Goal: Task Accomplishment & Management: Use online tool/utility

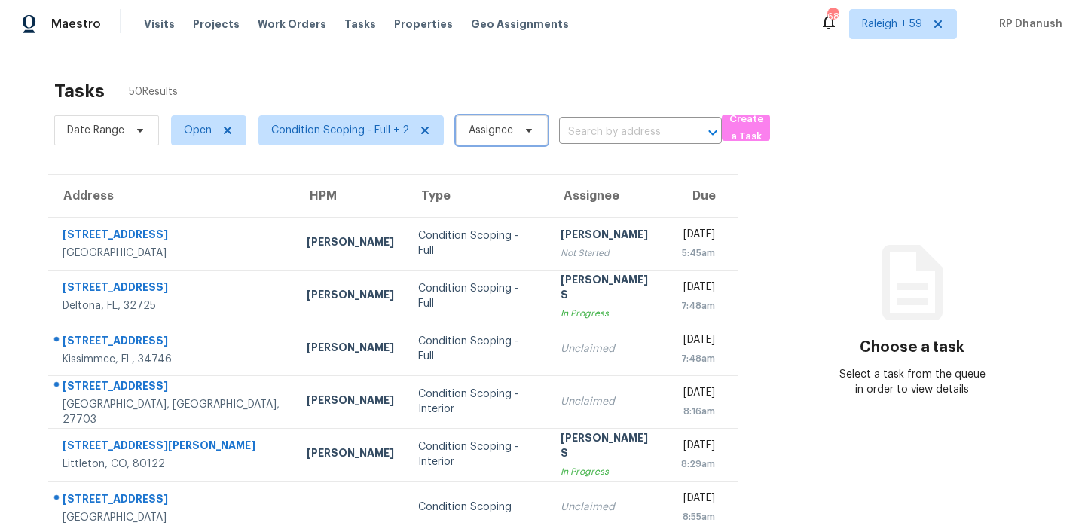
click at [502, 136] on span "Assignee" at bounding box center [491, 130] width 44 height 15
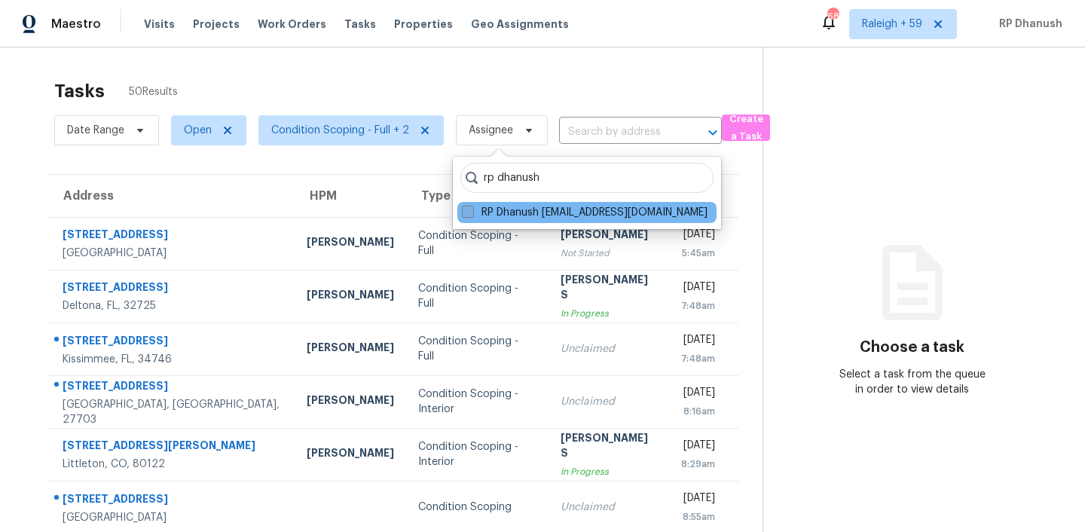
type input "rp dhanush"
click at [573, 215] on label "RP Dhanush rp.dhanush@opendoor.com" at bounding box center [585, 212] width 246 height 15
click at [472, 215] on input "RP Dhanush rp.dhanush@opendoor.com" at bounding box center [467, 210] width 10 height 10
checkbox input "true"
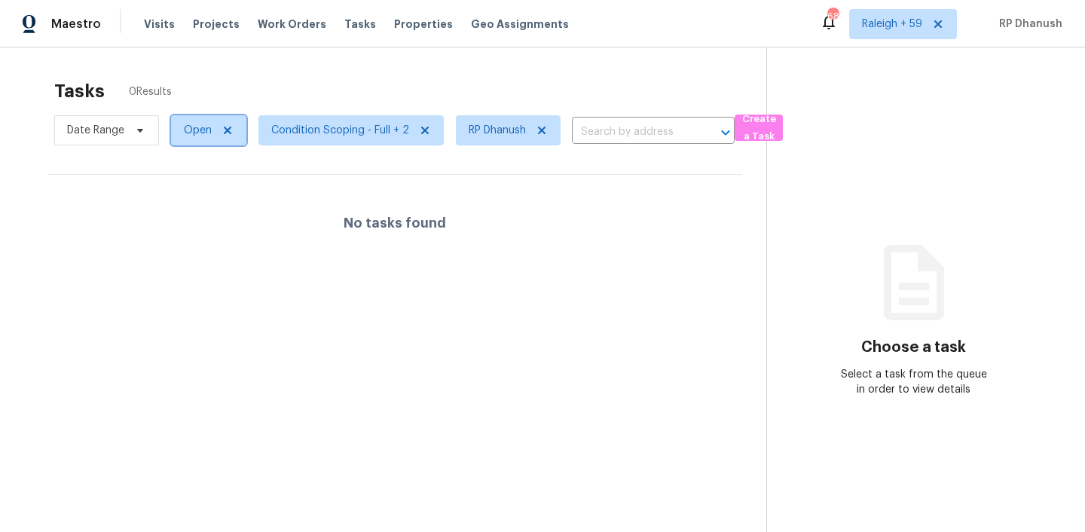
click at [207, 131] on span "Open" at bounding box center [198, 130] width 28 height 15
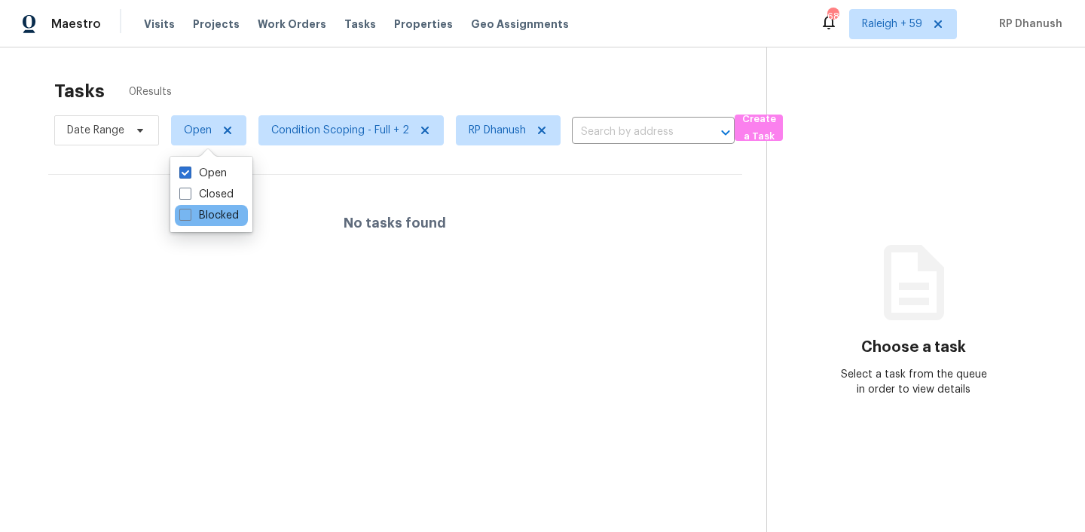
click at [183, 223] on div "Blocked" at bounding box center [211, 215] width 73 height 21
click at [188, 221] on label "Blocked" at bounding box center [209, 215] width 60 height 15
click at [188, 218] on input "Blocked" at bounding box center [184, 213] width 10 height 10
checkbox input "true"
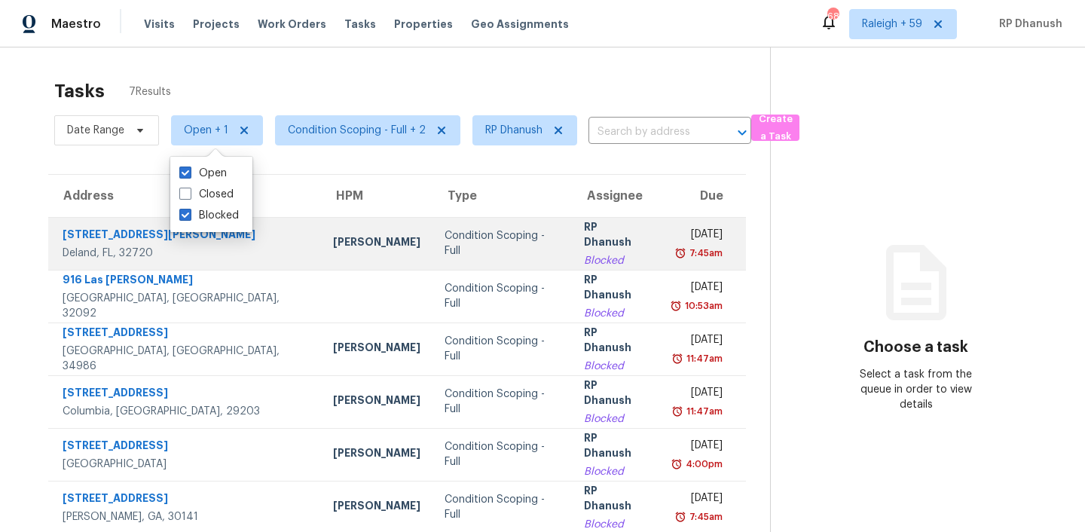
click at [670, 229] on div "Fri, Oct 3rd 2025" at bounding box center [696, 236] width 52 height 19
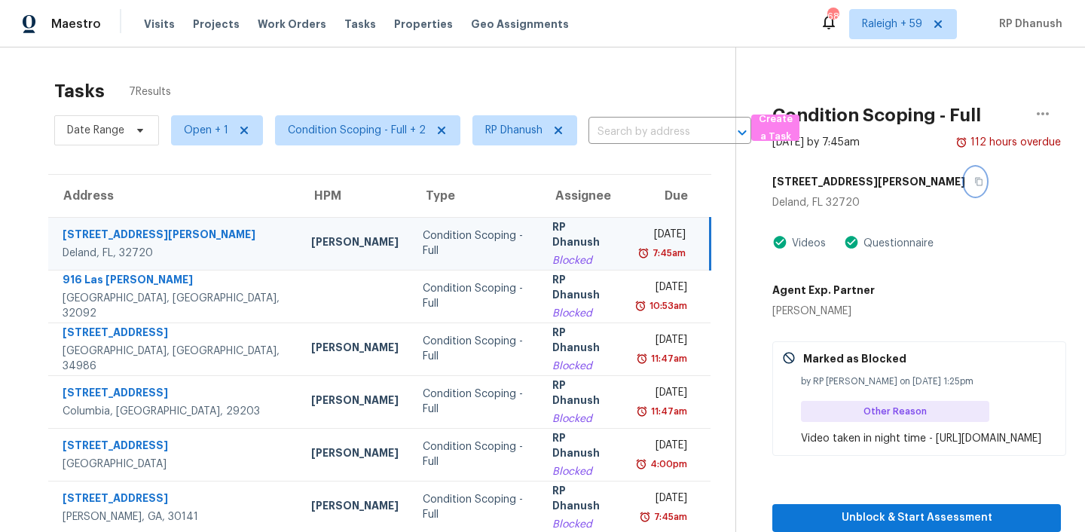
click at [974, 184] on icon "button" at bounding box center [978, 181] width 9 height 9
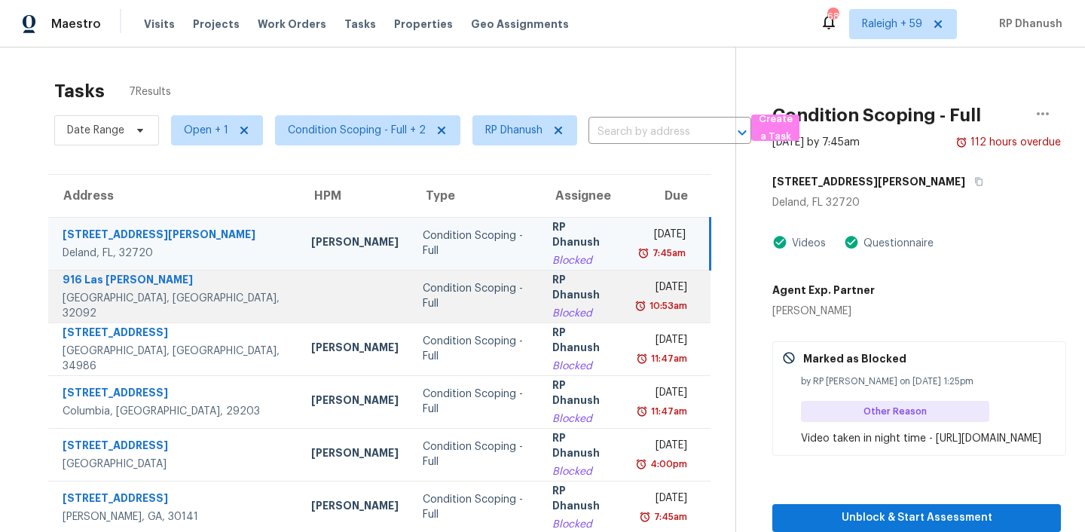
click at [552, 306] on div "Blocked" at bounding box center [582, 313] width 60 height 15
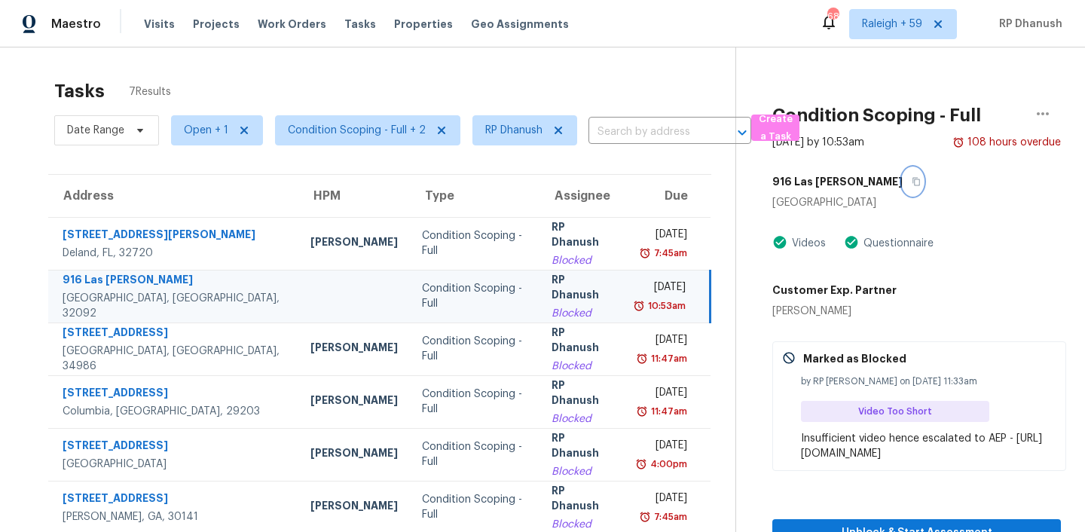
click at [912, 182] on icon "button" at bounding box center [916, 181] width 9 height 9
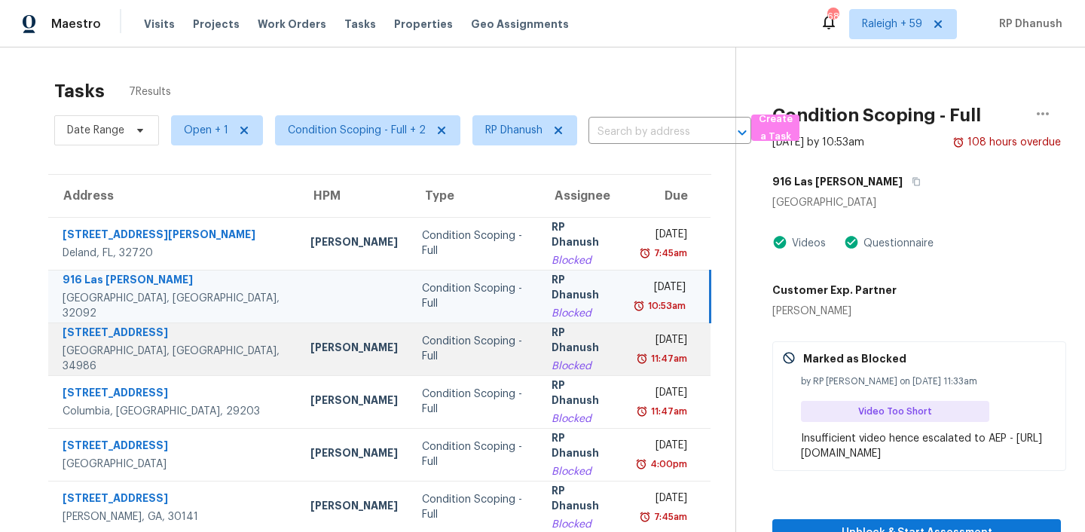
click at [655, 347] on div "Fri, Oct 3rd 2025" at bounding box center [660, 341] width 51 height 19
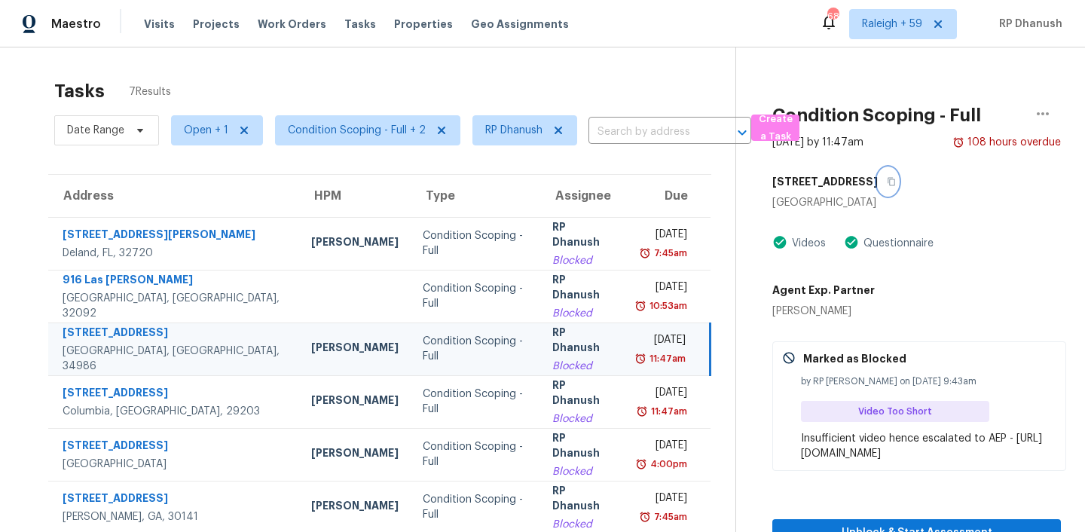
click at [887, 182] on icon "button" at bounding box center [891, 181] width 9 height 9
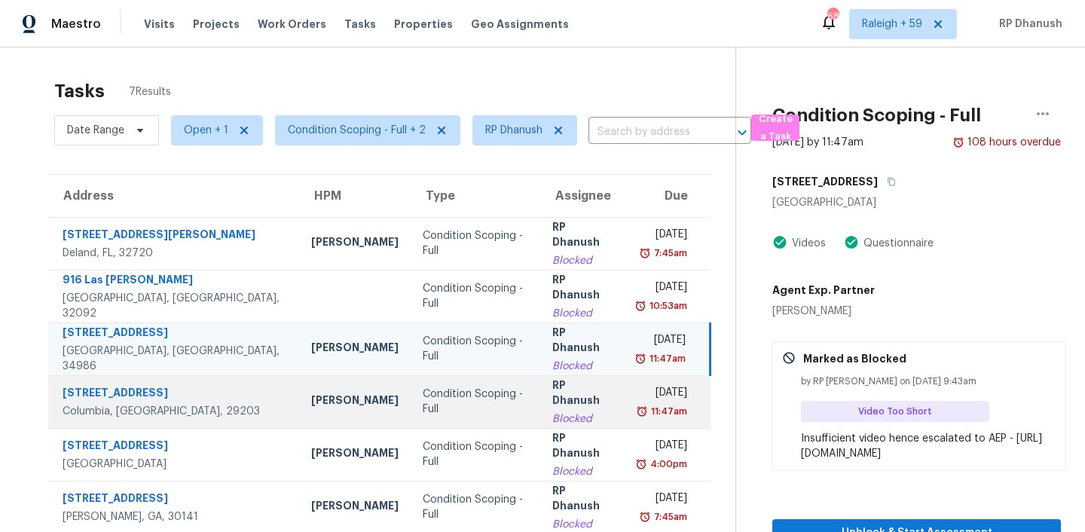
click at [637, 401] on div "Fri, Oct 3rd 2025" at bounding box center [662, 394] width 50 height 19
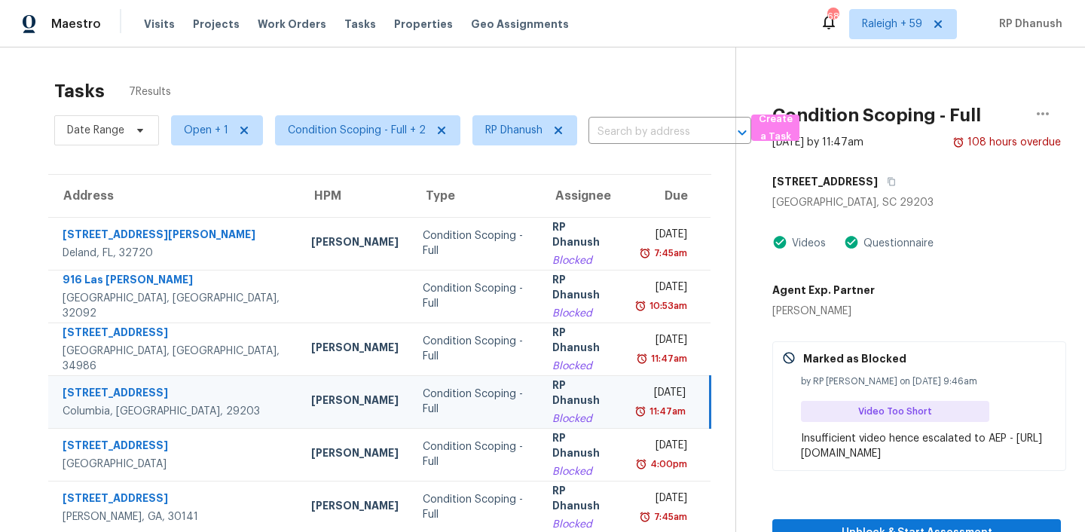
click at [896, 168] on div "620 Crane Church Rd" at bounding box center [916, 181] width 289 height 27
click at [896, 176] on button "button" at bounding box center [888, 181] width 20 height 27
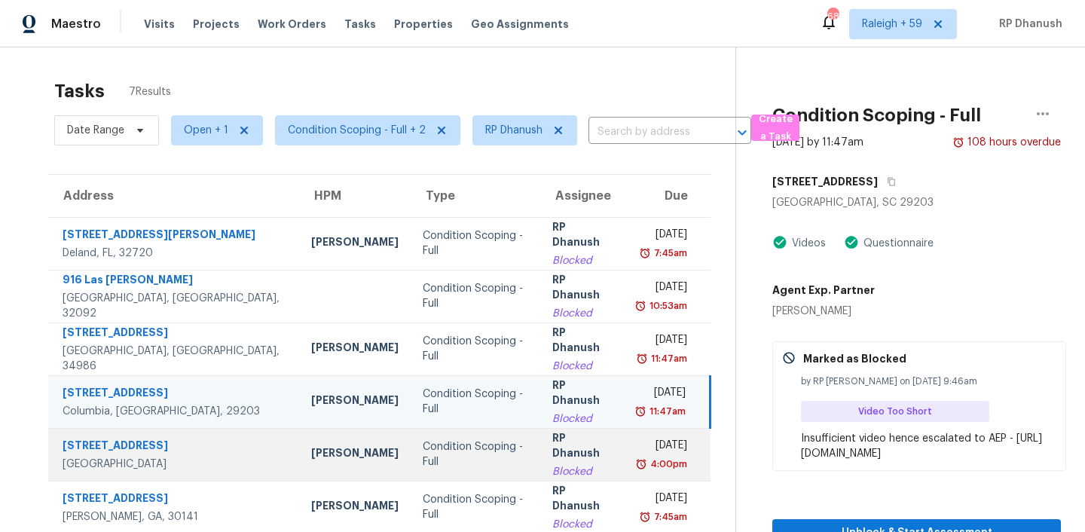
click at [698, 449] on div "Fri, Oct 3rd 2025 4:00pm" at bounding box center [673, 455] width 73 height 34
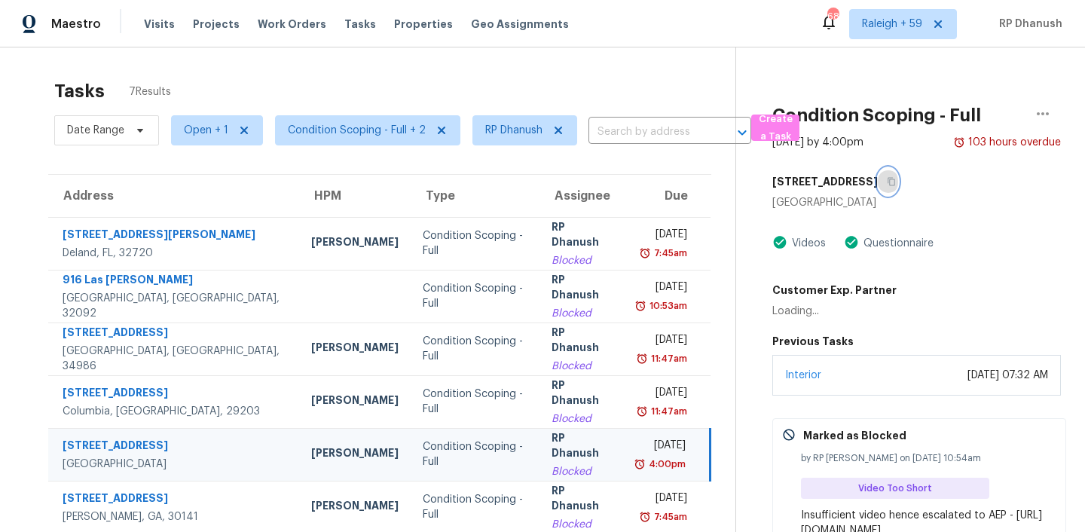
click at [878, 187] on button "button" at bounding box center [888, 181] width 20 height 27
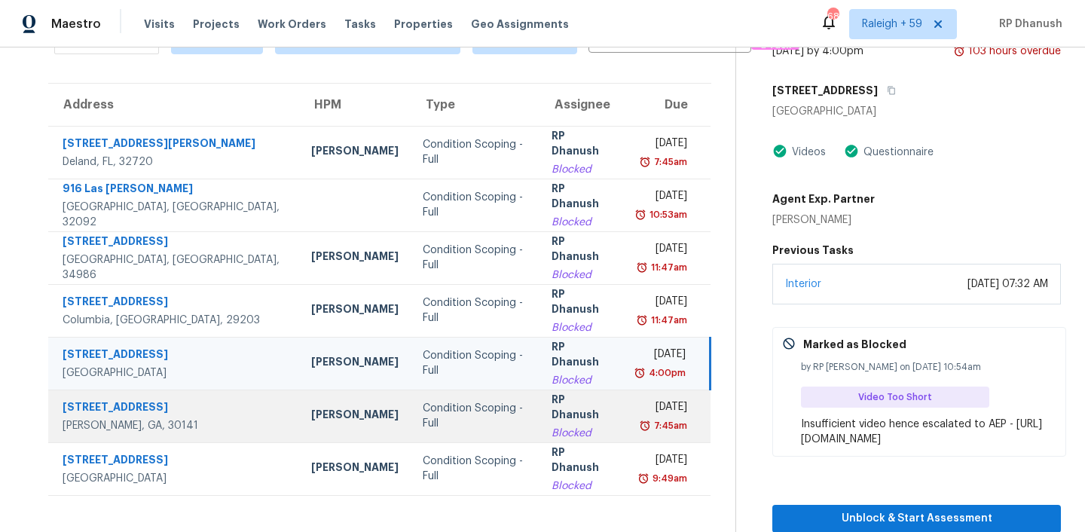
click at [636, 411] on div "Tue, Oct 7th 2025" at bounding box center [661, 408] width 50 height 19
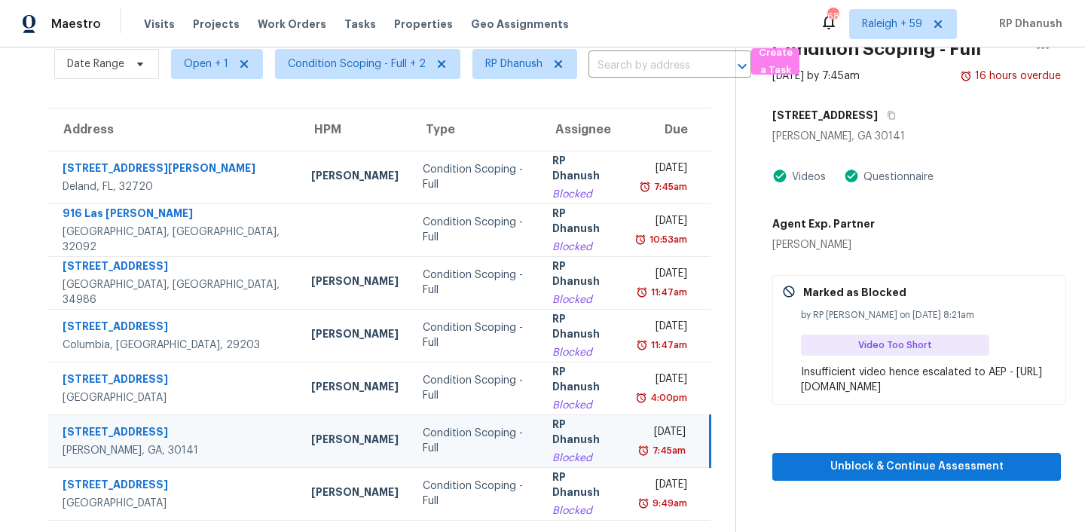
click at [851, 115] on div "64 Cove Dr" at bounding box center [916, 115] width 289 height 27
click at [878, 102] on button "button" at bounding box center [888, 115] width 20 height 27
click at [637, 454] on div "7:45am" at bounding box center [661, 450] width 49 height 15
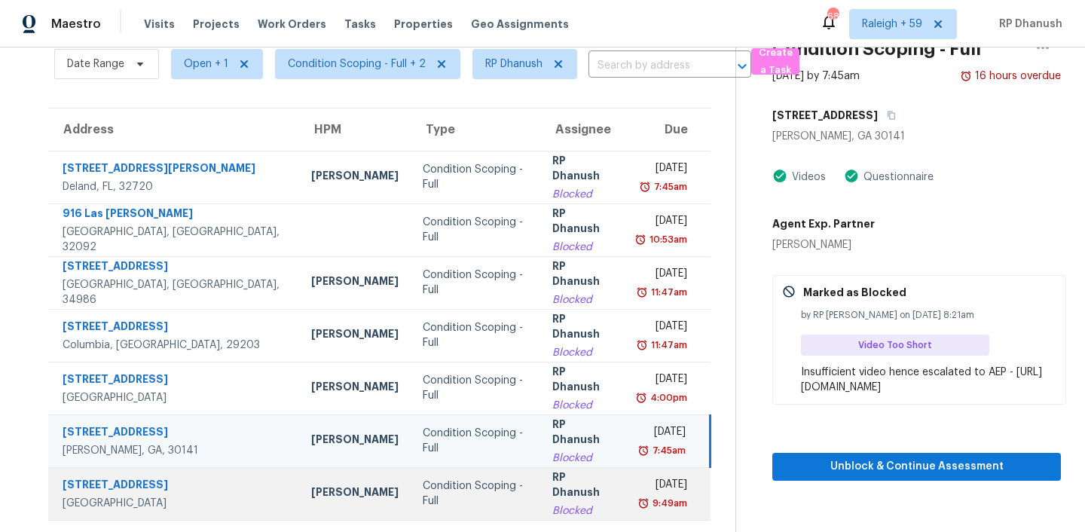
click at [637, 508] on div "9:49am" at bounding box center [662, 503] width 50 height 15
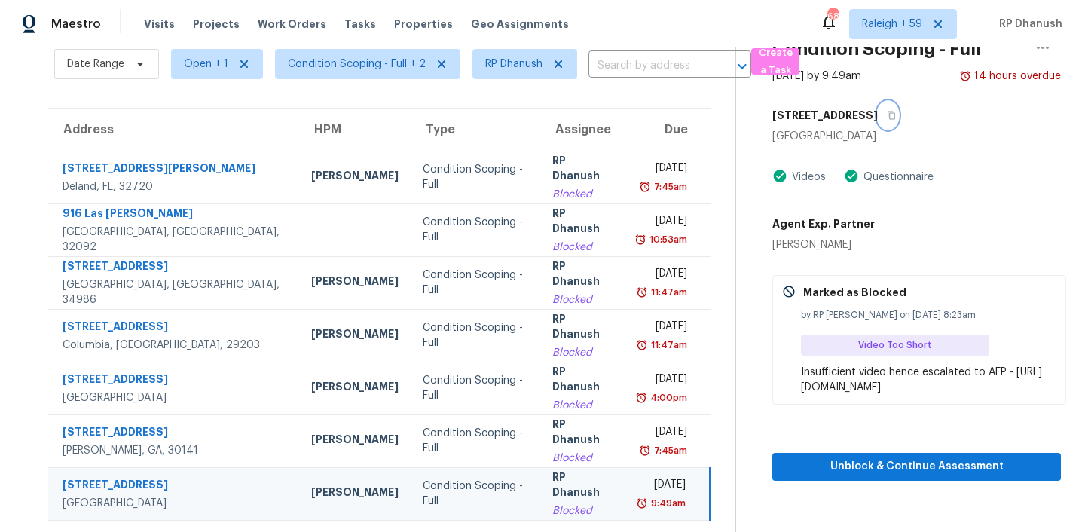
click at [887, 111] on icon "button" at bounding box center [891, 115] width 9 height 9
click at [355, 69] on span "Condition Scoping - Full + 2" at bounding box center [357, 63] width 138 height 15
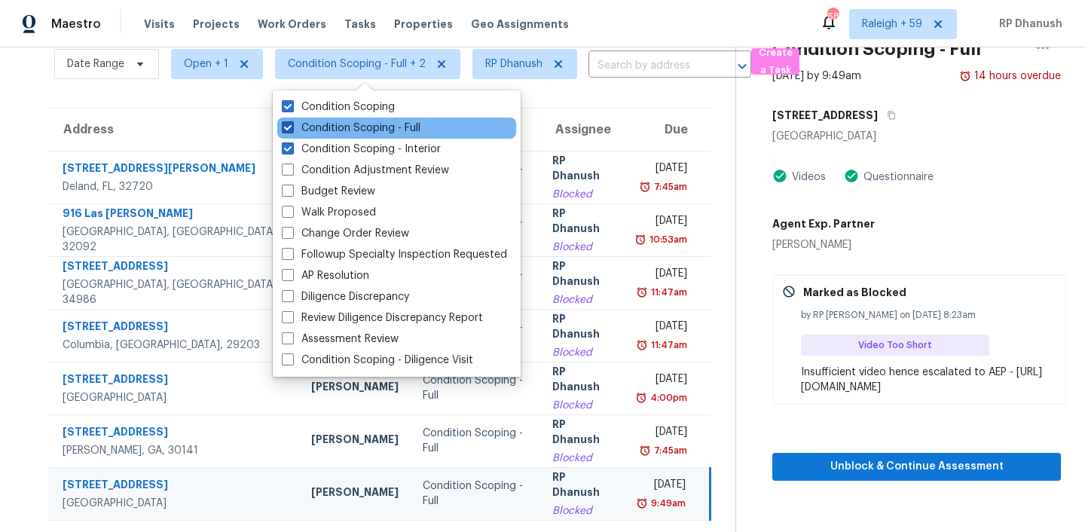
click at [361, 123] on label "Condition Scoping - Full" at bounding box center [351, 128] width 139 height 15
click at [292, 123] on input "Condition Scoping - Full" at bounding box center [287, 126] width 10 height 10
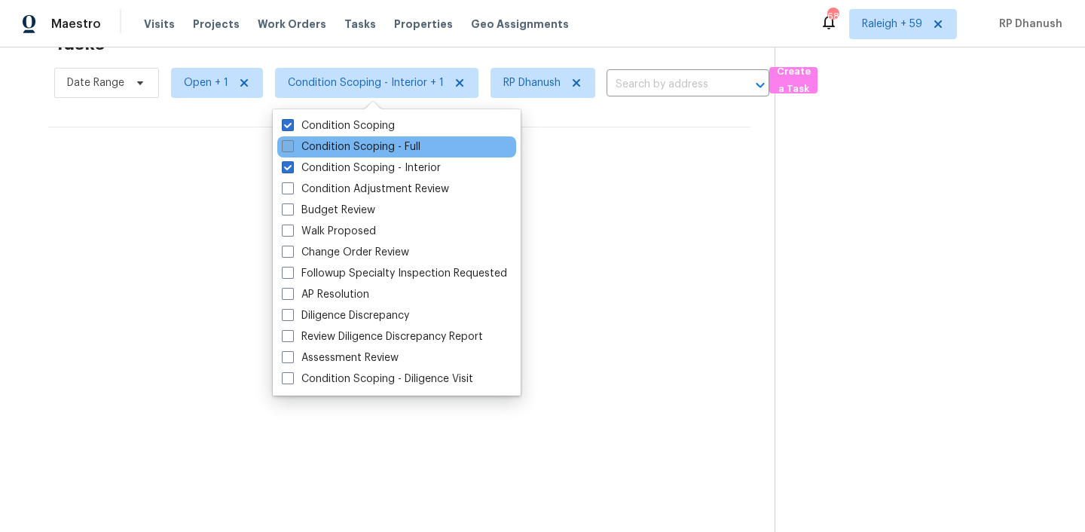
click at [350, 149] on label "Condition Scoping - Full" at bounding box center [351, 146] width 139 height 15
click at [292, 149] on input "Condition Scoping - Full" at bounding box center [287, 144] width 10 height 10
click at [361, 144] on label "Condition Scoping - Full" at bounding box center [351, 146] width 139 height 15
click at [292, 144] on input "Condition Scoping - Full" at bounding box center [287, 144] width 10 height 10
checkbox input "false"
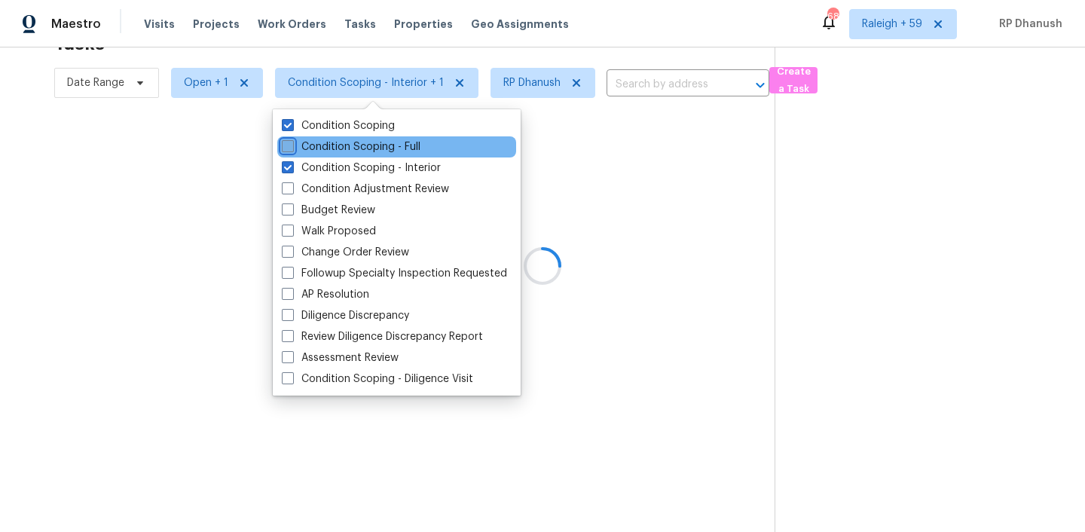
scroll to position [47, 0]
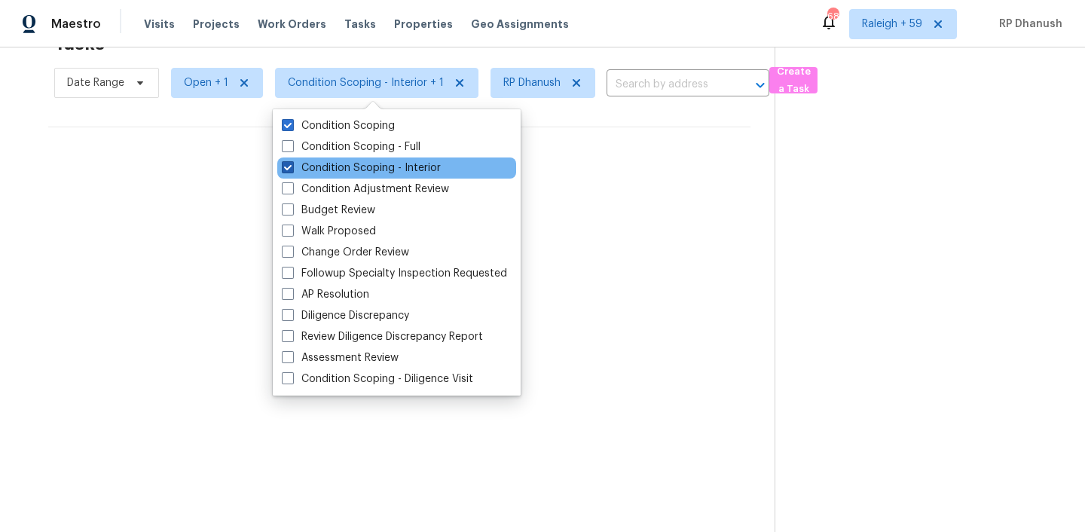
click at [353, 161] on label "Condition Scoping - Interior" at bounding box center [361, 167] width 159 height 15
click at [292, 161] on input "Condition Scoping - Interior" at bounding box center [287, 165] width 10 height 10
checkbox input "false"
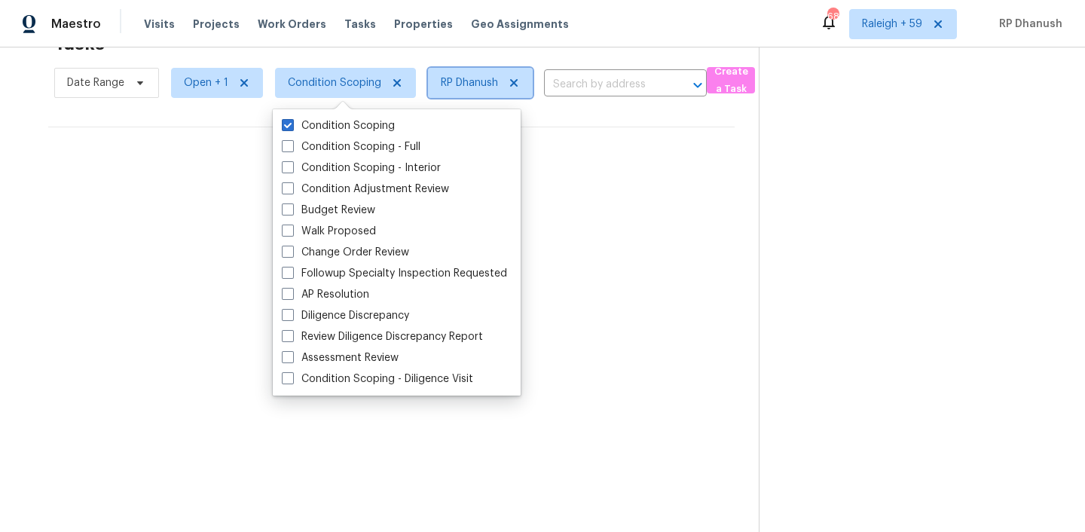
click at [508, 80] on icon at bounding box center [514, 83] width 12 height 12
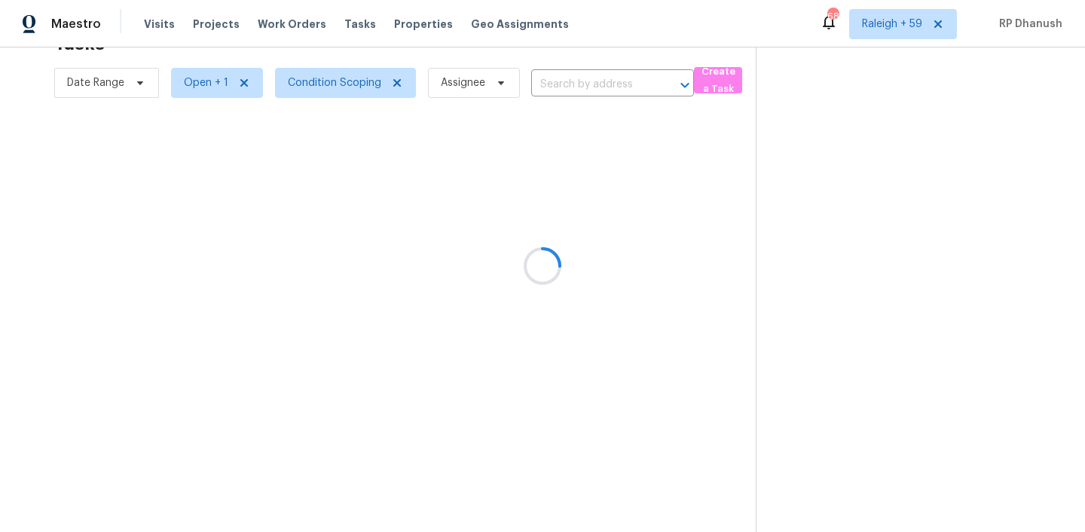
click at [204, 84] on div at bounding box center [542, 266] width 1085 height 532
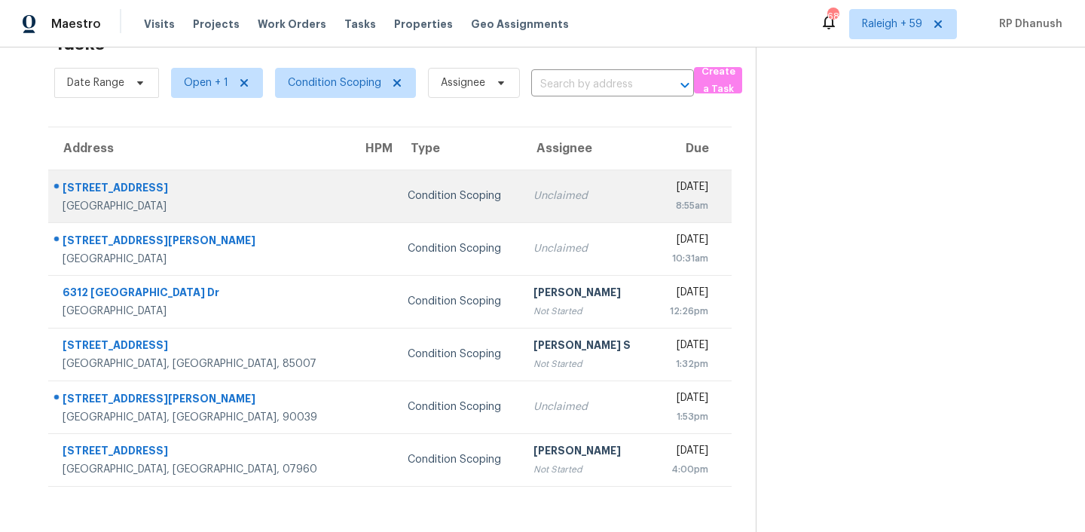
click at [535, 198] on div "Unclaimed" at bounding box center [586, 195] width 106 height 15
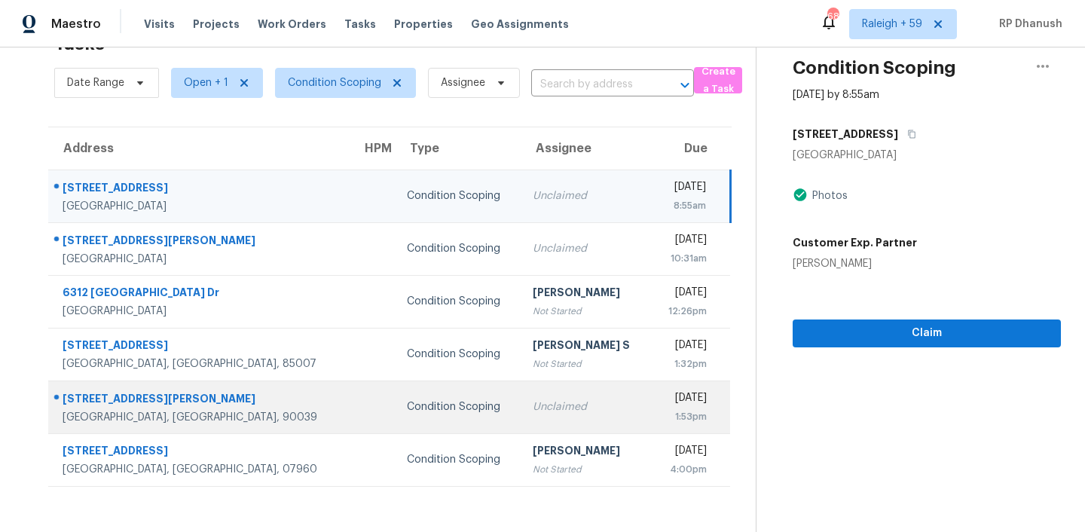
click at [521, 420] on td "Unclaimed" at bounding box center [586, 406] width 130 height 53
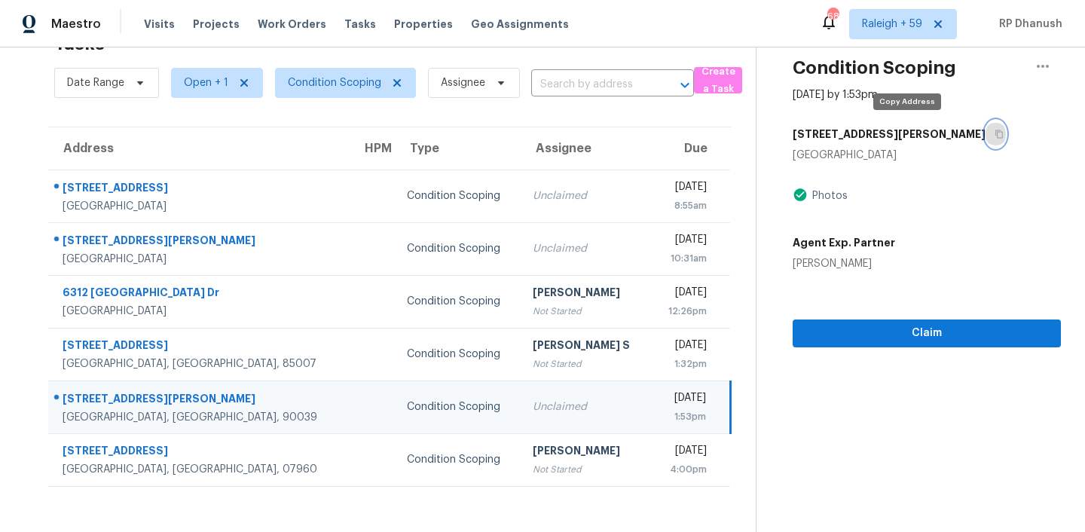
click at [995, 132] on icon "button" at bounding box center [999, 134] width 8 height 8
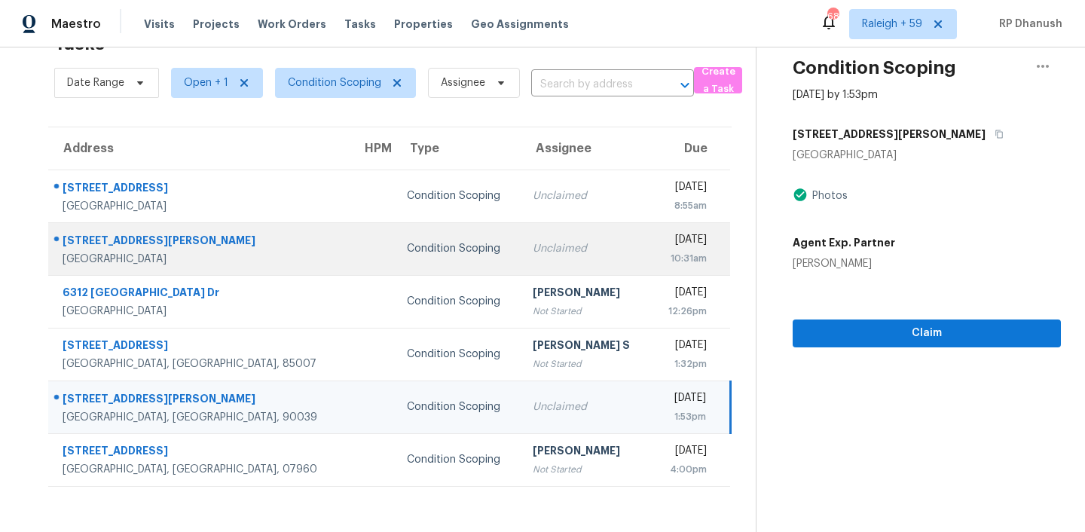
click at [419, 267] on td "Condition Scoping" at bounding box center [458, 248] width 126 height 53
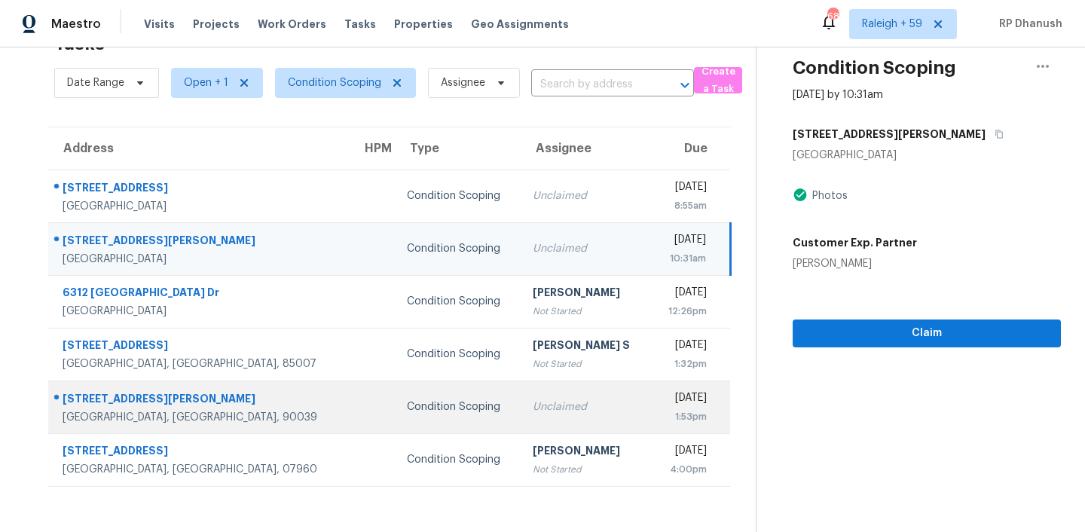
click at [407, 408] on div "Condition Scoping" at bounding box center [458, 406] width 102 height 15
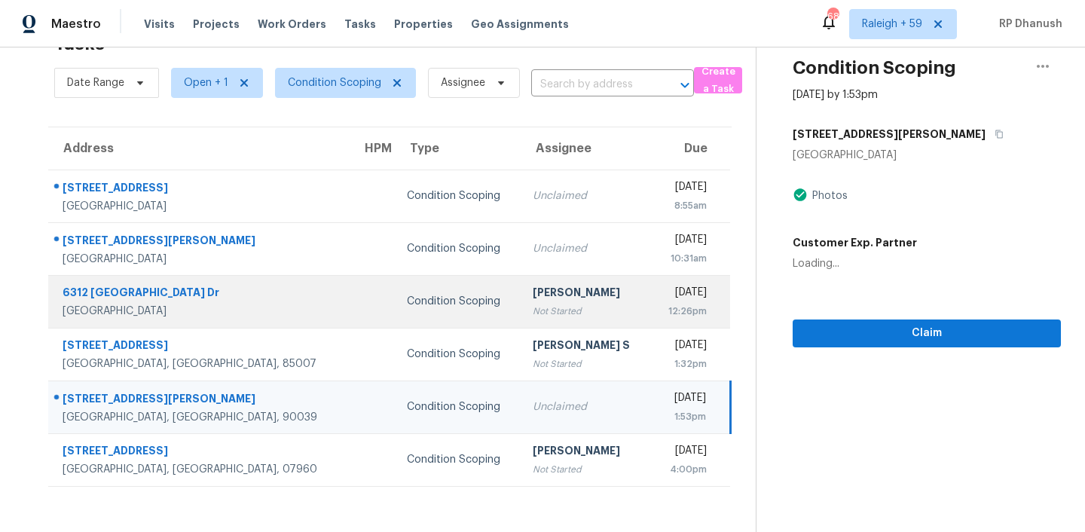
click at [407, 304] on div "Condition Scoping" at bounding box center [458, 301] width 102 height 15
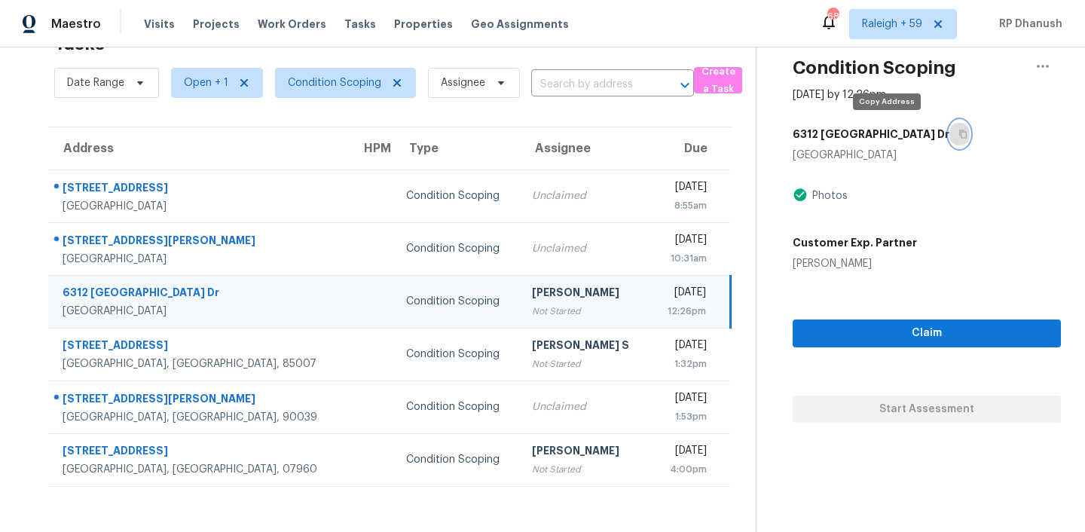
click at [958, 132] on icon "button" at bounding box center [962, 134] width 9 height 9
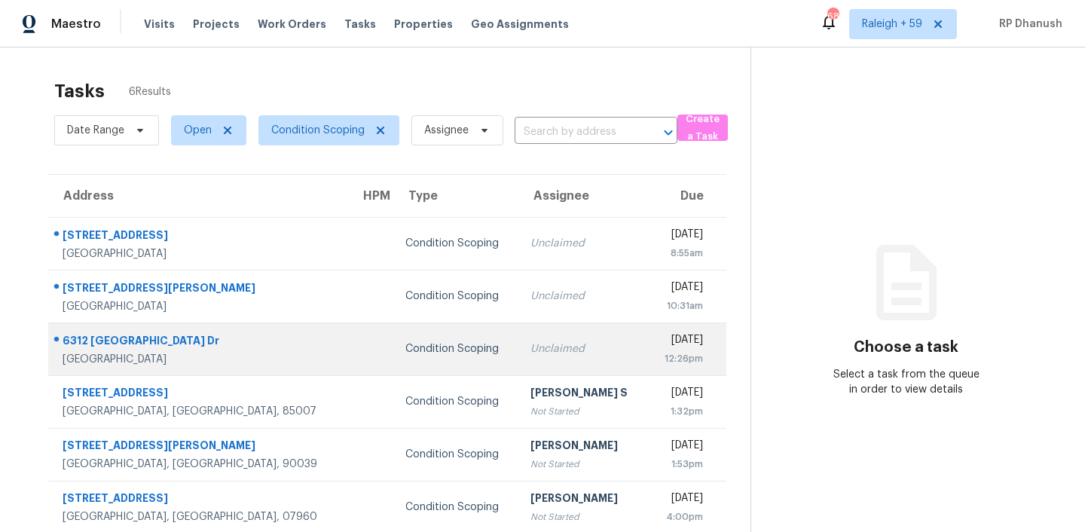
scroll to position [47, 0]
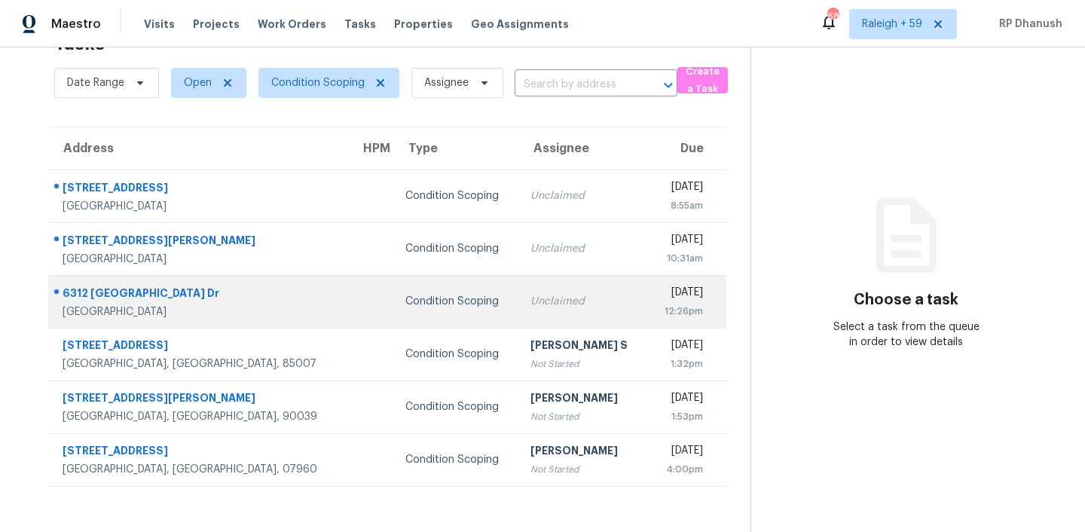
click at [518, 316] on td "Unclaimed" at bounding box center [583, 301] width 130 height 53
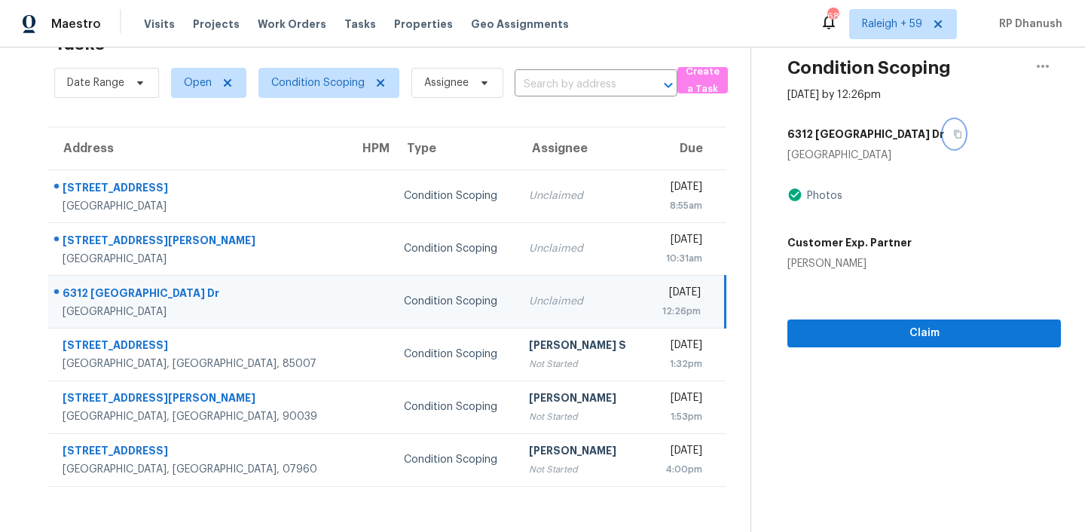
click at [953, 130] on icon "button" at bounding box center [957, 134] width 9 height 9
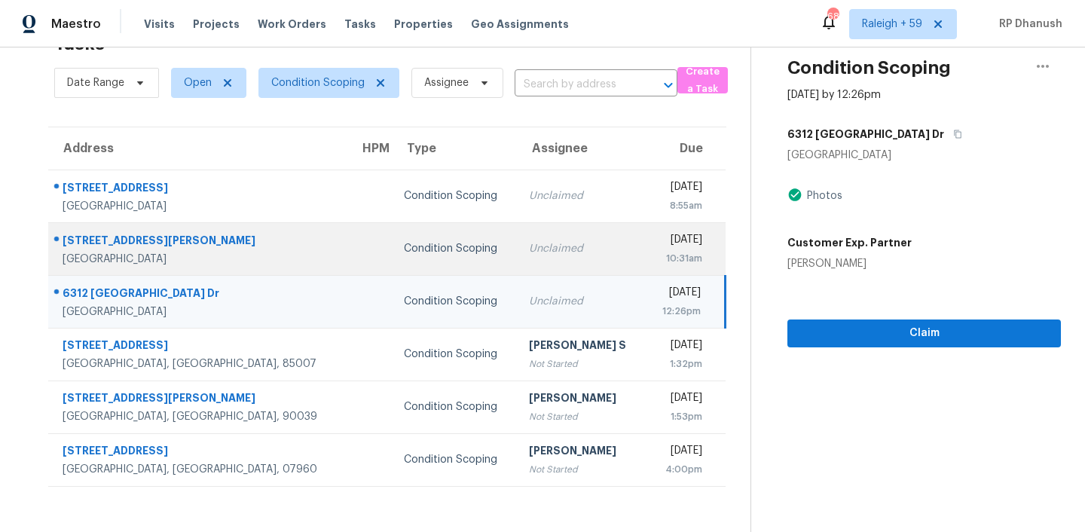
click at [517, 249] on td "Unclaimed" at bounding box center [581, 248] width 129 height 53
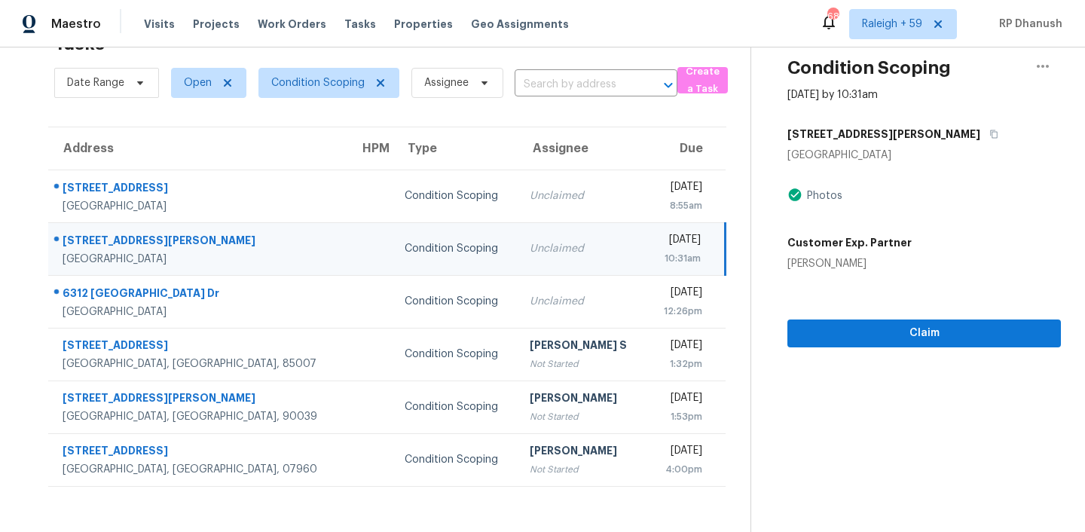
click at [692, 232] on div "Wed, Oct 8th 2025" at bounding box center [679, 241] width 42 height 19
click at [980, 136] on button "button" at bounding box center [990, 134] width 20 height 27
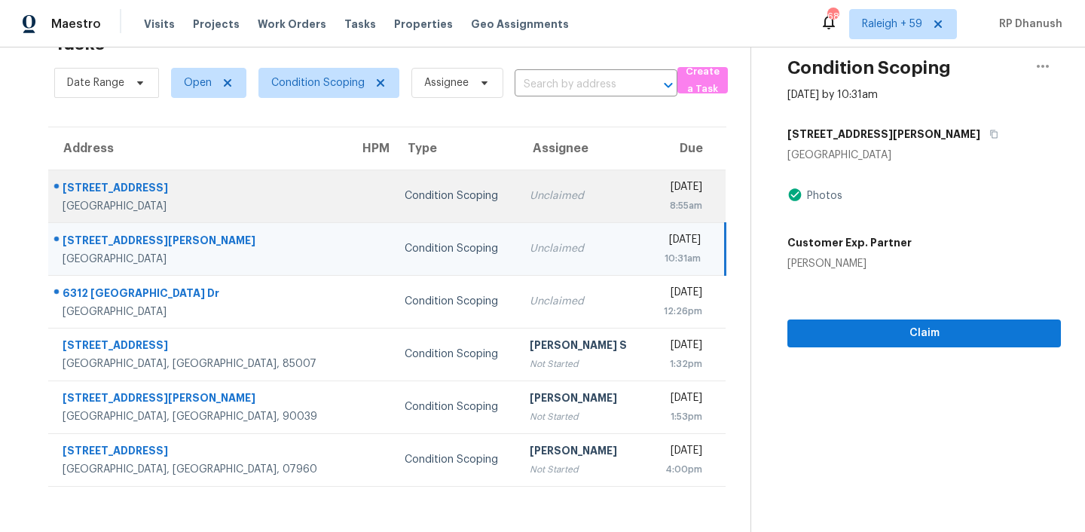
click at [405, 191] on div "Condition Scoping" at bounding box center [455, 195] width 101 height 15
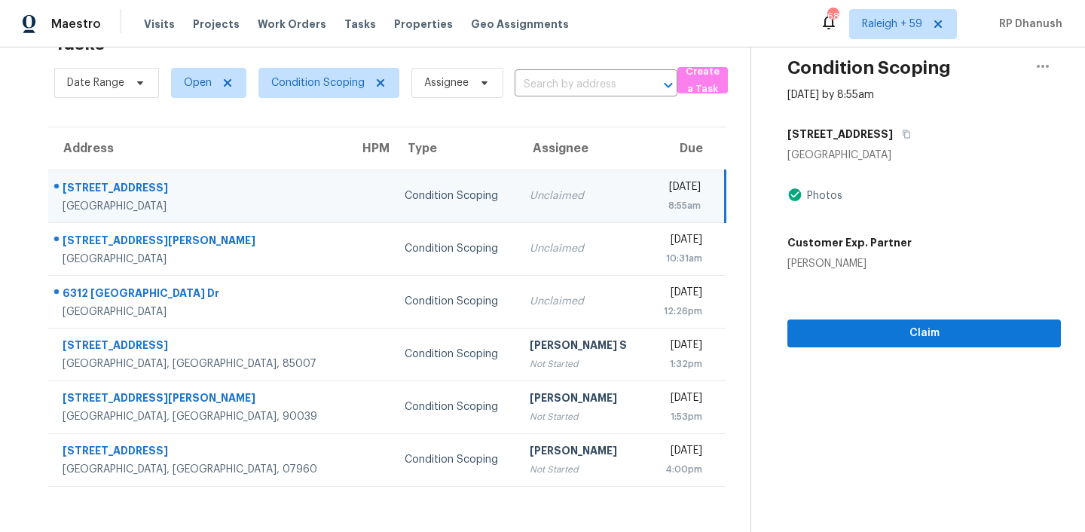
click at [897, 136] on div "2353 Almeza Ave" at bounding box center [923, 134] width 273 height 27
click at [902, 136] on icon "button" at bounding box center [906, 134] width 9 height 9
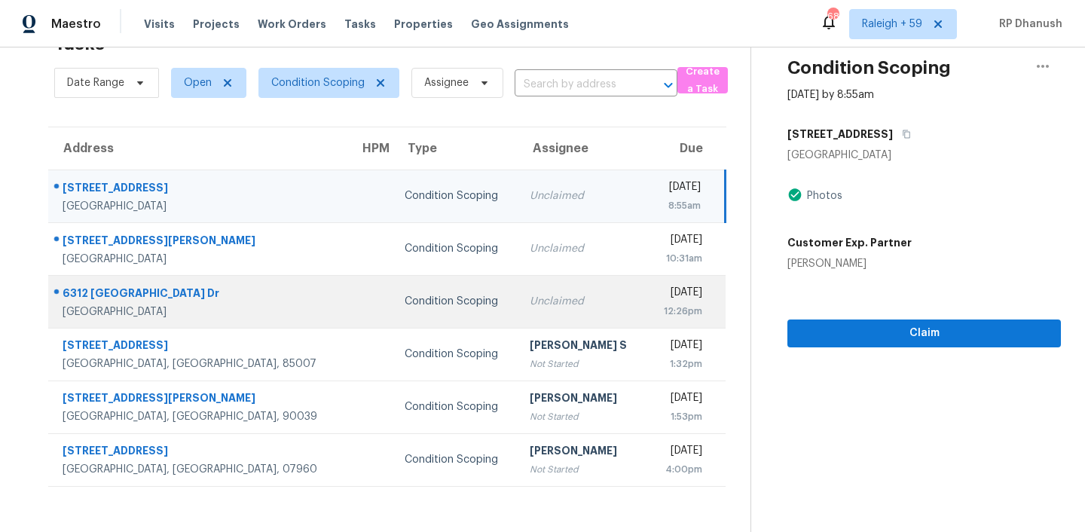
click at [518, 308] on td "Unclaimed" at bounding box center [582, 301] width 129 height 53
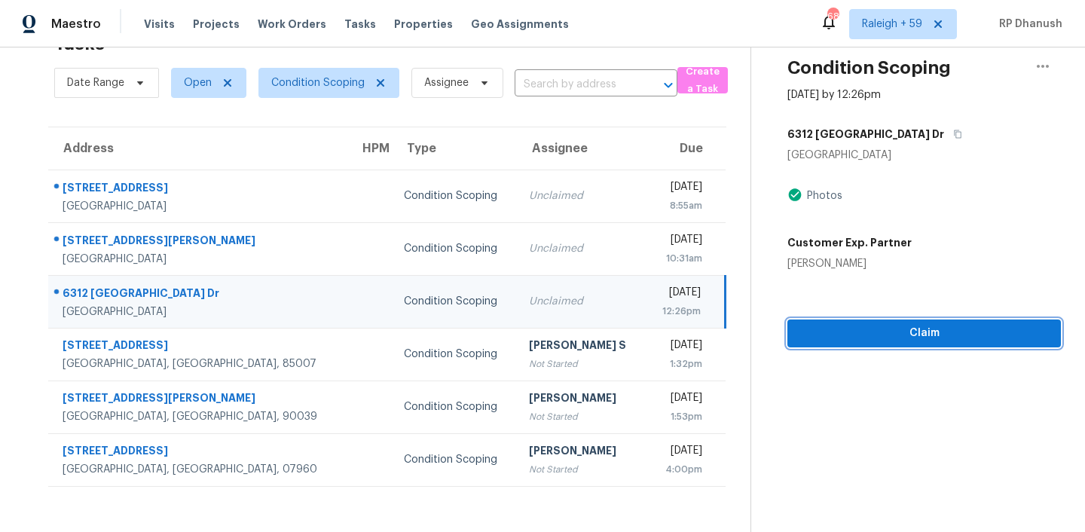
click at [904, 335] on span "Claim" at bounding box center [923, 333] width 249 height 19
click at [563, 288] on td "Unclaimed" at bounding box center [581, 301] width 129 height 53
click at [540, 78] on input "text" at bounding box center [575, 84] width 121 height 23
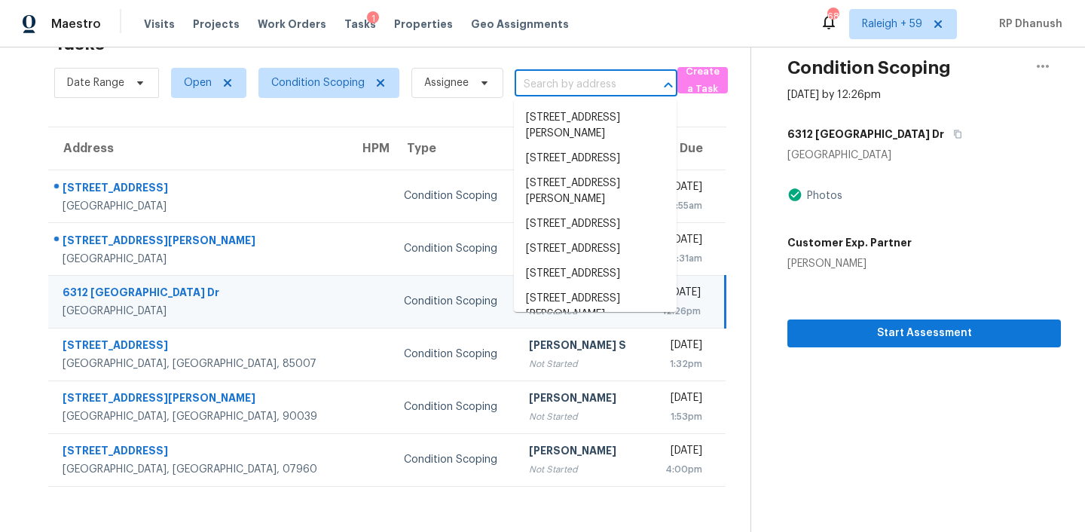
paste input "Built in 2004 with 4 beds/3 baths also 1/2 and approximately 2,239 sq ft, which…"
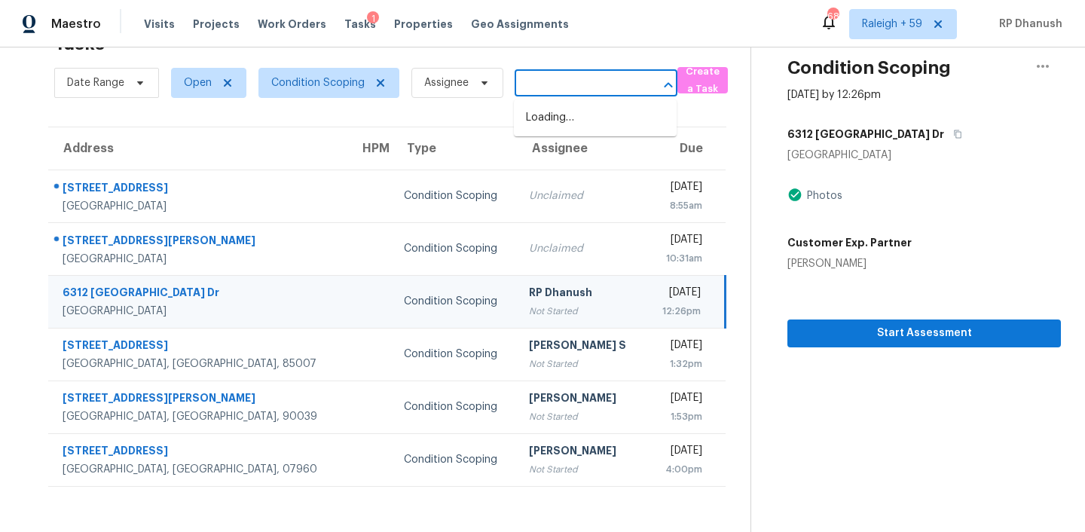
type input "Built in 2004 with 4 beds/3 baths also 1/2 and approximately 2,239 sq ft, which…"
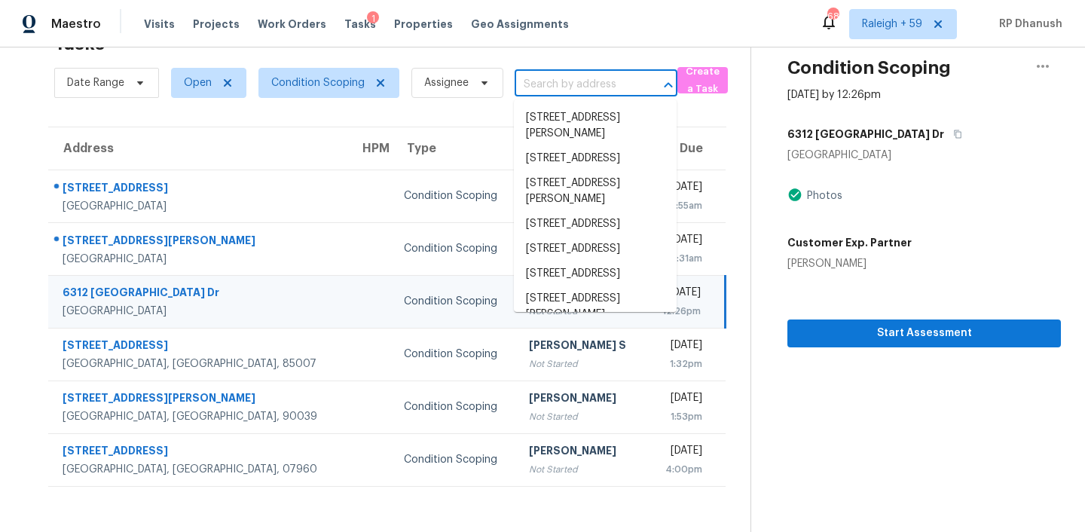
scroll to position [0, 0]
paste input "402 Homestead Dr Dallas, GA, 30157"
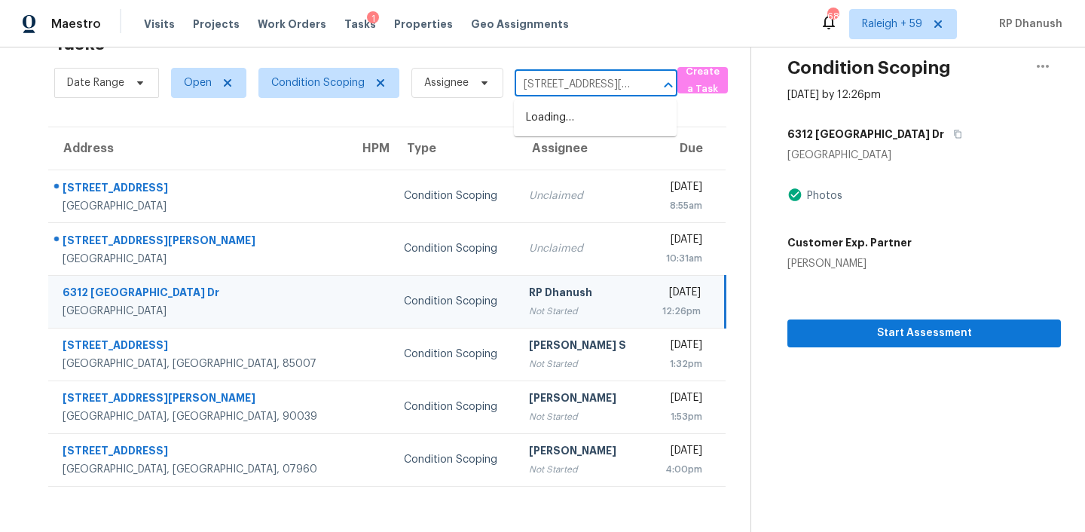
scroll to position [0, 69]
type input "402 Homestead Dr Dallas, GA, 30157"
click at [575, 124] on li "402 Homestead Dr, Dallas, GA 30157" at bounding box center [595, 117] width 163 height 25
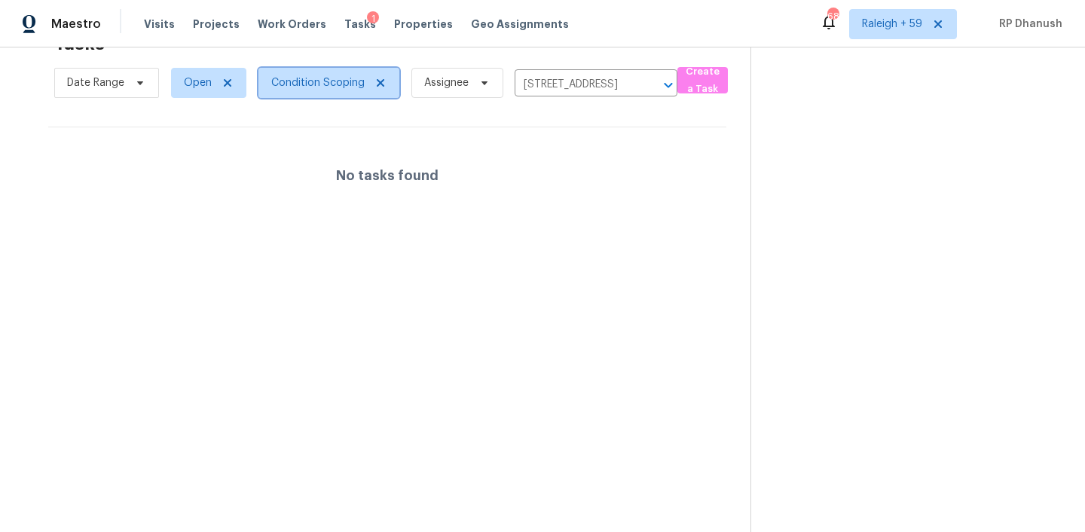
click at [278, 84] on span "Condition Scoping" at bounding box center [317, 82] width 93 height 15
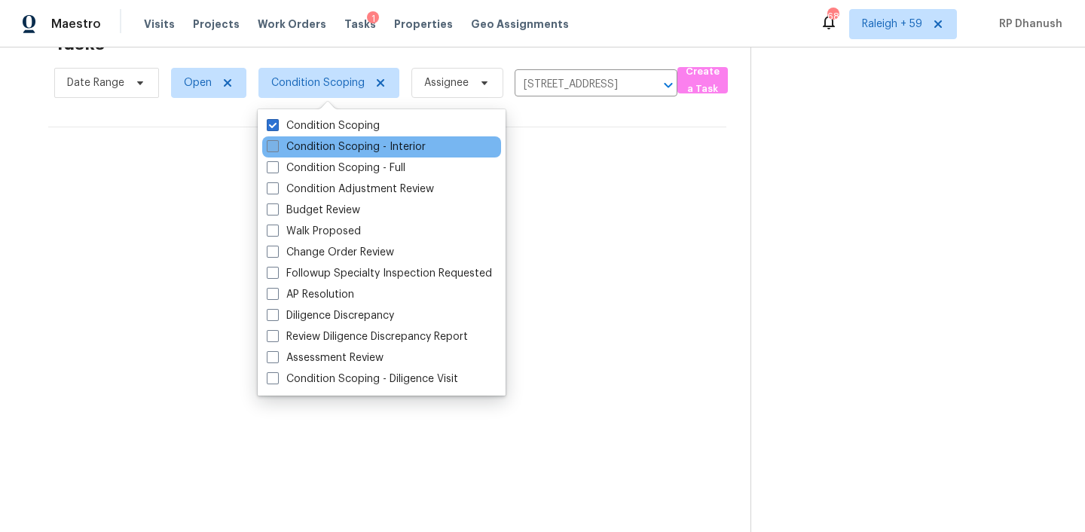
click at [318, 148] on label "Condition Scoping - Interior" at bounding box center [346, 146] width 159 height 15
click at [276, 148] on input "Condition Scoping - Interior" at bounding box center [272, 144] width 10 height 10
checkbox input "true"
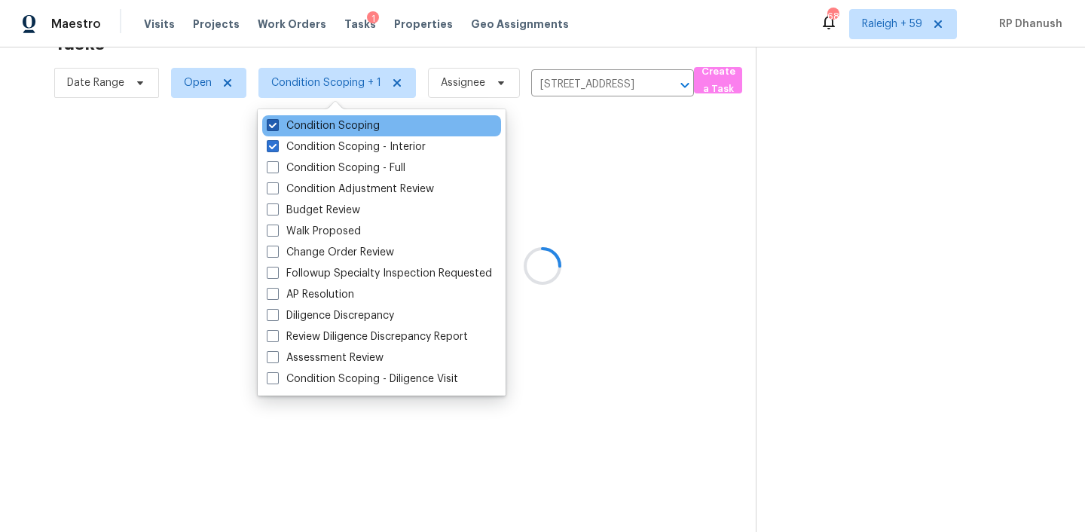
click at [318, 130] on label "Condition Scoping" at bounding box center [323, 125] width 113 height 15
click at [276, 128] on input "Condition Scoping" at bounding box center [272, 123] width 10 height 10
checkbox input "false"
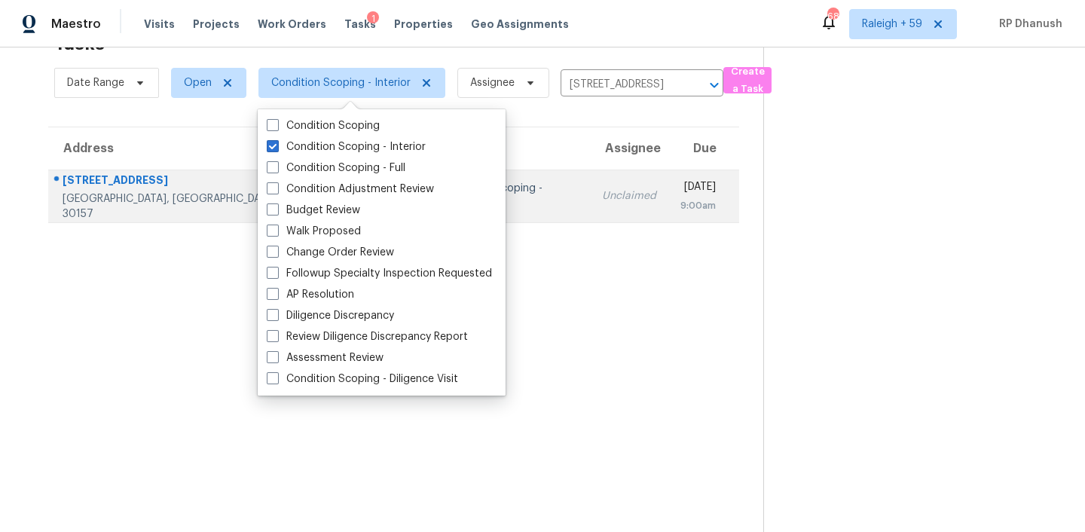
click at [698, 194] on div "Wed, Oct 8th 2025" at bounding box center [697, 188] width 35 height 19
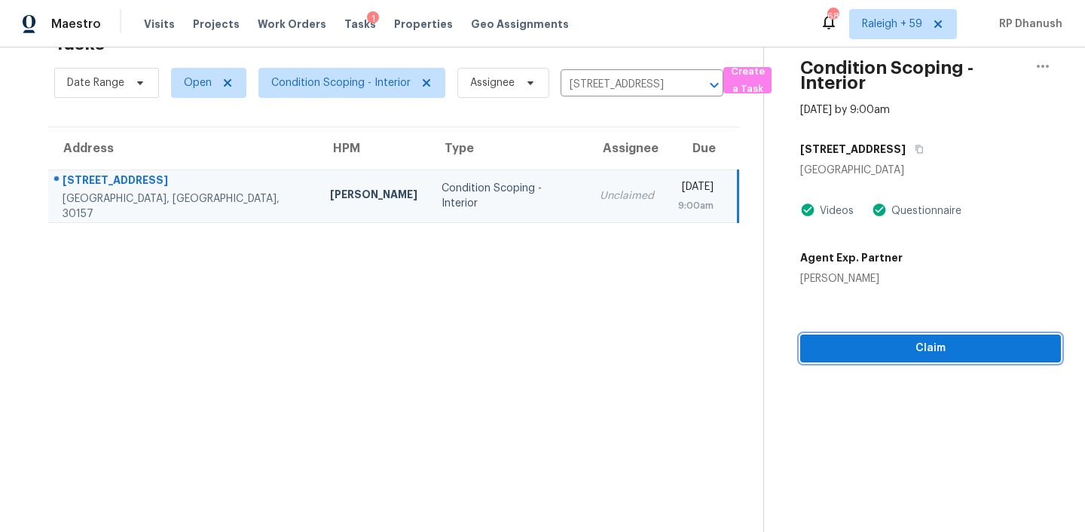
click at [914, 336] on div "Condition Scoping - Interior Oct 8th 2025 by 9:00am 402 Homestead Dr Dallas, GA…" at bounding box center [912, 181] width 297 height 362
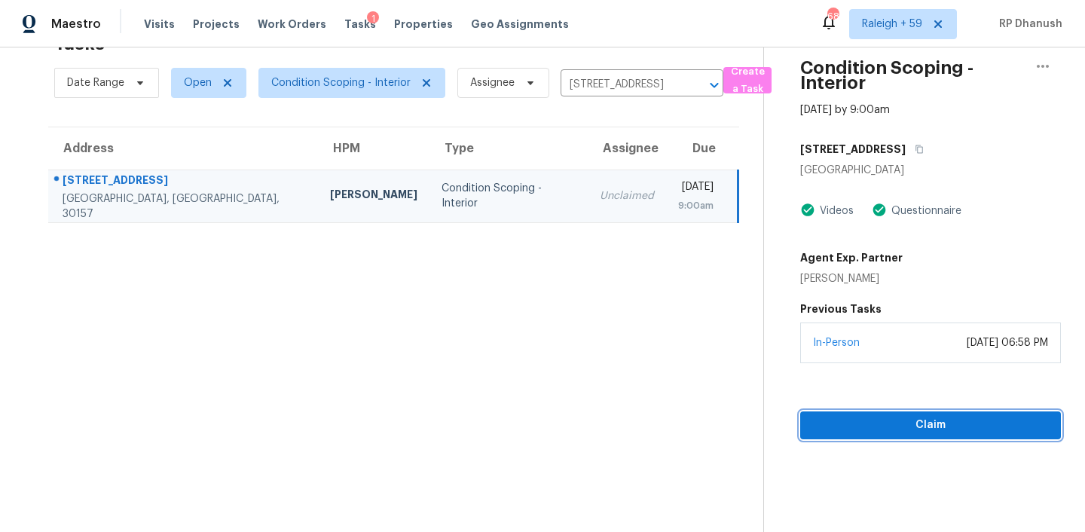
click at [884, 435] on button "Claim" at bounding box center [930, 425] width 261 height 28
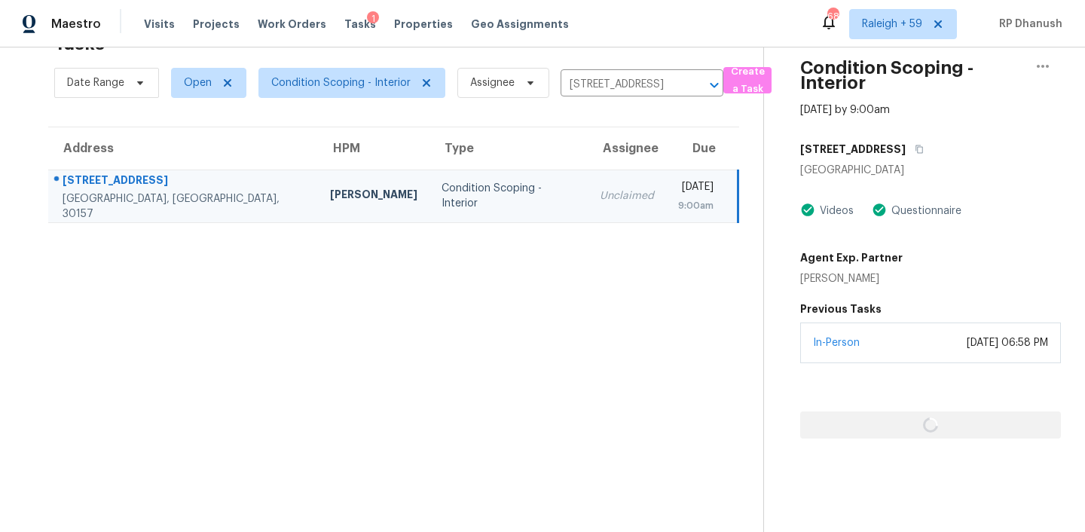
click at [884, 435] on div at bounding box center [930, 400] width 261 height 75
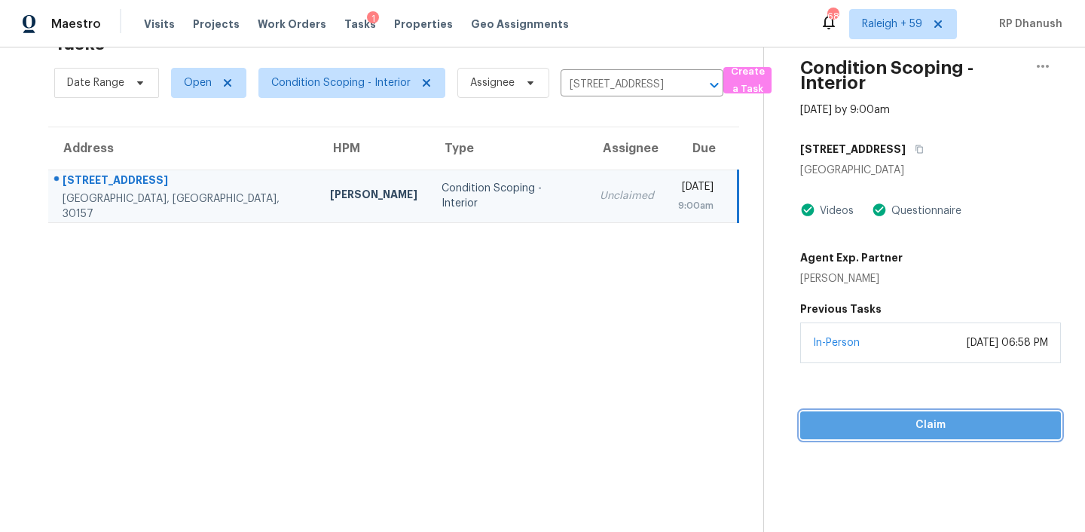
click at [884, 435] on button "Claim" at bounding box center [930, 425] width 261 height 28
click at [884, 435] on button "Start Assessment" at bounding box center [930, 425] width 261 height 28
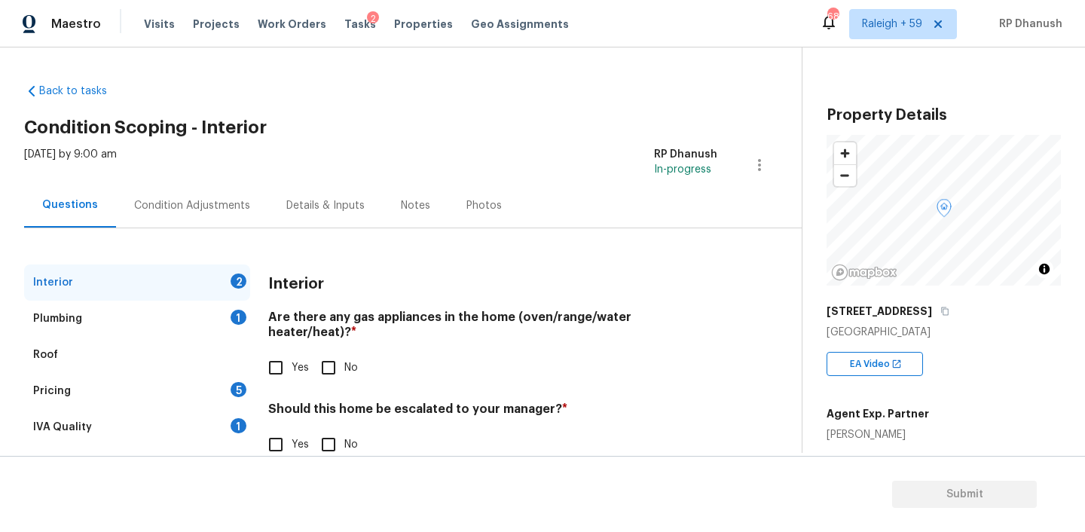
drag, startPoint x: 276, startPoint y: 351, endPoint x: 276, endPoint y: 368, distance: 17.3
click at [276, 352] on input "Yes" at bounding box center [276, 368] width 32 height 32
checkbox input "true"
click at [345, 454] on div "Back to tasks Condition Scoping - Interior Wed, Oct 08 2025 by 9:00 am RP Dhanu…" at bounding box center [542, 289] width 1085 height 484
click at [330, 447] on div "Interior Are there any gas appliances in the home (oven/range/water heater/heat…" at bounding box center [492, 371] width 449 height 214
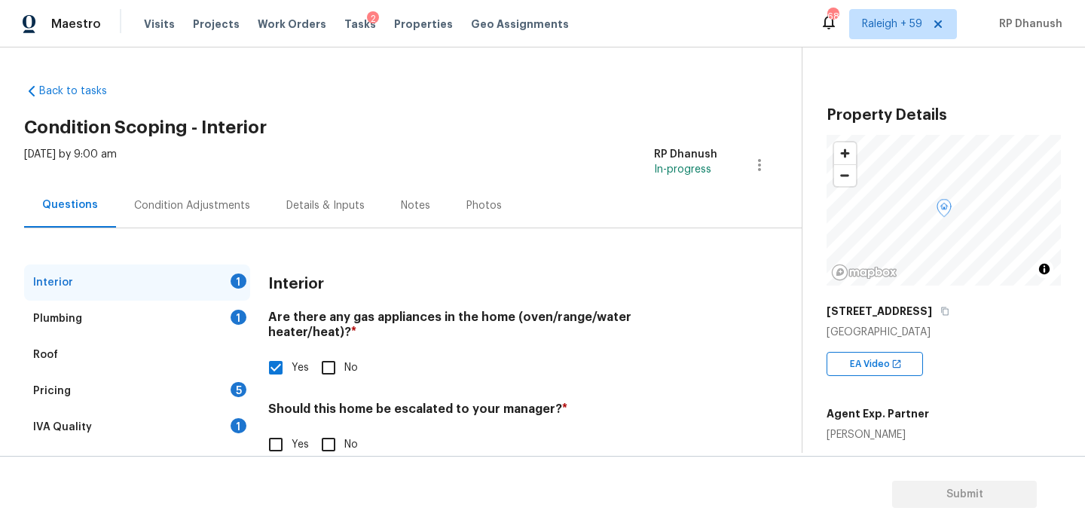
click at [318, 434] on input "No" at bounding box center [329, 445] width 32 height 32
checkbox input "true"
click at [225, 434] on div "IVA Quality 1" at bounding box center [137, 427] width 226 height 36
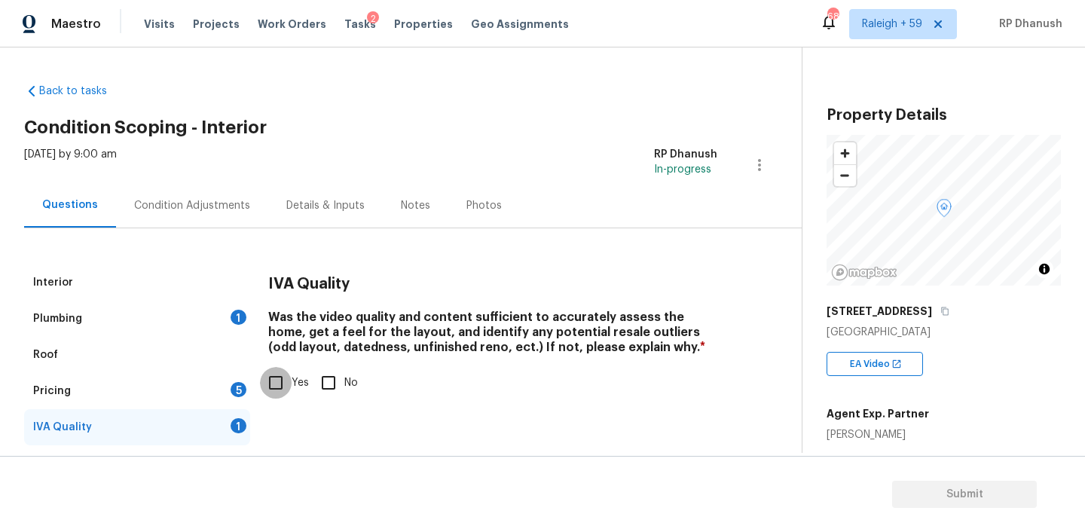
click at [274, 379] on input "Yes" at bounding box center [276, 383] width 32 height 32
checkbox input "true"
click at [235, 322] on div "1" at bounding box center [239, 317] width 16 height 15
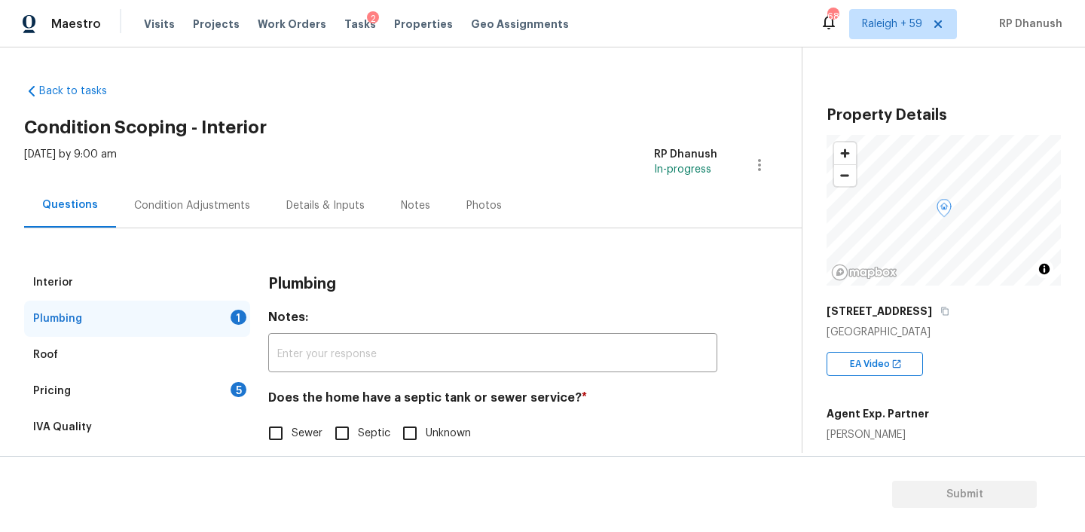
click at [276, 417] on input "Sewer" at bounding box center [276, 433] width 32 height 32
checkbox input "true"
click at [216, 380] on div "Pricing 5" at bounding box center [137, 391] width 226 height 36
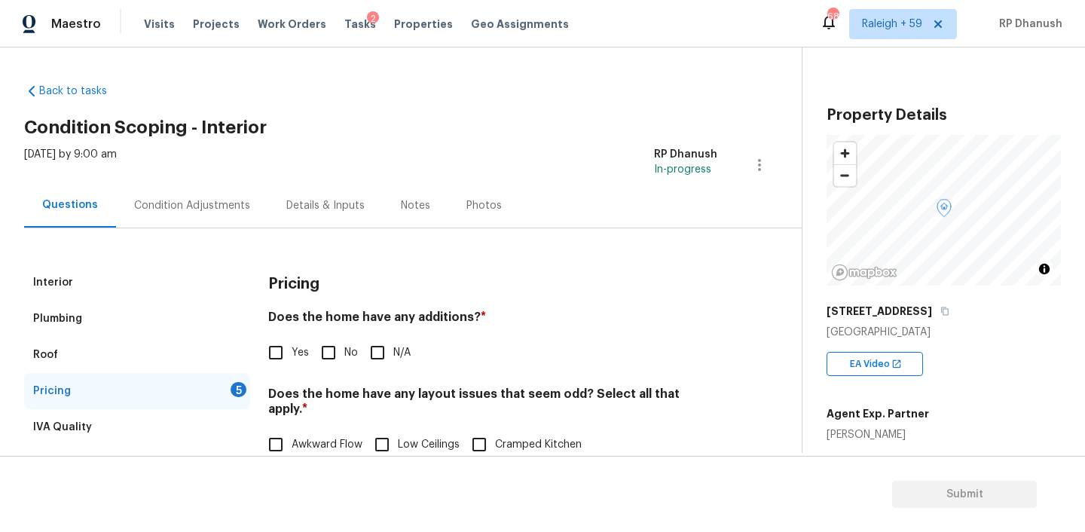
click at [325, 345] on input "No" at bounding box center [329, 353] width 32 height 32
checkbox input "true"
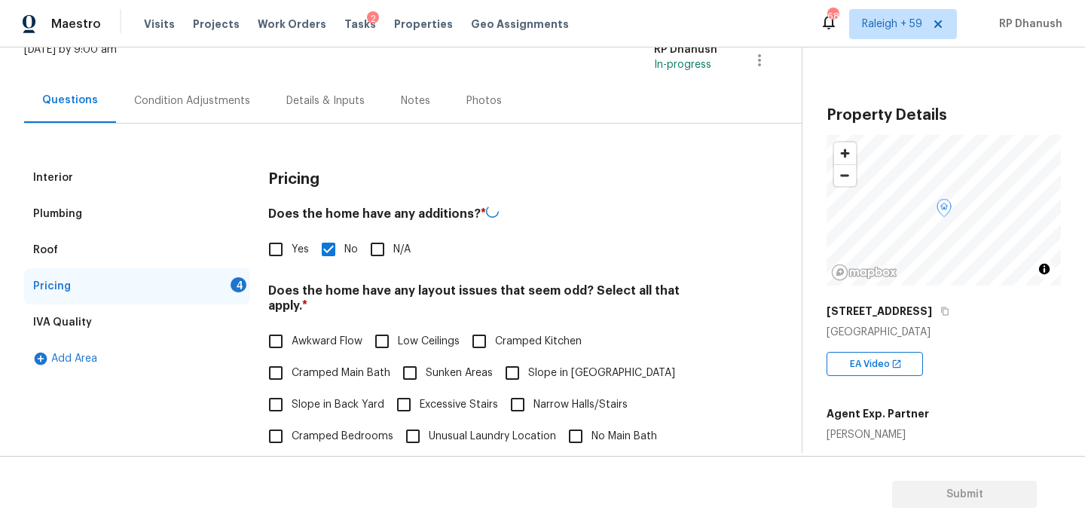
scroll to position [168, 0]
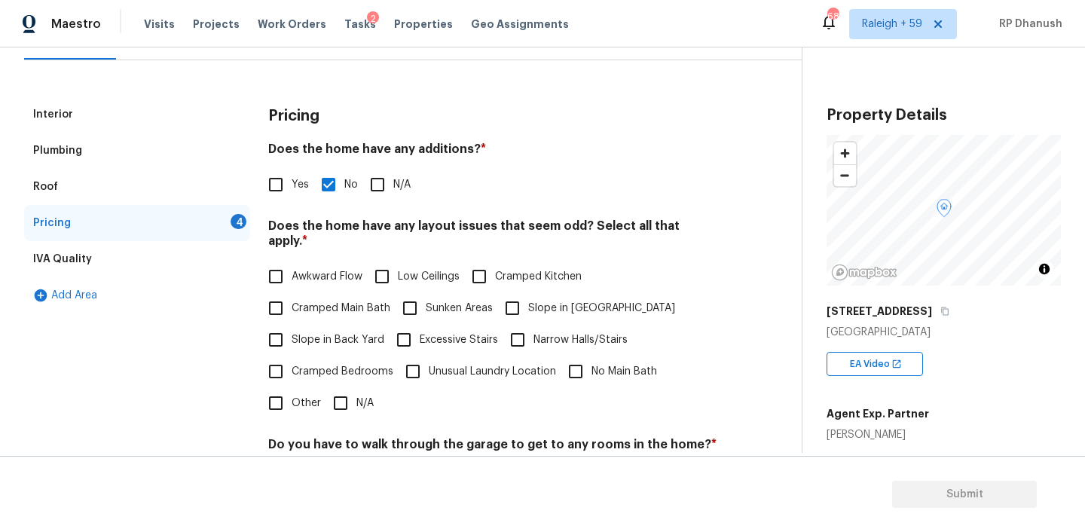
click at [296, 332] on span "Slope in Back Yard" at bounding box center [338, 340] width 93 height 16
click at [292, 324] on input "Slope in Back Yard" at bounding box center [276, 340] width 32 height 32
checkbox input "true"
click at [516, 307] on input "Slope in Front Yard" at bounding box center [512, 310] width 32 height 32
checkbox input "true"
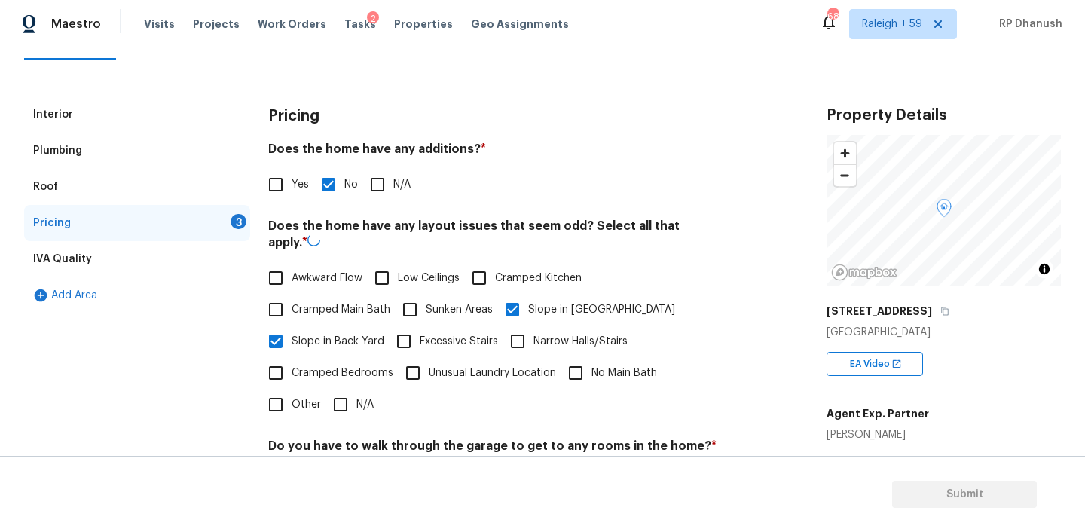
scroll to position [372, 0]
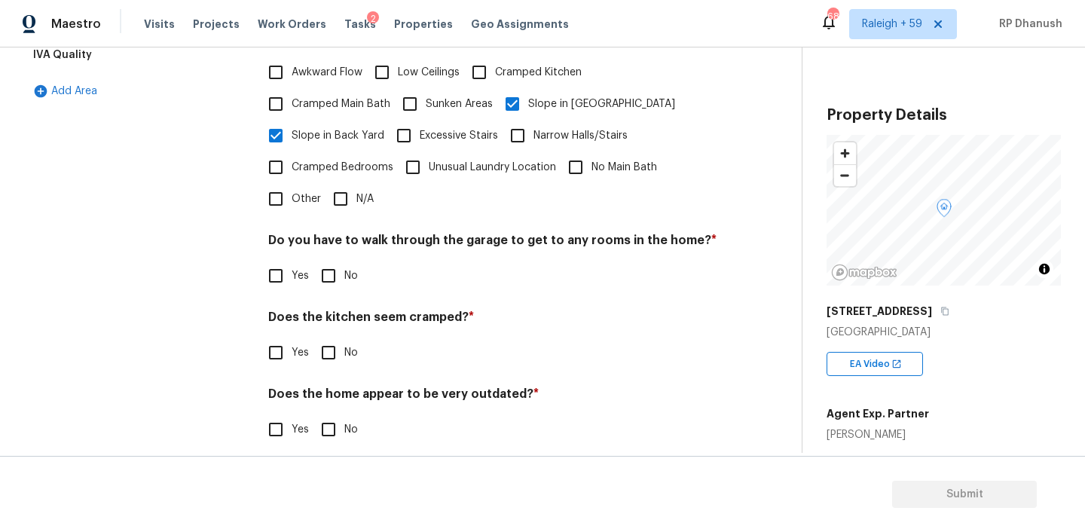
click at [318, 260] on input "No" at bounding box center [329, 276] width 32 height 32
checkbox input "true"
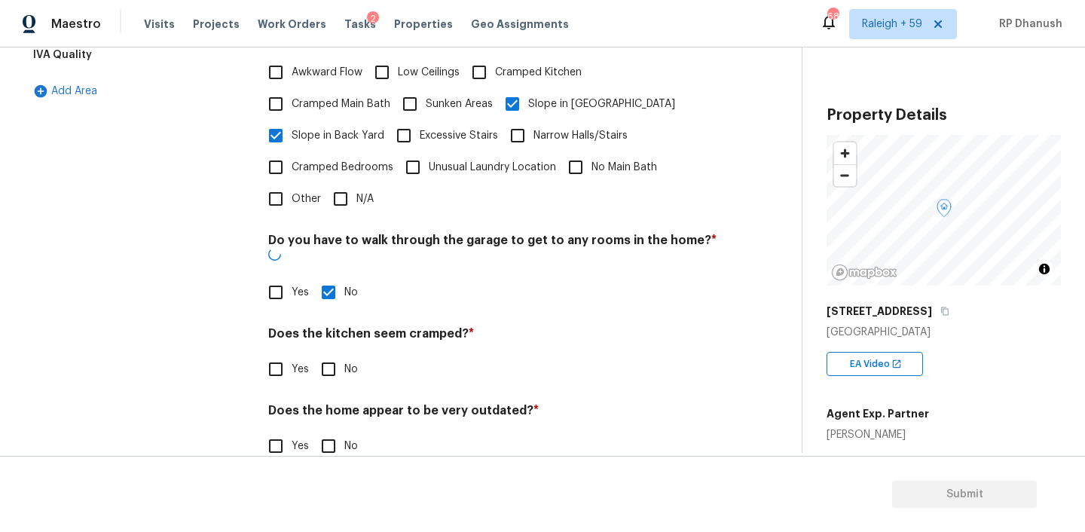
click at [334, 353] on input "No" at bounding box center [329, 369] width 32 height 32
checkbox input "true"
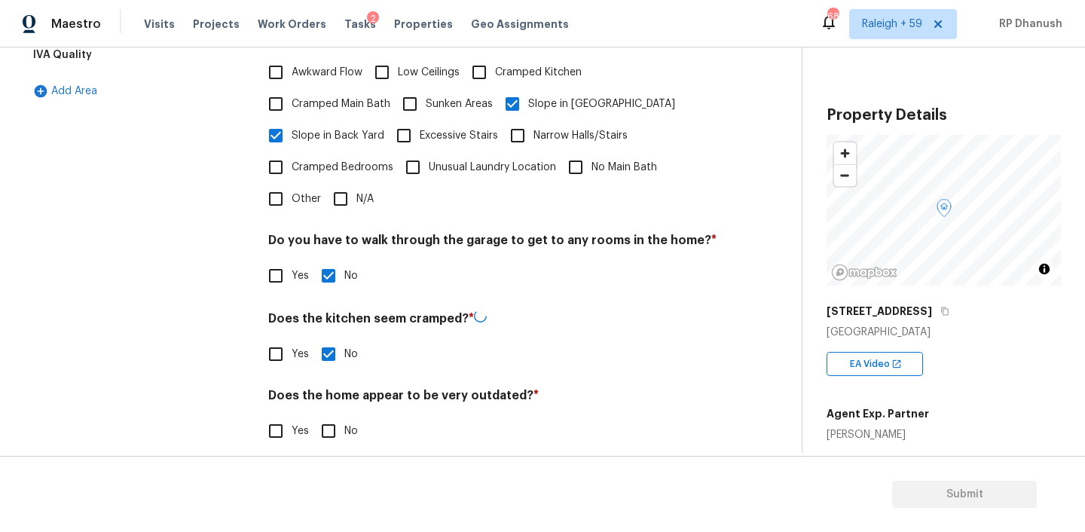
click at [334, 396] on div "Does the home appear to be very outdated? * Yes No" at bounding box center [492, 417] width 449 height 59
click at [332, 414] on input "No" at bounding box center [329, 430] width 32 height 32
checkbox input "true"
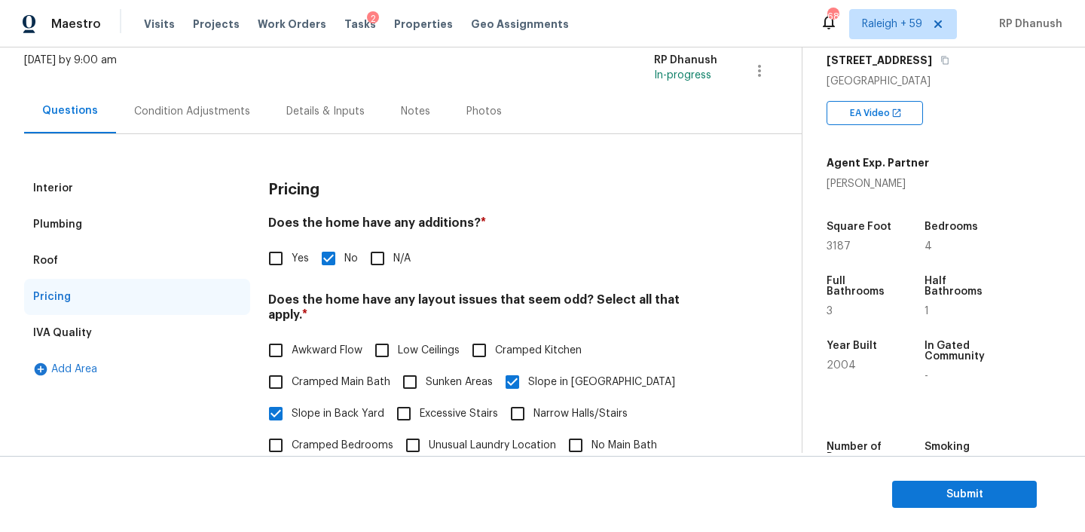
scroll to position [56, 0]
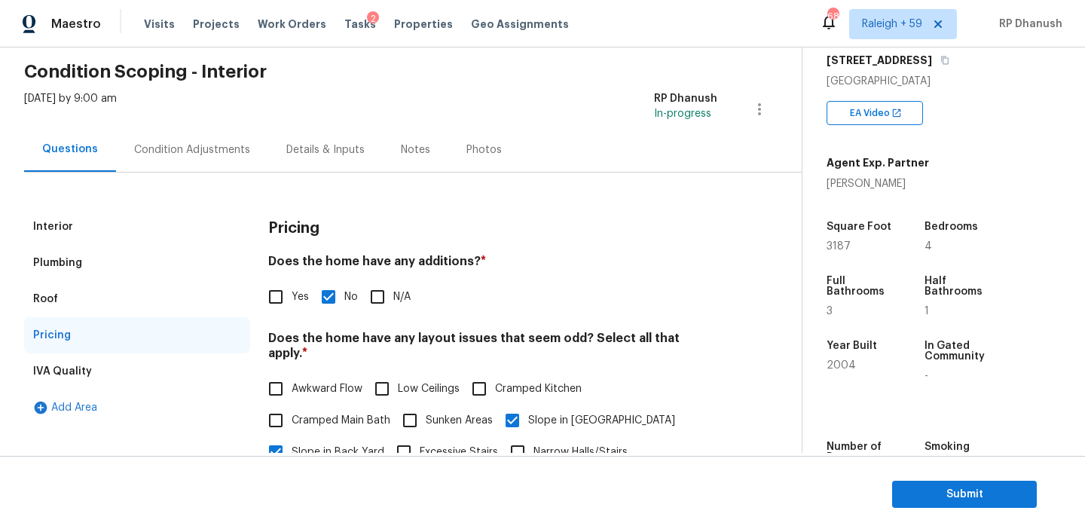
click at [178, 142] on div "Condition Adjustments" at bounding box center [192, 149] width 116 height 15
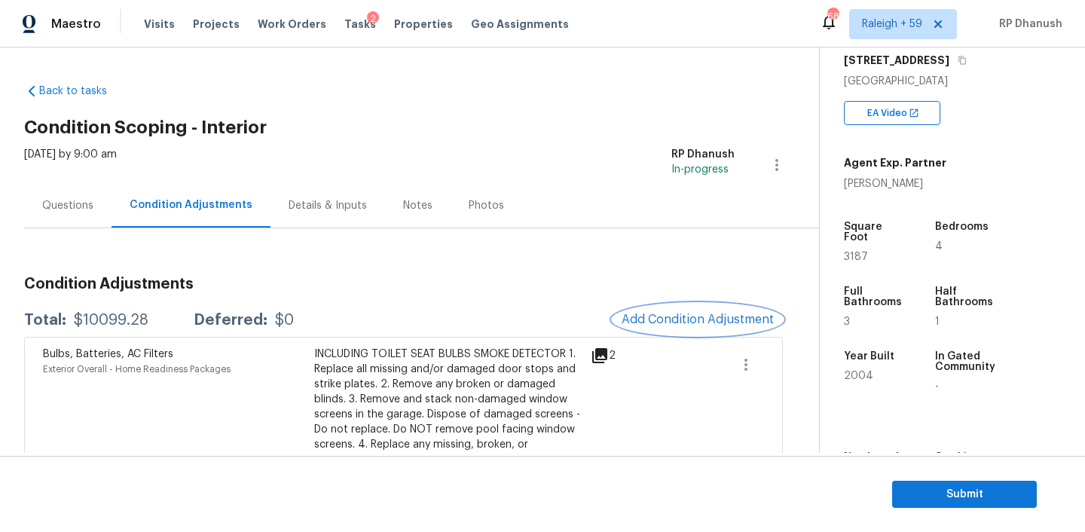
click at [695, 322] on span "Add Condition Adjustment" at bounding box center [697, 320] width 152 height 14
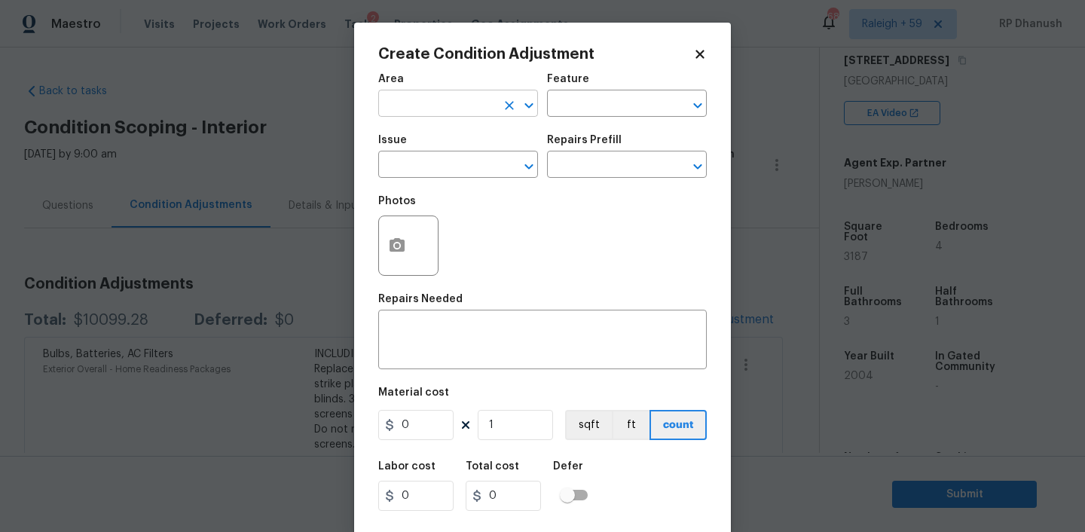
click at [461, 115] on input "text" at bounding box center [437, 104] width 118 height 23
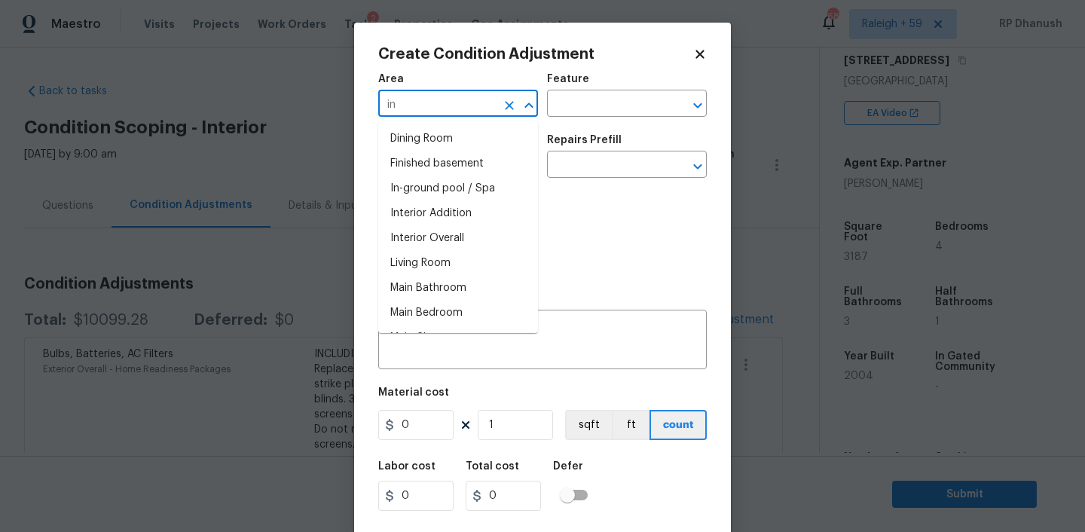
type input "int"
type input "e"
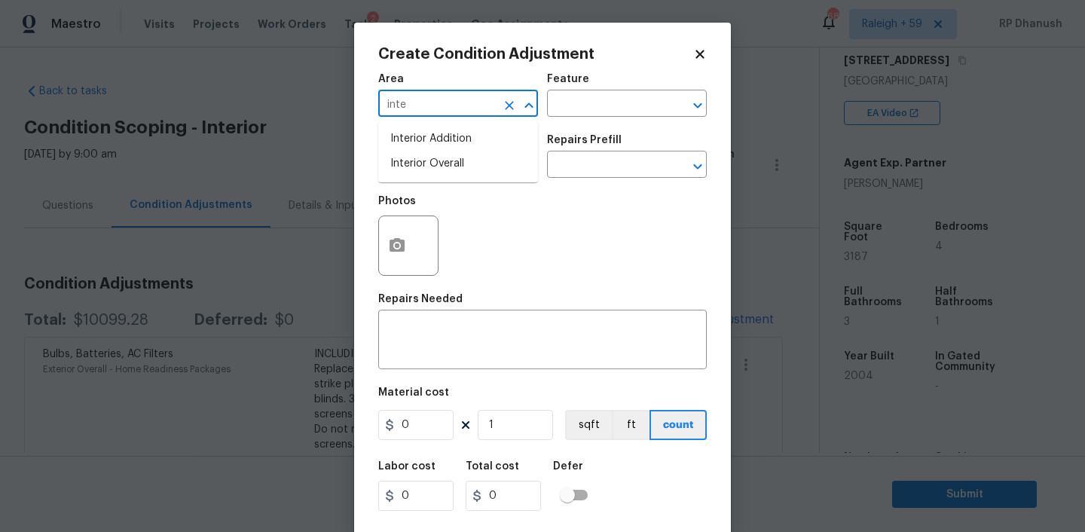
click at [485, 166] on li "Interior Overall" at bounding box center [458, 163] width 160 height 25
type input "Interior Overall"
click at [631, 130] on div "Issue ​ Repairs Prefill ​" at bounding box center [542, 156] width 328 height 61
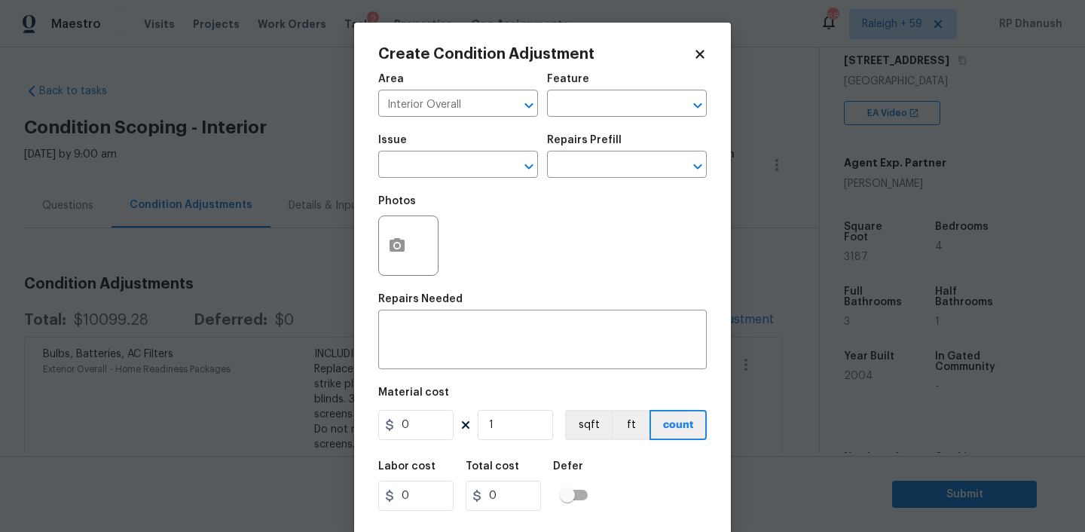
click at [621, 90] on div "Feature" at bounding box center [627, 84] width 160 height 20
click at [605, 100] on input "text" at bounding box center [606, 104] width 118 height 23
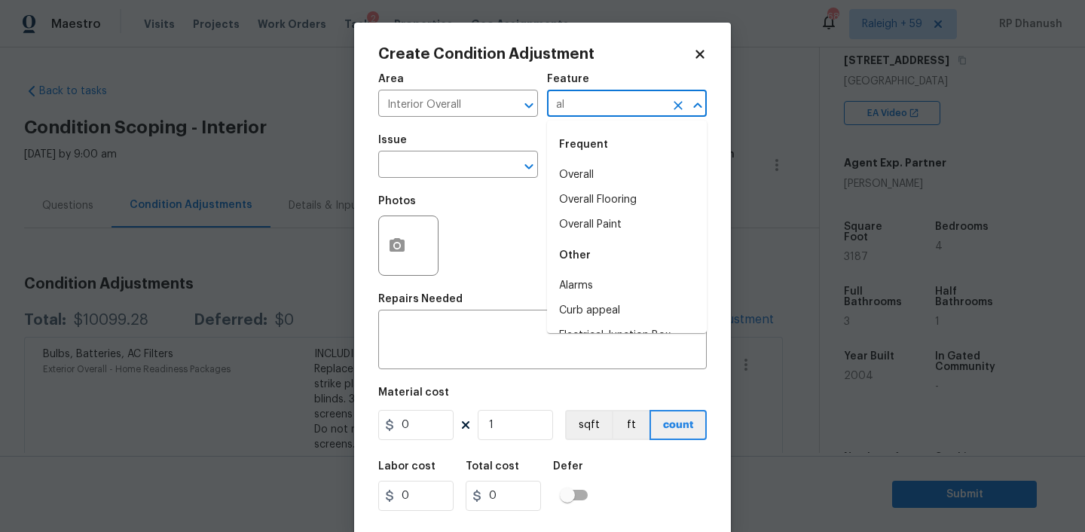
type input "a"
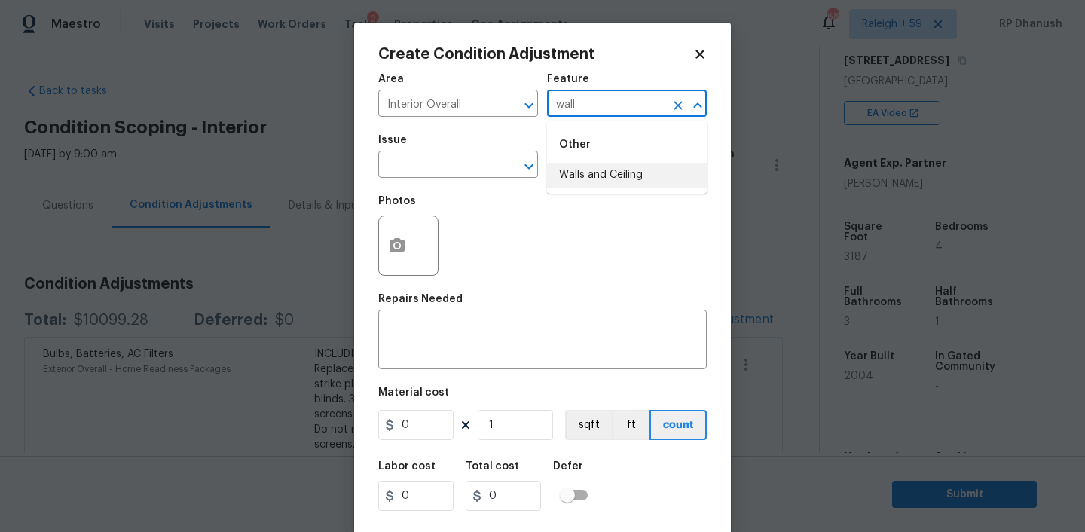
type input "wall"
click at [569, 197] on div "Photos" at bounding box center [542, 236] width 328 height 98
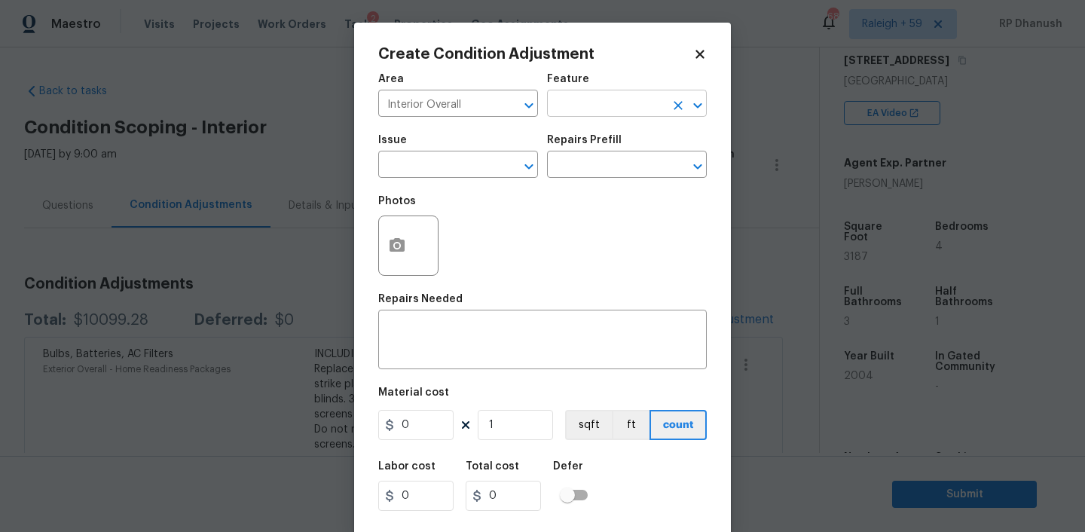
click at [566, 111] on input "text" at bounding box center [606, 104] width 118 height 23
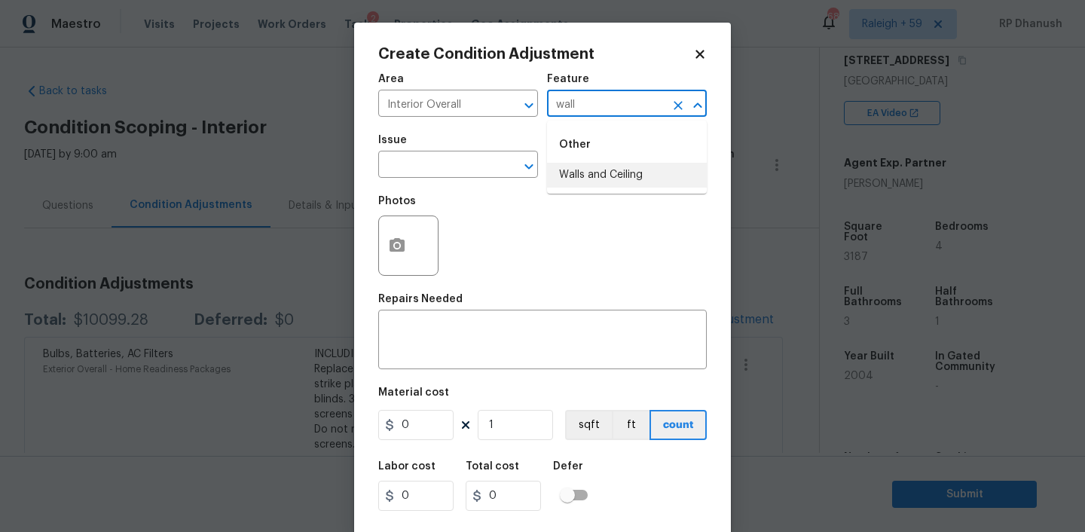
click at [569, 166] on li "Walls and Ceiling" at bounding box center [627, 175] width 160 height 25
type input "Walls and Ceiling"
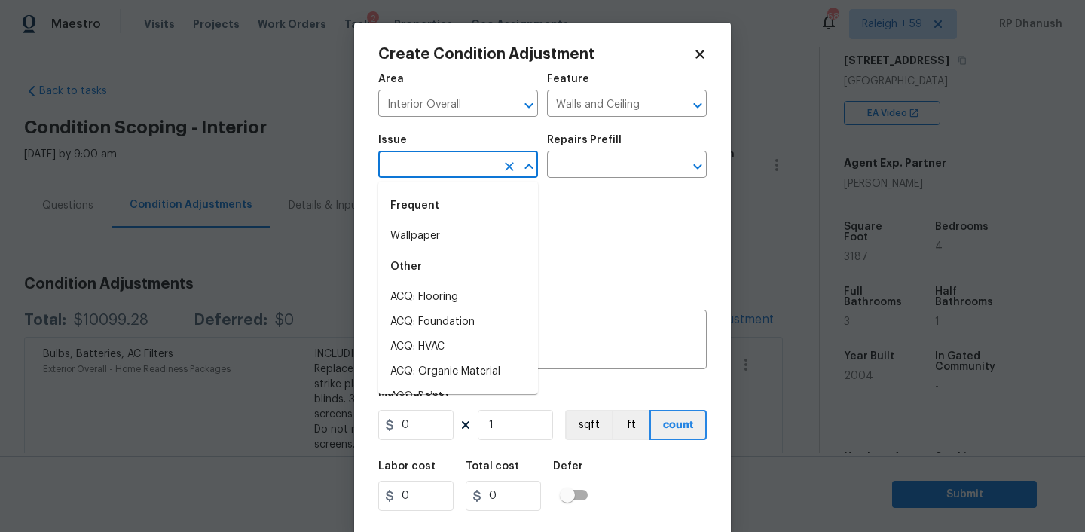
click at [487, 165] on input "text" at bounding box center [437, 165] width 118 height 23
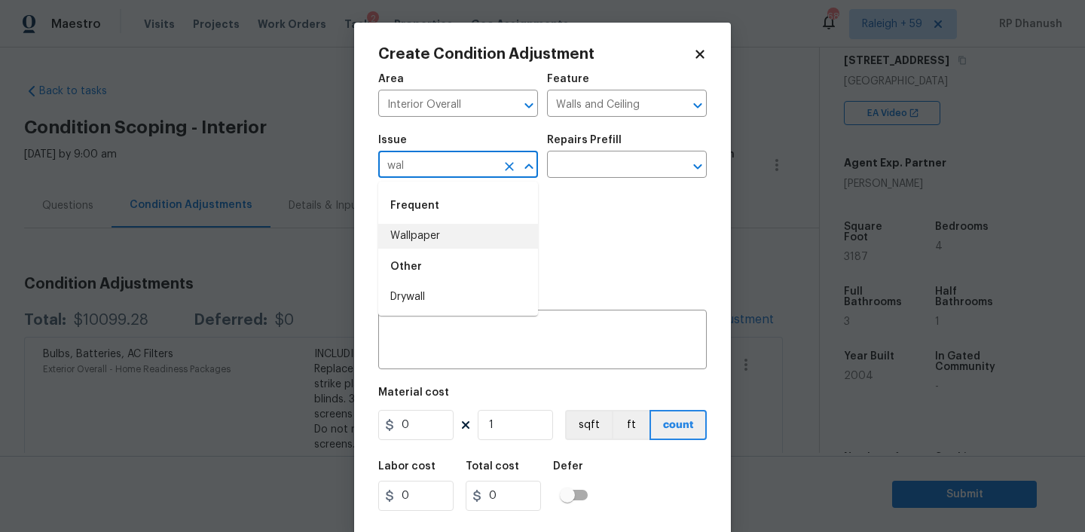
click at [440, 233] on li "Wallpaper" at bounding box center [458, 236] width 160 height 25
type input "Wallpaper"
click at [631, 173] on input "text" at bounding box center [606, 165] width 118 height 23
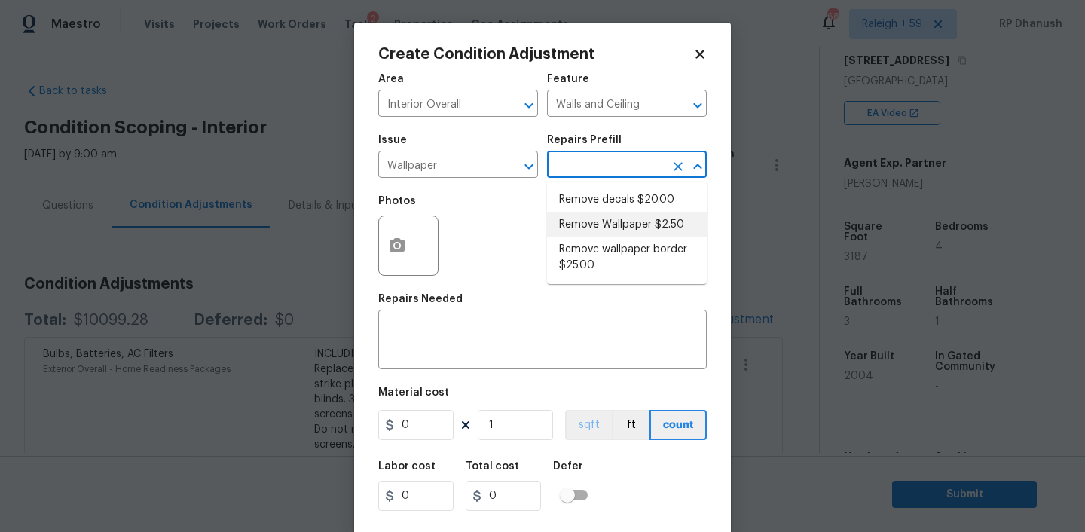
drag, startPoint x: 628, startPoint y: 223, endPoint x: 565, endPoint y: 432, distance: 218.8
click at [628, 228] on li "Remove Wallpaper $2.50" at bounding box center [627, 224] width 160 height 25
type textarea "Remove wallpaper and texture walls to best match existing conditions"
type input "2.5"
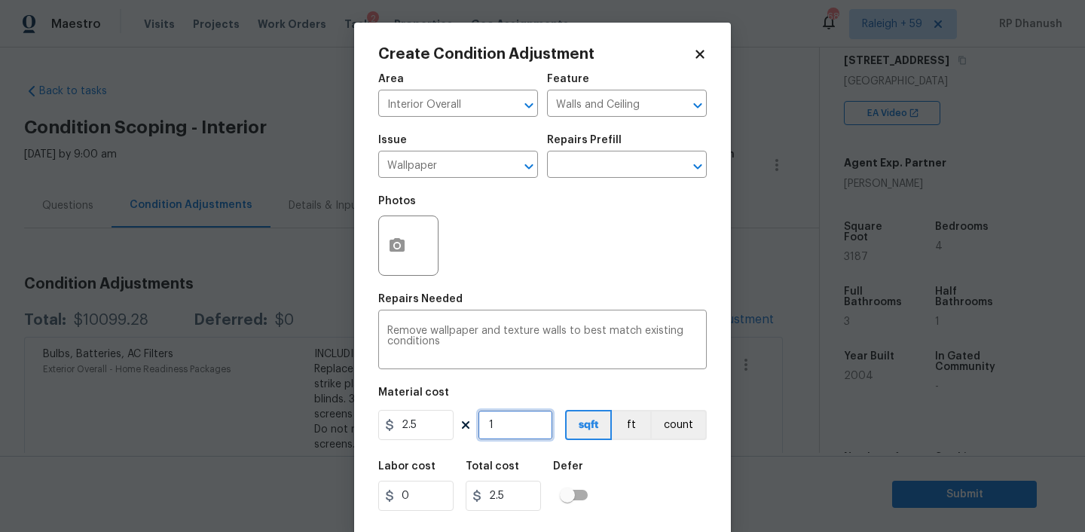
click at [541, 433] on input "1" at bounding box center [515, 425] width 75 height 30
type input "0"
type input "1"
type input "2.5"
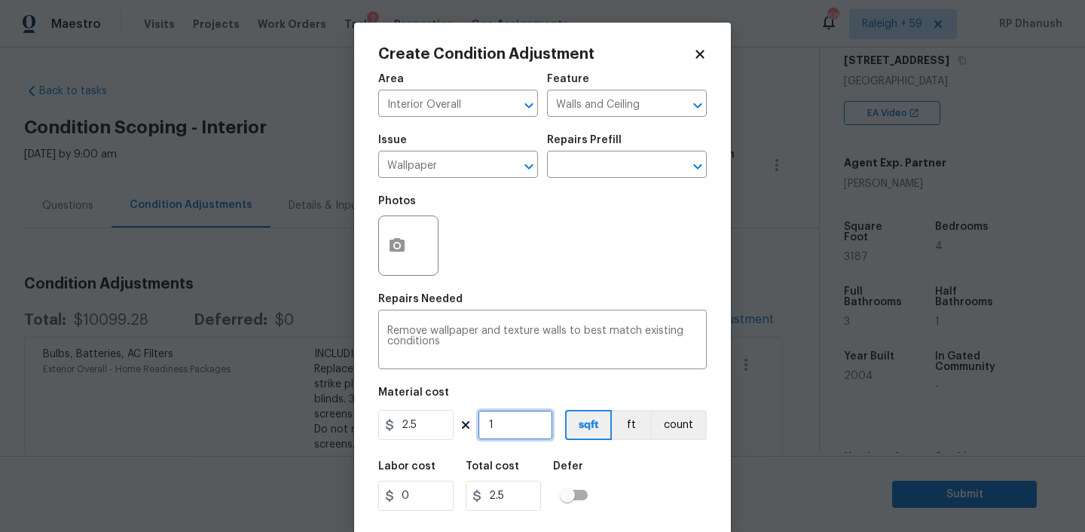
type input "10"
type input "25"
type input "100"
type input "250"
type input "10"
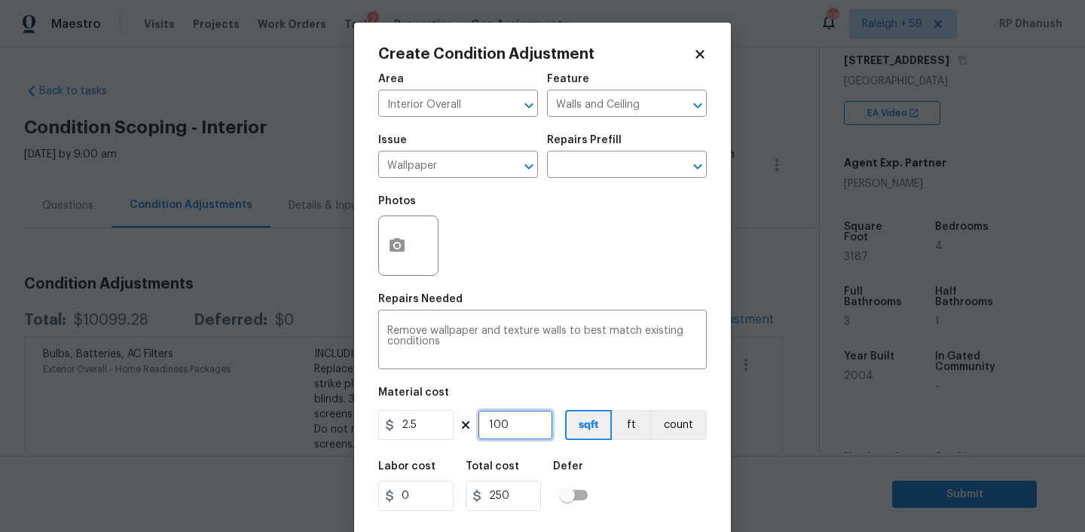
type input "25"
type input "1"
type input "2.5"
type input "0"
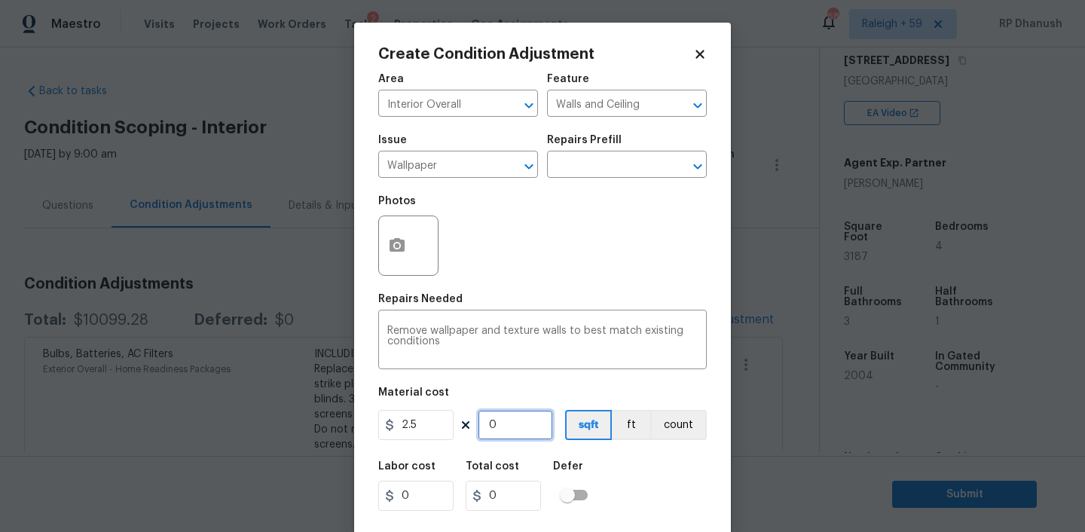
type input "2"
type input "5"
type input "20"
type input "50"
type input "2"
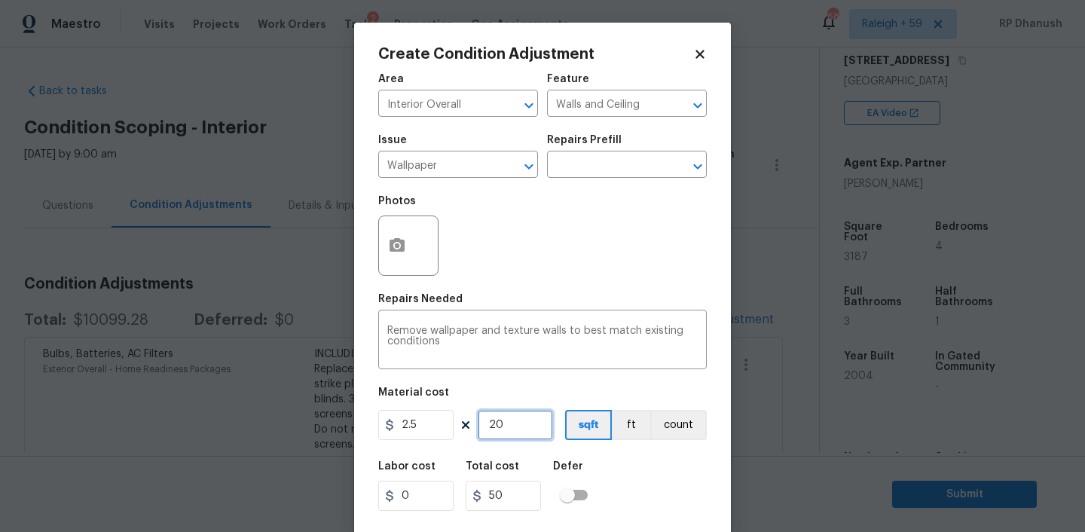
type input "5"
type input "0"
type input "5"
type input "12.5"
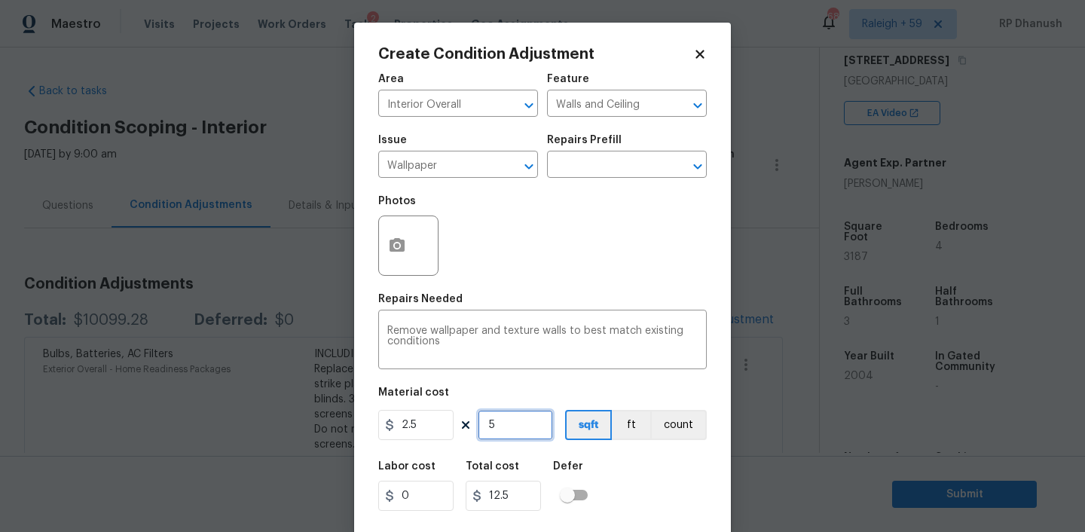
type input "50"
type input "125"
type input "50"
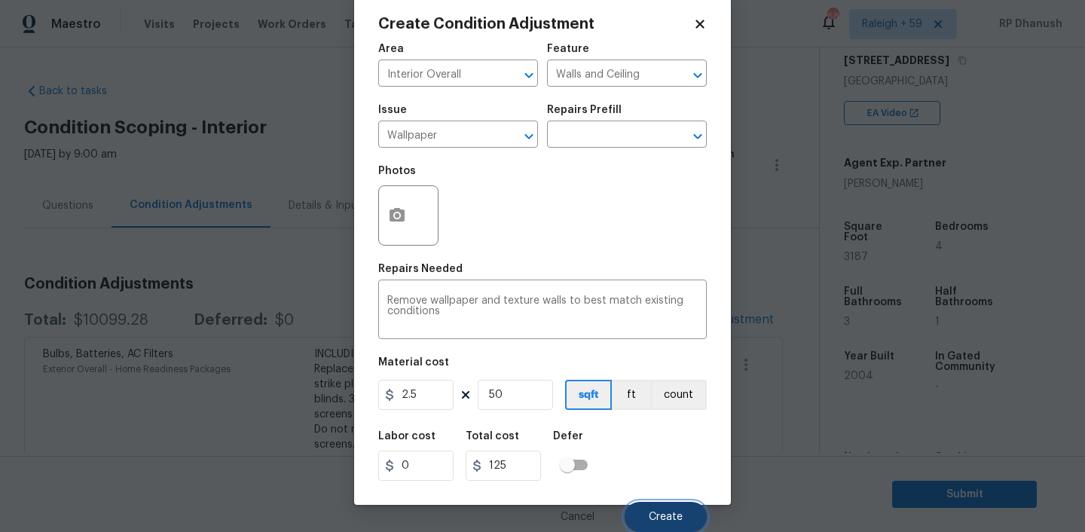
click at [689, 529] on button "Create" at bounding box center [666, 517] width 82 height 30
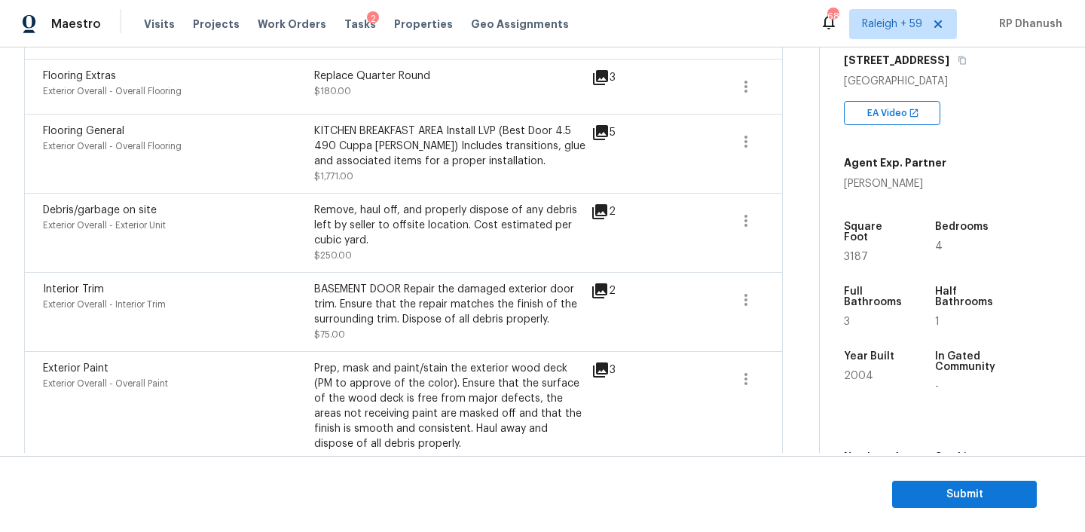
scroll to position [924, 0]
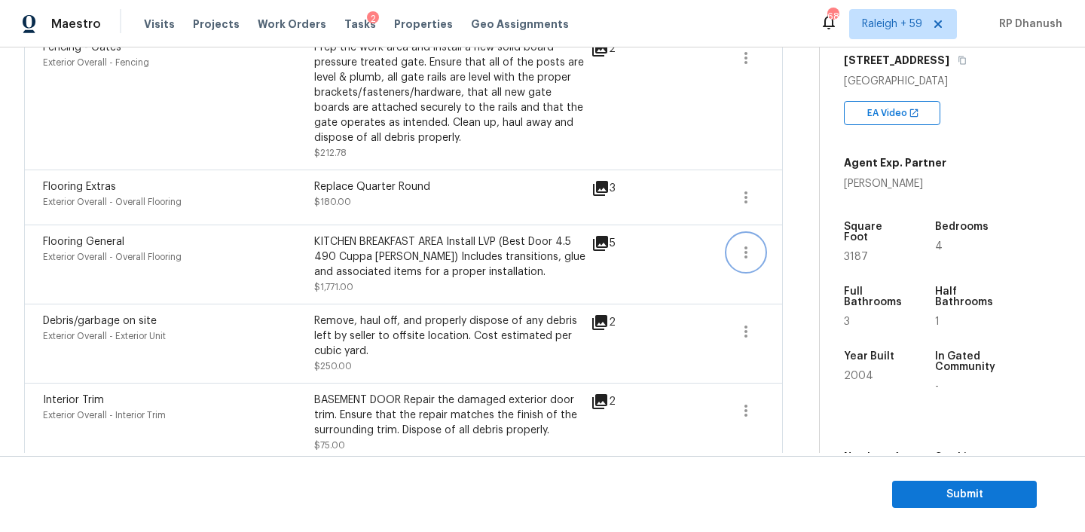
click at [742, 249] on icon "button" at bounding box center [746, 252] width 18 height 18
click at [777, 249] on div "Edit" at bounding box center [831, 251] width 118 height 15
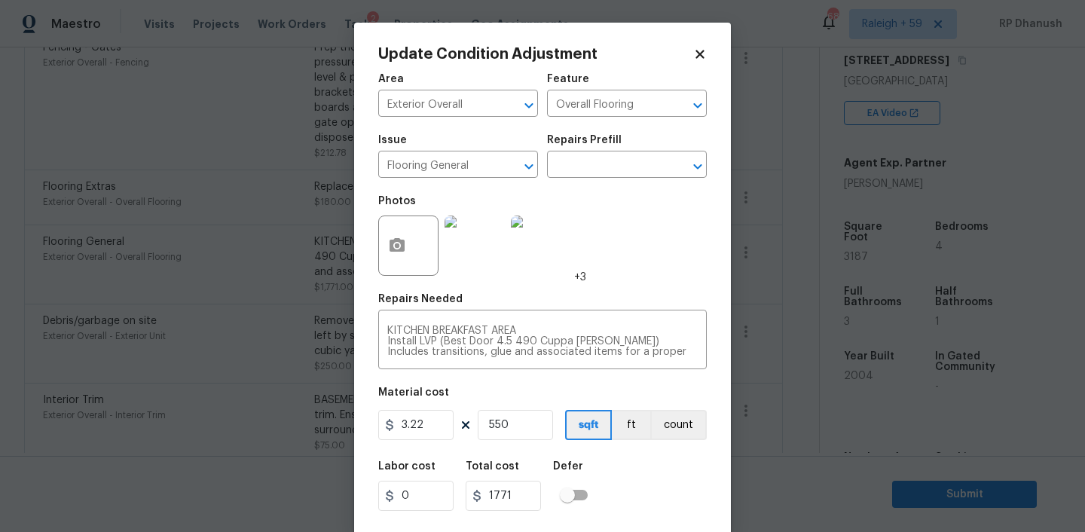
click at [281, 188] on body "Maestro Visits Projects Work Orders Tasks 2 Properties Geo Assignments 689 Rale…" at bounding box center [542, 266] width 1085 height 532
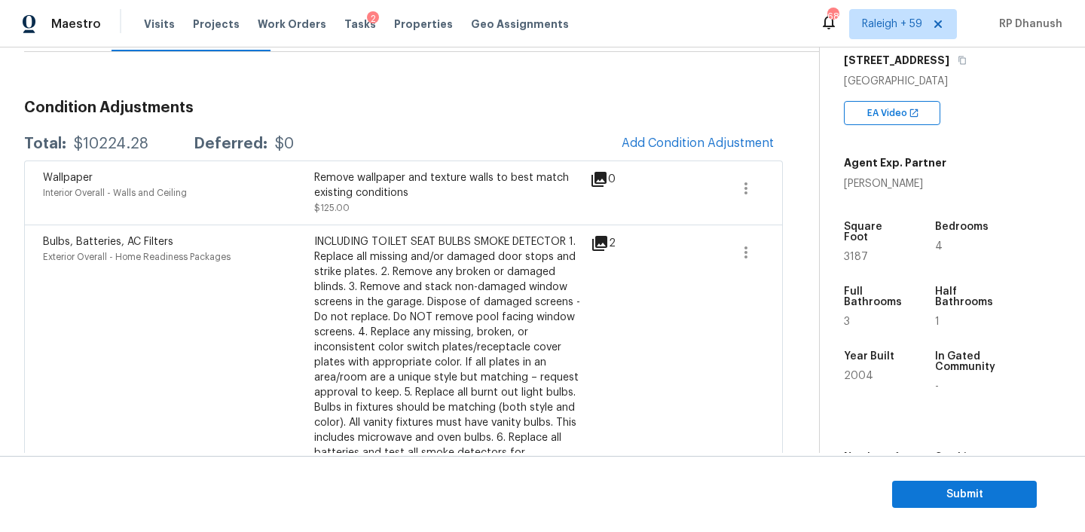
scroll to position [164, 0]
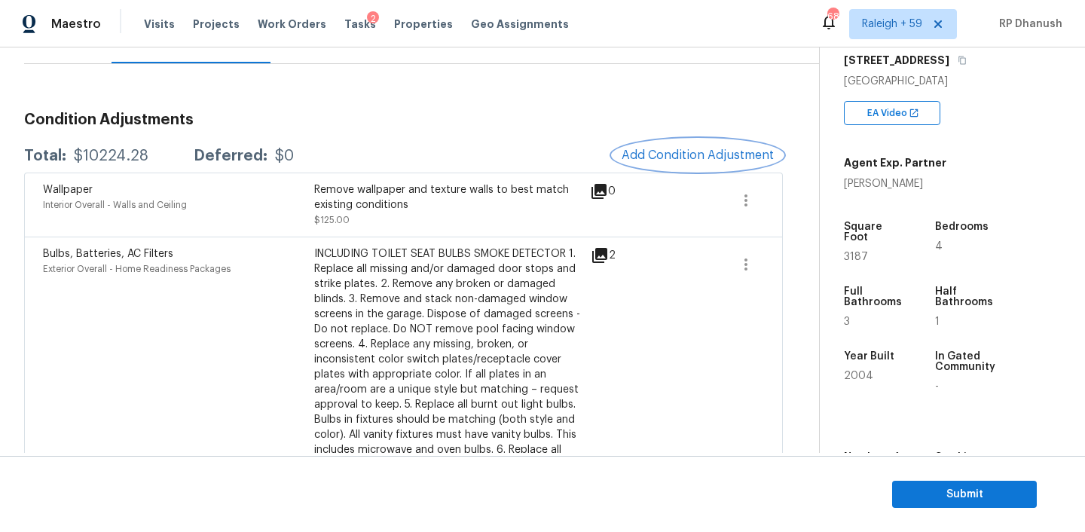
click at [725, 148] on span "Add Condition Adjustment" at bounding box center [697, 155] width 152 height 14
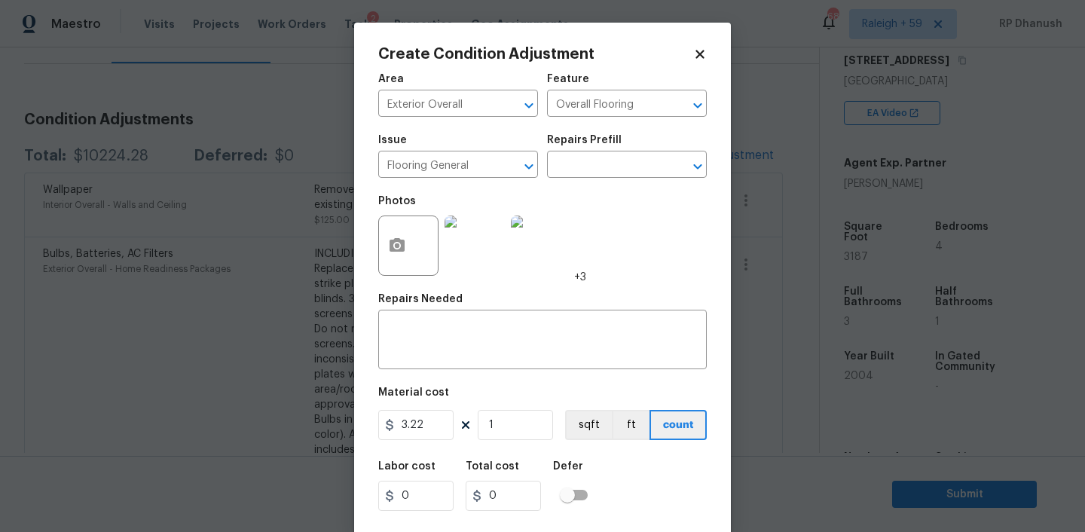
type input "0"
click at [454, 109] on input "text" at bounding box center [437, 104] width 118 height 23
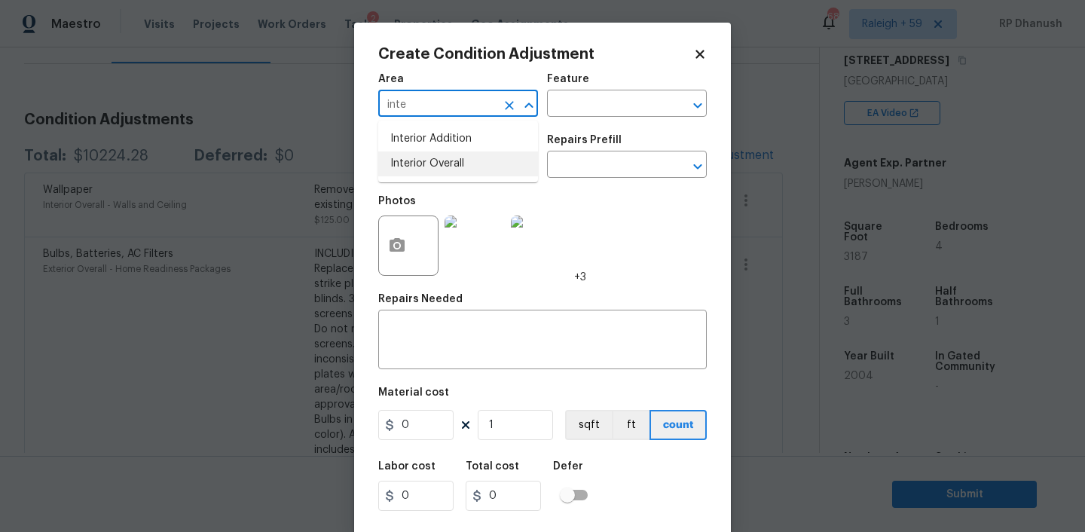
click at [429, 170] on li "Interior Overall" at bounding box center [458, 163] width 160 height 25
type input "Interior Overall"
click at [489, 310] on div "Repairs Needed" at bounding box center [542, 304] width 328 height 20
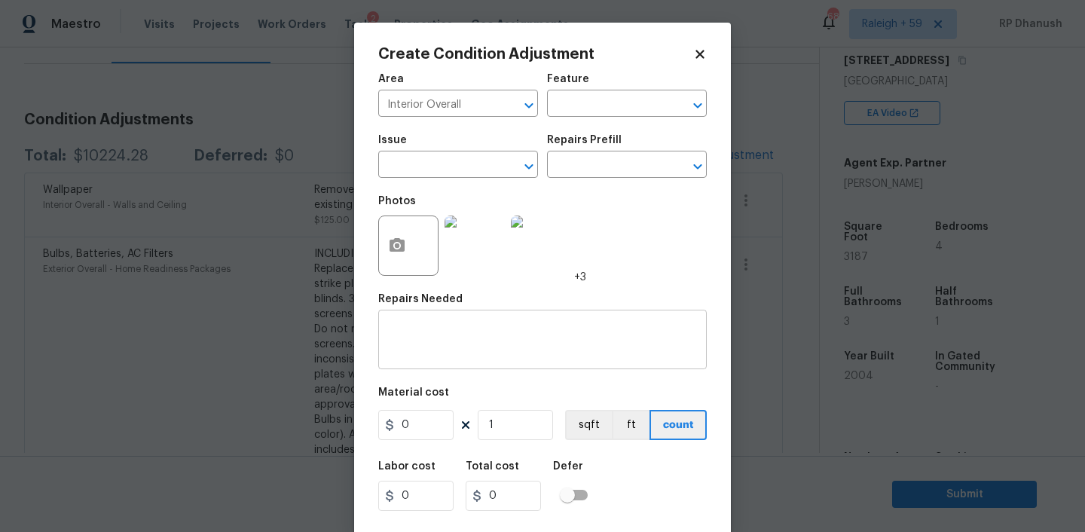
click at [483, 329] on textarea at bounding box center [542, 341] width 310 height 32
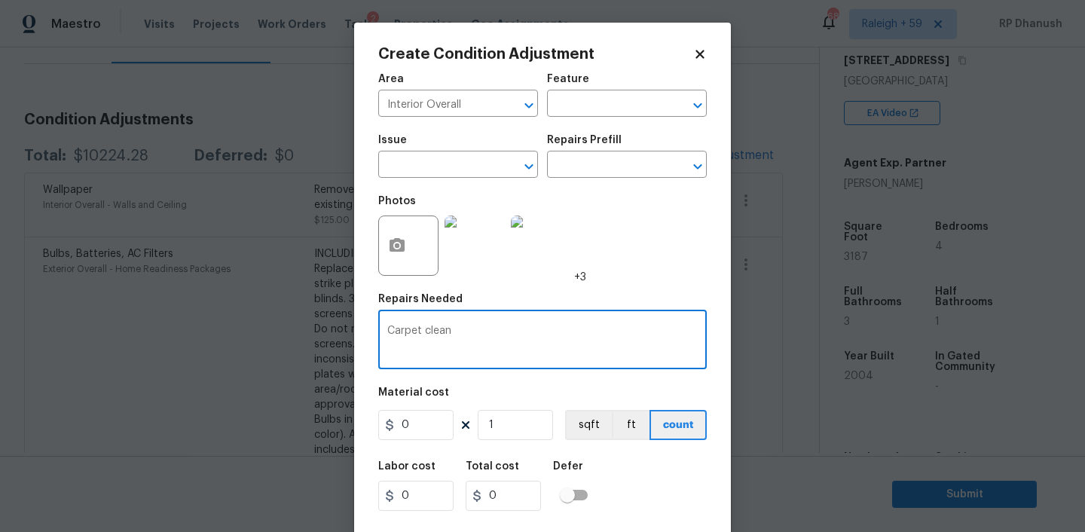
type textarea "Carpet clean"
click at [438, 426] on input "0" at bounding box center [415, 425] width 75 height 30
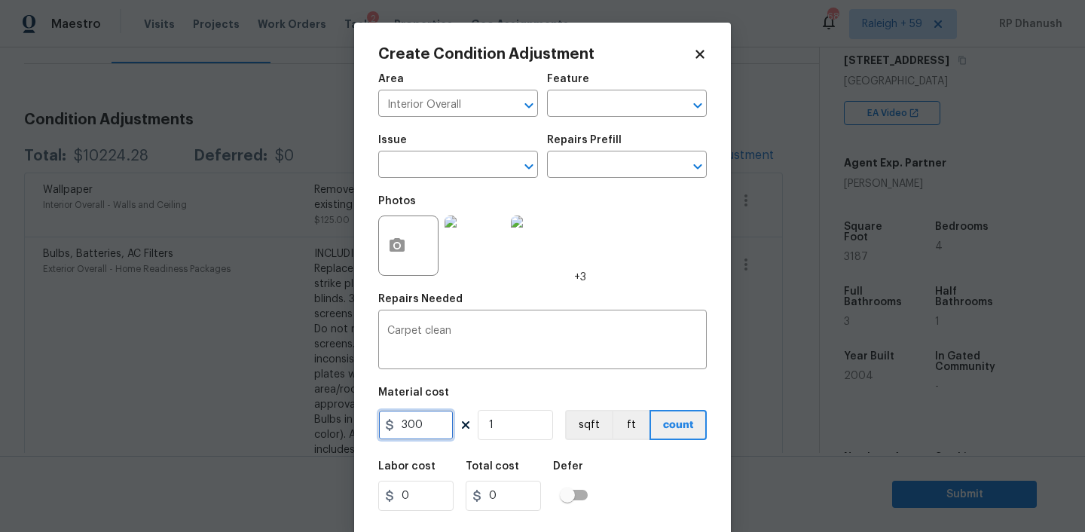
type input "300"
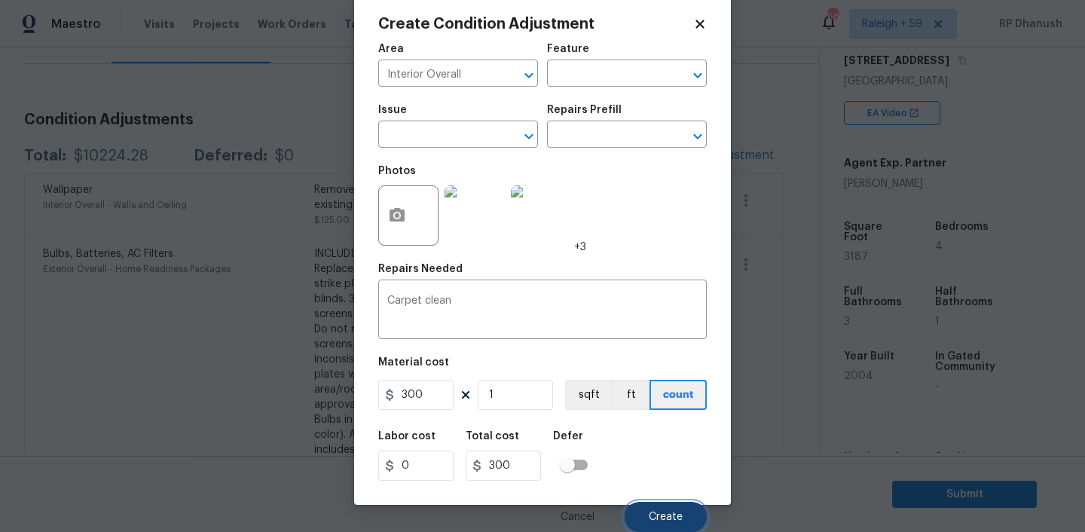
click at [645, 509] on button "Create" at bounding box center [666, 517] width 82 height 30
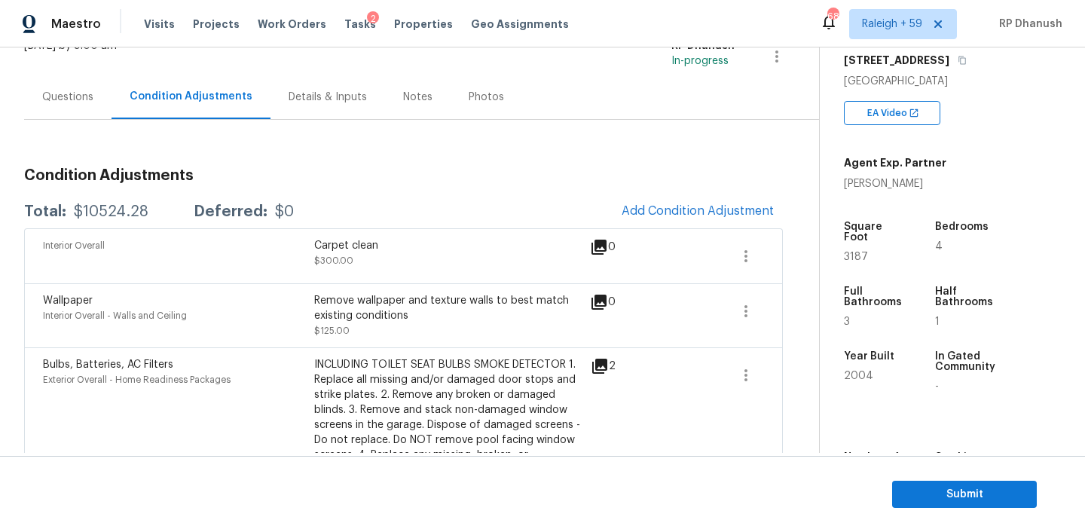
scroll to position [0, 0]
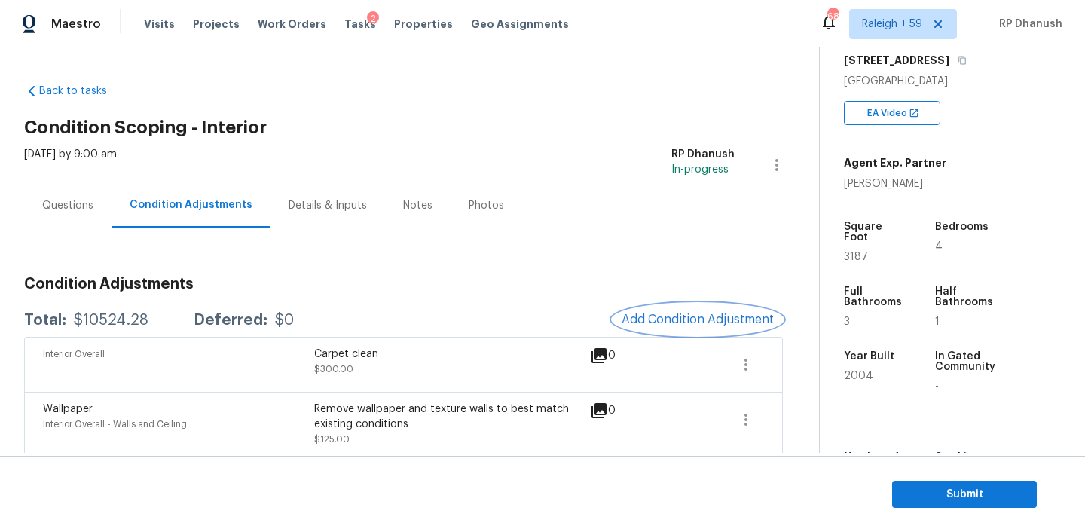
click at [697, 307] on button "Add Condition Adjustment" at bounding box center [697, 320] width 170 height 32
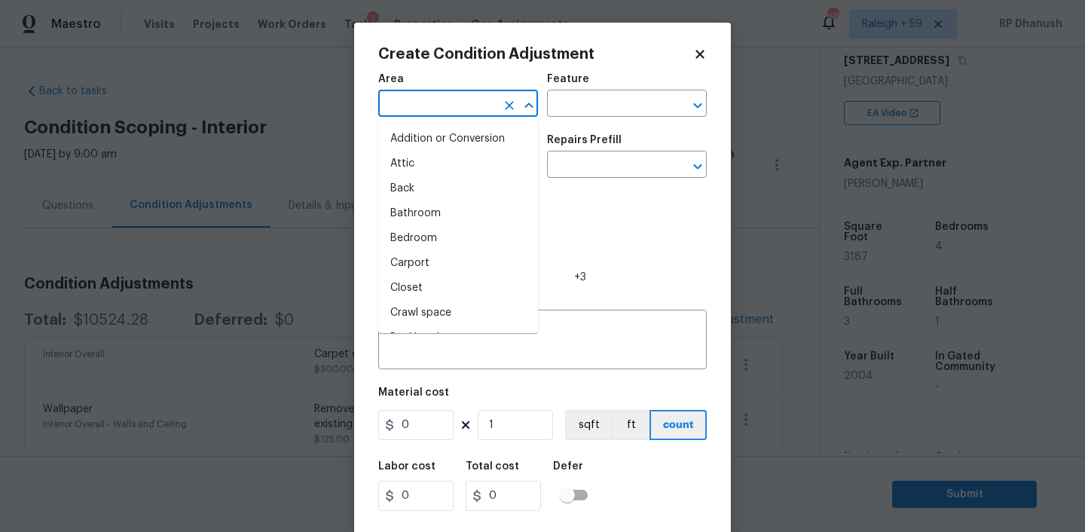
click at [452, 117] on input "text" at bounding box center [437, 104] width 118 height 23
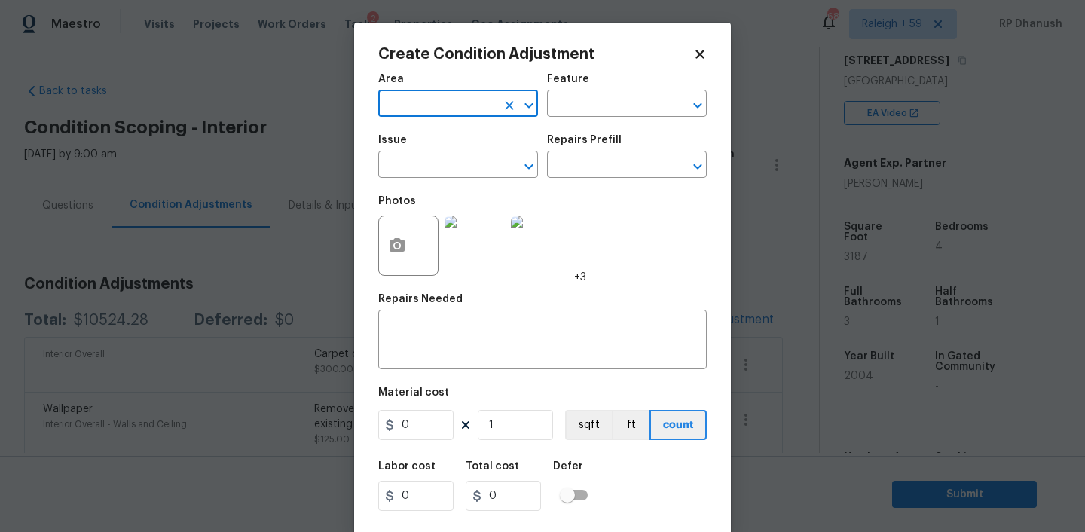
click at [450, 106] on input "text" at bounding box center [437, 104] width 118 height 23
click at [452, 160] on li "Interior Overall" at bounding box center [458, 163] width 160 height 25
type input "Interior Overall"
click at [602, 113] on input "text" at bounding box center [606, 104] width 118 height 23
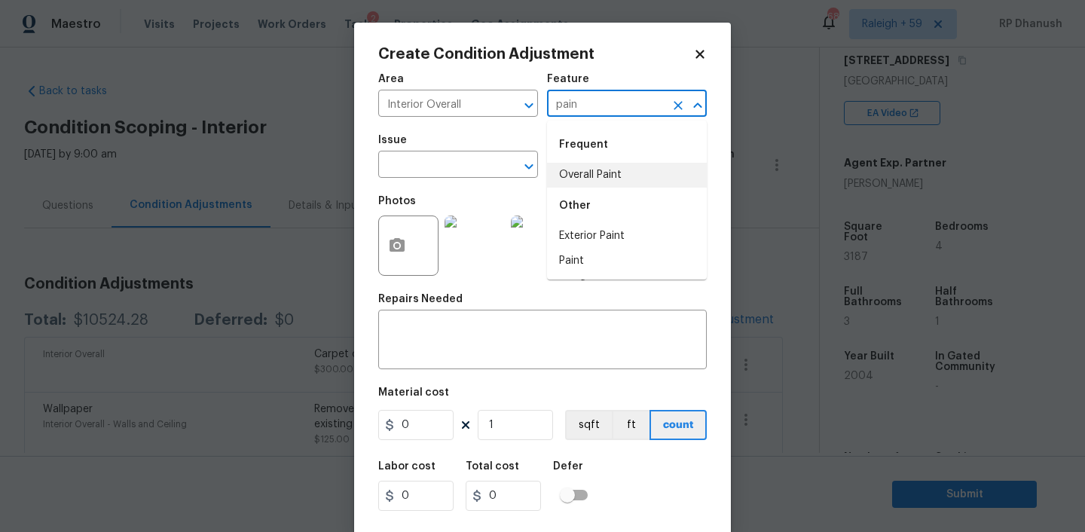
click at [594, 176] on li "Overall Paint" at bounding box center [627, 175] width 160 height 25
type input "Overall Paint"
click at [389, 175] on input "text" at bounding box center [437, 165] width 118 height 23
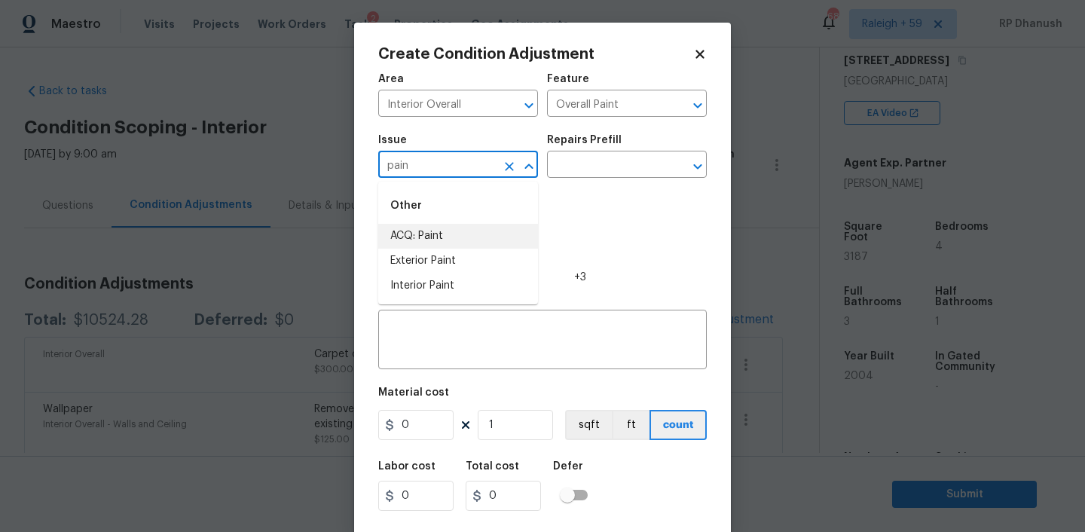
click at [405, 228] on li "ACQ: Paint" at bounding box center [458, 236] width 160 height 25
type input "ACQ: Paint"
click at [573, 185] on div "Issue ACQ: Paint ​ Repairs Prefill ​" at bounding box center [542, 156] width 328 height 61
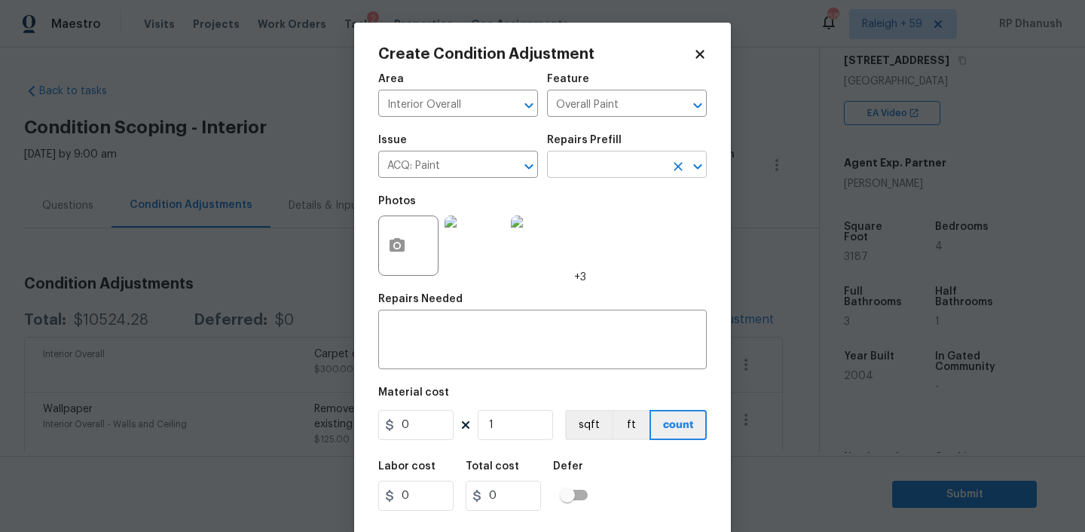
click at [580, 166] on input "text" at bounding box center [606, 165] width 118 height 23
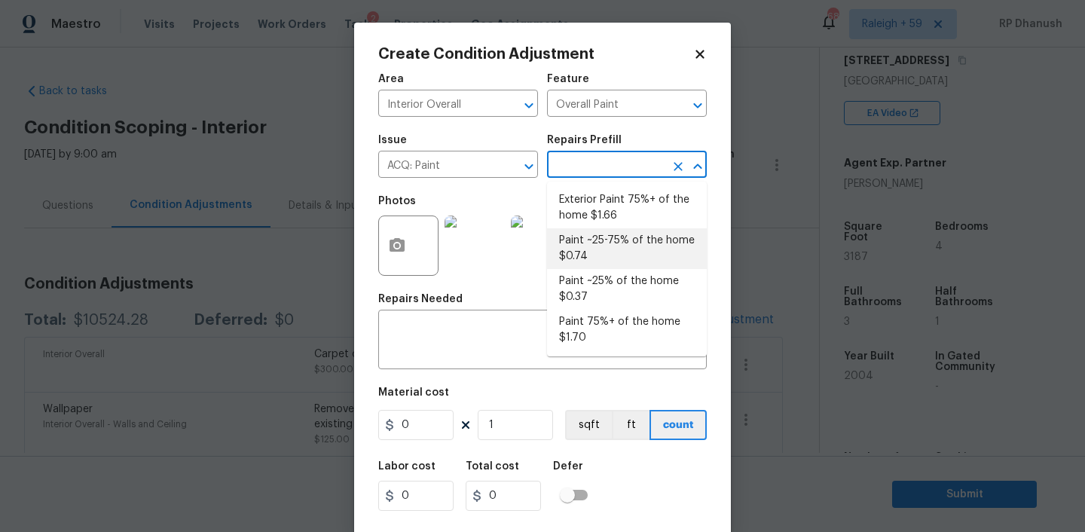
click at [619, 243] on li "Paint ~25-75% of the home $0.74" at bounding box center [627, 248] width 160 height 41
type input "Acquisition"
type textarea "Acquisition Scope: ~25 - 75% of the home needs interior paint"
type input "0.74"
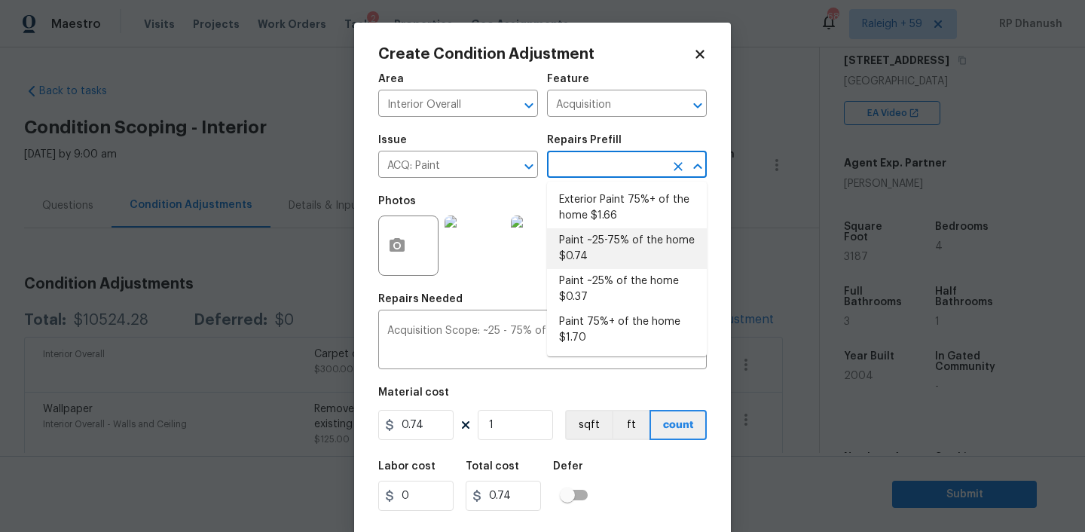
click at [605, 171] on input "text" at bounding box center [606, 165] width 118 height 23
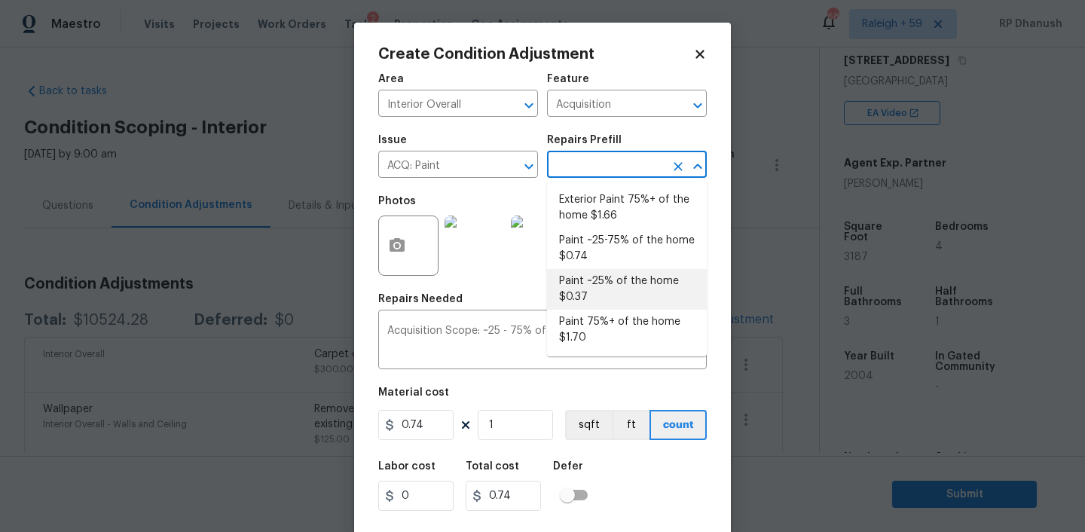
click at [585, 302] on li "Paint ~25% of the home $0.37" at bounding box center [627, 289] width 160 height 41
type textarea "Acquisition Scope: ~25% of the home needs interior paint"
type input "0.37"
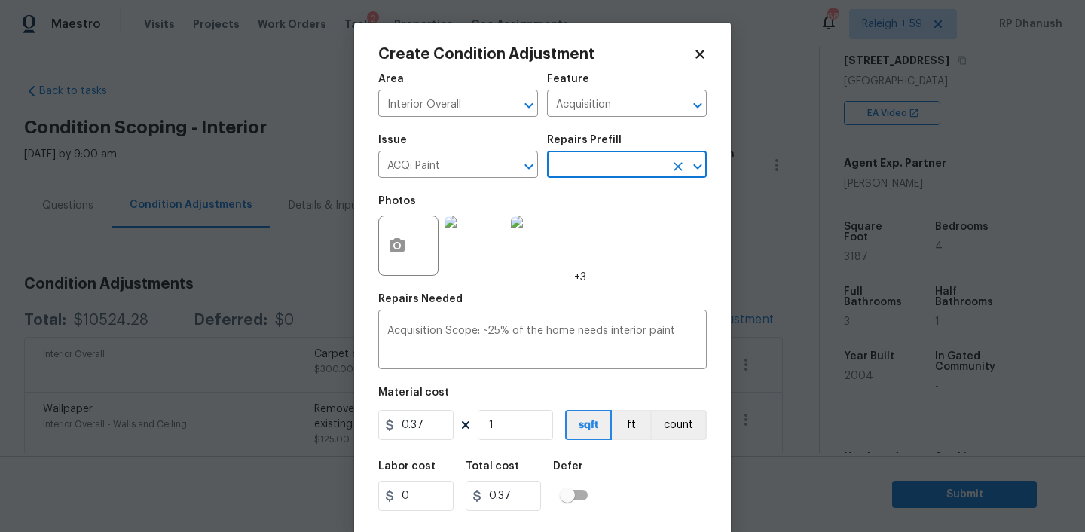
click at [612, 168] on input "text" at bounding box center [606, 165] width 118 height 23
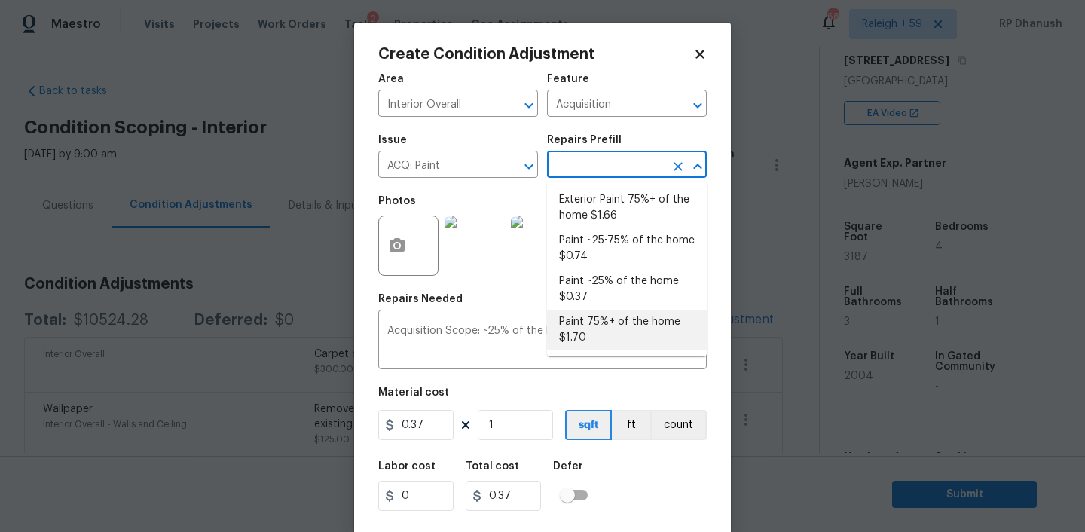
click at [590, 324] on li "Paint 75%+ of the home $1.70" at bounding box center [627, 330] width 160 height 41
type textarea "Acquisition Scope: 75%+ of the home will likely require interior paint"
type input "1.7"
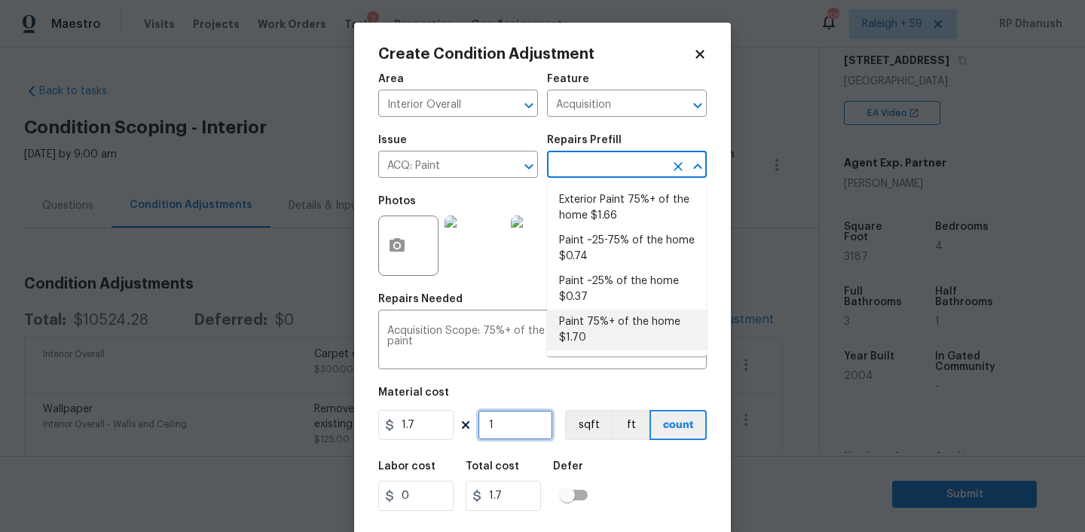
click at [498, 434] on input "1" at bounding box center [515, 425] width 75 height 30
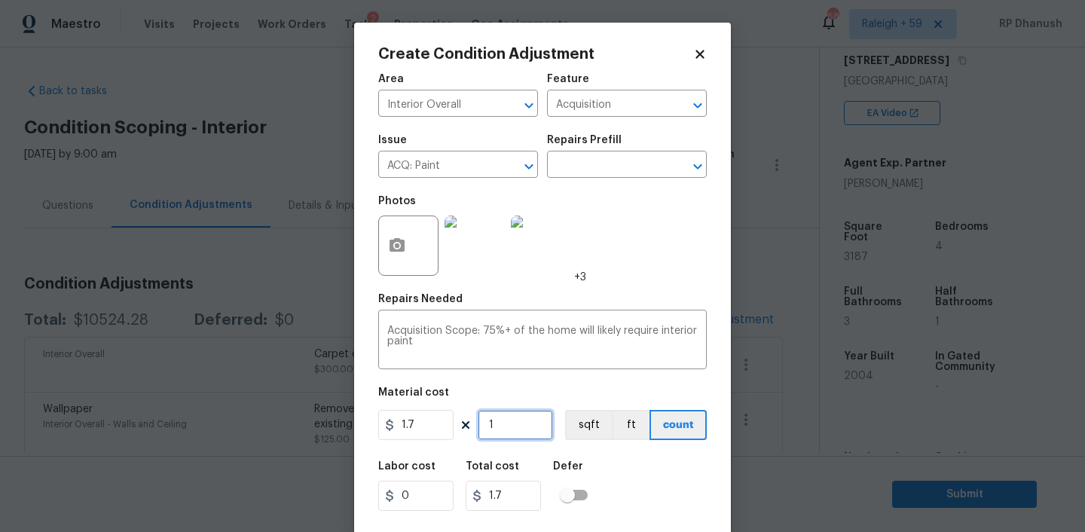
type input "0"
type input "3"
type input "5.1"
type input "31"
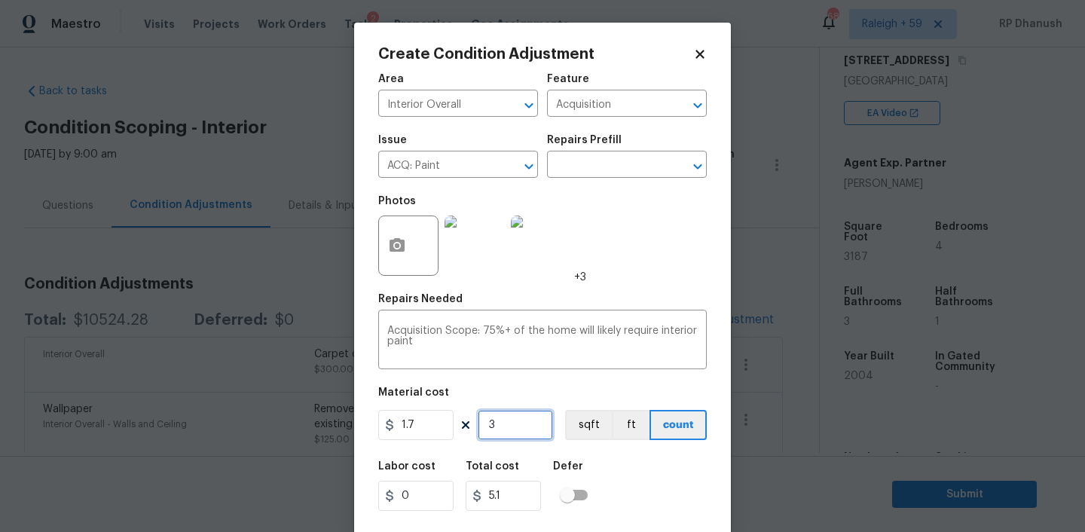
type input "52.7"
type input "318"
type input "540.6"
type input "3187"
type input "5417.9"
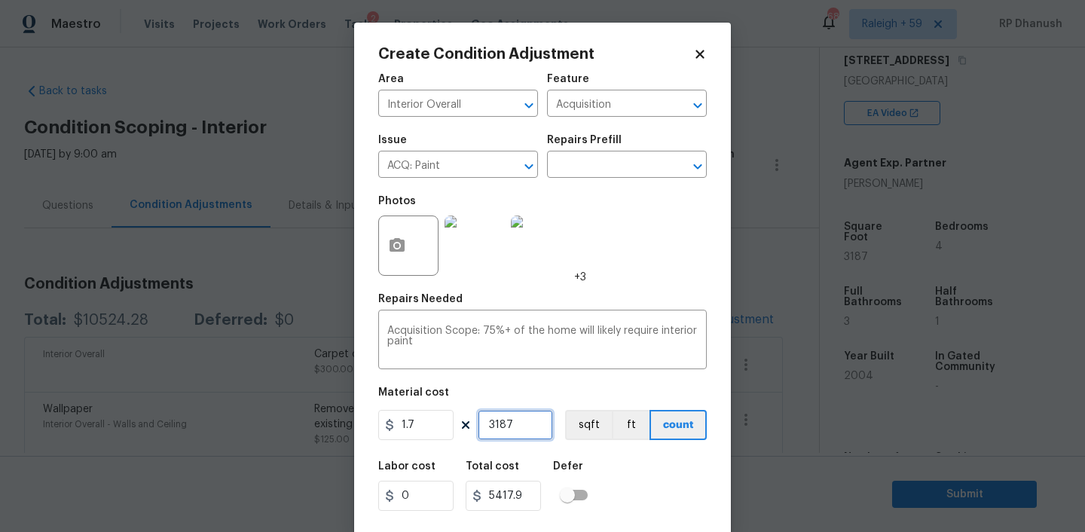
type input "3187"
click at [498, 434] on input "3187" at bounding box center [515, 425] width 75 height 30
click at [383, 237] on button "button" at bounding box center [397, 245] width 36 height 59
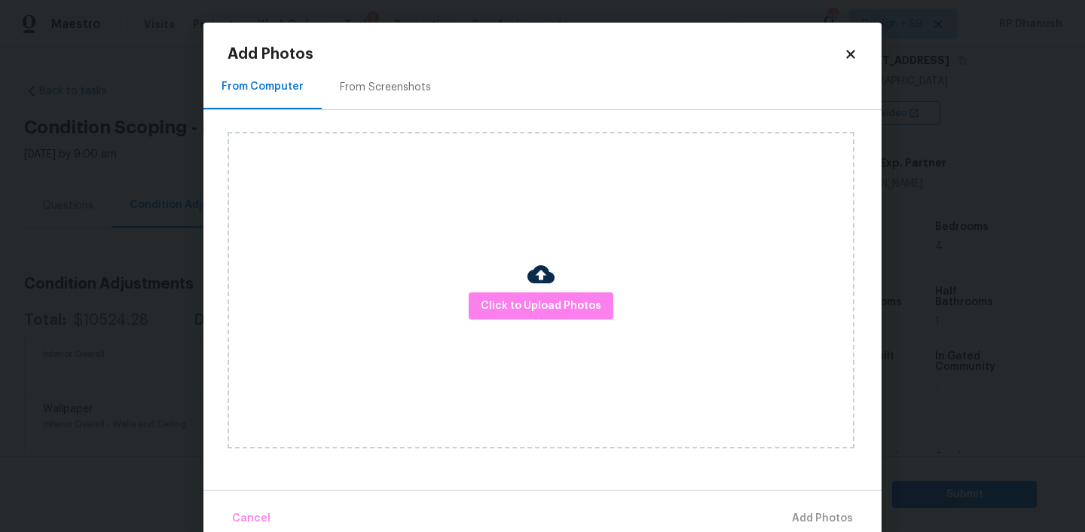
click at [384, 45] on div "Add Photos From Computer From Screenshots Click to Upload Photos Cancel Add Pho…" at bounding box center [542, 279] width 678 height 512
click at [376, 81] on div "From Screenshots" at bounding box center [385, 87] width 91 height 15
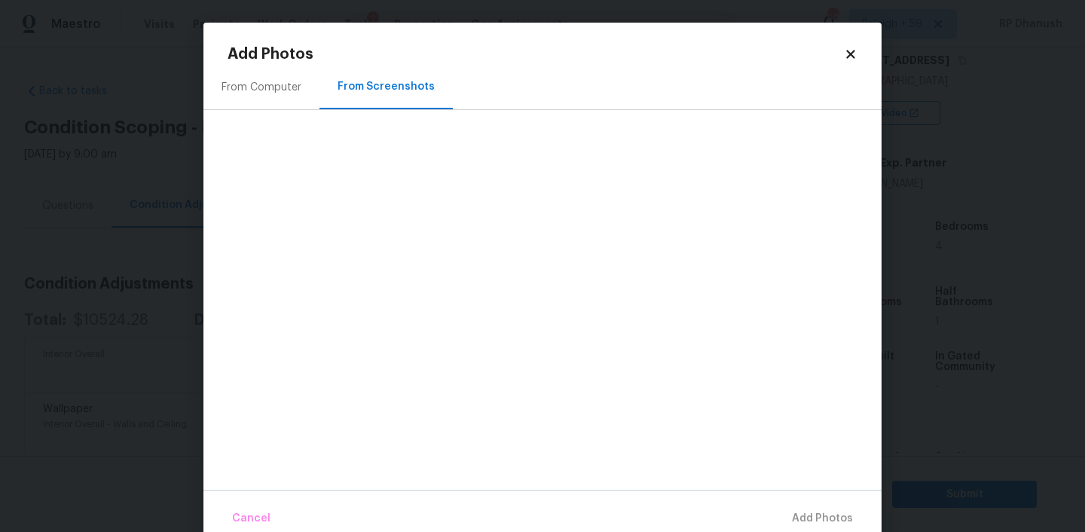
click at [276, 86] on div "From Computer" at bounding box center [261, 87] width 80 height 15
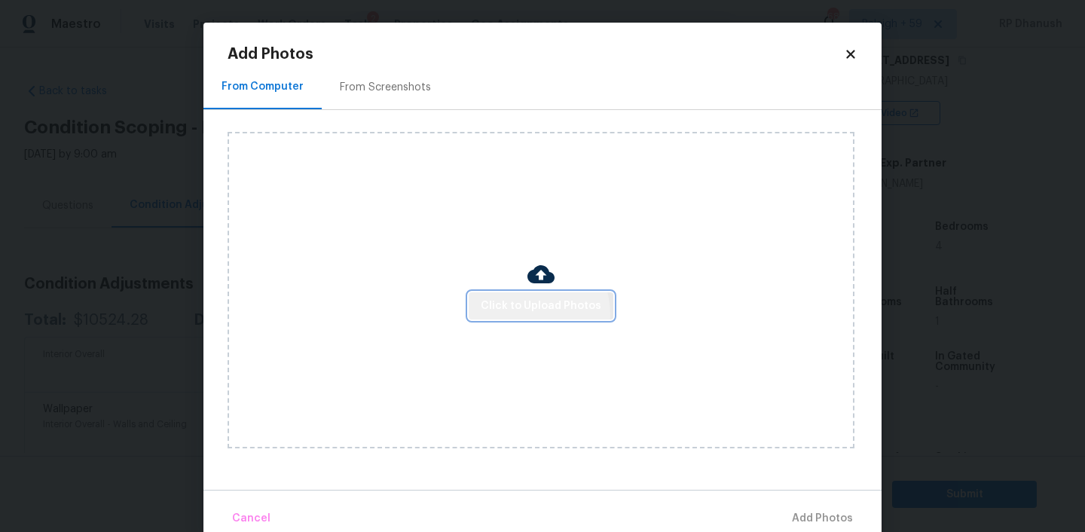
click at [526, 313] on span "Click to Upload Photos" at bounding box center [541, 306] width 121 height 19
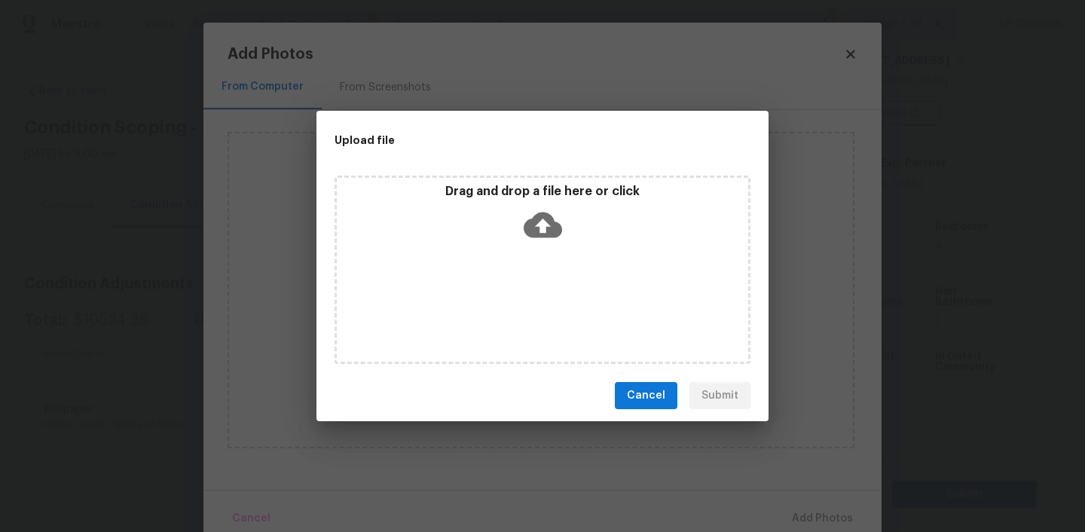
click at [532, 289] on div "Drag and drop a file here or click" at bounding box center [542, 270] width 416 height 188
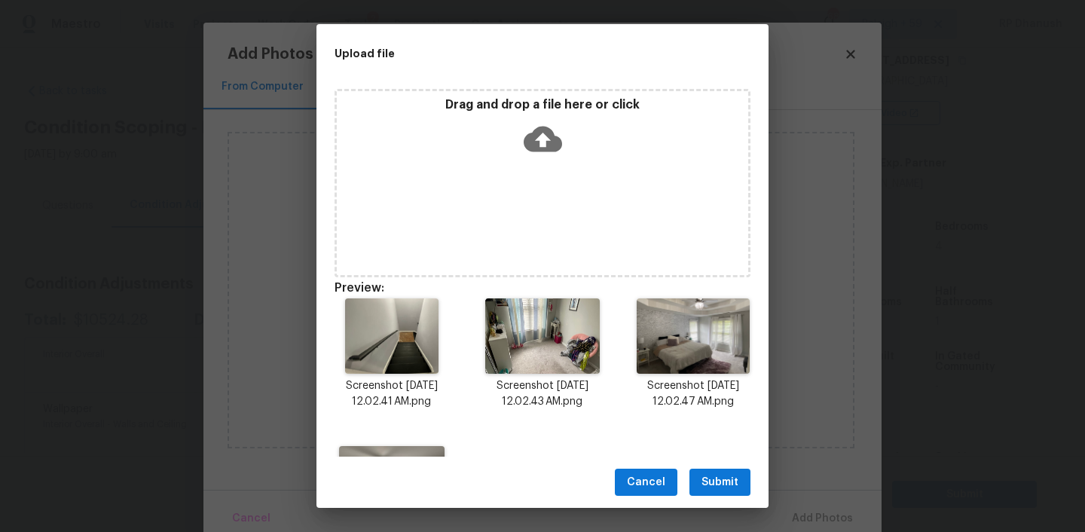
click at [713, 475] on span "Submit" at bounding box center [719, 482] width 37 height 19
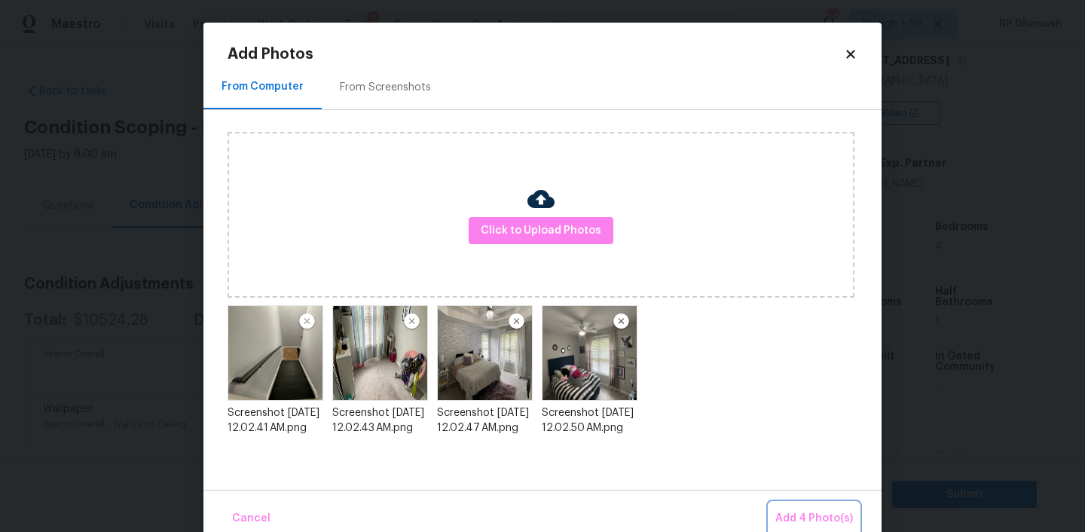
click at [803, 513] on span "Add 4 Photo(s)" at bounding box center [814, 518] width 78 height 19
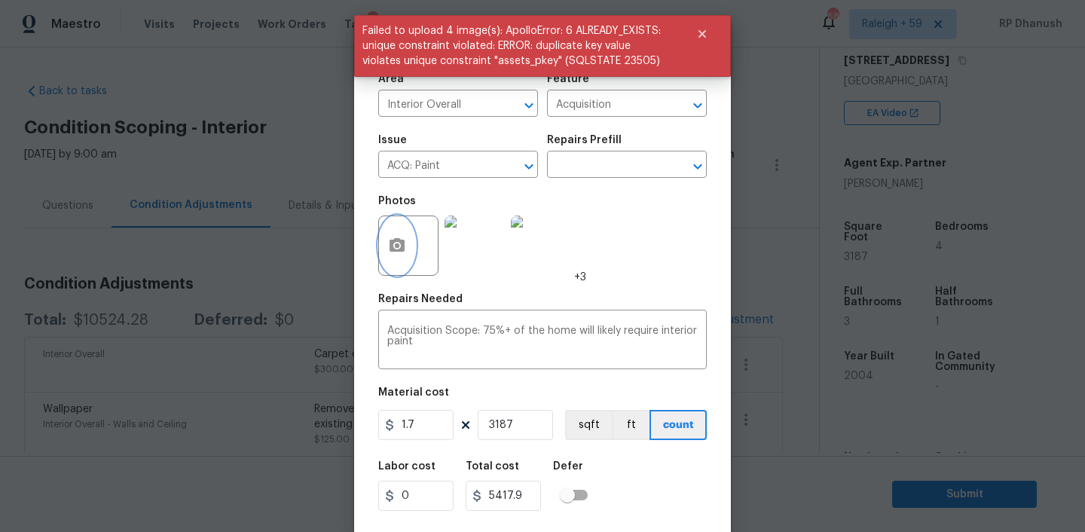
scroll to position [31, 0]
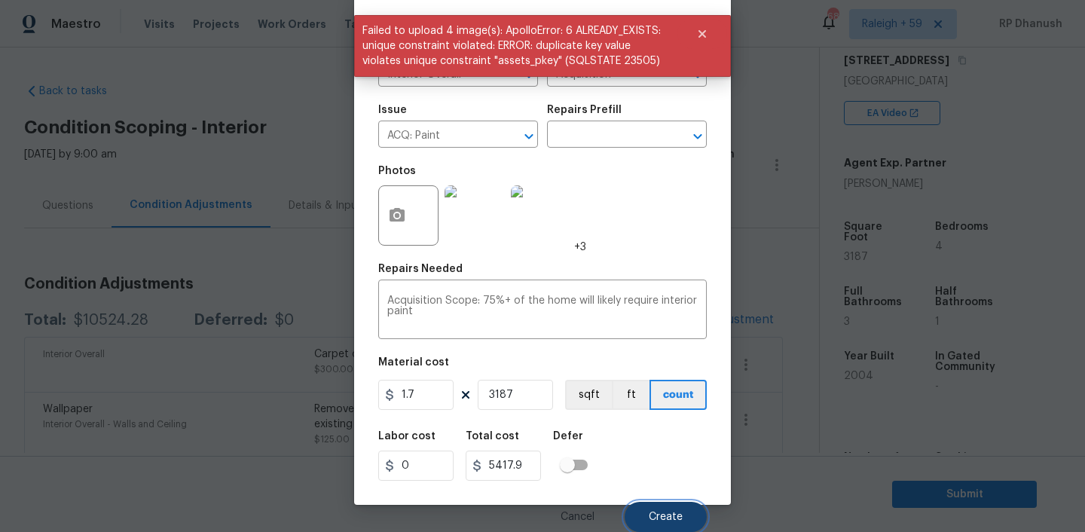
click at [669, 521] on span "Create" at bounding box center [666, 517] width 34 height 11
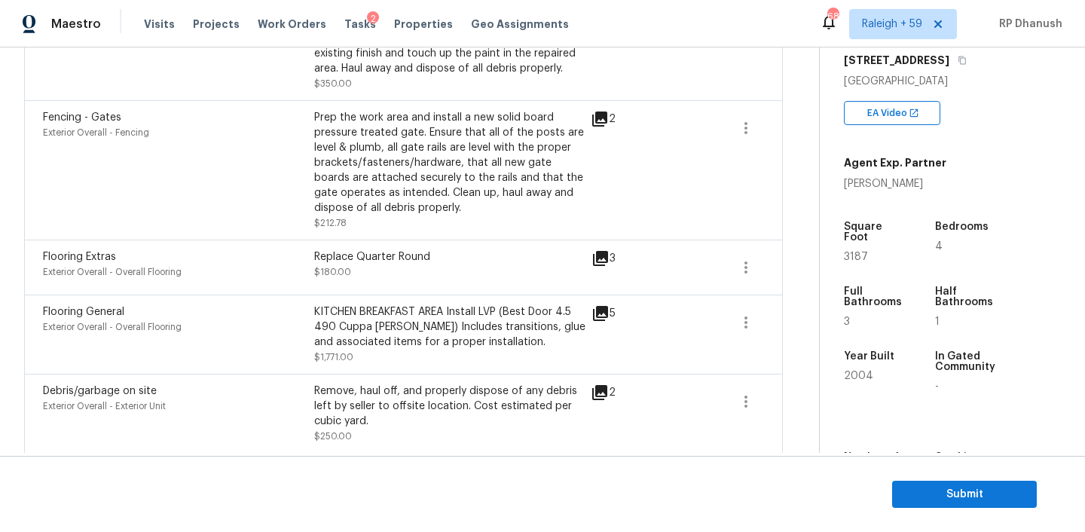
scroll to position [974, 0]
click at [769, 331] on div "Flooring General Exterior Overall - Overall Flooring KITCHEN BREAKFAST AREA Ins…" at bounding box center [403, 333] width 759 height 79
click at [744, 322] on icon "button" at bounding box center [745, 322] width 3 height 12
click at [791, 318] on div "Edit" at bounding box center [831, 320] width 118 height 15
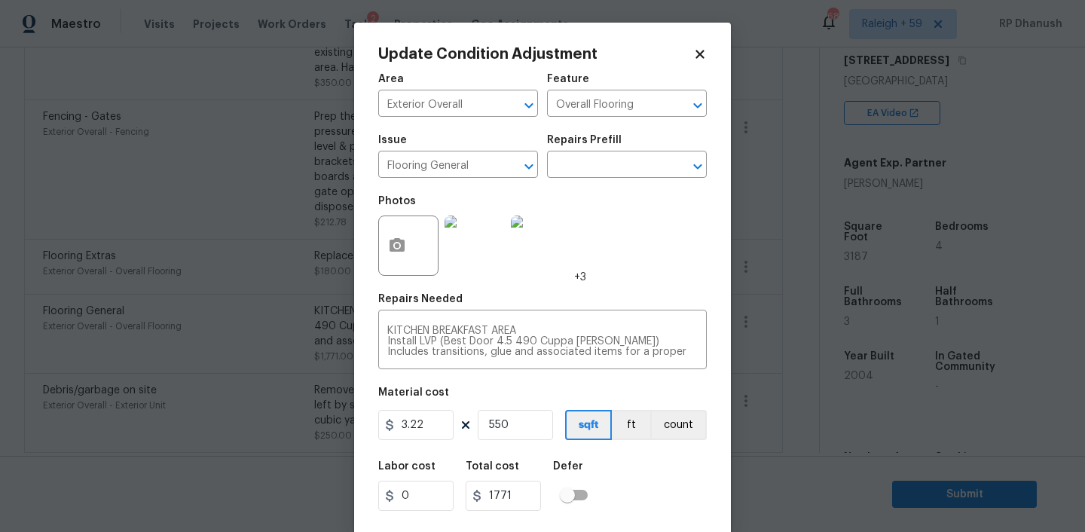
click at [221, 200] on body "Maestro Visits Projects Work Orders Tasks 2 Properties Geo Assignments 689 Rale…" at bounding box center [542, 266] width 1085 height 532
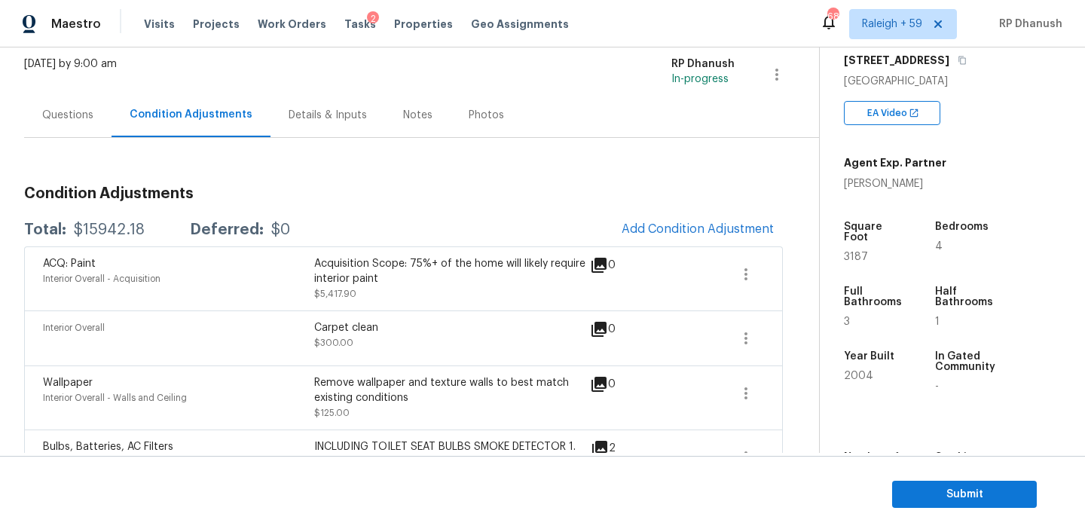
scroll to position [81, 0]
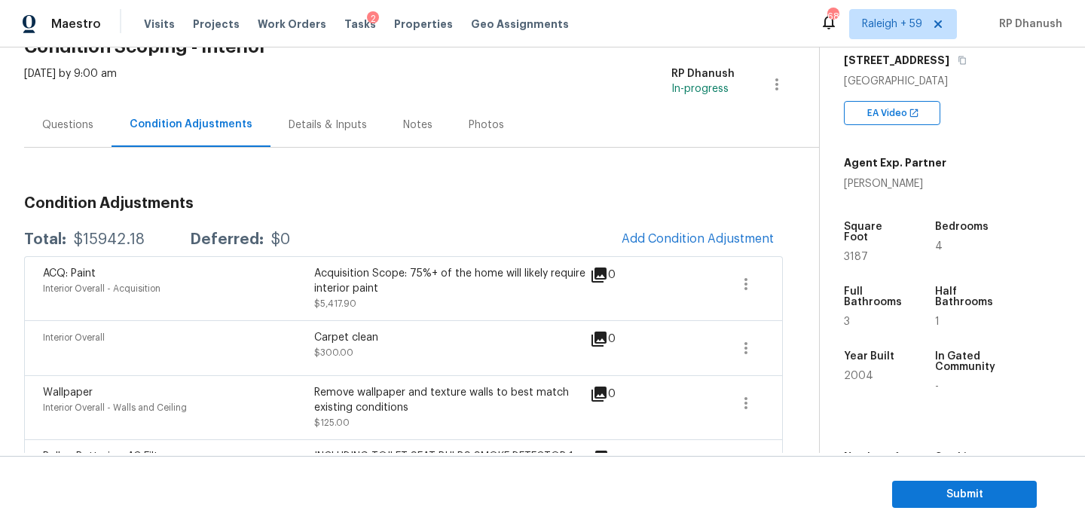
click at [699, 251] on button "Add Condition Adjustment" at bounding box center [697, 239] width 170 height 32
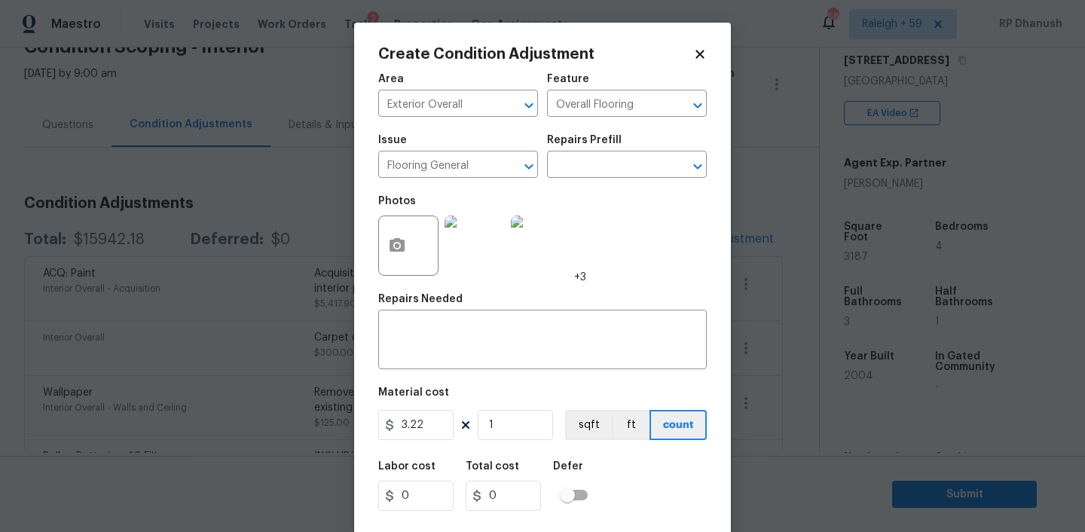
type input "0"
click at [475, 122] on span "Area ​" at bounding box center [458, 95] width 160 height 61
click at [451, 95] on input "text" at bounding box center [437, 104] width 118 height 23
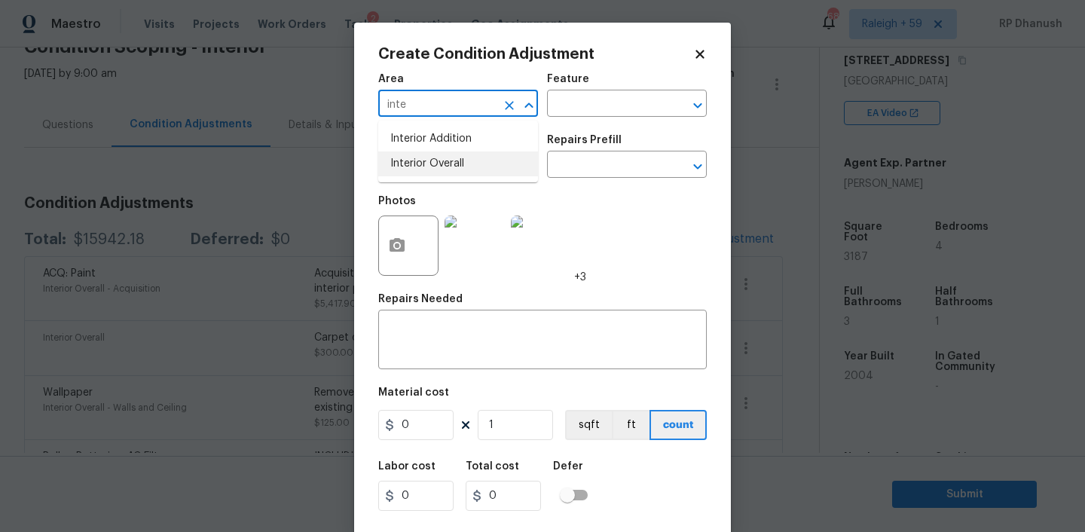
click at [439, 163] on li "Interior Overall" at bounding box center [458, 163] width 160 height 25
type input "Interior Overall"
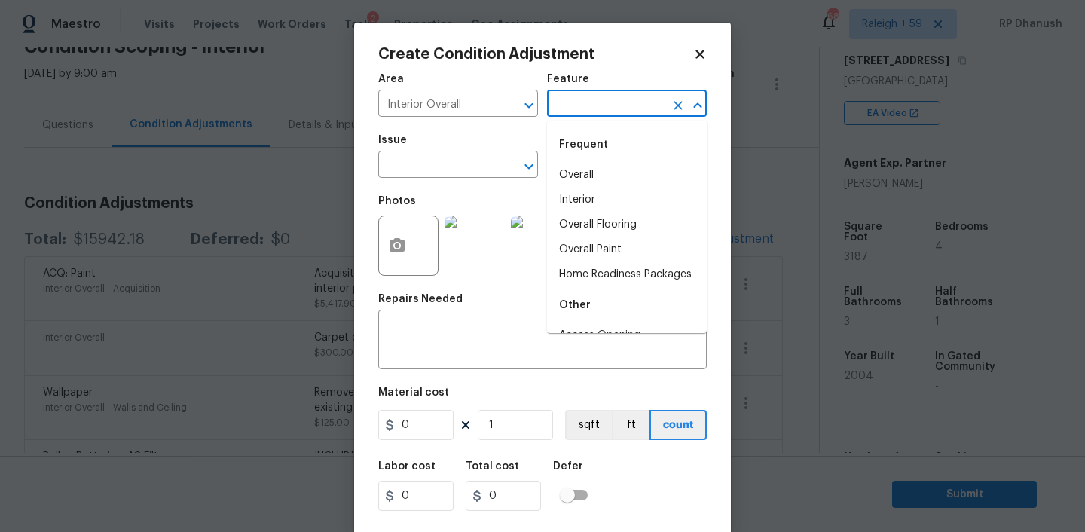
click at [621, 97] on input "text" at bounding box center [606, 104] width 118 height 23
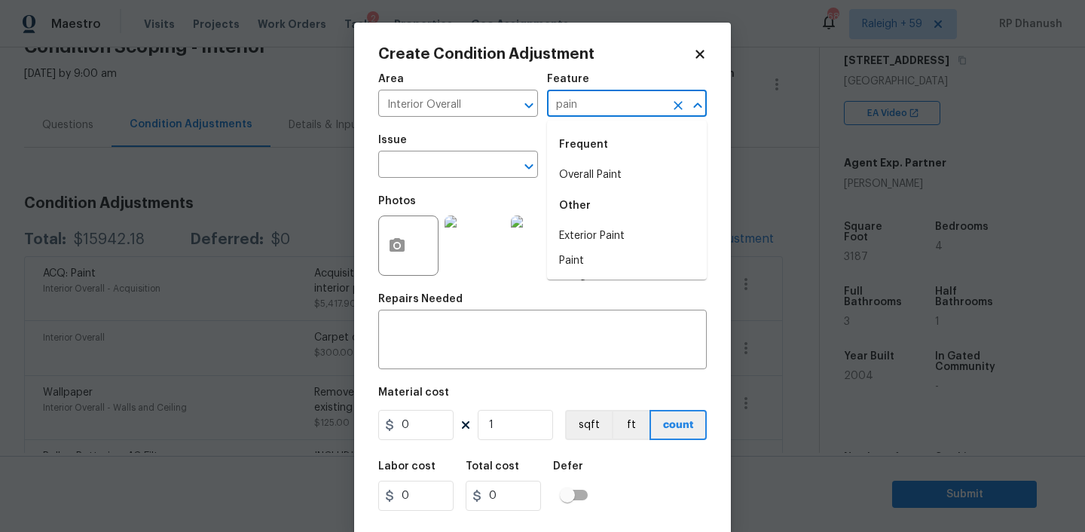
click at [599, 160] on div "Frequent" at bounding box center [627, 145] width 160 height 36
click at [595, 174] on li "Overall Paint" at bounding box center [627, 175] width 160 height 25
type input "Overall Paint"
click at [442, 173] on input "text" at bounding box center [437, 165] width 118 height 23
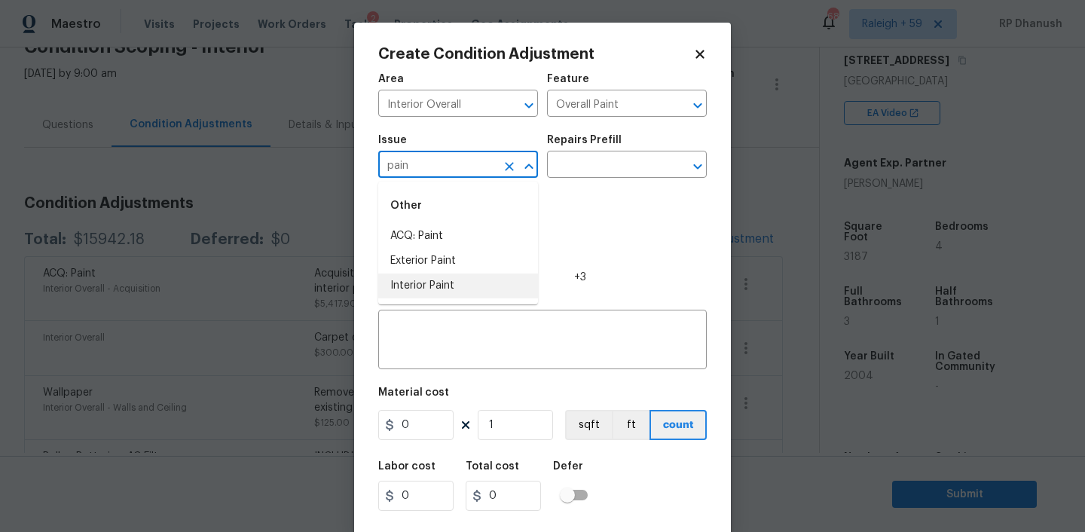
click at [419, 282] on li "Interior Paint" at bounding box center [458, 285] width 160 height 25
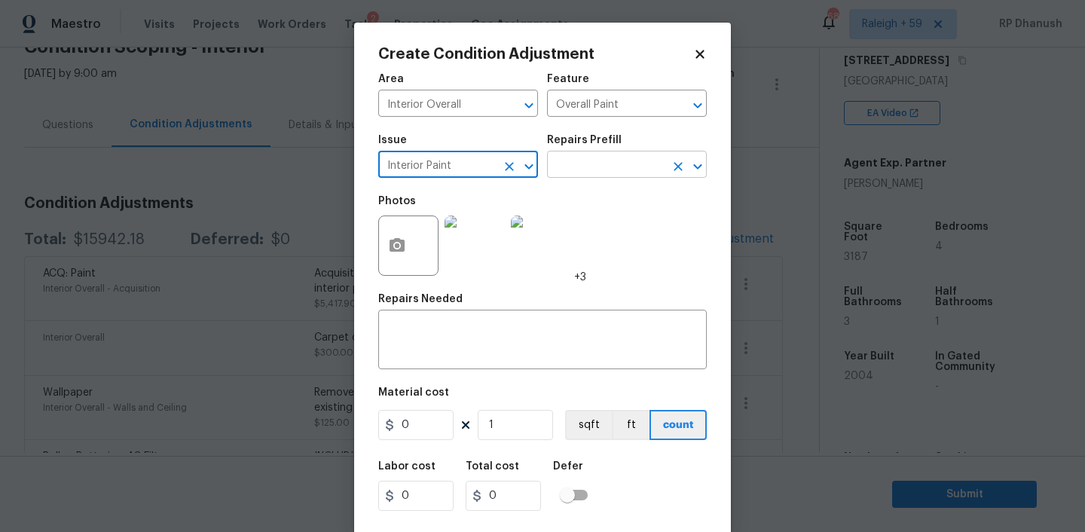
type input "Interior Paint"
click at [599, 174] on input "text" at bounding box center [606, 165] width 118 height 23
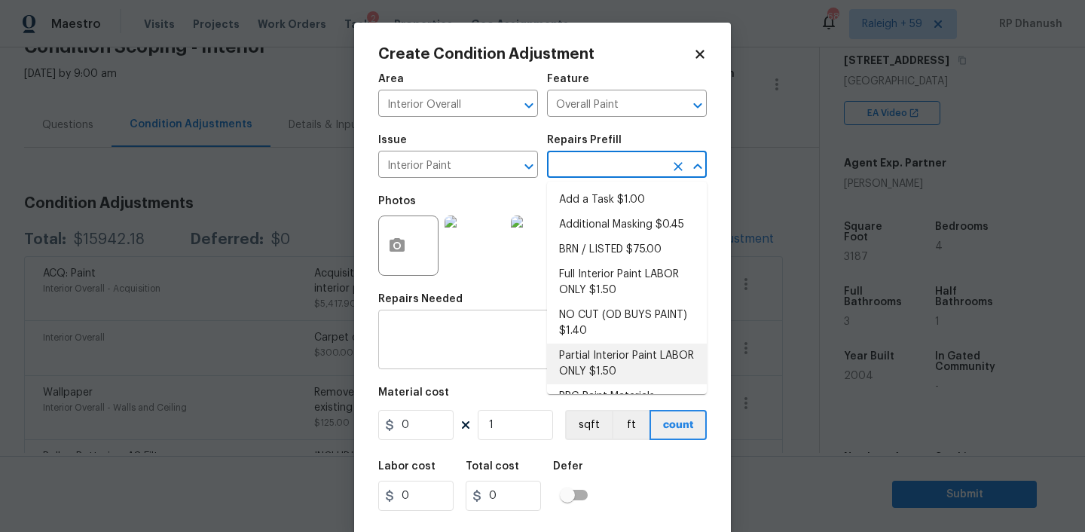
scroll to position [61, 0]
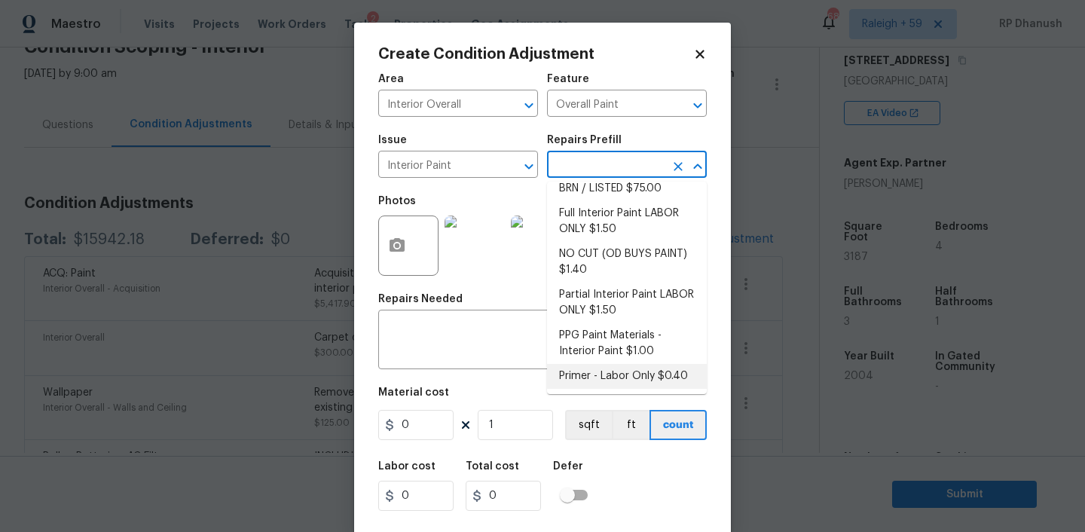
click at [594, 377] on li "Primer - Labor Only $0.40" at bounding box center [627, 376] width 160 height 25
type textarea "Interior primer - PRIMER PROVIDED BY OPENDOOR - All nails, screws, drywall anch…"
type input "0.4"
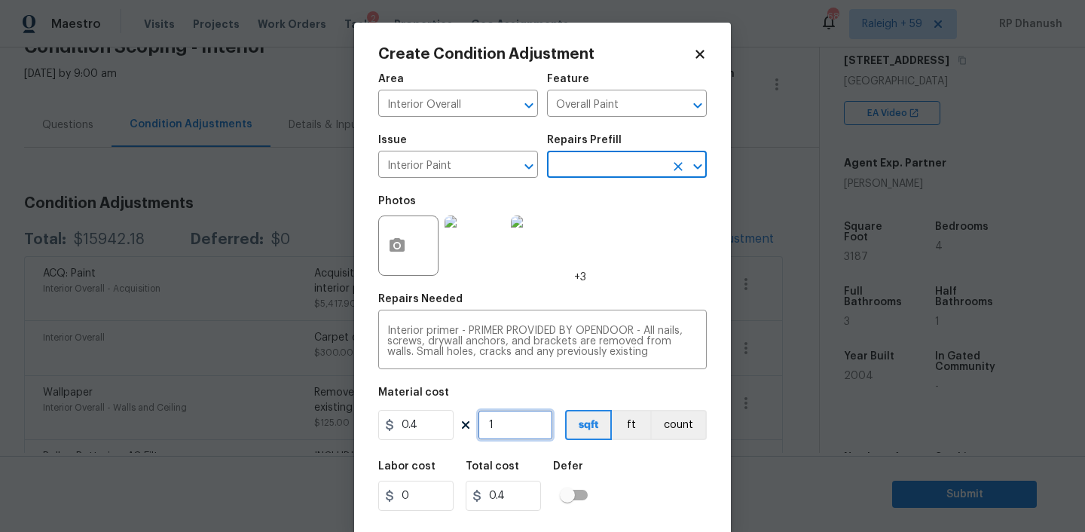
click at [538, 438] on input "1" at bounding box center [515, 425] width 75 height 30
type input "0"
type input "5"
type input "2"
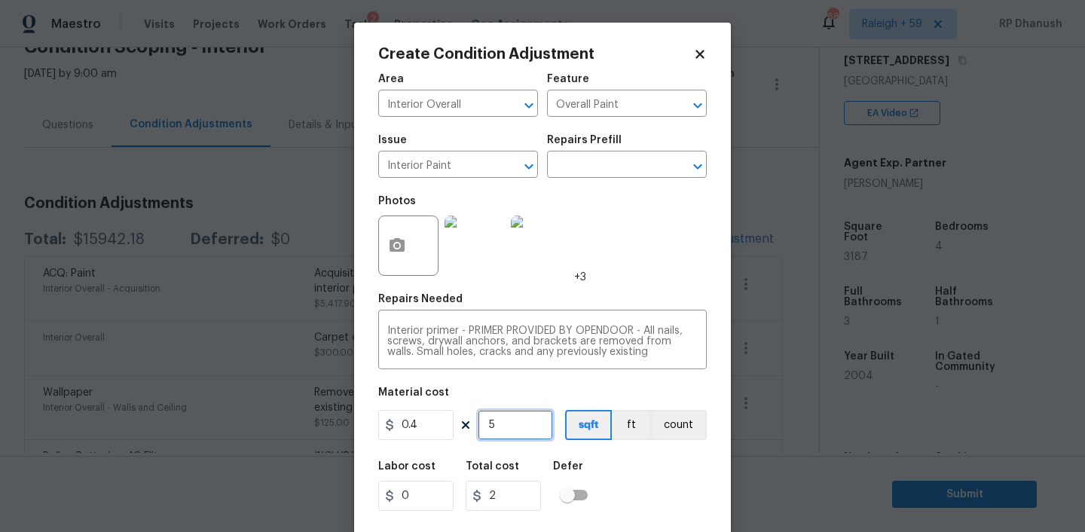
type input "50"
type input "20"
type input "500"
type input "200"
type input "500"
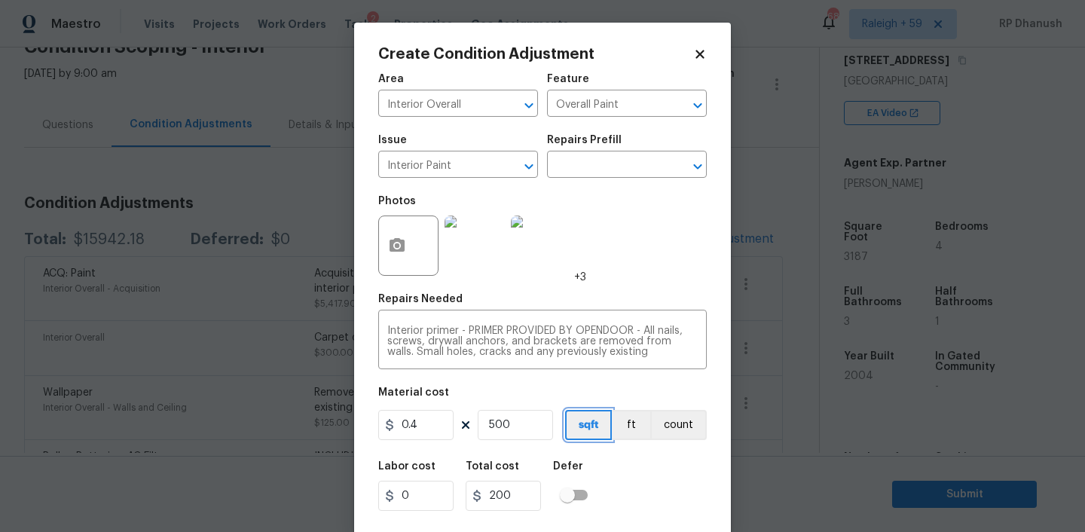
scroll to position [31, 0]
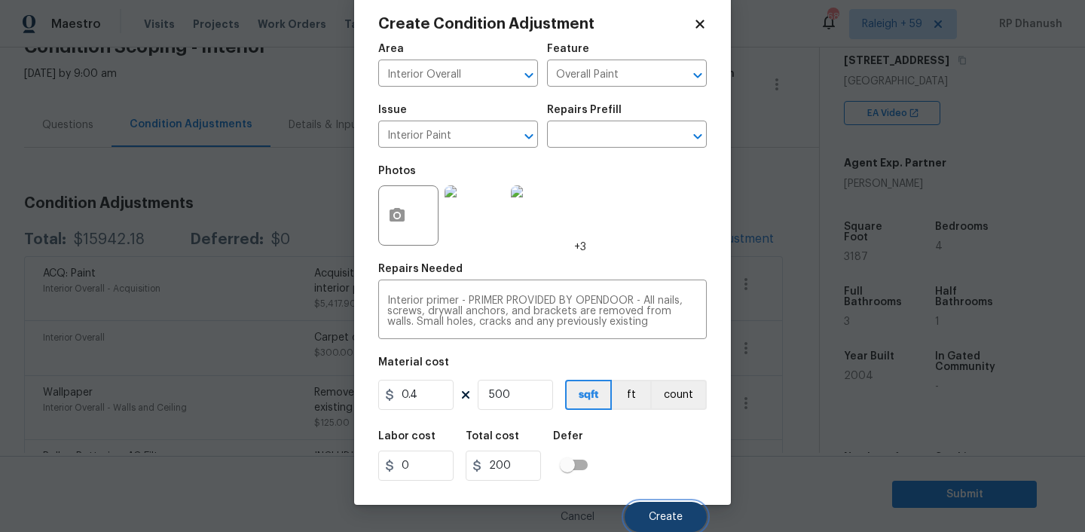
click at [674, 513] on span "Create" at bounding box center [666, 517] width 34 height 11
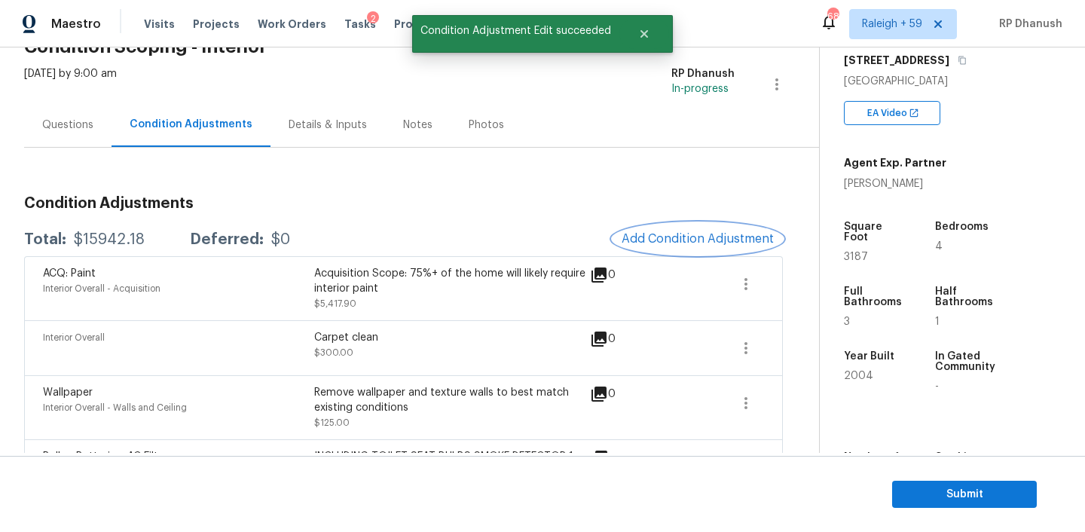
scroll to position [0, 0]
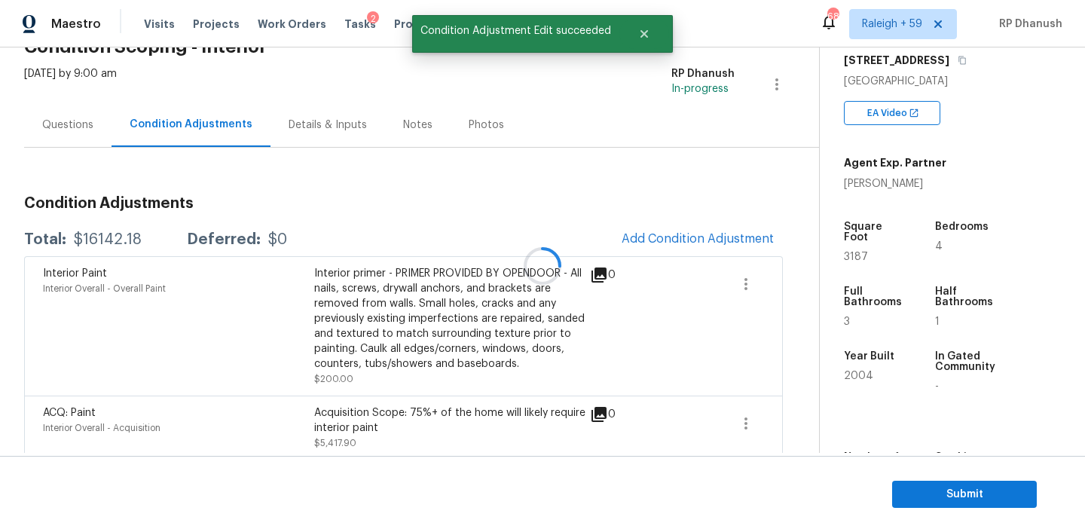
click at [113, 247] on div at bounding box center [542, 266] width 1085 height 532
click at [113, 247] on div "Total: $16142.18 Deferred: $0 Add Condition Adjustment" at bounding box center [403, 239] width 759 height 33
copy div "$16142.18"
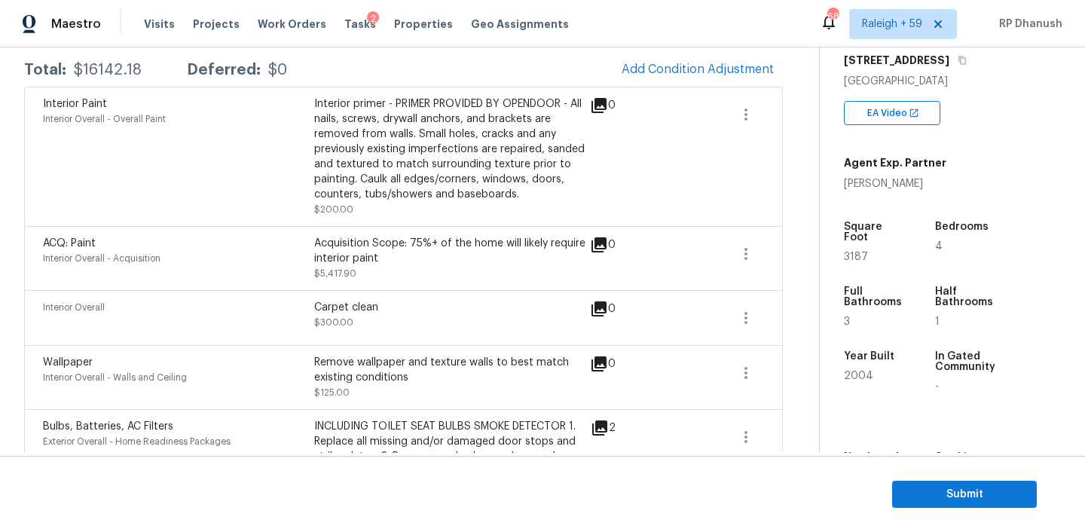
scroll to position [104, 0]
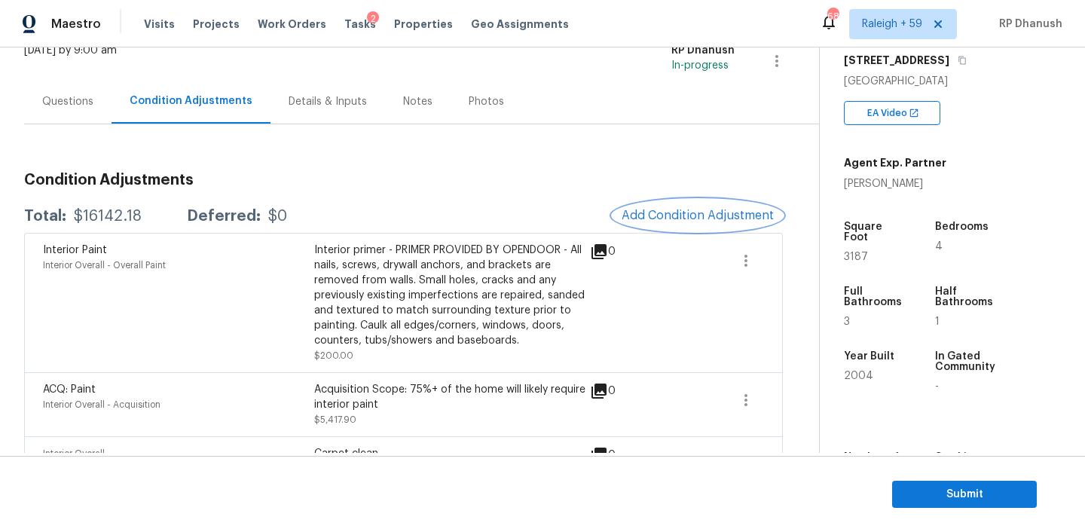
click at [688, 217] on span "Add Condition Adjustment" at bounding box center [697, 216] width 152 height 14
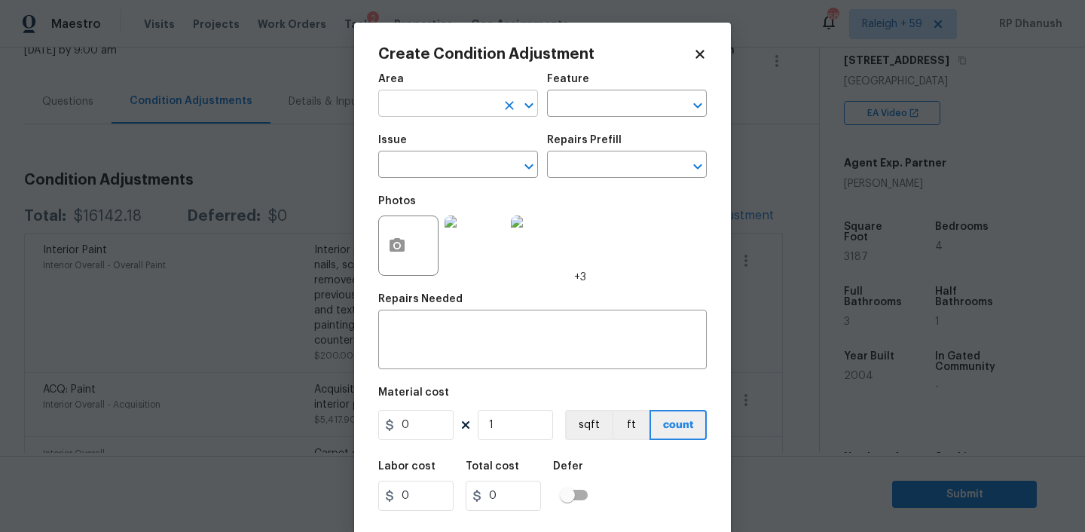
click at [441, 93] on input "text" at bounding box center [437, 104] width 118 height 23
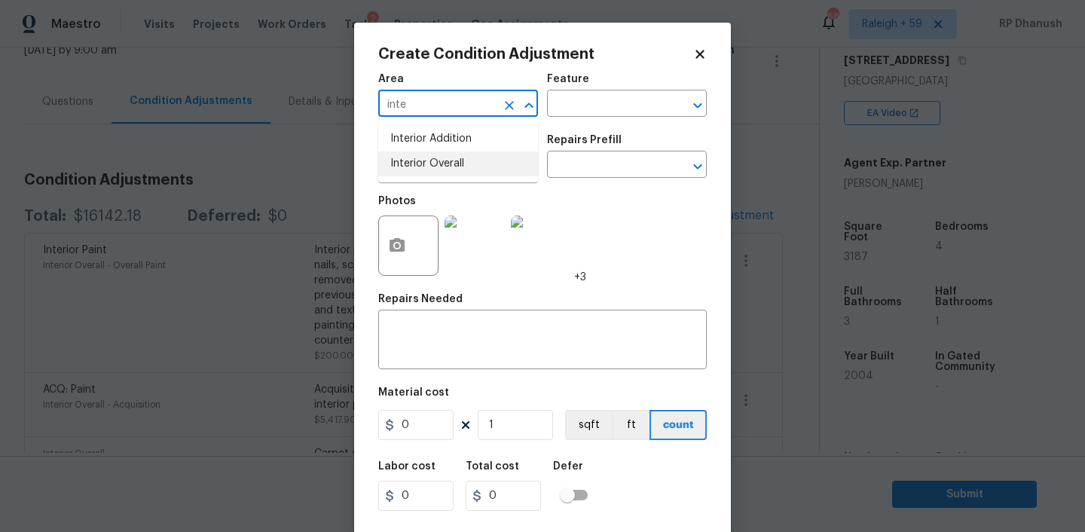
click at [432, 162] on li "Interior Overall" at bounding box center [458, 163] width 160 height 25
type input "Interior Overall"
click at [432, 327] on textarea at bounding box center [542, 341] width 310 height 32
paste textarea "Complete ceiling installation in the basement."
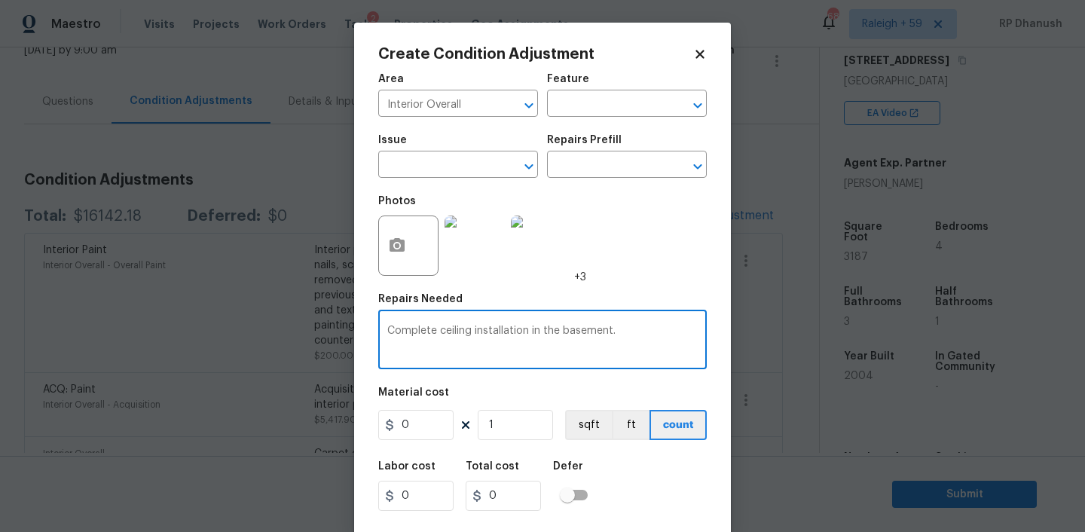
type textarea "Complete ceiling installation in the basement."
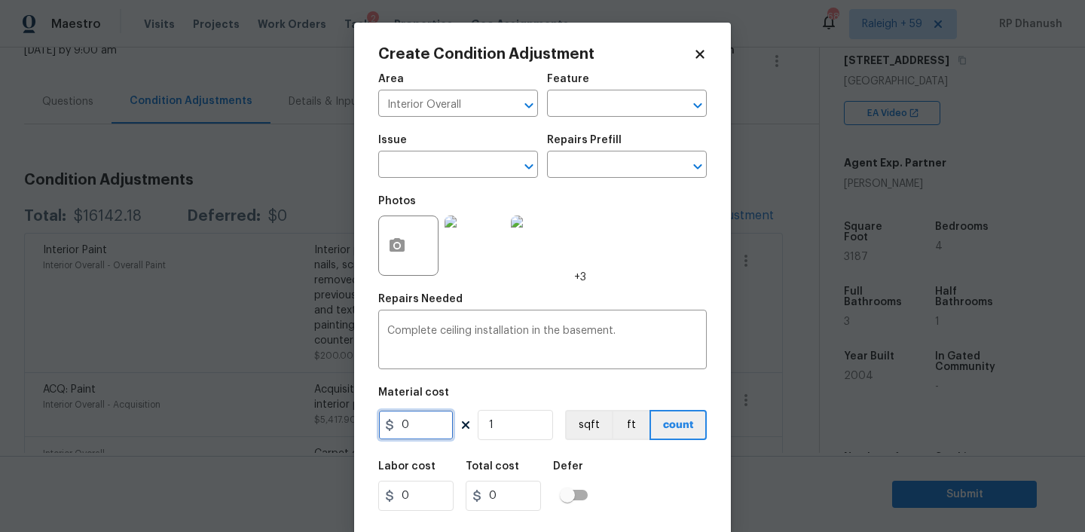
click at [419, 414] on input "0" at bounding box center [415, 425] width 75 height 30
type input "1000"
type input "12"
type input "12000"
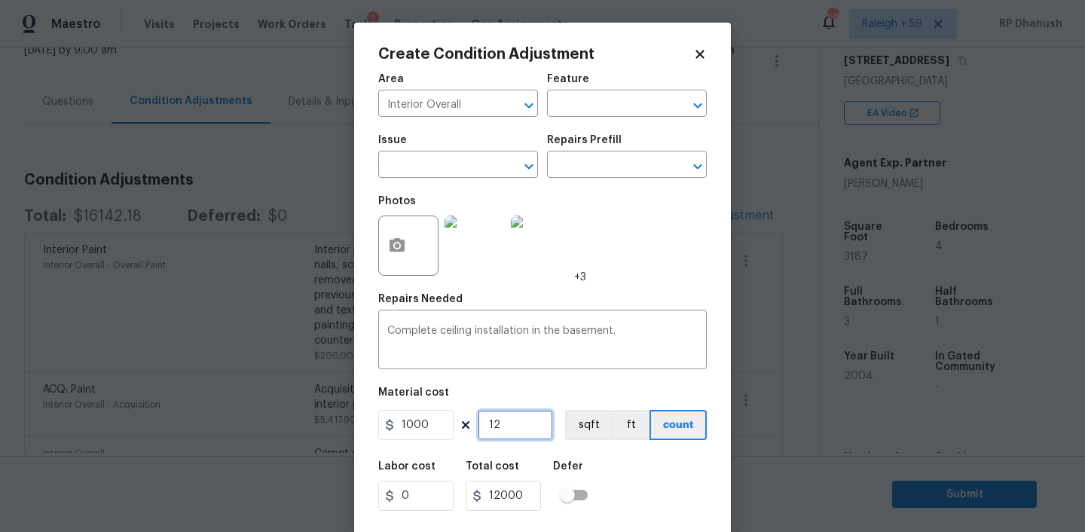
type input "12"
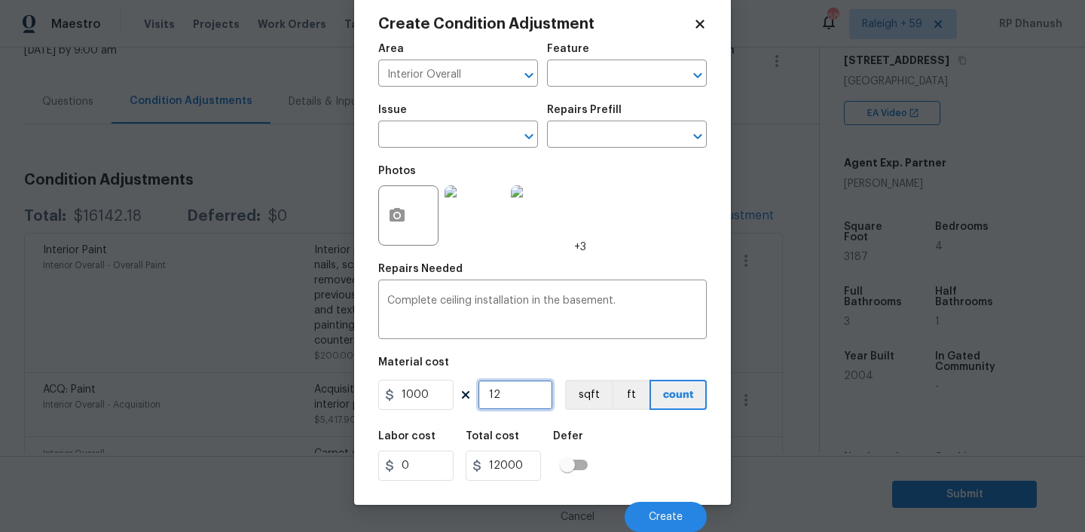
click at [505, 401] on input "12" at bounding box center [515, 395] width 75 height 30
type input "1"
type input "1000"
click at [505, 401] on input "1" at bounding box center [515, 395] width 75 height 30
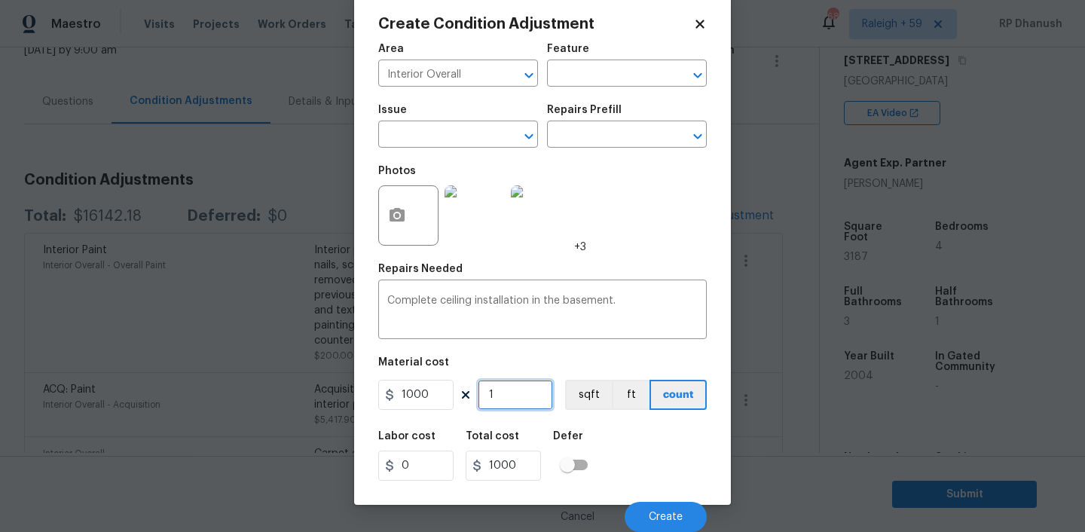
click at [505, 401] on input "1" at bounding box center [515, 395] width 75 height 30
type input "2"
type input "2000"
type input "2"
click at [668, 525] on button "Create" at bounding box center [666, 517] width 82 height 30
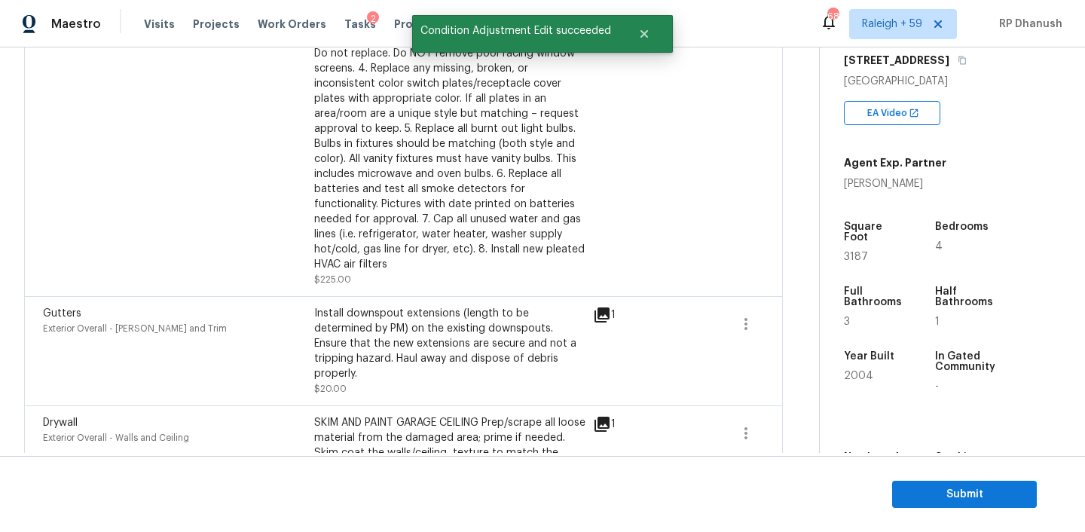
scroll to position [0, 0]
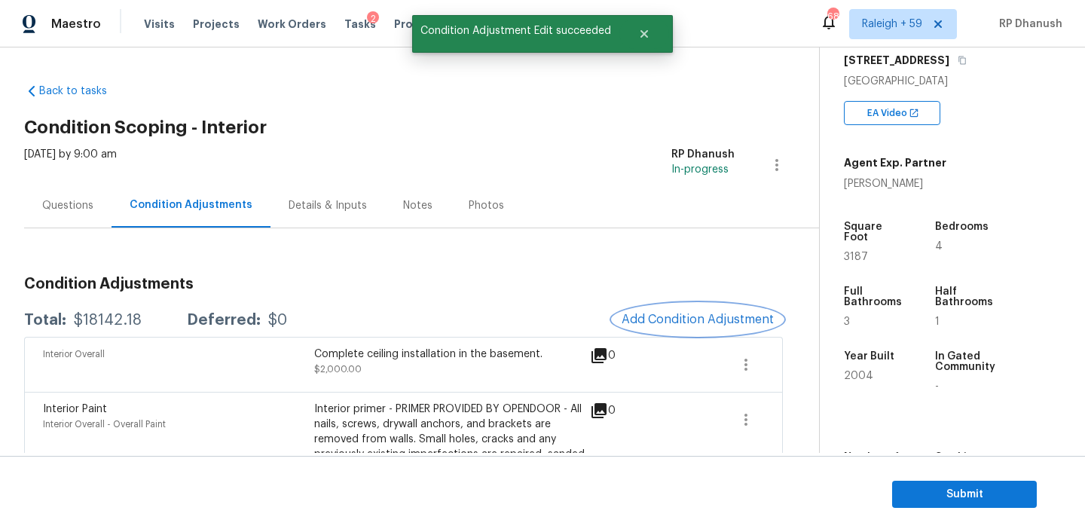
click at [719, 316] on span "Add Condition Adjustment" at bounding box center [697, 320] width 152 height 14
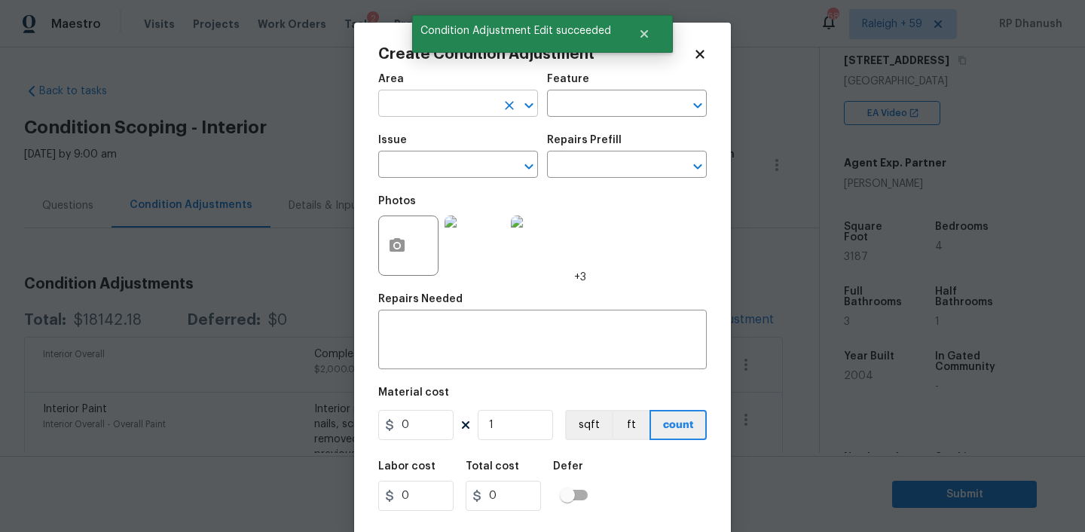
click at [426, 108] on input "text" at bounding box center [437, 104] width 118 height 23
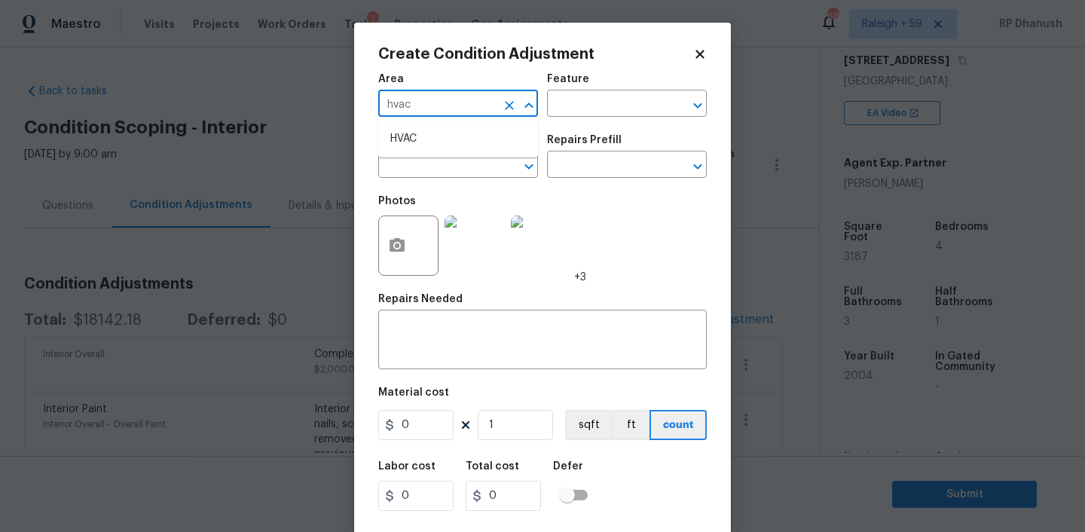
click at [423, 136] on li "HVAC" at bounding box center [458, 139] width 160 height 25
type input "HVAC"
click at [423, 315] on div "x ​" at bounding box center [542, 341] width 328 height 56
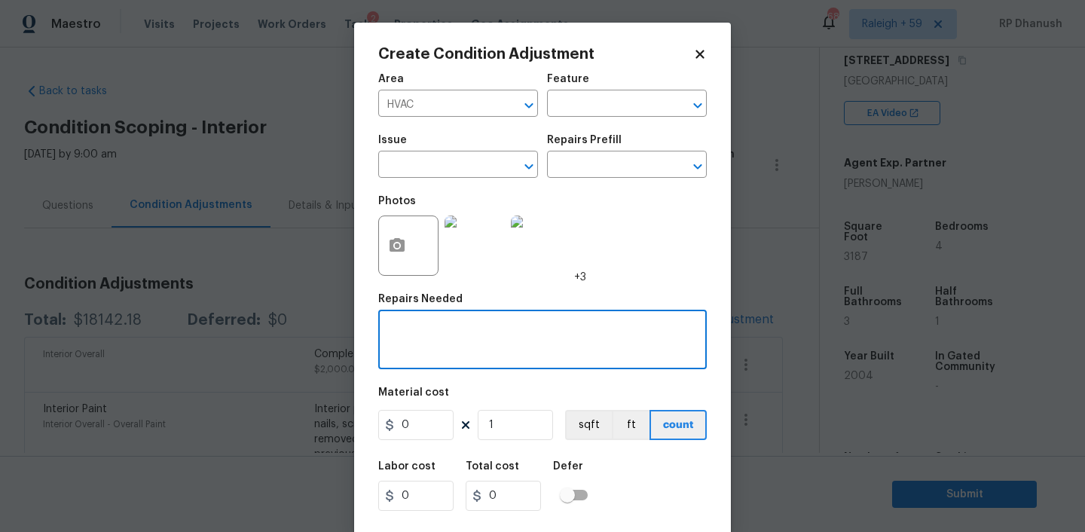
click at [579, 349] on textarea at bounding box center [542, 341] width 310 height 32
paste textarea "Install HVAC system in the basement."
type textarea "Install HVAC system in the basement."
click at [416, 433] on input "0" at bounding box center [415, 425] width 75 height 30
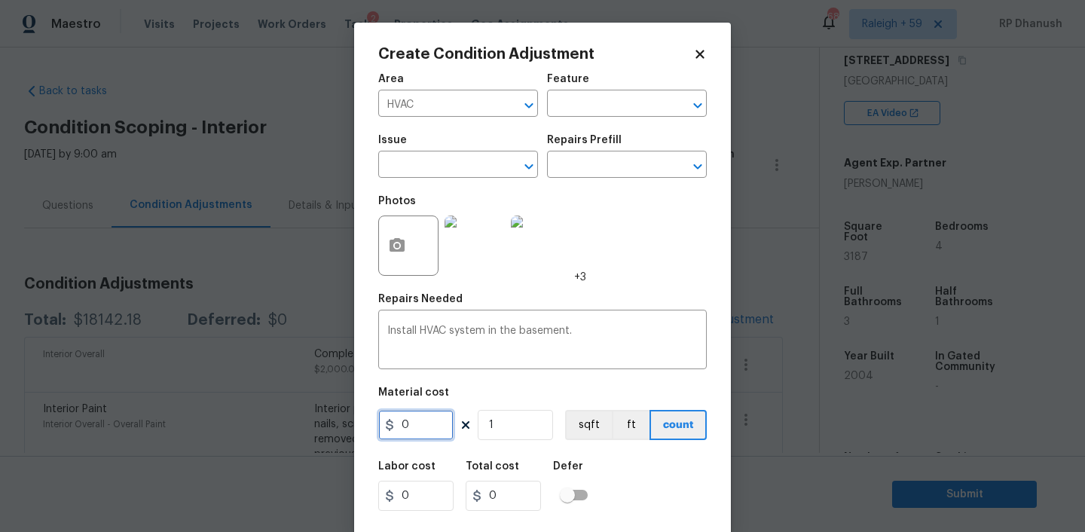
scroll to position [31, 0]
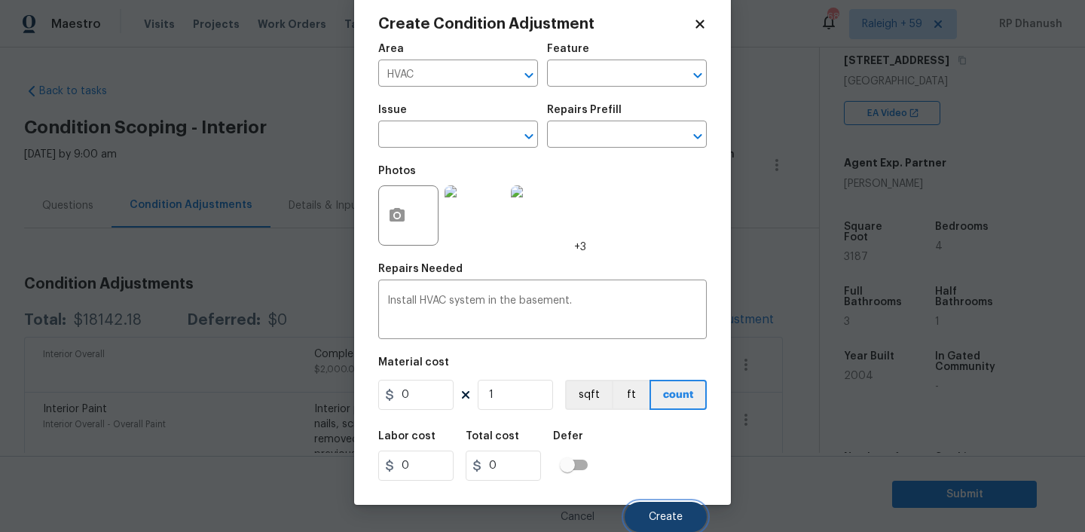
click at [692, 512] on button "Create" at bounding box center [666, 517] width 82 height 30
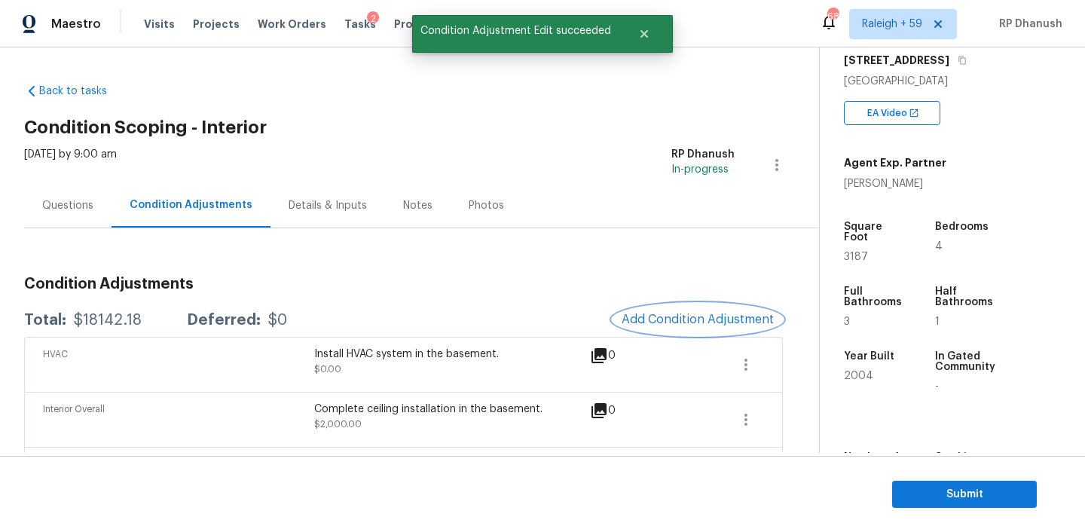
scroll to position [0, 0]
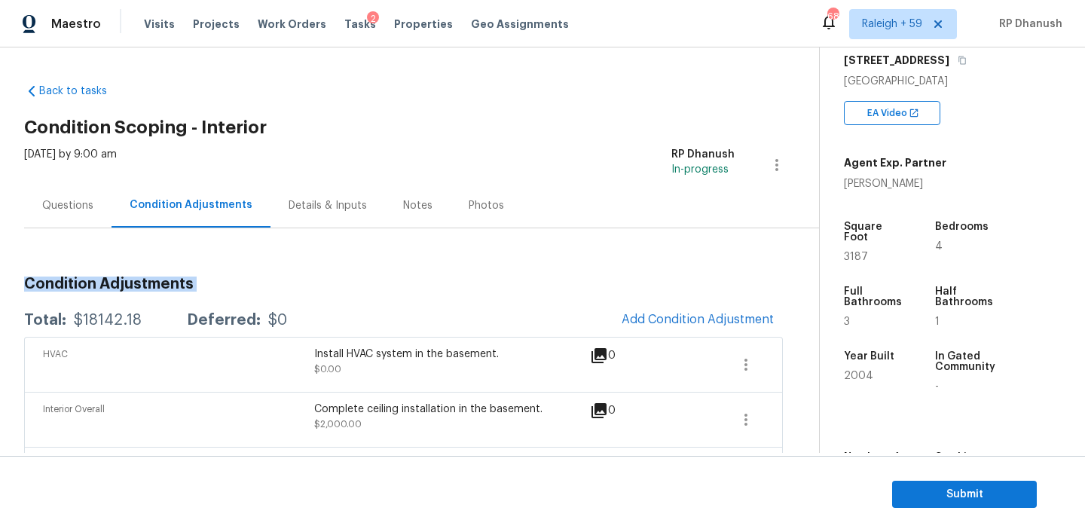
click at [111, 325] on div "$18142.18" at bounding box center [108, 320] width 68 height 15
copy div "$18142.18"
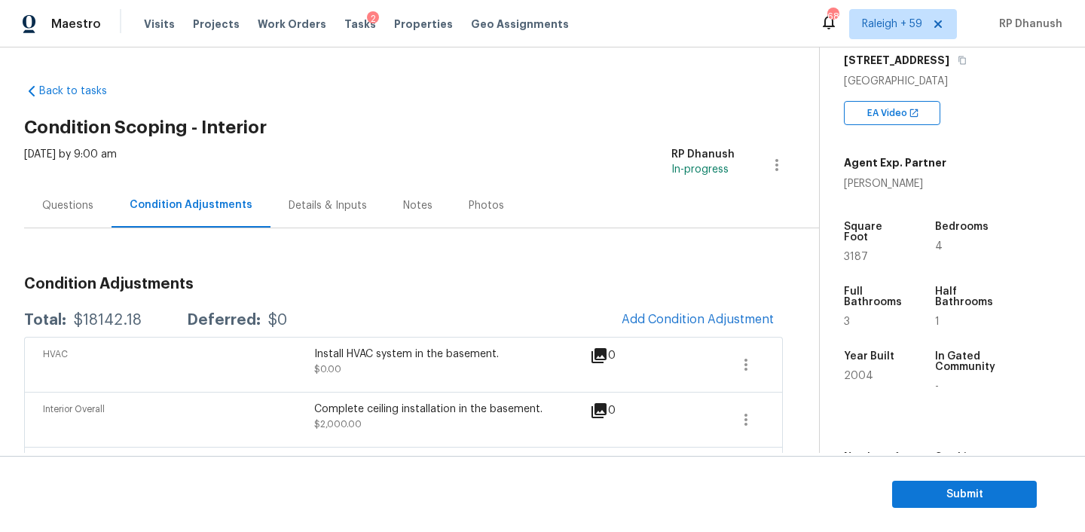
click at [98, 206] on div "Questions" at bounding box center [67, 205] width 87 height 44
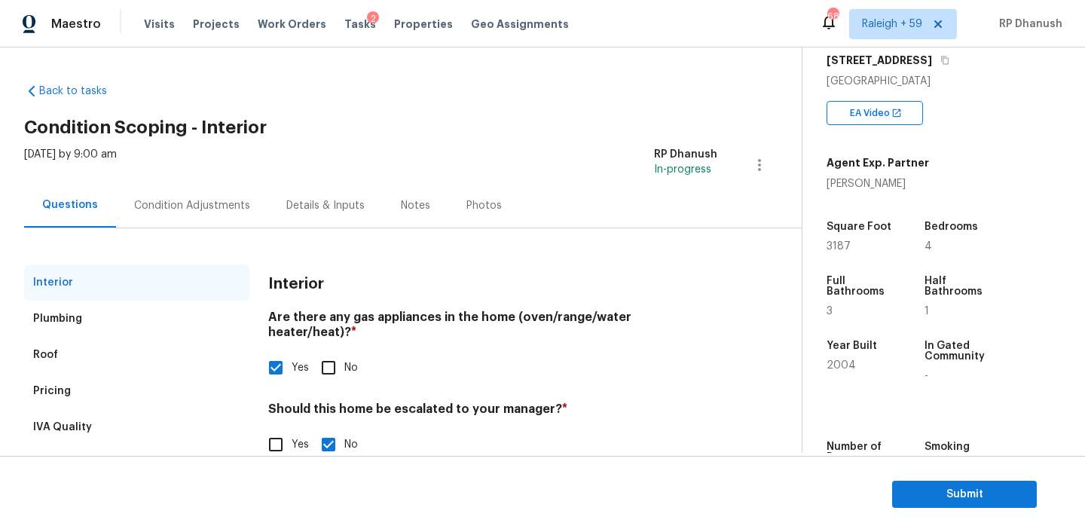
scroll to position [33, 0]
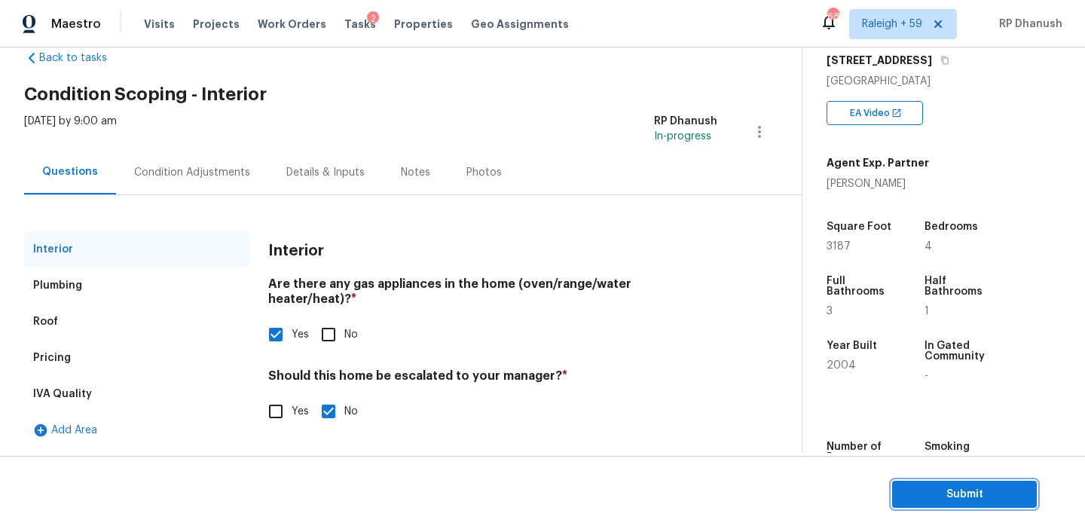
click at [990, 484] on button "Submit" at bounding box center [964, 495] width 145 height 28
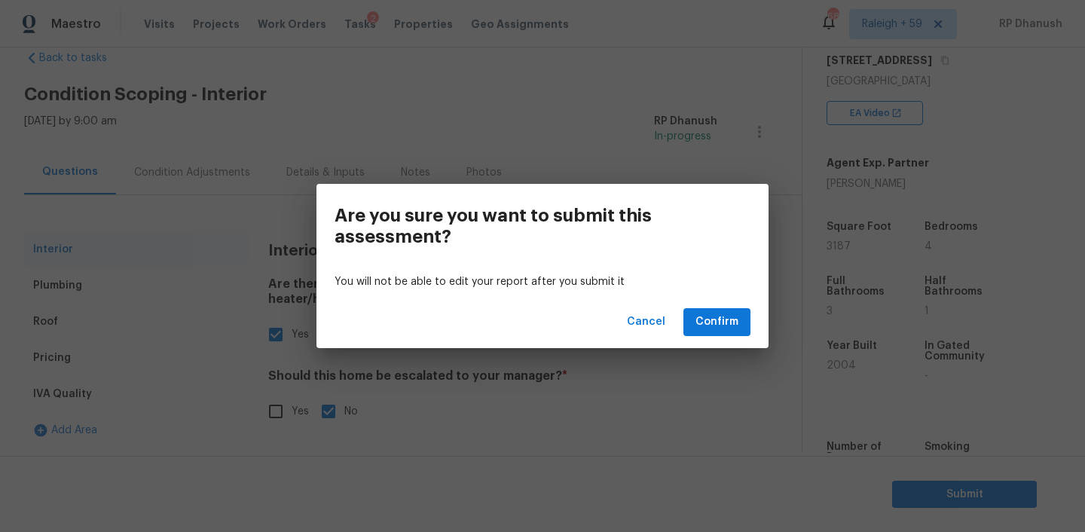
click at [692, 301] on div "Cancel Confirm" at bounding box center [542, 322] width 452 height 52
click at [698, 311] on button "Confirm" at bounding box center [716, 322] width 67 height 28
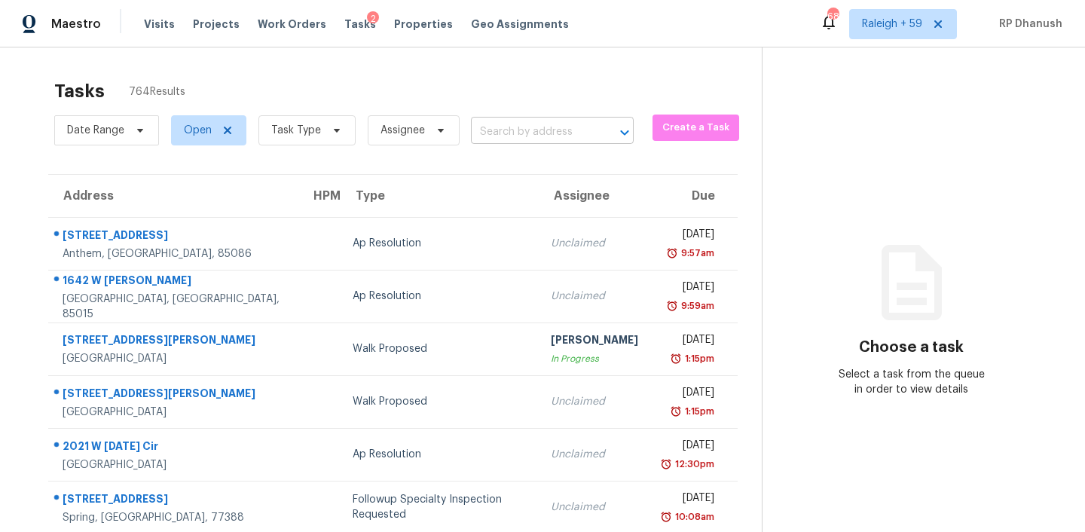
click at [487, 124] on input "text" at bounding box center [531, 132] width 121 height 23
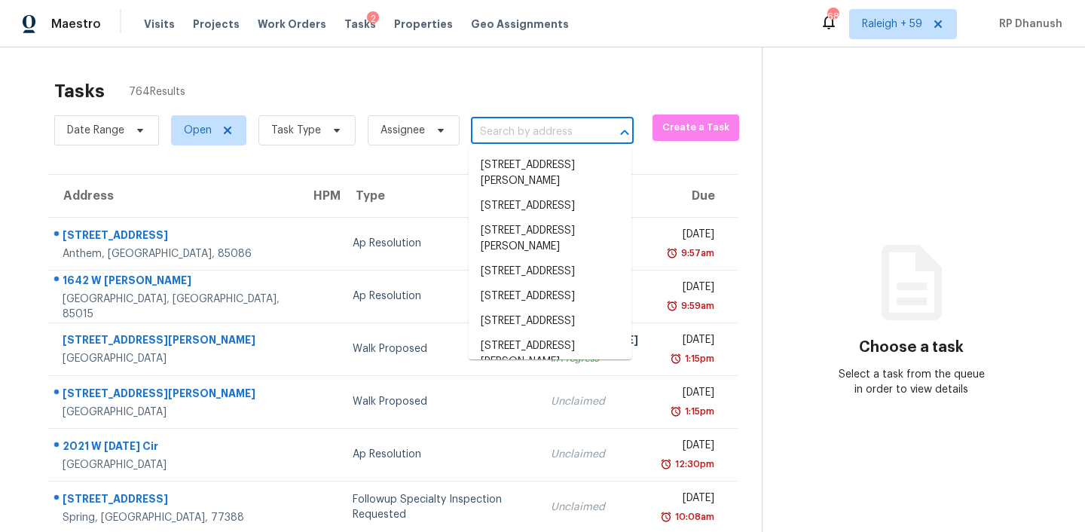
paste input "2203 Honeybee Creek Dr Griffin, GA, 30224"
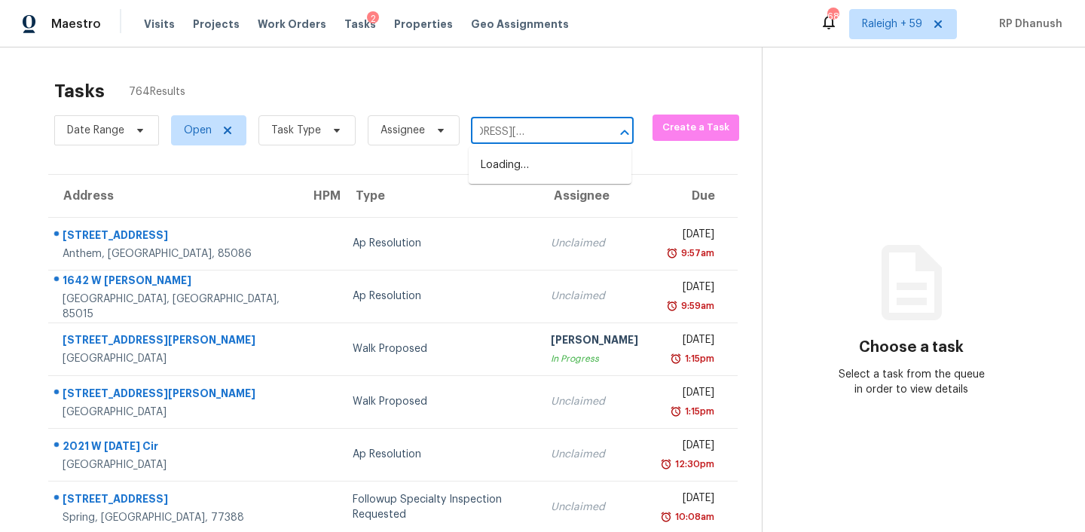
type input "2203 Honeybee Creek Dr Griffin, GA, 30224"
click at [524, 169] on li "2203 Honeybee Creek Dr, Griffin, GA 30224" at bounding box center [550, 173] width 163 height 41
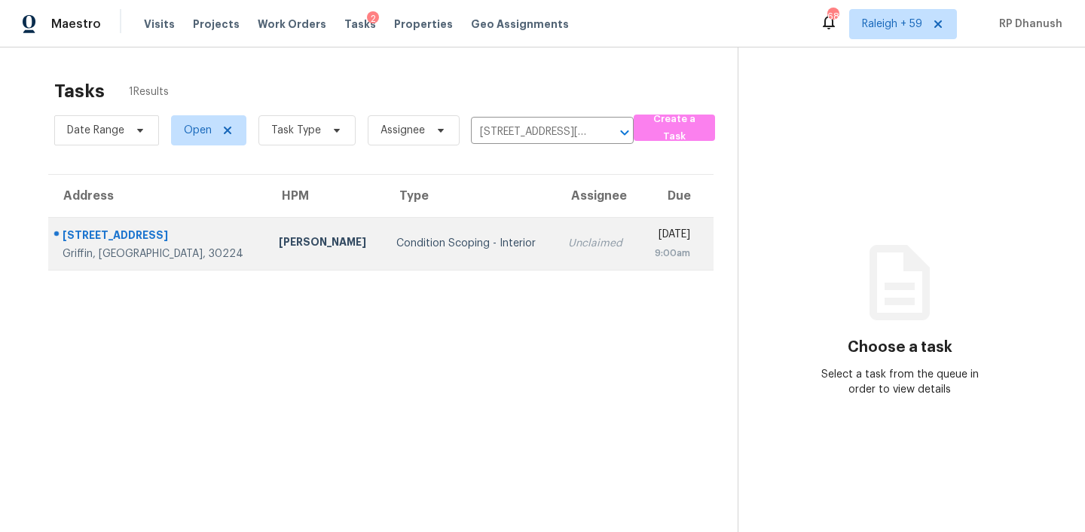
click at [481, 265] on td "Condition Scoping - Interior" at bounding box center [470, 243] width 173 height 53
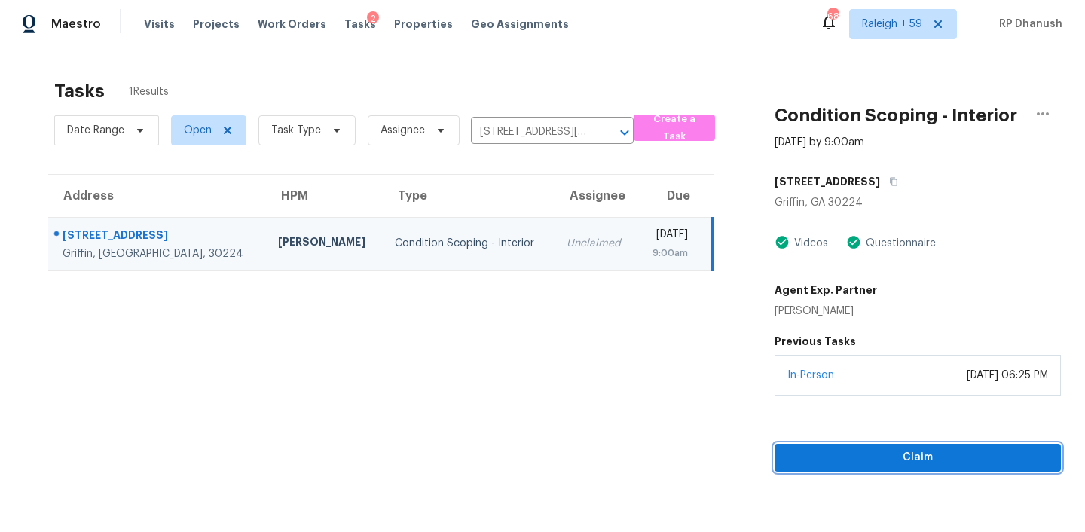
click at [881, 451] on span "Claim" at bounding box center [917, 457] width 262 height 19
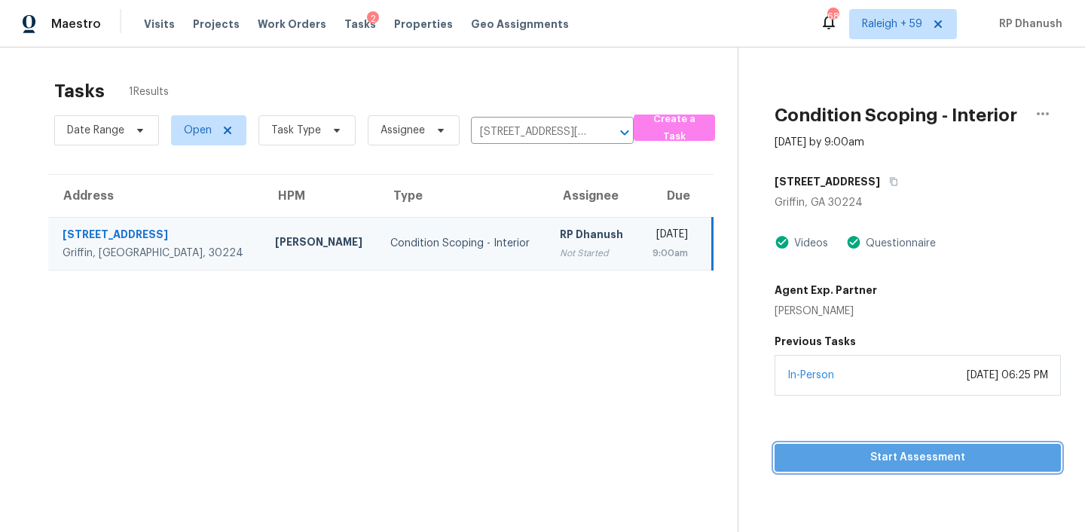
click at [841, 447] on button "Start Assessment" at bounding box center [917, 458] width 286 height 28
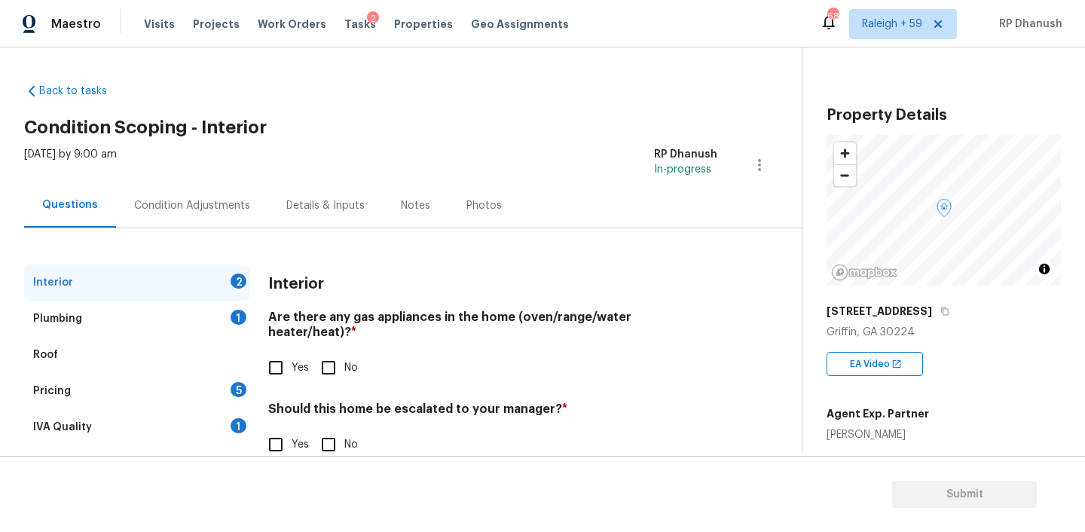
click at [130, 396] on div "Pricing 5" at bounding box center [137, 391] width 226 height 36
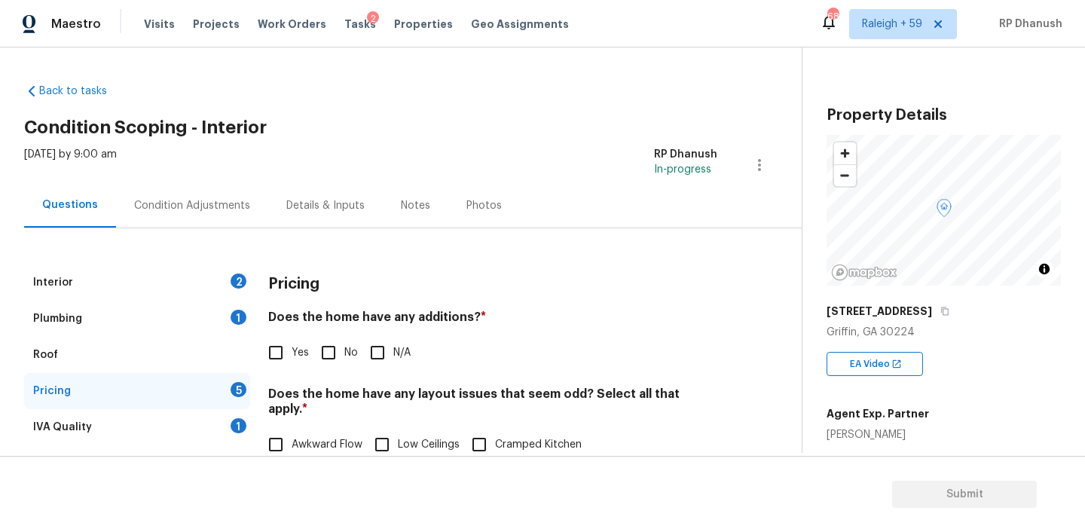
click at [284, 344] on input "Yes" at bounding box center [276, 353] width 32 height 32
checkbox input "true"
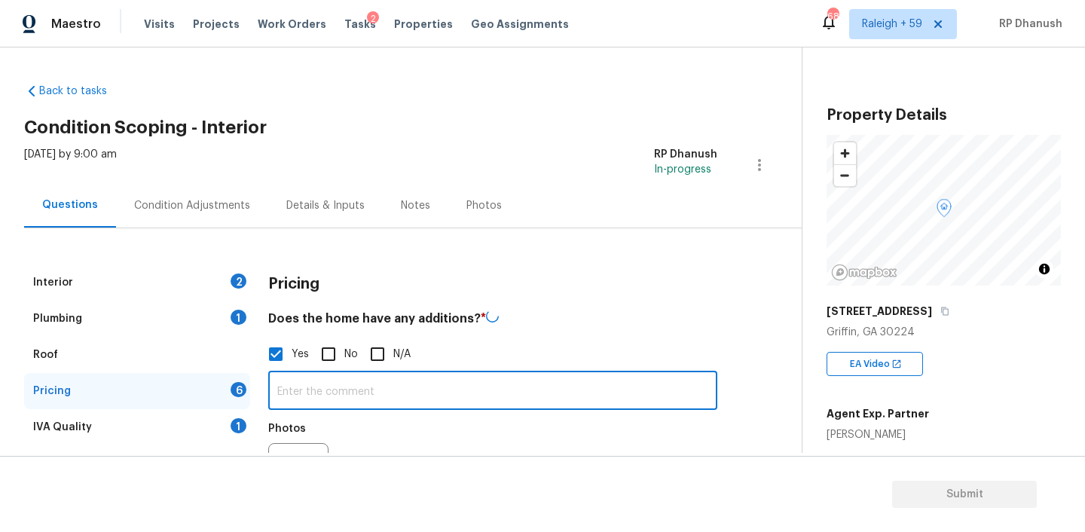
click at [326, 392] on input "text" at bounding box center [492, 391] width 449 height 35
paste input "Converted Garage"
type input "Converted Garage"
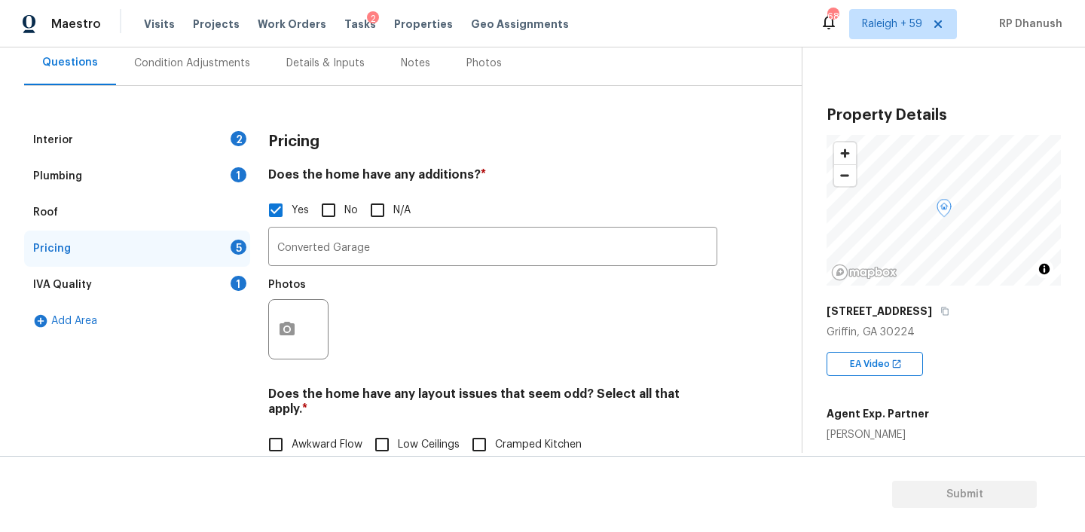
scroll to position [180, 0]
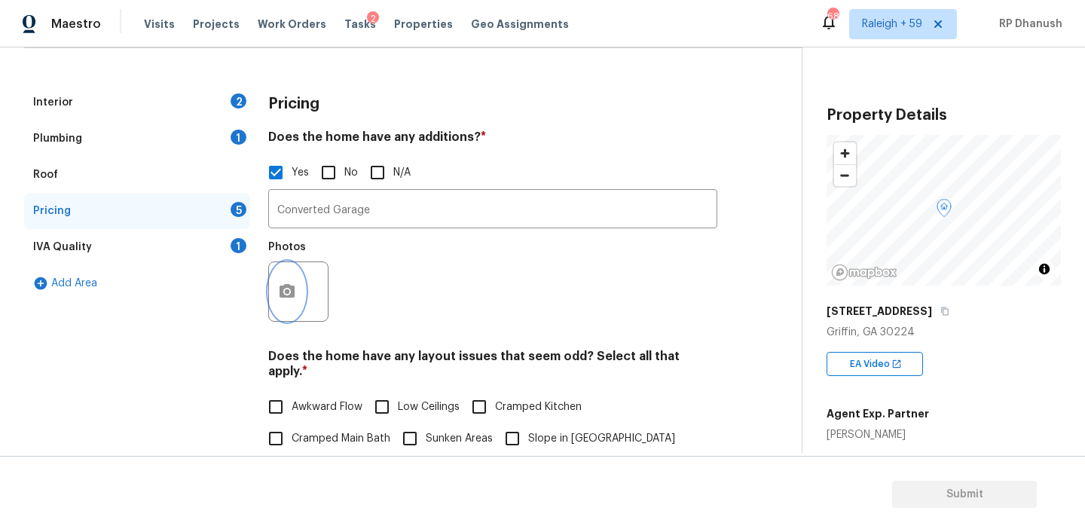
click at [291, 290] on icon "button" at bounding box center [286, 291] width 15 height 14
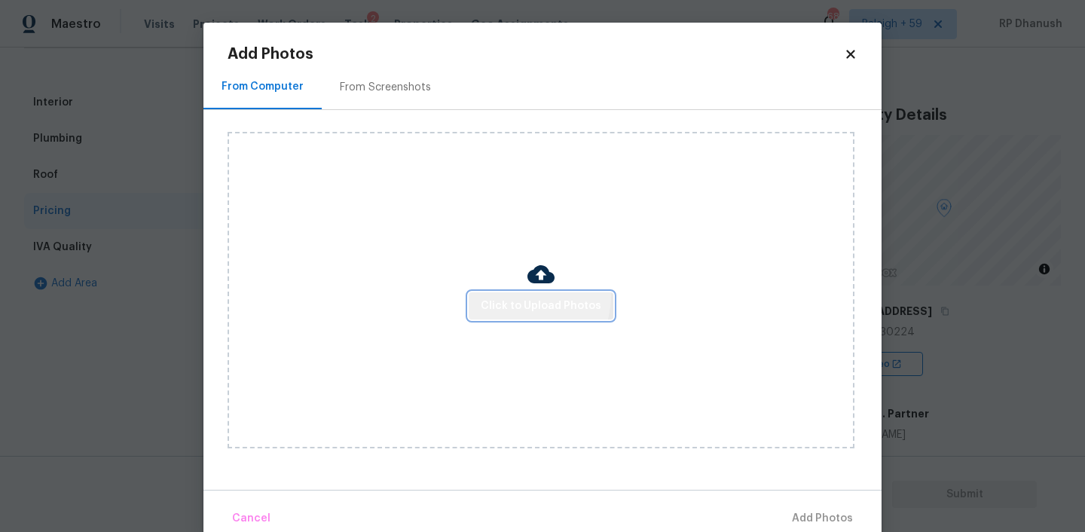
click at [527, 297] on span "Click to Upload Photos" at bounding box center [541, 306] width 121 height 19
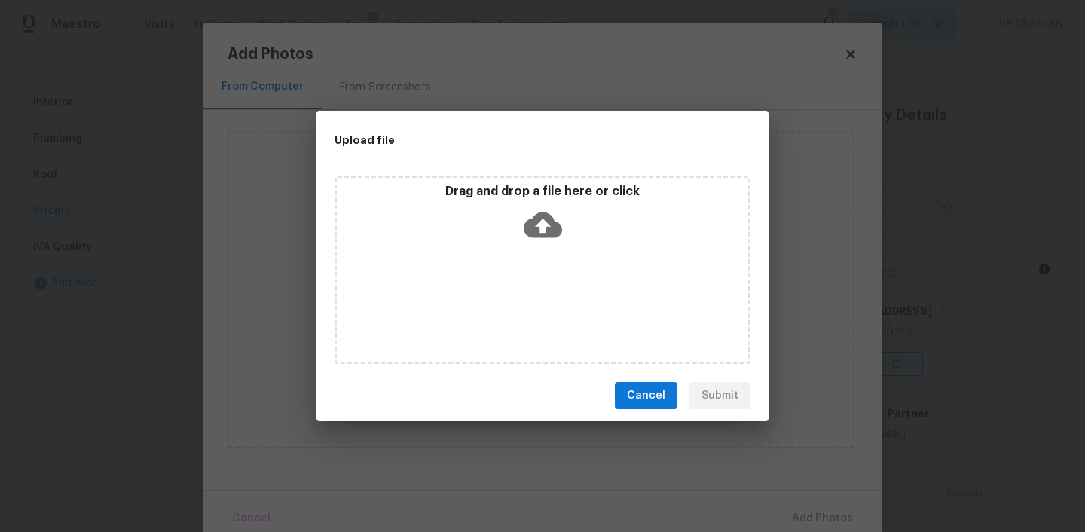
click at [524, 228] on icon at bounding box center [543, 225] width 38 height 26
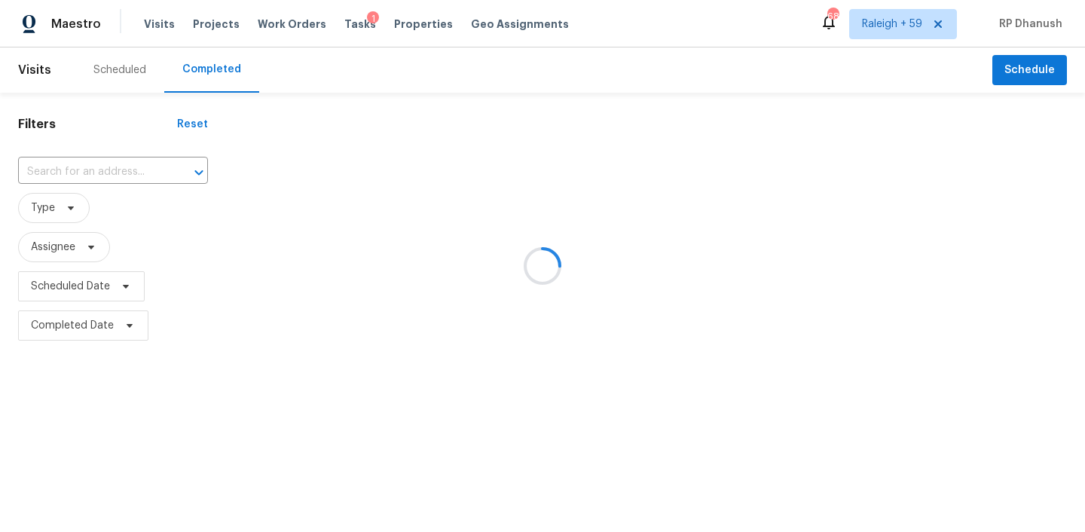
click at [114, 181] on div at bounding box center [542, 266] width 1085 height 532
click at [140, 173] on div at bounding box center [542, 266] width 1085 height 532
click at [141, 173] on div at bounding box center [542, 266] width 1085 height 532
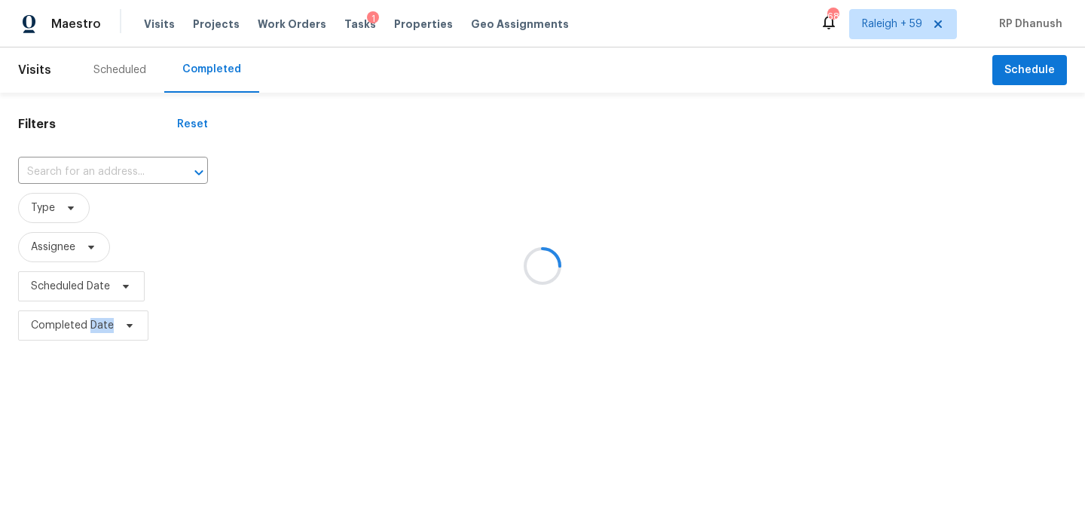
click at [141, 173] on div at bounding box center [542, 266] width 1085 height 532
click at [85, 151] on div at bounding box center [542, 266] width 1085 height 532
click at [78, 170] on div at bounding box center [542, 266] width 1085 height 532
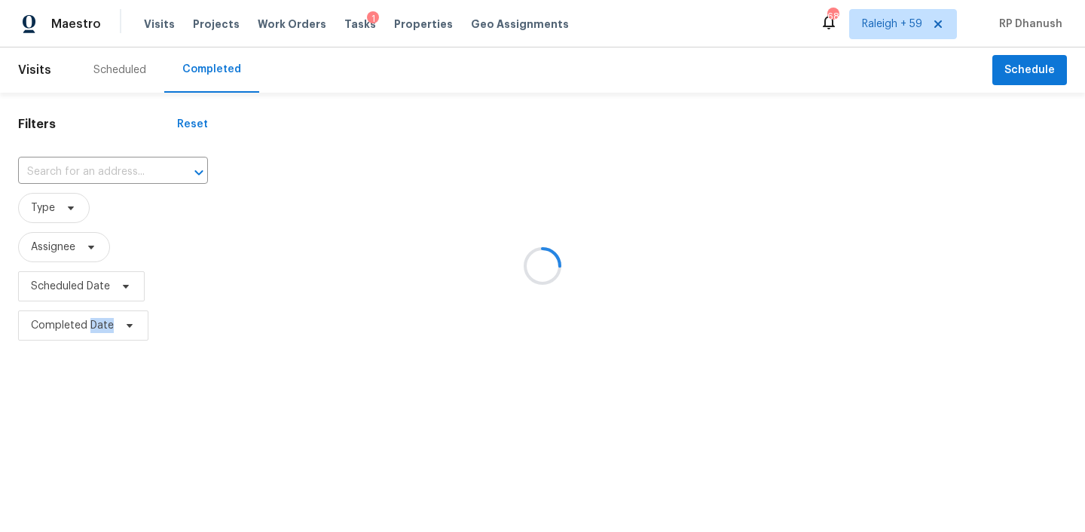
click at [78, 170] on div at bounding box center [542, 266] width 1085 height 532
click at [78, 169] on div at bounding box center [542, 266] width 1085 height 532
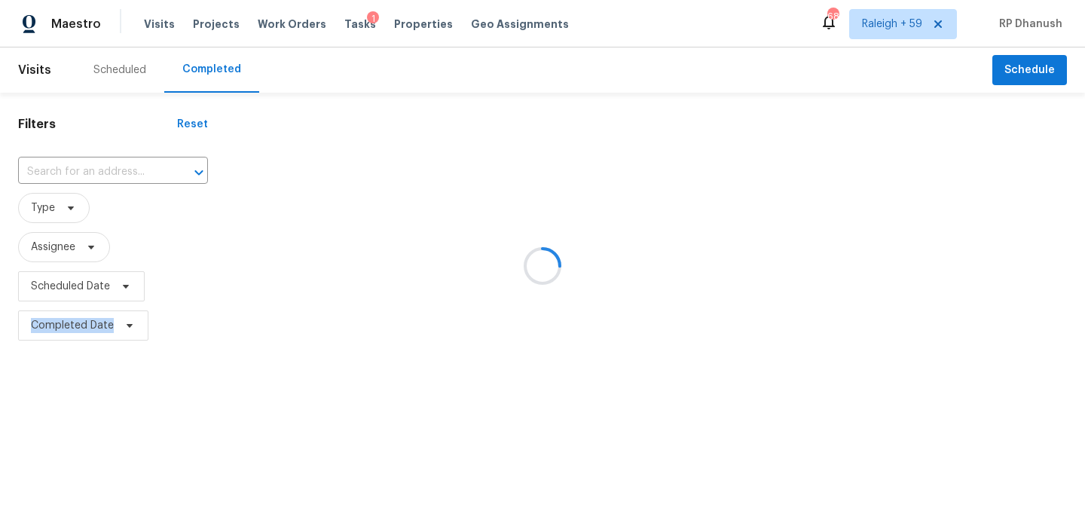
click at [78, 169] on div at bounding box center [542, 266] width 1085 height 532
click at [105, 166] on div at bounding box center [542, 266] width 1085 height 532
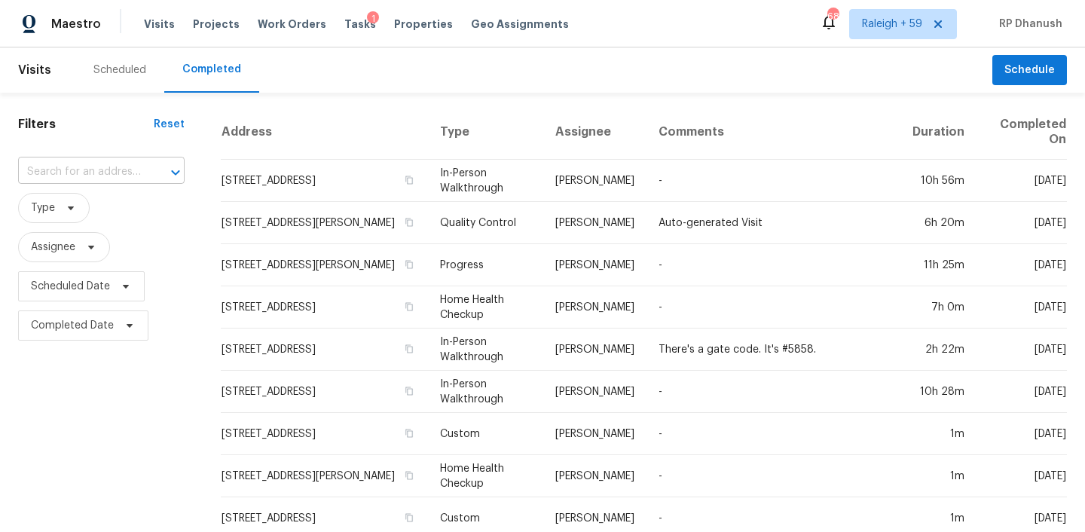
click at [99, 162] on input "text" at bounding box center [80, 171] width 124 height 23
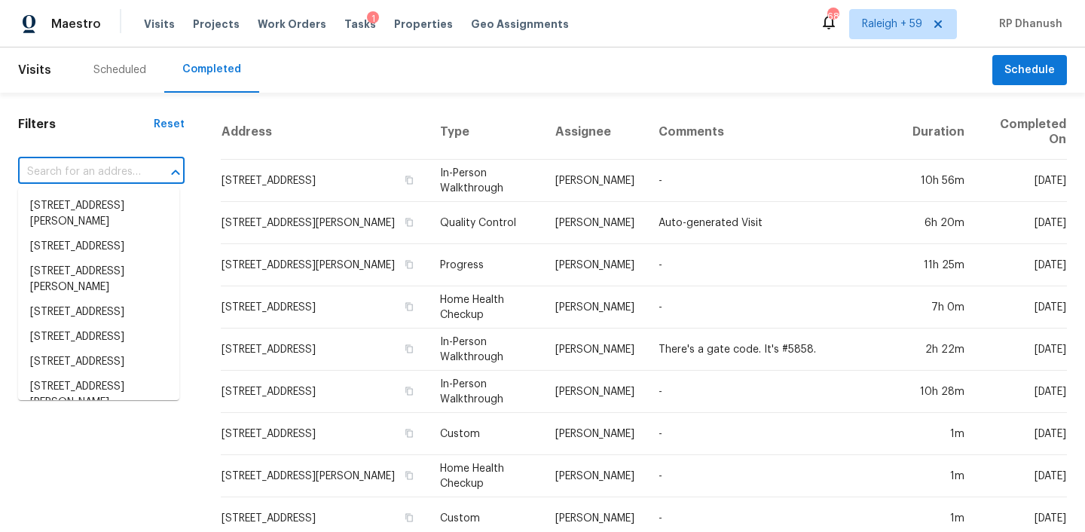
paste input "402 Homestead Dr Dallas, GA, 30157"
type input "402 Homestead Dr Dallas, GA, 30157"
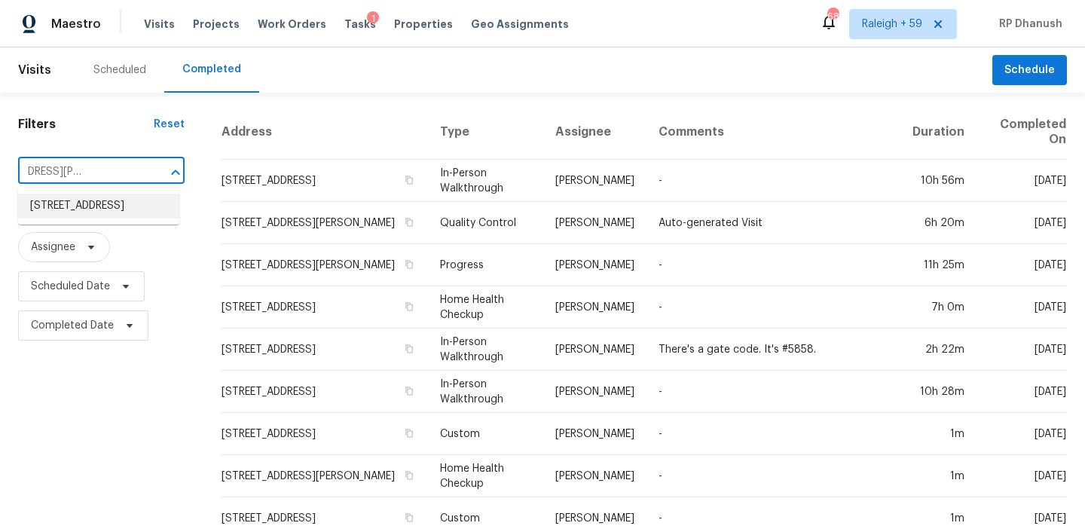
click at [90, 215] on li "402 Homestead Dr, Dallas, GA 30157" at bounding box center [98, 206] width 161 height 25
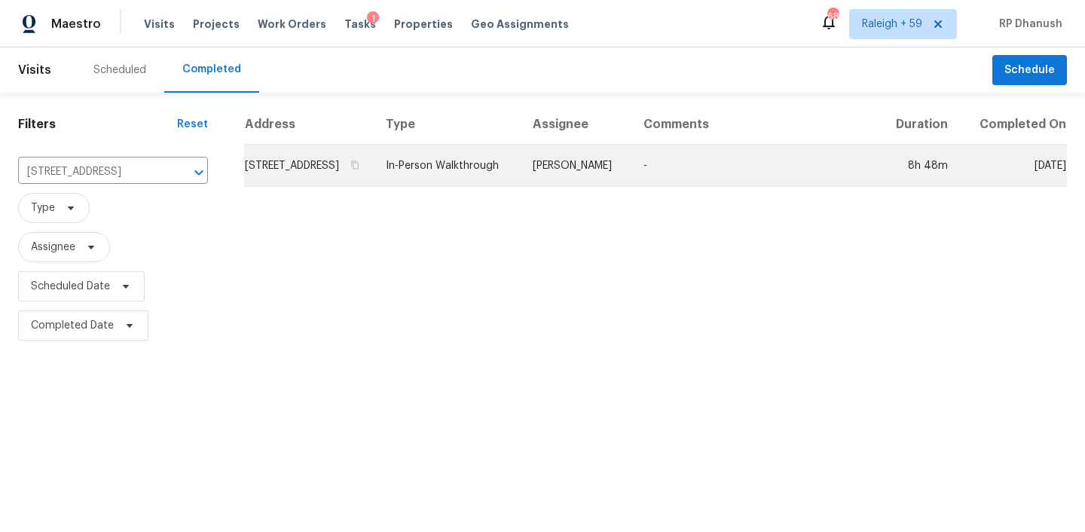
click at [631, 173] on td "[PERSON_NAME]" at bounding box center [576, 166] width 111 height 42
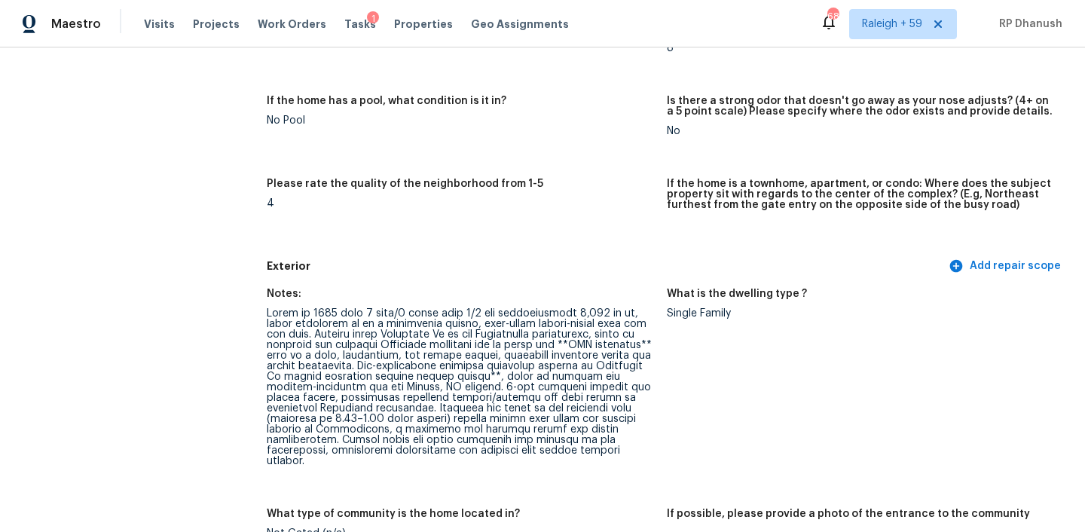
scroll to position [383, 0]
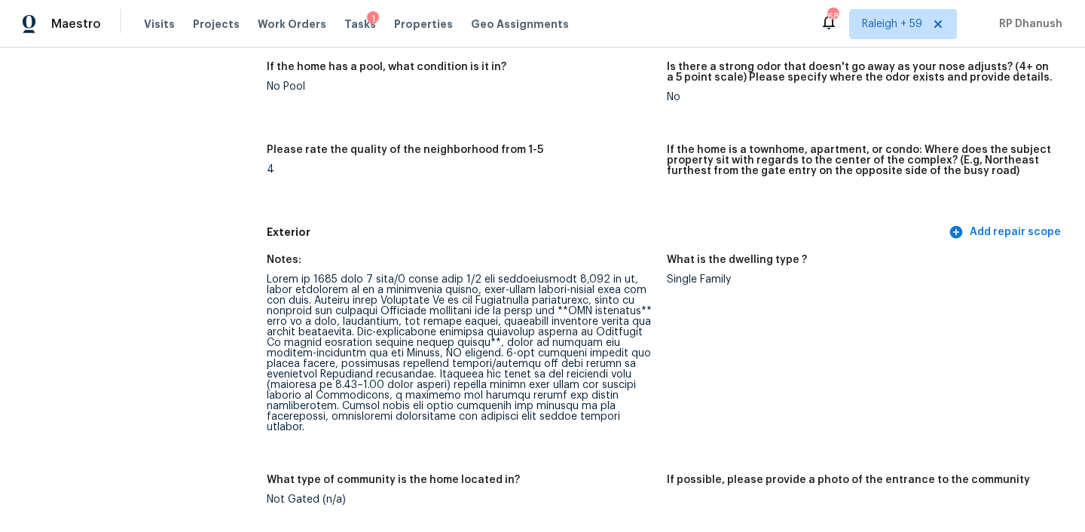
click at [477, 313] on div at bounding box center [461, 353] width 388 height 158
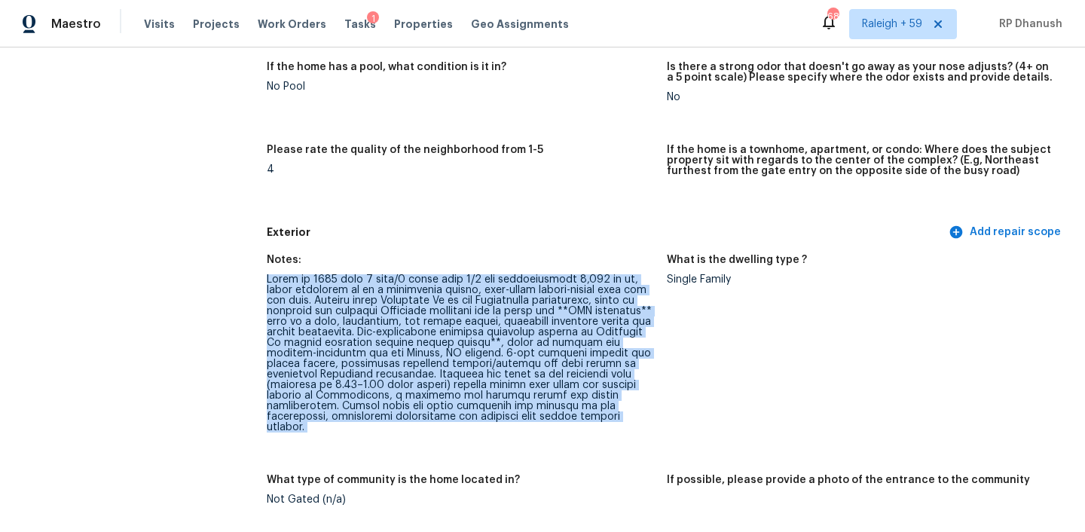
click at [477, 313] on div at bounding box center [461, 353] width 388 height 158
copy div "Built in 2004 with 4 beds/3 baths also 1/2 and approximately 2,239 sq ft, which…"
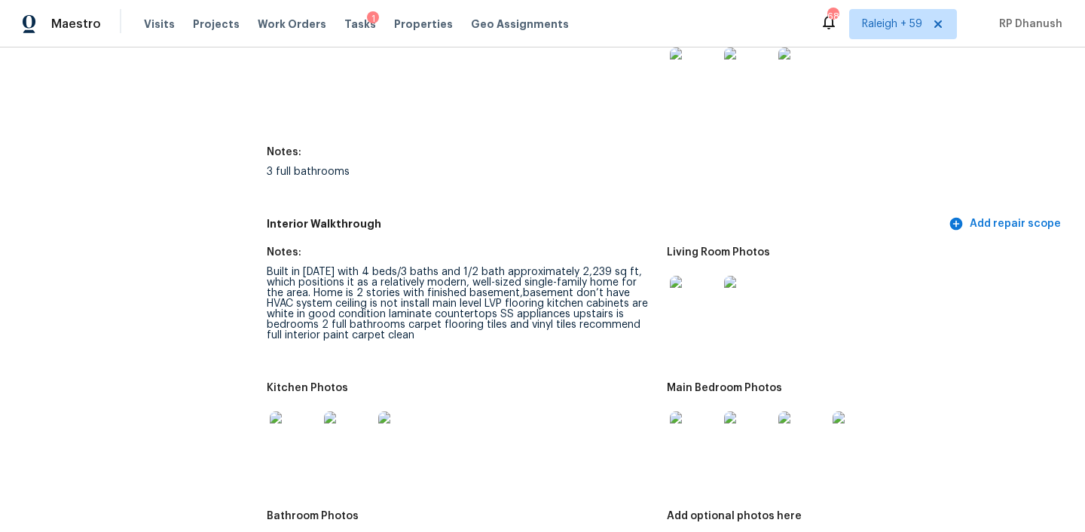
scroll to position [2116, 0]
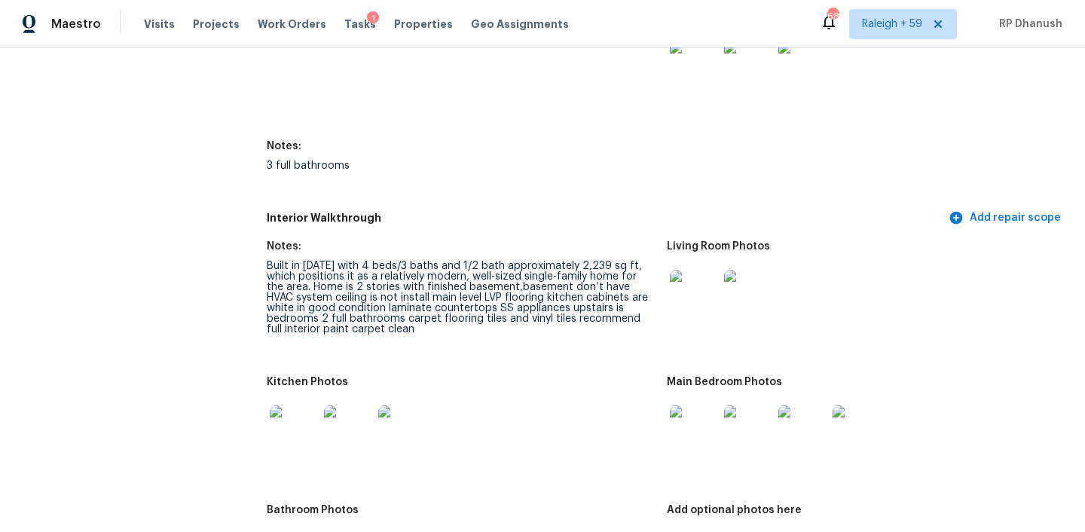
click at [478, 261] on div "Built in 2004 with 4 beds/3 baths and 1/2 bath approximately 2,239 sq ft, which…" at bounding box center [461, 298] width 388 height 74
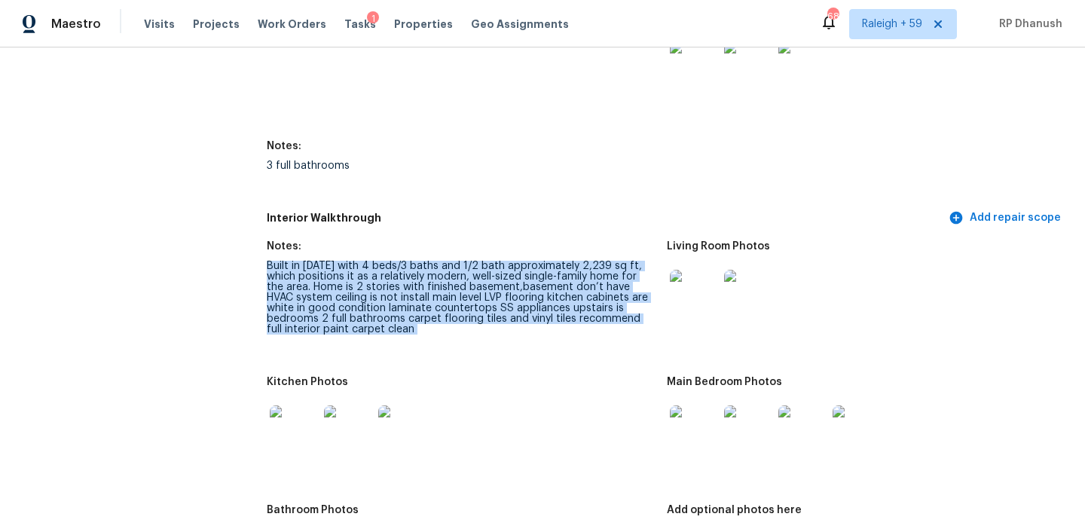
click at [478, 261] on div "Built in 2004 with 4 beds/3 baths and 1/2 bath approximately 2,239 sq ft, which…" at bounding box center [461, 298] width 388 height 74
copy div "Built in 2004 with 4 beds/3 baths and 1/2 bath approximately 2,239 sq ft, which…"
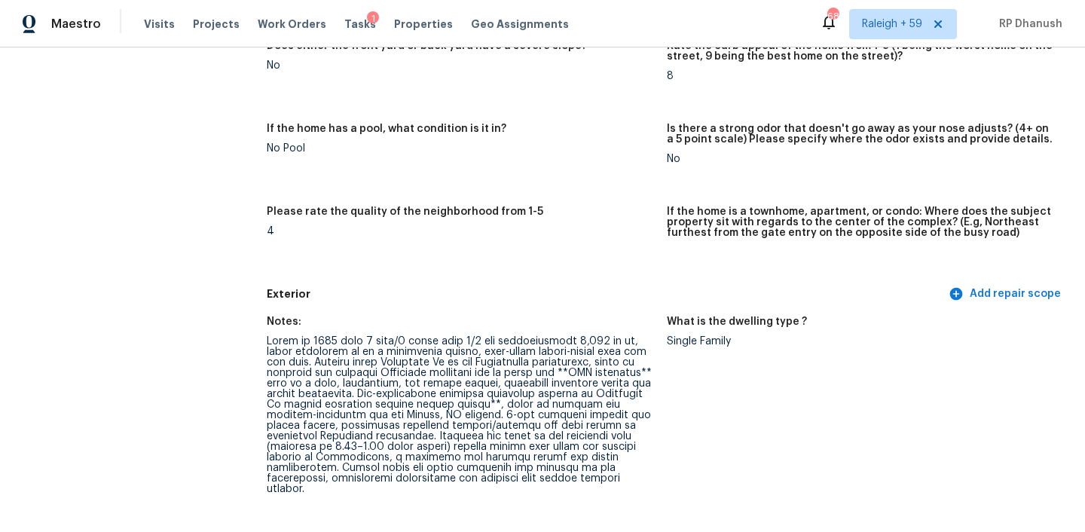
scroll to position [358, 0]
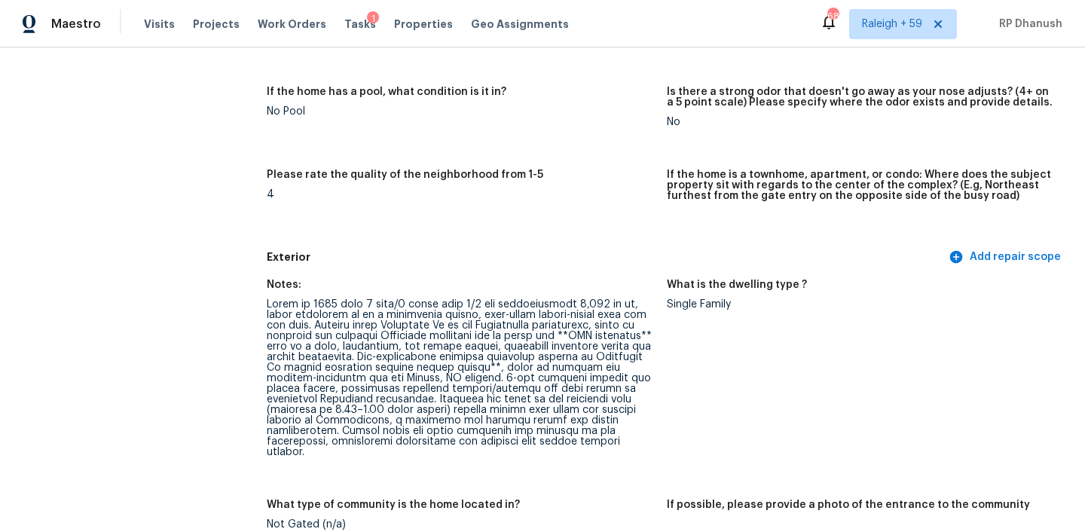
click at [396, 390] on div at bounding box center [461, 378] width 388 height 158
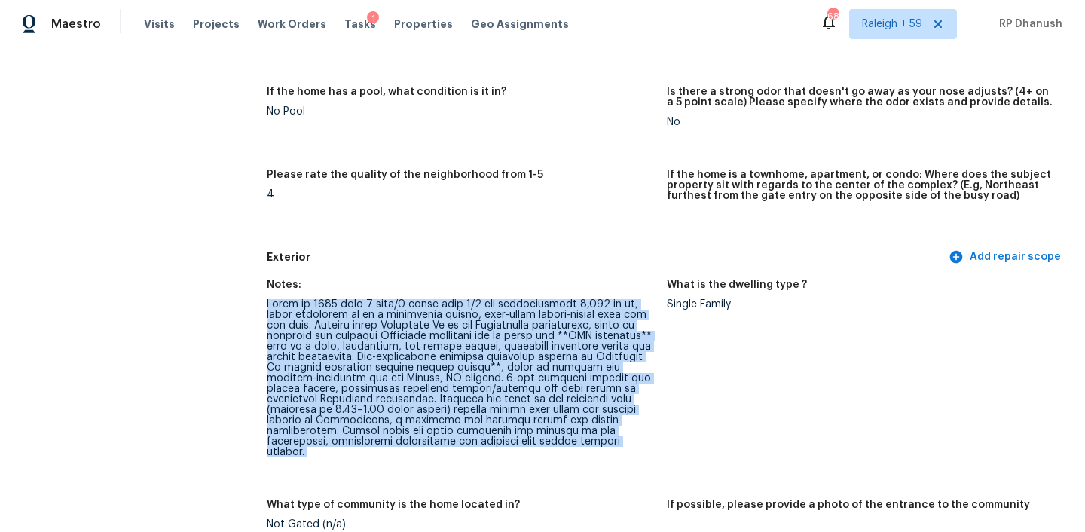
click at [396, 390] on div at bounding box center [461, 378] width 388 height 158
copy div "Built in 2004 with 4 beds/3 baths also 1/2 and approximately 2,239 sq ft, which…"
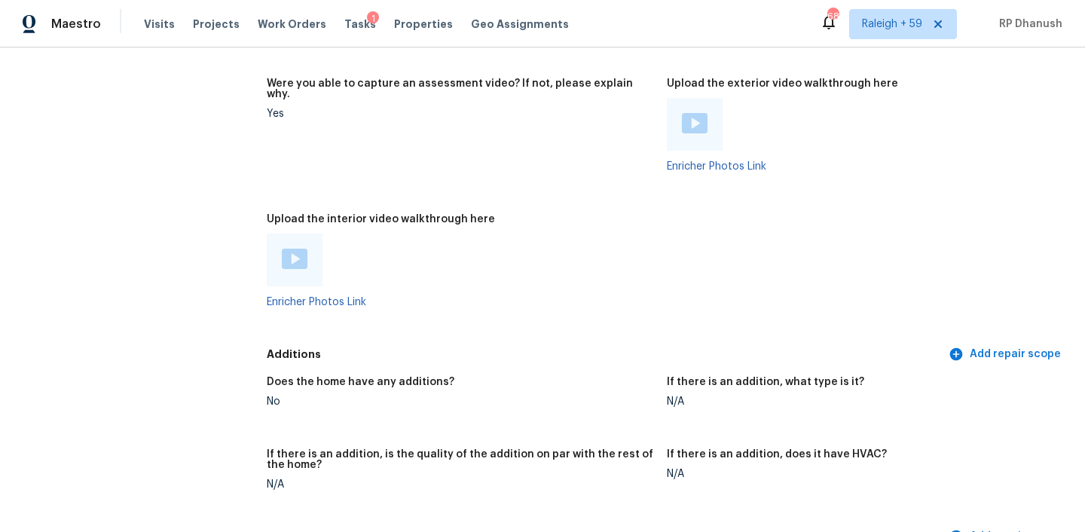
scroll to position [3920, 0]
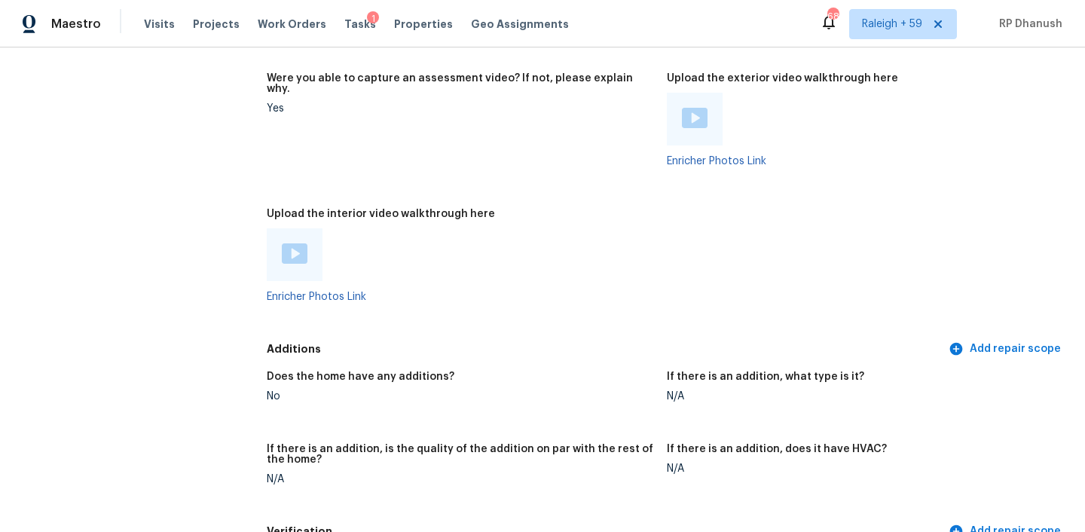
click at [294, 243] on img at bounding box center [295, 253] width 26 height 20
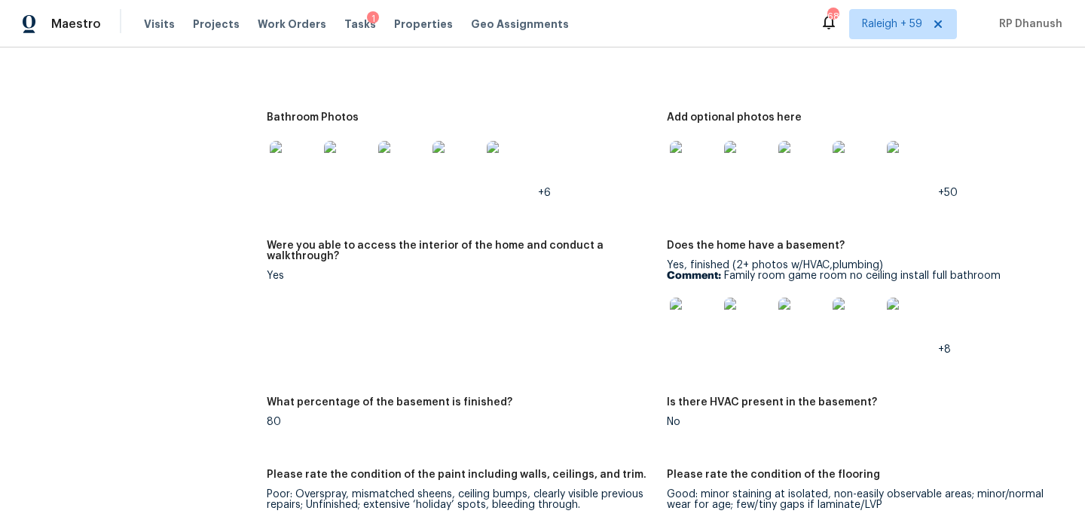
scroll to position [2378, 0]
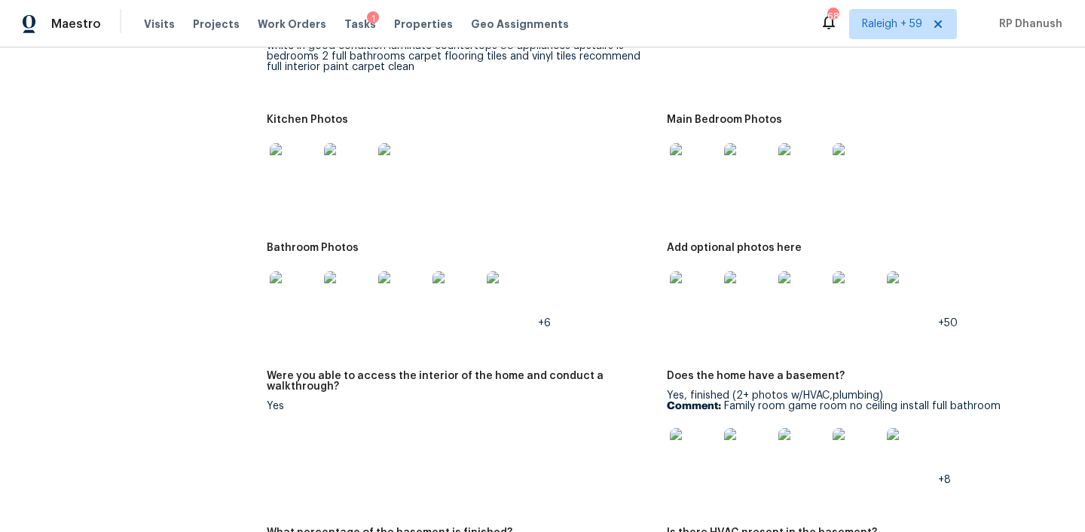
click at [703, 271] on img at bounding box center [694, 295] width 48 height 48
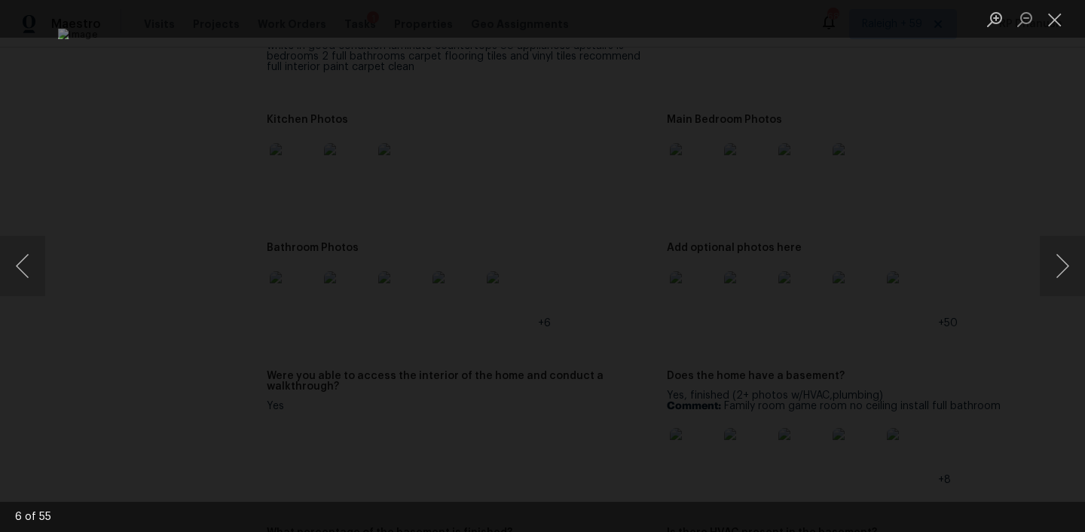
click at [405, 103] on img "Lightbox" at bounding box center [542, 266] width 969 height 475
click at [518, 234] on img "Lightbox" at bounding box center [542, 266] width 969 height 475
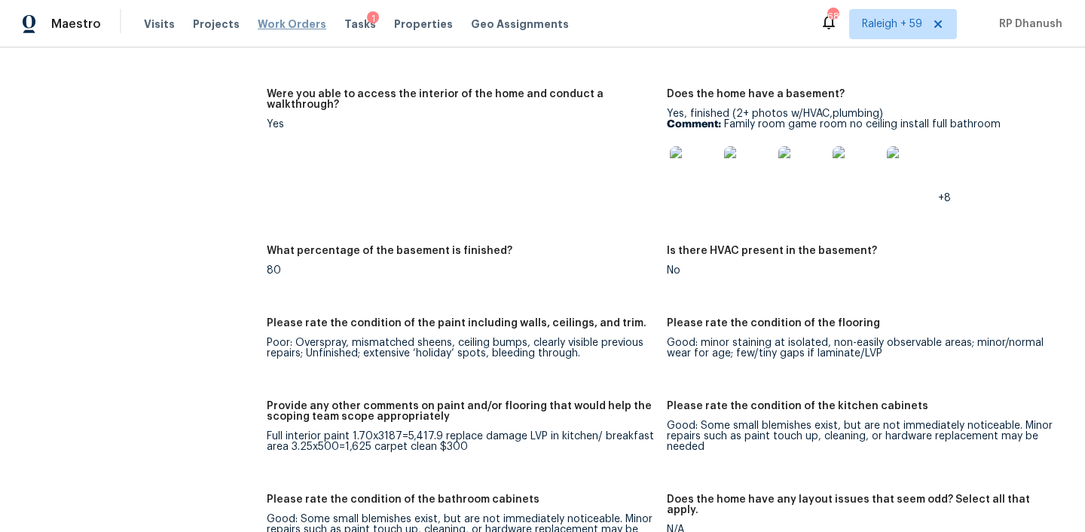
scroll to position [2653, 0]
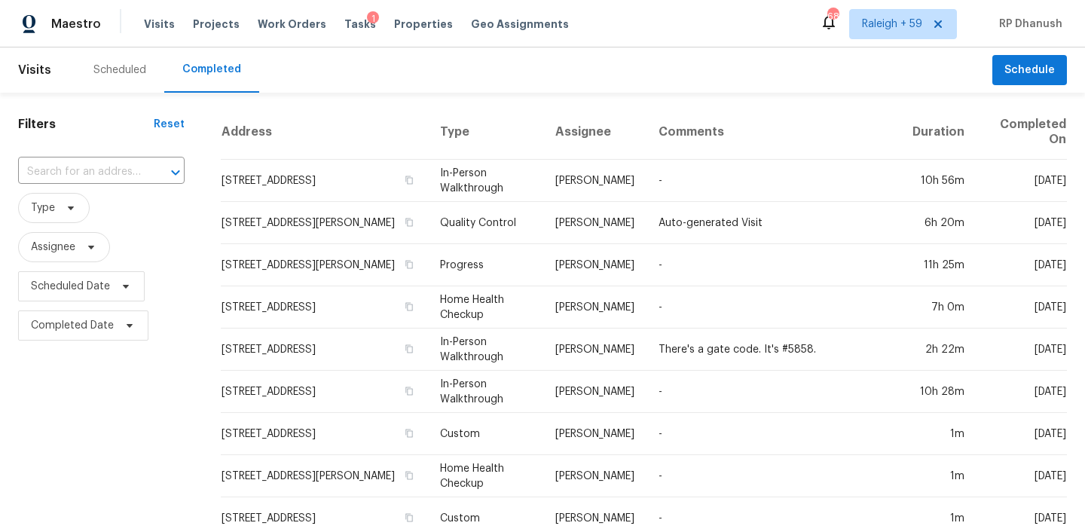
click at [102, 159] on div "​" at bounding box center [101, 172] width 166 height 32
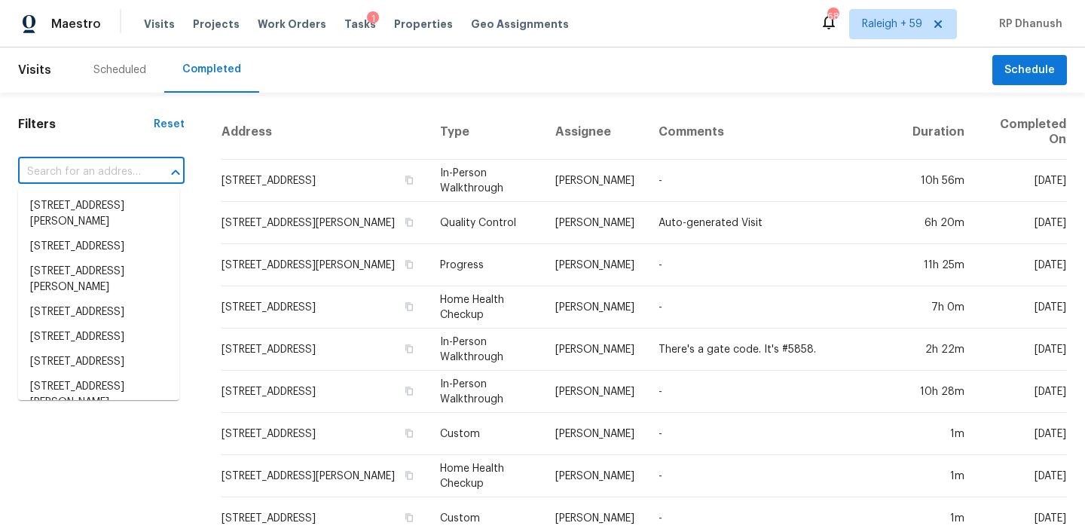
paste input "[STREET_ADDRESS][PERSON_NAME]"
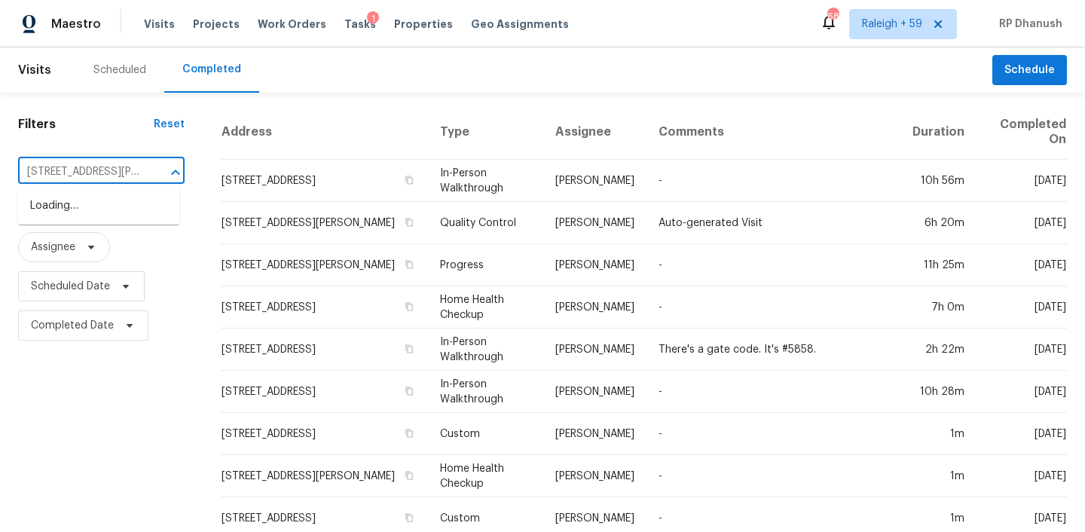
scroll to position [0, 105]
type input "[STREET_ADDRESS][PERSON_NAME]"
click at [94, 203] on li "[STREET_ADDRESS][PERSON_NAME]" at bounding box center [98, 214] width 161 height 41
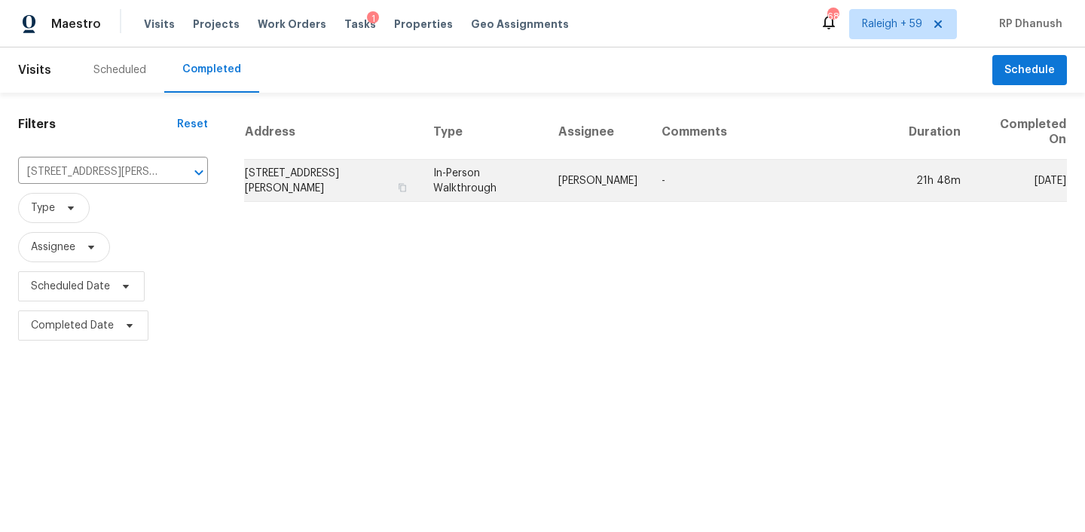
click at [460, 170] on td "In-Person Walkthrough" at bounding box center [483, 181] width 125 height 42
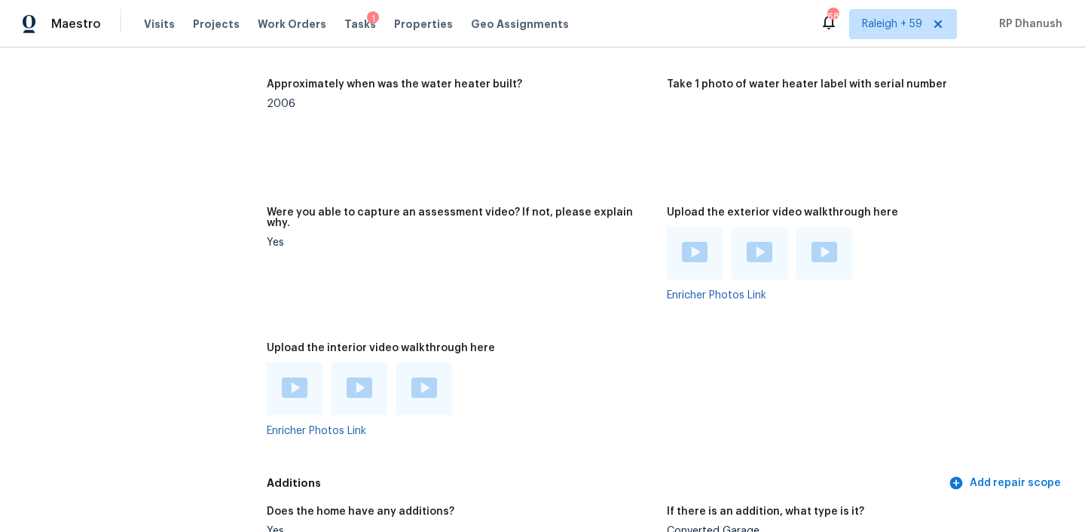
scroll to position [3849, 0]
click at [420, 376] on img at bounding box center [424, 386] width 26 height 20
click at [358, 376] on img at bounding box center [360, 386] width 26 height 20
click at [297, 376] on img at bounding box center [295, 386] width 26 height 20
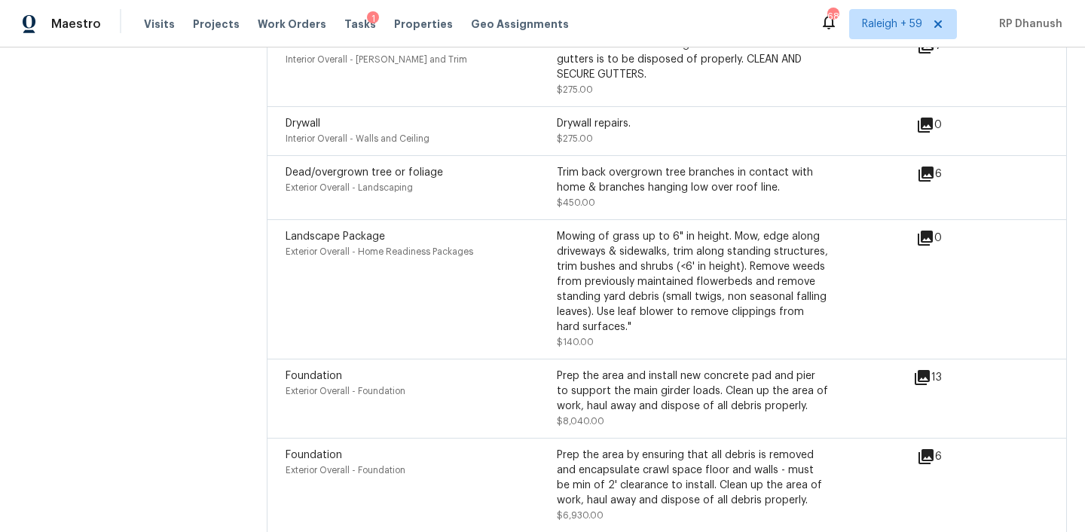
scroll to position [5811, 0]
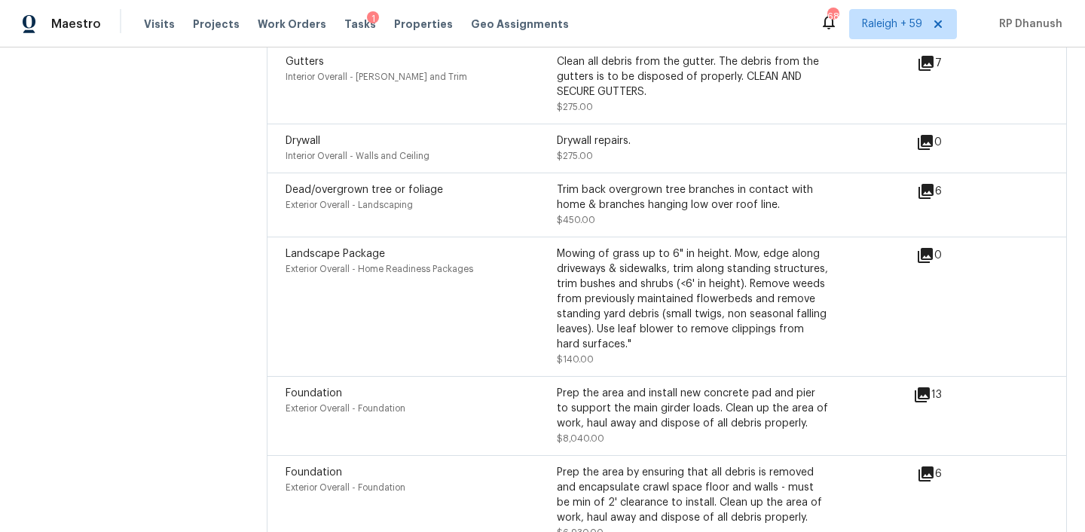
click at [920, 387] on icon at bounding box center [922, 394] width 15 height 15
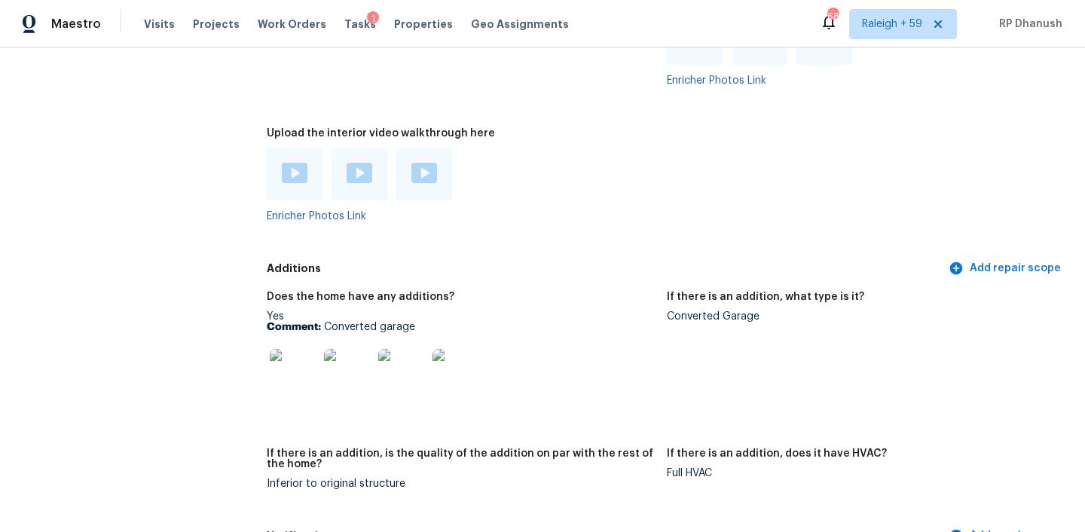
scroll to position [4036, 0]
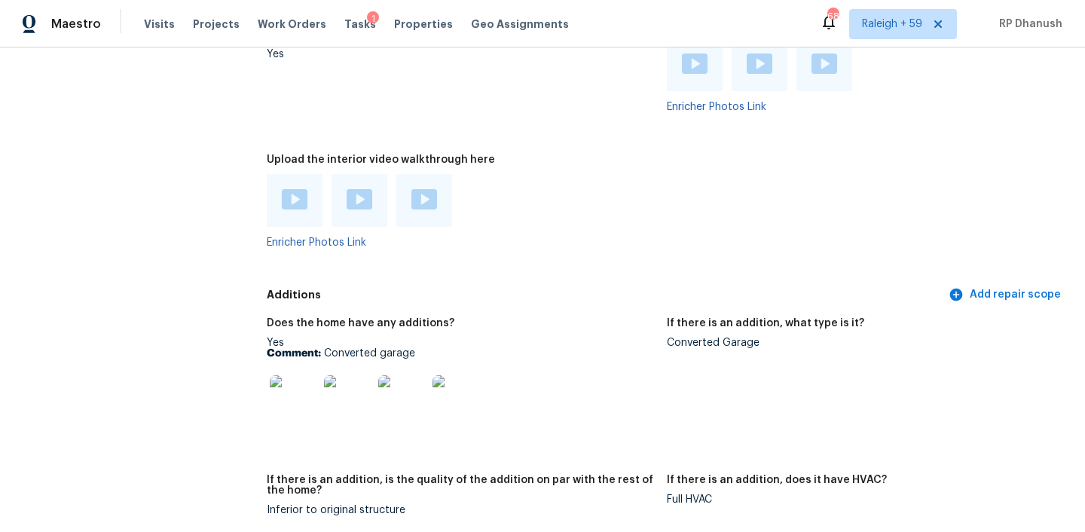
click at [713, 337] on div "Converted Garage" at bounding box center [861, 342] width 388 height 11
copy div "Converted Garage"
click at [328, 375] on img at bounding box center [348, 399] width 48 height 48
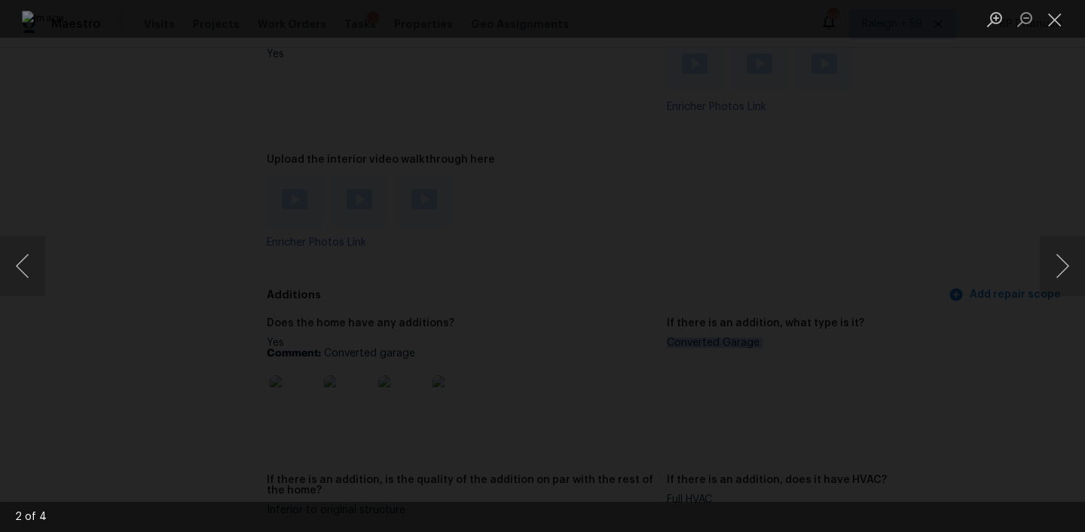
click at [325, 105] on img "Lightbox" at bounding box center [542, 266] width 1041 height 510
click at [479, 185] on img "Lightbox" at bounding box center [542, 266] width 1041 height 510
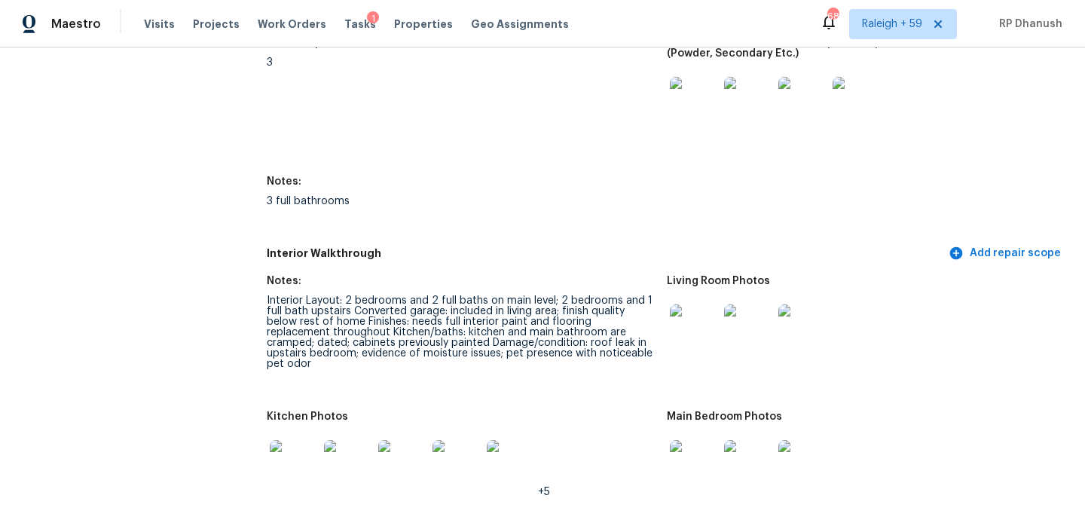
scroll to position [2597, 0]
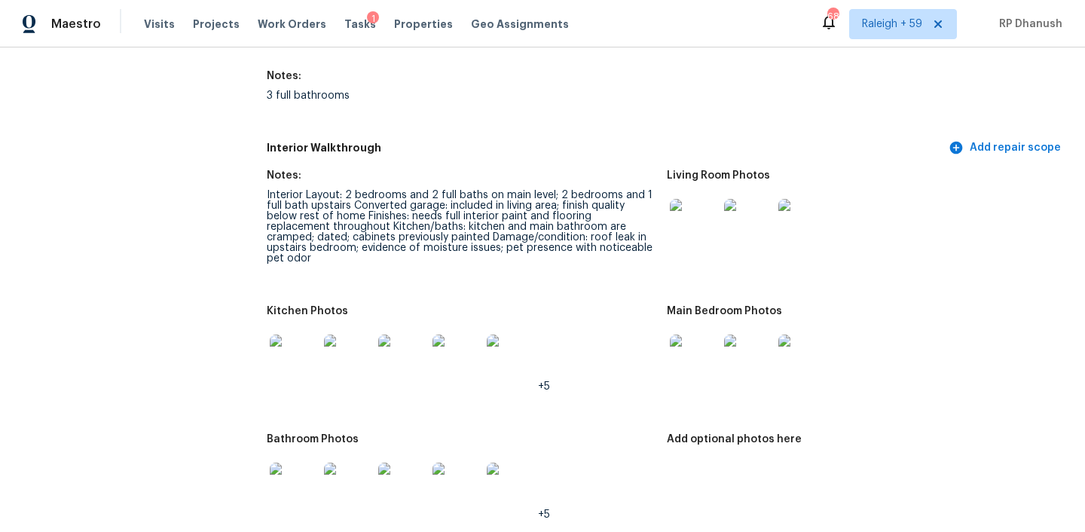
click at [336, 212] on div "Interior Layout: 2 bedrooms and 2 full baths on main level; 2 bedrooms and 1 fu…" at bounding box center [461, 227] width 388 height 74
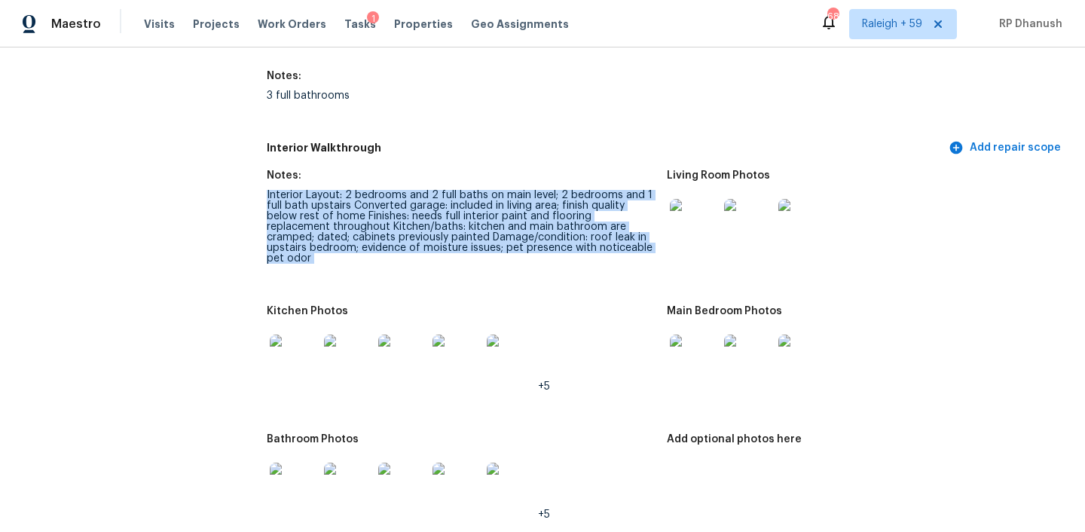
click at [336, 212] on div "Interior Layout: 2 bedrooms and 2 full baths on main level; 2 bedrooms and 1 fu…" at bounding box center [461, 227] width 388 height 74
copy div "Interior Layout: 2 bedrooms and 2 full baths on main level; 2 bedrooms and 1 fu…"
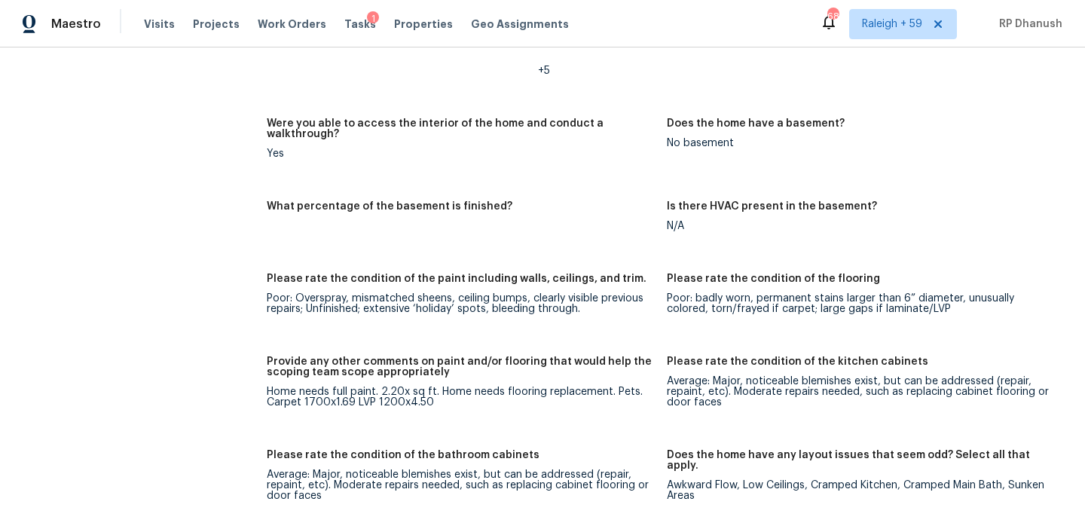
scroll to position [3038, 0]
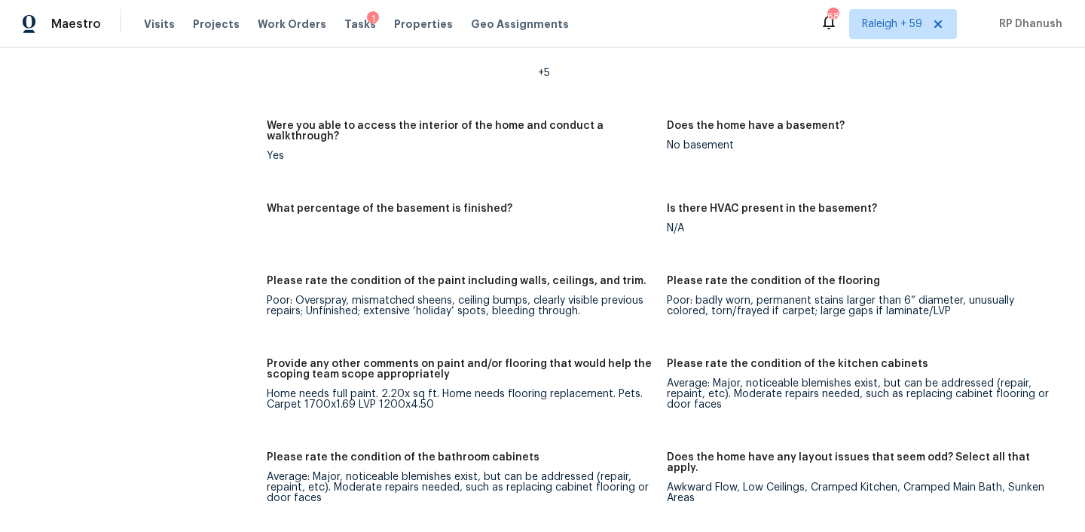
click at [279, 389] on div "Home needs full paint. 2.20x sq ft. Home needs flooring replacement. Pets. Carp…" at bounding box center [461, 399] width 388 height 21
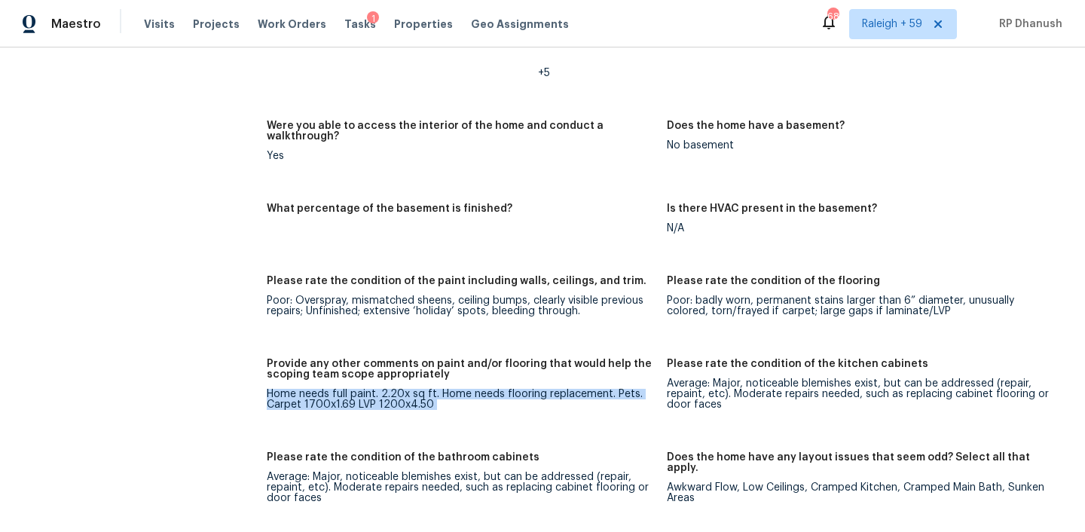
click at [279, 389] on div "Home needs full paint. 2.20x sq ft. Home needs flooring replacement. Pets. Carp…" at bounding box center [461, 399] width 388 height 21
copy div "Home needs full paint. 2.20x sq ft. Home needs flooring replacement. Pets. Carp…"
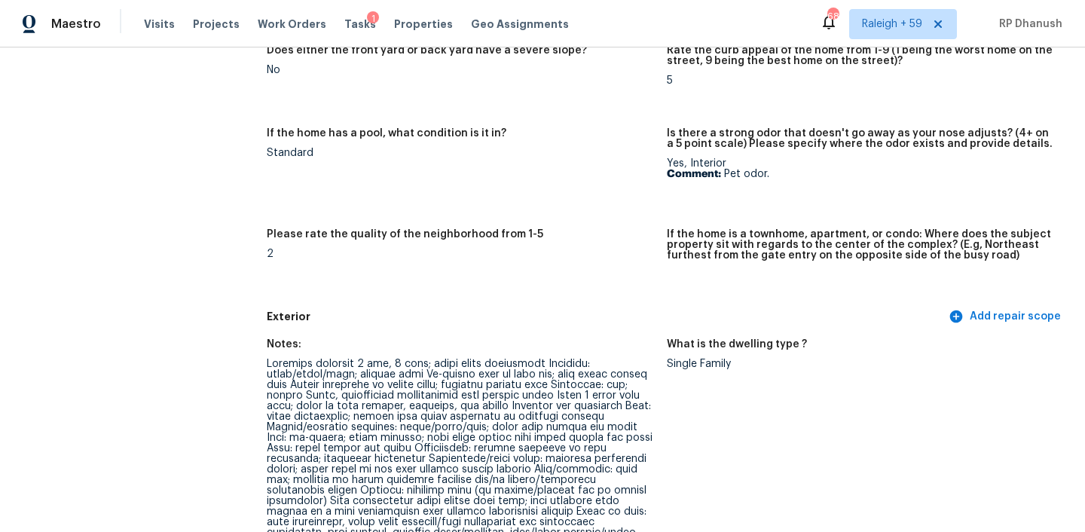
scroll to position [431, 0]
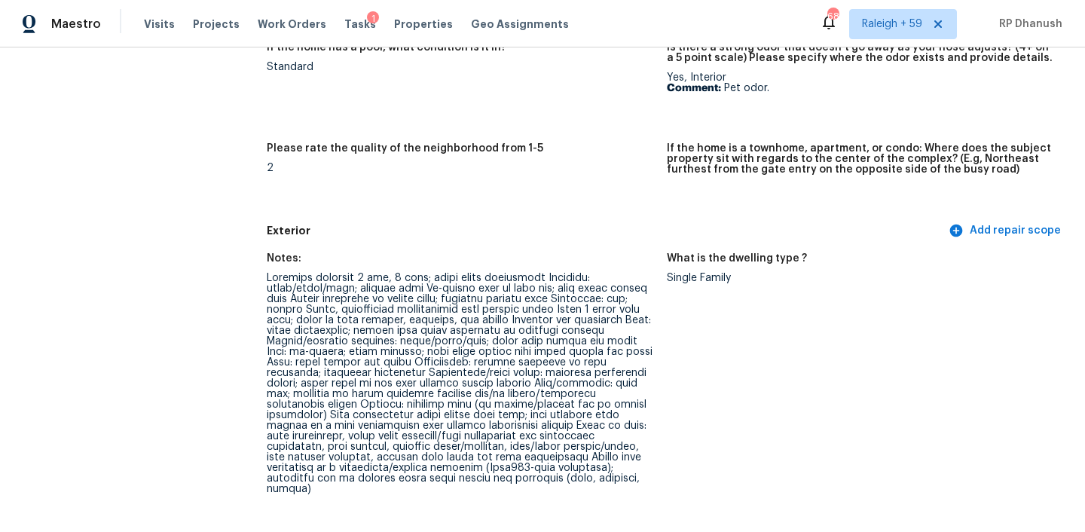
click at [532, 302] on div at bounding box center [461, 383] width 388 height 221
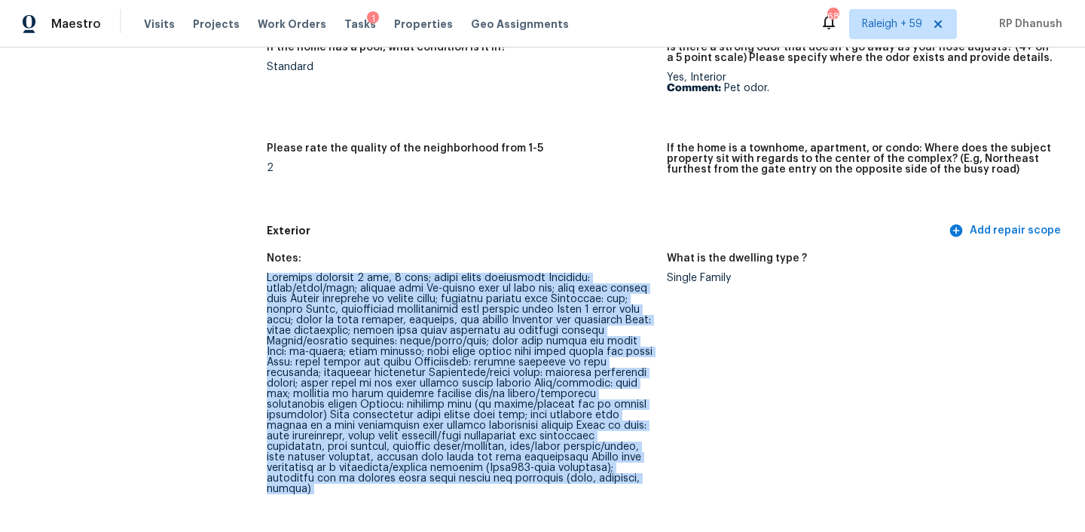
click at [532, 303] on div at bounding box center [461, 383] width 388 height 221
copy div "Property snapshot 4 bed, 3 bath; crawl space foundation Exterior: brick/vinyl/w…"
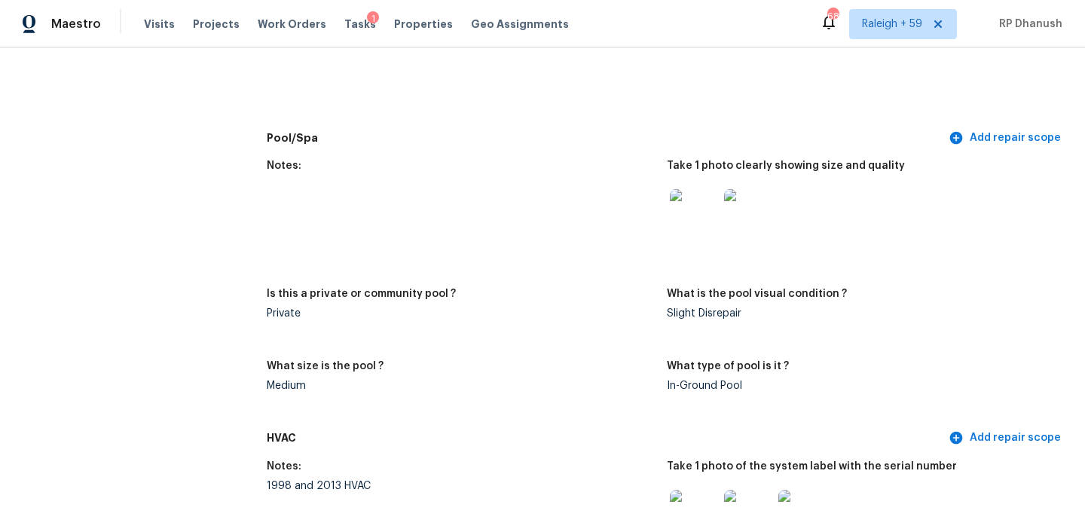
scroll to position [1449, 0]
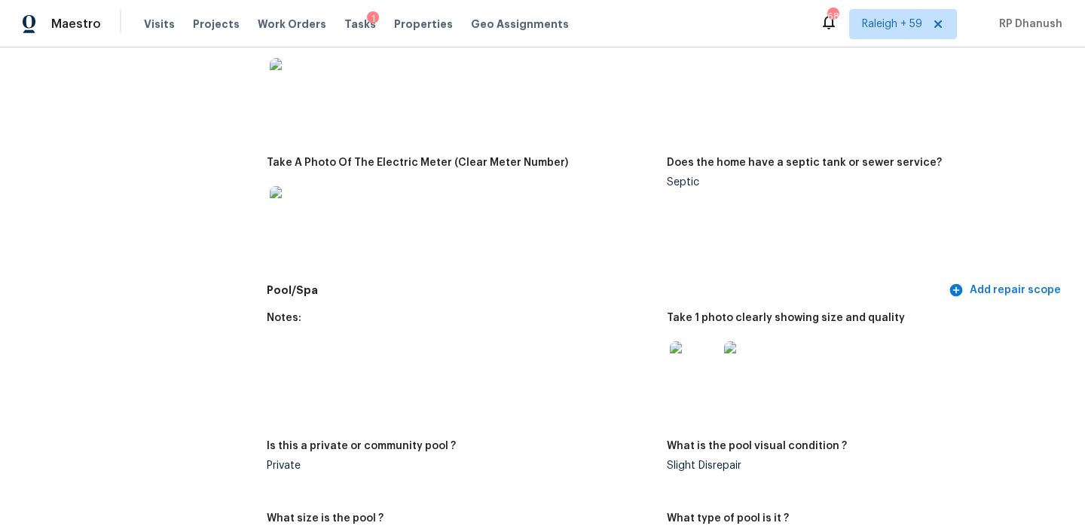
click at [695, 347] on img at bounding box center [694, 365] width 48 height 48
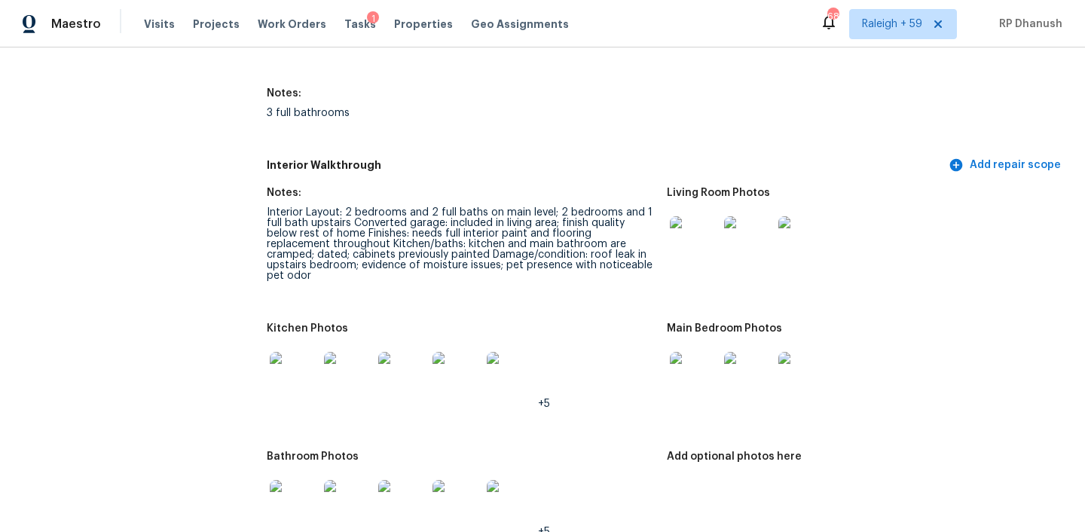
scroll to position [2597, 0]
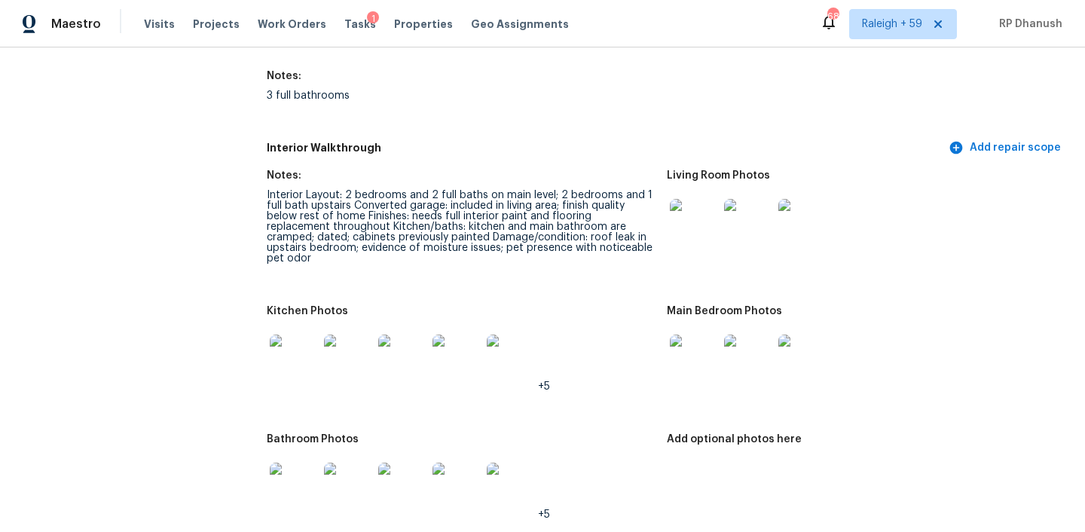
click at [698, 334] on img at bounding box center [694, 358] width 48 height 48
click at [685, 199] on img at bounding box center [694, 223] width 48 height 48
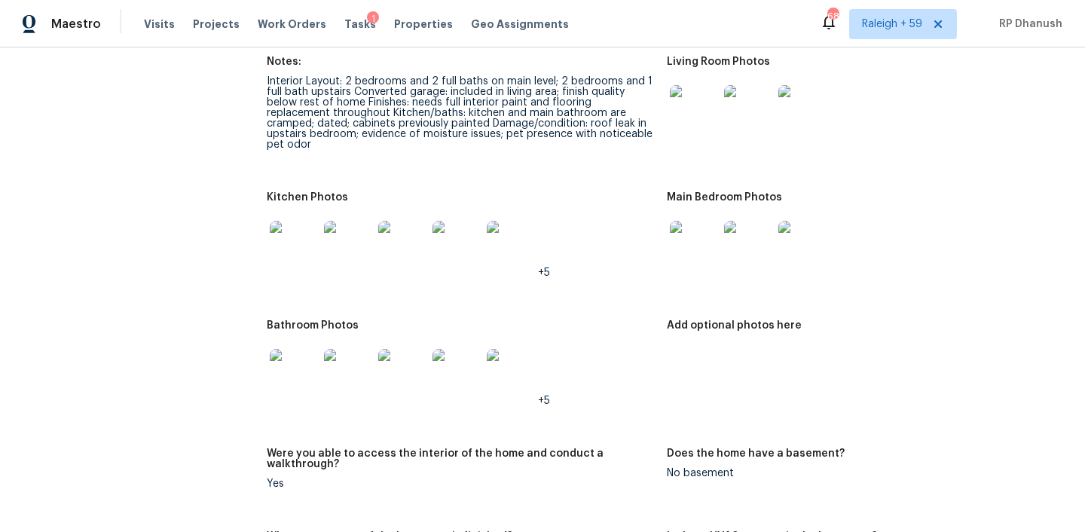
click at [457, 349] on img at bounding box center [456, 373] width 48 height 48
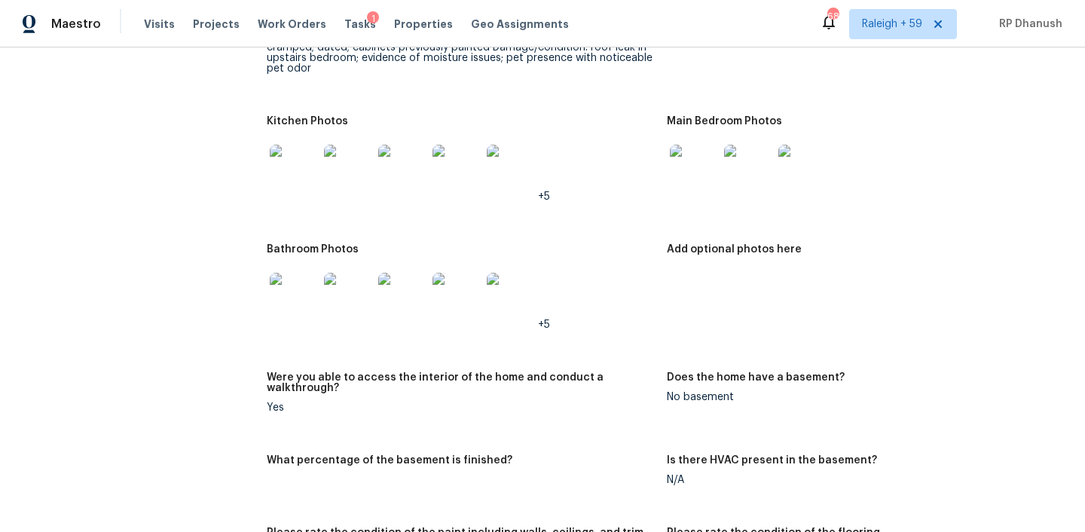
click at [518, 273] on img at bounding box center [511, 297] width 48 height 48
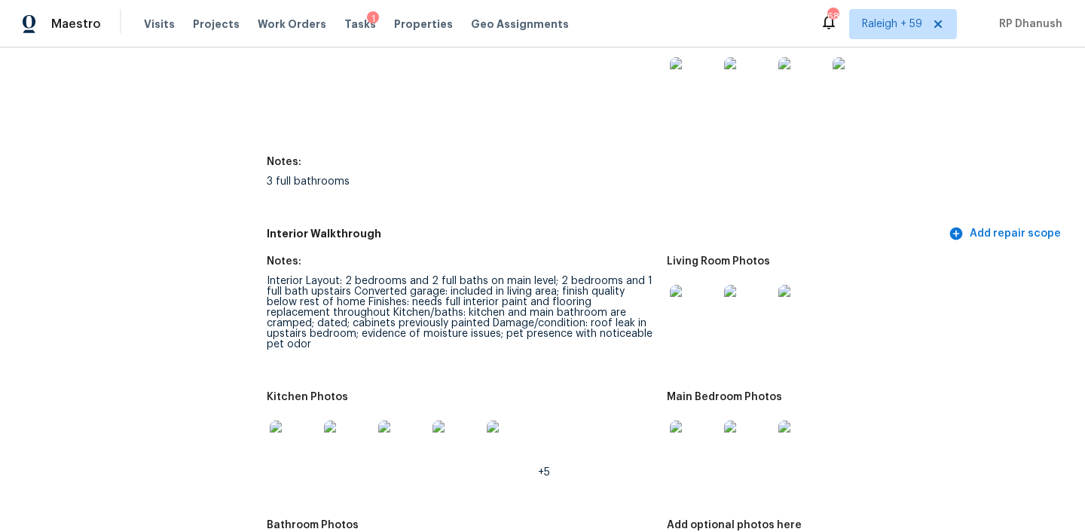
scroll to position [2506, 0]
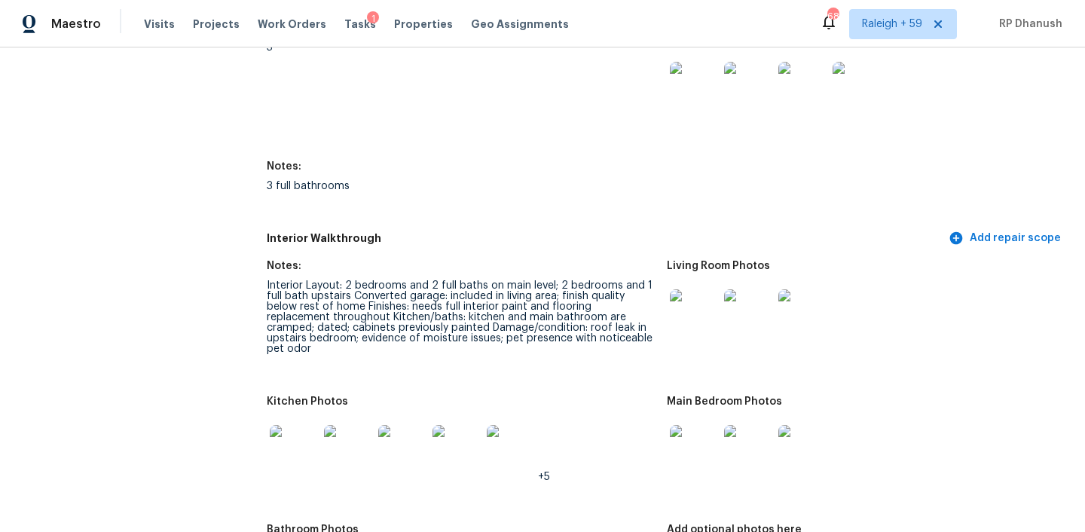
click at [697, 289] on img at bounding box center [694, 313] width 48 height 48
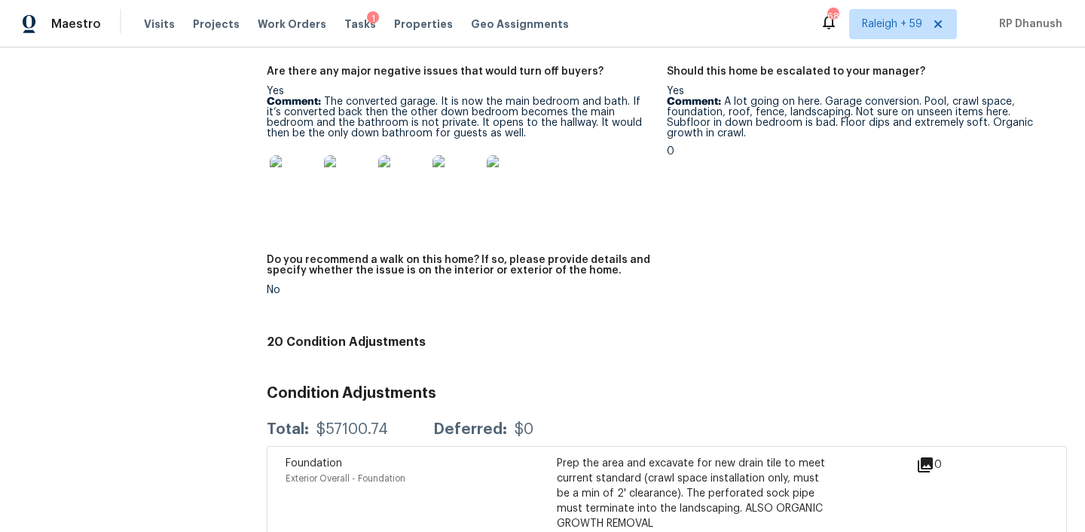
scroll to position [4595, 0]
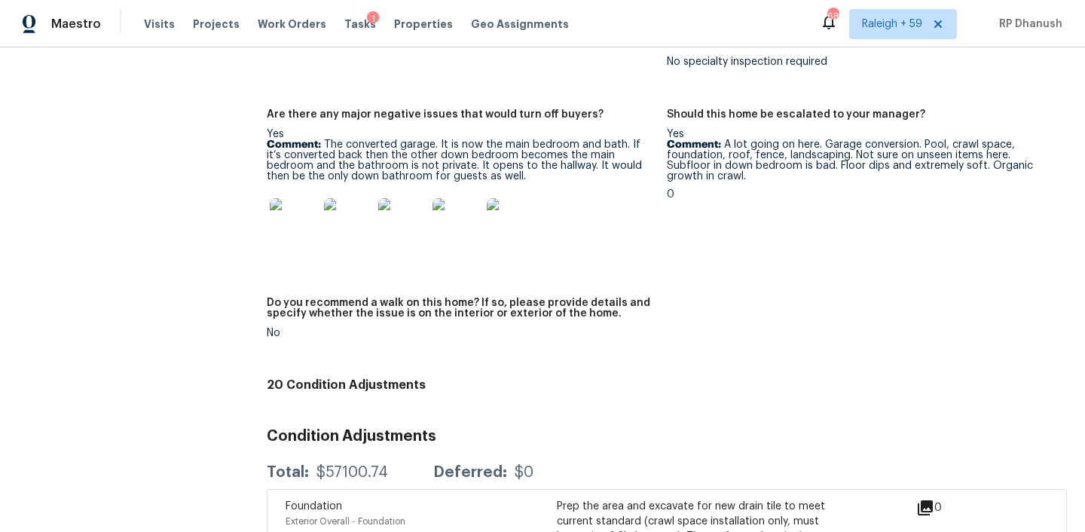
click at [726, 139] on p "Comment: A lot going on here. Garage conversion. Pool, crawl space, foundation,…" at bounding box center [861, 160] width 388 height 42
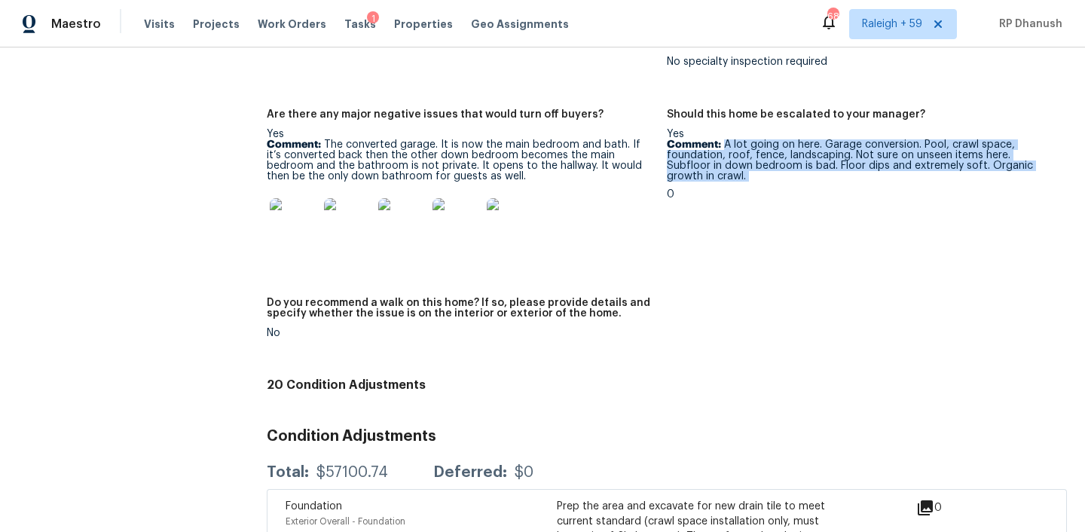
drag, startPoint x: 726, startPoint y: 107, endPoint x: 832, endPoint y: 136, distance: 110.0
click at [832, 139] on p "Comment: A lot going on here. Garage conversion. Pool, crawl space, foundation,…" at bounding box center [861, 160] width 388 height 42
copy p "A lot going on here. Garage conversion. Pool, crawl space, foundation, roof, fe…"
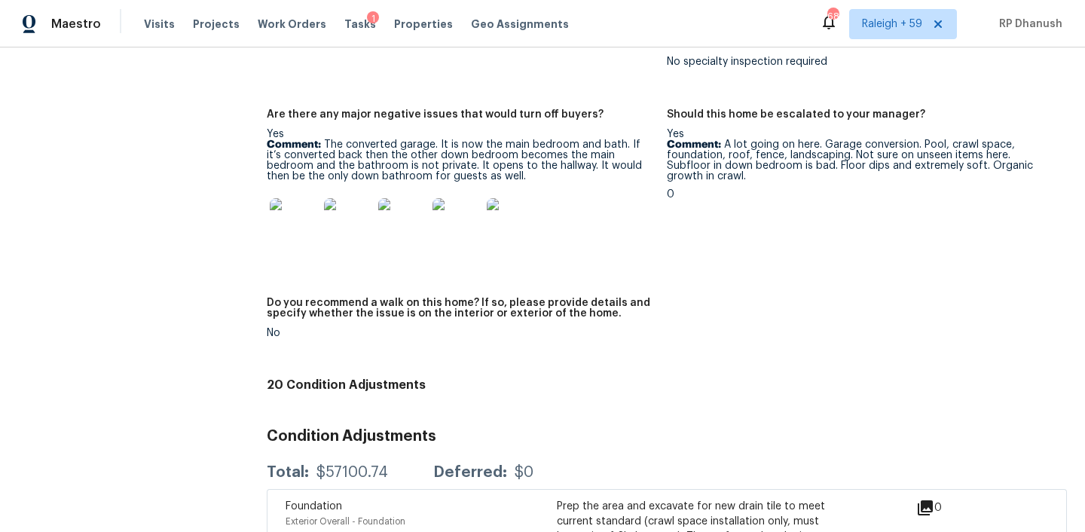
click at [414, 298] on div "Do you recommend a walk on this home? If so, please provide details and specify…" at bounding box center [461, 313] width 388 height 30
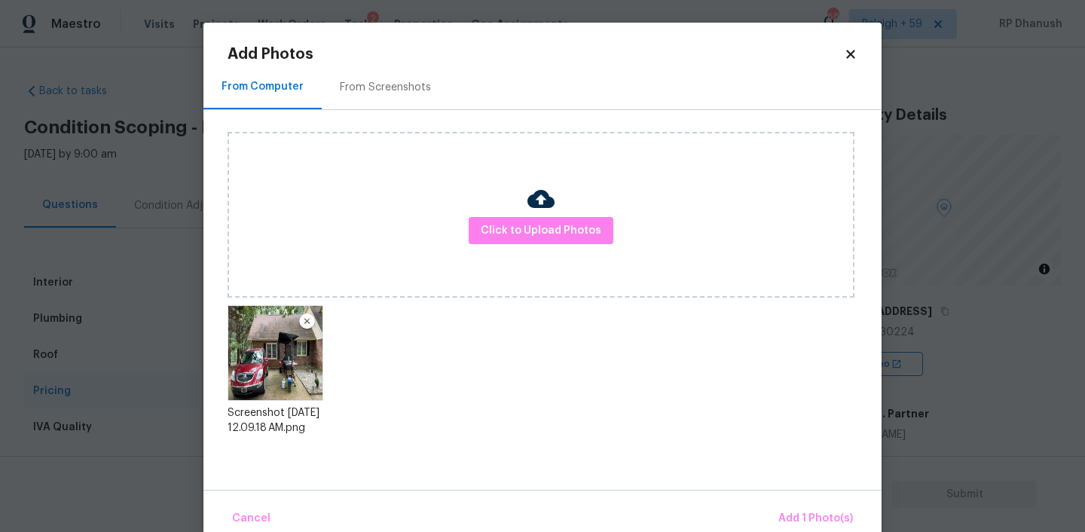
scroll to position [180, 0]
click at [815, 527] on span "Add 1 Photo(s)" at bounding box center [815, 518] width 75 height 19
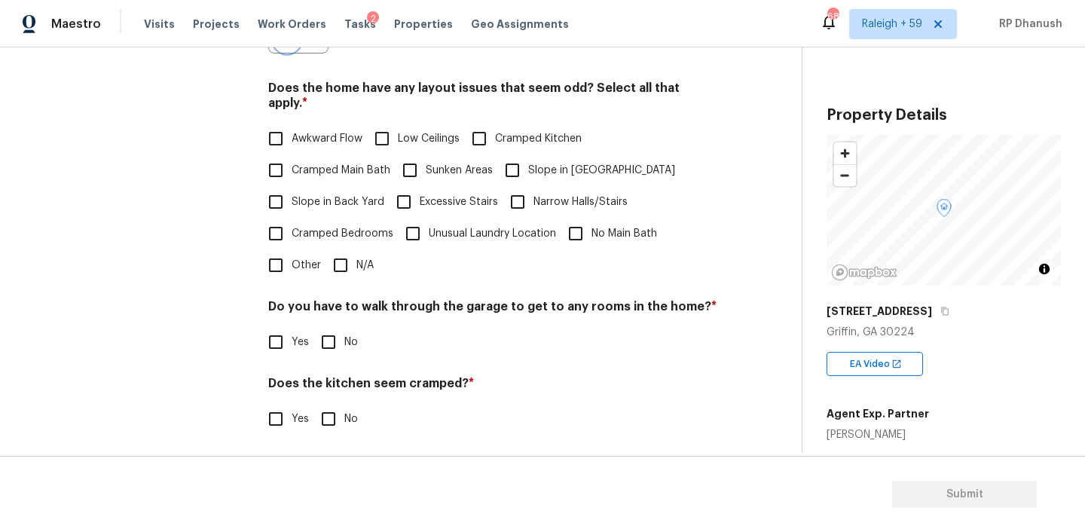
scroll to position [472, 0]
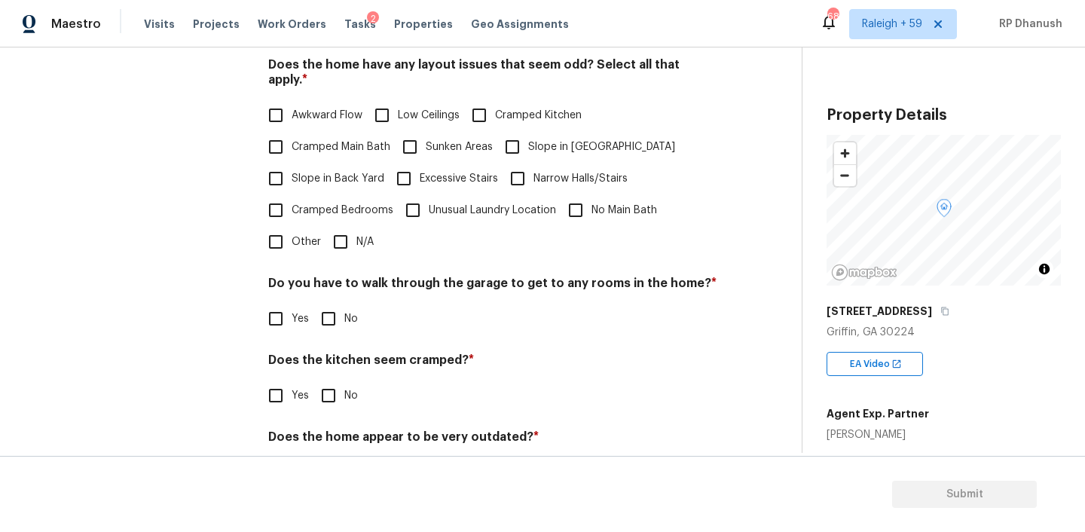
click at [300, 171] on span "Slope in Back Yard" at bounding box center [338, 179] width 93 height 16
click at [292, 163] on input "Slope in Back Yard" at bounding box center [276, 179] width 32 height 32
checkbox input "true"
click at [548, 145] on label "Slope in [GEOGRAPHIC_DATA]" at bounding box center [585, 147] width 179 height 32
click at [528, 145] on input "Slope in [GEOGRAPHIC_DATA]" at bounding box center [512, 147] width 32 height 32
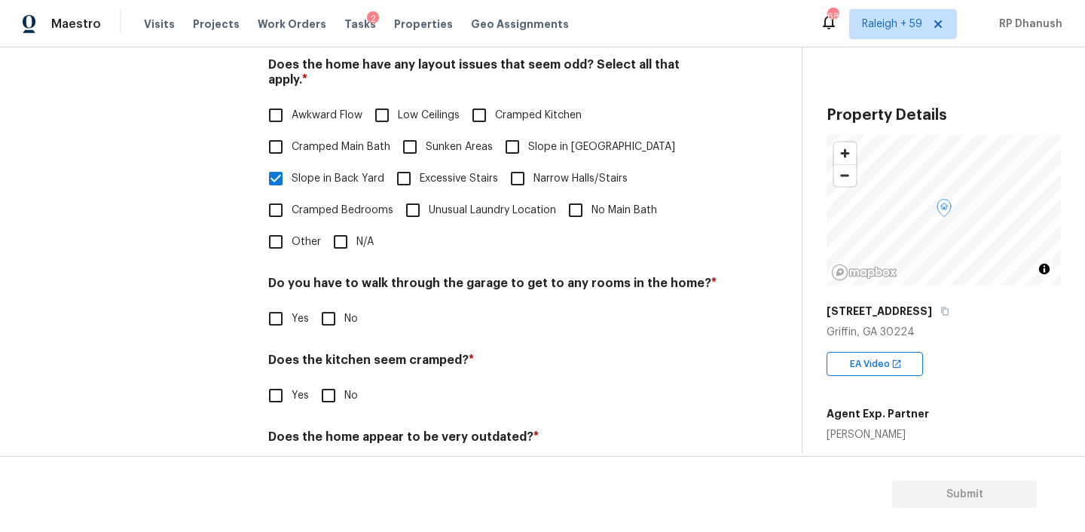
checkbox input "true"
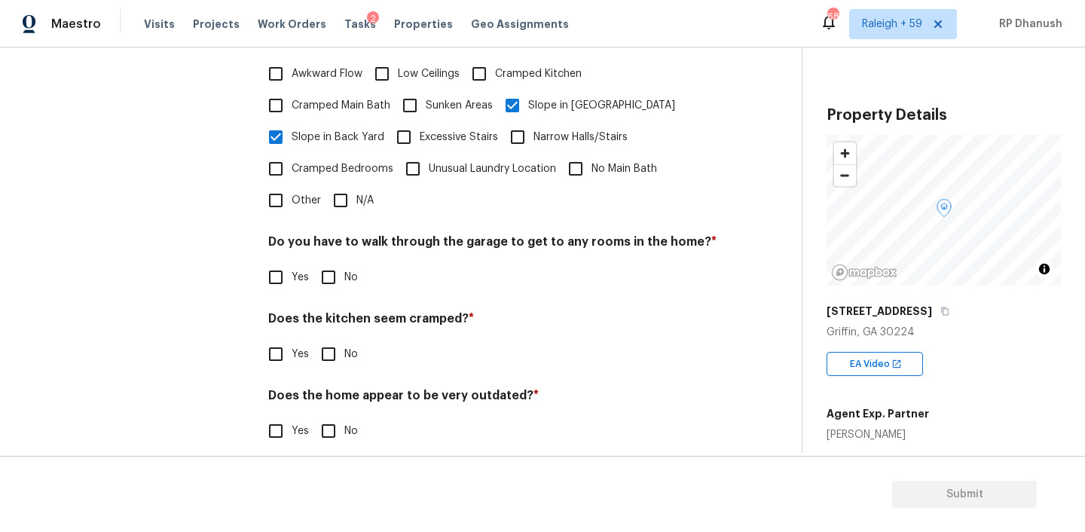
click at [341, 261] on input "No" at bounding box center [329, 277] width 32 height 32
checkbox input "true"
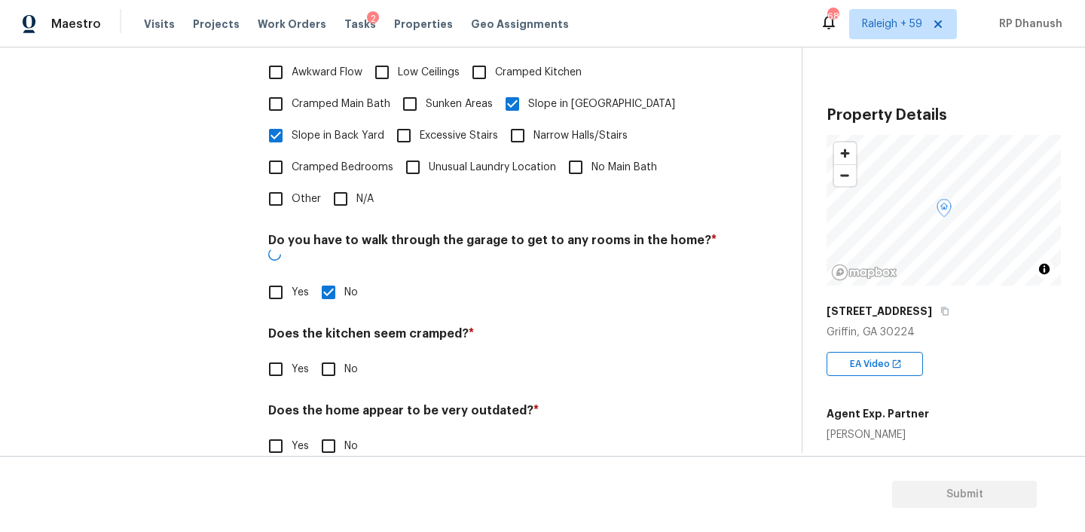
drag, startPoint x: 341, startPoint y: 350, endPoint x: 341, endPoint y: 427, distance: 76.8
click at [341, 353] on input "No" at bounding box center [329, 369] width 32 height 32
checkbox input "true"
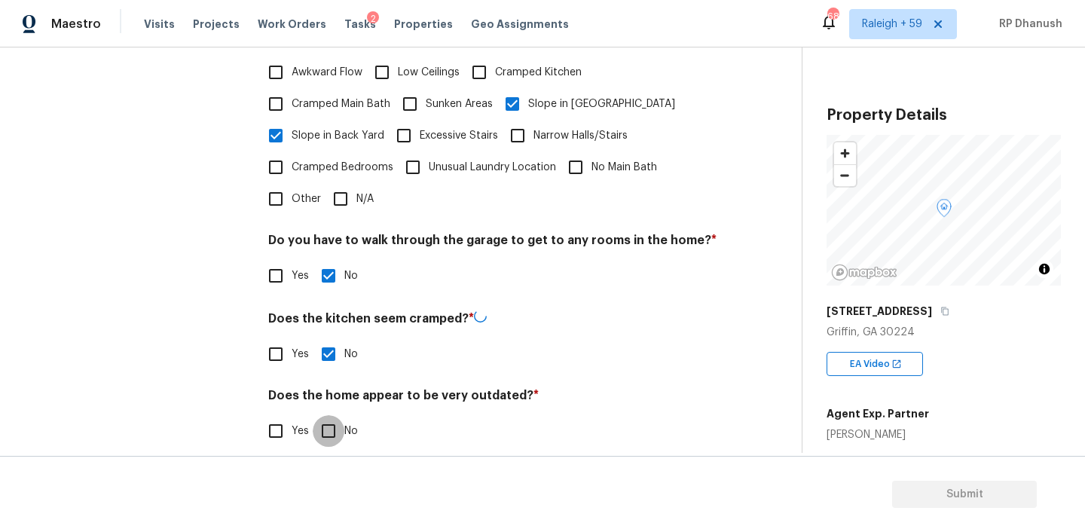
click at [341, 427] on input "No" at bounding box center [329, 431] width 32 height 32
checkbox input "true"
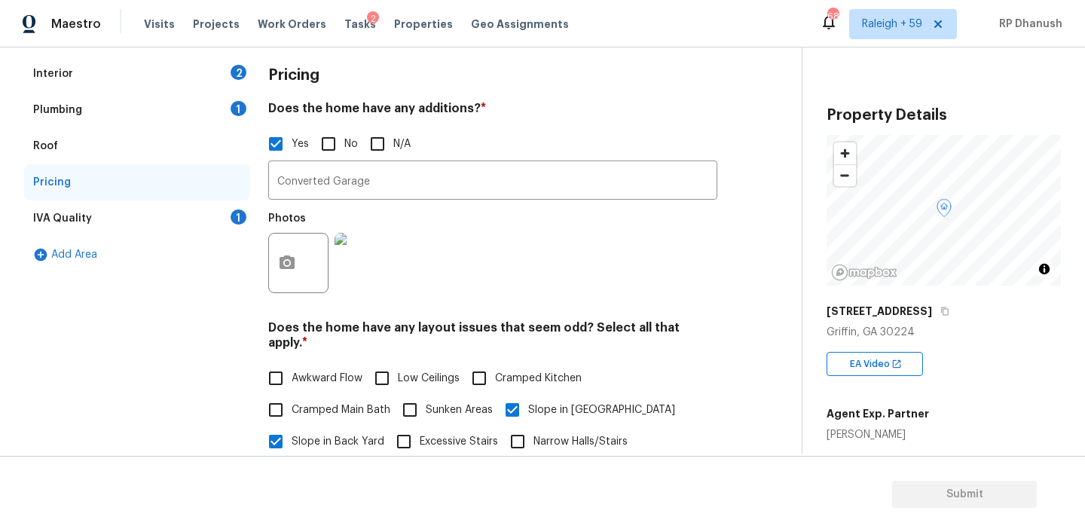
click at [198, 209] on div "IVA Quality 1" at bounding box center [137, 218] width 226 height 36
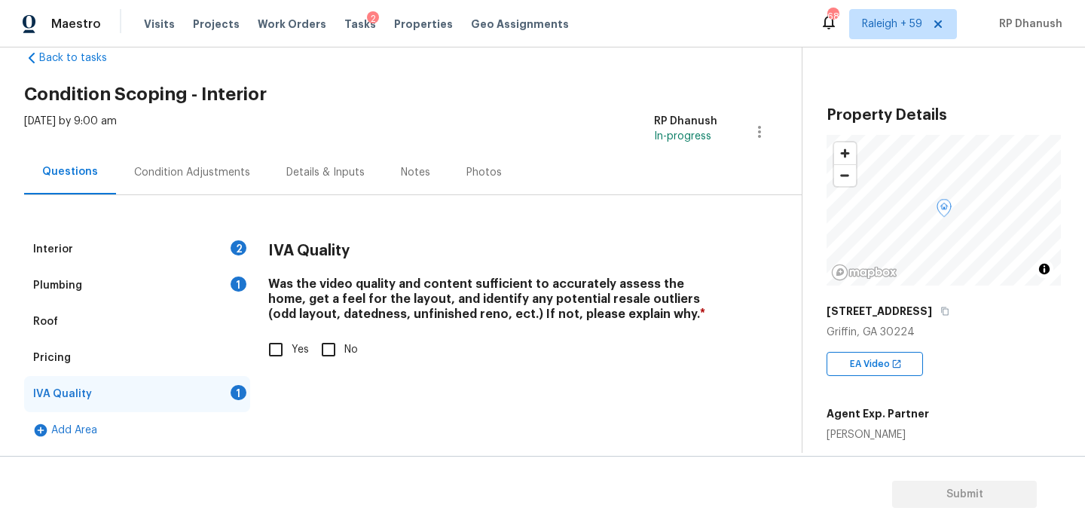
click at [273, 316] on h4 "Was the video quality and content sufficient to accurately assess the home, get…" at bounding box center [492, 301] width 449 height 51
click at [273, 342] on input "Yes" at bounding box center [276, 350] width 32 height 32
checkbox input "true"
click at [228, 279] on div "Plumbing 1" at bounding box center [137, 285] width 226 height 36
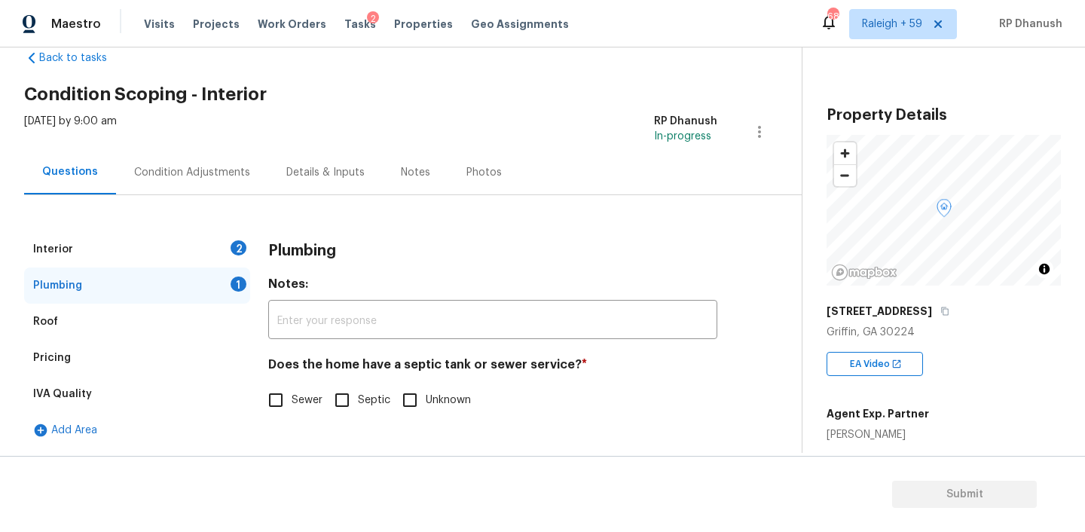
click at [285, 402] on input "Sewer" at bounding box center [276, 400] width 32 height 32
checkbox input "true"
click at [341, 380] on div "Does the home have a septic tank or sewer service? * Sewer Septic Unknown" at bounding box center [492, 386] width 449 height 59
click at [342, 396] on input "Septic" at bounding box center [342, 400] width 32 height 32
checkbox input "true"
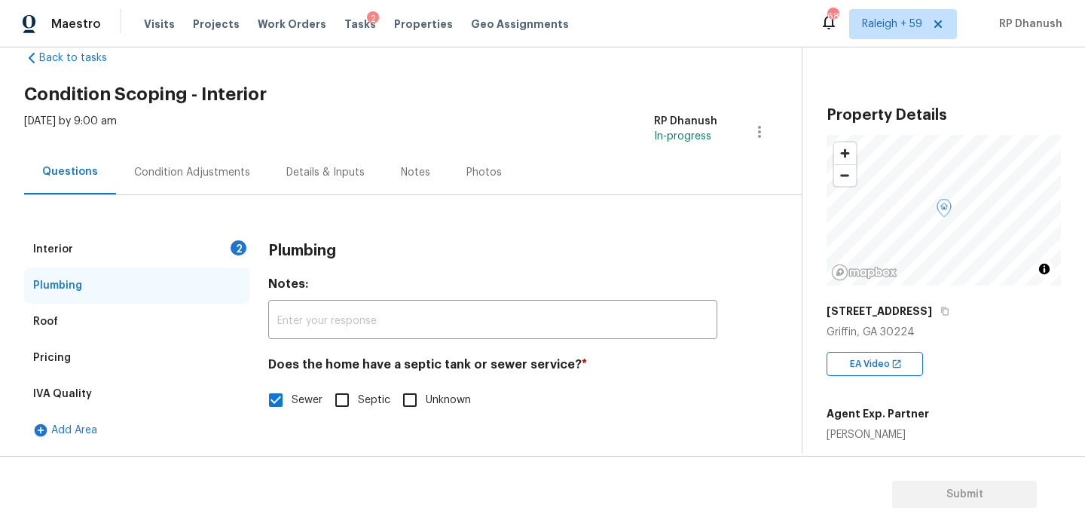
checkbox input "false"
click at [197, 254] on div "Interior 2" at bounding box center [137, 249] width 226 height 36
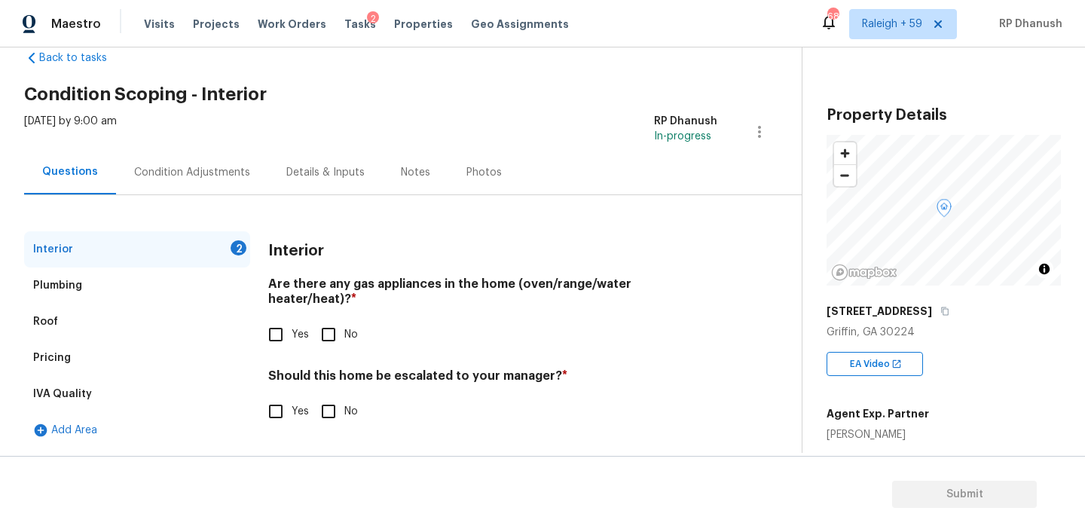
click at [333, 319] on input "No" at bounding box center [329, 335] width 32 height 32
checkbox input "true"
click at [281, 321] on input "Yes" at bounding box center [276, 335] width 32 height 32
checkbox input "true"
checkbox input "false"
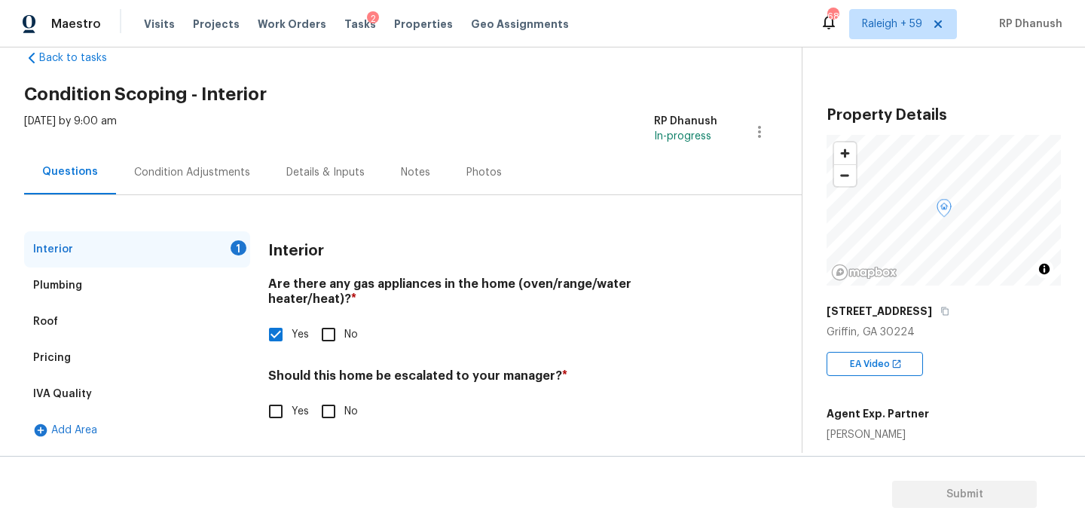
click at [195, 160] on div "Condition Adjustments" at bounding box center [192, 172] width 152 height 44
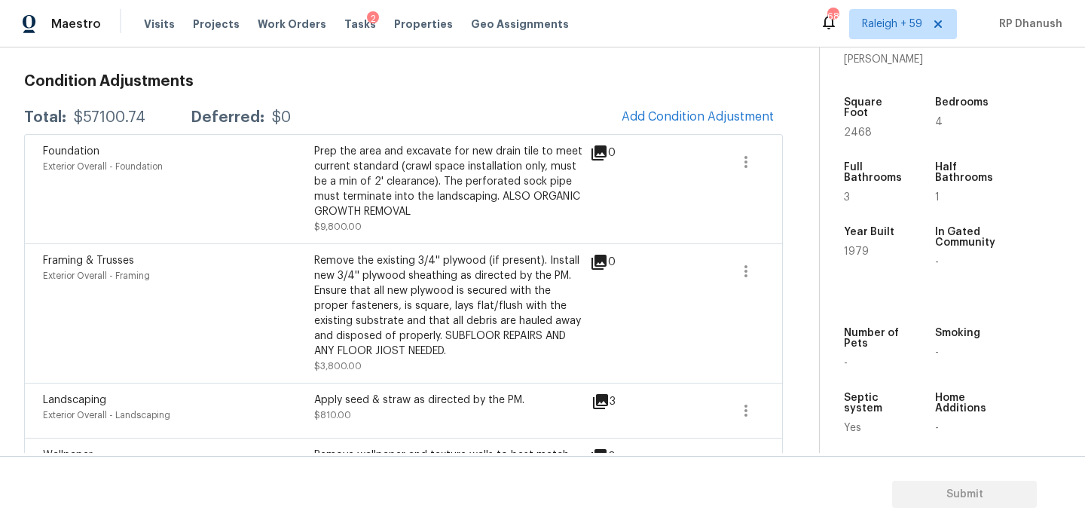
scroll to position [110, 0]
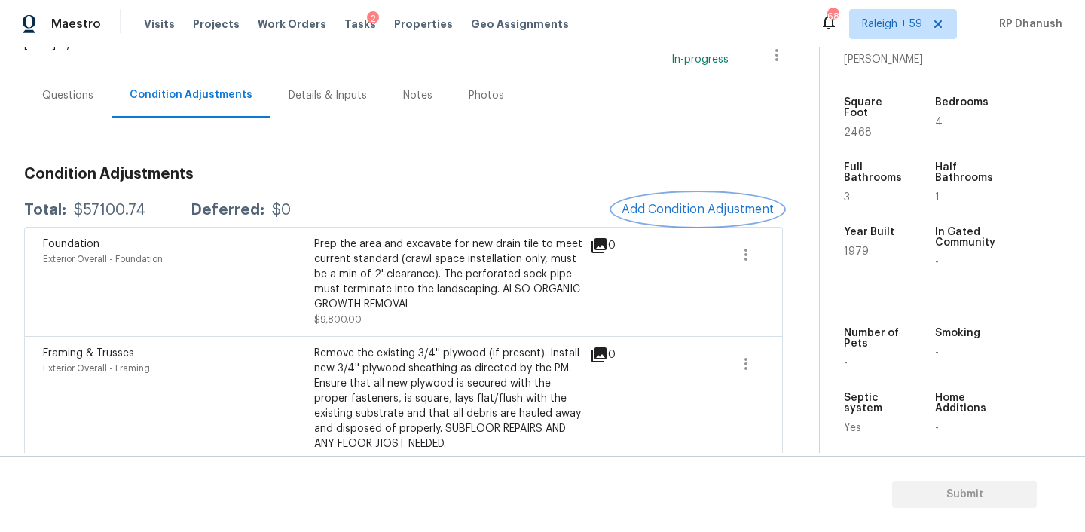
click at [691, 223] on button "Add Condition Adjustment" at bounding box center [697, 210] width 170 height 32
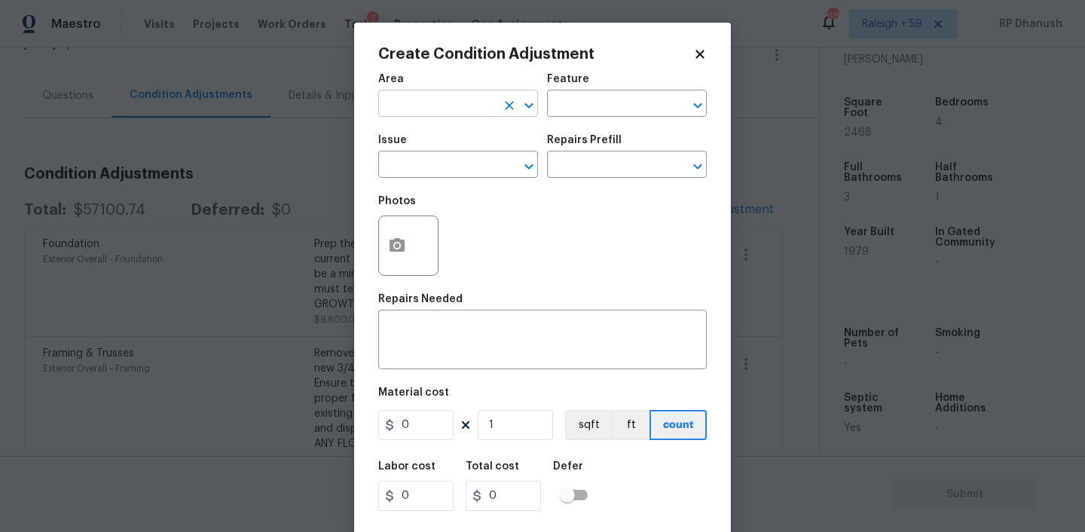
click at [445, 101] on input "text" at bounding box center [437, 104] width 118 height 23
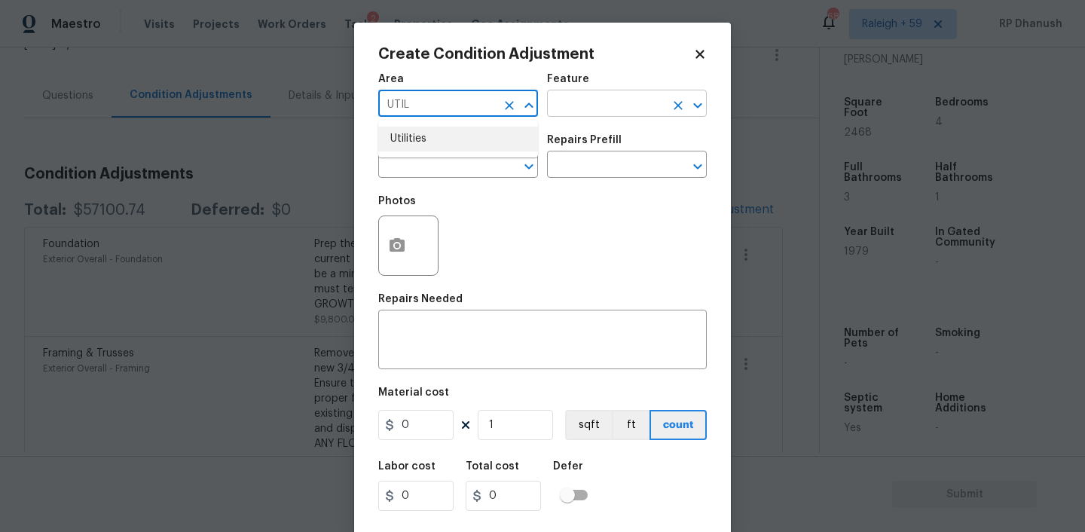
drag, startPoint x: 433, startPoint y: 136, endPoint x: 624, endPoint y: 110, distance: 192.4
click at [436, 136] on li "Utilities" at bounding box center [458, 139] width 160 height 25
type input "Utilities"
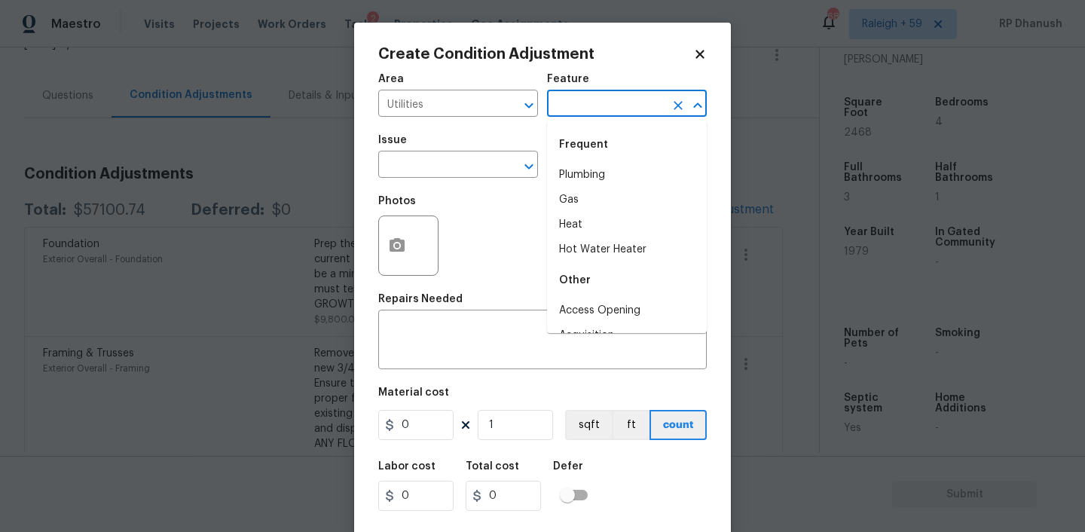
click at [624, 110] on input "text" at bounding box center [606, 104] width 118 height 23
click at [578, 174] on li "Plumbing" at bounding box center [627, 175] width 160 height 25
type input "Plumbing"
click at [479, 174] on input "text" at bounding box center [437, 165] width 118 height 23
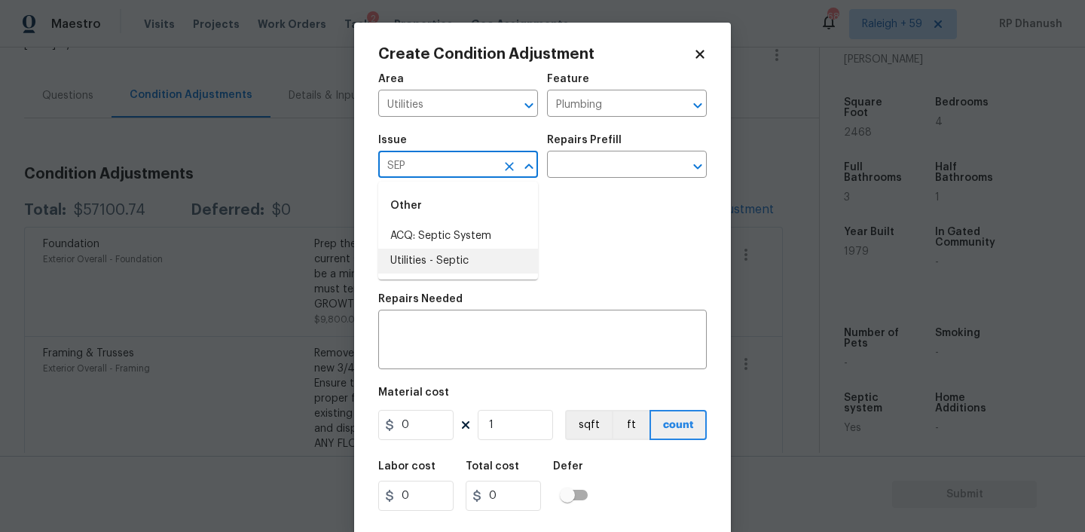
click at [430, 255] on li "Utilities - Septic" at bounding box center [458, 261] width 160 height 25
type input "Utilities - Septic"
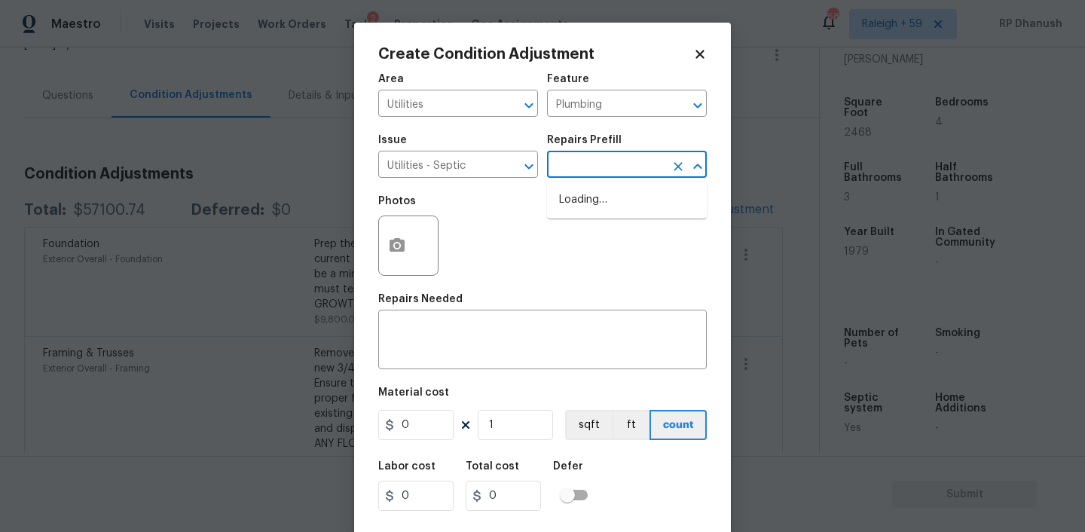
click at [604, 169] on input "text" at bounding box center [606, 165] width 118 height 23
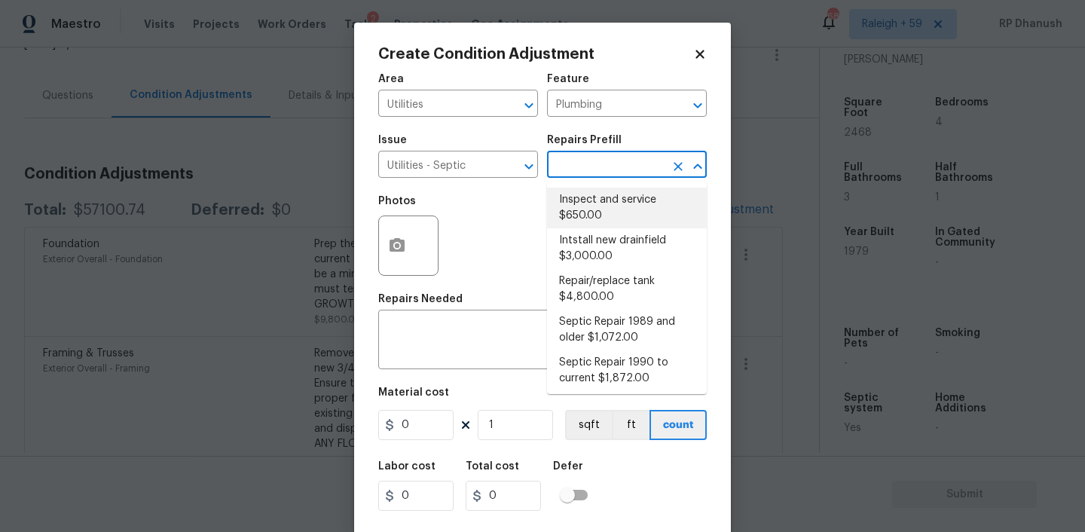
click at [593, 212] on li "Inspect and service $650.00" at bounding box center [627, 208] width 160 height 41
type textarea "Pump and inspect septic tank and provide clean bill of health from specialist c…"
type input "650"
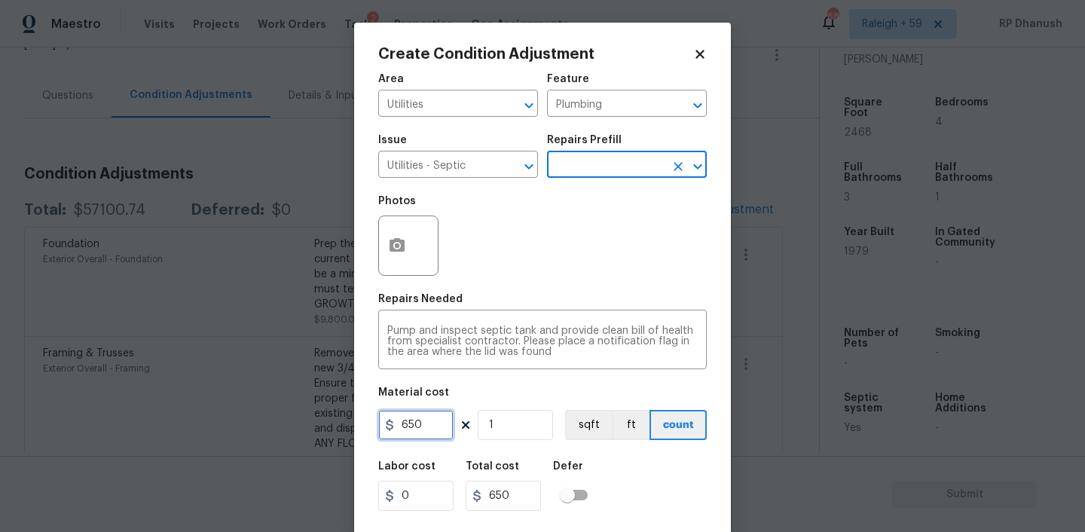
click at [432, 429] on input "650" at bounding box center [415, 425] width 75 height 30
type input "2000"
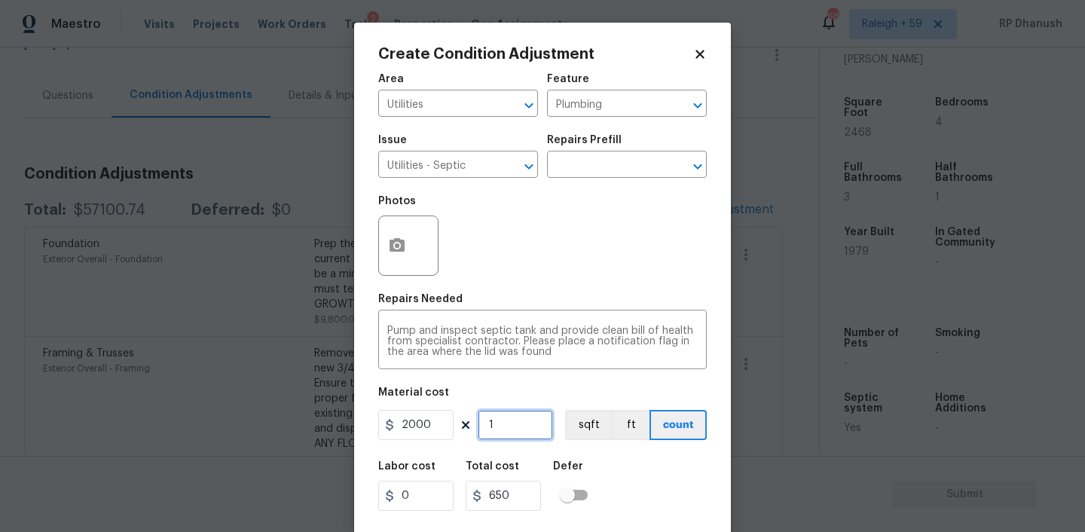
type input "2000"
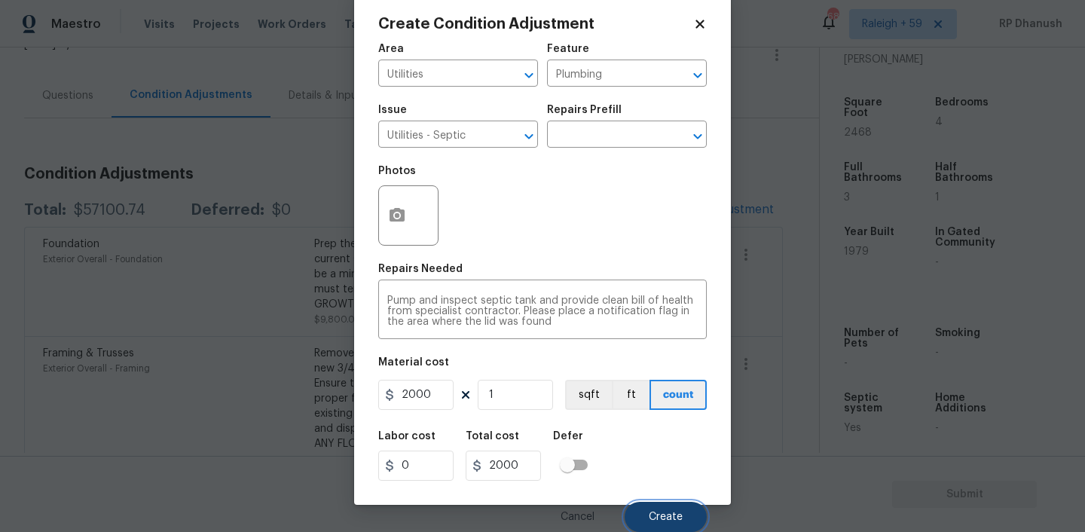
click at [679, 512] on span "Create" at bounding box center [666, 517] width 34 height 11
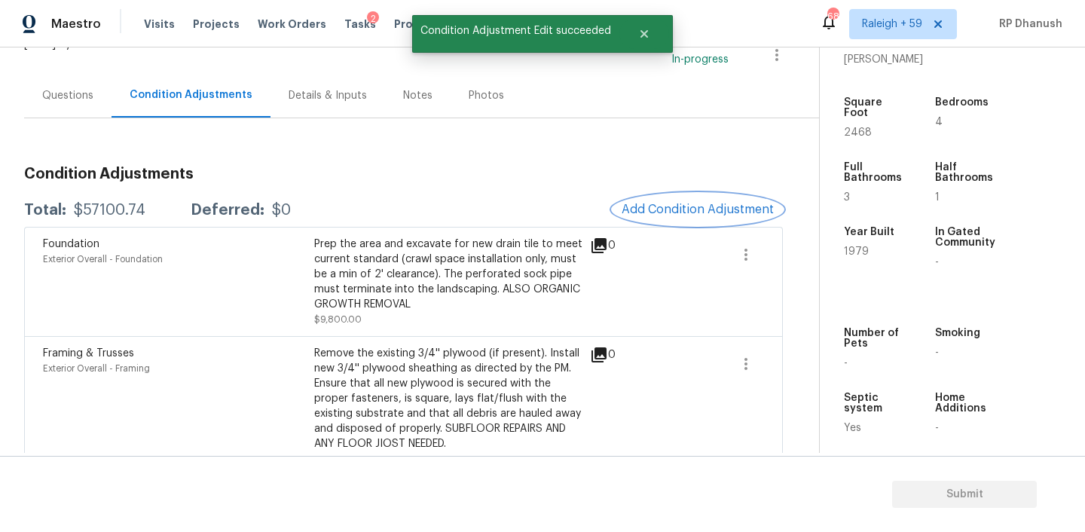
scroll to position [0, 0]
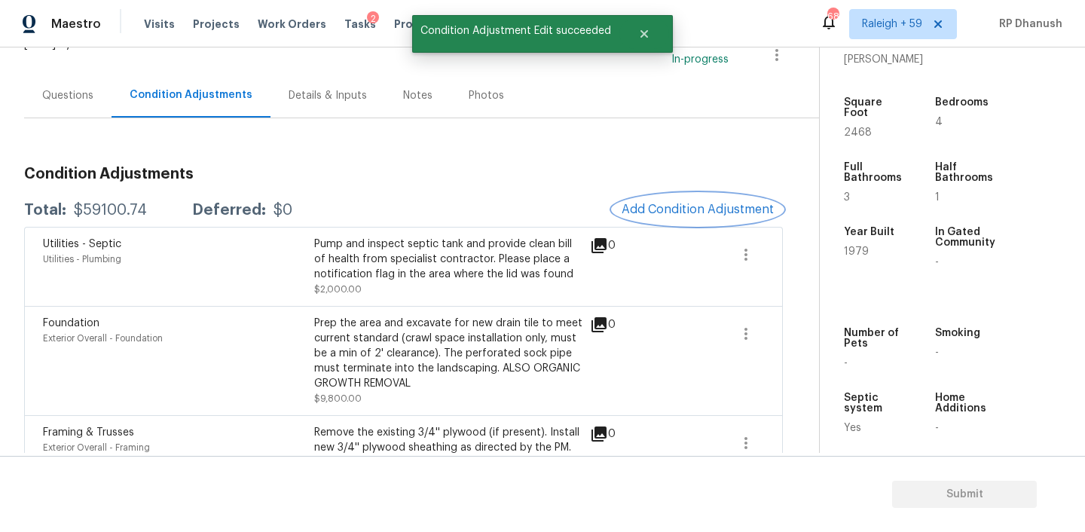
click at [688, 203] on span "Add Condition Adjustment" at bounding box center [697, 210] width 152 height 14
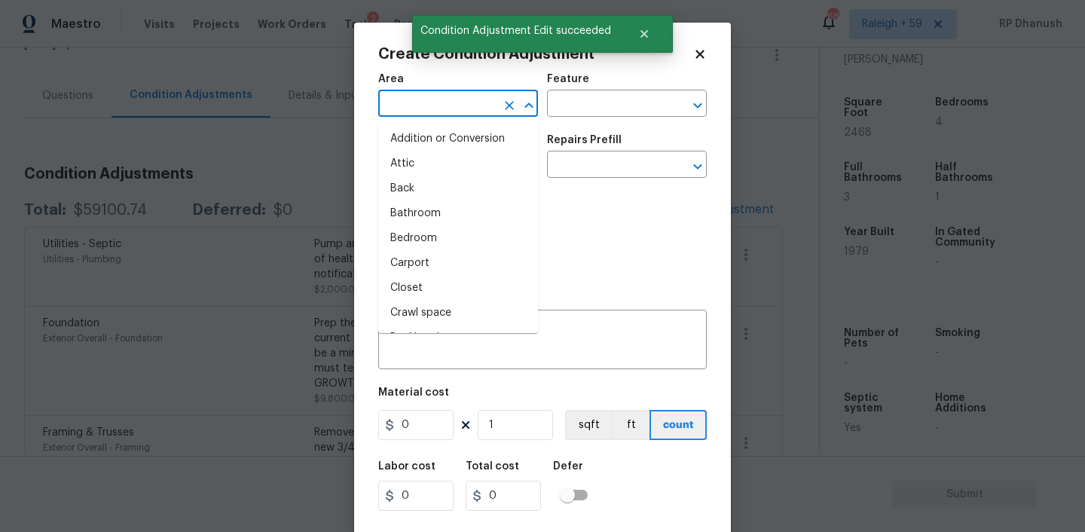
click at [453, 95] on input "text" at bounding box center [437, 104] width 118 height 23
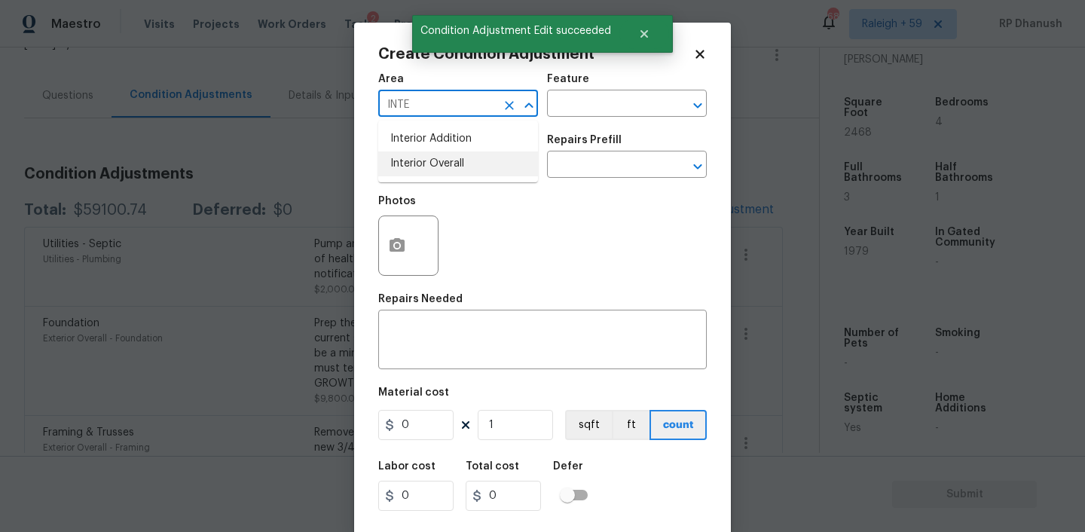
drag, startPoint x: 440, startPoint y: 160, endPoint x: 608, endPoint y: 91, distance: 181.7
click at [444, 157] on li "Interior Overall" at bounding box center [458, 163] width 160 height 25
type input "Interior Overall"
click at [609, 91] on div "Feature" at bounding box center [627, 84] width 160 height 20
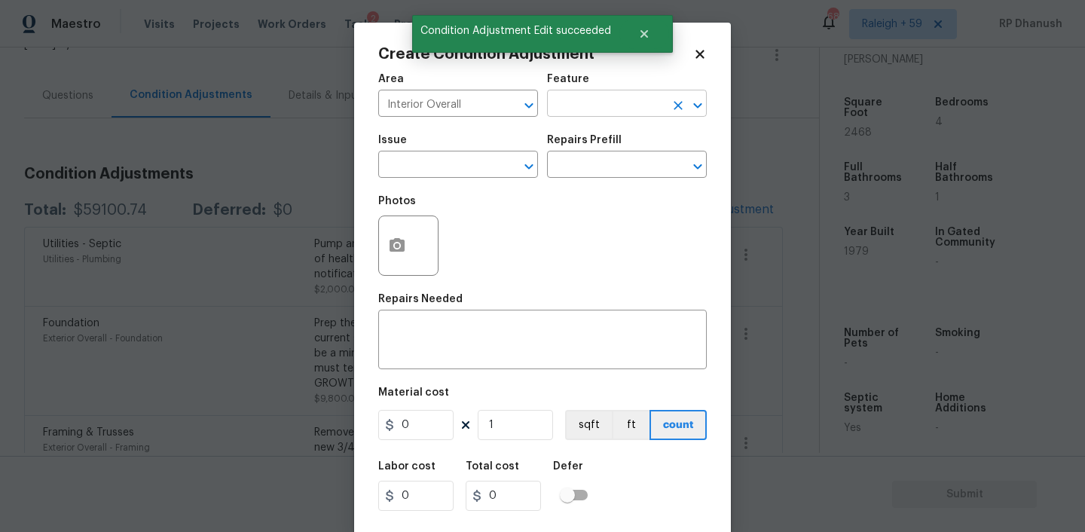
click at [603, 99] on input "text" at bounding box center [606, 104] width 118 height 23
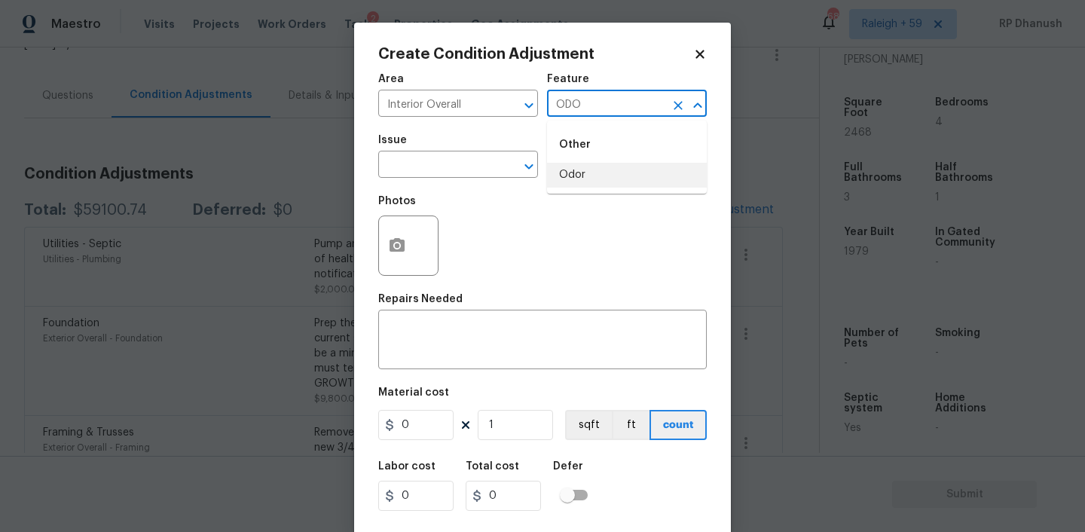
click at [566, 166] on li "Odor" at bounding box center [627, 175] width 160 height 25
type input "Odor"
click at [450, 162] on input "text" at bounding box center [437, 165] width 118 height 23
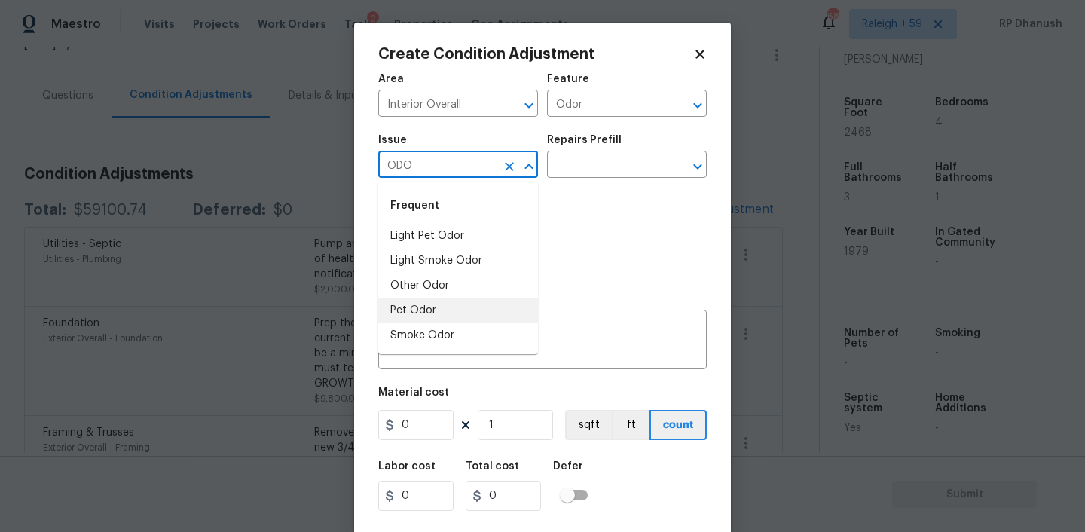
drag, startPoint x: 417, startPoint y: 308, endPoint x: 607, endPoint y: 197, distance: 220.4
click at [417, 308] on li "Pet Odor" at bounding box center [458, 310] width 160 height 25
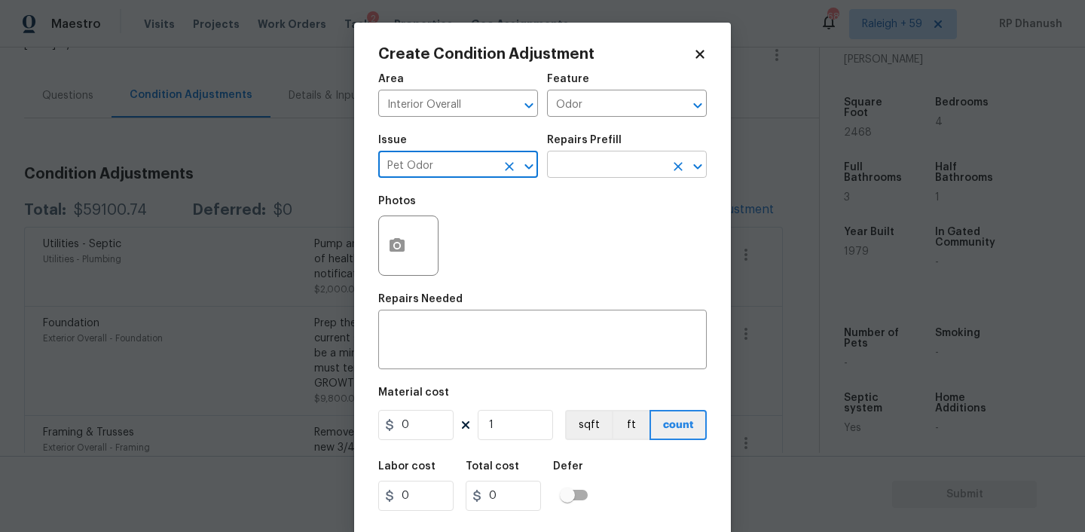
type input "Pet Odor"
click at [618, 166] on input "text" at bounding box center [606, 165] width 118 height 23
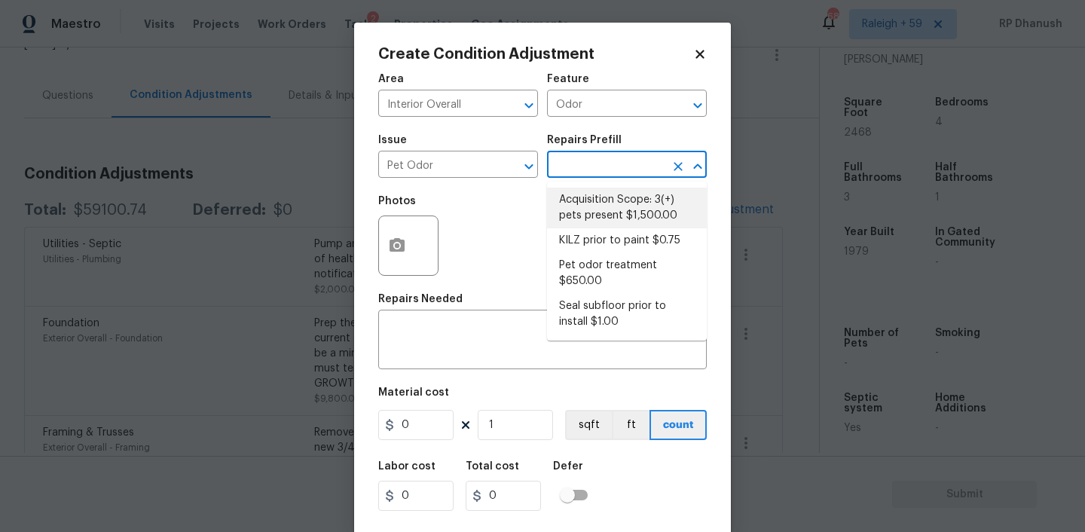
click at [606, 208] on li "Acquisition Scope: 3(+) pets present $1,500.00" at bounding box center [627, 208] width 160 height 41
type textarea "Acquisition Scope: 3(+) pets present"
type input "1500"
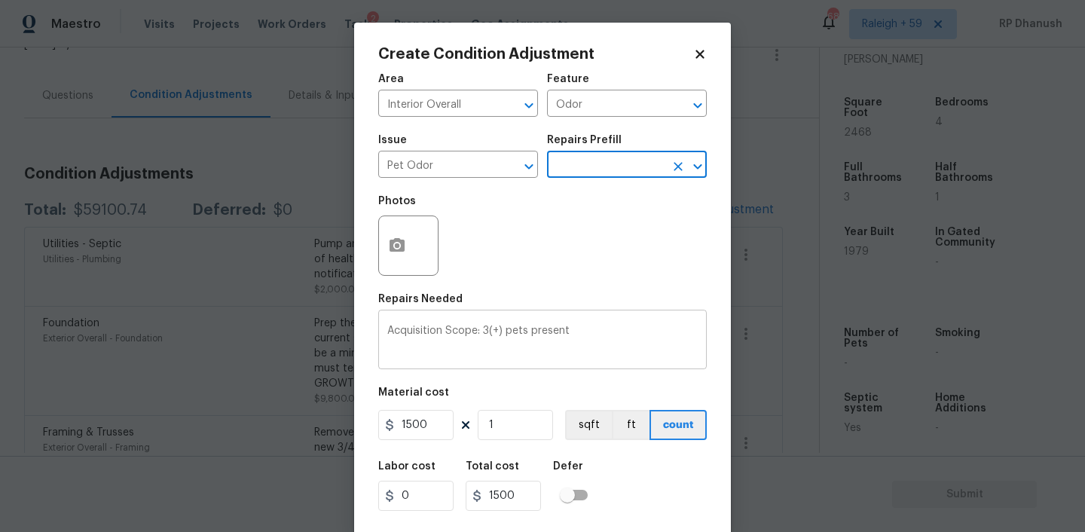
click at [486, 327] on textarea "Acquisition Scope: 3(+) pets present" at bounding box center [542, 341] width 310 height 32
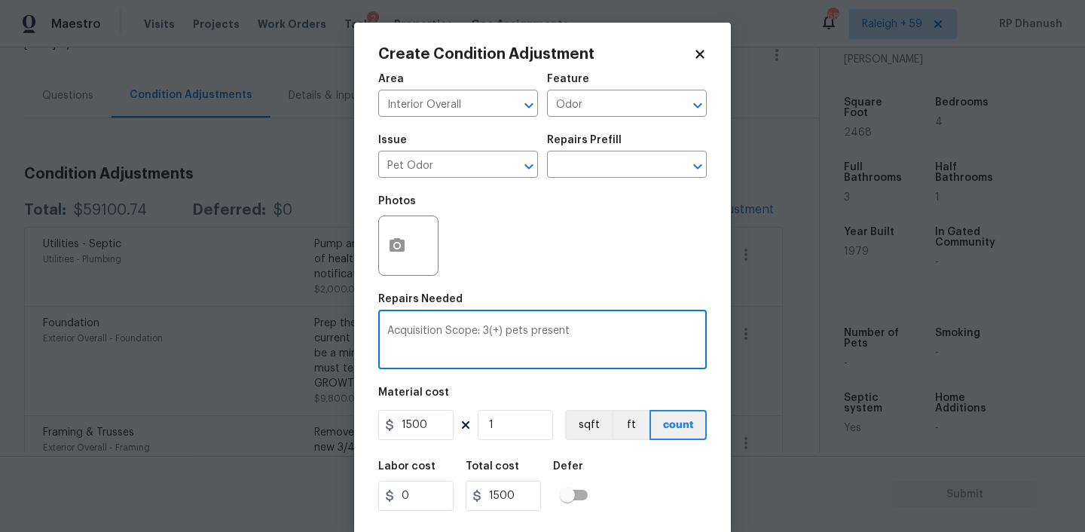
click at [493, 327] on textarea "Acquisition Scope: 3(+) pets present" at bounding box center [542, 341] width 310 height 32
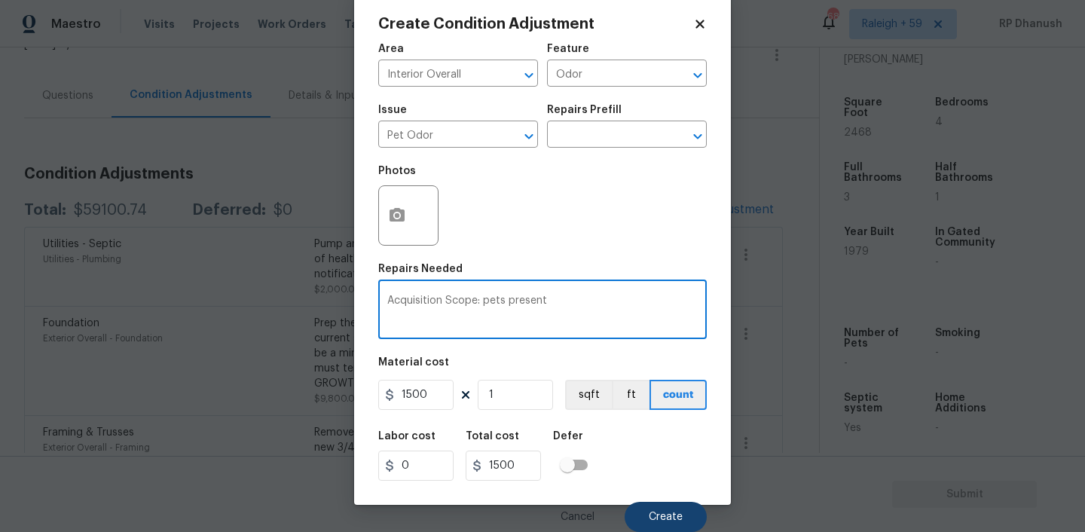
type textarea "Acquisition Scope: pets present"
click at [658, 507] on button "Create" at bounding box center [666, 517] width 82 height 30
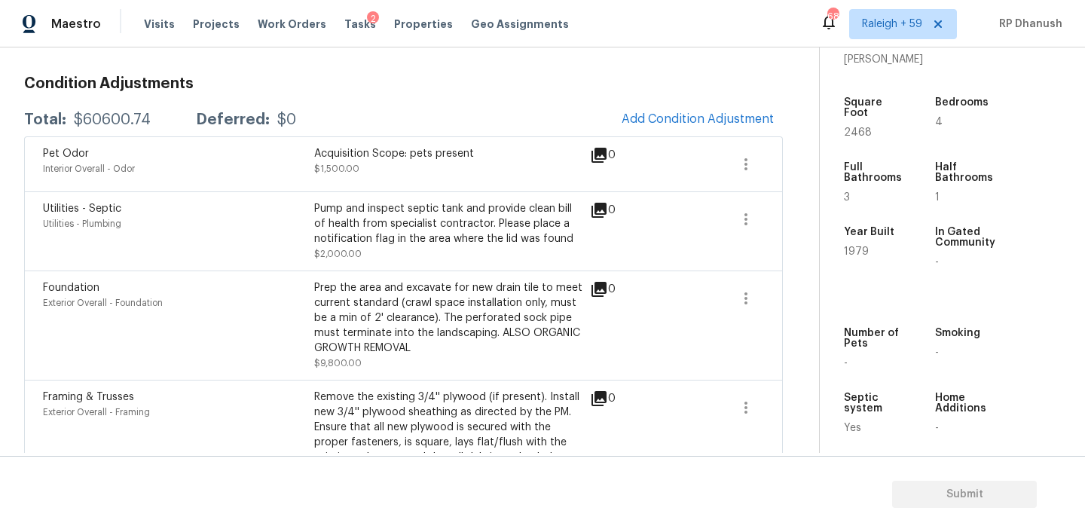
scroll to position [154, 0]
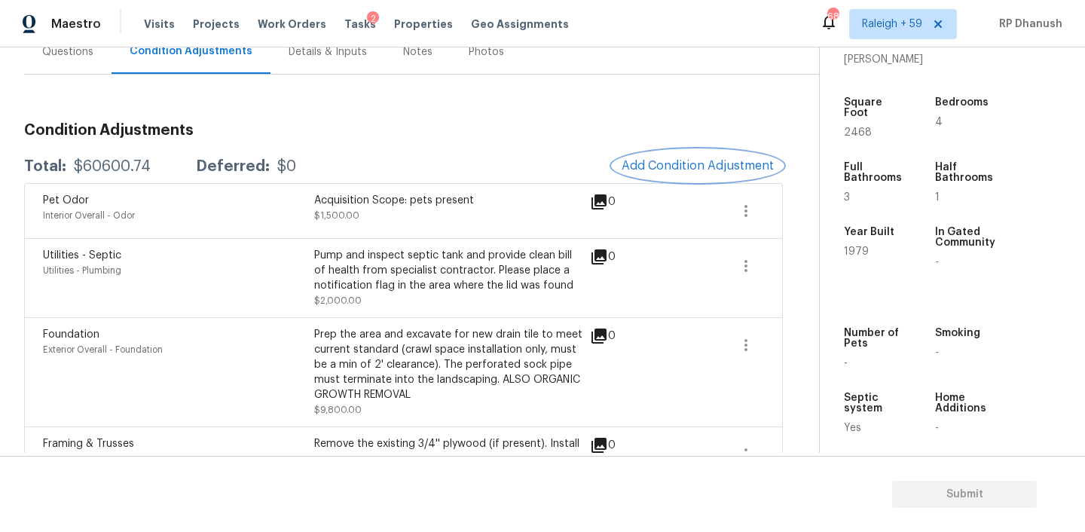
click at [674, 166] on span "Add Condition Adjustment" at bounding box center [697, 166] width 152 height 14
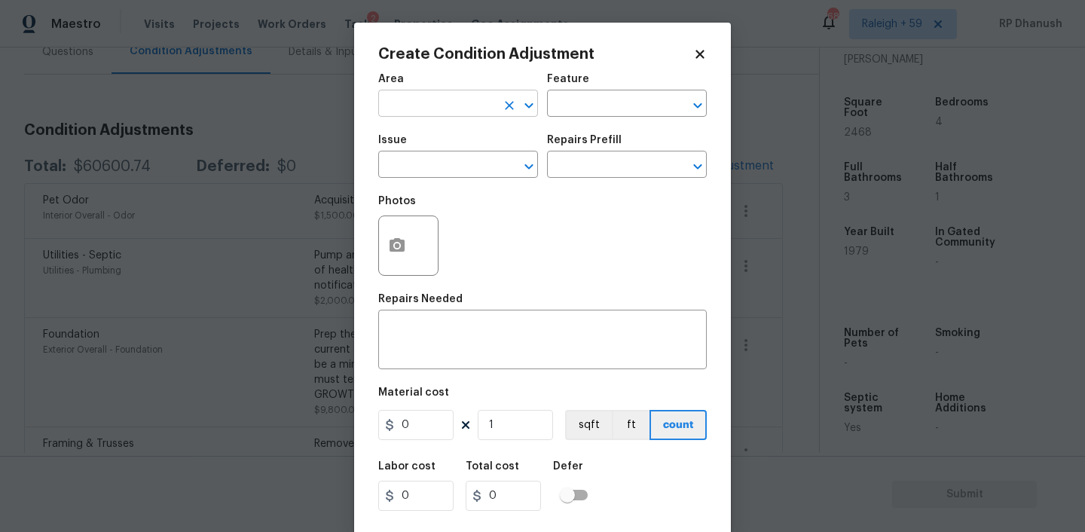
click at [425, 104] on input "text" at bounding box center [437, 104] width 118 height 23
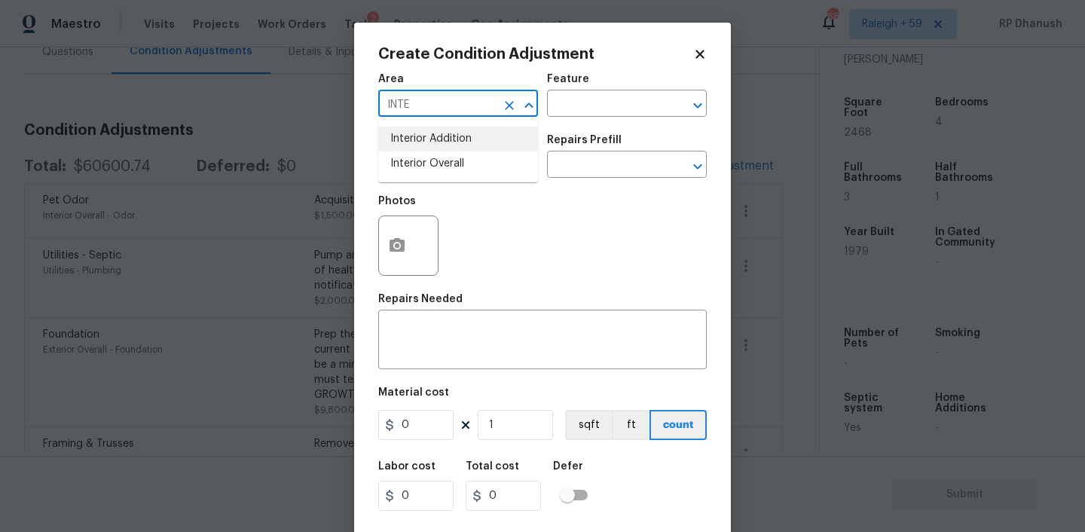
click at [423, 154] on li "Interior Overall" at bounding box center [458, 163] width 160 height 25
type input "Interior Overall"
click at [423, 334] on textarea at bounding box center [542, 341] width 310 height 32
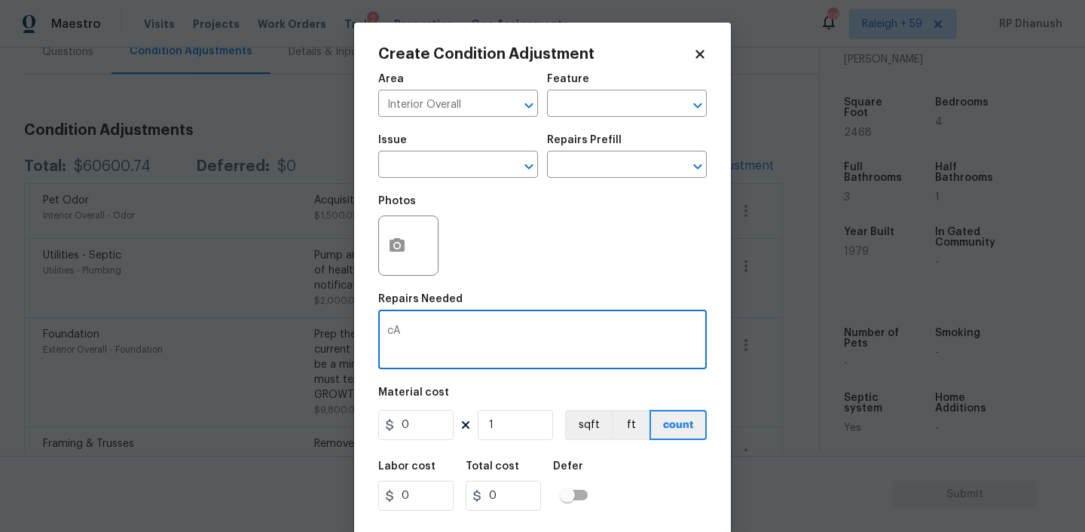
type textarea "c"
type textarea "Cabinet minor repairs."
click at [440, 434] on input "0" at bounding box center [415, 425] width 75 height 30
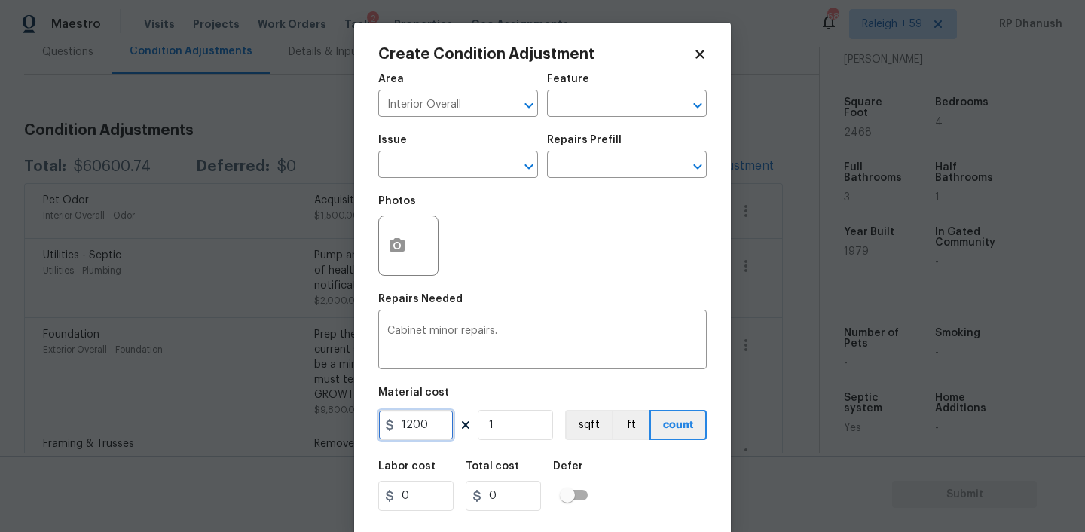
type input "1200"
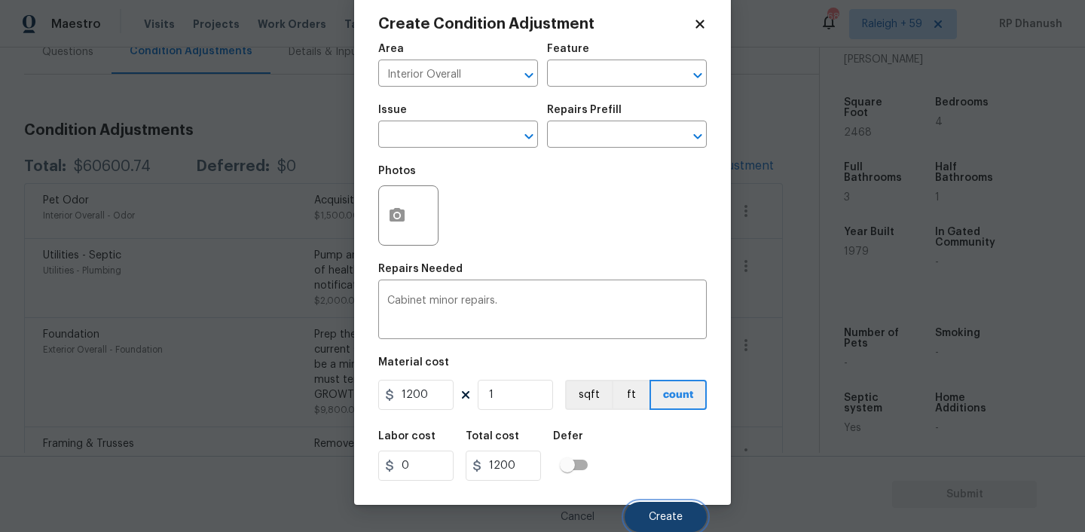
click at [691, 515] on button "Create" at bounding box center [666, 517] width 82 height 30
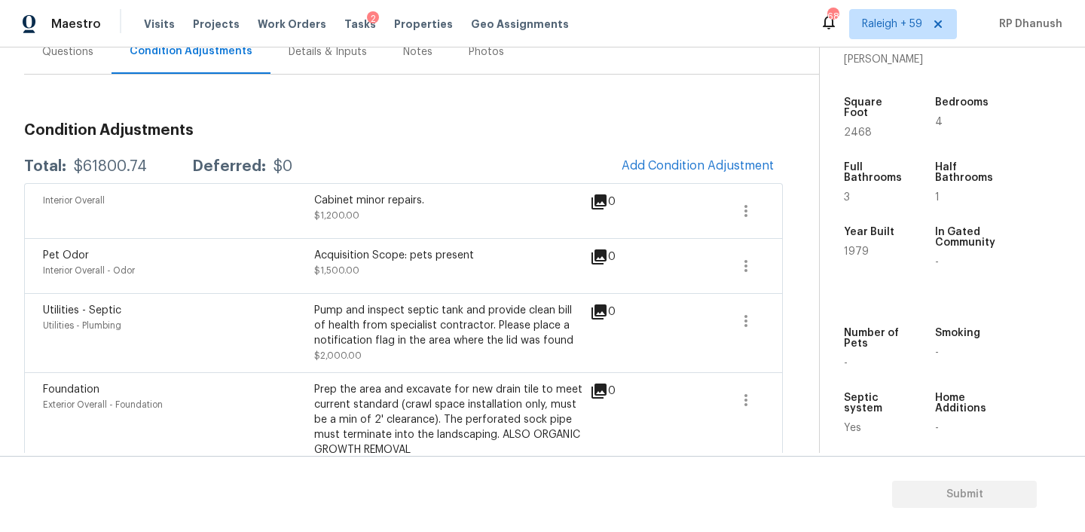
scroll to position [0, 0]
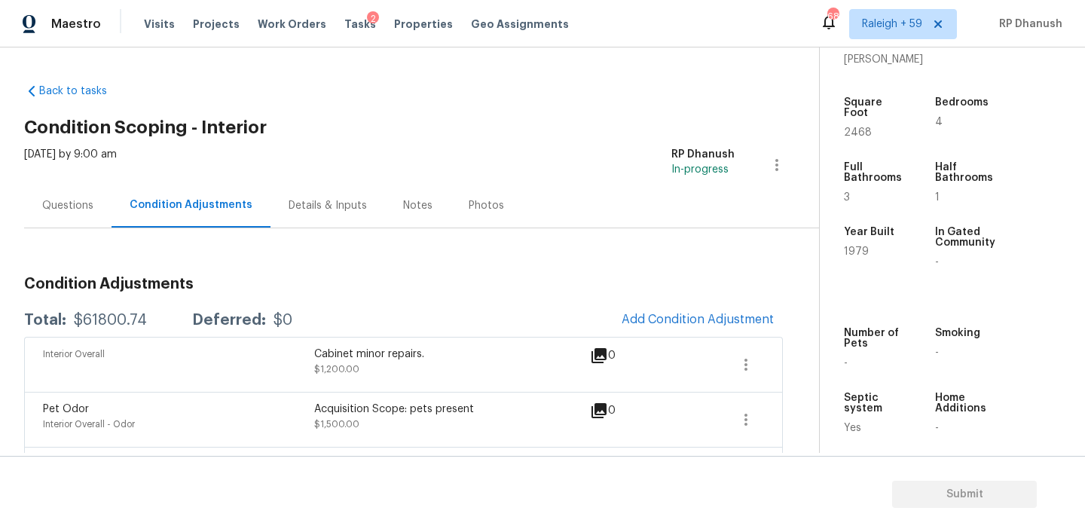
click at [93, 209] on div "Questions" at bounding box center [67, 205] width 87 height 44
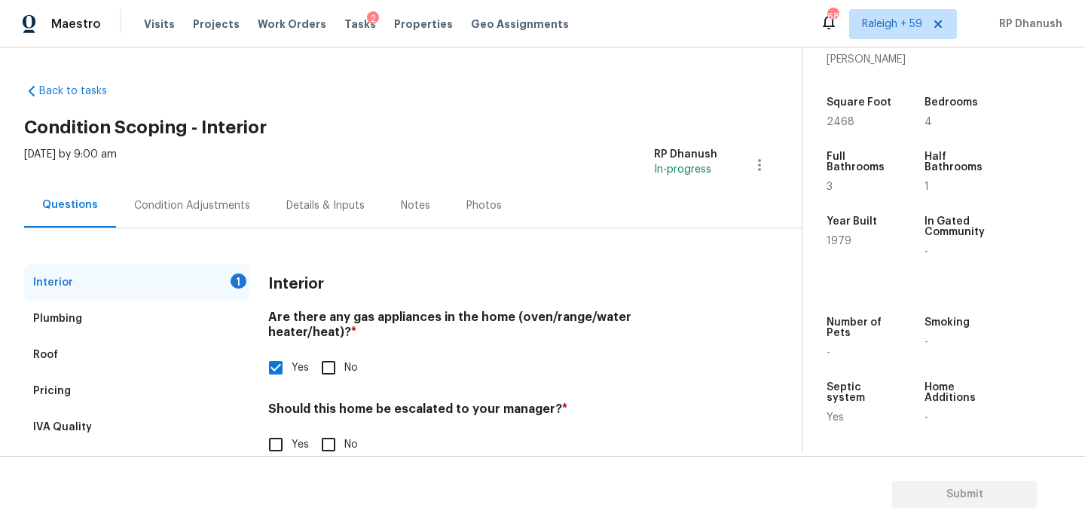
scroll to position [33, 0]
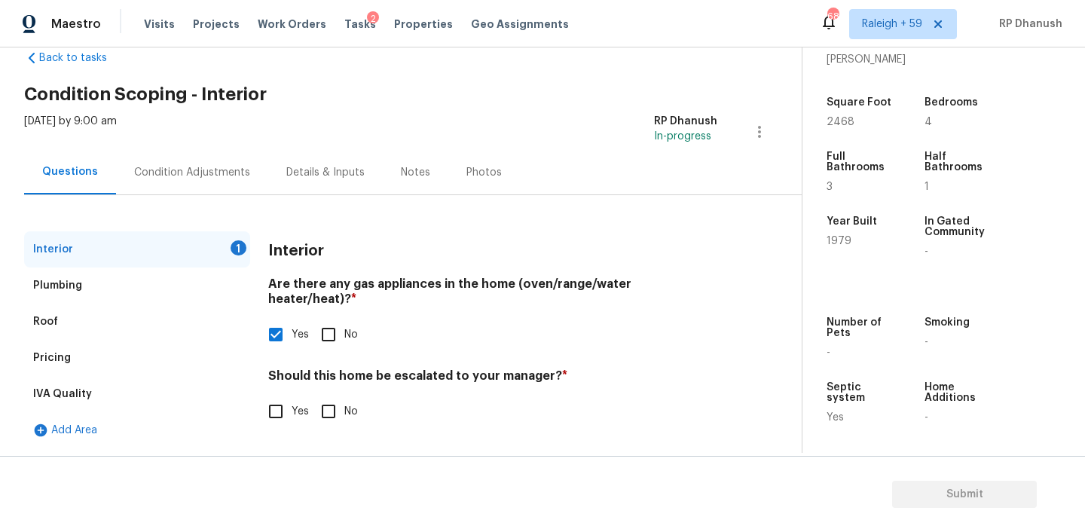
click at [282, 395] on input "Yes" at bounding box center [276, 411] width 32 height 32
checkbox input "true"
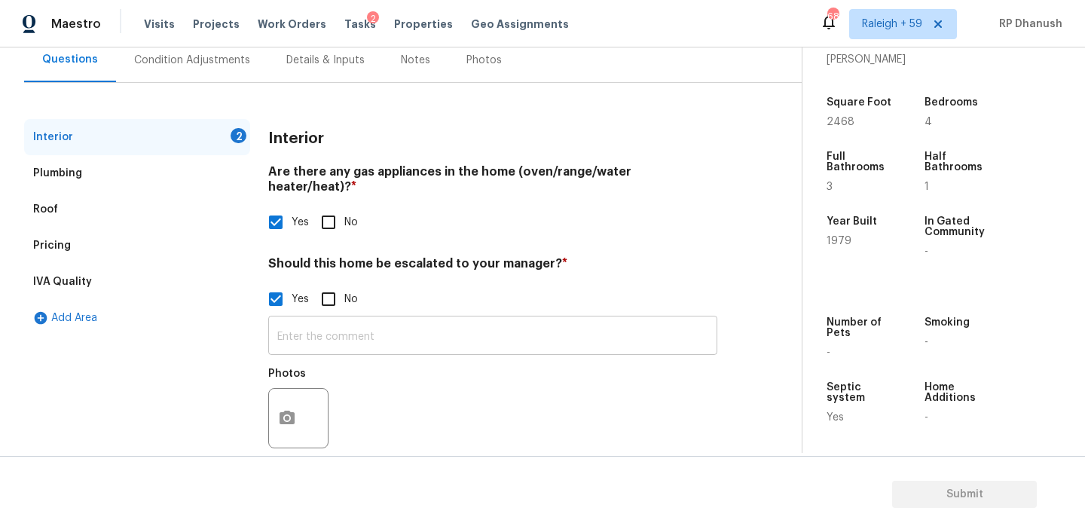
click at [327, 328] on input "text" at bounding box center [492, 336] width 449 height 35
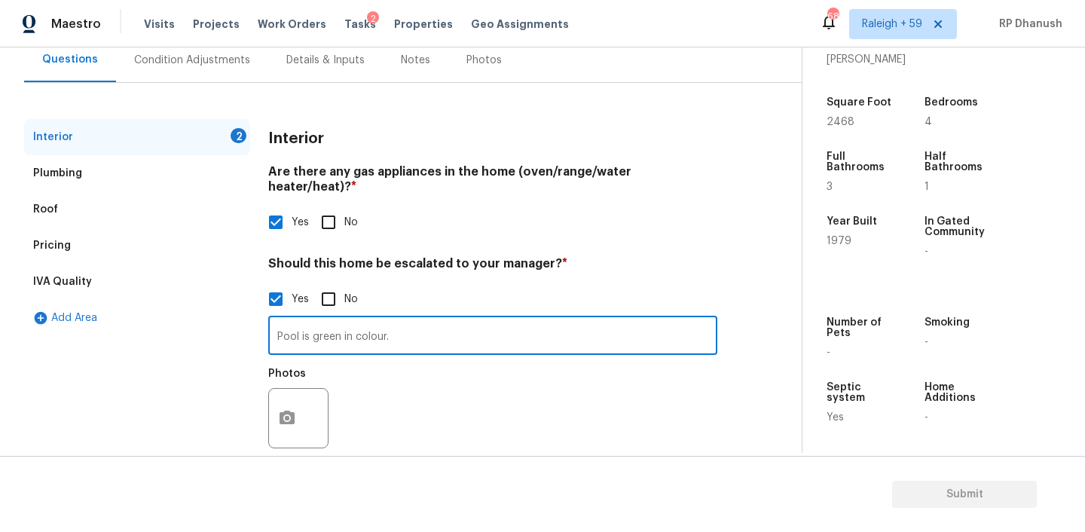
type input "Pool is green in colour."
click at [284, 409] on icon "button" at bounding box center [287, 418] width 18 height 18
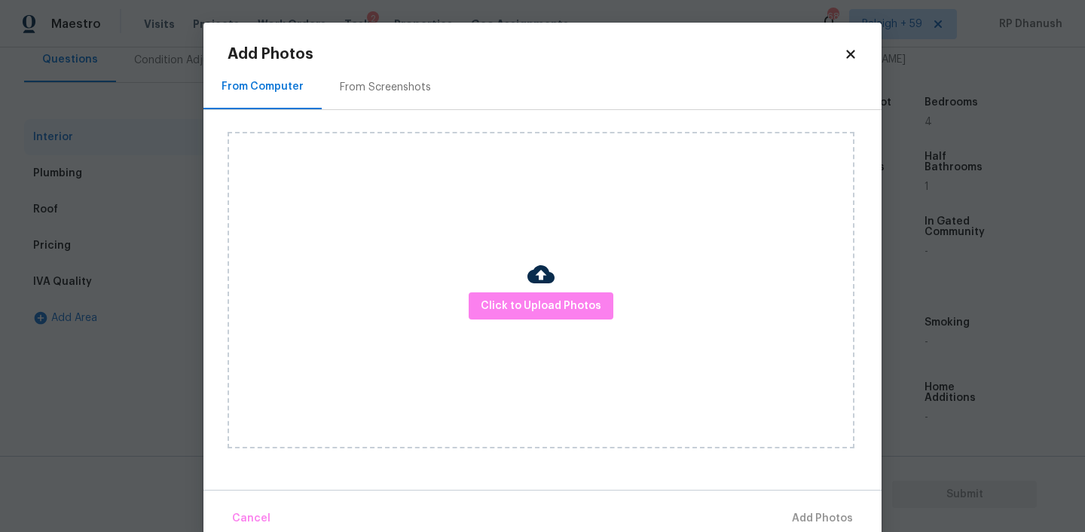
click at [563, 291] on div "Click to Upload Photos" at bounding box center [541, 290] width 627 height 316
click at [553, 315] on button "Click to Upload Photos" at bounding box center [541, 306] width 145 height 28
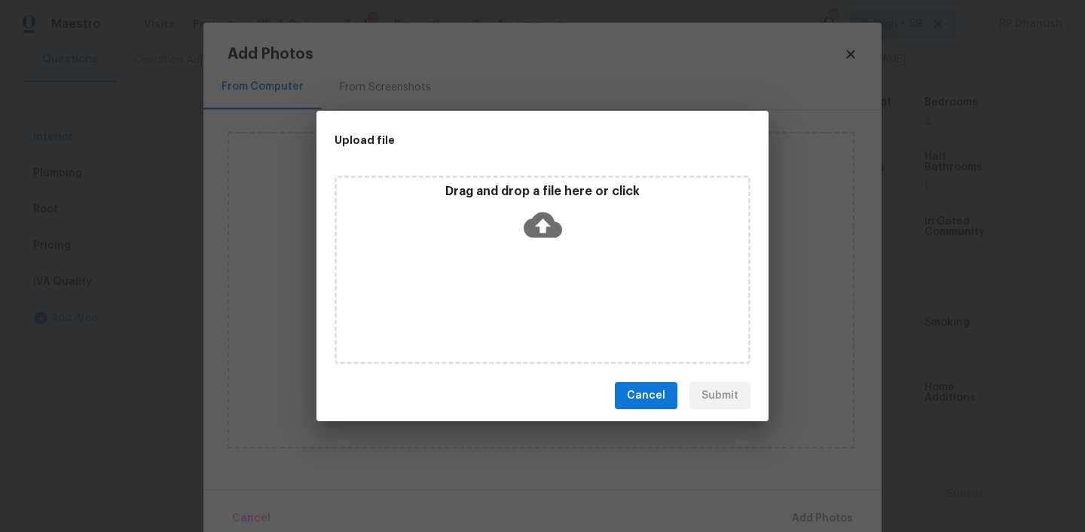
click at [542, 255] on div "Drag and drop a file here or click" at bounding box center [542, 270] width 416 height 188
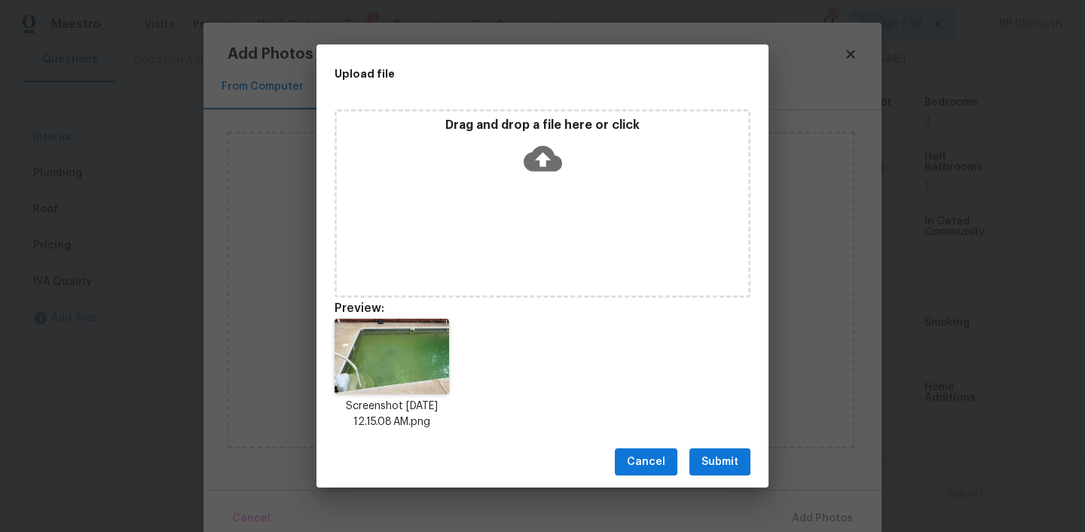
click at [722, 462] on span "Submit" at bounding box center [719, 462] width 37 height 19
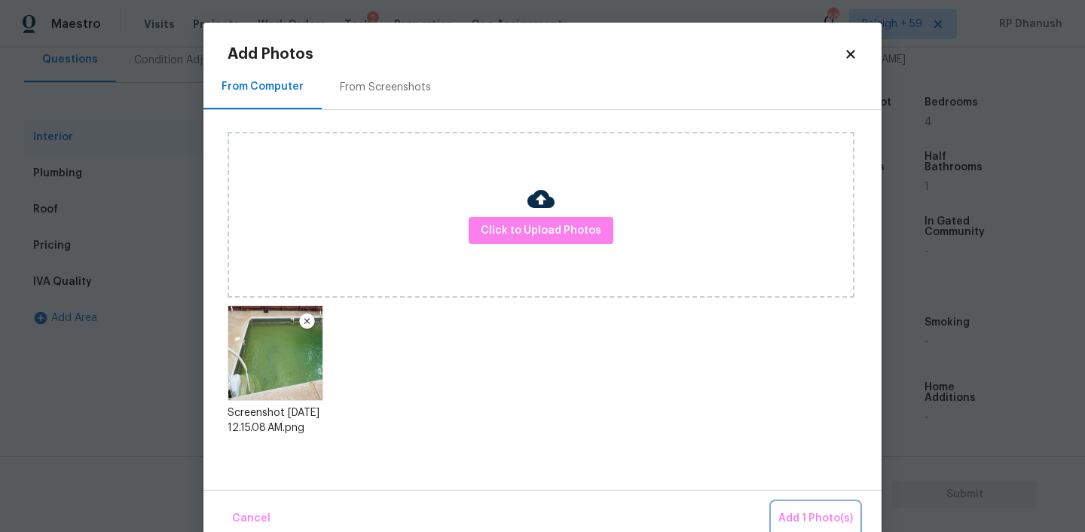
click at [836, 518] on span "Add 1 Photo(s)" at bounding box center [815, 518] width 75 height 19
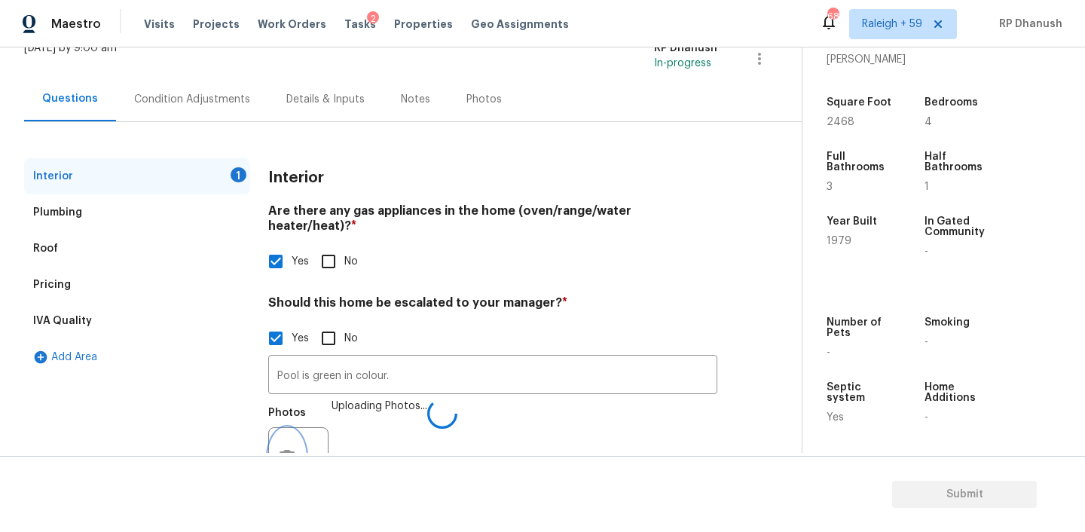
scroll to position [97, 0]
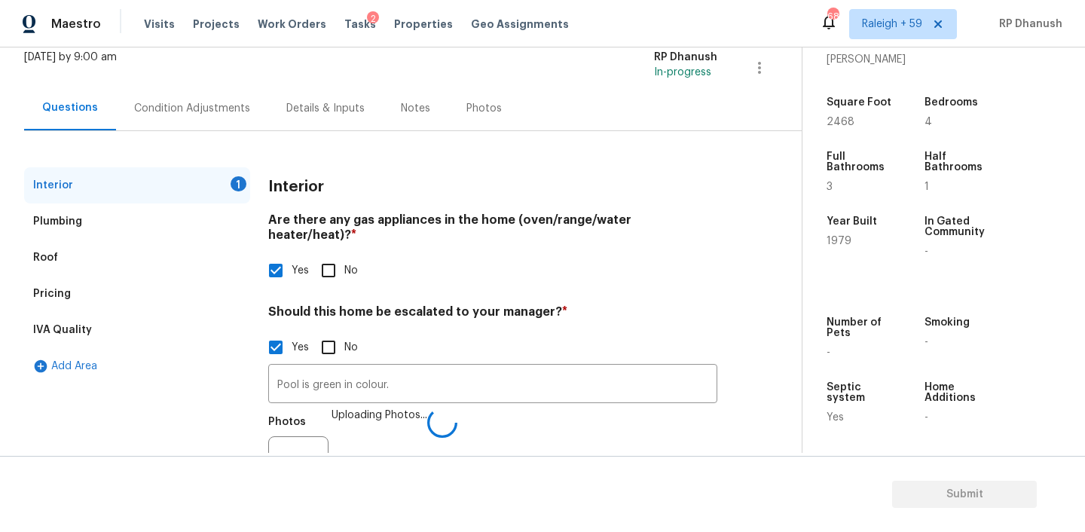
click at [172, 105] on div "Condition Adjustments" at bounding box center [192, 108] width 116 height 15
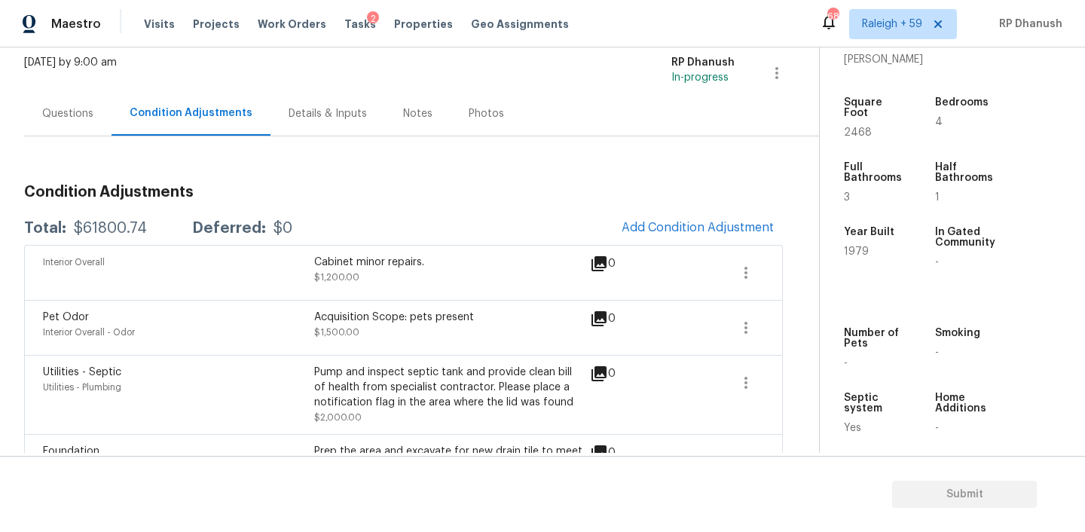
scroll to position [87, 0]
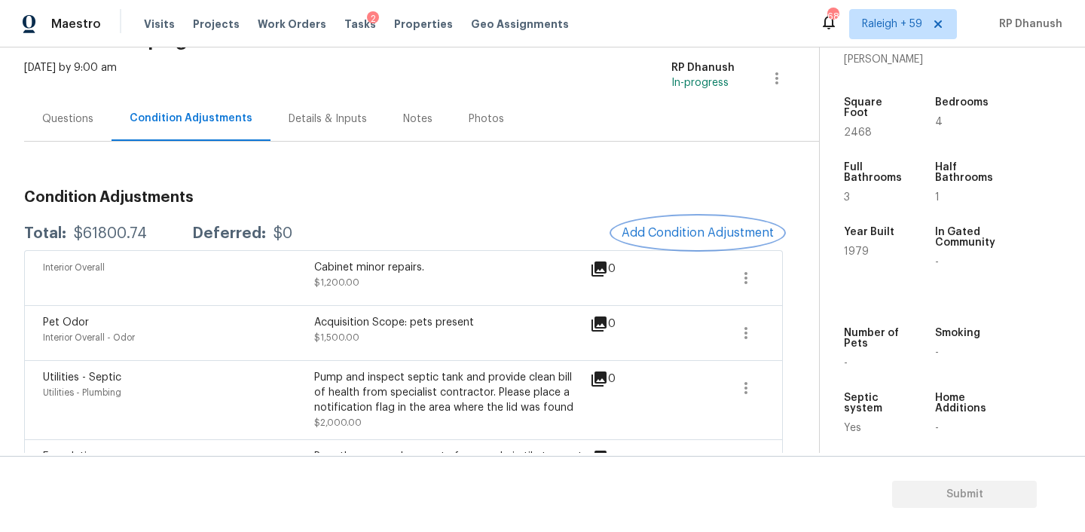
click at [723, 226] on span "Add Condition Adjustment" at bounding box center [697, 233] width 152 height 14
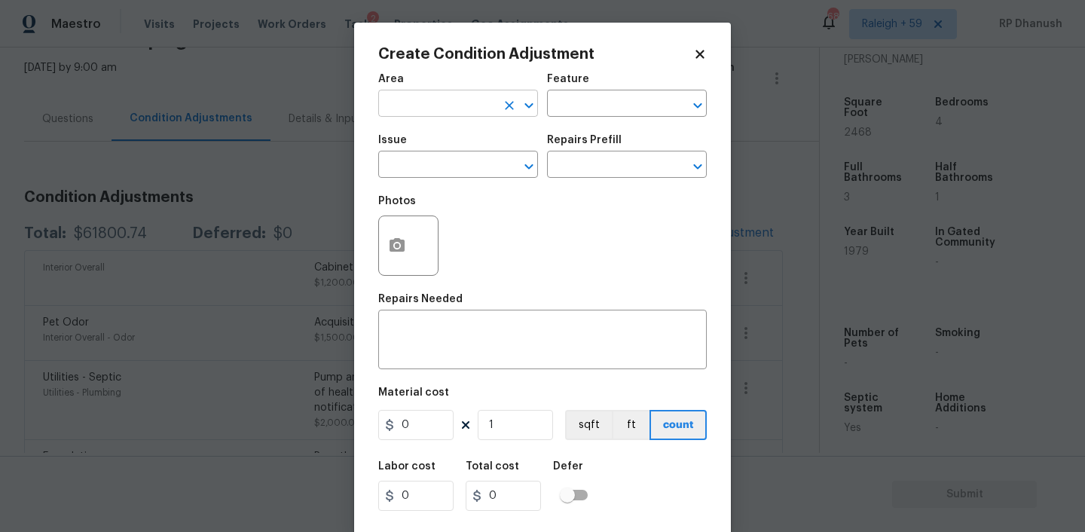
click at [432, 105] on input "text" at bounding box center [437, 104] width 118 height 23
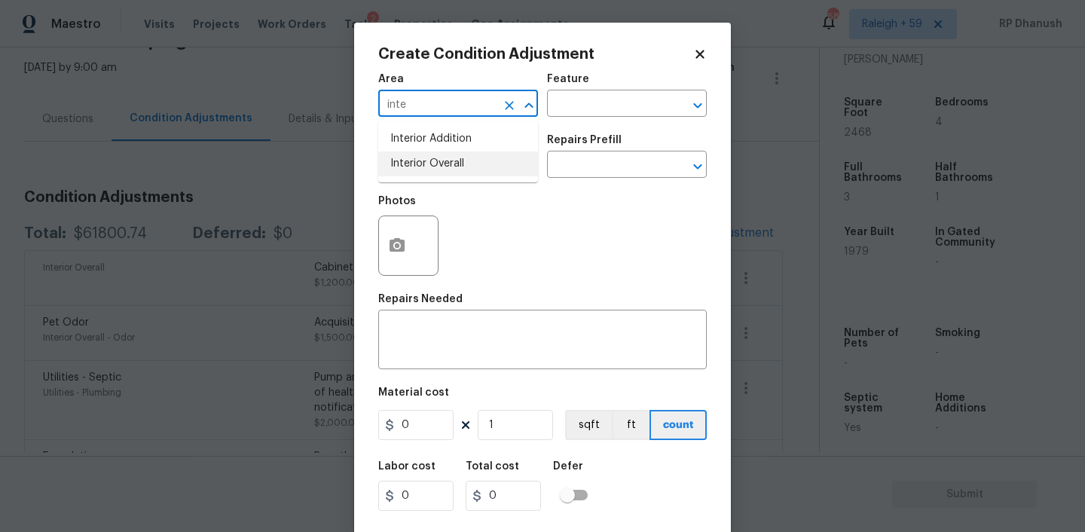
click at [420, 163] on li "Interior Overall" at bounding box center [458, 163] width 160 height 25
type input "Interior Overall"
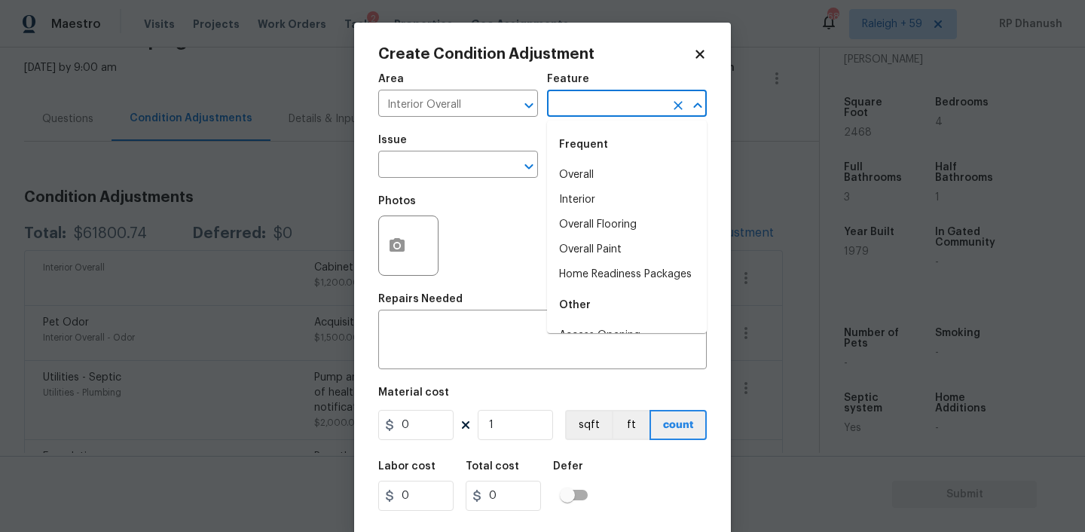
click at [612, 112] on input "text" at bounding box center [606, 104] width 118 height 23
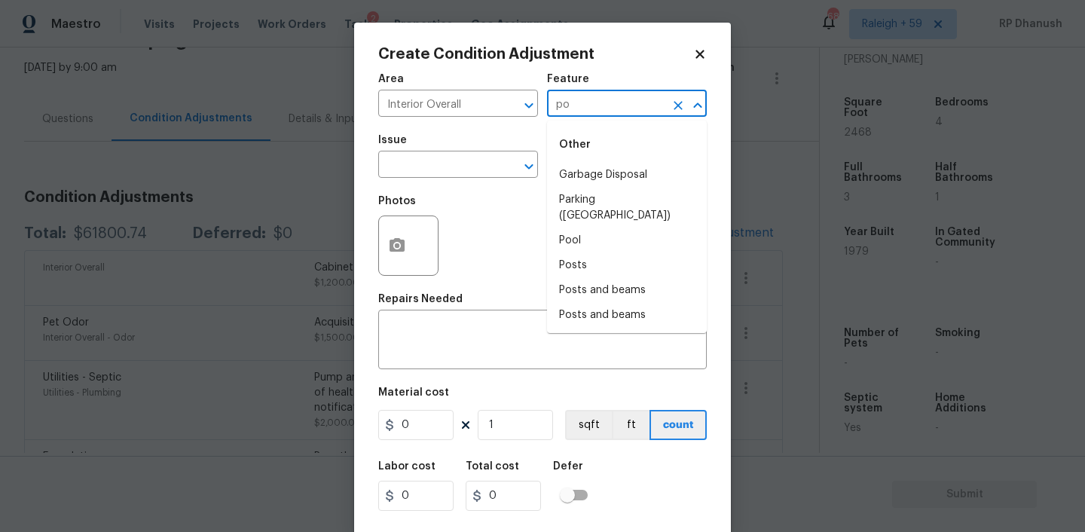
type input "p"
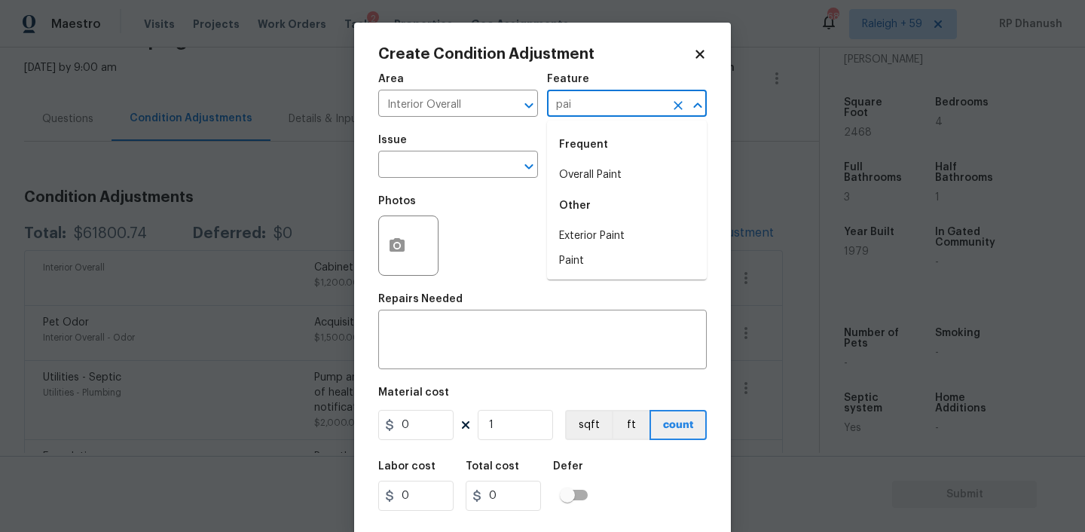
type input "pain"
click at [597, 171] on li "Overall Flooring" at bounding box center [627, 175] width 160 height 25
type input "Overall Flooring"
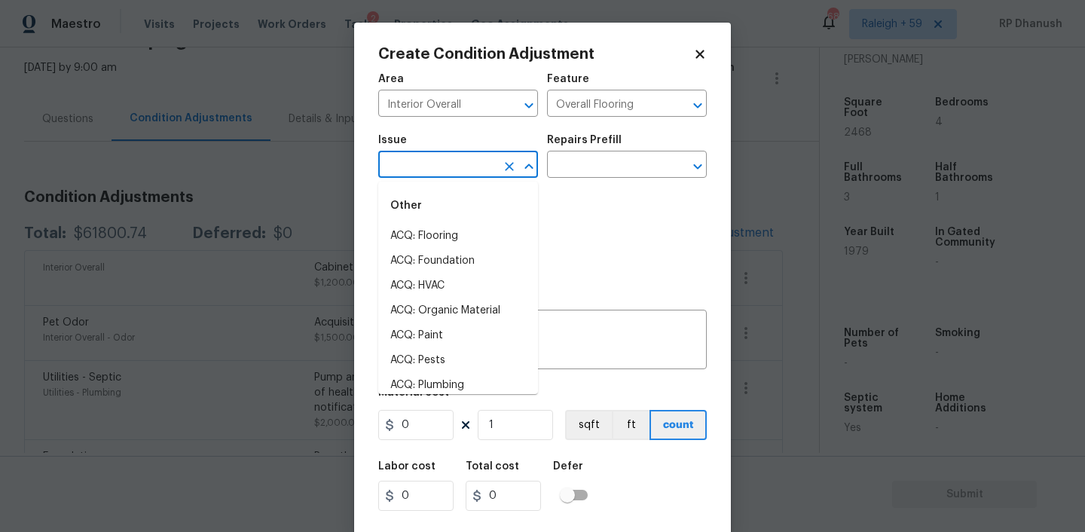
click at [433, 171] on input "text" at bounding box center [437, 165] width 118 height 23
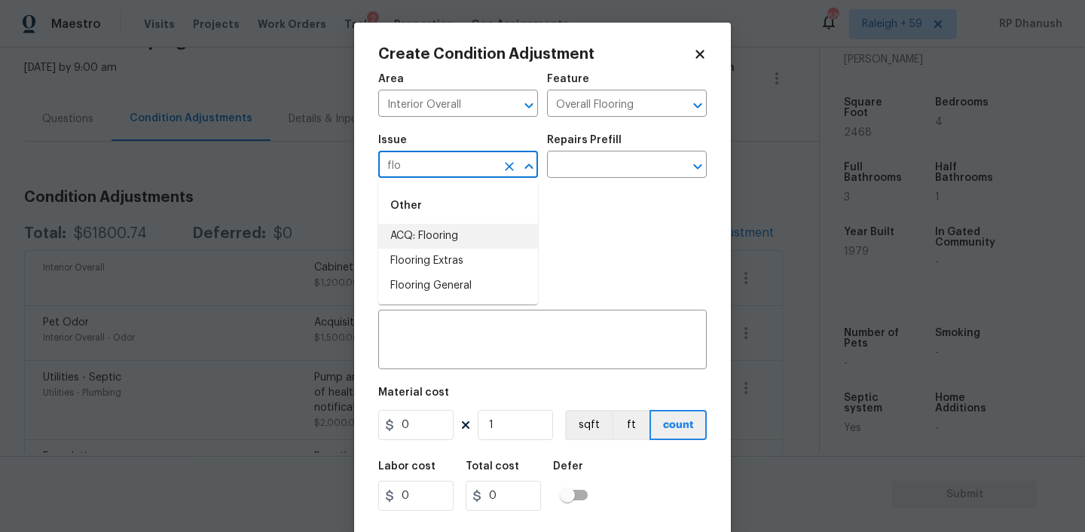
click at [408, 237] on li "ACQ: Flooring" at bounding box center [458, 236] width 160 height 25
type input "ACQ: Flooring"
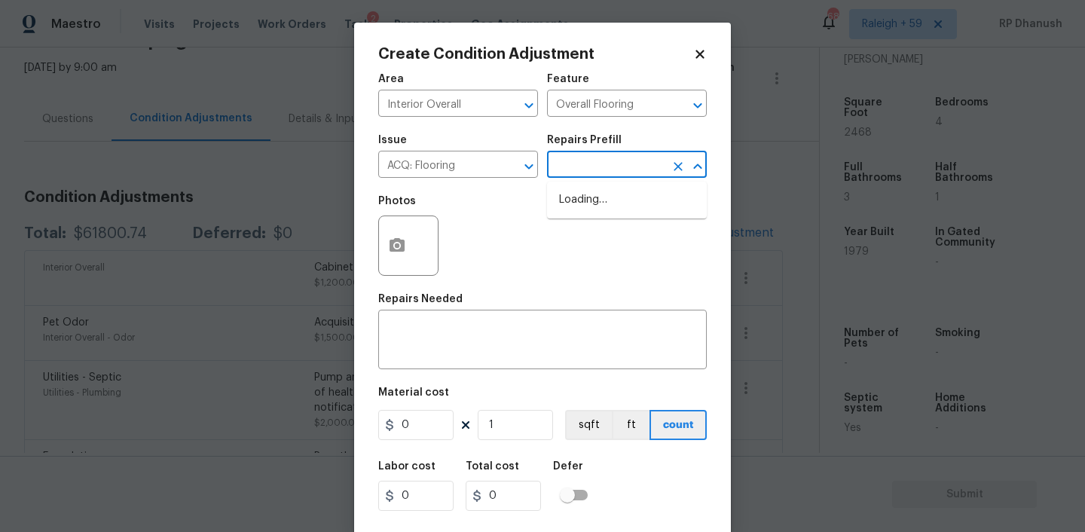
click at [566, 175] on input "text" at bounding box center [606, 165] width 118 height 23
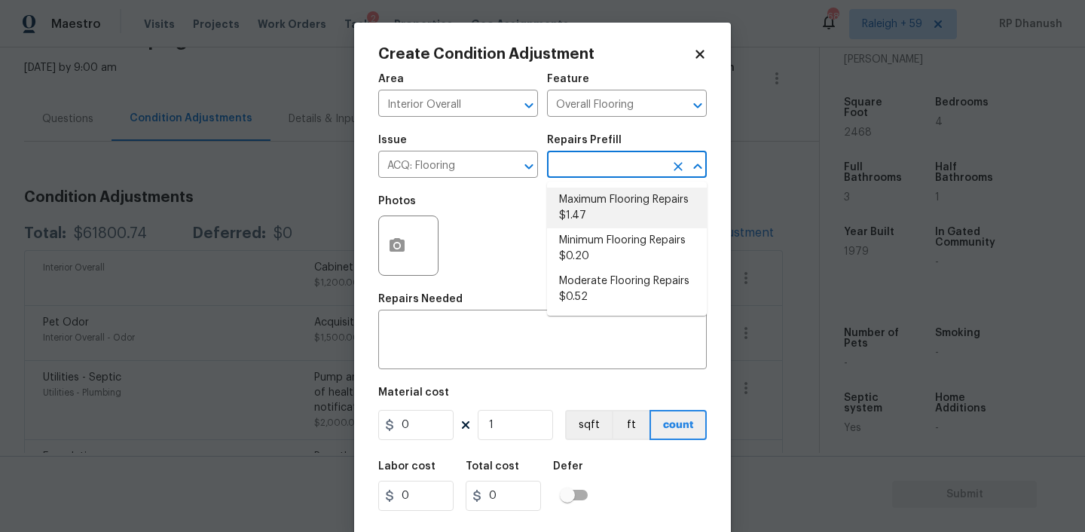
click at [590, 206] on li "Maximum Flooring Repairs $1.47" at bounding box center [627, 208] width 160 height 41
type input "Acquisition"
type textarea "Acquisition Scope: Maximum flooring repairs"
type input "1.47"
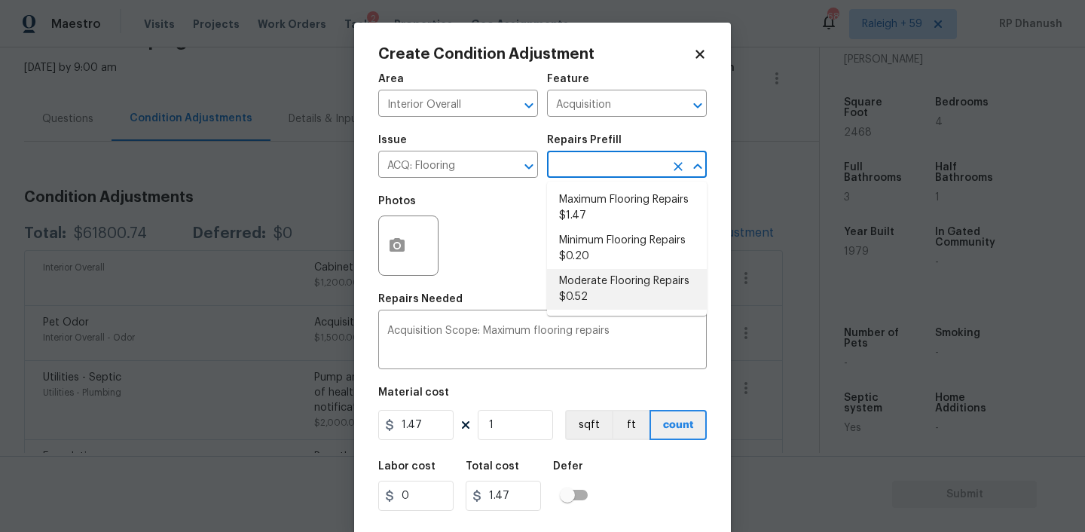
click at [592, 295] on li "Moderate Flooring Repairs $0.52" at bounding box center [627, 289] width 160 height 41
type textarea "Acquisition Scope: Moderate flooring repairs"
type input "0.52"
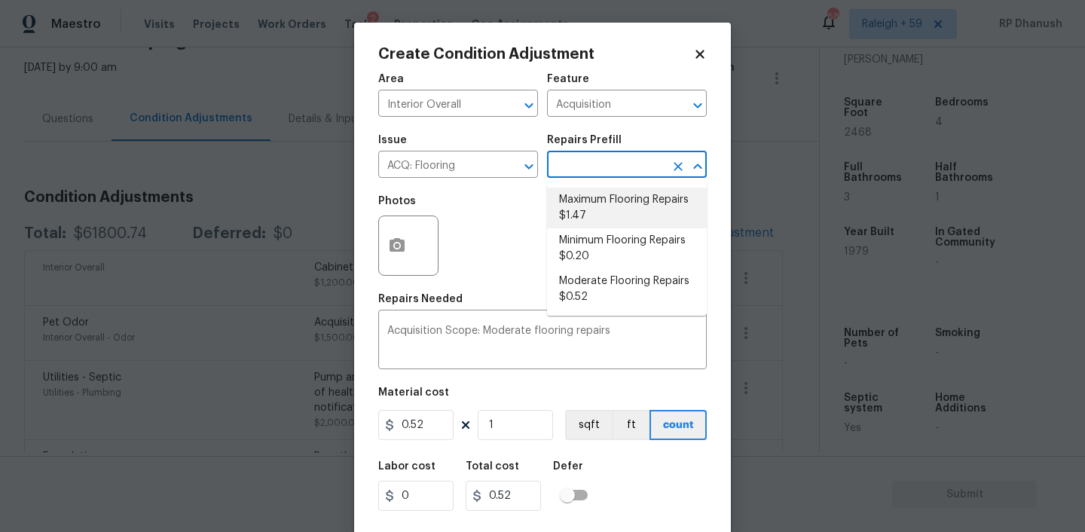
click at [468, 179] on span "Issue ACQ: Flooring ​" at bounding box center [458, 156] width 160 height 61
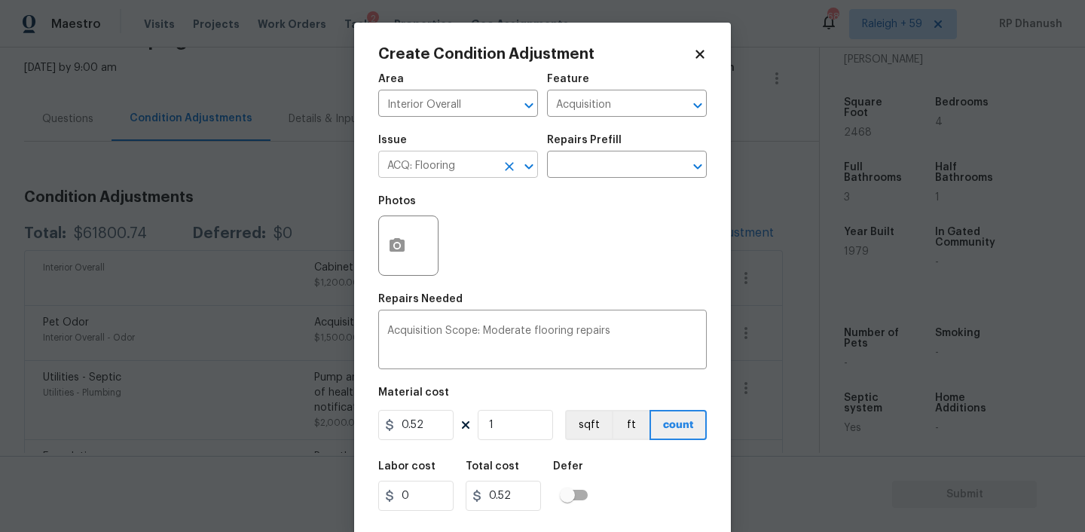
click at [463, 168] on input "ACQ: Flooring" at bounding box center [437, 165] width 118 height 23
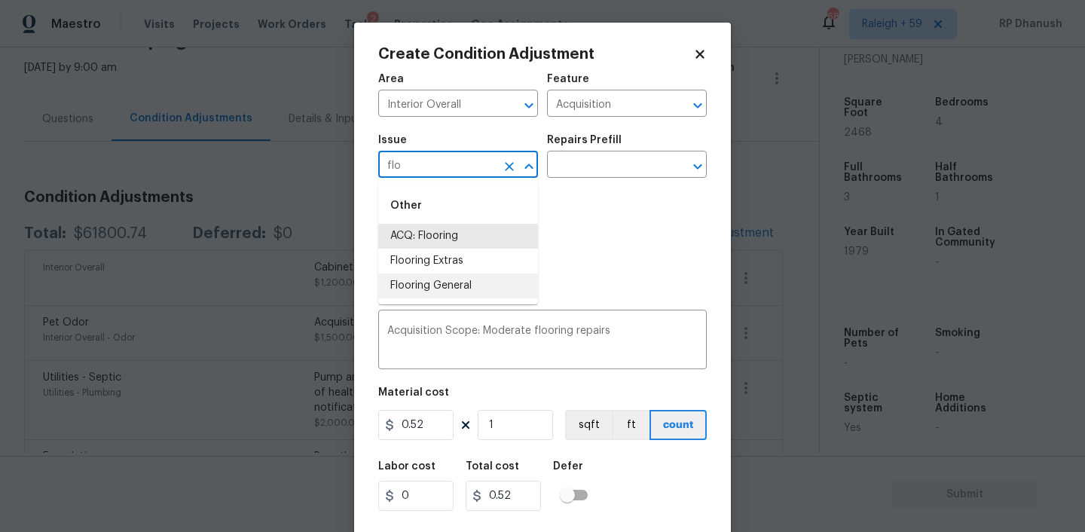
click at [408, 279] on li "Flooring General" at bounding box center [458, 285] width 160 height 25
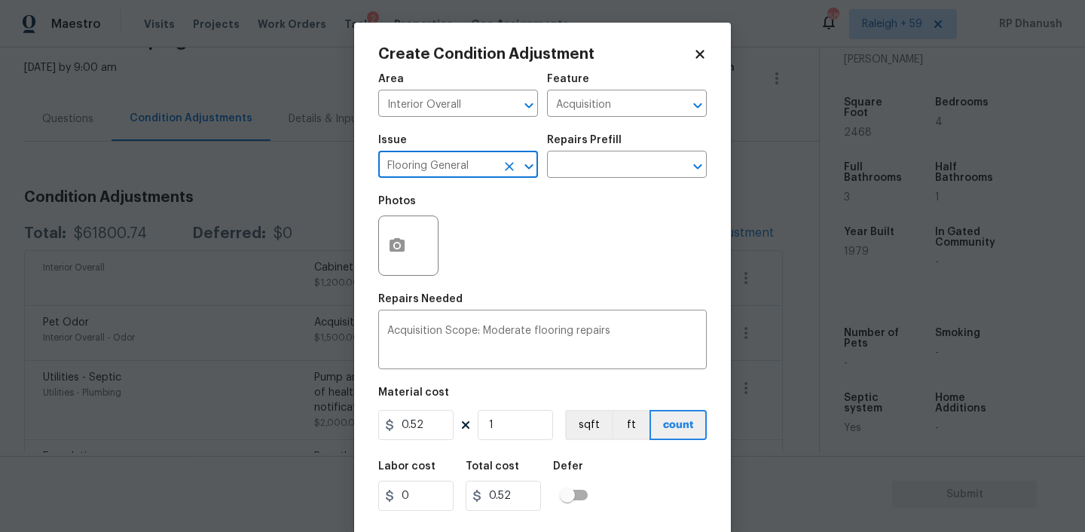
type input "Flooring General"
click at [685, 144] on div "Repairs Prefill" at bounding box center [627, 145] width 160 height 20
click at [643, 158] on input "text" at bounding box center [606, 165] width 118 height 23
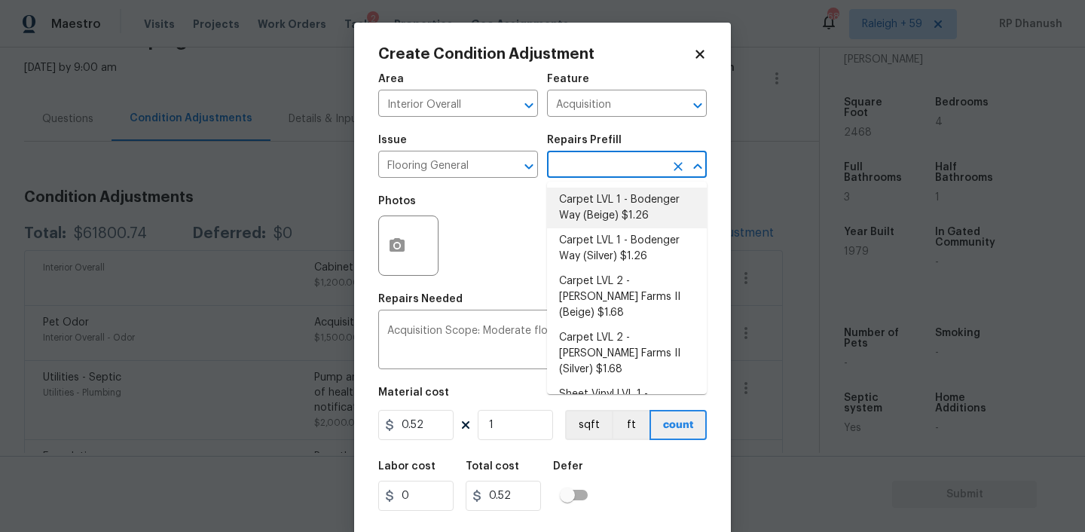
click at [618, 192] on li "Carpet LVL 1 - Bodenger Way (Beige) $1.26" at bounding box center [627, 208] width 160 height 41
type input "Overall Flooring"
type textarea "Install new carpet. (Bodenger Way 749 Bird Bath, Beige) at all previously carpe…"
type input "1.26"
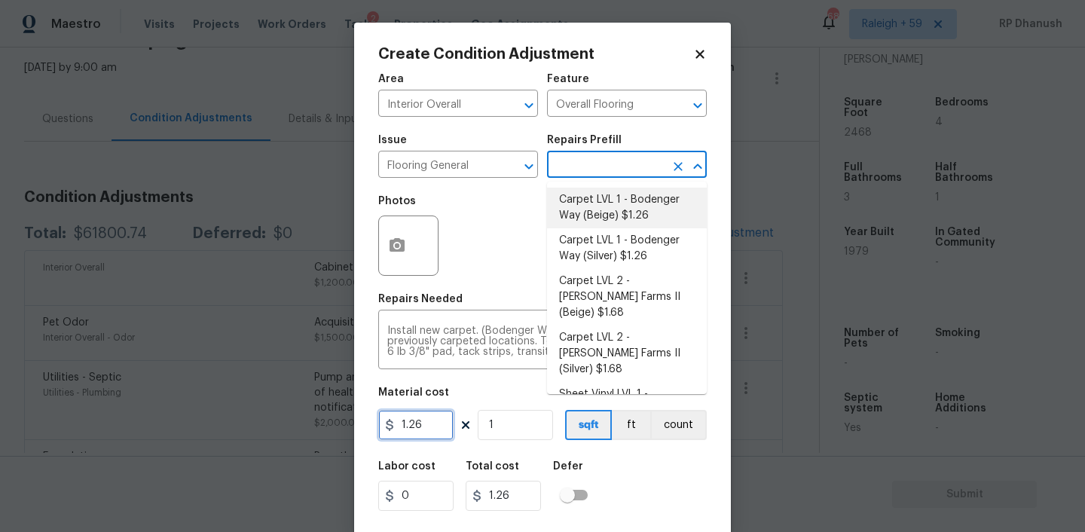
click at [431, 428] on input "1.26" at bounding box center [415, 425] width 75 height 30
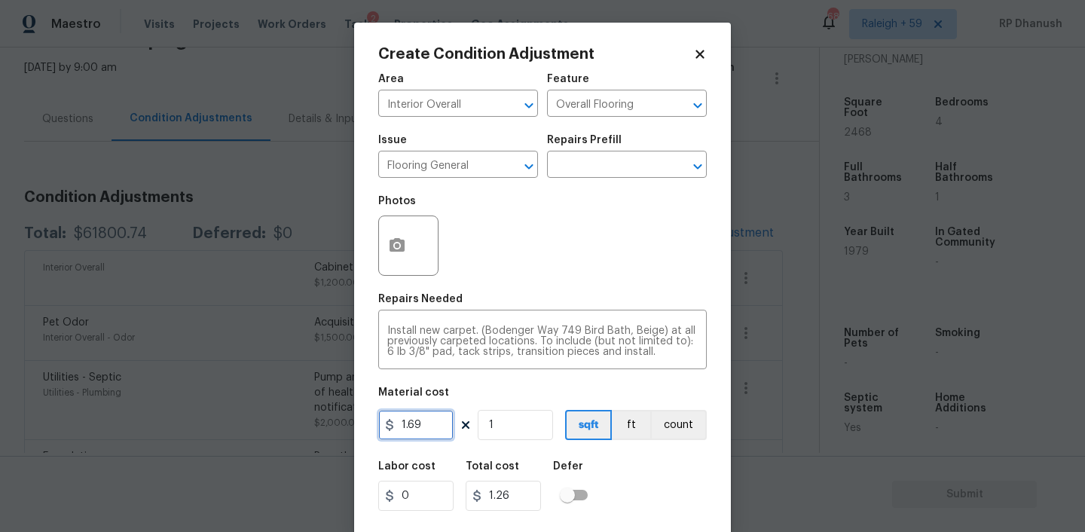
type input "1.69"
type input "17"
type input "28.73"
type input "170"
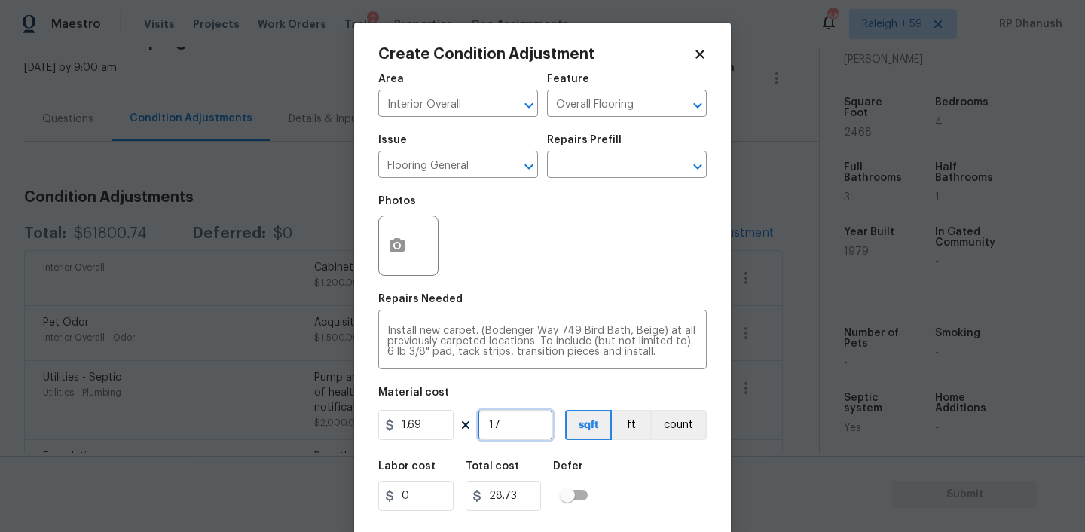
type input "287.3"
type input "1700"
type input "2873"
type input "1700"
click at [396, 244] on circle "button" at bounding box center [397, 245] width 5 height 5
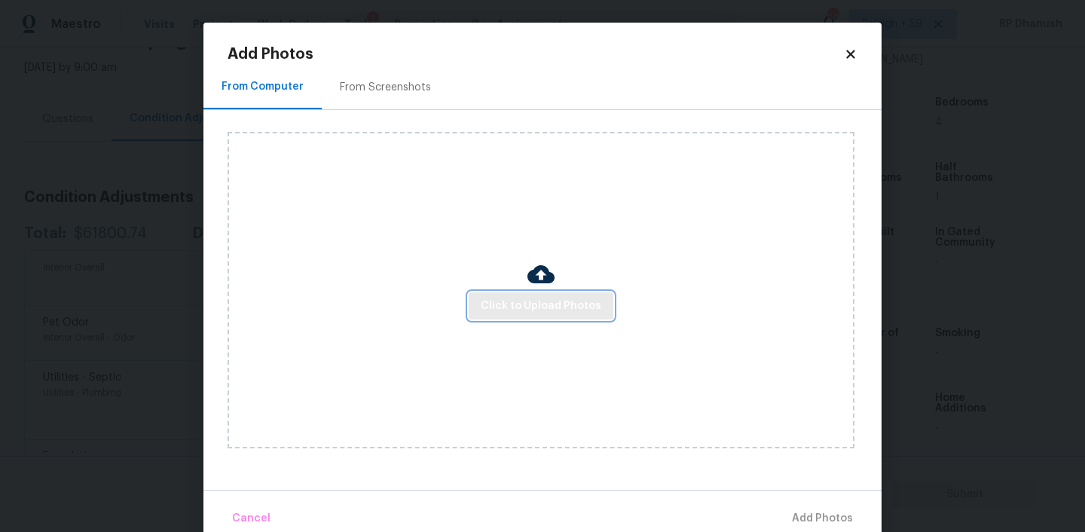
click at [554, 292] on button "Click to Upload Photos" at bounding box center [541, 306] width 145 height 28
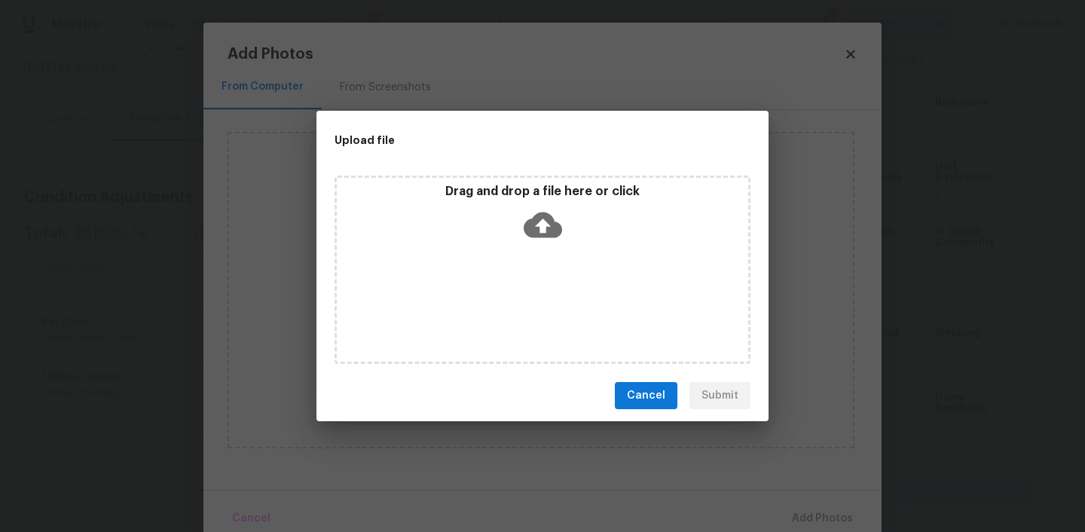
click at [537, 206] on icon at bounding box center [543, 225] width 38 height 38
click at [545, 219] on icon at bounding box center [543, 225] width 38 height 26
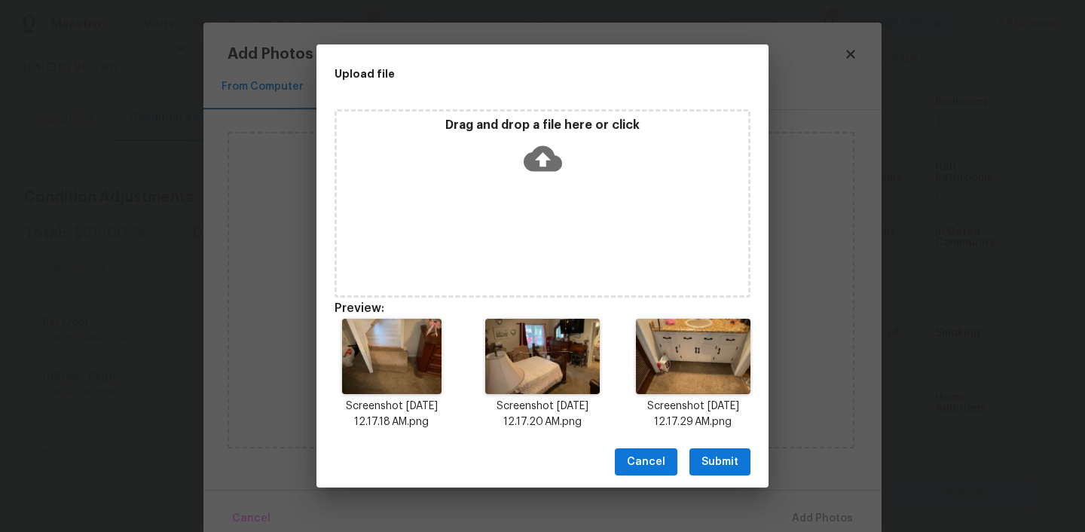
scroll to position [12, 0]
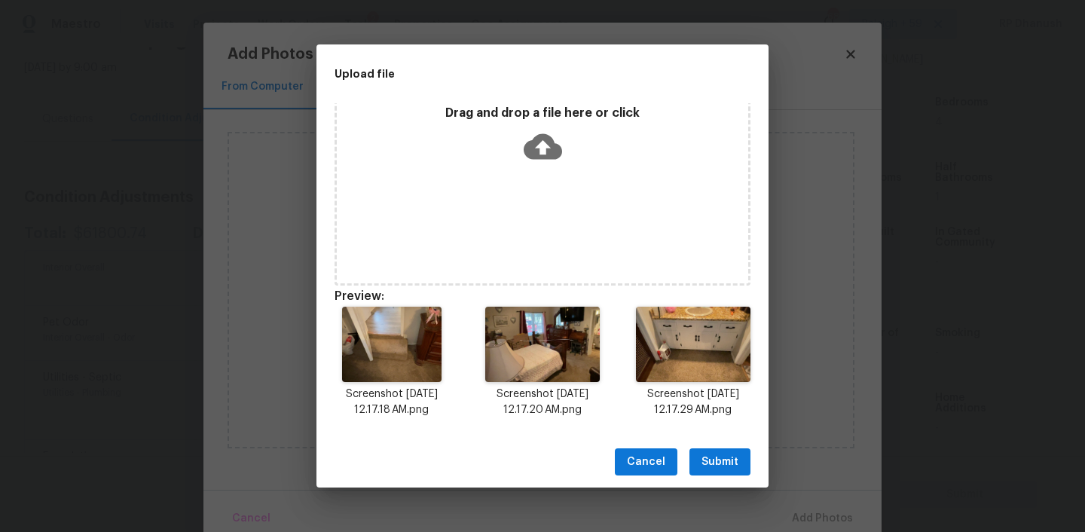
click at [722, 448] on button "Submit" at bounding box center [719, 462] width 61 height 28
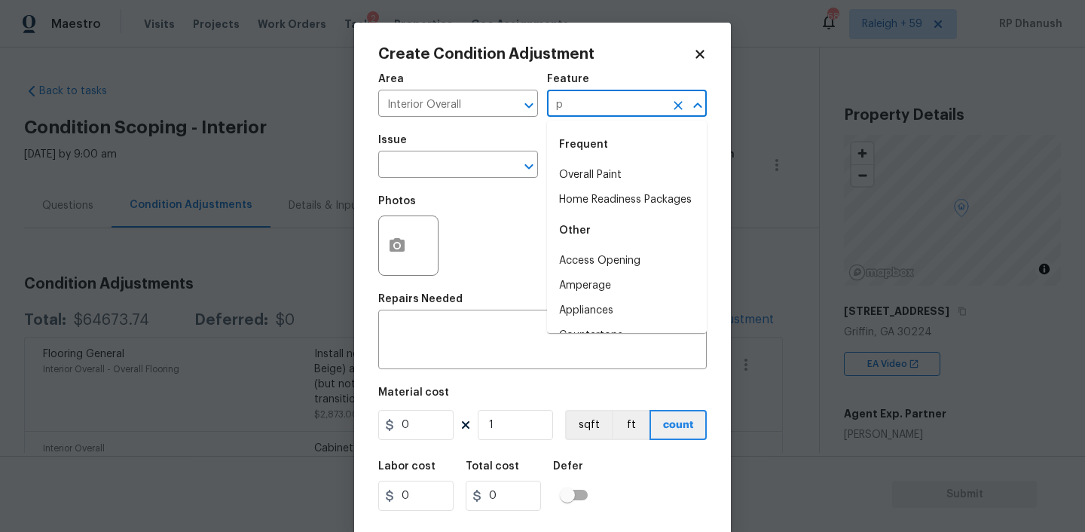
scroll to position [375, 0]
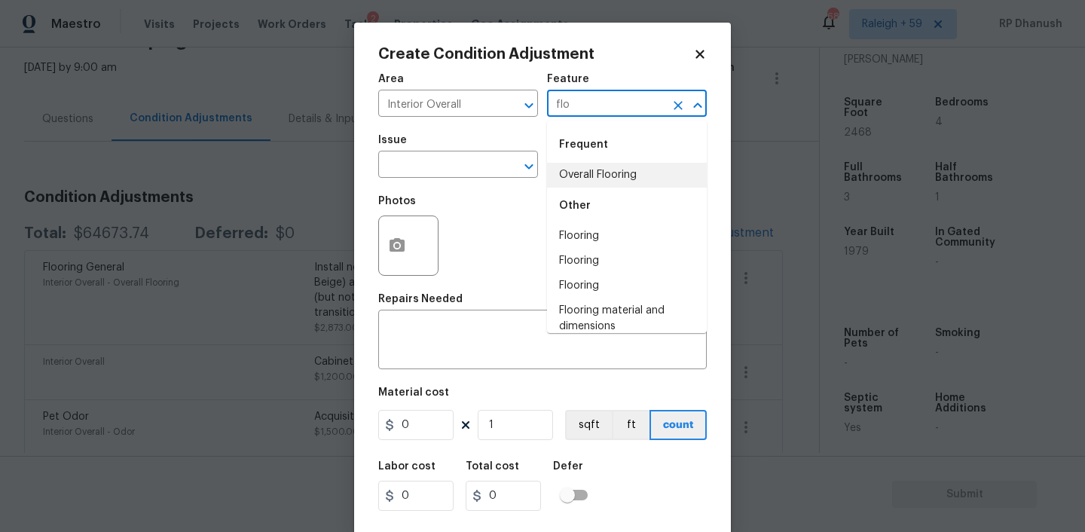
click at [619, 169] on li "Overall Flooring" at bounding box center [627, 175] width 160 height 25
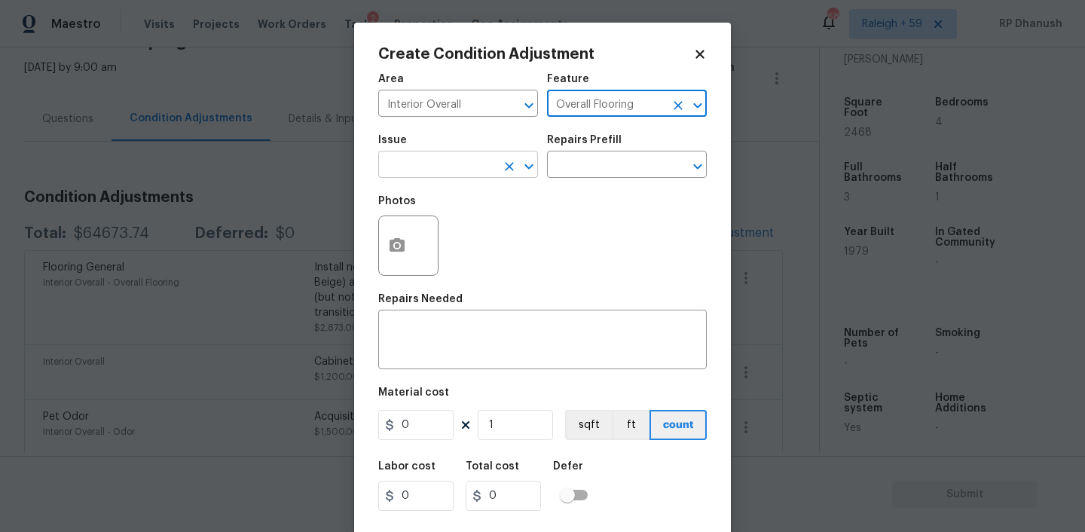
type input "Overall Flooring"
click at [465, 162] on input "text" at bounding box center [437, 165] width 118 height 23
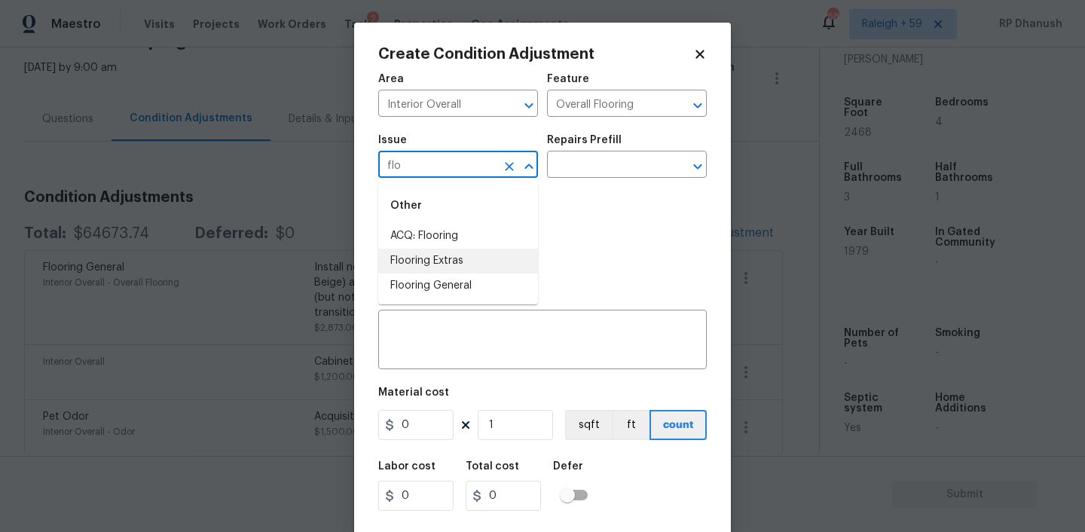
click at [443, 267] on li "Flooring Extras" at bounding box center [458, 261] width 160 height 25
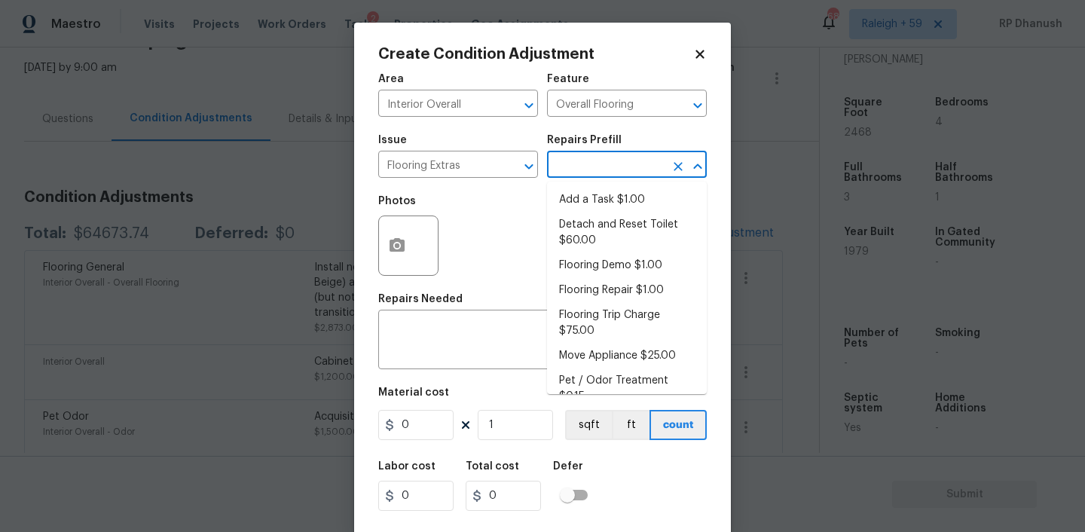
click at [591, 164] on input "text" at bounding box center [606, 165] width 118 height 23
click at [463, 160] on input "Flooring Extras" at bounding box center [437, 165] width 118 height 23
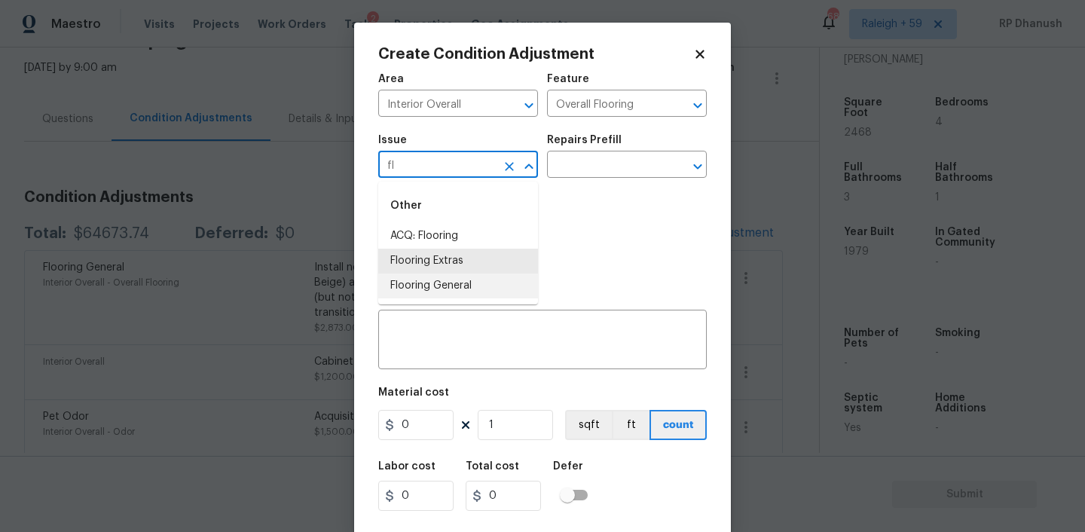
click at [429, 279] on li "Flooring General" at bounding box center [458, 285] width 160 height 25
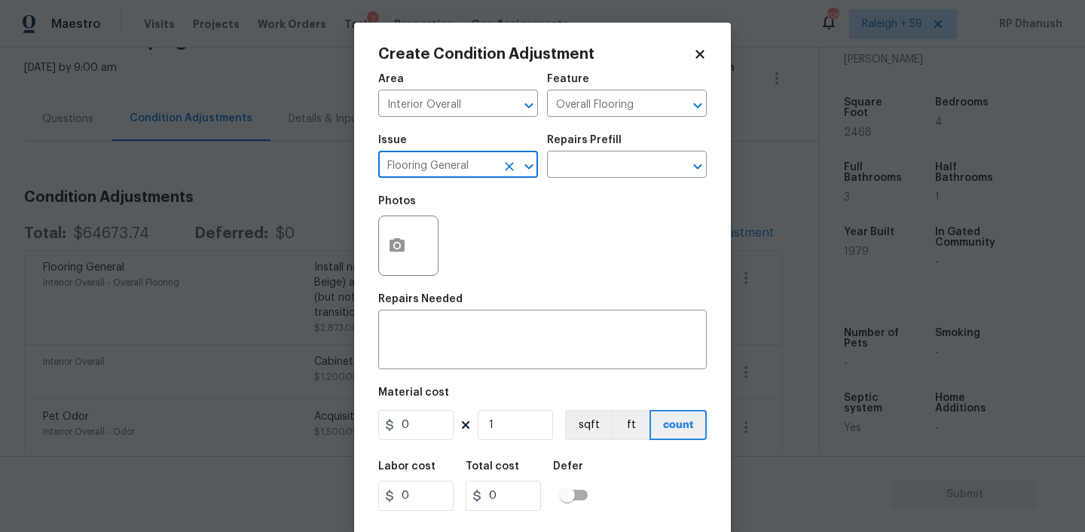
type input "Flooring General"
click at [618, 179] on div "Issue Flooring General ​ Repairs Prefill ​" at bounding box center [542, 156] width 328 height 61
click at [621, 169] on input "text" at bounding box center [606, 165] width 118 height 23
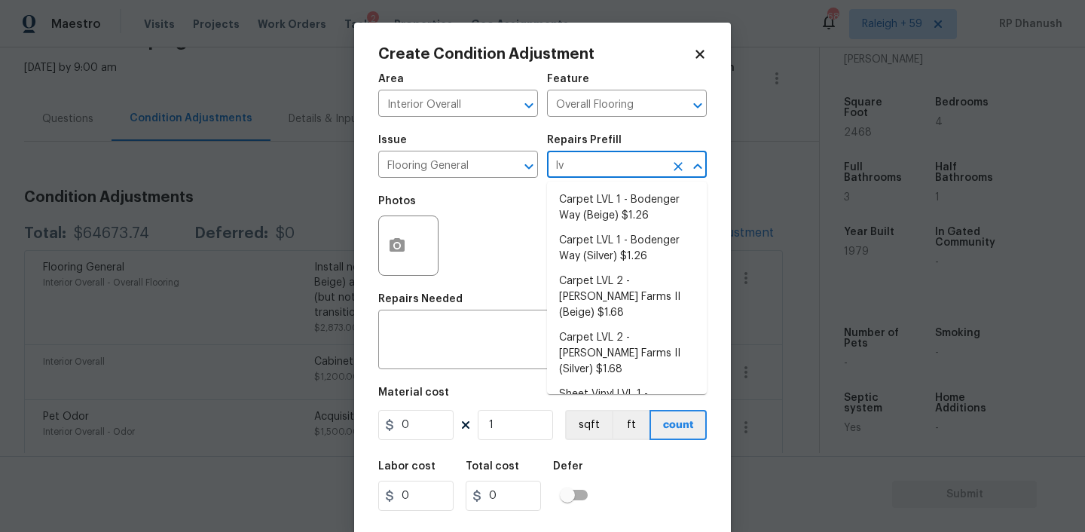
type input "l"
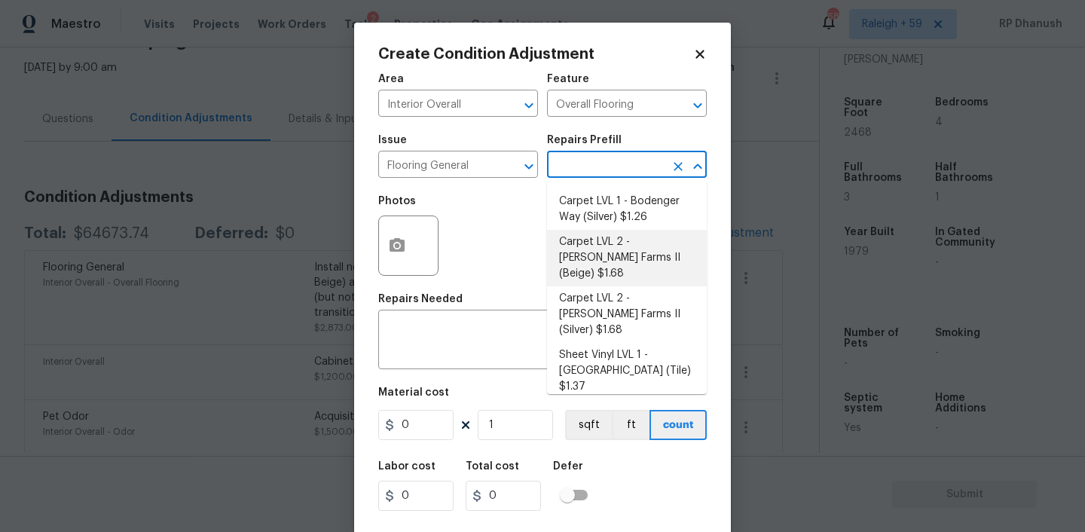
scroll to position [41, 0]
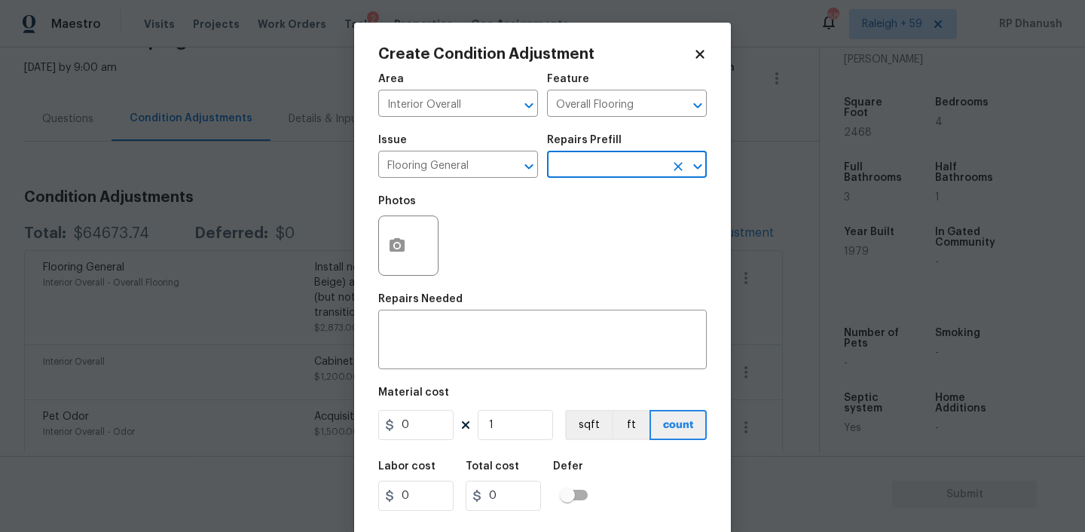
click at [582, 156] on input "text" at bounding box center [606, 165] width 118 height 23
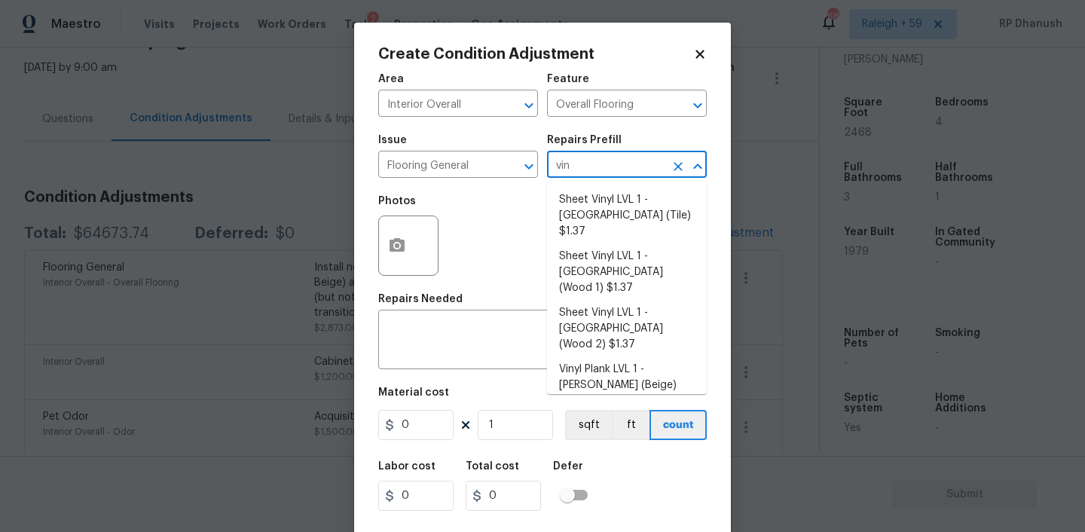
type input "viny"
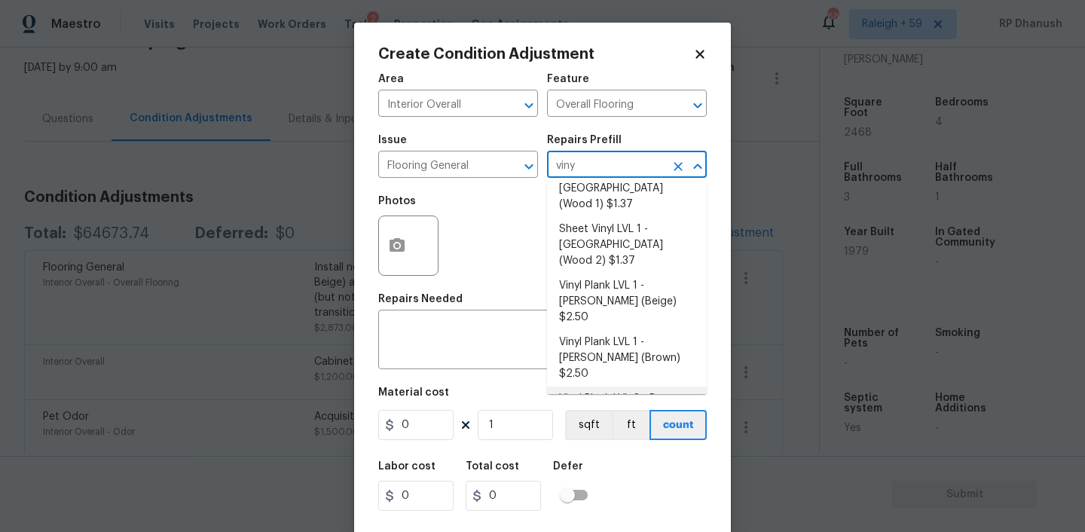
scroll to position [0, 0]
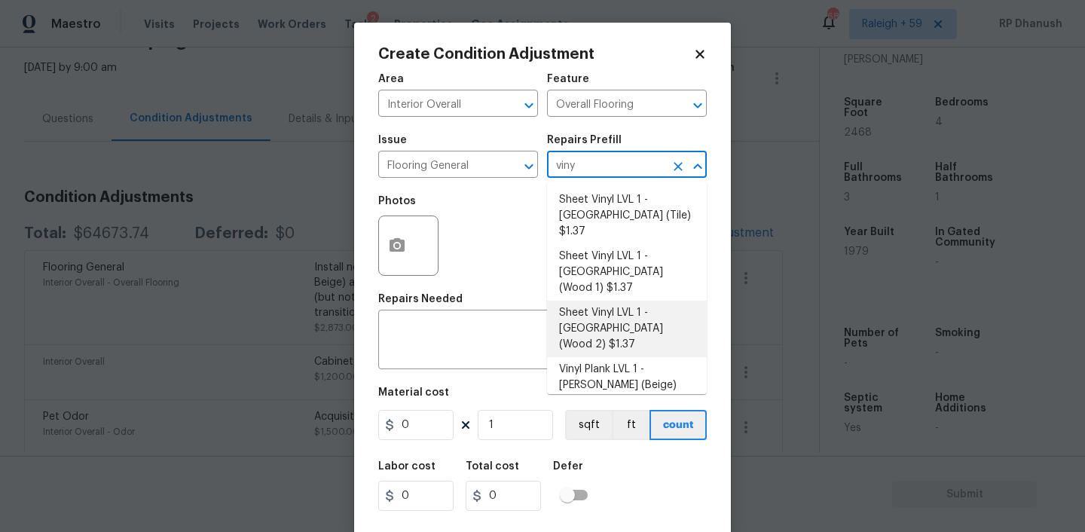
click at [646, 301] on li "Sheet Vinyl LVL 1 - Sugar Valley (Wood 2) $1.37" at bounding box center [627, 329] width 160 height 56
type input "1.37"
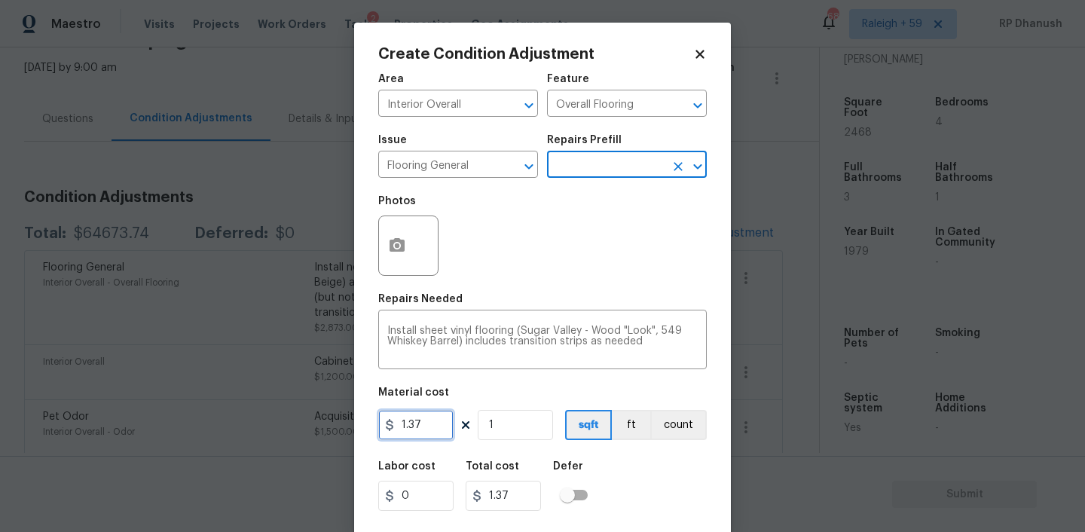
click at [441, 425] on input "1.37" at bounding box center [415, 425] width 75 height 30
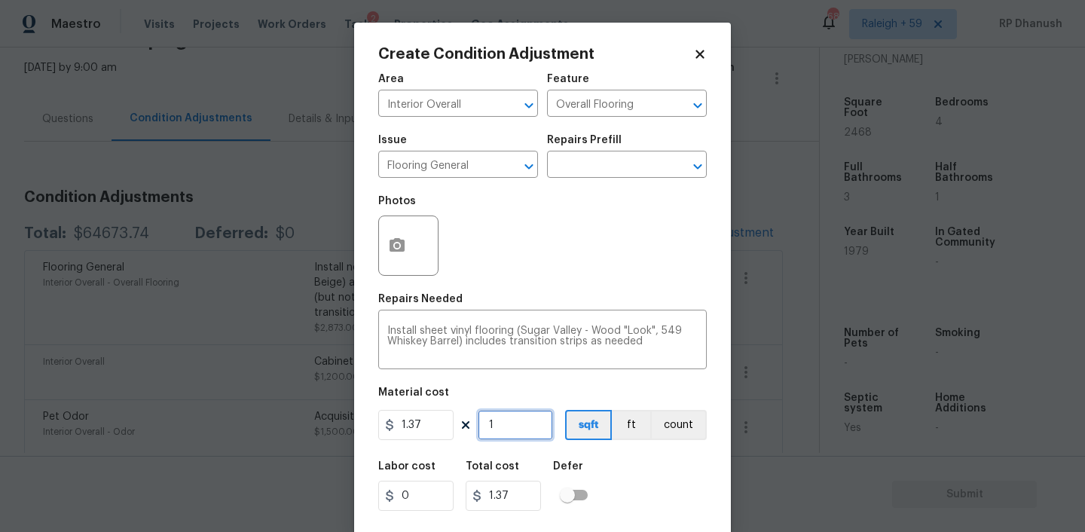
click at [517, 419] on input "1" at bounding box center [515, 425] width 75 height 30
click at [411, 434] on input "1.37" at bounding box center [415, 425] width 75 height 30
type input "4.5"
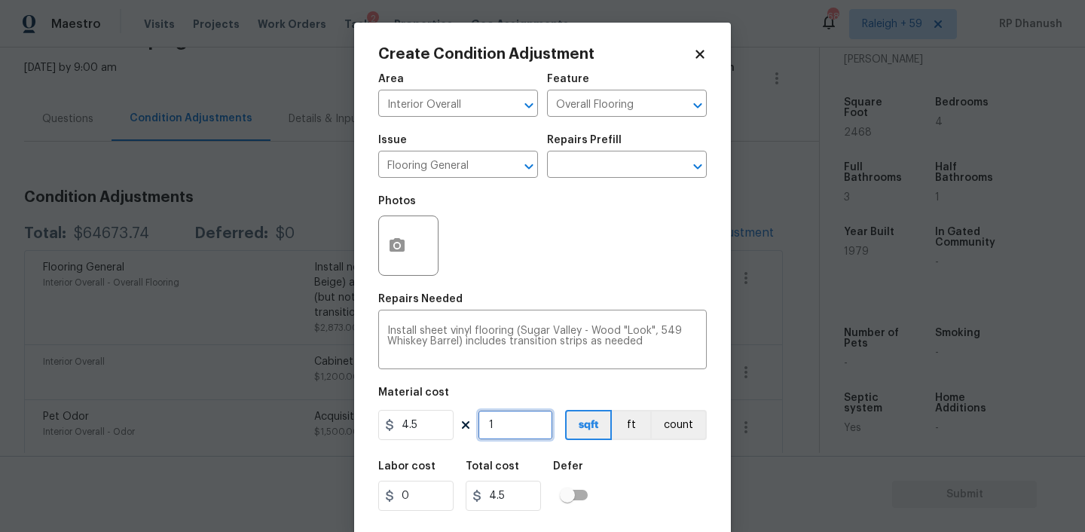
type input "12"
type input "54"
type input "120"
type input "540"
type input "1200"
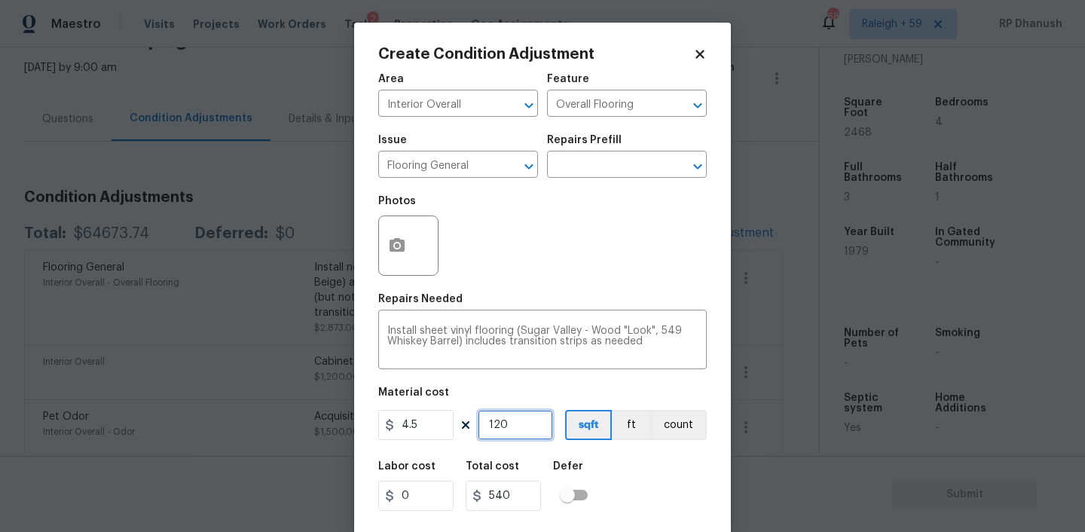
type input "5400"
type input "1200"
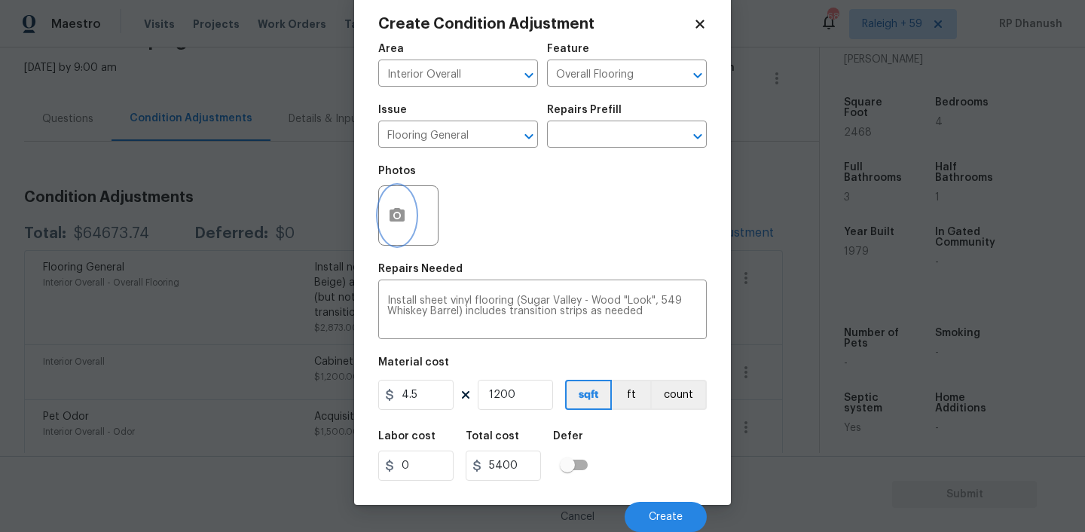
click at [404, 222] on icon "button" at bounding box center [397, 215] width 18 height 18
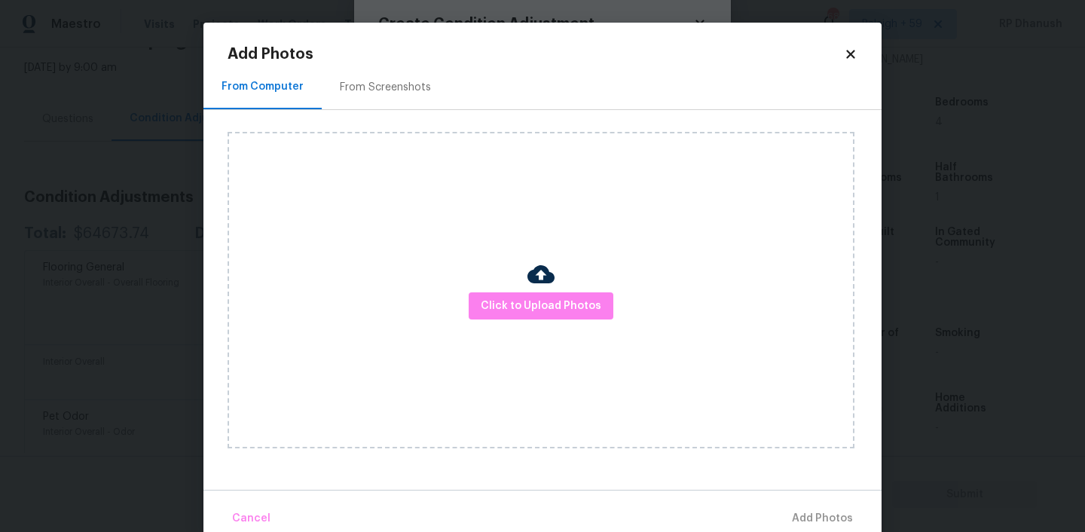
click at [617, 276] on div "Click to Upload Photos" at bounding box center [541, 290] width 627 height 316
click at [576, 282] on div "Click to Upload Photos" at bounding box center [541, 290] width 627 height 316
click at [539, 316] on button "Click to Upload Photos" at bounding box center [541, 306] width 145 height 28
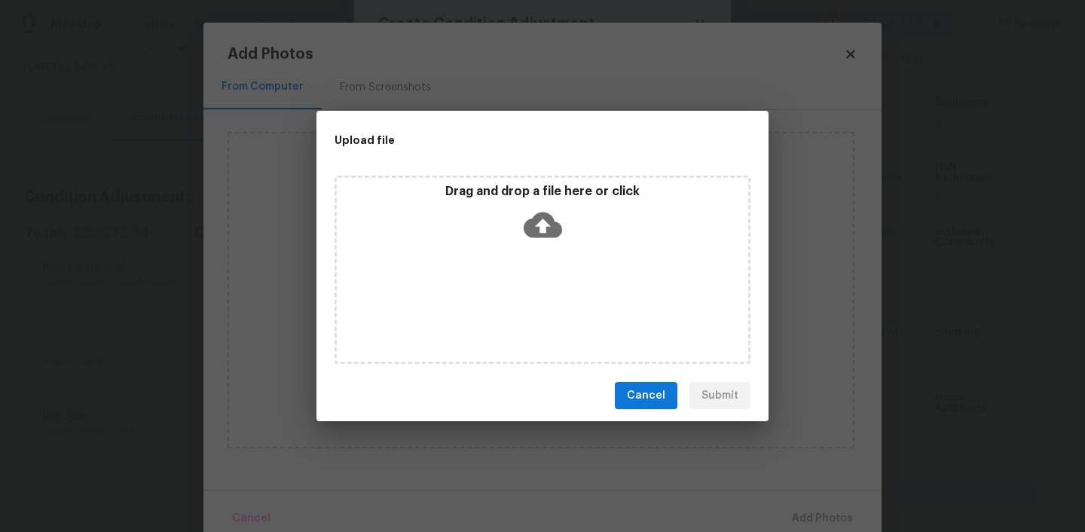
click at [539, 241] on icon at bounding box center [543, 225] width 38 height 38
click at [543, 234] on icon at bounding box center [543, 225] width 38 height 26
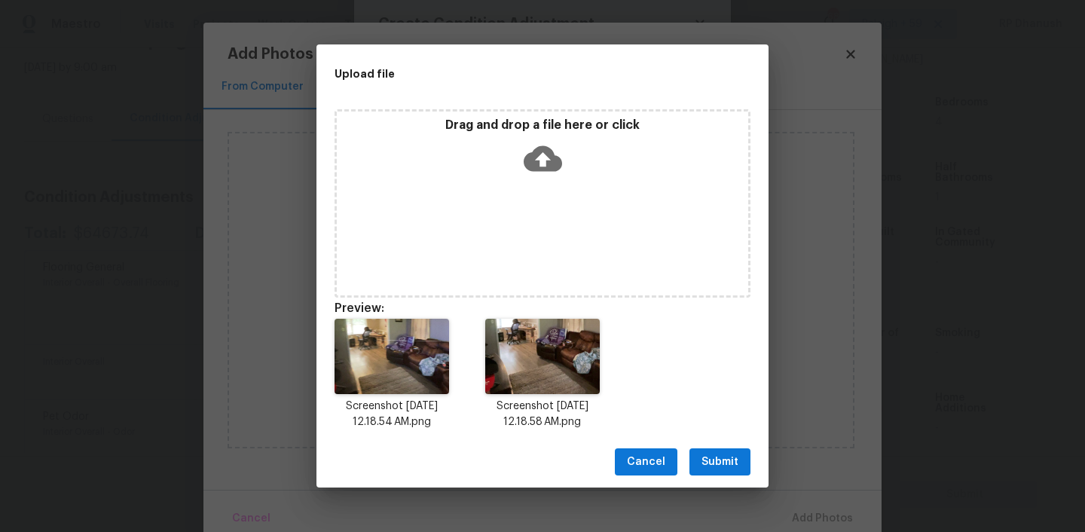
click at [715, 449] on button "Submit" at bounding box center [719, 462] width 61 height 28
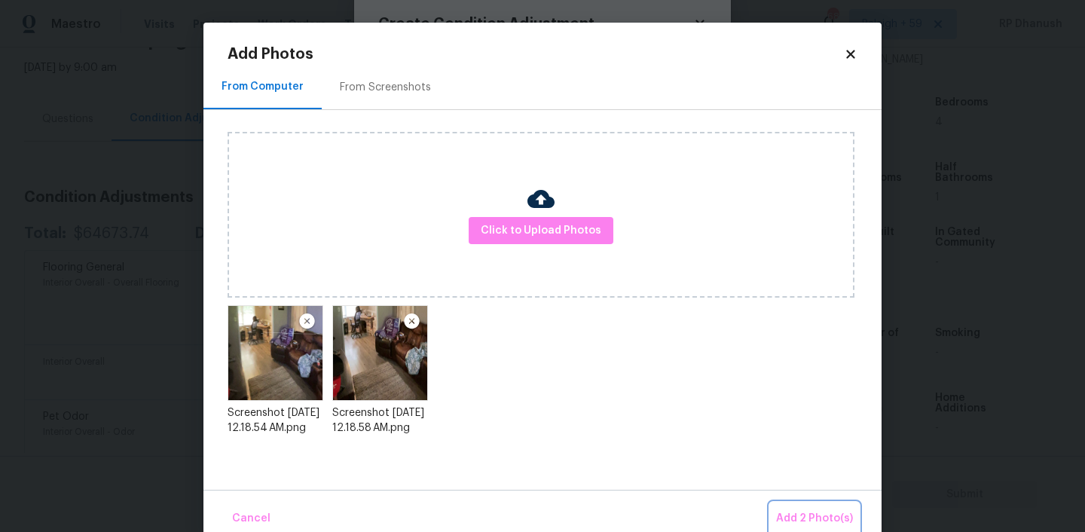
click at [808, 519] on span "Add 2 Photo(s)" at bounding box center [814, 518] width 77 height 19
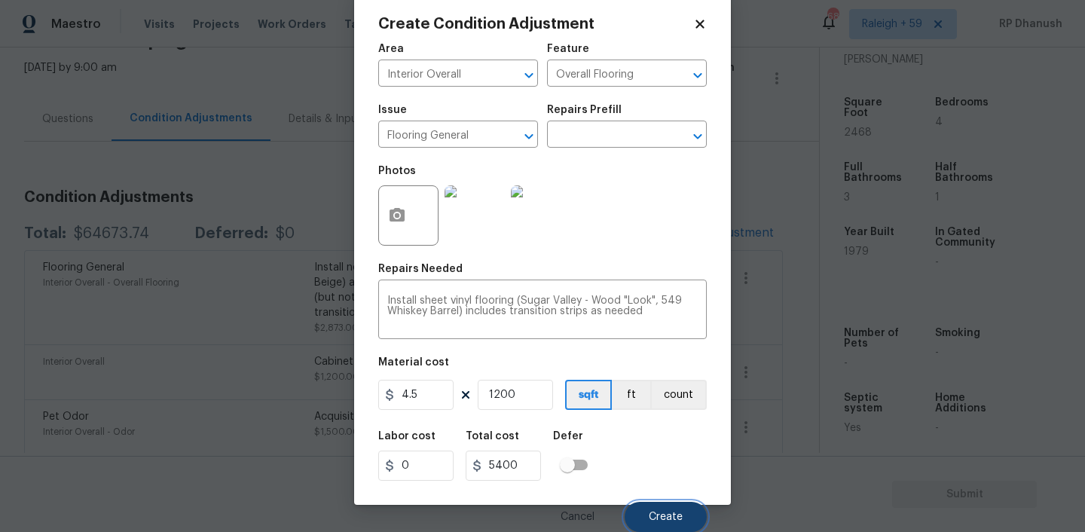
click at [679, 521] on span "Create" at bounding box center [666, 517] width 34 height 11
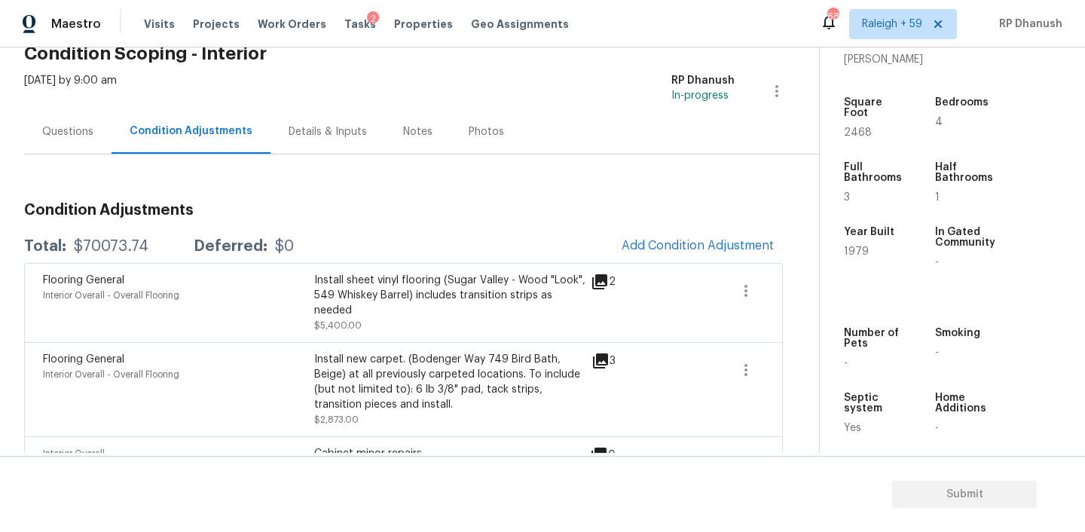
scroll to position [38, 0]
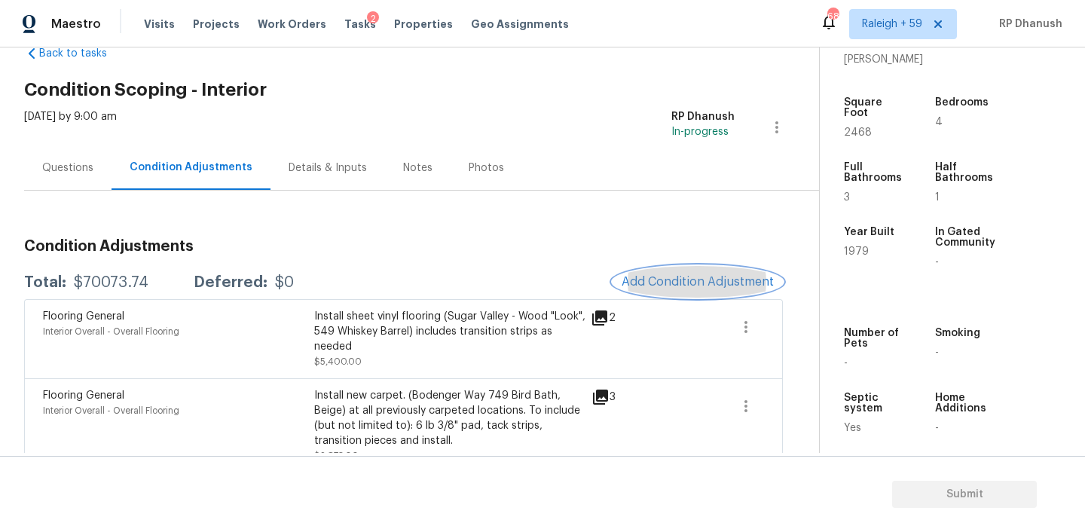
click at [679, 270] on button "Add Condition Adjustment" at bounding box center [697, 282] width 170 height 32
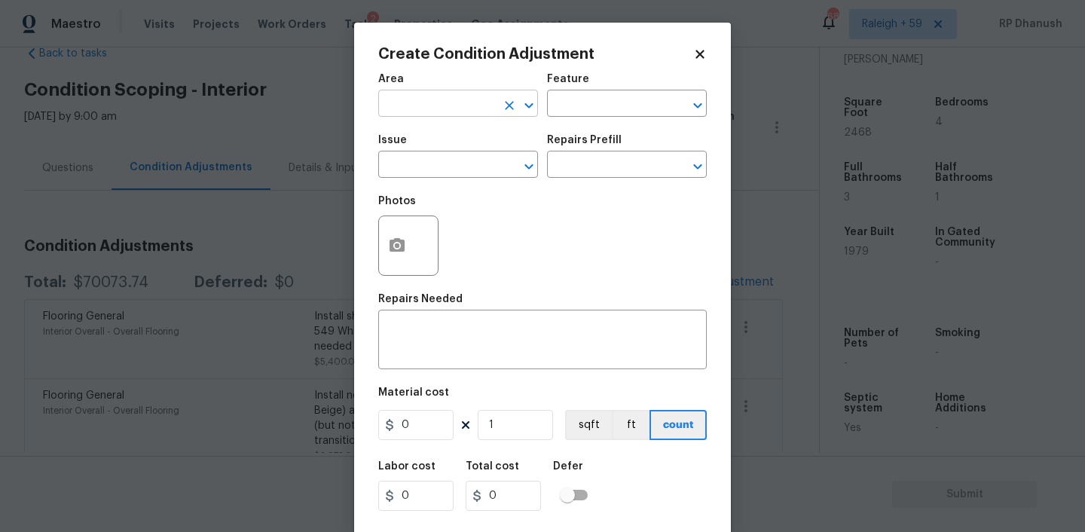
click at [447, 117] on input "text" at bounding box center [437, 104] width 118 height 23
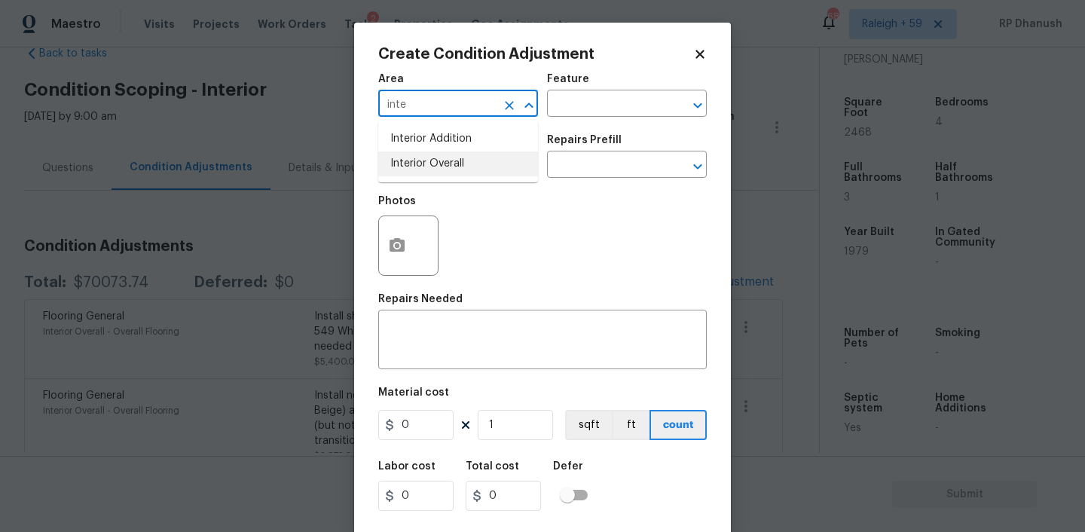
click at [444, 176] on li "Interior Overall" at bounding box center [458, 163] width 160 height 25
type input "Interior Overall"
click at [572, 110] on input "text" at bounding box center [606, 104] width 118 height 23
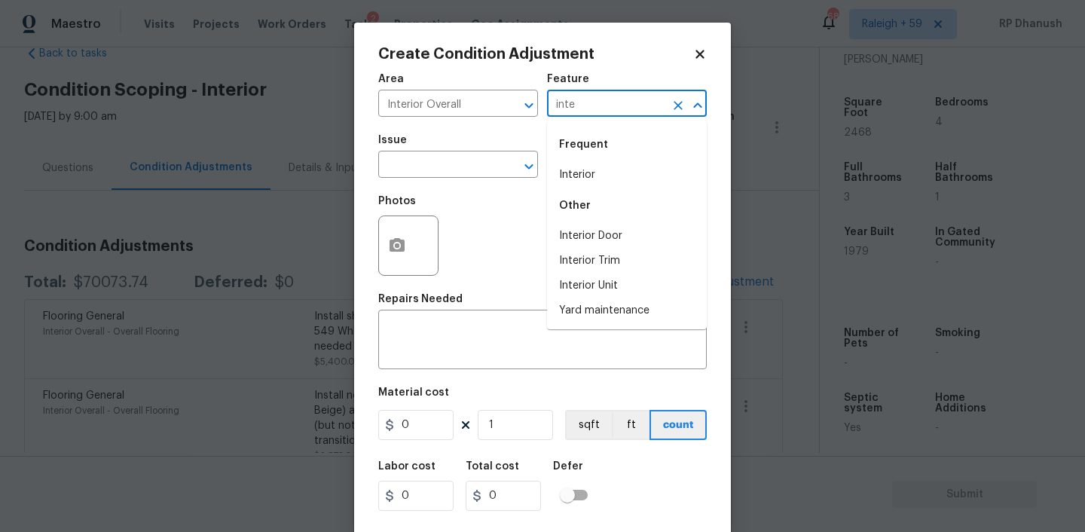
click at [572, 171] on li "Interior" at bounding box center [627, 175] width 160 height 25
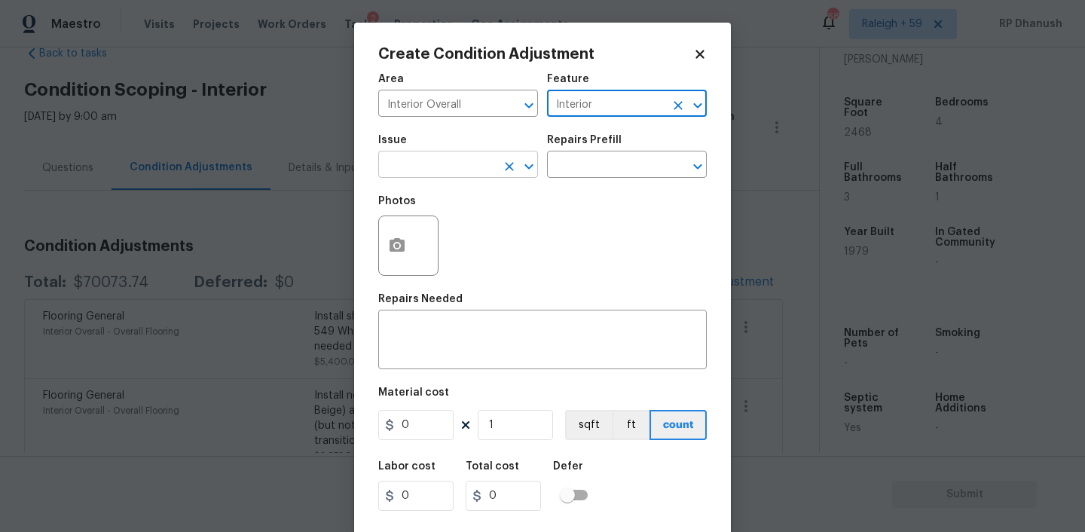
type input "Interior"
click at [431, 171] on input "text" at bounding box center [437, 165] width 118 height 23
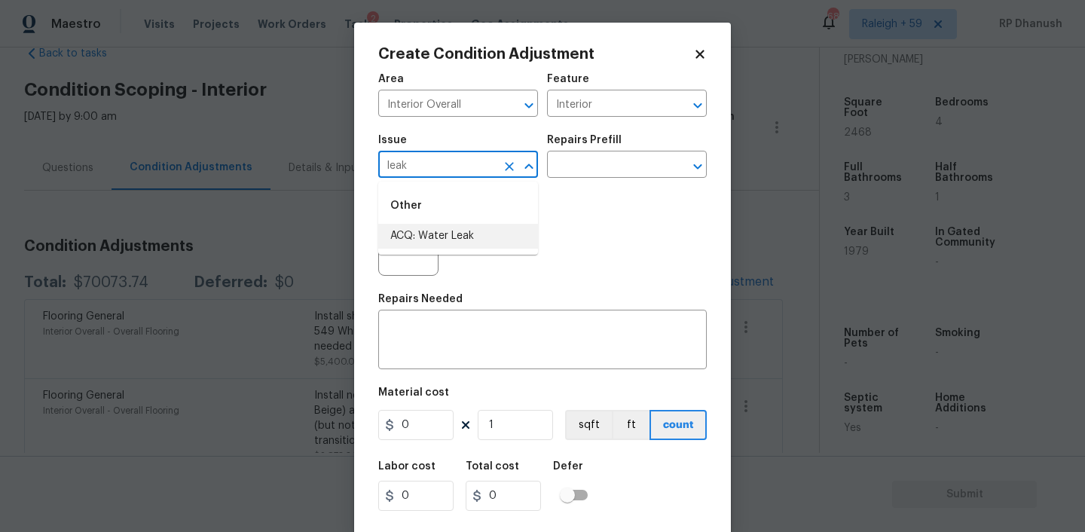
click at [423, 231] on li "ACQ: Water Leak" at bounding box center [458, 236] width 160 height 25
type input "ACQ: Water Leak"
click at [604, 160] on input "text" at bounding box center [606, 165] width 118 height 23
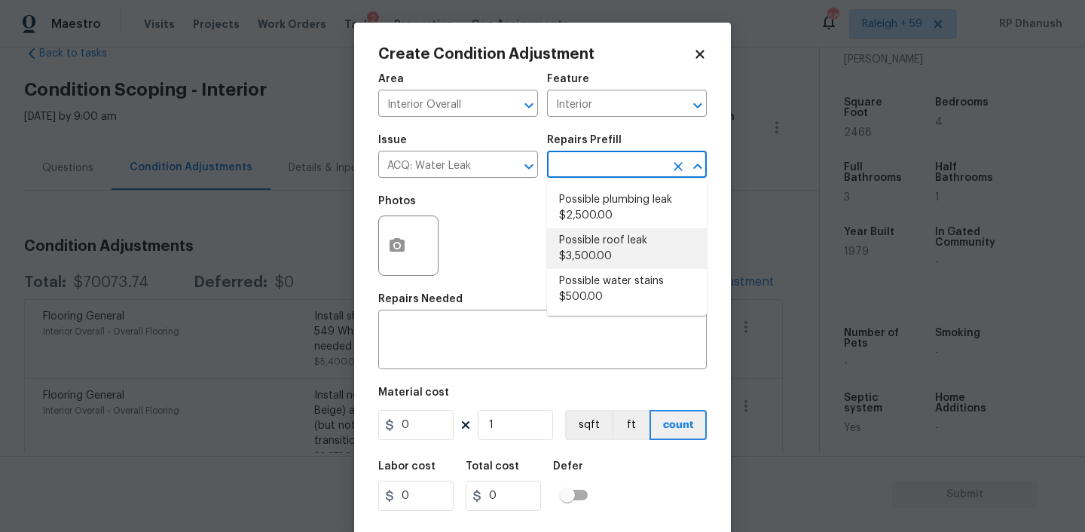
click at [617, 246] on li "Possible roof leak $3,500.00" at bounding box center [627, 248] width 160 height 41
type input "Acquisition"
type textarea "Acquisition Scope: Possible roof leak"
type input "3500"
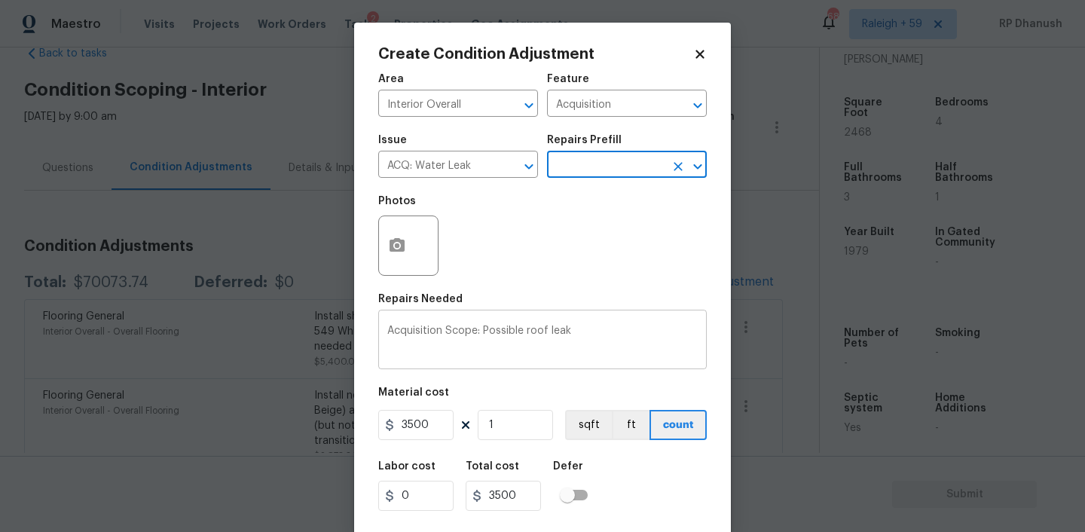
click at [529, 328] on textarea "Acquisition Scope: Possible roof leak" at bounding box center [542, 341] width 310 height 32
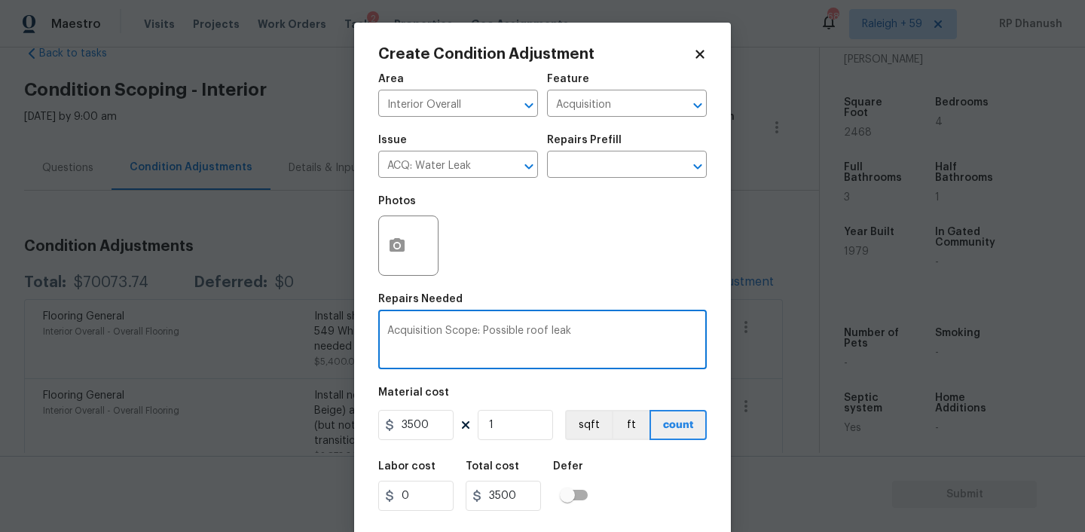
click at [529, 328] on textarea "Acquisition Scope: Possible roof leak" at bounding box center [542, 341] width 310 height 32
type textarea "Acquisition Scope: Possible leak"
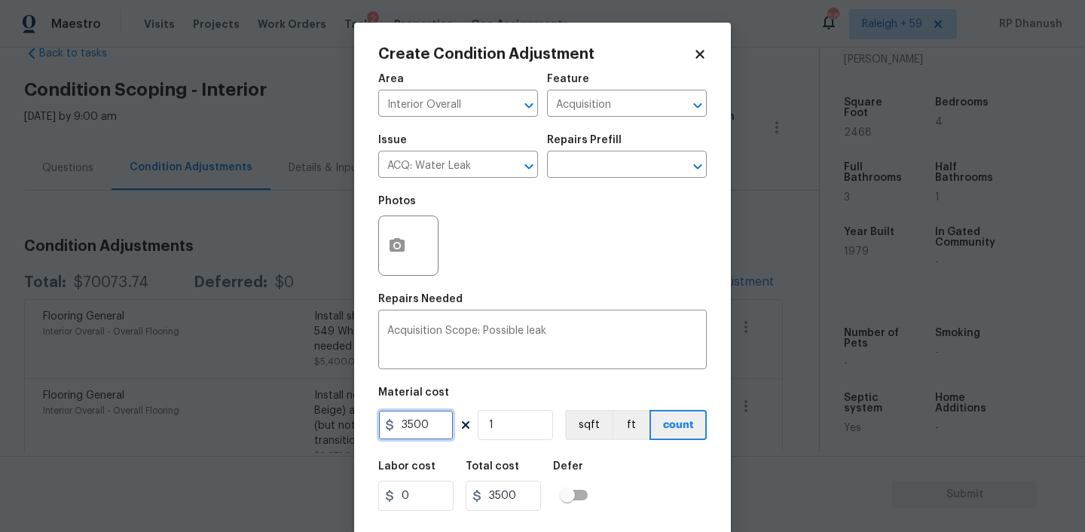
click at [431, 430] on input "3500" at bounding box center [415, 425] width 75 height 30
type input "2500"
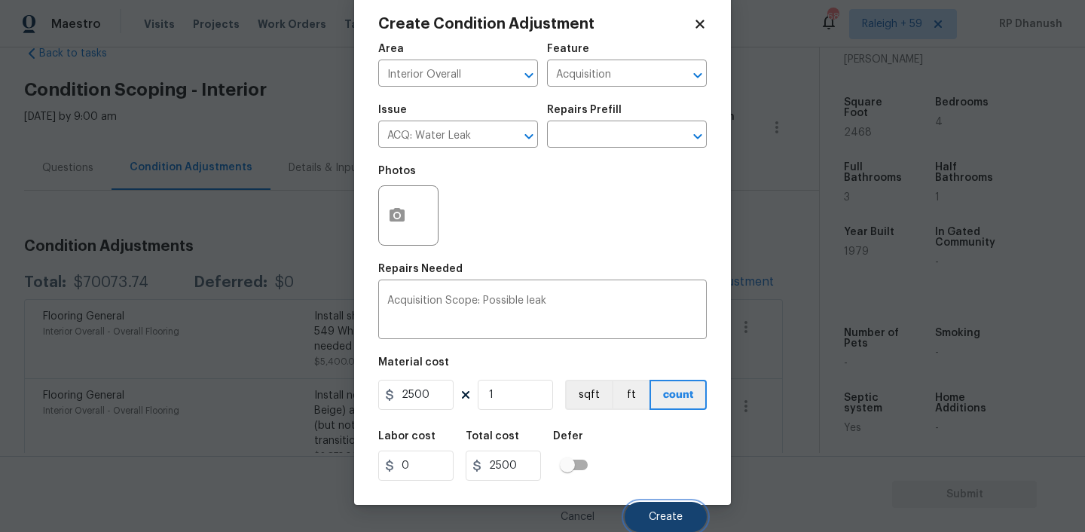
click at [646, 516] on button "Create" at bounding box center [666, 517] width 82 height 30
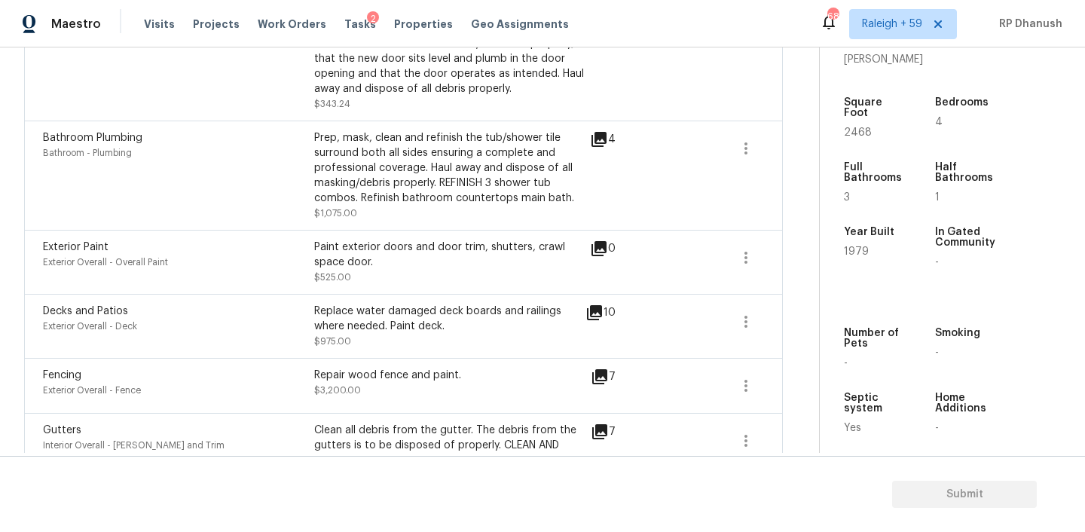
scroll to position [1742, 0]
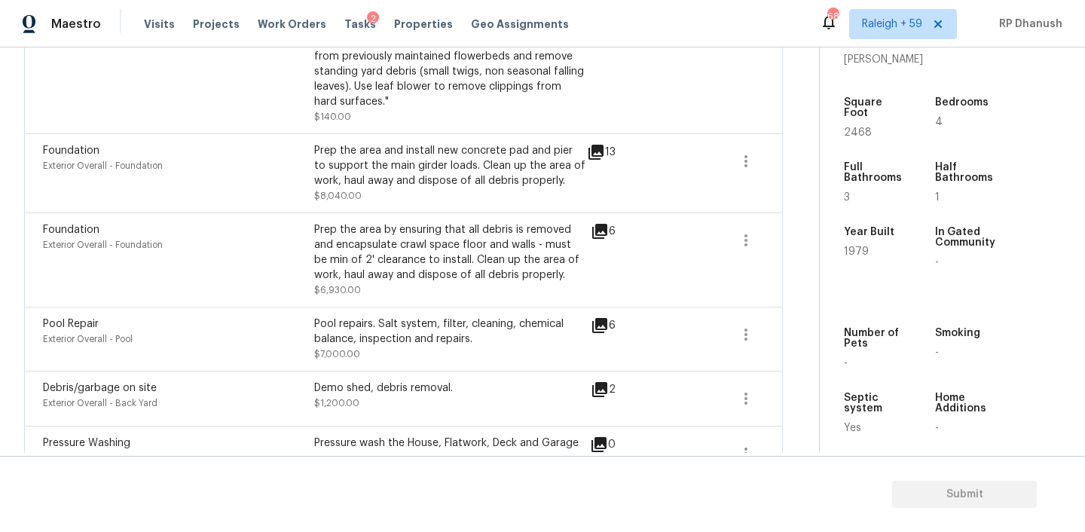
click at [601, 234] on icon at bounding box center [599, 231] width 15 height 15
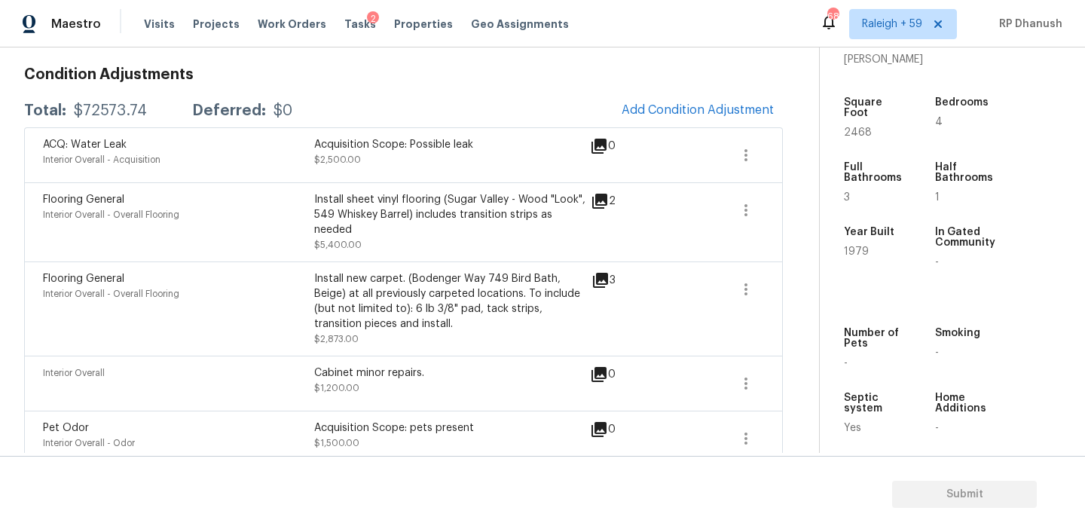
scroll to position [185, 0]
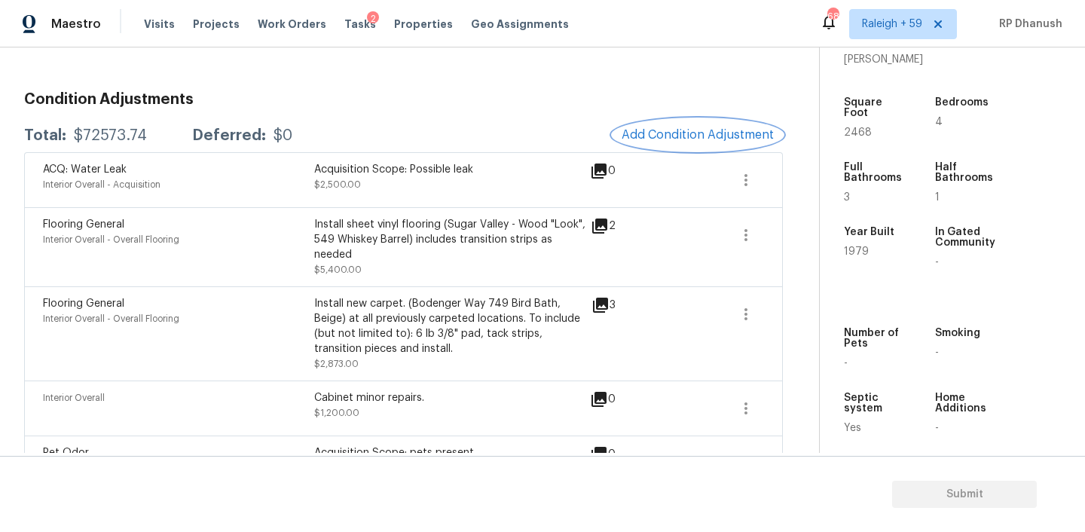
click at [670, 134] on span "Add Condition Adjustment" at bounding box center [697, 135] width 152 height 14
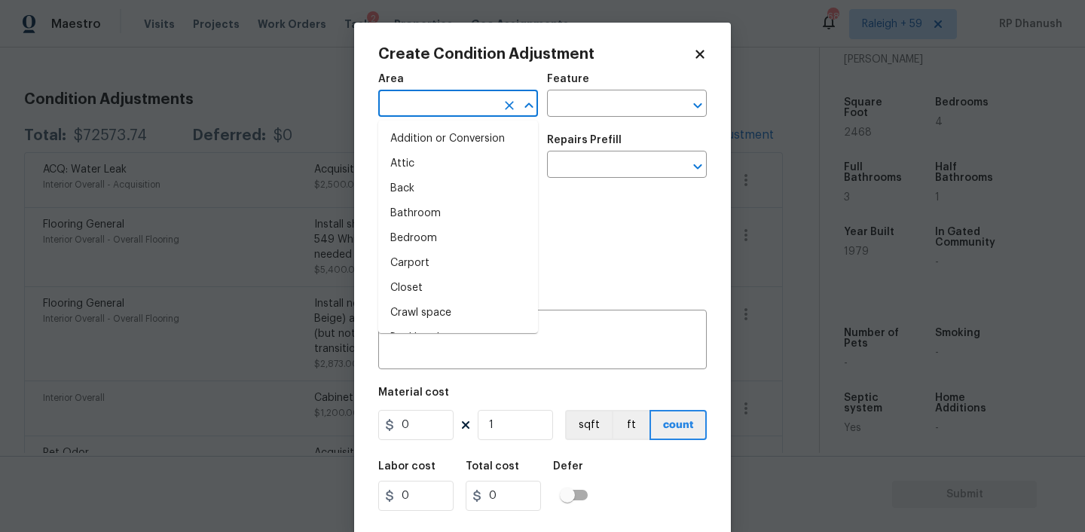
click at [427, 103] on input "text" at bounding box center [437, 104] width 118 height 23
type input "ihte"
click at [444, 159] on li "Interior Overall" at bounding box center [458, 163] width 160 height 25
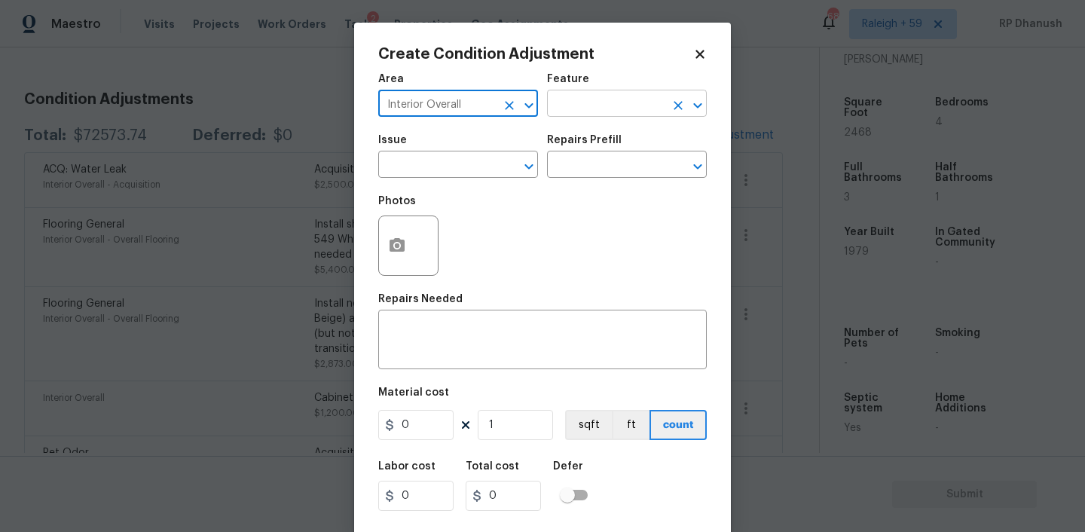
type input "Interior Overall"
click at [616, 96] on input "text" at bounding box center [606, 104] width 118 height 23
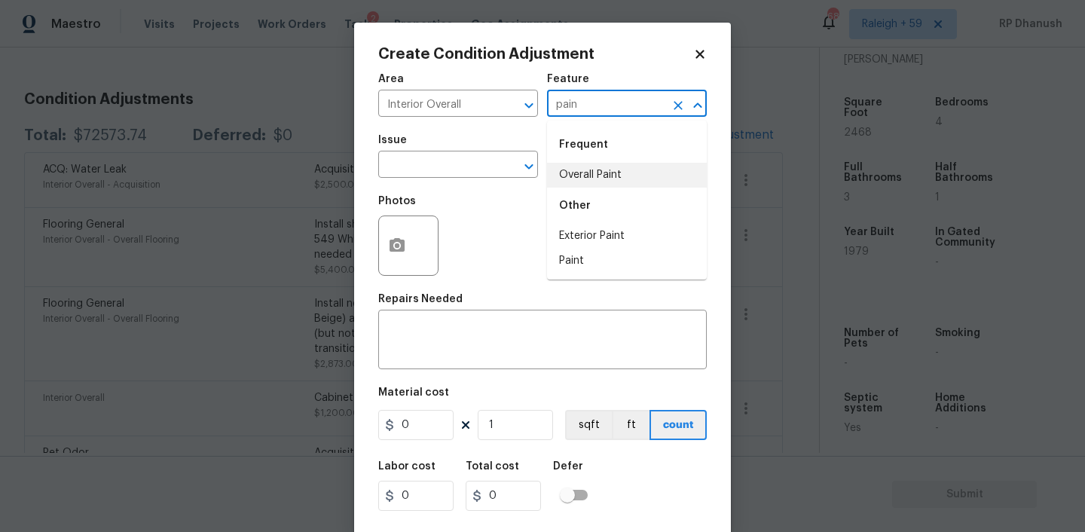
click at [590, 166] on li "Overall Paint" at bounding box center [627, 175] width 160 height 25
type input "Overall Paint"
click at [472, 166] on input "text" at bounding box center [437, 165] width 118 height 23
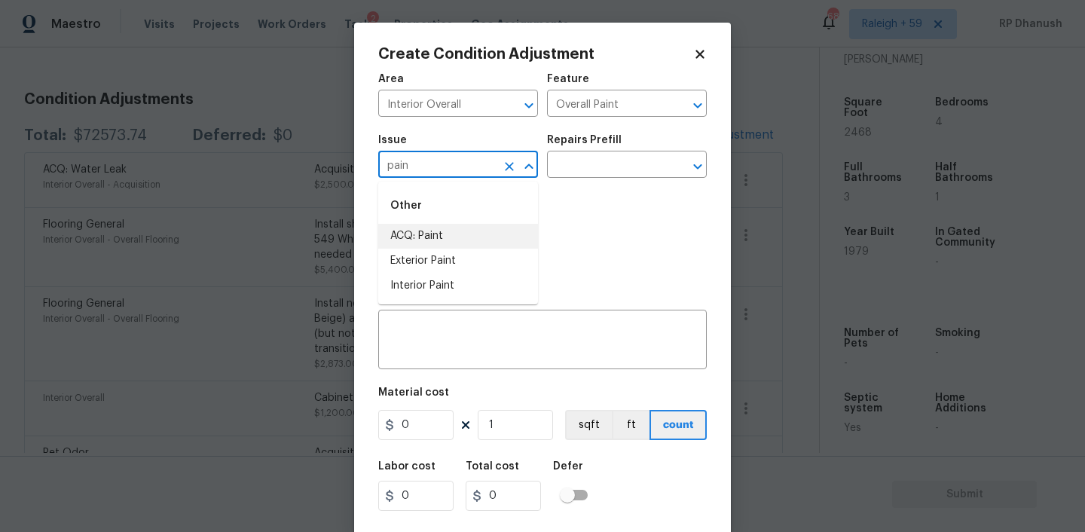
drag, startPoint x: 443, startPoint y: 239, endPoint x: 596, endPoint y: 185, distance: 162.3
click at [443, 239] on li "ACQ: Paint" at bounding box center [458, 236] width 160 height 25
type input "ACQ: Paint"
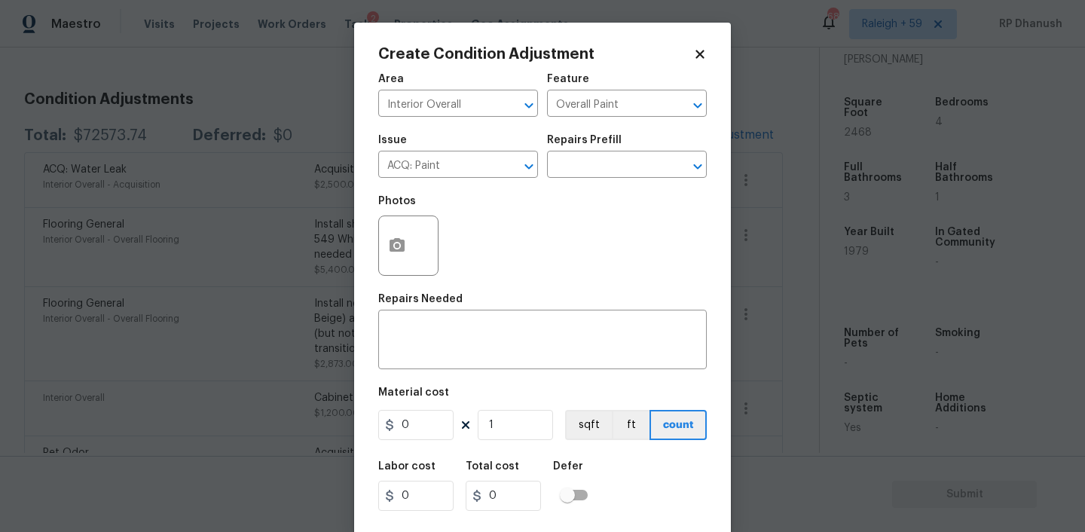
click at [623, 183] on div "Issue ACQ: Paint ​ Repairs Prefill ​" at bounding box center [542, 156] width 328 height 61
click at [628, 172] on input "text" at bounding box center [606, 165] width 118 height 23
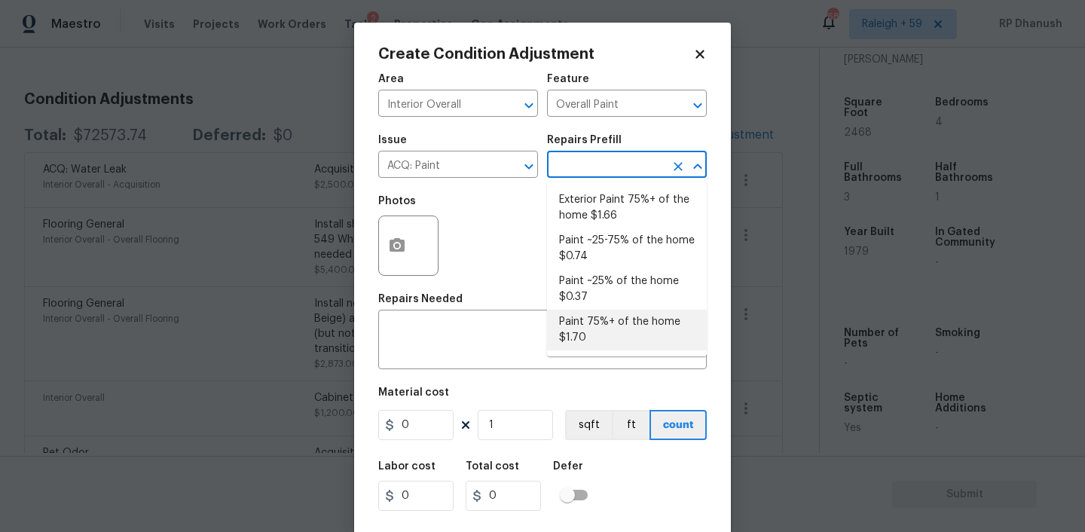
click at [602, 340] on li "Paint 75%+ of the home $1.70" at bounding box center [627, 330] width 160 height 41
type input "Acquisition"
type textarea "Acquisition Scope: 75%+ of the home will likely require interior paint"
type input "1.7"
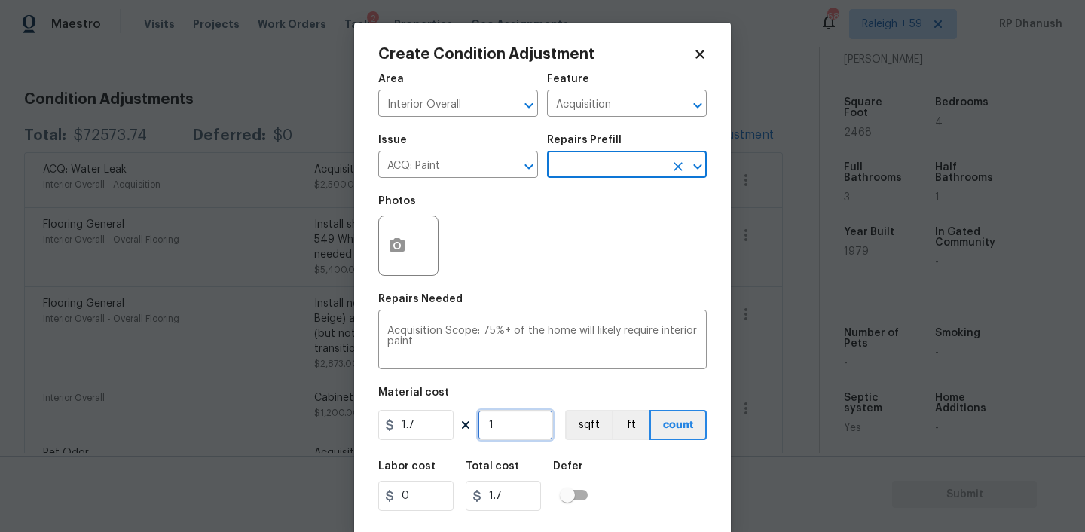
click at [532, 417] on input "1" at bounding box center [515, 425] width 75 height 30
type input "0"
type input "2"
type input "3.4"
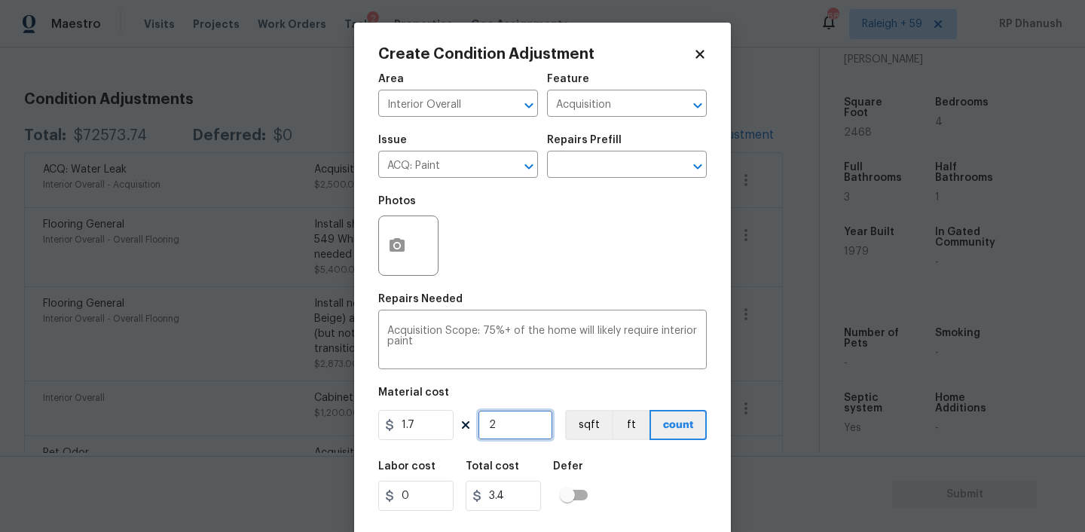
type input "24"
type input "40.8"
type input "246"
type input "418.2"
type input "2468"
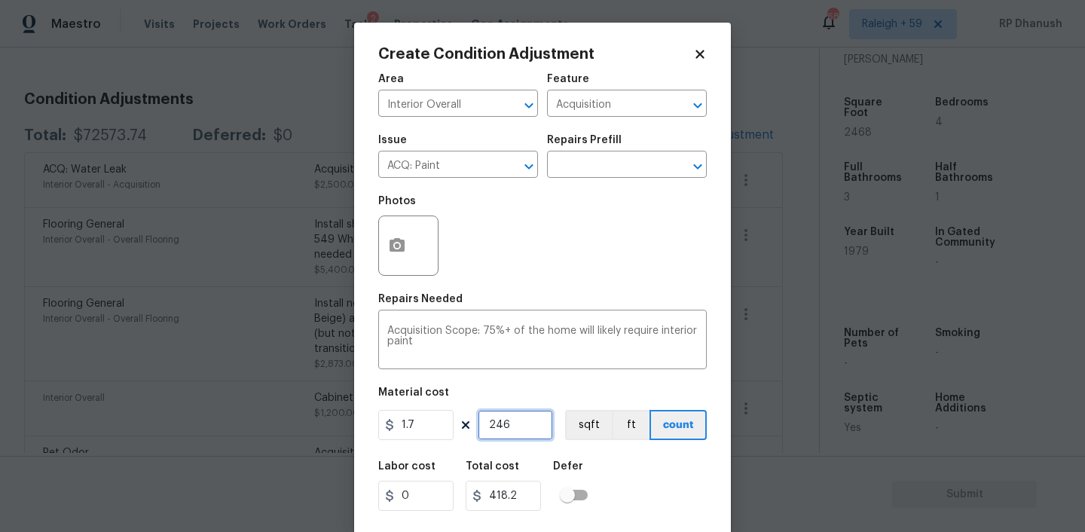
type input "4195.6"
type input "2468"
click at [532, 417] on input "2468" at bounding box center [515, 425] width 75 height 30
click at [388, 255] on icon "button" at bounding box center [397, 246] width 18 height 18
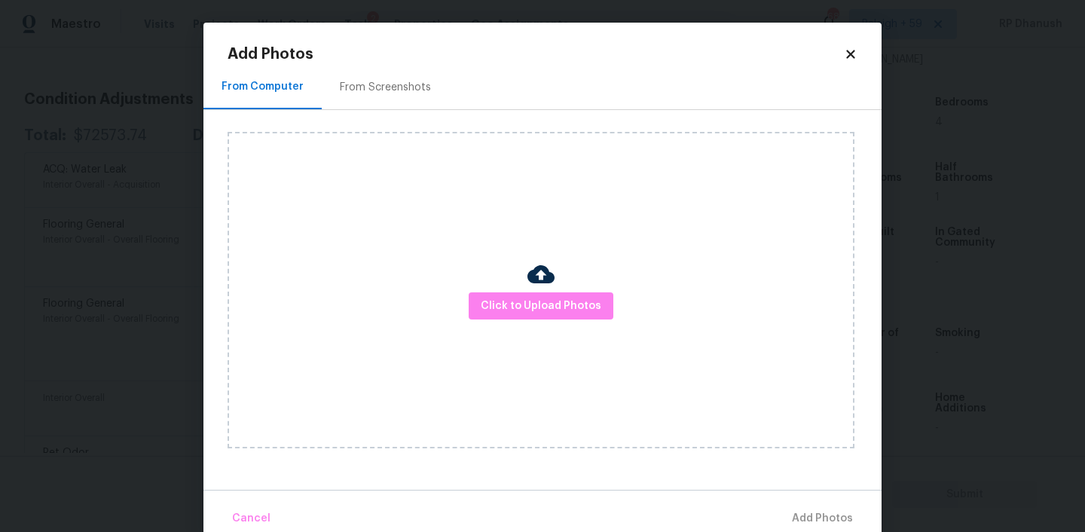
click at [373, 83] on div "From Screenshots" at bounding box center [385, 87] width 91 height 15
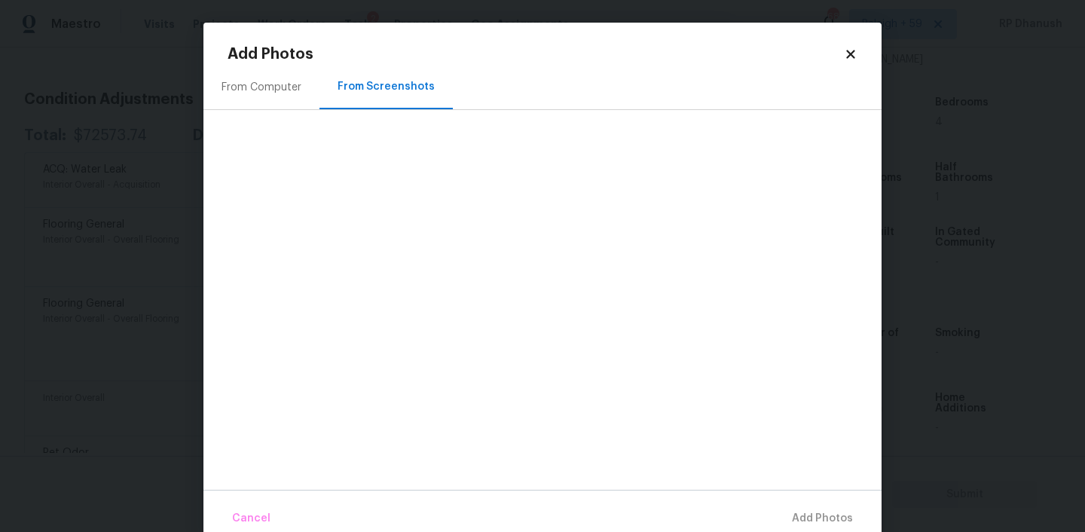
click at [252, 105] on div "From Computer" at bounding box center [261, 87] width 116 height 44
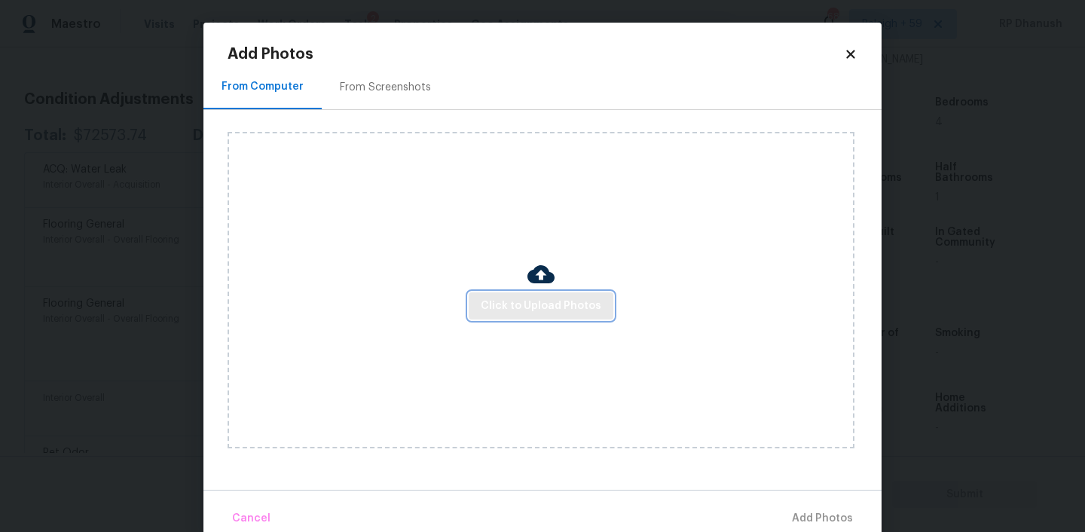
click at [548, 301] on span "Click to Upload Photos" at bounding box center [541, 306] width 121 height 19
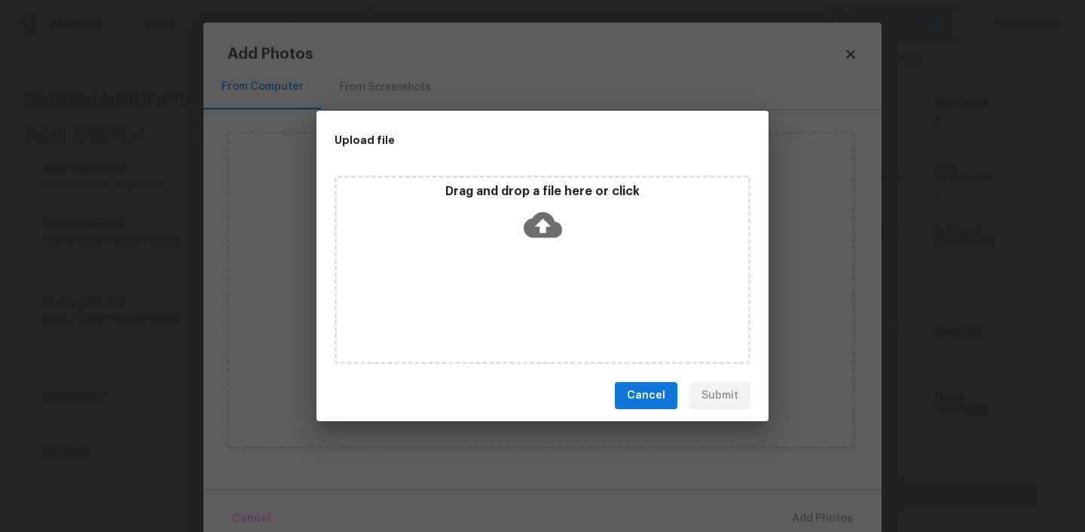
click at [551, 197] on p "Drag and drop a file here or click" at bounding box center [542, 192] width 411 height 16
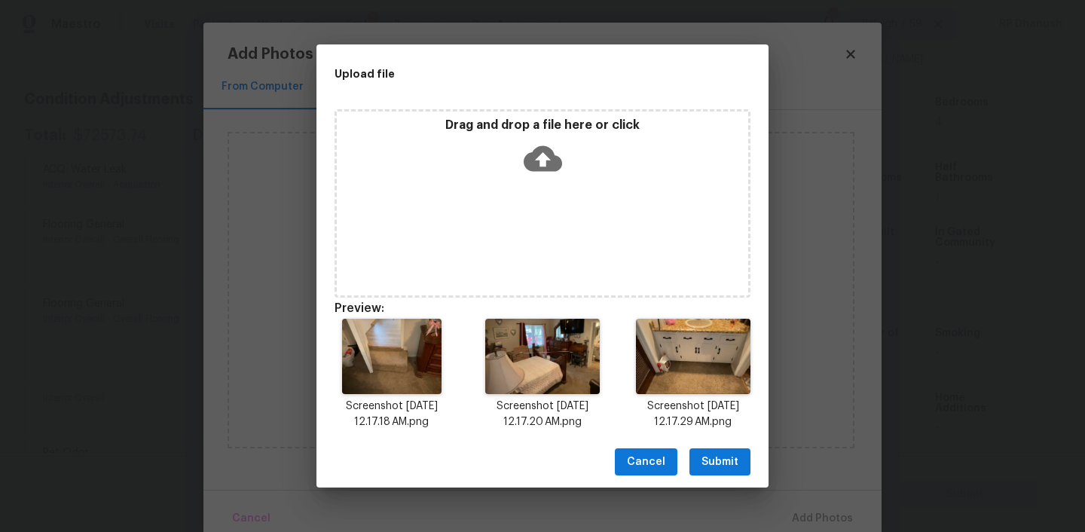
click at [713, 463] on span "Submit" at bounding box center [719, 462] width 37 height 19
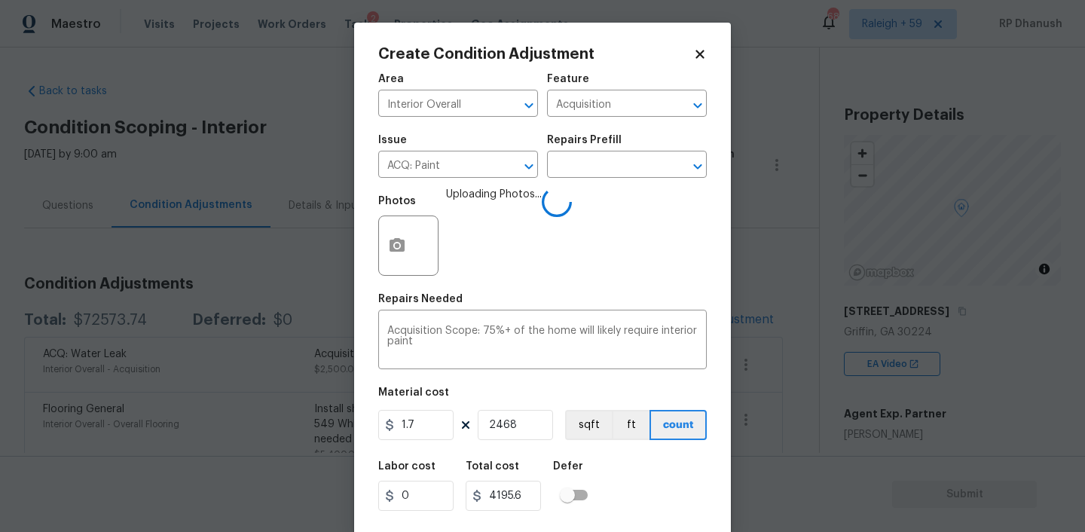
scroll to position [31, 0]
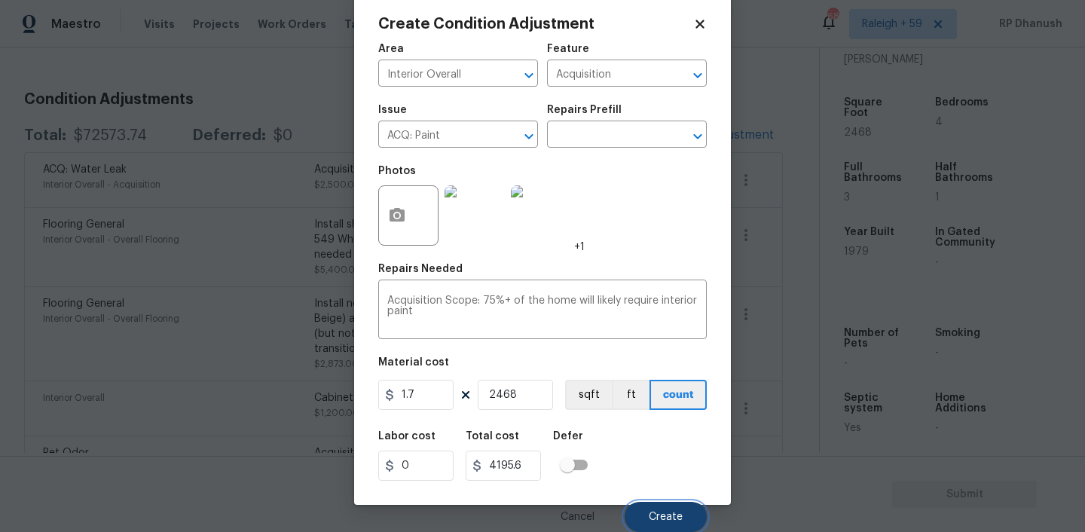
click at [659, 510] on button "Create" at bounding box center [666, 517] width 82 height 30
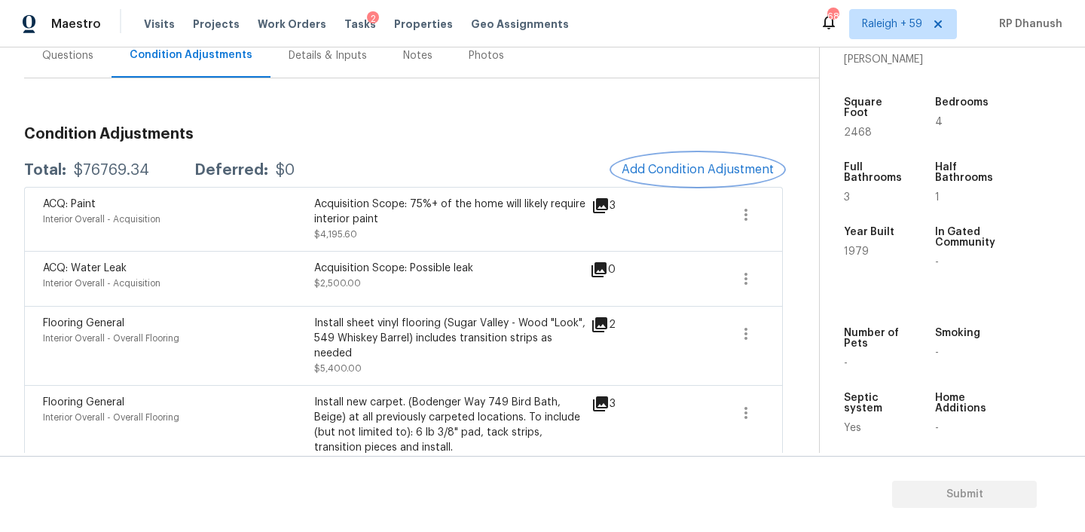
scroll to position [128, 0]
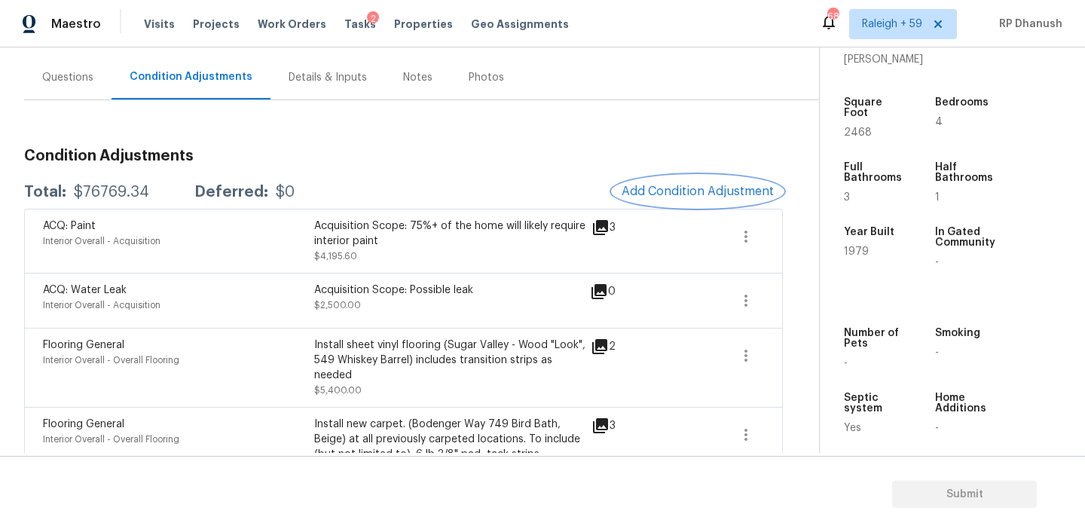
click at [670, 190] on span "Add Condition Adjustment" at bounding box center [697, 192] width 152 height 14
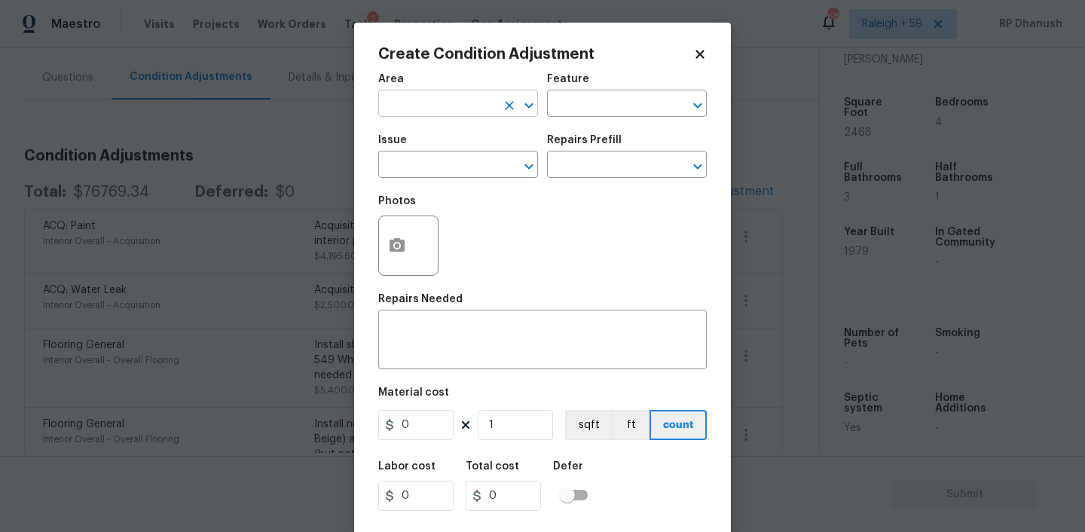
click at [423, 102] on input "text" at bounding box center [437, 104] width 118 height 23
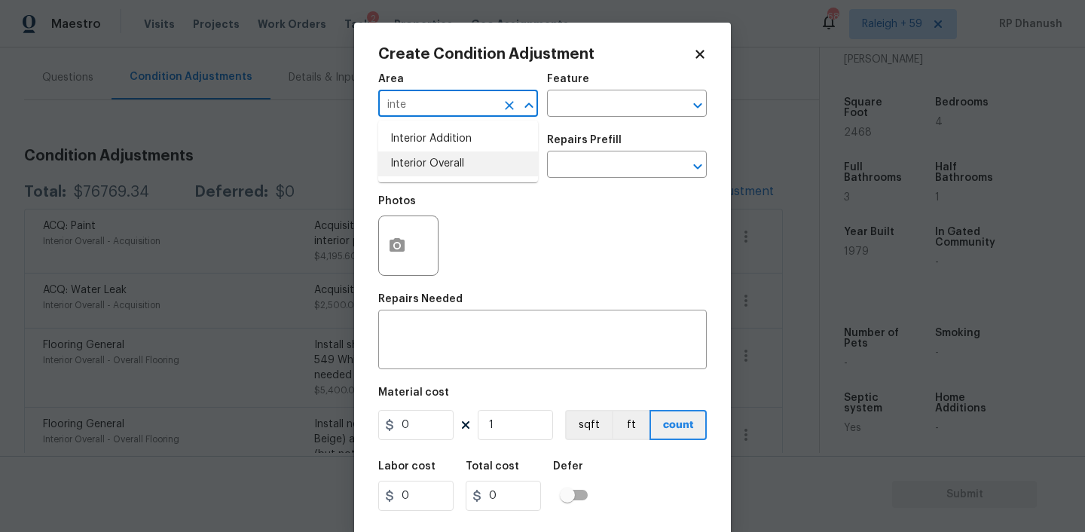
click at [415, 162] on li "Interior Overall" at bounding box center [458, 163] width 160 height 25
drag, startPoint x: 694, startPoint y: 99, endPoint x: 676, endPoint y: 99, distance: 17.3
click at [693, 99] on icon "Open" at bounding box center [698, 105] width 18 height 18
type input "Interior Overall"
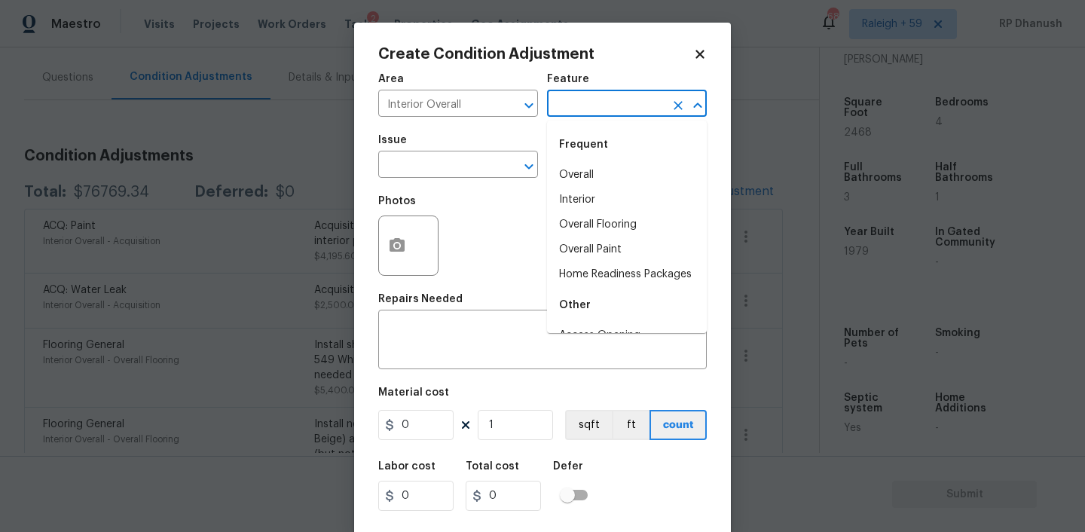
click at [627, 100] on input "text" at bounding box center [606, 104] width 118 height 23
click at [579, 174] on li "Interior" at bounding box center [627, 175] width 160 height 25
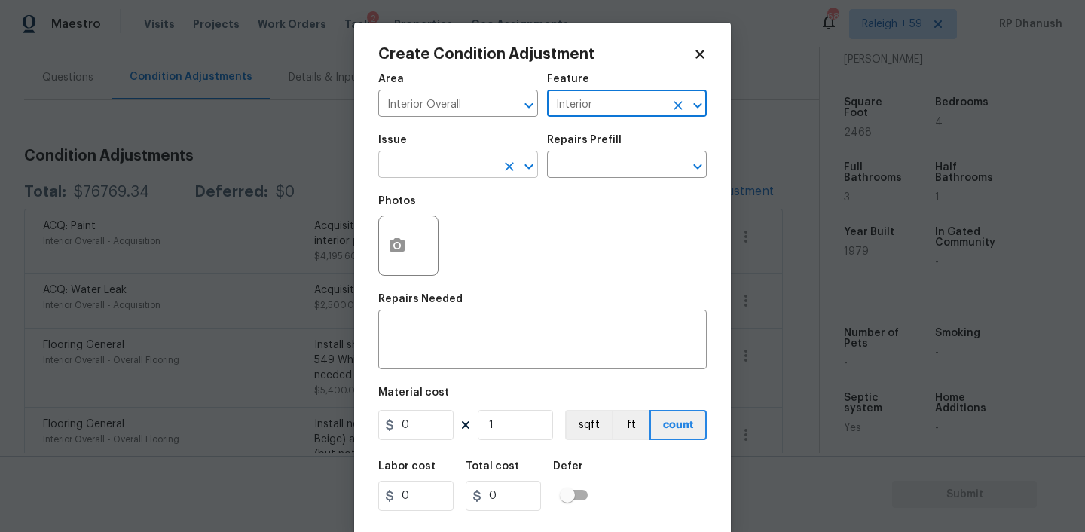
type input "Interior"
click at [414, 165] on input "text" at bounding box center [437, 165] width 118 height 23
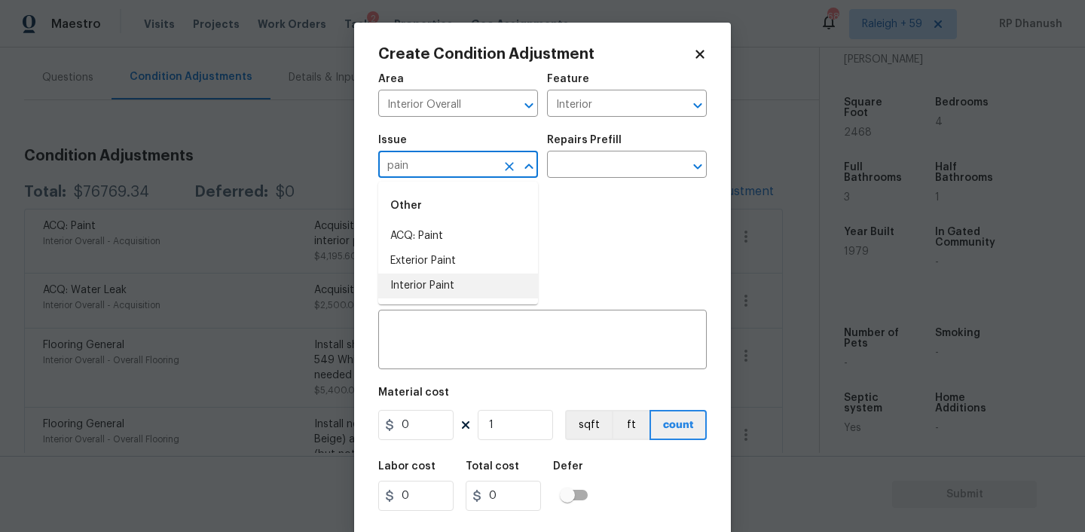
click at [400, 276] on li "Interior Paint" at bounding box center [458, 285] width 160 height 25
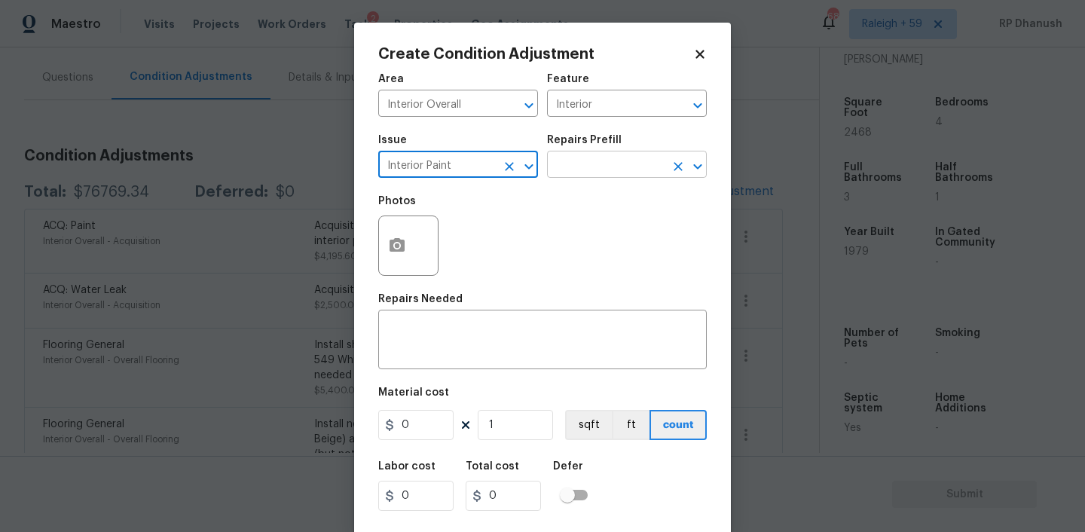
type input "Interior Paint"
click at [588, 169] on input "text" at bounding box center [606, 165] width 118 height 23
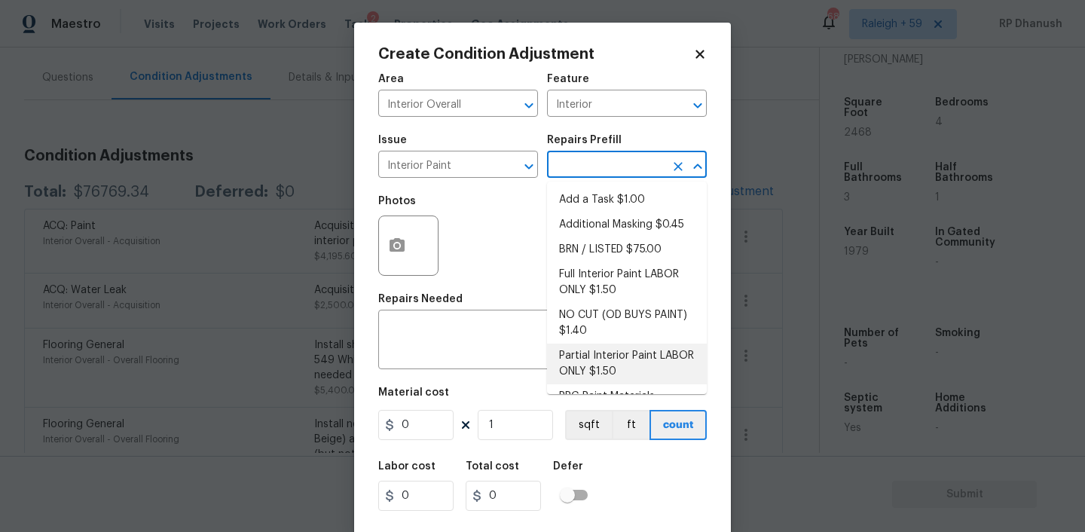
scroll to position [61, 0]
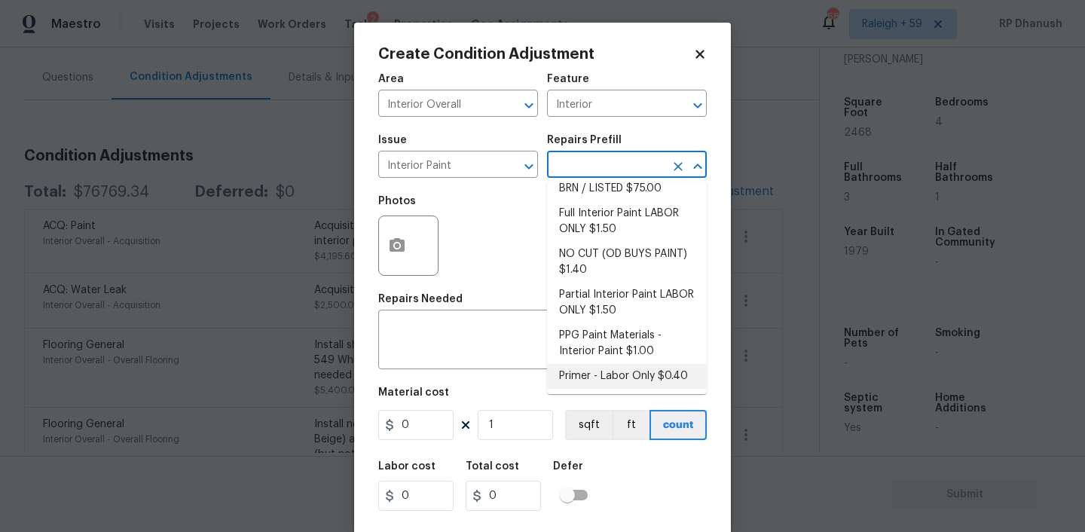
click at [592, 371] on li "Primer - Labor Only $0.40" at bounding box center [627, 376] width 160 height 25
type input "Overall Paint"
type textarea "Interior primer - PRIMER PROVIDED BY OPENDOOR - All nails, screws, drywall anch…"
type input "0.4"
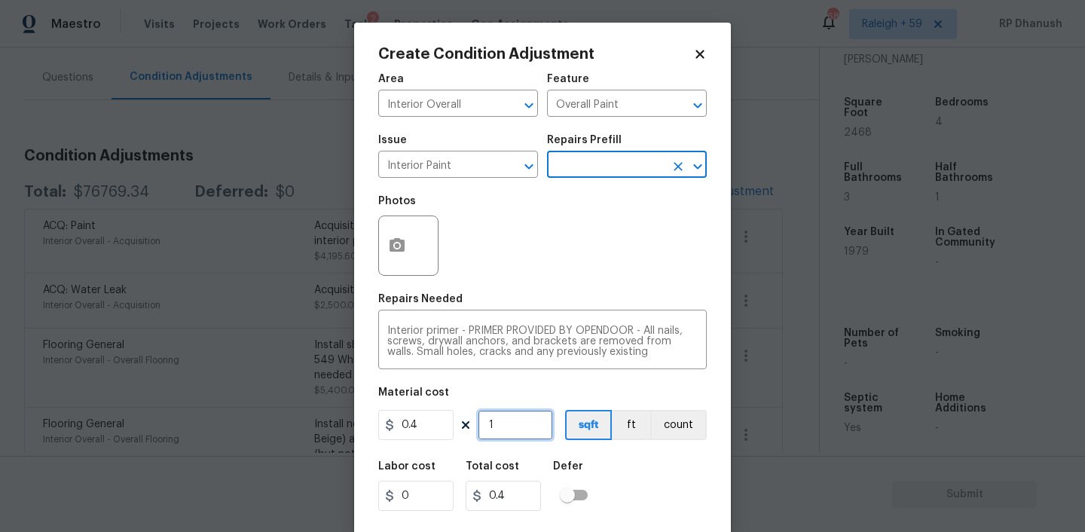
click at [503, 426] on input "1" at bounding box center [515, 425] width 75 height 30
type input "0"
type input "5"
type input "2"
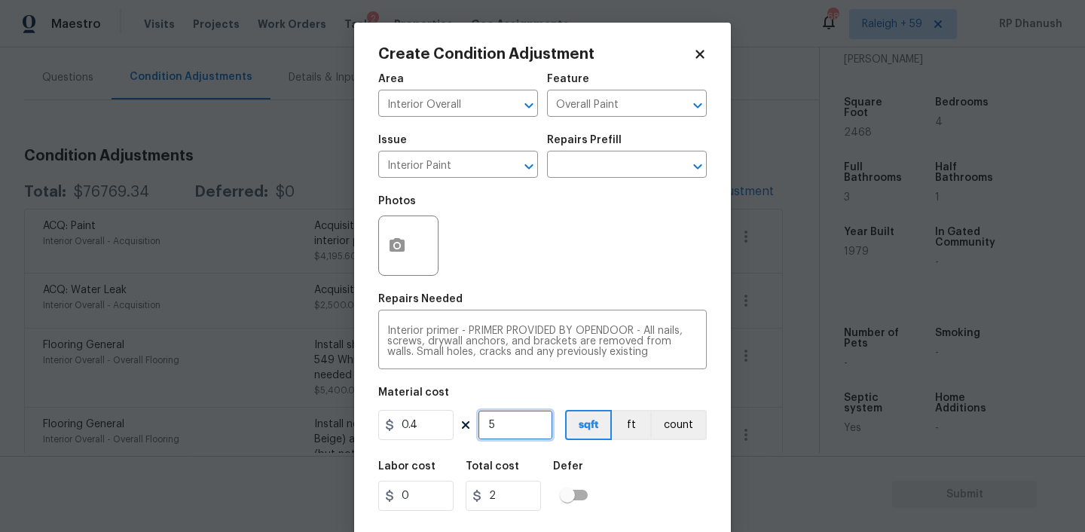
type input "50"
type input "20"
type input "500"
type input "200"
type input "500"
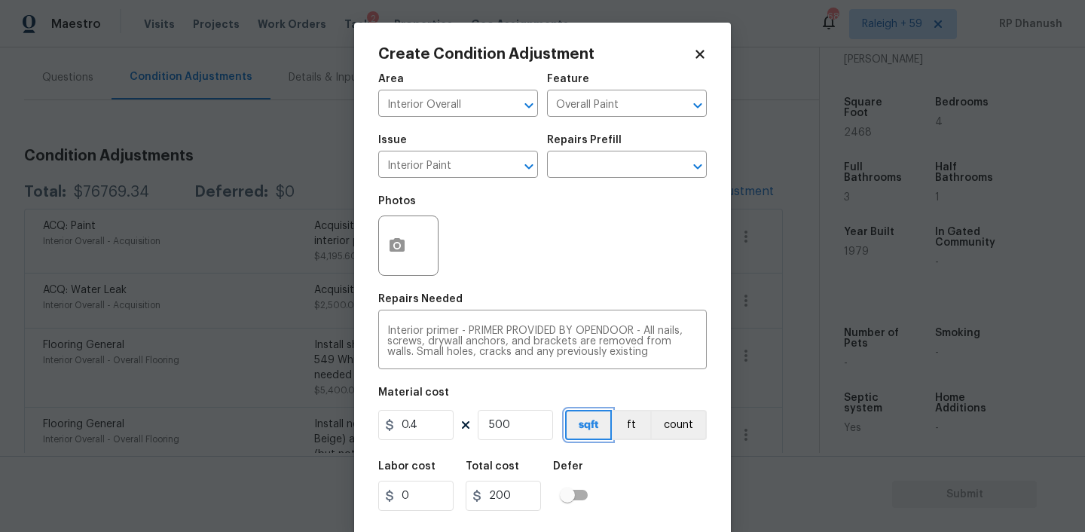
scroll to position [31, 0]
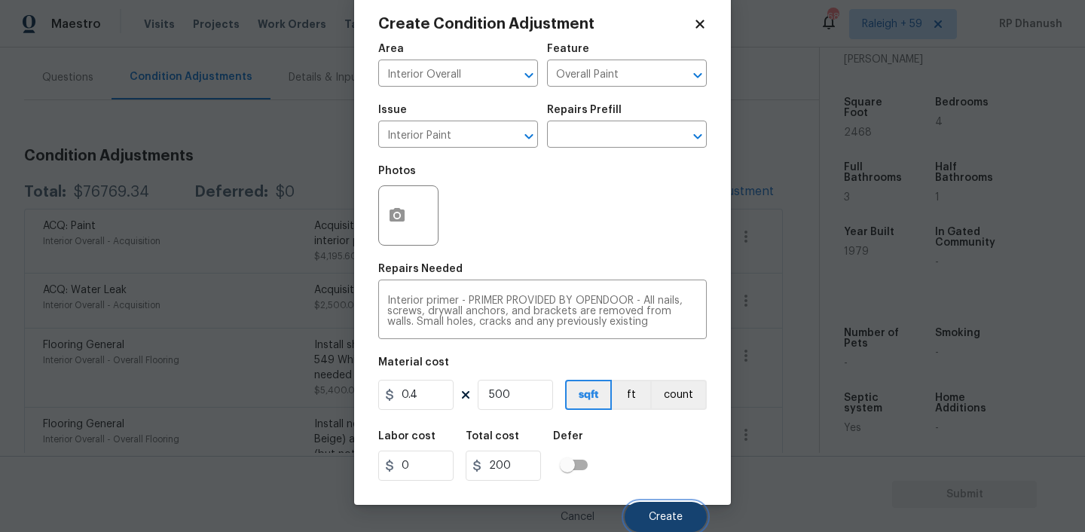
click at [664, 514] on span "Create" at bounding box center [666, 517] width 34 height 11
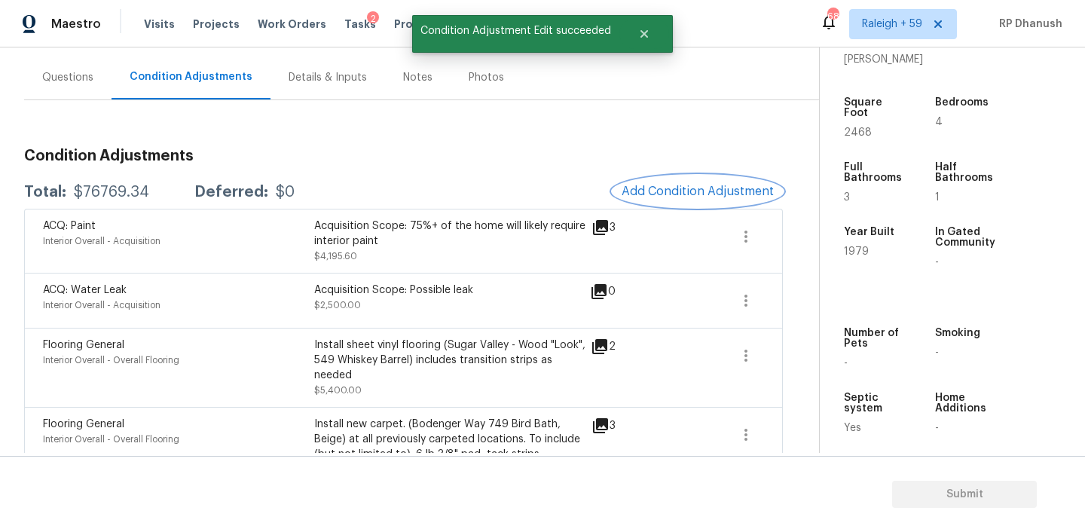
scroll to position [0, 0]
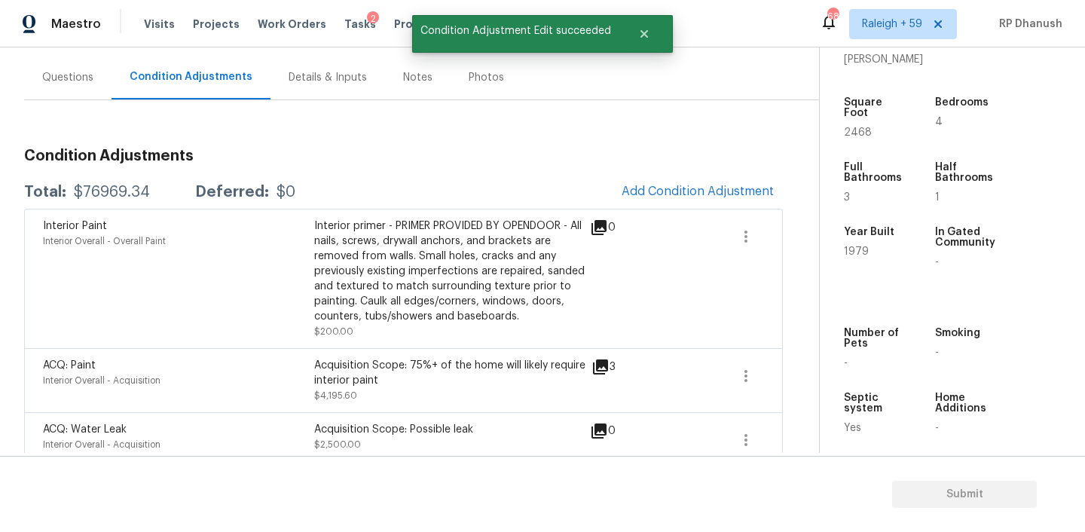
click at [631, 210] on div "Interior Paint Interior Overall - Overall Paint Interior primer - PRIMER PROVID…" at bounding box center [403, 278] width 759 height 139
click at [643, 206] on span "Add Condition Adjustment" at bounding box center [697, 192] width 170 height 33
click at [652, 196] on span "Add Condition Adjustment" at bounding box center [697, 192] width 152 height 14
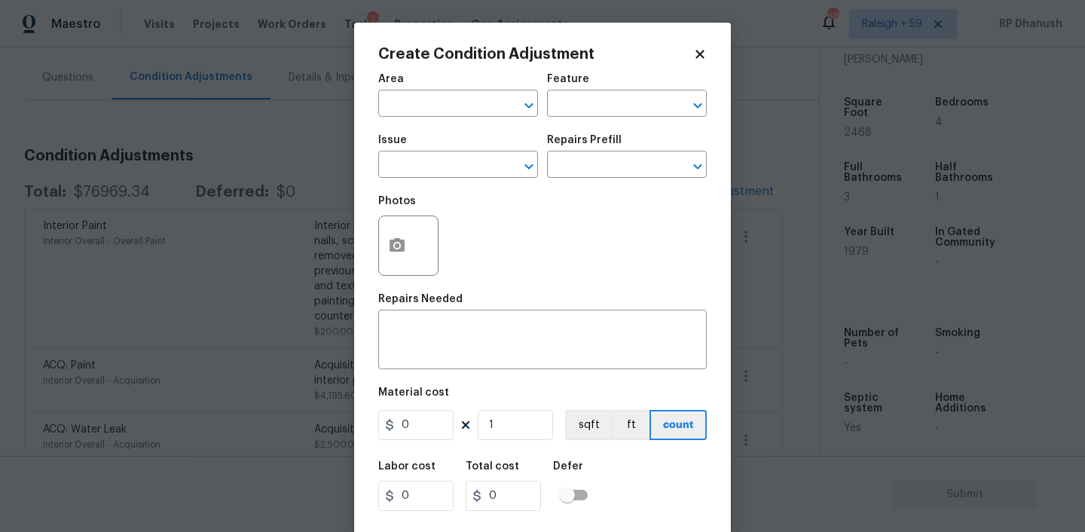
click at [221, 242] on body "Maestro Visits Projects Work Orders Tasks 2 Properties Geo Assignments 689 Rale…" at bounding box center [542, 266] width 1085 height 532
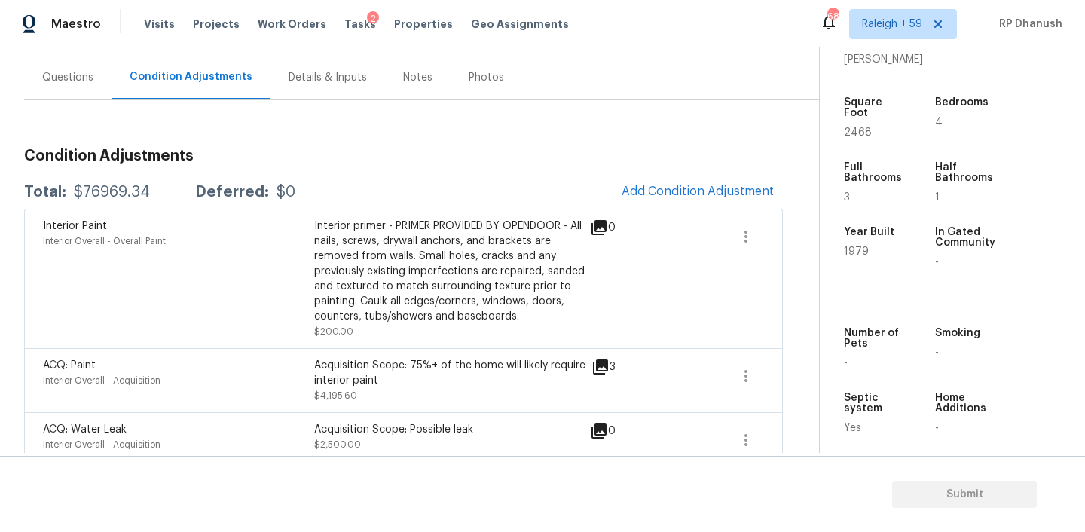
click at [79, 72] on div "Questions" at bounding box center [67, 77] width 51 height 15
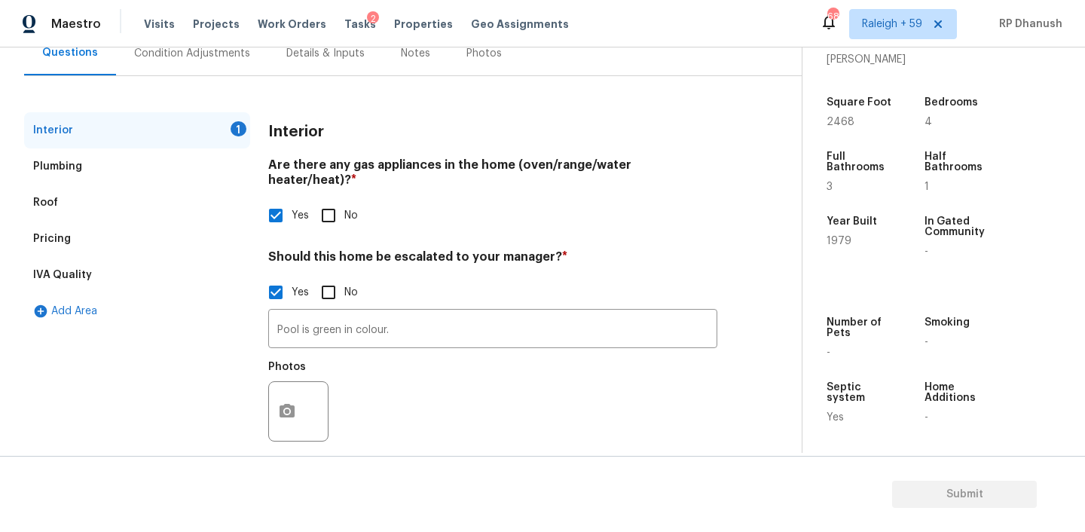
scroll to position [157, 0]
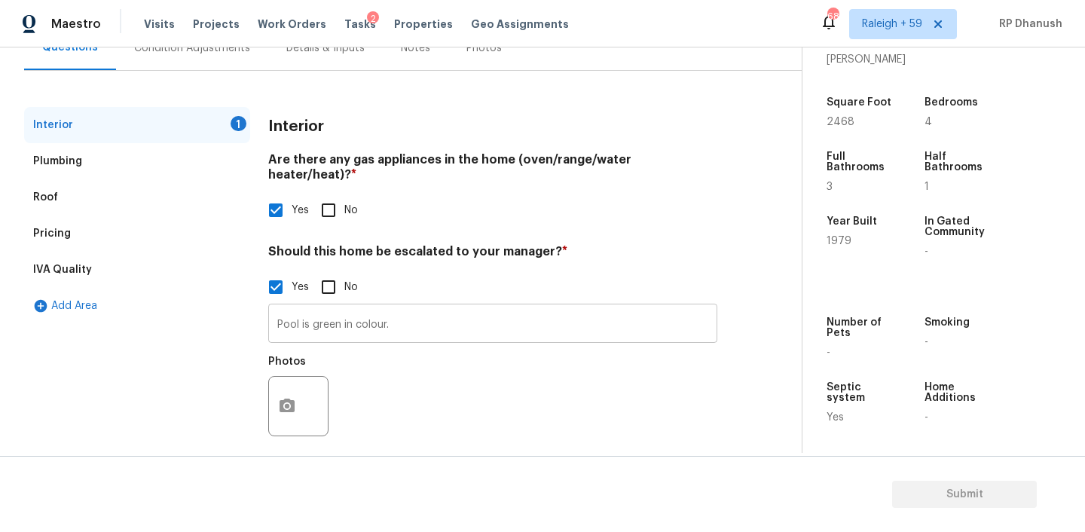
click at [443, 307] on input "Pool is green in colour." at bounding box center [492, 324] width 449 height 35
click at [297, 382] on button "button" at bounding box center [287, 407] width 36 height 59
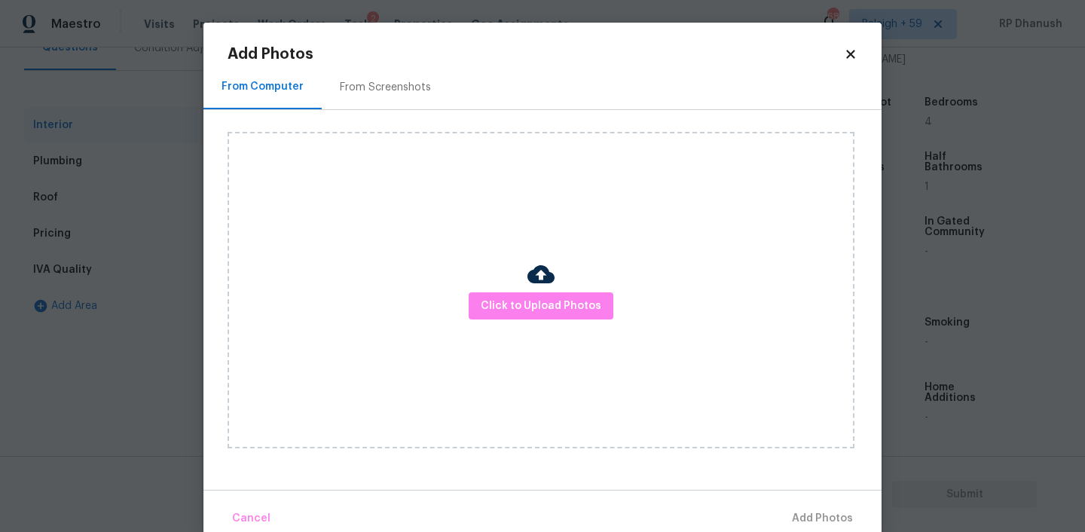
click at [400, 72] on div "From Screenshots" at bounding box center [385, 87] width 127 height 44
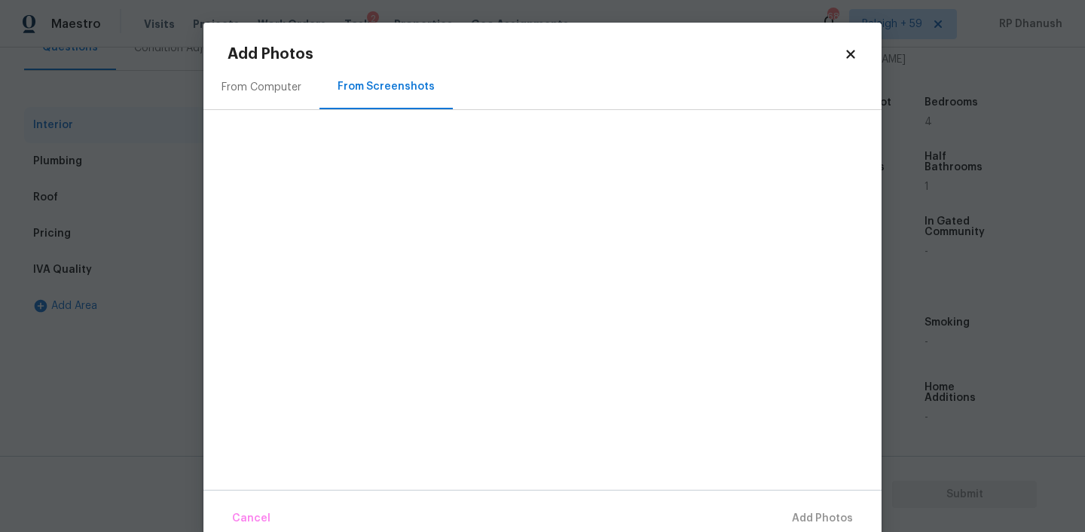
click at [271, 84] on div "From Computer" at bounding box center [261, 87] width 80 height 15
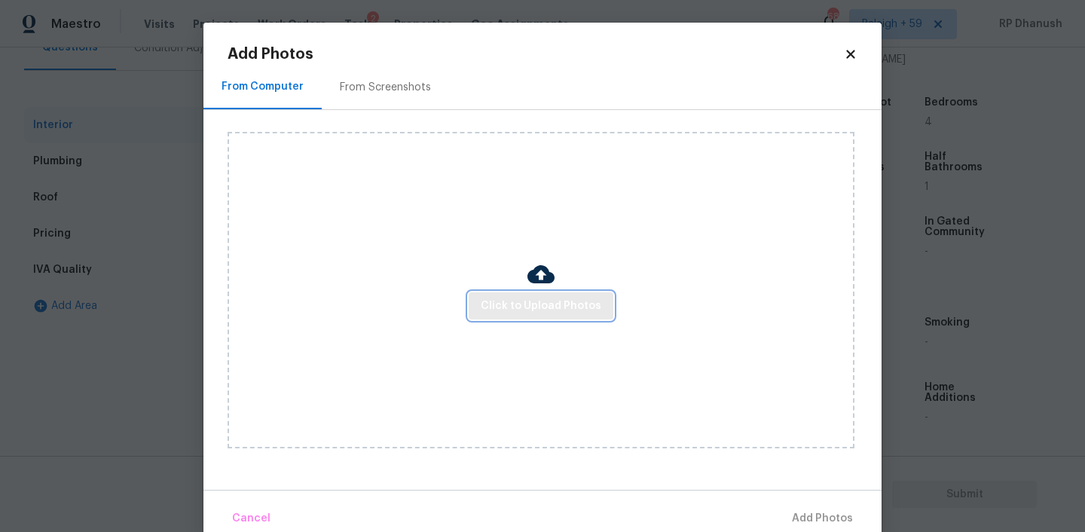
click at [536, 293] on button "Click to Upload Photos" at bounding box center [541, 306] width 145 height 28
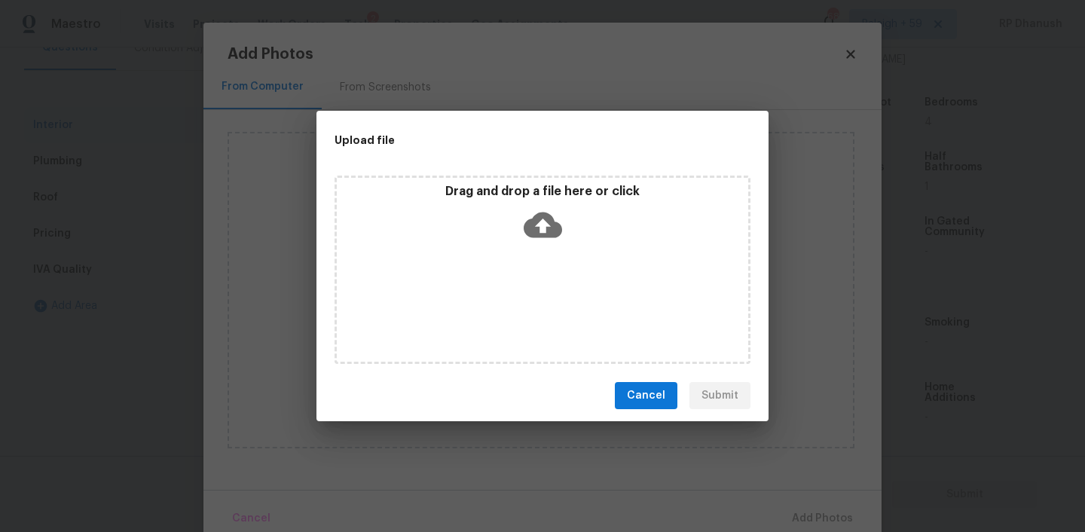
click at [536, 234] on icon at bounding box center [543, 225] width 38 height 26
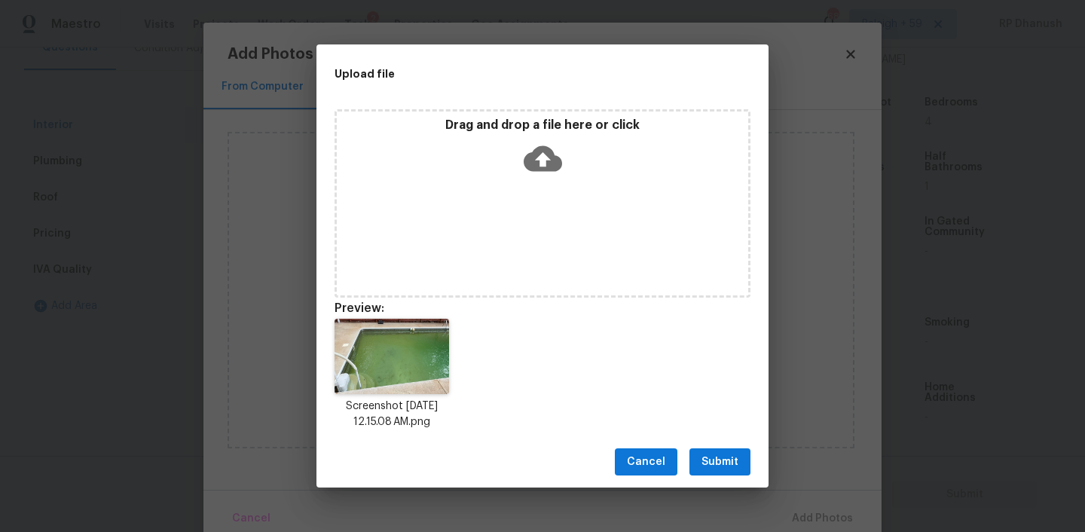
click at [723, 461] on span "Submit" at bounding box center [719, 462] width 37 height 19
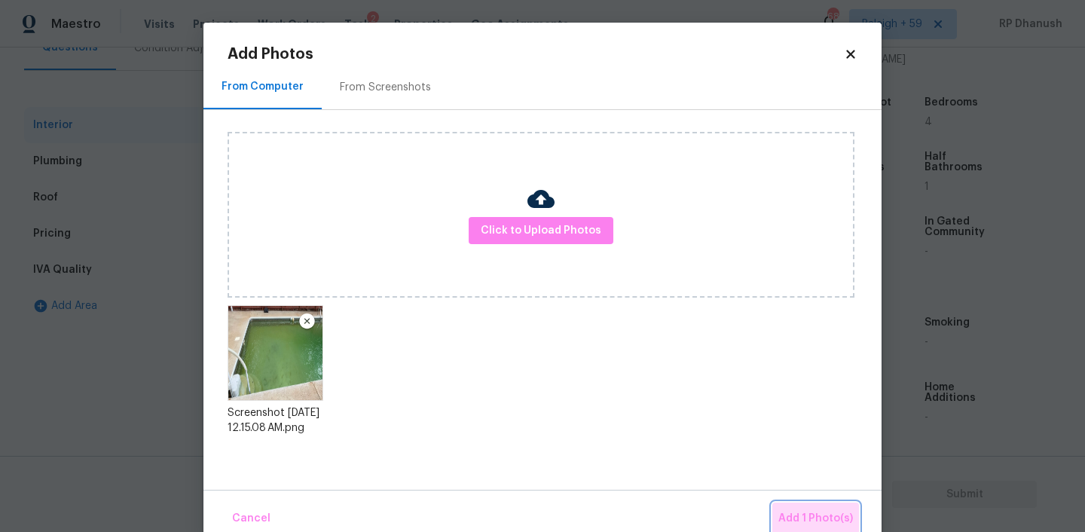
click at [812, 505] on button "Add 1 Photo(s)" at bounding box center [815, 518] width 87 height 32
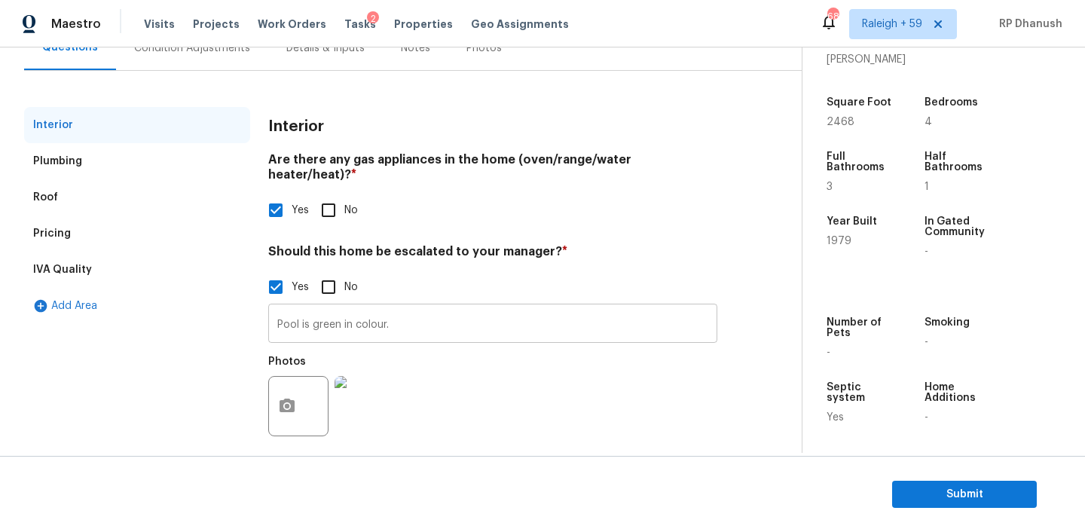
click at [461, 307] on input "Pool is green in colour." at bounding box center [492, 324] width 449 height 35
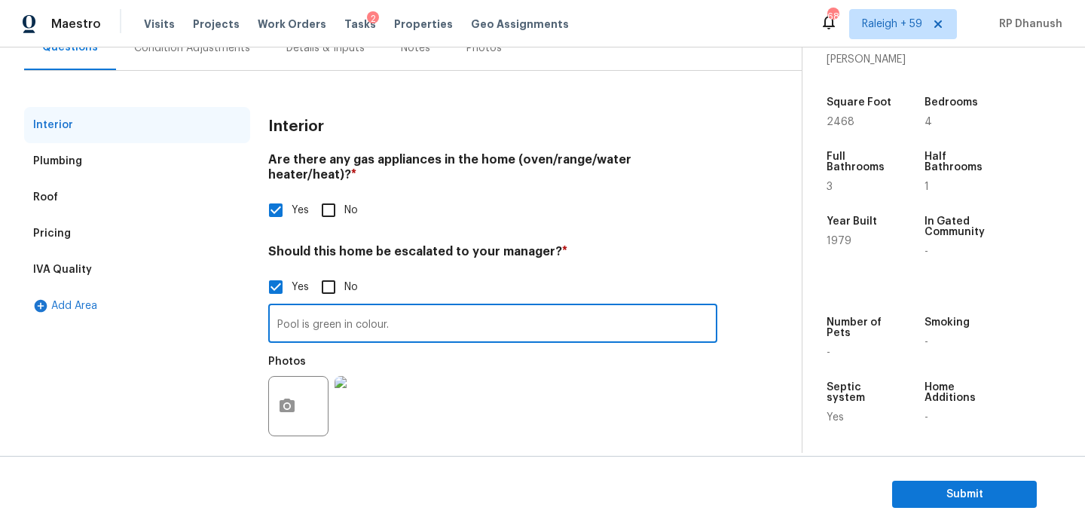
click at [432, 307] on input "Pool is green in colour." at bounding box center [492, 324] width 449 height 35
paste input "Garage converted. Property has pool, crawl space, foundation, roof, fence, and …"
click at [447, 308] on input "Pool is green in colour.Garage converted. Property has pool, crawl space, found…" at bounding box center [492, 324] width 449 height 35
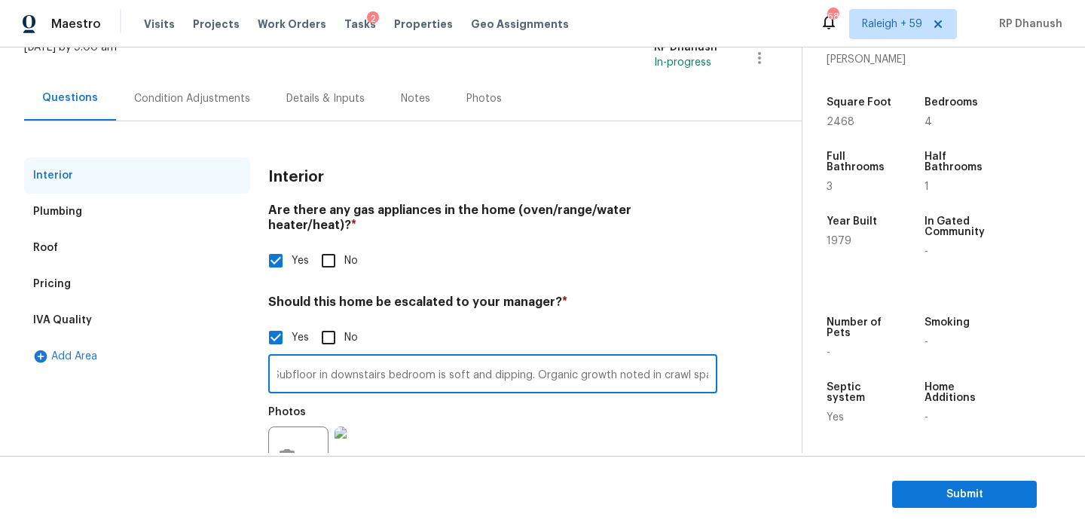
type input "Pool is green in colour.Garage converted. Property has pool, crawl space, found…"
click at [90, 292] on div "Pricing" at bounding box center [137, 284] width 226 height 36
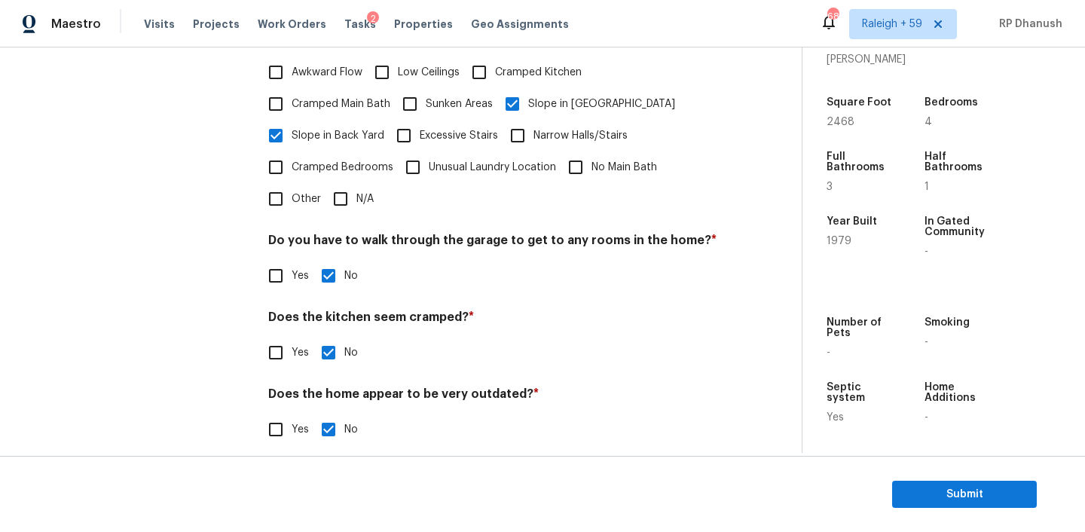
scroll to position [0, 0]
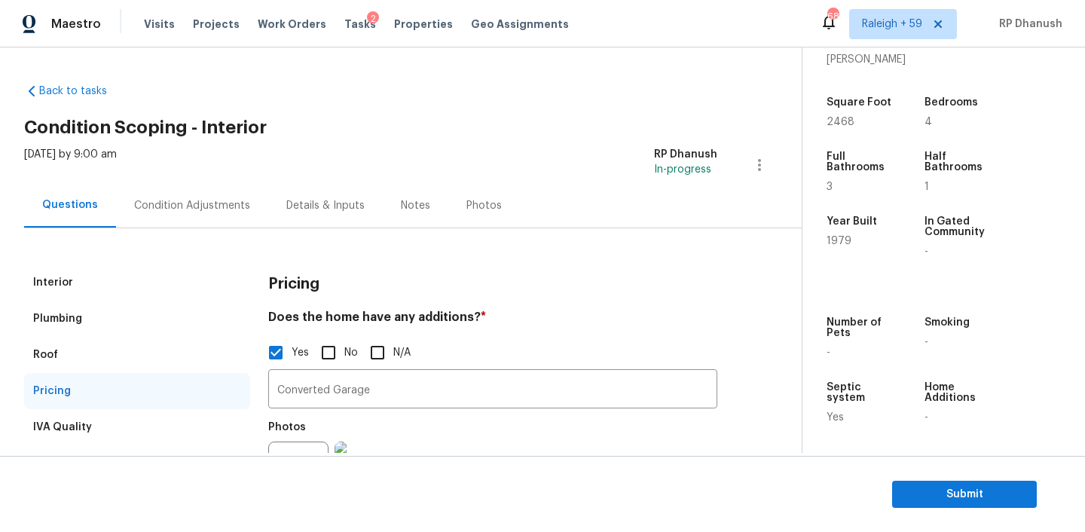
click at [217, 193] on div "Condition Adjustments" at bounding box center [192, 205] width 152 height 44
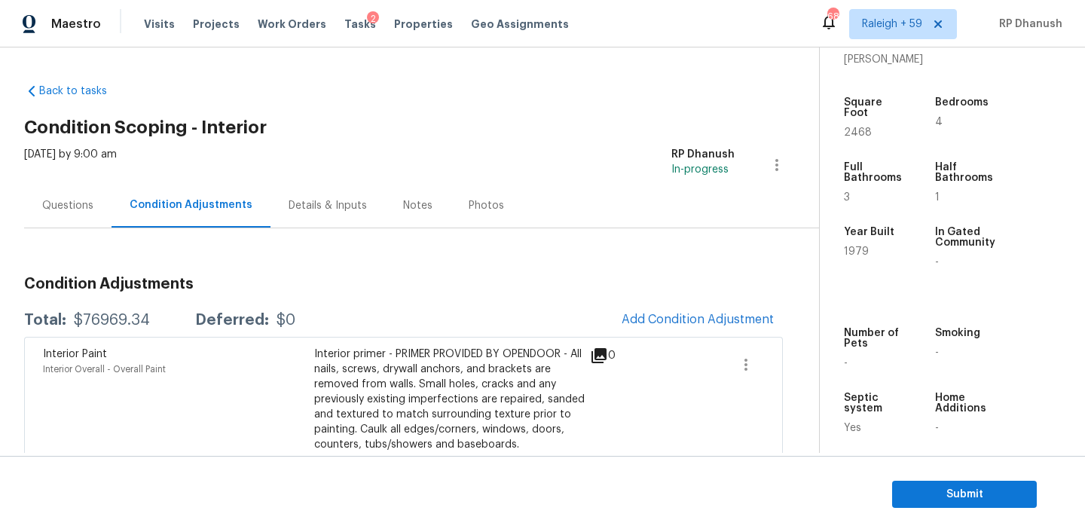
click at [69, 203] on div "Questions" at bounding box center [67, 205] width 51 height 15
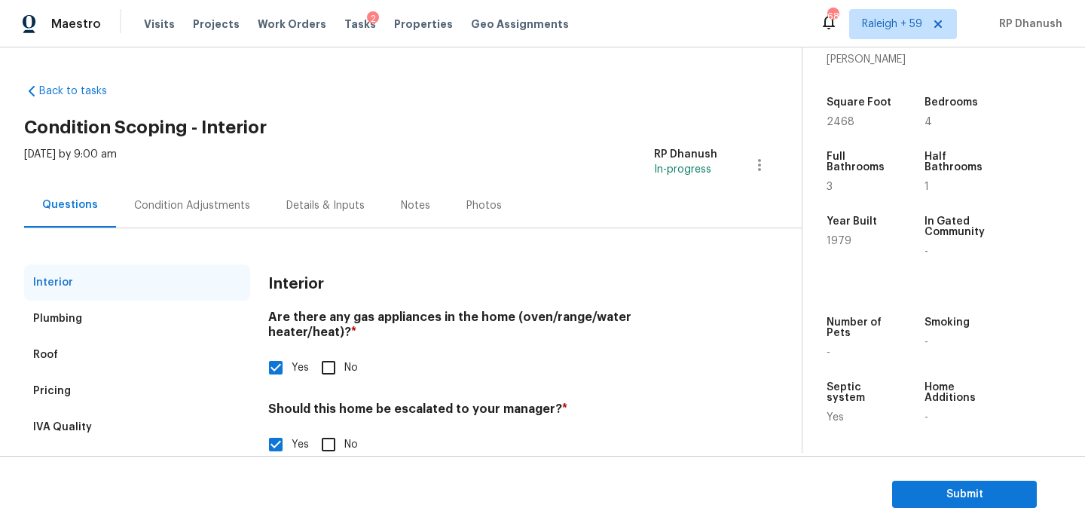
click at [198, 199] on div "Condition Adjustments" at bounding box center [192, 205] width 116 height 15
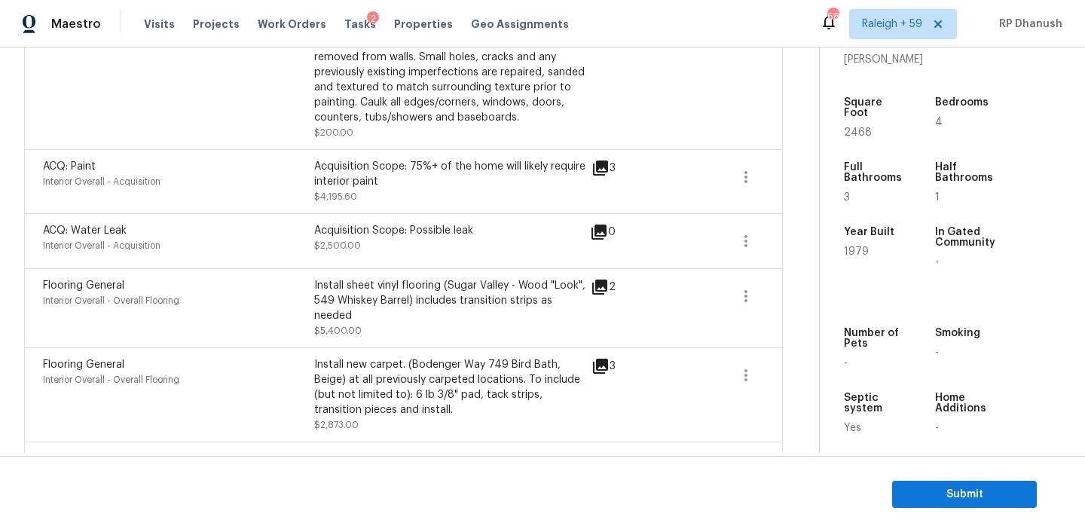
scroll to position [227, 0]
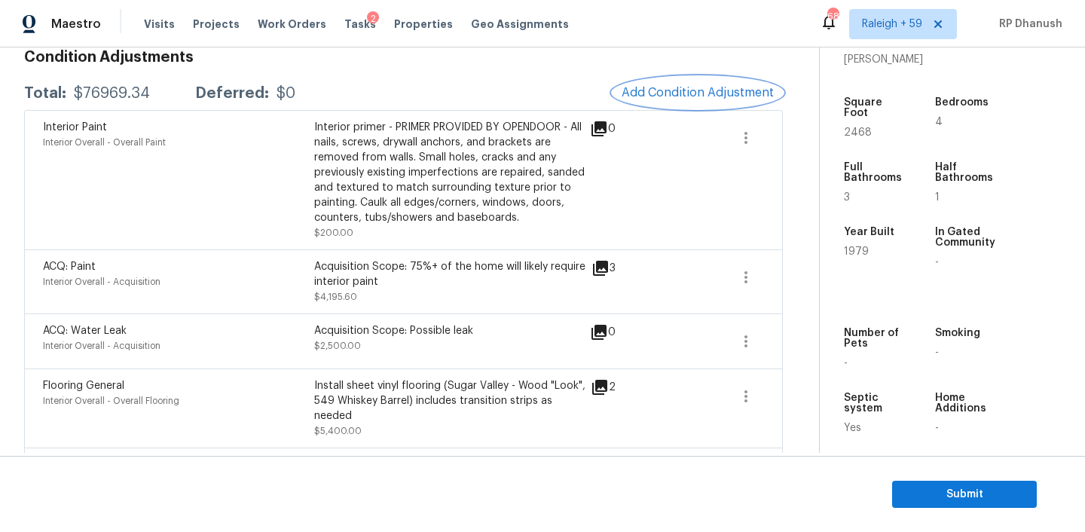
click at [716, 91] on span "Add Condition Adjustment" at bounding box center [697, 93] width 152 height 14
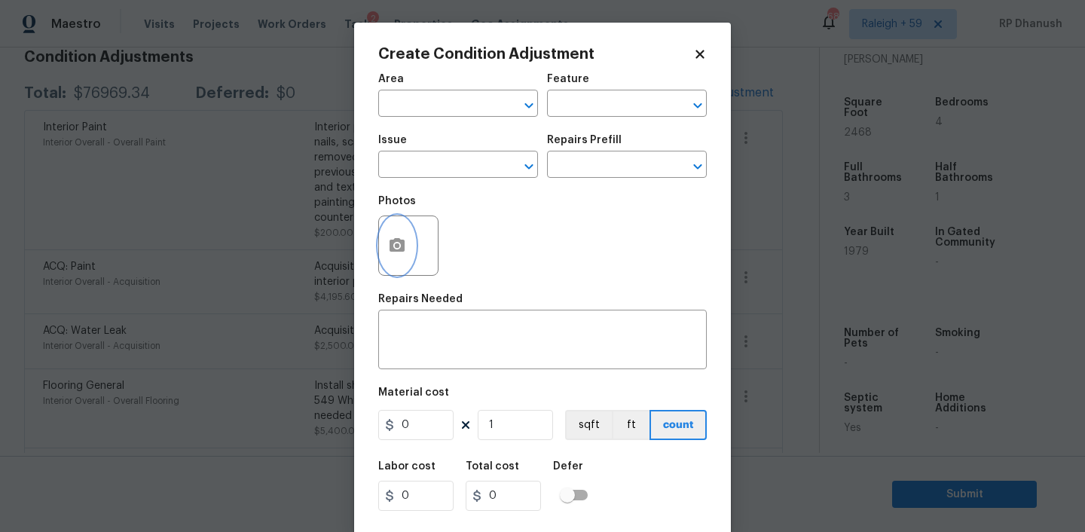
click at [385, 250] on button "button" at bounding box center [397, 245] width 36 height 59
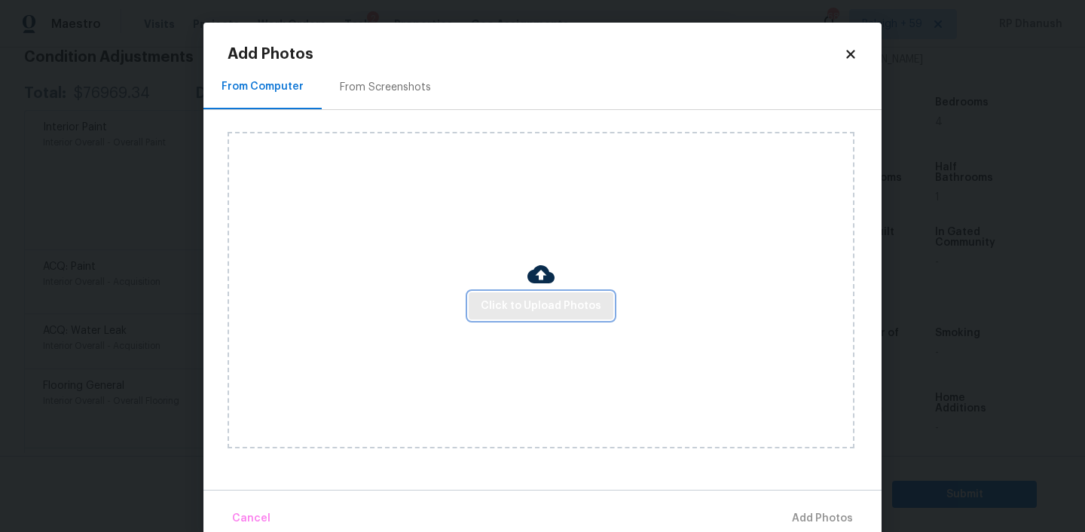
click at [530, 314] on span "Click to Upload Photos" at bounding box center [541, 306] width 121 height 19
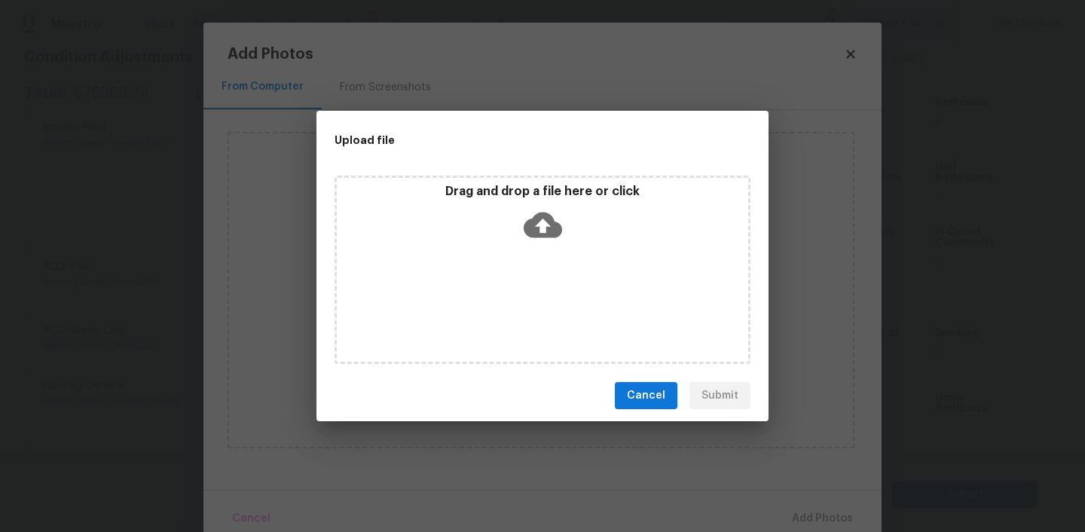
click at [548, 228] on icon at bounding box center [543, 225] width 38 height 26
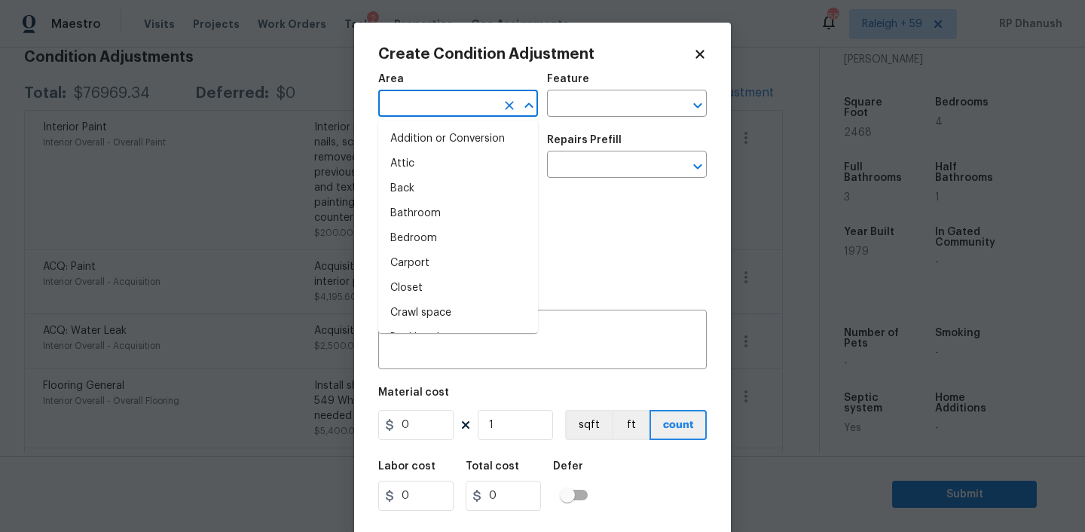
click at [429, 101] on input "text" at bounding box center [437, 104] width 118 height 23
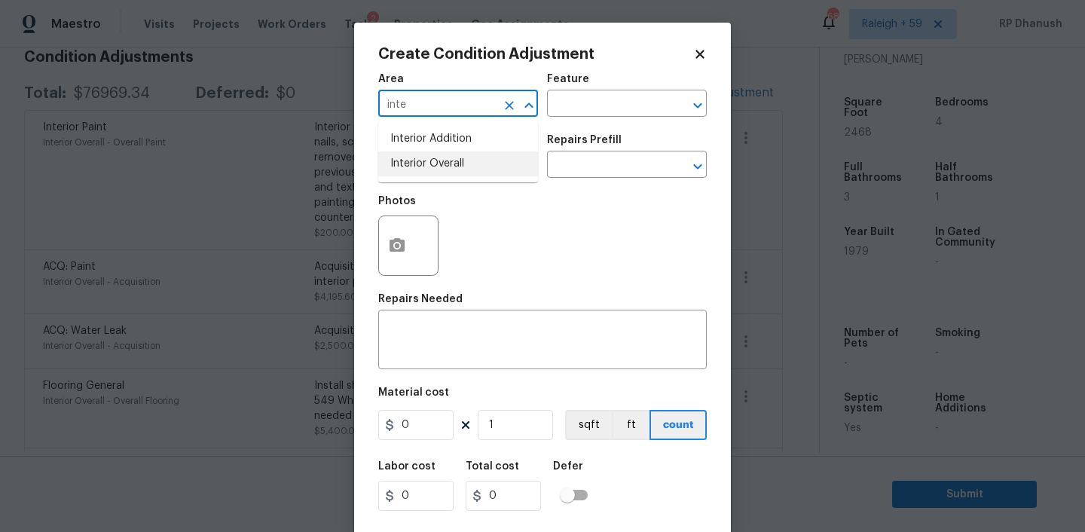
click at [415, 181] on ul "Interior Addition Interior Overall" at bounding box center [458, 152] width 160 height 62
click at [423, 169] on li "Interior Overall" at bounding box center [458, 163] width 160 height 25
type input "Interior Overall"
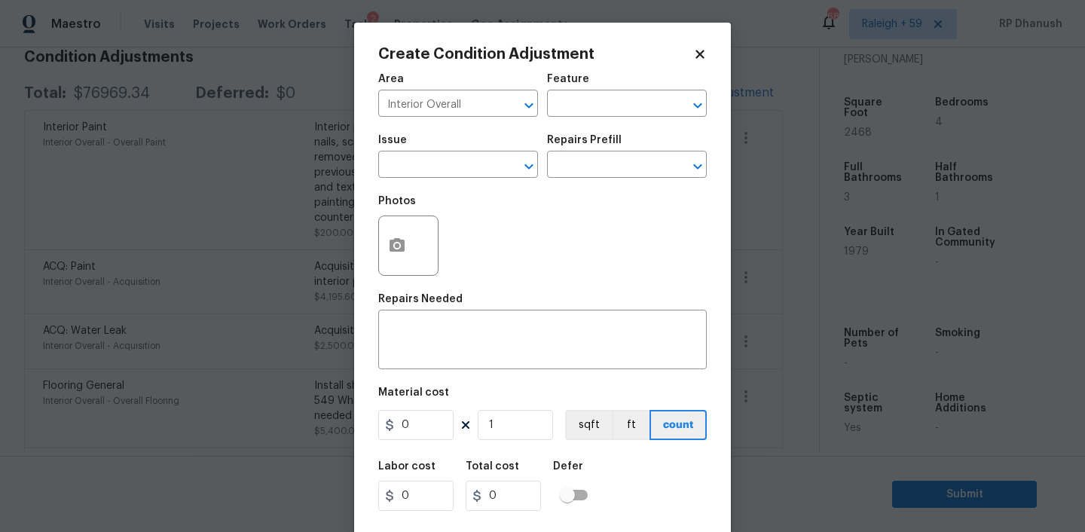
click at [418, 297] on h5 "Repairs Needed" at bounding box center [420, 299] width 84 height 11
click at [417, 336] on textarea at bounding box center [542, 341] width 310 height 32
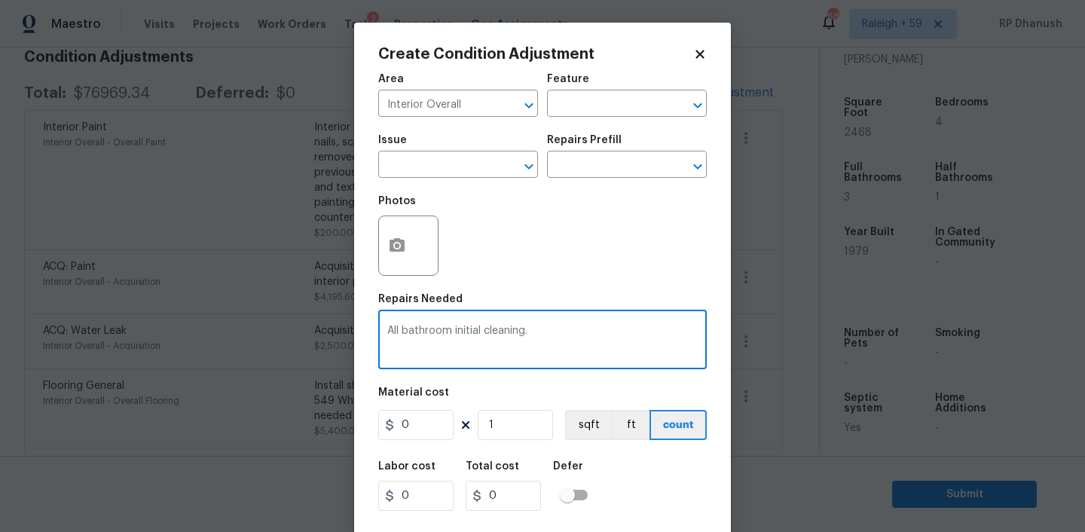
type textarea "All bathroom initial cleaning."
click at [430, 429] on input "0" at bounding box center [415, 425] width 75 height 30
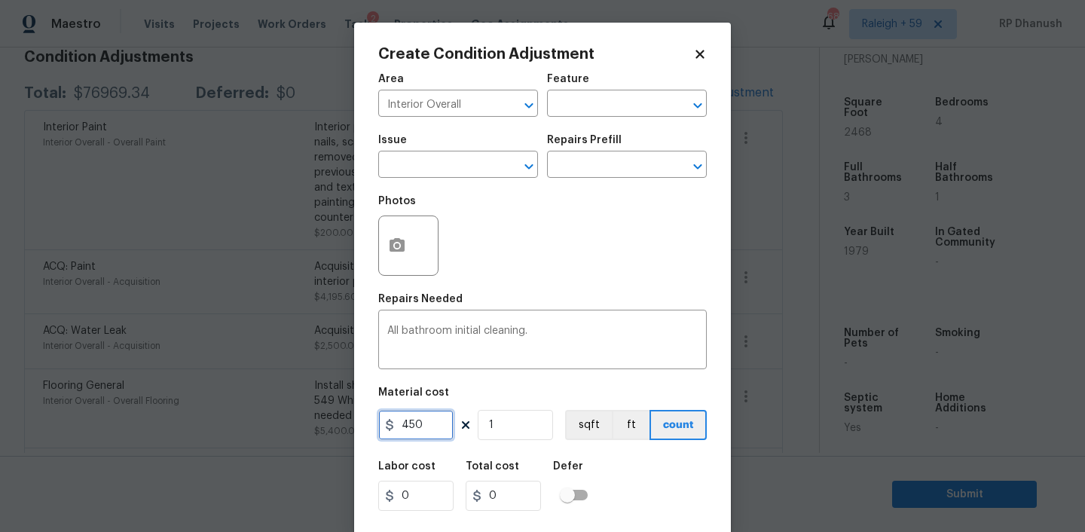
type input "450"
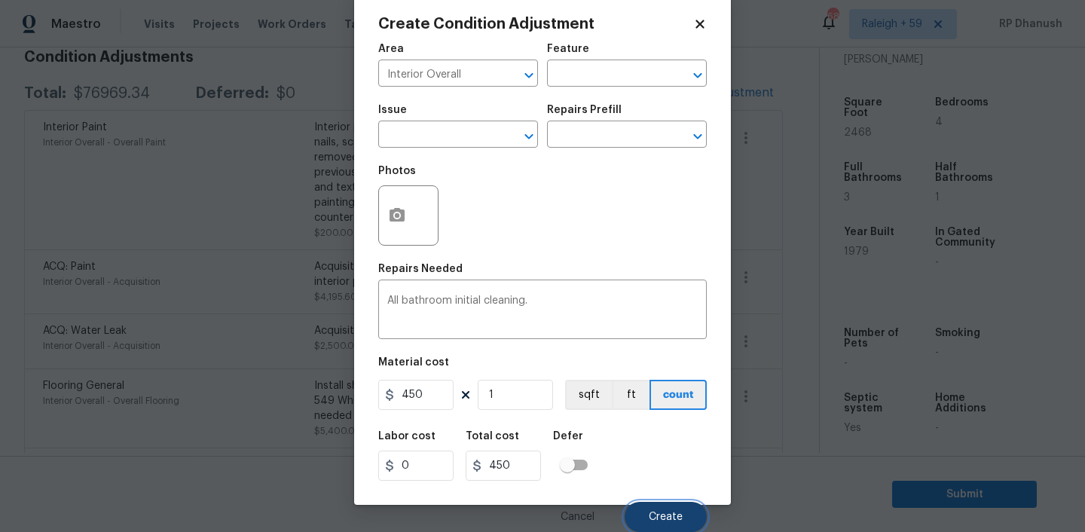
click at [644, 510] on button "Create" at bounding box center [666, 517] width 82 height 30
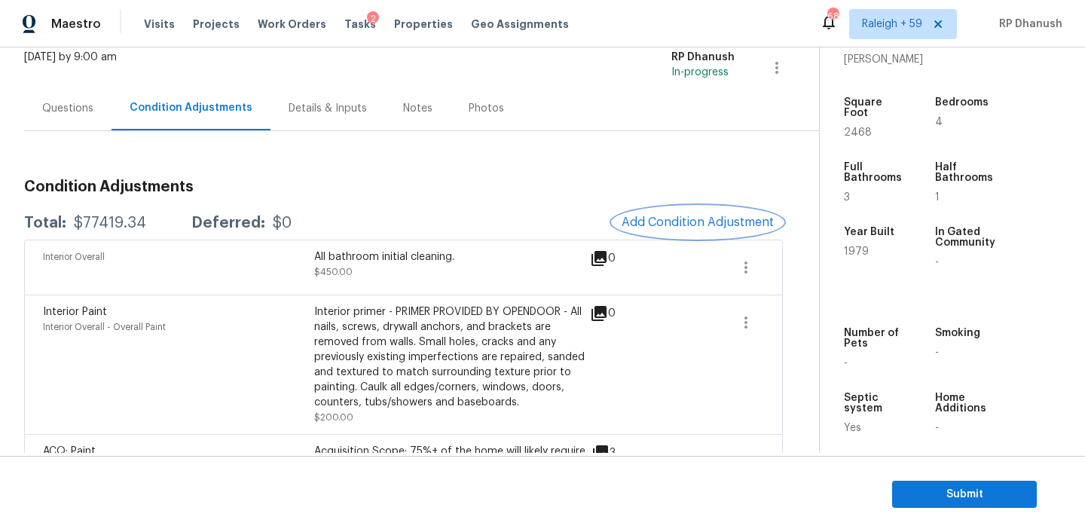
scroll to position [89, 0]
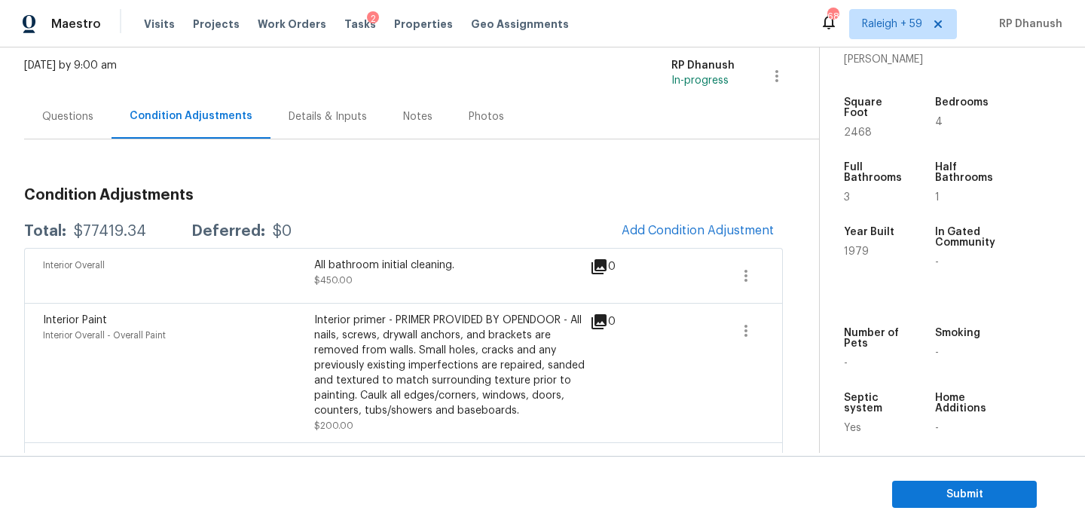
click at [90, 222] on div "Total: $77419.34 Deferred: $0 Add Condition Adjustment" at bounding box center [403, 231] width 759 height 33
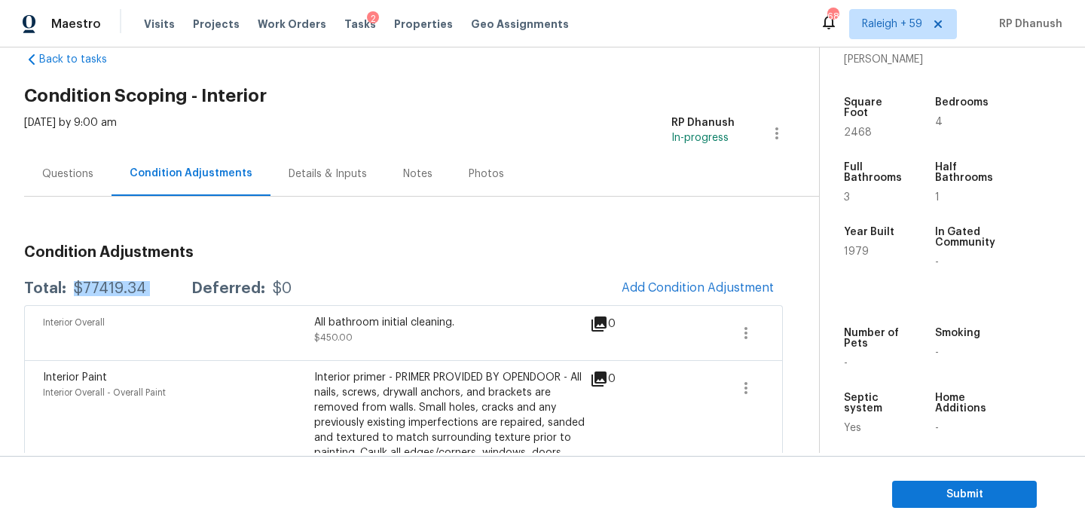
scroll to position [0, 0]
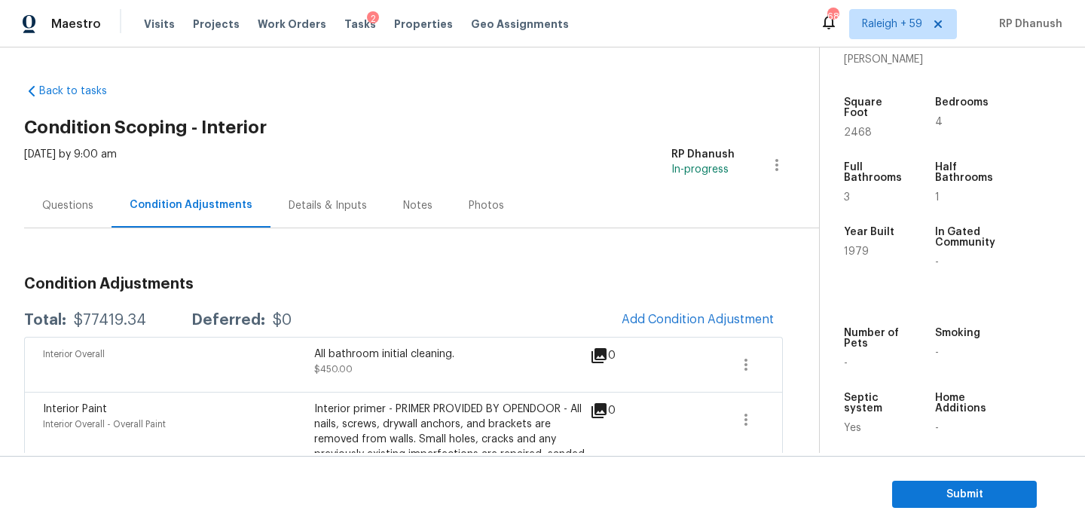
click at [118, 309] on div "Total: $77419.34 Deferred: $0 Add Condition Adjustment" at bounding box center [403, 320] width 759 height 33
click at [118, 310] on div "Total: $77419.34 Deferred: $0 Add Condition Adjustment" at bounding box center [403, 320] width 759 height 33
copy div "$77419.34"
click at [72, 203] on div "Questions" at bounding box center [67, 205] width 51 height 15
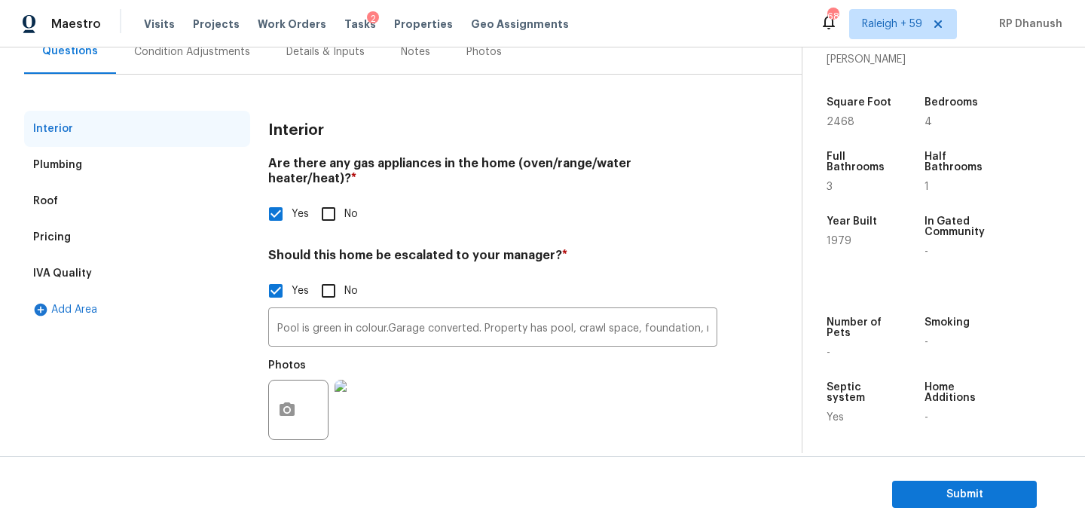
scroll to position [154, 0]
click at [356, 326] on input "Pool is green in colour.Garage converted. Property has pool, crawl space, found…" at bounding box center [492, 327] width 449 height 35
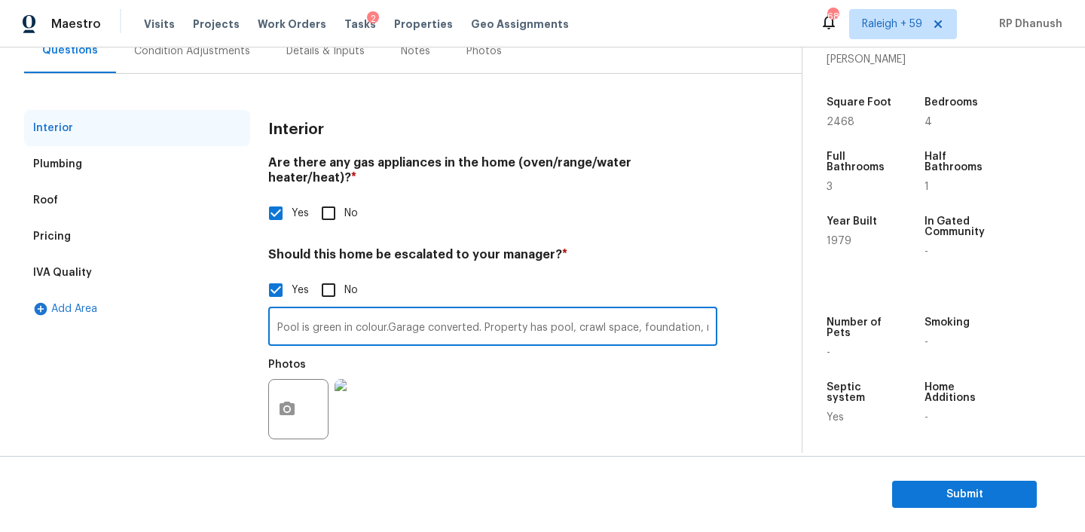
click at [356, 326] on input "Pool is green in colour.Garage converted. Property has pool, crawl space, found…" at bounding box center [492, 327] width 449 height 35
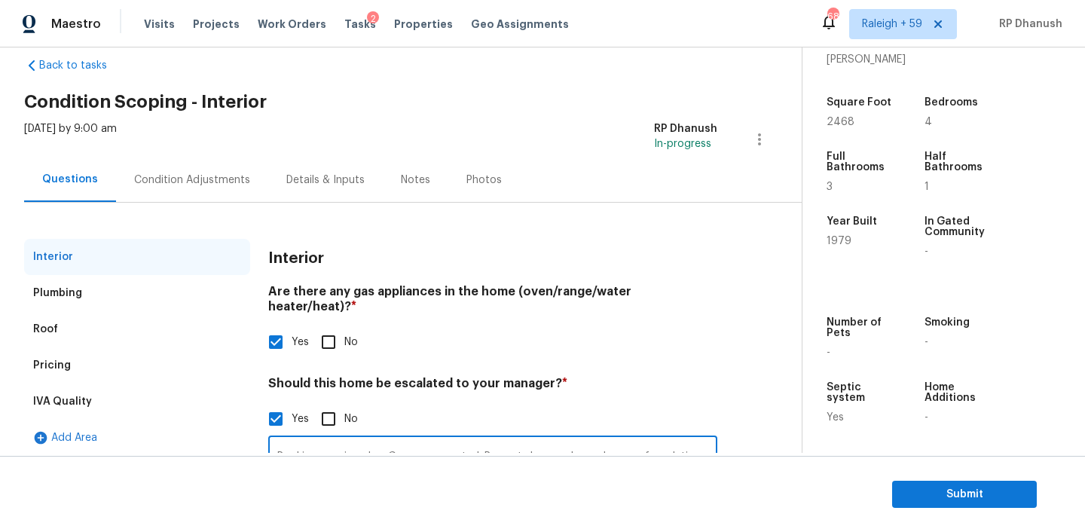
scroll to position [0, 0]
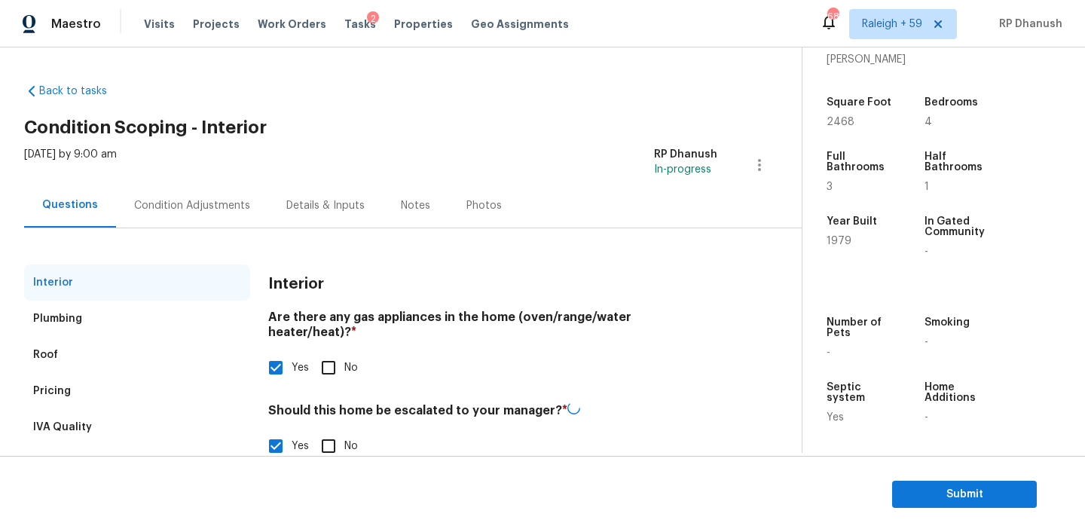
click at [209, 212] on div "Condition Adjustments" at bounding box center [192, 205] width 116 height 15
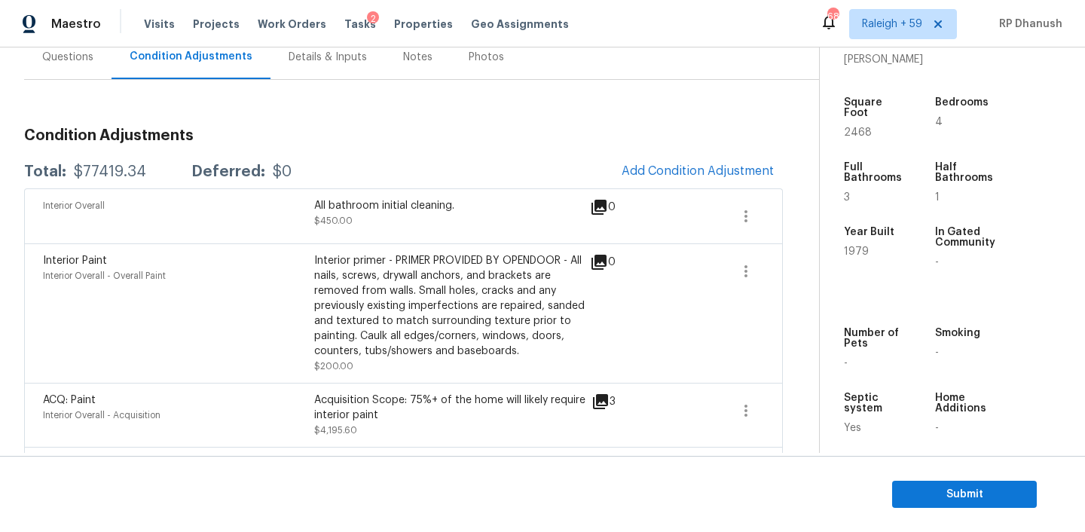
scroll to position [127, 0]
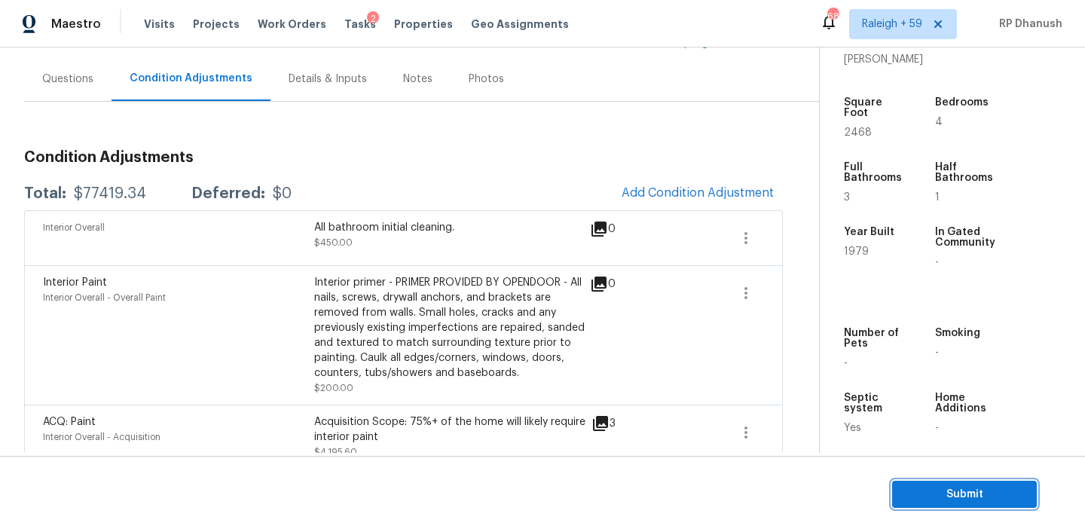
click at [903, 494] on button "Submit" at bounding box center [964, 495] width 145 height 28
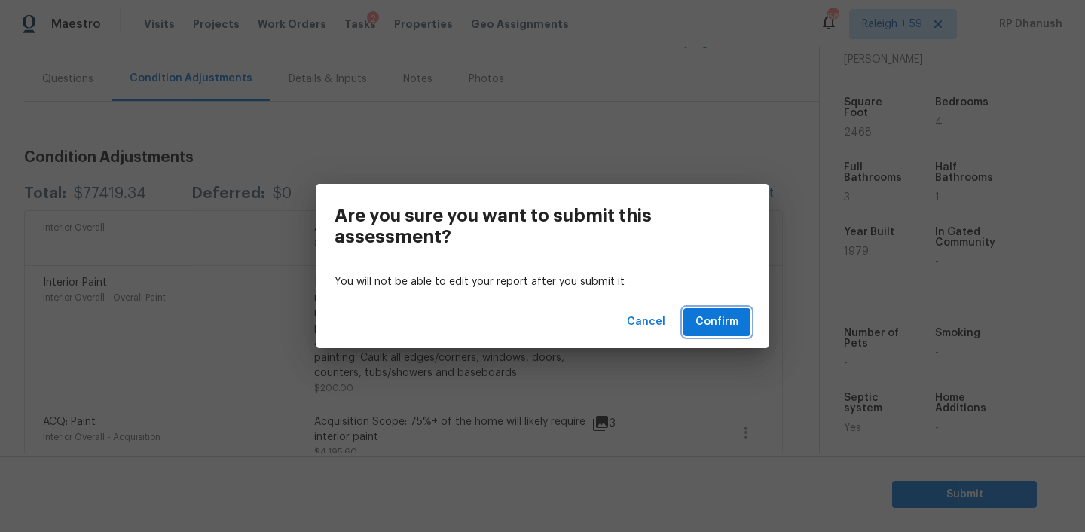
click at [733, 317] on span "Confirm" at bounding box center [716, 322] width 43 height 19
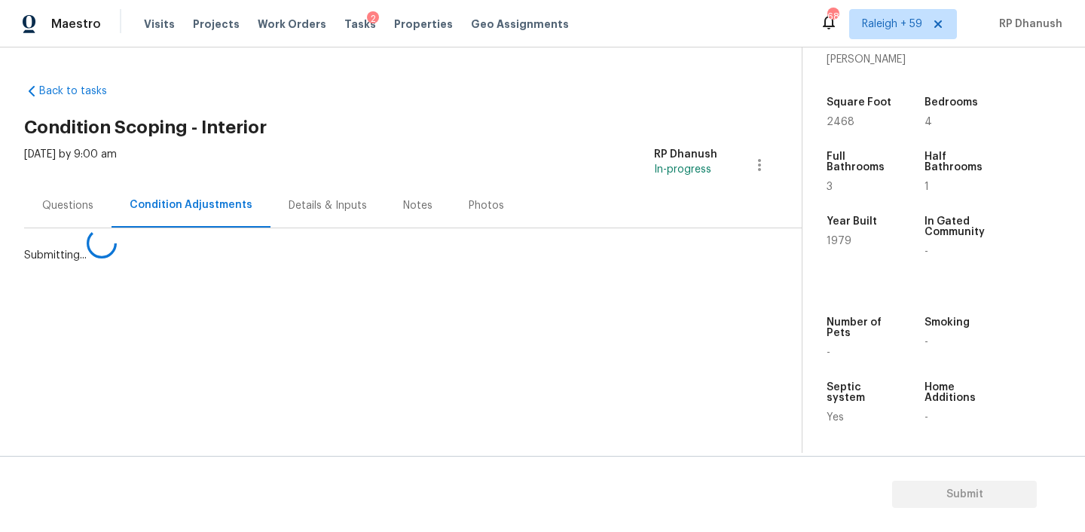
scroll to position [0, 0]
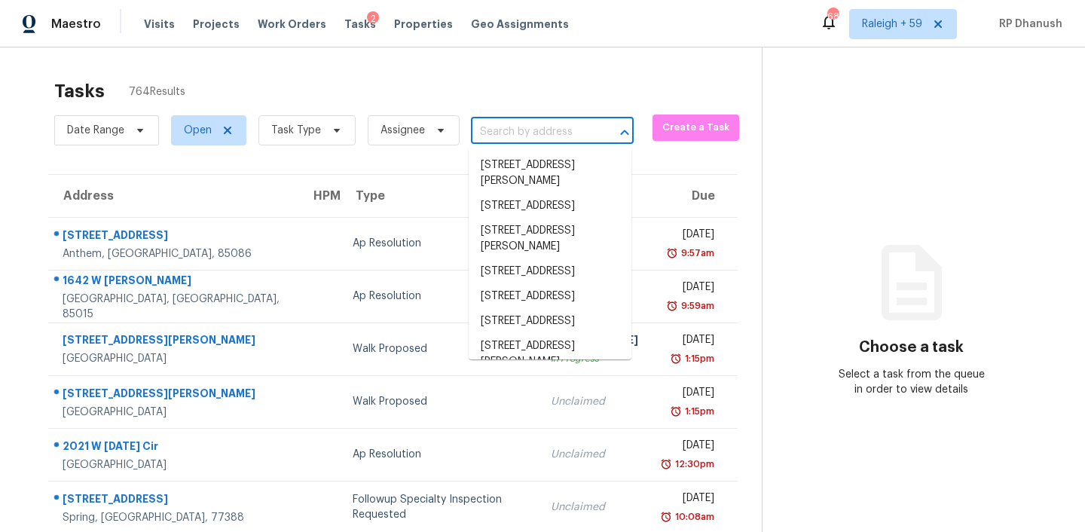
click at [520, 132] on input "text" at bounding box center [531, 132] width 121 height 23
paste input "Full interior paint 1.70x1464=2,488.8 remove damage LVP and install new kitchen…"
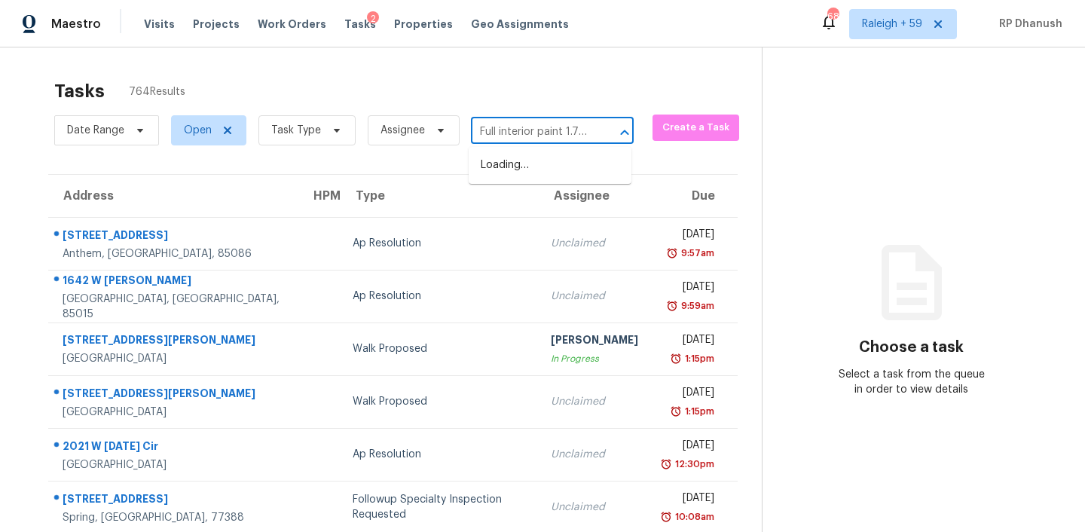
type input "Full interior paint 1.70x1464=2,488.8 remove damage LVP and install new kitchen…"
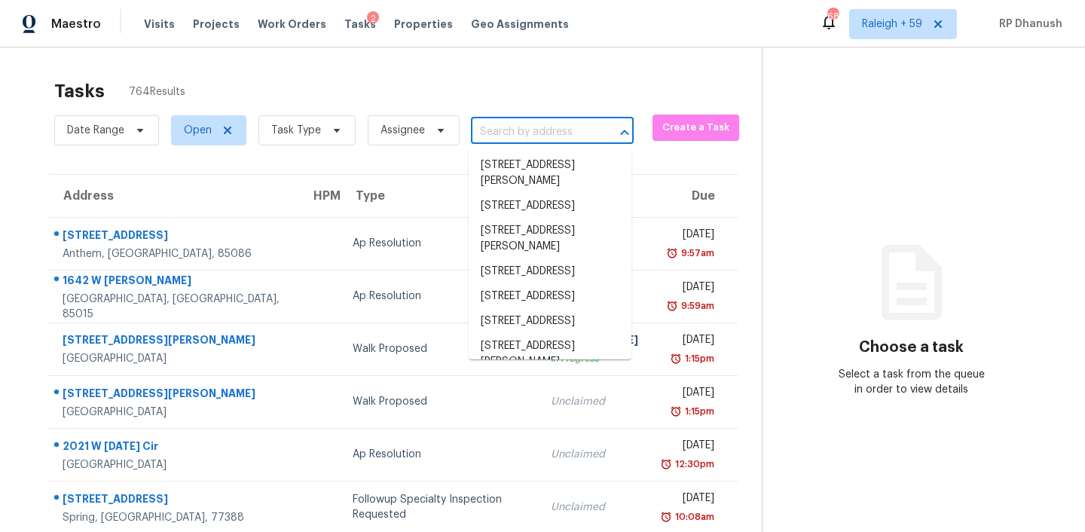
click at [556, 130] on input "text" at bounding box center [531, 132] width 121 height 23
paste input "[STREET_ADDRESS][PERSON_NAME]"
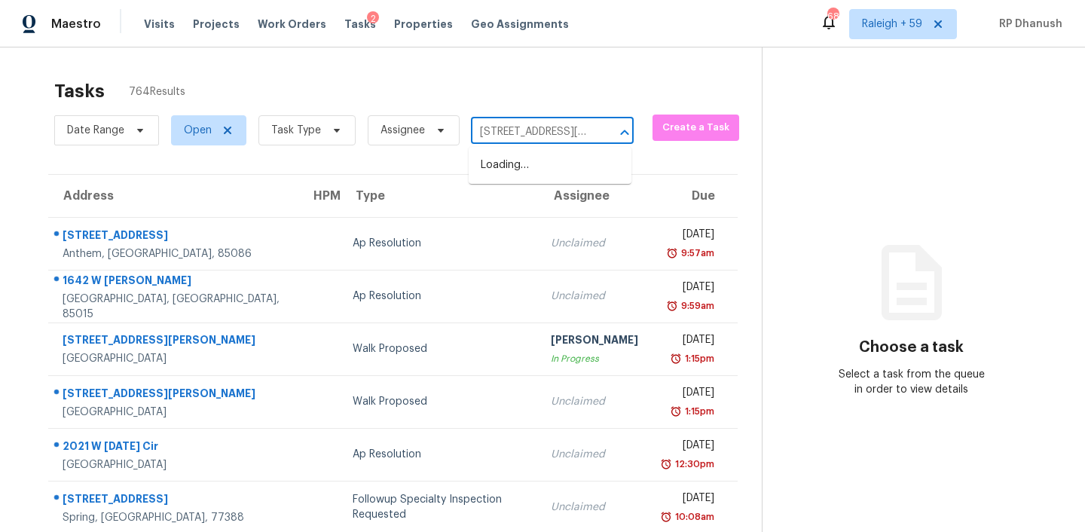
type input "[STREET_ADDRESS][PERSON_NAME]"
click at [538, 168] on li "[STREET_ADDRESS][PERSON_NAME]" at bounding box center [550, 173] width 163 height 41
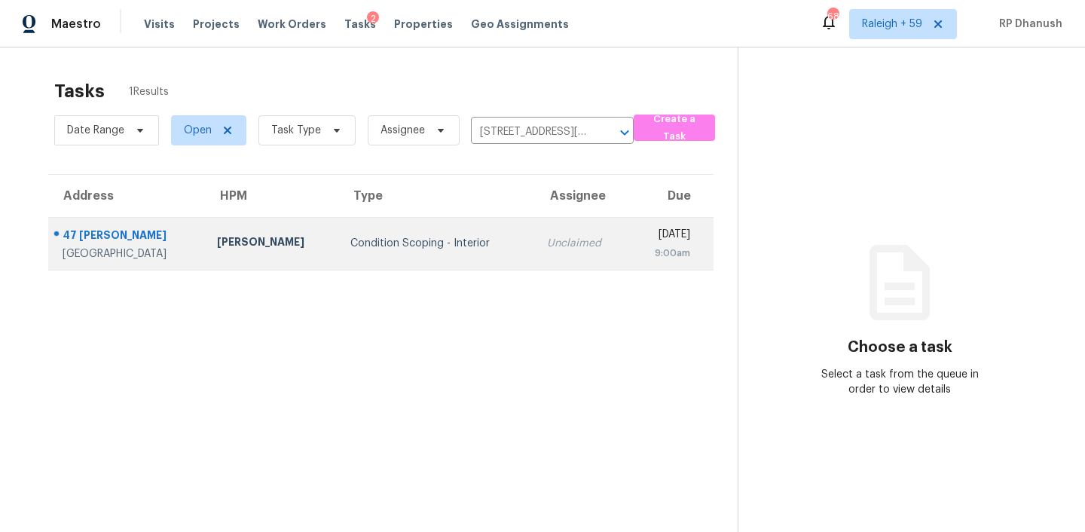
click at [535, 254] on td "Unclaimed" at bounding box center [582, 243] width 94 height 53
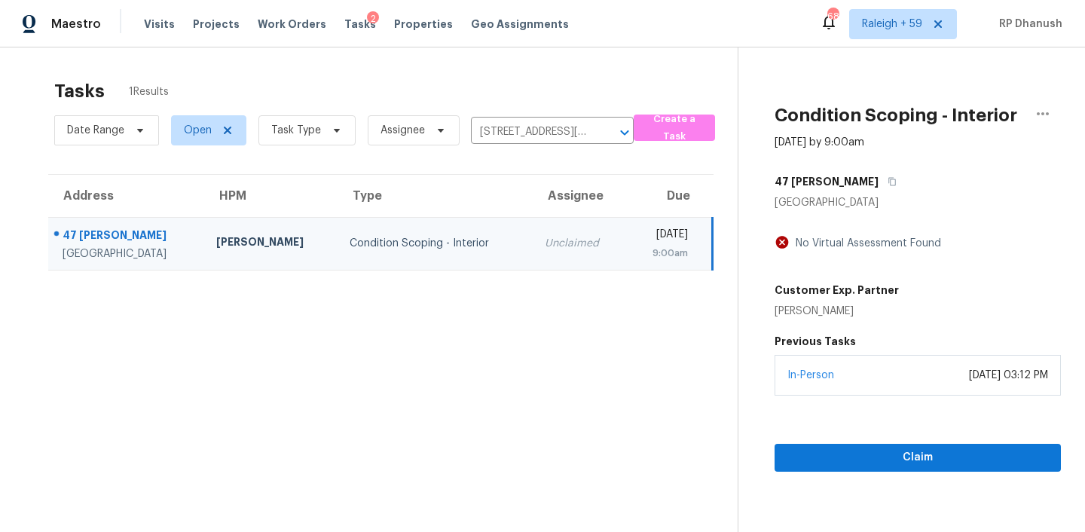
click at [857, 375] on div "In-Person October 07, 2025 at 03:12 PM" at bounding box center [917, 375] width 286 height 41
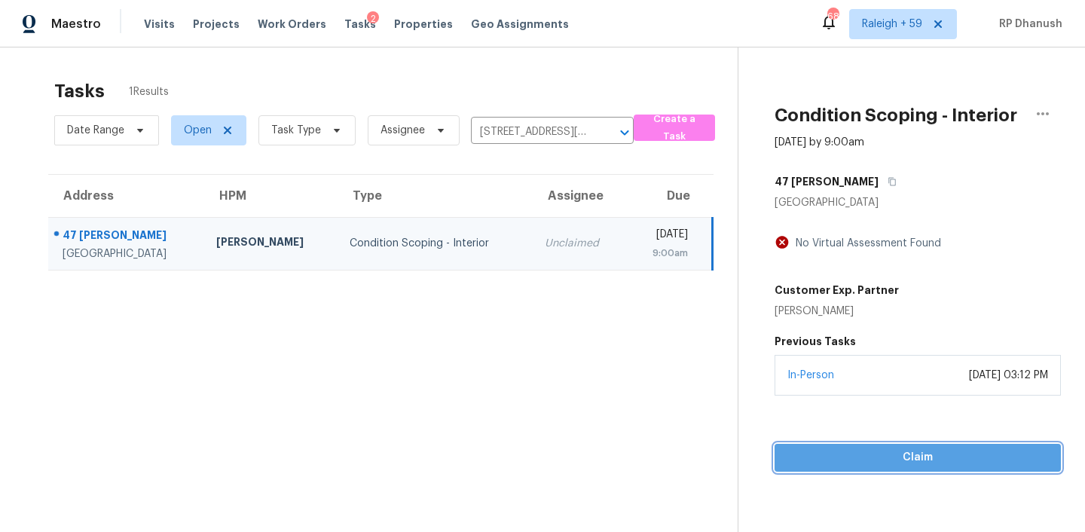
click at [846, 460] on span "Claim" at bounding box center [917, 457] width 262 height 19
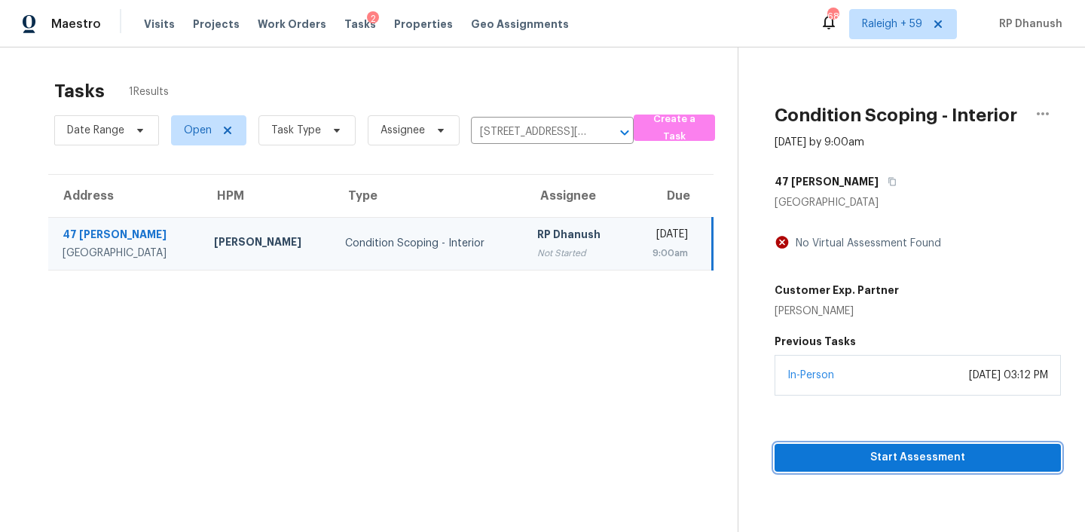
click at [882, 460] on span "Start Assessment" at bounding box center [917, 457] width 262 height 19
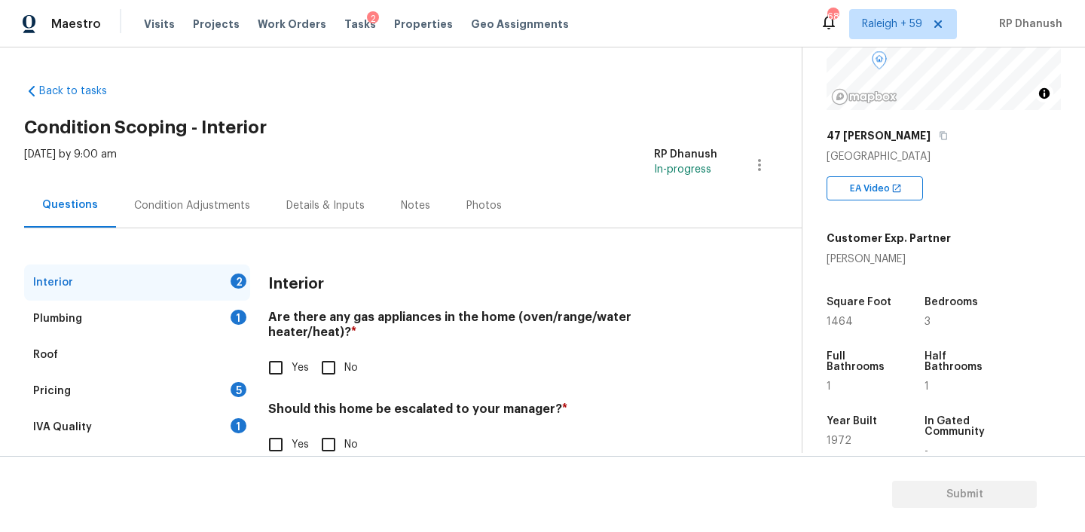
scroll to position [33, 0]
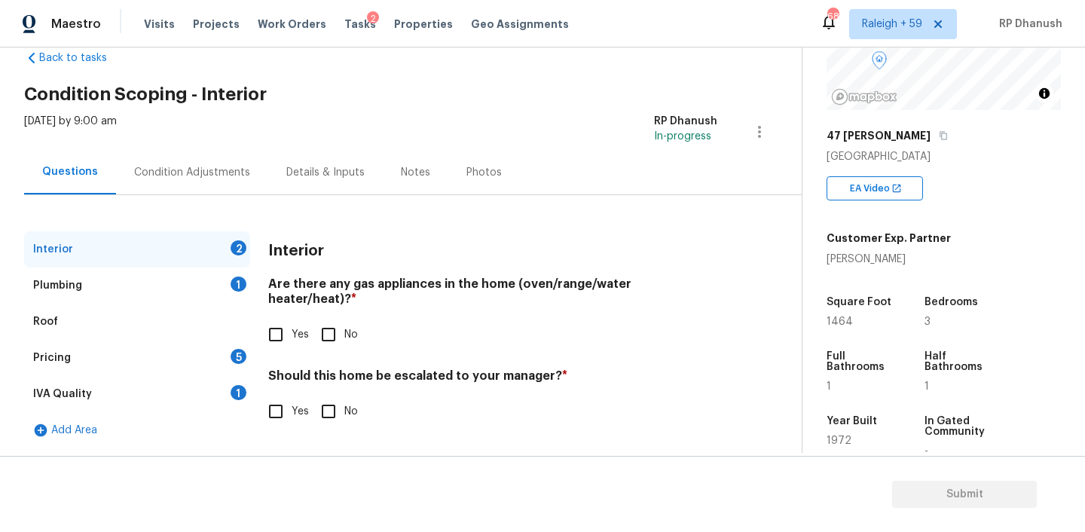
click at [281, 319] on input "Yes" at bounding box center [276, 335] width 32 height 32
checkbox input "true"
click at [341, 319] on input "No" at bounding box center [329, 335] width 32 height 32
checkbox input "true"
checkbox input "false"
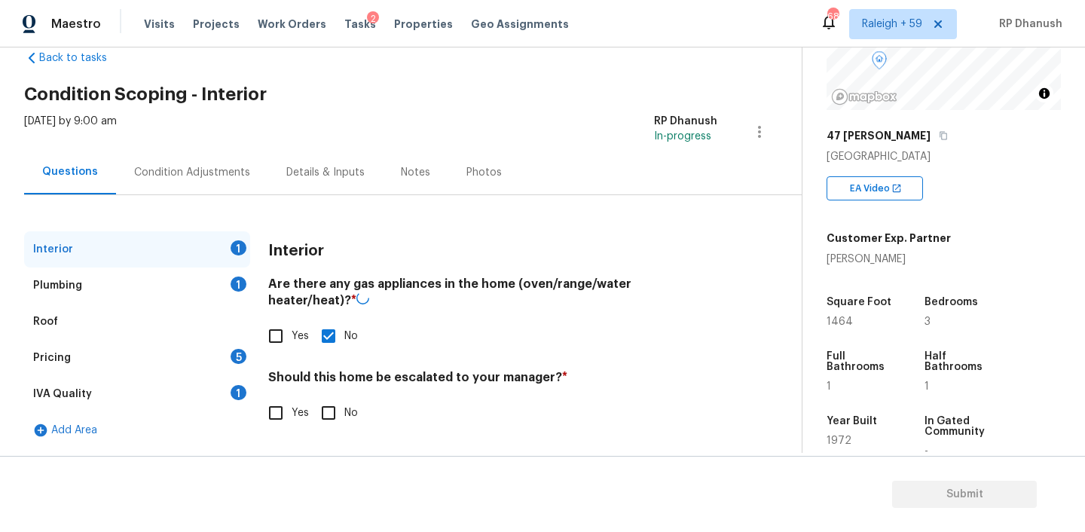
click at [325, 410] on input "No" at bounding box center [329, 413] width 32 height 32
checkbox input "true"
click at [237, 404] on div "IVA Quality 1" at bounding box center [137, 394] width 226 height 36
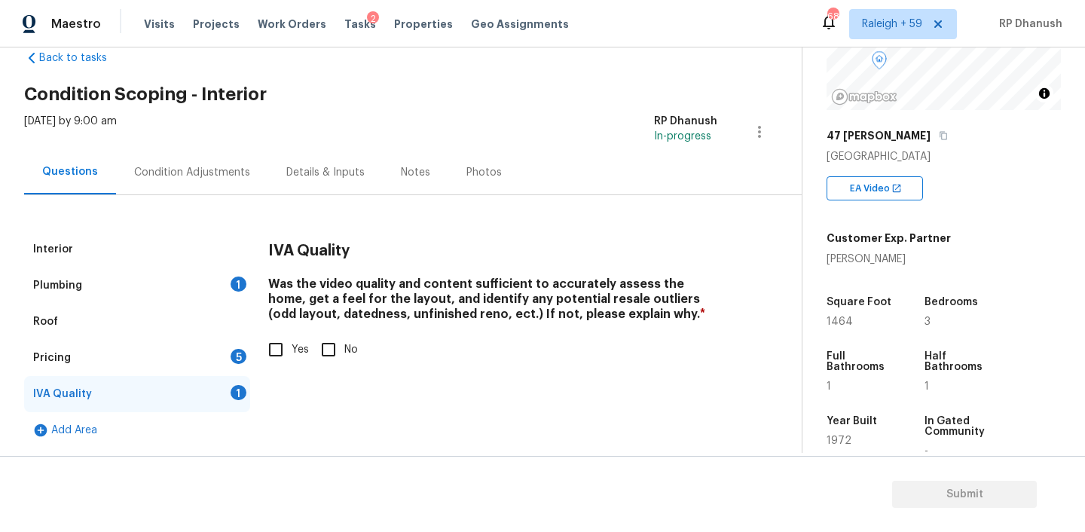
click at [268, 353] on input "Yes" at bounding box center [276, 350] width 32 height 32
checkbox input "true"
click at [224, 359] on div "Pricing 5" at bounding box center [137, 358] width 226 height 36
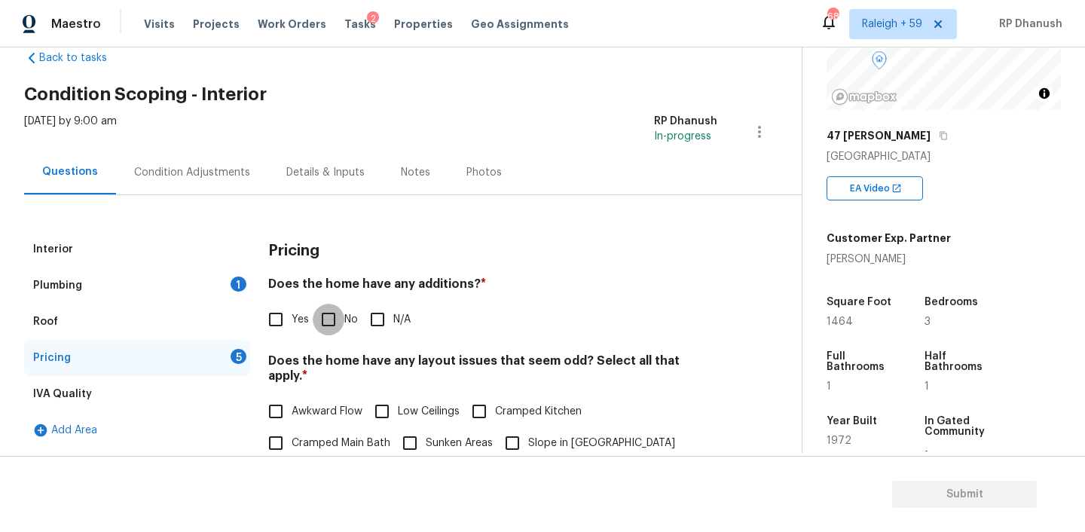
click at [321, 322] on input "No" at bounding box center [329, 320] width 32 height 32
checkbox input "true"
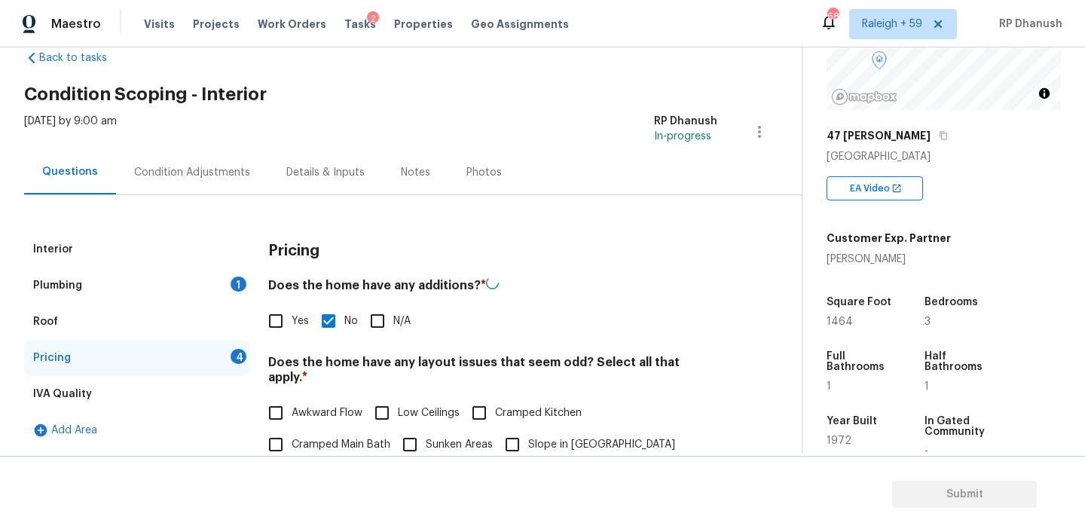
scroll to position [160, 0]
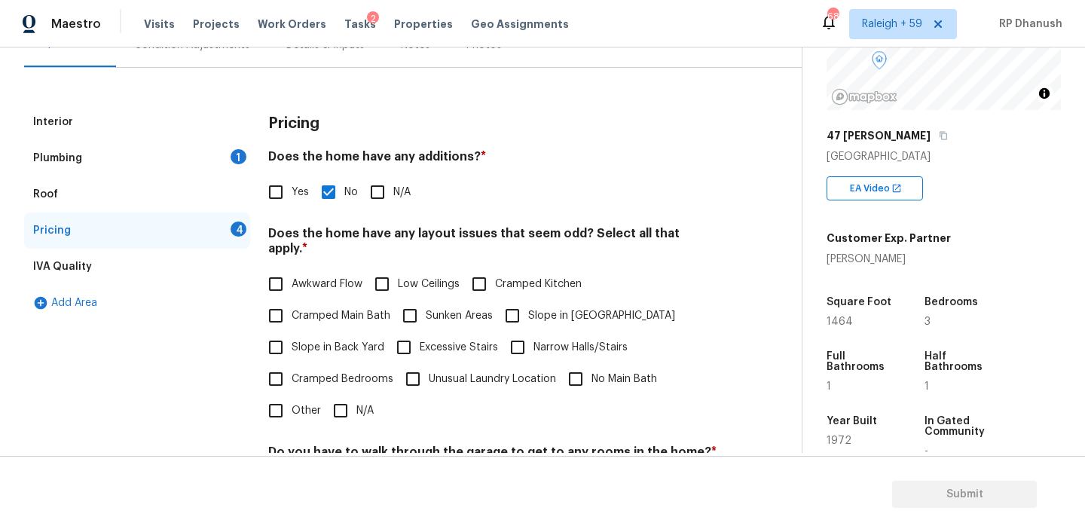
click at [293, 340] on span "Slope in Back Yard" at bounding box center [338, 348] width 93 height 16
click at [292, 331] on input "Slope in Back Yard" at bounding box center [276, 347] width 32 height 32
checkbox input "true"
click at [518, 307] on input "Slope in Front Yard" at bounding box center [512, 316] width 32 height 32
checkbox input "true"
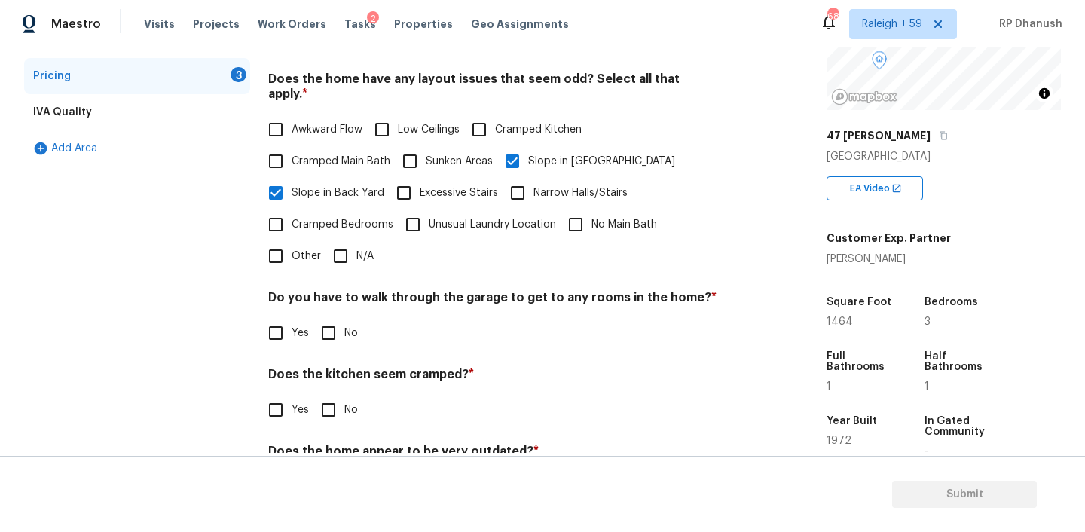
scroll to position [372, 0]
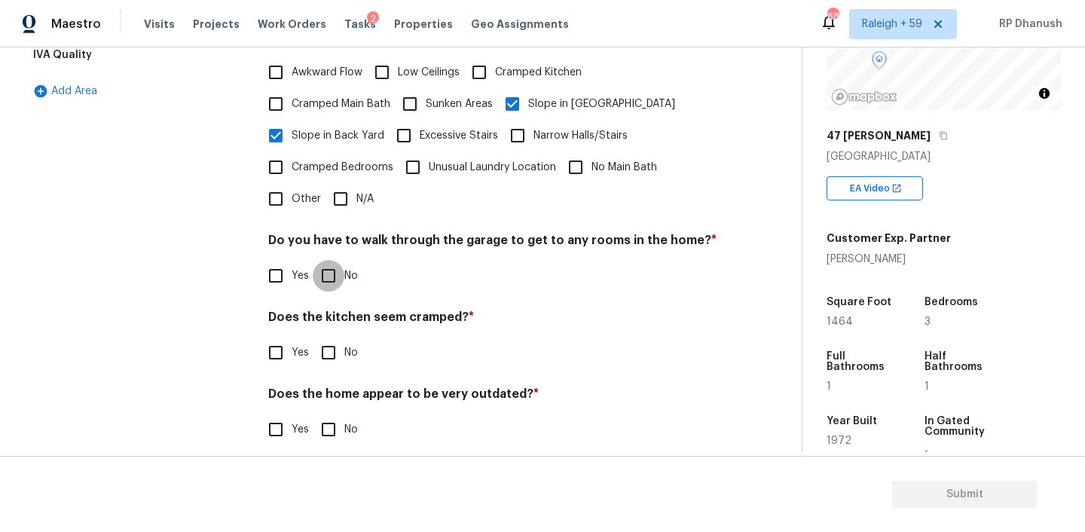
click at [331, 260] on input "No" at bounding box center [329, 276] width 32 height 32
checkbox input "true"
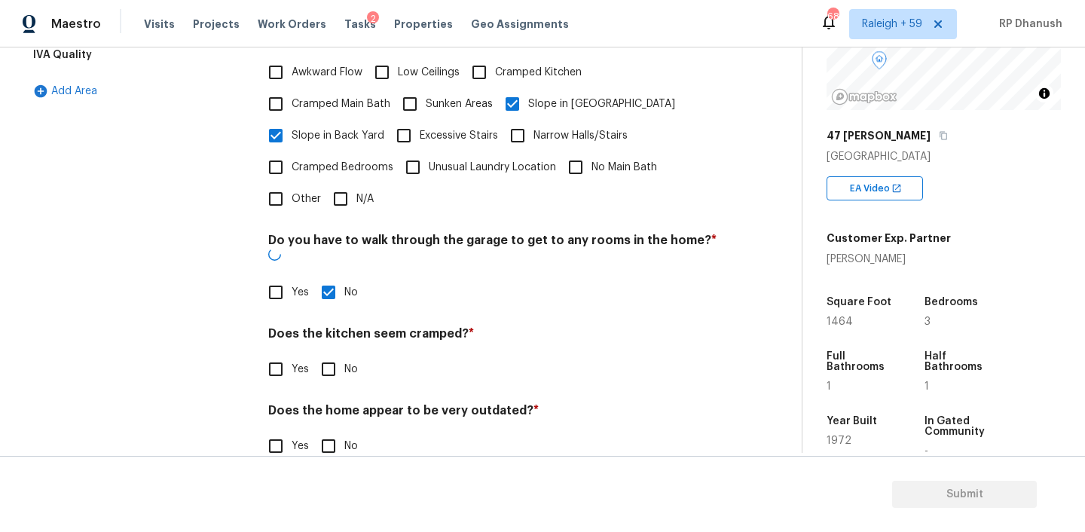
click at [331, 353] on input "No" at bounding box center [329, 369] width 32 height 32
checkbox input "true"
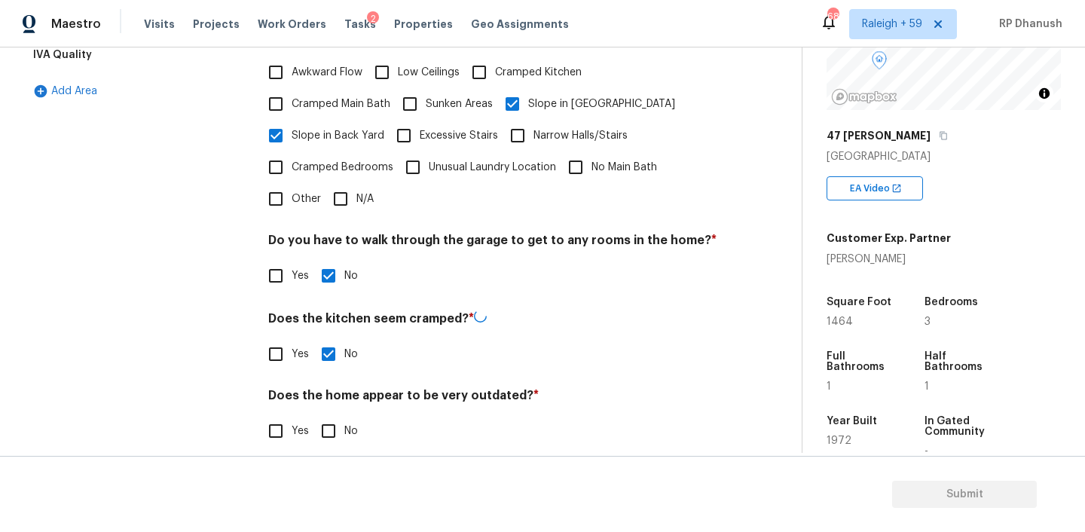
click at [331, 435] on div "Pricing Does the home have any additions? * Yes No N/A Does the home have any l…" at bounding box center [492, 178] width 449 height 573
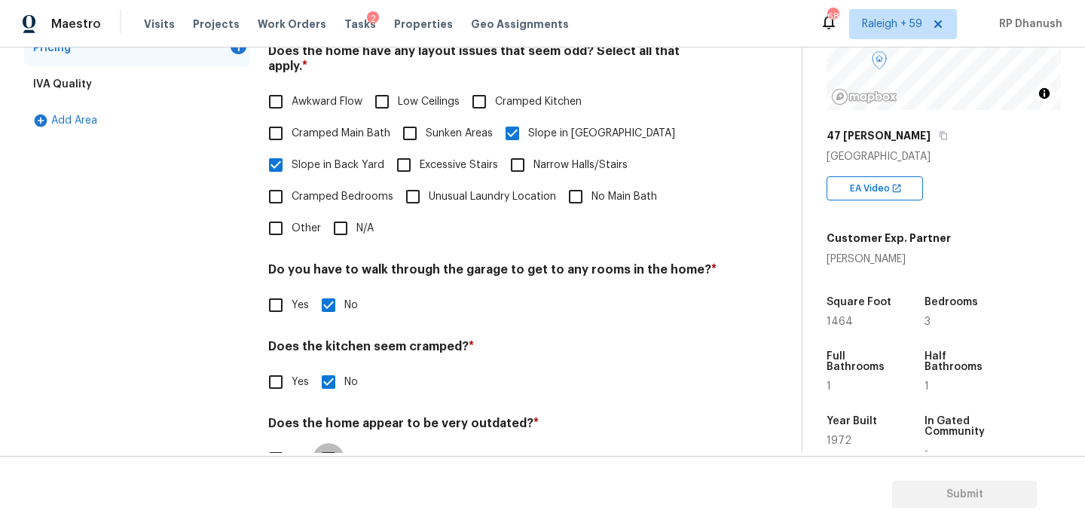
click at [331, 443] on input "No" at bounding box center [329, 459] width 32 height 32
checkbox input "true"
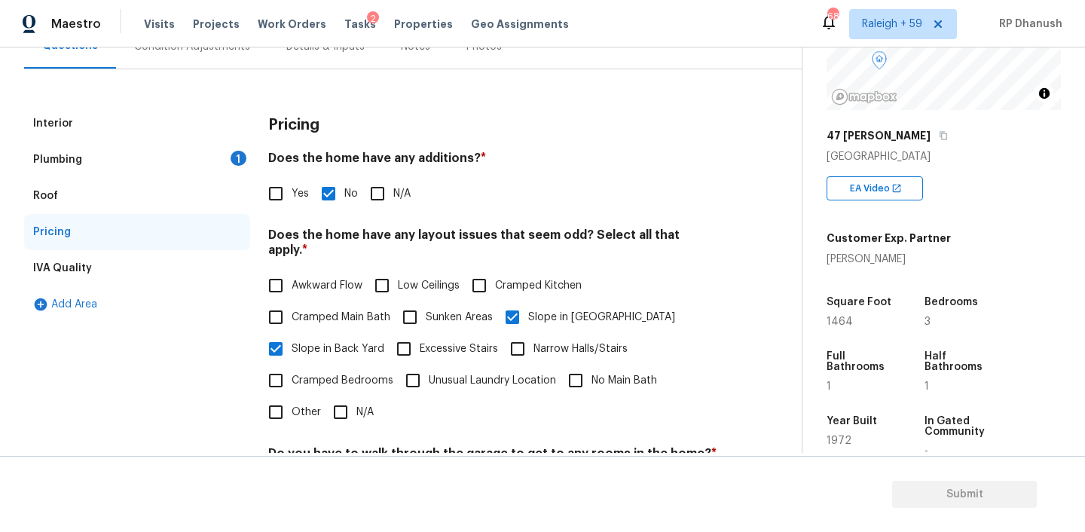
click at [217, 173] on div "Plumbing 1" at bounding box center [137, 160] width 226 height 36
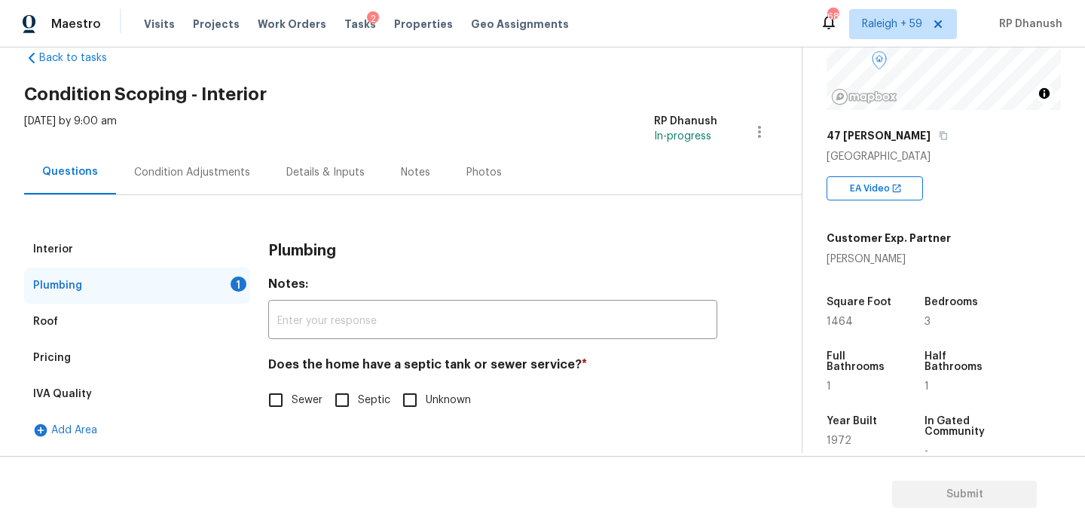
click at [347, 419] on div "Plumbing Notes: ​ Does the home have a septic tank or sewer service? * Sewer Se…" at bounding box center [492, 332] width 449 height 203
click at [347, 399] on input "Septic" at bounding box center [342, 400] width 32 height 32
checkbox input "true"
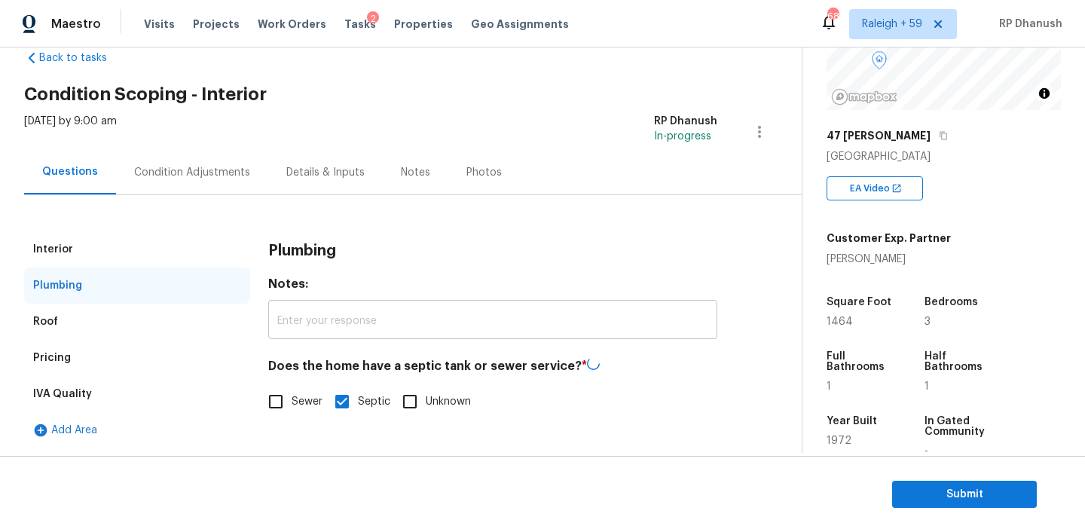
click at [349, 319] on input "text" at bounding box center [492, 321] width 449 height 35
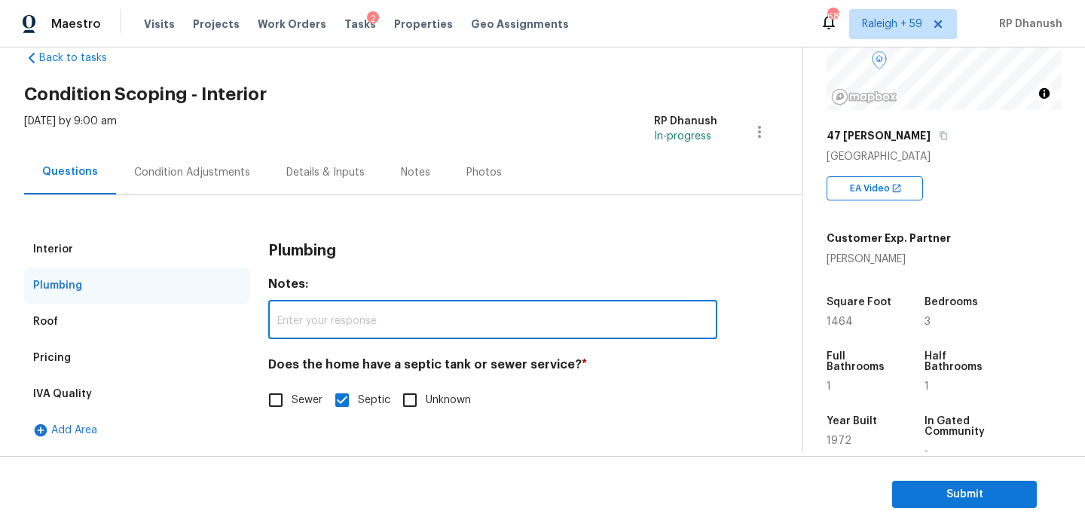
paste input "Converted Garage"
type input "Converted Garage"
click at [71, 373] on div "Pricing" at bounding box center [137, 358] width 226 height 36
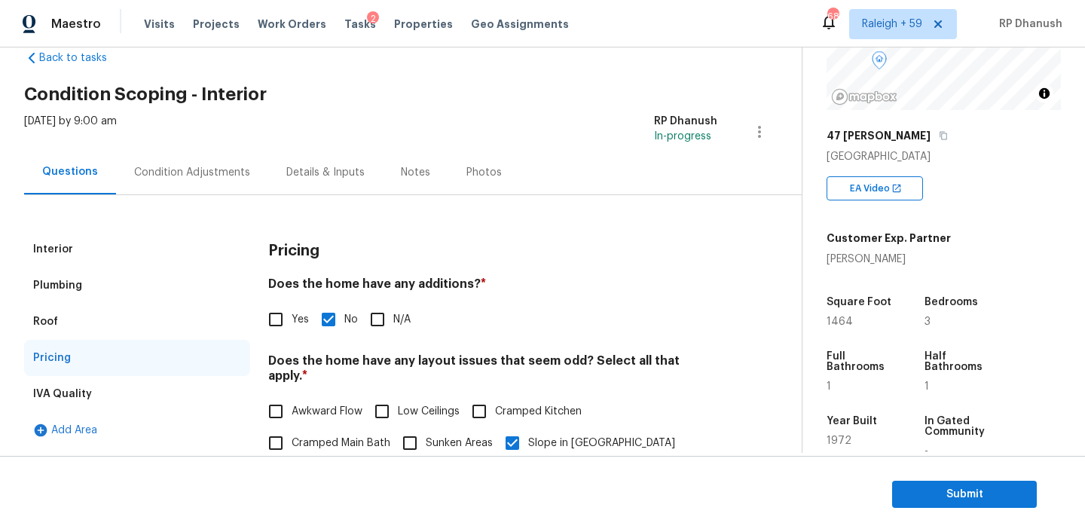
click at [288, 316] on input "Yes" at bounding box center [276, 320] width 32 height 32
checkbox input "true"
checkbox input "false"
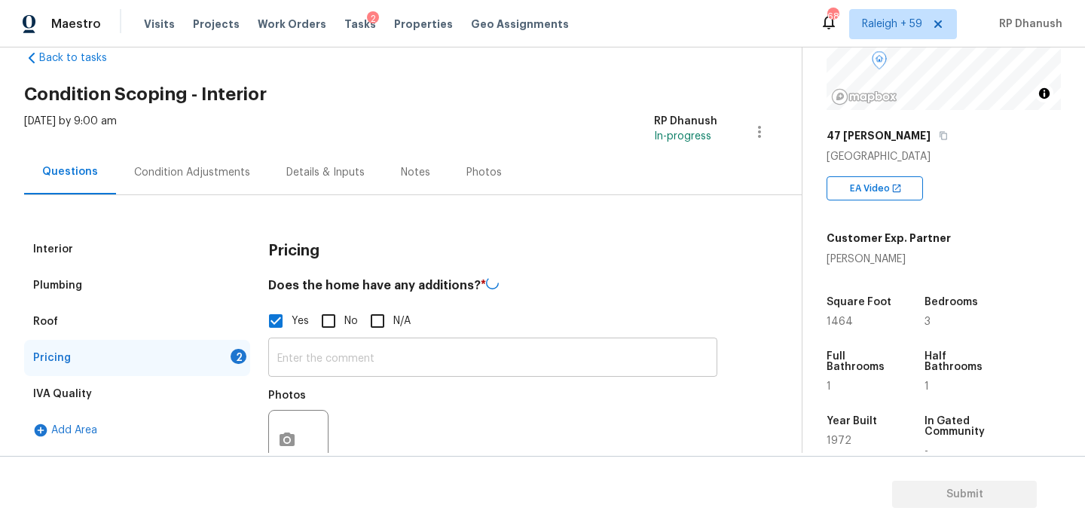
click at [309, 369] on input "text" at bounding box center [492, 358] width 449 height 35
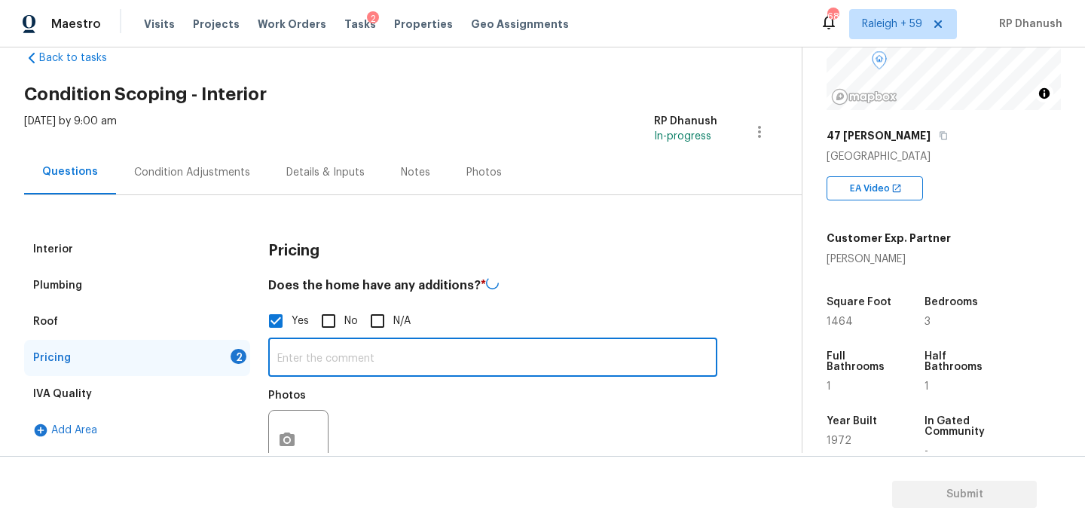
paste input "Converted Garage"
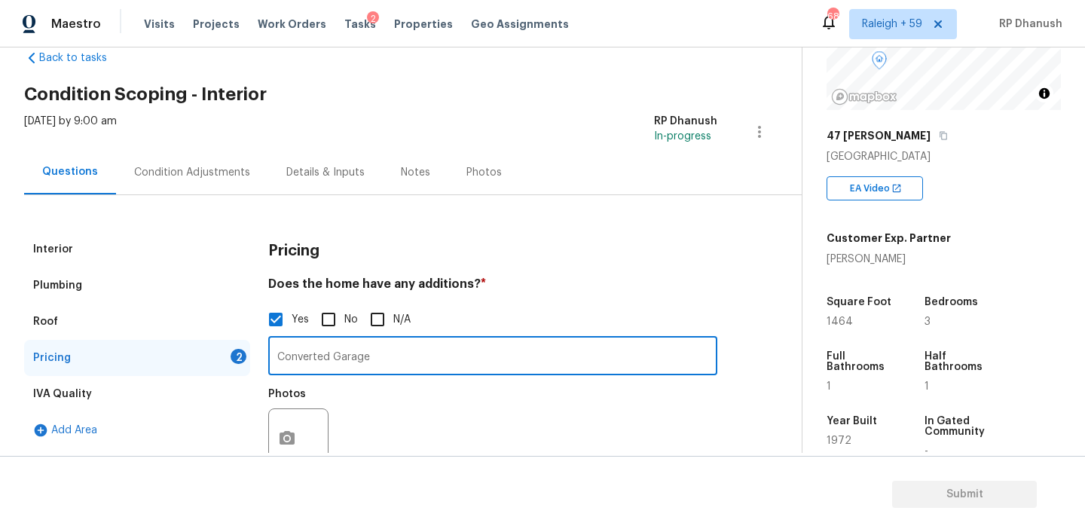
type input "Converted Garage"
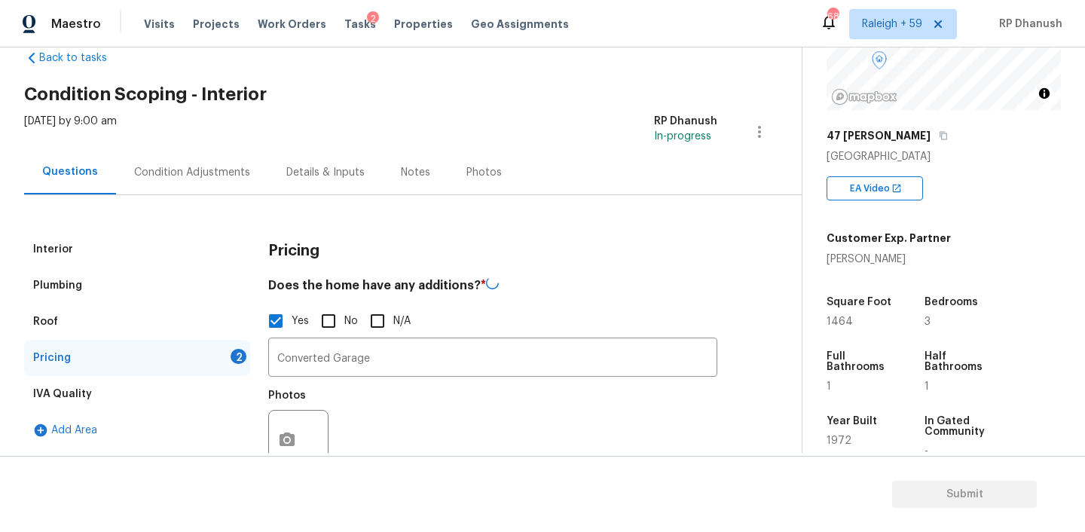
click at [283, 403] on div "Photos" at bounding box center [299, 400] width 63 height 20
click at [283, 423] on button "button" at bounding box center [287, 440] width 36 height 59
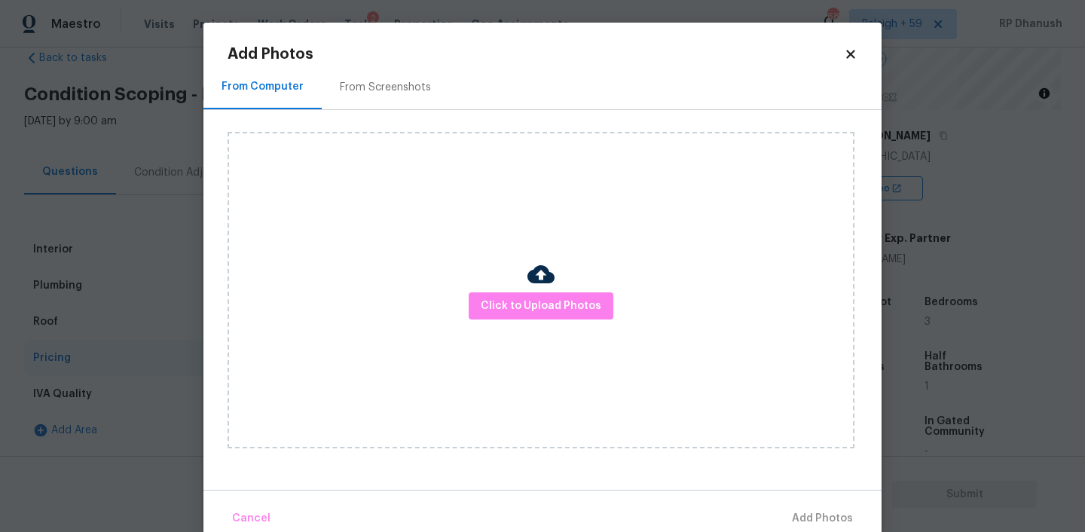
click at [563, 327] on div "Click to Upload Photos" at bounding box center [541, 290] width 627 height 316
click at [563, 301] on span "Click to Upload Photos" at bounding box center [541, 306] width 121 height 19
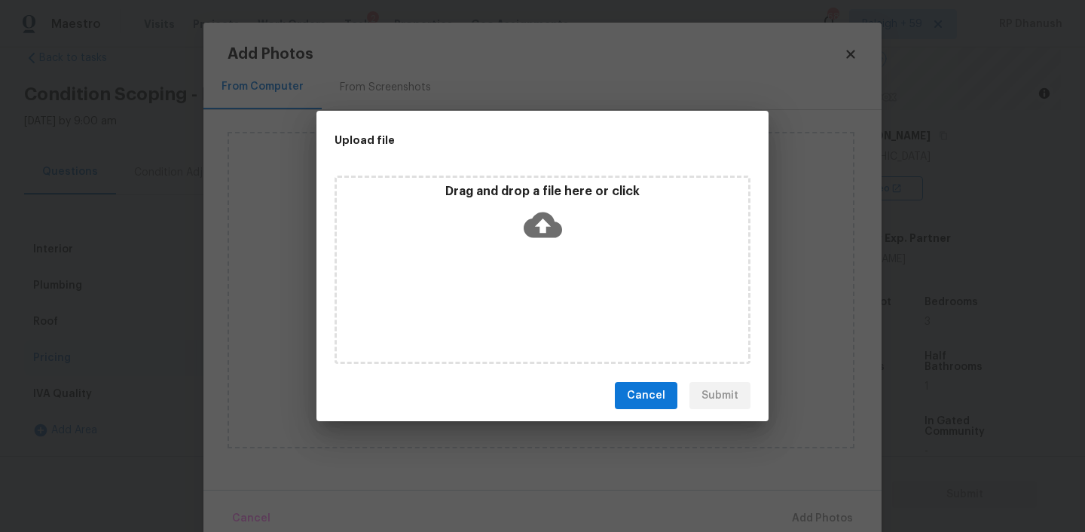
click at [536, 231] on icon at bounding box center [543, 225] width 38 height 26
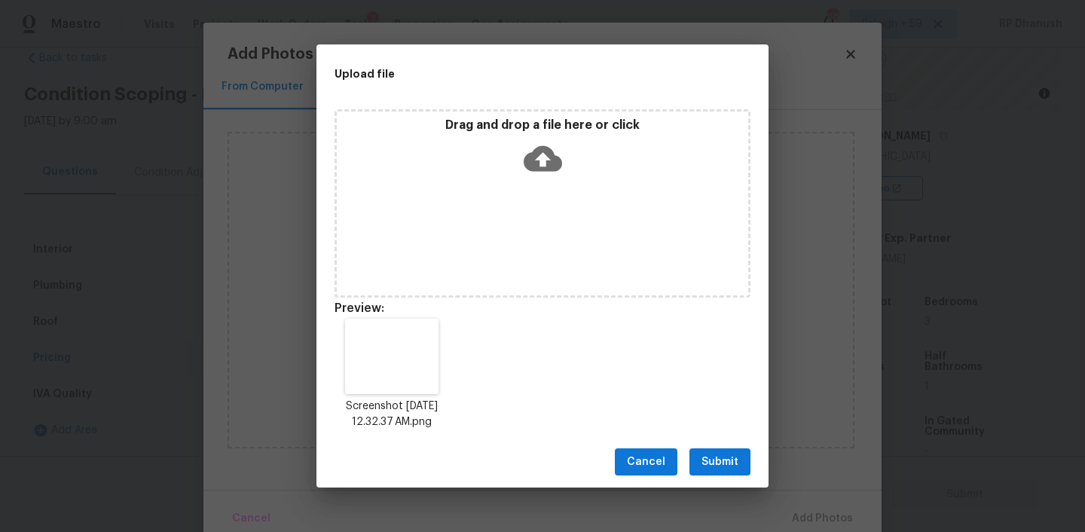
click at [716, 462] on span "Submit" at bounding box center [719, 462] width 37 height 19
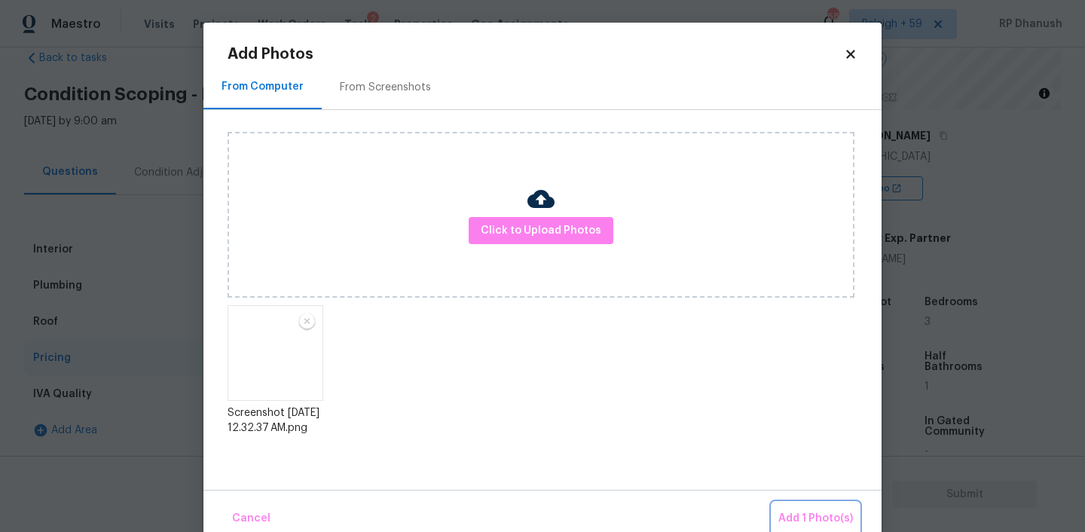
click at [838, 520] on span "Add 1 Photo(s)" at bounding box center [815, 518] width 75 height 19
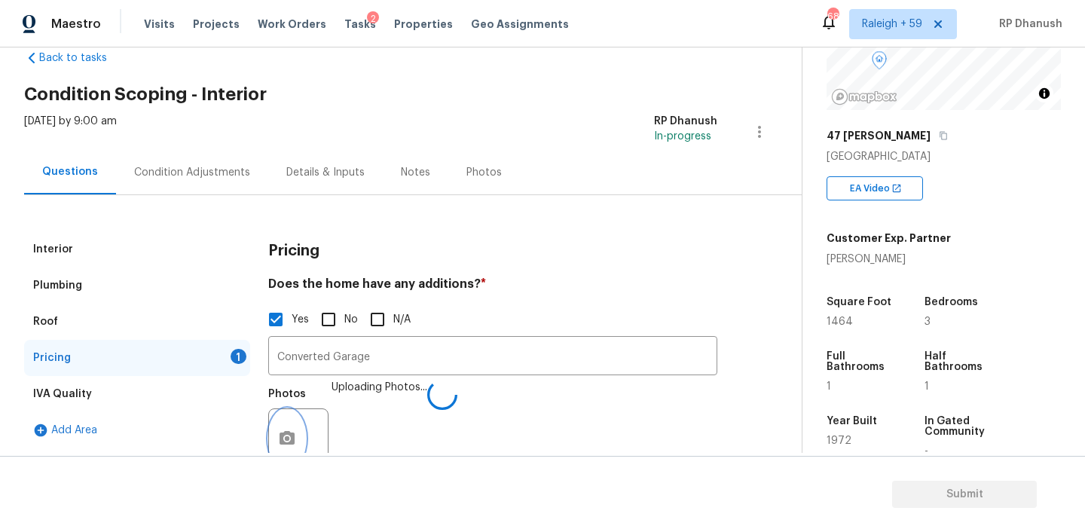
scroll to position [48, 0]
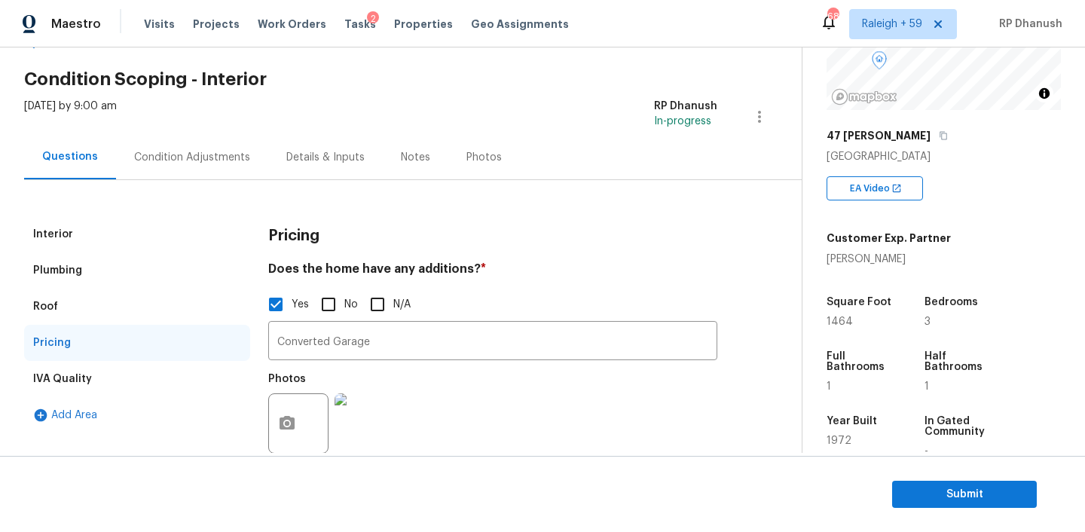
click at [213, 155] on div "Condition Adjustments" at bounding box center [192, 157] width 116 height 15
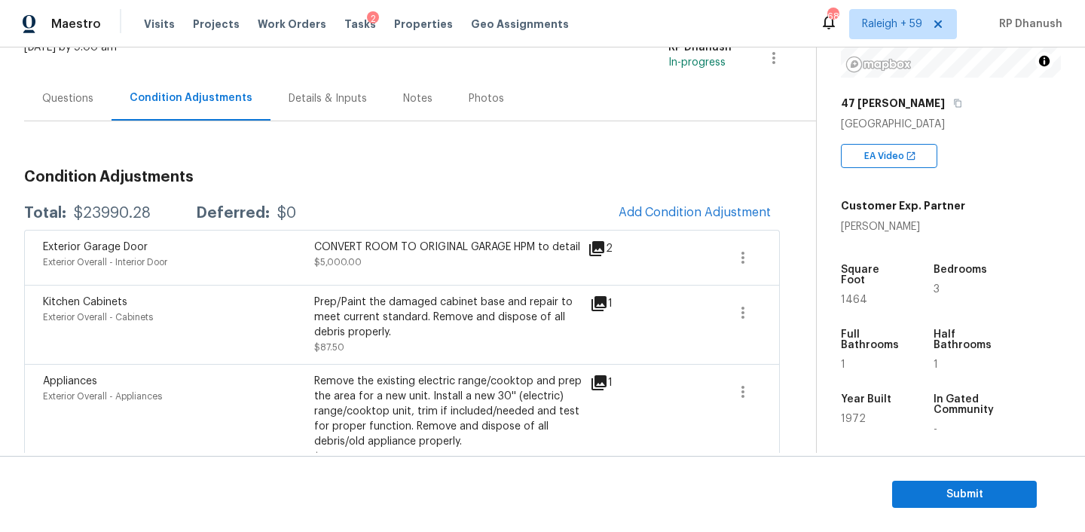
scroll to position [93, 0]
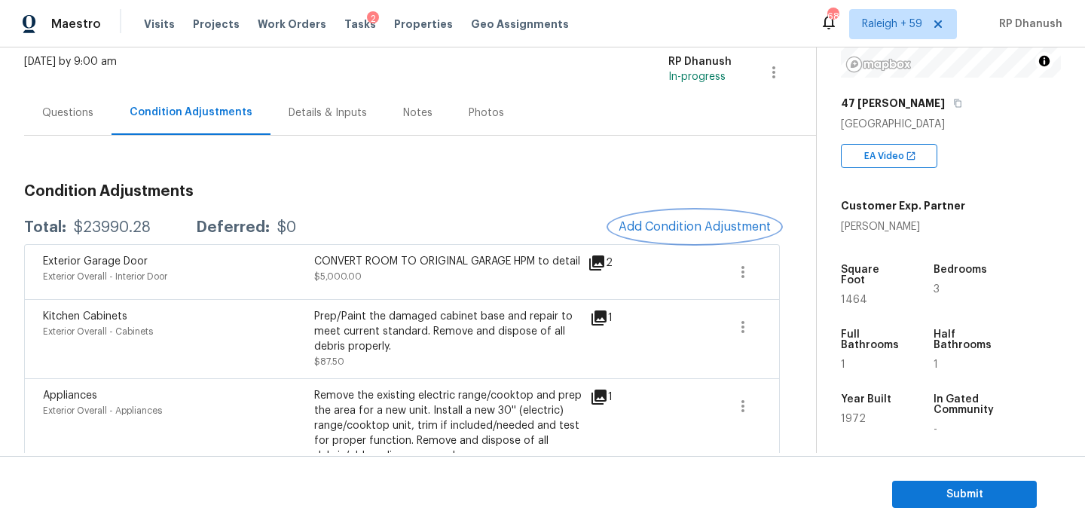
click at [682, 228] on span "Add Condition Adjustment" at bounding box center [694, 227] width 152 height 14
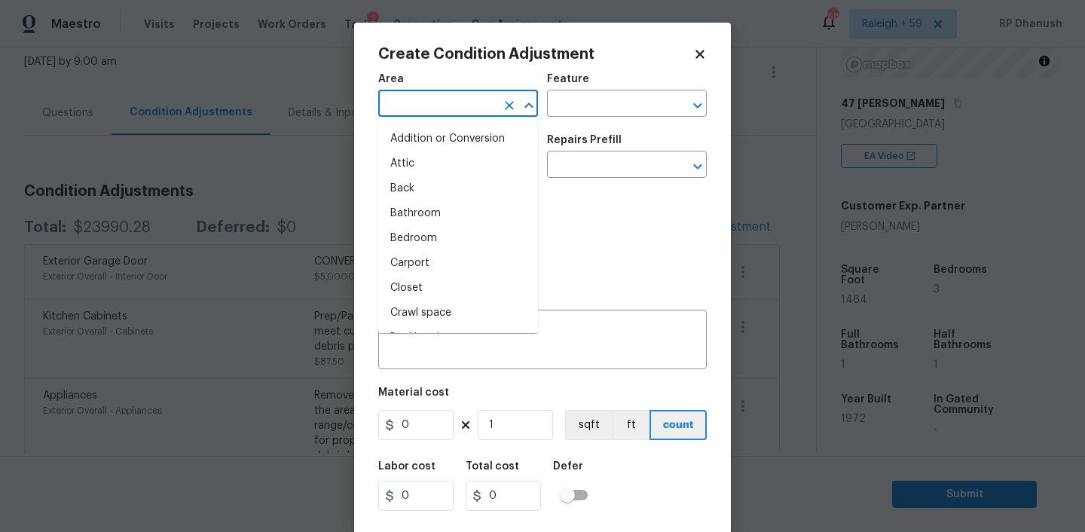
click at [406, 112] on input "text" at bounding box center [437, 104] width 118 height 23
type input "ionmt"
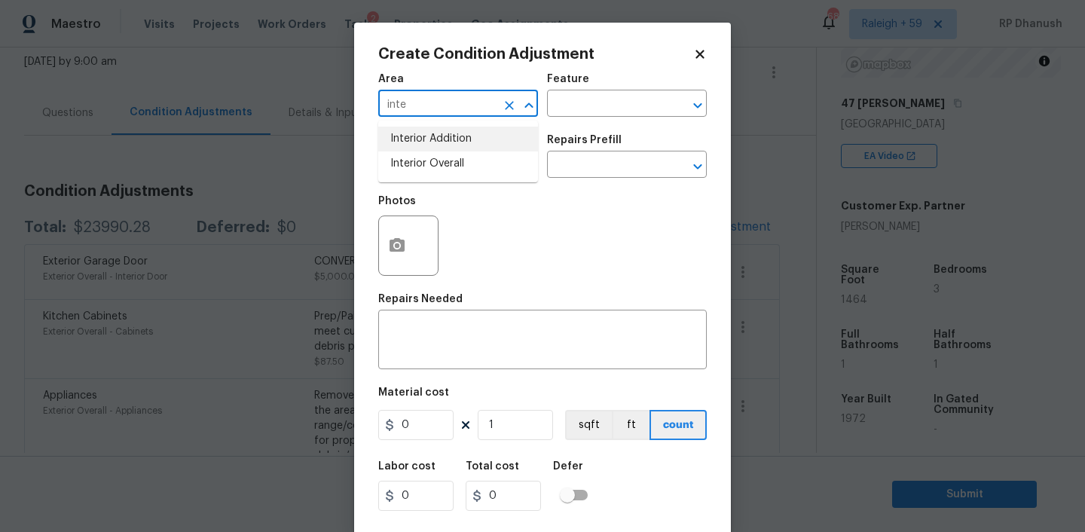
click at [406, 148] on li "Interior Addition" at bounding box center [458, 139] width 160 height 25
type input "Interior Addition"
click at [508, 104] on icon "Clear" at bounding box center [509, 105] width 9 height 9
click at [496, 104] on div "​" at bounding box center [458, 104] width 160 height 23
drag, startPoint x: 466, startPoint y: 159, endPoint x: 594, endPoint y: 108, distance: 137.9
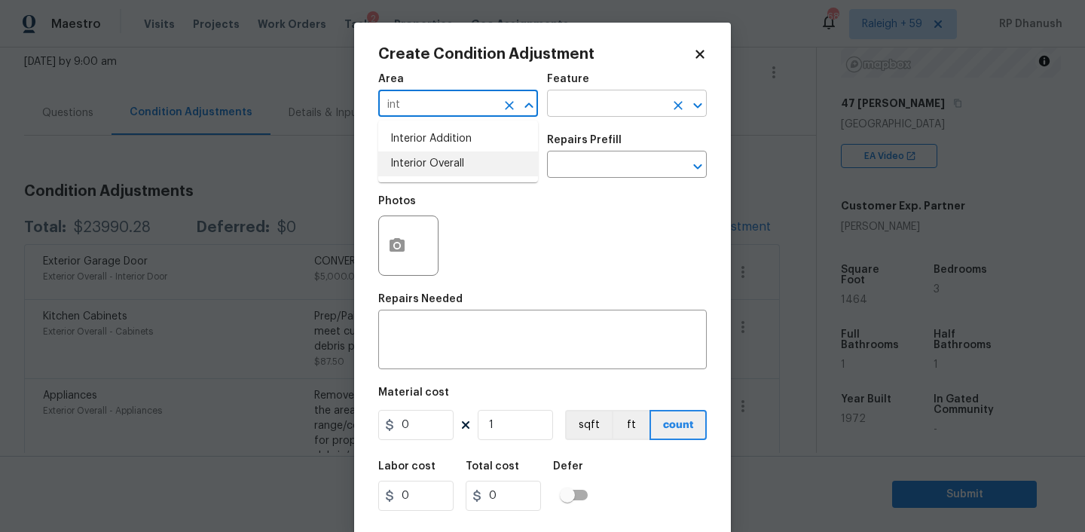
click at [466, 158] on li "Interior Overall" at bounding box center [458, 163] width 160 height 25
type input "Interior Overall"
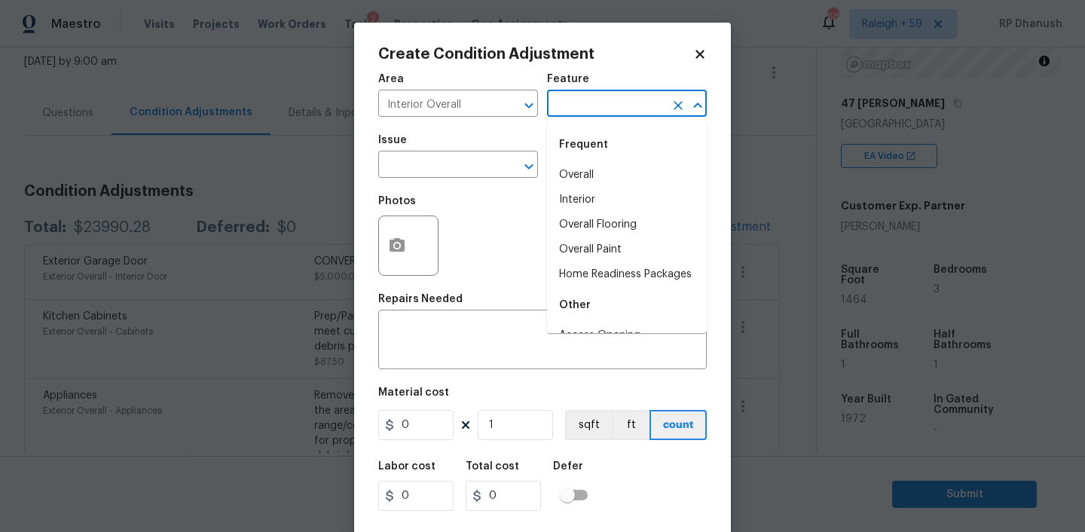
click at [594, 108] on input "text" at bounding box center [606, 104] width 118 height 23
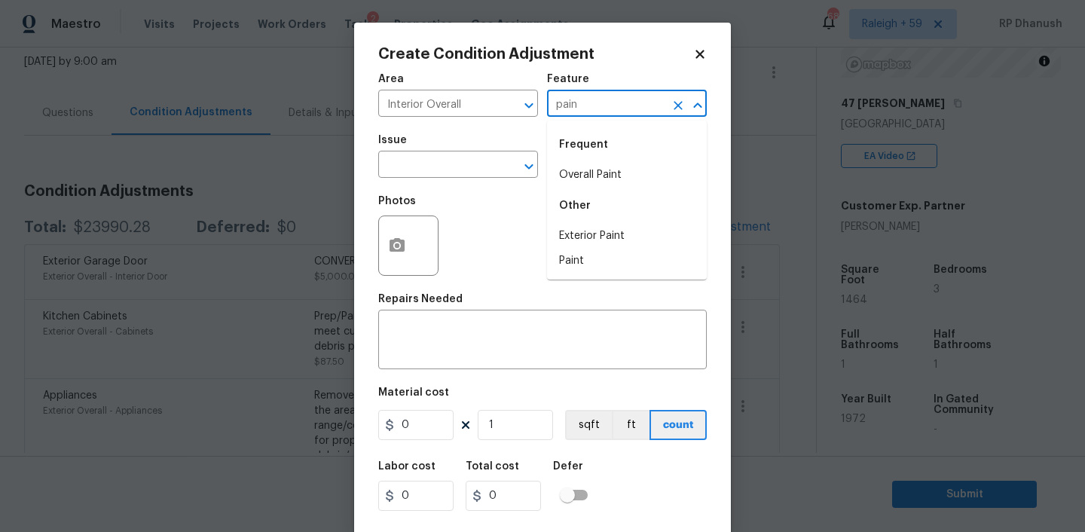
click at [585, 160] on div "Frequent" at bounding box center [627, 145] width 160 height 36
click at [588, 165] on li "Overall Paint" at bounding box center [627, 175] width 160 height 25
type input "Overall Paint"
click at [418, 160] on input "text" at bounding box center [437, 165] width 118 height 23
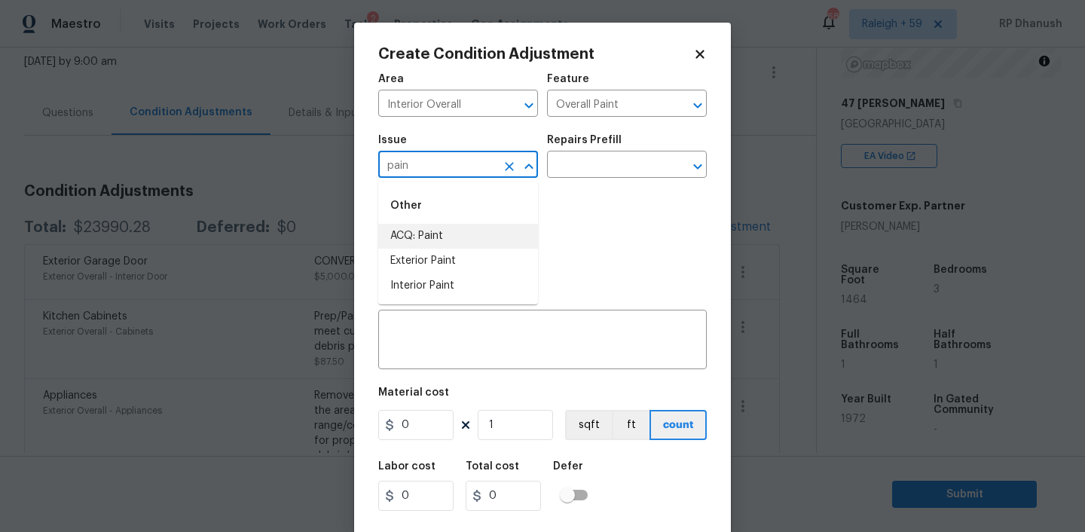
click at [411, 234] on li "ACQ: Paint" at bounding box center [458, 236] width 160 height 25
type input "ACQ: Paint"
click at [600, 169] on input "text" at bounding box center [606, 165] width 118 height 23
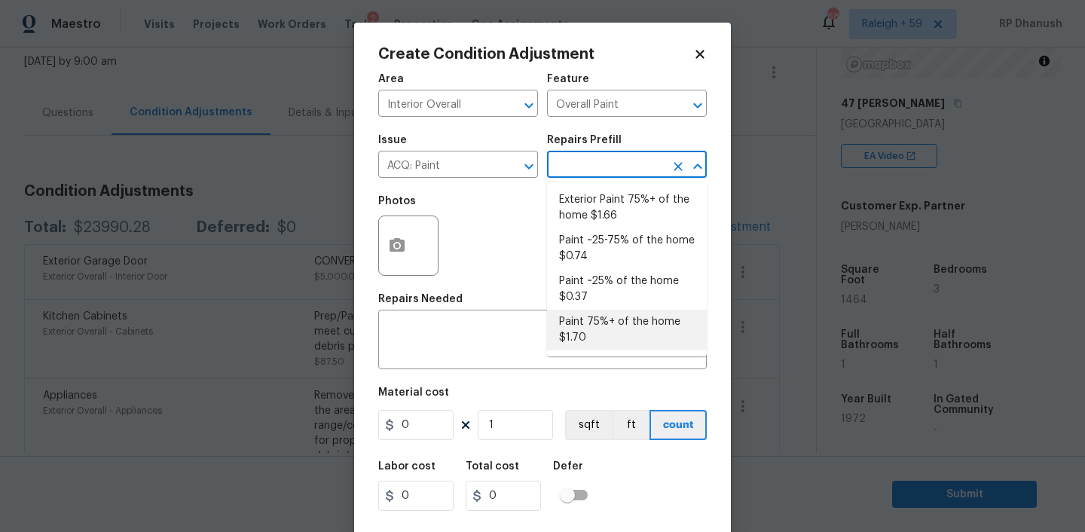
click at [607, 322] on li "Paint 75%+ of the home $1.70" at bounding box center [627, 330] width 160 height 41
type input "Acquisition"
type textarea "Acquisition Scope: 75%+ of the home will likely require interior paint"
type input "1.7"
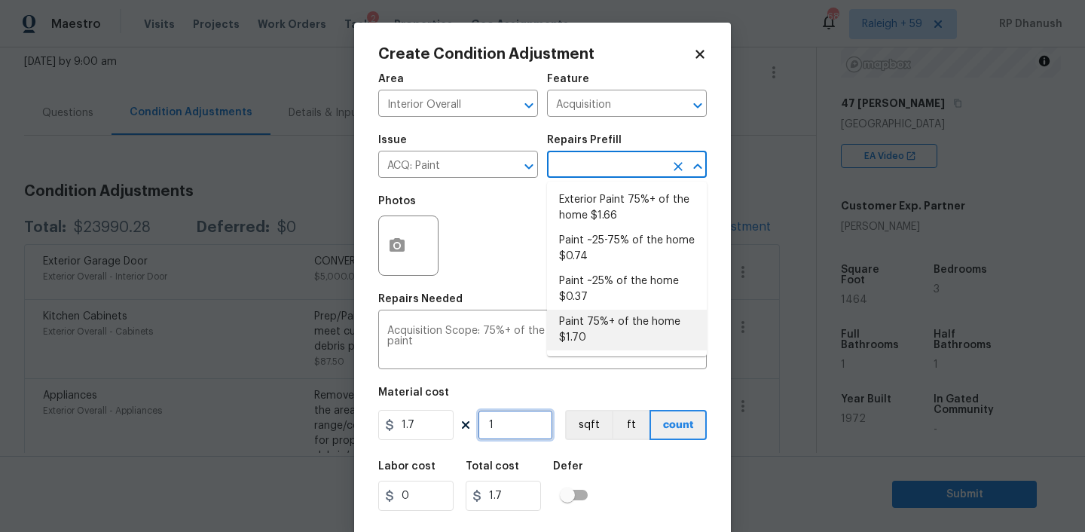
click at [533, 422] on input "1" at bounding box center [515, 425] width 75 height 30
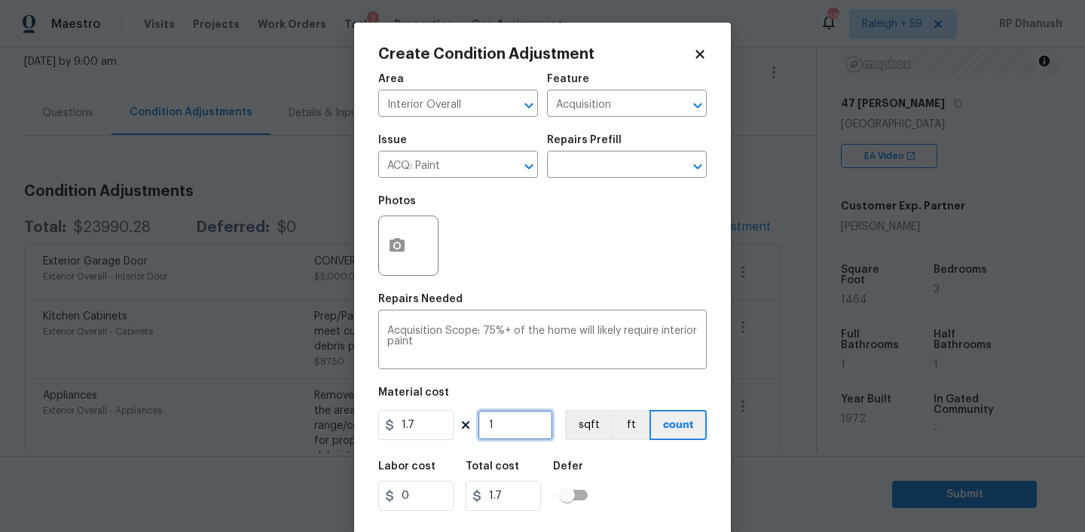
click at [533, 422] on input "1" at bounding box center [515, 425] width 75 height 30
type input "0"
type input "1"
type input "1.7"
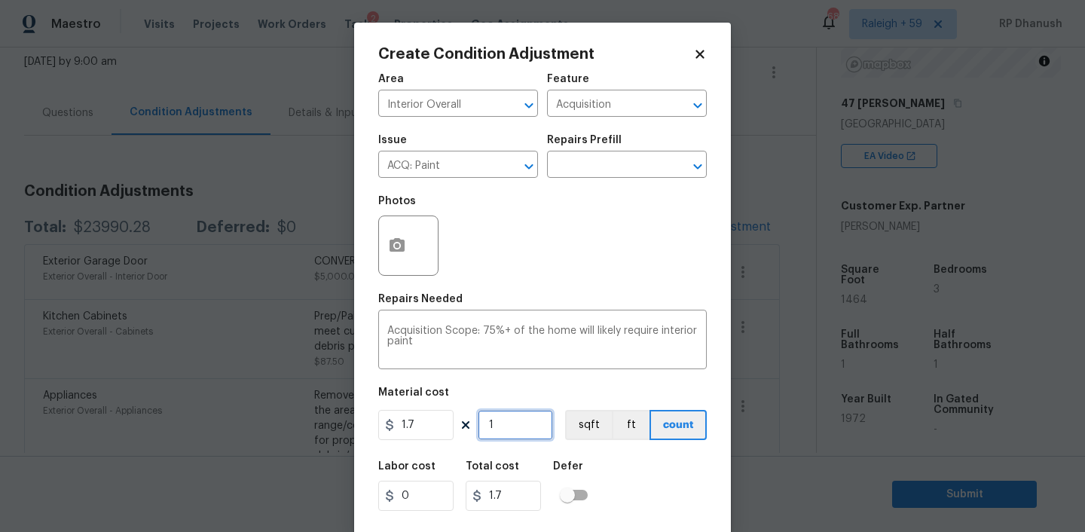
type input "14"
type input "23.8"
type input "146"
type input "248.2"
type input "1464"
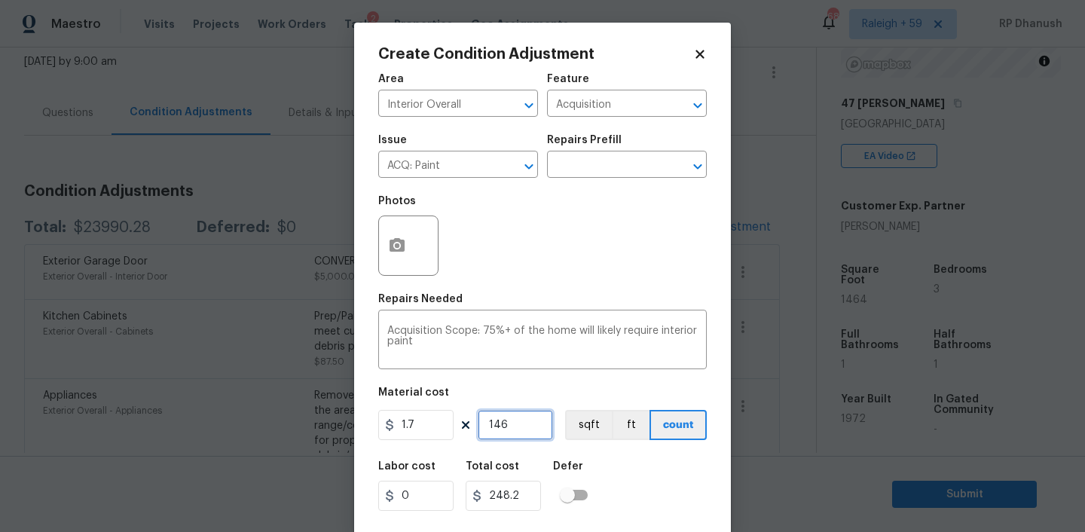
type input "2488.8"
type input "1464"
click at [533, 422] on input "1464" at bounding box center [515, 425] width 75 height 30
click at [390, 238] on icon "button" at bounding box center [397, 246] width 18 height 18
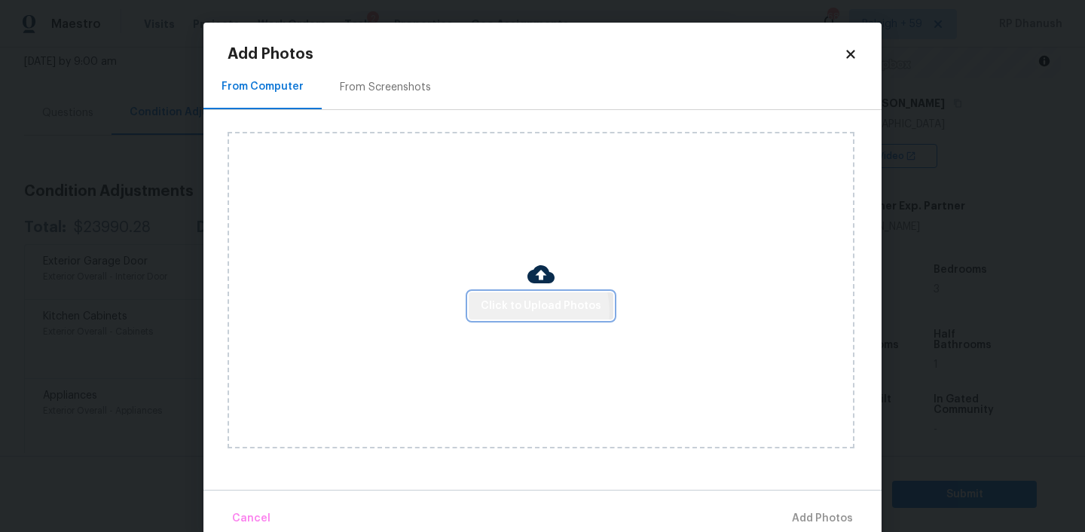
click at [530, 310] on span "Click to Upload Photos" at bounding box center [541, 306] width 121 height 19
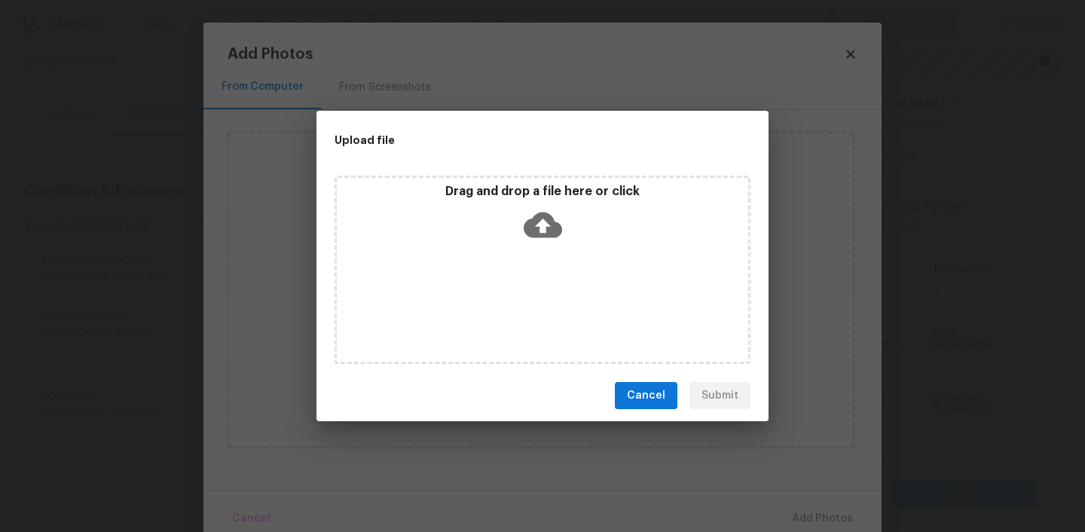
click at [530, 213] on icon at bounding box center [543, 225] width 38 height 38
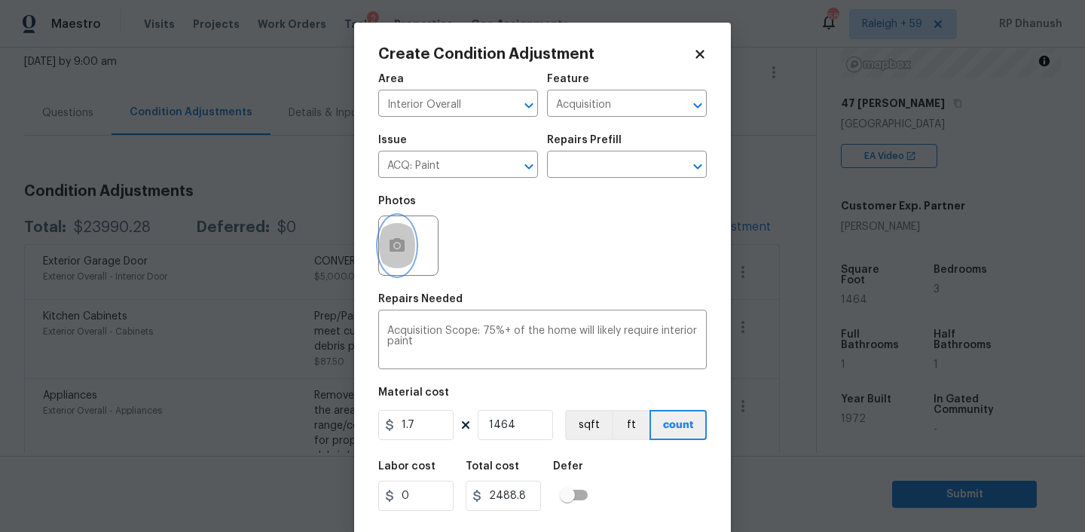
click at [399, 244] on circle "button" at bounding box center [397, 245] width 5 height 5
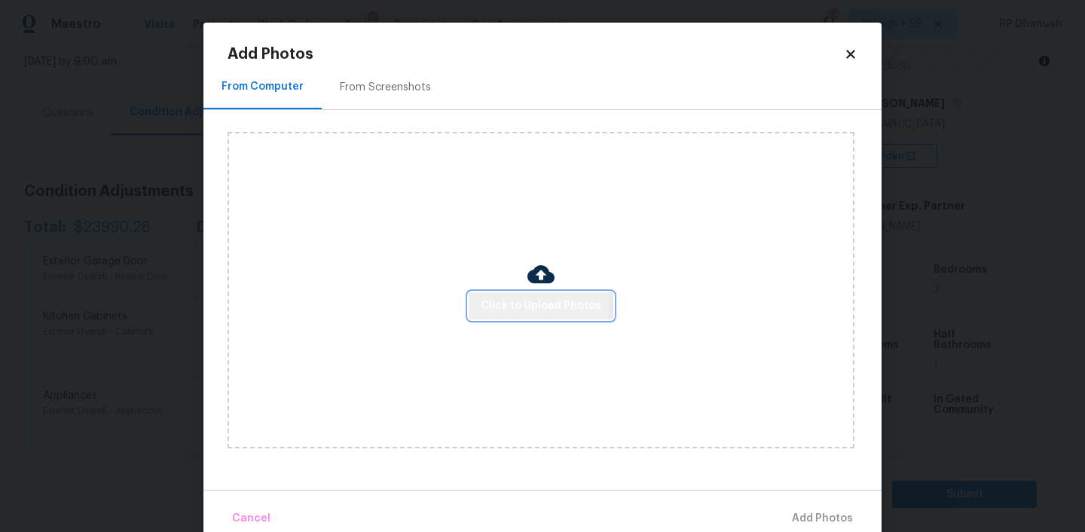
click at [523, 301] on span "Click to Upload Photos" at bounding box center [541, 306] width 121 height 19
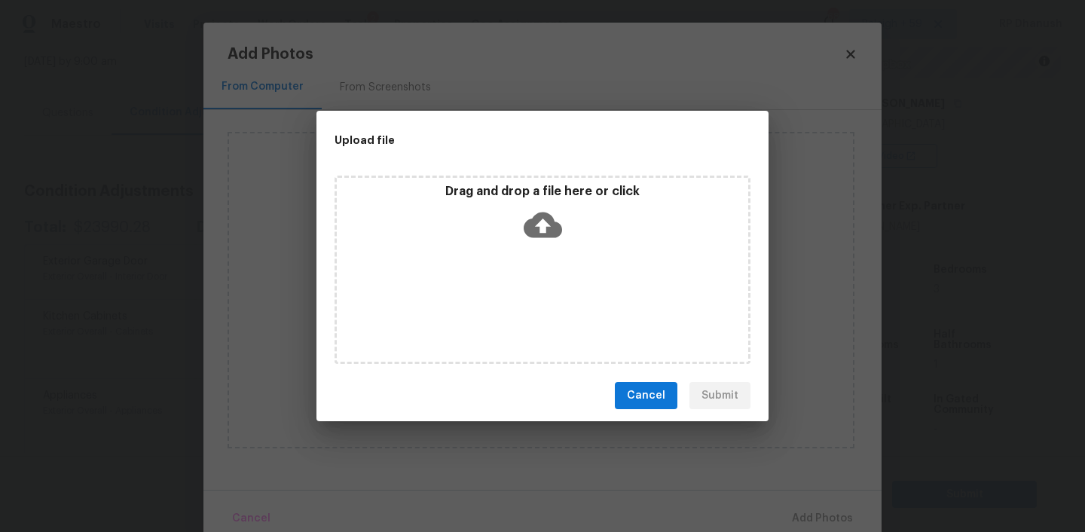
click at [527, 218] on icon at bounding box center [543, 225] width 38 height 38
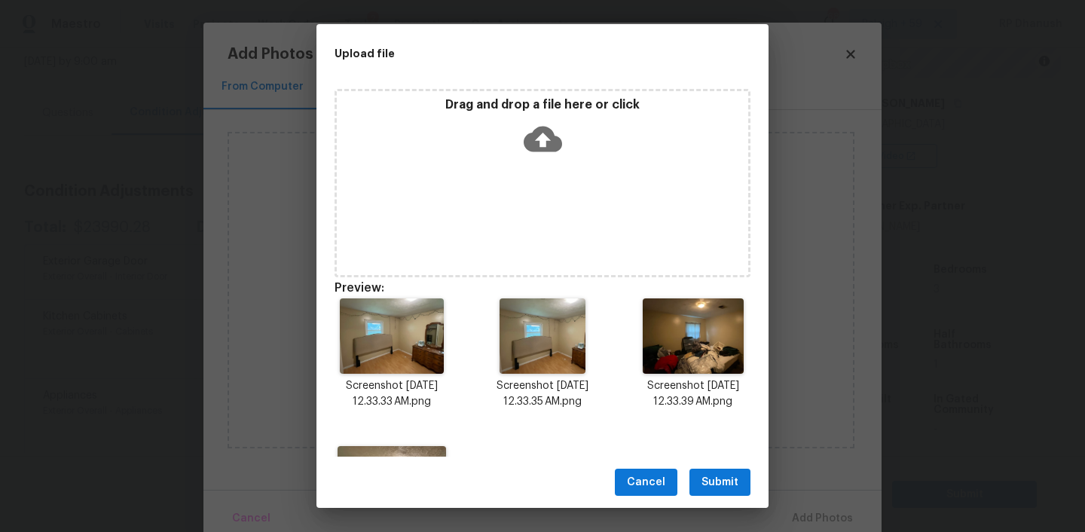
click at [711, 473] on span "Submit" at bounding box center [719, 482] width 37 height 19
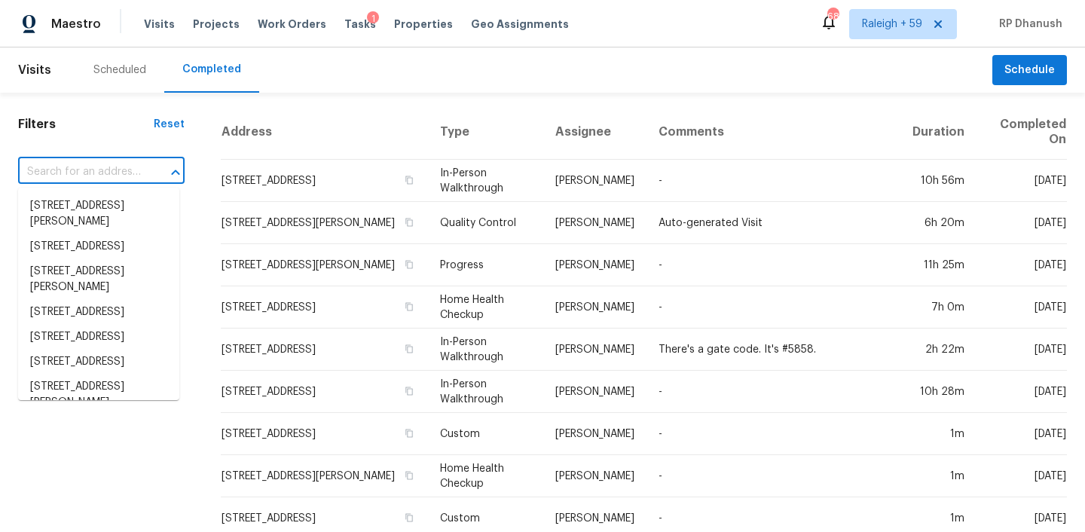
click at [99, 173] on input "text" at bounding box center [80, 171] width 124 height 23
paste input "[STREET_ADDRESS][PERSON_NAME]"
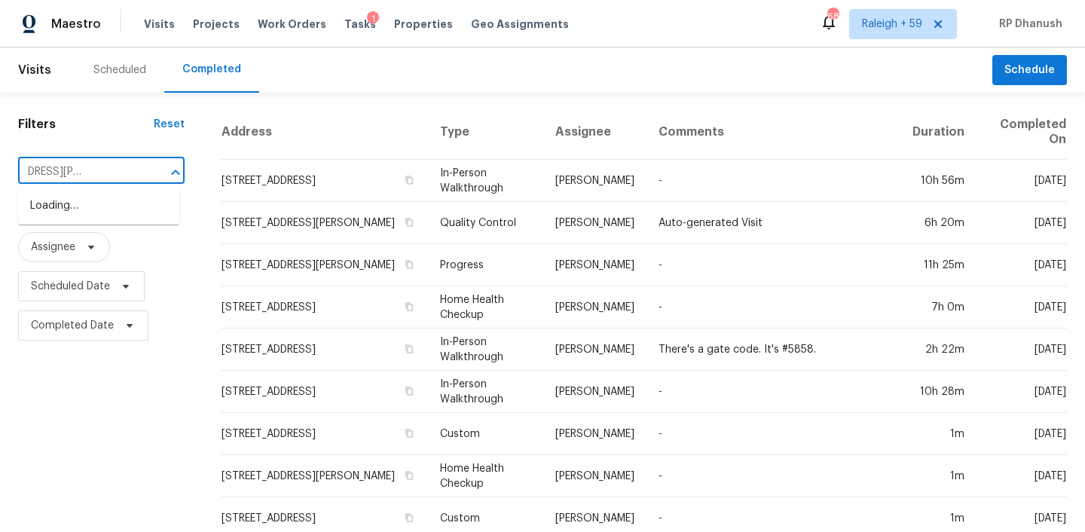
type input "[STREET_ADDRESS][PERSON_NAME]"
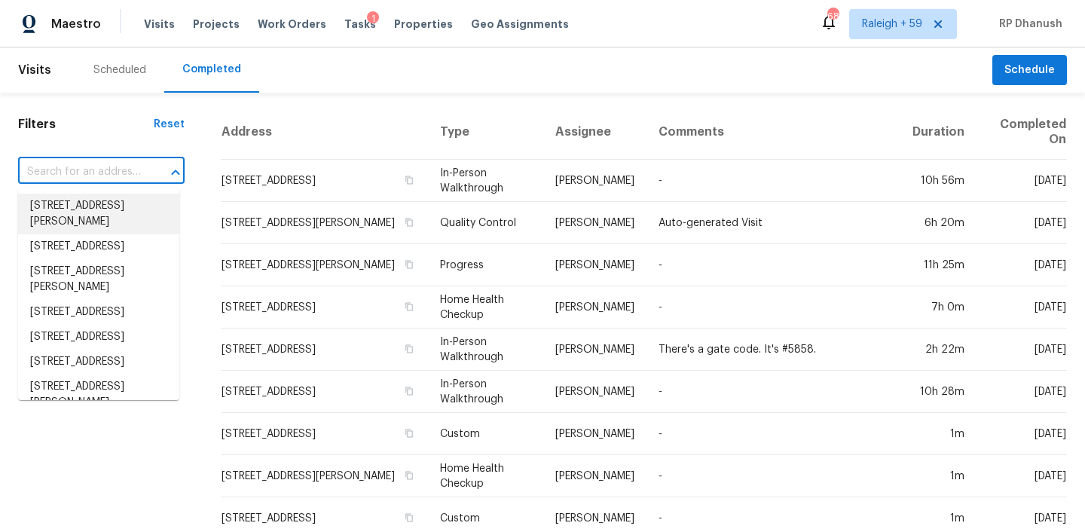
click at [127, 170] on input "text" at bounding box center [80, 171] width 124 height 23
paste input "[STREET_ADDRESS][PERSON_NAME]"
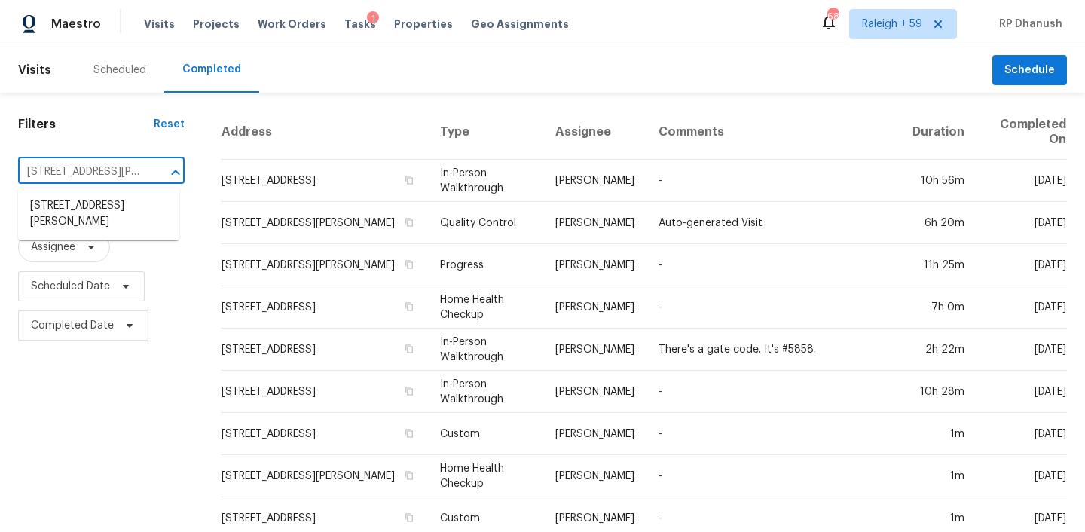
scroll to position [0, 75]
type input "[STREET_ADDRESS][PERSON_NAME]"
click at [115, 205] on li "[STREET_ADDRESS][PERSON_NAME]" at bounding box center [98, 214] width 161 height 41
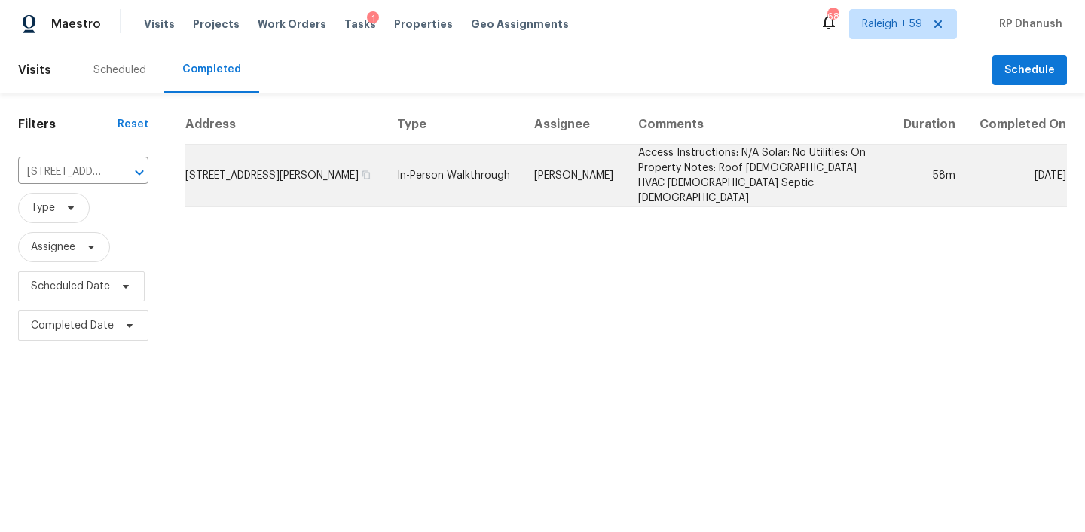
click at [523, 151] on td "In-Person Walkthrough" at bounding box center [454, 176] width 138 height 63
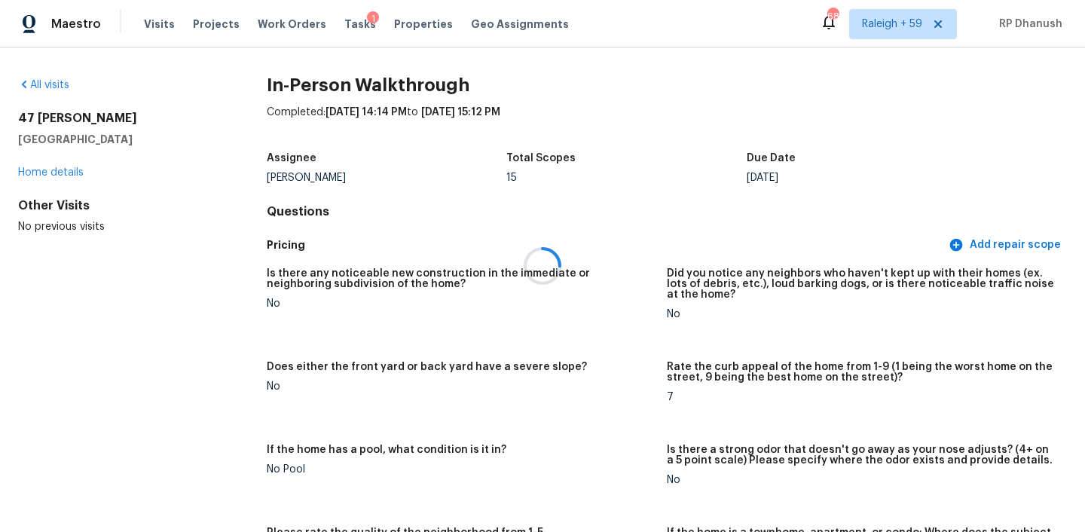
scroll to position [353, 0]
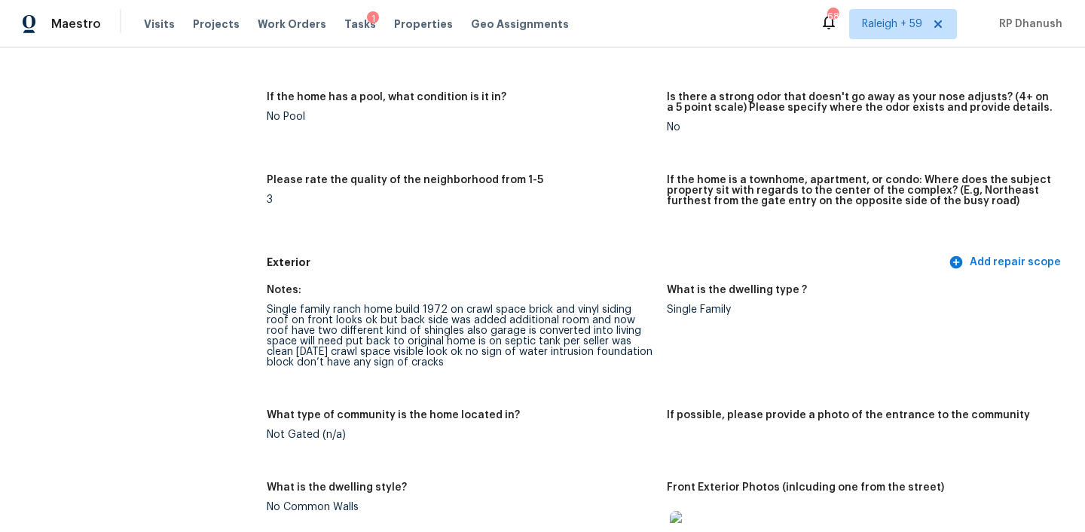
click at [490, 337] on div "Single family ranch home build 1972 on crawl space brick and vinyl siding roof …" at bounding box center [461, 335] width 388 height 63
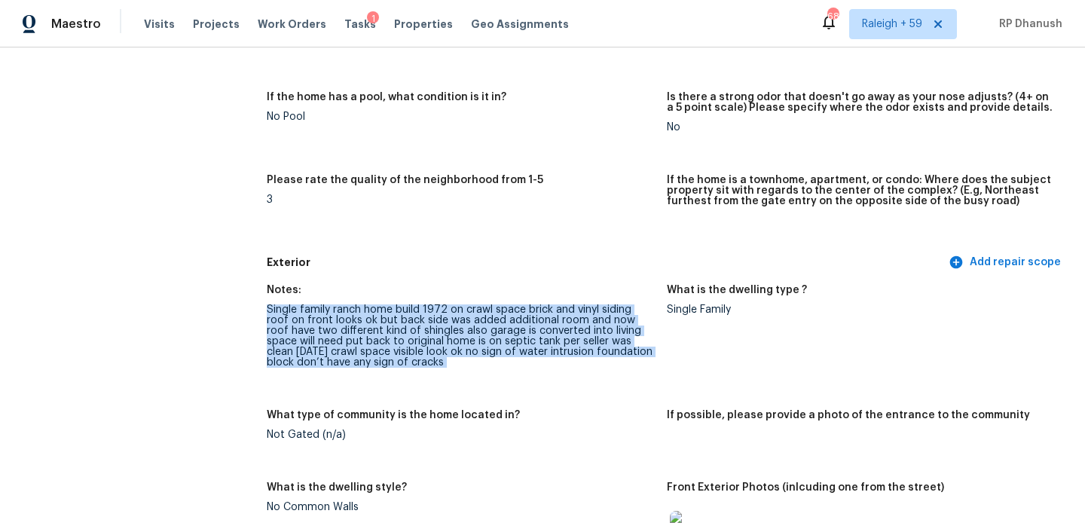
click at [490, 337] on div "Single family ranch home build 1972 on crawl space brick and vinyl siding roof …" at bounding box center [461, 335] width 388 height 63
copy div "Single family ranch home build 1972 on crawl space brick and vinyl siding roof …"
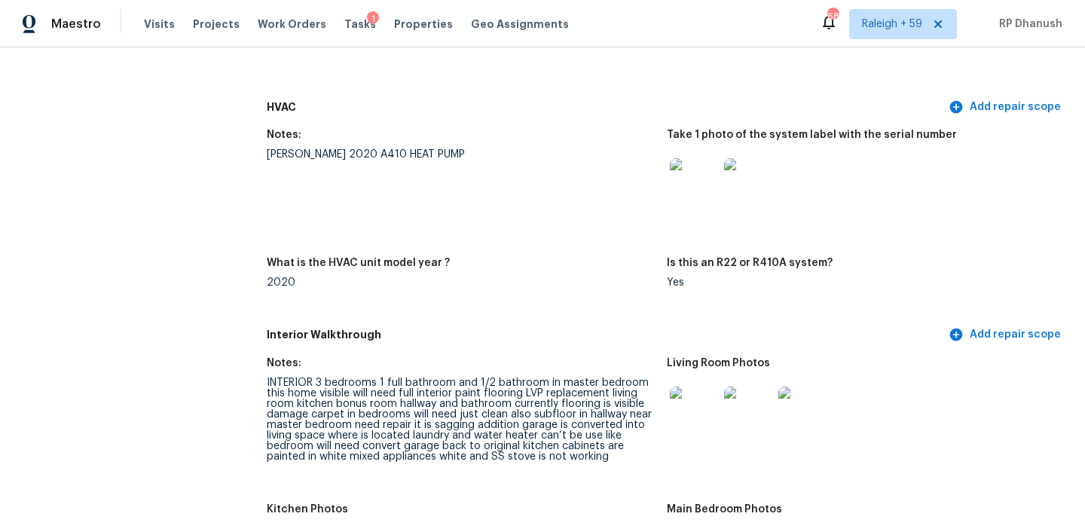
scroll to position [1511, 0]
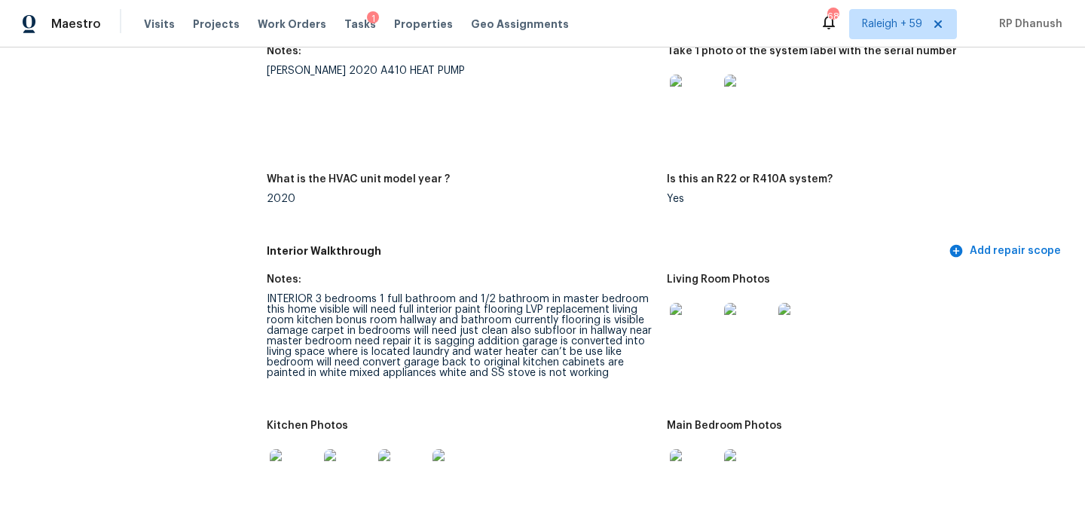
click at [483, 305] on div "INTERIOR 3 bedrooms 1 full bathroom and 1/2 bathroom in master bedroom this hom…" at bounding box center [461, 336] width 388 height 84
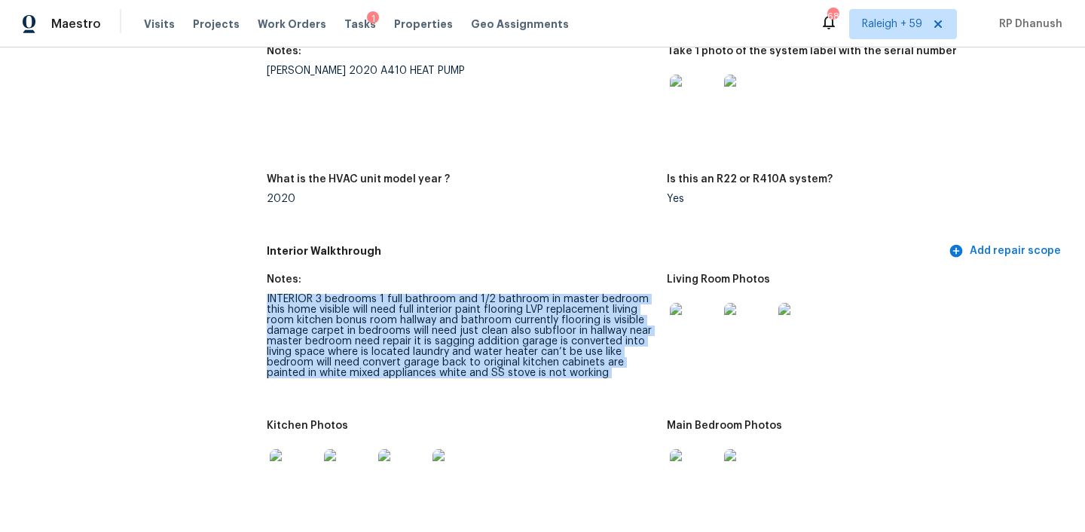
click at [483, 305] on div "INTERIOR 3 bedrooms 1 full bathroom and 1/2 bathroom in master bedroom this hom…" at bounding box center [461, 336] width 388 height 84
copy div "INTERIOR 3 bedrooms 1 full bathroom and 1/2 bathroom in master bedroom this hom…"
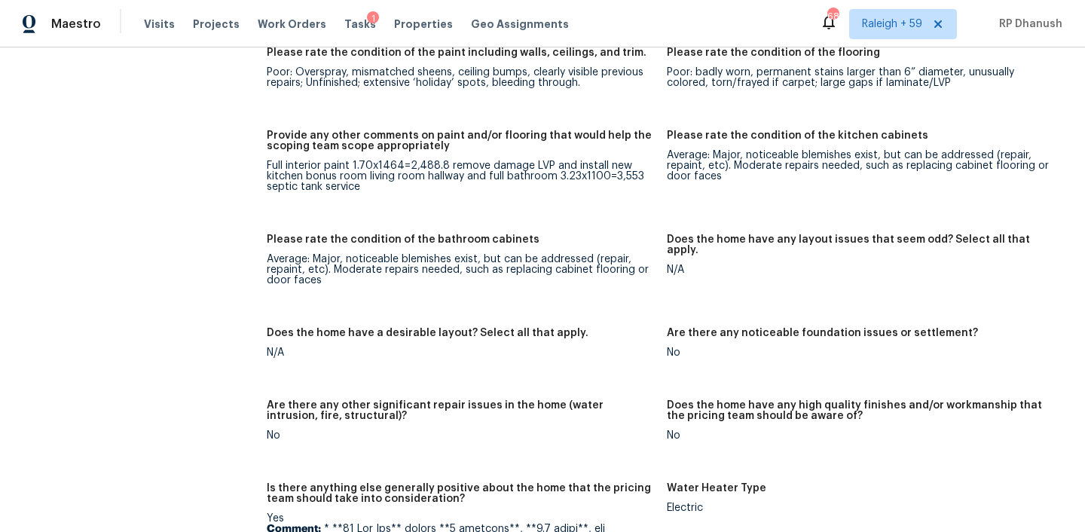
scroll to position [2295, 0]
click at [344, 161] on div "Full interior paint 1.70x1464=2,488.8 remove damage LVP and install new kitchen…" at bounding box center [461, 177] width 388 height 32
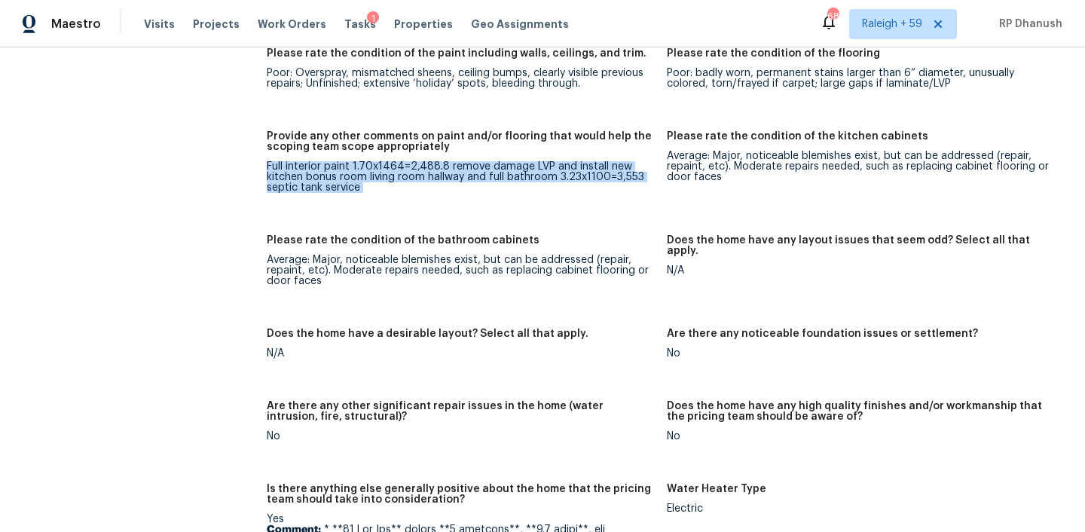
click at [344, 161] on div "Full interior paint 1.70x1464=2,488.8 remove damage LVP and install new kitchen…" at bounding box center [461, 177] width 388 height 32
copy div "Full interior paint 1.70x1464=2,488.8 remove damage LVP and install new kitchen…"
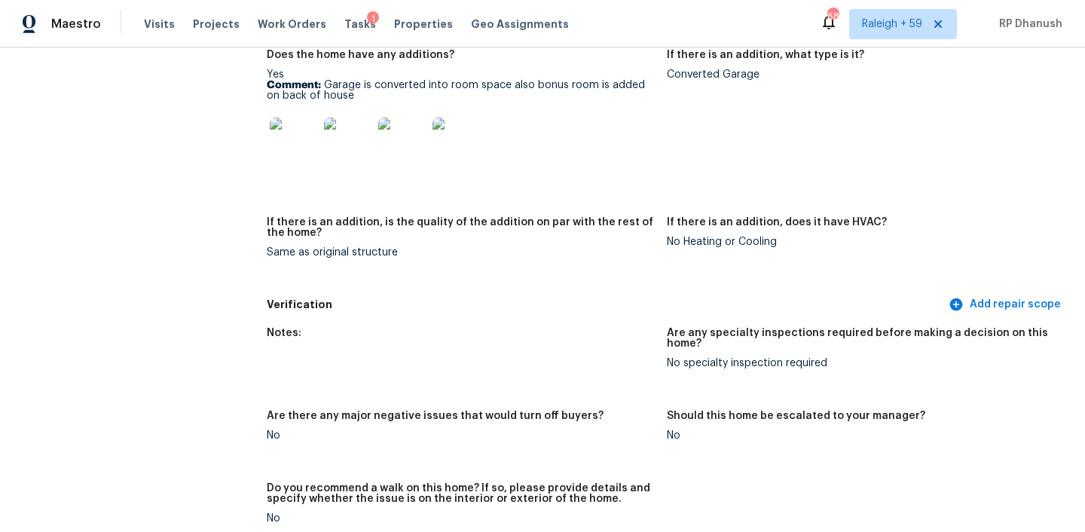
scroll to position [3351, 0]
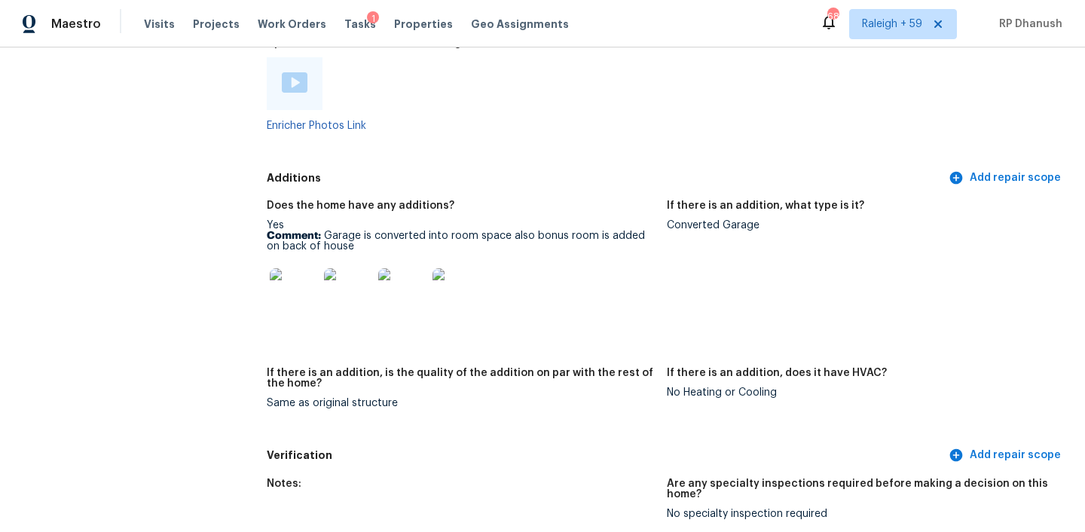
click at [295, 72] on img at bounding box center [295, 82] width 26 height 20
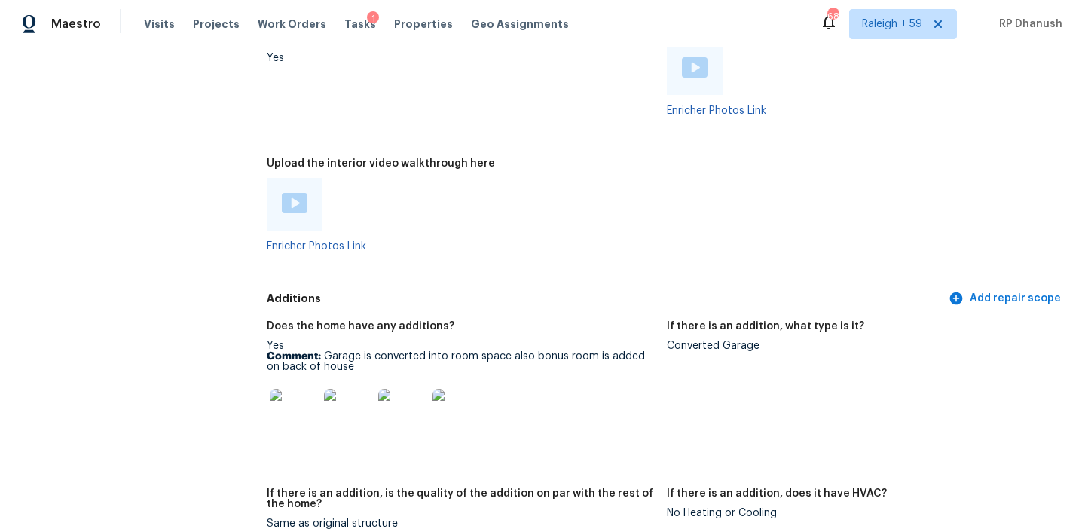
scroll to position [3213, 0]
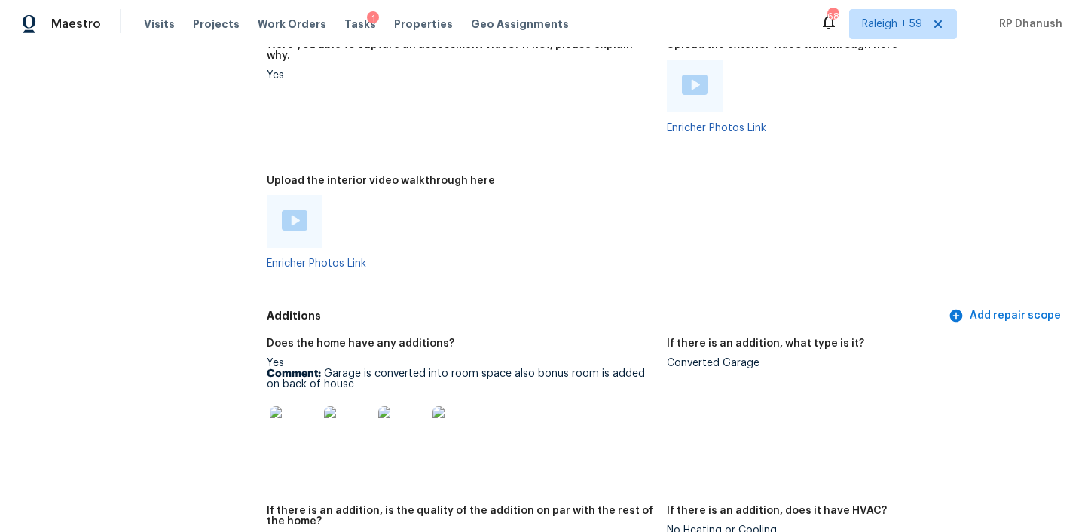
click at [697, 358] on div "Converted Garage" at bounding box center [861, 363] width 388 height 11
copy div "Converted Garage"
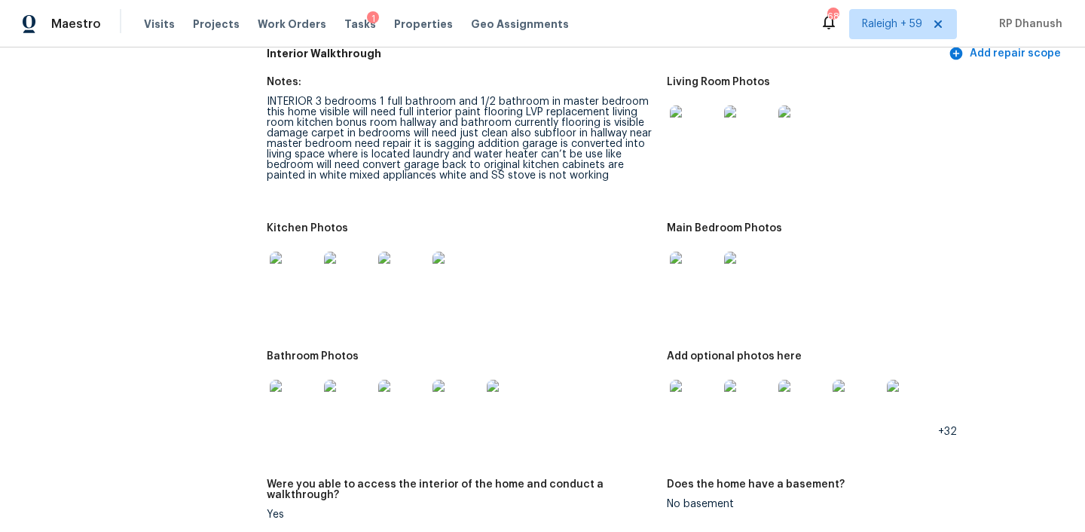
scroll to position [1730, 0]
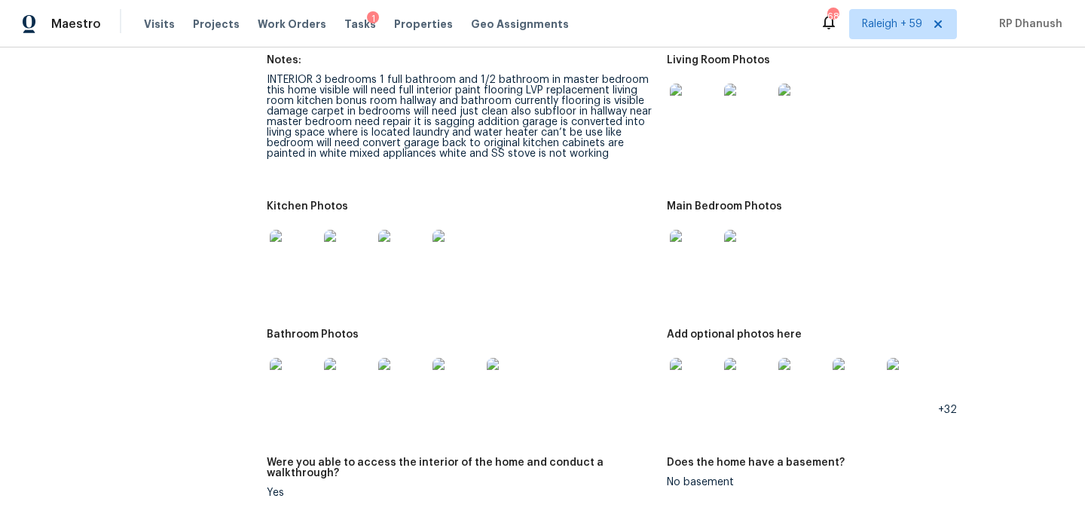
click at [704, 237] on img at bounding box center [694, 254] width 48 height 48
click at [709, 358] on img at bounding box center [694, 382] width 48 height 48
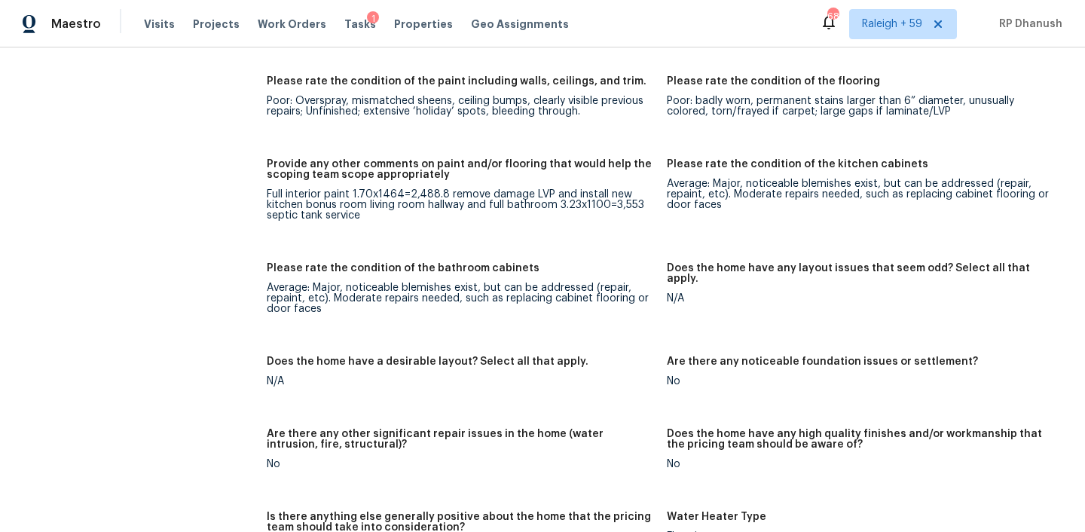
scroll to position [2271, 0]
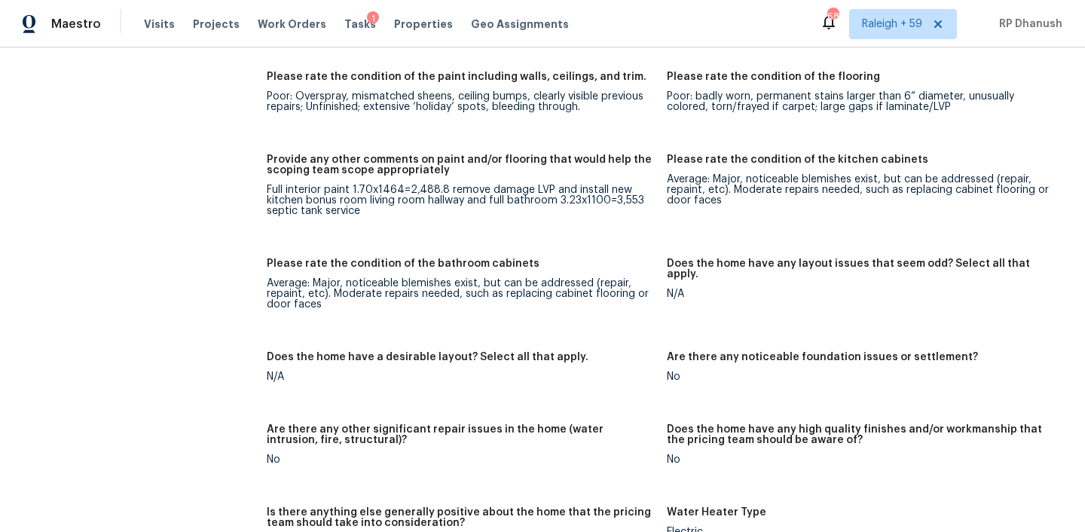
click at [651, 365] on figure "Does the home have a desirable layout? Select all that apply. N/A" at bounding box center [467, 379] width 400 height 54
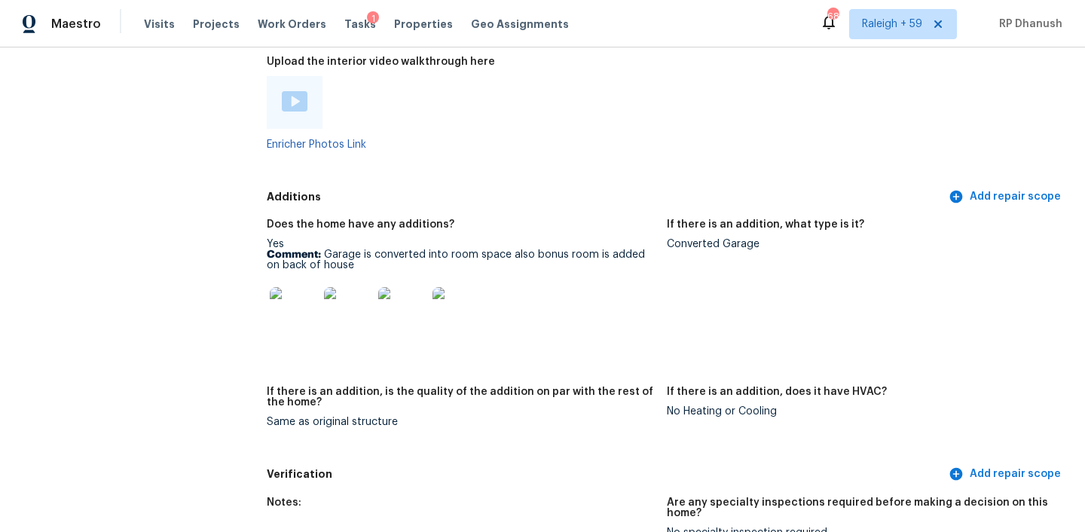
scroll to position [3309, 0]
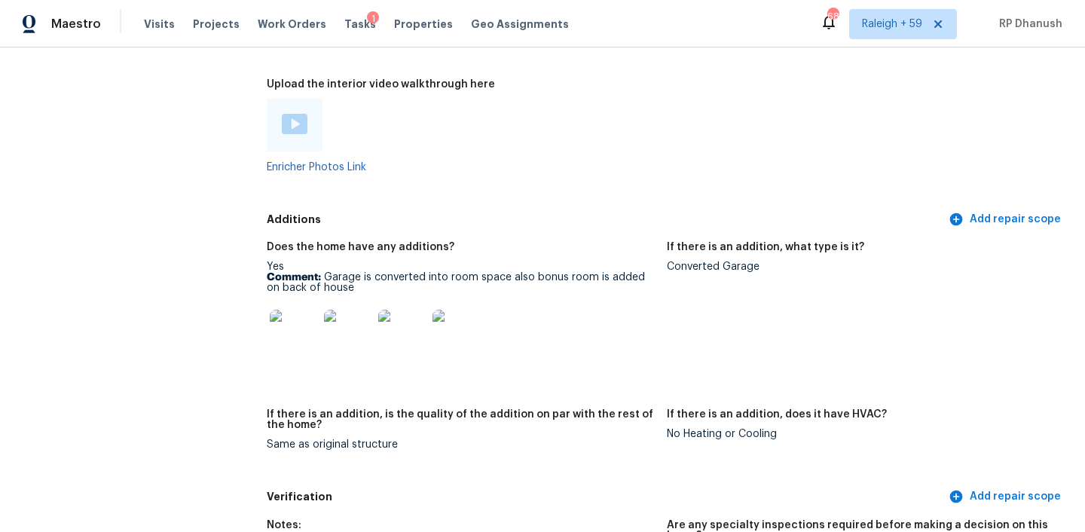
click at [693, 243] on figure "If there is an addition, what type is it? Converted Garage" at bounding box center [867, 316] width 400 height 149
copy div "Converted Garage"
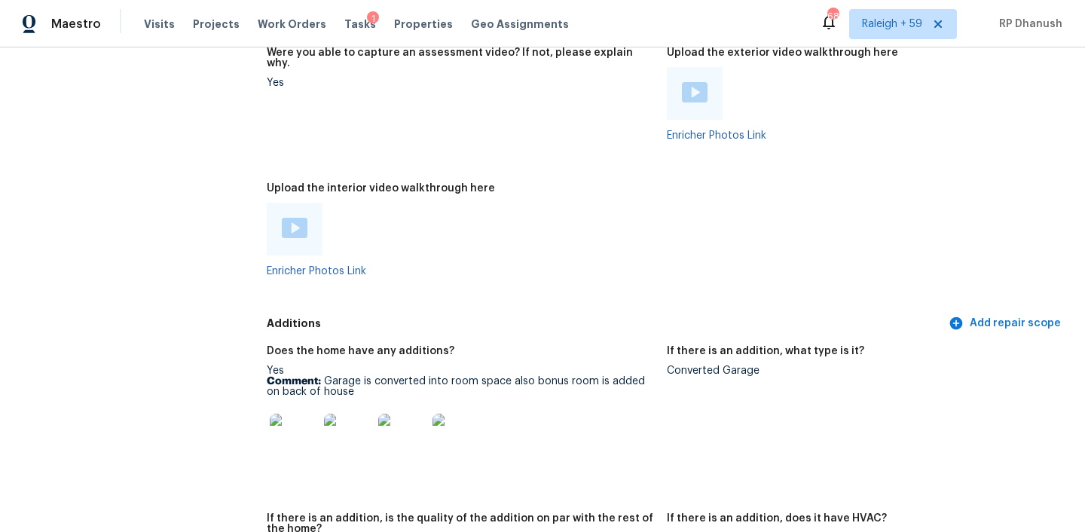
scroll to position [3240, 0]
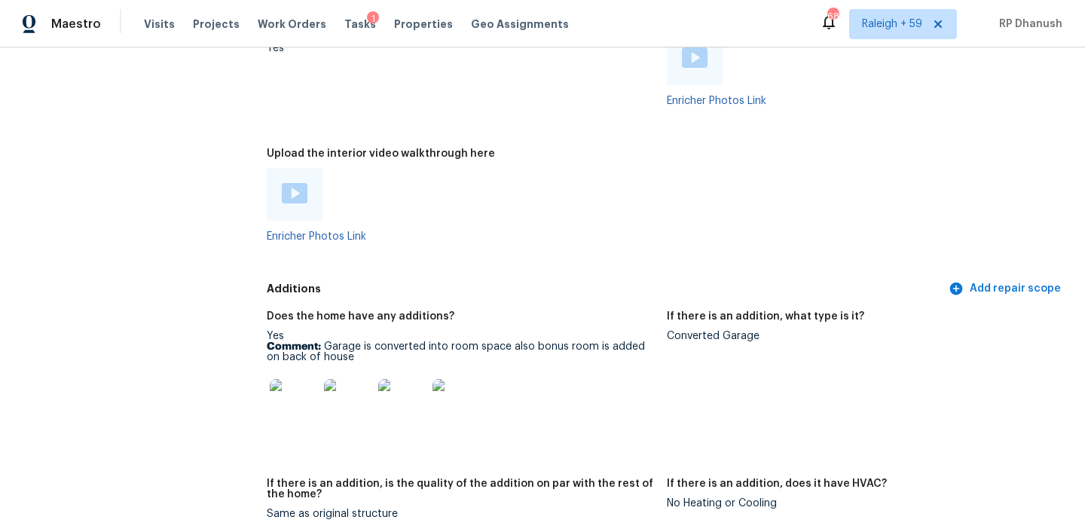
click at [311, 379] on img at bounding box center [294, 403] width 48 height 48
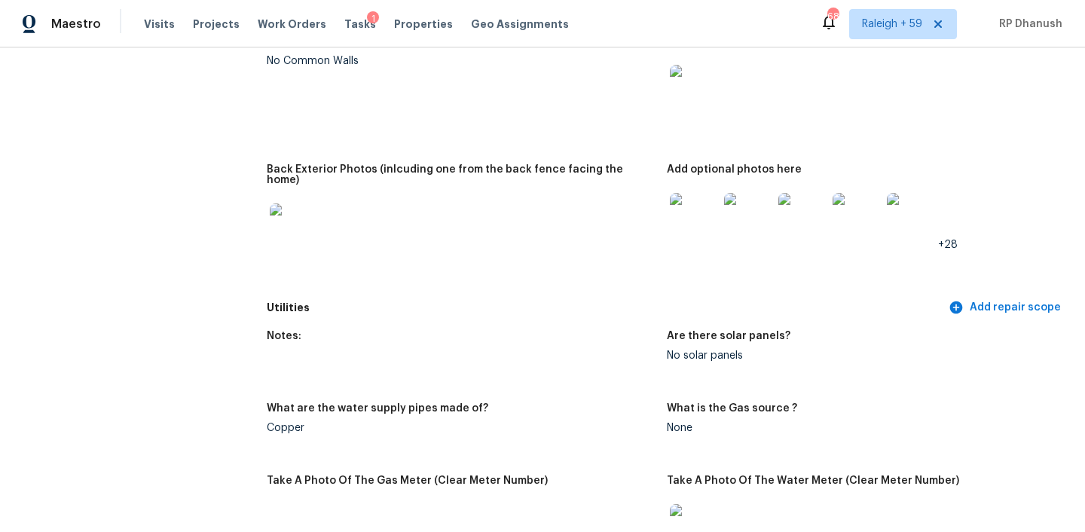
scroll to position [707, 0]
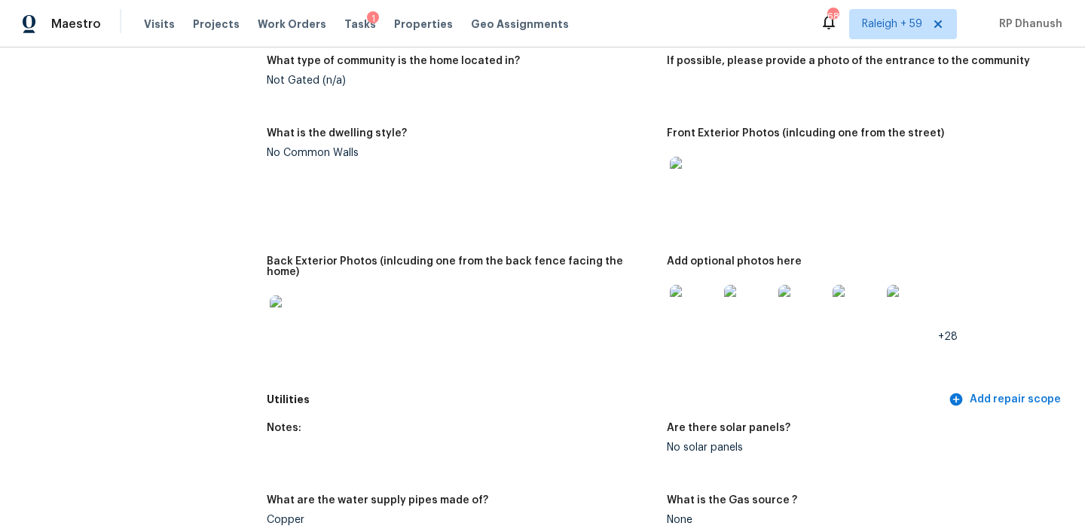
click at [694, 176] on img at bounding box center [694, 181] width 48 height 48
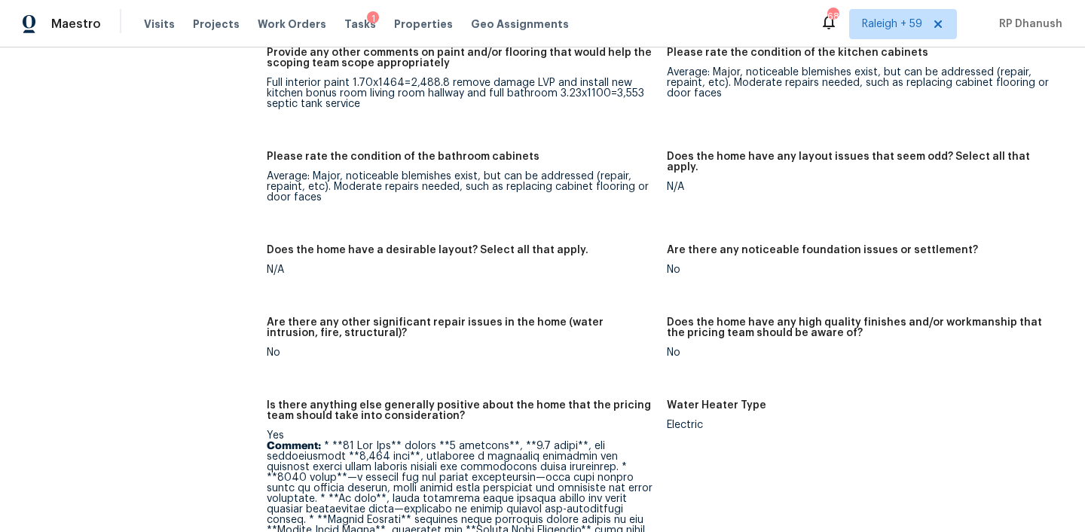
scroll to position [2379, 0]
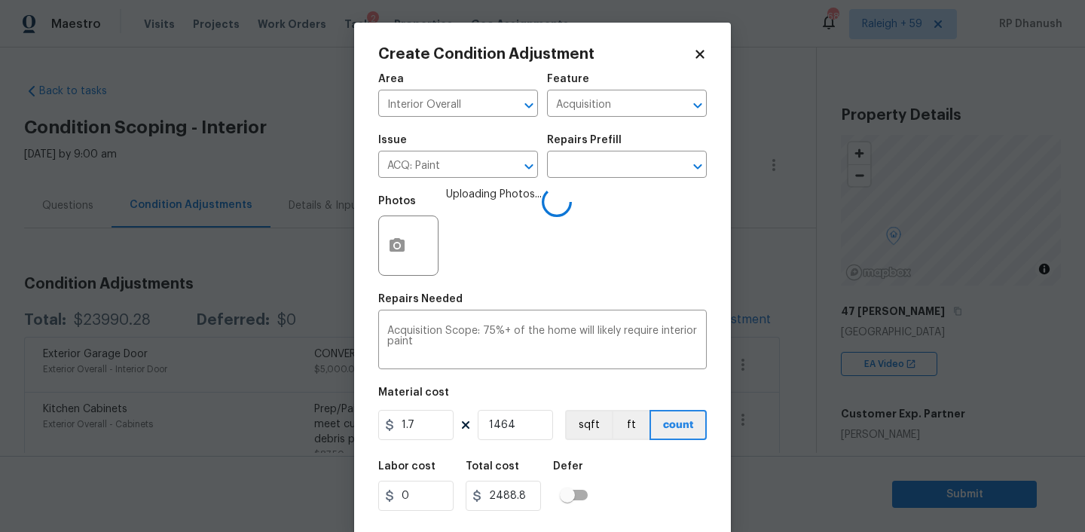
scroll to position [31, 0]
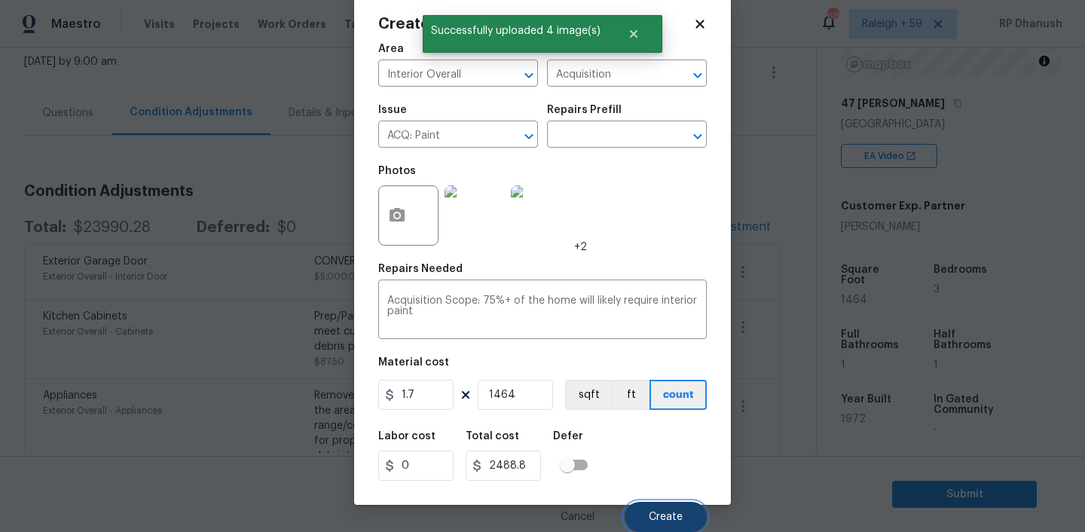
click at [655, 510] on button "Create" at bounding box center [666, 517] width 82 height 30
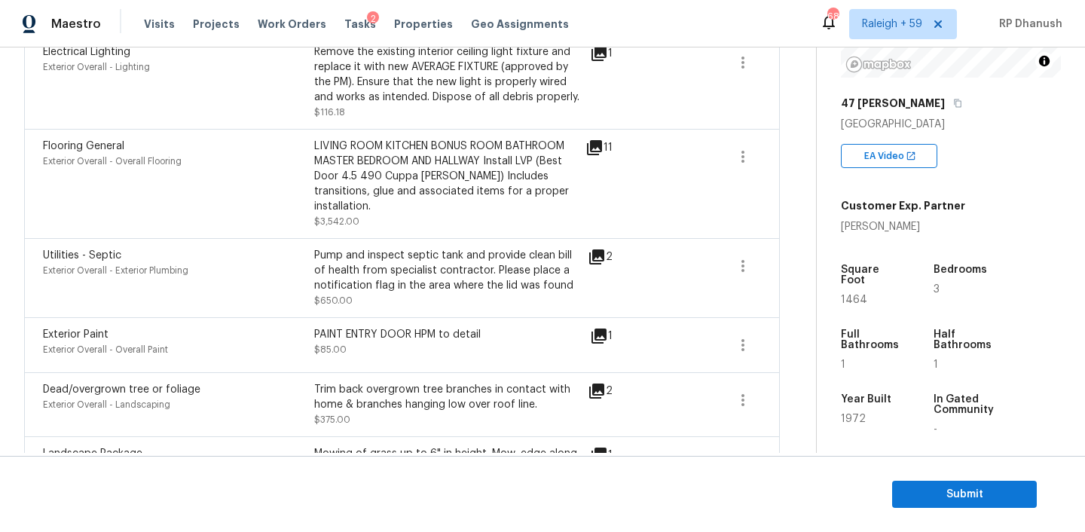
scroll to position [1108, 0]
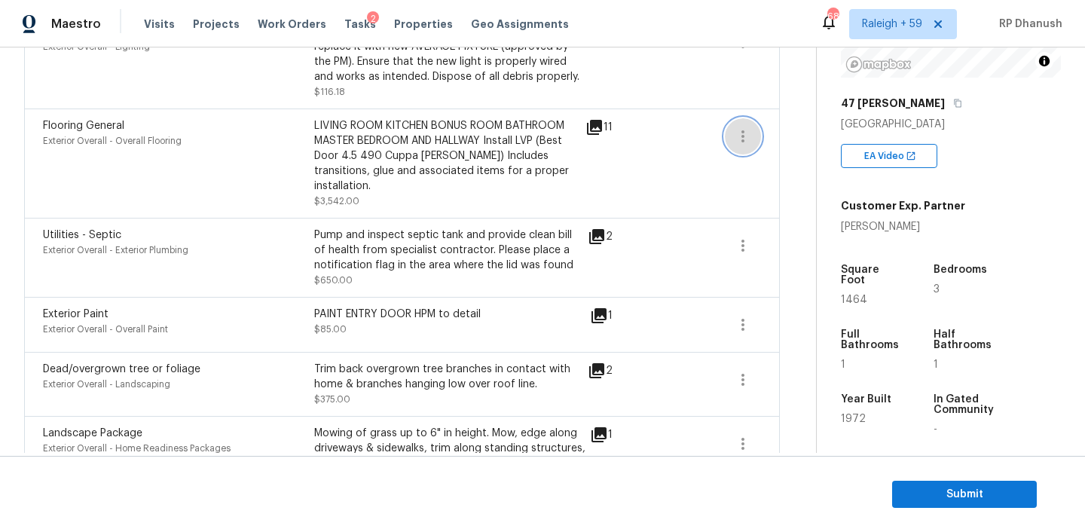
click at [741, 135] on icon "button" at bounding box center [743, 136] width 18 height 18
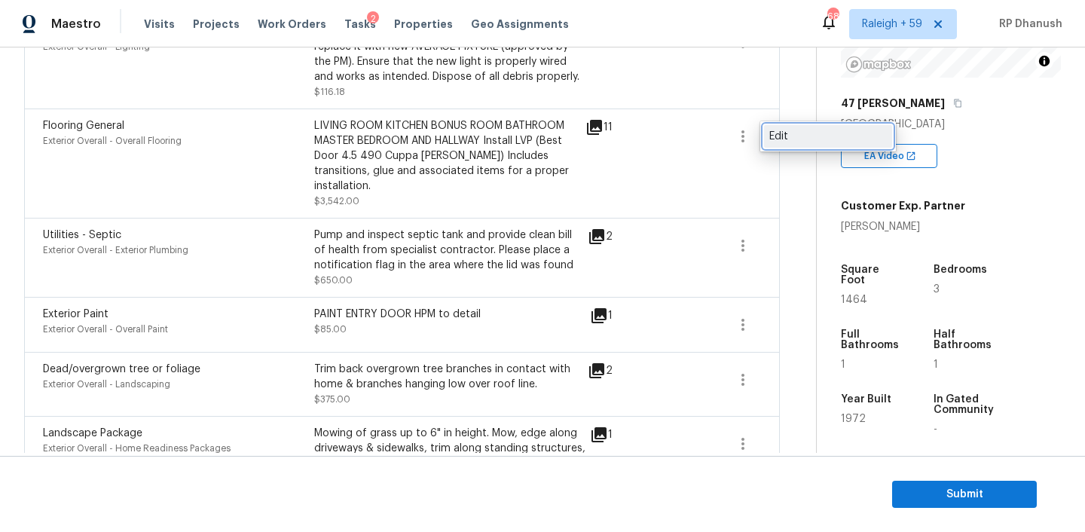
click at [796, 139] on div "Edit" at bounding box center [828, 136] width 118 height 15
click at [227, 330] on body "Maestro Visits Projects Work Orders Tasks 2 Properties Geo Assignments 689 Rale…" at bounding box center [542, 266] width 1085 height 532
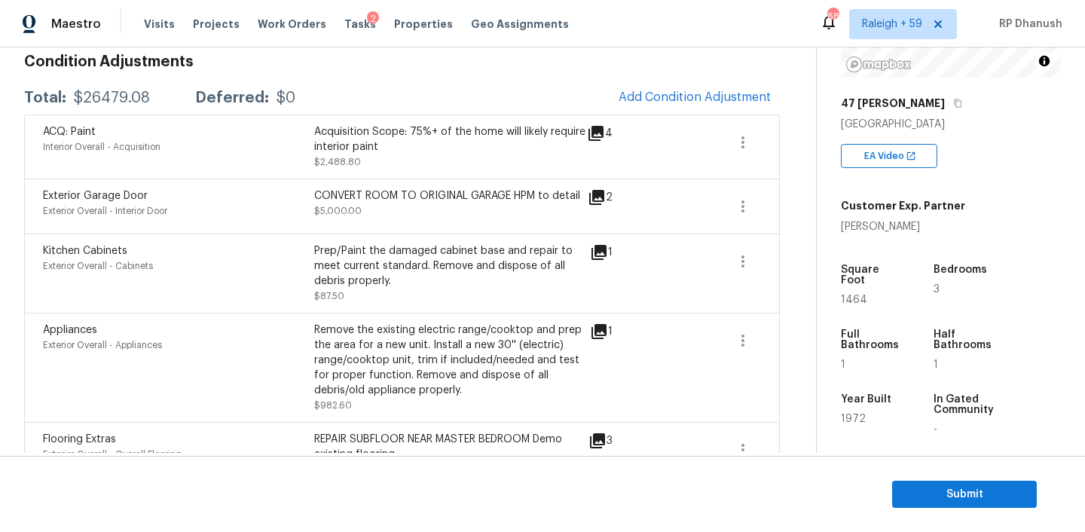
scroll to position [203, 0]
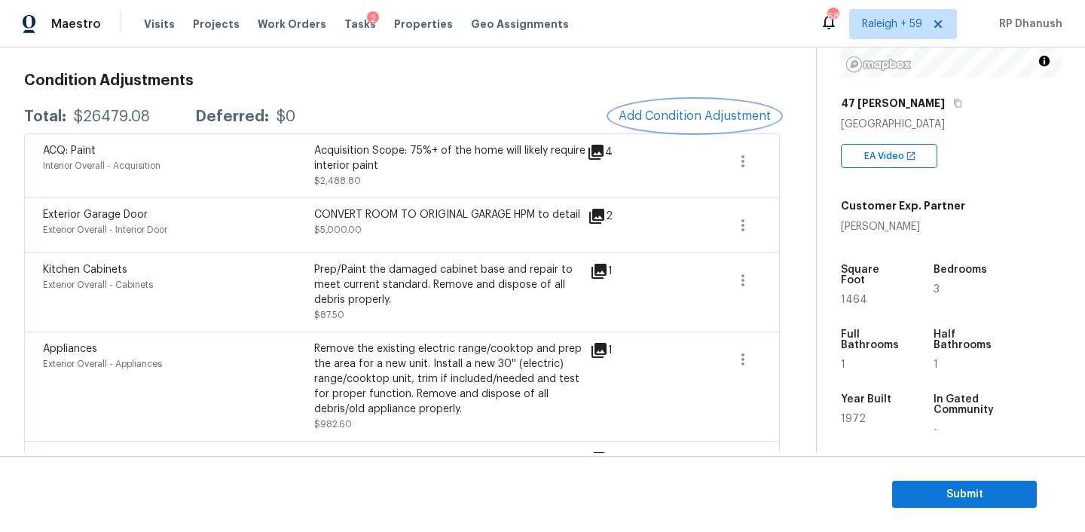
click at [682, 117] on span "Add Condition Adjustment" at bounding box center [694, 116] width 152 height 14
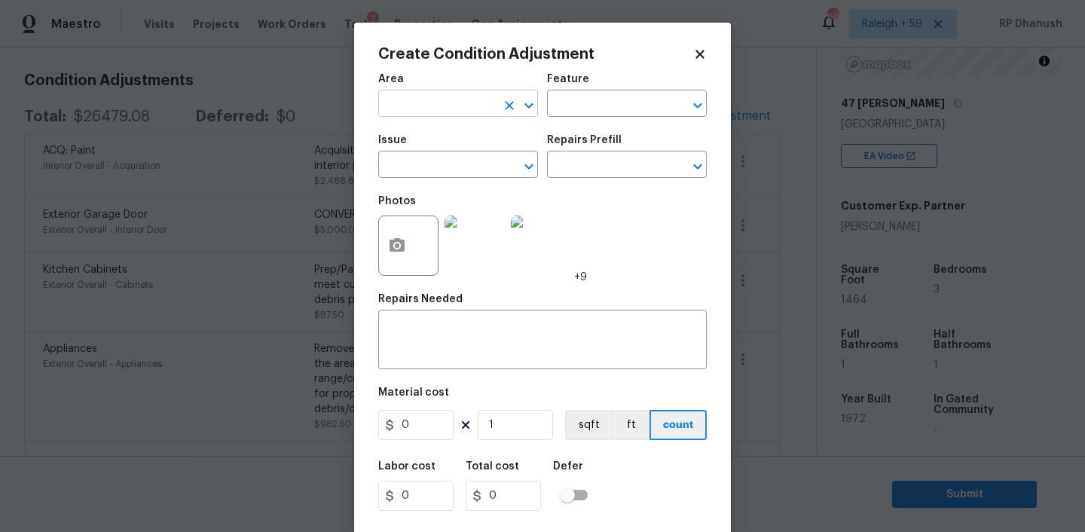
click at [430, 110] on input "text" at bounding box center [437, 104] width 118 height 23
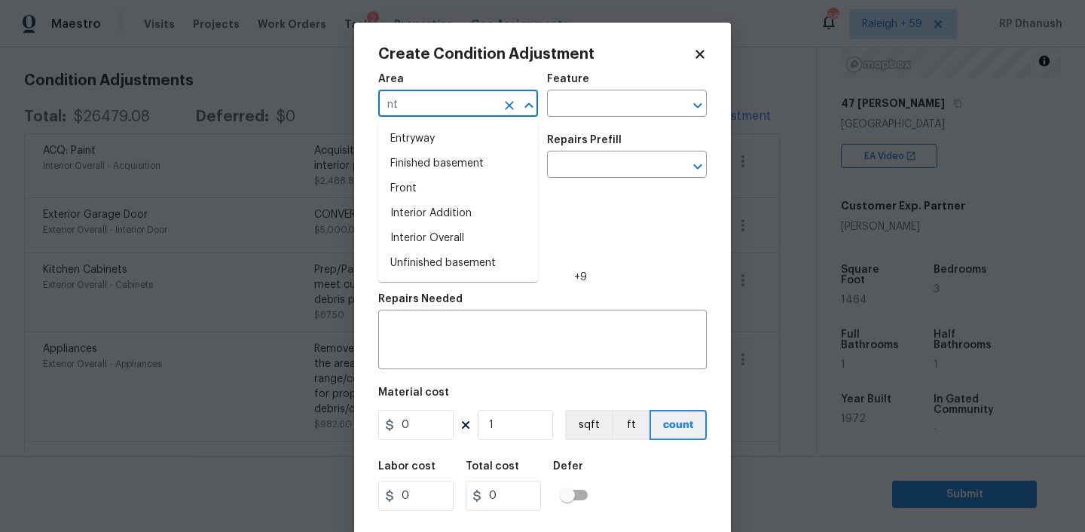
type input "nte"
type input "itne"
type input "ionte"
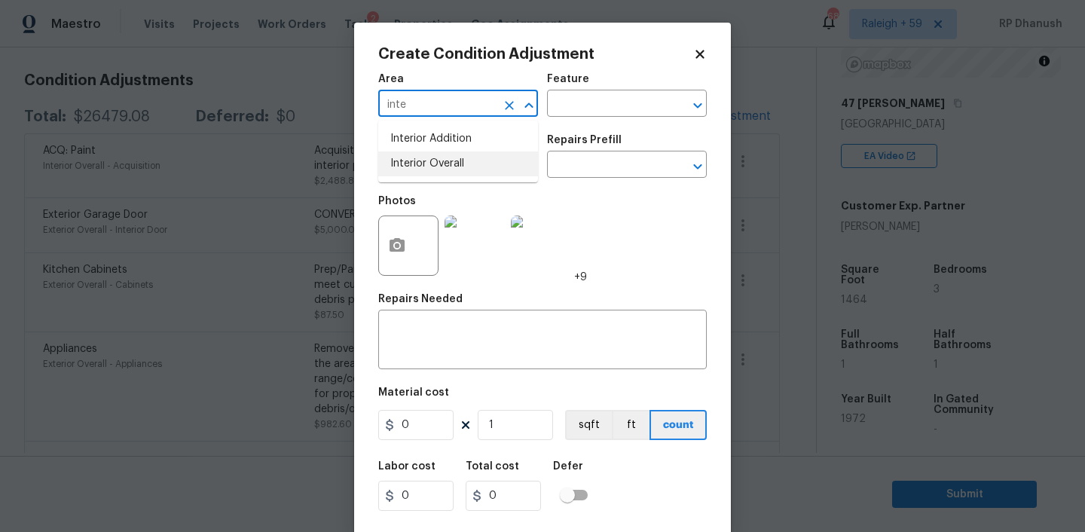
click at [438, 165] on li "Interior Overall" at bounding box center [458, 163] width 160 height 25
type input "Interior Overall"
click at [557, 105] on input "text" at bounding box center [606, 104] width 118 height 23
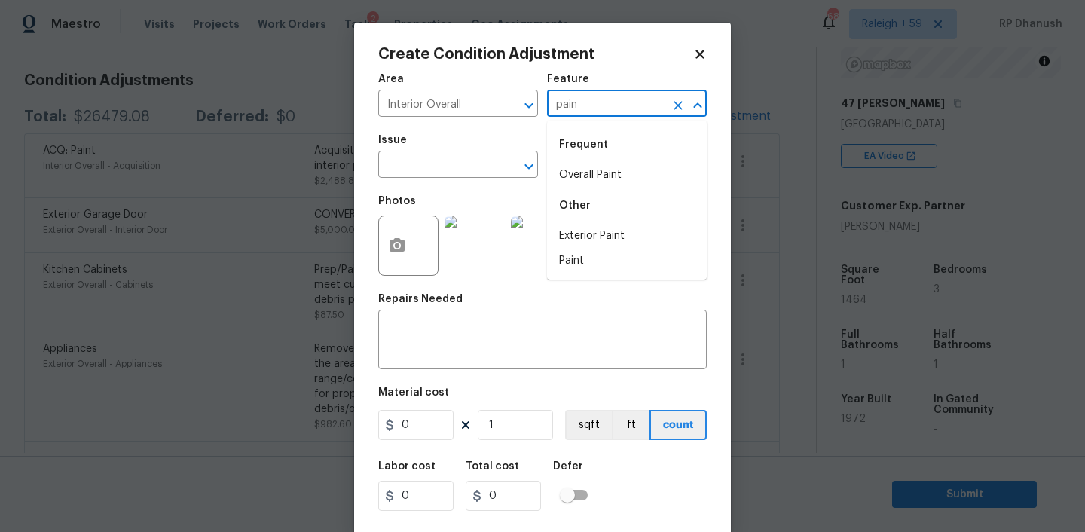
click at [587, 161] on div "Frequent" at bounding box center [627, 145] width 160 height 36
click at [587, 170] on li "Overall Paint" at bounding box center [627, 175] width 160 height 25
type input "Overall Paint"
click at [457, 161] on input "text" at bounding box center [437, 165] width 118 height 23
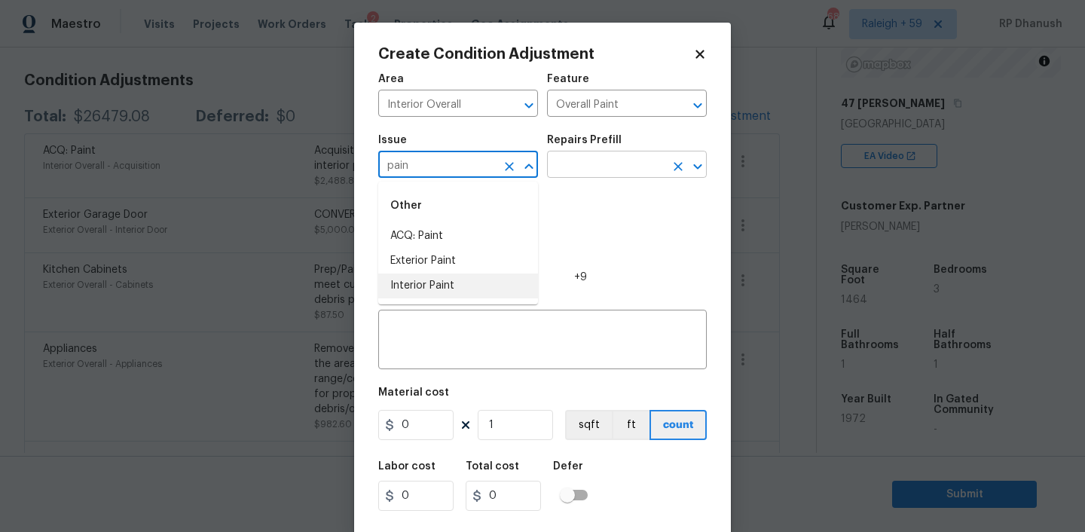
drag, startPoint x: 455, startPoint y: 286, endPoint x: 638, endPoint y: 173, distance: 215.5
click at [457, 282] on li "Interior Paint" at bounding box center [458, 285] width 160 height 25
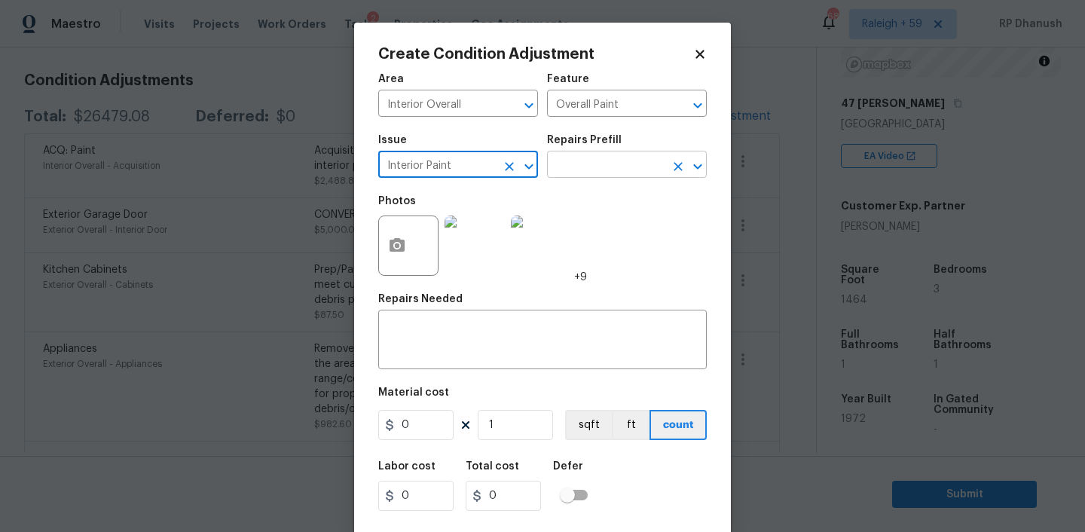
type input "Interior Paint"
click at [639, 165] on input "text" at bounding box center [606, 165] width 118 height 23
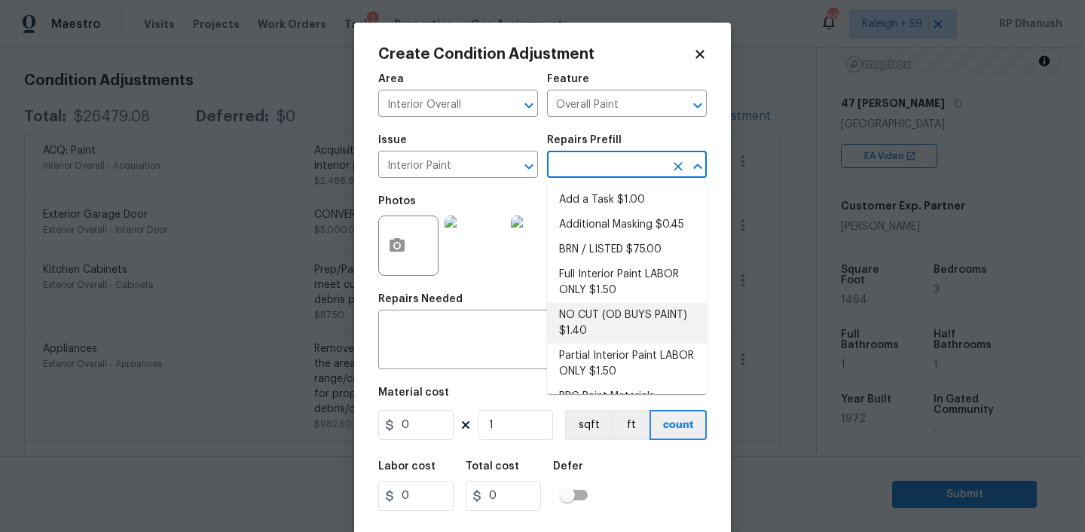
scroll to position [61, 0]
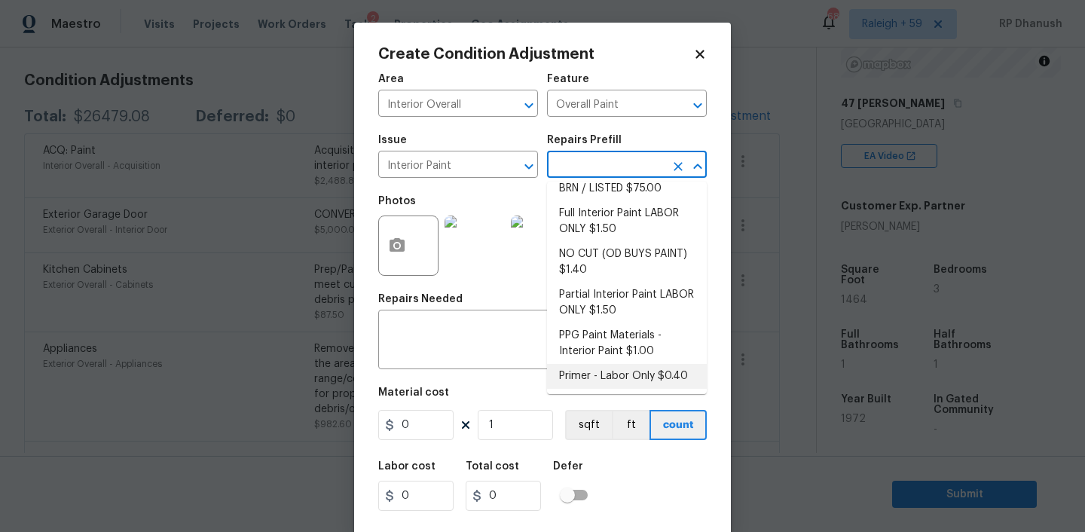
click at [608, 373] on li "Primer - Labor Only $0.40" at bounding box center [627, 376] width 160 height 25
type textarea "Interior primer - PRIMER PROVIDED BY OPENDOOR - All nails, screws, drywall anch…"
type input "0.4"
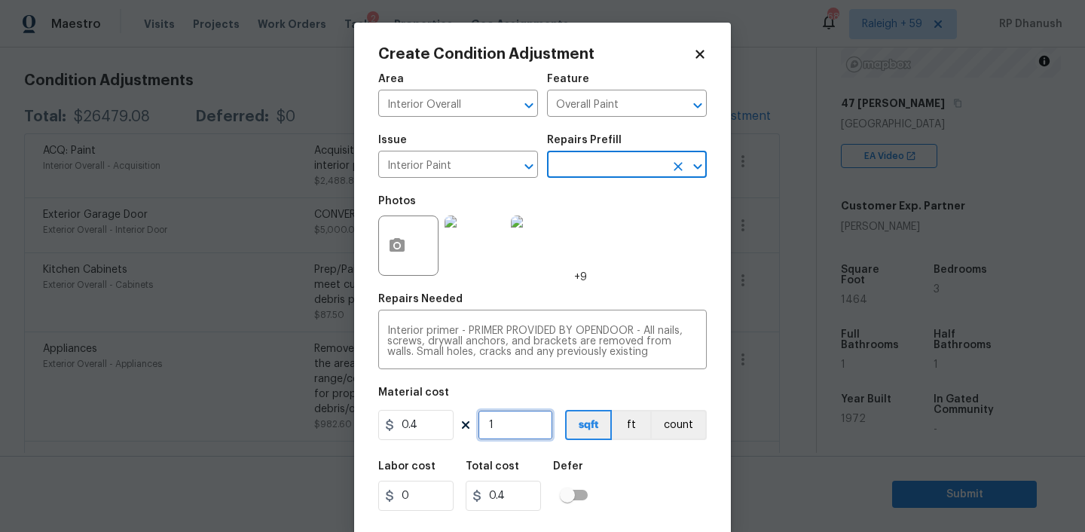
click at [522, 427] on input "1" at bounding box center [515, 425] width 75 height 30
type input "0"
type input "5"
type input "2"
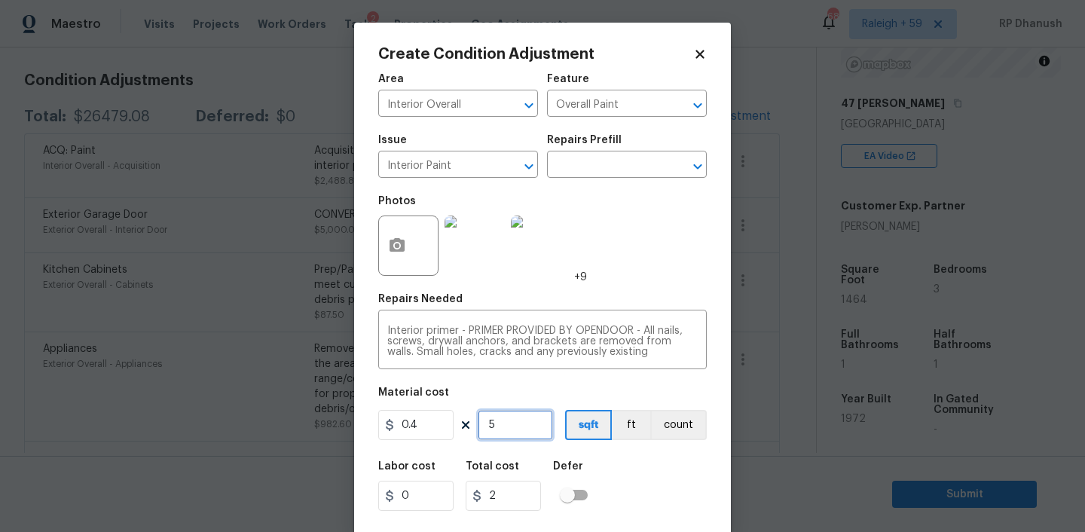
type input "50"
type input "20"
type input "500"
type input "200"
type input "500"
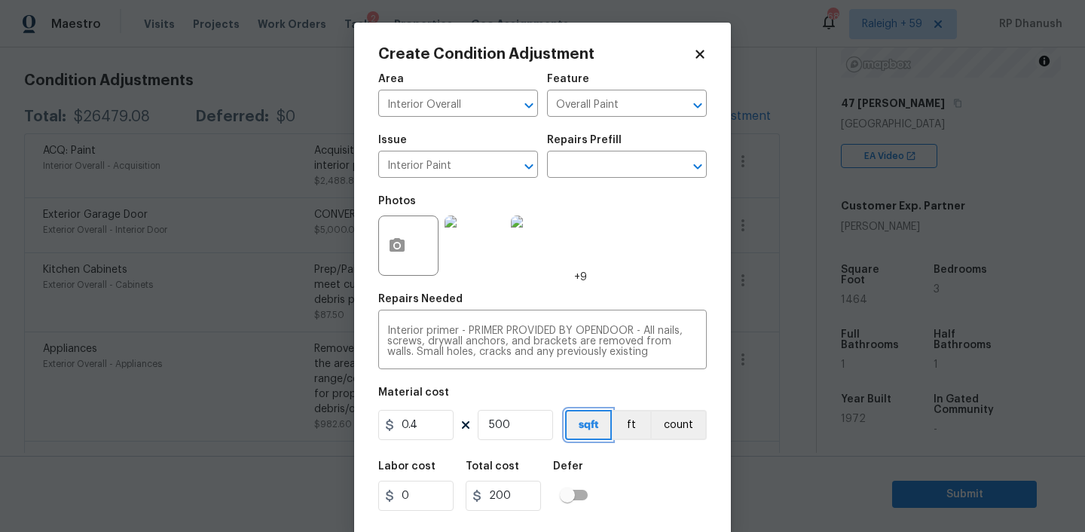
scroll to position [31, 0]
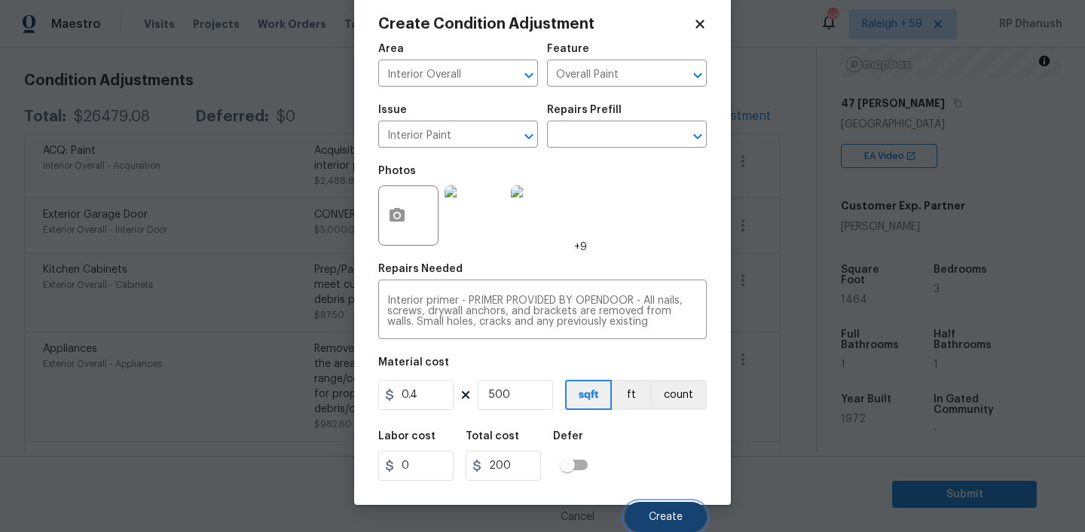
click at [679, 510] on button "Create" at bounding box center [666, 517] width 82 height 30
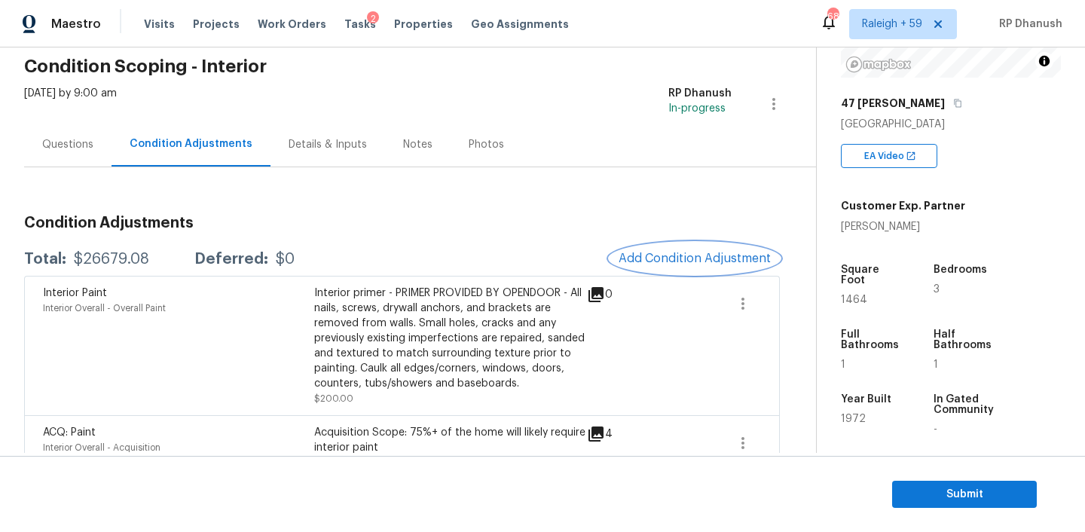
scroll to position [0, 0]
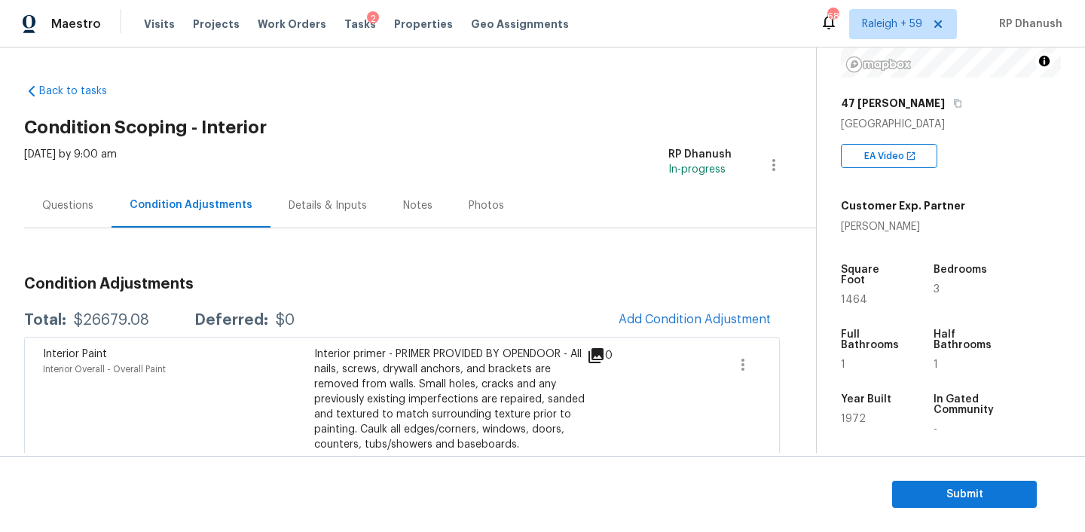
click at [60, 201] on div "Questions" at bounding box center [67, 205] width 51 height 15
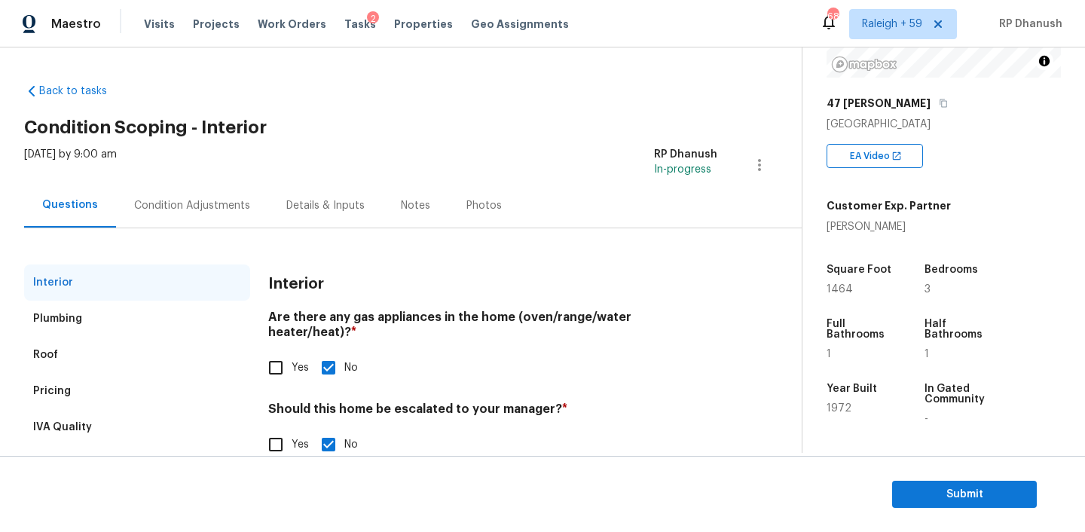
scroll to position [33, 0]
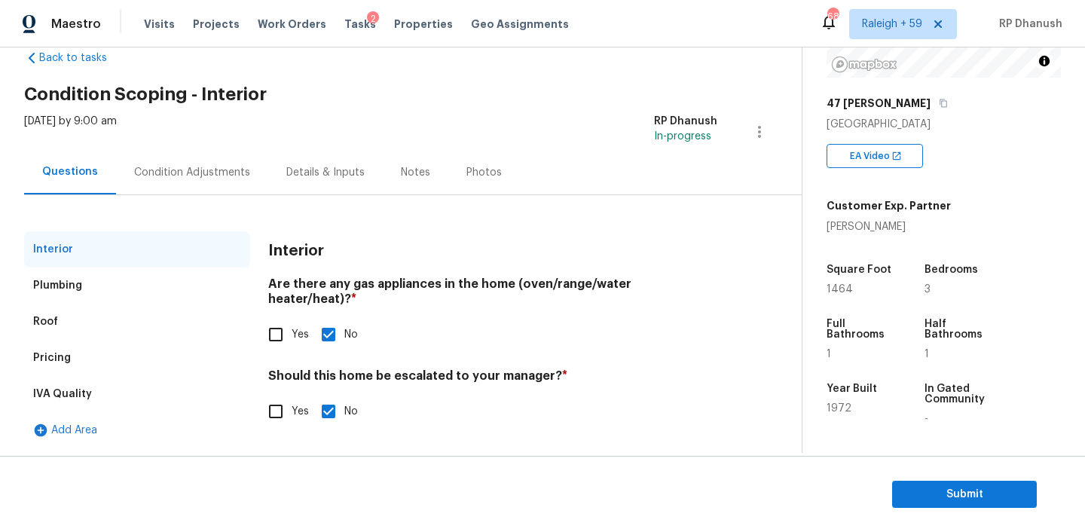
click at [88, 393] on div "IVA Quality" at bounding box center [62, 393] width 59 height 15
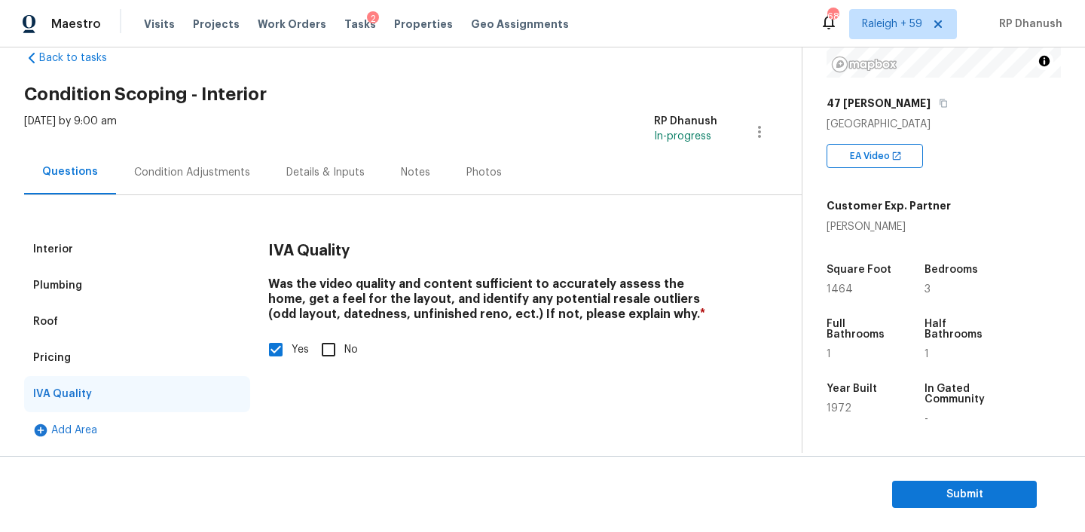
click at [81, 290] on div "Plumbing" at bounding box center [137, 285] width 226 height 36
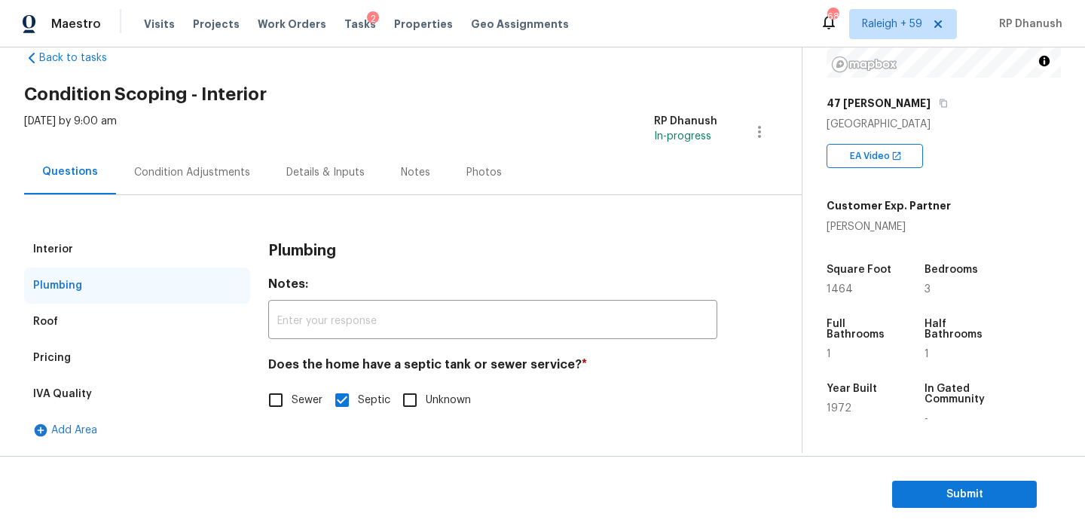
click at [162, 179] on div "Condition Adjustments" at bounding box center [192, 172] width 116 height 15
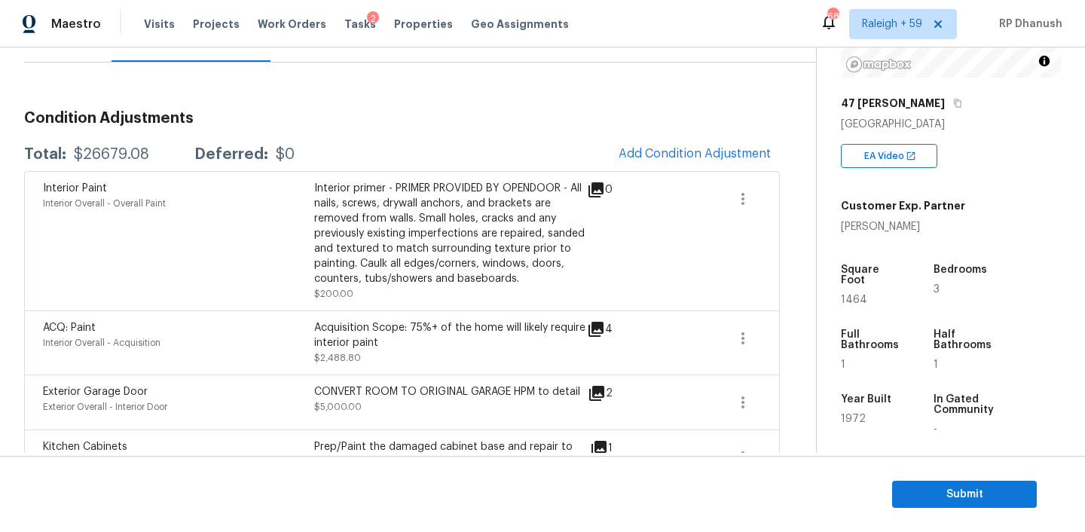
scroll to position [110, 0]
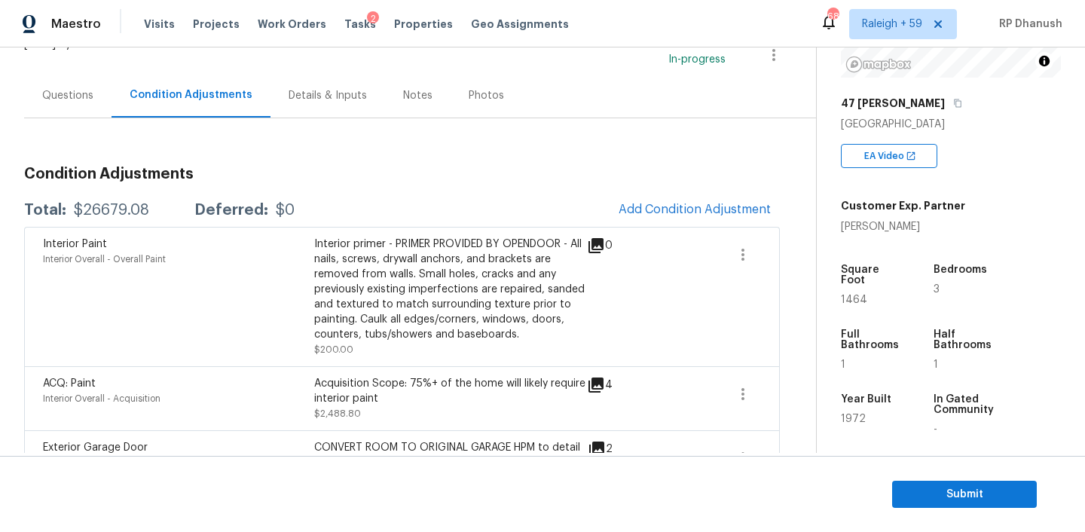
click at [124, 212] on div "$26679.08" at bounding box center [111, 210] width 75 height 15
copy div "$26679.08"
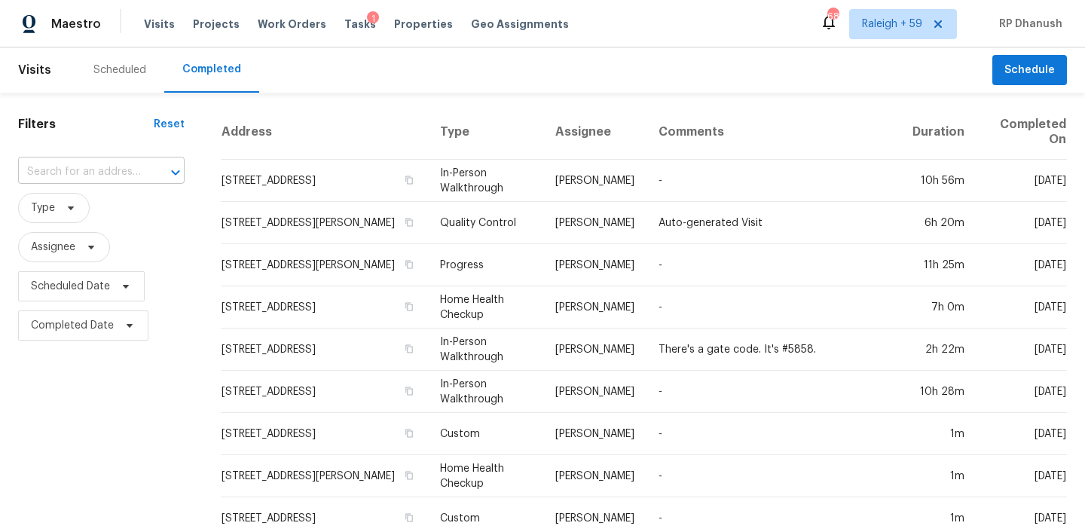
click at [83, 176] on input "text" at bounding box center [80, 171] width 124 height 23
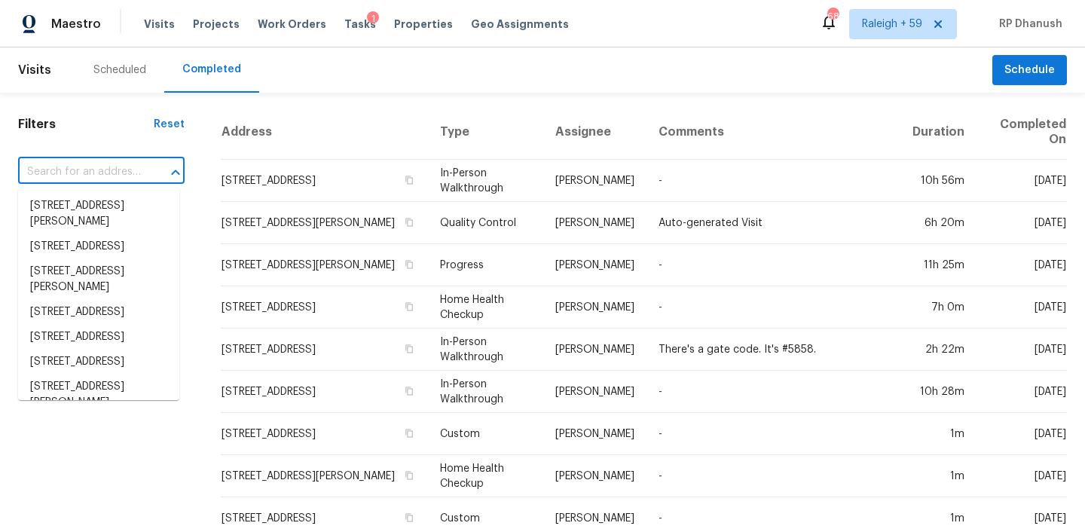
paste input "[STREET_ADDRESS][PERSON_NAME]"
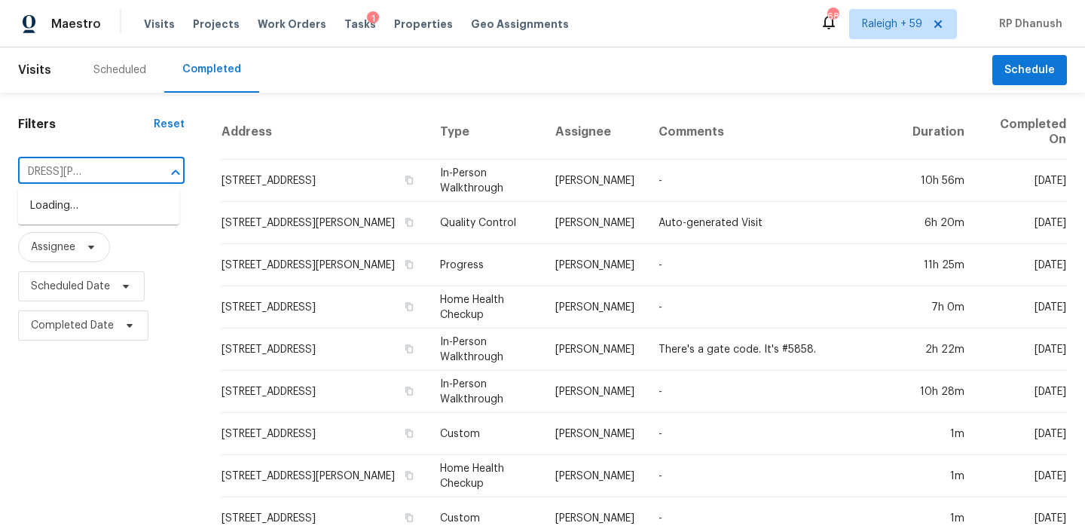
type input "[STREET_ADDRESS][PERSON_NAME]"
click at [87, 207] on li "[STREET_ADDRESS]" at bounding box center [98, 206] width 161 height 25
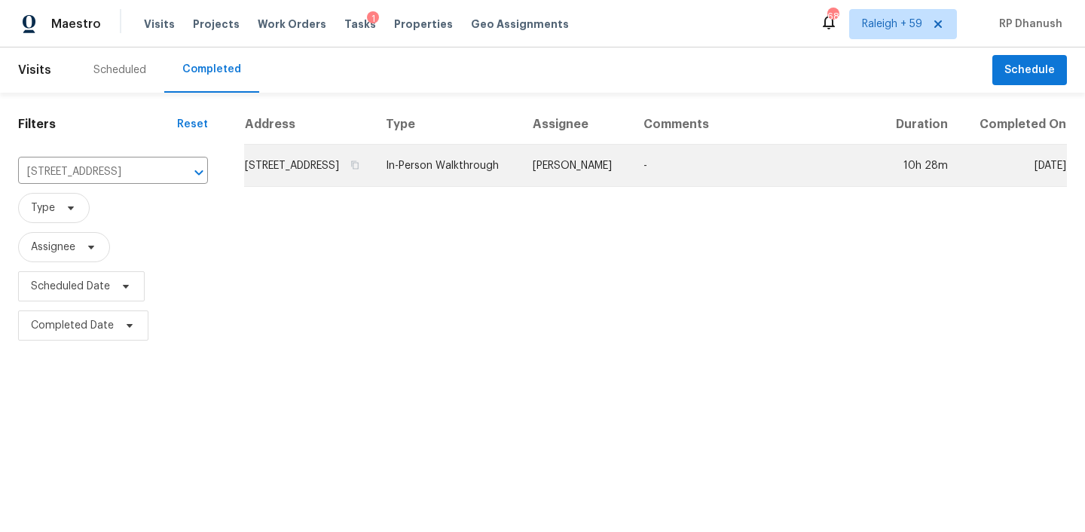
click at [521, 173] on td "In-Person Walkthrough" at bounding box center [447, 166] width 147 height 42
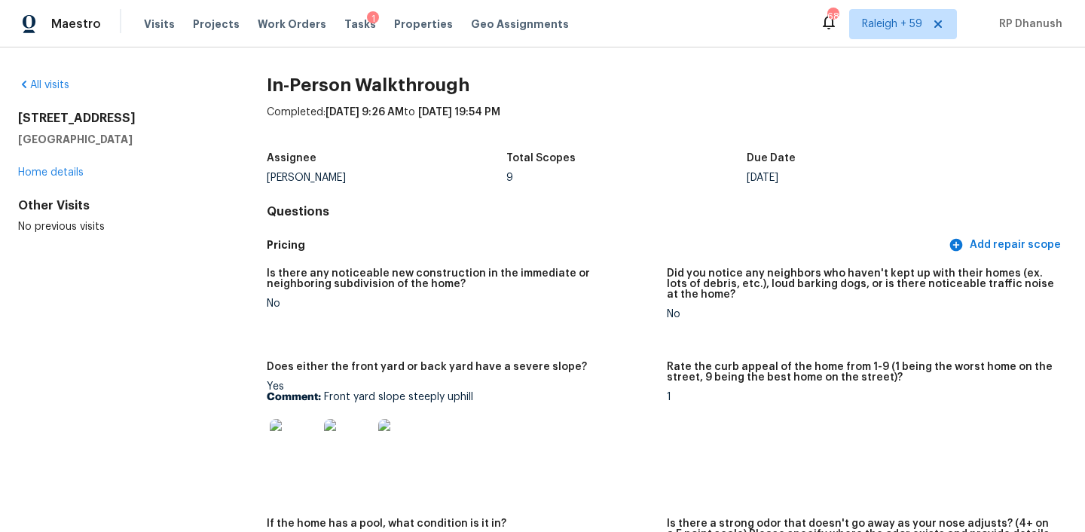
click at [20, 114] on h2 "[STREET_ADDRESS]" at bounding box center [118, 118] width 200 height 15
drag, startPoint x: 20, startPoint y: 114, endPoint x: 154, endPoint y: 138, distance: 137.0
click at [154, 138] on div "[STREET_ADDRESS][PERSON_NAME]" at bounding box center [118, 129] width 200 height 36
copy div "[STREET_ADDRESS][PERSON_NAME]"
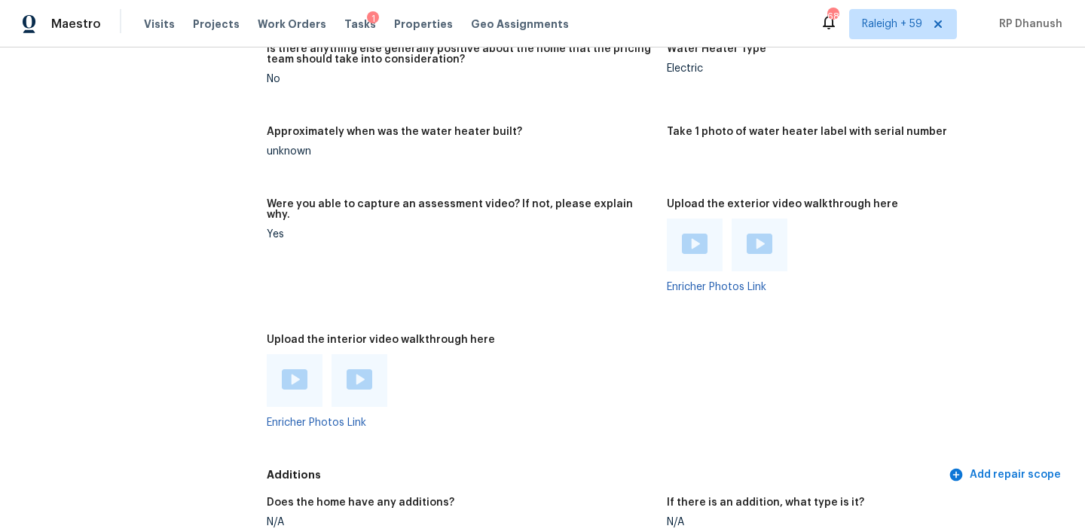
scroll to position [2759, 0]
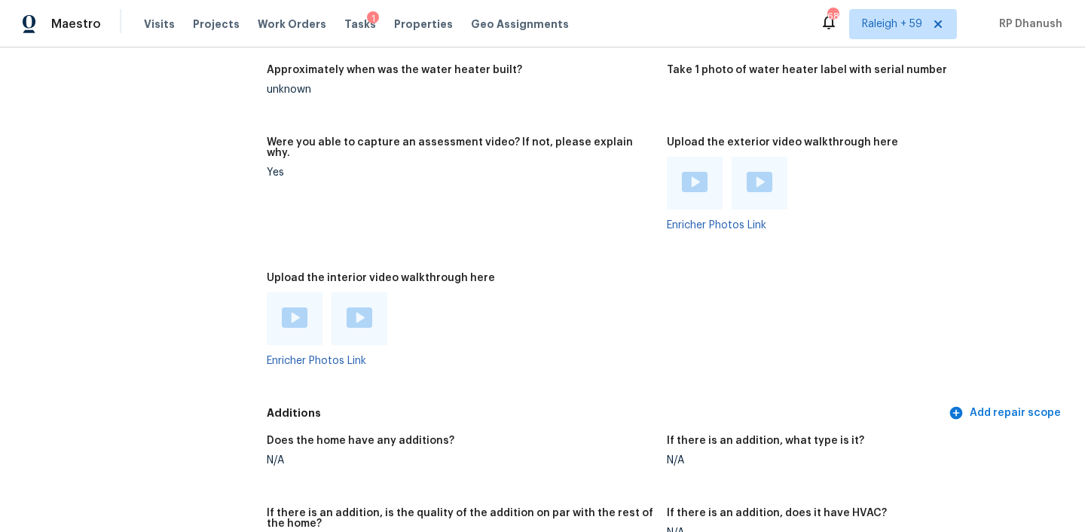
click at [352, 307] on img at bounding box center [360, 317] width 26 height 20
click at [291, 307] on img at bounding box center [295, 317] width 26 height 20
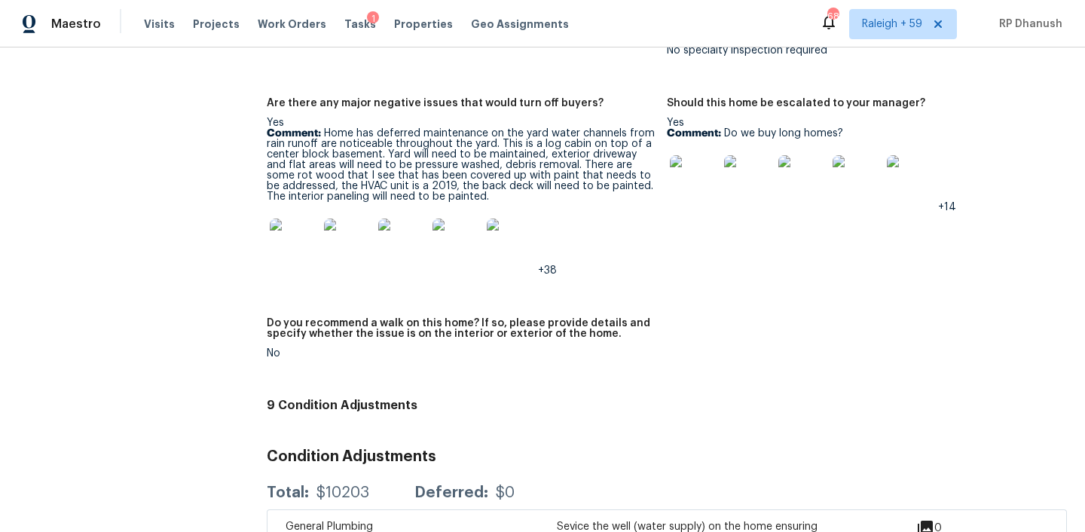
scroll to position [3331, 0]
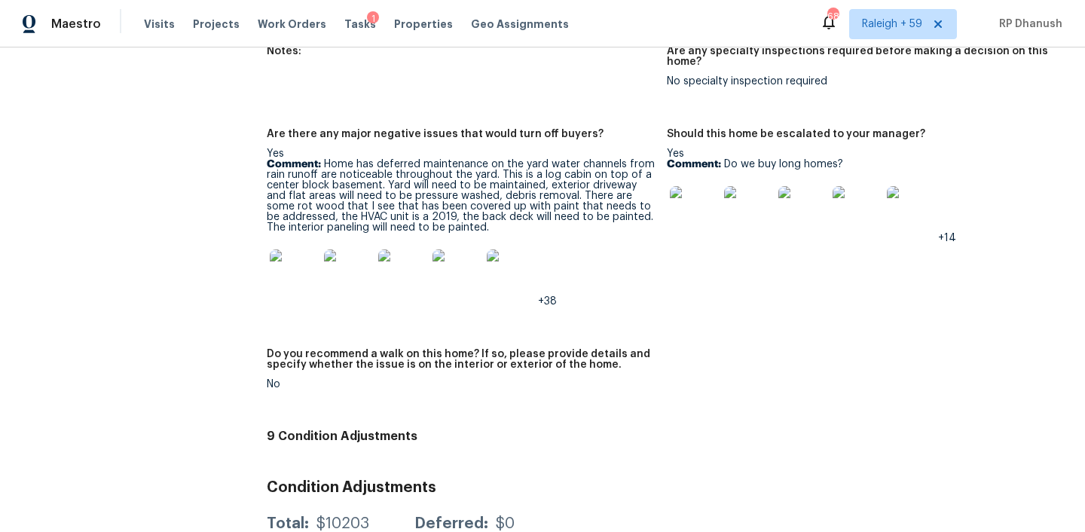
click at [708, 255] on figure "Should this home be escalated to your manager? Yes Comment: Do we buy long home…" at bounding box center [867, 230] width 400 height 202
click at [491, 192] on p "Comment: Home has deferred maintenance on the yard water channels from rain run…" at bounding box center [461, 196] width 388 height 74
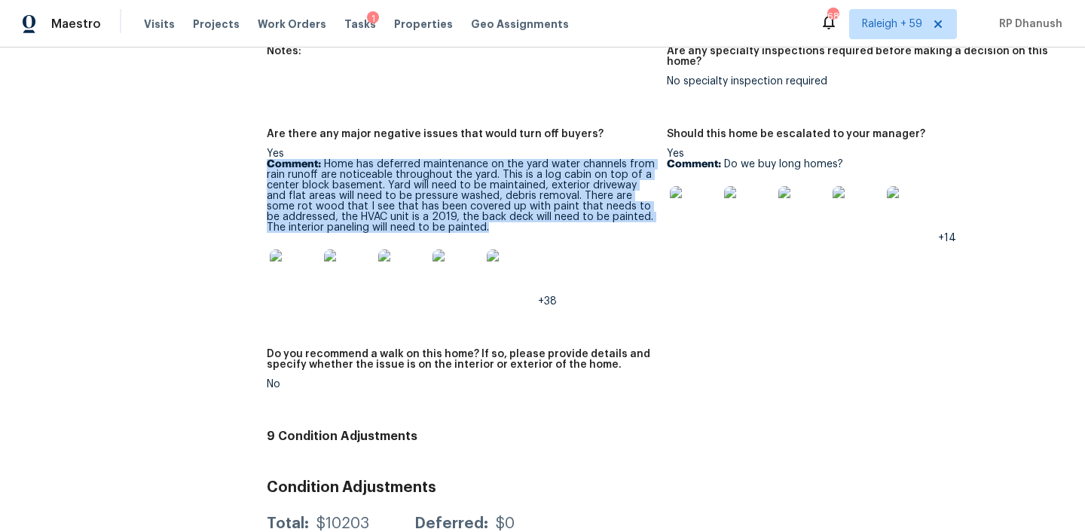
click at [491, 192] on p "Comment: Home has deferred maintenance on the yard water channels from rain run…" at bounding box center [461, 196] width 388 height 74
copy p "Comment: Home has deferred maintenance on the yard water channels from rain run…"
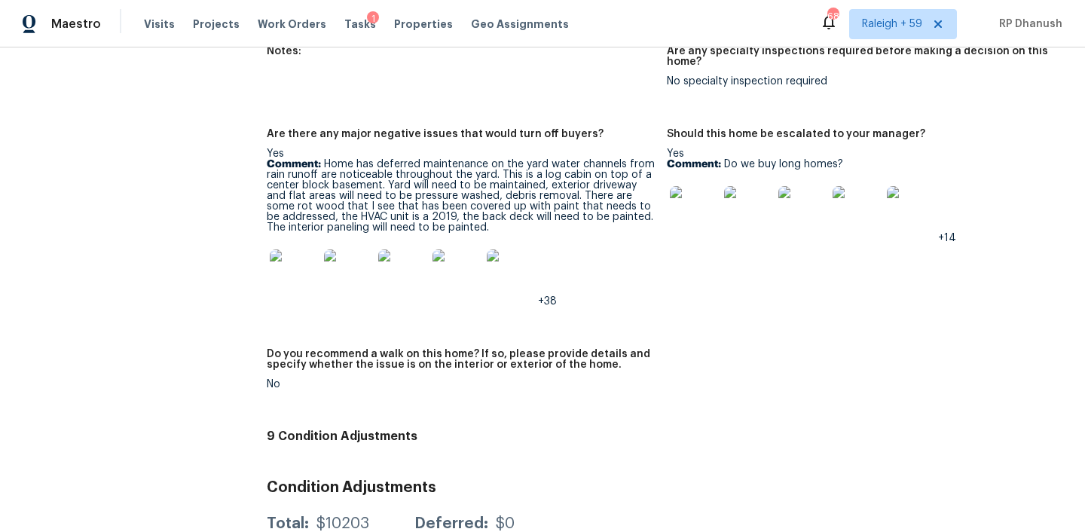
click at [548, 389] on figure "Do you recommend a walk on this home? If so, please provide details and specify…" at bounding box center [467, 381] width 400 height 65
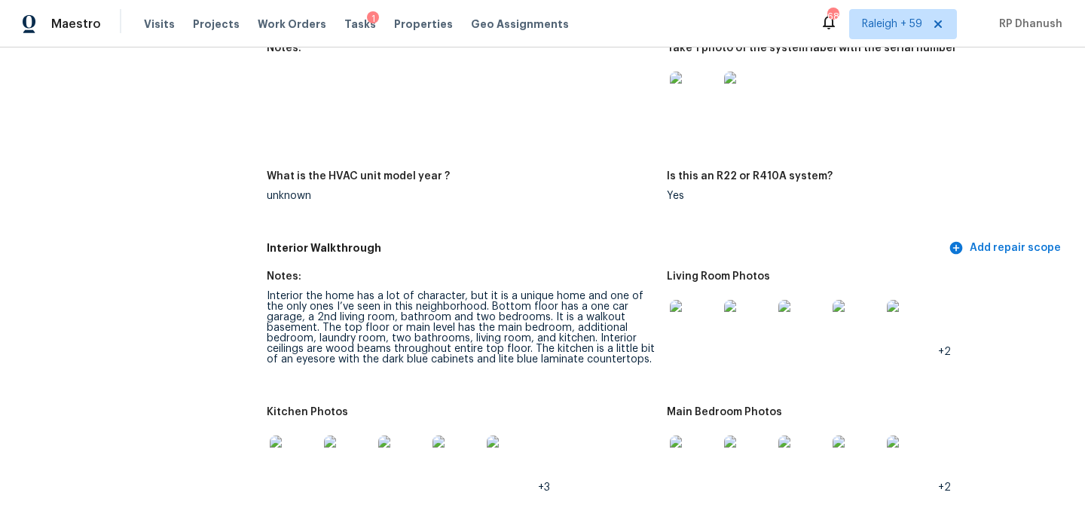
scroll to position [1495, 0]
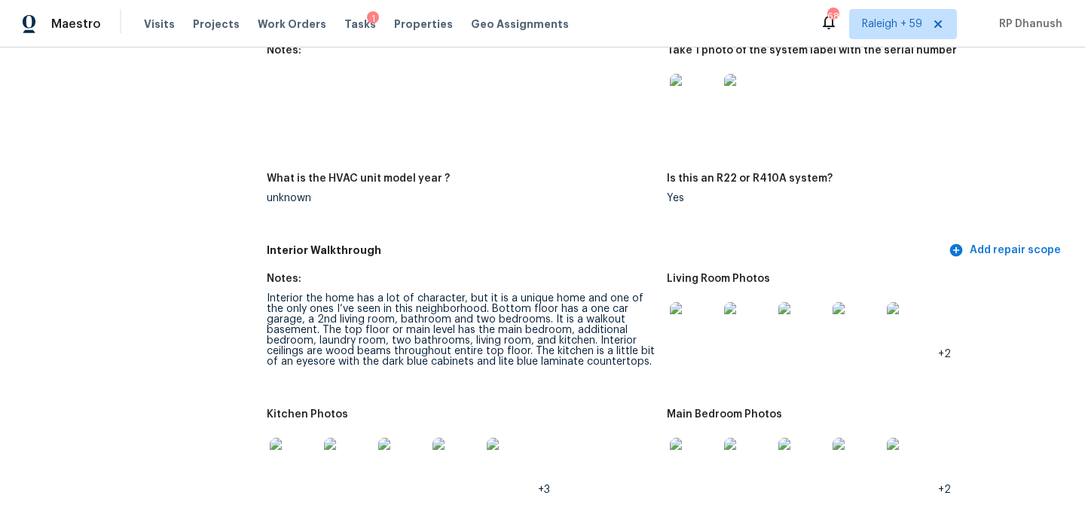
click at [489, 337] on div "Interior the home has a lot of character, but it is a unique home and one of th…" at bounding box center [461, 330] width 388 height 74
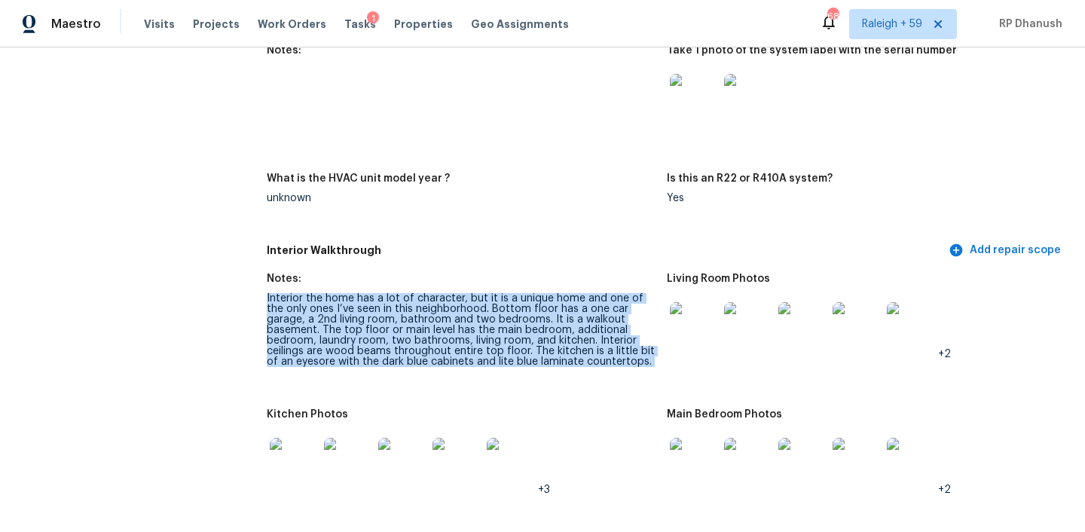
click at [489, 337] on div "Interior the home has a lot of character, but it is a unique home and one of th…" at bounding box center [461, 330] width 388 height 74
copy div "Interior the home has a lot of character, but it is a unique home and one of th…"
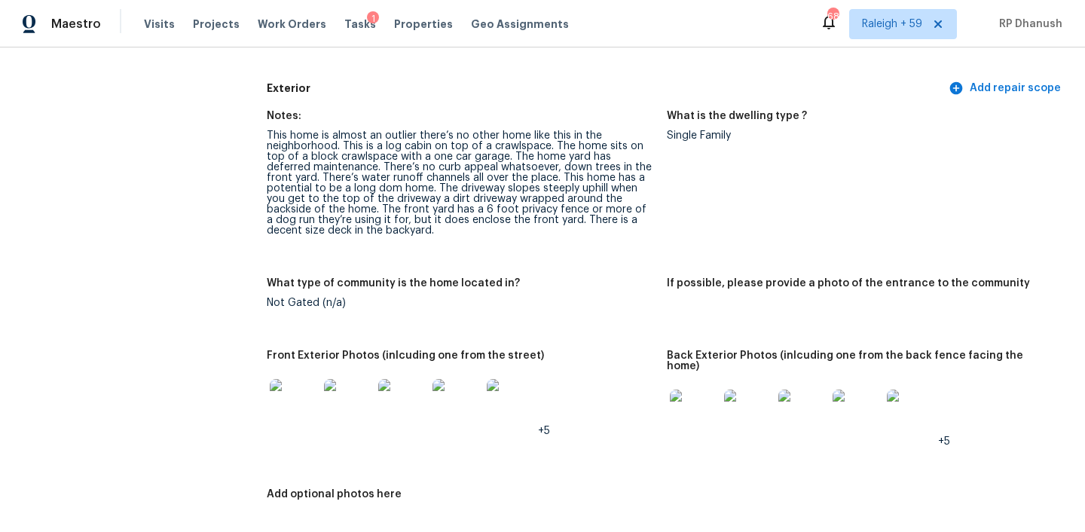
scroll to position [599, 0]
click at [490, 170] on div "This home is almost an outlier there’s no other home like this in the neighborh…" at bounding box center [461, 184] width 388 height 105
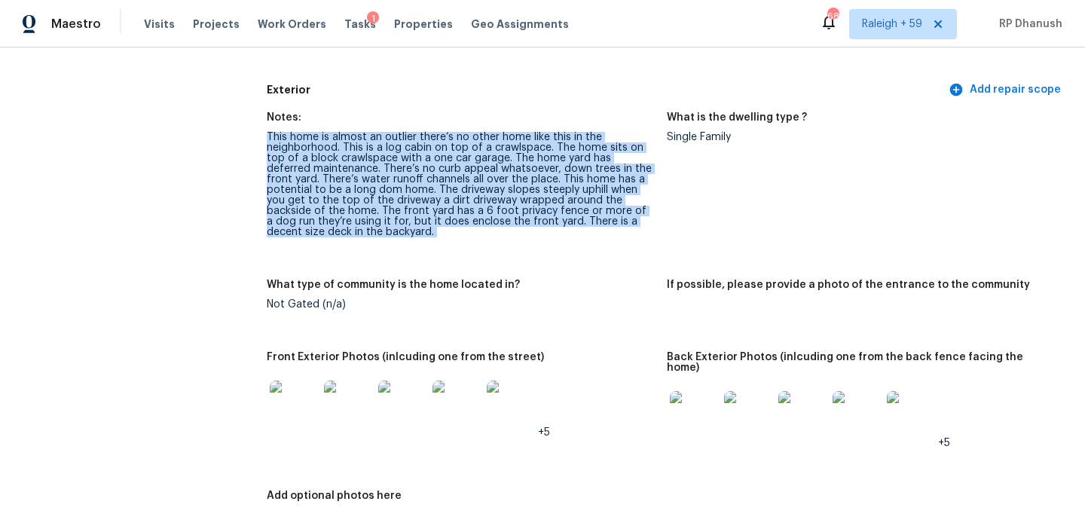
click at [490, 170] on div "This home is almost an outlier there’s no other home like this in the neighborh…" at bounding box center [461, 184] width 388 height 105
copy div "This home is almost an outlier there’s no other home like this in the neighborh…"
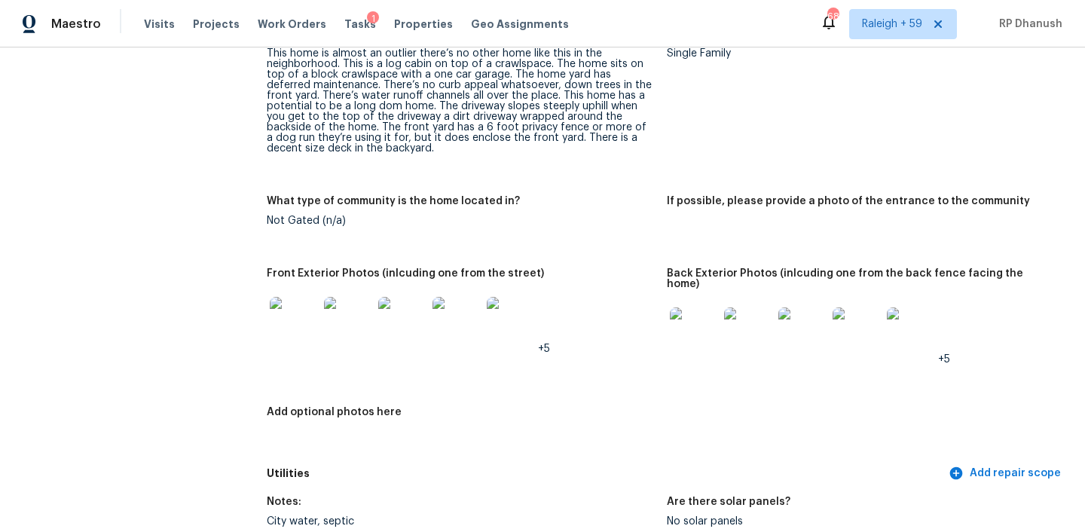
click at [658, 328] on figure "Front Exterior Photos (inlcuding one from the street) +5" at bounding box center [467, 328] width 400 height 121
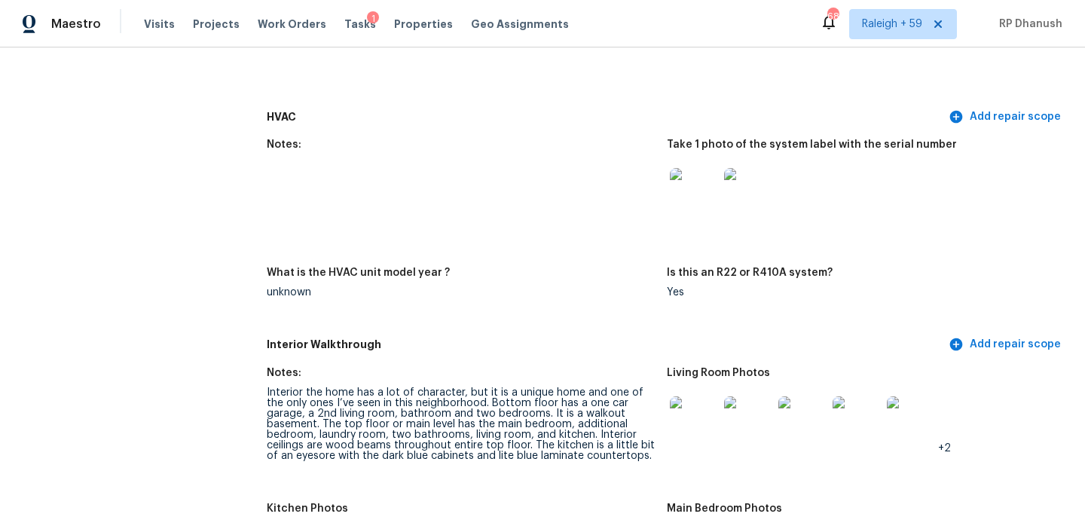
scroll to position [1677, 0]
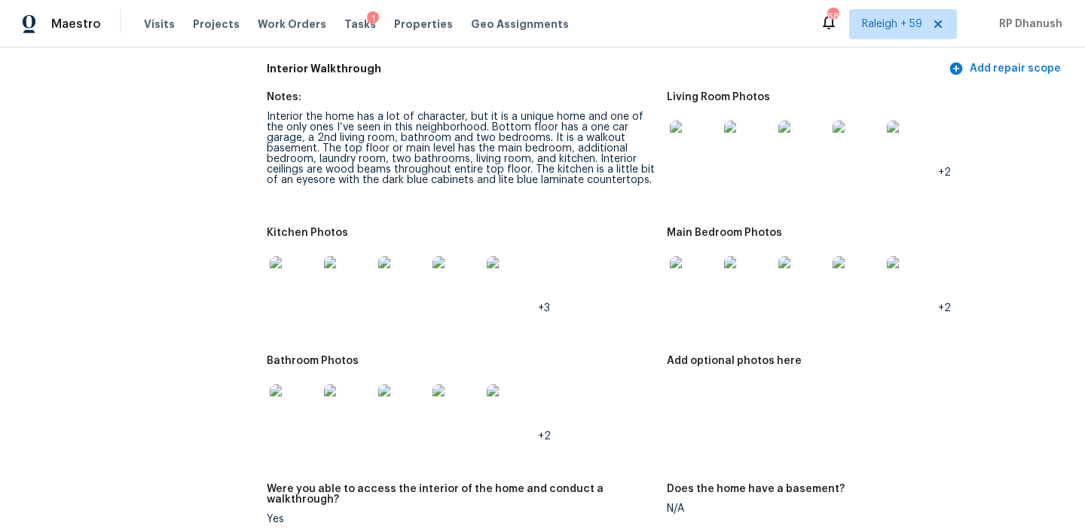
click at [707, 121] on img at bounding box center [694, 145] width 48 height 48
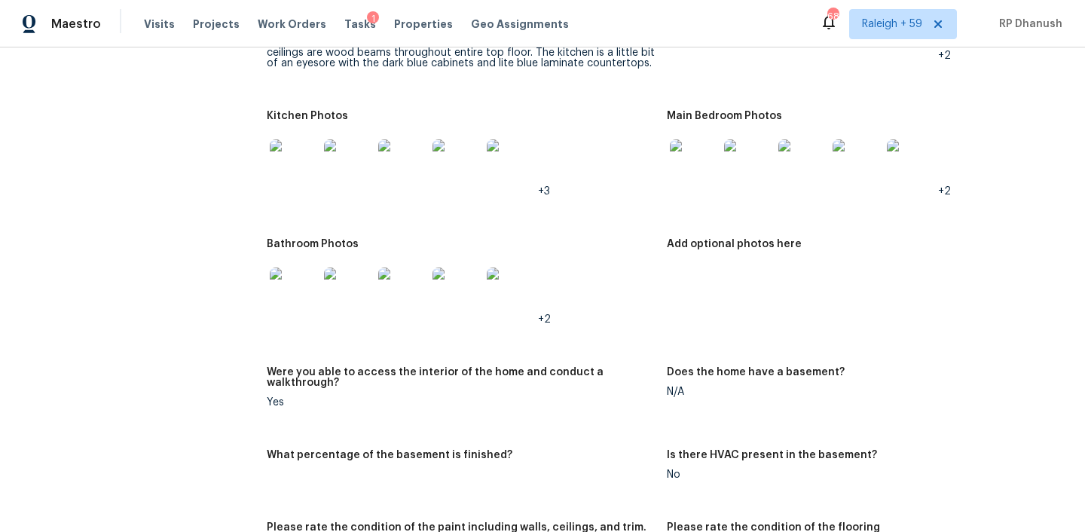
scroll to position [1776, 0]
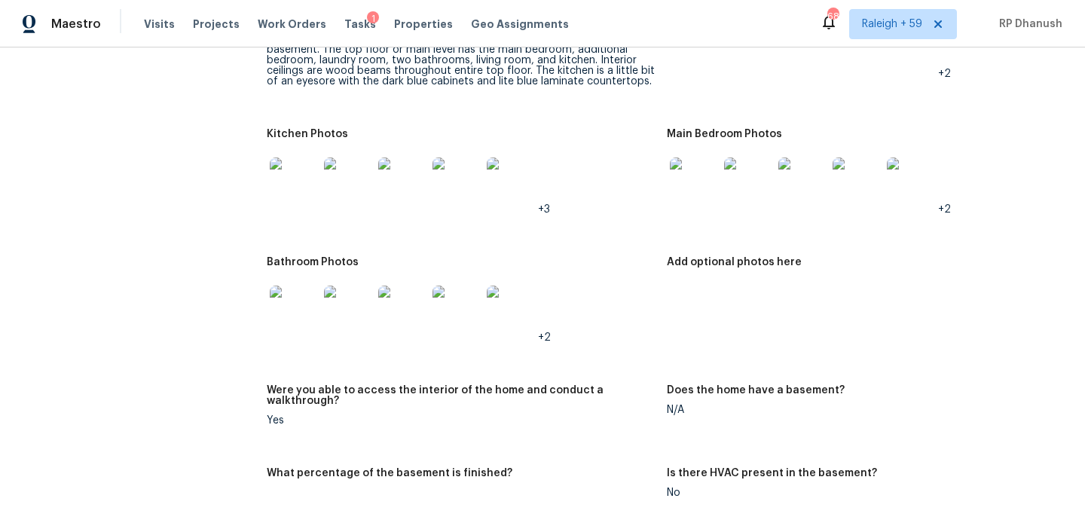
click at [692, 173] on img at bounding box center [694, 181] width 48 height 48
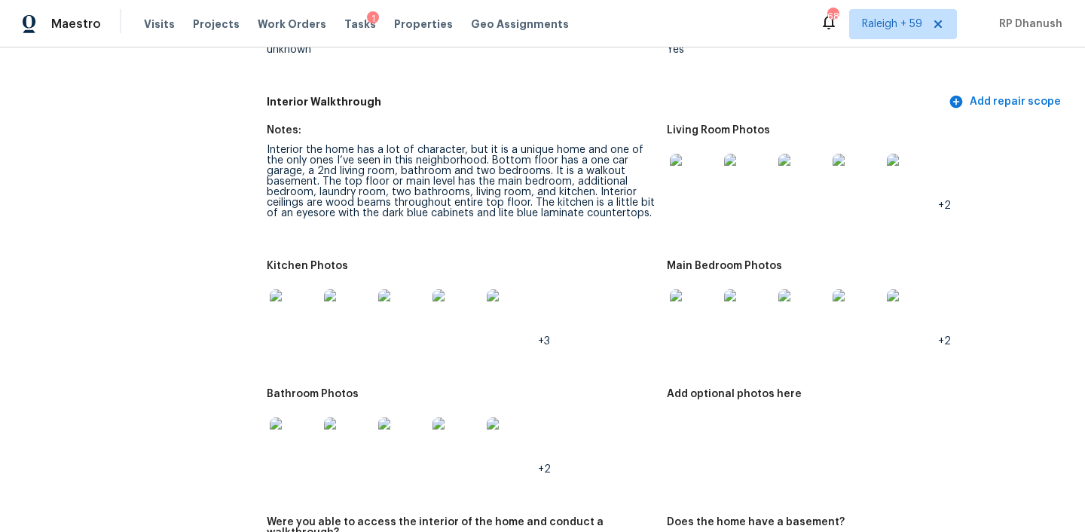
scroll to position [1620, 0]
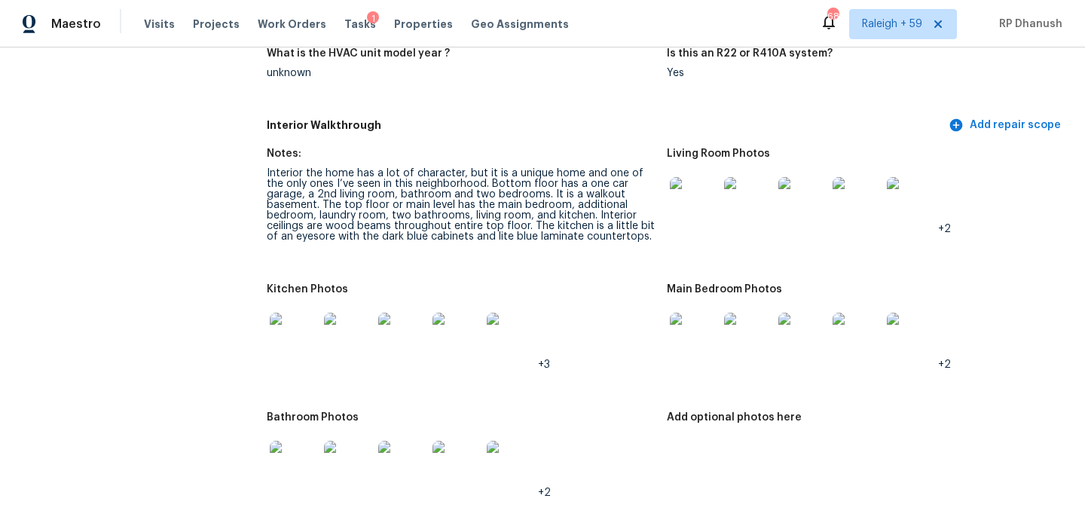
click at [691, 177] on img at bounding box center [694, 201] width 48 height 48
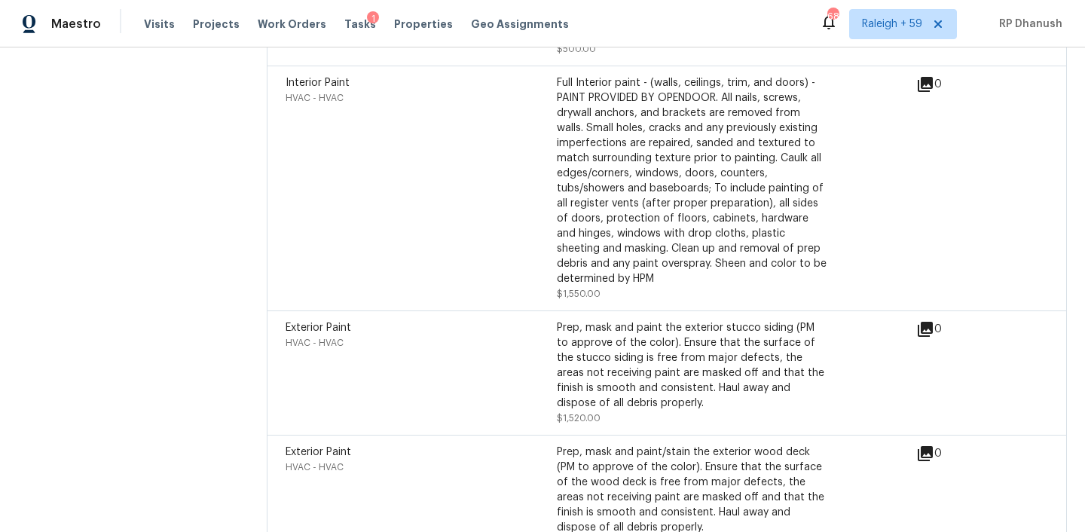
scroll to position [4418, 0]
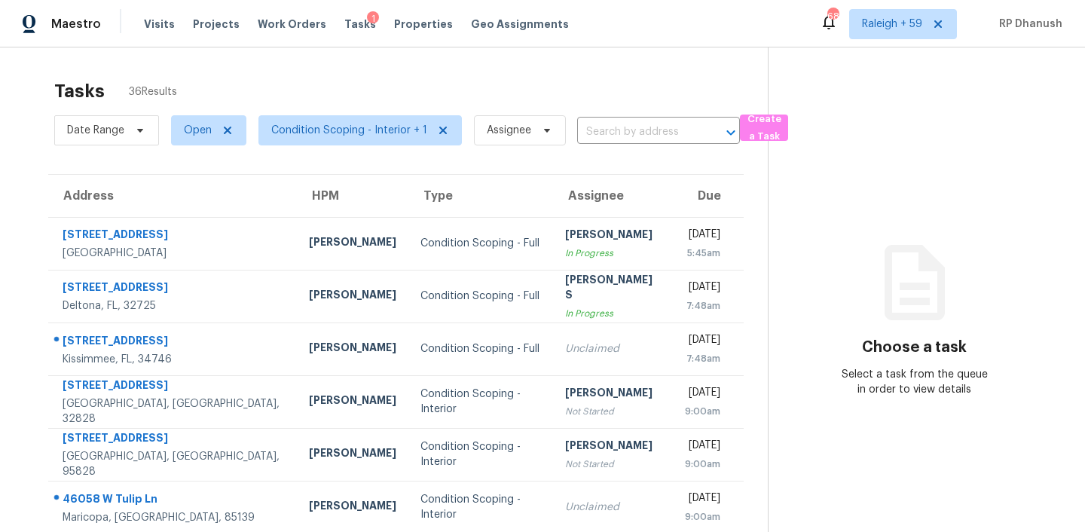
click at [644, 148] on div "Date Range Open Condition Scoping - Interior + 1 Assignee ​" at bounding box center [397, 130] width 686 height 39
click at [650, 128] on input "text" at bounding box center [637, 132] width 121 height 23
paste input "[STREET_ADDRESS]"
type input "[STREET_ADDRESS]"
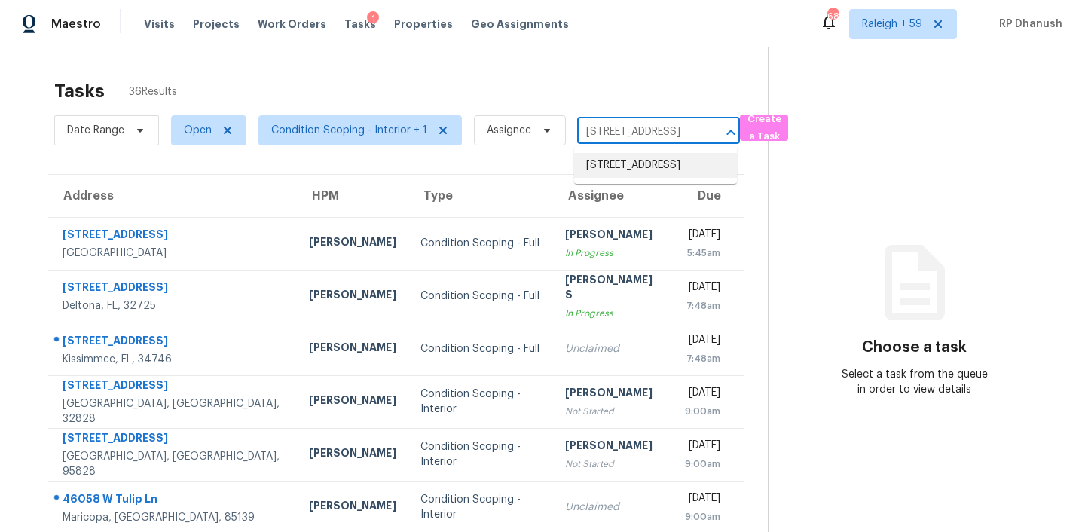
click at [638, 178] on li "[STREET_ADDRESS]" at bounding box center [655, 165] width 163 height 25
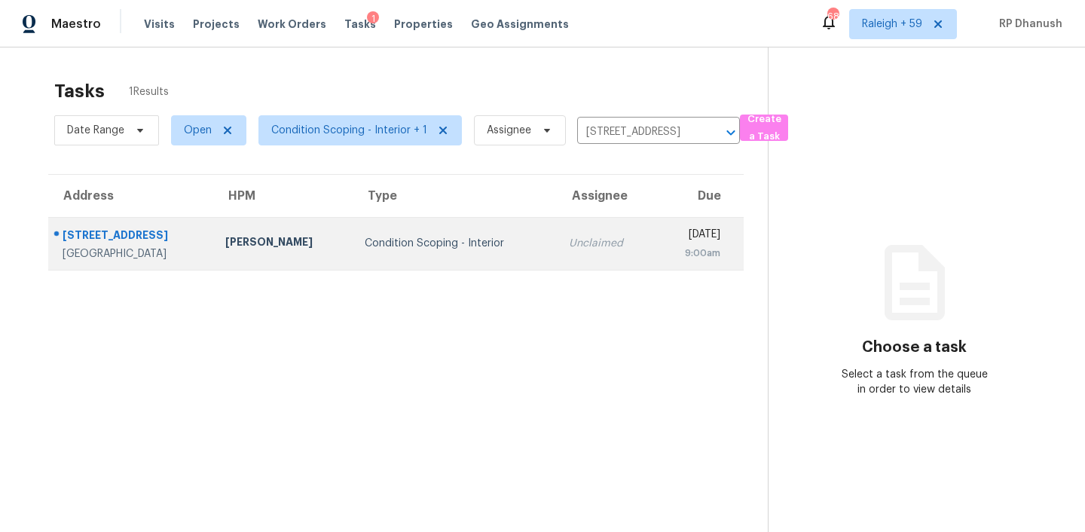
click at [655, 229] on td "[DATE] 9:00am" at bounding box center [699, 243] width 89 height 53
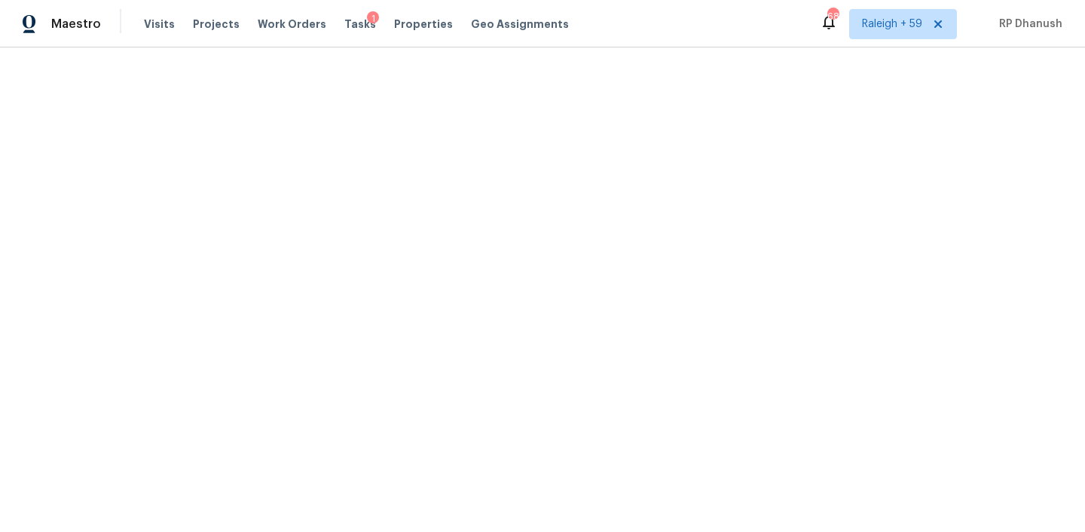
click at [367, 20] on div "1" at bounding box center [373, 18] width 12 height 15
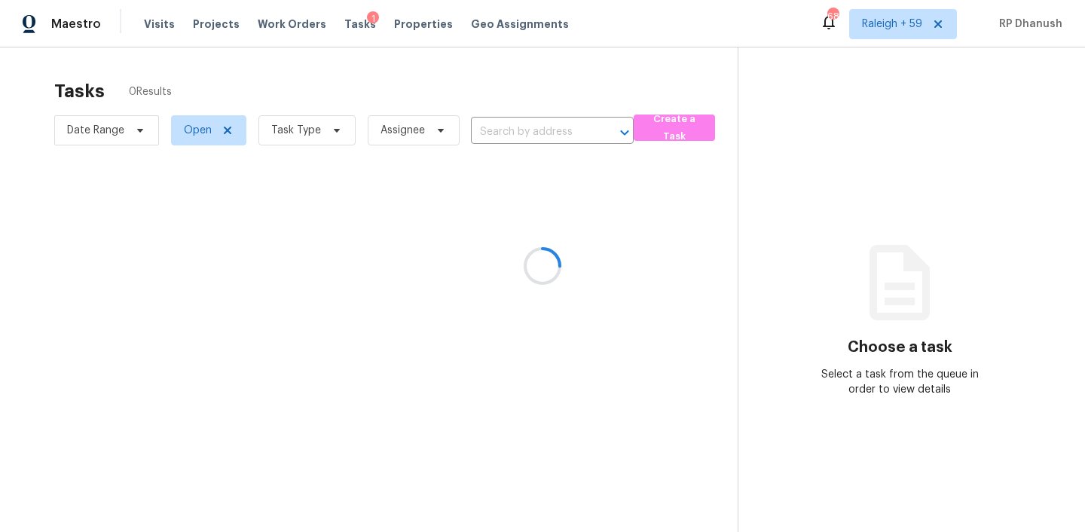
click at [349, 23] on div at bounding box center [542, 266] width 1085 height 532
click at [547, 133] on div at bounding box center [542, 266] width 1085 height 532
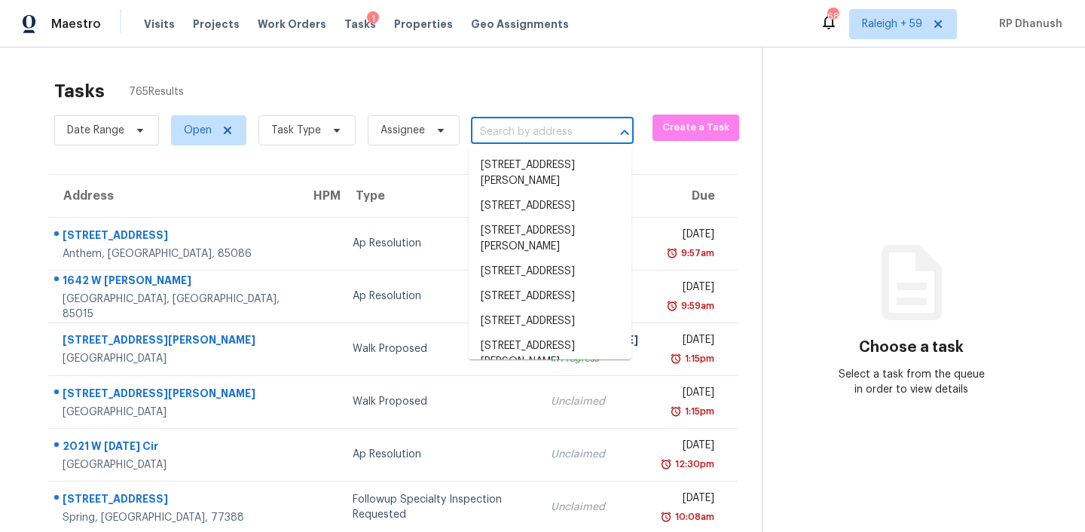
click at [518, 130] on input "text" at bounding box center [531, 132] width 121 height 23
paste input "[STREET_ADDRESS]"
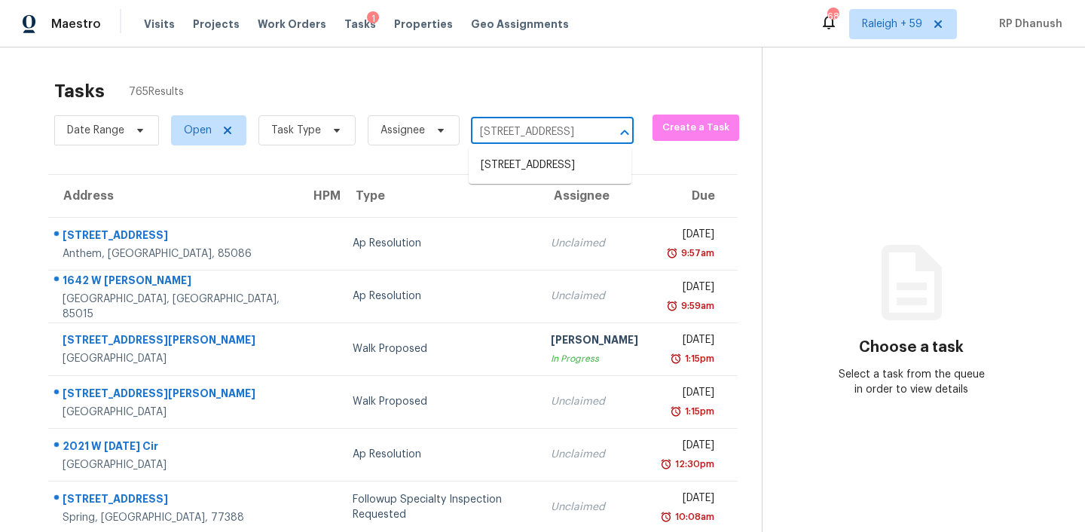
type input "[STREET_ADDRESS]"
click at [521, 178] on li "[STREET_ADDRESS]" at bounding box center [550, 165] width 163 height 25
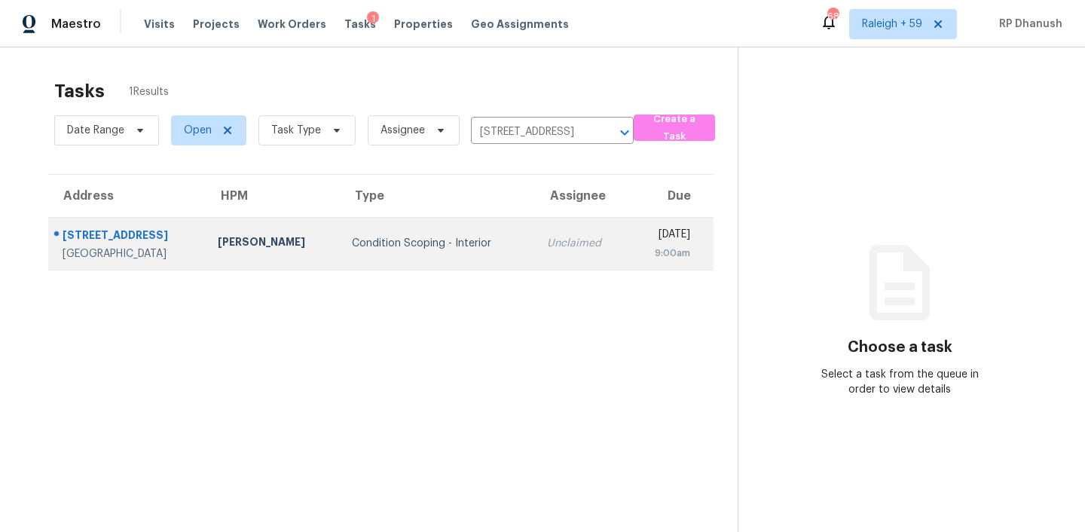
click at [547, 238] on div "Unclaimed" at bounding box center [581, 243] width 69 height 15
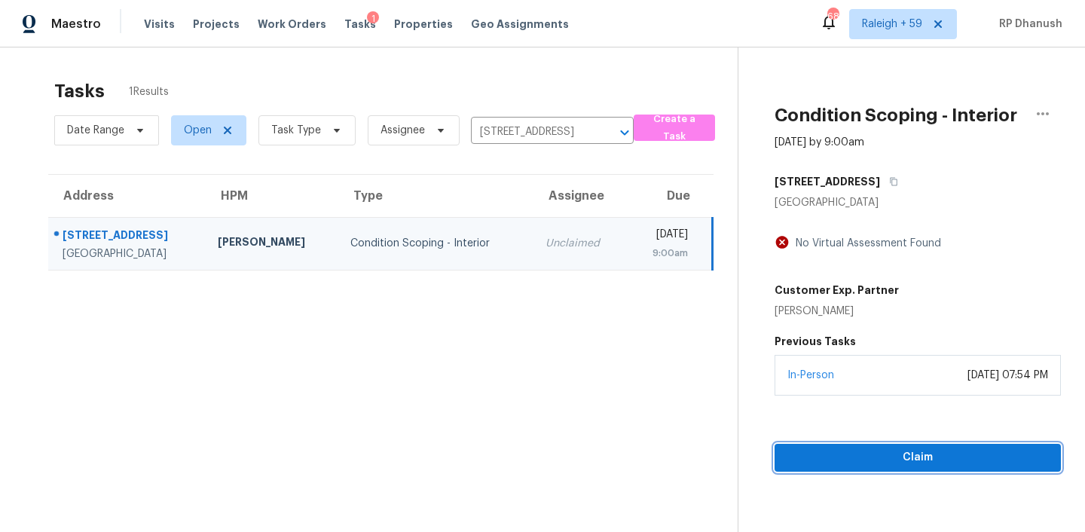
click at [829, 459] on span "Claim" at bounding box center [917, 457] width 262 height 19
click at [868, 446] on button "Start Assessment" at bounding box center [917, 458] width 286 height 28
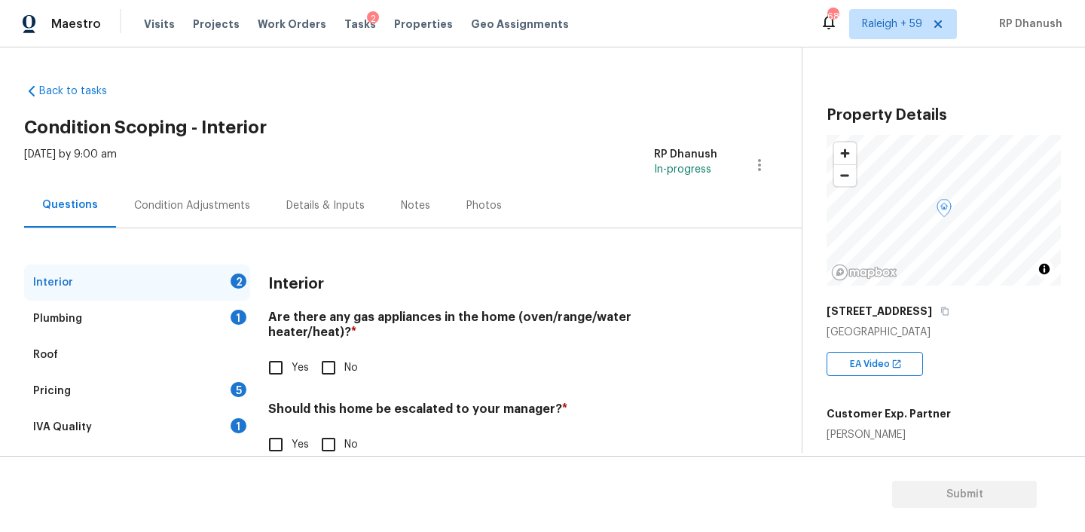
click at [234, 392] on div "5" at bounding box center [239, 389] width 16 height 15
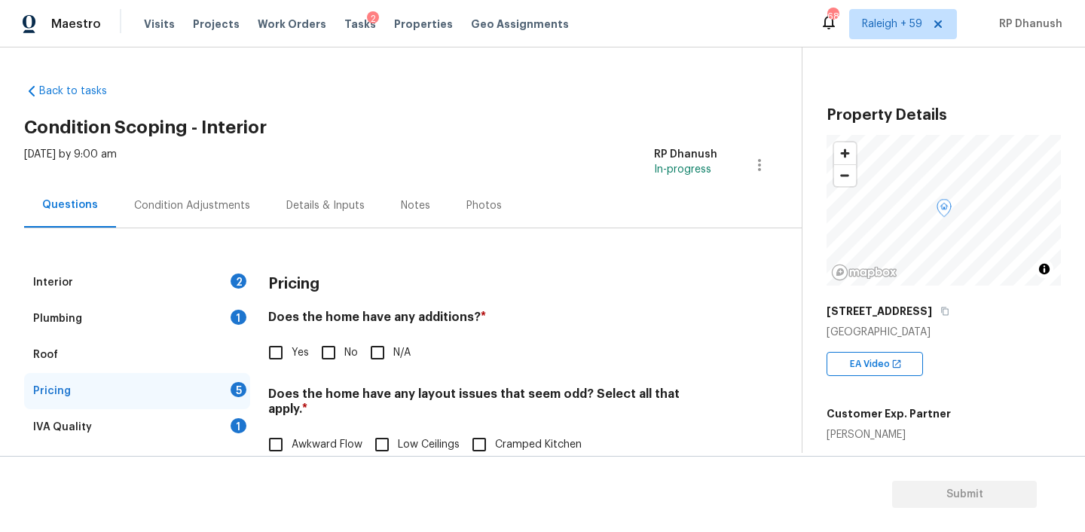
scroll to position [202, 0]
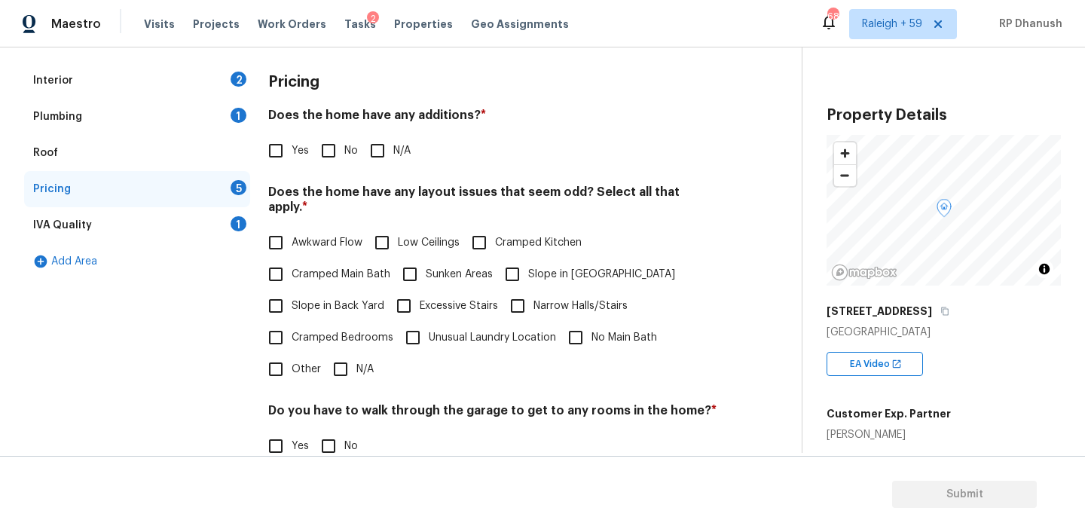
click at [277, 362] on input "Other" at bounding box center [276, 369] width 32 height 32
checkbox input "true"
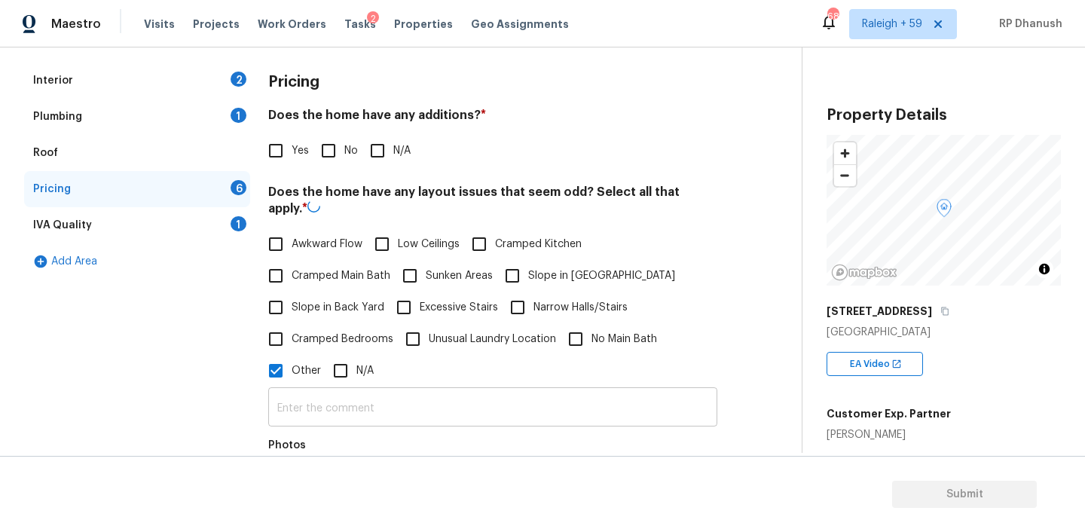
click at [295, 397] on input "text" at bounding box center [492, 408] width 449 height 35
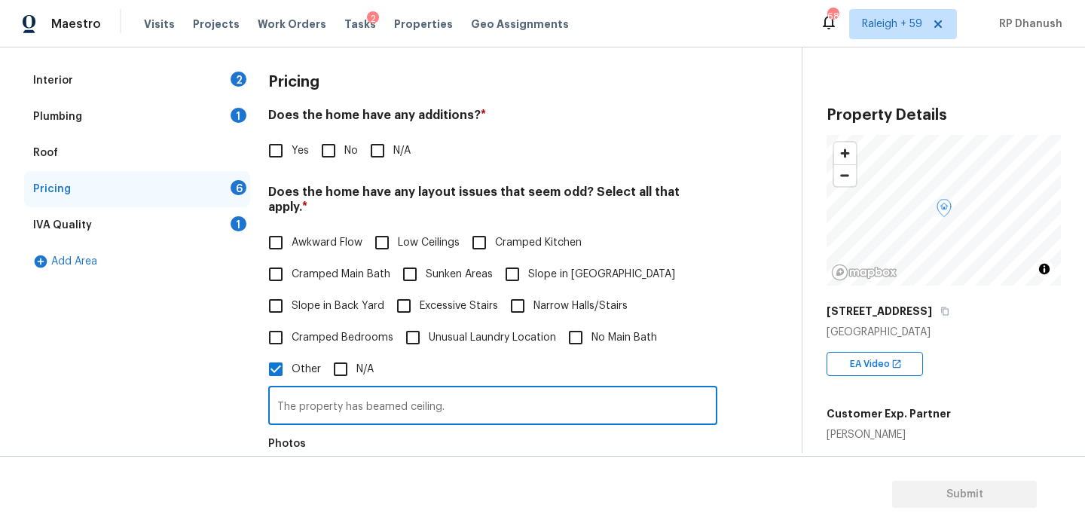
scroll to position [246, 0]
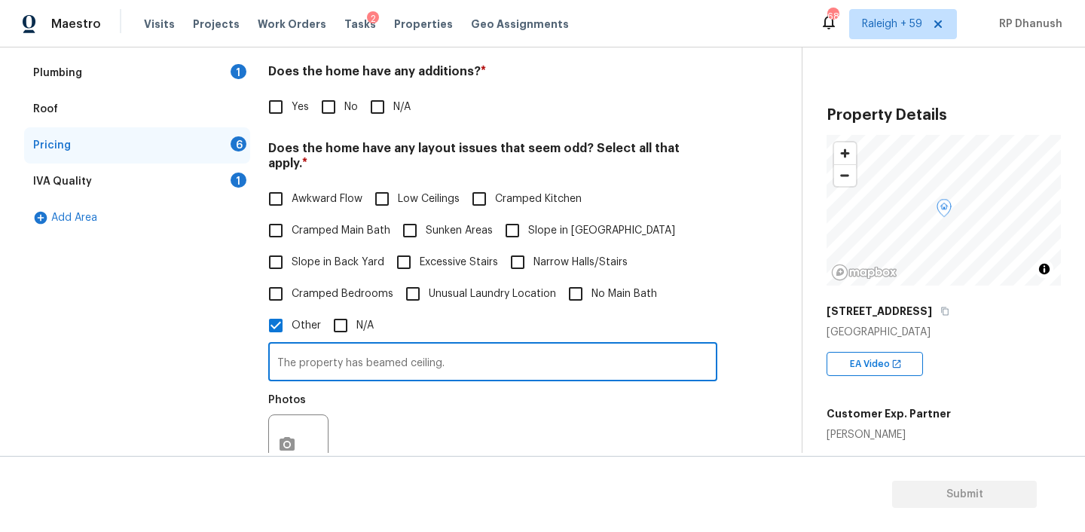
type input "The property has beamed ceiling."
click at [280, 430] on button "button" at bounding box center [287, 444] width 36 height 59
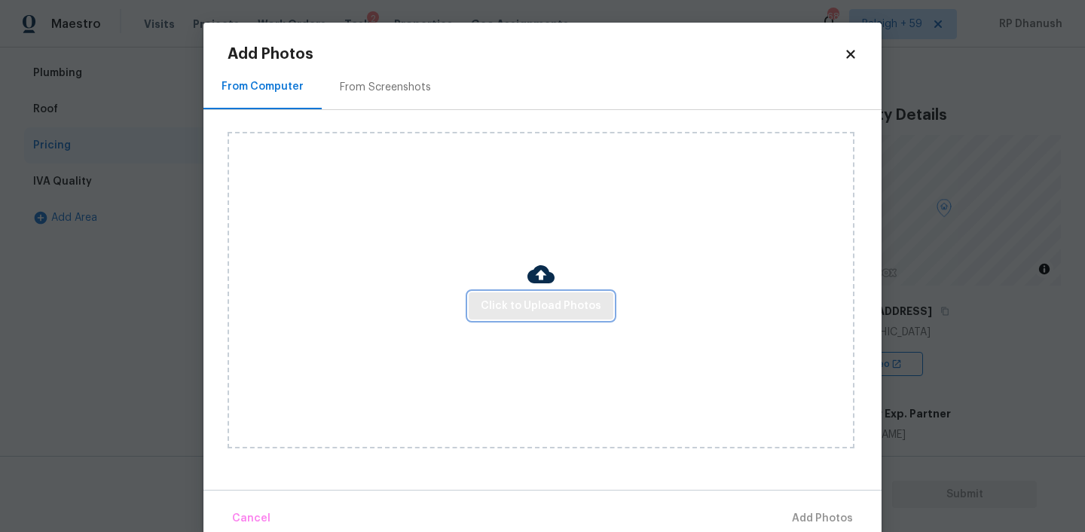
click at [502, 295] on button "Click to Upload Photos" at bounding box center [541, 306] width 145 height 28
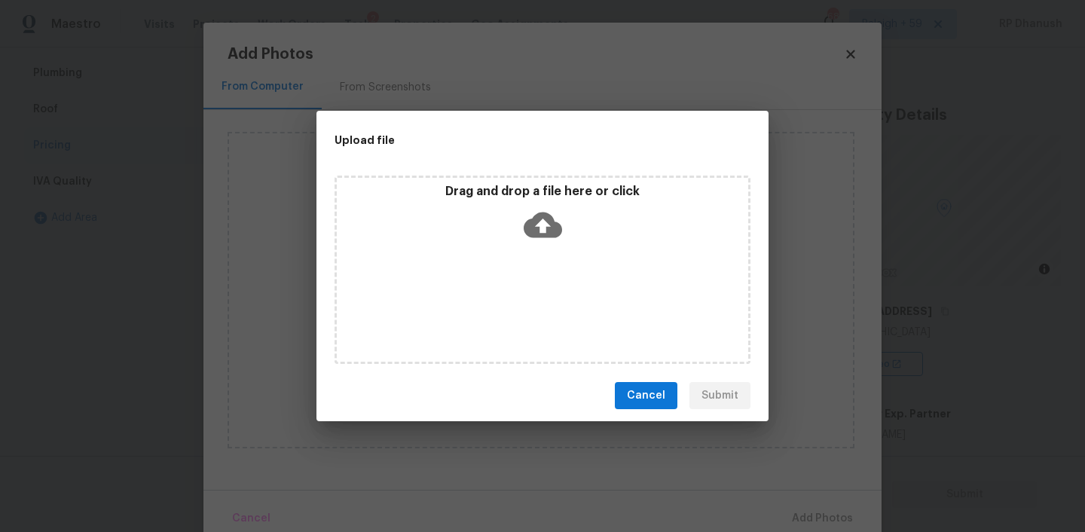
click at [521, 212] on div "Drag and drop a file here or click" at bounding box center [542, 216] width 411 height 65
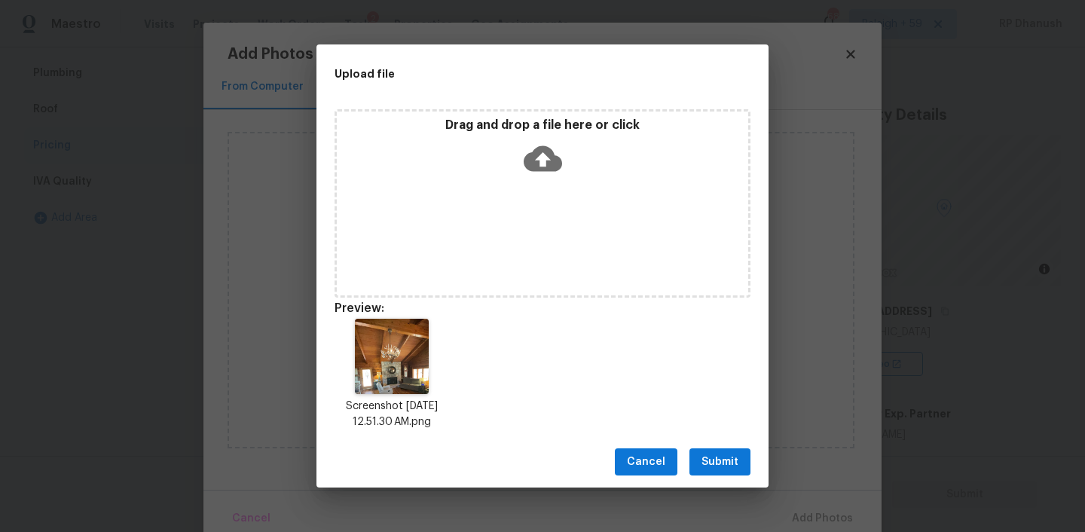
click at [707, 457] on span "Submit" at bounding box center [719, 462] width 37 height 19
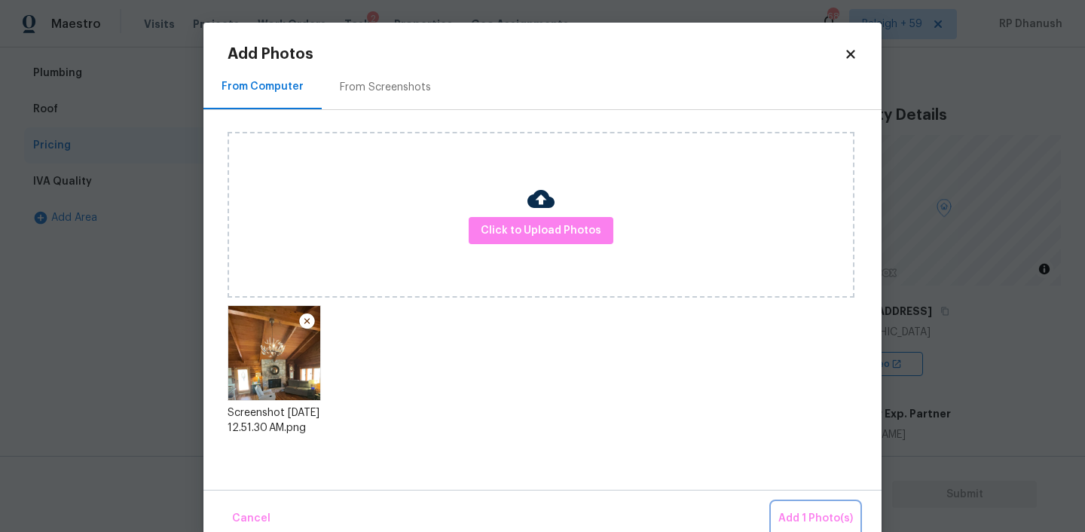
click at [799, 509] on span "Add 1 Photo(s)" at bounding box center [815, 518] width 75 height 19
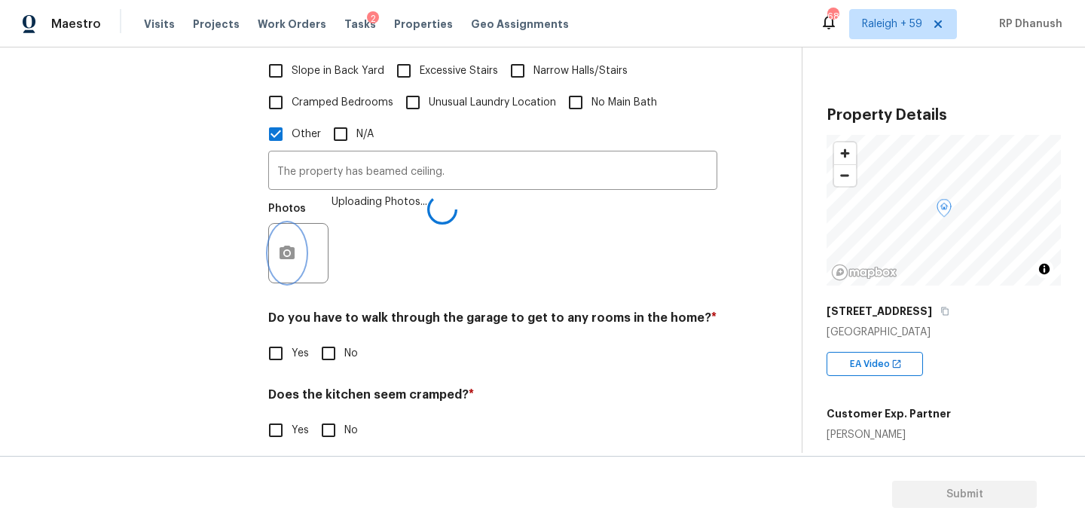
scroll to position [515, 0]
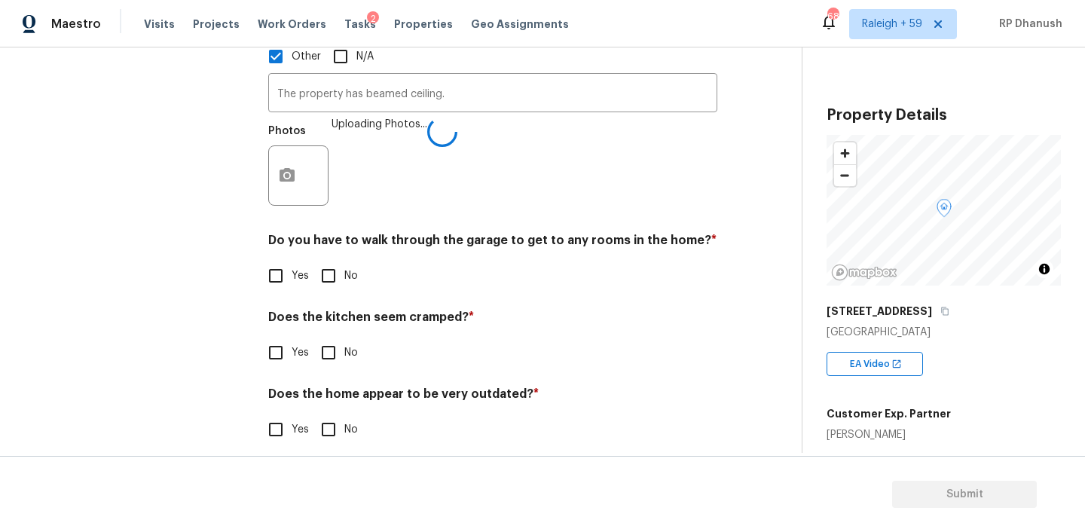
click at [322, 237] on h4 "Do you have to walk through the garage to get to any rooms in the home? *" at bounding box center [492, 243] width 449 height 21
click at [328, 260] on input "No" at bounding box center [329, 276] width 32 height 32
checkbox input "true"
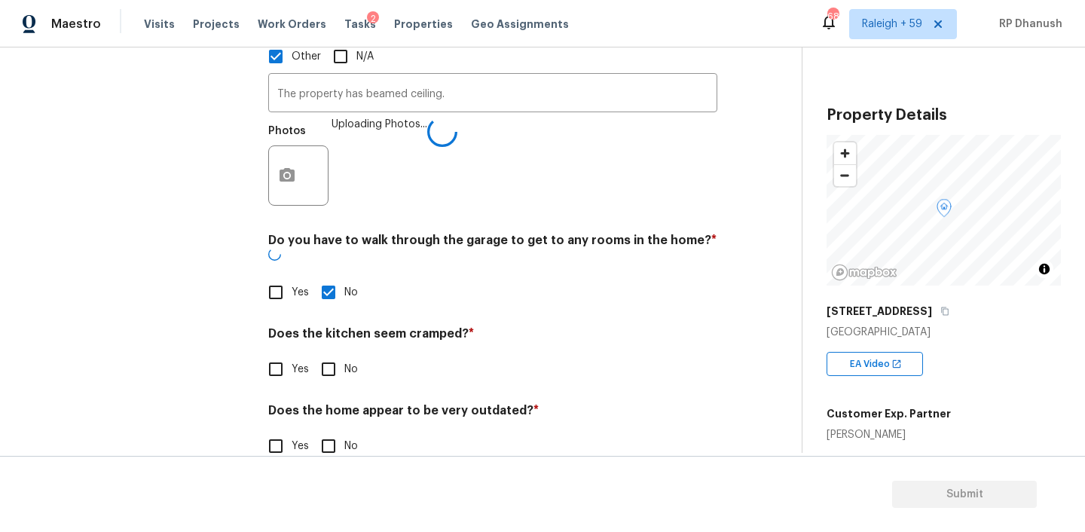
click at [328, 353] on input "No" at bounding box center [329, 369] width 32 height 32
checkbox input "true"
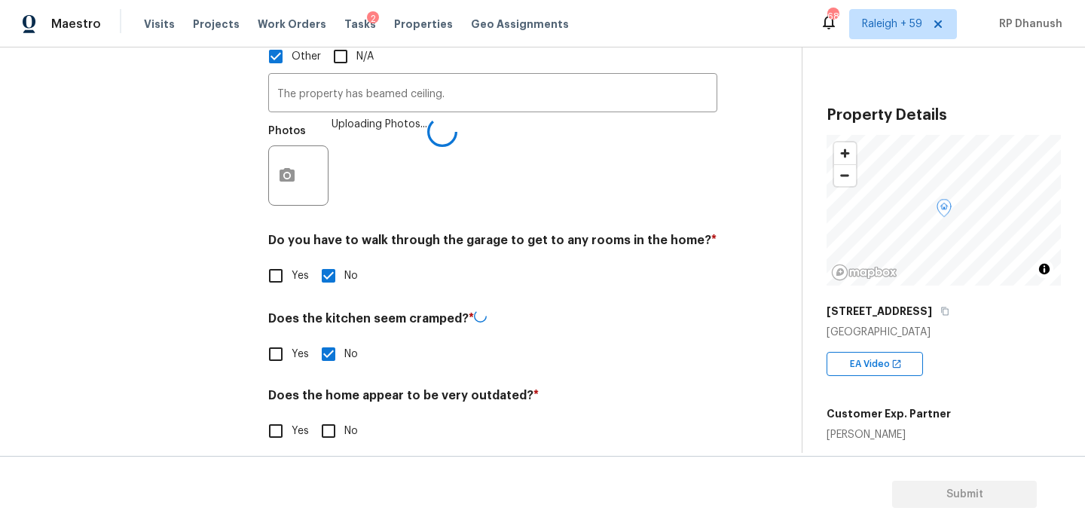
click at [325, 415] on input "No" at bounding box center [329, 431] width 32 height 32
checkbox input "true"
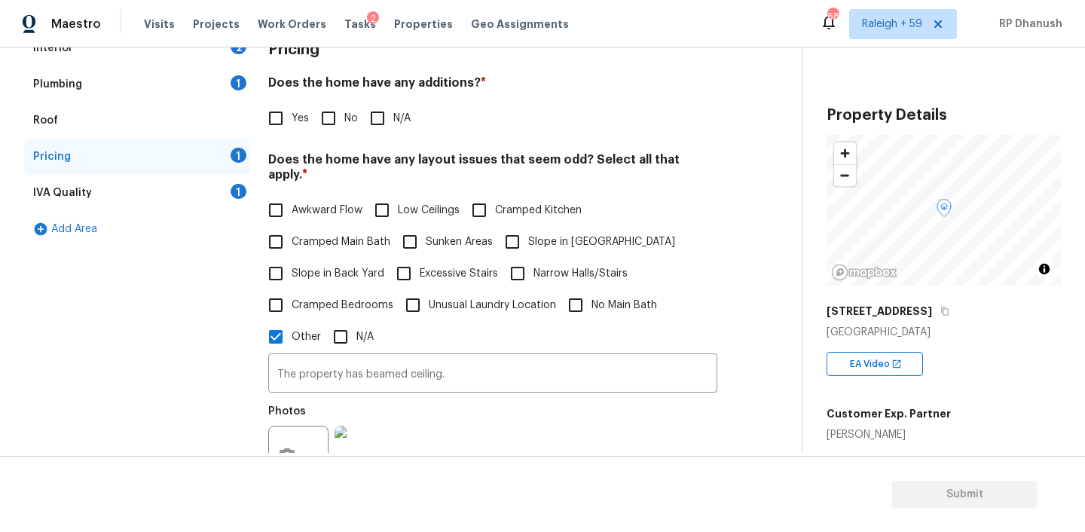
scroll to position [217, 0]
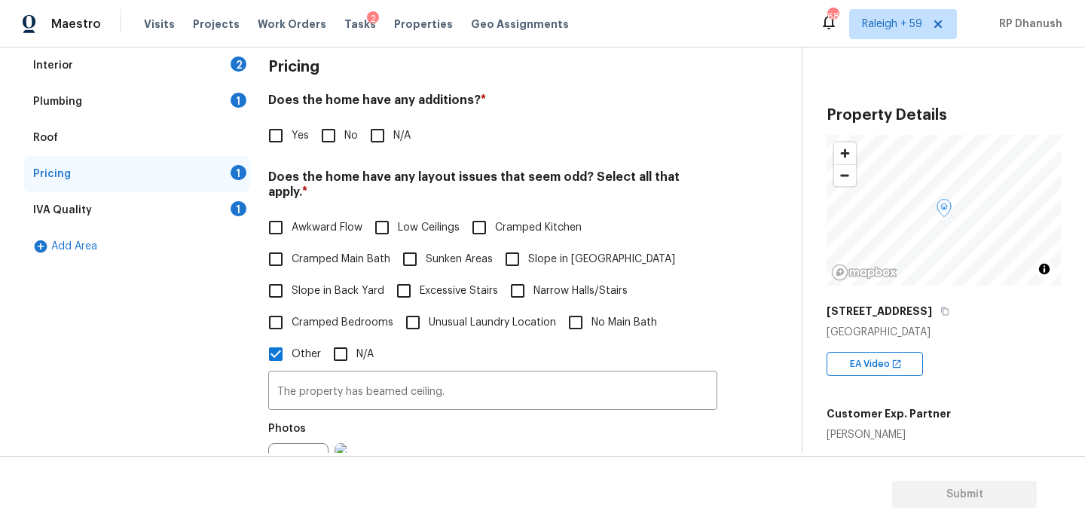
click at [341, 134] on input "No" at bounding box center [329, 136] width 32 height 32
checkbox input "true"
click at [235, 209] on div "1" at bounding box center [239, 208] width 16 height 15
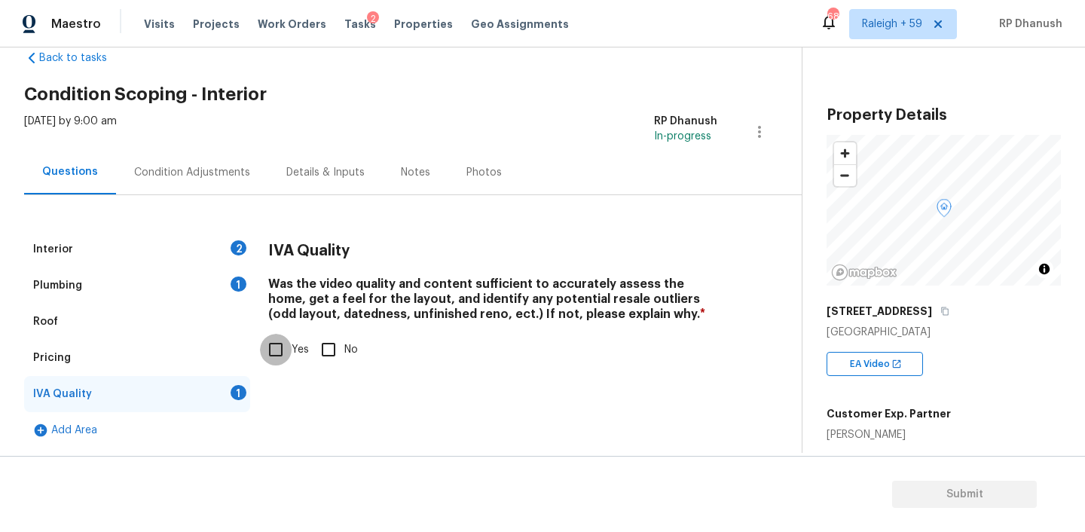
click at [283, 351] on input "Yes" at bounding box center [276, 350] width 32 height 32
checkbox input "true"
click at [207, 280] on div "Plumbing 1" at bounding box center [137, 285] width 226 height 36
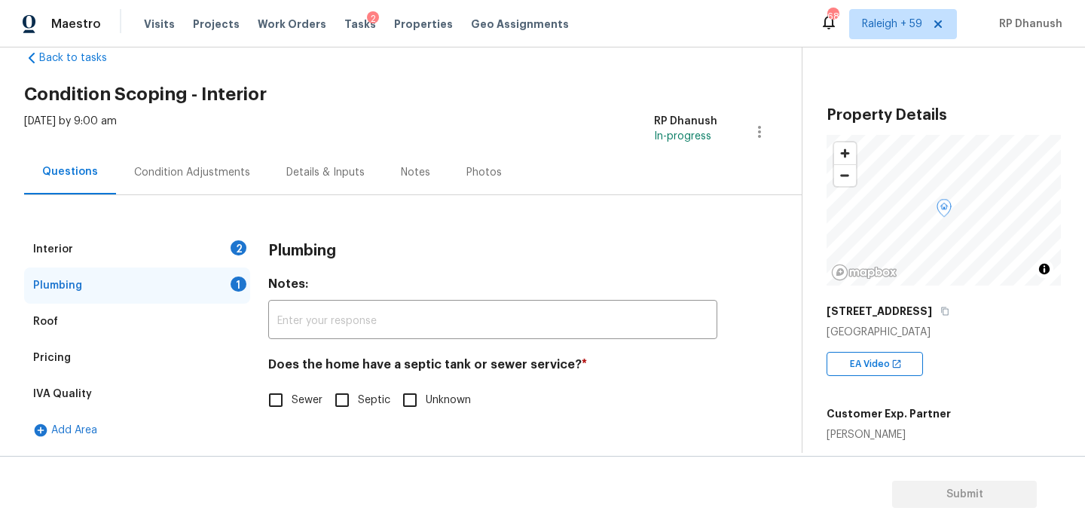
click at [339, 415] on input "Septic" at bounding box center [342, 400] width 32 height 32
checkbox input "true"
click at [173, 239] on div "Interior 2" at bounding box center [137, 249] width 226 height 36
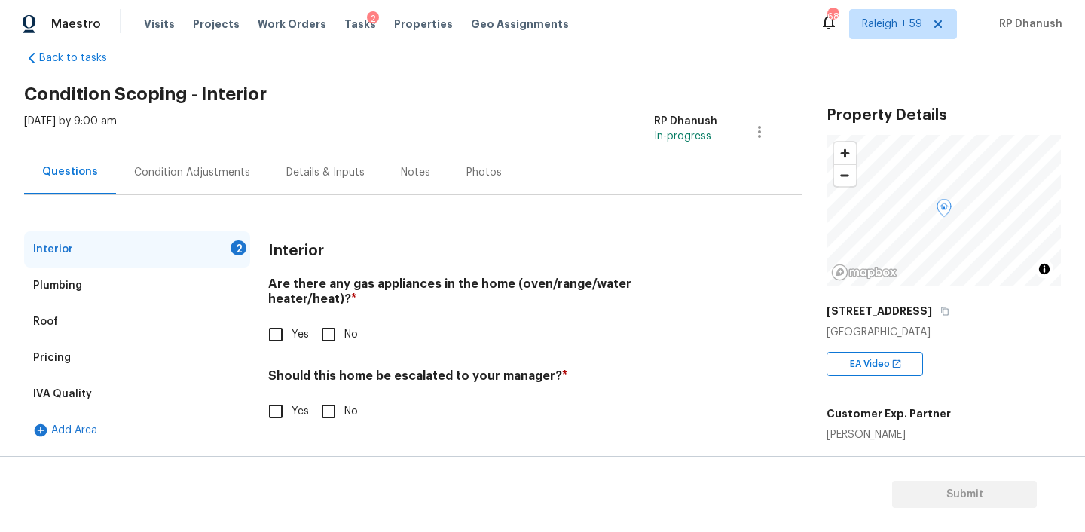
click at [345, 334] on label "No" at bounding box center [335, 335] width 45 height 32
click at [344, 334] on input "No" at bounding box center [329, 335] width 32 height 32
checkbox input "true"
click at [343, 407] on input "No" at bounding box center [329, 413] width 32 height 32
checkbox input "true"
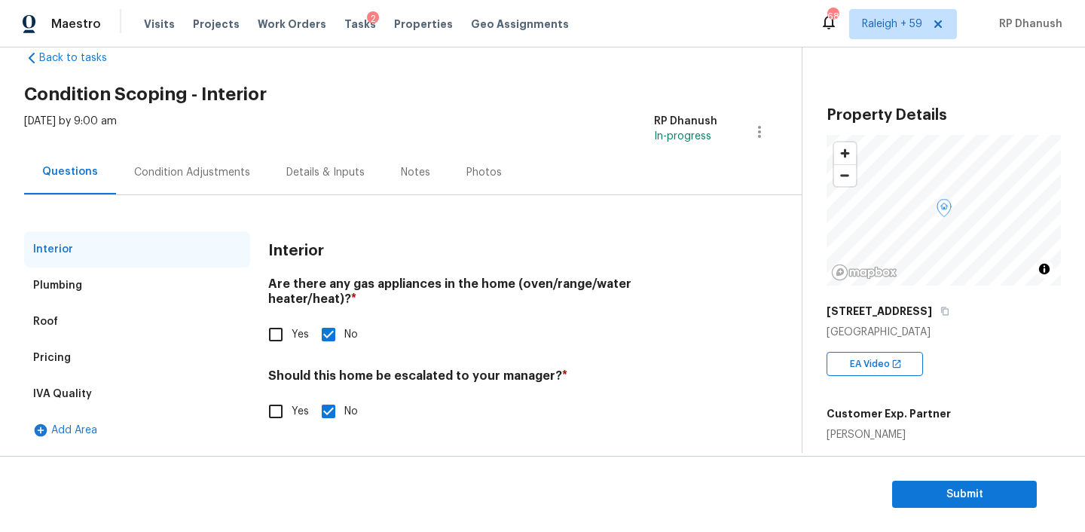
click at [222, 189] on div "Condition Adjustments" at bounding box center [192, 172] width 152 height 44
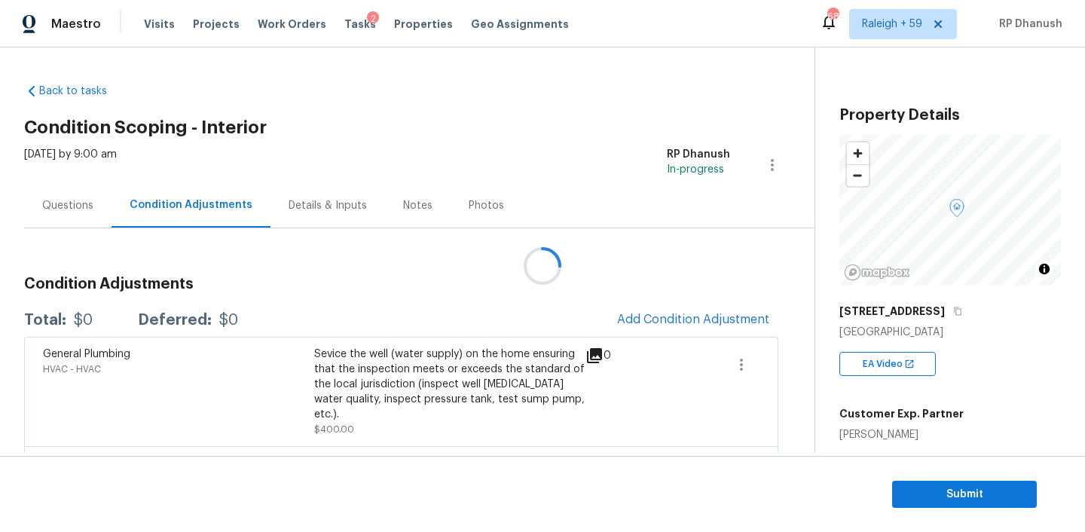
click at [635, 322] on div at bounding box center [542, 266] width 1085 height 532
click at [635, 322] on span "Add Condition Adjustment" at bounding box center [693, 320] width 152 height 14
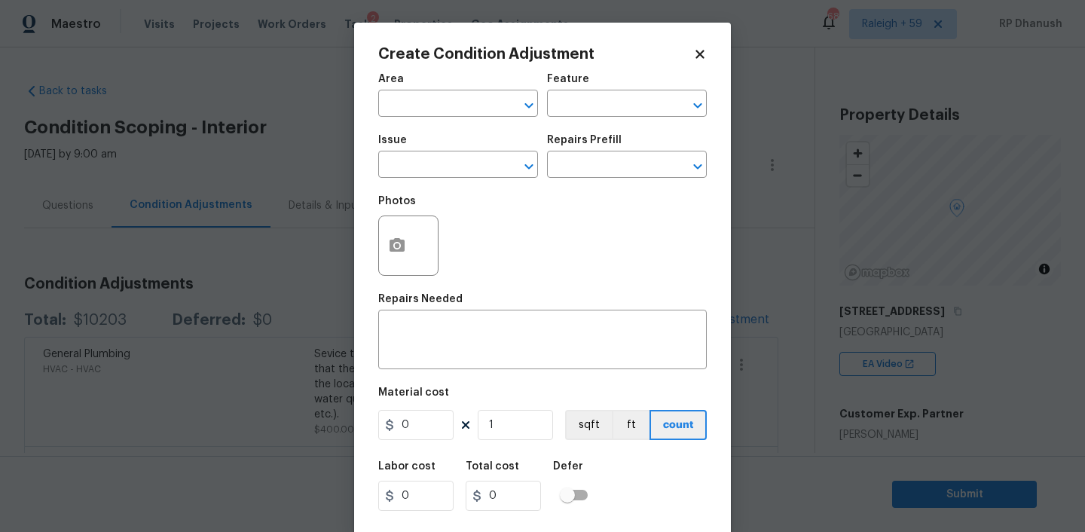
click at [260, 283] on body "Maestro Visits Projects Work Orders Tasks 2 Properties Geo Assignments 683 [GEO…" at bounding box center [542, 266] width 1085 height 532
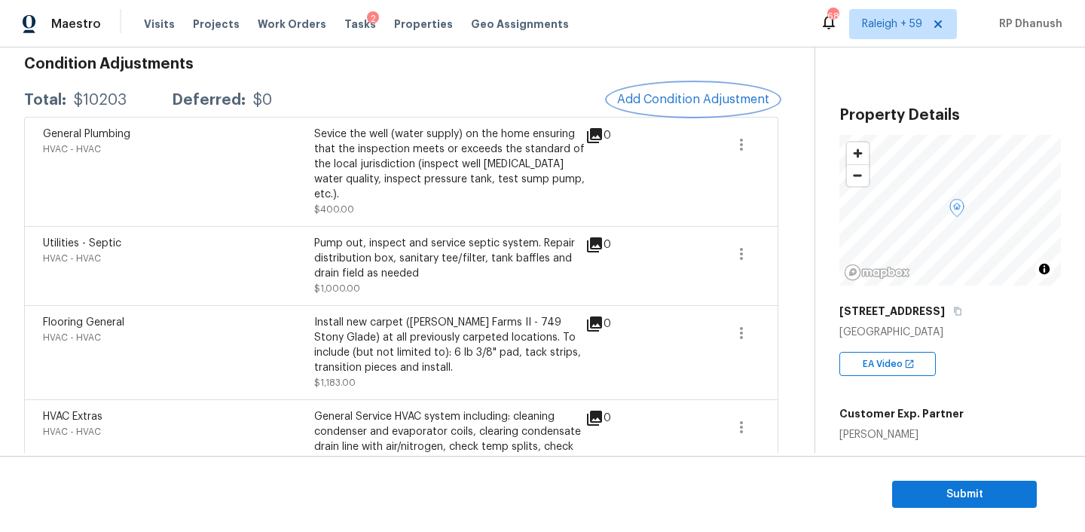
scroll to position [272, 0]
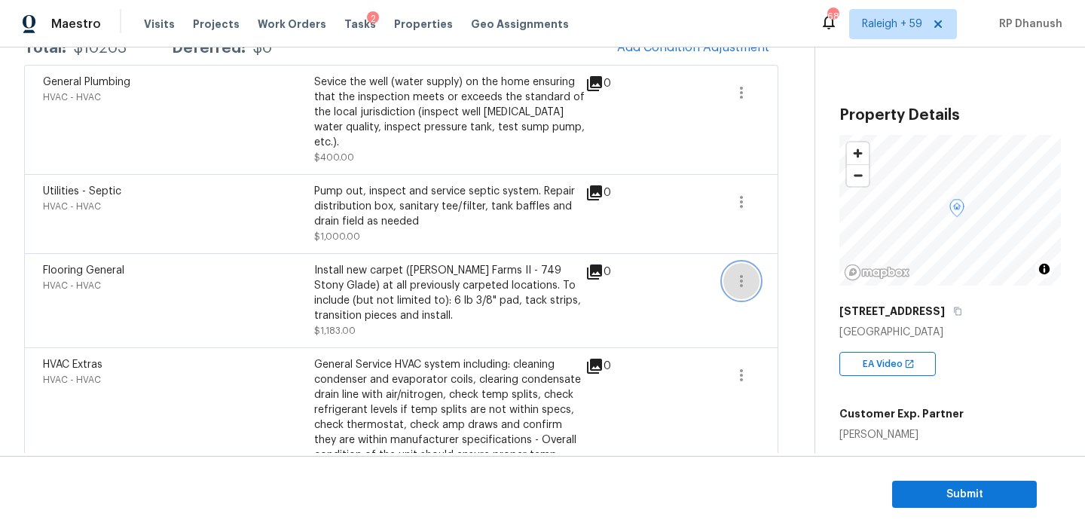
click at [733, 272] on icon "button" at bounding box center [741, 281] width 18 height 18
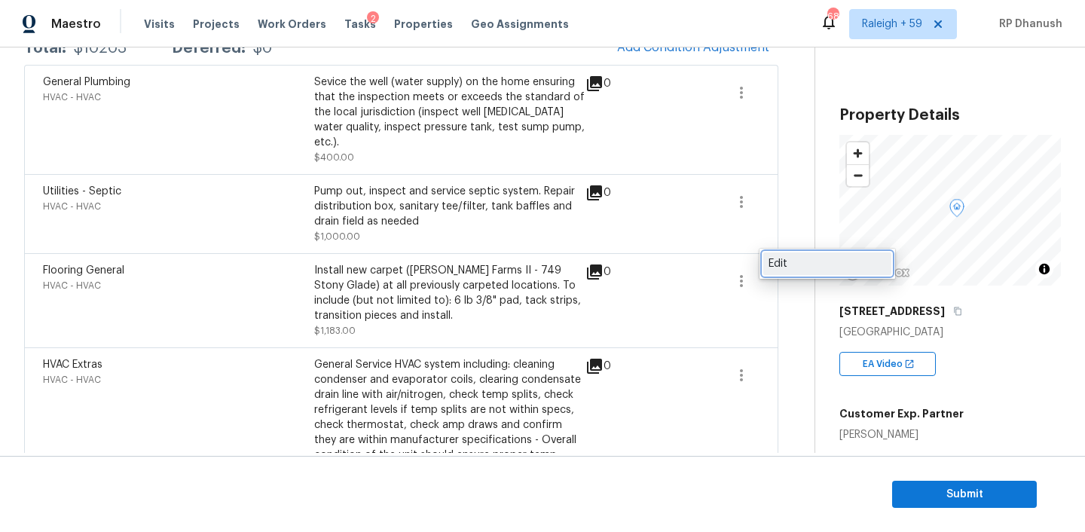
click at [786, 268] on div "Edit" at bounding box center [827, 263] width 118 height 15
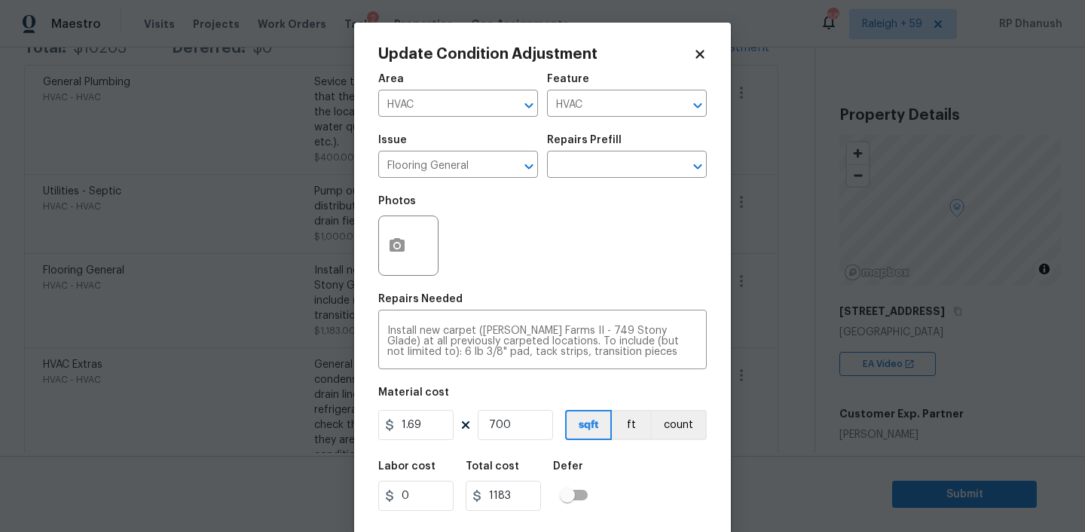
click at [1005, 386] on body "Maestro Visits Projects Work Orders Tasks 2 Properties Geo Assignments 683 [GEO…" at bounding box center [542, 266] width 1085 height 532
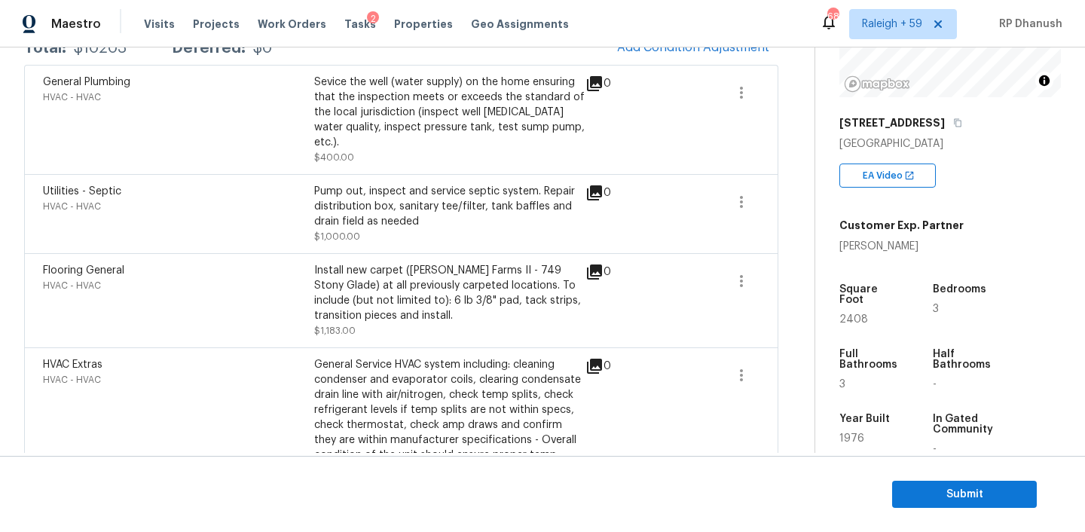
scroll to position [40, 0]
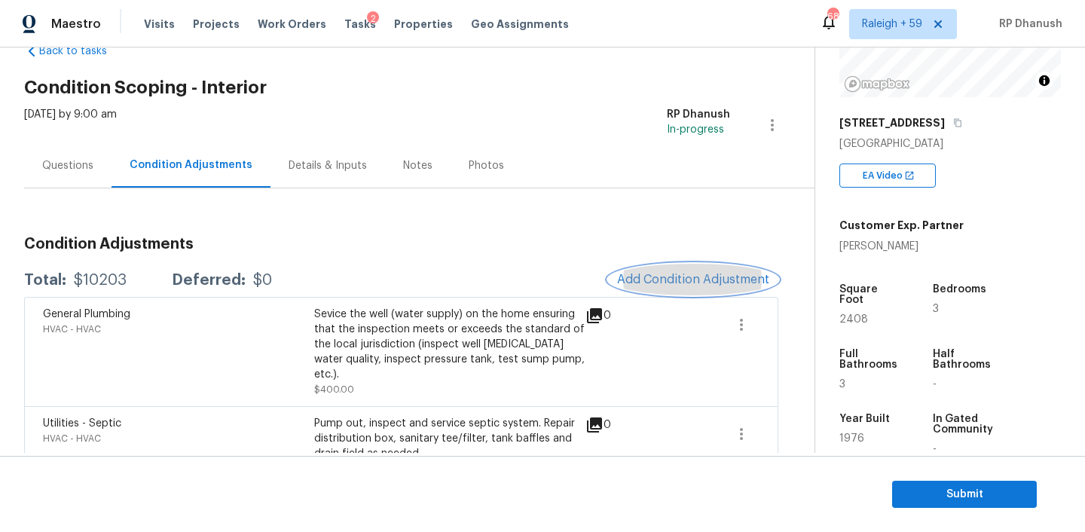
click at [696, 268] on button "Add Condition Adjustment" at bounding box center [693, 280] width 170 height 32
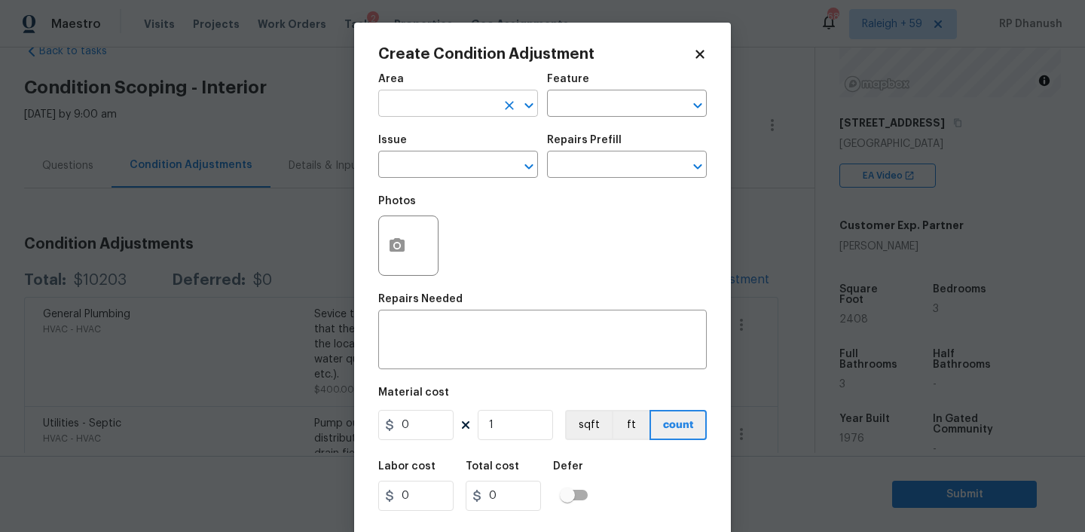
click at [462, 105] on input "text" at bounding box center [437, 104] width 118 height 23
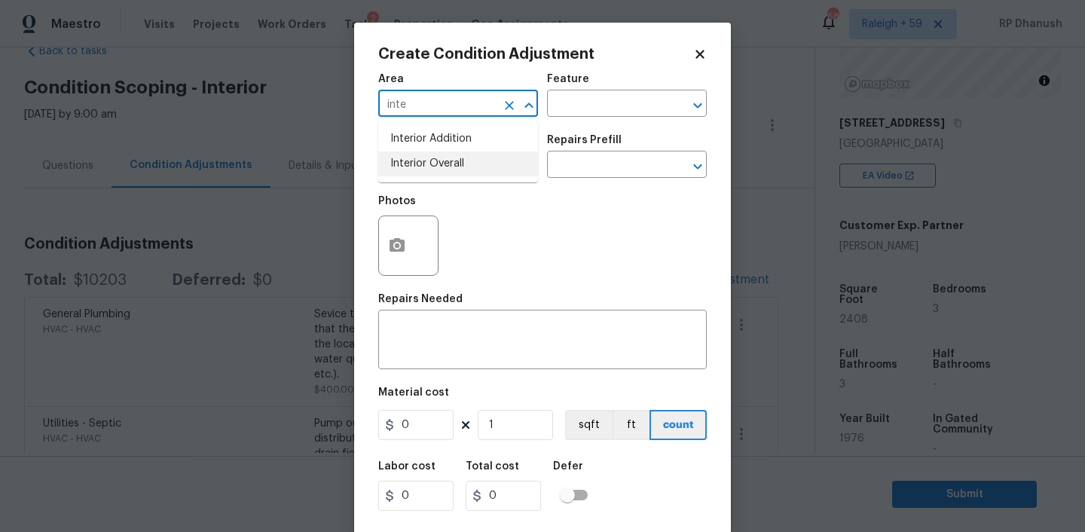
drag, startPoint x: 446, startPoint y: 160, endPoint x: 556, endPoint y: 136, distance: 112.4
click at [446, 160] on li "Interior Overall" at bounding box center [458, 163] width 160 height 25
type input "Interior Overall"
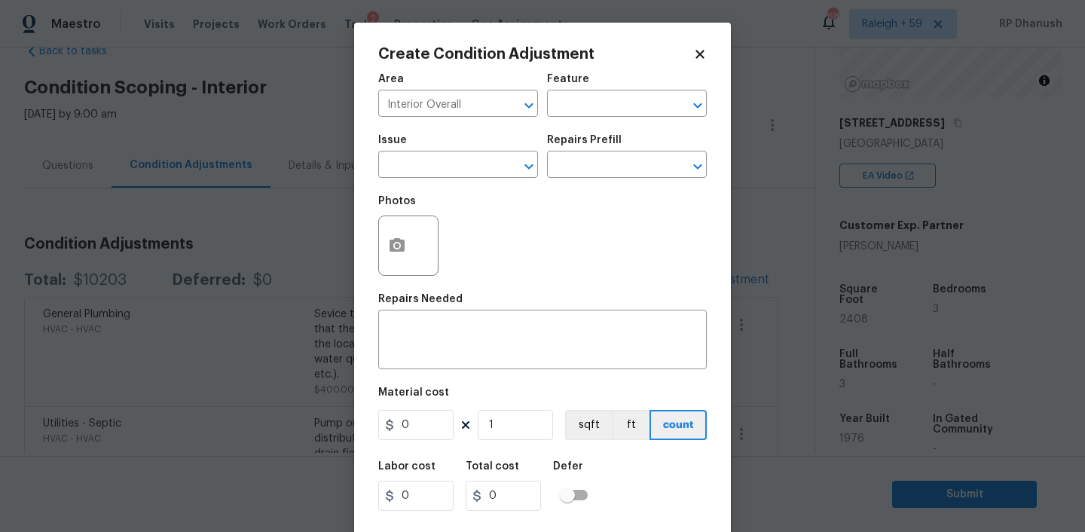
click at [556, 136] on h5 "Repairs Prefill" at bounding box center [584, 140] width 75 height 11
click at [565, 121] on div "Area Interior Overall ​ Feature ​" at bounding box center [542, 95] width 328 height 61
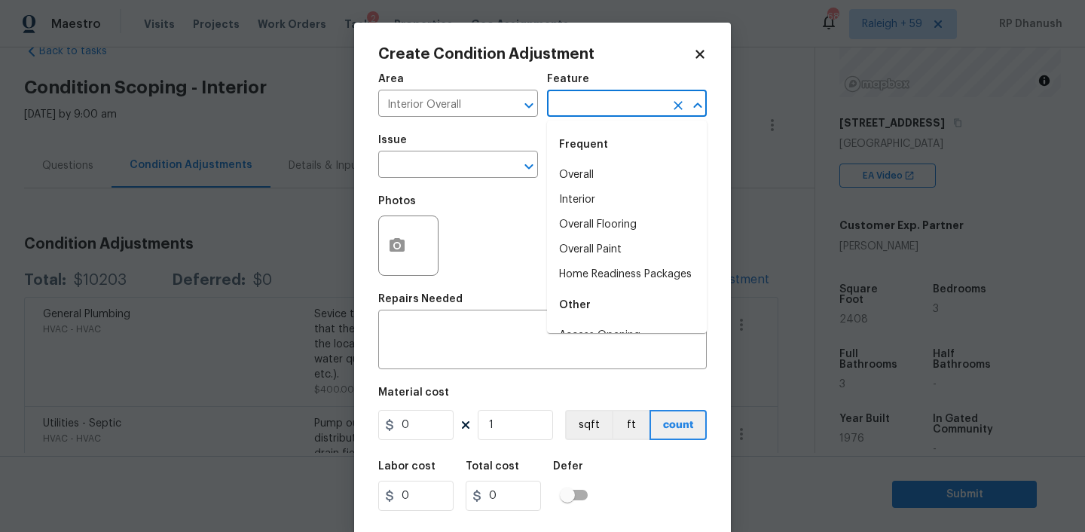
click at [569, 113] on input "text" at bounding box center [606, 104] width 118 height 23
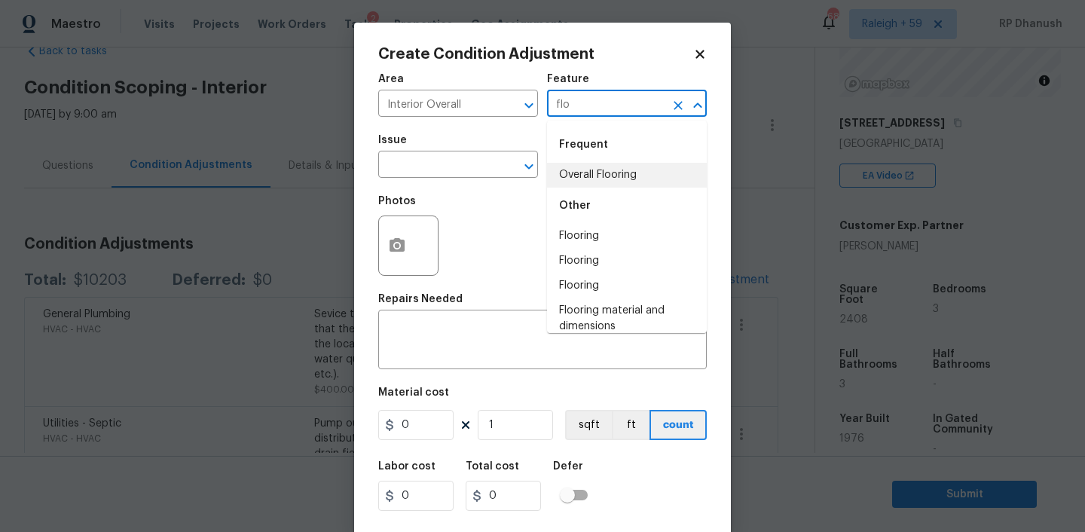
click at [585, 168] on li "Overall Flooring" at bounding box center [627, 175] width 160 height 25
type input "Overall Flooring"
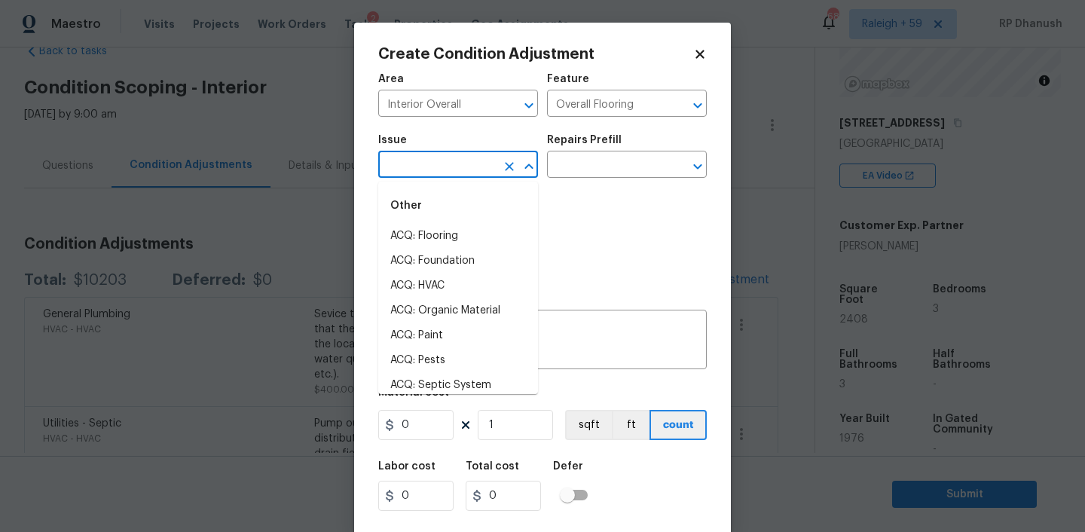
click at [472, 165] on input "text" at bounding box center [437, 165] width 118 height 23
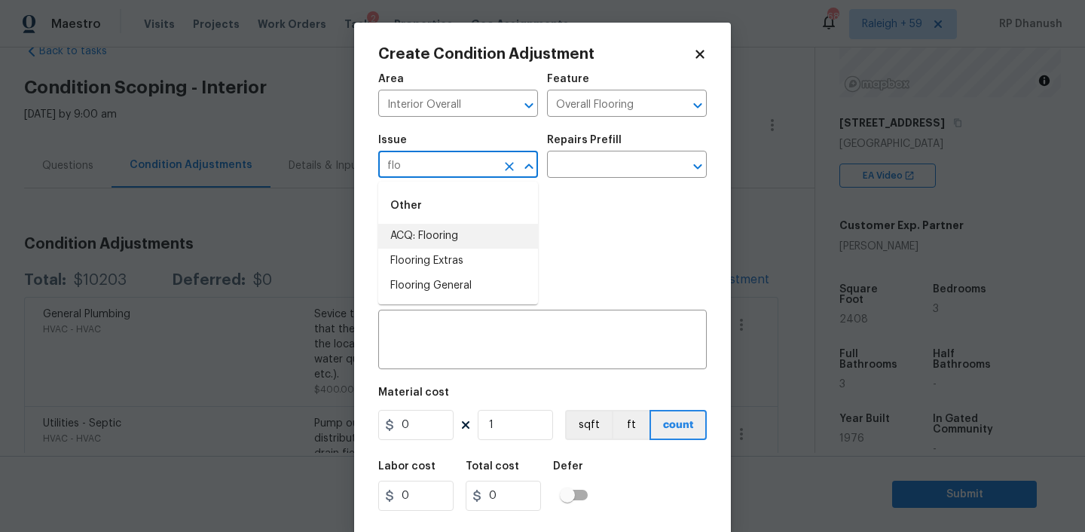
click at [454, 240] on li "ACQ: Flooring" at bounding box center [458, 236] width 160 height 25
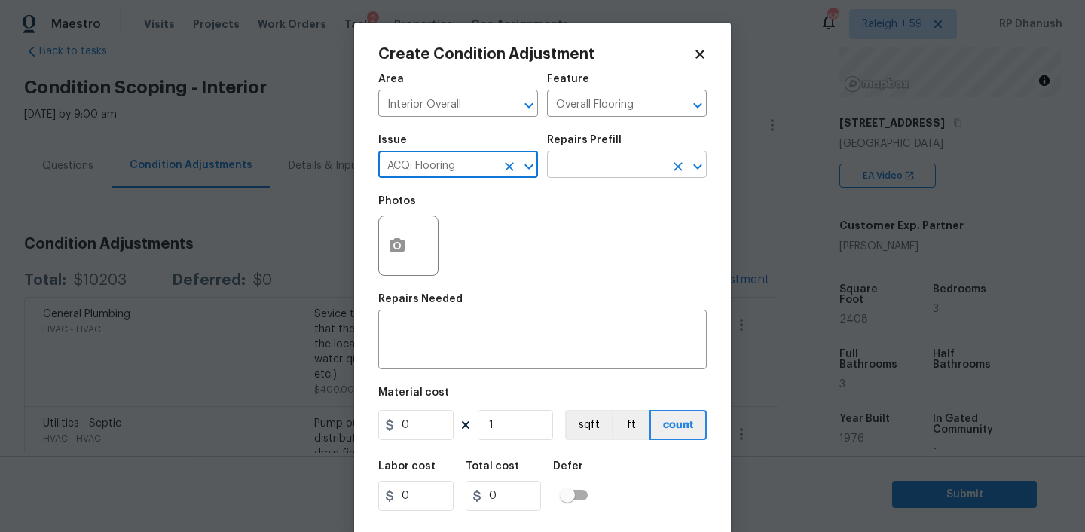
type input "ACQ: Flooring"
click at [609, 168] on input "text" at bounding box center [606, 165] width 118 height 23
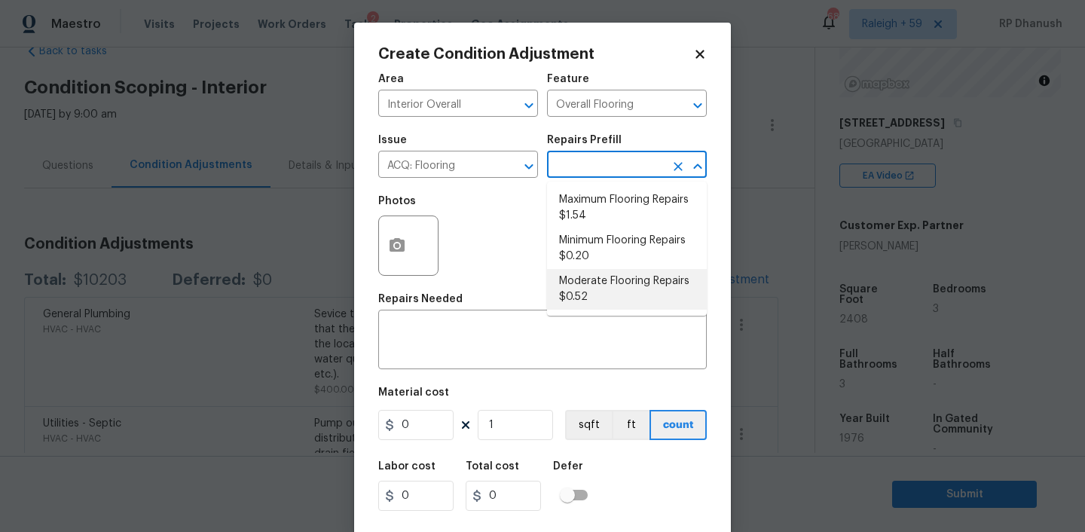
click at [593, 287] on li "Moderate Flooring Repairs $0.52" at bounding box center [627, 289] width 160 height 41
type input "Acquisition"
type textarea "Acquisition Scope: Moderate flooring repairs"
type input "0.52"
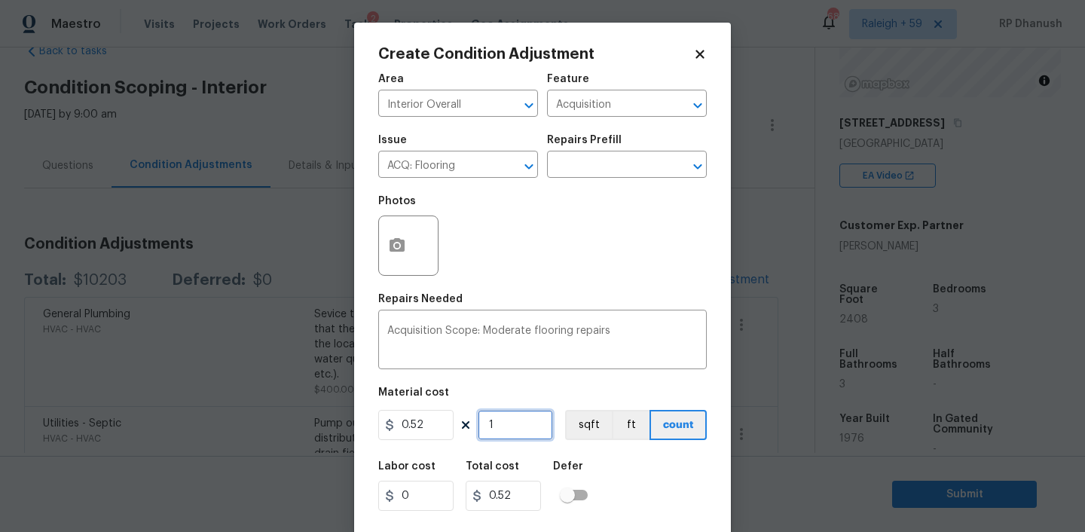
click at [536, 428] on input "1" at bounding box center [515, 425] width 75 height 30
type input "0"
type input "1"
type input "0.52"
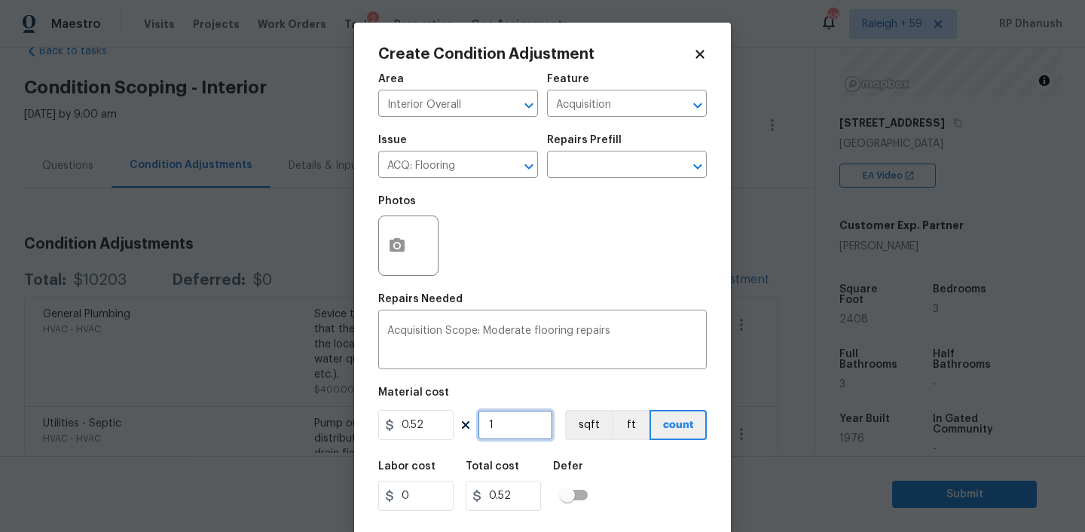
type input "17"
type input "8.84"
type input "170"
type input "88.4"
type input "1708"
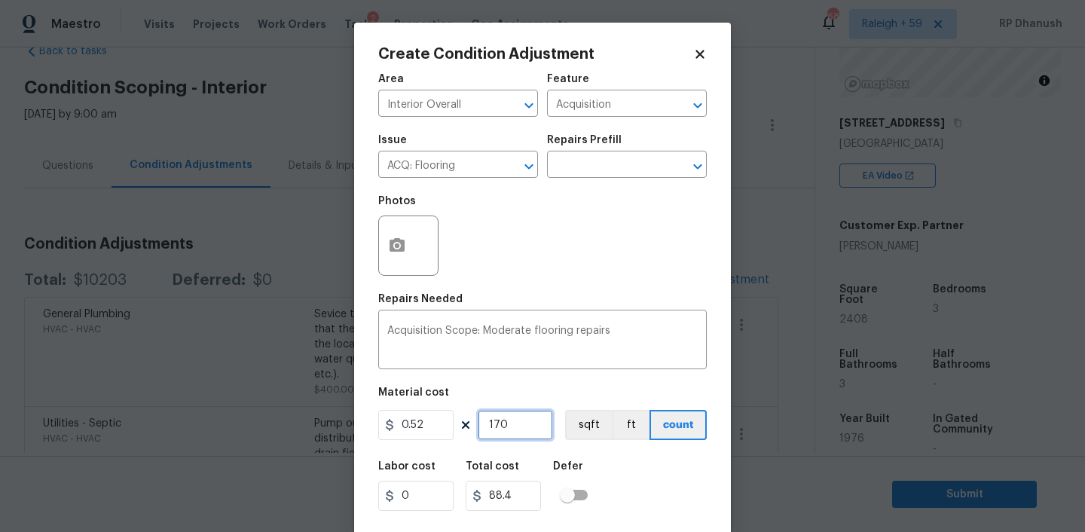
type input "888.16"
type input "1708"
click at [407, 246] on button "button" at bounding box center [397, 245] width 36 height 59
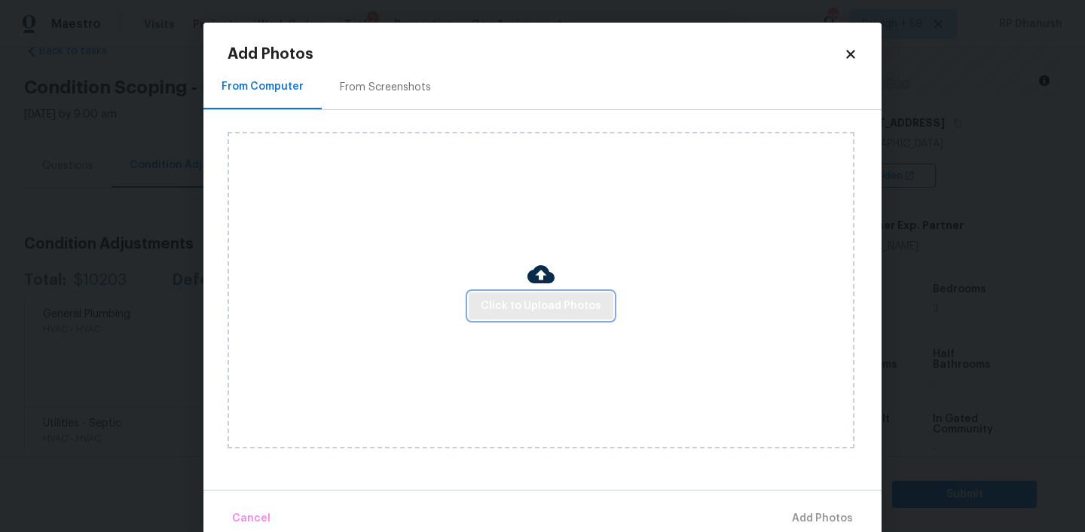
click at [516, 301] on span "Click to Upload Photos" at bounding box center [541, 306] width 121 height 19
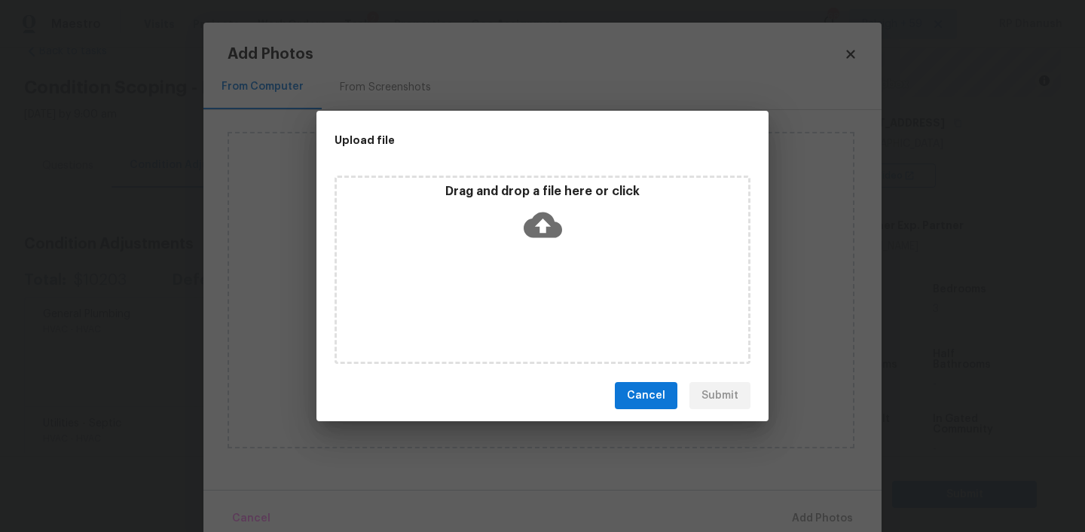
click at [516, 216] on div "Drag and drop a file here or click" at bounding box center [542, 216] width 411 height 65
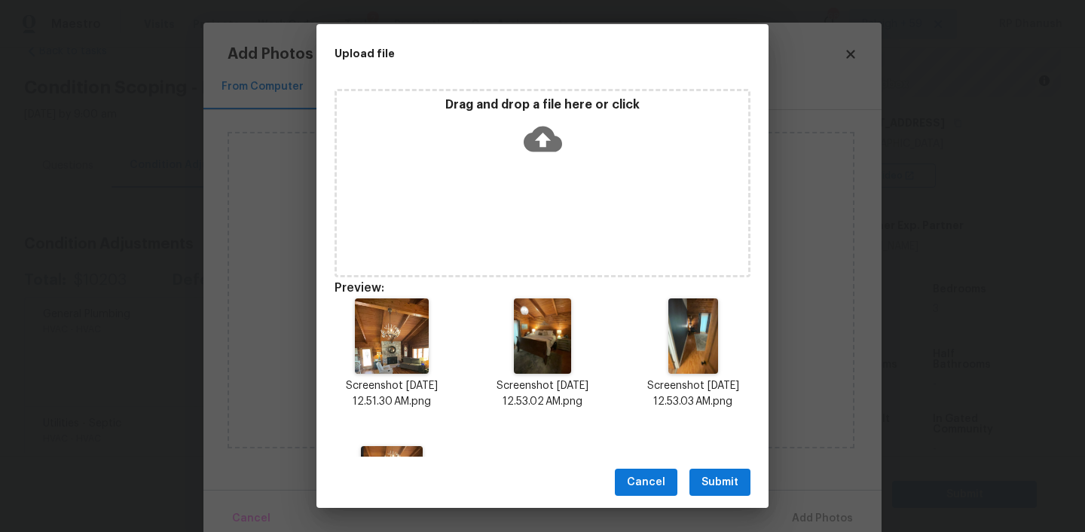
click at [729, 481] on span "Submit" at bounding box center [719, 482] width 37 height 19
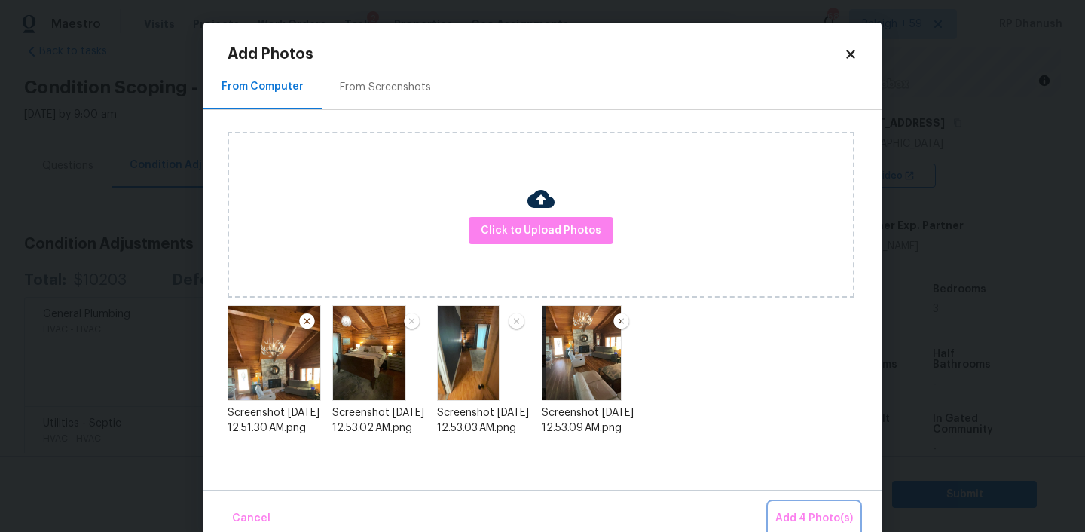
click at [786, 505] on button "Add 4 Photo(s)" at bounding box center [814, 518] width 90 height 32
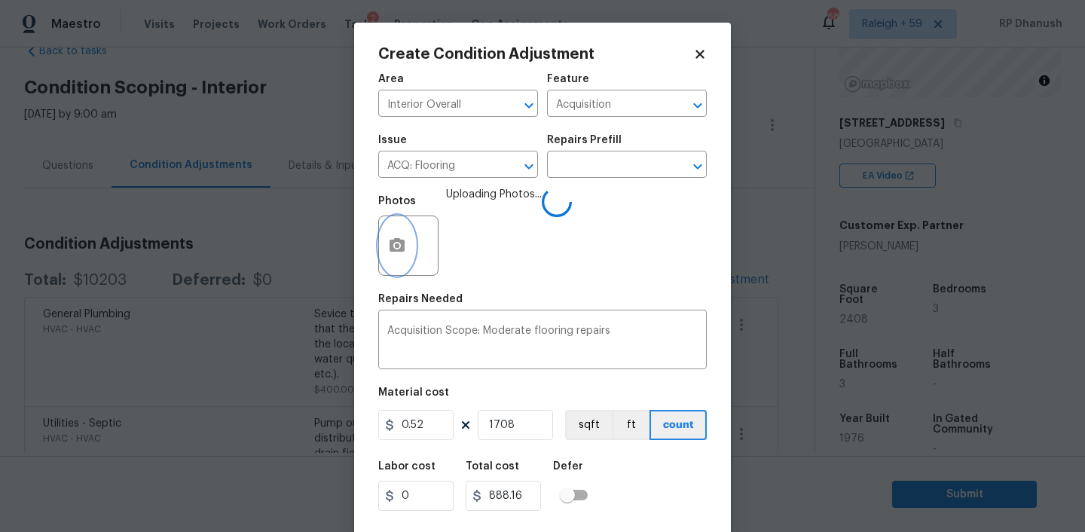
scroll to position [31, 0]
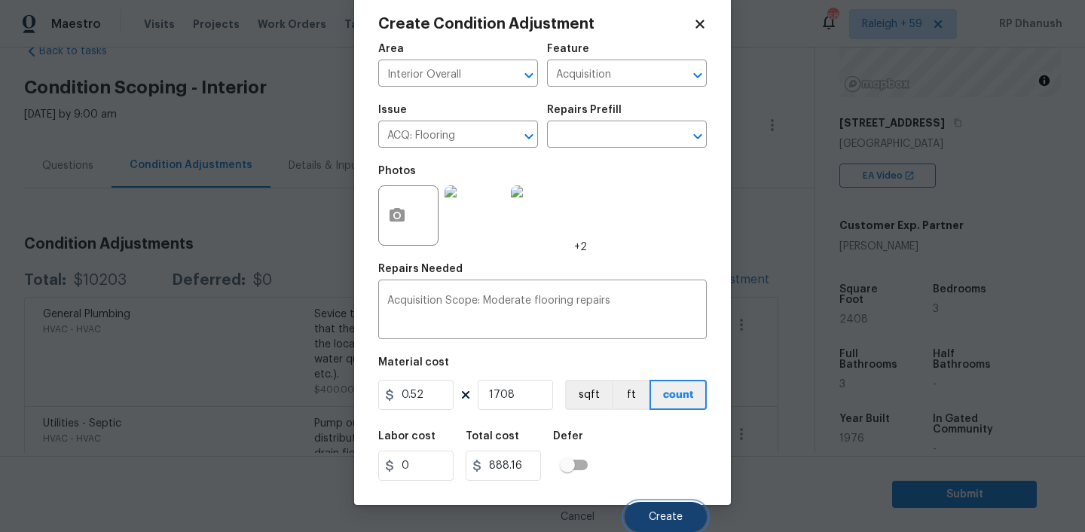
click at [653, 515] on span "Create" at bounding box center [666, 517] width 34 height 11
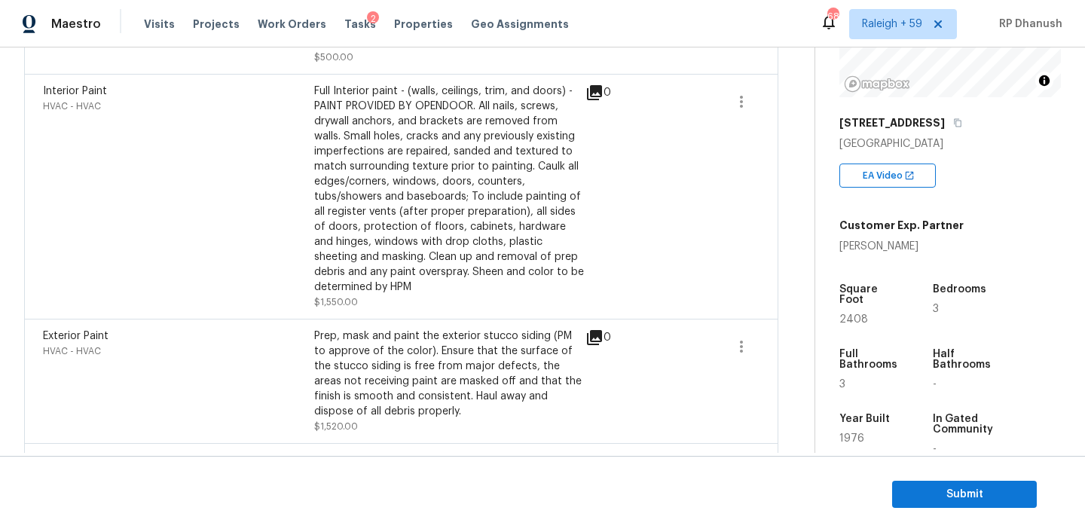
scroll to position [719, 0]
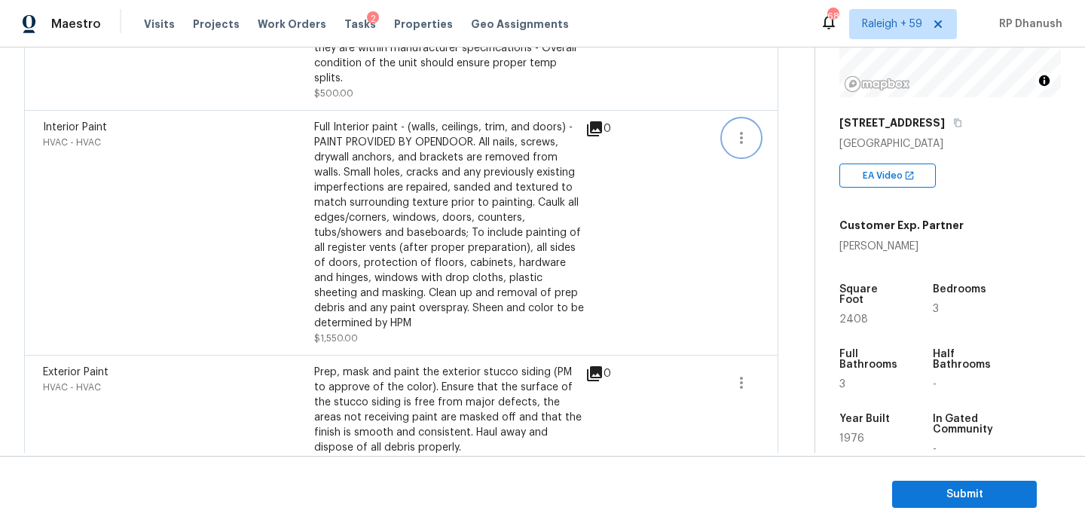
click at [746, 129] on icon "button" at bounding box center [741, 138] width 18 height 18
click at [793, 124] on div "Back to tasks Condition Scoping - Interior Wed, Oct 08 2025 by 9:00 am RP Dhanu…" at bounding box center [419, 60] width 790 height 1414
click at [749, 129] on icon "button" at bounding box center [741, 138] width 18 height 18
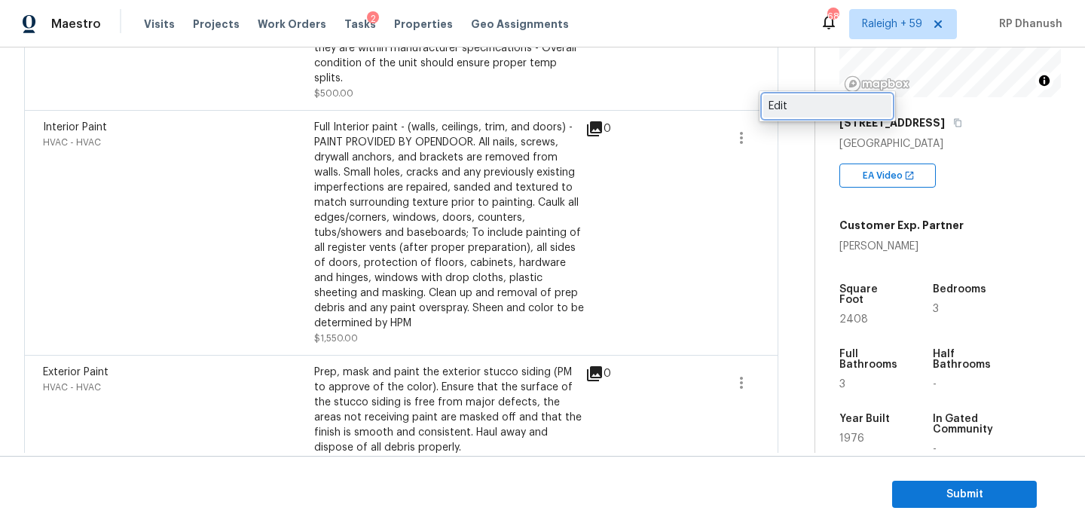
click at [786, 114] on link "Edit" at bounding box center [827, 106] width 128 height 23
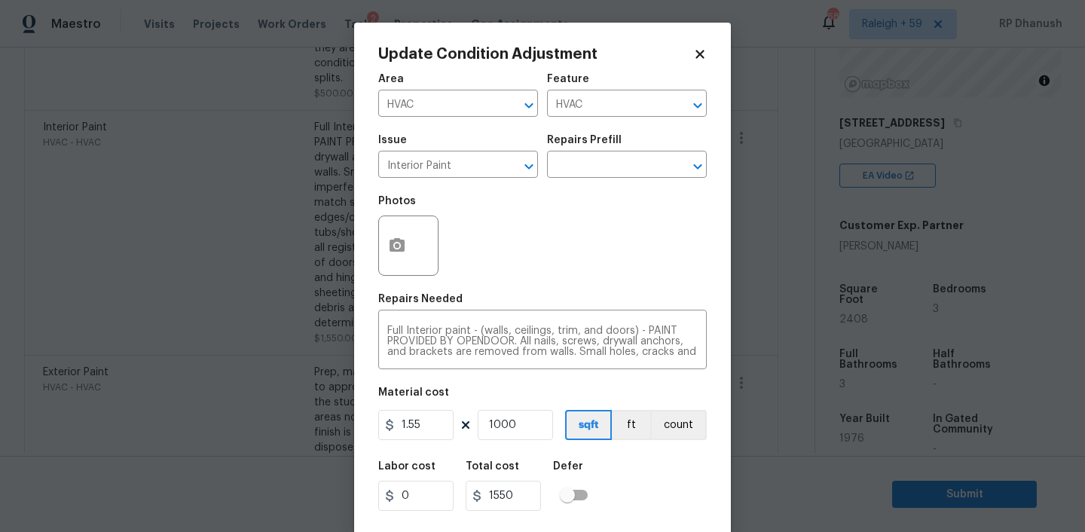
click at [745, 355] on body "Maestro Visits Projects Work Orders Tasks 2 Properties Geo Assignments 683 Rale…" at bounding box center [542, 266] width 1085 height 532
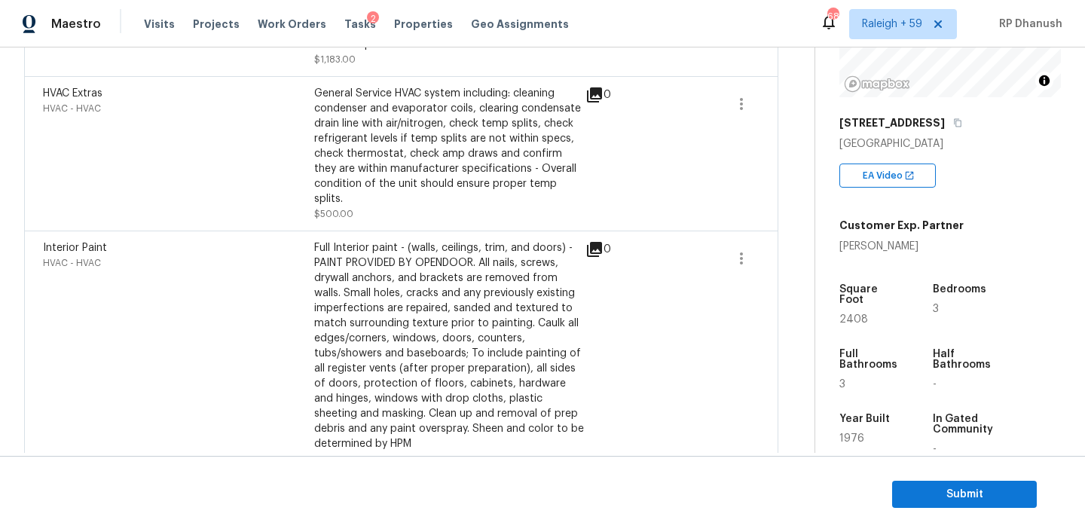
scroll to position [14, 0]
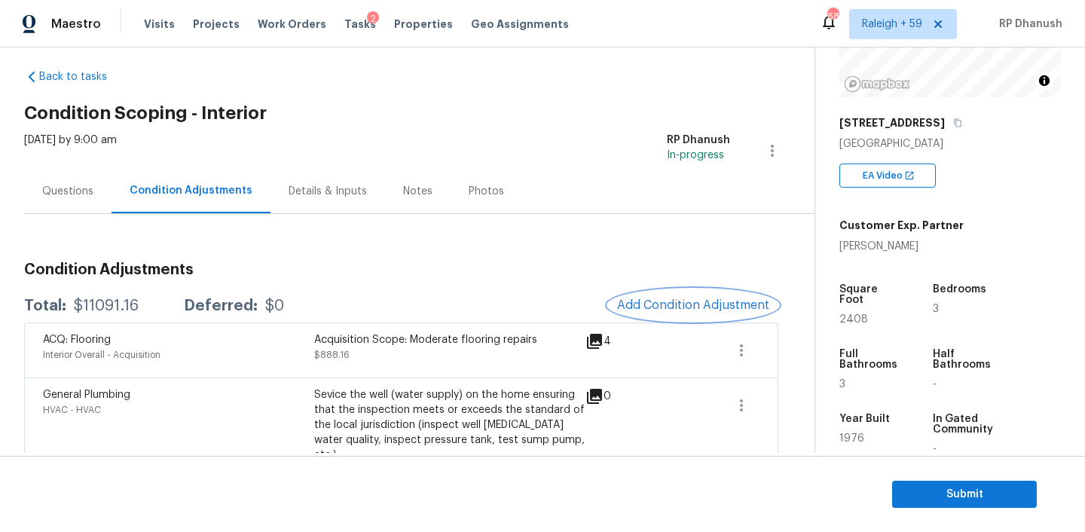
click at [676, 311] on span "Add Condition Adjustment" at bounding box center [693, 305] width 152 height 14
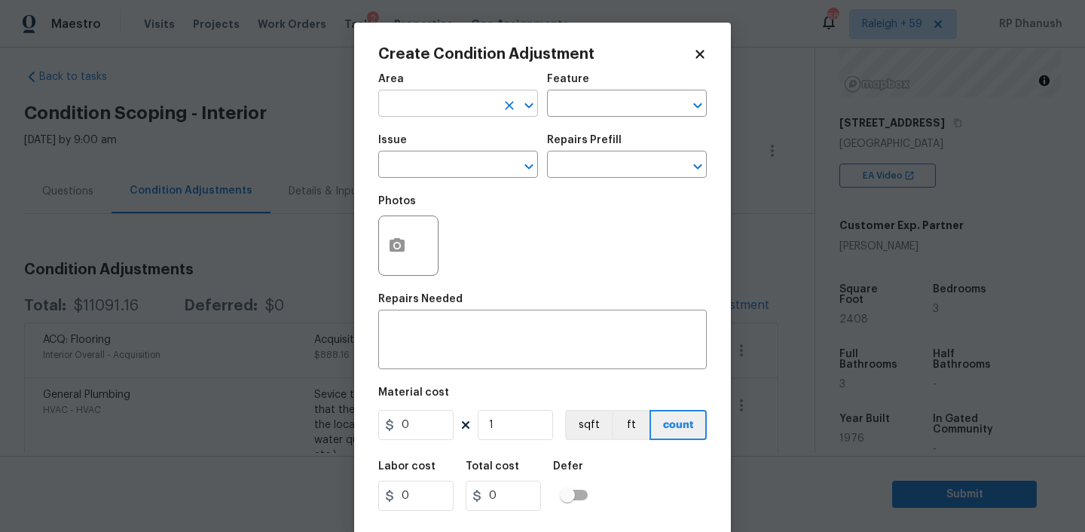
click at [432, 101] on input "text" at bounding box center [437, 104] width 118 height 23
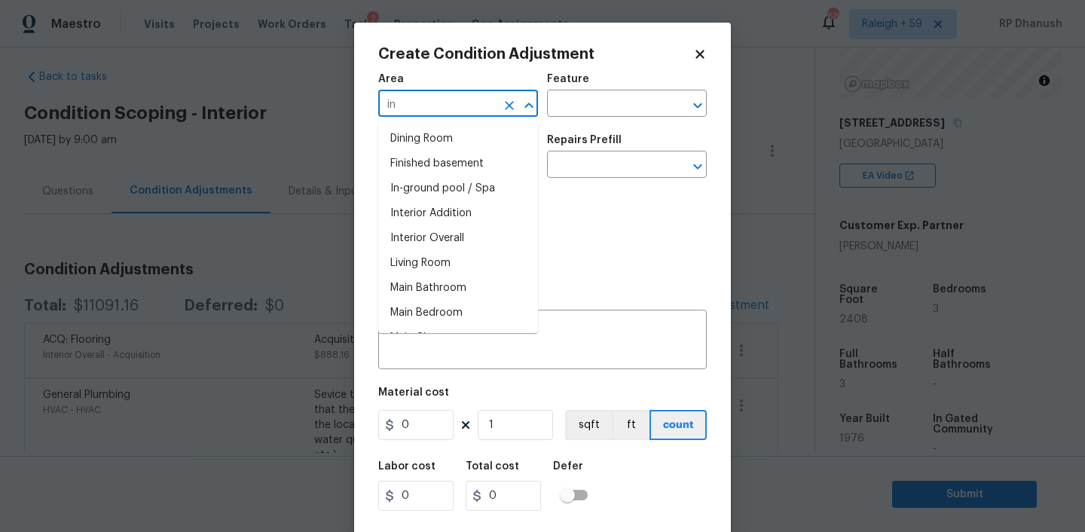
type input "in"
click at [165, 217] on body "Maestro Visits Projects Work Orders Tasks 2 Properties Geo Assignments 683 Rale…" at bounding box center [542, 266] width 1085 height 532
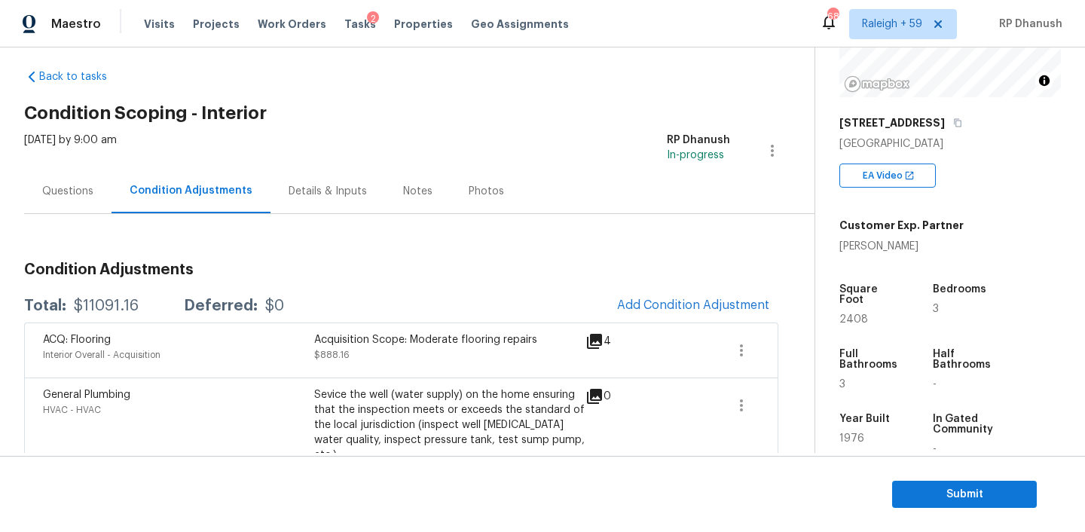
copy div "$11091.16"
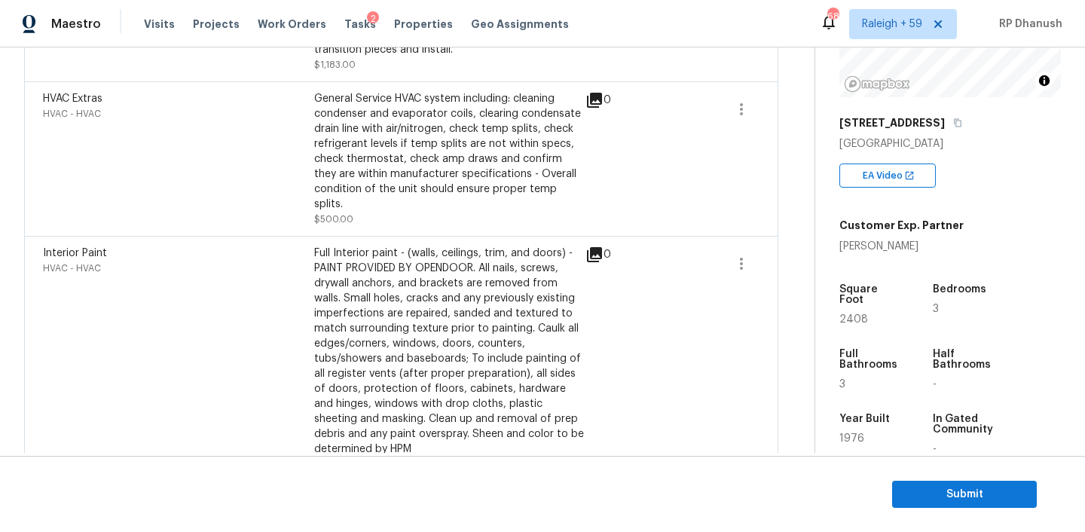
scroll to position [579, 0]
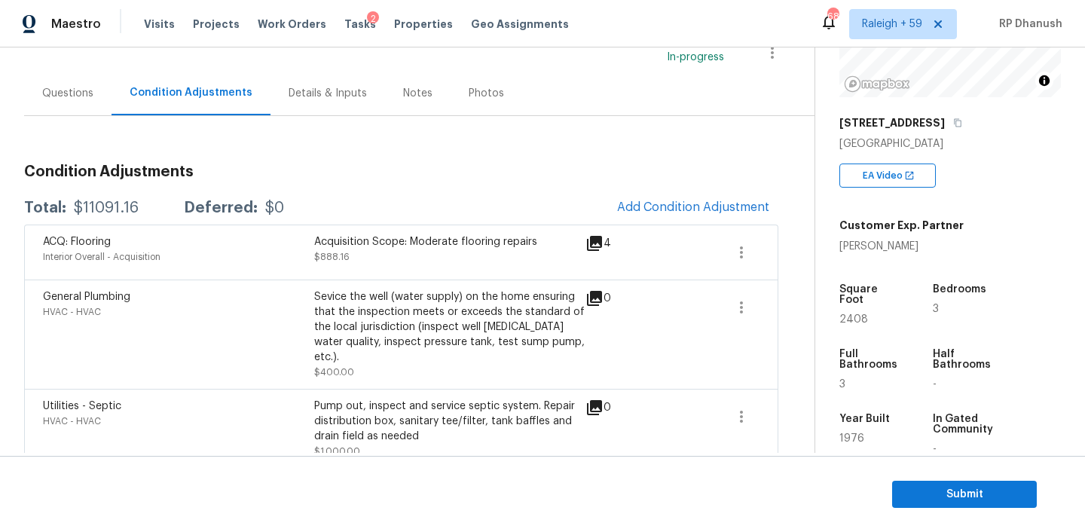
click at [68, 90] on div "Questions" at bounding box center [67, 93] width 51 height 15
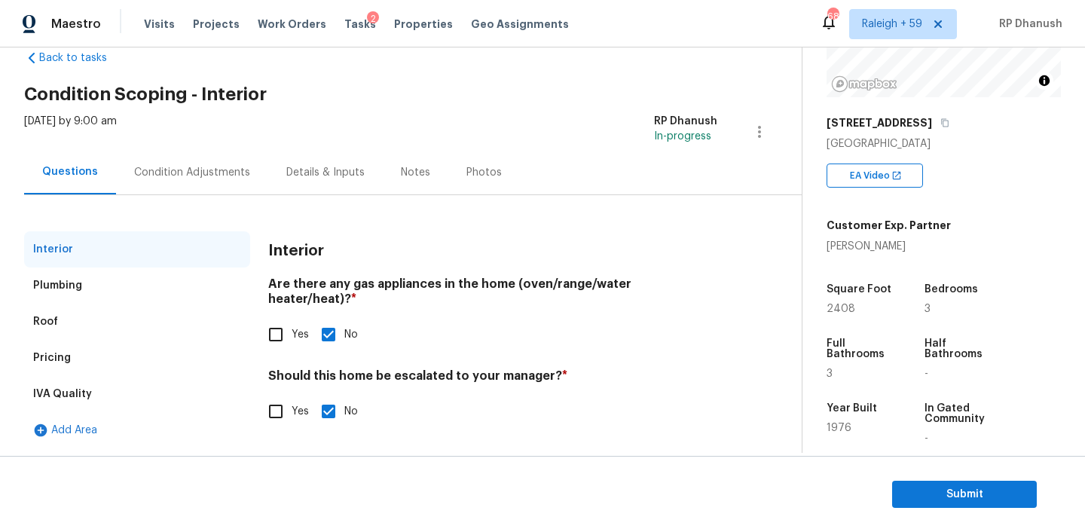
scroll to position [33, 0]
click at [211, 173] on div "Condition Adjustments" at bounding box center [192, 172] width 116 height 15
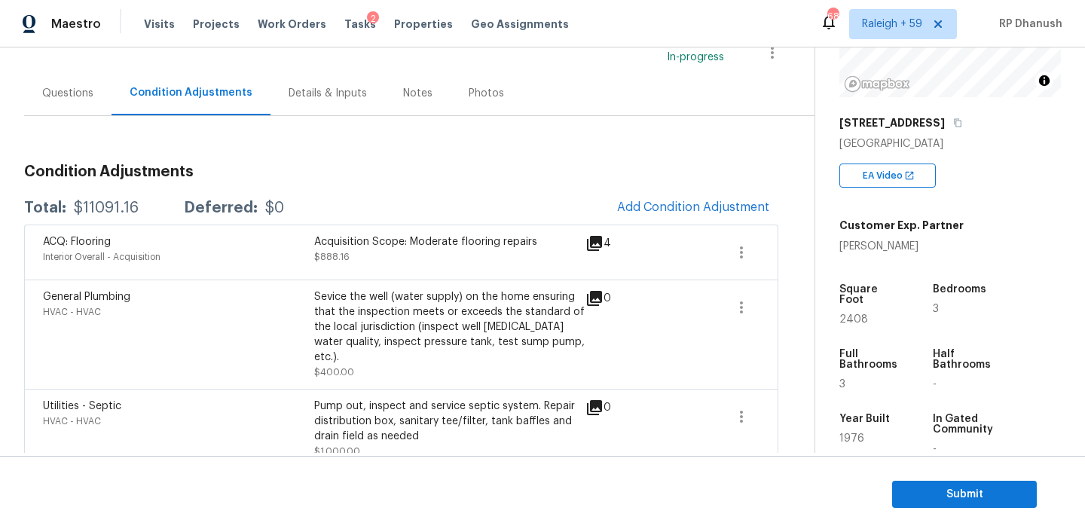
click at [97, 198] on div "Total: $11091.16 Deferred: $0 Add Condition Adjustment" at bounding box center [401, 207] width 754 height 33
copy div "$11091.16"
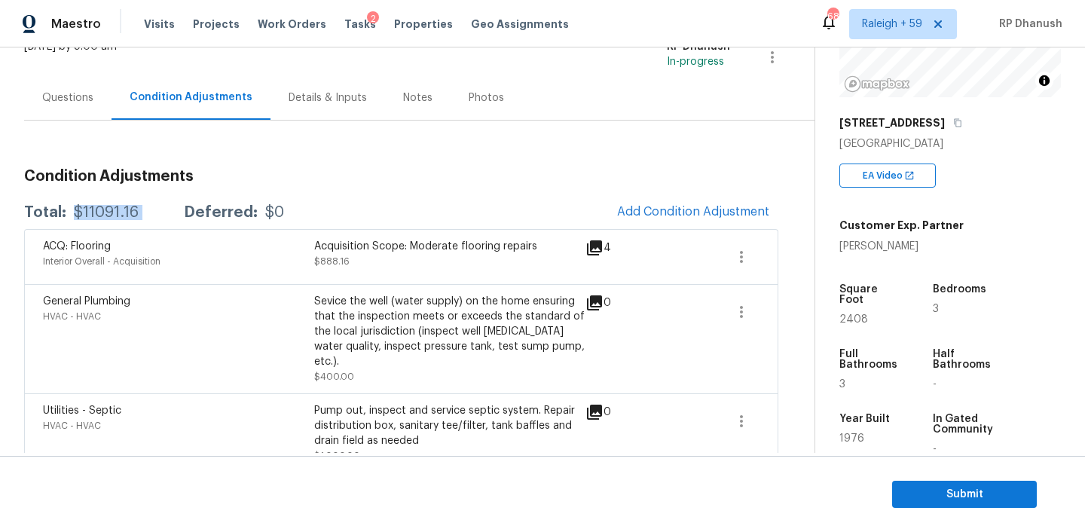
scroll to position [0, 0]
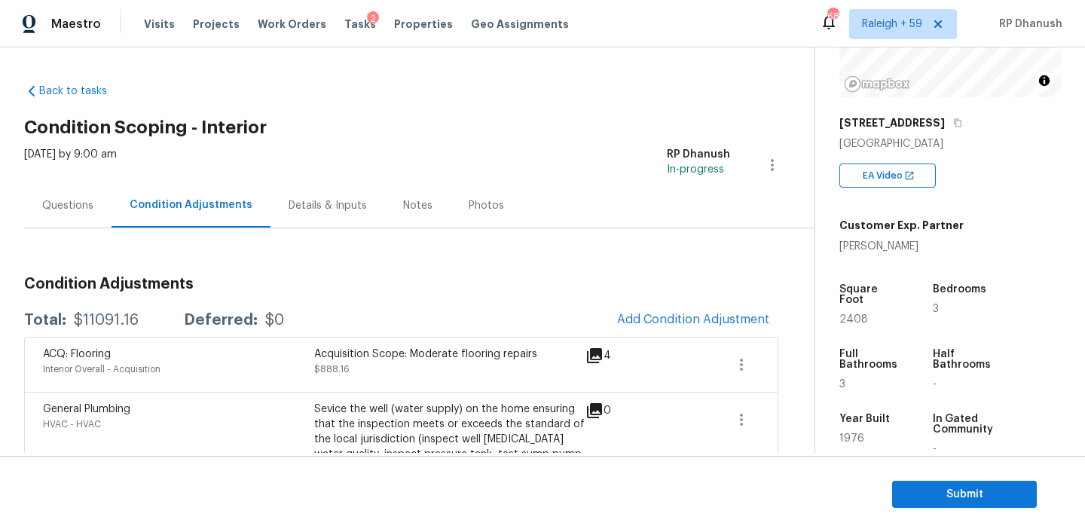
click at [61, 194] on div "Questions" at bounding box center [67, 205] width 87 height 44
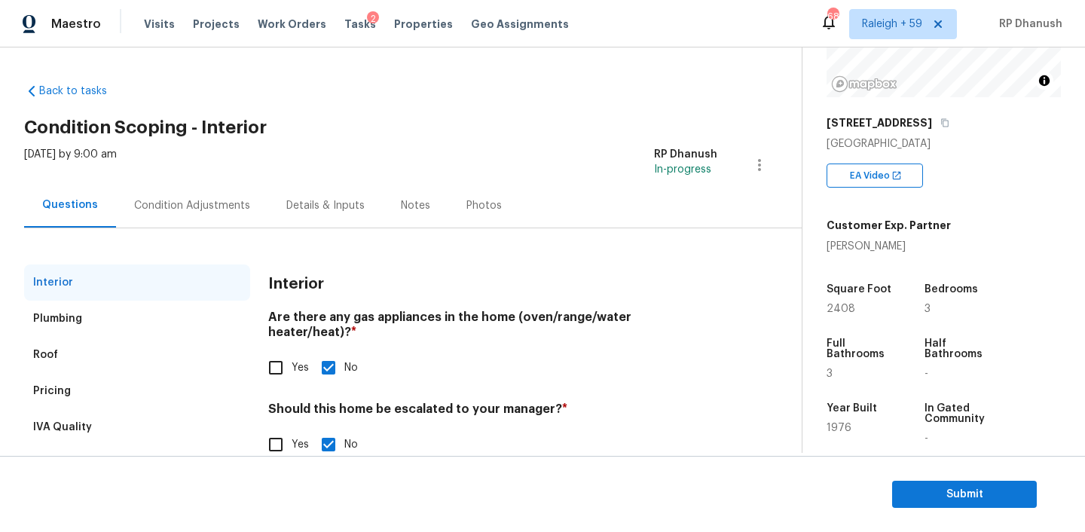
scroll to position [33, 0]
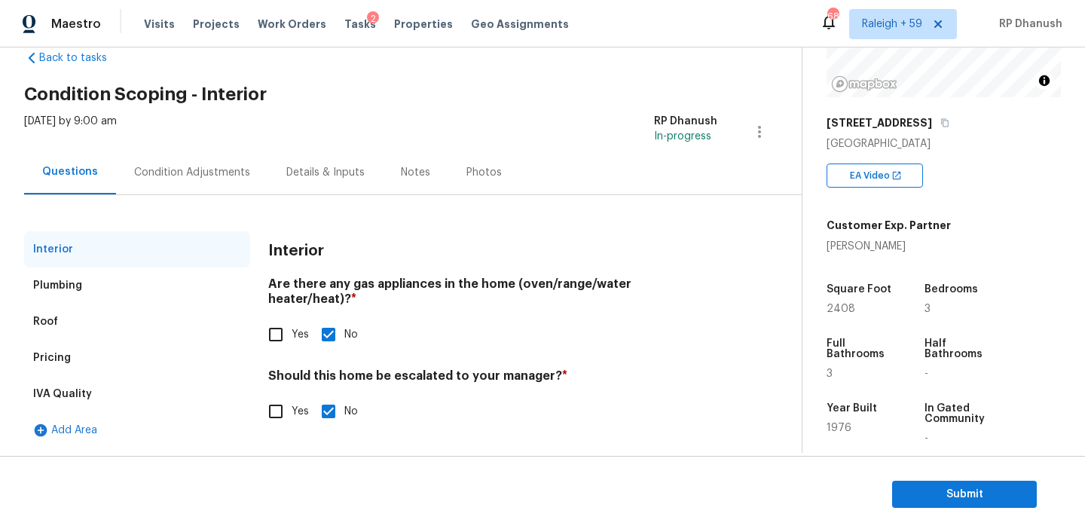
click at [93, 359] on div "Pricing" at bounding box center [137, 358] width 226 height 36
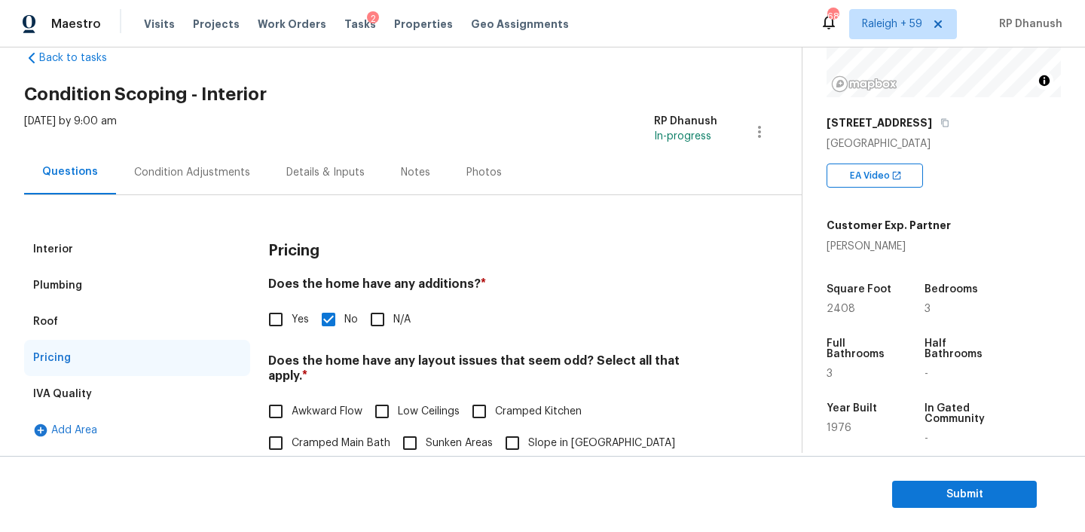
scroll to position [515, 0]
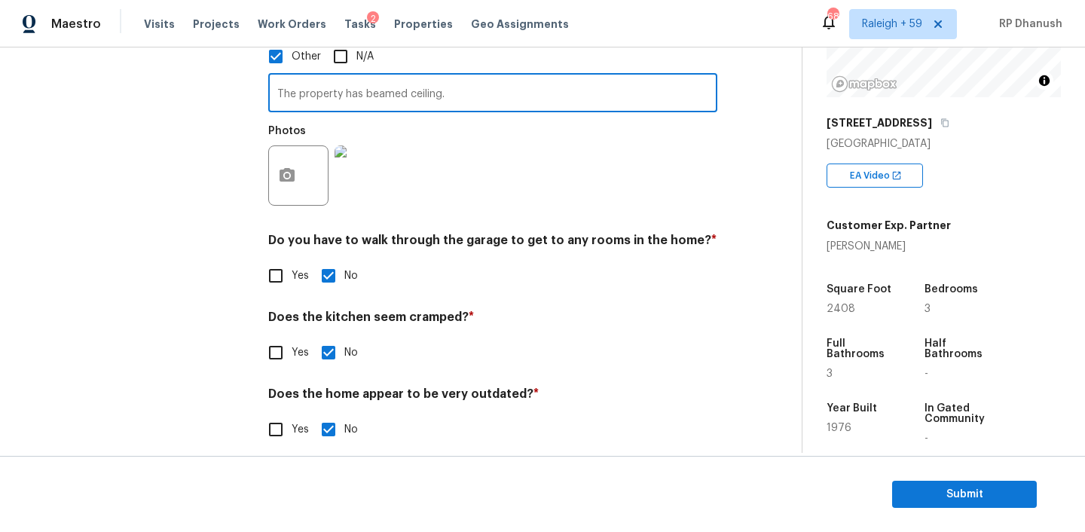
click at [438, 77] on input "The property has beamed ceiling." at bounding box center [492, 94] width 449 height 35
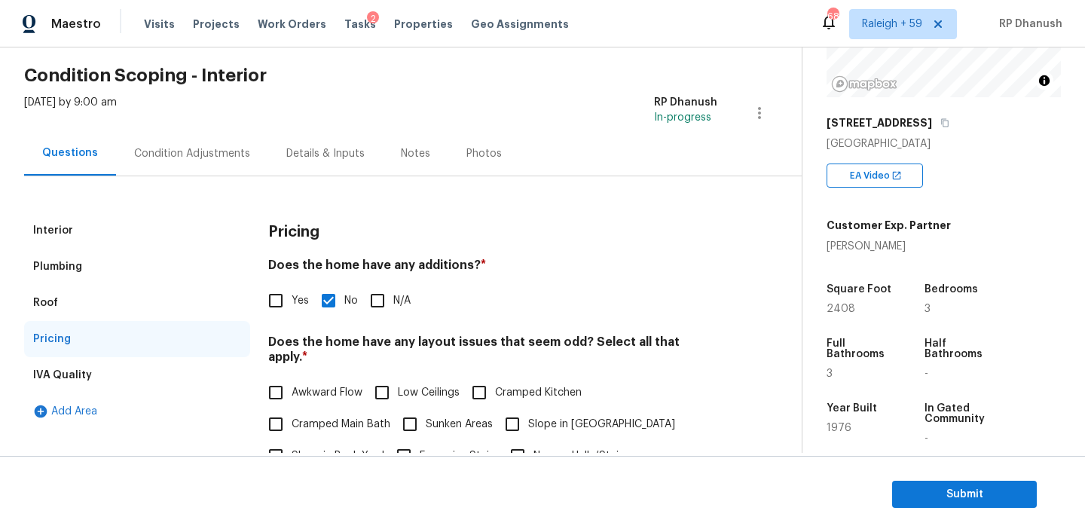
scroll to position [0, 0]
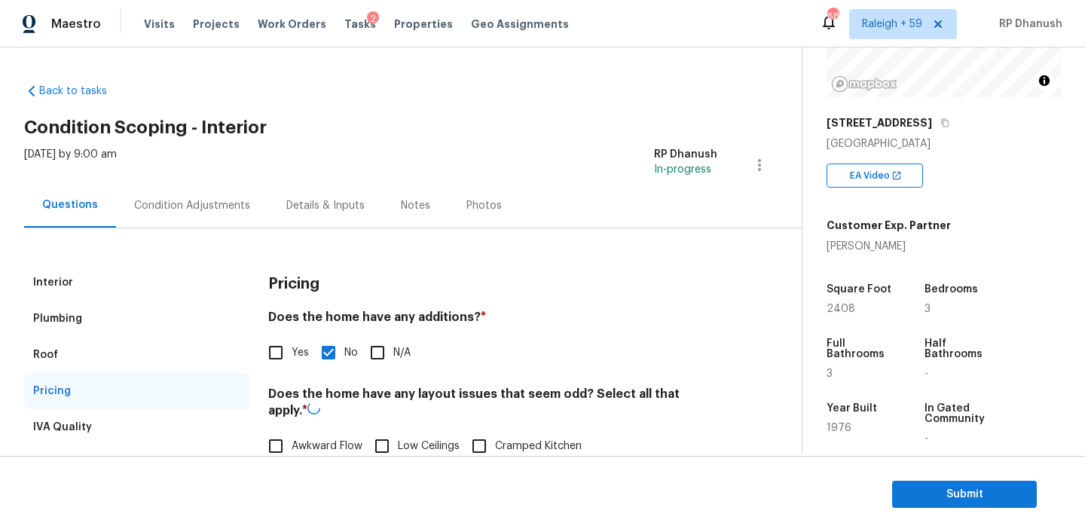
click at [196, 189] on div "Condition Adjustments" at bounding box center [192, 205] width 152 height 44
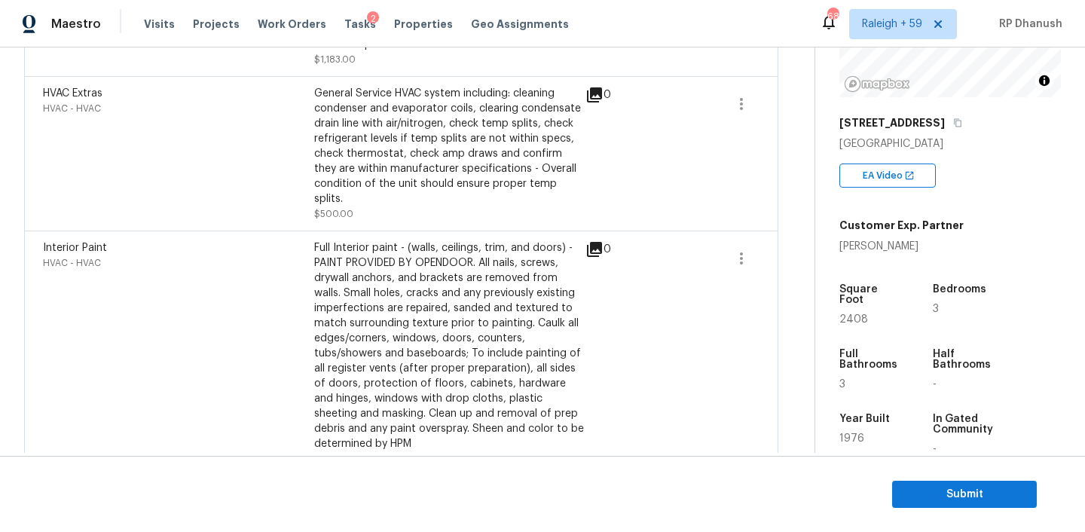
scroll to position [1006, 0]
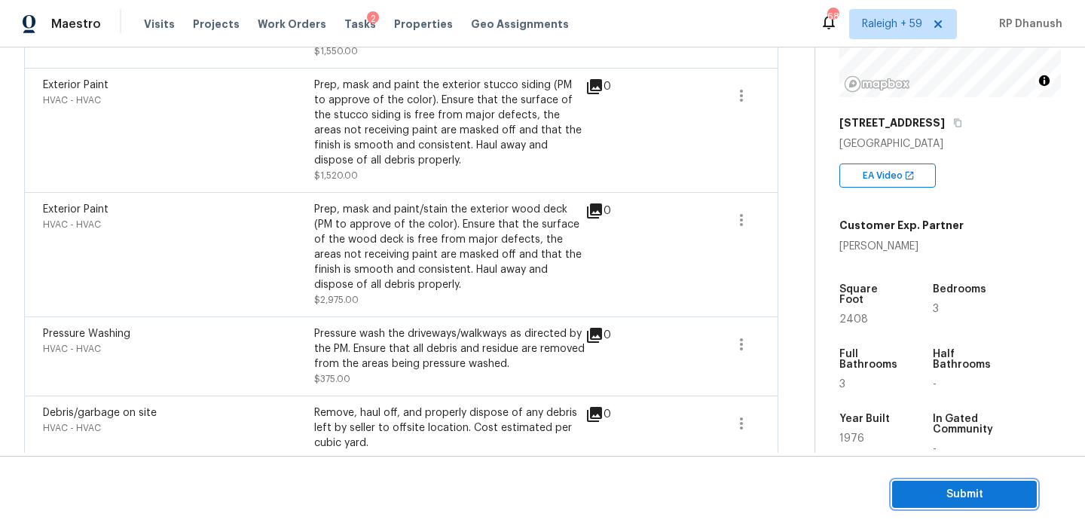
click at [948, 489] on span "Submit" at bounding box center [964, 494] width 121 height 19
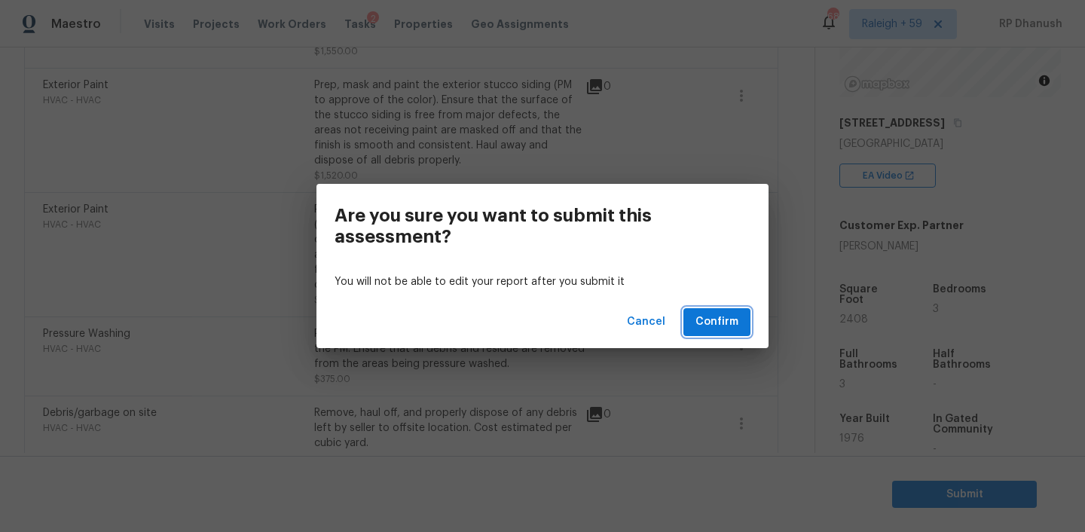
click at [709, 324] on span "Confirm" at bounding box center [716, 322] width 43 height 19
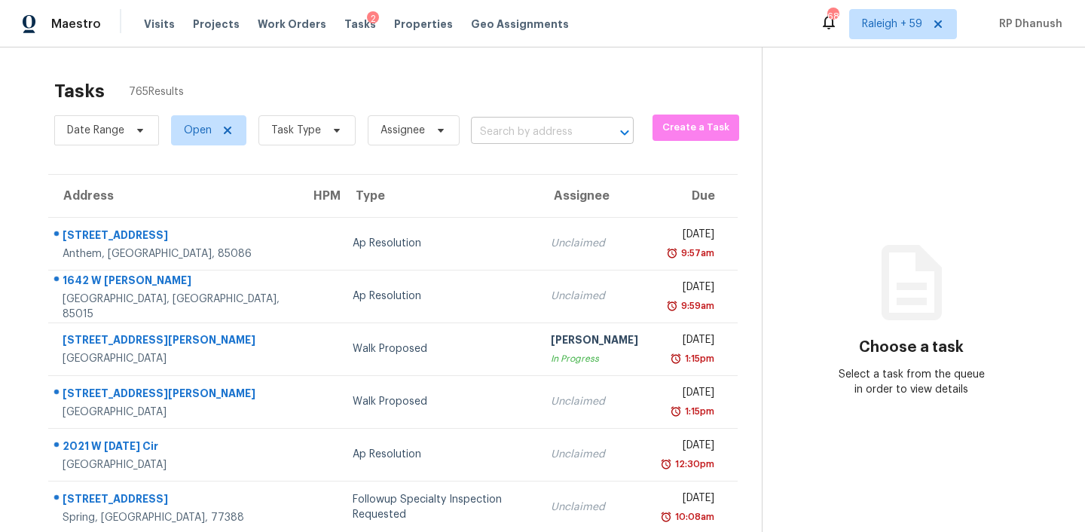
click at [556, 138] on input "text" at bounding box center [531, 132] width 121 height 23
paste input "[STREET_ADDRESS][PERSON_NAME]"
type input "[STREET_ADDRESS][PERSON_NAME]"
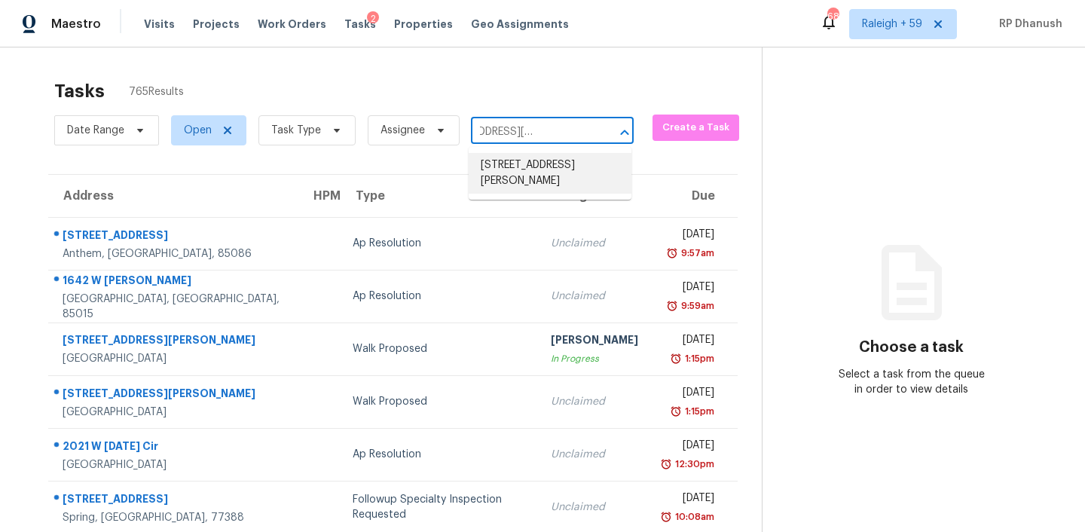
click at [597, 176] on li "[STREET_ADDRESS][PERSON_NAME]" at bounding box center [550, 173] width 163 height 41
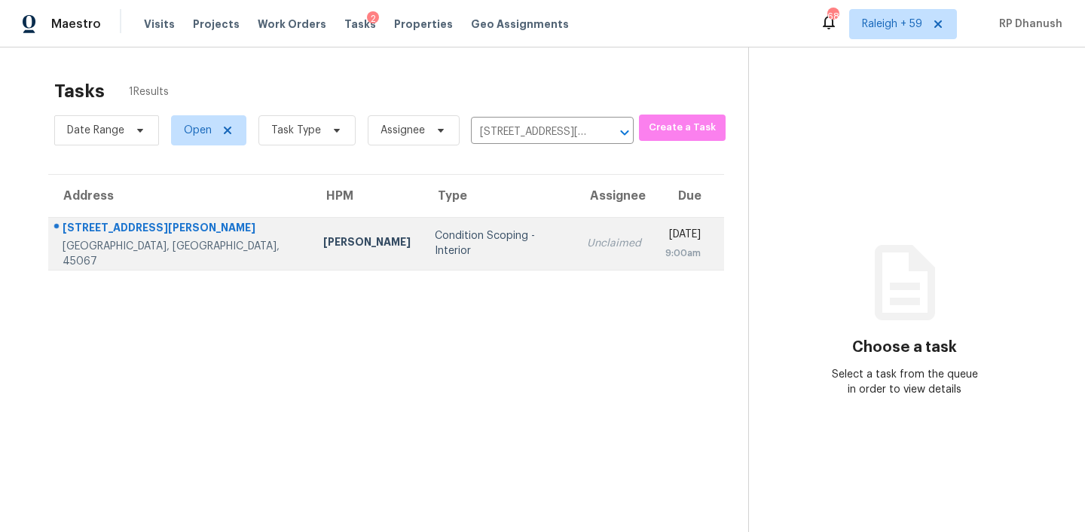
click at [665, 230] on div "Wed, Oct 8th 2025" at bounding box center [682, 236] width 35 height 19
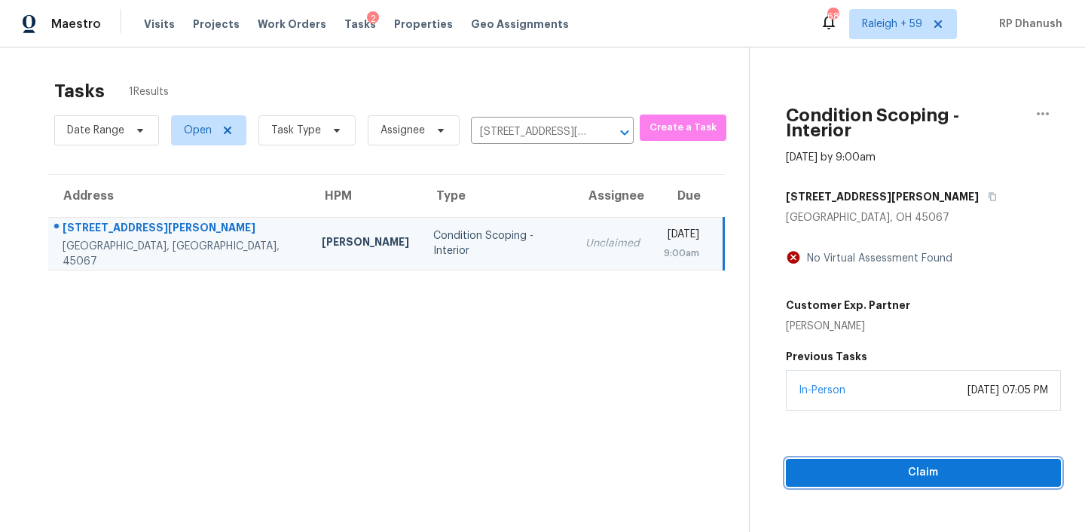
click at [904, 459] on button "Claim" at bounding box center [923, 473] width 275 height 28
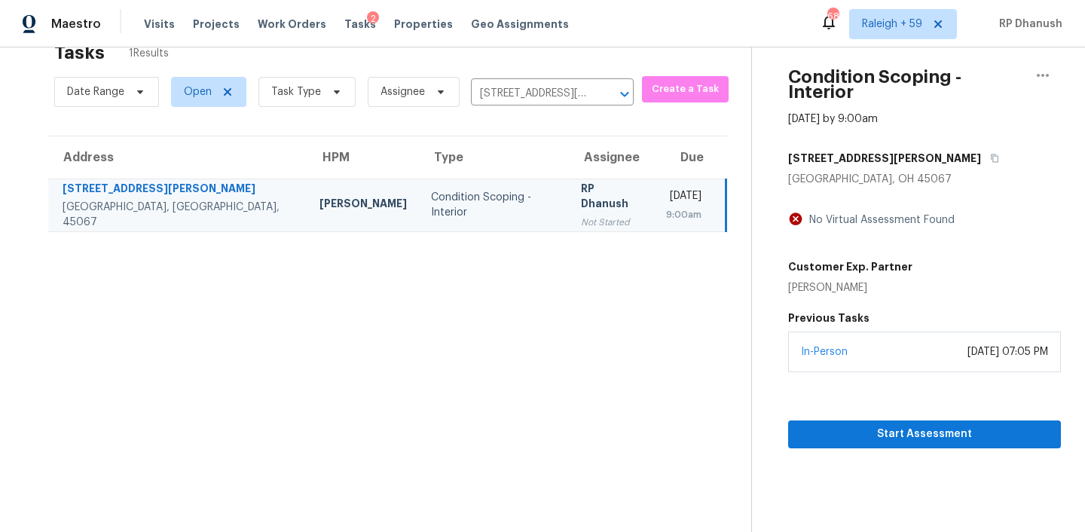
scroll to position [47, 0]
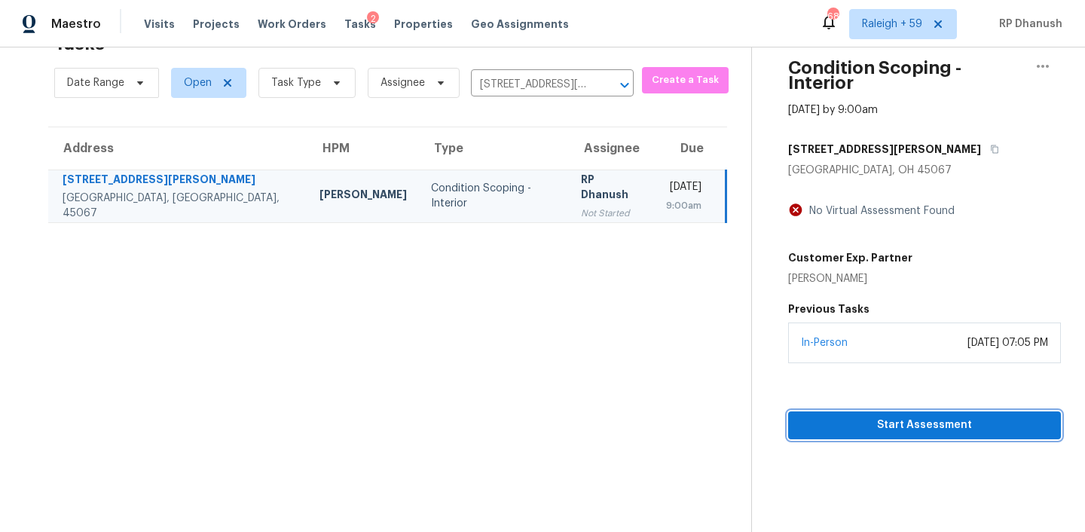
click at [866, 416] on span "Start Assessment" at bounding box center [924, 425] width 249 height 19
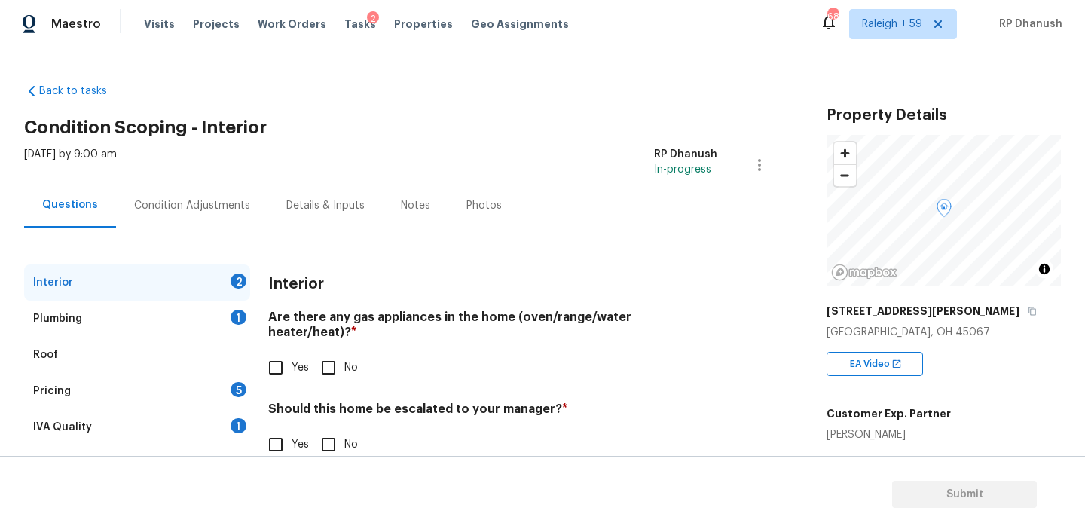
scroll to position [33, 0]
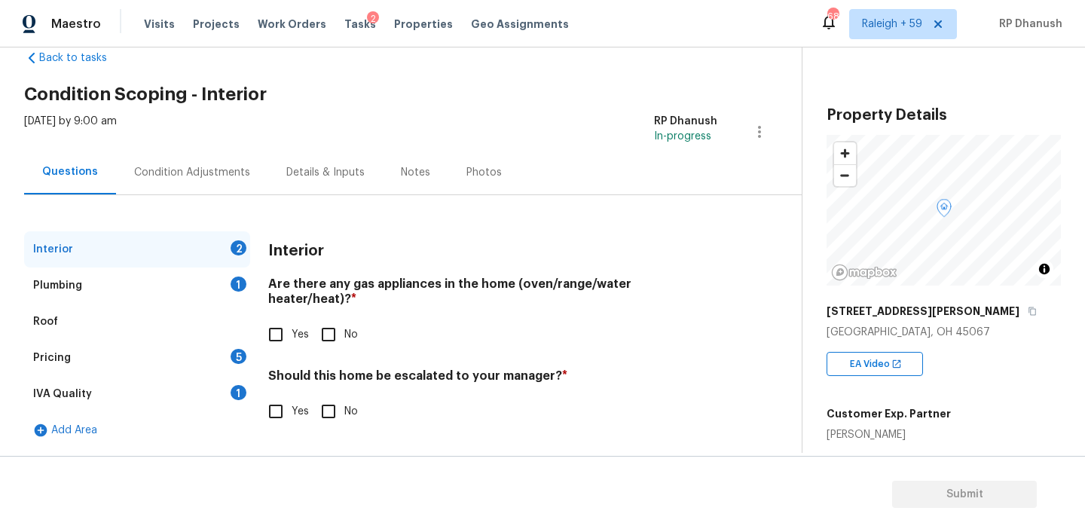
click at [285, 327] on input "Yes" at bounding box center [276, 335] width 32 height 32
checkbox input "true"
click at [327, 408] on input "No" at bounding box center [329, 413] width 32 height 32
checkbox input "true"
drag, startPoint x: 231, startPoint y: 384, endPoint x: 252, endPoint y: 366, distance: 28.4
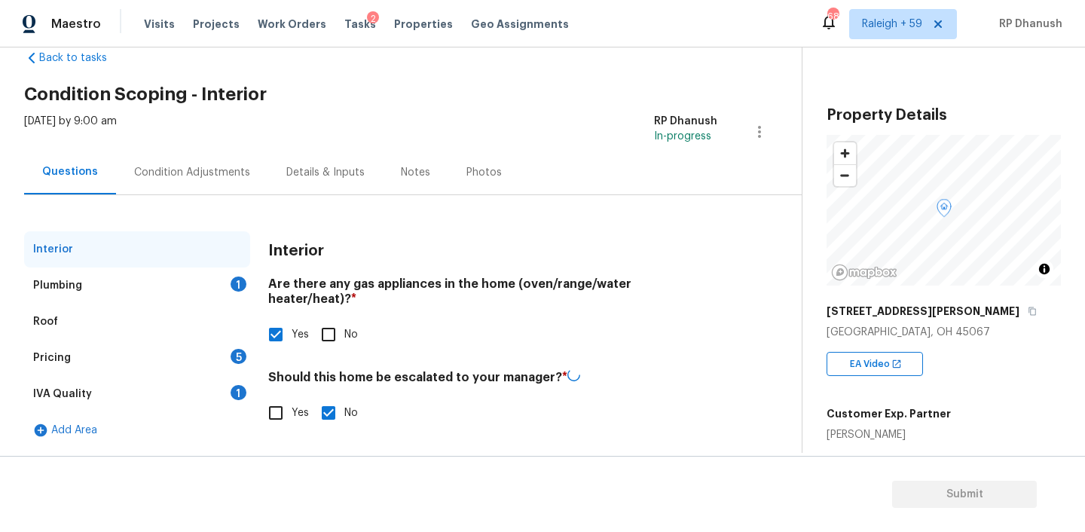
click at [231, 384] on div "IVA Quality 1" at bounding box center [137, 394] width 226 height 36
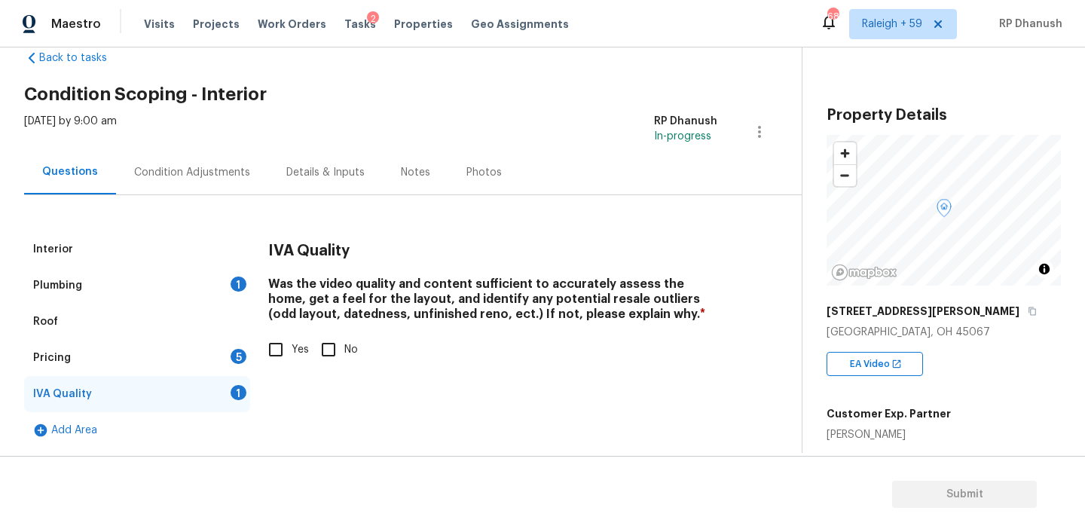
click at [282, 351] on input "Yes" at bounding box center [276, 350] width 32 height 32
checkbox input "true"
click at [218, 357] on div "Pricing 5" at bounding box center [137, 358] width 226 height 36
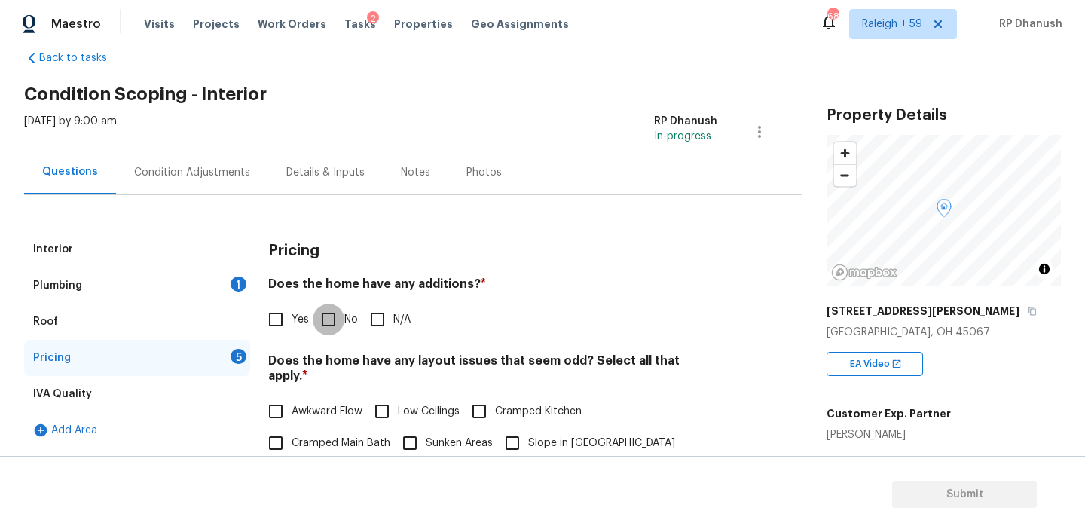
click at [320, 326] on input "No" at bounding box center [329, 320] width 32 height 32
checkbox input "true"
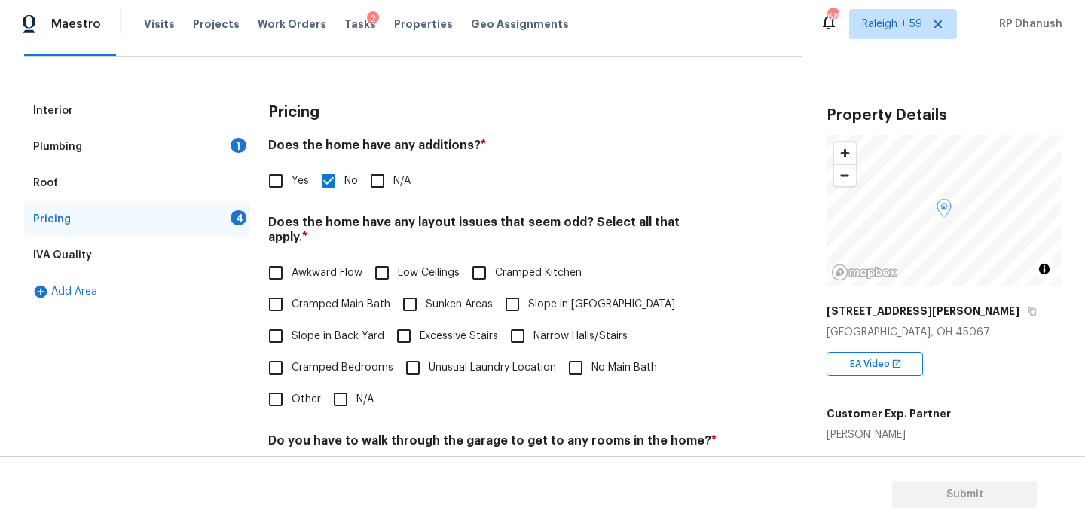
click at [298, 328] on span "Slope in Back Yard" at bounding box center [338, 336] width 93 height 16
click at [292, 323] on input "Slope in Back Yard" at bounding box center [276, 336] width 32 height 32
checkbox input "true"
click at [527, 300] on label "Slope in [GEOGRAPHIC_DATA]" at bounding box center [585, 305] width 179 height 32
click at [527, 300] on input "Slope in [GEOGRAPHIC_DATA]" at bounding box center [512, 305] width 32 height 32
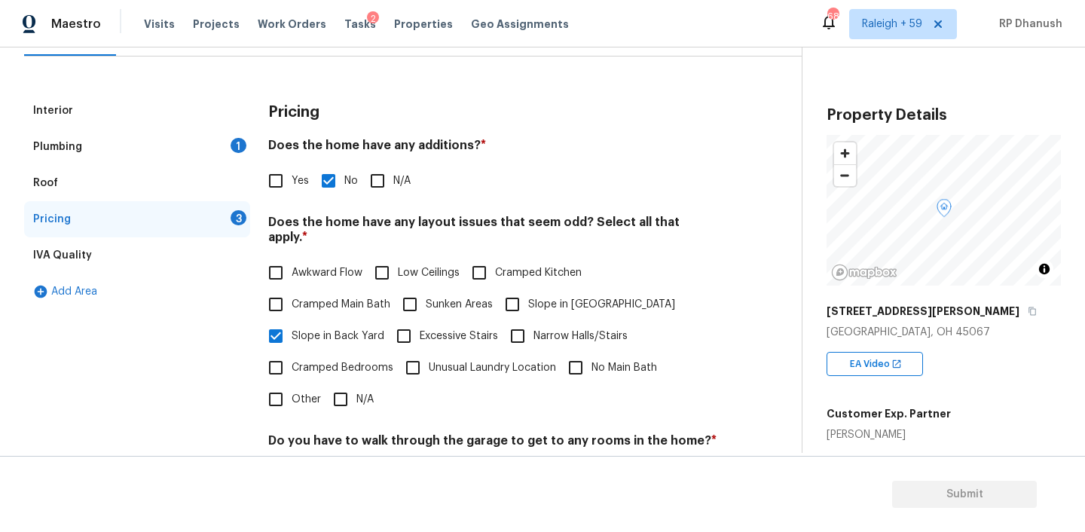
checkbox input "true"
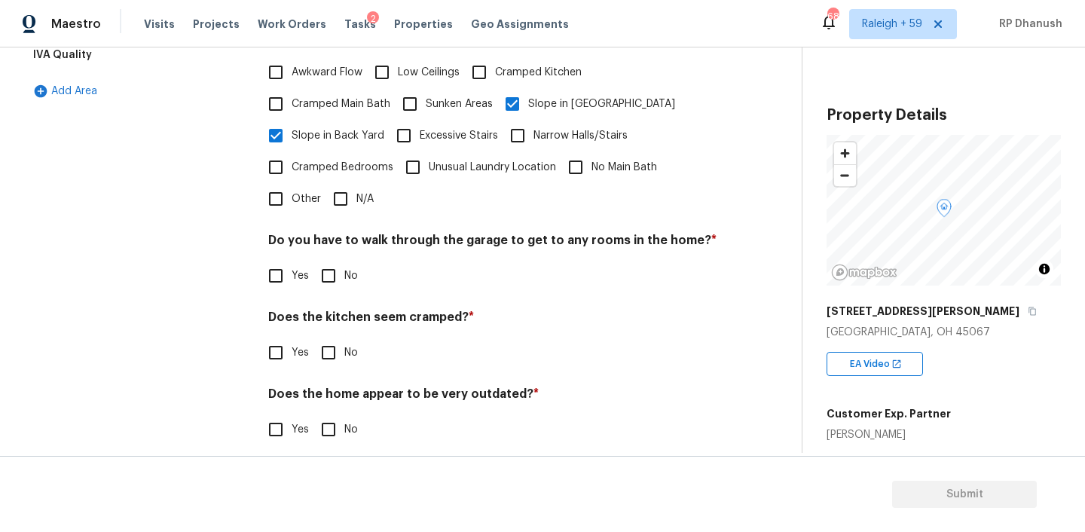
click at [343, 260] on input "No" at bounding box center [329, 276] width 32 height 32
checkbox input "true"
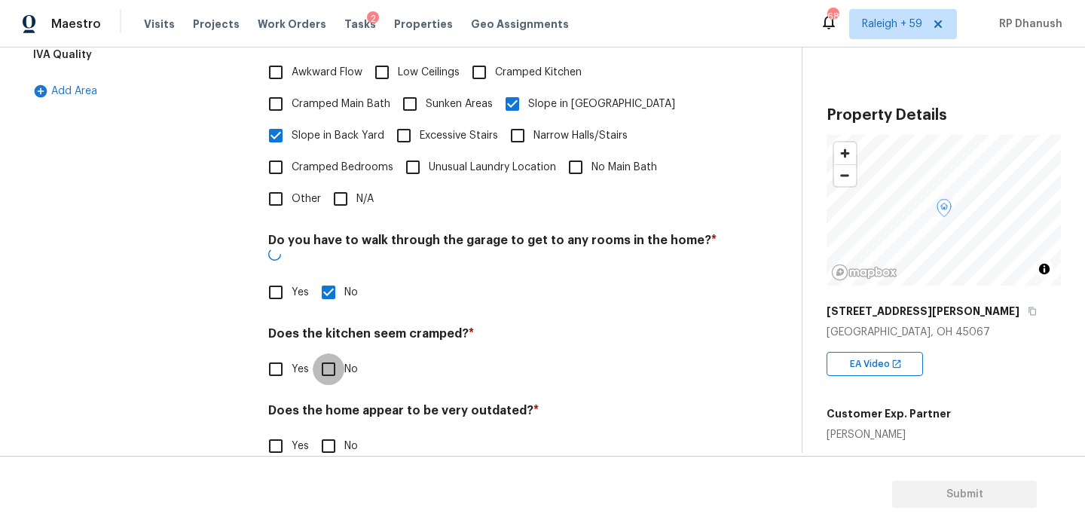
click at [326, 353] on input "No" at bounding box center [329, 369] width 32 height 32
checkbox input "true"
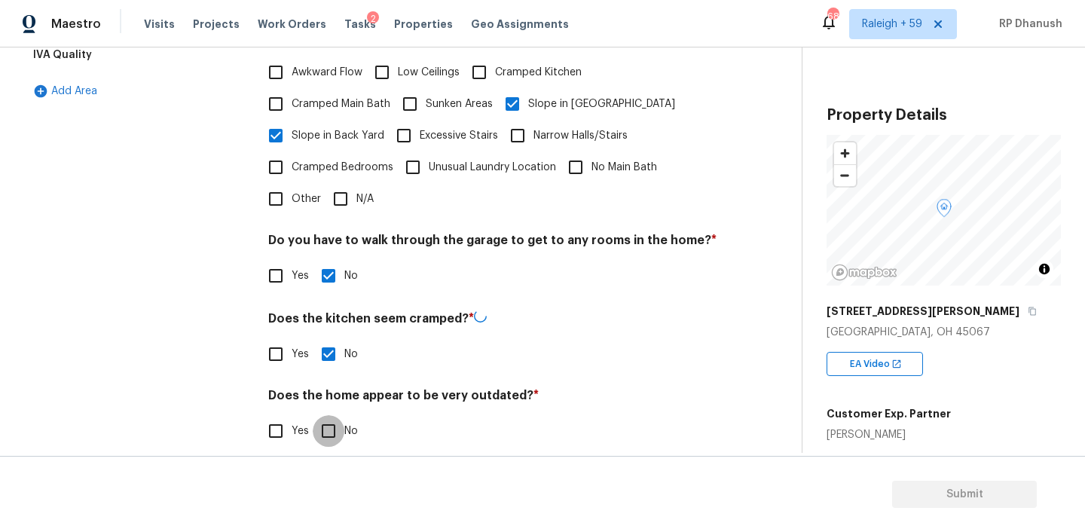
click at [326, 415] on input "No" at bounding box center [329, 431] width 32 height 32
checkbox input "true"
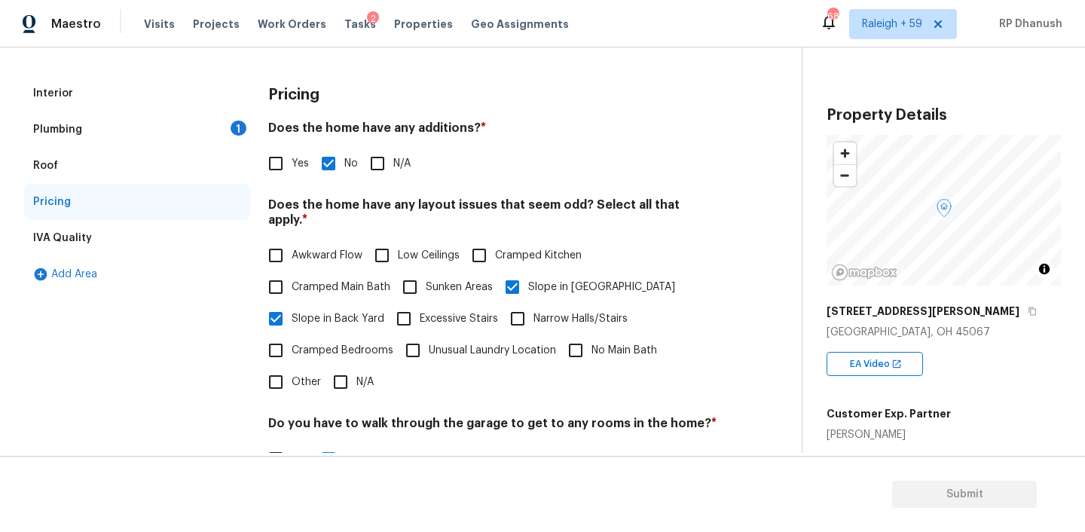
click at [231, 138] on div "Plumbing 1" at bounding box center [137, 129] width 226 height 36
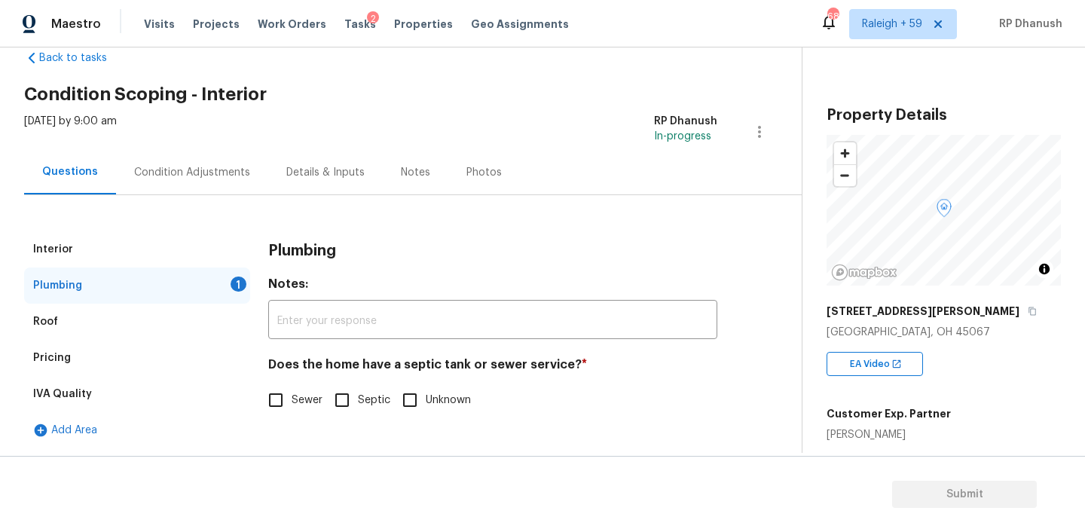
scroll to position [33, 0]
click at [303, 423] on div "Plumbing Notes: ​ Does the home have a septic tank or sewer service? * Sewer Se…" at bounding box center [492, 332] width 449 height 203
click at [301, 395] on span "Sewer" at bounding box center [307, 400] width 31 height 16
click at [292, 395] on input "Sewer" at bounding box center [276, 400] width 32 height 32
checkbox input "true"
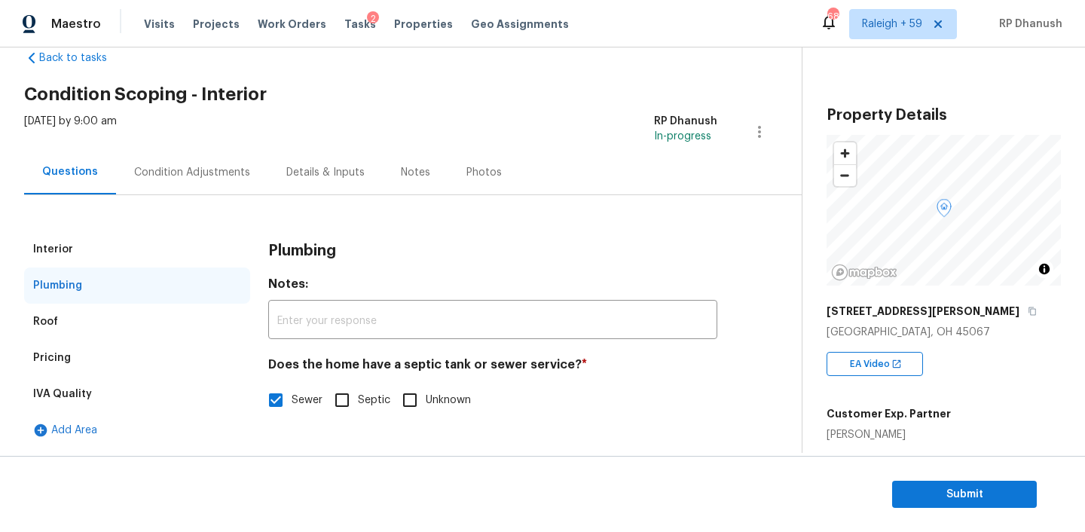
scroll to position [0, 0]
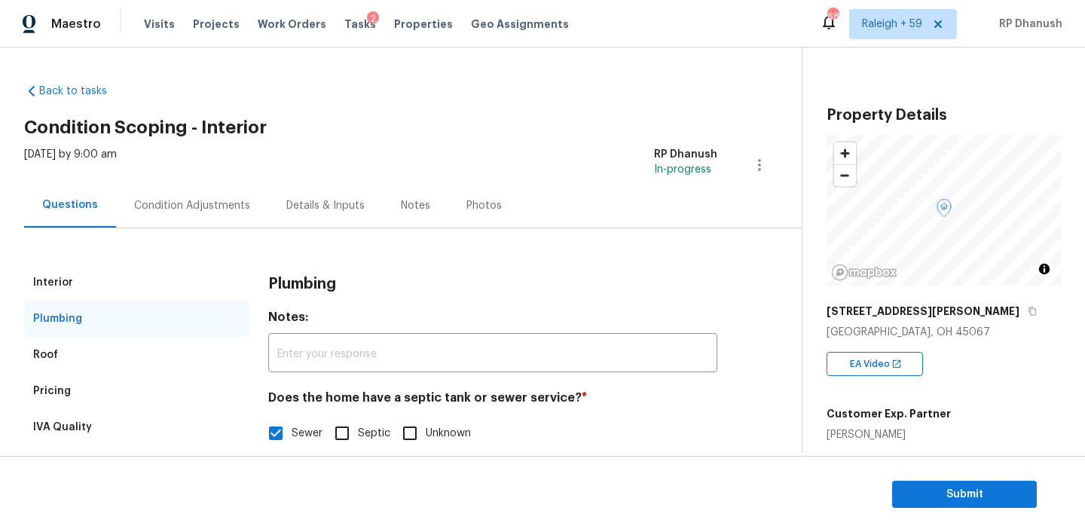
click at [225, 206] on div "Condition Adjustments" at bounding box center [192, 205] width 116 height 15
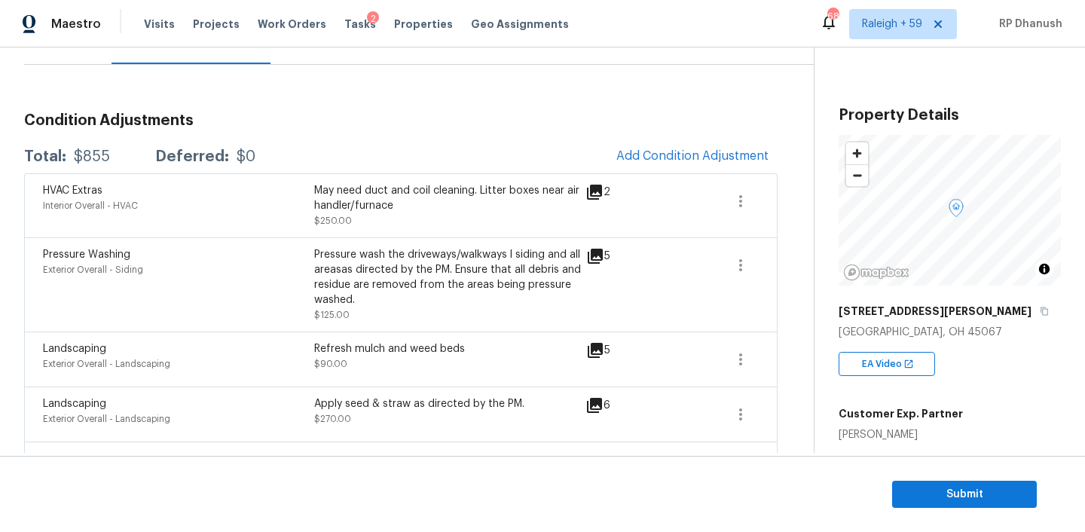
scroll to position [136, 0]
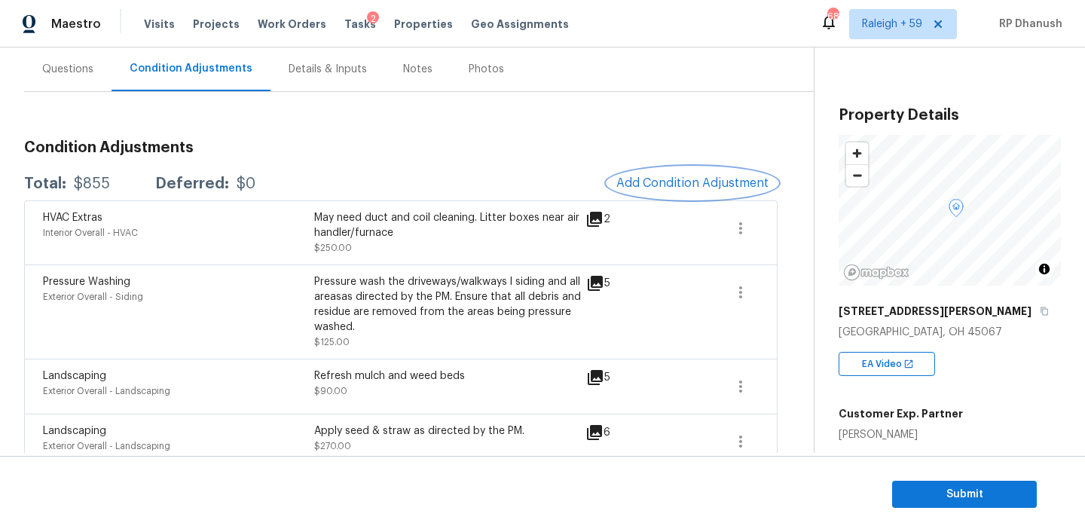
click at [696, 190] on button "Add Condition Adjustment" at bounding box center [692, 183] width 170 height 32
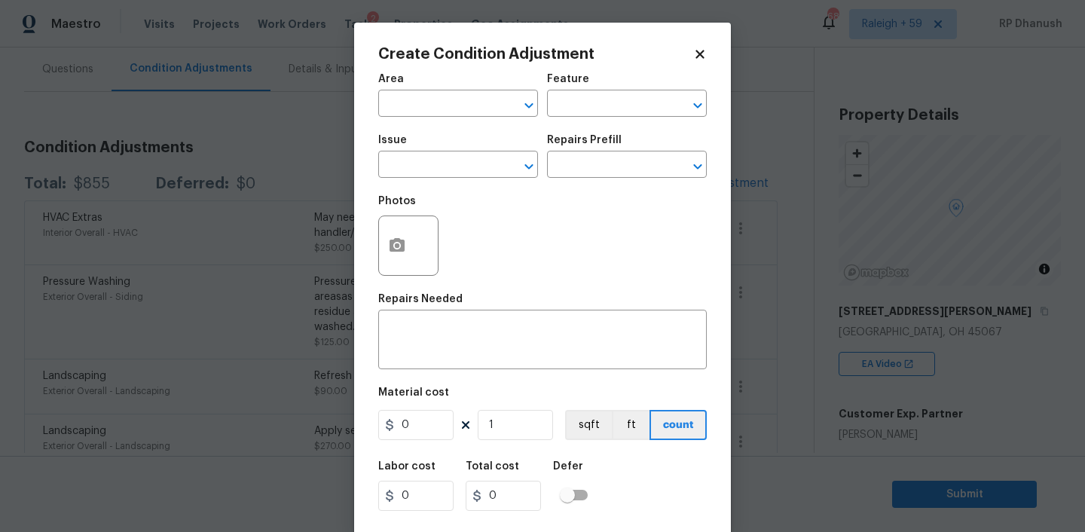
click at [1082, 354] on body "Maestro Visits Projects Work Orders Tasks 2 Properties Geo Assignments 683 Rale…" at bounding box center [542, 266] width 1085 height 532
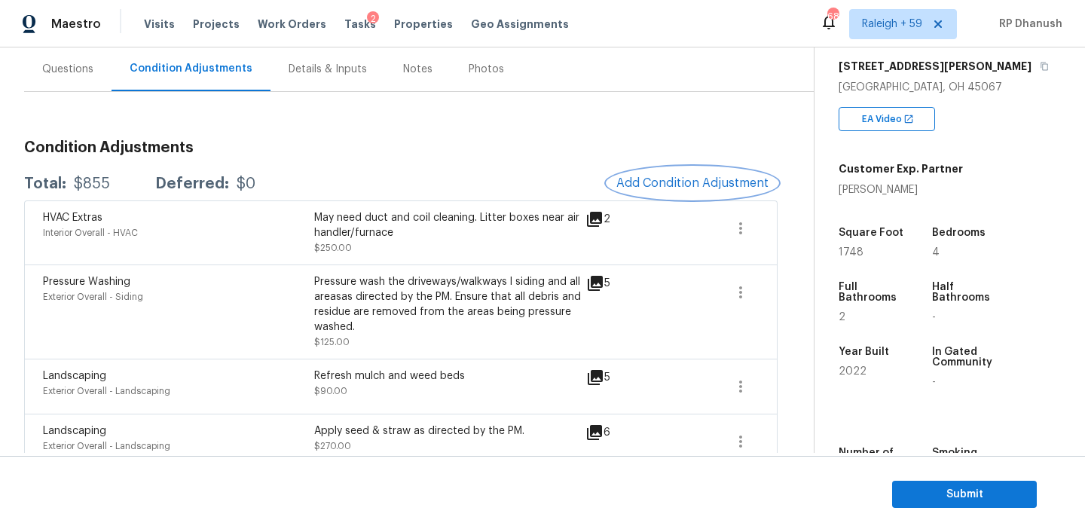
scroll to position [251, 0]
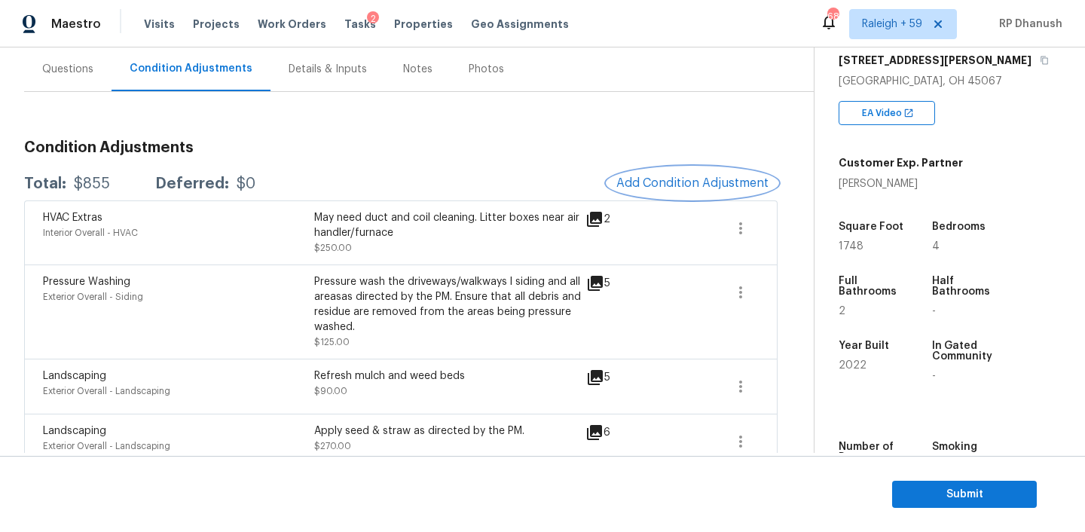
click at [692, 179] on span "Add Condition Adjustment" at bounding box center [692, 183] width 152 height 14
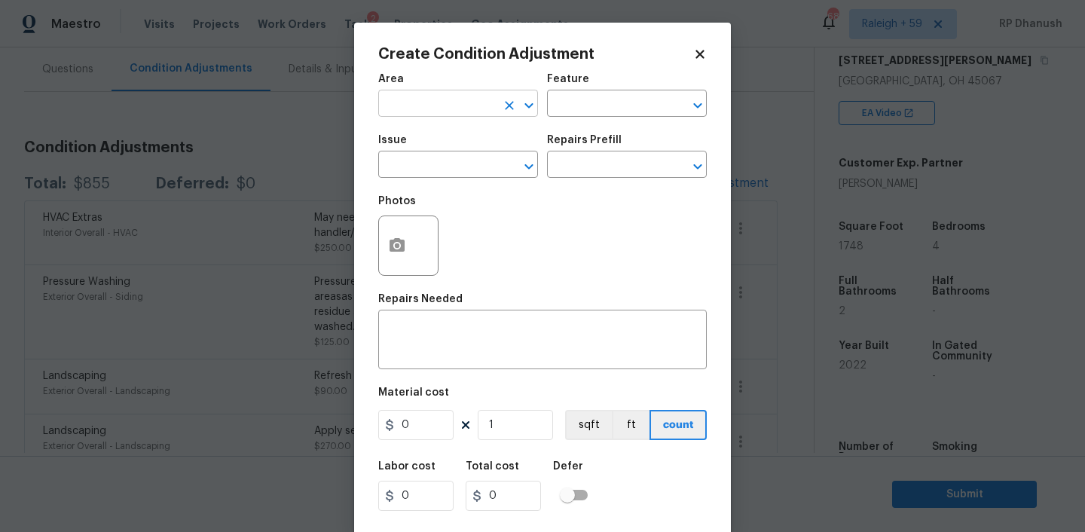
click at [478, 107] on input "text" at bounding box center [437, 104] width 118 height 23
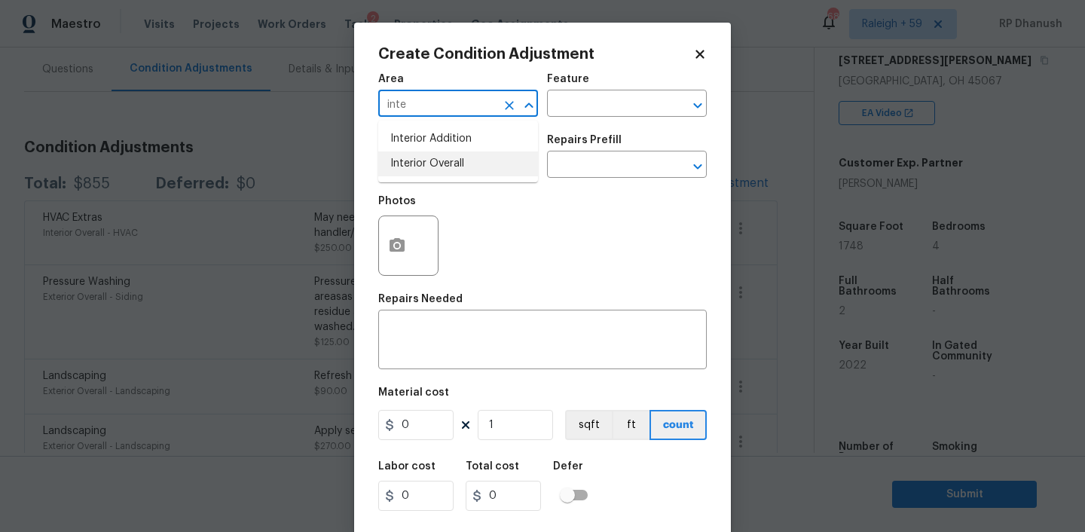
click at [456, 161] on li "Interior Overall" at bounding box center [458, 163] width 160 height 25
type input "Interior Overall"
click at [593, 102] on input "text" at bounding box center [606, 104] width 118 height 23
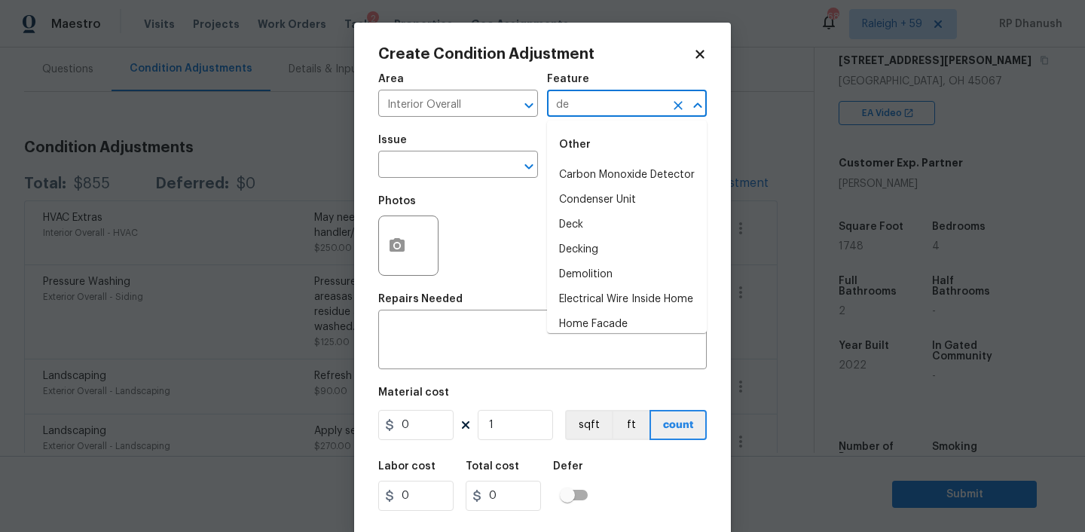
type input "d"
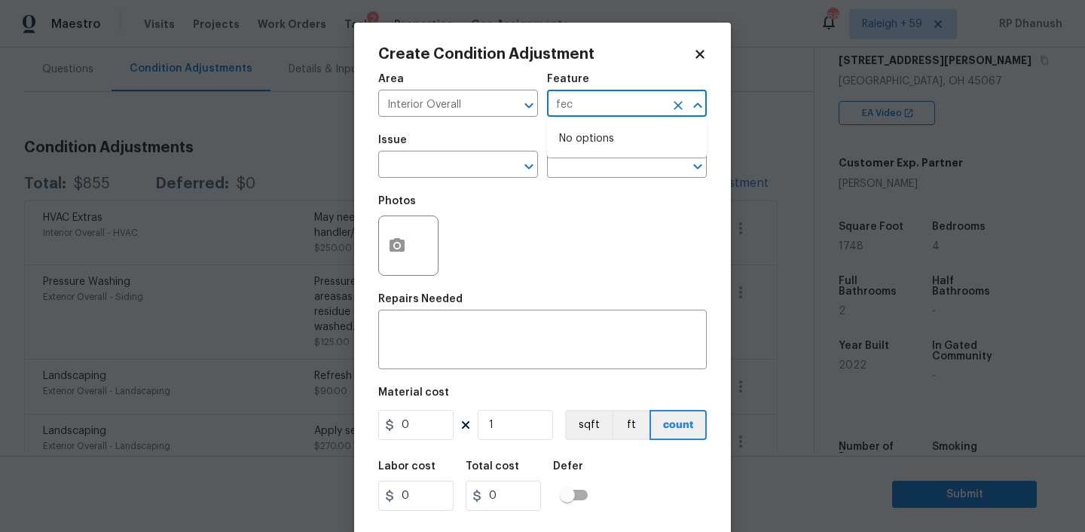
type input "fece"
click at [569, 168] on li "Odor" at bounding box center [627, 175] width 160 height 25
type input "Odor"
click at [474, 168] on input "text" at bounding box center [437, 165] width 118 height 23
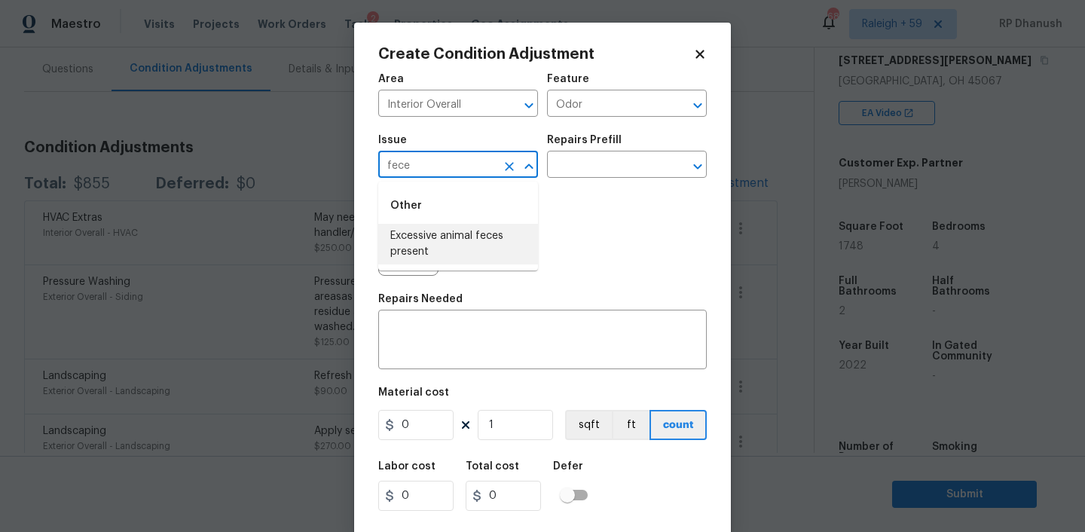
drag, startPoint x: 455, startPoint y: 228, endPoint x: 522, endPoint y: 193, distance: 75.8
click at [472, 215] on li "Other Excessive animal feces present" at bounding box center [458, 226] width 160 height 77
type input "fece"
click at [603, 176] on input "text" at bounding box center [606, 165] width 118 height 23
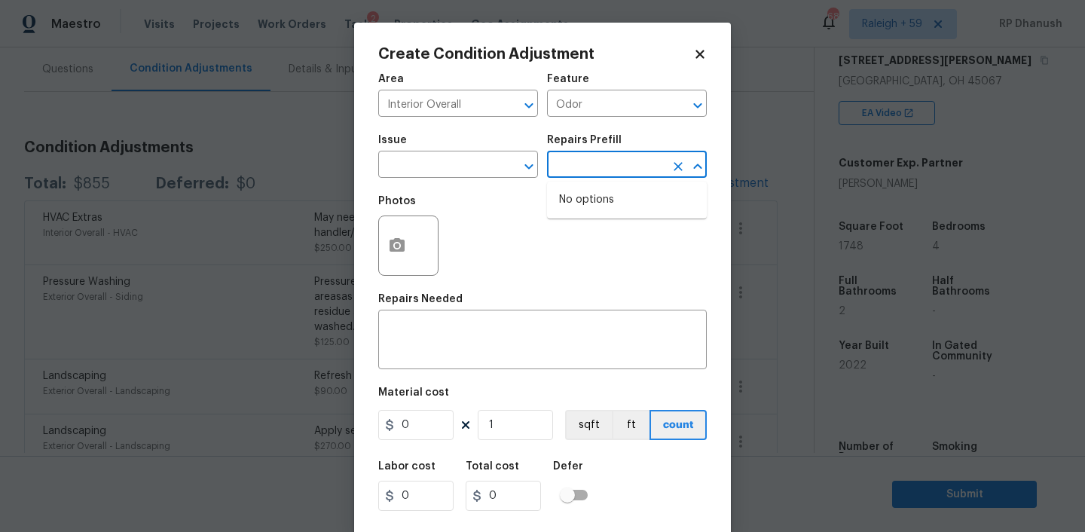
click at [466, 146] on div "Issue" at bounding box center [458, 145] width 160 height 20
click at [457, 163] on input "text" at bounding box center [437, 165] width 118 height 23
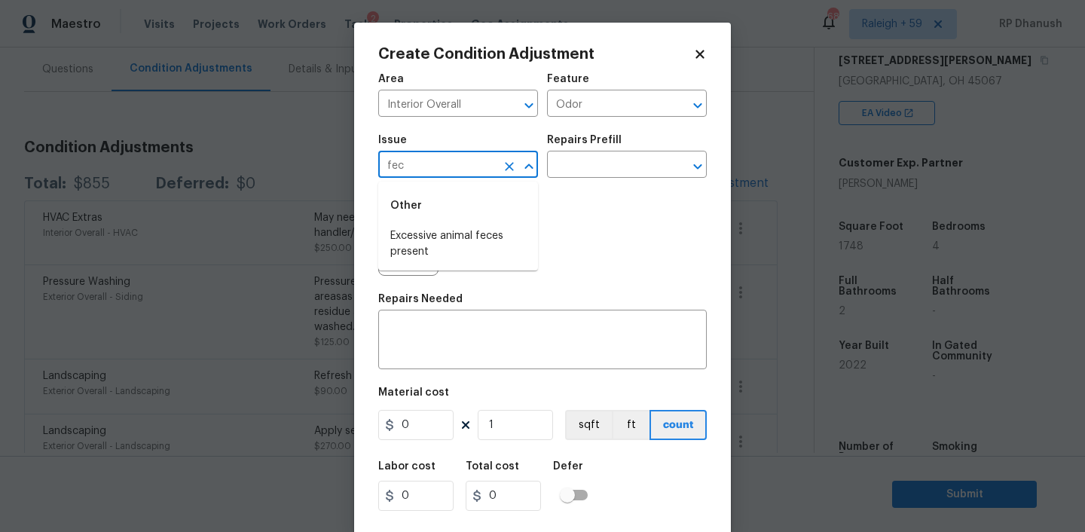
click at [462, 233] on li "Excessive animal feces present" at bounding box center [458, 244] width 160 height 41
type input "Excessive animal feces present"
click at [577, 176] on input "text" at bounding box center [606, 165] width 118 height 23
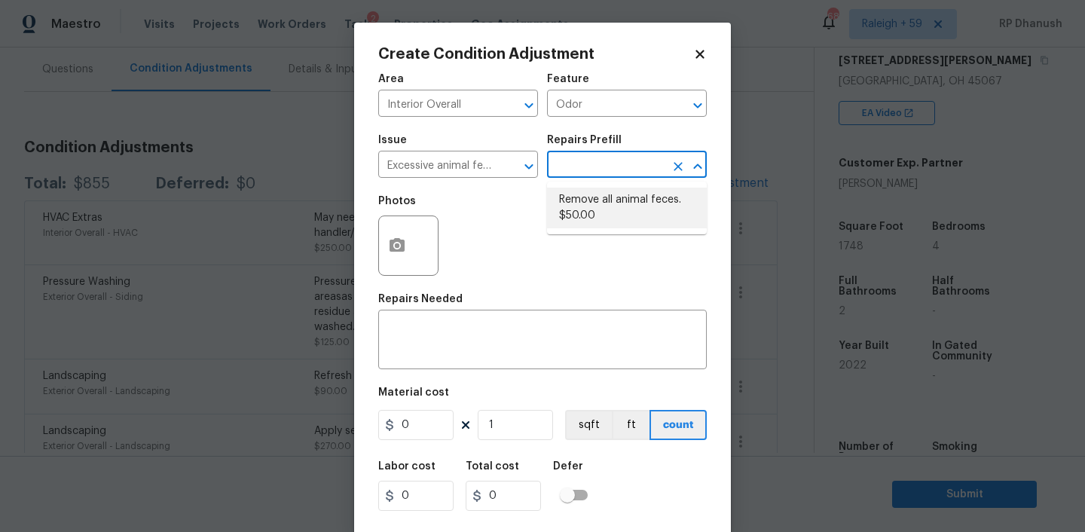
click at [623, 221] on li "Remove all animal feces. $50.00" at bounding box center [627, 208] width 160 height 41
type textarea "Remove all animal feces."
type input "50"
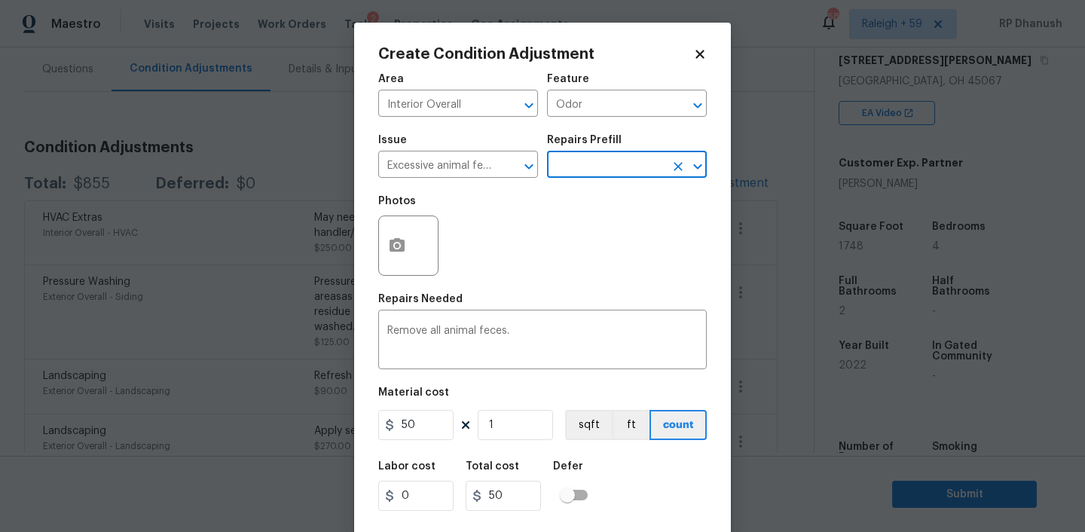
scroll to position [31, 0]
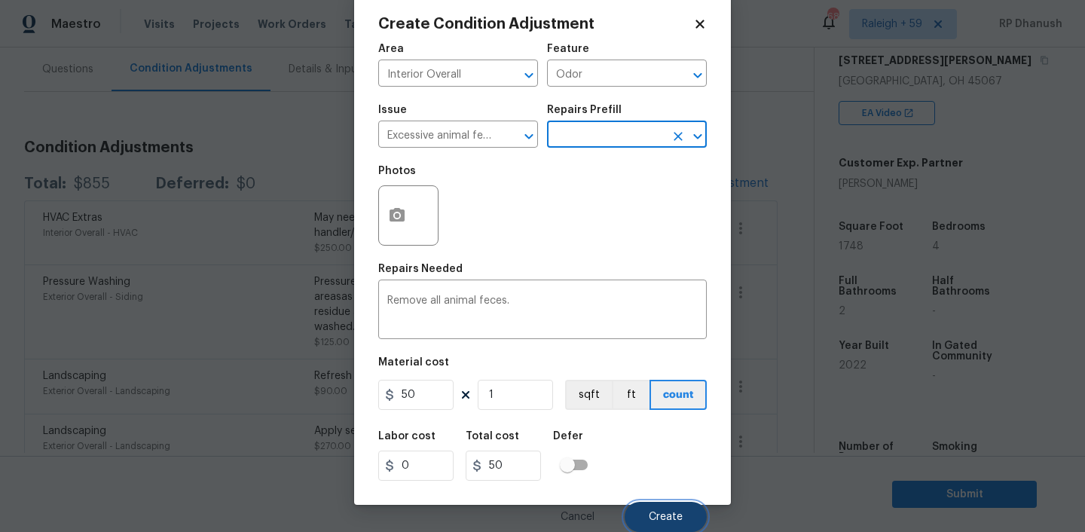
click at [671, 510] on button "Create" at bounding box center [666, 517] width 82 height 30
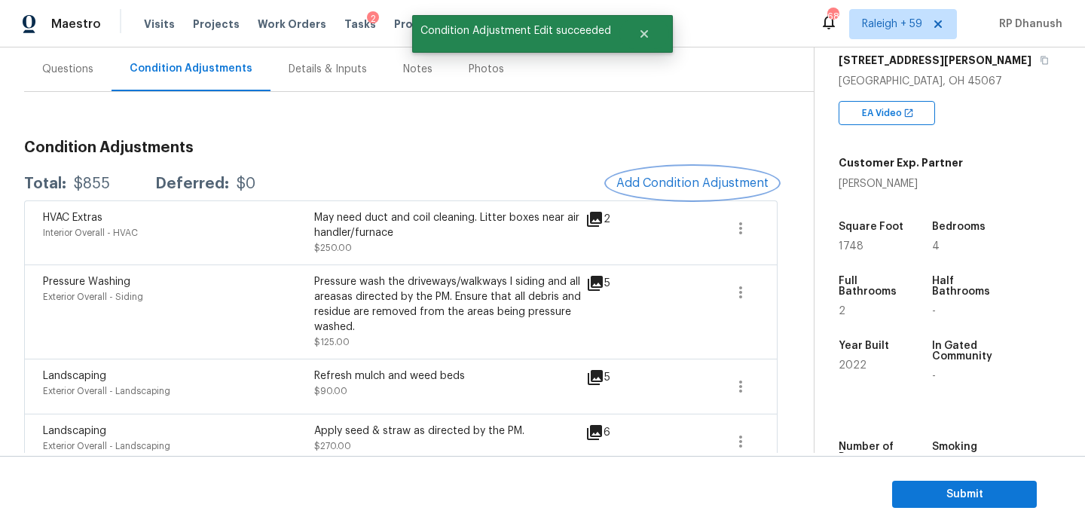
scroll to position [0, 0]
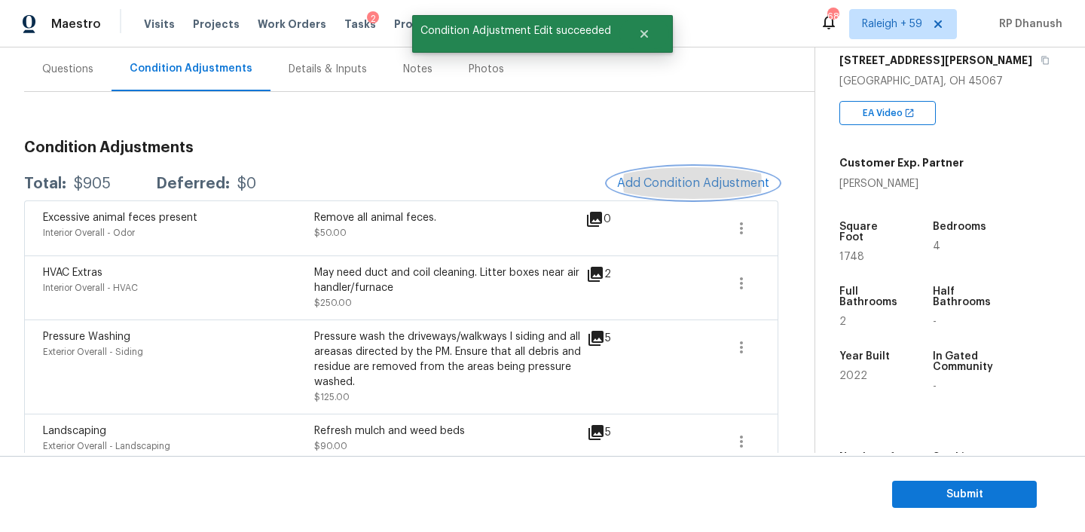
click at [690, 182] on span "Add Condition Adjustment" at bounding box center [693, 183] width 152 height 14
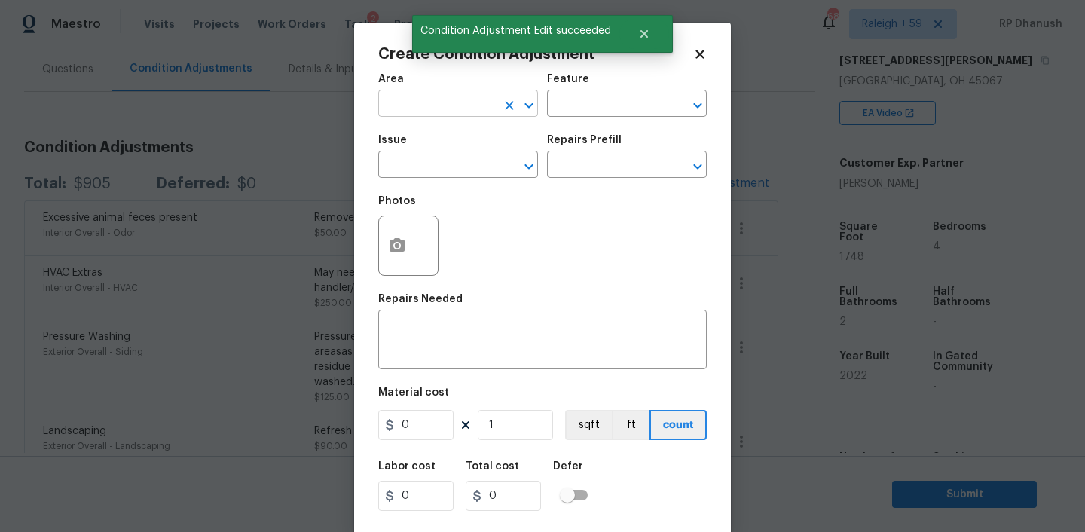
click at [422, 108] on input "text" at bounding box center [437, 104] width 118 height 23
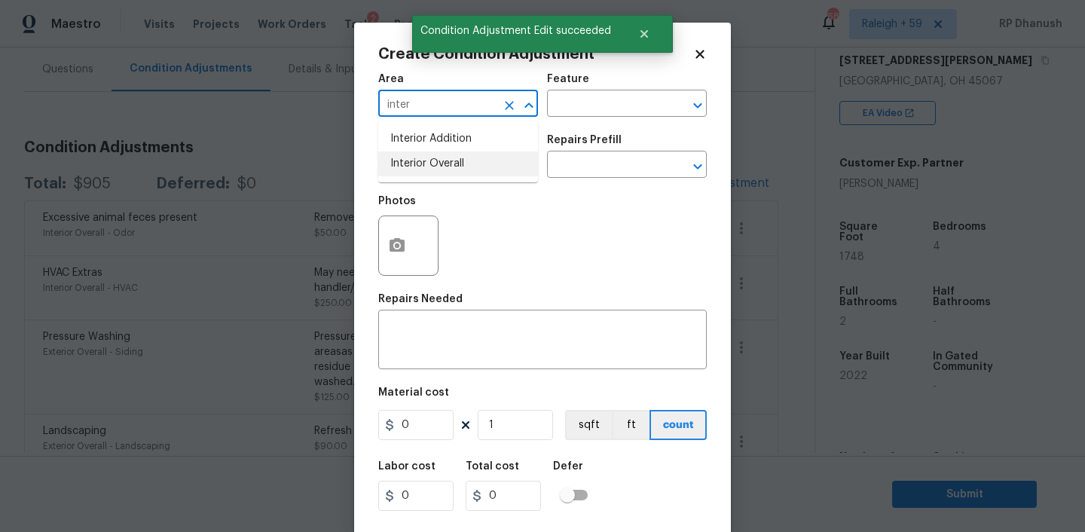
click at [470, 155] on li "Interior Overall" at bounding box center [458, 163] width 160 height 25
type input "Interior Overall"
click at [611, 101] on input "text" at bounding box center [606, 104] width 118 height 23
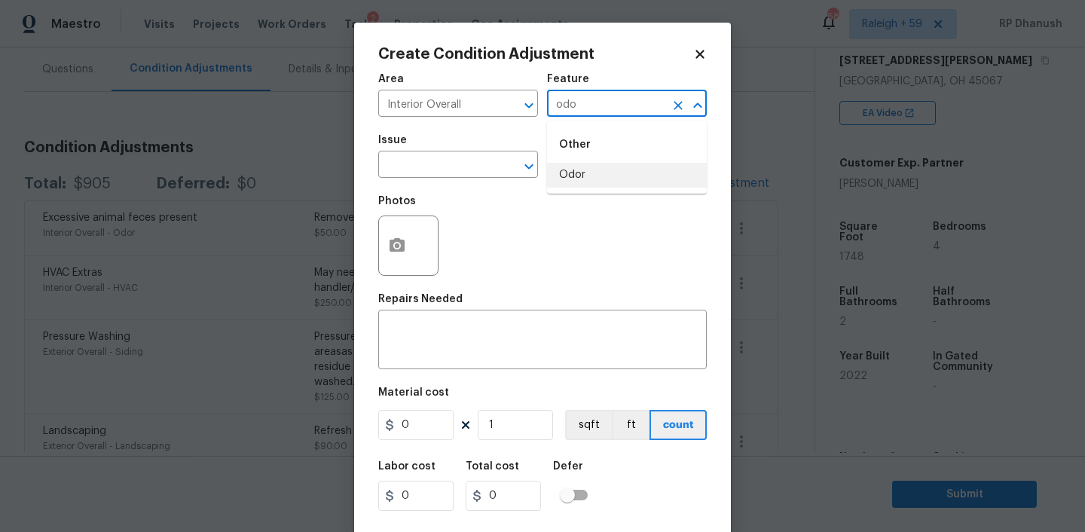
click at [589, 169] on li "Odor" at bounding box center [627, 175] width 160 height 25
type input "Odor"
click at [450, 161] on input "text" at bounding box center [437, 165] width 118 height 23
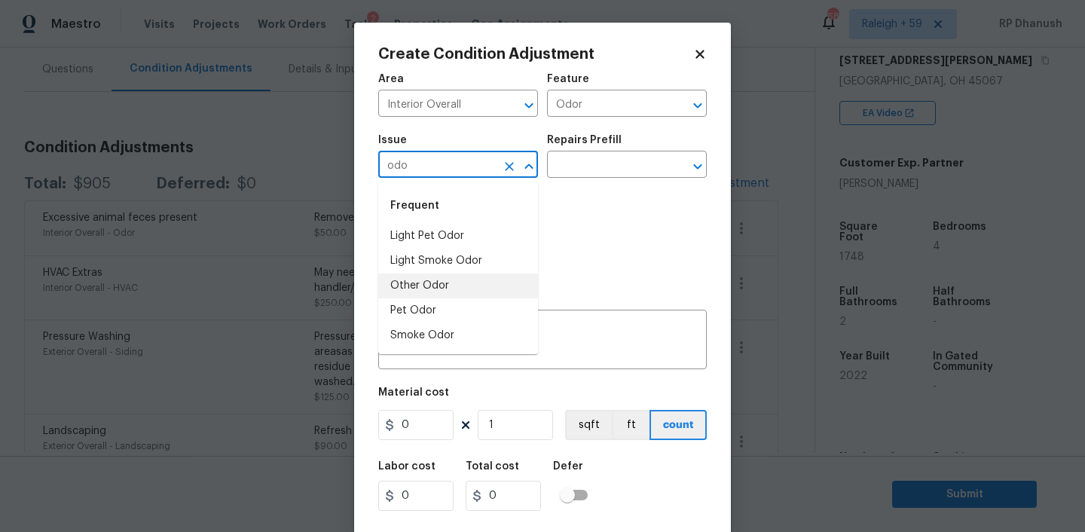
click at [424, 306] on li "Pet Odor" at bounding box center [458, 310] width 160 height 25
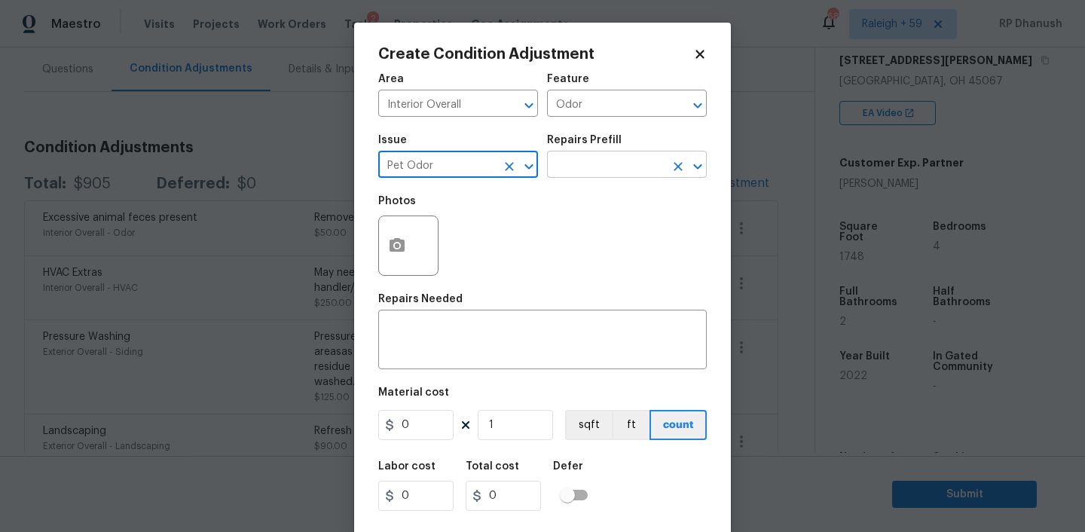
type input "Pet Odor"
click at [618, 160] on input "text" at bounding box center [606, 165] width 118 height 23
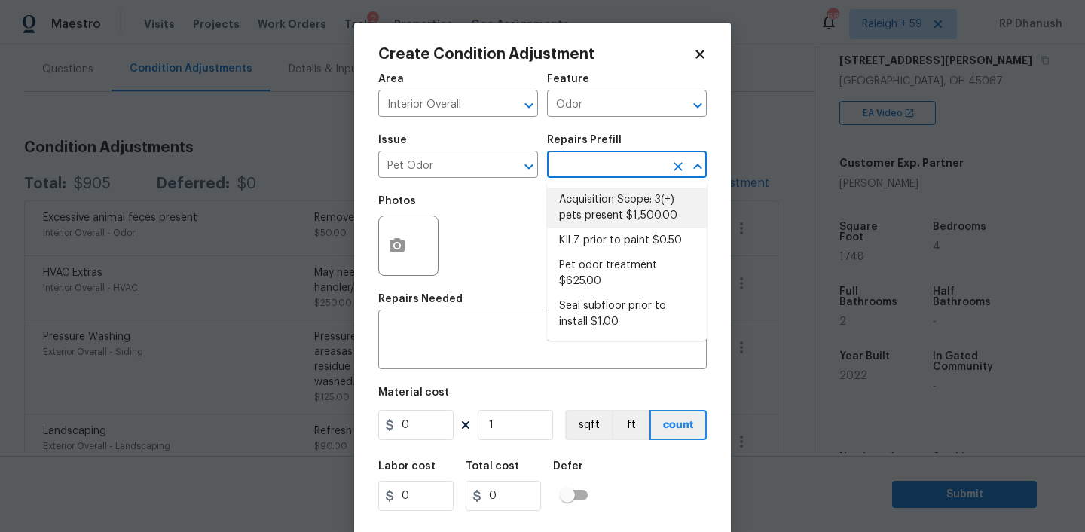
click at [596, 194] on li "Acquisition Scope: 3(+) pets present $1,500.00" at bounding box center [627, 208] width 160 height 41
type textarea "Acquisition Scope: 3(+) pets present"
type input "1500"
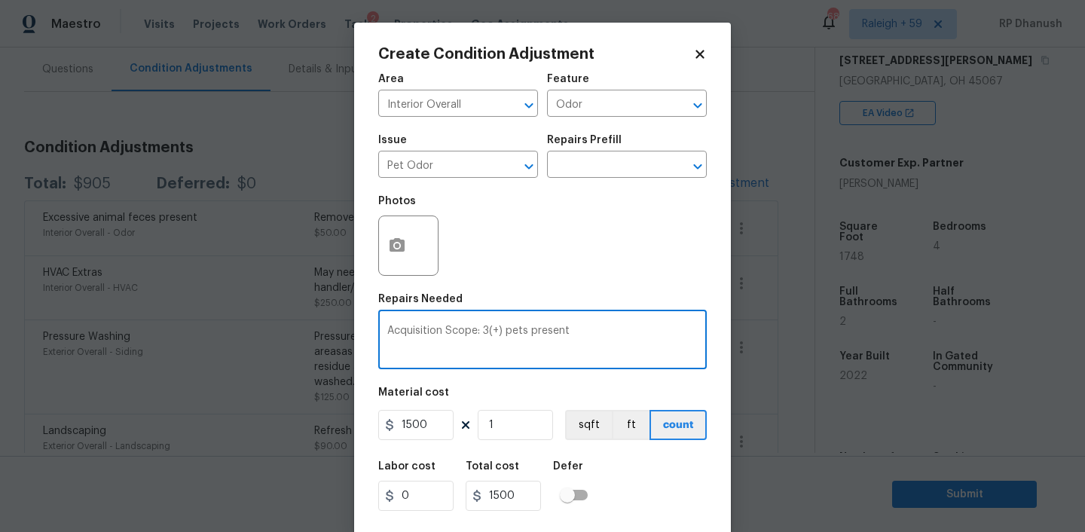
drag, startPoint x: 484, startPoint y: 327, endPoint x: 506, endPoint y: 327, distance: 21.8
click at [506, 327] on textarea "Acquisition Scope: 3(+) pets present" at bounding box center [542, 341] width 310 height 32
type textarea "Acquisition Scope: pets present"
click at [509, 431] on input "1" at bounding box center [515, 425] width 75 height 30
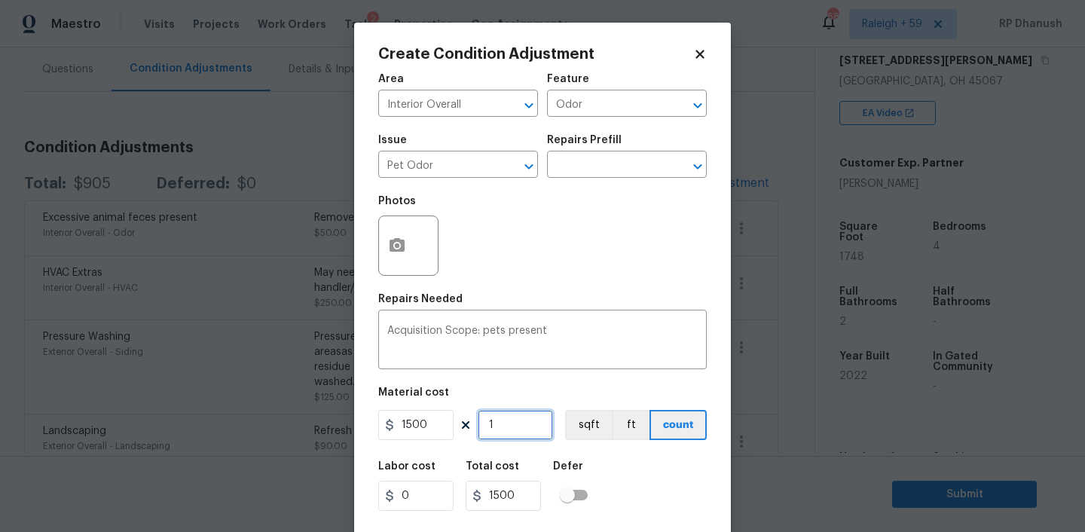
scroll to position [31, 0]
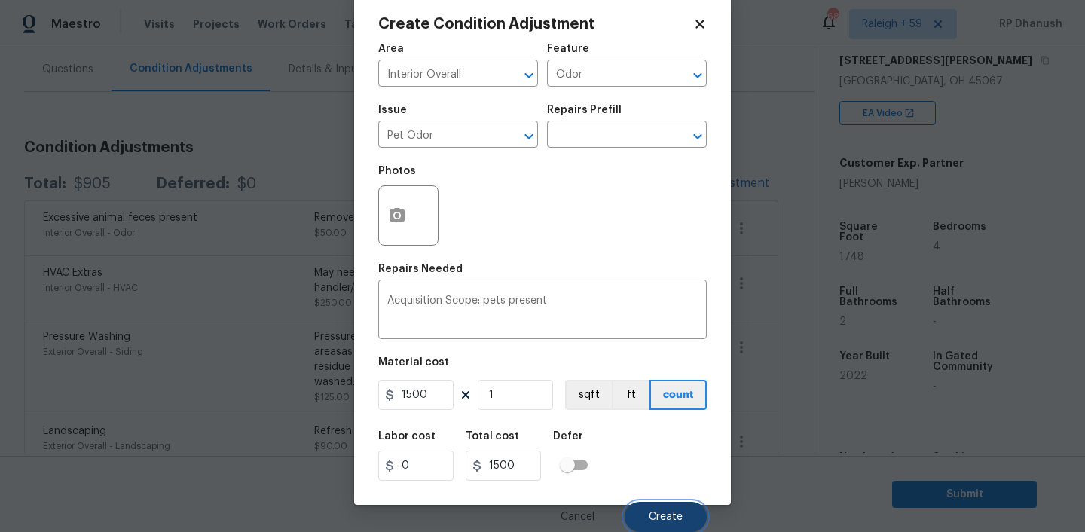
click at [641, 504] on button "Create" at bounding box center [666, 517] width 82 height 30
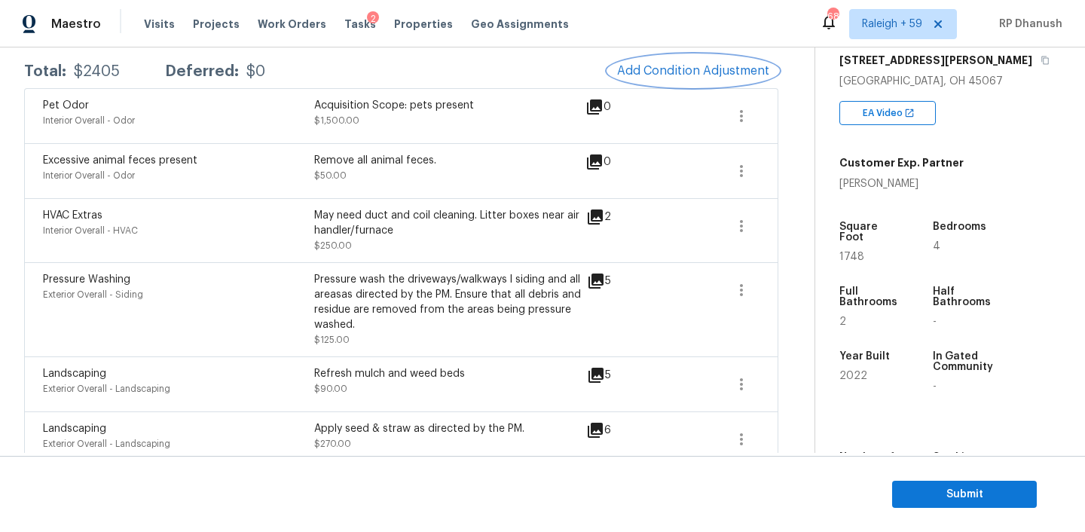
scroll to position [0, 0]
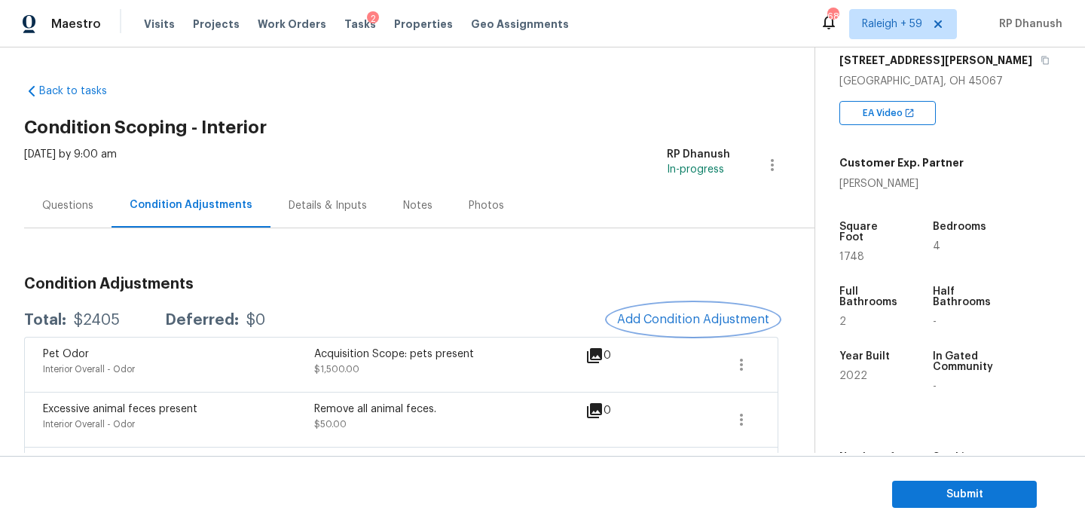
click at [679, 318] on span "Add Condition Adjustment" at bounding box center [693, 320] width 152 height 14
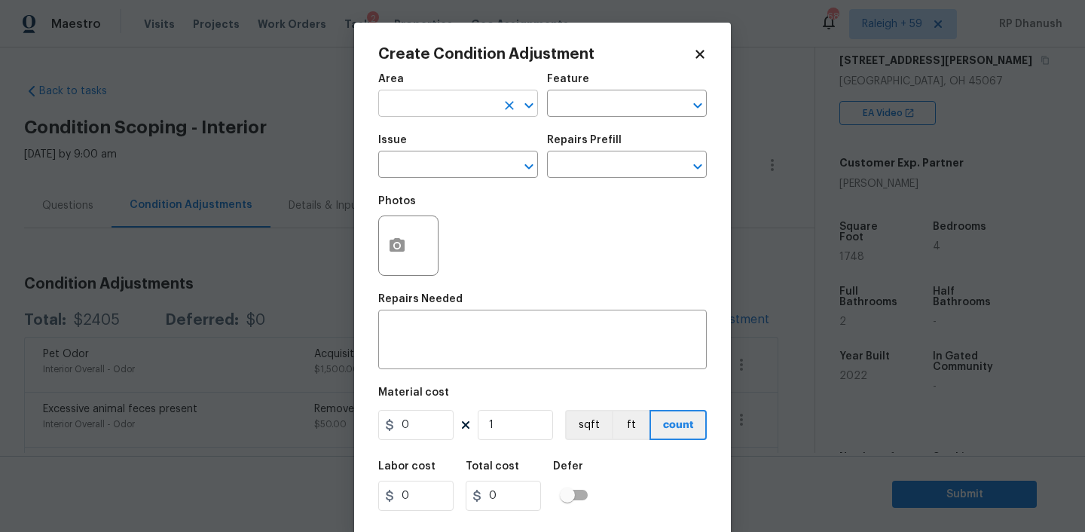
click at [474, 107] on input "text" at bounding box center [437, 104] width 118 height 23
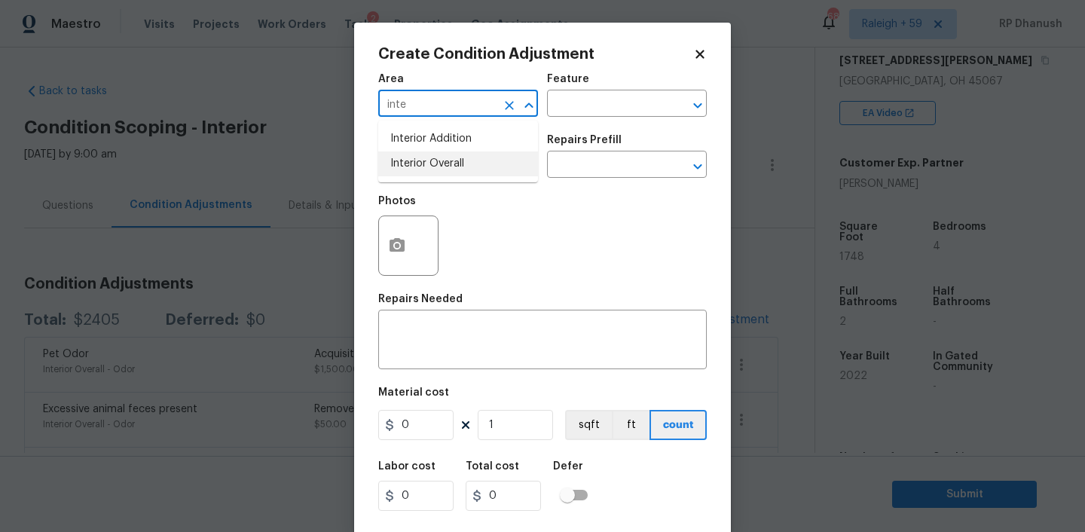
click at [435, 160] on li "Interior Overall" at bounding box center [458, 163] width 160 height 25
type input "Interior Overall"
click at [547, 116] on input "text" at bounding box center [606, 104] width 118 height 23
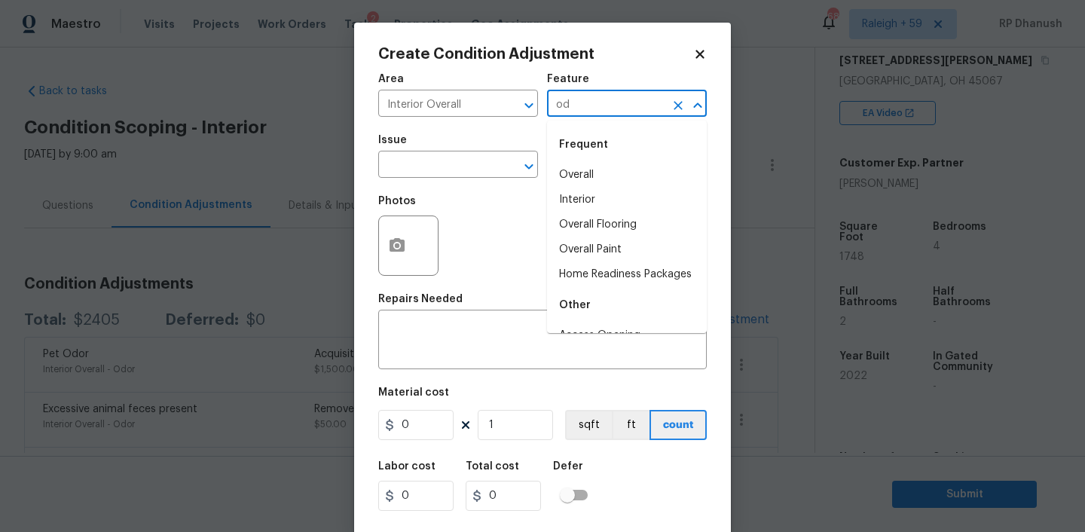
type input "odo"
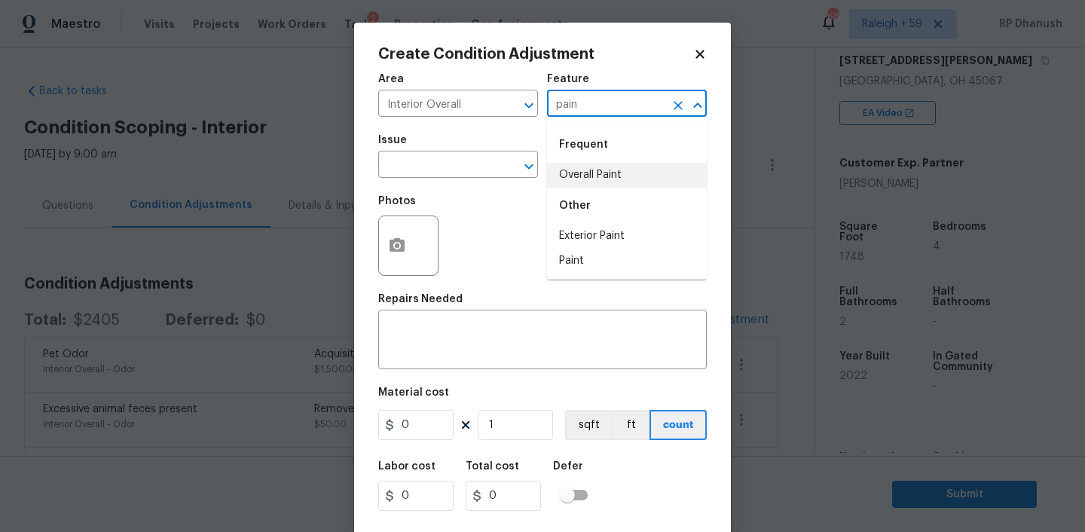
click at [570, 170] on li "Overall Paint" at bounding box center [627, 175] width 160 height 25
type input "Overall Paint"
click at [425, 168] on input "text" at bounding box center [437, 165] width 118 height 23
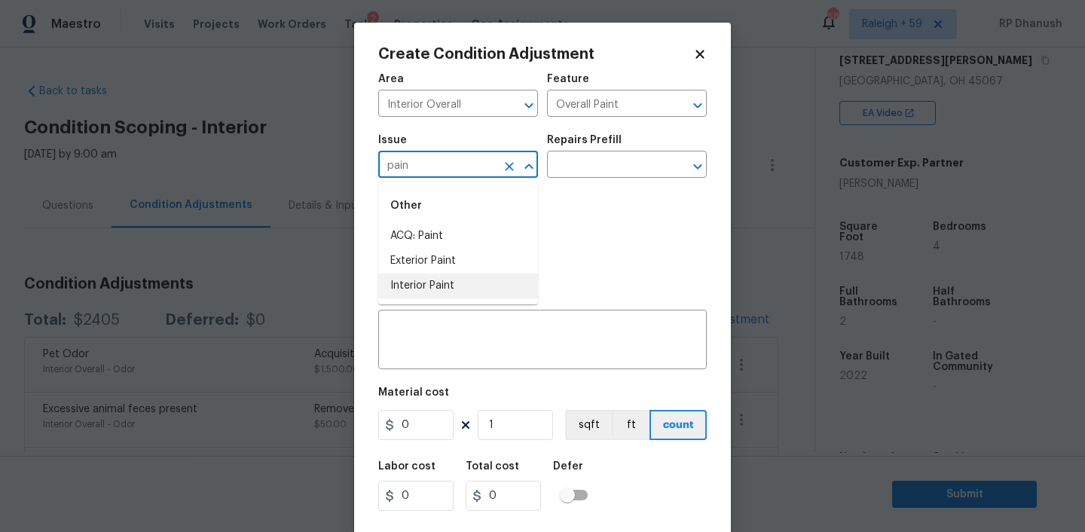
drag, startPoint x: 429, startPoint y: 285, endPoint x: 665, endPoint y: 127, distance: 284.2
click at [429, 285] on li "Interior Paint" at bounding box center [458, 285] width 160 height 25
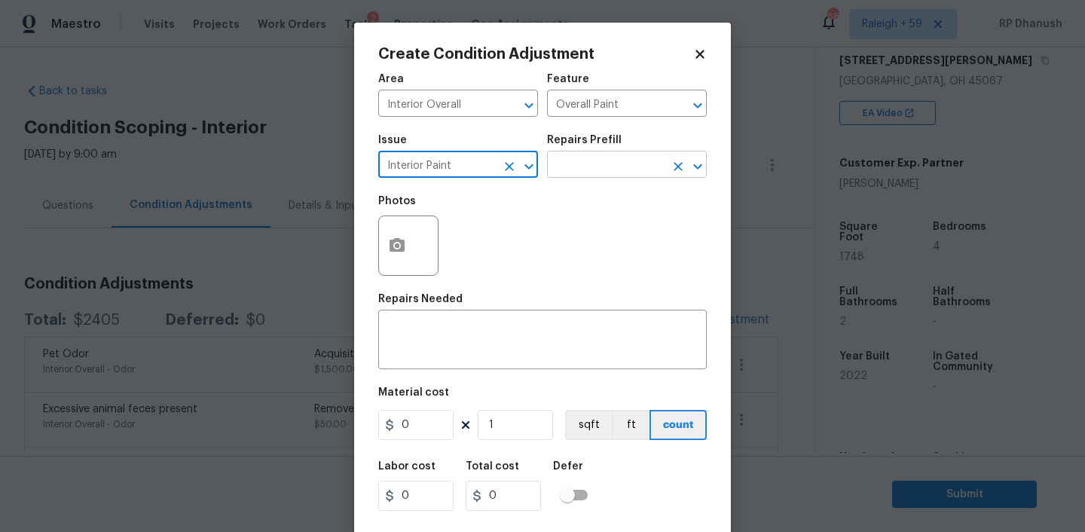
type input "Interior Paint"
click at [637, 160] on input "text" at bounding box center [606, 165] width 118 height 23
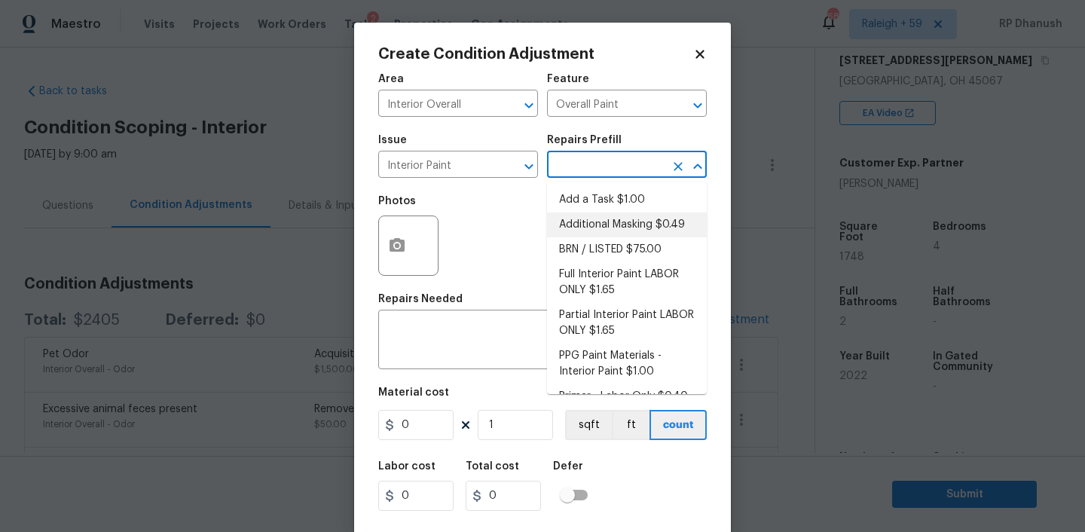
scroll to position [20, 0]
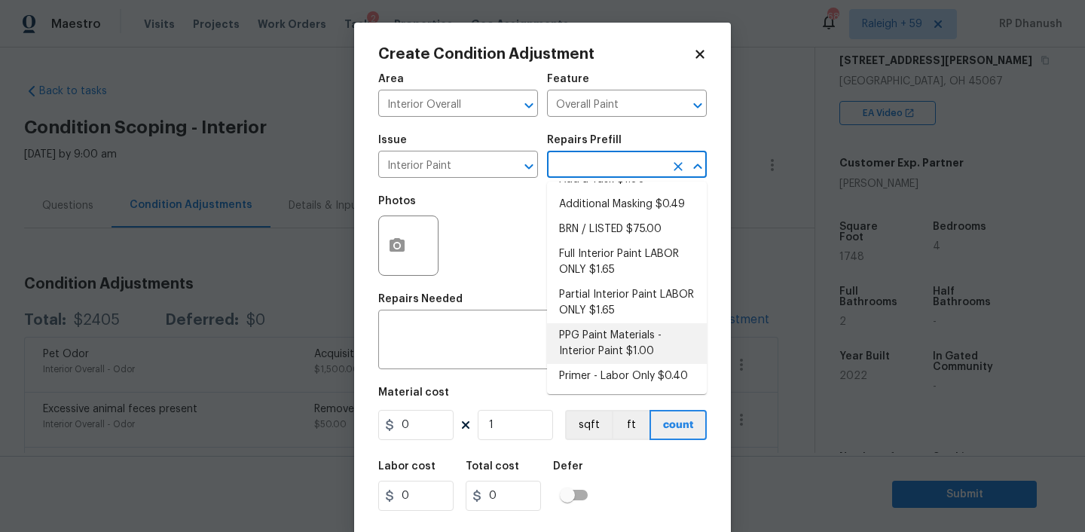
click at [595, 362] on li "PPG Paint Materials - Interior Paint $1.00" at bounding box center [627, 343] width 160 height 41
type textarea "PPG Paint Materials ordered by Opendoor"
type input "1"
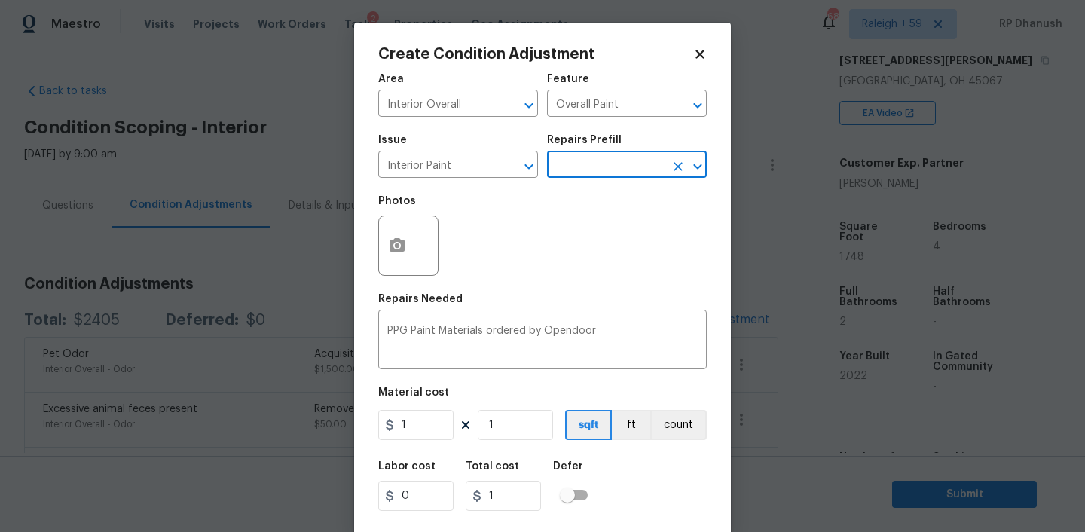
click at [609, 169] on input "text" at bounding box center [606, 165] width 118 height 23
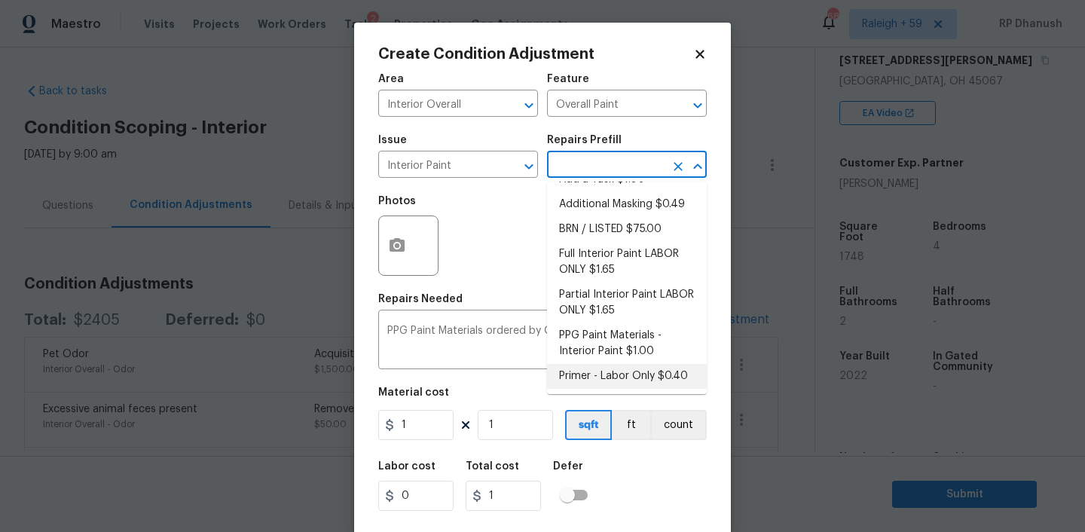
click at [606, 370] on li "Primer - Labor Only $0.40" at bounding box center [627, 376] width 160 height 25
type textarea "Interior primer - PRIMER PROVIDED BY OPENDOOR - All nails, screws, drywall anch…"
type input "0.4"
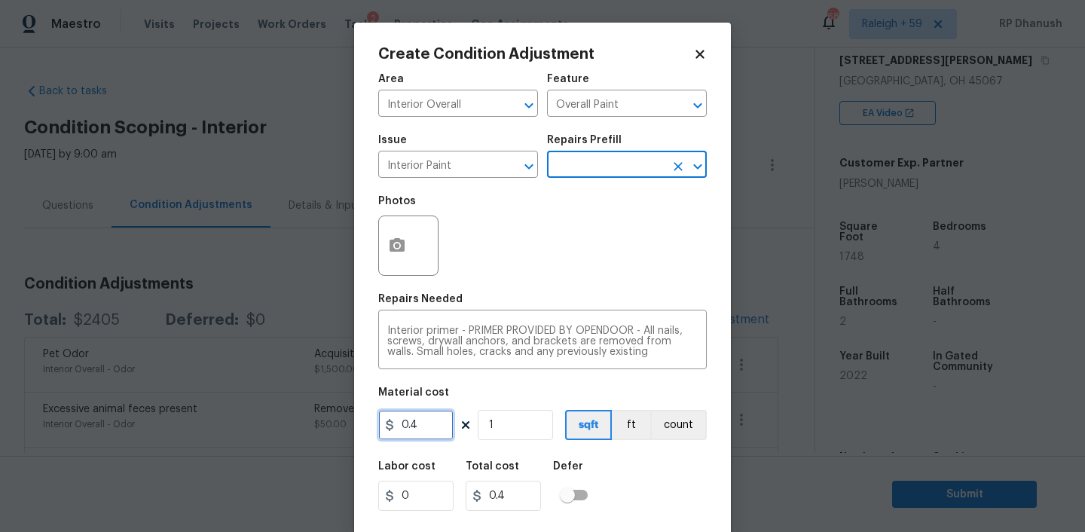
click at [452, 427] on input "0.4" at bounding box center [415, 425] width 75 height 30
type input "0.5"
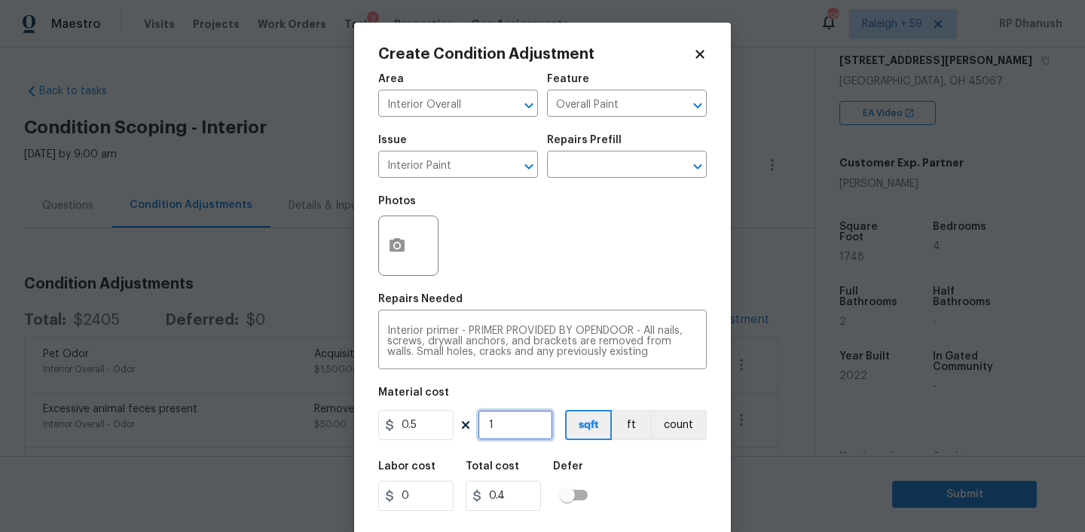
type input "0.5"
type input "0"
type input "1"
type input "0.5"
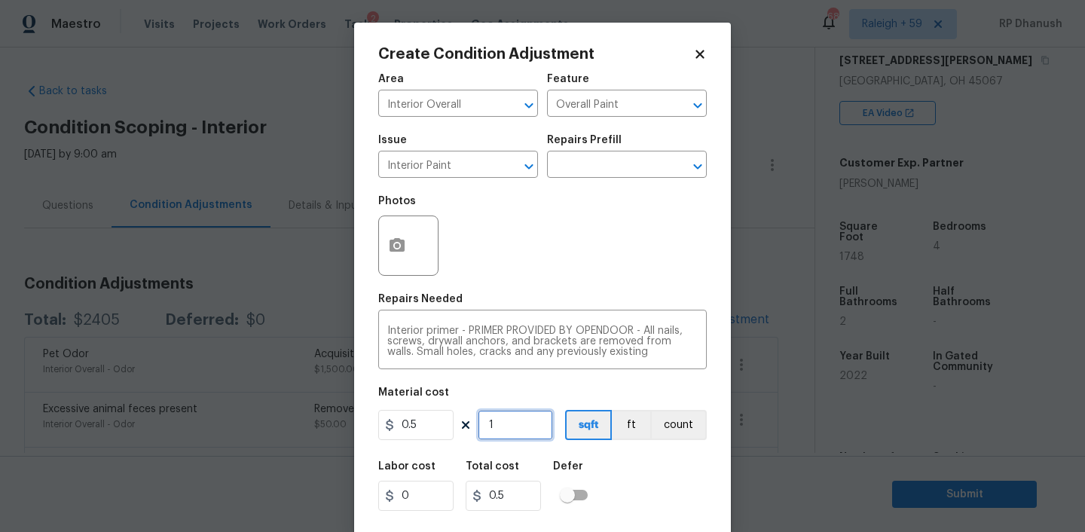
type input "17"
type input "8.5"
type input "174"
type input "87"
type input "1748"
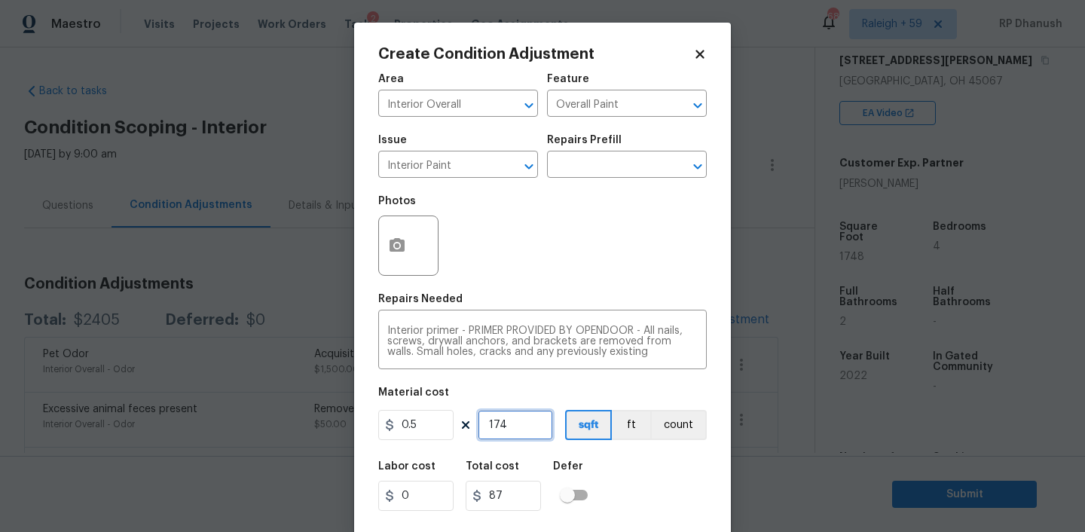
type input "874"
type input "1748"
click at [452, 427] on input "0.5" at bounding box center [415, 425] width 75 height 30
click at [513, 417] on input "1748" at bounding box center [515, 425] width 75 height 30
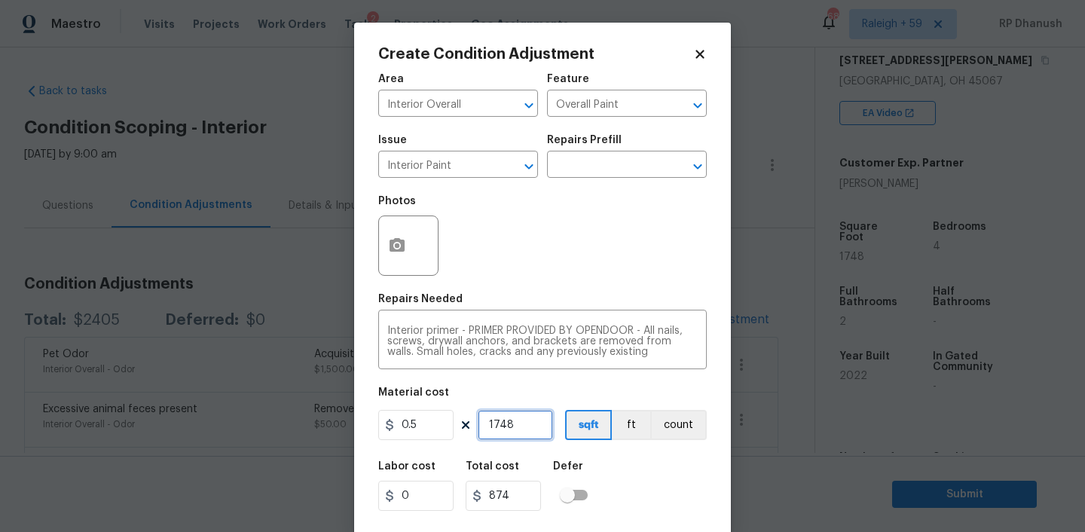
click at [513, 417] on input "1748" at bounding box center [515, 425] width 75 height 30
paste input "text"
type input "1748"
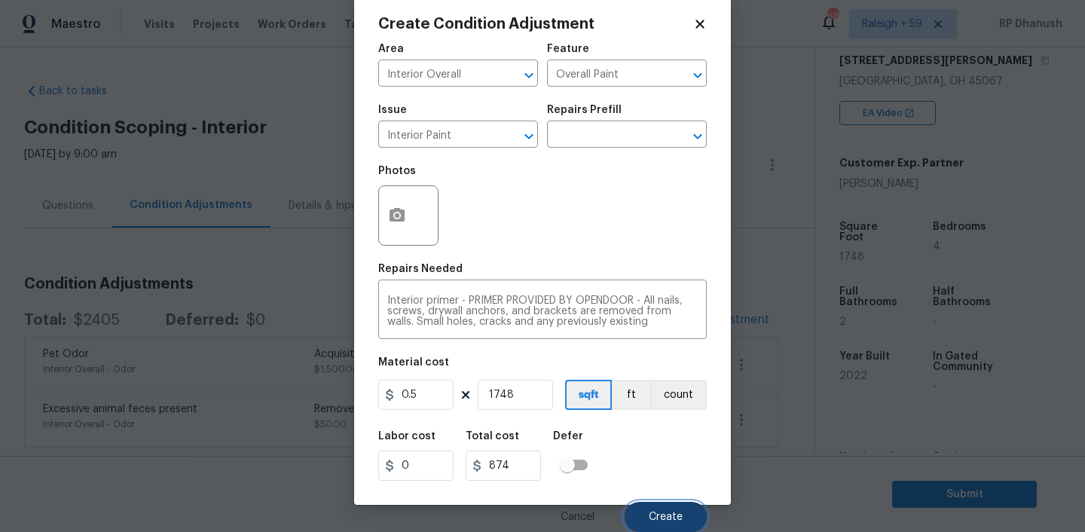
click at [677, 524] on button "Create" at bounding box center [666, 517] width 82 height 30
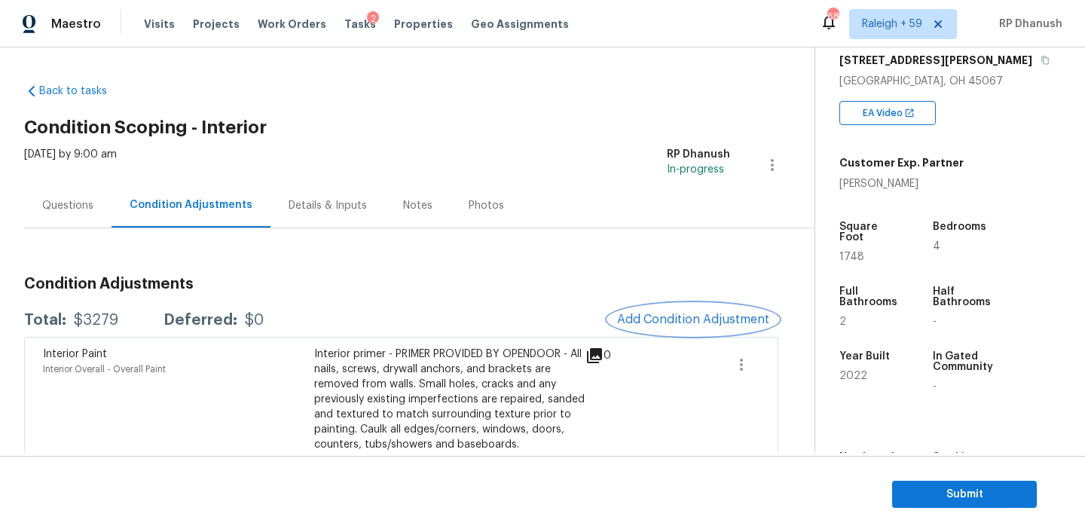
scroll to position [0, 0]
click at [699, 314] on span "Add Condition Adjustment" at bounding box center [693, 320] width 152 height 14
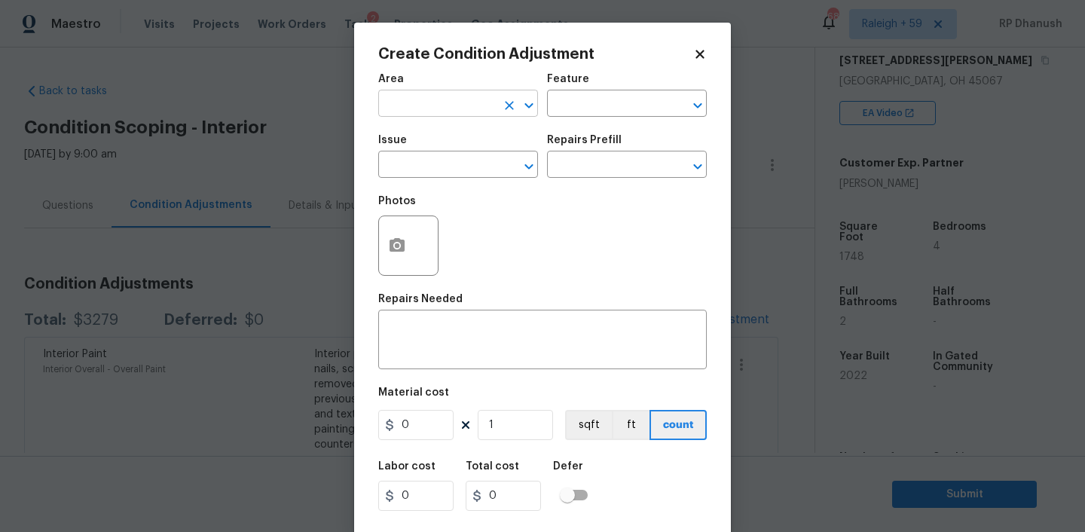
click at [449, 109] on input "text" at bounding box center [437, 104] width 118 height 23
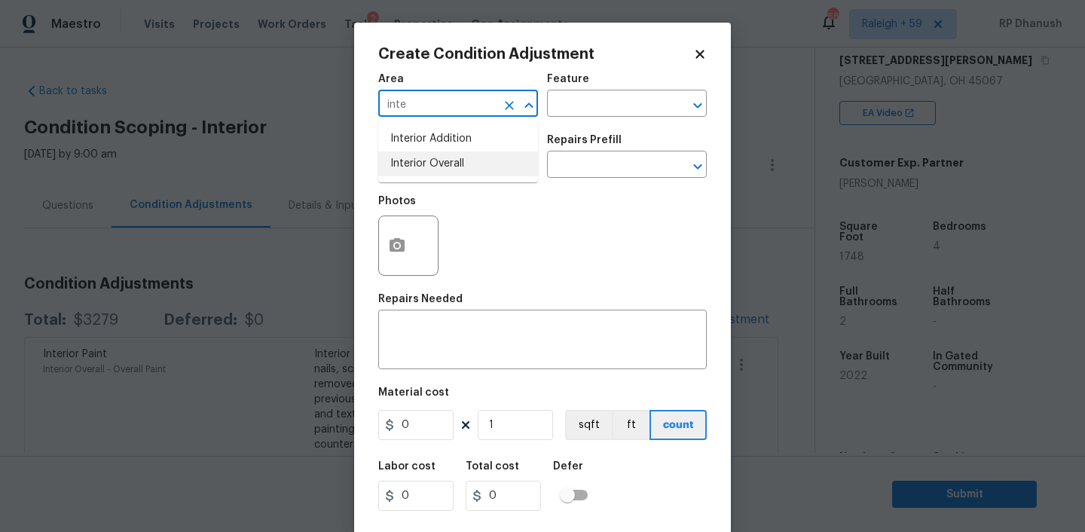
drag, startPoint x: 441, startPoint y: 156, endPoint x: 519, endPoint y: 133, distance: 81.5
click at [448, 152] on li "Interior Overall" at bounding box center [458, 163] width 160 height 25
type input "Interior Overall"
click at [555, 129] on div "Issue ​ Repairs Prefill ​" at bounding box center [542, 156] width 328 height 61
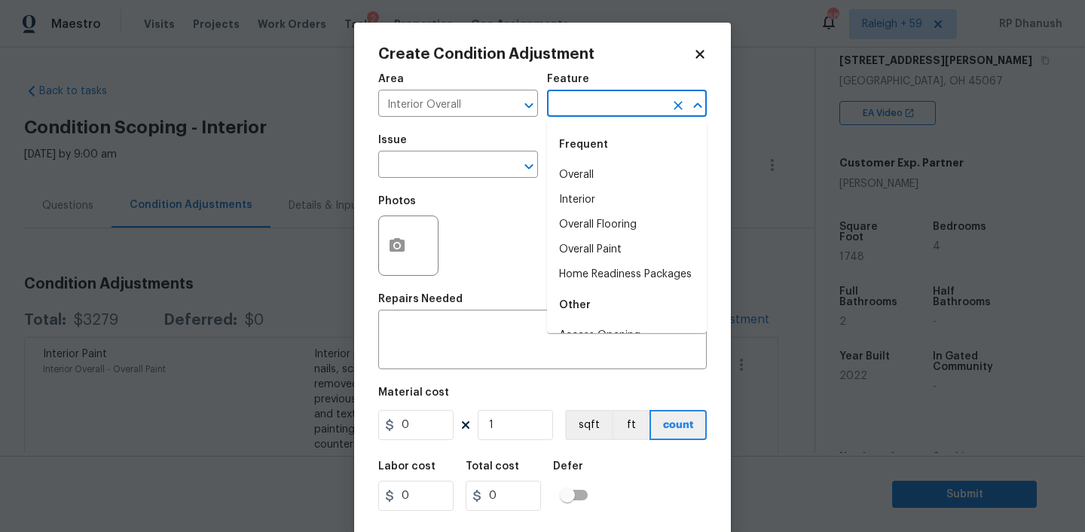
click at [582, 101] on input "text" at bounding box center [606, 104] width 118 height 23
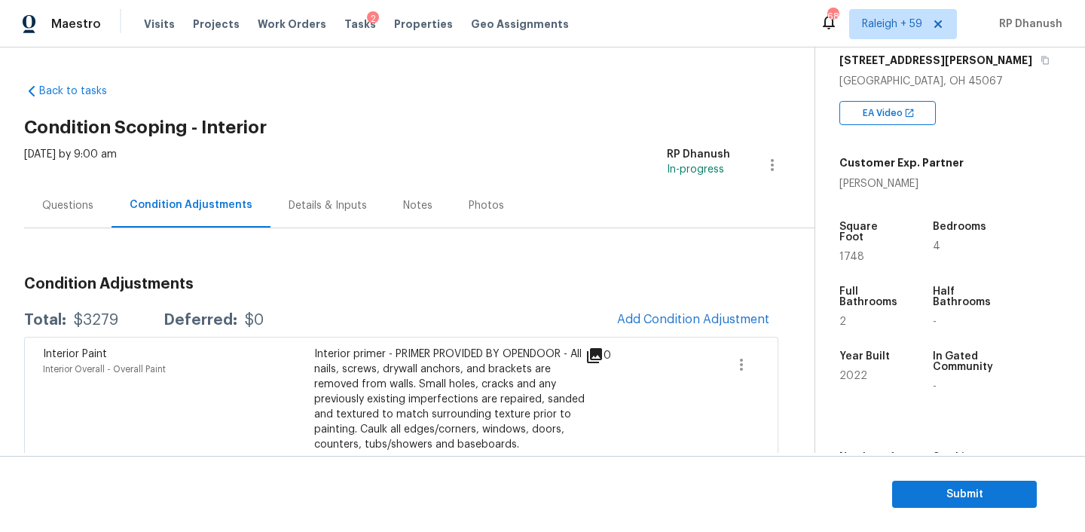
click at [243, 287] on body "Maestro Visits Projects Work Orders Tasks 2 Properties Geo Assignments 683 Rale…" at bounding box center [542, 266] width 1085 height 532
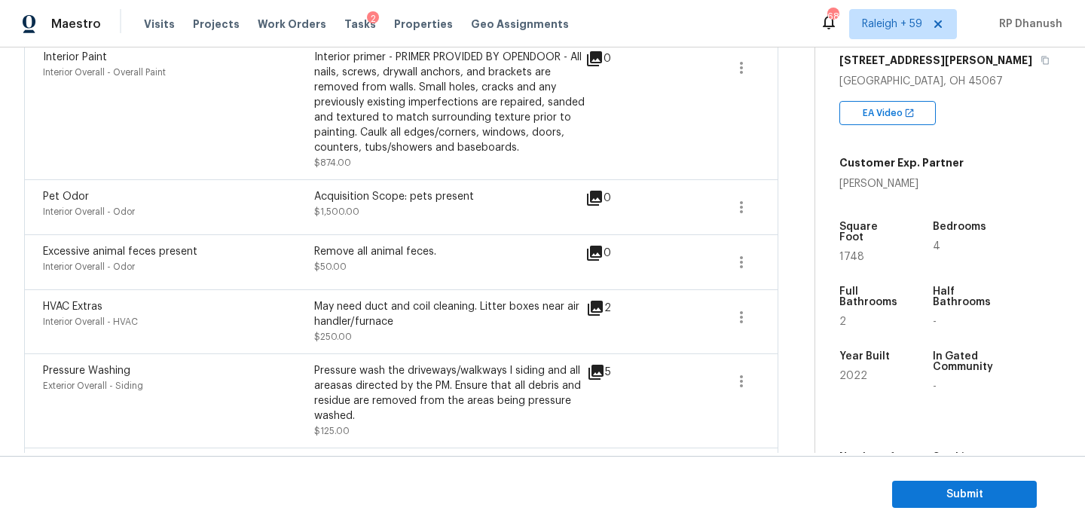
scroll to position [212, 0]
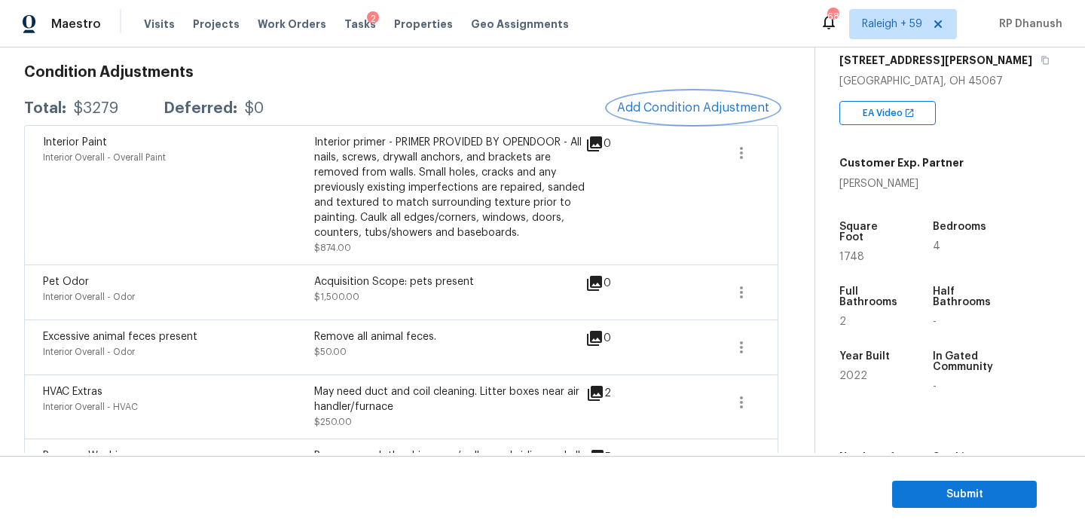
click at [680, 112] on span "Add Condition Adjustment" at bounding box center [693, 108] width 152 height 14
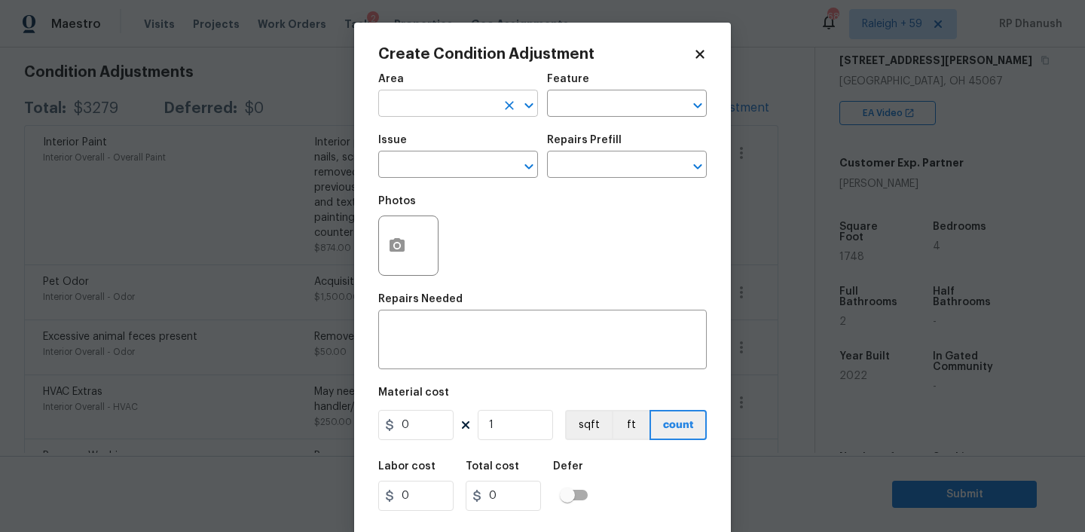
click at [411, 108] on input "text" at bounding box center [437, 104] width 118 height 23
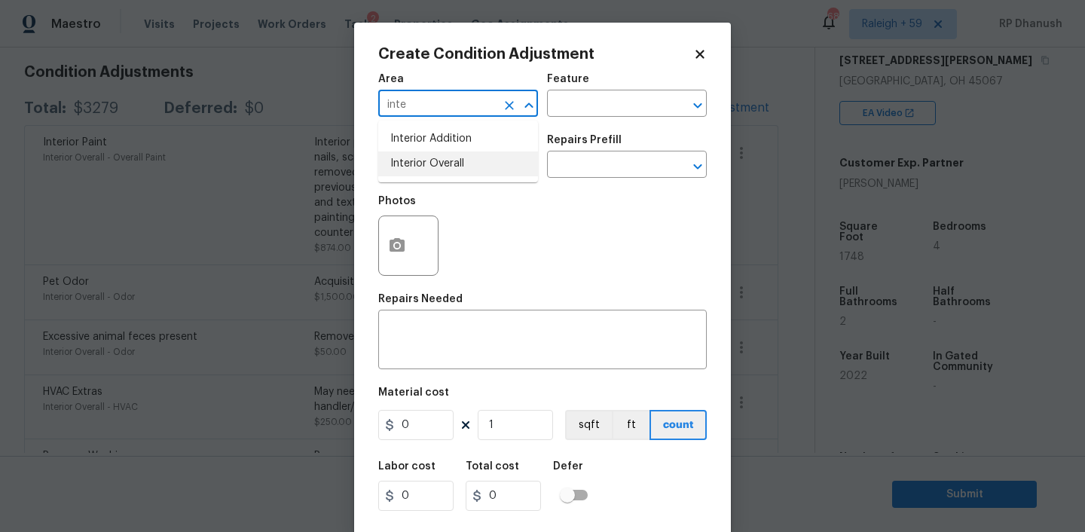
click at [414, 157] on li "Interior Overall" at bounding box center [458, 163] width 160 height 25
type input "Interior Overall"
click at [631, 95] on input "text" at bounding box center [606, 104] width 118 height 23
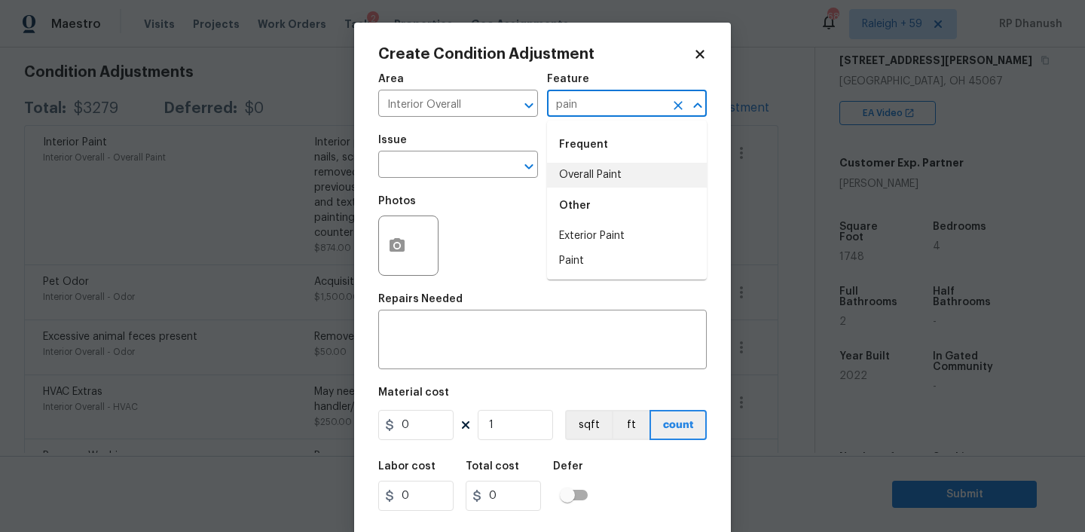
click at [605, 186] on li "Overall Paint" at bounding box center [627, 175] width 160 height 25
type input "Overall Paint"
click at [463, 163] on input "text" at bounding box center [437, 165] width 118 height 23
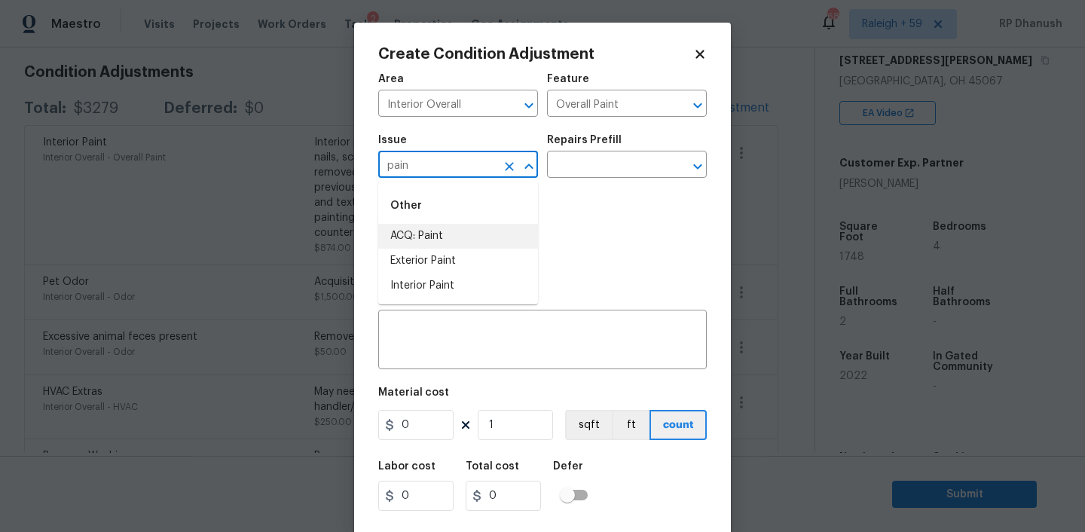
click at [448, 237] on li "ACQ: Paint" at bounding box center [458, 236] width 160 height 25
type input "ACQ: Paint"
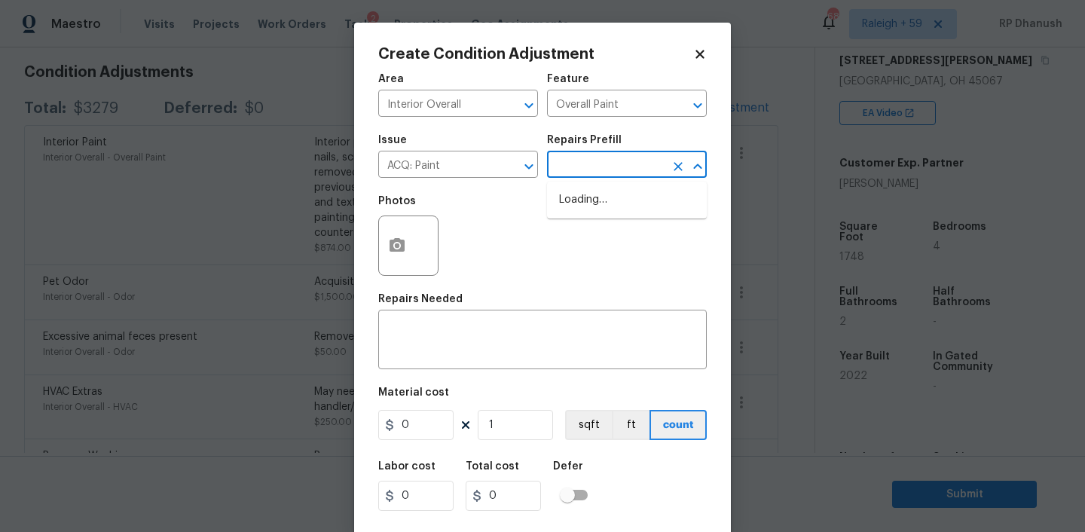
click at [632, 157] on input "text" at bounding box center [606, 165] width 118 height 23
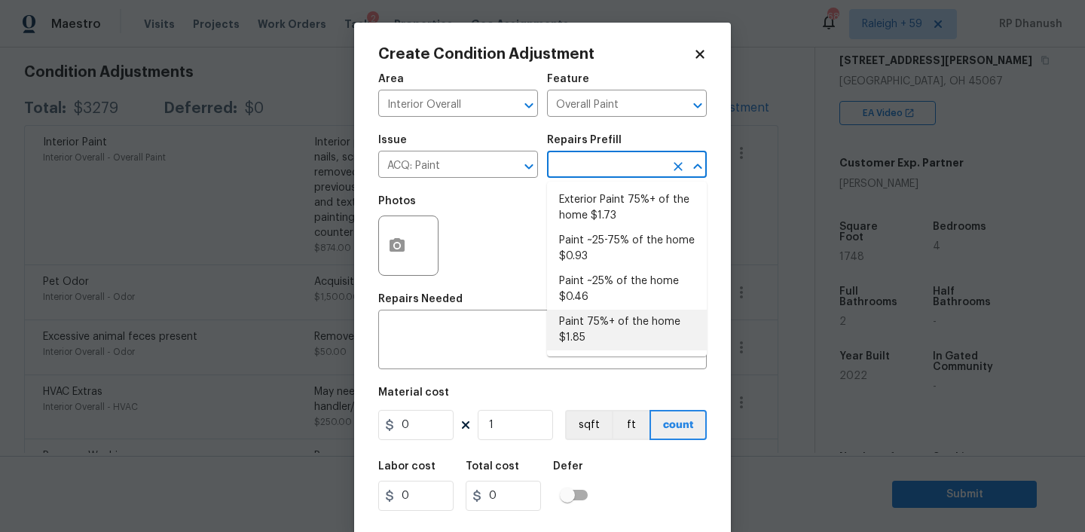
click at [576, 344] on li "Paint 75%+ of the home $1.85" at bounding box center [627, 330] width 160 height 41
type input "Acquisition"
type textarea "Acquisition Scope: 75%+ of the home will likely require interior paint"
type input "1.85"
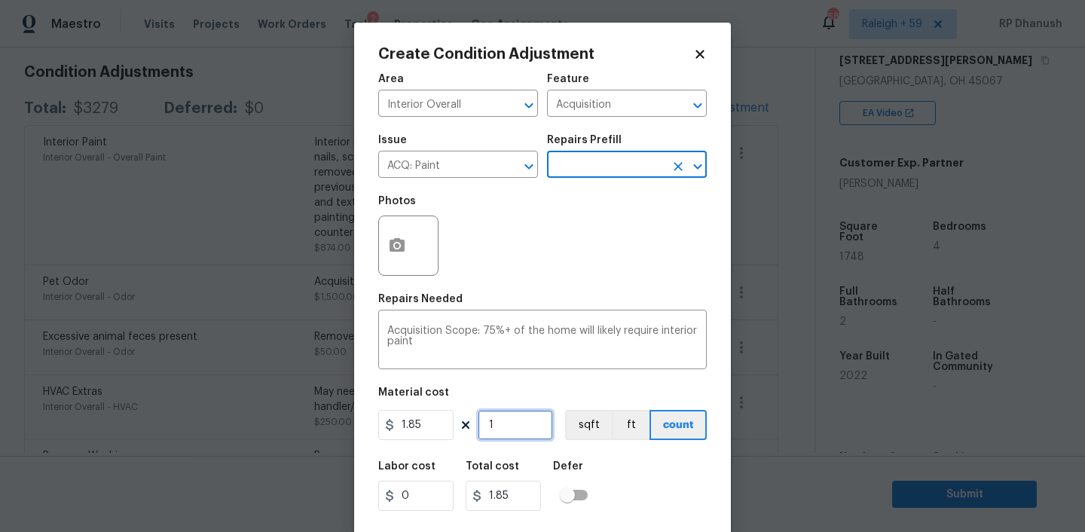
click at [518, 435] on input "1" at bounding box center [515, 425] width 75 height 30
type input "0"
type input "1"
type input "1.85"
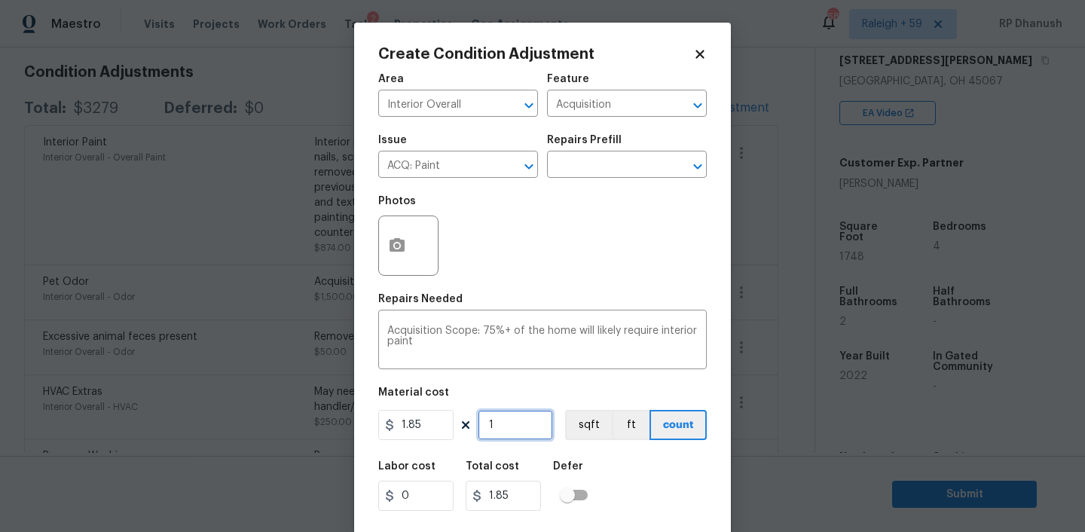
type input "17"
type input "31.45"
type input "174"
type input "321.9"
type input "1748"
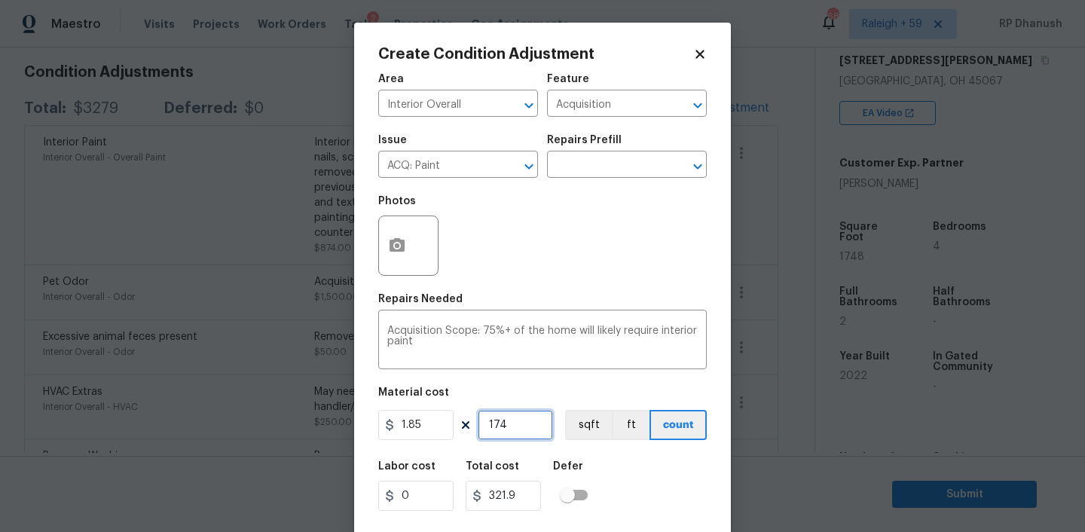
type input "3233.8"
type input "1748"
click at [390, 252] on icon "button" at bounding box center [396, 245] width 15 height 14
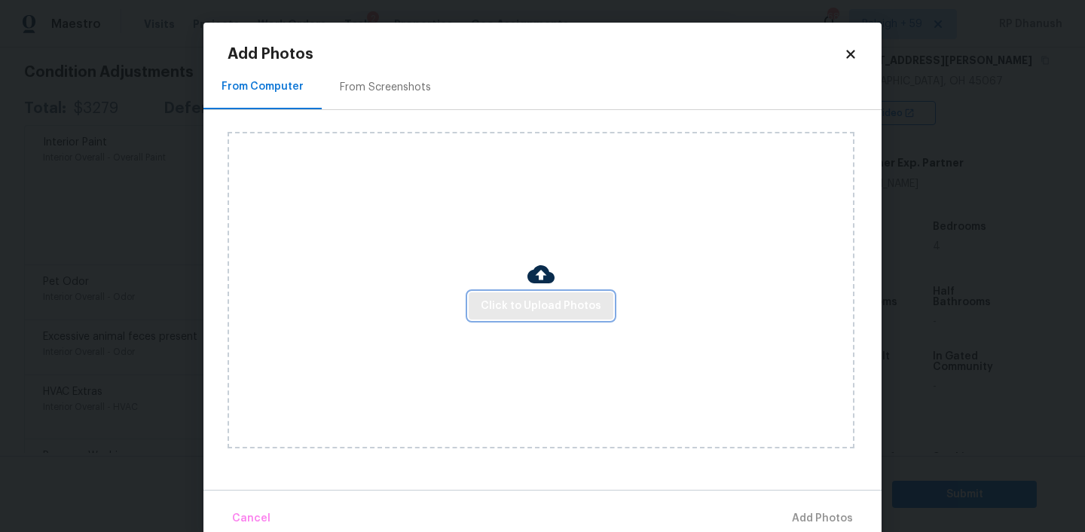
click at [551, 297] on span "Click to Upload Photos" at bounding box center [541, 306] width 121 height 19
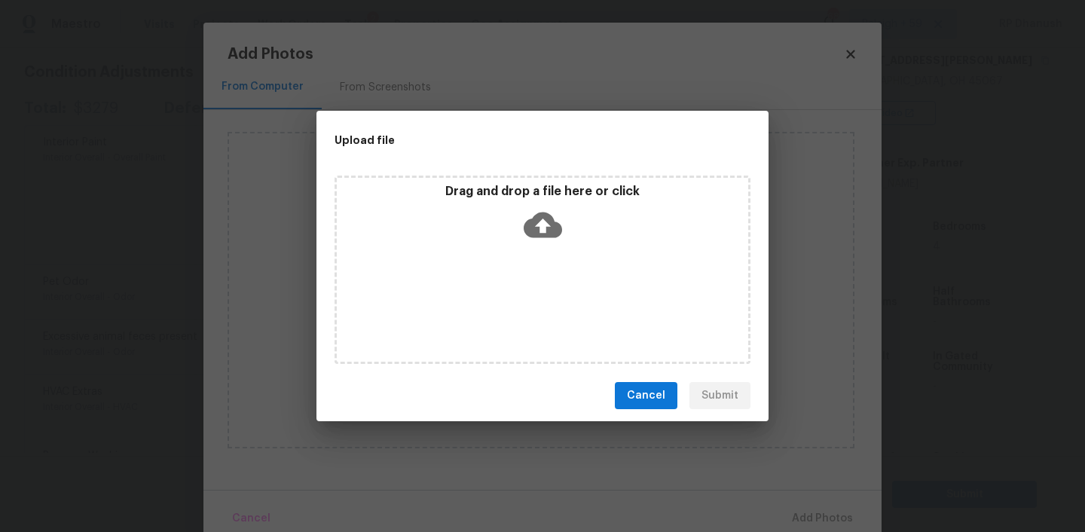
click at [548, 216] on icon at bounding box center [543, 225] width 38 height 26
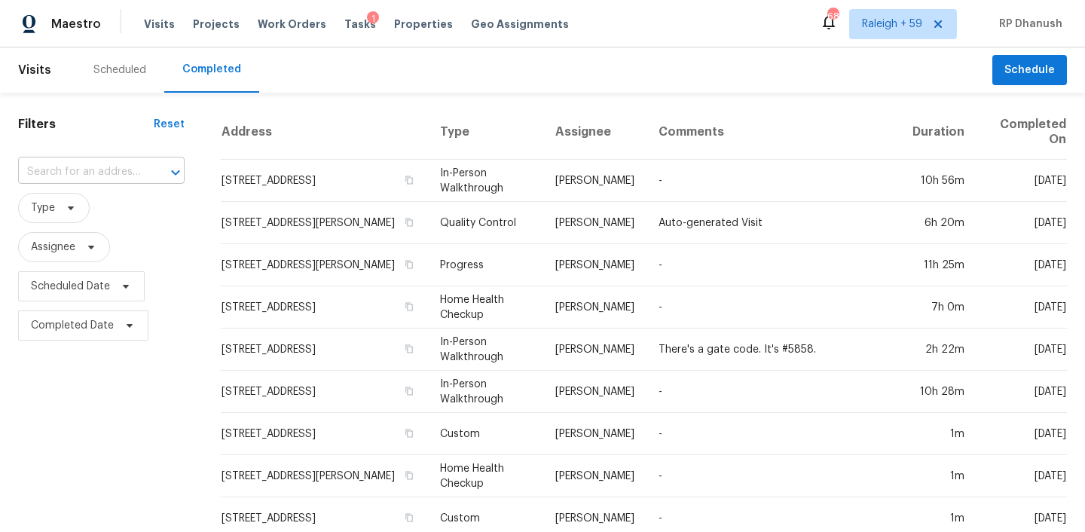
click at [110, 166] on input "text" at bounding box center [80, 171] width 124 height 23
paste input "[STREET_ADDRESS][PERSON_NAME]"
type input "[STREET_ADDRESS][PERSON_NAME]"
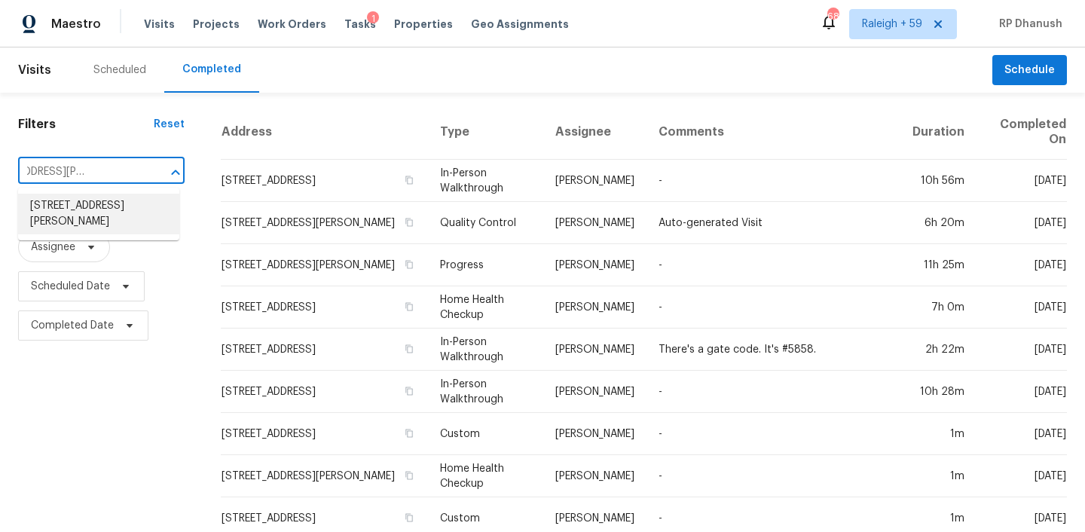
click at [122, 216] on li "[STREET_ADDRESS][PERSON_NAME]" at bounding box center [98, 214] width 161 height 41
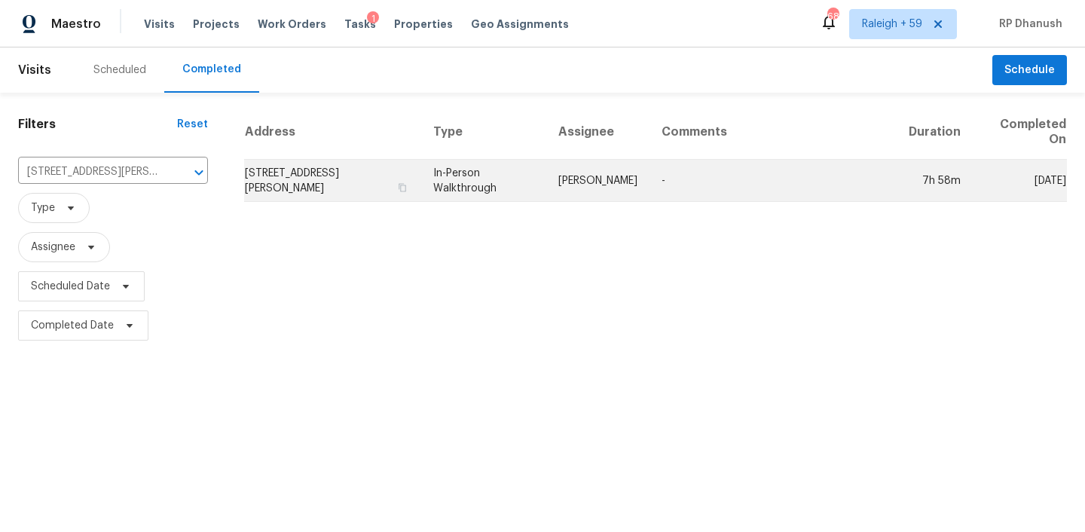
drag, startPoint x: 689, startPoint y: 141, endPoint x: 696, endPoint y: 164, distance: 24.3
click at [696, 164] on td "-" at bounding box center [772, 181] width 247 height 42
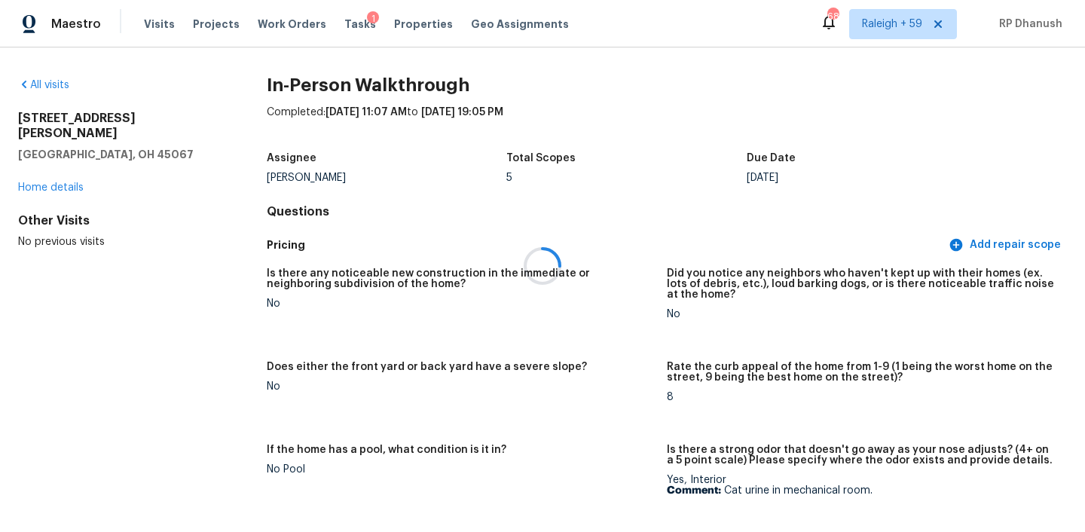
scroll to position [371, 0]
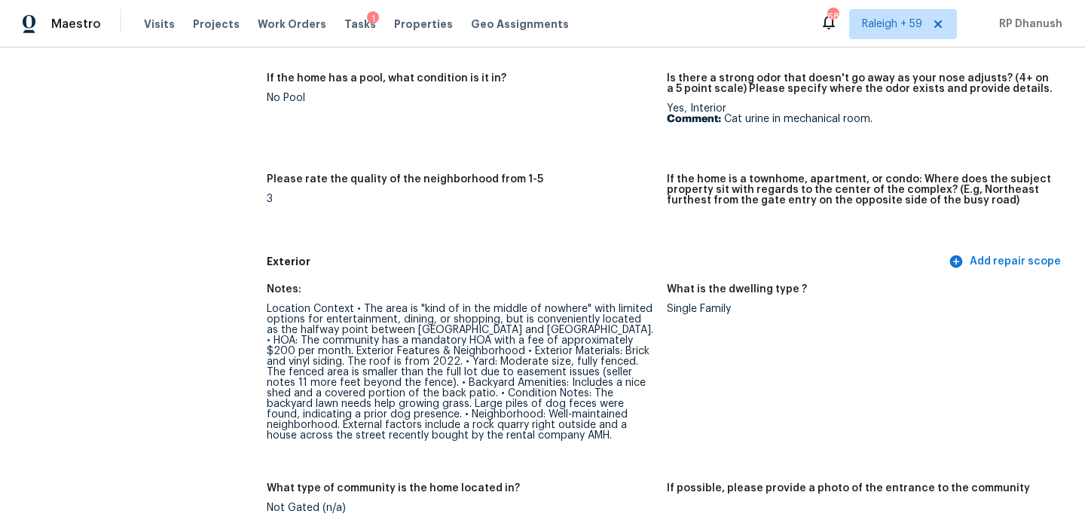
click at [485, 409] on div "Location Context • The area is "kind of in the middle of nowhere" with limited …" at bounding box center [461, 372] width 388 height 137
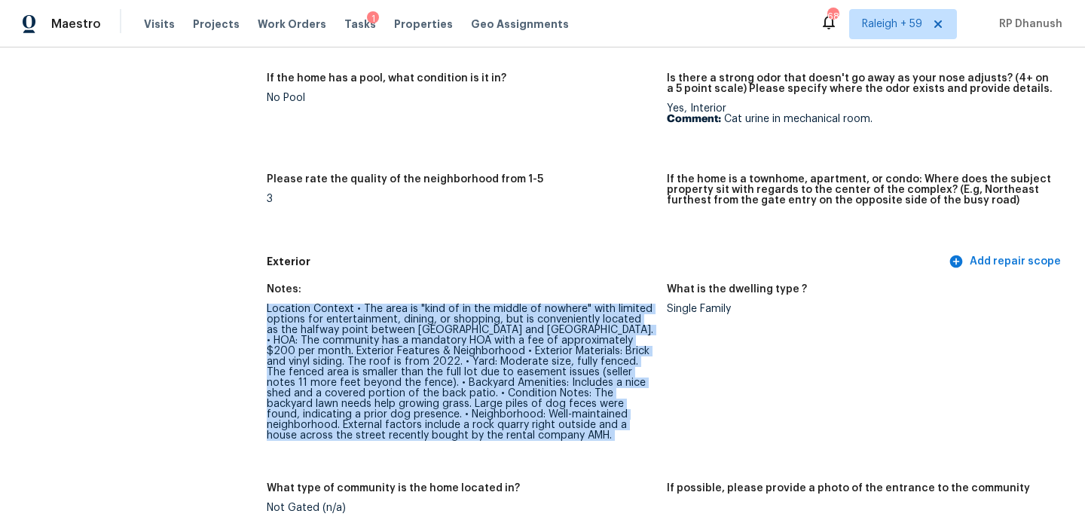
click at [485, 409] on div "Location Context • The area is "kind of in the middle of nowhere" with limited …" at bounding box center [461, 372] width 388 height 137
copy div "Location Context • The area is "kind of in the middle of nowhere" with limited …"
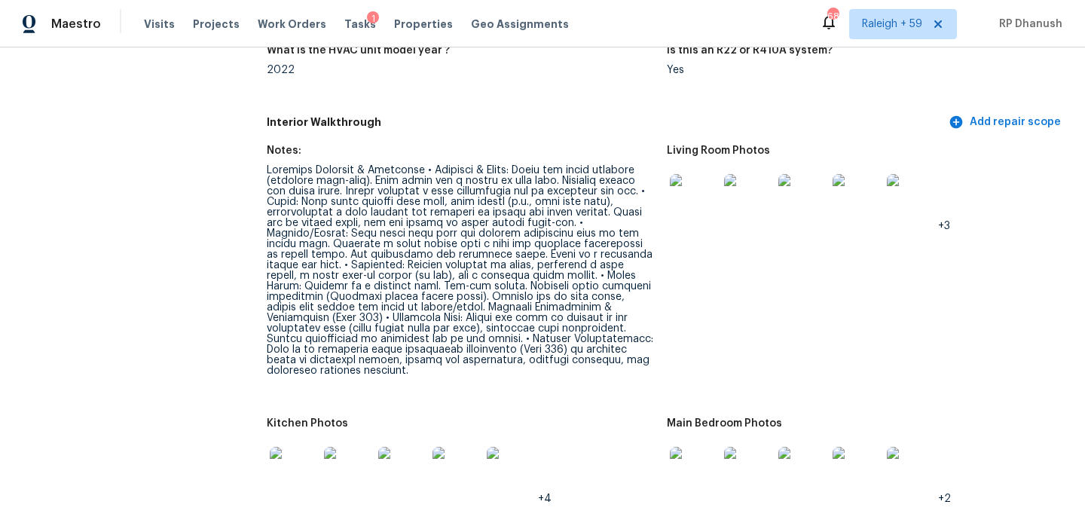
scroll to position [1745, 0]
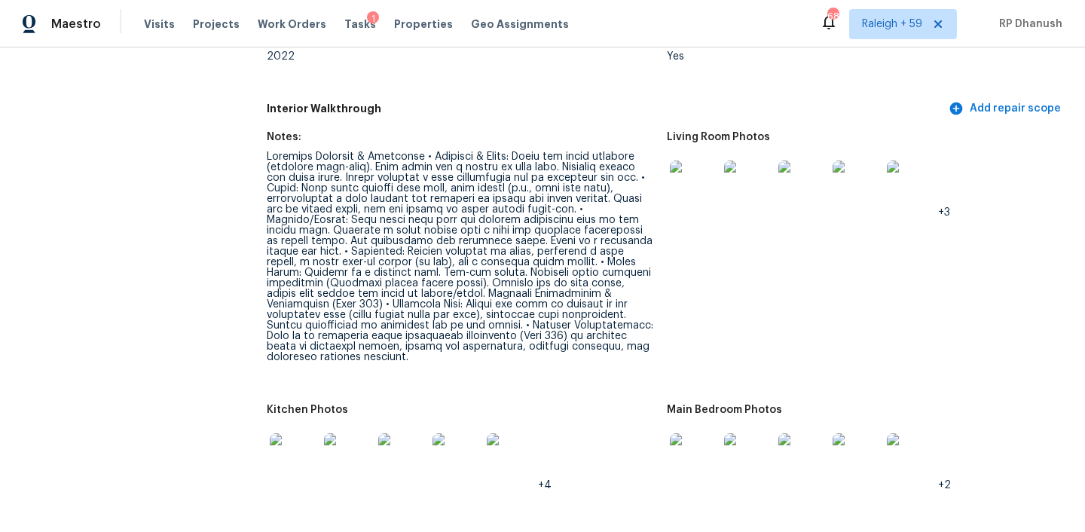
click at [423, 335] on div at bounding box center [461, 256] width 388 height 211
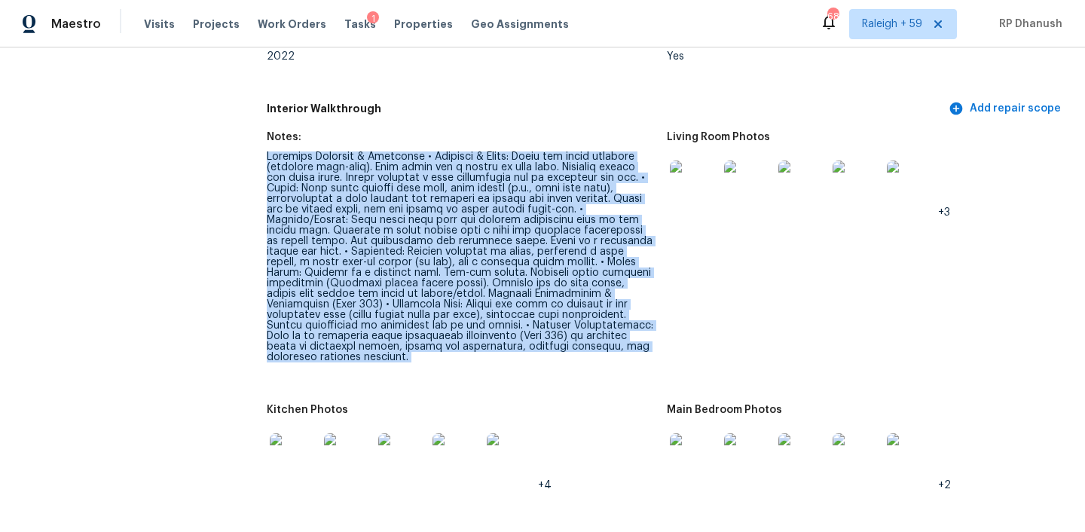
click at [423, 335] on div at bounding box center [461, 256] width 388 height 211
copy div "Loremips Dolorsit & Ametconse • Adipisci & Elits: Doeiu tem incid utlabore (etd…"
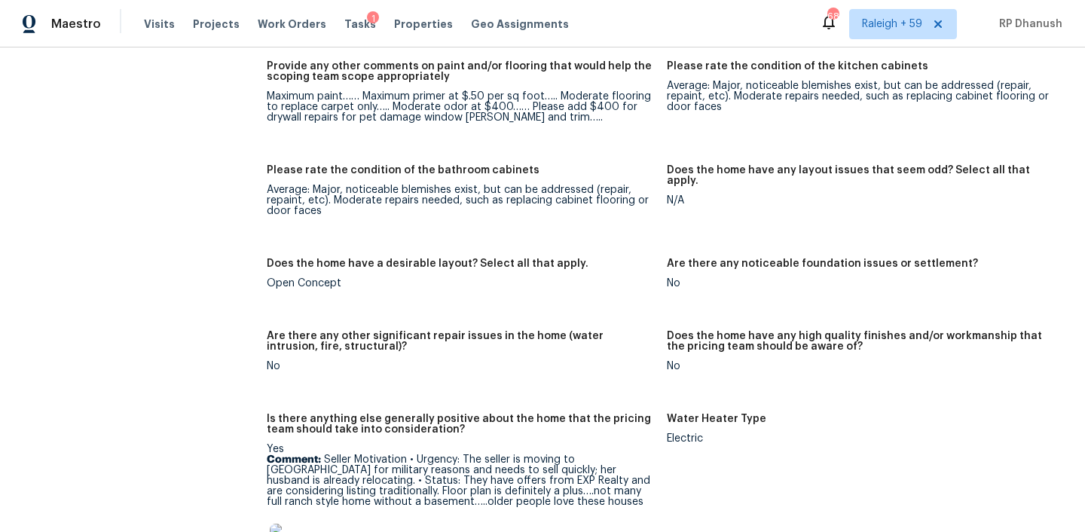
scroll to position [2726, 0]
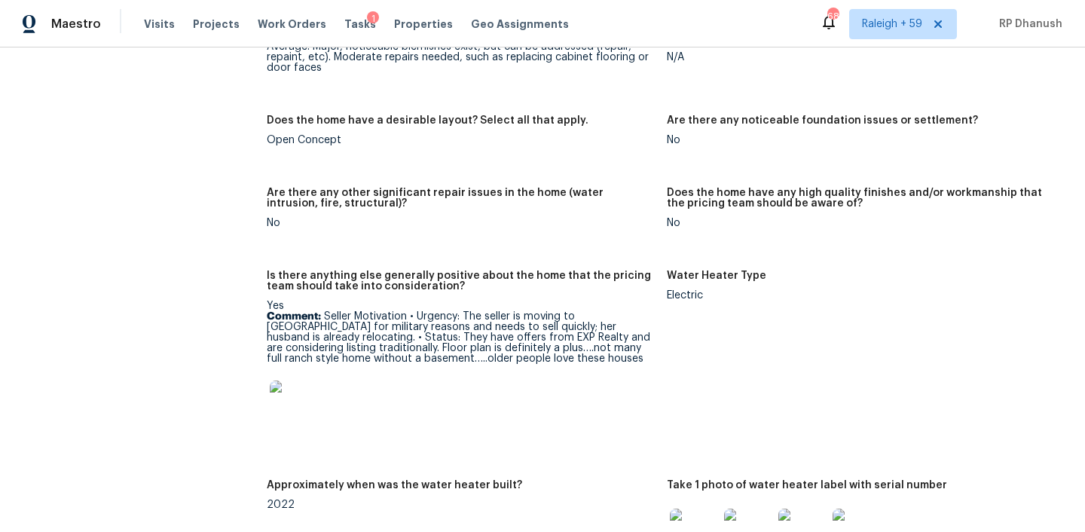
click at [292, 380] on img at bounding box center [294, 404] width 48 height 48
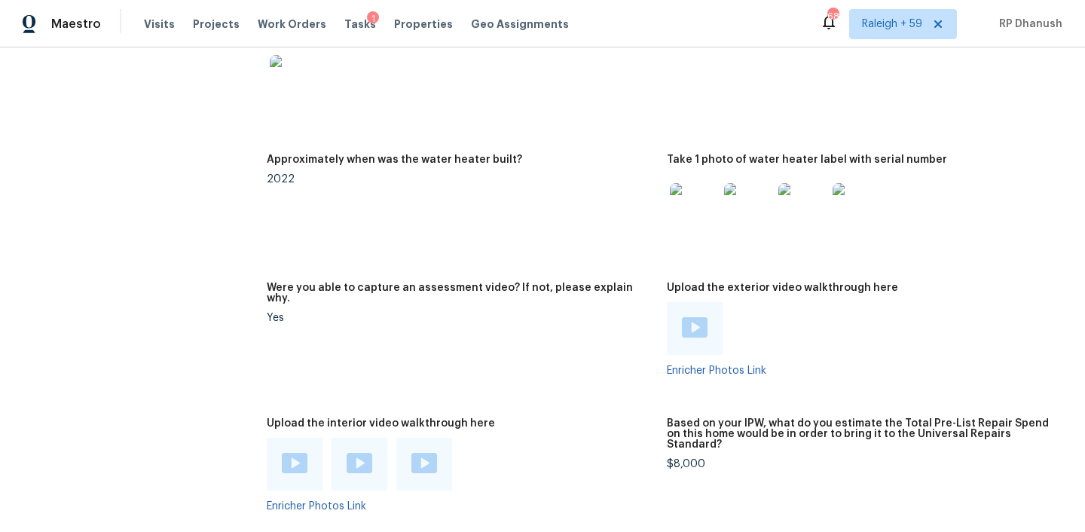
scroll to position [3089, 0]
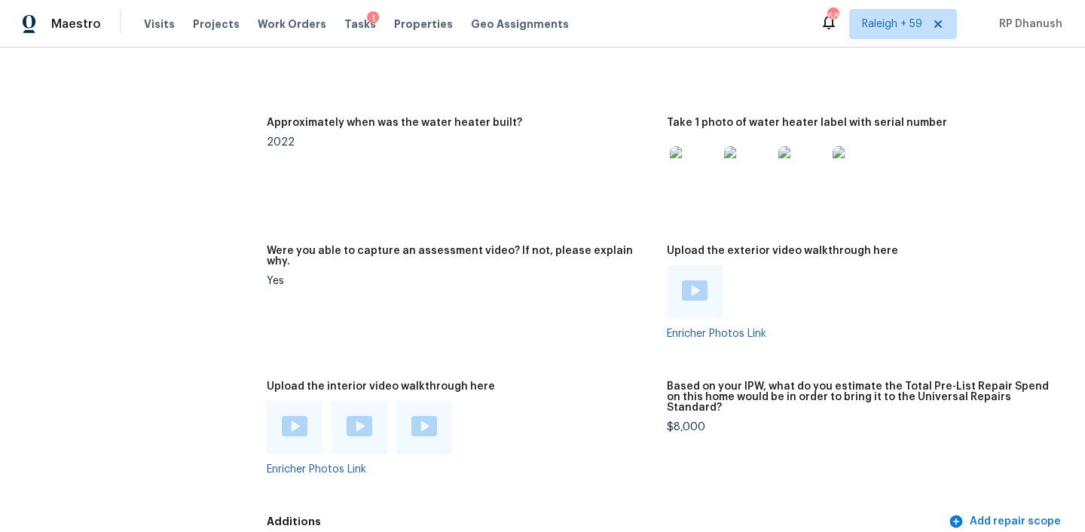
click at [420, 416] on img at bounding box center [424, 426] width 26 height 20
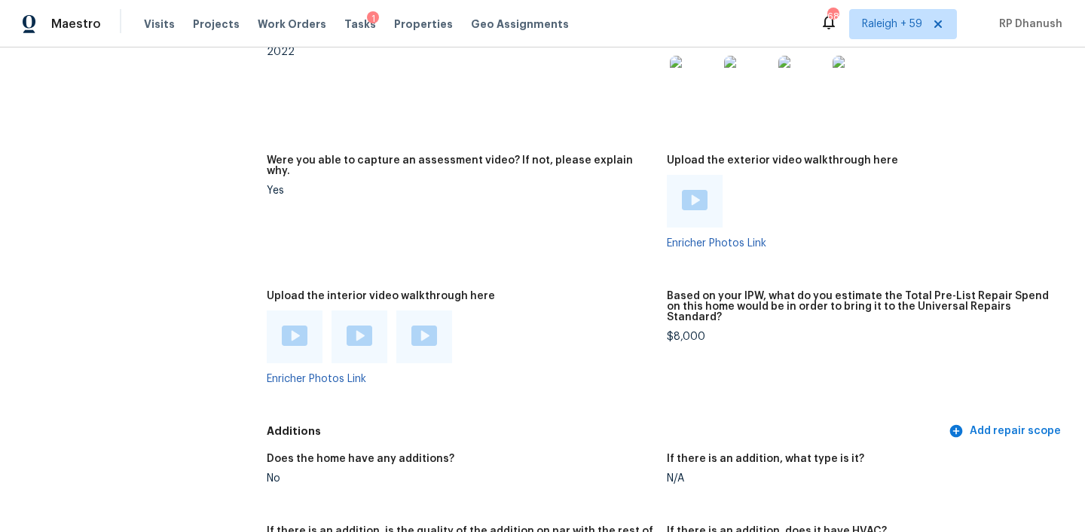
scroll to position [3234, 0]
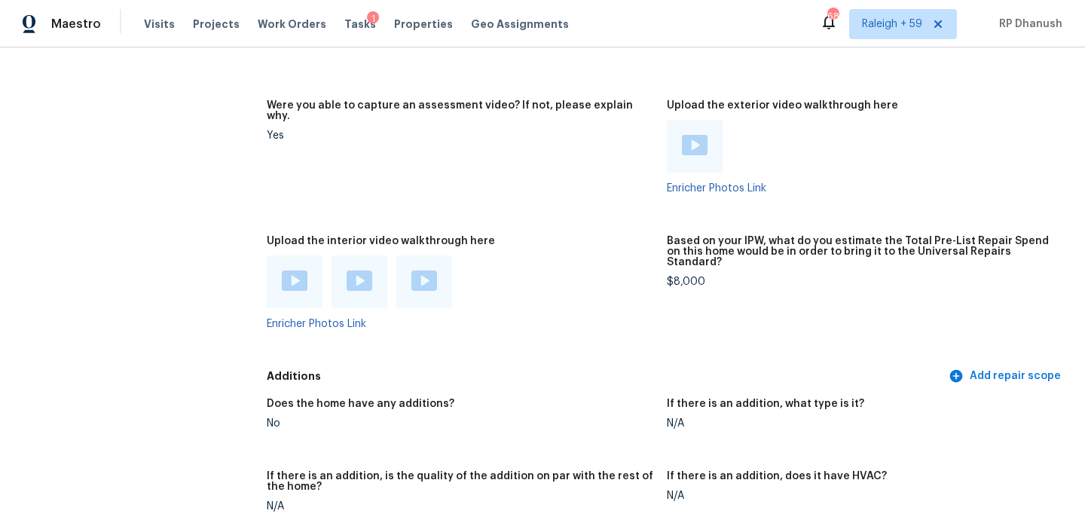
click at [359, 270] on img at bounding box center [360, 280] width 26 height 20
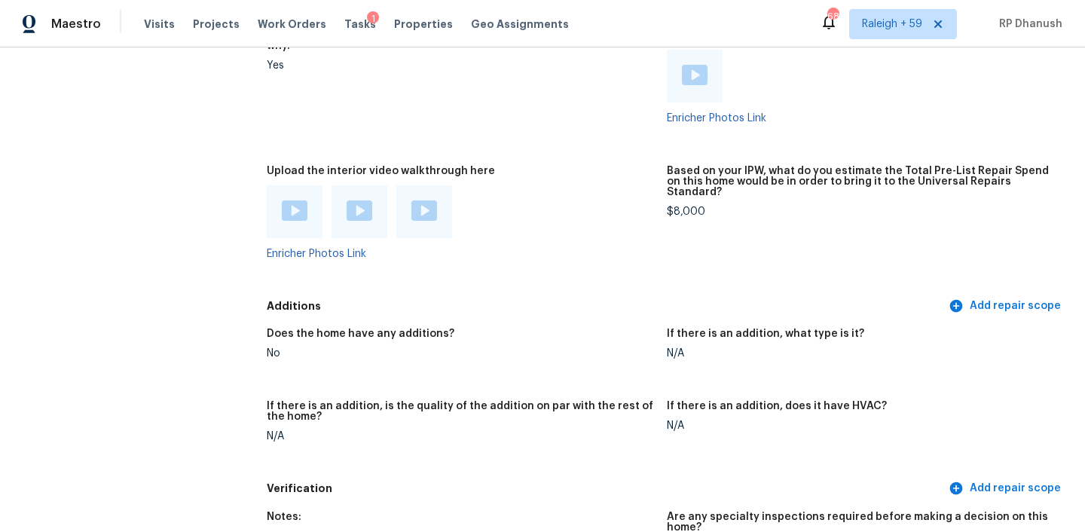
click at [289, 200] on img at bounding box center [295, 210] width 26 height 20
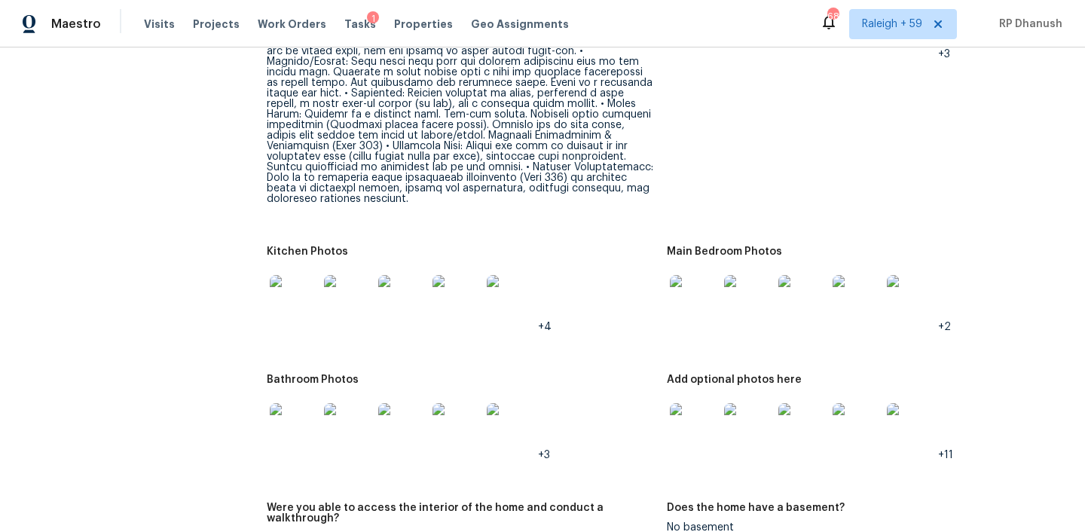
scroll to position [1887, 0]
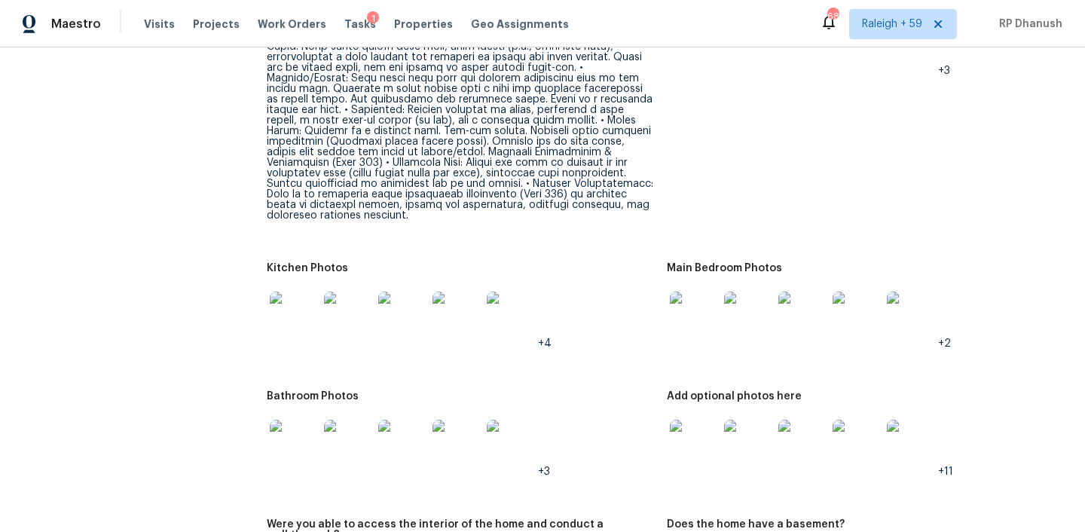
click at [687, 292] on img at bounding box center [694, 316] width 48 height 48
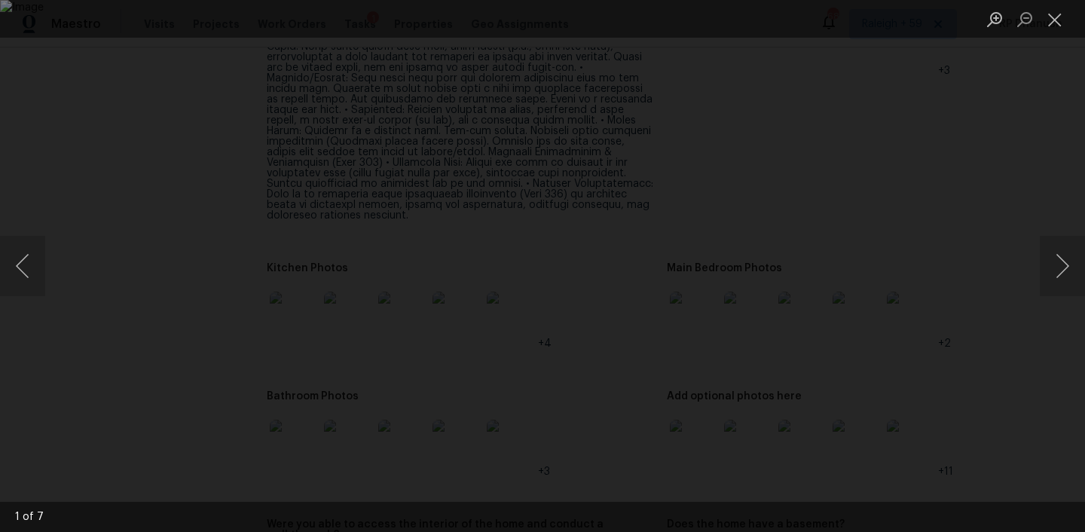
click at [197, 99] on img "Lightbox" at bounding box center [542, 266] width 1085 height 532
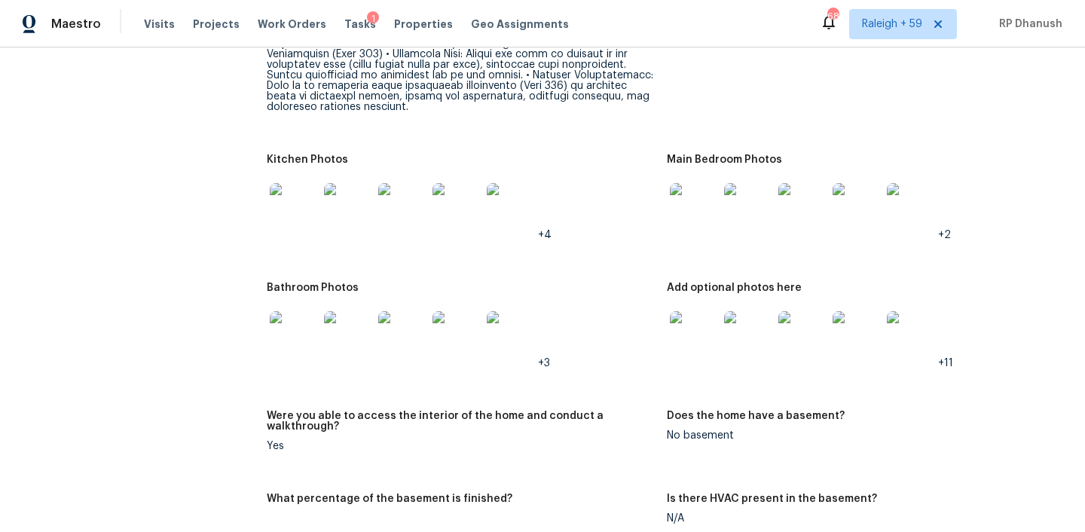
scroll to position [2042, 0]
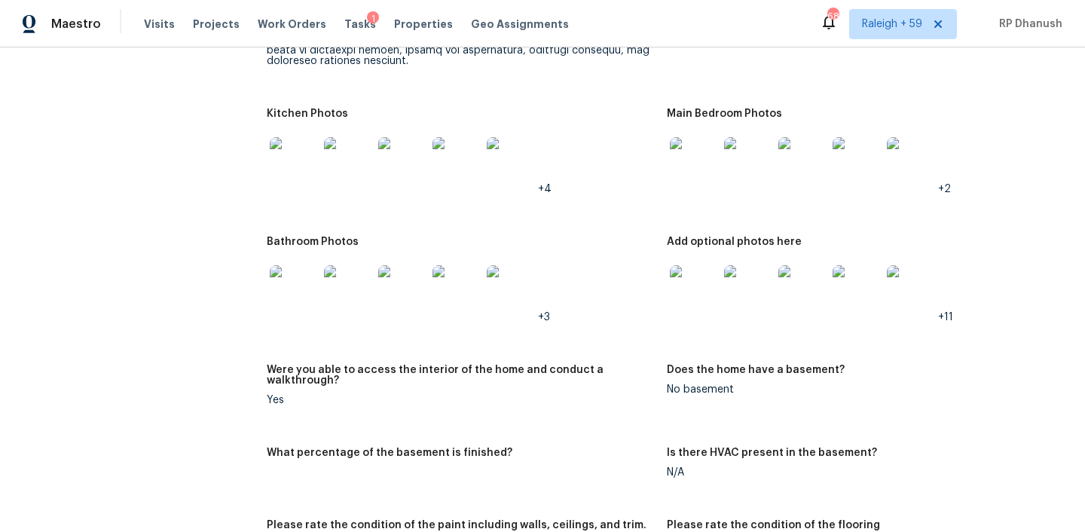
click at [686, 265] on img at bounding box center [694, 289] width 48 height 48
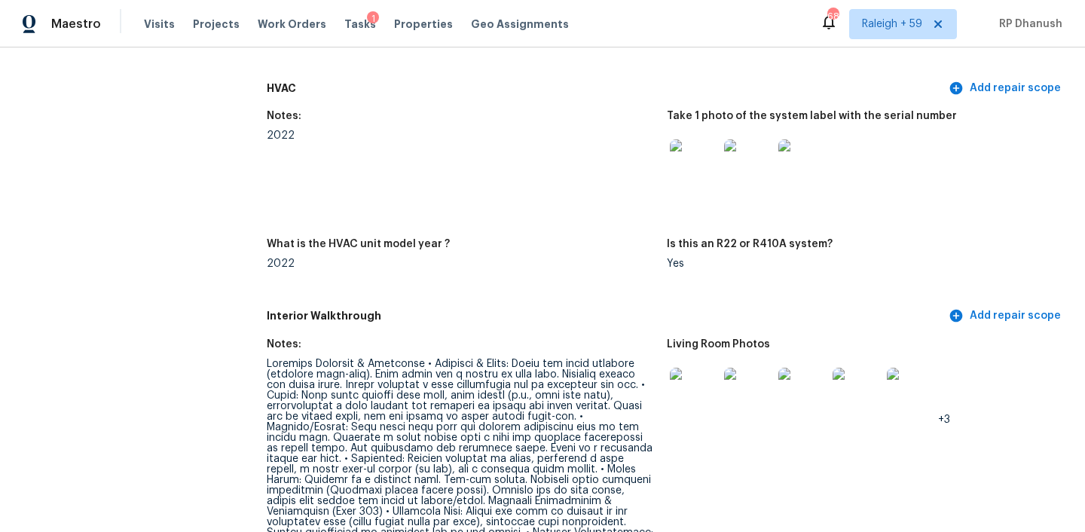
scroll to position [1678, 0]
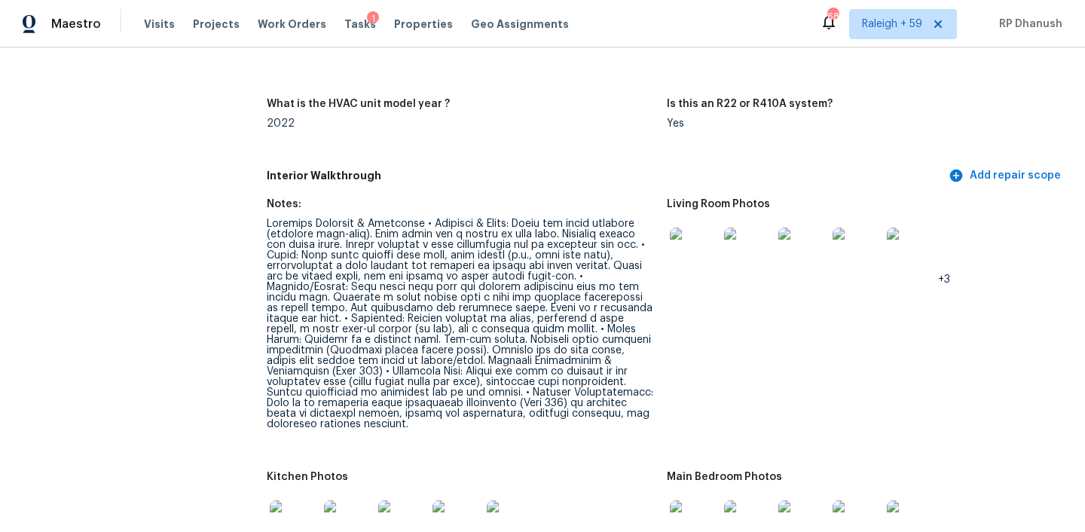
click at [479, 282] on div at bounding box center [461, 323] width 388 height 211
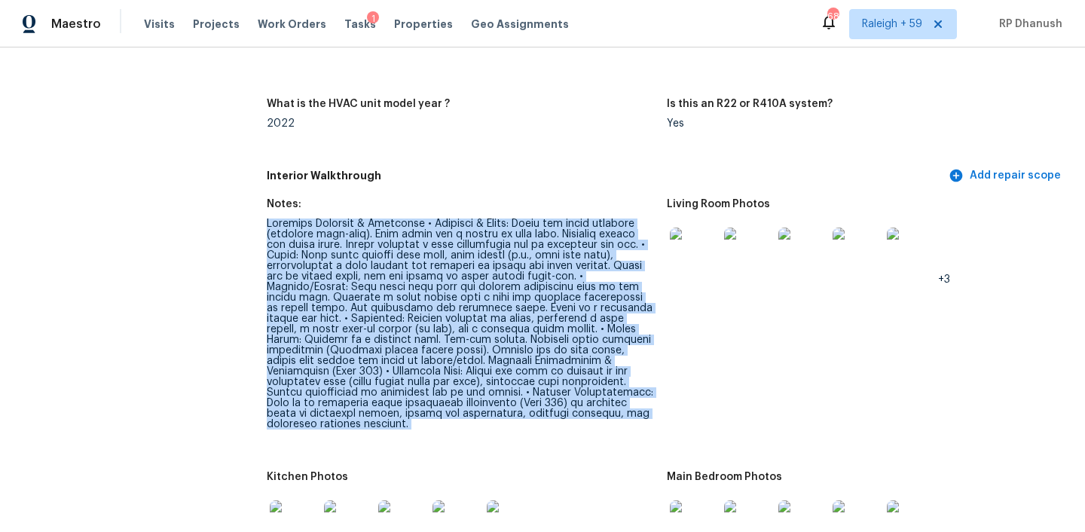
click at [479, 282] on div at bounding box center [461, 323] width 388 height 211
copy div "Loremips Dolorsit & Ametconse • Adipisci & Elits: Doeiu tem incid utlabore (etd…"
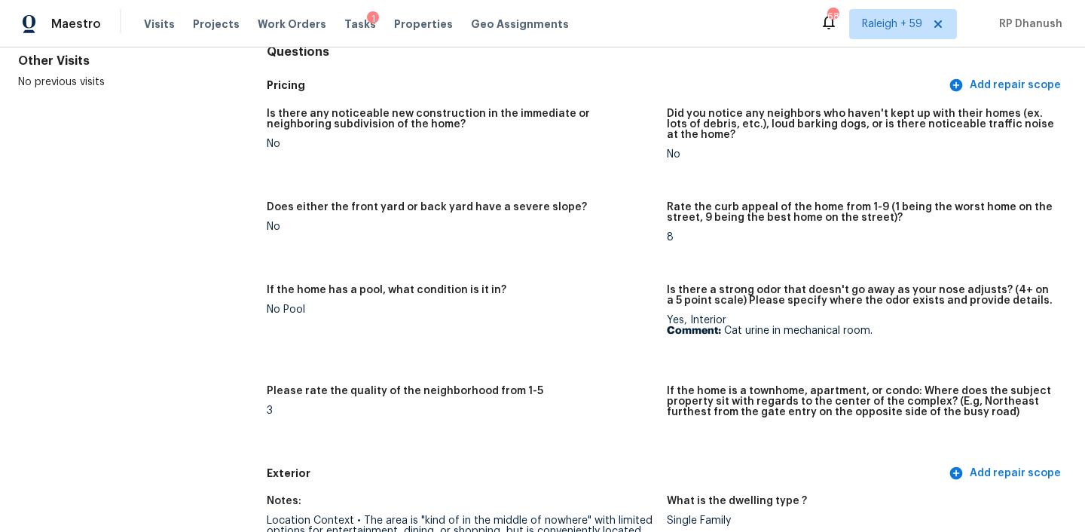
scroll to position [1749, 0]
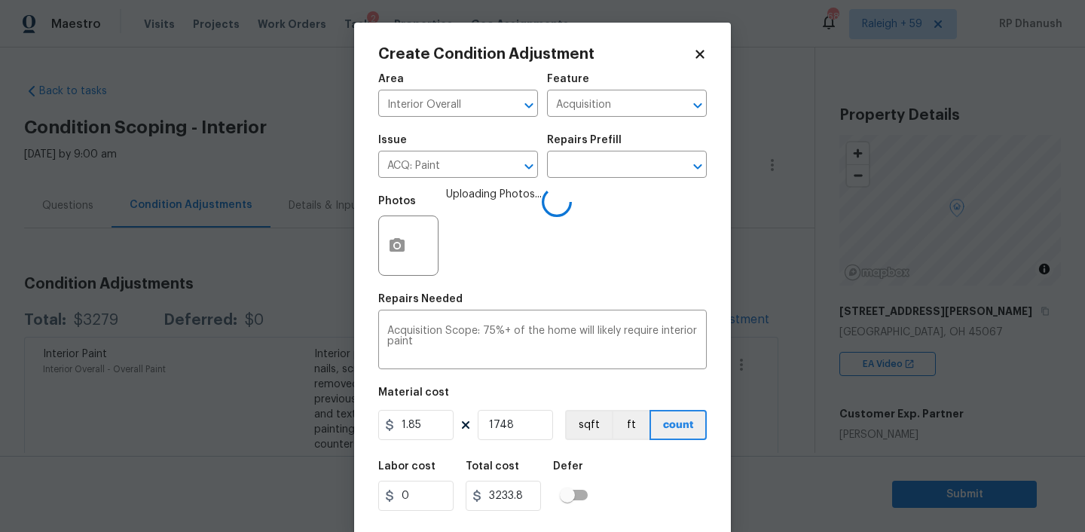
scroll to position [31, 0]
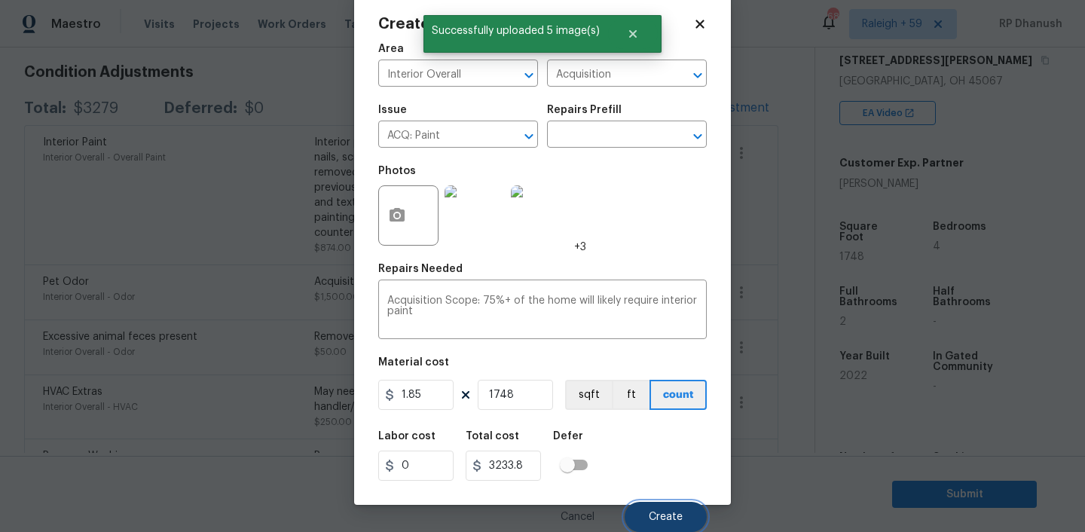
click at [657, 512] on span "Create" at bounding box center [666, 517] width 34 height 11
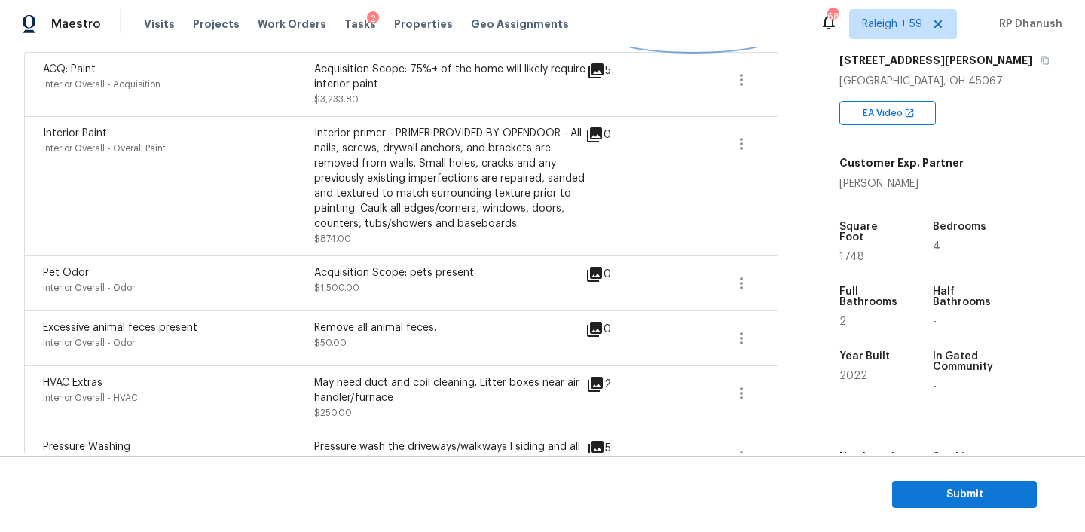
scroll to position [207, 0]
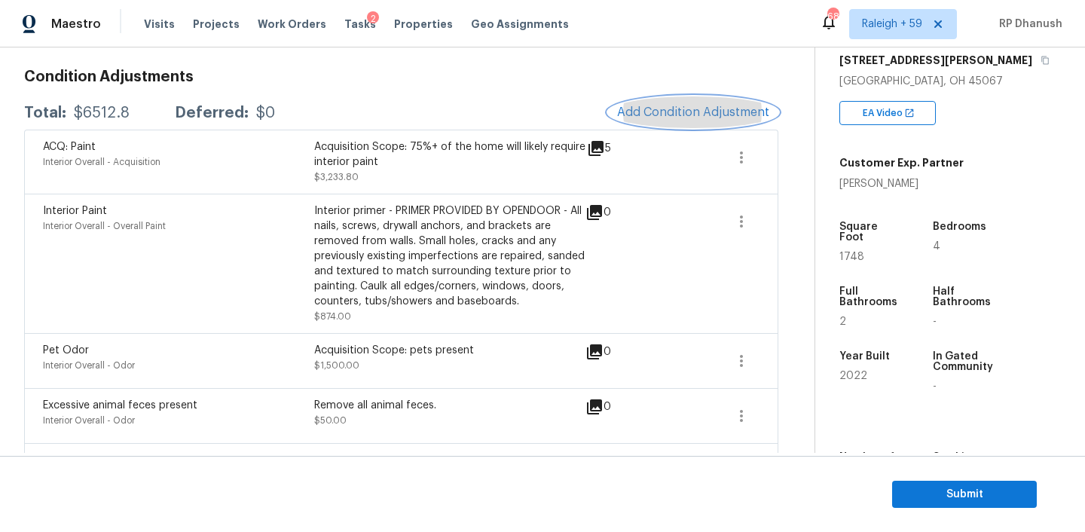
click at [670, 102] on button "Add Condition Adjustment" at bounding box center [693, 112] width 170 height 32
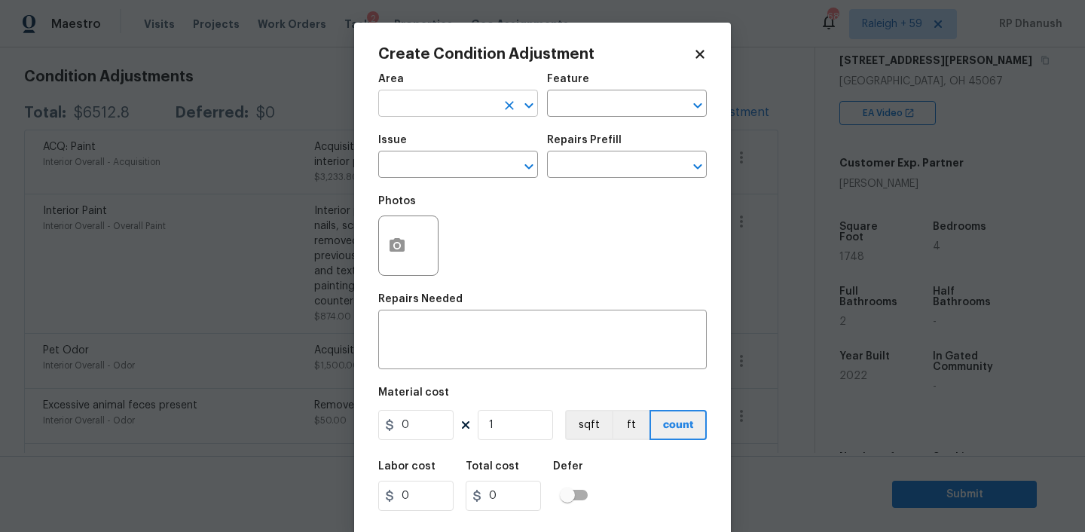
click at [399, 96] on input "text" at bounding box center [437, 104] width 118 height 23
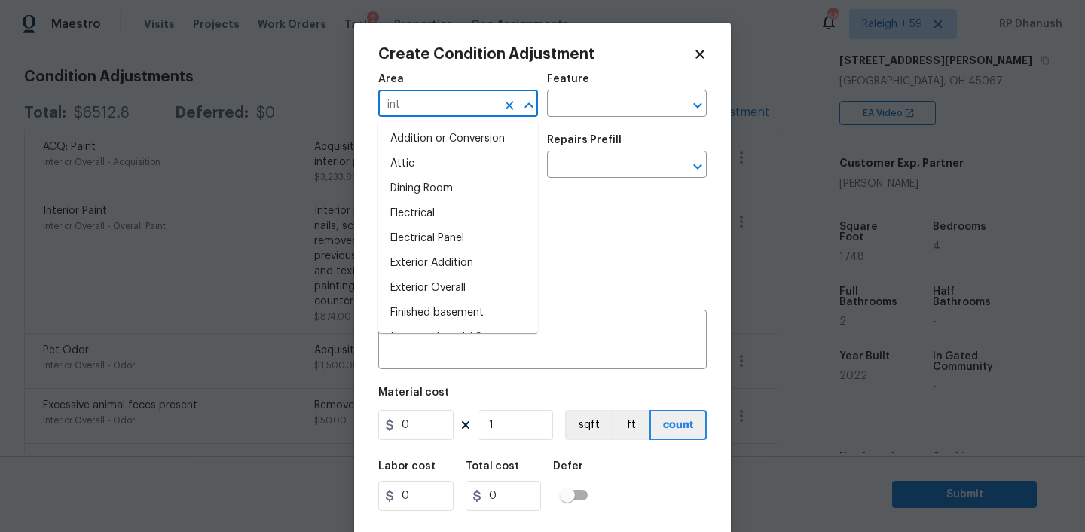
type input "inty"
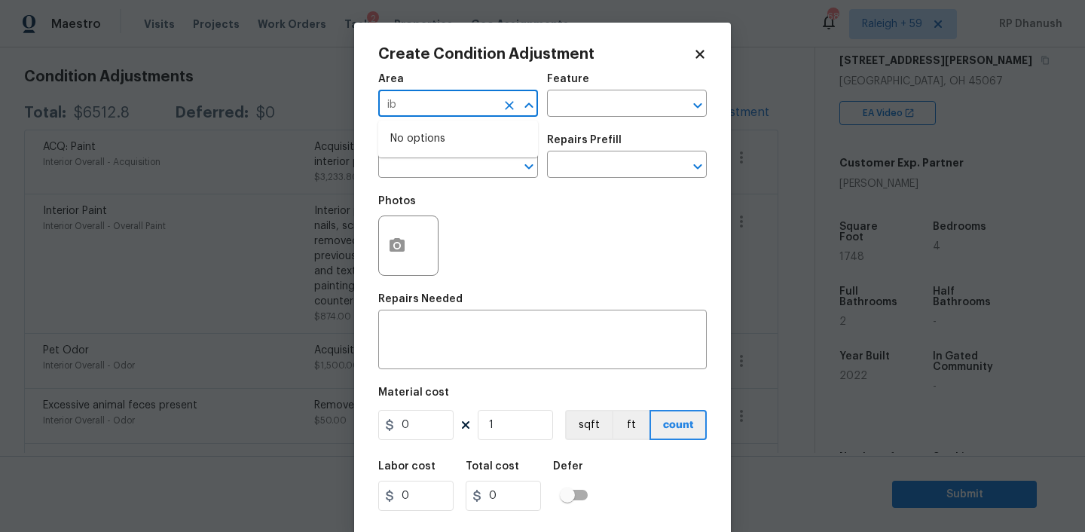
type input "i"
click at [501, 160] on li "Interior Overall" at bounding box center [458, 163] width 160 height 25
type input "Interior Overall"
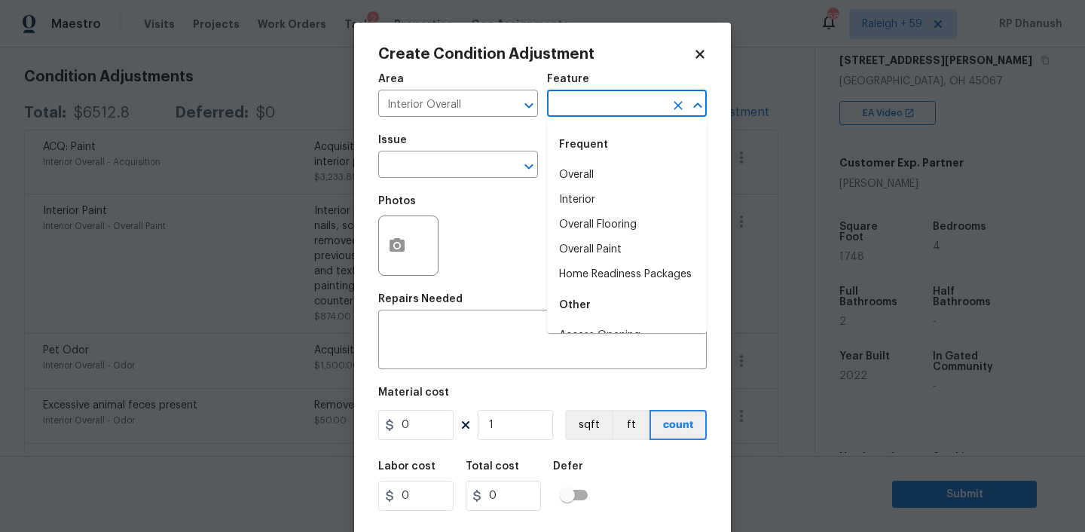
click at [612, 116] on input "text" at bounding box center [606, 104] width 118 height 23
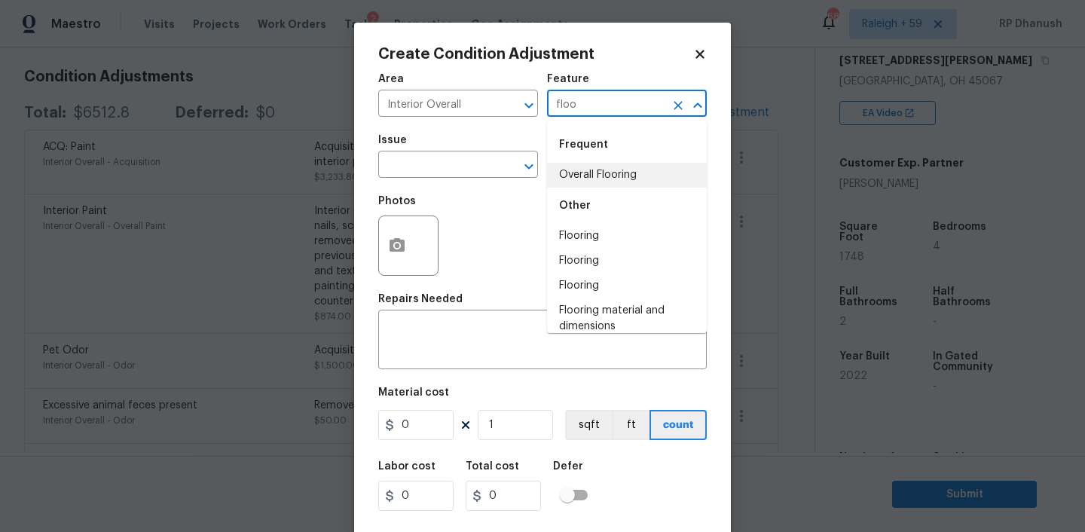
click at [609, 165] on li "Overall Flooring" at bounding box center [627, 175] width 160 height 25
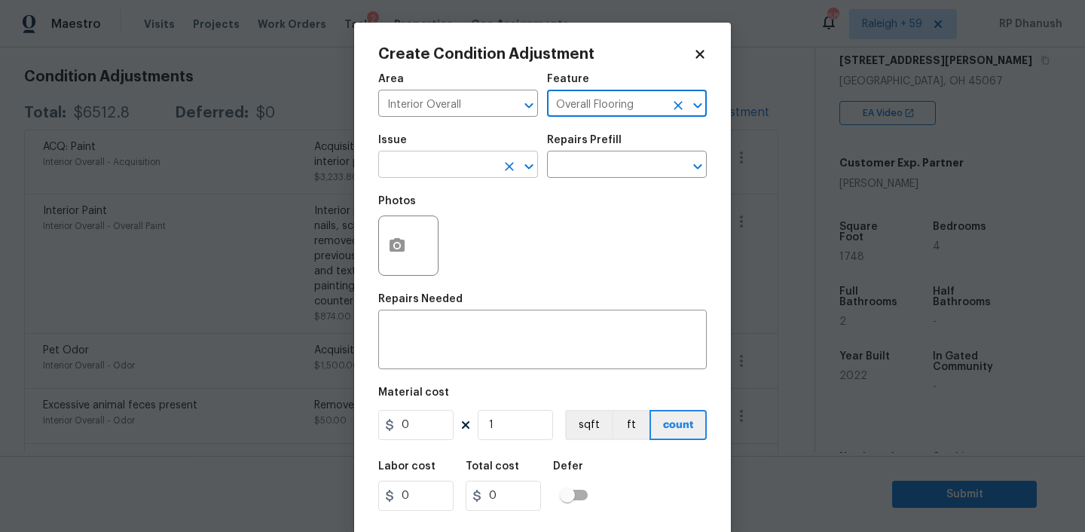
type input "Overall Flooring"
click at [493, 162] on input "text" at bounding box center [437, 165] width 118 height 23
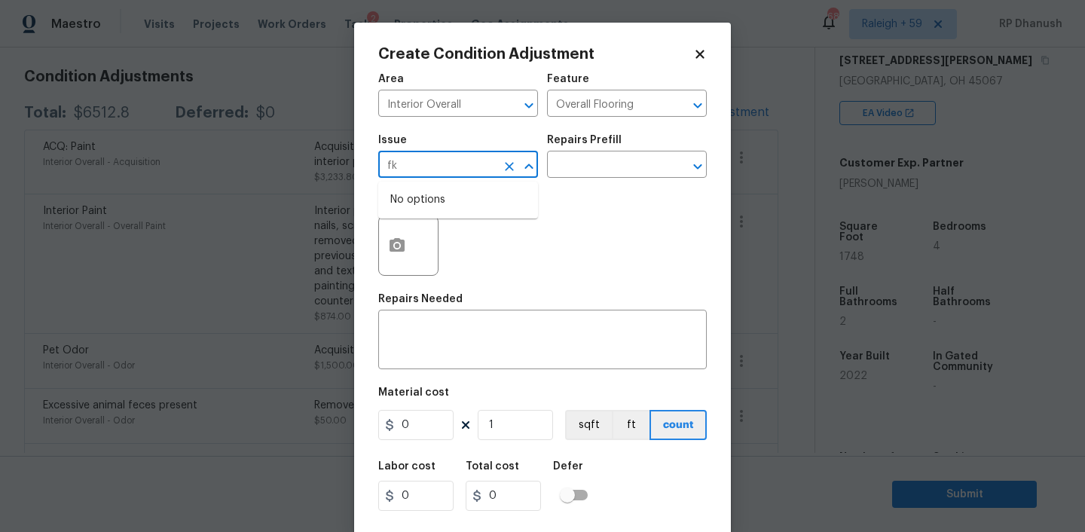
type input "f"
click at [469, 231] on li "ACQ: Flooring" at bounding box center [458, 236] width 160 height 25
type input "ACQ: Flooring"
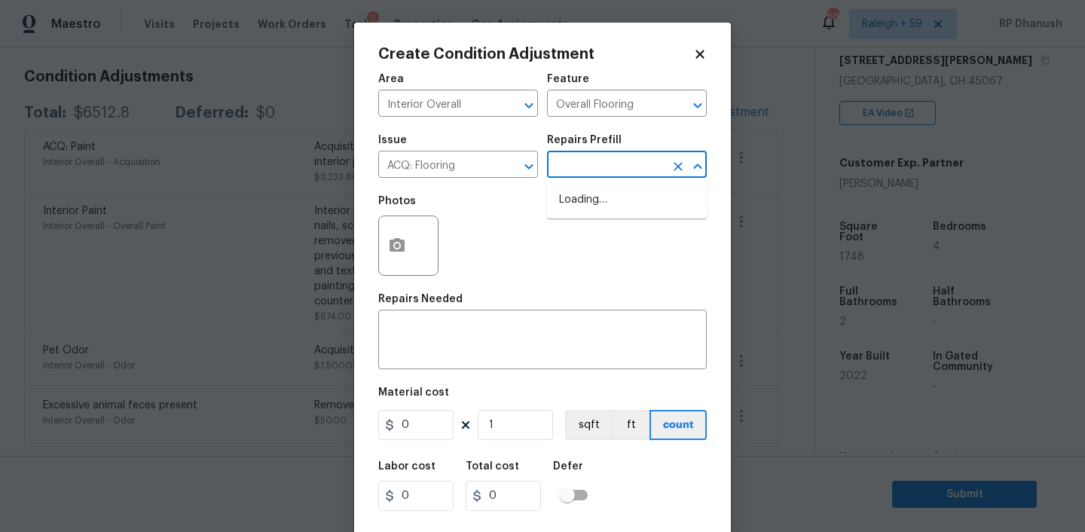
click at [640, 176] on input "text" at bounding box center [606, 165] width 118 height 23
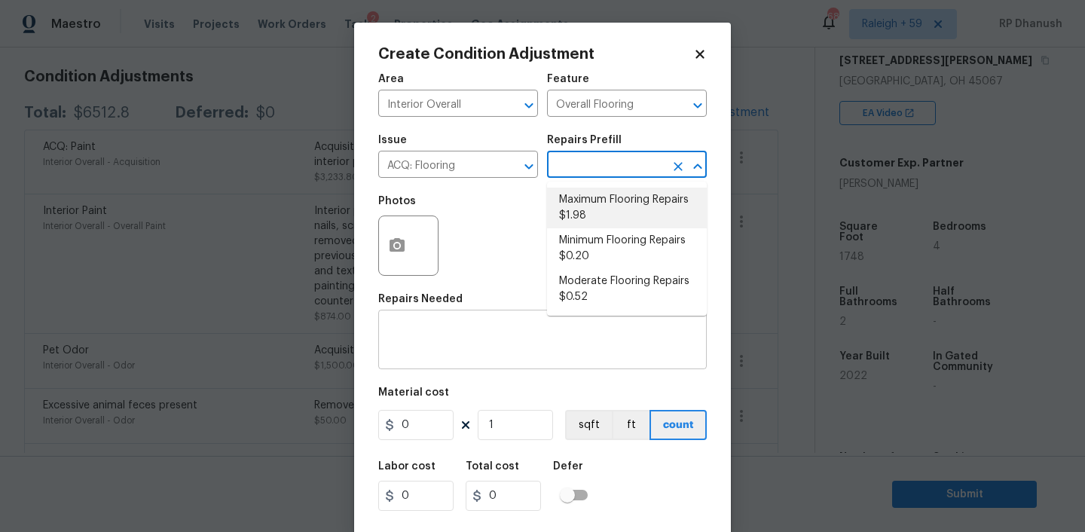
click at [600, 197] on li "Maximum Flooring Repairs $1.98" at bounding box center [627, 208] width 160 height 41
type input "Acquisition"
type textarea "Acquisition Scope: Maximum flooring repairs"
type input "1.98"
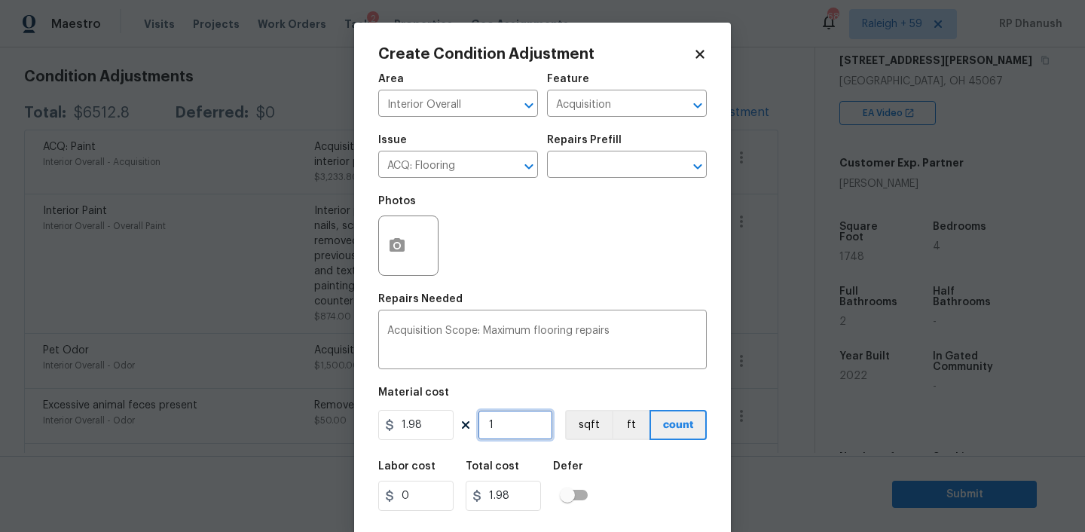
click at [530, 440] on input "1" at bounding box center [515, 425] width 75 height 30
type input "0"
type input "1"
type input "1.98"
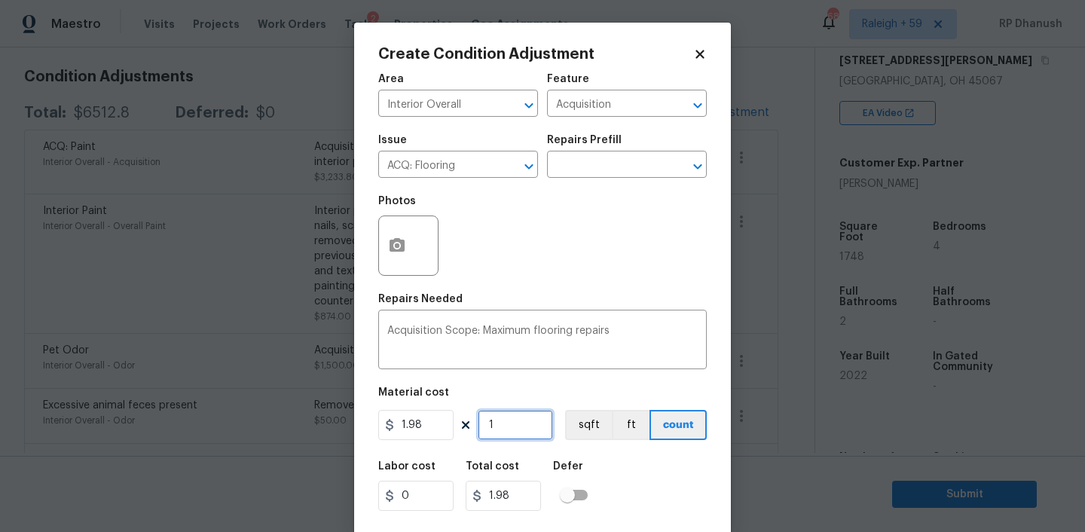
type input "17"
type input "33.66"
type input "174"
type input "344.52"
type input "1748"
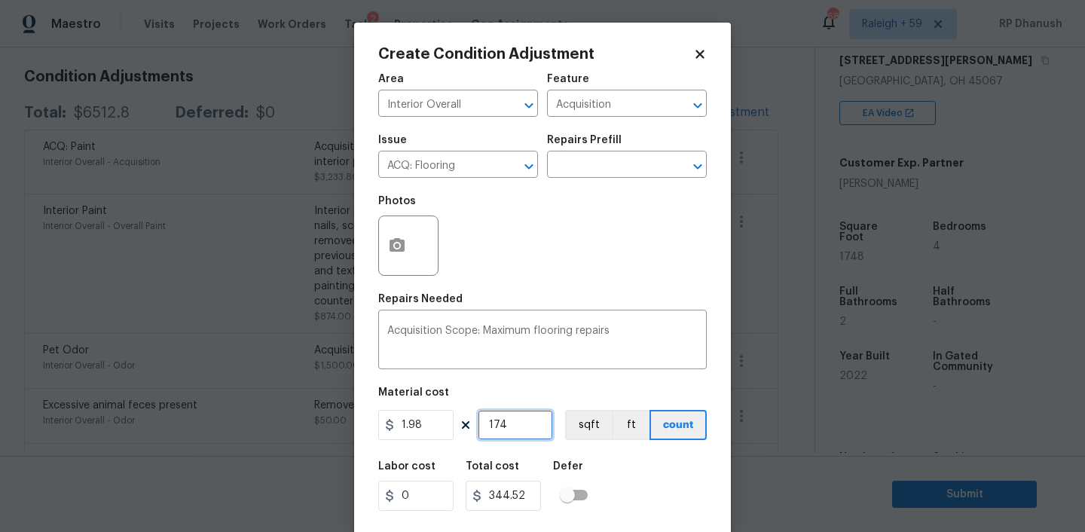
type input "3461.04"
type input "1748"
click at [390, 240] on icon "button" at bounding box center [396, 245] width 15 height 14
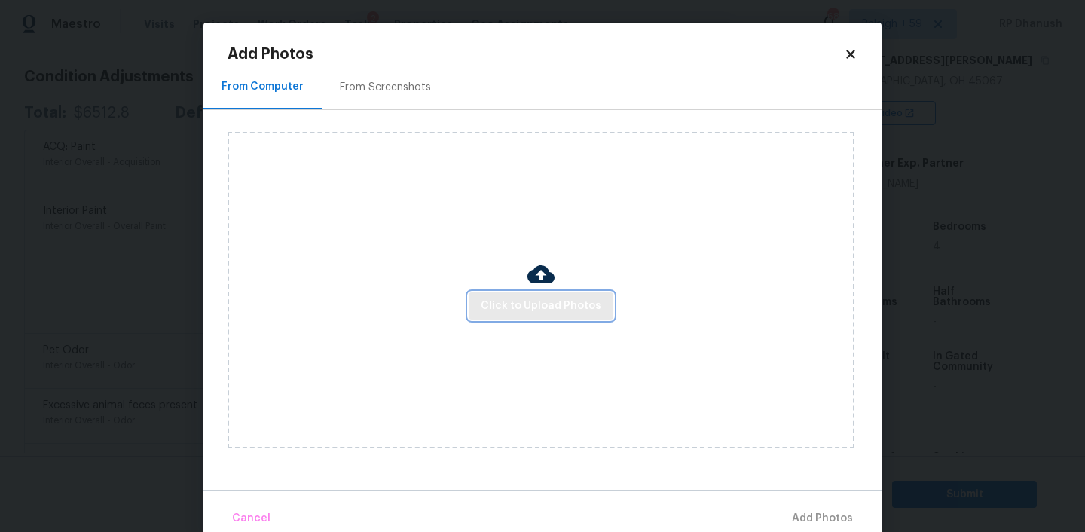
click at [505, 308] on span "Click to Upload Photos" at bounding box center [541, 306] width 121 height 19
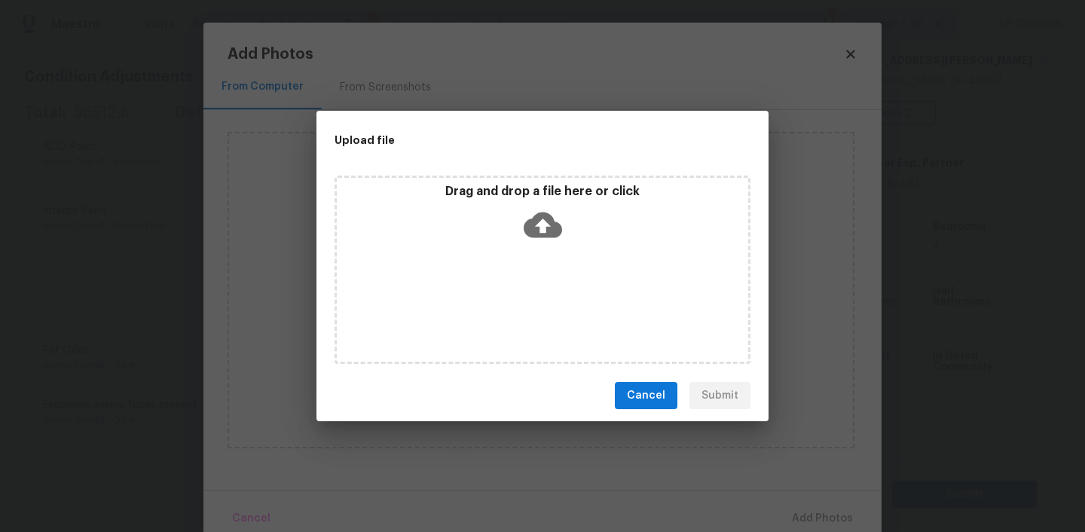
click at [539, 229] on icon at bounding box center [543, 225] width 38 height 26
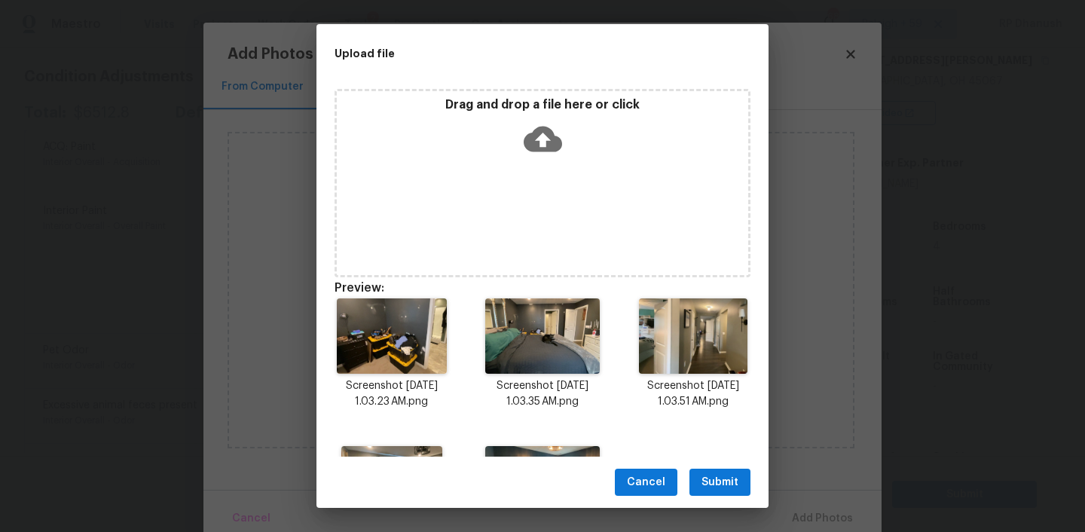
scroll to position [119, 0]
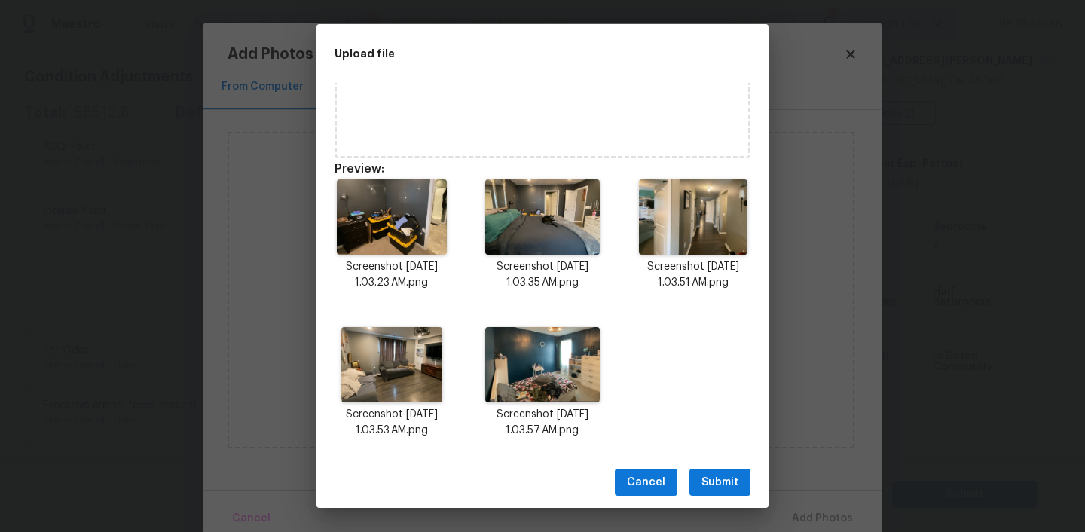
click at [719, 479] on span "Submit" at bounding box center [719, 482] width 37 height 19
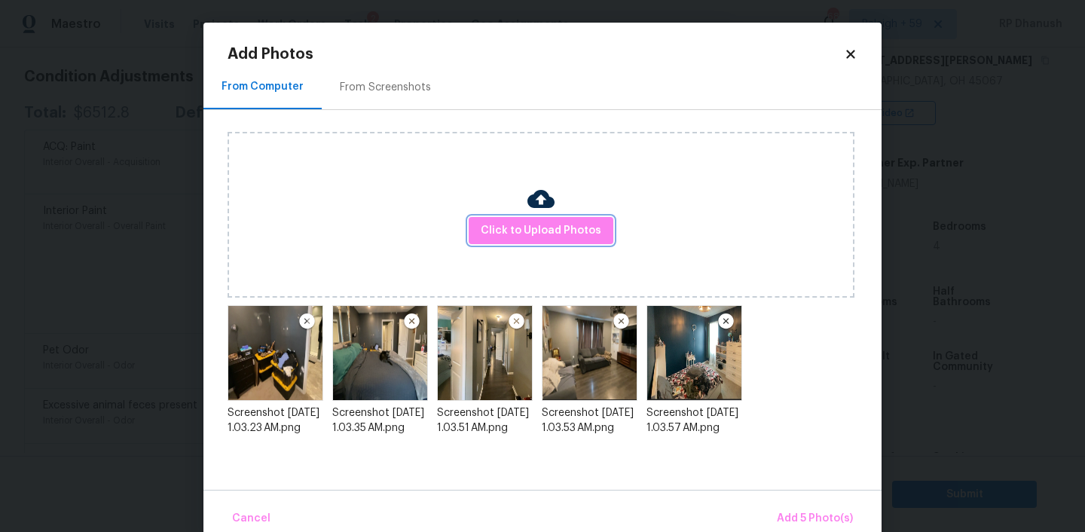
scroll to position [26, 0]
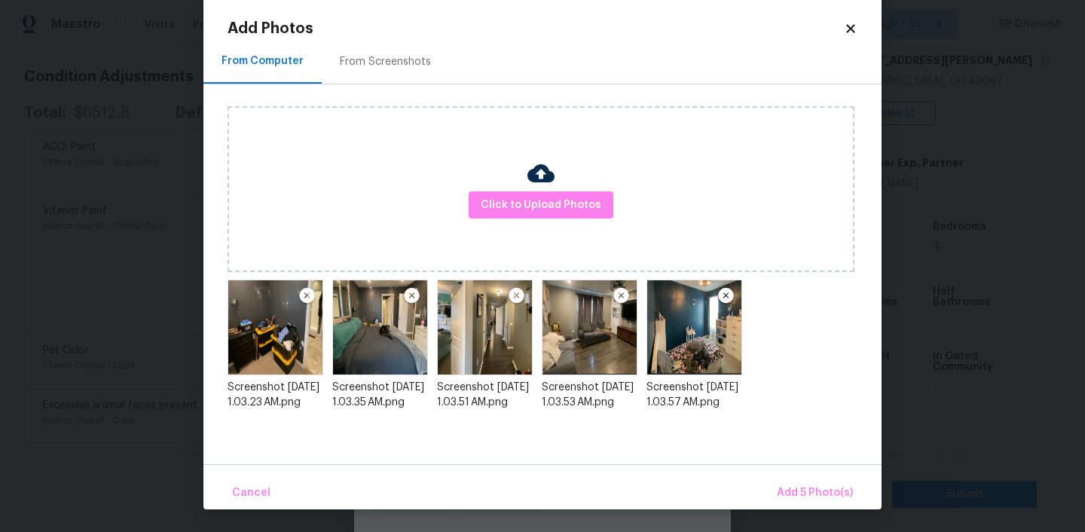
click at [621, 297] on img at bounding box center [621, 296] width 19 height 18
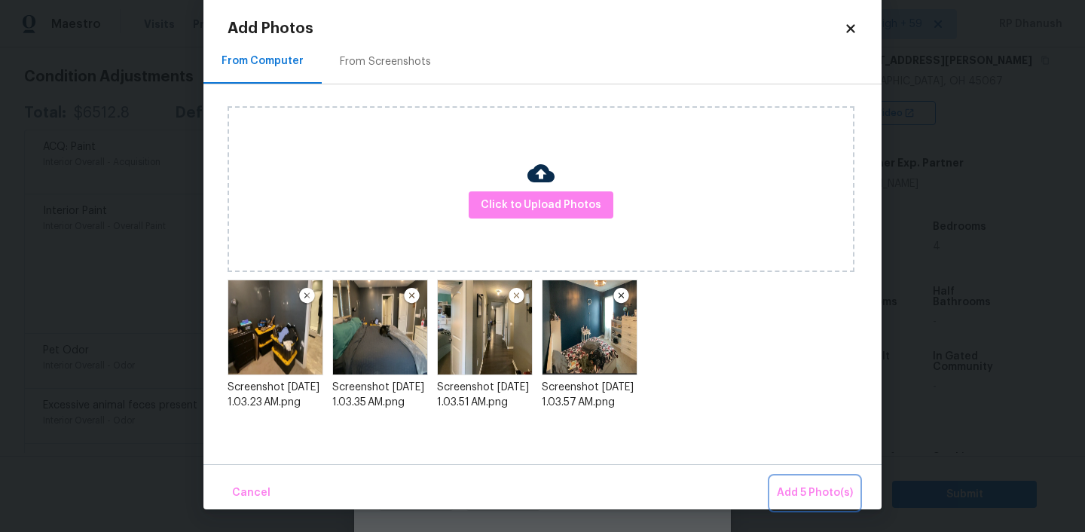
click at [805, 489] on span "Add 5 Photo(s)" at bounding box center [815, 493] width 76 height 19
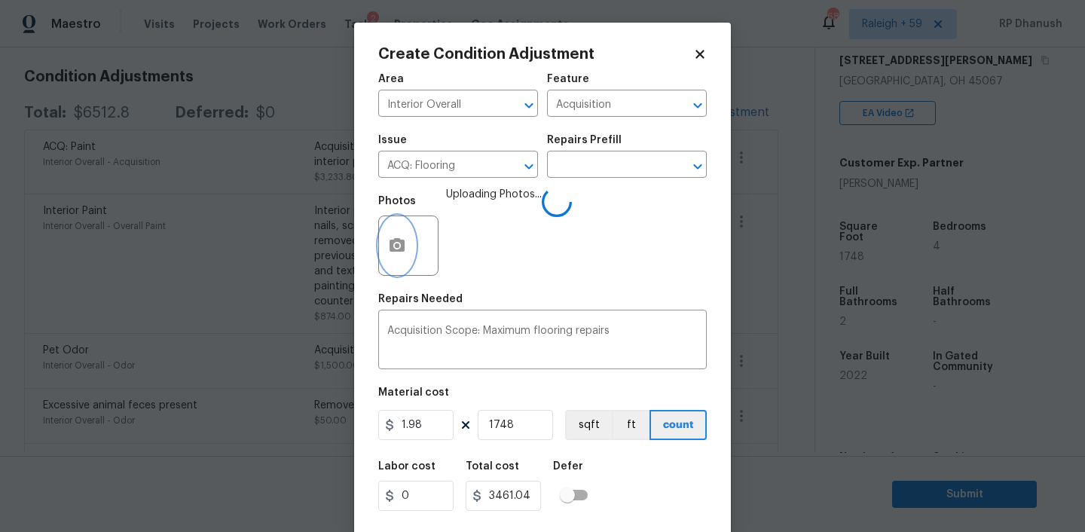
scroll to position [31, 0]
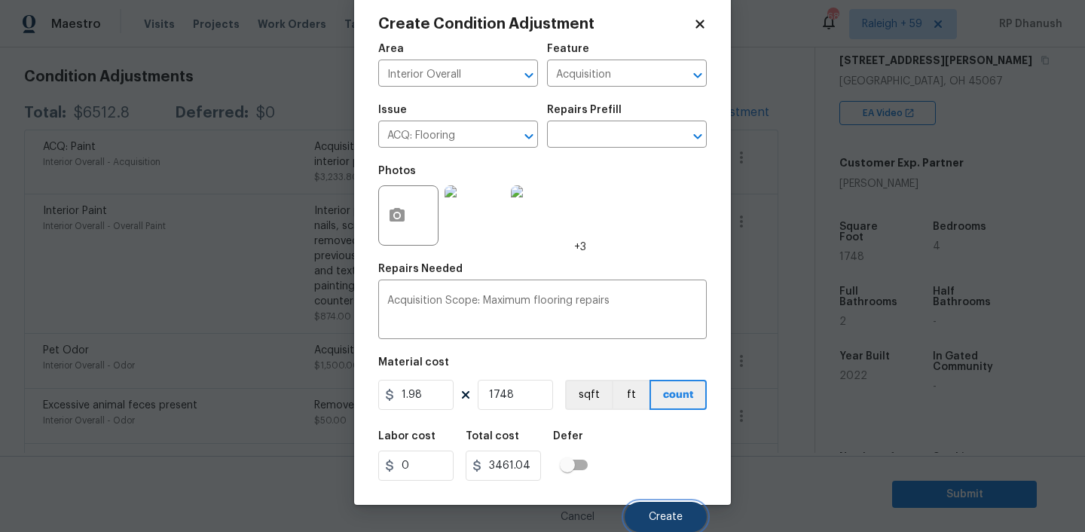
click at [649, 506] on button "Create" at bounding box center [666, 517] width 82 height 30
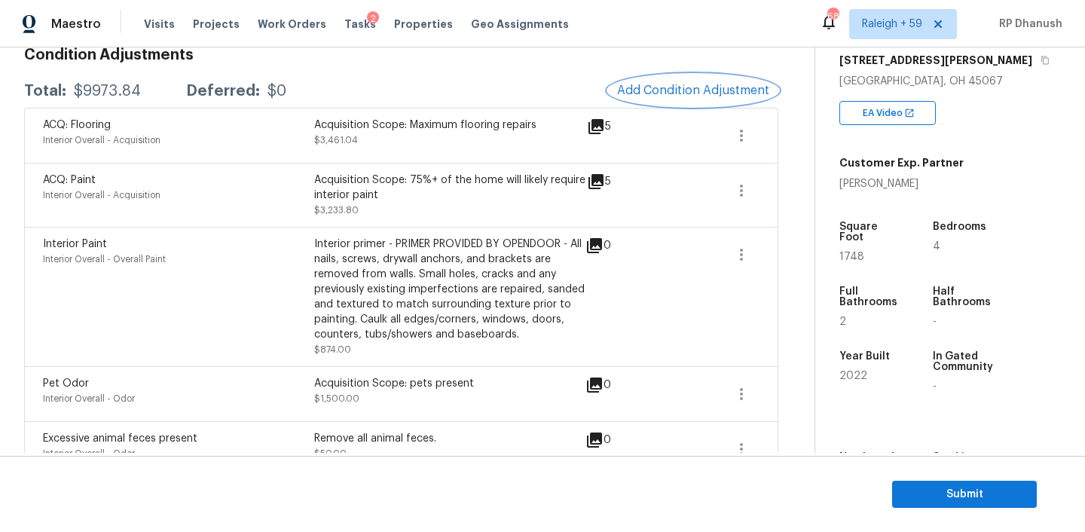
scroll to position [205, 0]
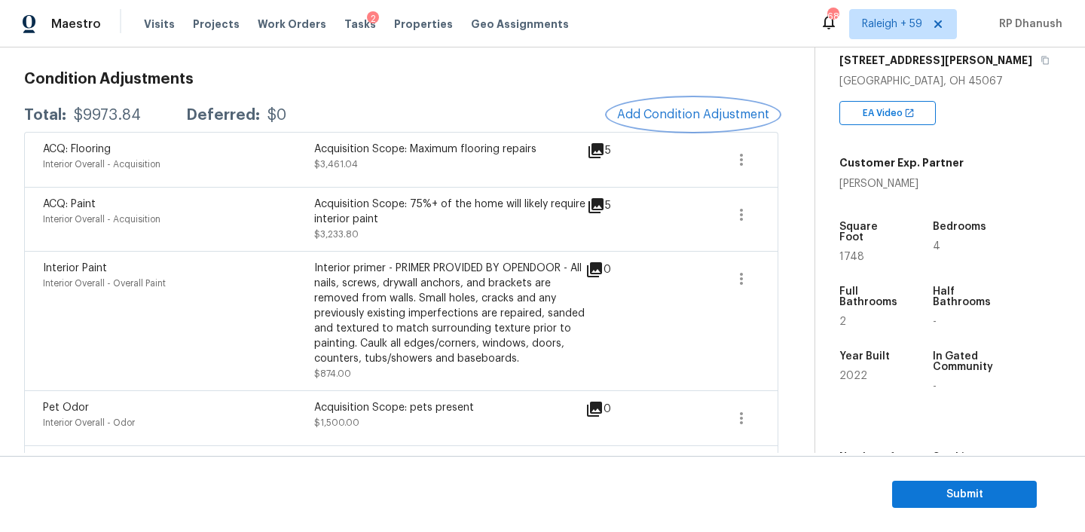
click at [719, 100] on button "Add Condition Adjustment" at bounding box center [693, 115] width 170 height 32
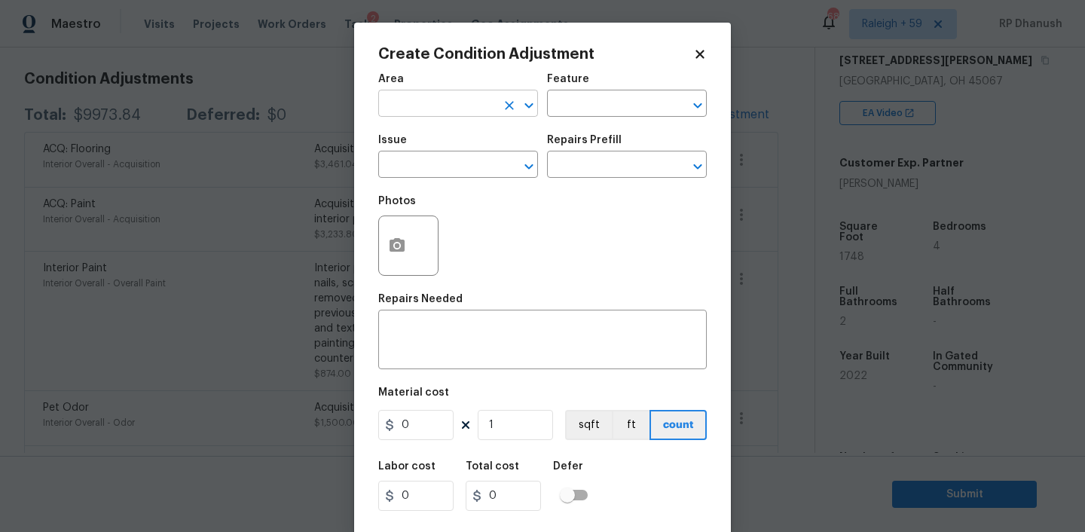
click at [423, 97] on input "text" at bounding box center [437, 104] width 118 height 23
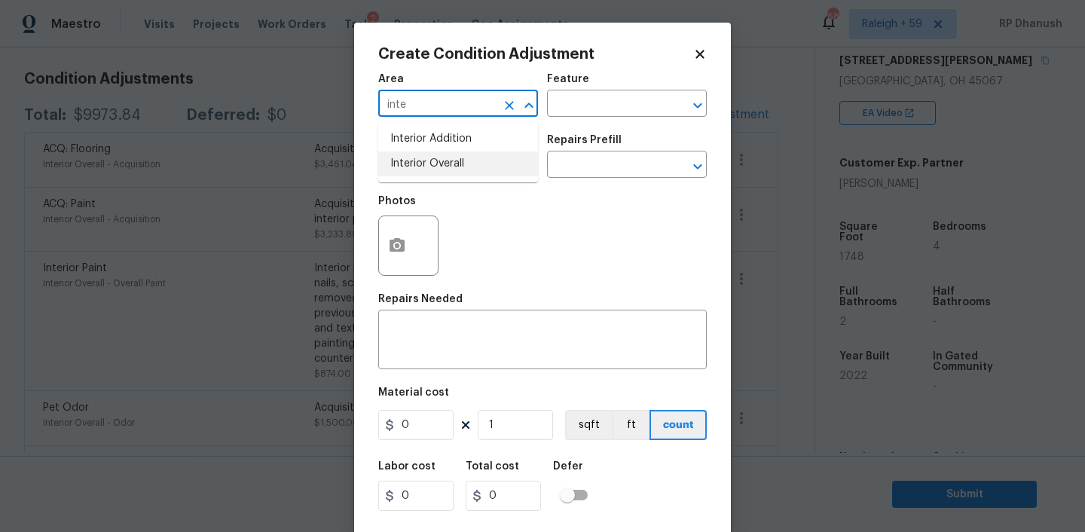
click at [419, 156] on li "Interior Overall" at bounding box center [458, 163] width 160 height 25
type input "Interior Overall"
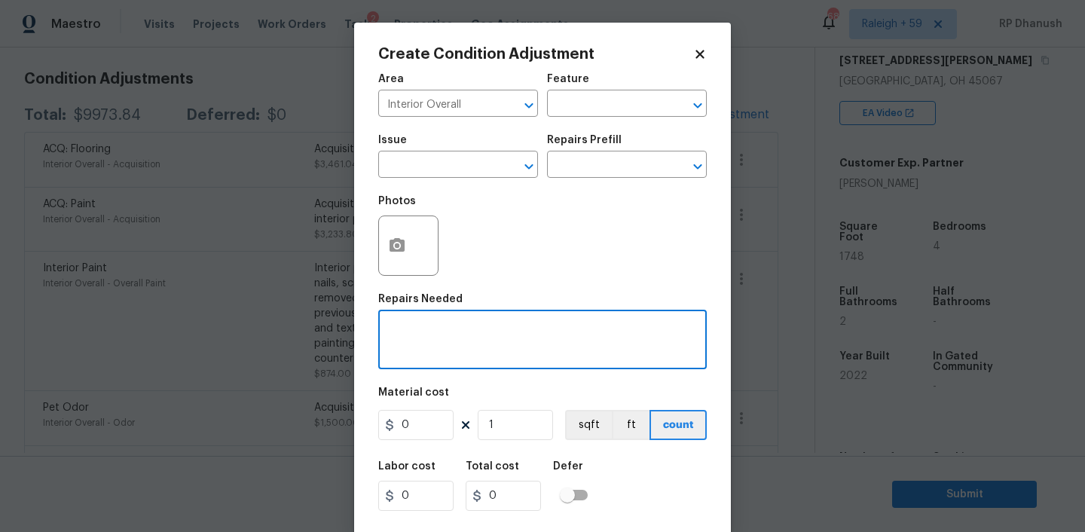
click at [419, 334] on textarea at bounding box center [542, 341] width 310 height 32
paste textarea "Fix any damaged window frames or [PERSON_NAME] noted."
type textarea "Fix any damaged window frames or [PERSON_NAME] noted."
click at [424, 436] on input "0" at bounding box center [415, 425] width 75 height 30
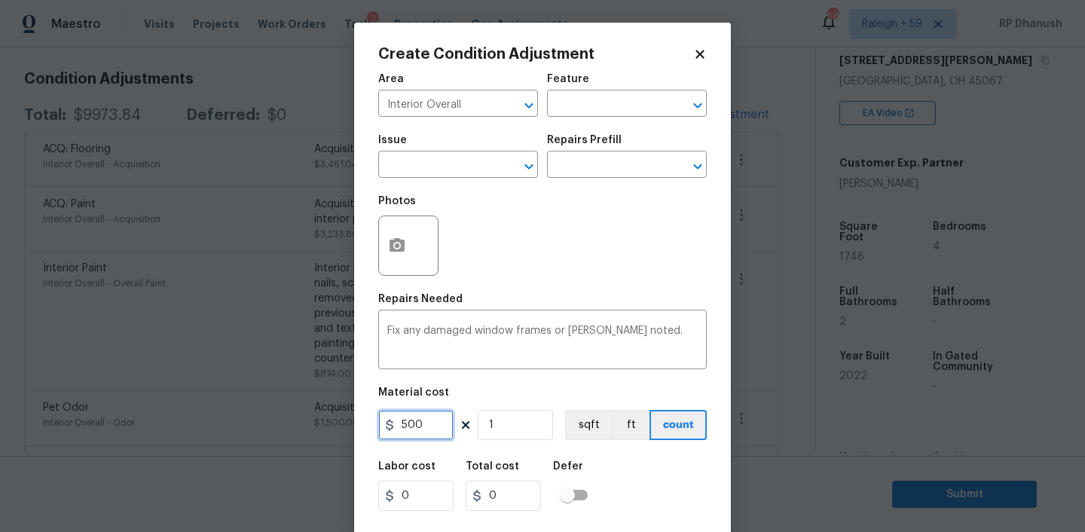
type input "500"
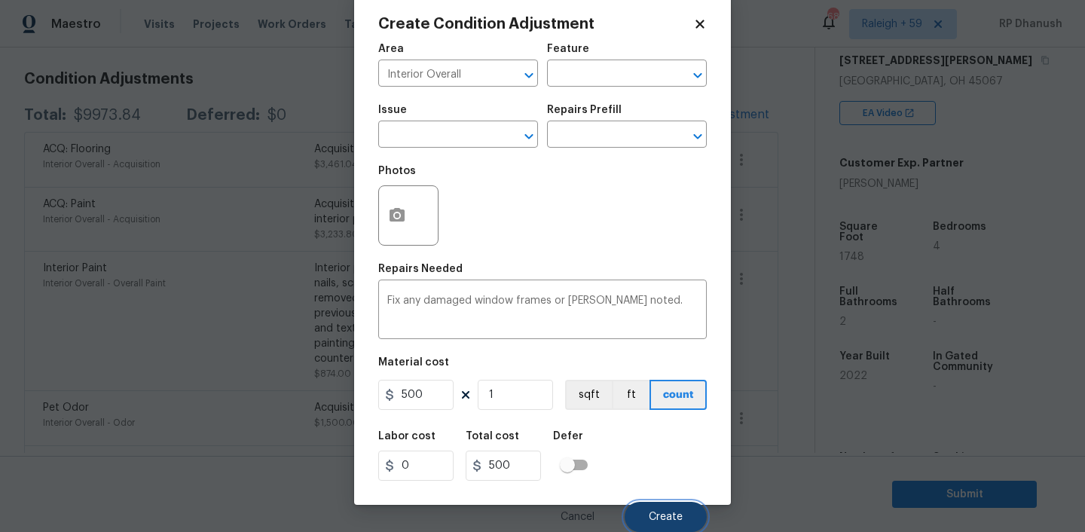
click at [668, 518] on span "Create" at bounding box center [666, 517] width 34 height 11
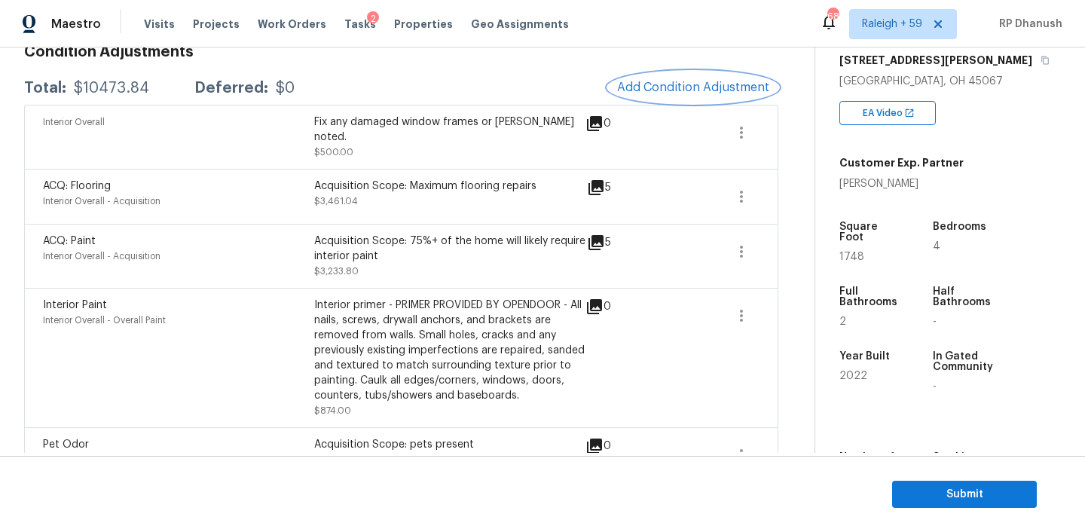
scroll to position [185, 0]
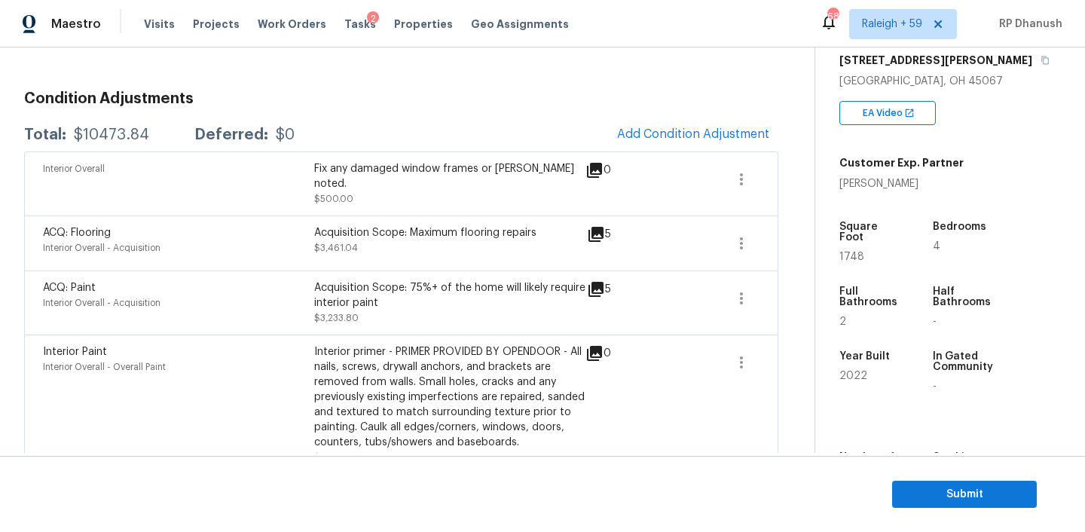
click at [699, 165] on span at bounding box center [688, 183] width 58 height 45
click at [699, 139] on span "Add Condition Adjustment" at bounding box center [693, 134] width 152 height 14
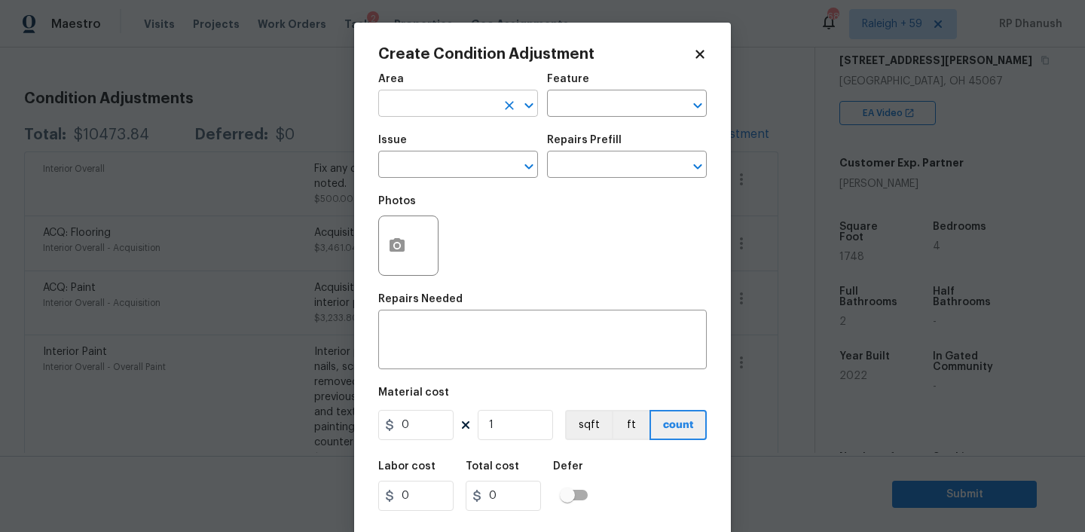
click at [426, 111] on input "text" at bounding box center [437, 104] width 118 height 23
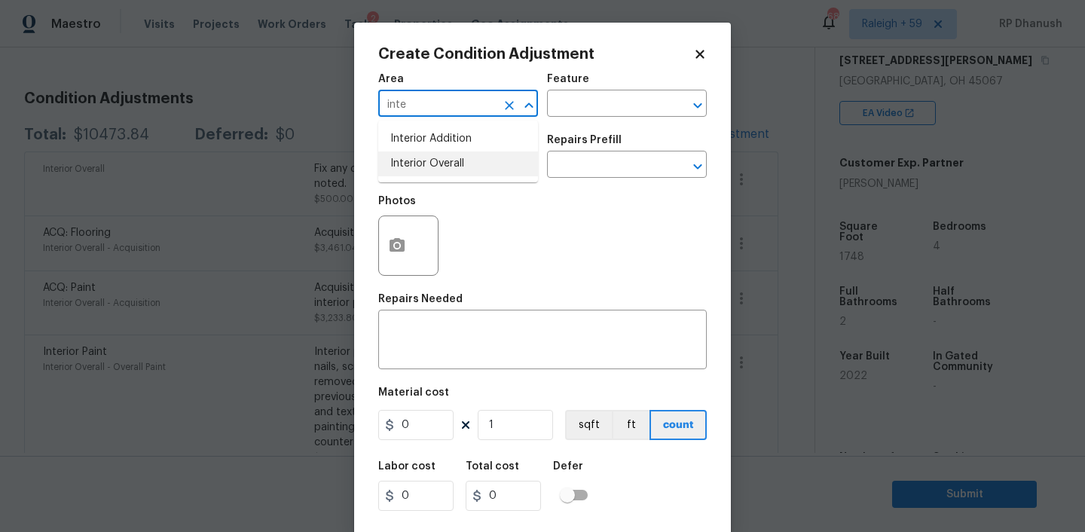
click at [417, 179] on ul "Interior Addition Interior Overall" at bounding box center [458, 152] width 160 height 62
click at [423, 166] on li "Interior Overall" at bounding box center [458, 163] width 160 height 25
type input "Interior Overall"
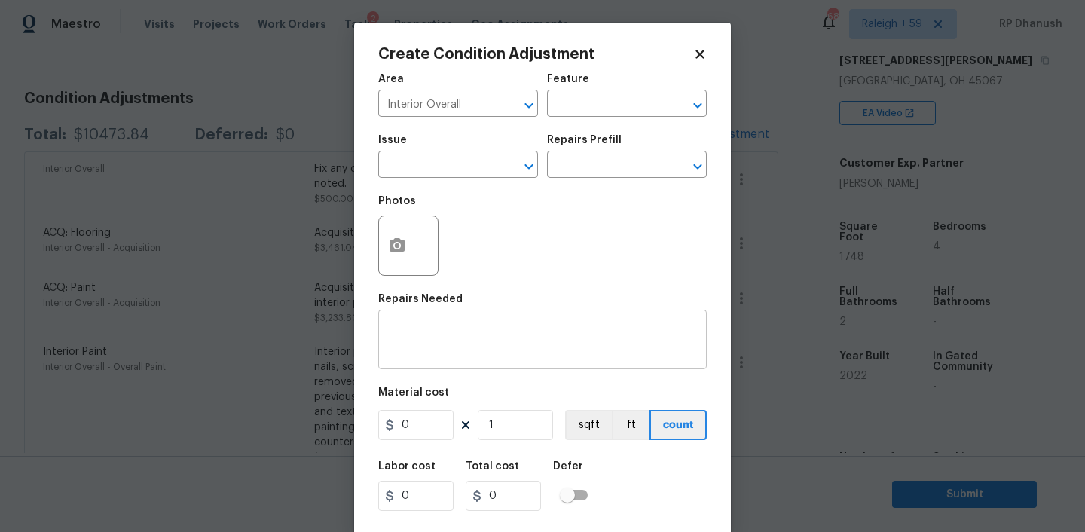
click at [398, 367] on div "x ​" at bounding box center [542, 341] width 328 height 56
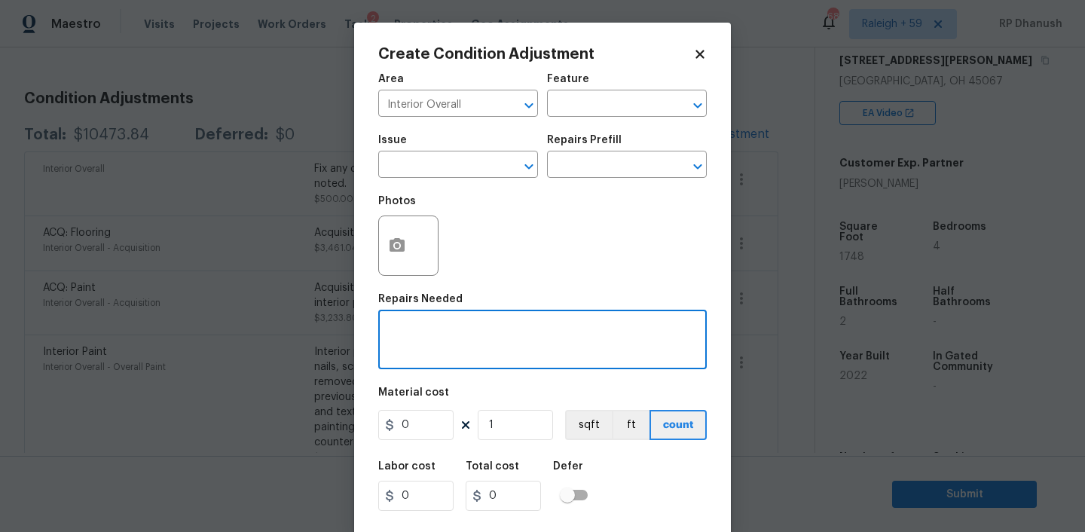
click at [413, 350] on textarea at bounding box center [542, 341] width 310 height 32
paste textarea "Replace laminate countertops; refresh cabinets or hardware if needed."
click at [691, 329] on textarea "Replace laminate countertops; refresh cabinets or hardware if needed." at bounding box center [542, 341] width 310 height 32
click at [686, 329] on textarea "Replace laminate countertops; refresh cabinets or hardware if needed." at bounding box center [542, 341] width 310 height 32
drag, startPoint x: 686, startPoint y: 329, endPoint x: 751, endPoint y: 493, distance: 175.8
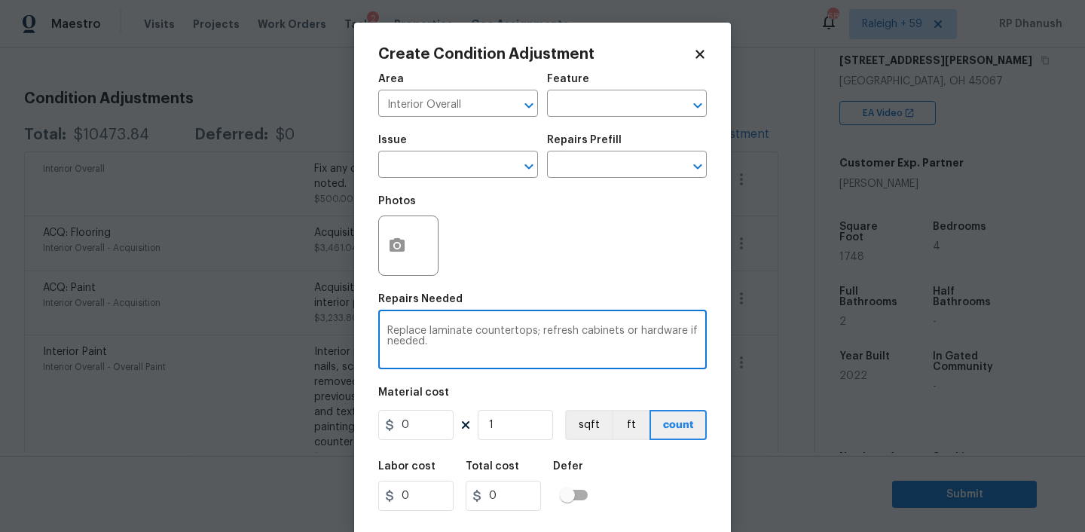
click at [751, 493] on div "Create Condition Adjustment Area Interior Overall ​ Feature ​ Issue ​ Repairs P…" at bounding box center [542, 266] width 1085 height 532
type textarea "Replace laminate countertops; refresh cabinets or hardware"
click at [422, 421] on input "0" at bounding box center [415, 425] width 75 height 30
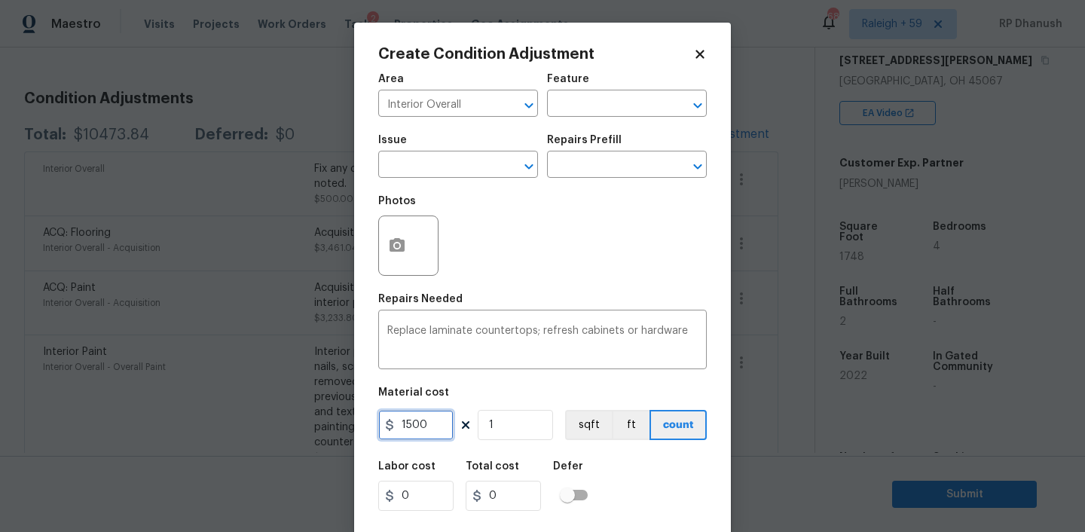
type input "1500"
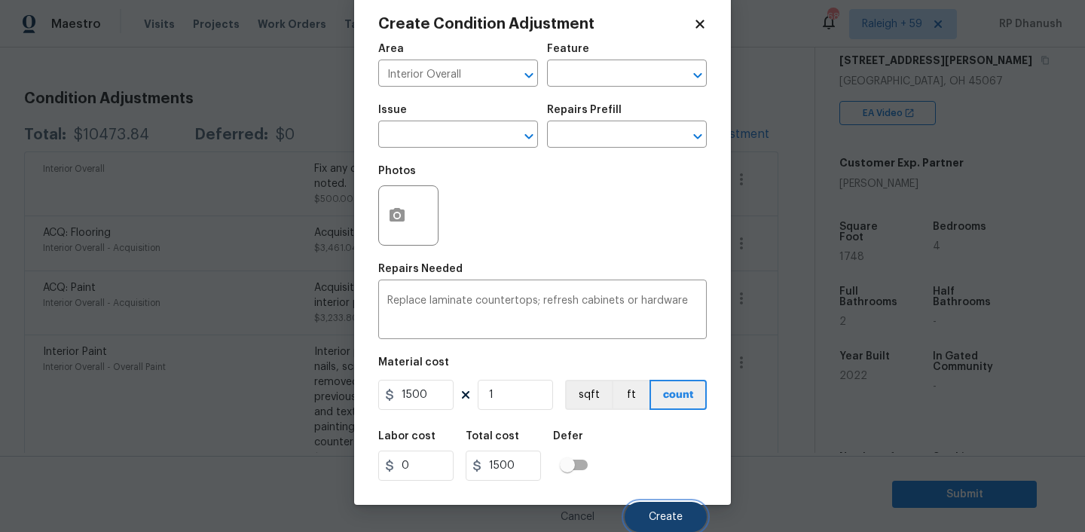
click at [659, 506] on button "Create" at bounding box center [666, 517] width 82 height 30
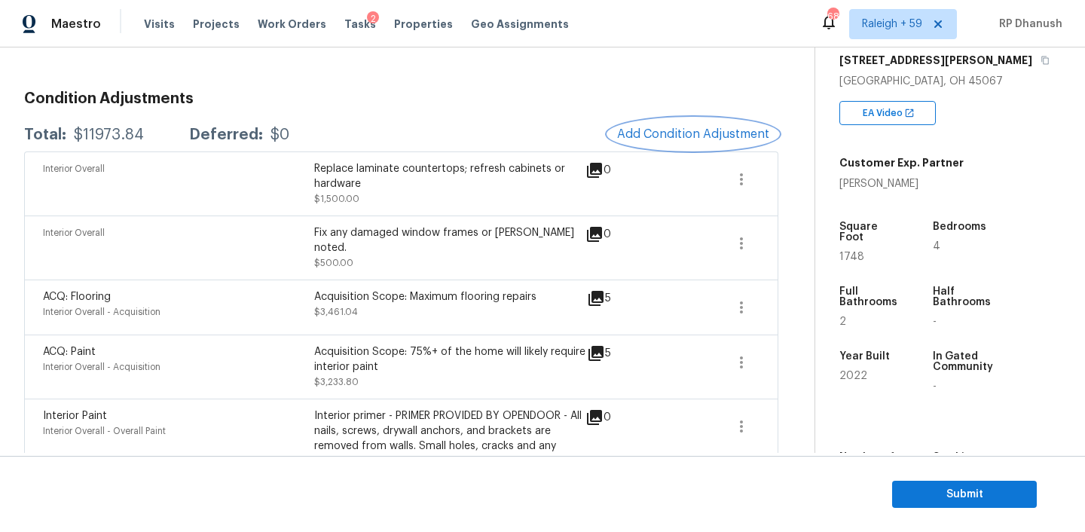
scroll to position [0, 0]
click at [687, 121] on button "Add Condition Adjustment" at bounding box center [693, 134] width 170 height 32
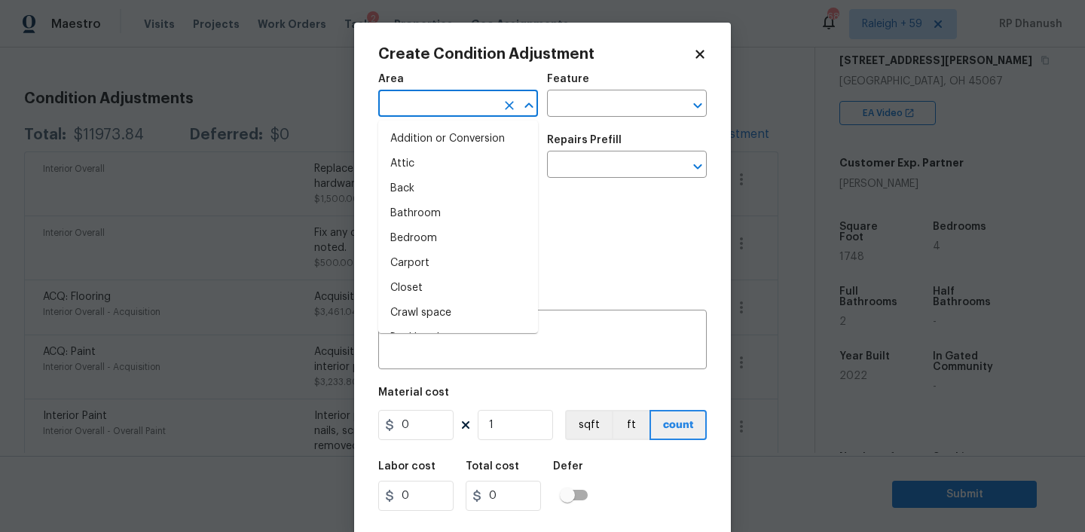
click at [431, 111] on input "text" at bounding box center [437, 104] width 118 height 23
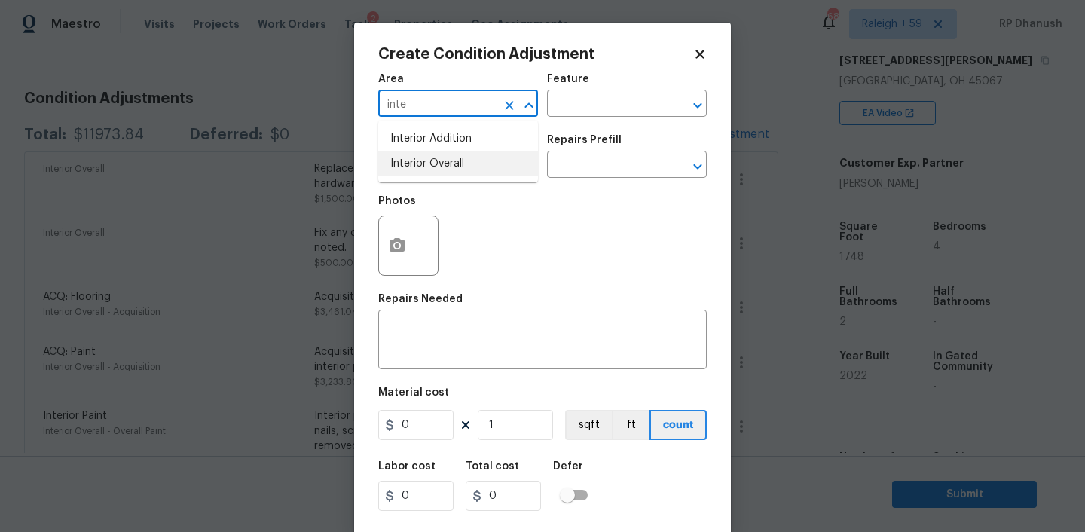
click at [426, 167] on li "Interior Overall" at bounding box center [458, 163] width 160 height 25
type input "Interior Overall"
click at [478, 354] on textarea at bounding box center [542, 341] width 310 height 32
paste textarea "Consider upgrading laminate in main areas or bathroom flooring for consistency."
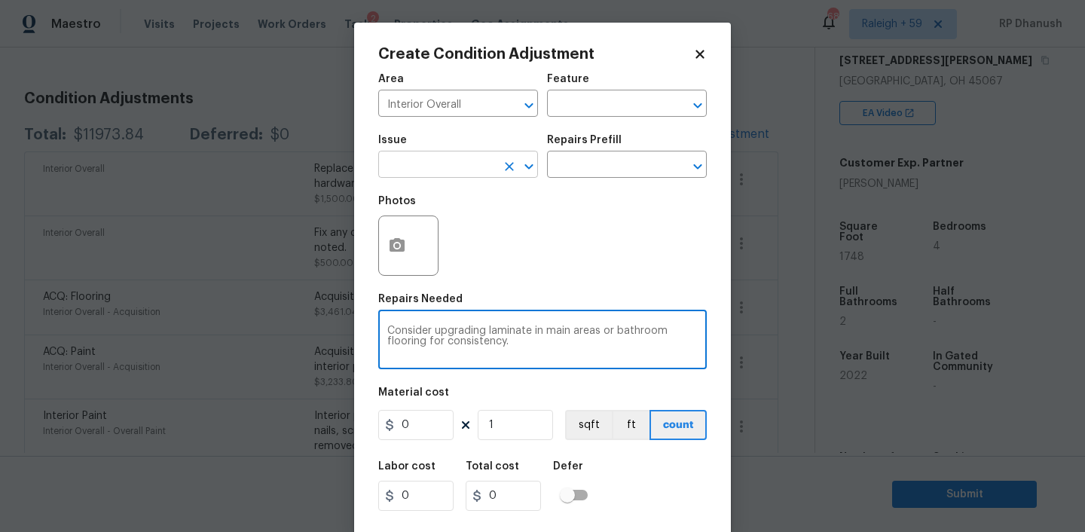
type textarea "Consider upgrading laminate in main areas or bathroom flooring for consistency."
click at [423, 167] on input "text" at bounding box center [437, 165] width 118 height 23
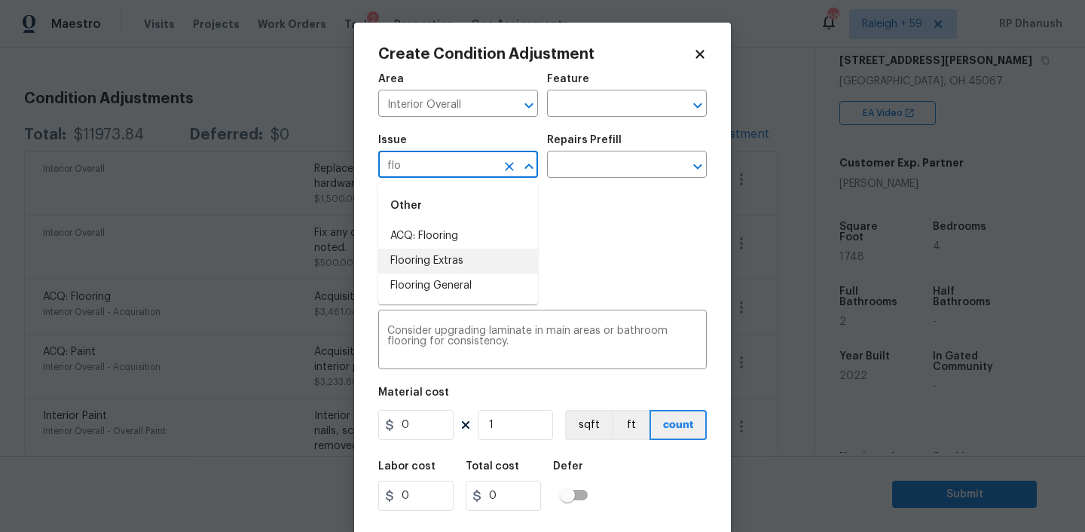
click at [405, 263] on li "Flooring Extras" at bounding box center [458, 261] width 160 height 25
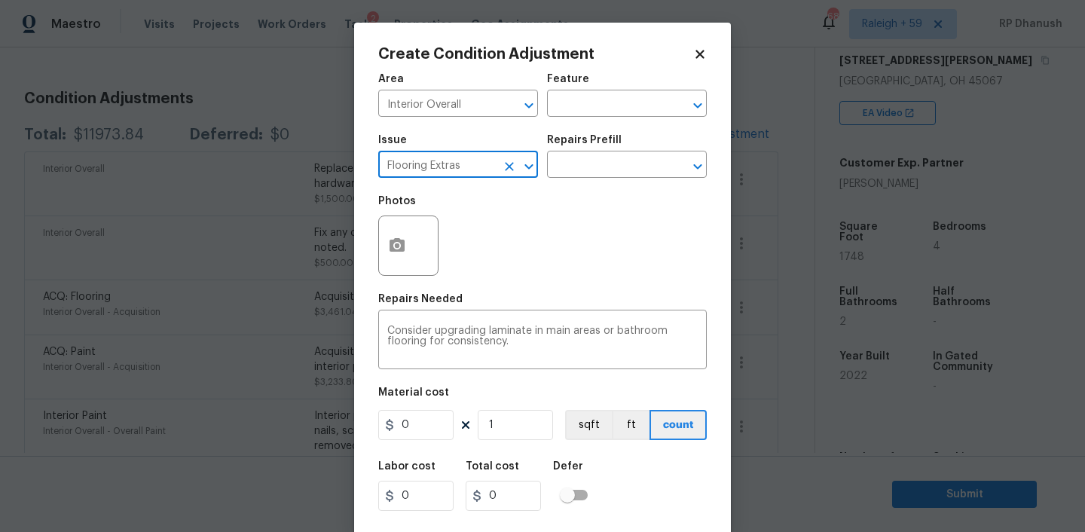
type input "Flooring Extras"
click at [428, 420] on input "0" at bounding box center [415, 425] width 75 height 30
type input "1000"
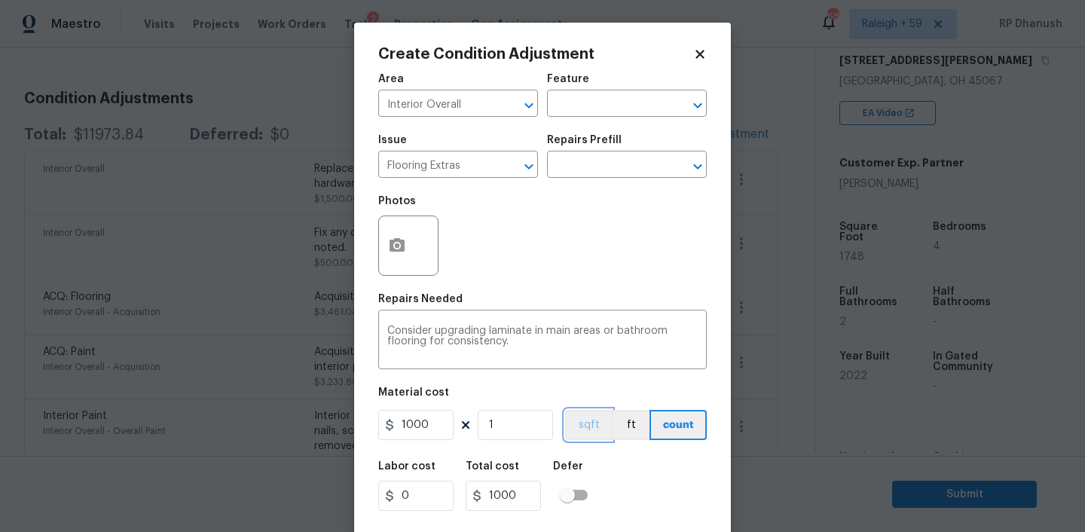
scroll to position [31, 0]
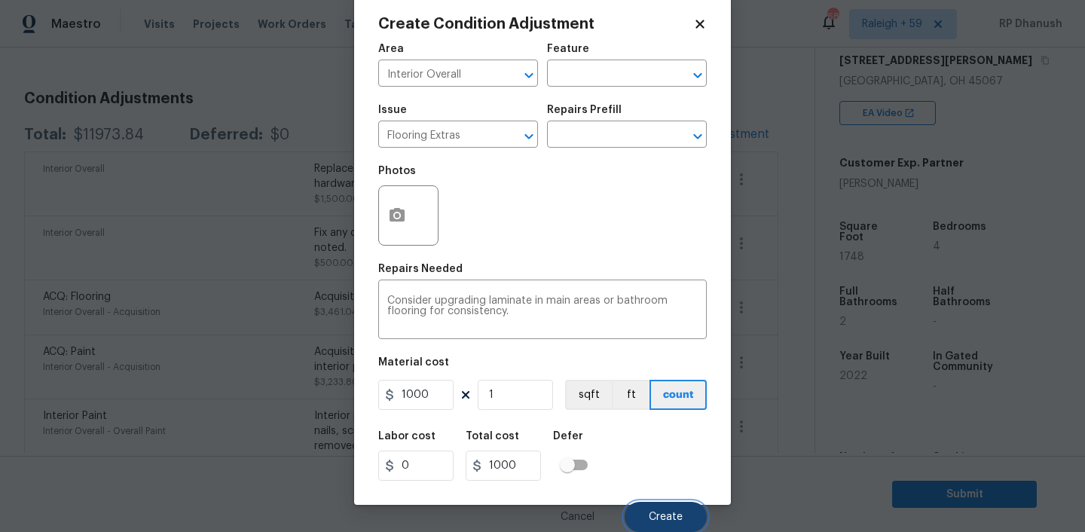
click at [665, 519] on span "Create" at bounding box center [666, 517] width 34 height 11
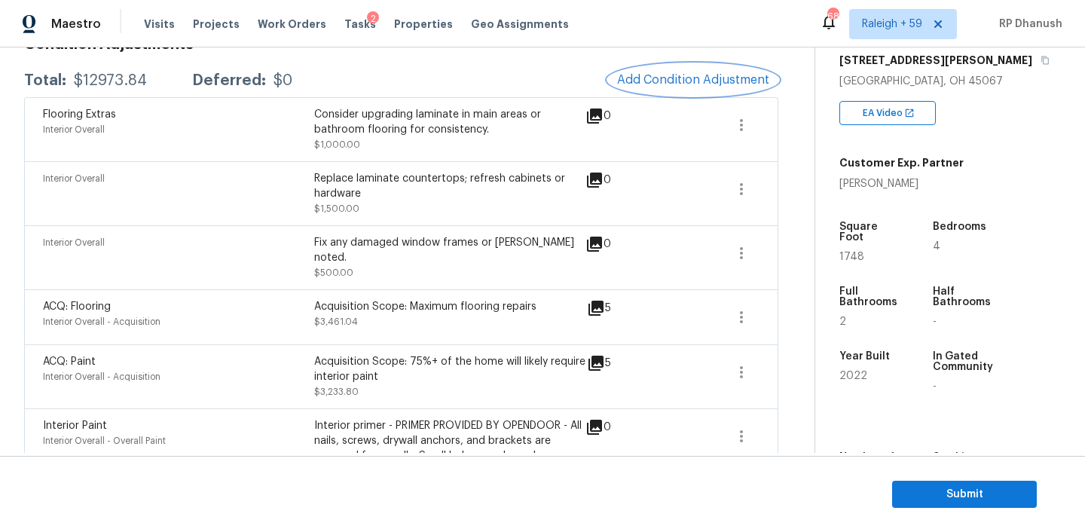
scroll to position [239, 0]
click at [685, 70] on button "Add Condition Adjustment" at bounding box center [693, 81] width 170 height 32
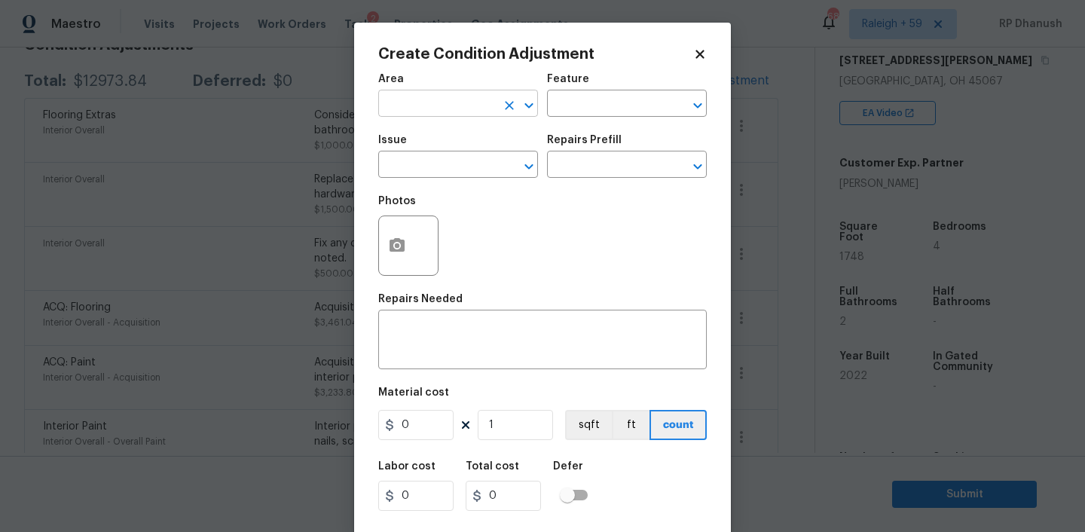
click at [451, 111] on input "text" at bounding box center [437, 104] width 118 height 23
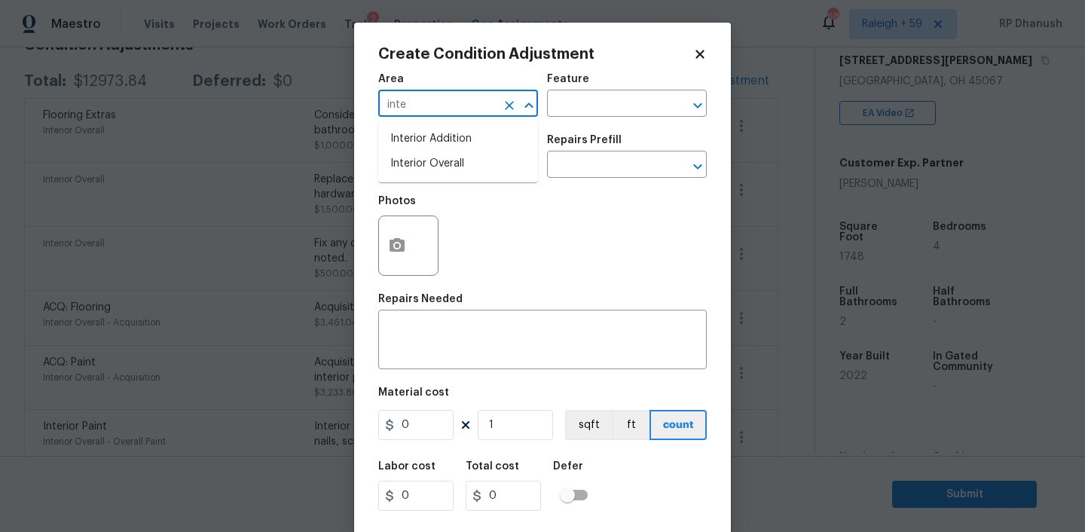
click at [452, 159] on li "Interior Overall" at bounding box center [458, 163] width 160 height 25
type input "Interior Overall"
click at [643, 109] on input "text" at bounding box center [606, 104] width 118 height 23
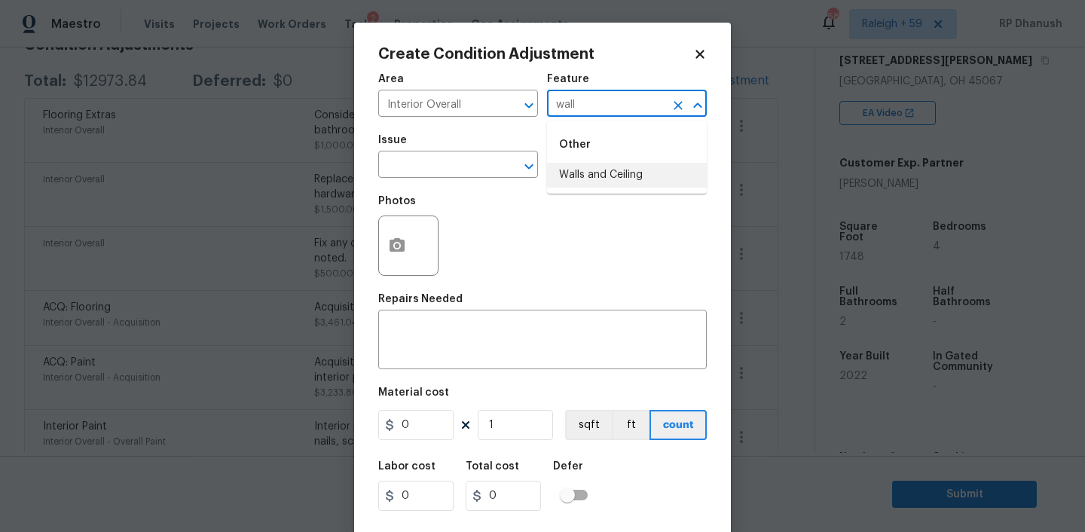
click at [594, 182] on li "Walls and Ceiling" at bounding box center [627, 175] width 160 height 25
type input "Walls and Ceiling"
click at [460, 160] on input "text" at bounding box center [437, 165] width 118 height 23
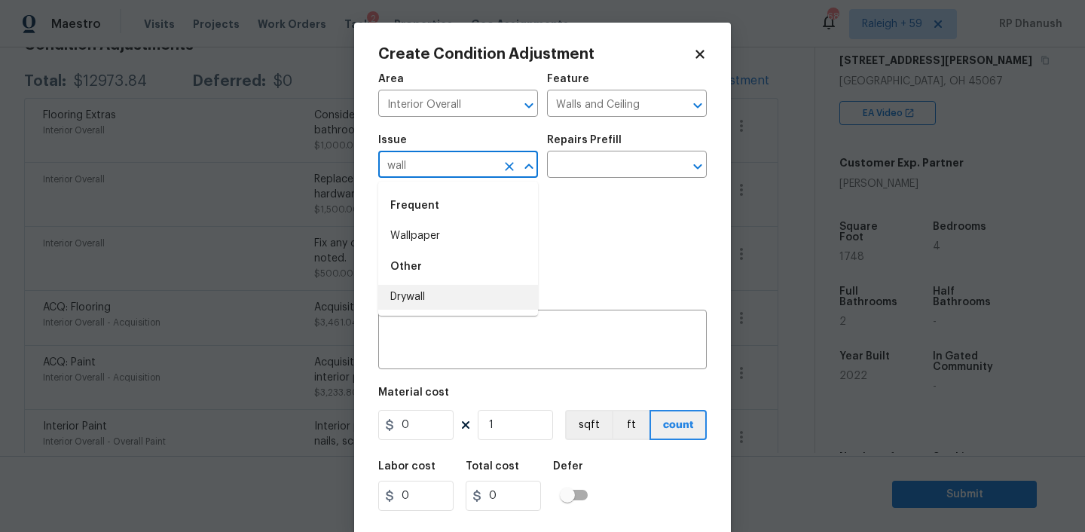
drag, startPoint x: 440, startPoint y: 301, endPoint x: 567, endPoint y: 209, distance: 156.6
click at [440, 300] on li "Drywall" at bounding box center [458, 297] width 160 height 25
type input "Drywall"
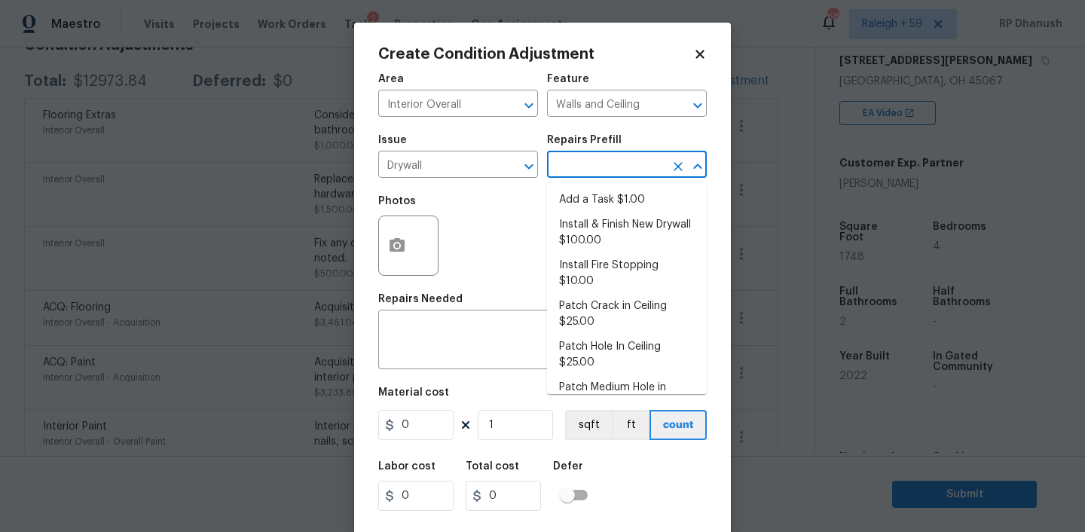
drag, startPoint x: 621, startPoint y: 163, endPoint x: 610, endPoint y: 278, distance: 115.1
click at [621, 194] on body "Maestro Visits Projects Work Orders Tasks 2 Properties Geo Assignments 683 Rale…" at bounding box center [542, 266] width 1085 height 532
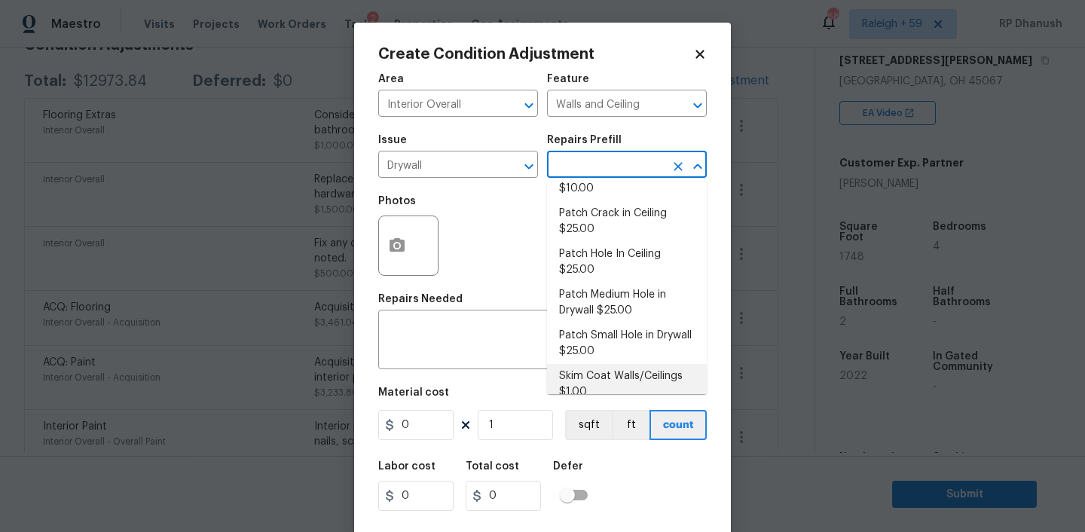
click at [589, 364] on li "Skim Coat Walls/Ceilings $1.00" at bounding box center [627, 384] width 160 height 41
type textarea "Prep/scrape all loose material from the damaged area; prime if needed. Skim coa…"
type input "1"
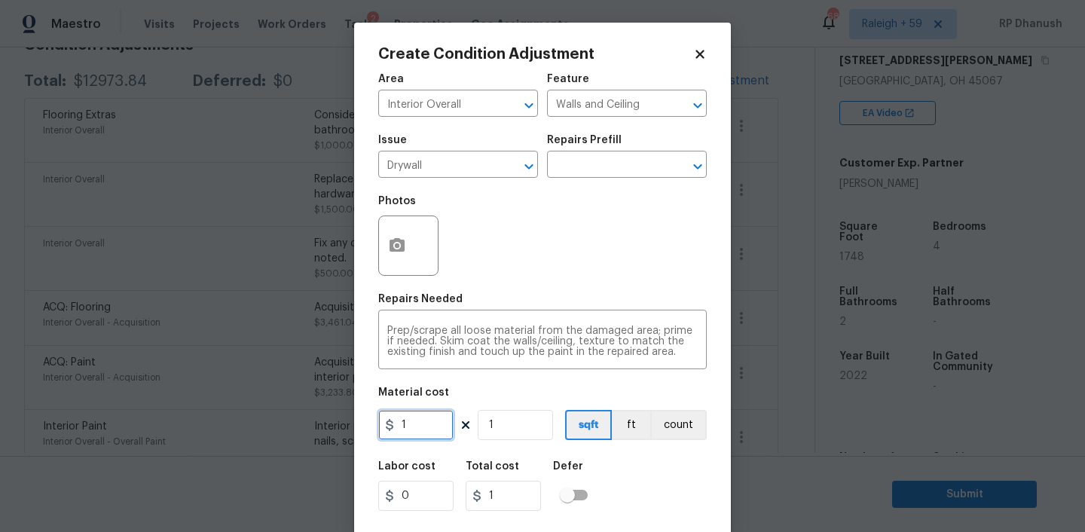
click at [439, 426] on input "1" at bounding box center [415, 425] width 75 height 30
type input "400"
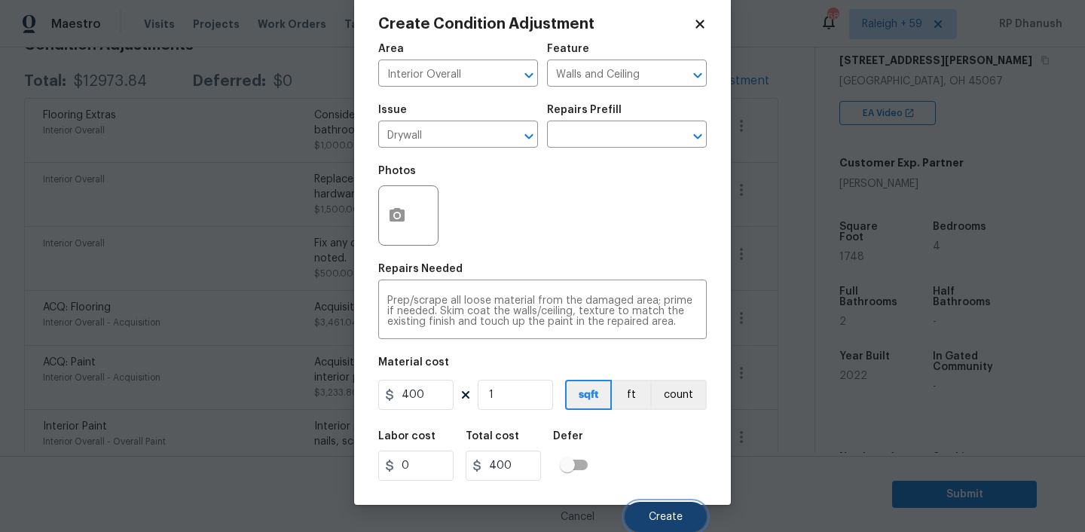
click at [664, 515] on span "Create" at bounding box center [666, 517] width 34 height 11
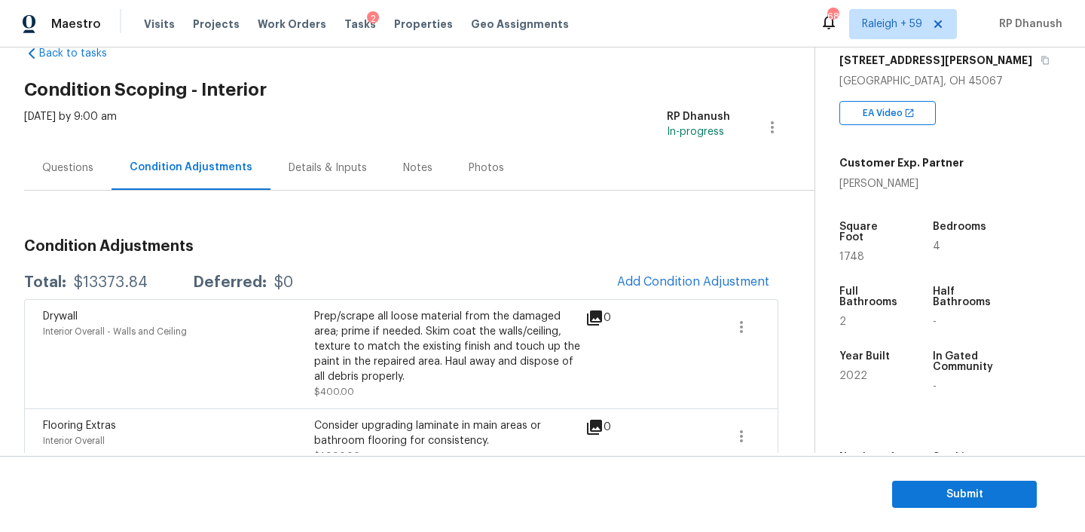
scroll to position [0, 0]
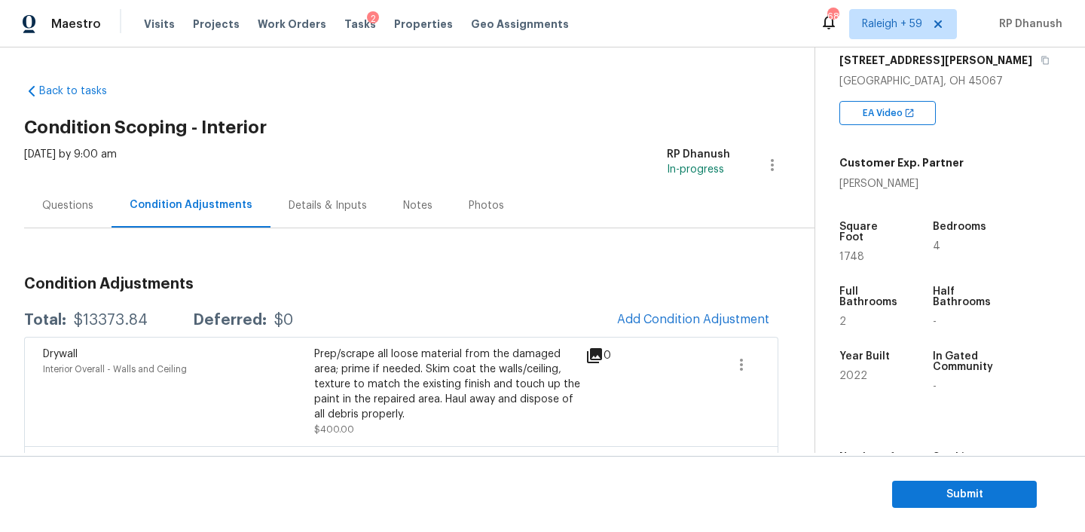
click at [96, 333] on div "Total: $13373.84 Deferred: $0 Add Condition Adjustment" at bounding box center [401, 320] width 754 height 33
copy div "$13373.84"
click at [87, 194] on div "Questions" at bounding box center [67, 205] width 87 height 44
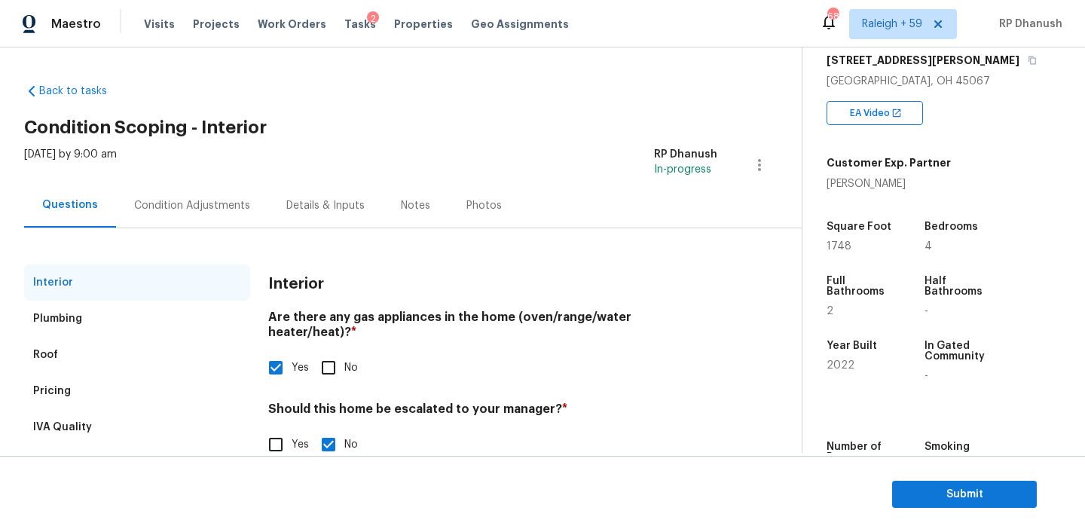
scroll to position [33, 0]
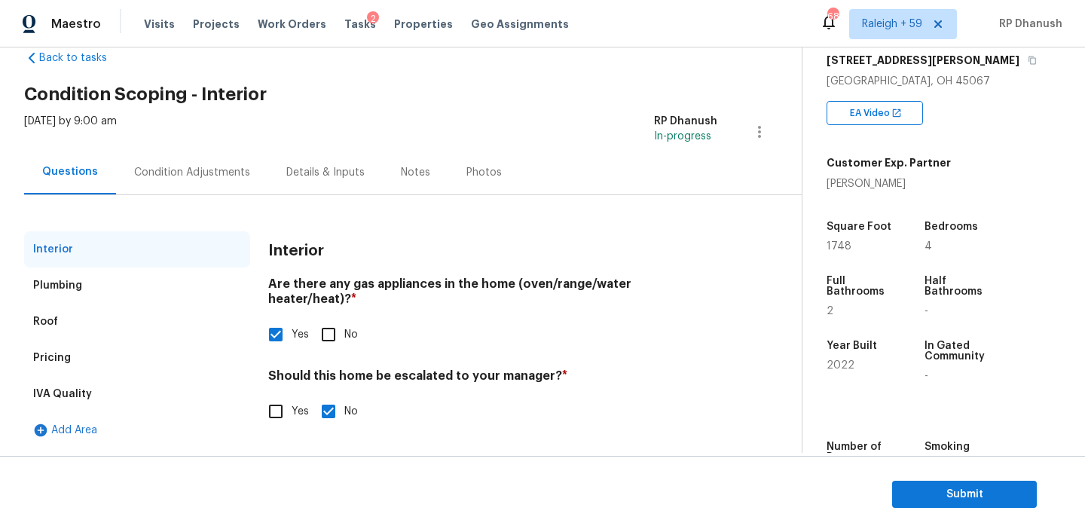
click at [104, 369] on div "Pricing" at bounding box center [137, 358] width 226 height 36
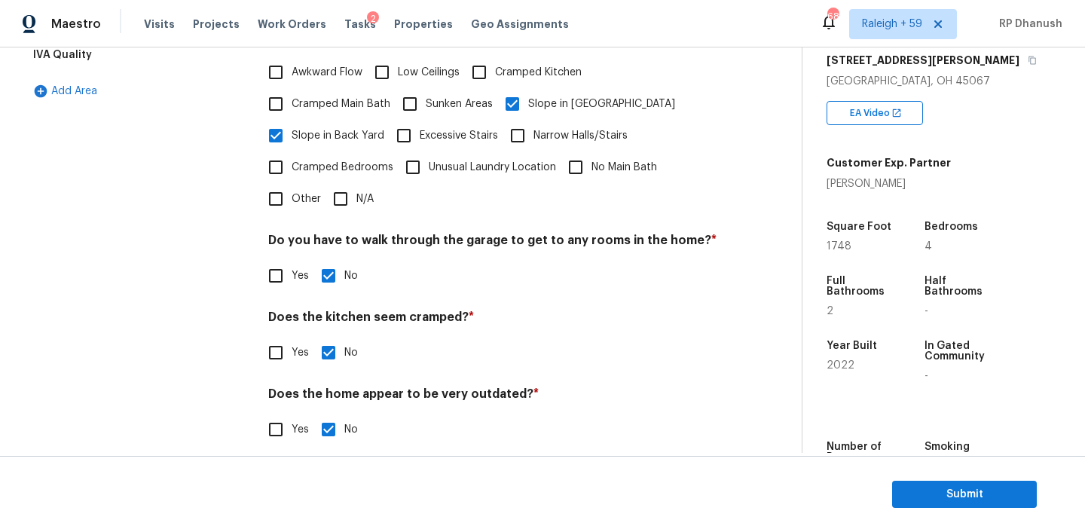
scroll to position [0, 0]
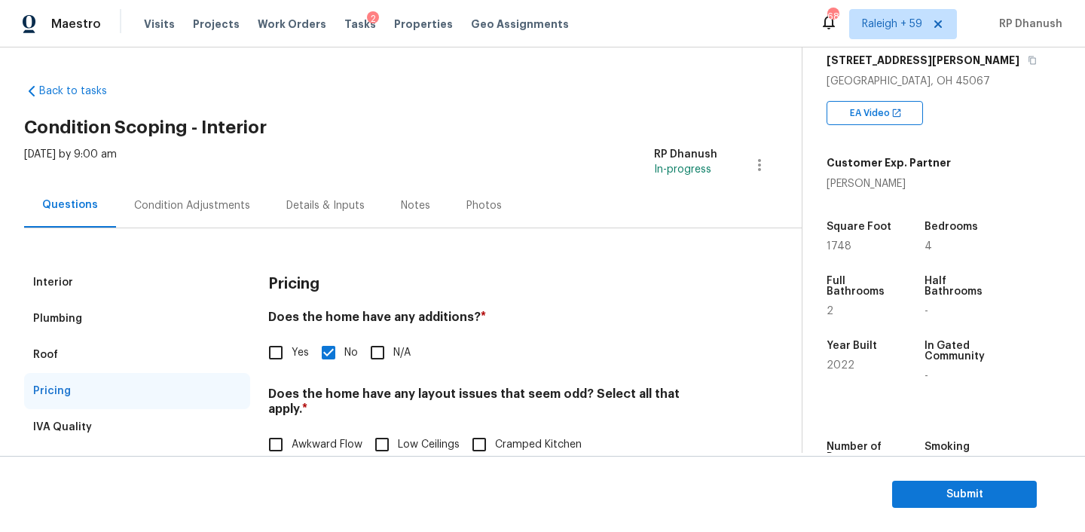
click at [66, 298] on div "Interior" at bounding box center [137, 282] width 226 height 36
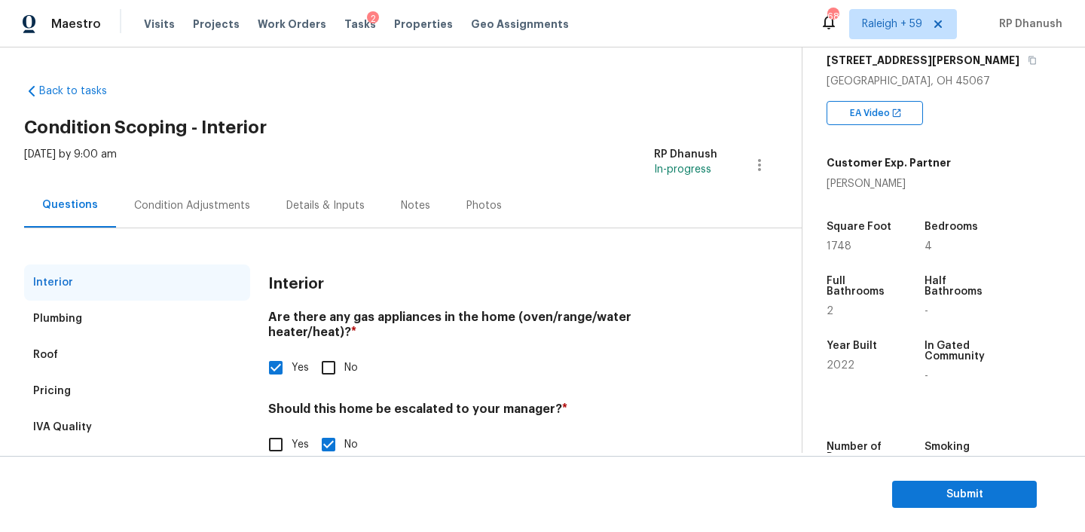
scroll to position [33, 0]
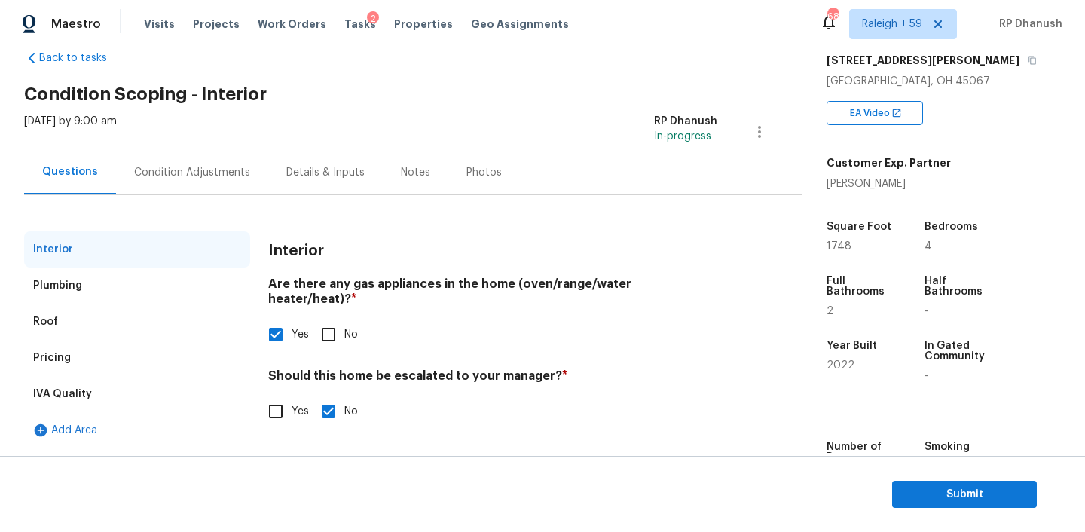
click at [202, 171] on div "Condition Adjustments" at bounding box center [192, 172] width 116 height 15
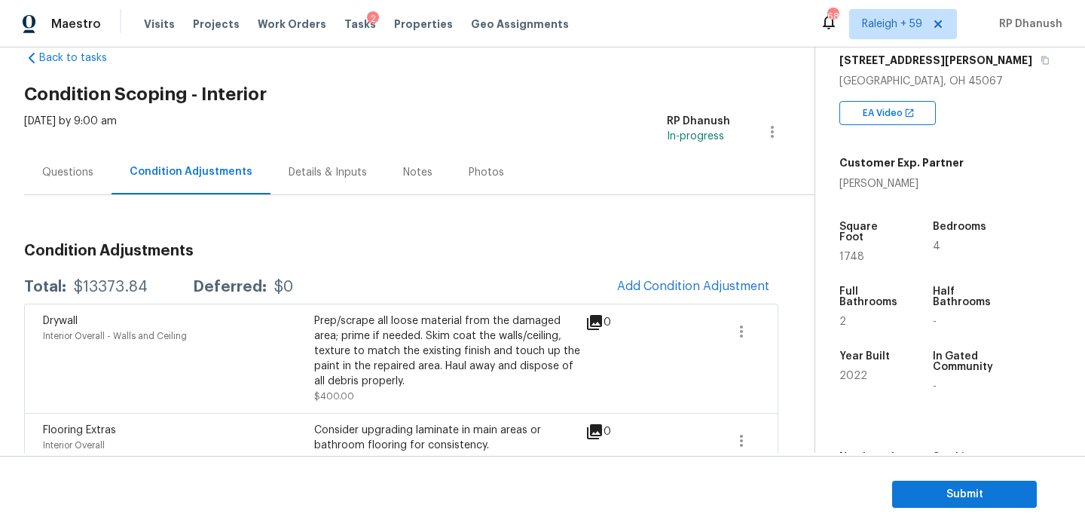
click at [78, 286] on div "$13373.84" at bounding box center [111, 286] width 74 height 15
copy div "$13373.84"
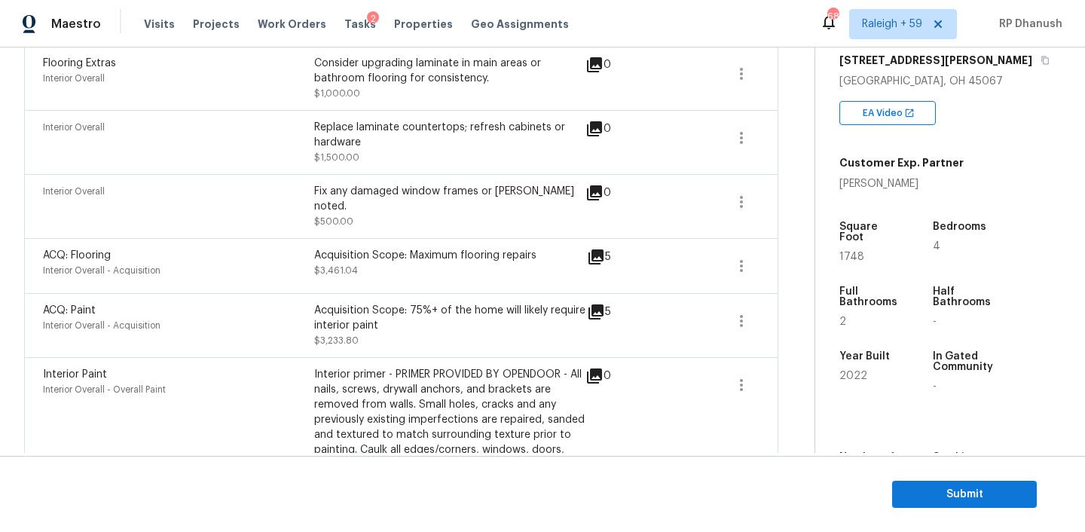
scroll to position [411, 0]
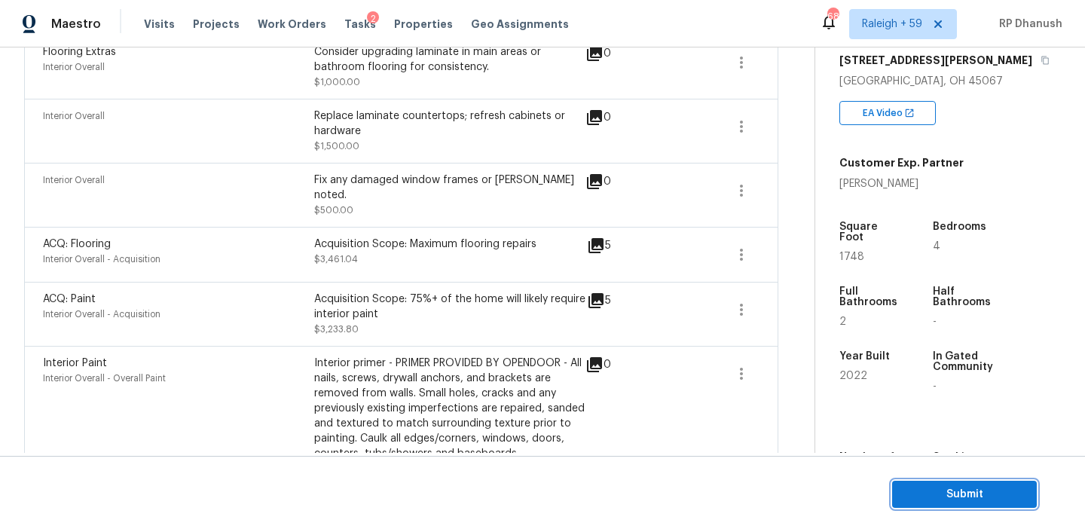
click at [957, 497] on span "Submit" at bounding box center [964, 494] width 121 height 19
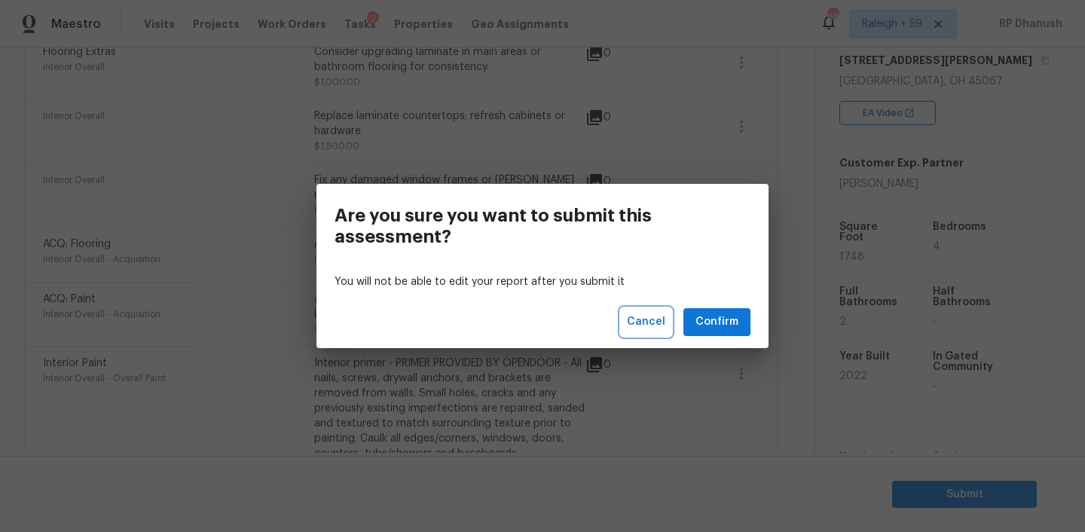
click at [630, 316] on button "Cancel" at bounding box center [646, 322] width 50 height 28
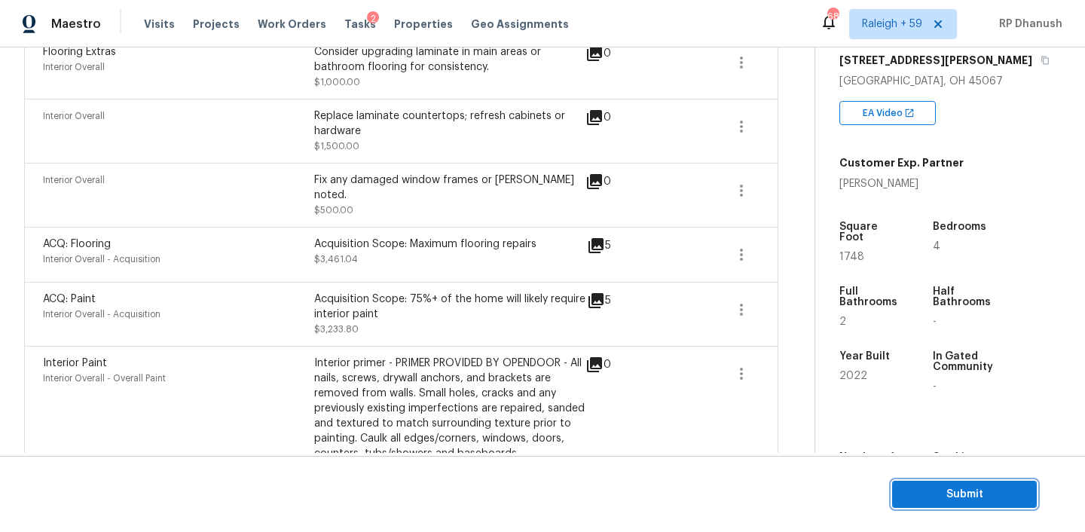
click at [960, 498] on span "Submit" at bounding box center [964, 494] width 121 height 19
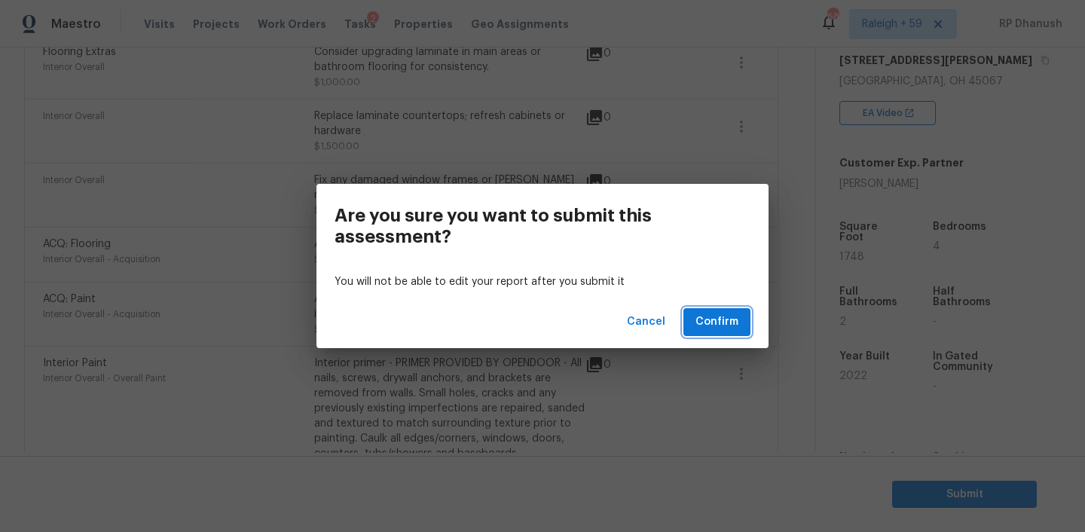
click at [719, 326] on span "Confirm" at bounding box center [716, 322] width 43 height 19
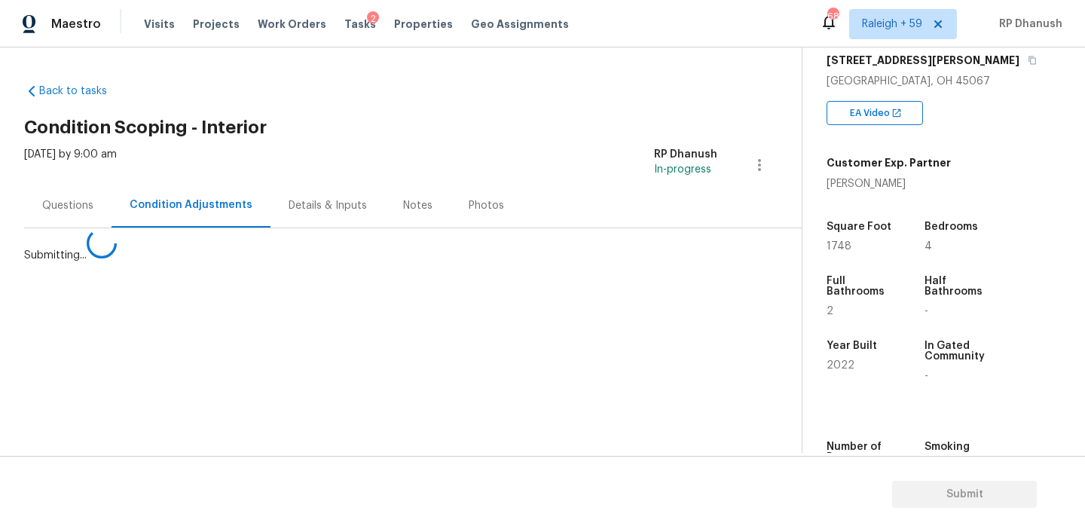
scroll to position [0, 0]
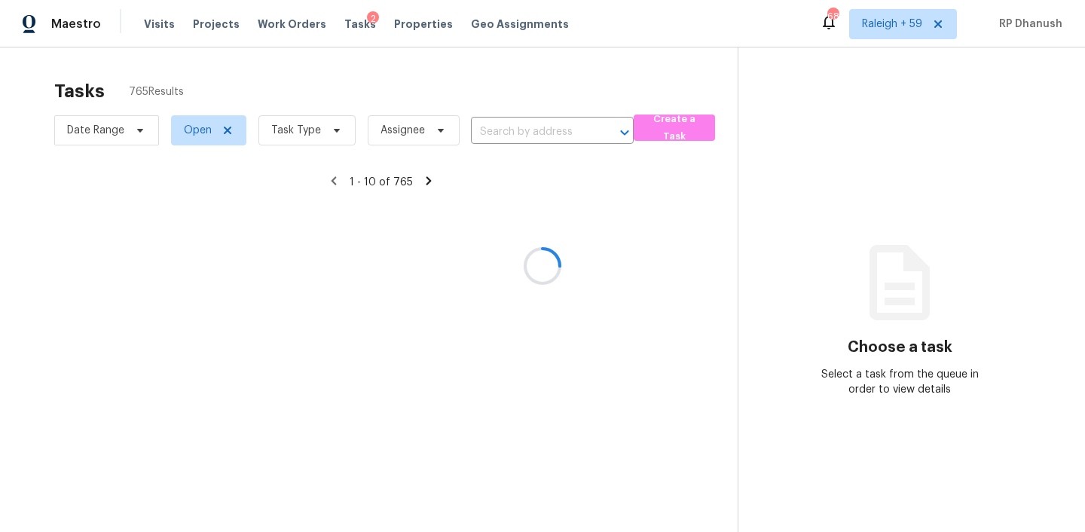
click at [545, 129] on input "text" at bounding box center [531, 132] width 121 height 23
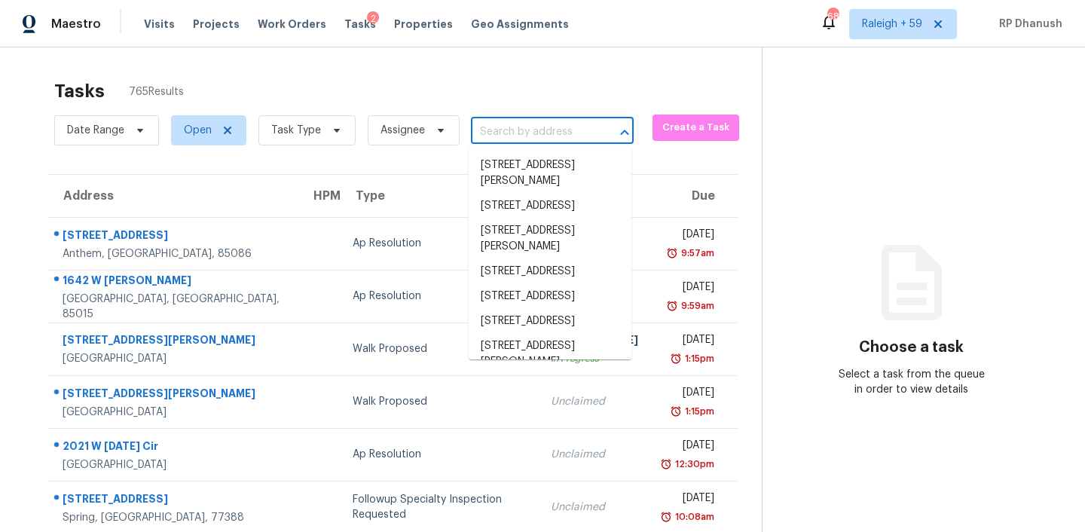
paste input "157 Belmont Canyon Pl Henderson, NV, 89015"
type input "157 Belmont Canyon Pl Henderson, NV, 89015"
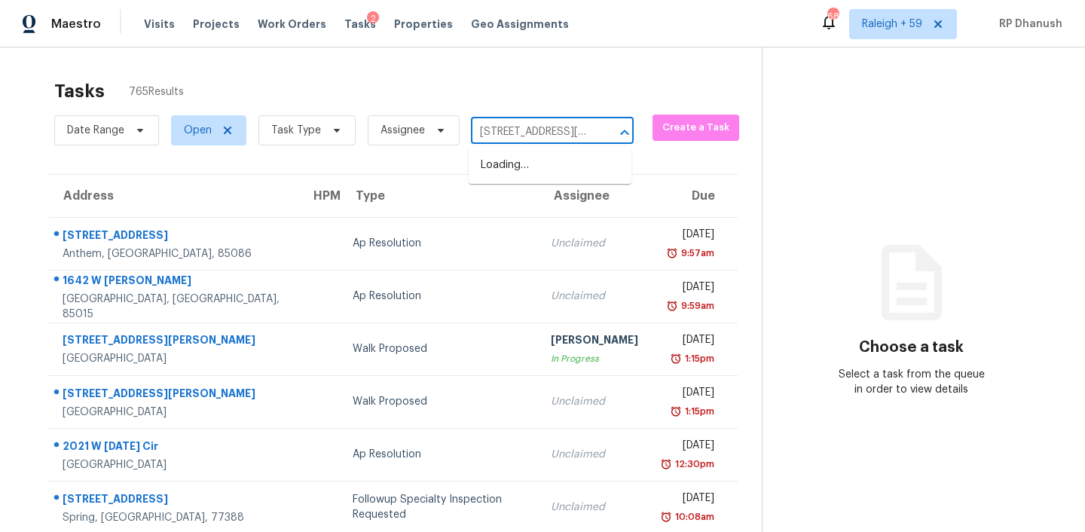
scroll to position [0, 112]
click at [575, 167] on li "157 Belmont Canyon Pl, Henderson, NV 89015" at bounding box center [550, 173] width 163 height 41
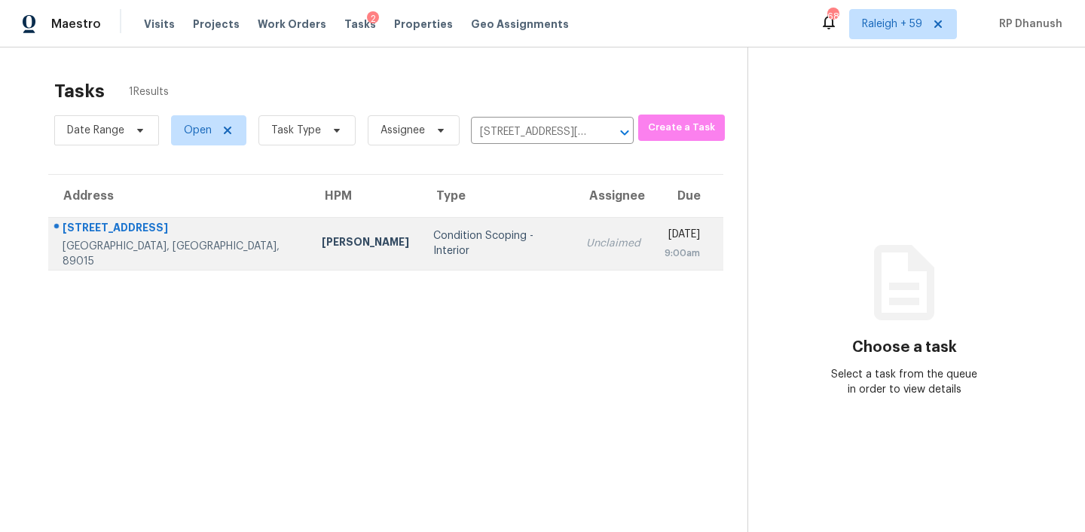
click at [652, 262] on td "Wed, Oct 8th 2025 9:00am" at bounding box center [687, 243] width 71 height 53
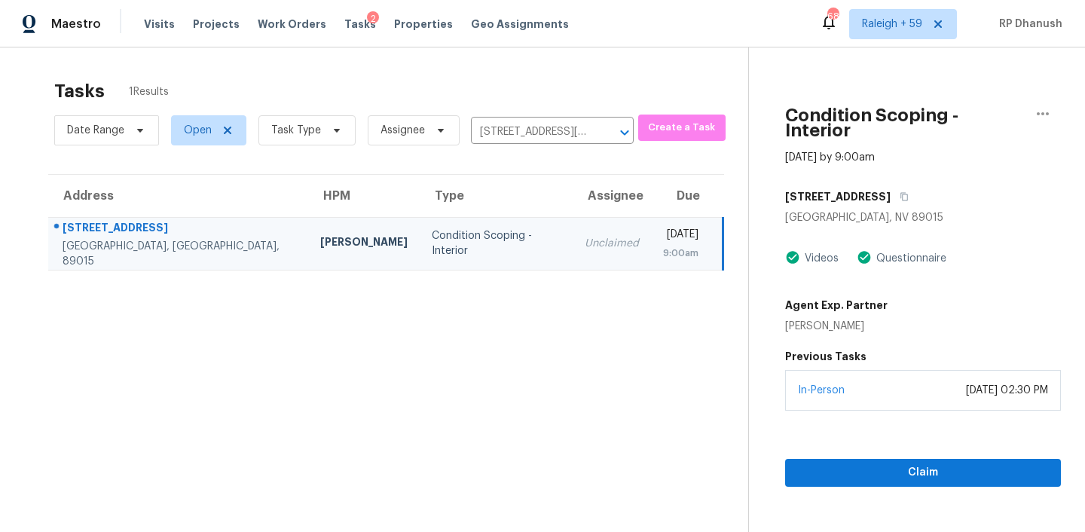
click at [889, 378] on div "In-Person October 07, 2025 at 02:30 PM" at bounding box center [923, 390] width 276 height 41
click at [860, 442] on div "Claim" at bounding box center [923, 449] width 276 height 76
click at [854, 463] on span "Claim" at bounding box center [923, 472] width 252 height 19
click at [902, 192] on icon "button" at bounding box center [906, 196] width 9 height 9
click at [569, 222] on td "RP Dhanush Not Started" at bounding box center [610, 243] width 85 height 53
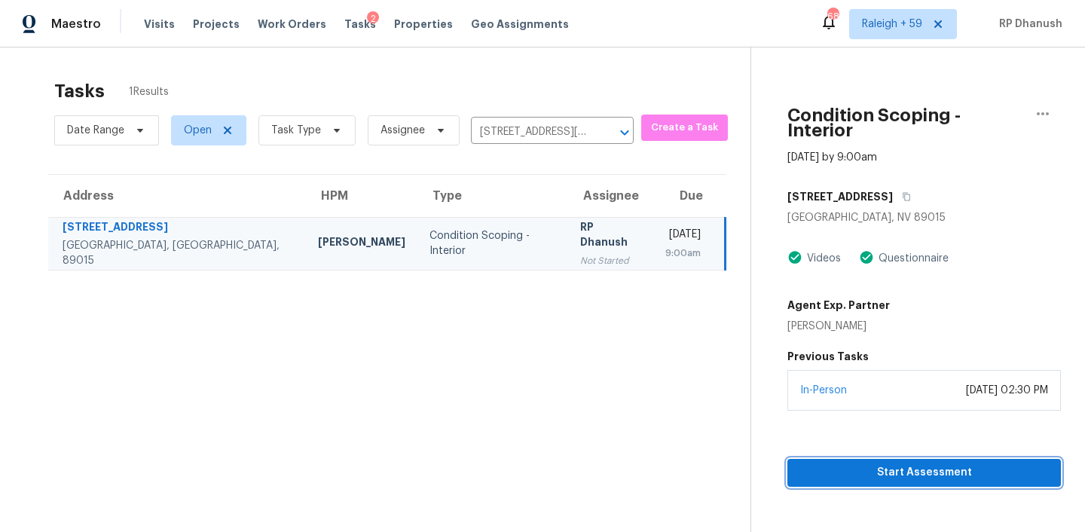
click at [874, 463] on span "Start Assessment" at bounding box center [923, 472] width 249 height 19
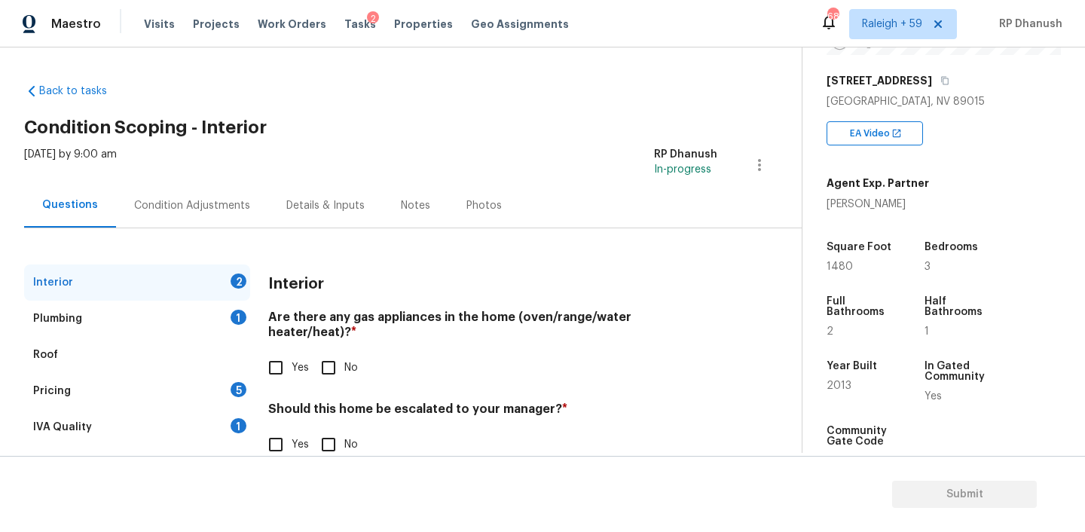
scroll to position [33, 0]
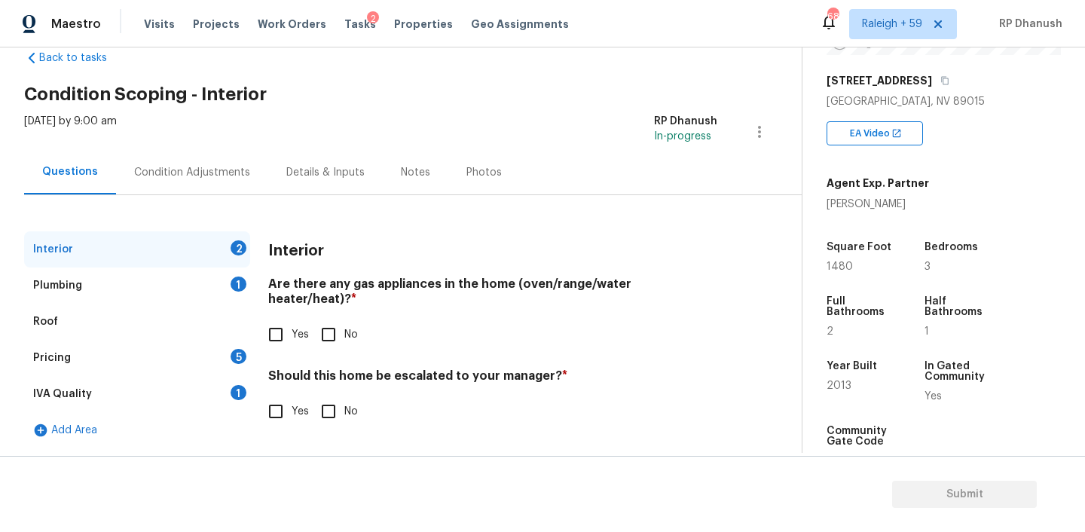
click at [286, 292] on h4 "Are there any gas appliances in the home (oven/range/water heater/heat)? *" at bounding box center [492, 294] width 449 height 36
click at [278, 319] on input "Yes" at bounding box center [276, 335] width 32 height 32
checkbox input "true"
click at [336, 392] on div "Should this home be escalated to your manager? * Yes No" at bounding box center [492, 399] width 449 height 59
click at [339, 400] on input "No" at bounding box center [329, 411] width 32 height 32
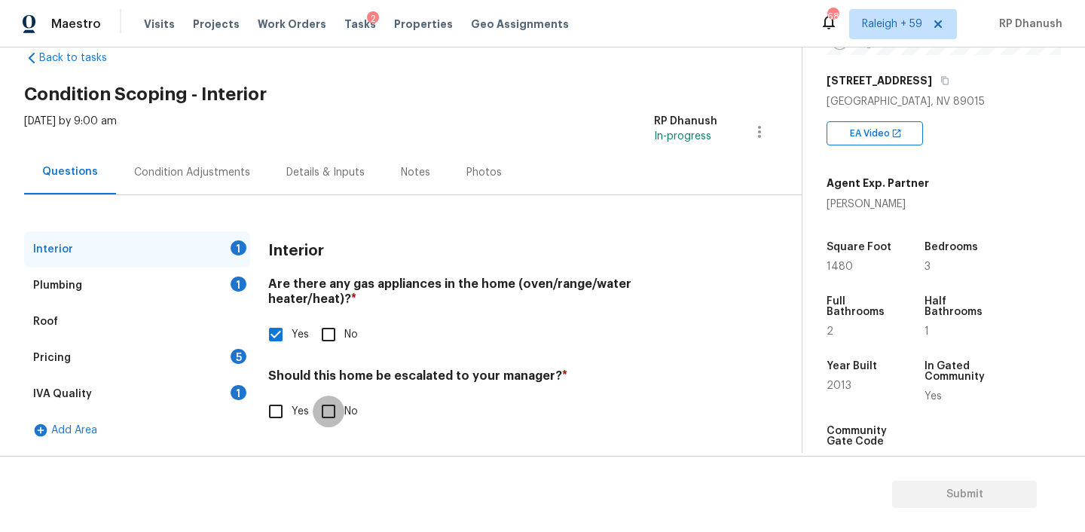
checkbox input "true"
click at [224, 400] on div "IVA Quality 1" at bounding box center [137, 394] width 226 height 36
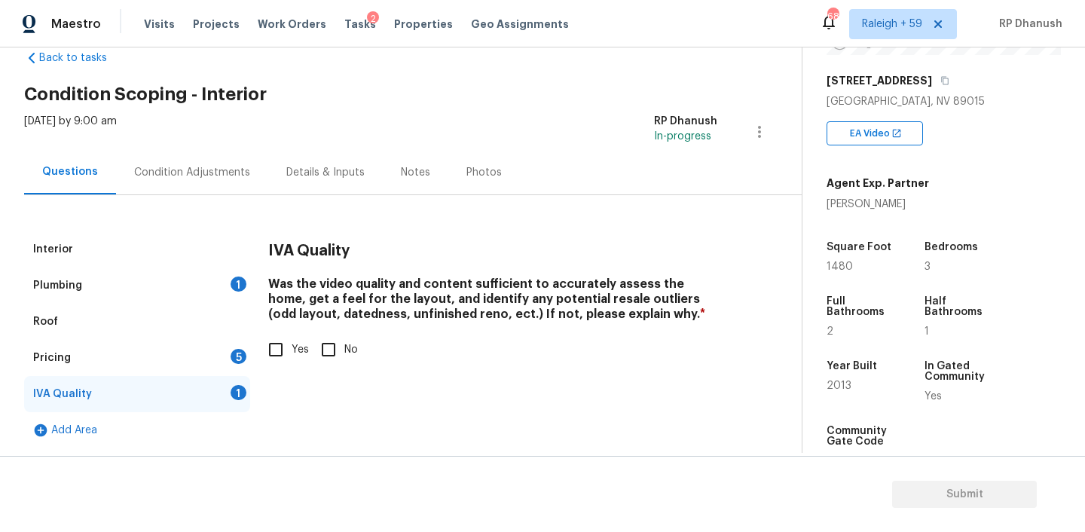
drag, startPoint x: 279, startPoint y: 337, endPoint x: 265, endPoint y: 353, distance: 20.8
click at [279, 337] on input "Yes" at bounding box center [276, 350] width 32 height 32
checkbox input "true"
click at [224, 352] on div "Pricing 5" at bounding box center [137, 358] width 226 height 36
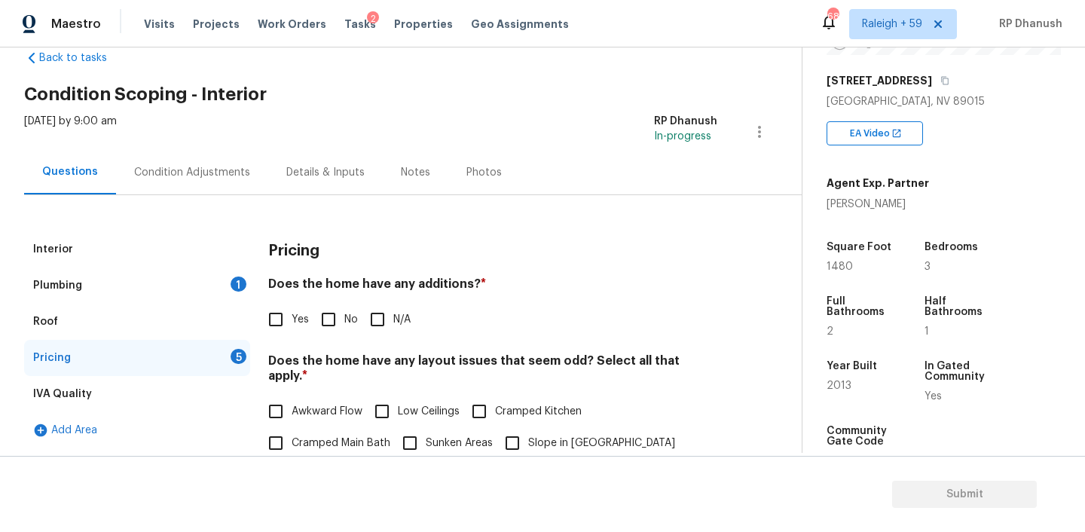
click at [341, 332] on input "No" at bounding box center [329, 320] width 32 height 32
checkbox input "true"
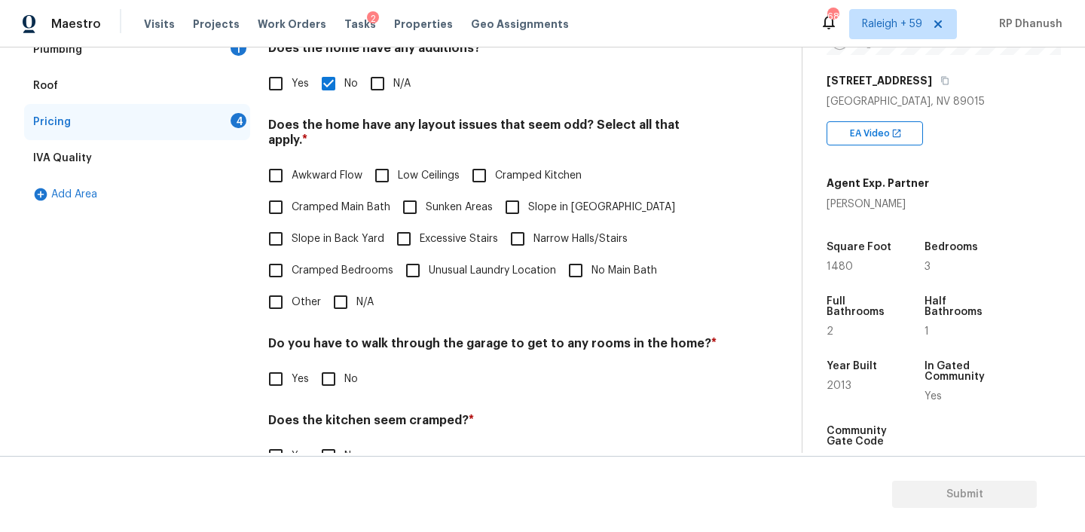
scroll to position [278, 0]
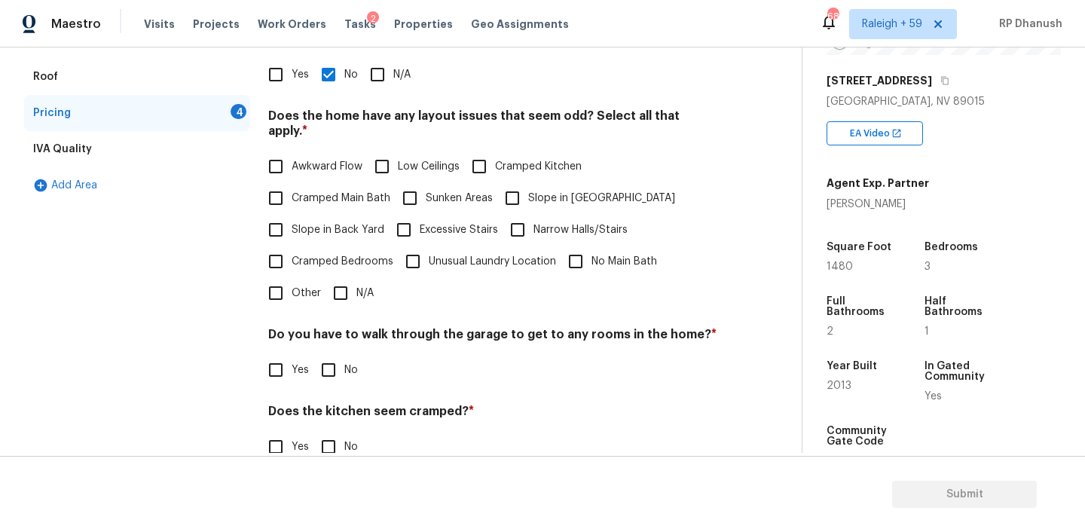
click at [305, 222] on span "Slope in Back Yard" at bounding box center [338, 230] width 93 height 16
click at [292, 219] on input "Slope in Back Yard" at bounding box center [276, 230] width 32 height 32
checkbox input "true"
click at [516, 191] on input "Slope in Front Yard" at bounding box center [512, 198] width 32 height 32
checkbox input "true"
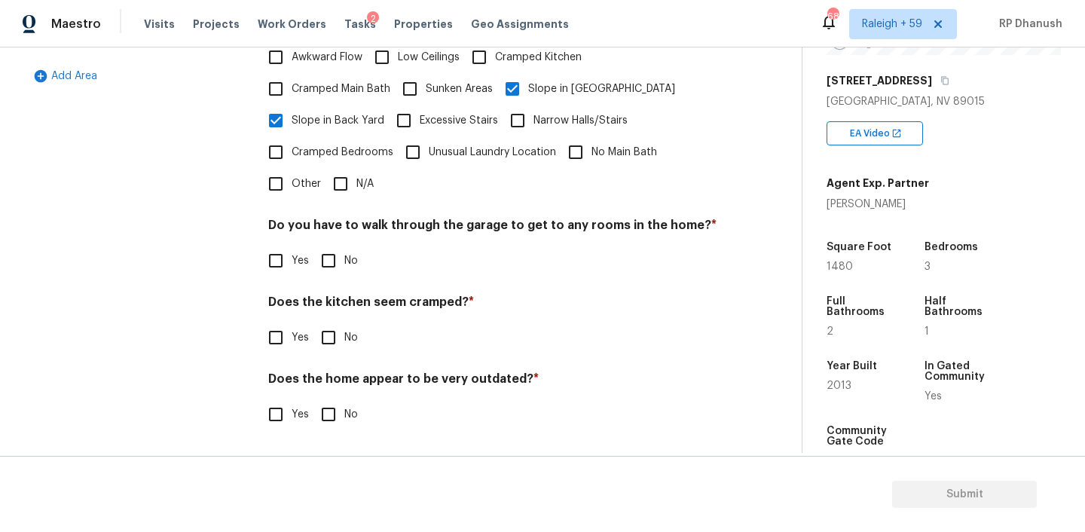
scroll to position [372, 0]
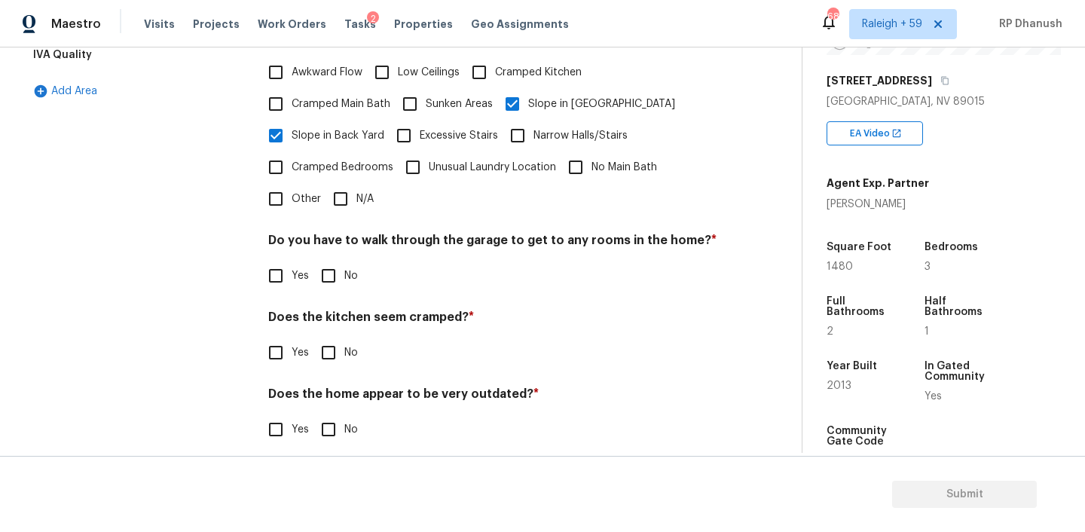
click at [329, 260] on input "No" at bounding box center [329, 276] width 32 height 32
checkbox input "true"
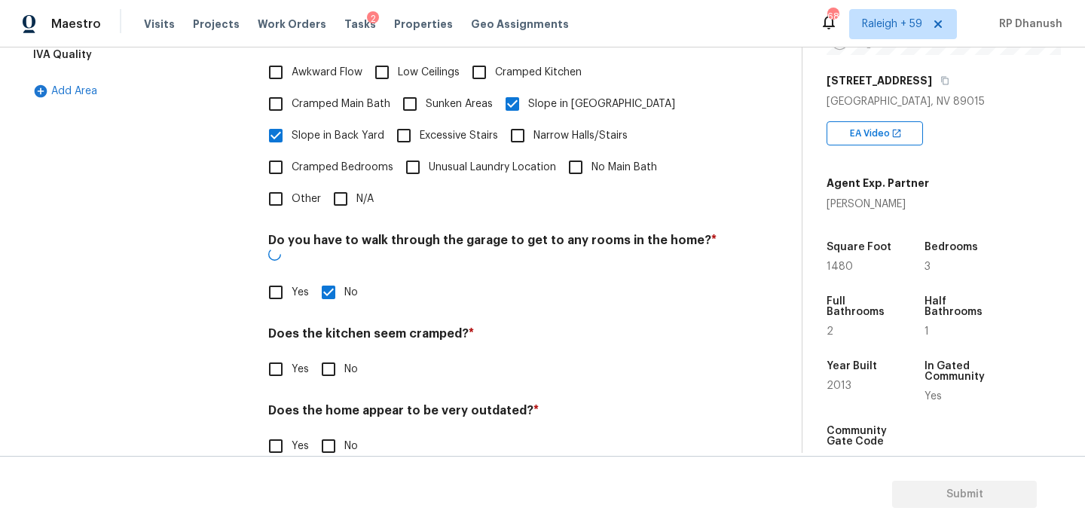
drag, startPoint x: 329, startPoint y: 328, endPoint x: 329, endPoint y: 381, distance: 53.5
click at [329, 353] on input "No" at bounding box center [329, 369] width 32 height 32
checkbox input "true"
click at [329, 405] on h4 "Does the home appear to be very outdated? *" at bounding box center [492, 415] width 449 height 21
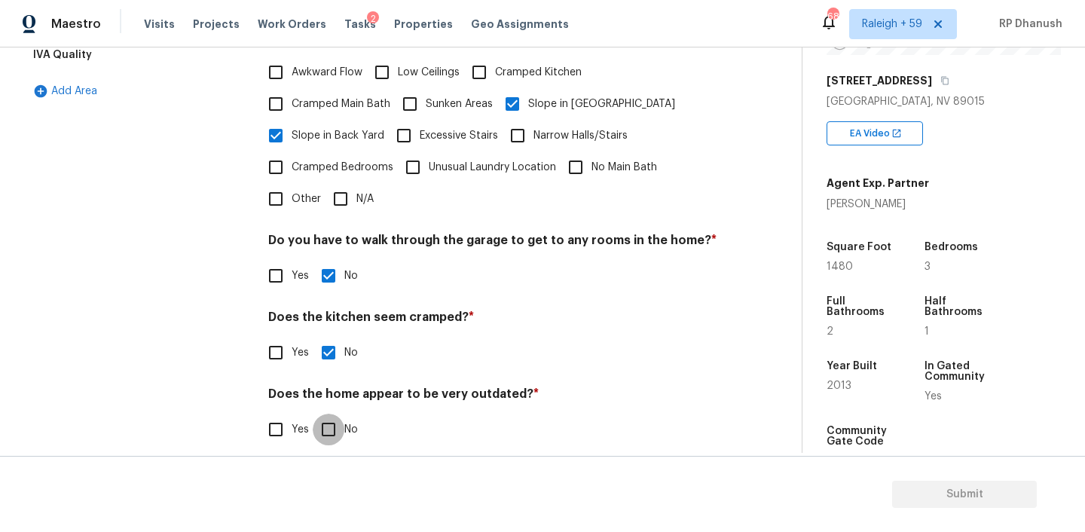
click at [325, 414] on input "No" at bounding box center [329, 430] width 32 height 32
checkbox input "true"
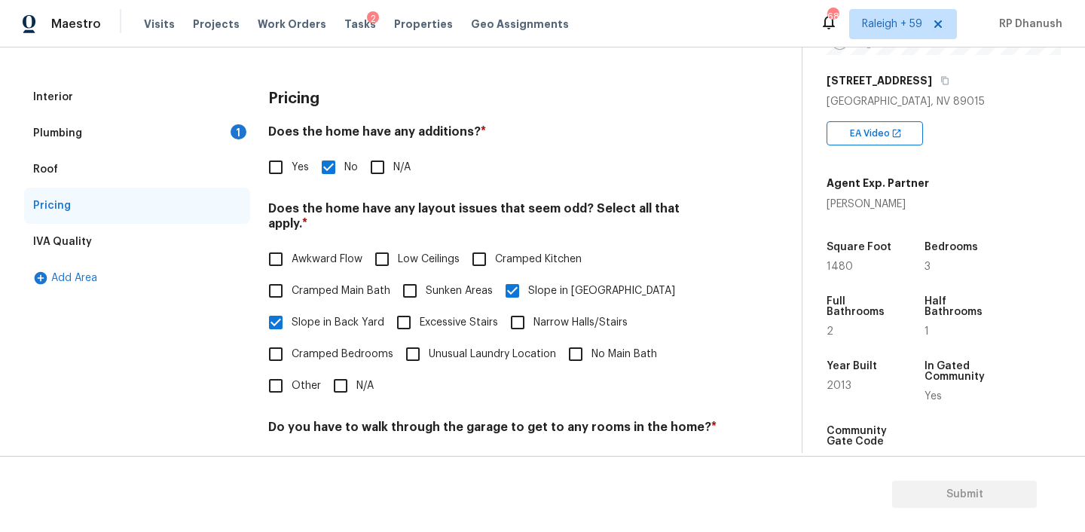
click at [240, 126] on div "1" at bounding box center [239, 131] width 16 height 15
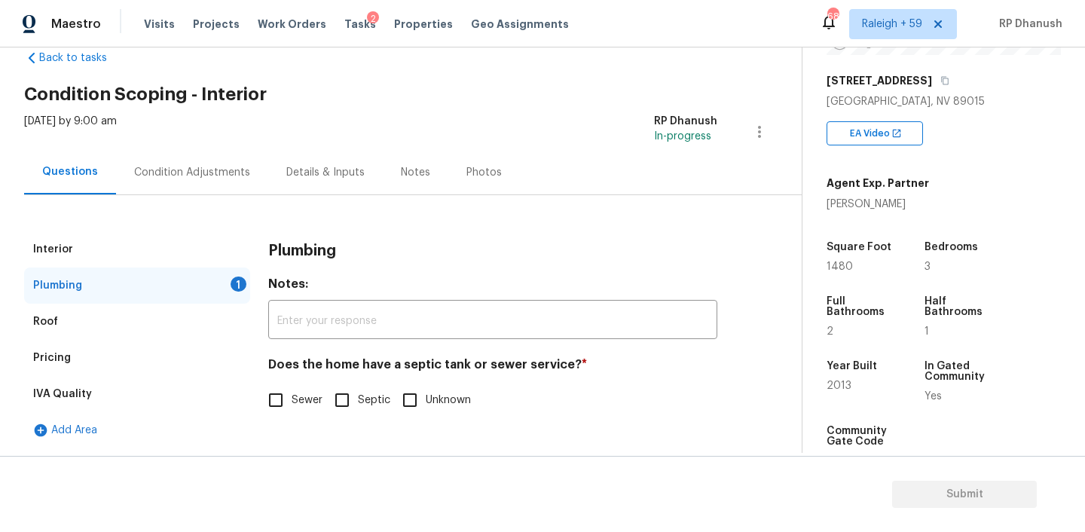
scroll to position [33, 0]
click at [308, 396] on span "Sewer" at bounding box center [307, 400] width 31 height 16
click at [292, 396] on input "Sewer" at bounding box center [276, 400] width 32 height 32
checkbox input "true"
click at [202, 156] on div "Condition Adjustments" at bounding box center [192, 172] width 152 height 44
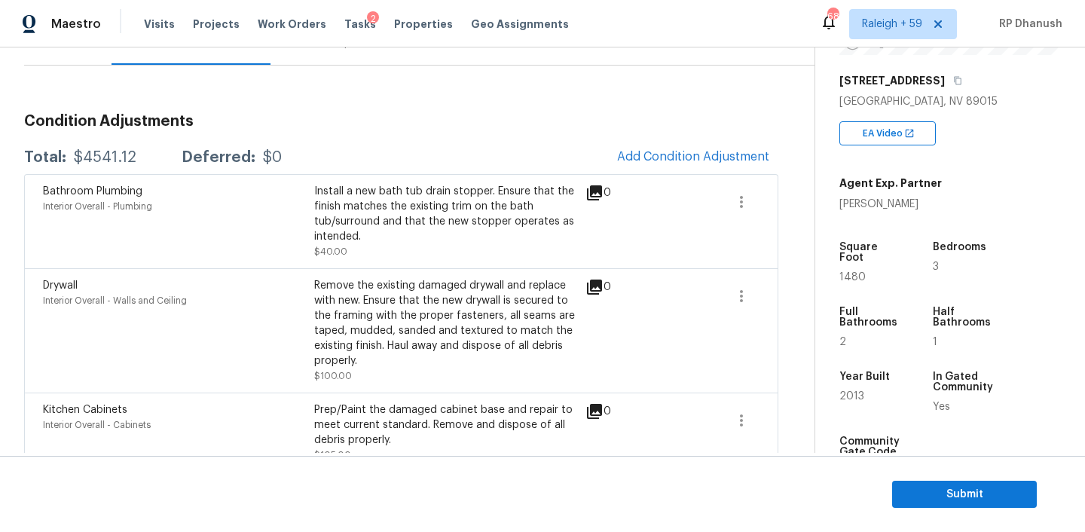
scroll to position [133, 0]
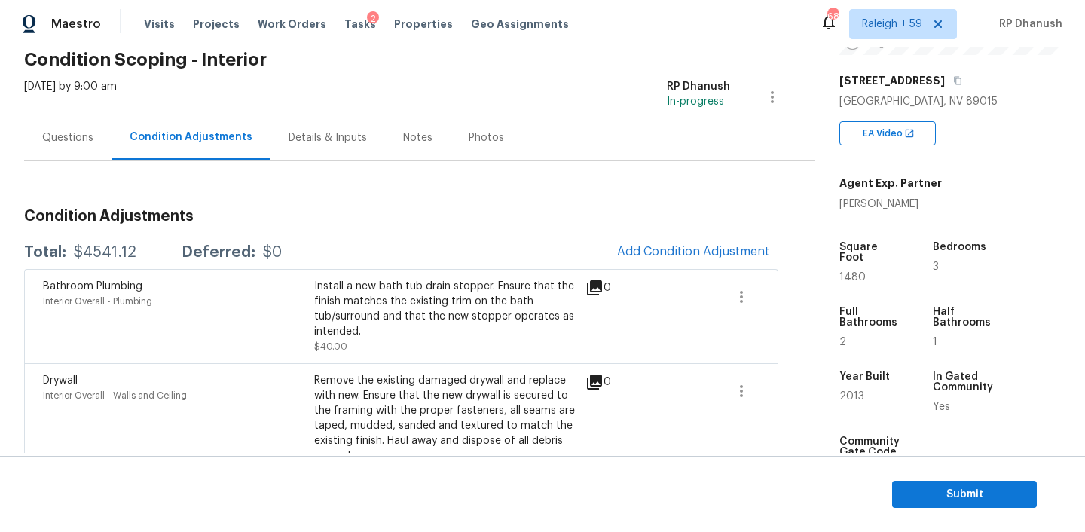
click at [82, 144] on div "Questions" at bounding box center [67, 137] width 51 height 15
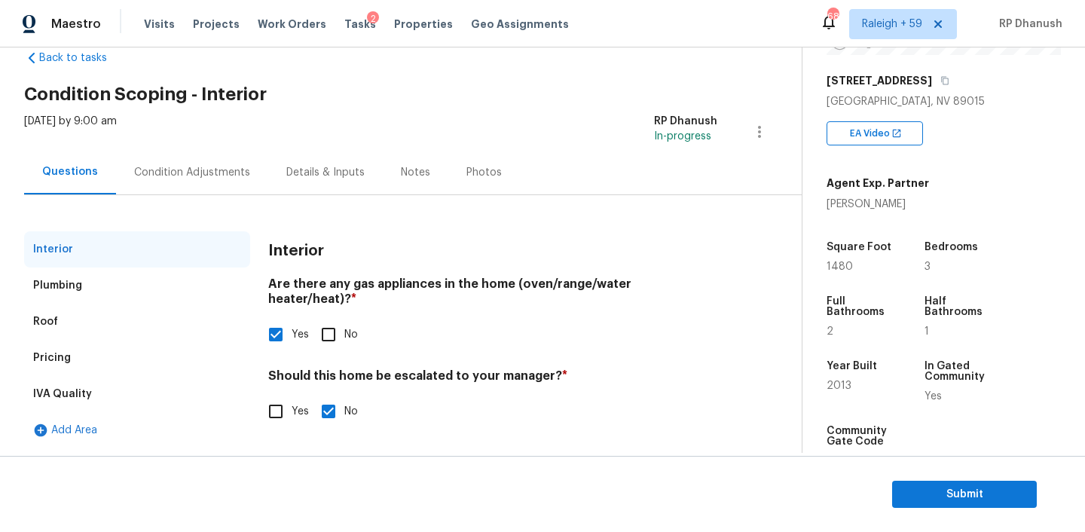
click at [78, 349] on div "Pricing" at bounding box center [137, 358] width 226 height 36
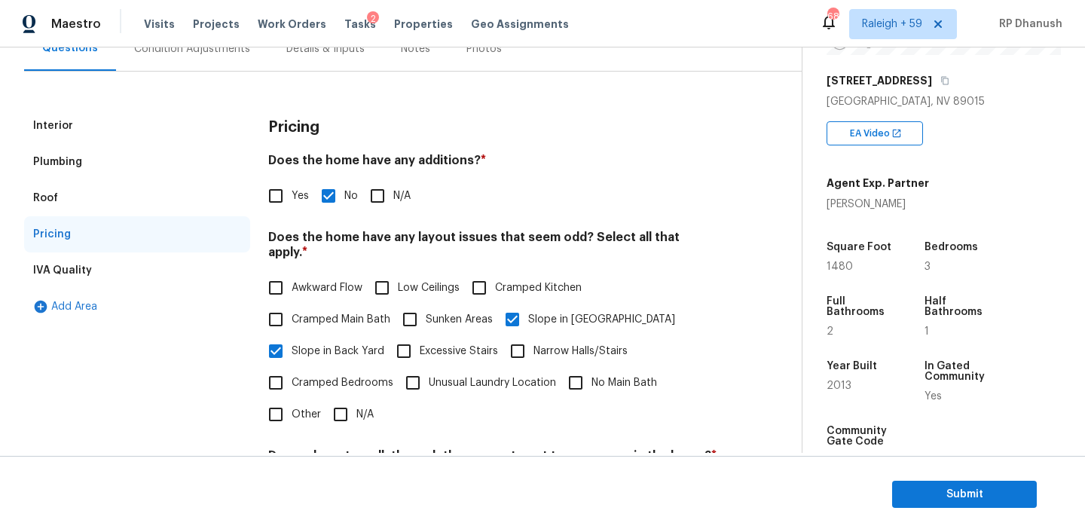
scroll to position [0, 0]
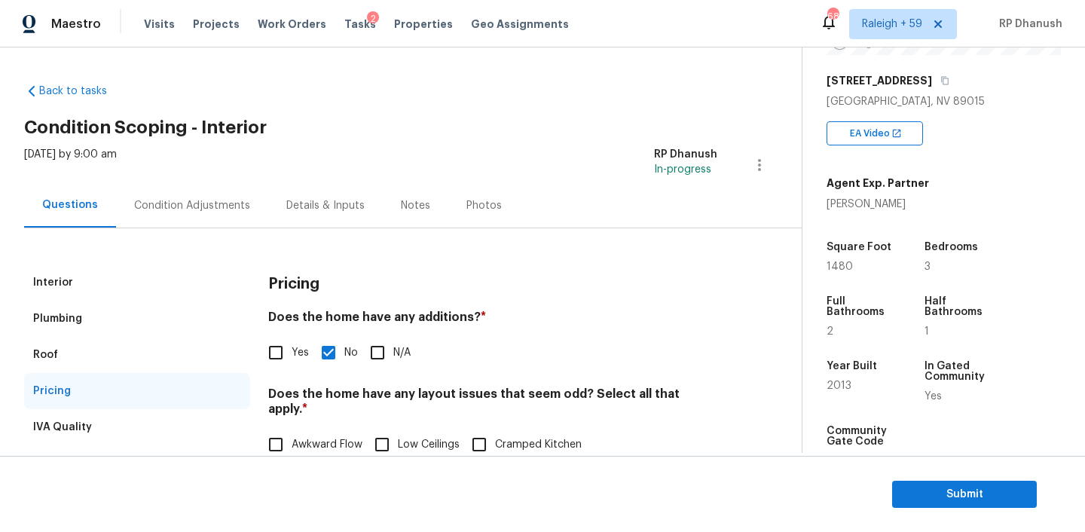
click at [203, 207] on div "Condition Adjustments" at bounding box center [192, 205] width 116 height 15
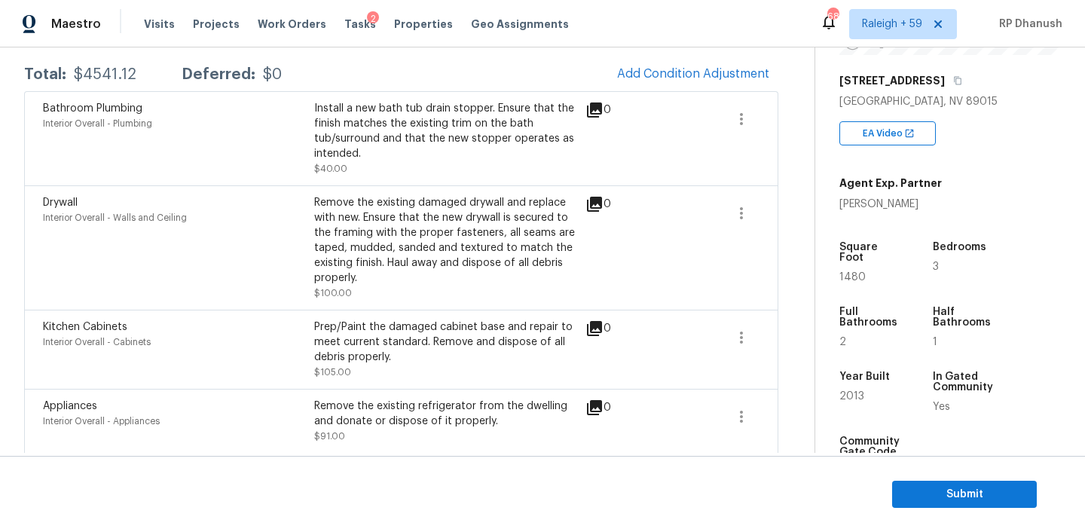
scroll to position [231, 0]
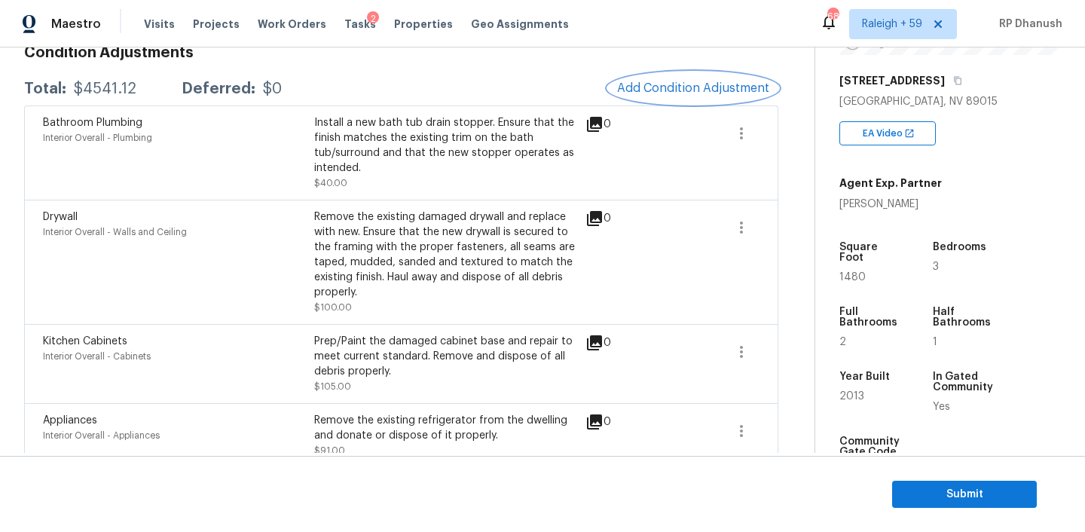
click at [657, 84] on span "Add Condition Adjustment" at bounding box center [693, 88] width 152 height 14
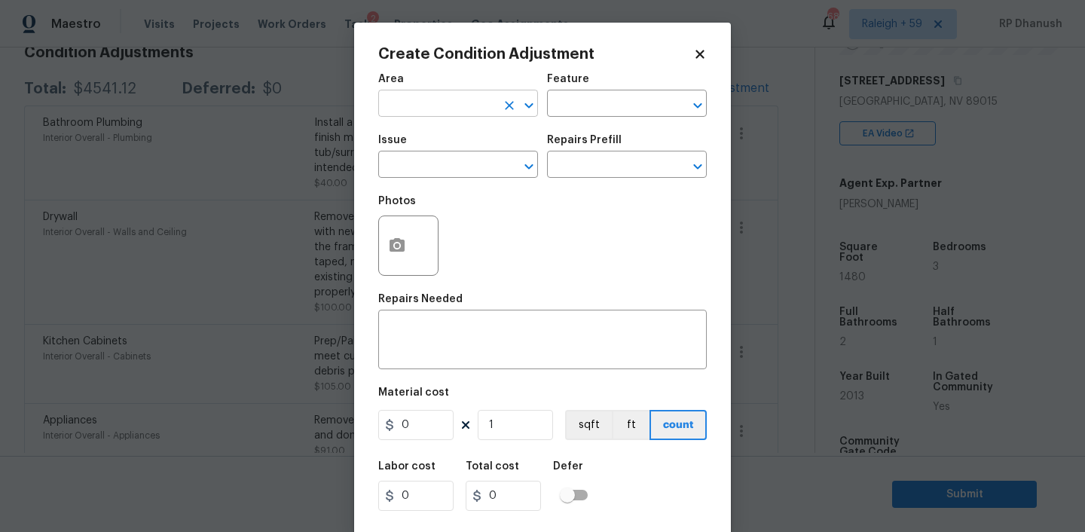
click at [414, 108] on input "text" at bounding box center [437, 104] width 118 height 23
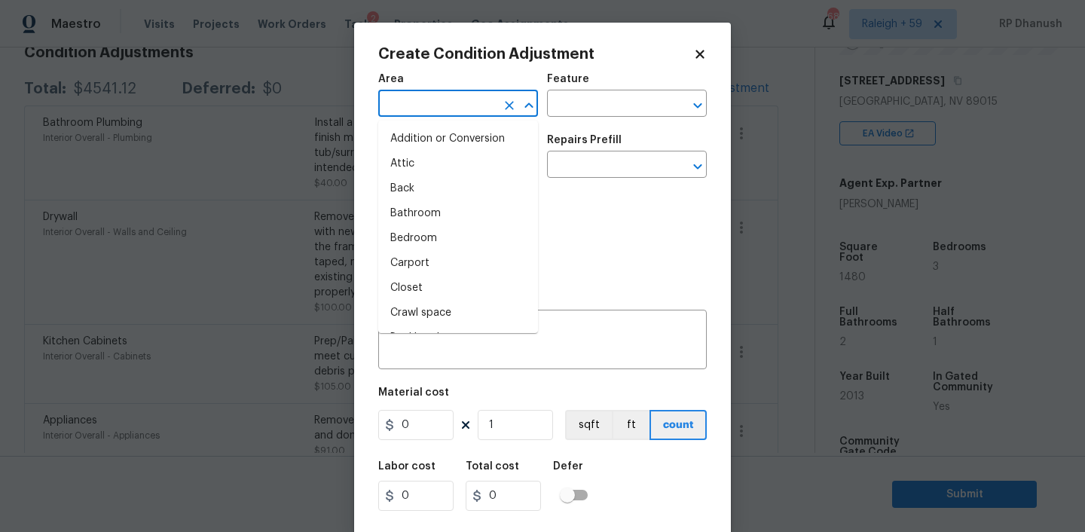
click at [267, 200] on body "Maestro Visits Projects Work Orders Tasks 2 Properties Geo Assignments 683 Rale…" at bounding box center [542, 266] width 1085 height 532
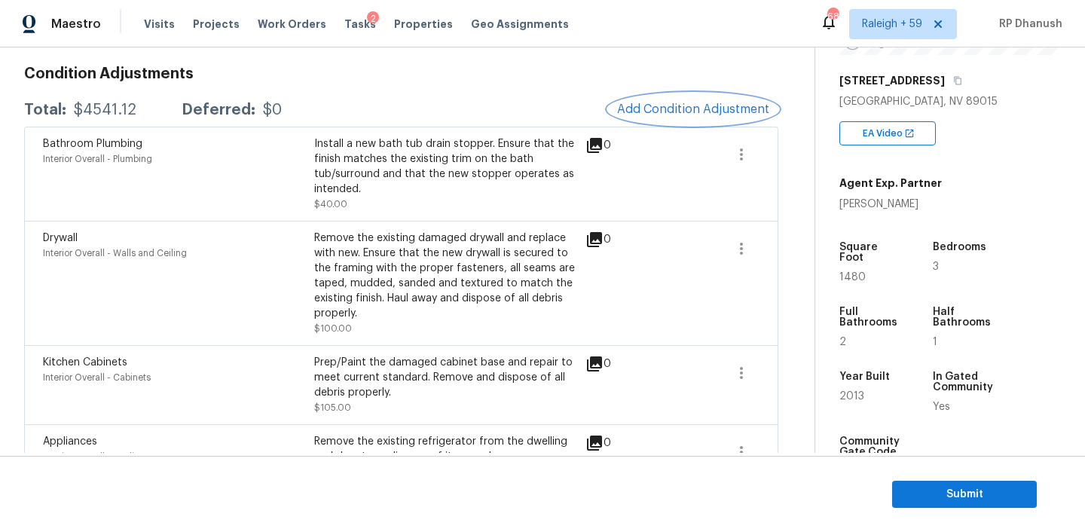
scroll to position [188, 0]
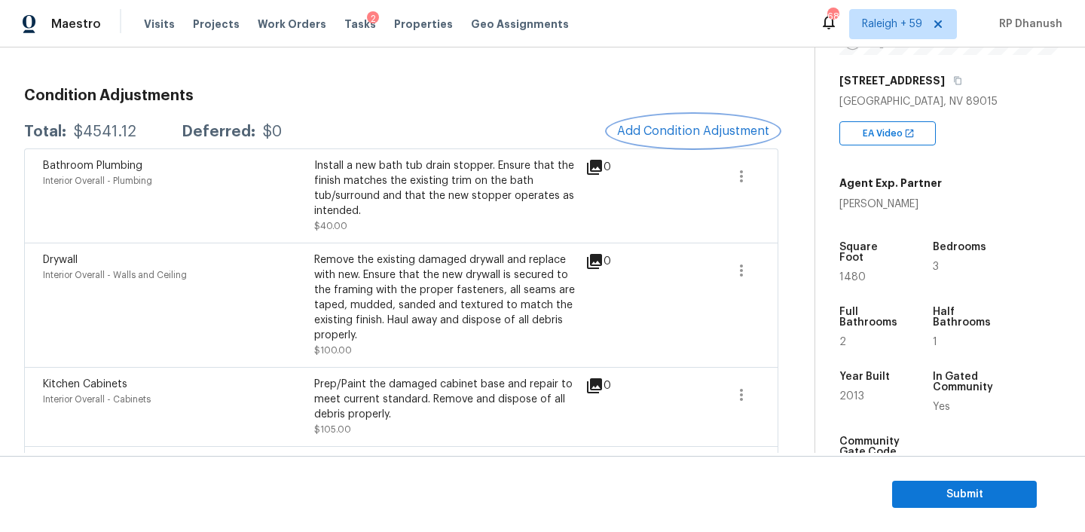
click at [701, 124] on span "Add Condition Adjustment" at bounding box center [693, 131] width 152 height 14
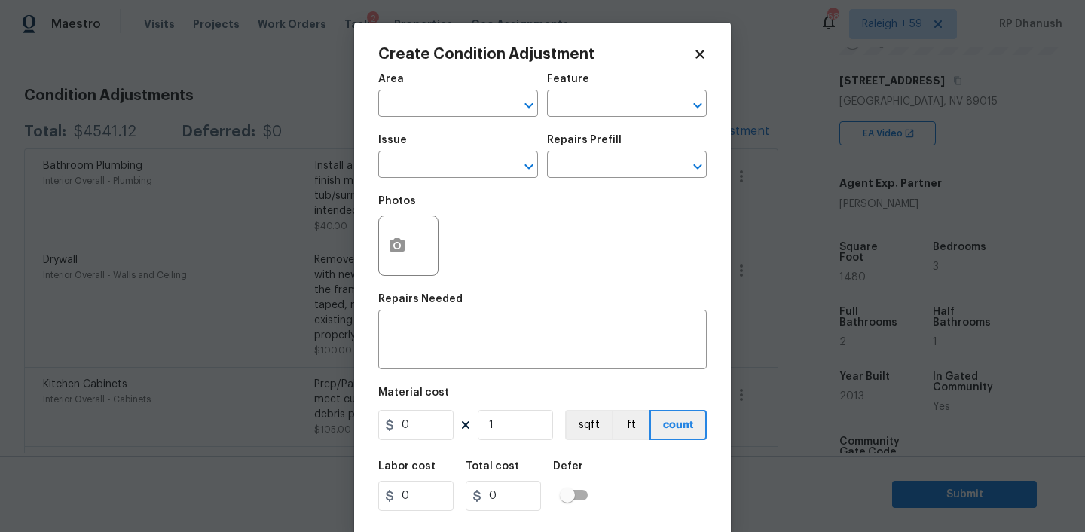
click at [442, 118] on span "Area ​" at bounding box center [458, 95] width 160 height 61
click at [442, 105] on input "text" at bounding box center [437, 104] width 118 height 23
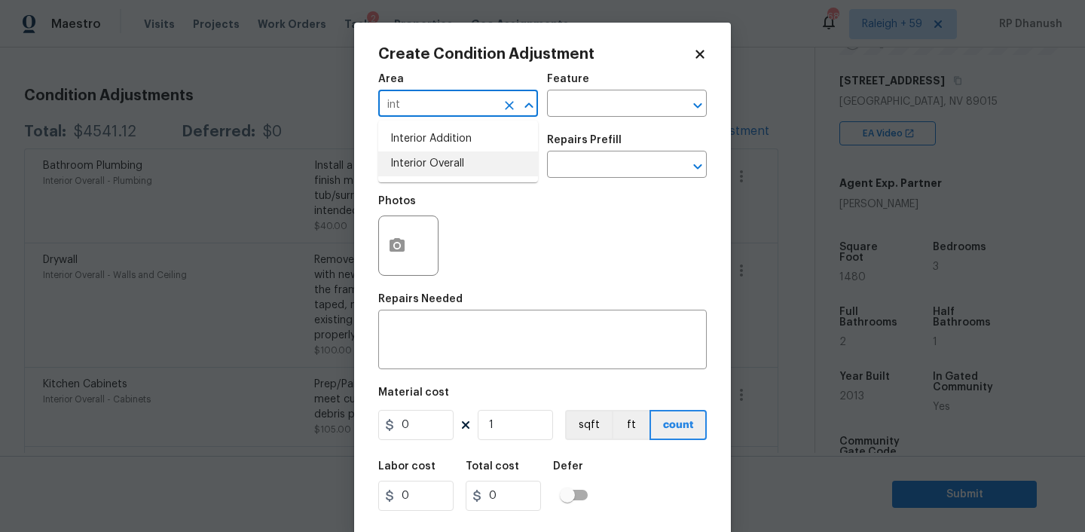
click at [423, 165] on li "Interior Overall" at bounding box center [458, 163] width 160 height 25
type input "Interior Overall"
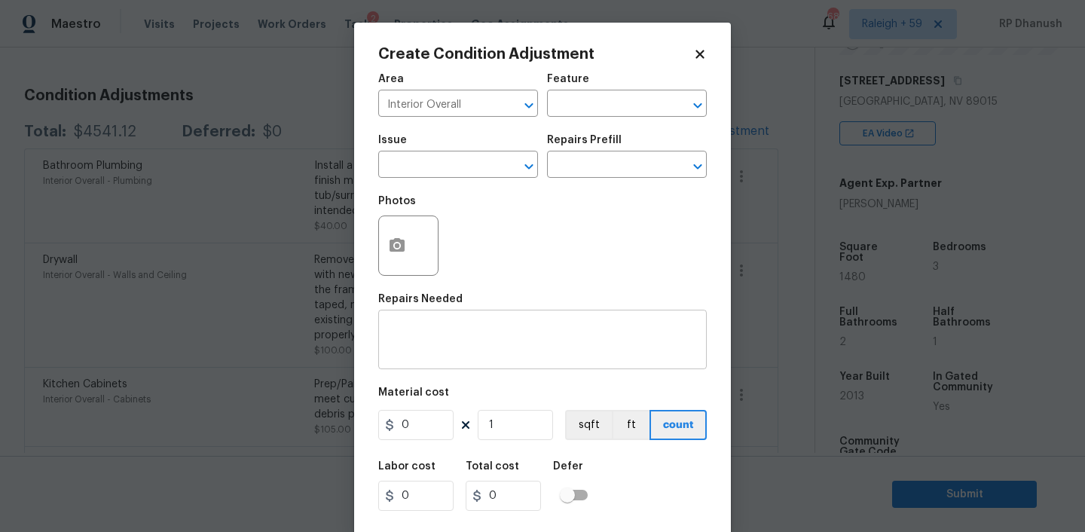
click at [420, 316] on div "x ​" at bounding box center [542, 341] width 328 height 56
paste textarea "Recommend counter upgrades and repaint"
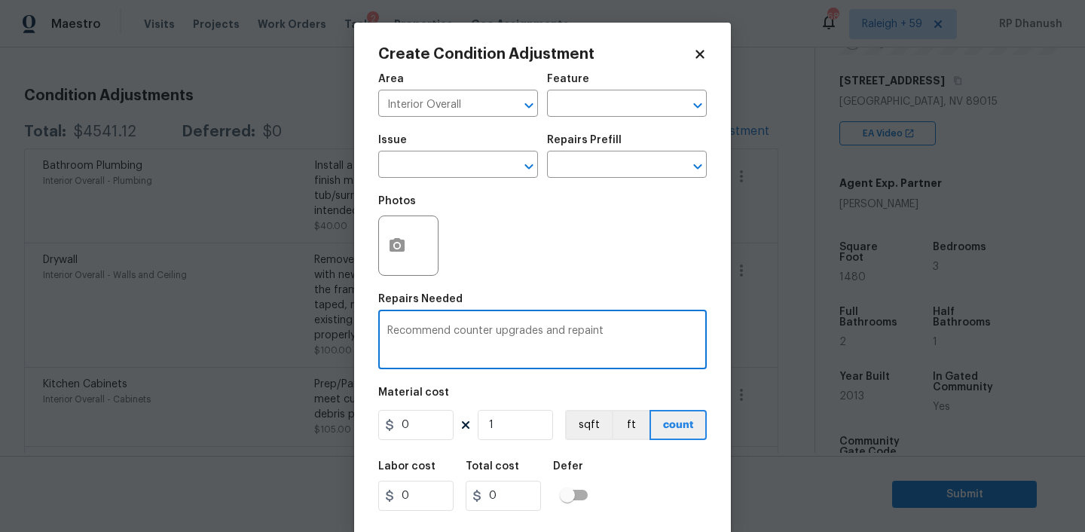
type textarea "Recommend counter upgrades and repaint"
click at [431, 426] on input "0" at bounding box center [415, 425] width 75 height 30
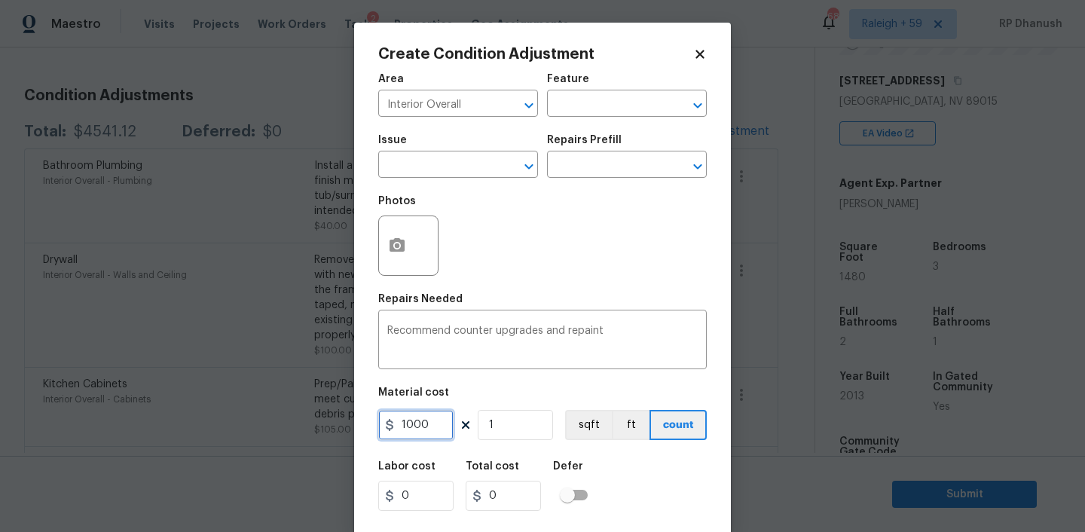
type input "1000"
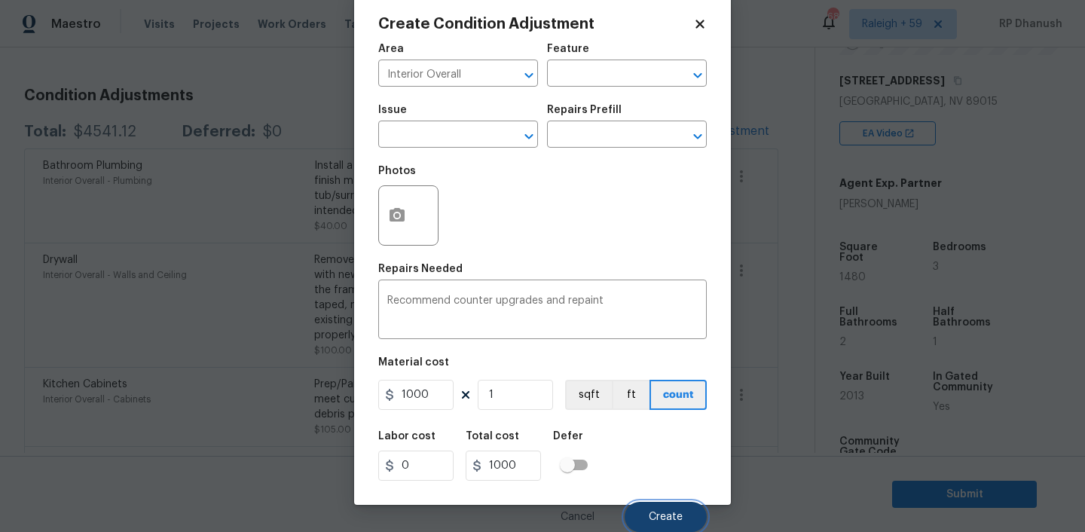
click at [674, 527] on button "Create" at bounding box center [666, 517] width 82 height 30
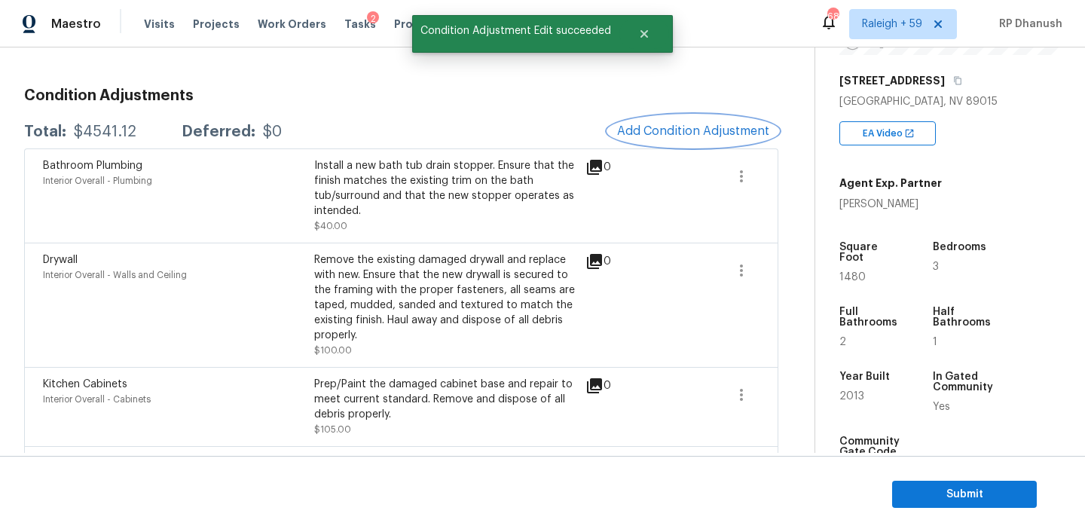
scroll to position [0, 0]
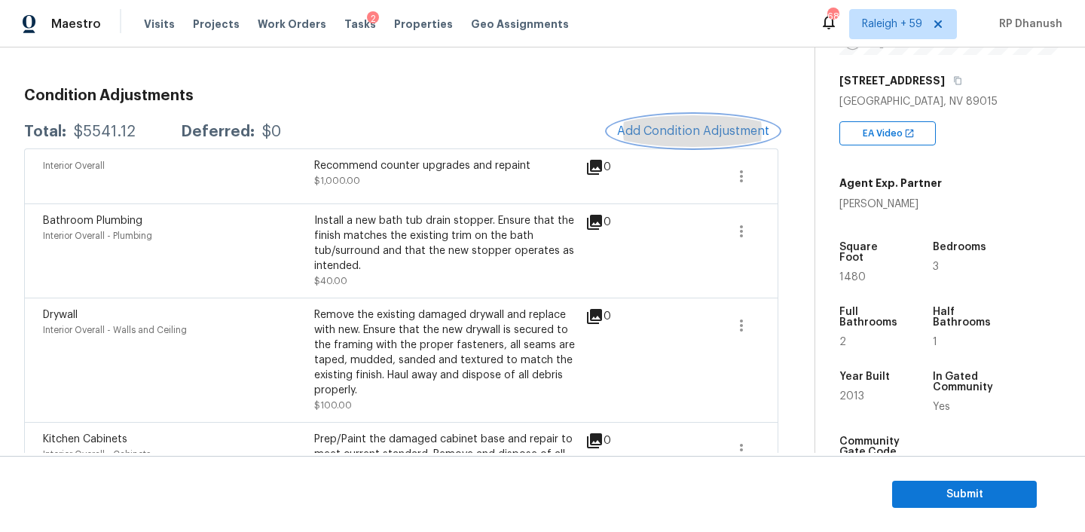
click at [695, 133] on span "Add Condition Adjustment" at bounding box center [693, 131] width 152 height 14
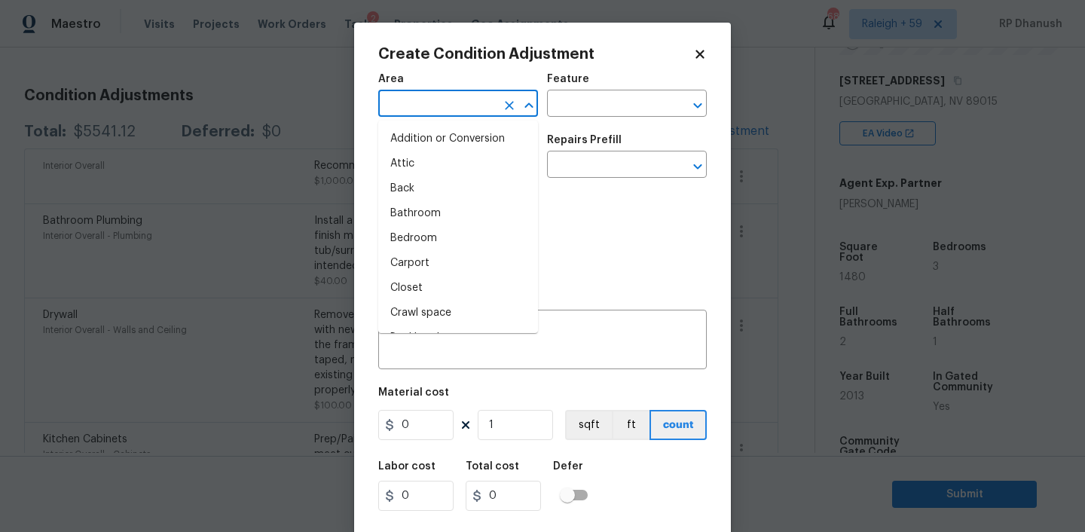
click at [405, 99] on input "text" at bounding box center [437, 104] width 118 height 23
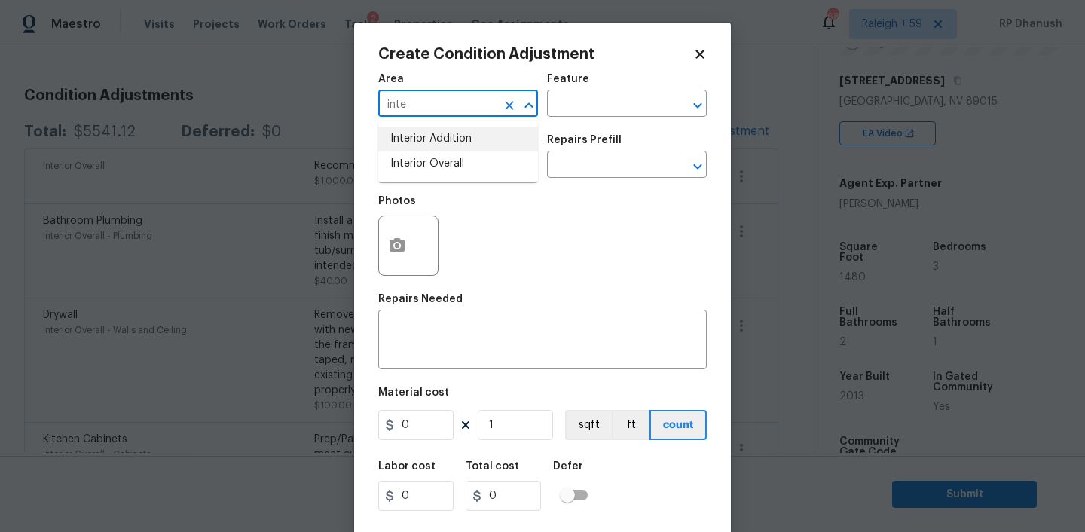
drag, startPoint x: 437, startPoint y: 147, endPoint x: 585, endPoint y: 119, distance: 151.0
click at [585, 119] on body "Maestro Visits Projects Work Orders Tasks 2 Properties Geo Assignments 683 Rale…" at bounding box center [542, 266] width 1085 height 532
drag, startPoint x: 462, startPoint y: 165, endPoint x: 597, endPoint y: 114, distance: 144.2
click at [464, 164] on li "Interior Overall" at bounding box center [458, 163] width 160 height 25
type input "Interior Overall"
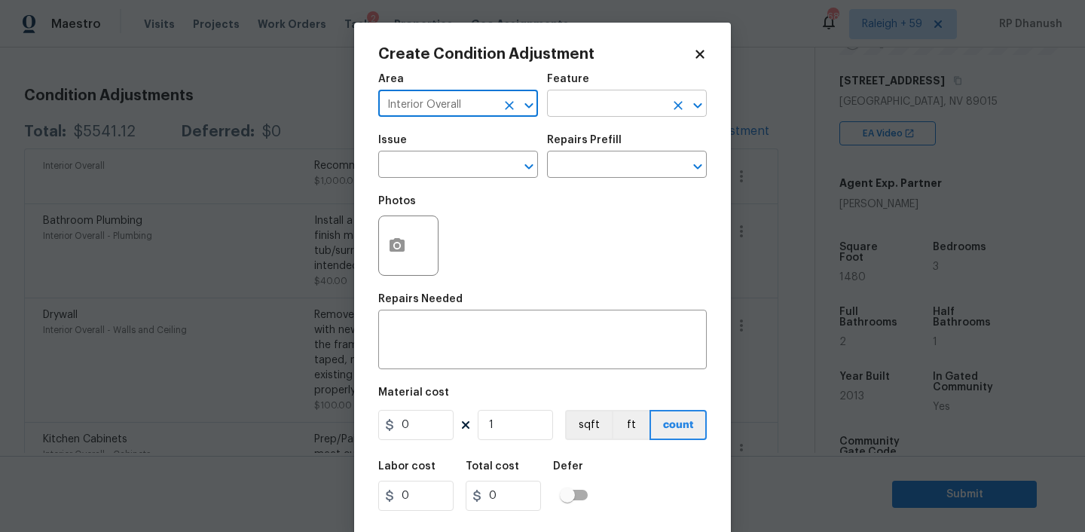
click at [603, 112] on input "text" at bounding box center [606, 104] width 118 height 23
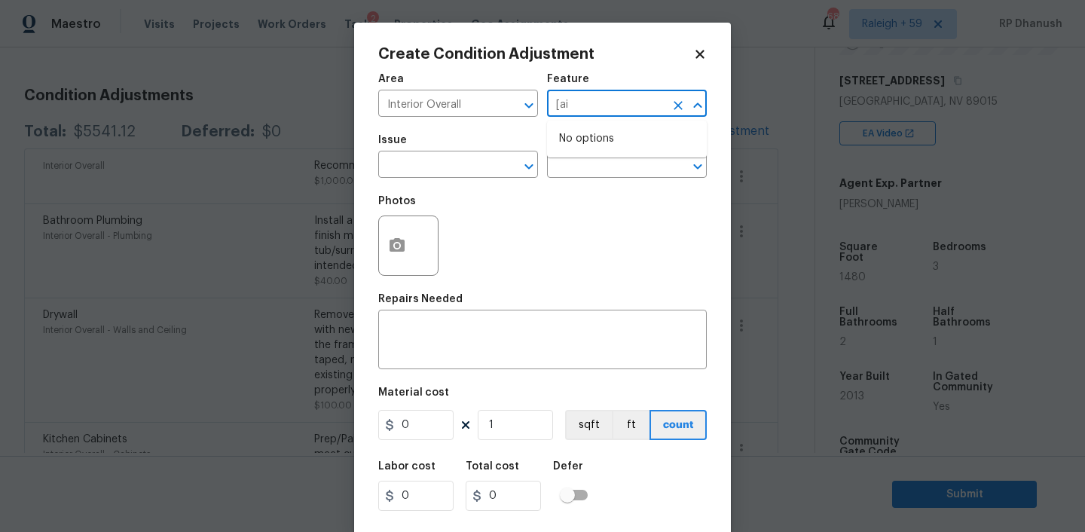
type input "[ain"
click at [585, 170] on li "Overall Paint" at bounding box center [627, 175] width 160 height 25
click at [639, 97] on input "Overall Paint" at bounding box center [606, 104] width 118 height 23
type input "Overall Paint"
click at [673, 104] on icon "Clear" at bounding box center [677, 105] width 15 height 15
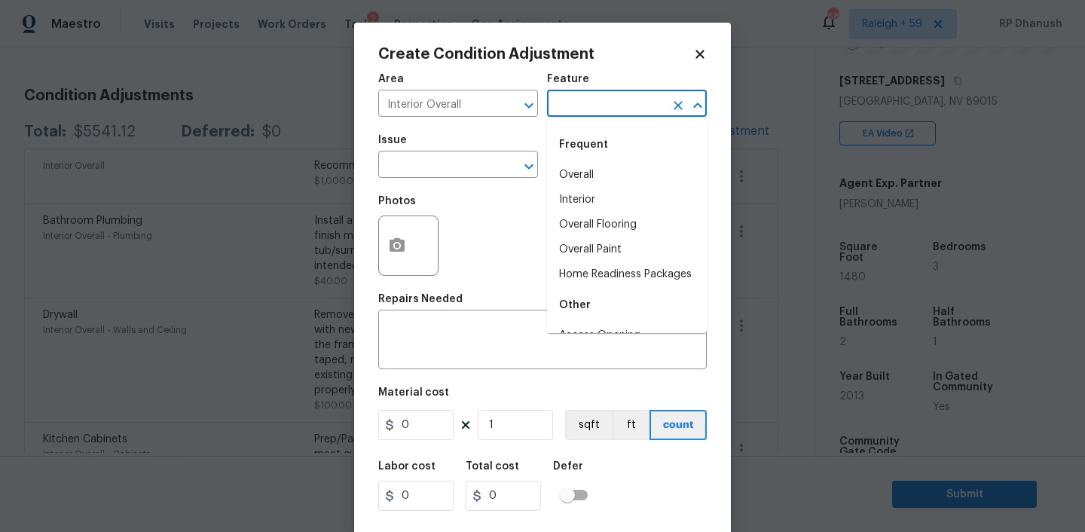
click at [644, 104] on input "text" at bounding box center [606, 104] width 118 height 23
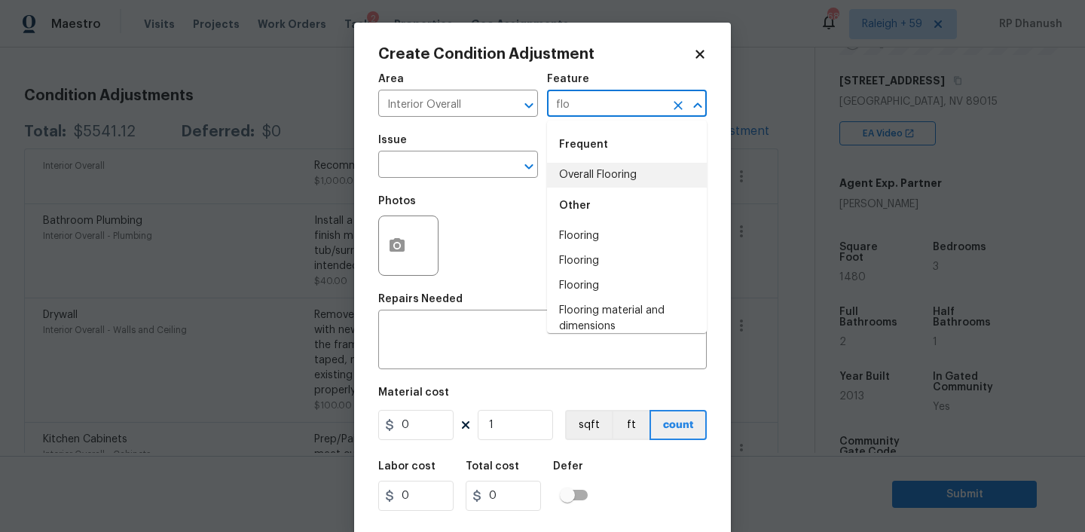
click at [610, 185] on li "Overall Flooring" at bounding box center [627, 175] width 160 height 25
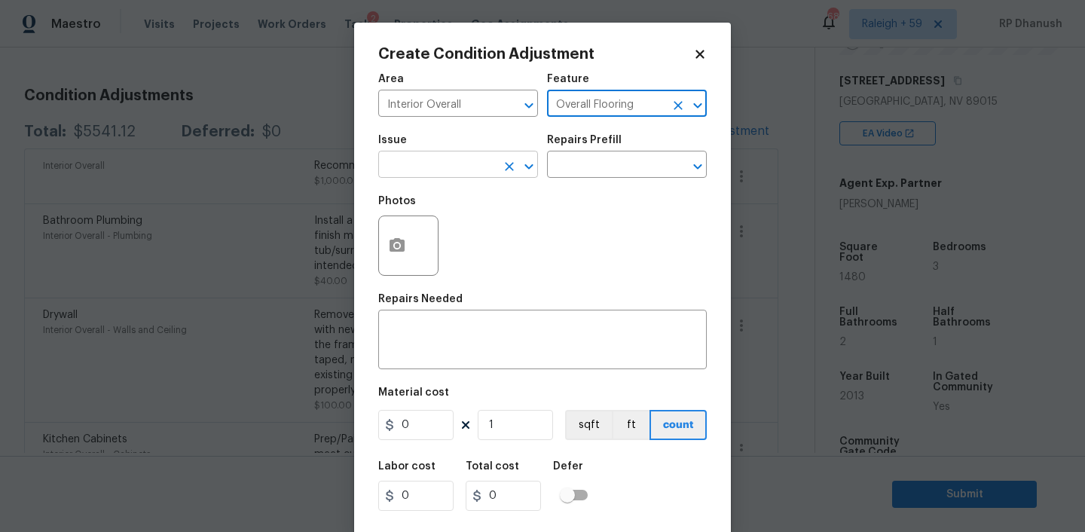
type input "Overall Flooring"
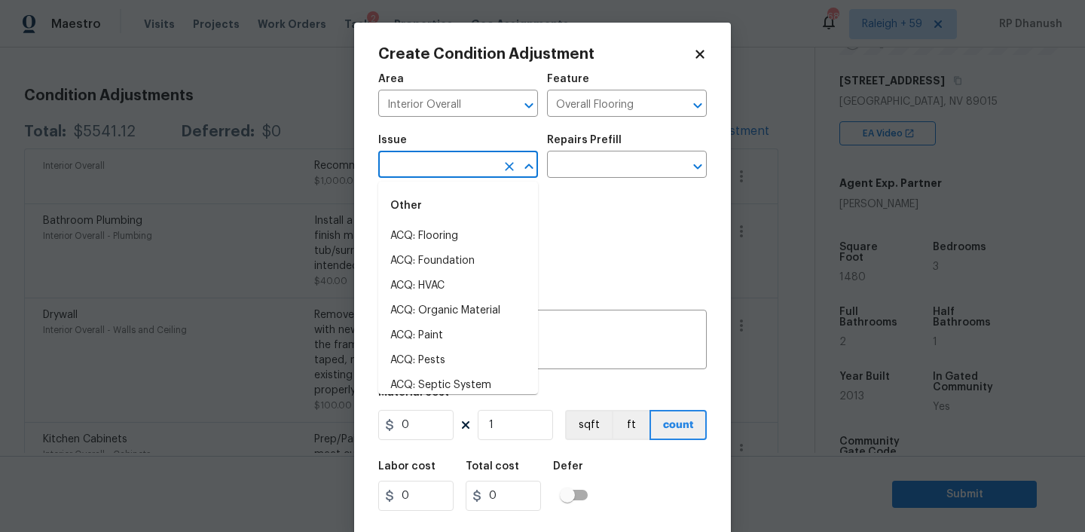
click at [476, 174] on input "text" at bounding box center [437, 165] width 118 height 23
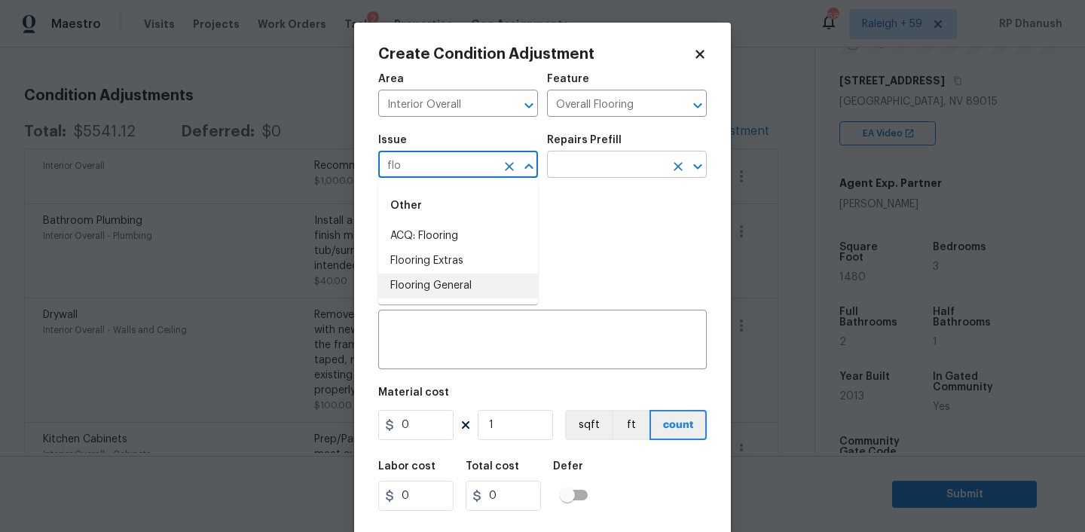
drag, startPoint x: 418, startPoint y: 276, endPoint x: 655, endPoint y: 166, distance: 261.5
click at [418, 276] on li "Flooring General" at bounding box center [458, 285] width 160 height 25
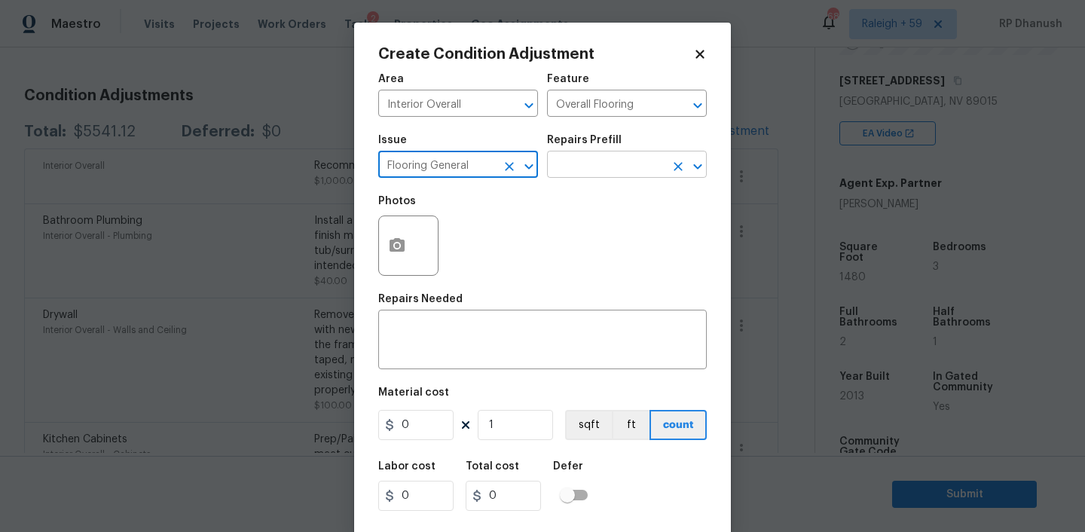
type input "Flooring General"
click at [655, 166] on input "text" at bounding box center [606, 165] width 118 height 23
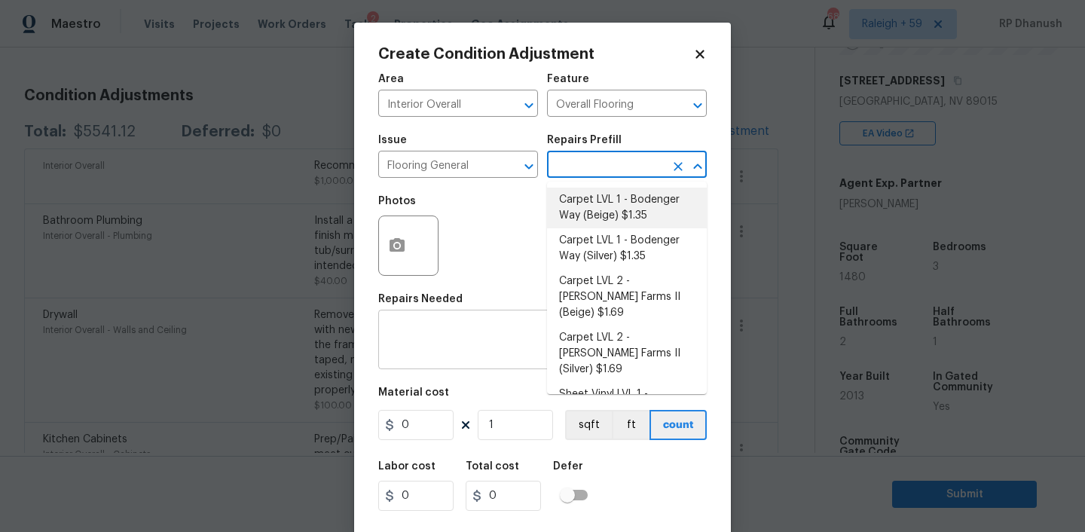
drag, startPoint x: 638, startPoint y: 206, endPoint x: 417, endPoint y: 351, distance: 264.5
click at [631, 210] on li "Carpet LVL 1 - Bodenger Way (Beige) $1.35" at bounding box center [627, 208] width 160 height 41
type textarea "Install new carpet. (Bodenger Way 749 Bird Bath, Beige) at all previously carpe…"
type input "1.35"
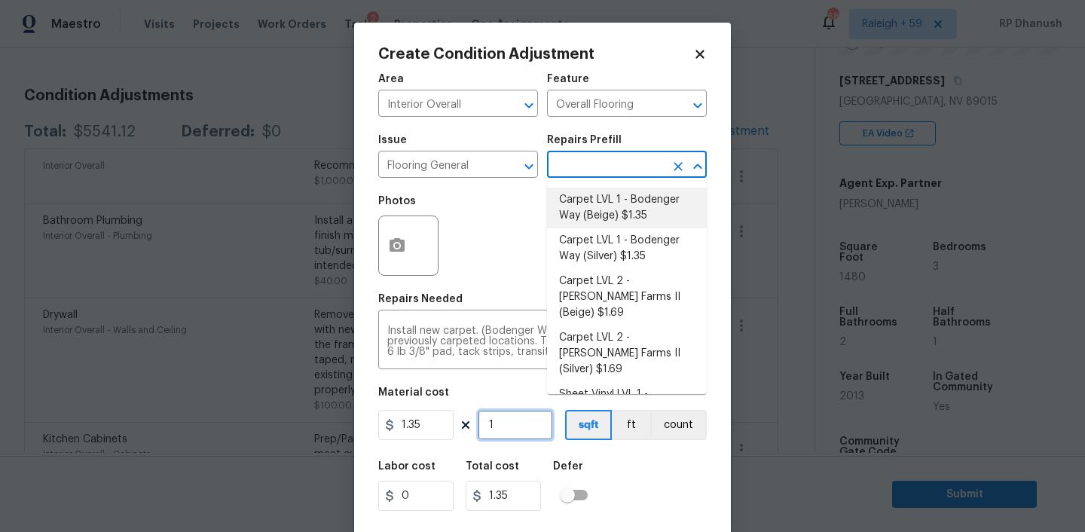
click at [512, 430] on input "1" at bounding box center [515, 425] width 75 height 30
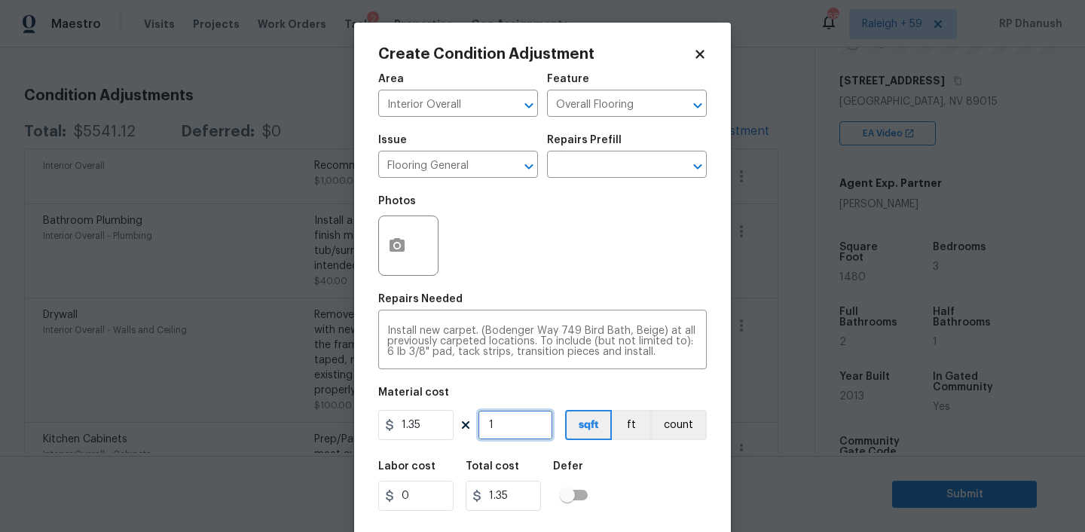
click at [512, 430] on input "1" at bounding box center [515, 425] width 75 height 30
type input "0"
type input "7"
type input "9.45"
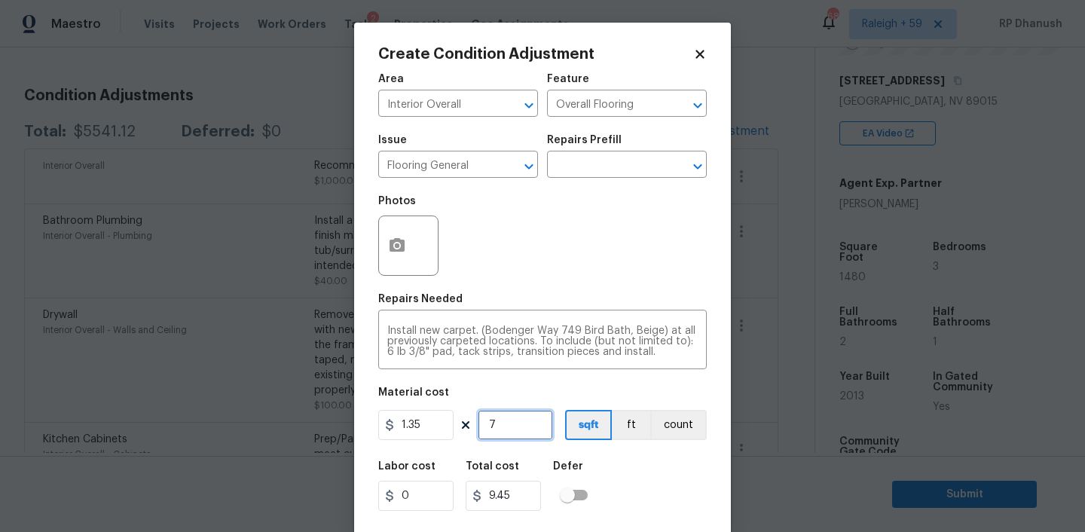
type input "74"
type input "99.9"
type input "740"
type input "999"
type input "740"
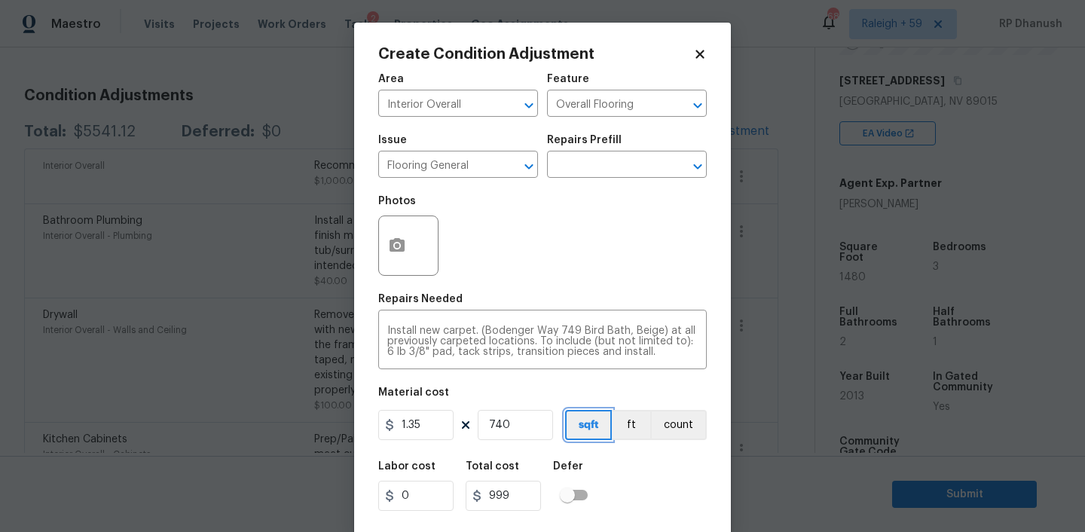
scroll to position [31, 0]
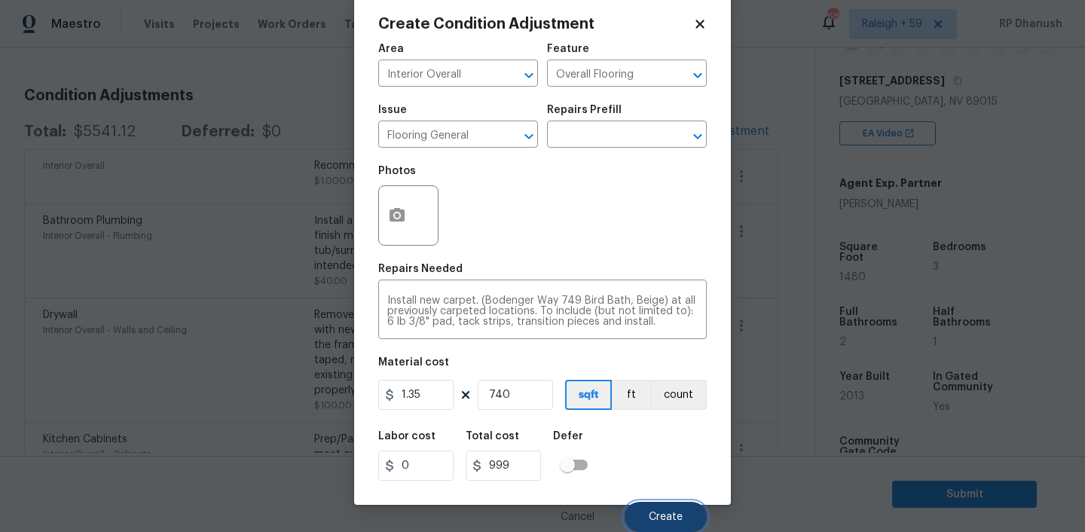
click at [670, 512] on span "Create" at bounding box center [666, 517] width 34 height 11
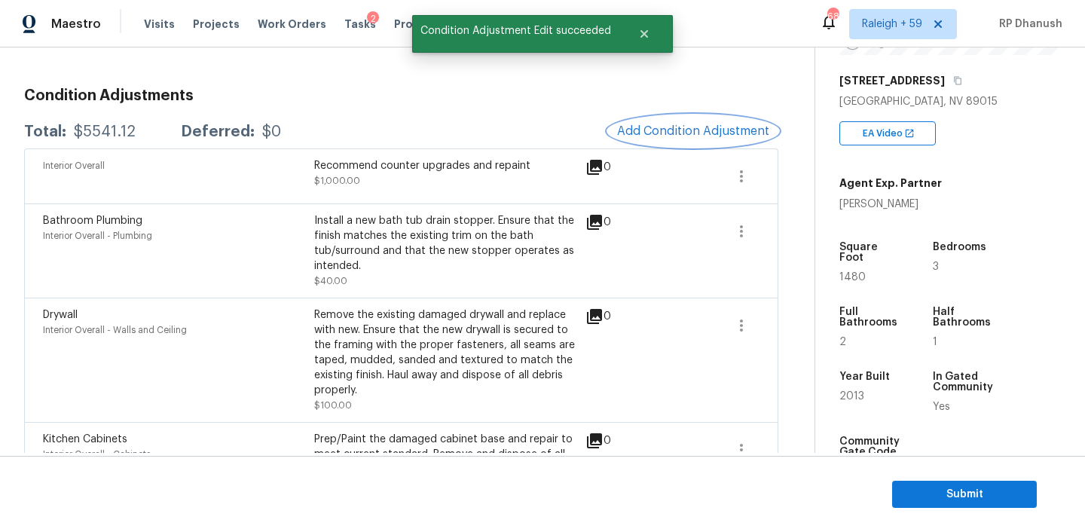
scroll to position [0, 0]
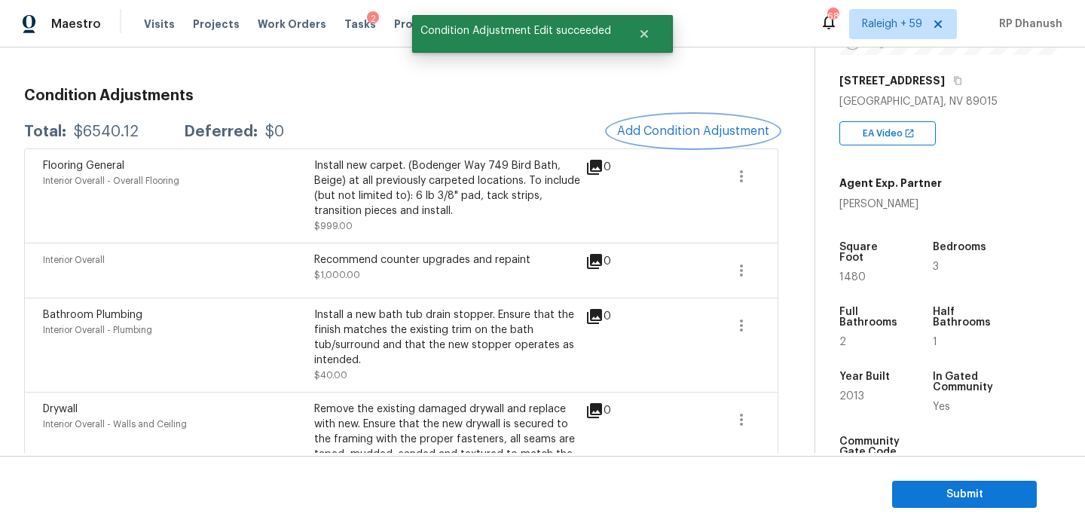
click at [722, 139] on button "Add Condition Adjustment" at bounding box center [693, 131] width 170 height 32
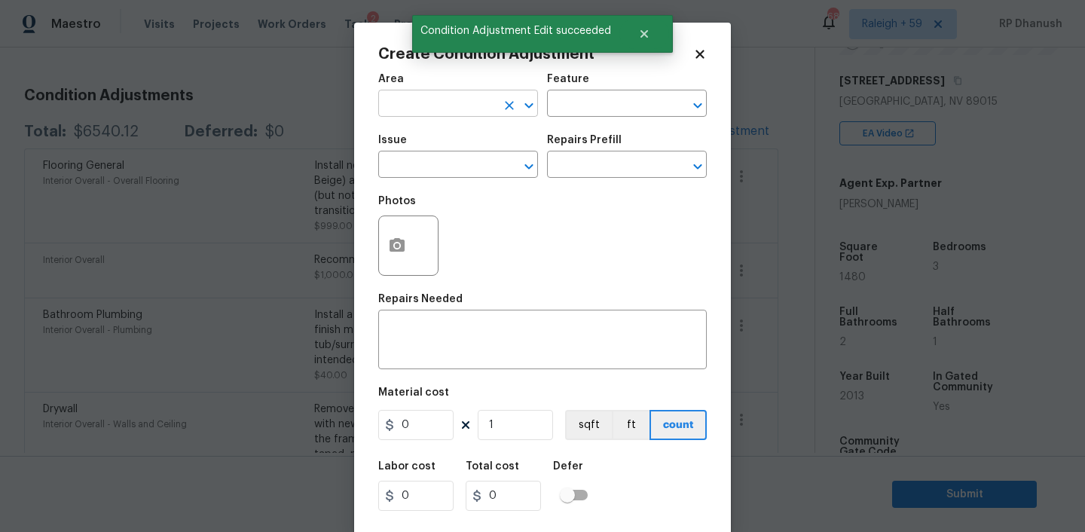
click at [421, 102] on input "text" at bounding box center [437, 104] width 118 height 23
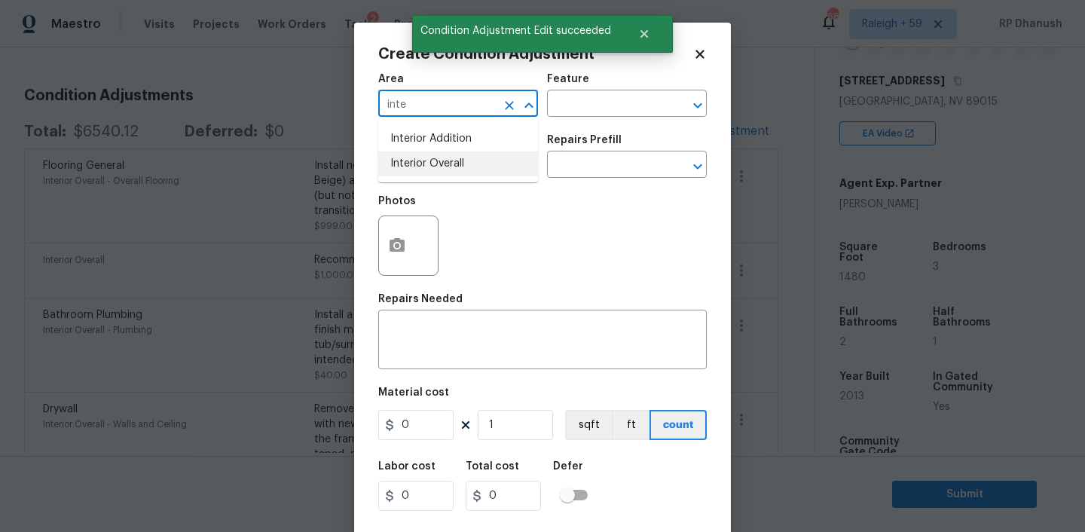
drag, startPoint x: 420, startPoint y: 164, endPoint x: 535, endPoint y: 137, distance: 118.4
click at [438, 154] on li "Interior Overall" at bounding box center [458, 163] width 160 height 25
type input "Interior Overall"
click at [580, 111] on input "text" at bounding box center [606, 104] width 118 height 23
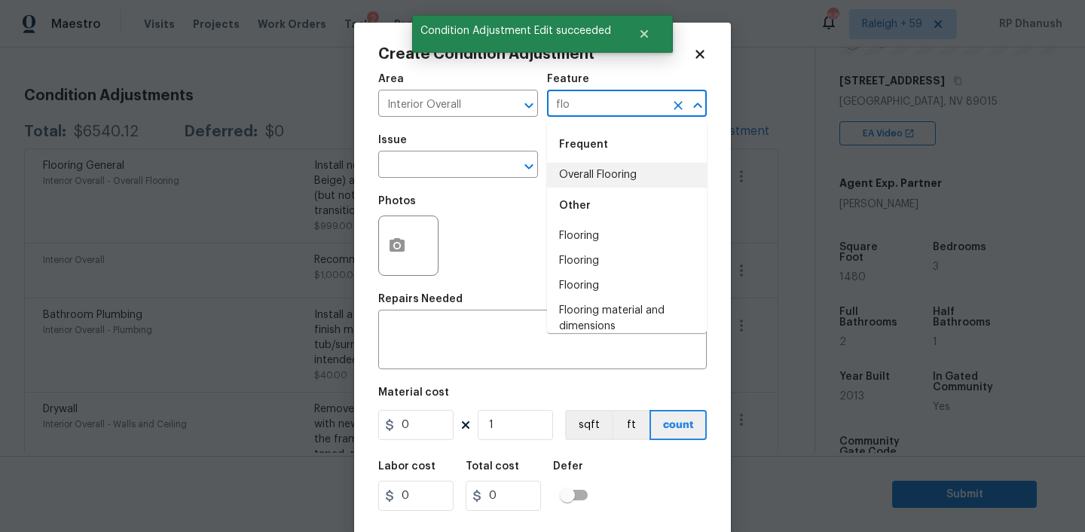
click at [581, 166] on li "Overall Flooring" at bounding box center [627, 175] width 160 height 25
type input "Overall Flooring"
click at [471, 165] on input "text" at bounding box center [437, 165] width 118 height 23
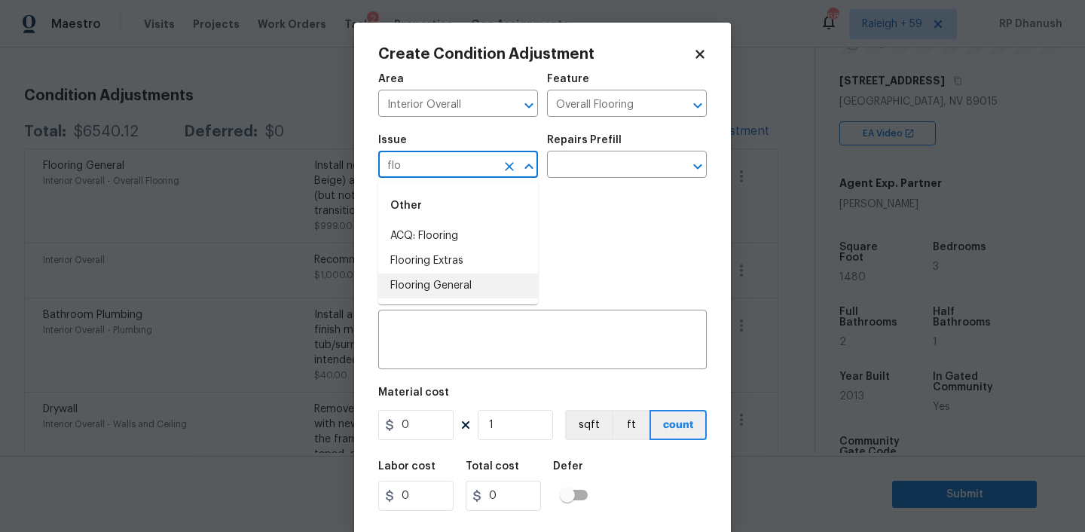
click at [439, 285] on li "Flooring General" at bounding box center [458, 285] width 160 height 25
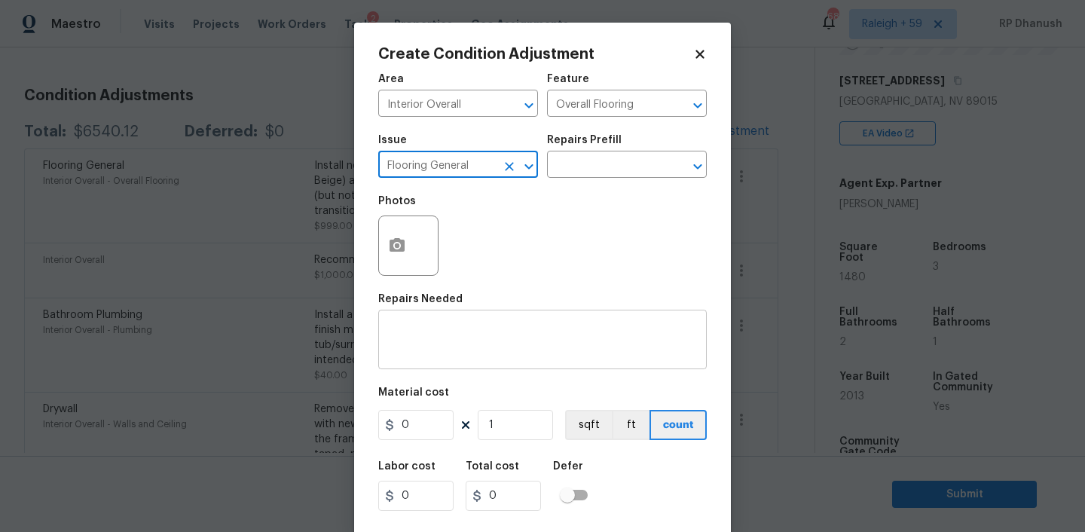
type input "Flooring General"
click at [439, 350] on textarea at bounding box center [542, 341] width 310 height 32
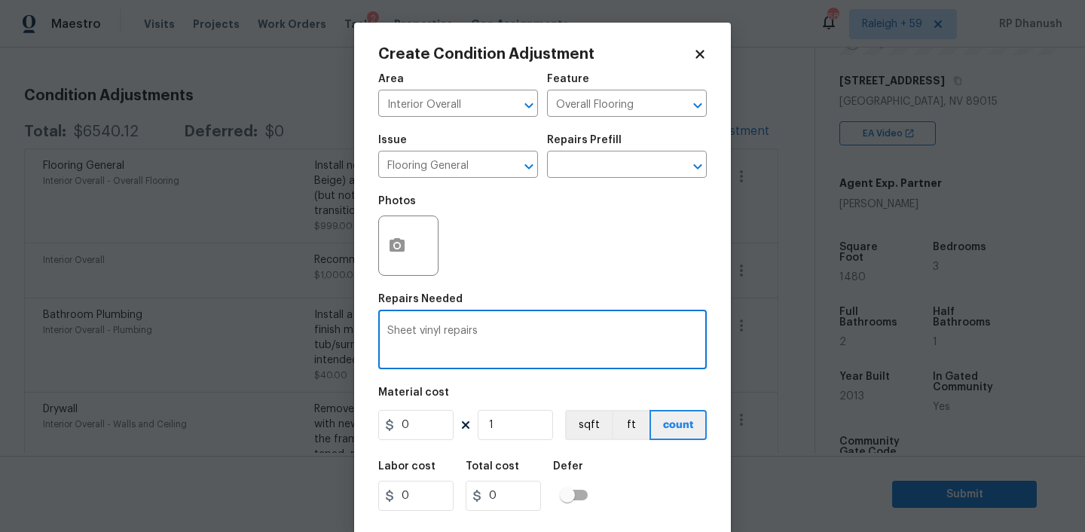
type textarea "Sheet vinyl repairs"
click at [516, 417] on input "1" at bounding box center [515, 425] width 75 height 30
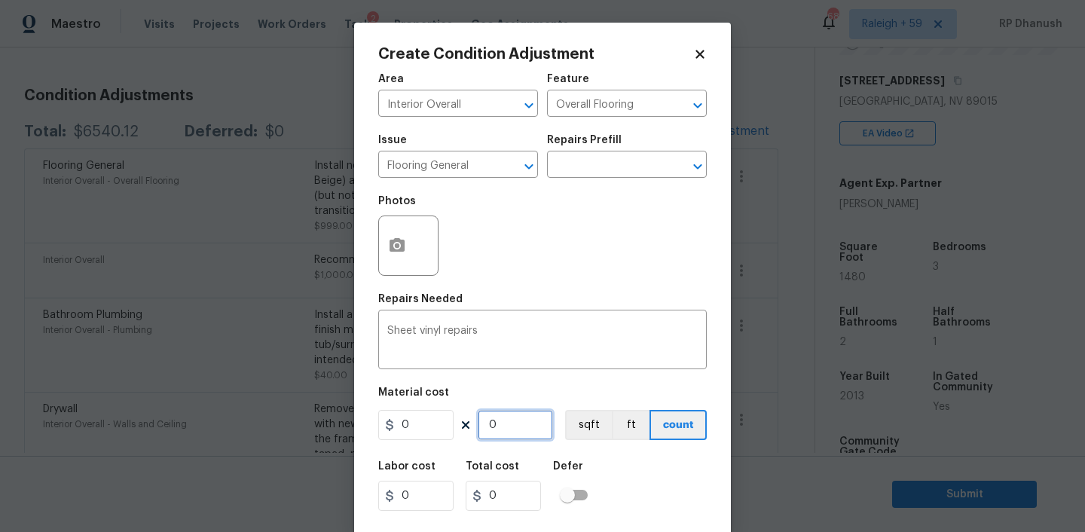
paste input "text"
type input "0"
click at [441, 427] on input "0" at bounding box center [415, 425] width 75 height 30
type input "3.5"
type input "7"
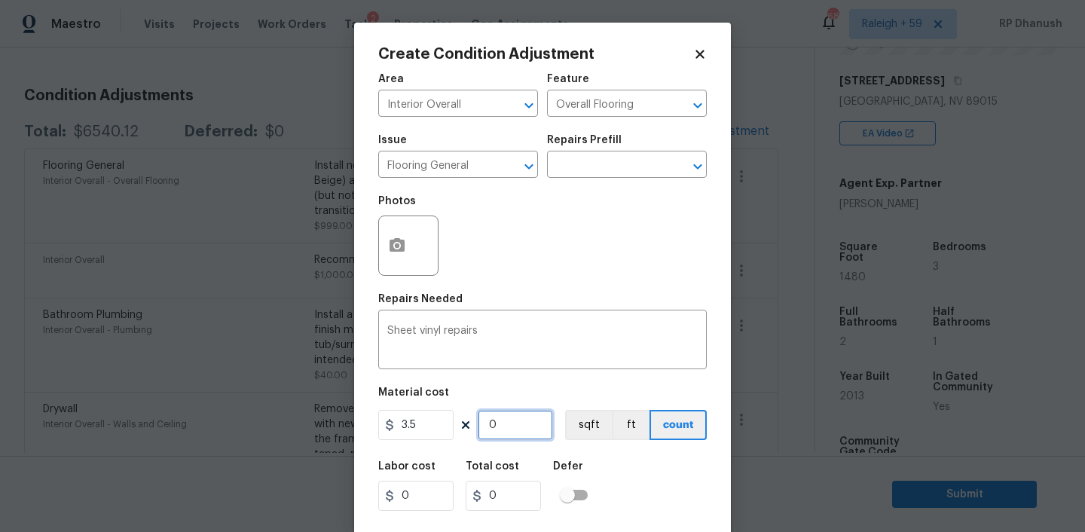
type input "24.5"
type input "74"
type input "259"
type input "740"
type input "2590"
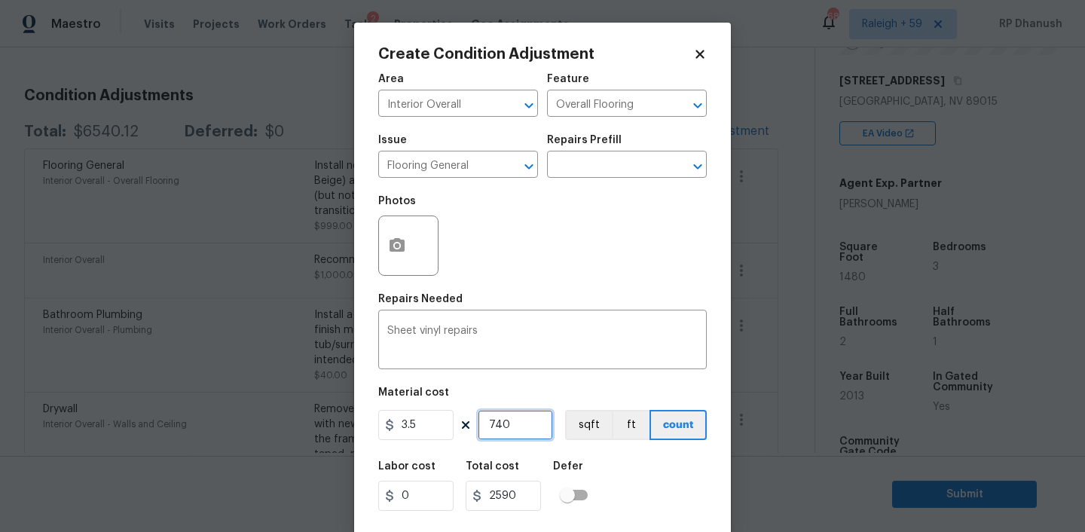
type input "740"
click at [422, 426] on input "3.5" at bounding box center [415, 425] width 75 height 30
type input "2.5"
type input "1850"
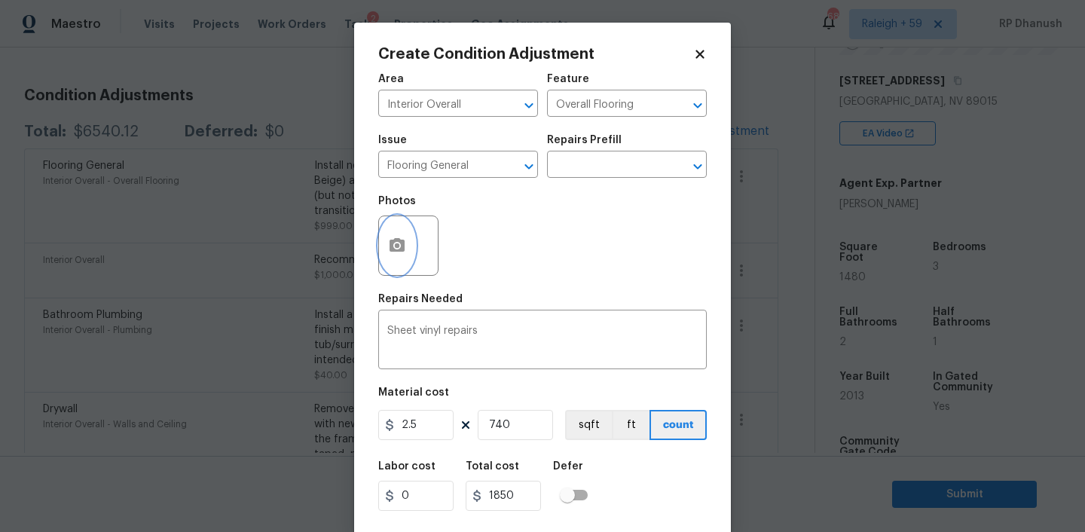
click at [404, 241] on icon "button" at bounding box center [396, 245] width 15 height 14
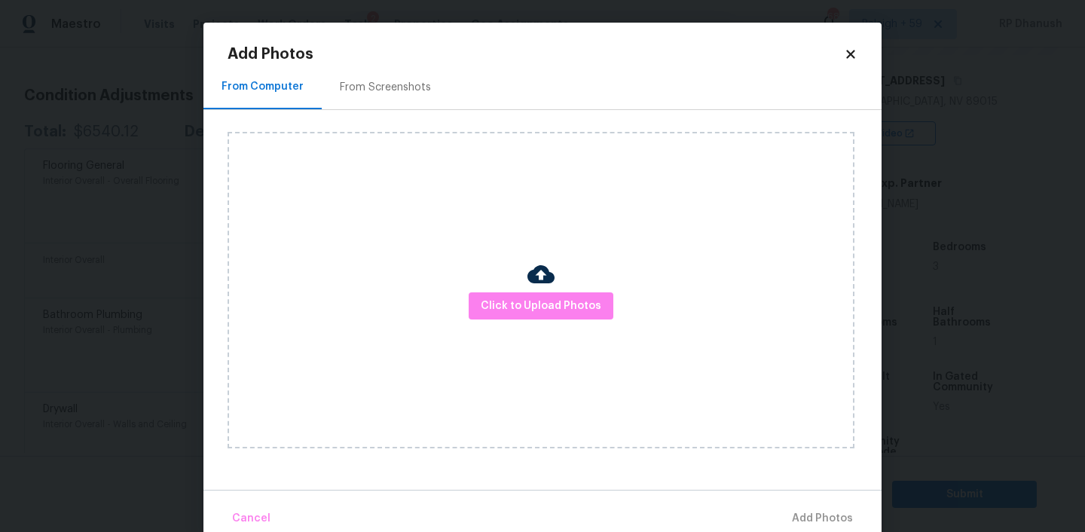
click at [854, 60] on icon at bounding box center [851, 54] width 14 height 14
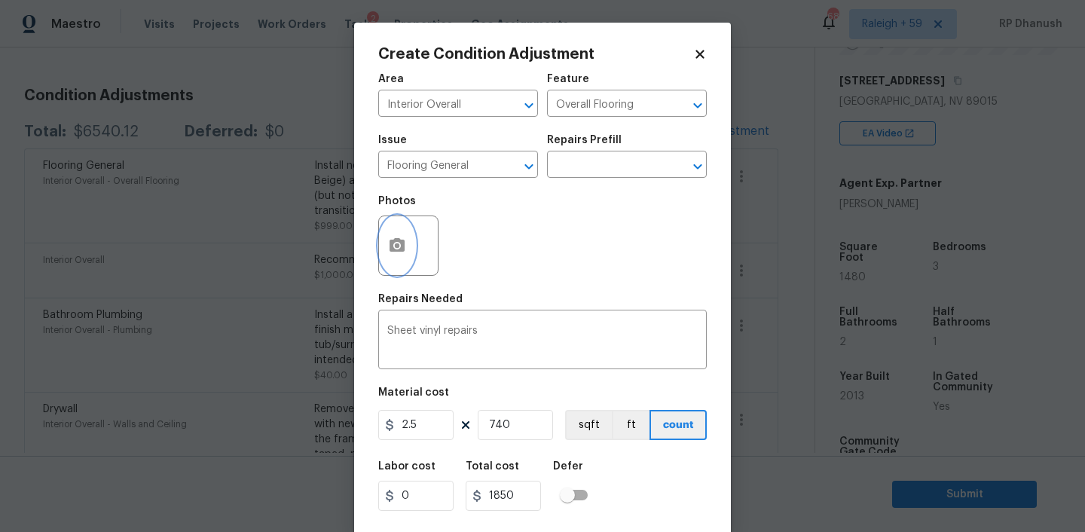
scroll to position [31, 0]
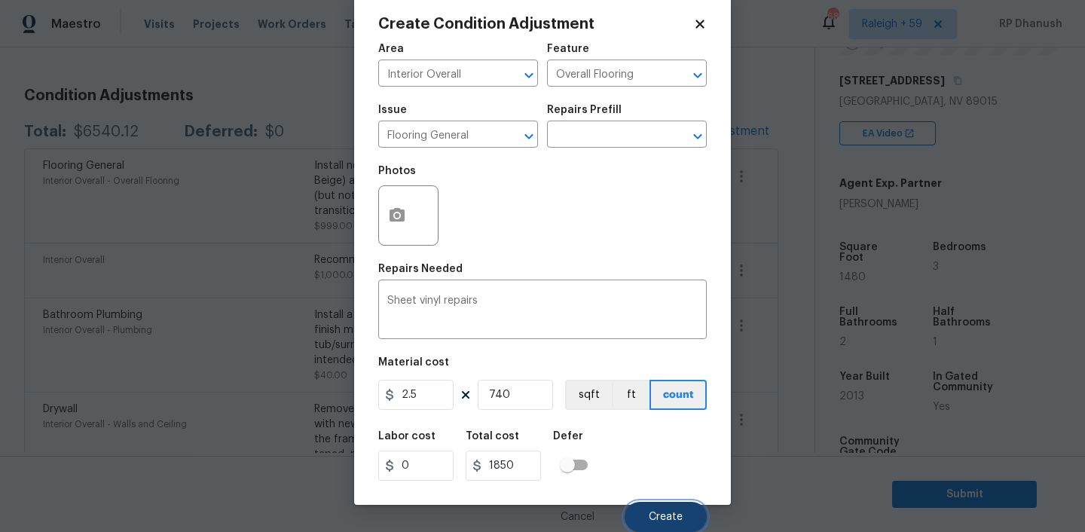
click at [657, 513] on span "Create" at bounding box center [666, 517] width 34 height 11
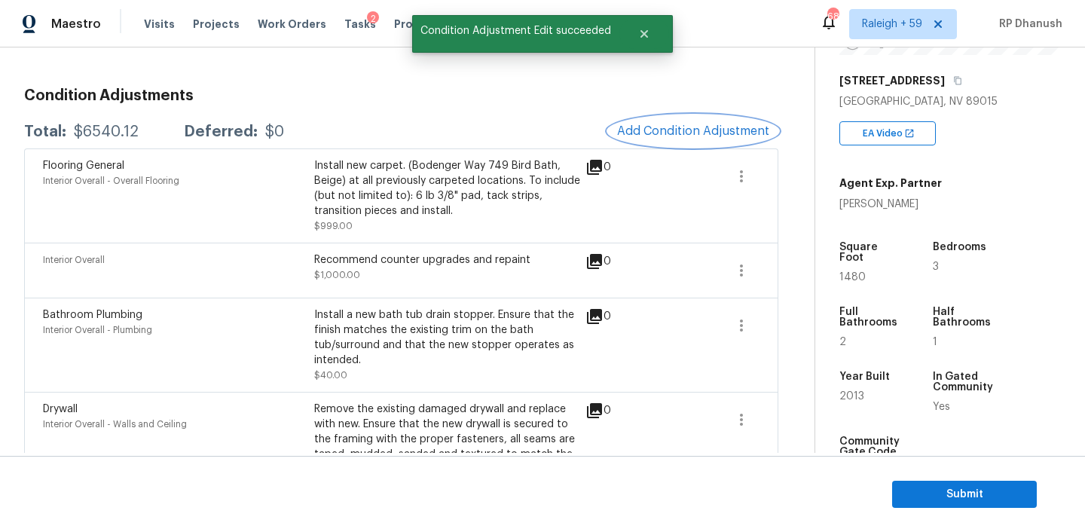
scroll to position [0, 0]
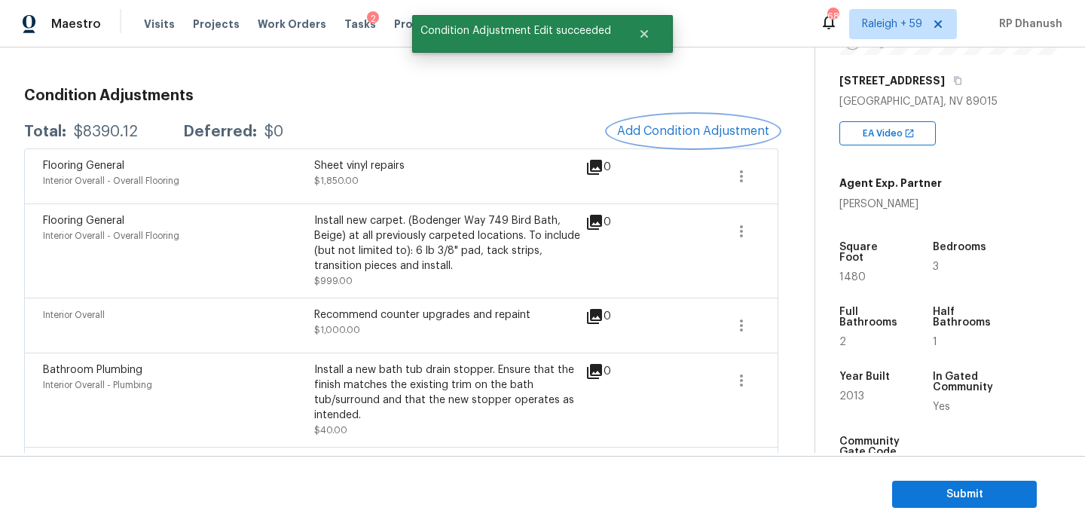
click at [686, 121] on button "Add Condition Adjustment" at bounding box center [693, 131] width 170 height 32
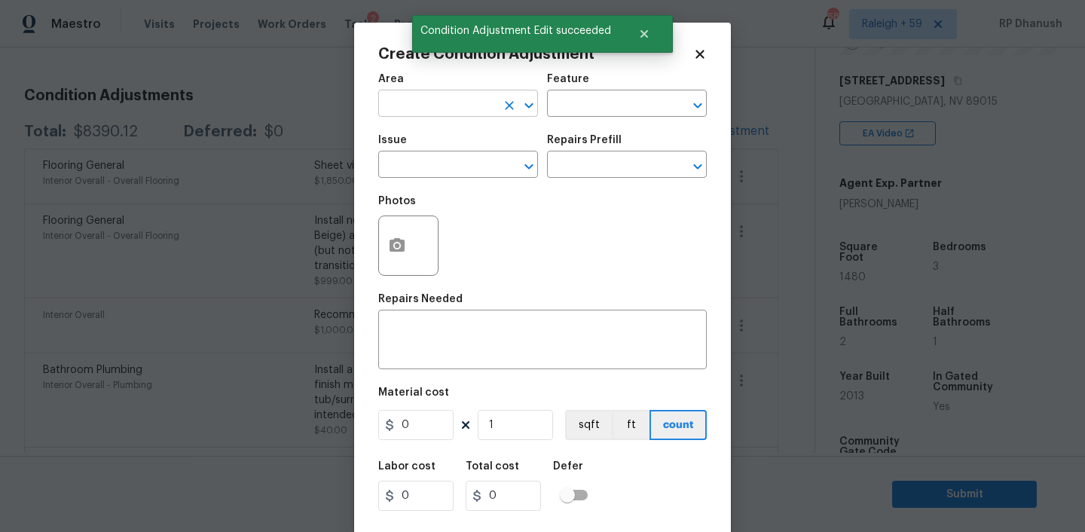
click at [462, 103] on input "text" at bounding box center [437, 104] width 118 height 23
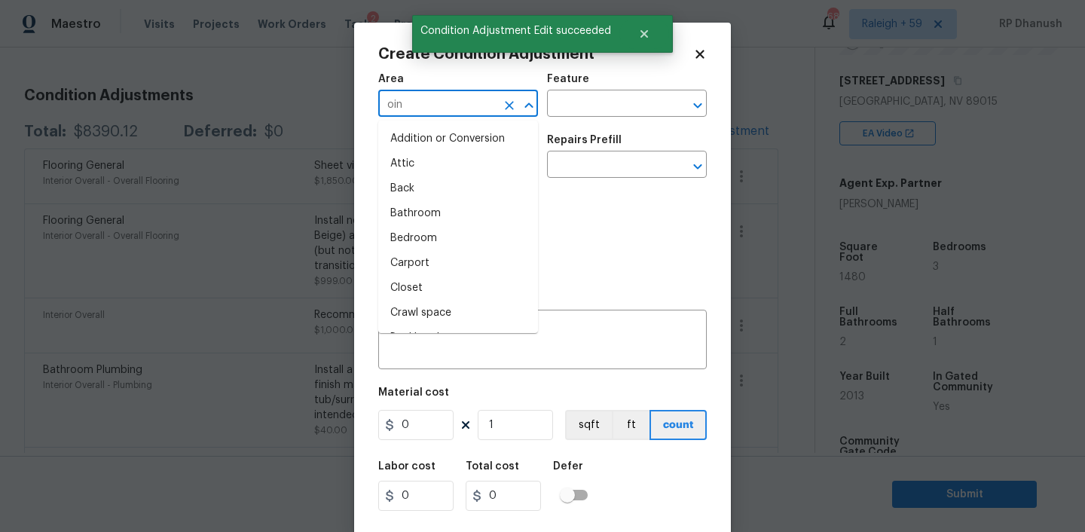
type input "oint"
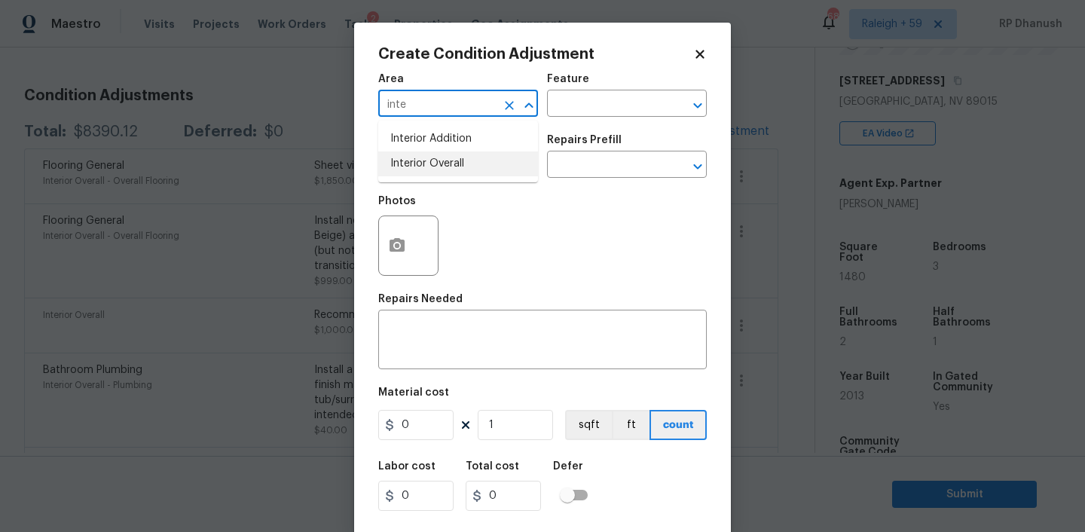
click at [449, 156] on li "Interior Overall" at bounding box center [458, 163] width 160 height 25
type input "Interior Overall"
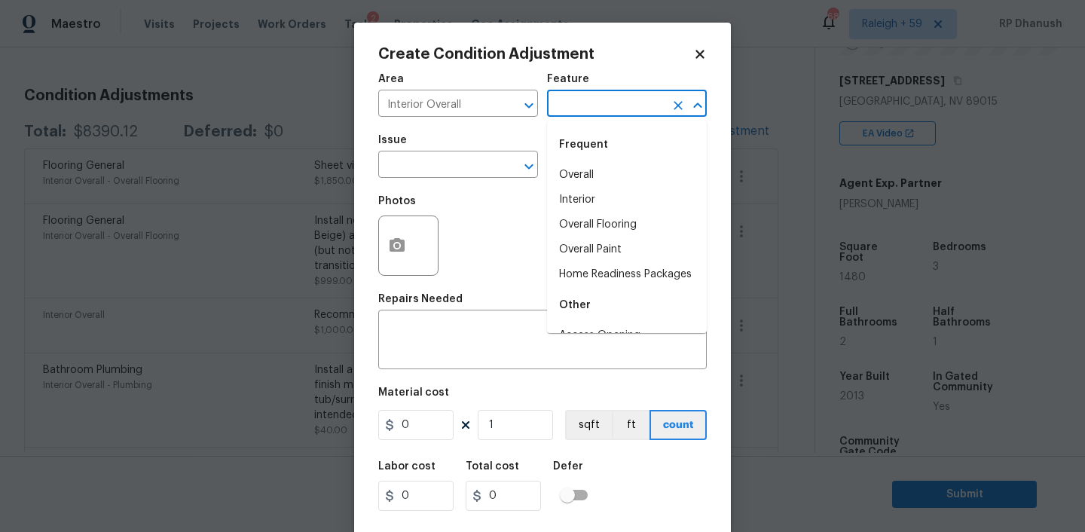
click at [585, 107] on input "text" at bounding box center [606, 104] width 118 height 23
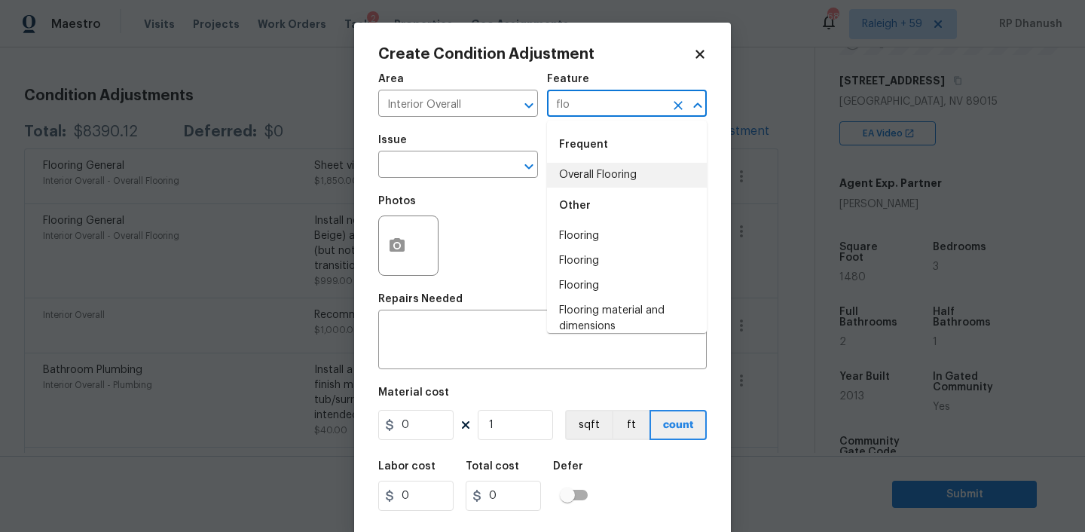
click at [573, 173] on li "Overall Flooring" at bounding box center [627, 175] width 160 height 25
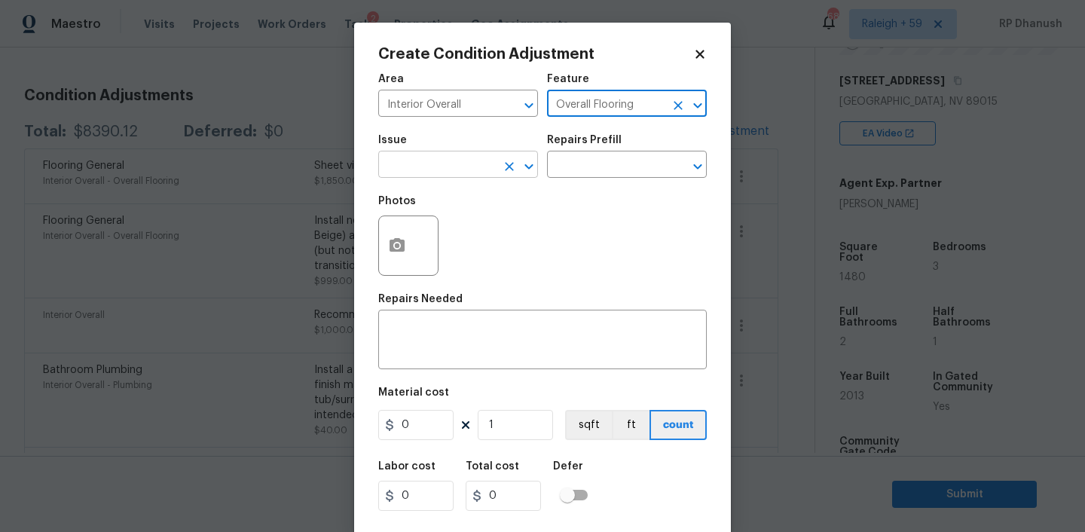
type input "Overall Flooring"
click at [463, 169] on input "text" at bounding box center [437, 165] width 118 height 23
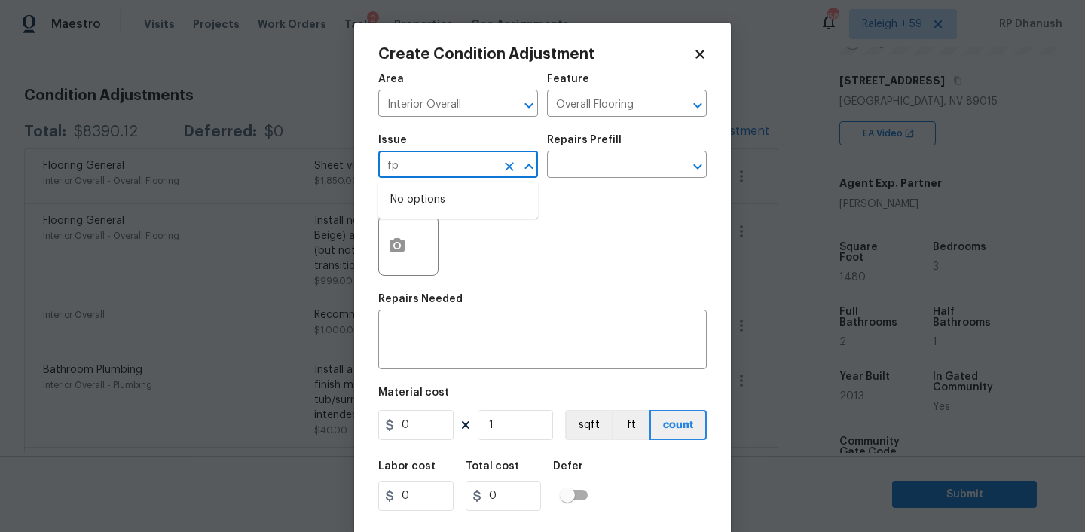
type input "fp"
click at [279, 250] on body "Maestro Visits Projects Work Orders Tasks 2 Properties Geo Assignments 683 Rale…" at bounding box center [542, 266] width 1085 height 532
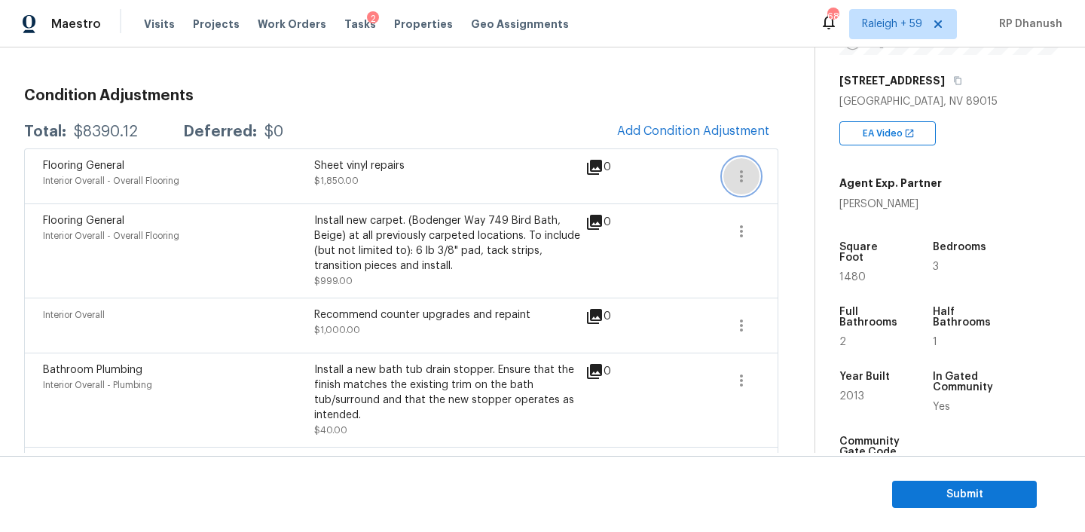
click at [753, 176] on button "button" at bounding box center [741, 176] width 36 height 36
click at [778, 176] on div "Edit" at bounding box center [827, 173] width 118 height 15
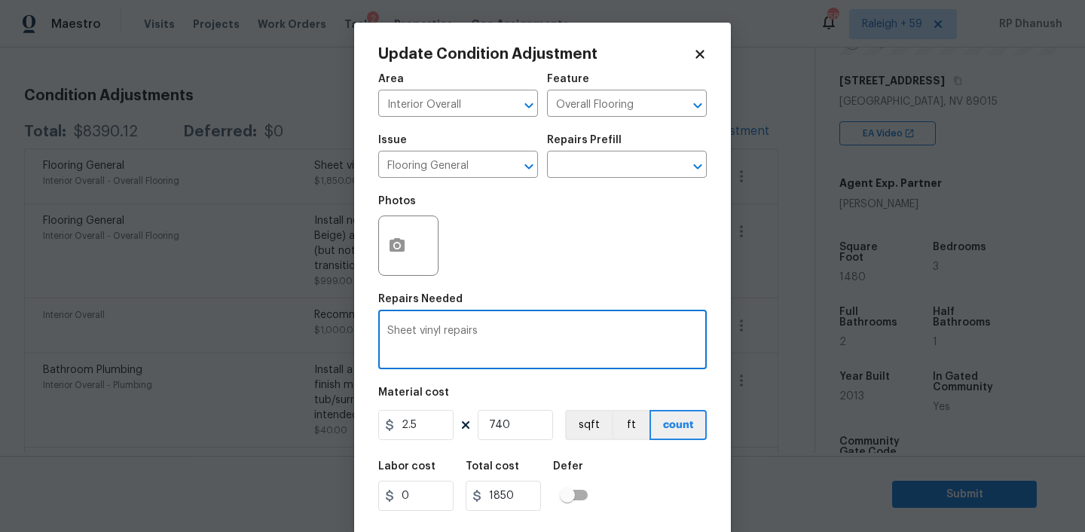
click at [387, 332] on textarea "Sheet vinyl repairs" at bounding box center [542, 341] width 310 height 32
click at [556, 328] on textarea "Demo and repair Sheet vinyl repairs" at bounding box center [542, 341] width 310 height 32
type textarea "Demo and repair Sheet vinyl"
click at [430, 435] on input "2.5" at bounding box center [415, 425] width 75 height 30
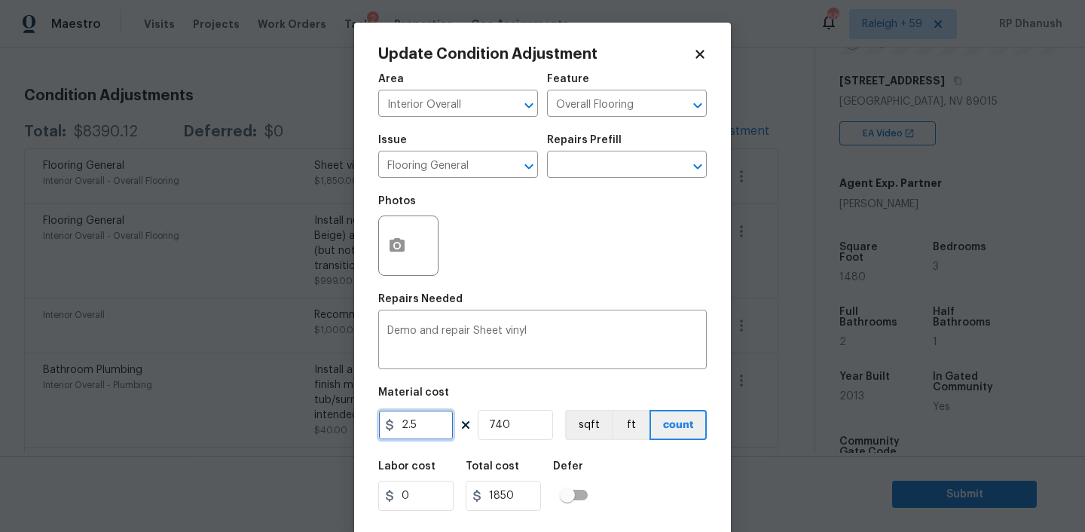
click at [430, 435] on input "2.5" at bounding box center [415, 425] width 75 height 30
type input "3.5"
type input "2590"
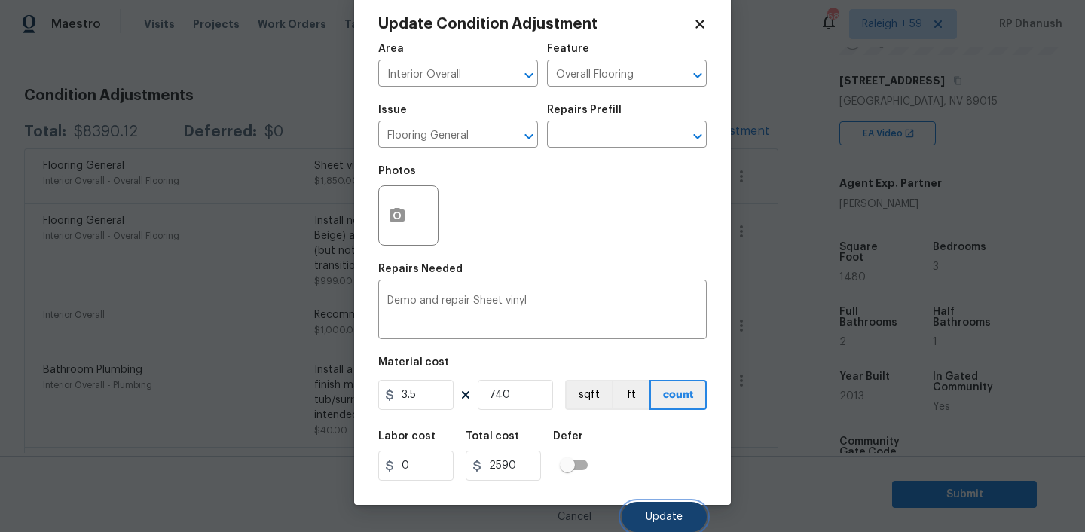
click at [634, 506] on button "Update" at bounding box center [663, 517] width 85 height 30
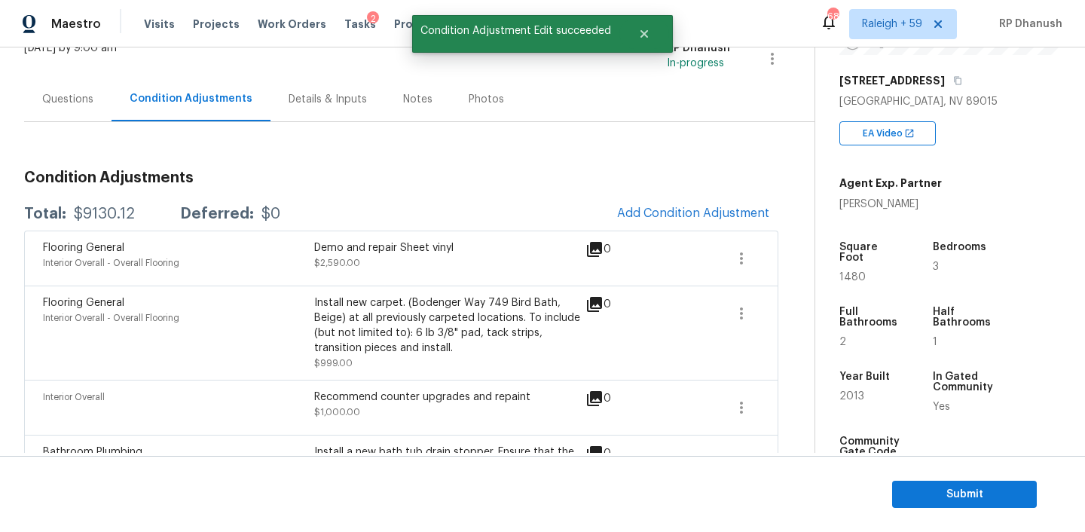
scroll to position [0, 0]
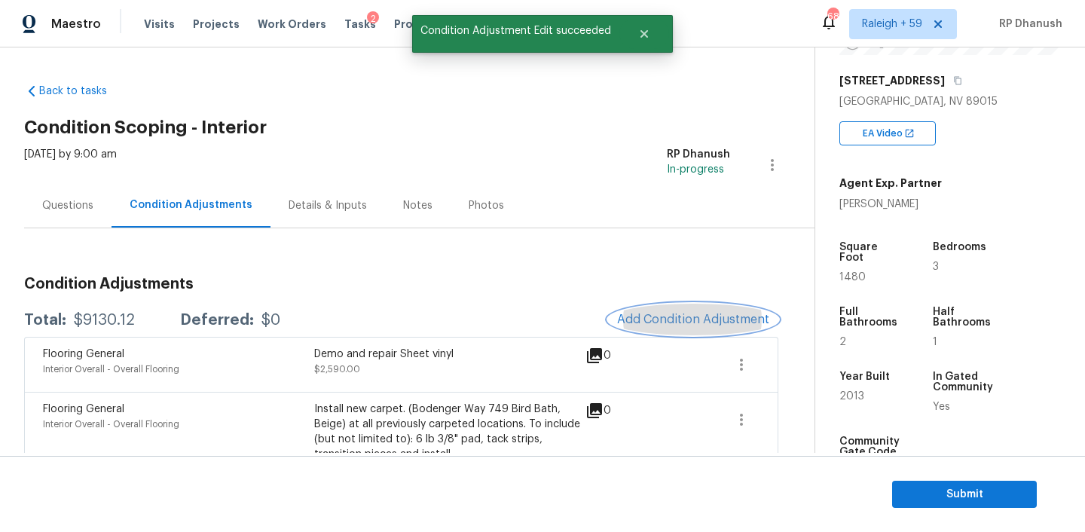
click at [683, 314] on span "Add Condition Adjustment" at bounding box center [693, 320] width 152 height 14
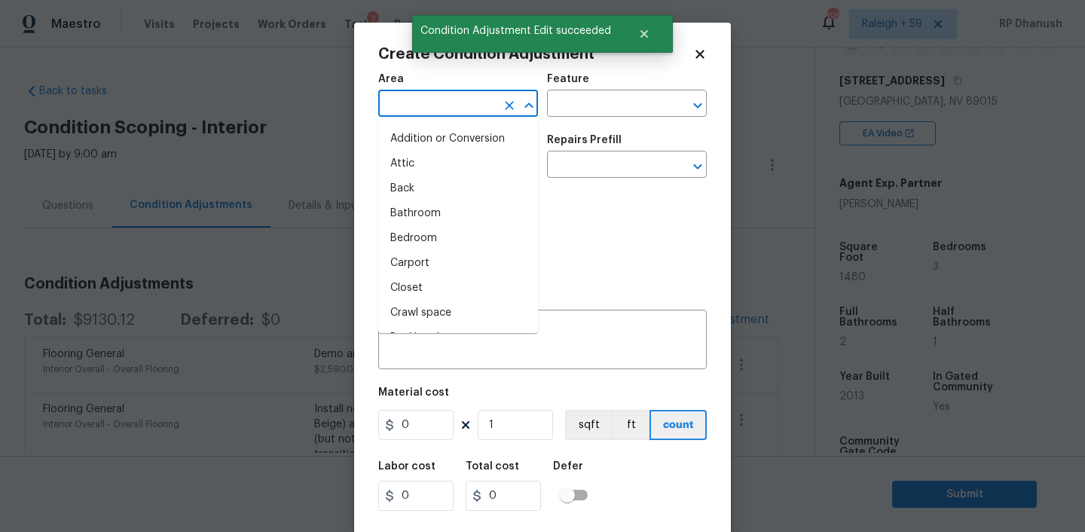
click at [447, 112] on input "text" at bounding box center [437, 104] width 118 height 23
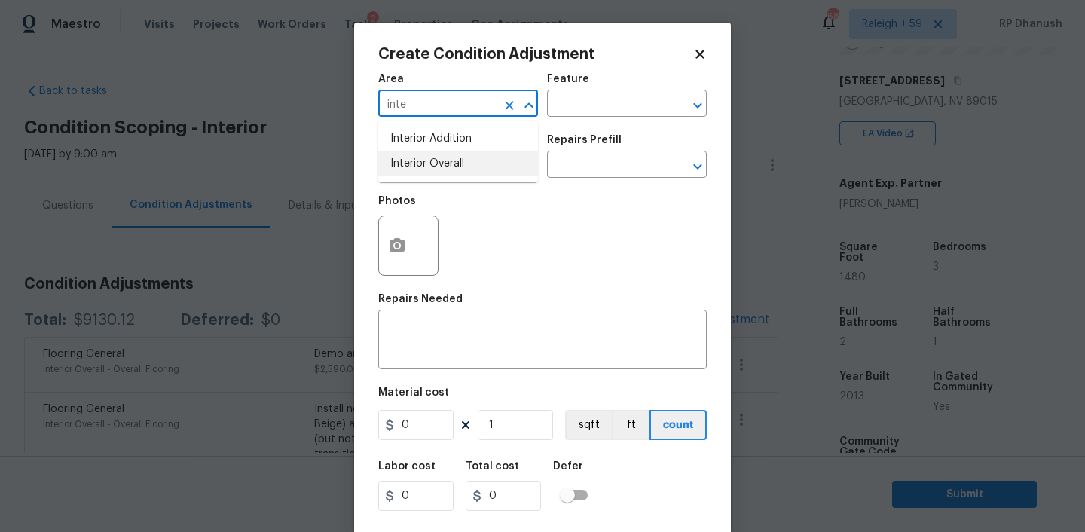
click at [454, 159] on li "Interior Overall" at bounding box center [458, 163] width 160 height 25
type input "Interior Overall"
click at [581, 105] on input "text" at bounding box center [606, 104] width 118 height 23
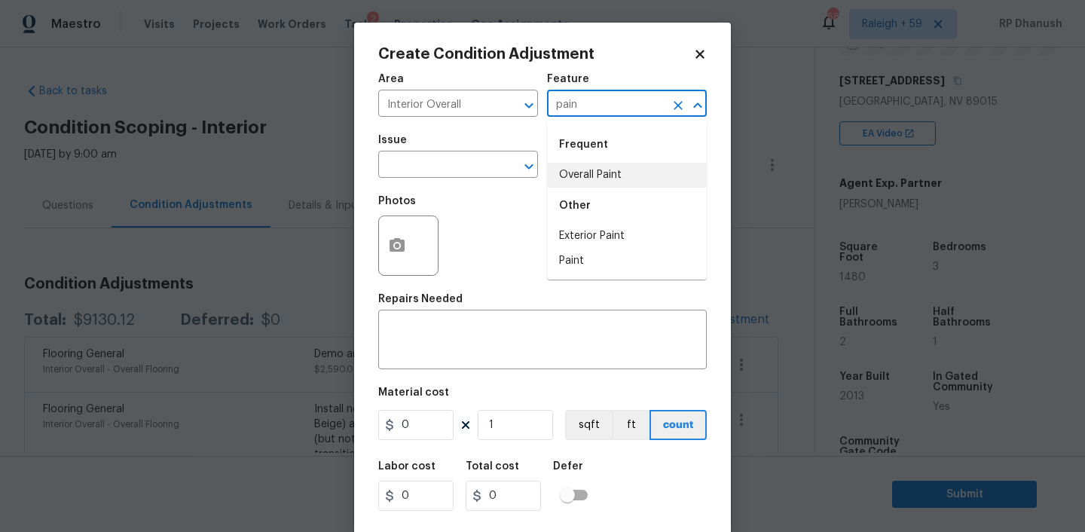
click at [565, 185] on li "Overall Paint" at bounding box center [627, 175] width 160 height 25
type input "Overall Paint"
click at [453, 175] on input "text" at bounding box center [437, 165] width 118 height 23
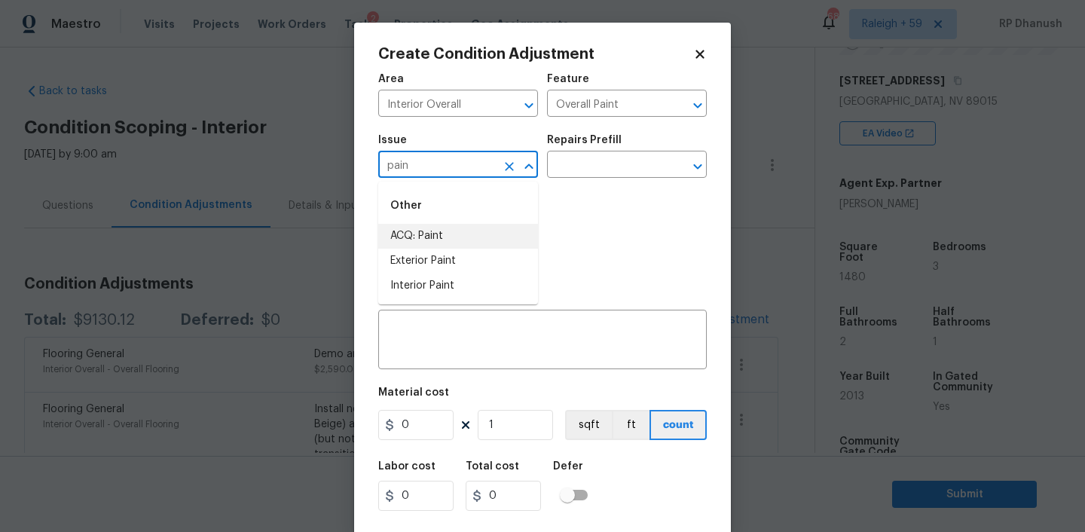
drag, startPoint x: 453, startPoint y: 243, endPoint x: 579, endPoint y: 179, distance: 142.2
click at [454, 243] on li "ACQ: Paint" at bounding box center [458, 236] width 160 height 25
type input "ACQ: Paint"
click at [580, 179] on div "Issue ACQ: Paint ​ Repairs Prefill ​" at bounding box center [542, 156] width 328 height 61
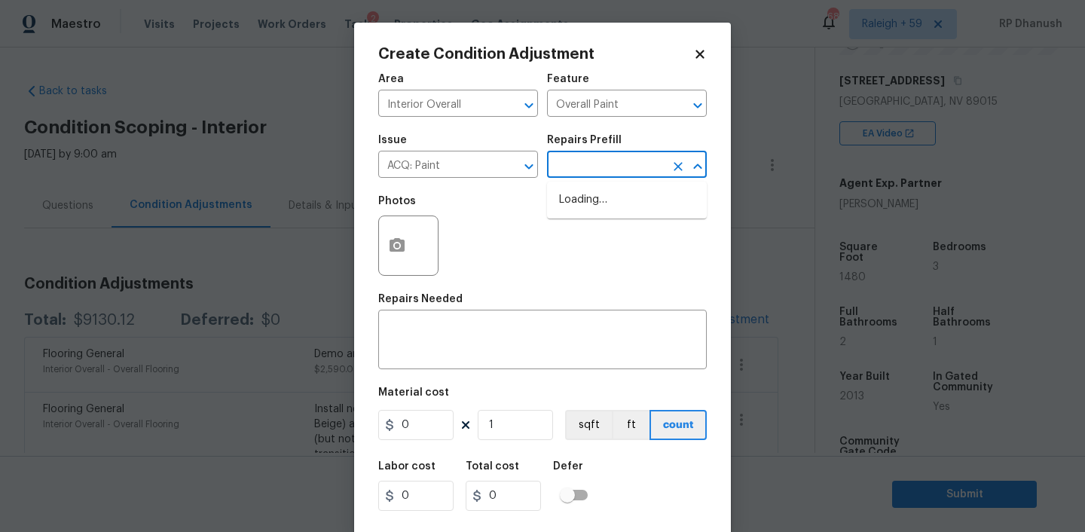
click at [612, 160] on input "text" at bounding box center [606, 165] width 118 height 23
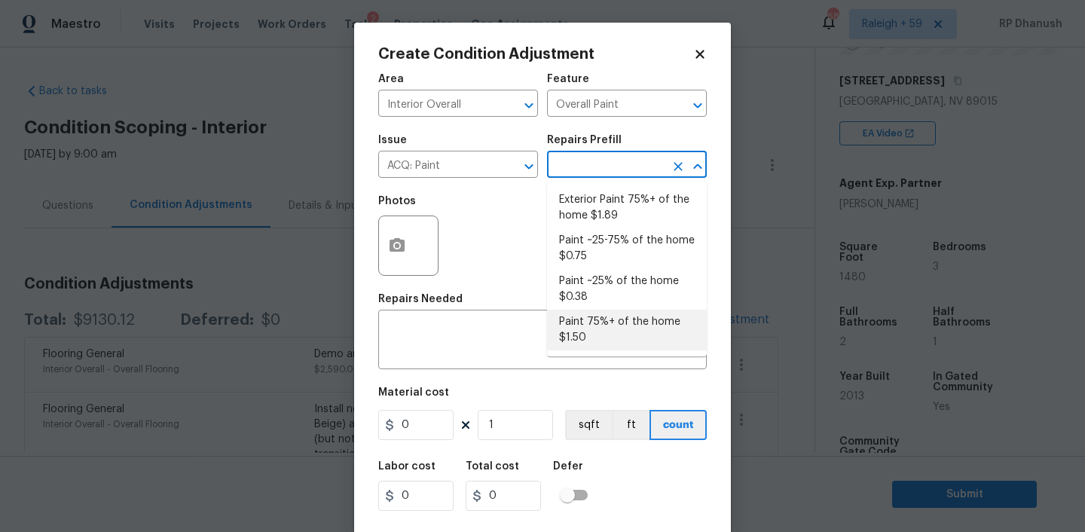
click at [609, 340] on li "Paint 75%+ of the home $1.50" at bounding box center [627, 330] width 160 height 41
type input "Acquisition"
type textarea "Acquisition Scope: 75%+ of the home will likely require interior paint"
type input "1.5"
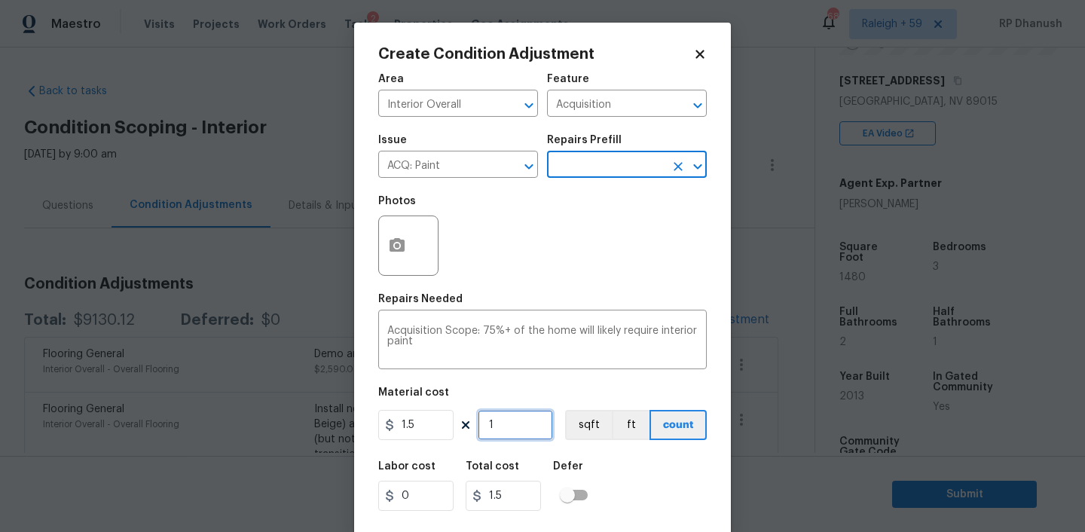
click at [512, 422] on input "1" at bounding box center [515, 425] width 75 height 30
type input "0"
paste input "text"
type input "0"
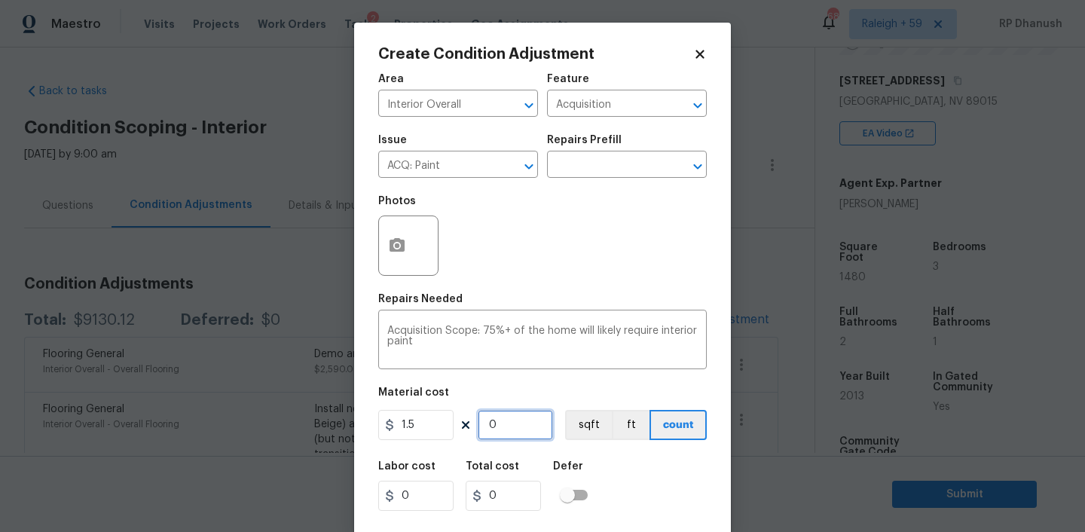
click at [513, 426] on input "0" at bounding box center [515, 425] width 75 height 30
type input "1"
type input "1.5"
type input "14"
type input "21"
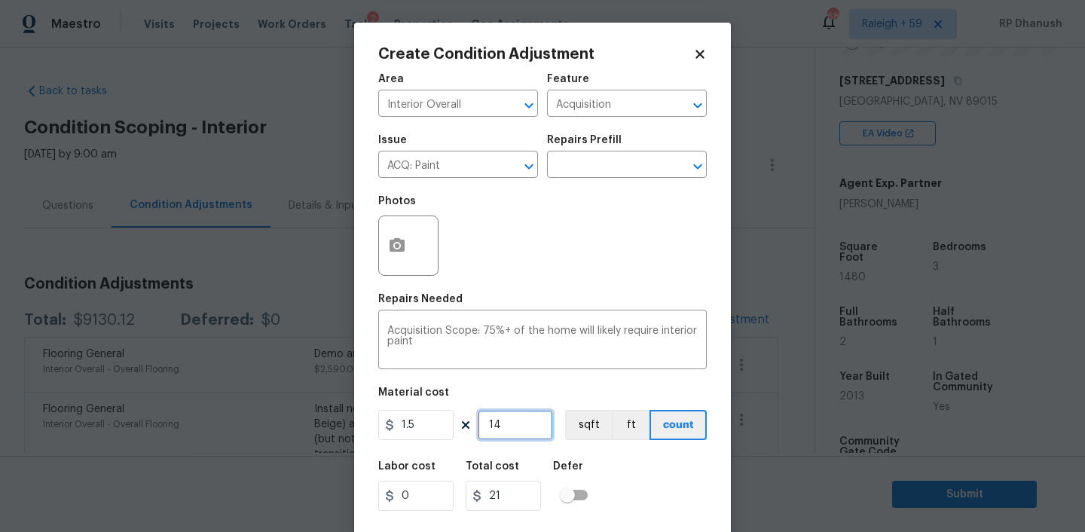
type input "148"
type input "222"
type input "1480"
type input "2220"
type input "1480"
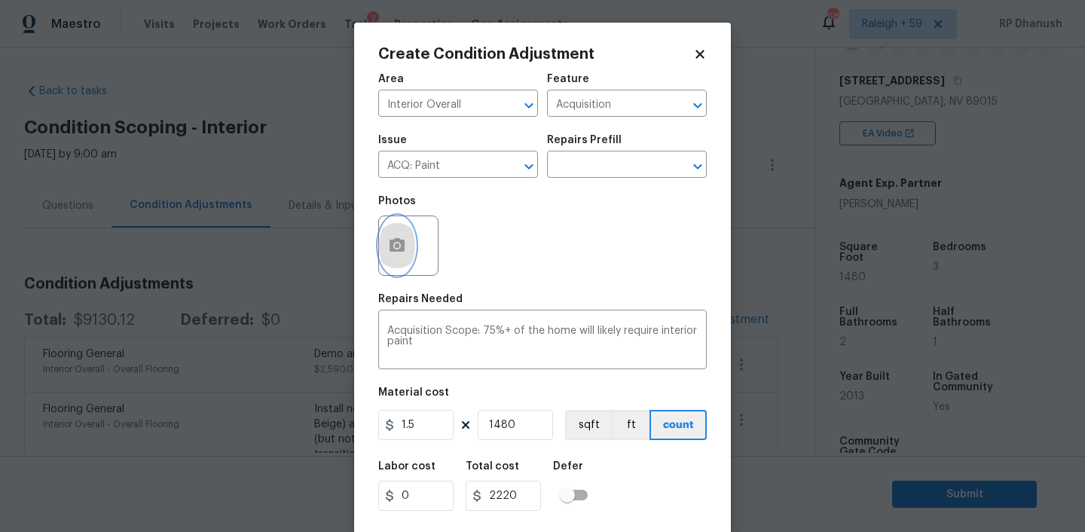
click at [403, 250] on icon "button" at bounding box center [396, 245] width 15 height 14
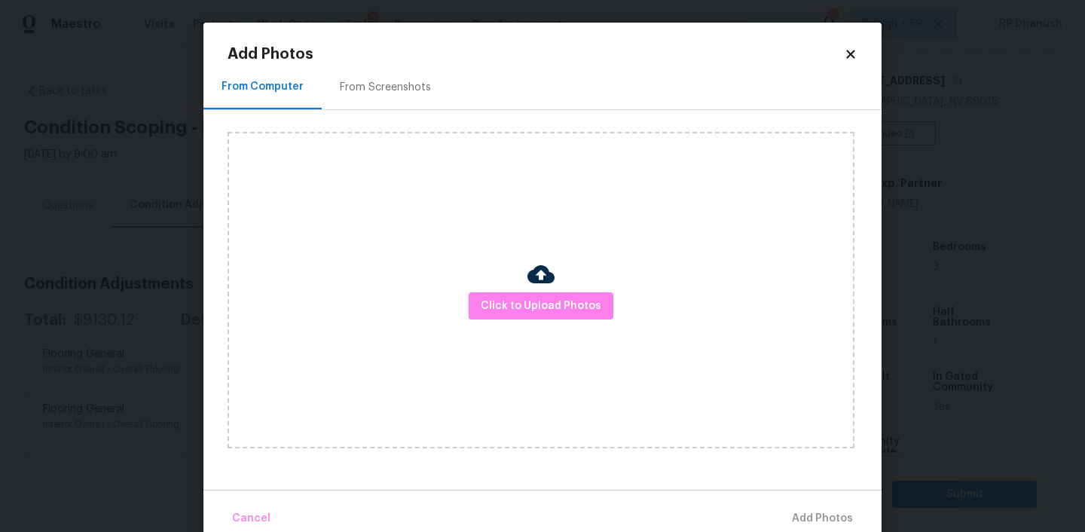
click at [517, 289] on div "Click to Upload Photos" at bounding box center [541, 290] width 627 height 316
click at [514, 294] on button "Click to Upload Photos" at bounding box center [541, 306] width 145 height 28
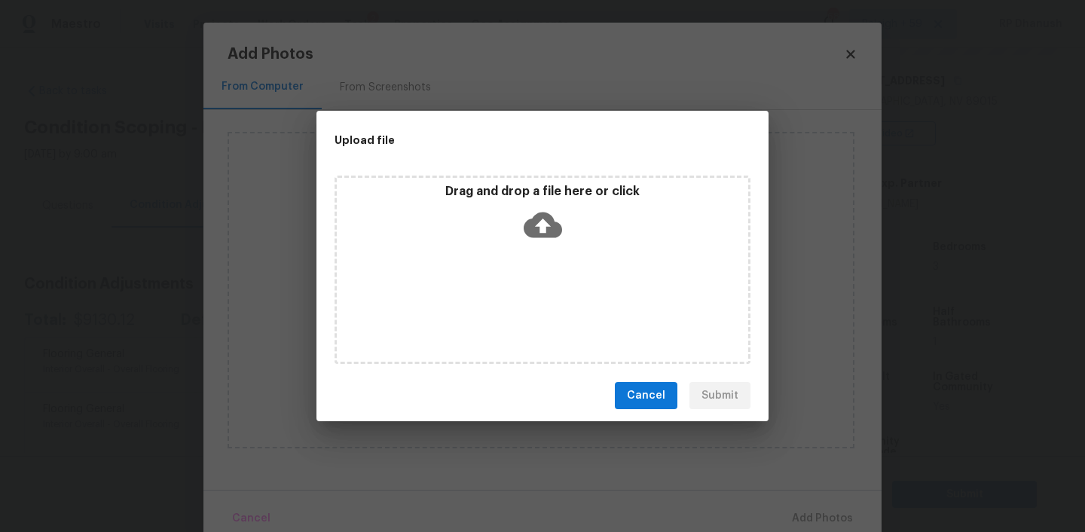
click at [539, 212] on icon at bounding box center [543, 225] width 38 height 26
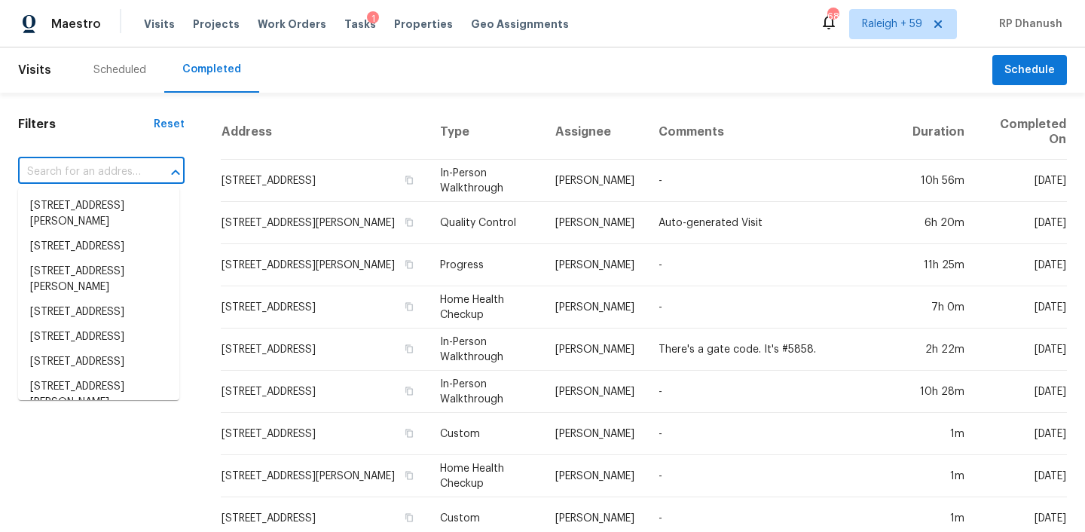
click at [99, 182] on input "text" at bounding box center [80, 171] width 124 height 23
paste input "[STREET_ADDRESS][PERSON_NAME]"
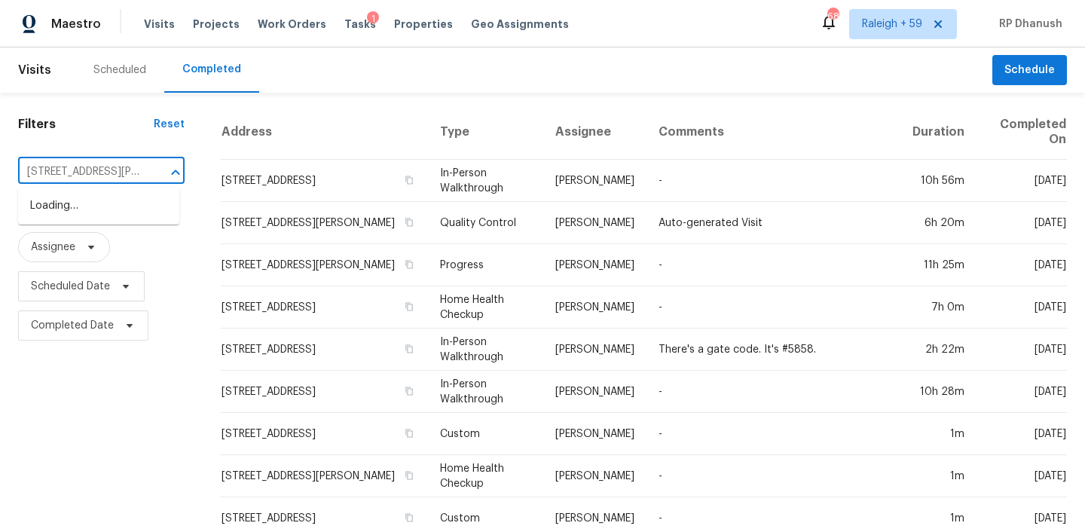
type input "[STREET_ADDRESS][PERSON_NAME]"
click at [78, 237] on ul "[STREET_ADDRESS][PERSON_NAME]" at bounding box center [98, 214] width 161 height 53
click at [82, 220] on li "[STREET_ADDRESS][PERSON_NAME]" at bounding box center [98, 214] width 161 height 41
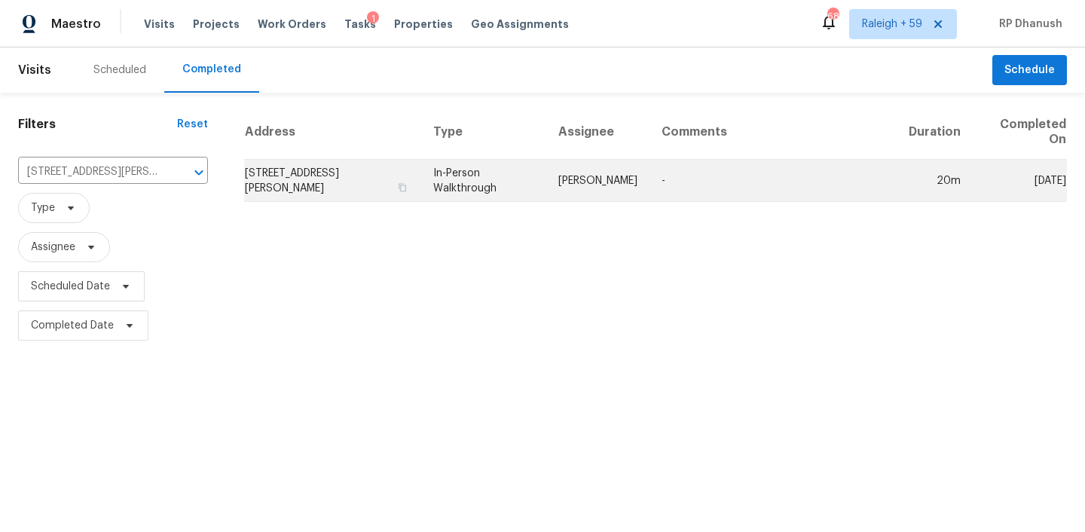
click at [350, 199] on td "[STREET_ADDRESS][PERSON_NAME]" at bounding box center [332, 181] width 177 height 42
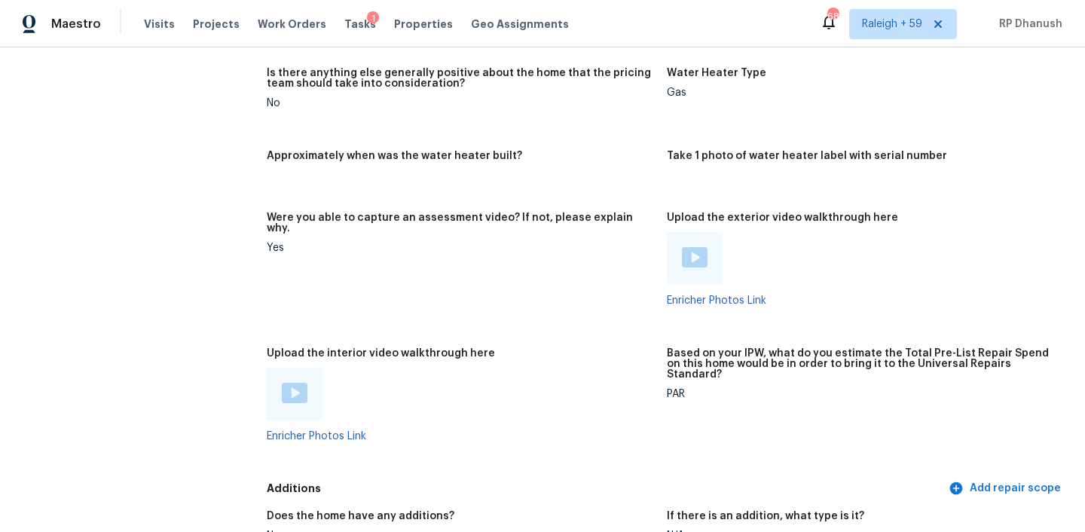
scroll to position [2540, 0]
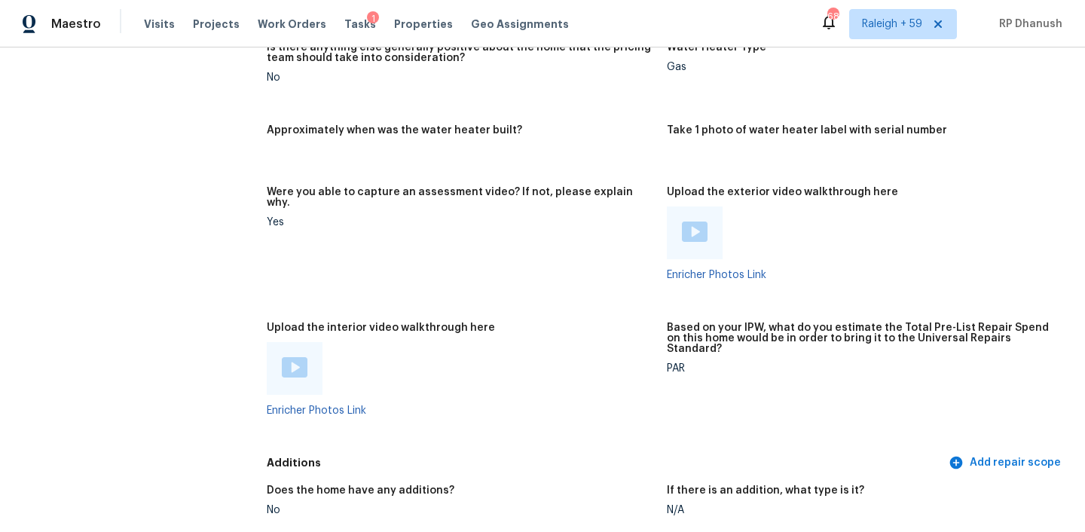
click at [289, 357] on img at bounding box center [295, 367] width 26 height 20
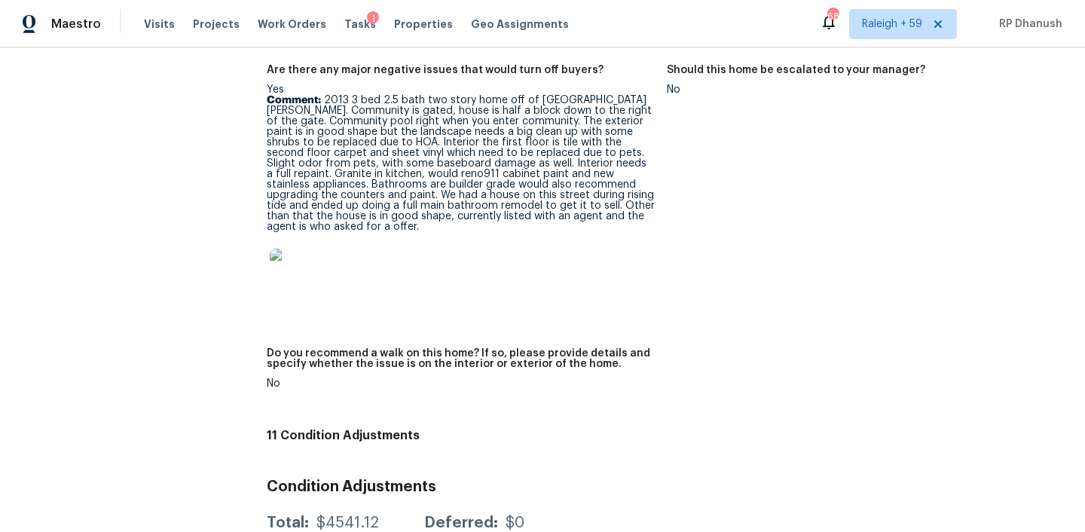
scroll to position [3231, 0]
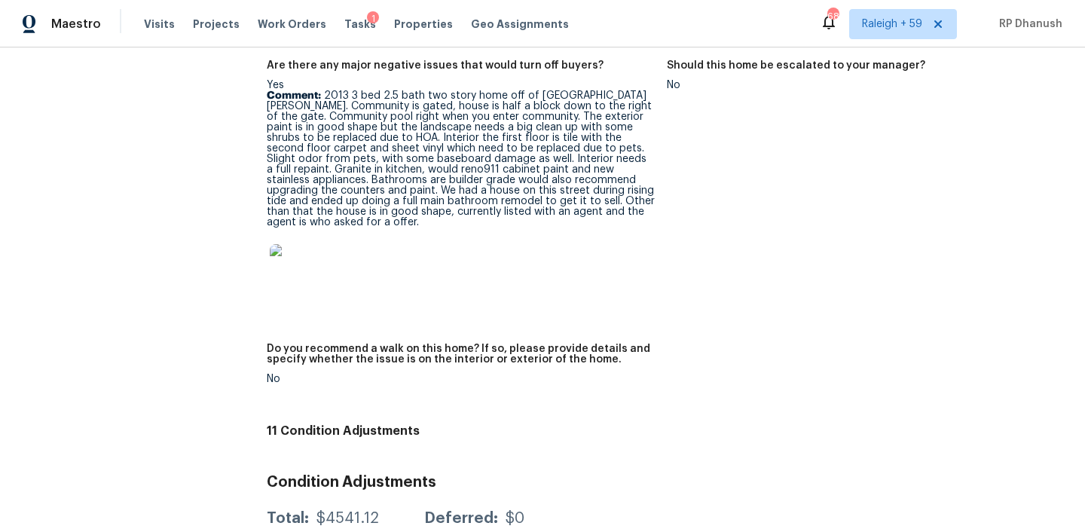
click at [432, 108] on p "Comment: 2013 3 bed 2.5 bath two story home off of [GEOGRAPHIC_DATA][PERSON_NAM…" at bounding box center [461, 158] width 388 height 137
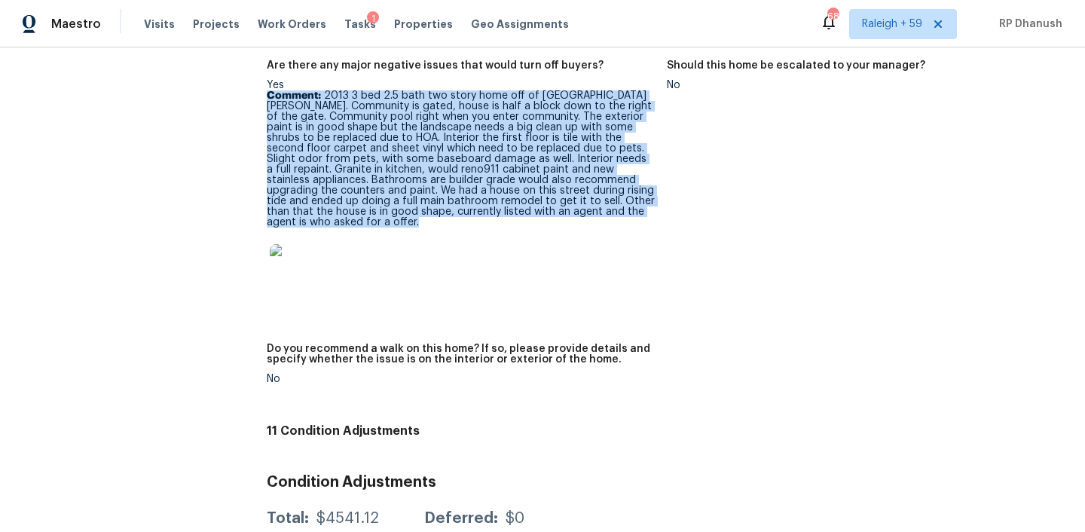
click at [432, 108] on p "Comment: 2013 3 bed 2.5 bath two story home off of [GEOGRAPHIC_DATA][PERSON_NAM…" at bounding box center [461, 158] width 388 height 137
copy p "Comment: 2013 3 bed 2.5 bath two story home off of [GEOGRAPHIC_DATA][PERSON_NAM…"
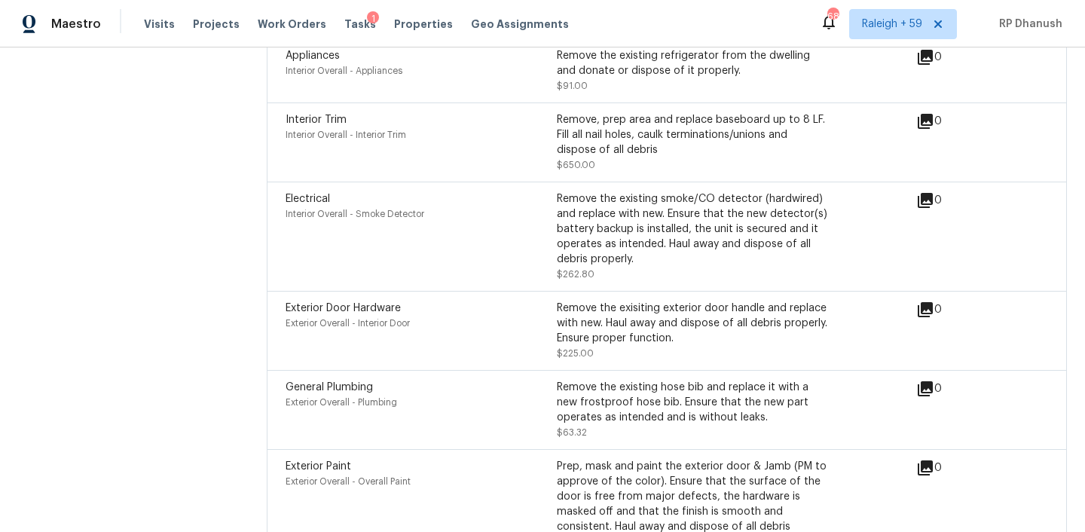
scroll to position [4265, 0]
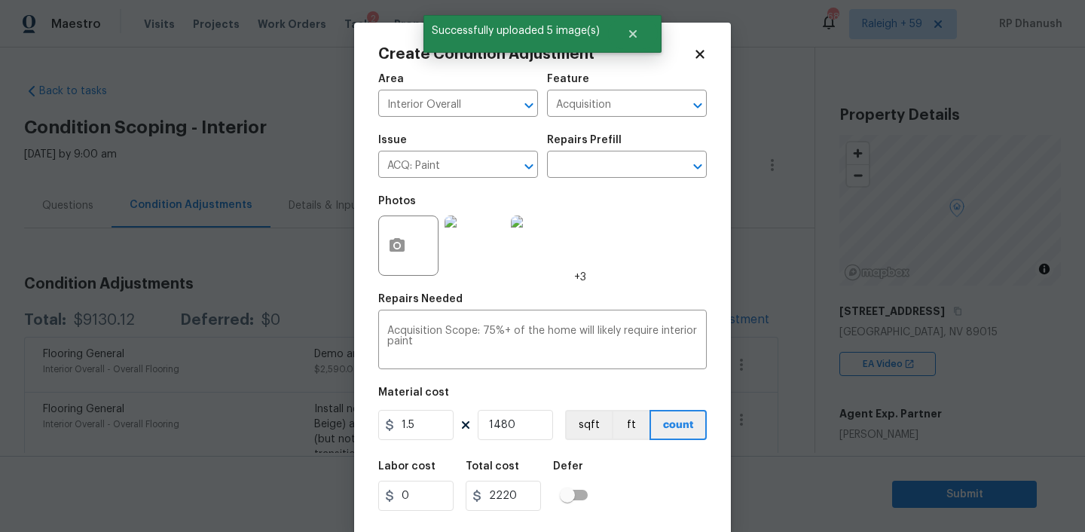
scroll to position [31, 0]
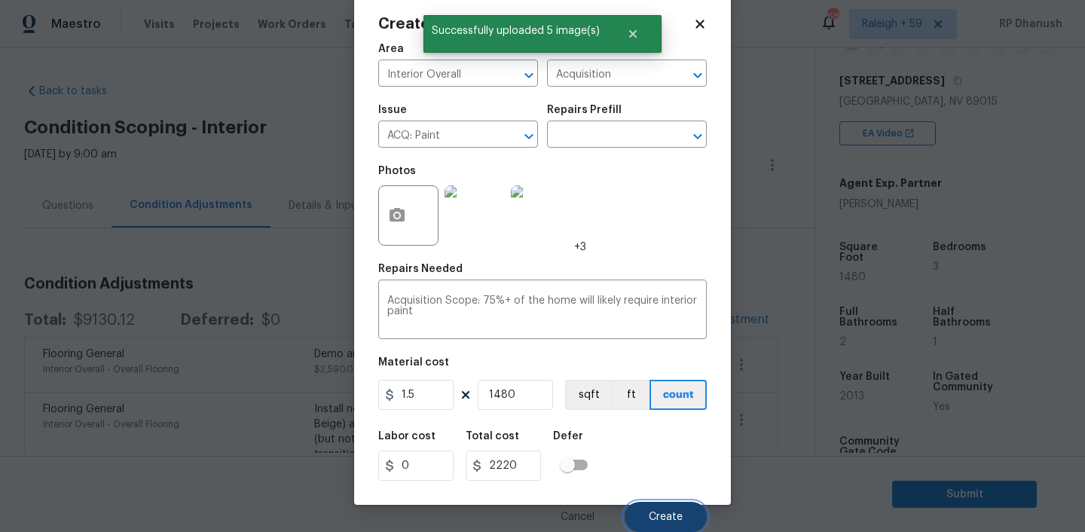
click at [685, 512] on button "Create" at bounding box center [666, 517] width 82 height 30
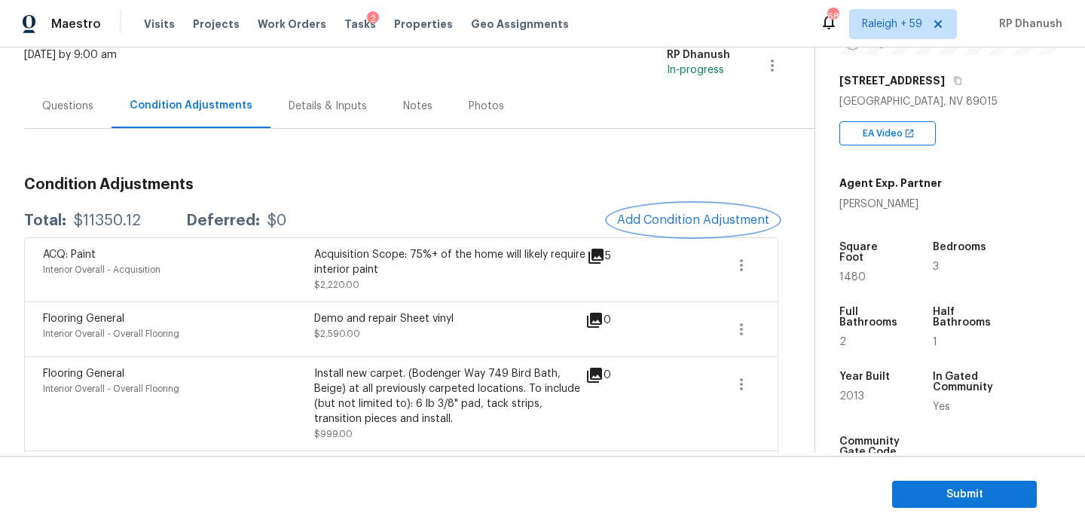
scroll to position [97, 0]
click at [669, 218] on span "Add Condition Adjustment" at bounding box center [693, 222] width 152 height 14
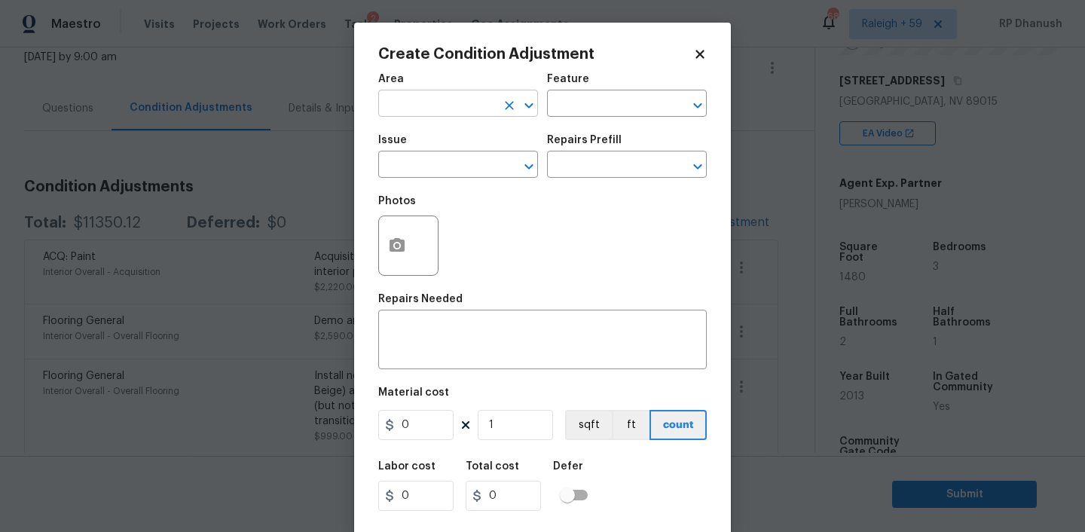
click at [447, 109] on input "text" at bounding box center [437, 104] width 118 height 23
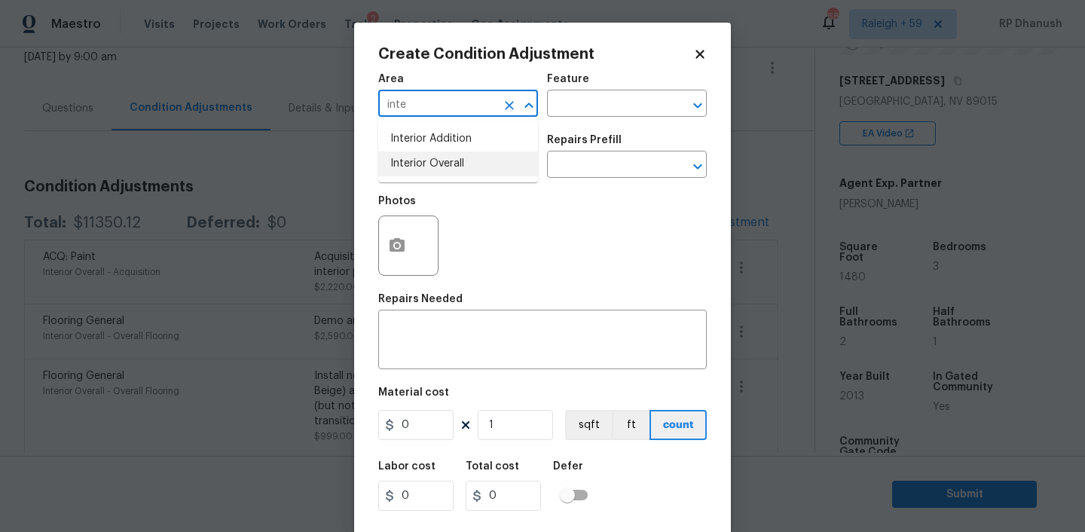
click at [463, 163] on li "Interior Overall" at bounding box center [458, 163] width 160 height 25
type input "Interior Overall"
click at [615, 105] on input "text" at bounding box center [606, 104] width 118 height 23
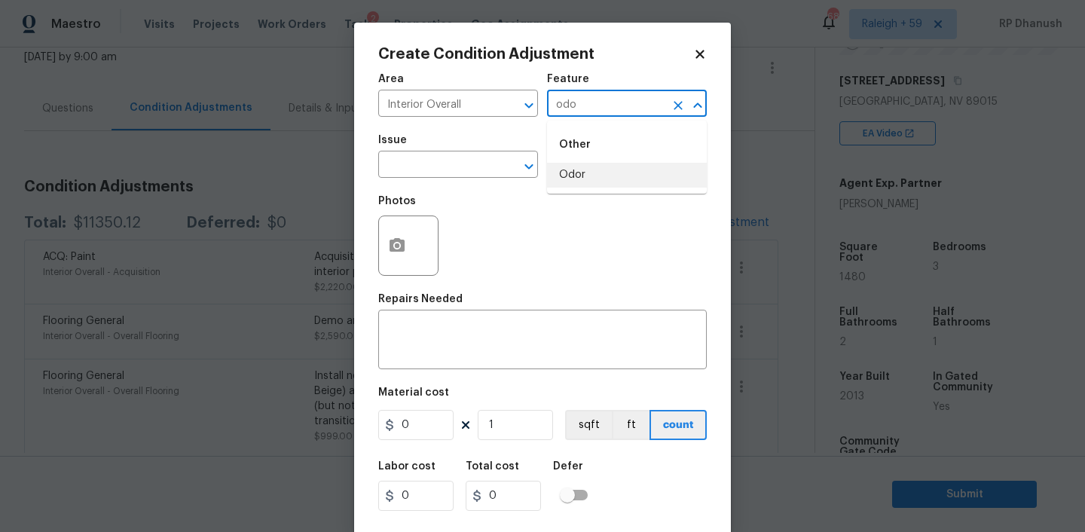
click at [588, 173] on li "Odor" at bounding box center [627, 175] width 160 height 25
type input "Odor"
click at [444, 173] on input "text" at bounding box center [437, 165] width 118 height 23
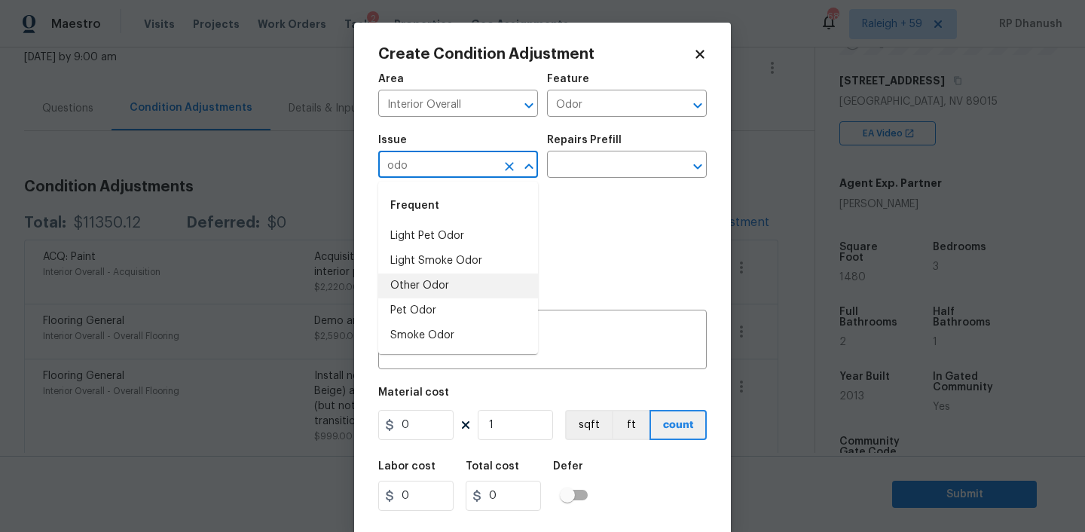
drag, startPoint x: 413, startPoint y: 291, endPoint x: 520, endPoint y: 212, distance: 133.0
click at [414, 289] on li "Other Odor" at bounding box center [458, 285] width 160 height 25
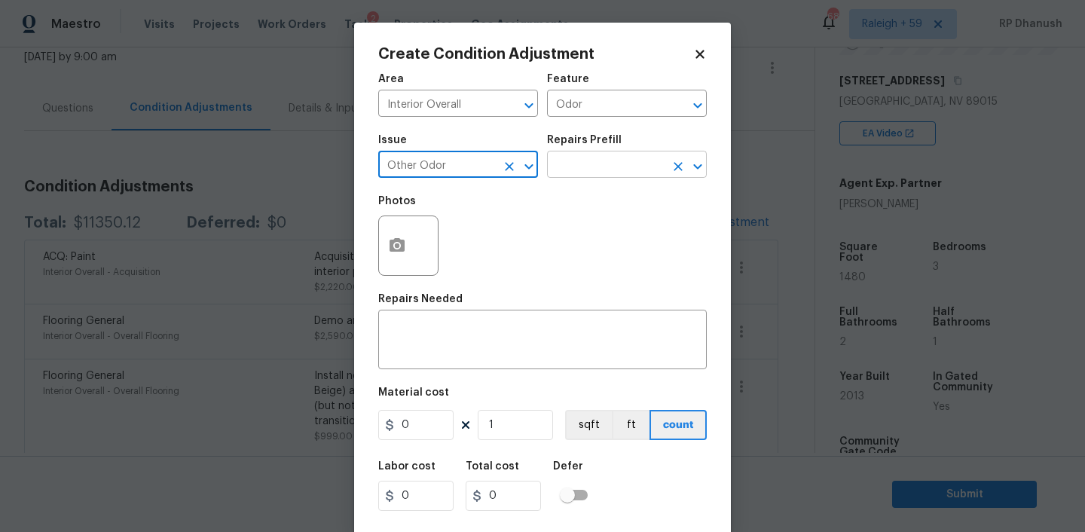
type input "Other Odor"
click at [609, 169] on input "text" at bounding box center [606, 165] width 118 height 23
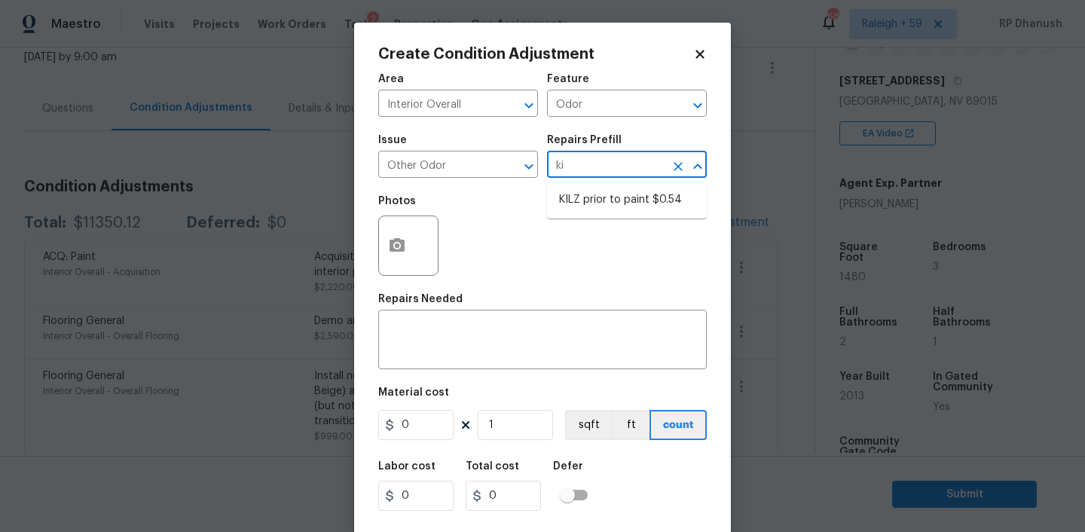
type input "kil"
click at [662, 209] on li "KILZ prior to paint $0.54" at bounding box center [627, 200] width 160 height 25
type textarea "OD Odor Protocol: Full Interior priming with KILZ prior to paint"
type input "0.54"
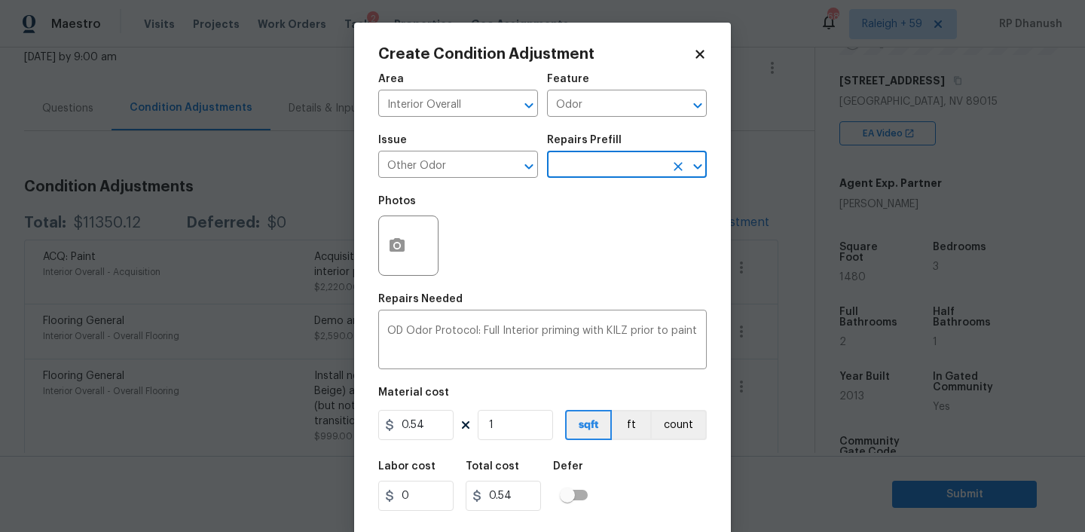
click at [625, 121] on div "Area Interior Overall ​ Feature Odor ​" at bounding box center [542, 95] width 328 height 61
click at [622, 108] on input "Odor" at bounding box center [606, 104] width 118 height 23
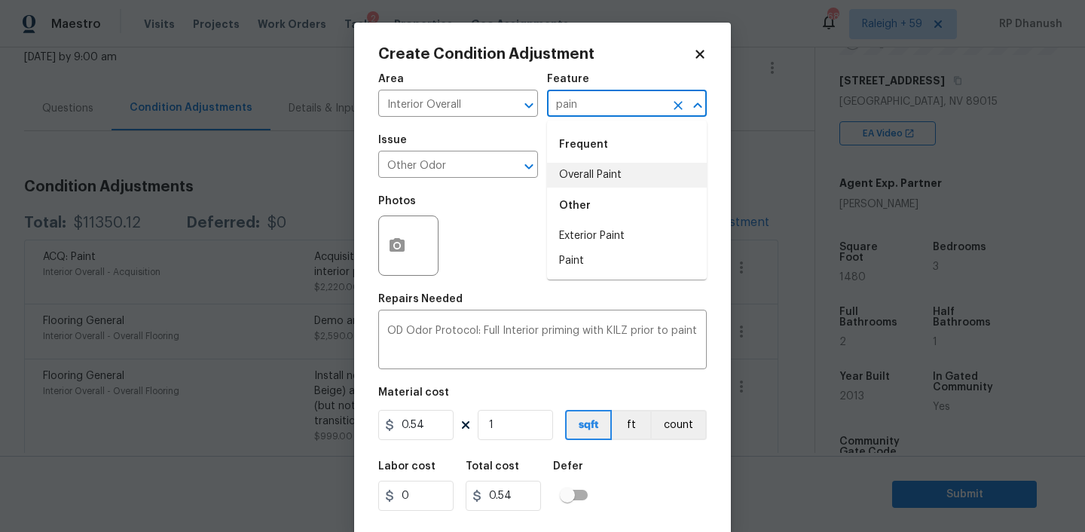
click at [603, 173] on li "Overall Paint" at bounding box center [627, 175] width 160 height 25
type input "Overall Paint"
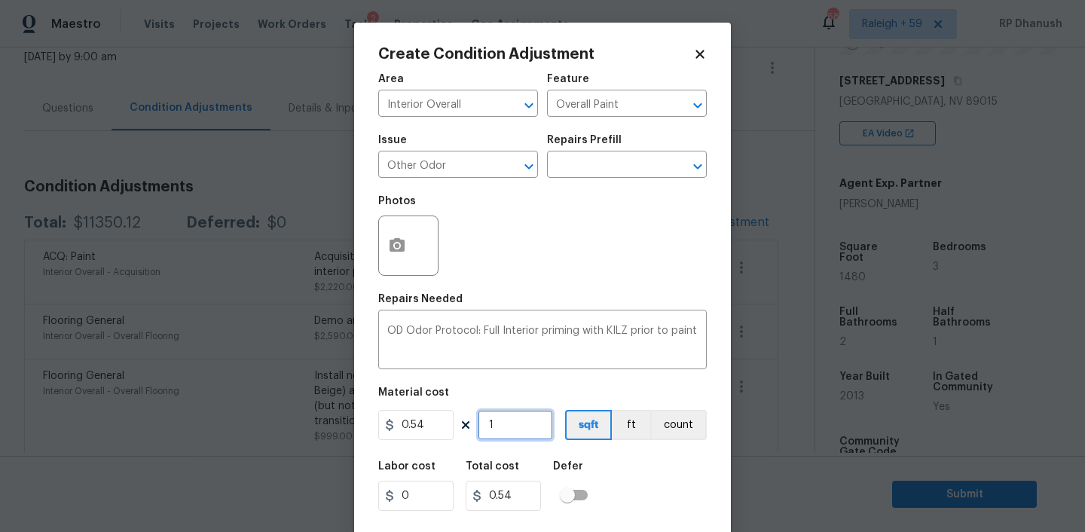
click at [524, 429] on input "1" at bounding box center [515, 425] width 75 height 30
type input "0"
type input "1"
type input "0.54"
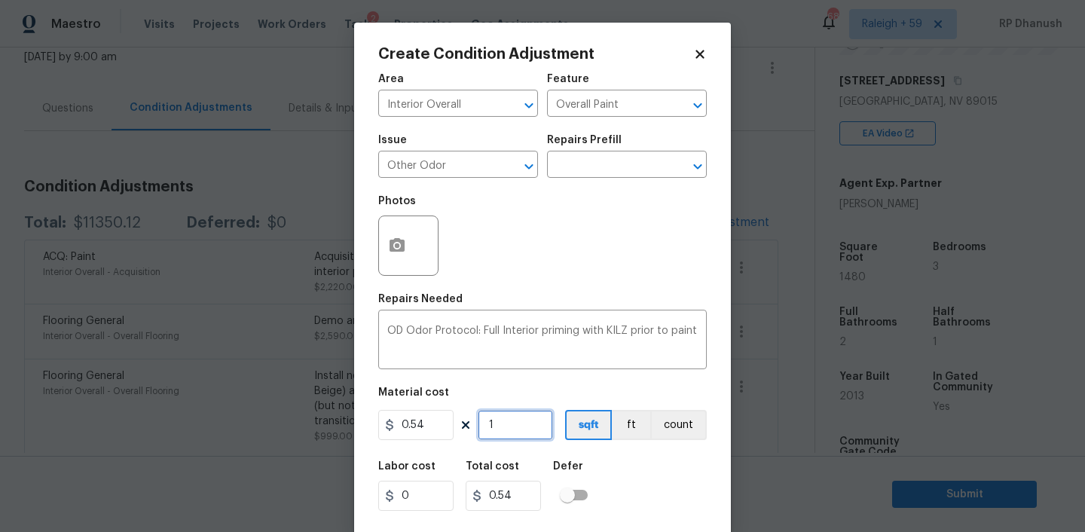
type input "14"
type input "7.56"
type input "148"
type input "79.92"
type input "1480"
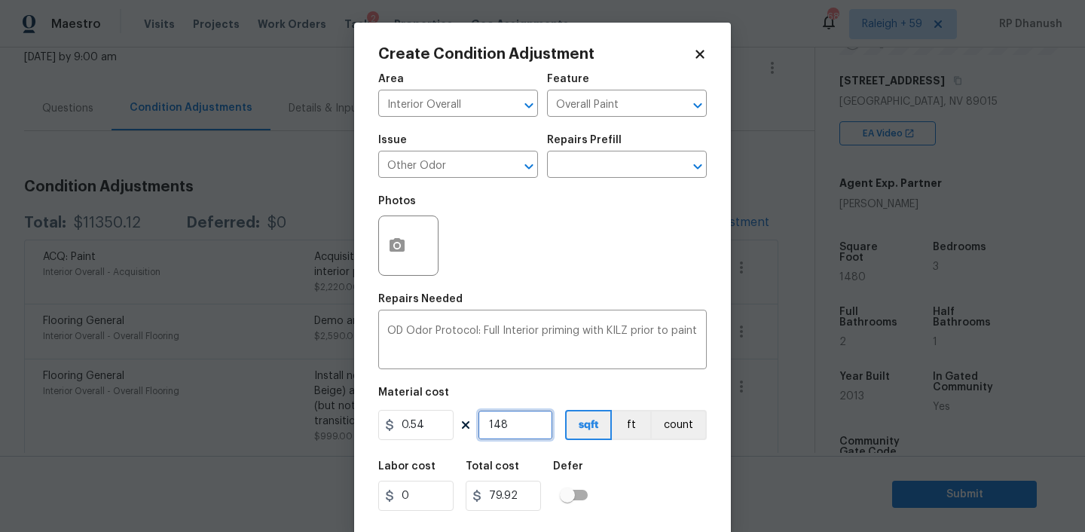
type input "799.2"
type input "1480"
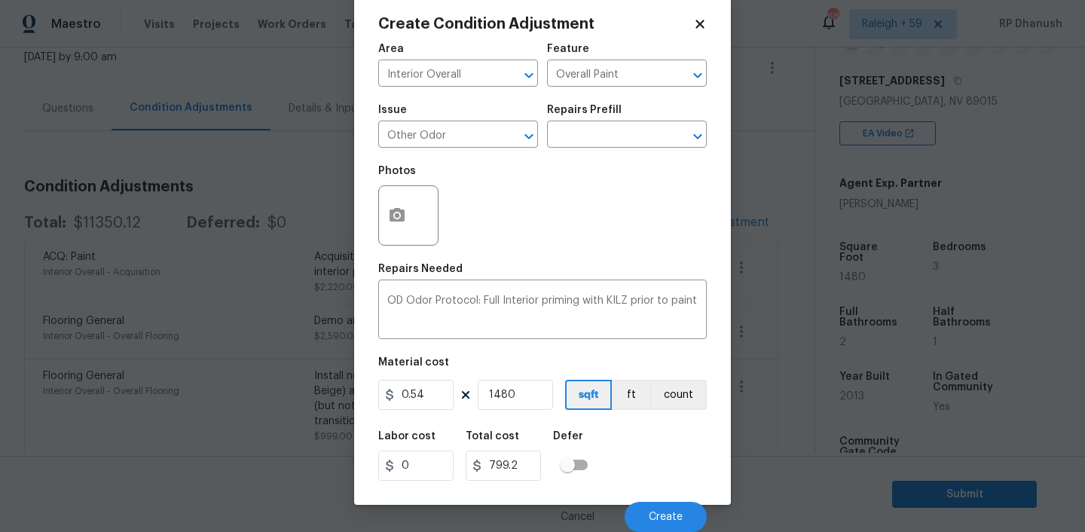
click at [647, 498] on div "Cancel Create" at bounding box center [542, 511] width 328 height 42
click at [651, 512] on span "Create" at bounding box center [666, 517] width 34 height 11
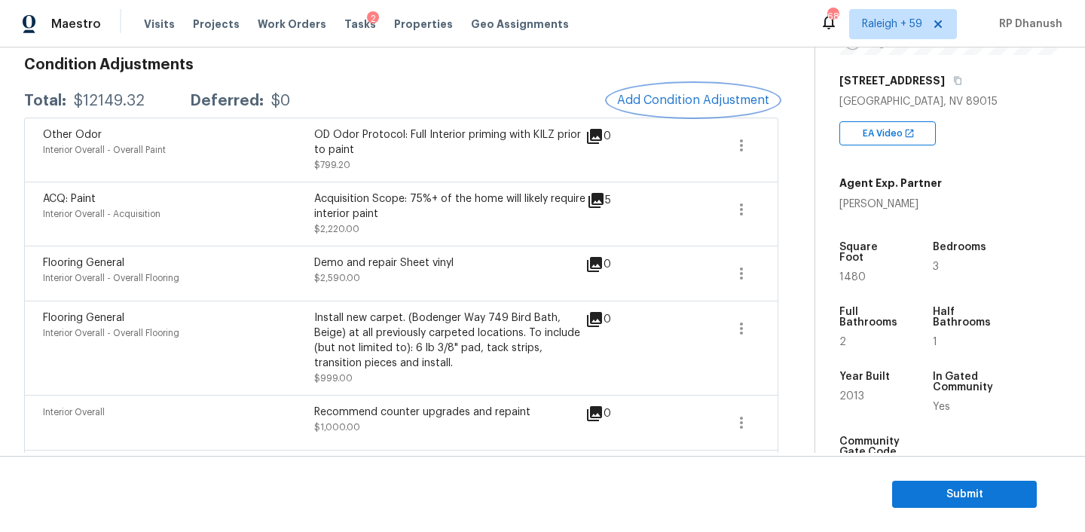
scroll to position [173, 0]
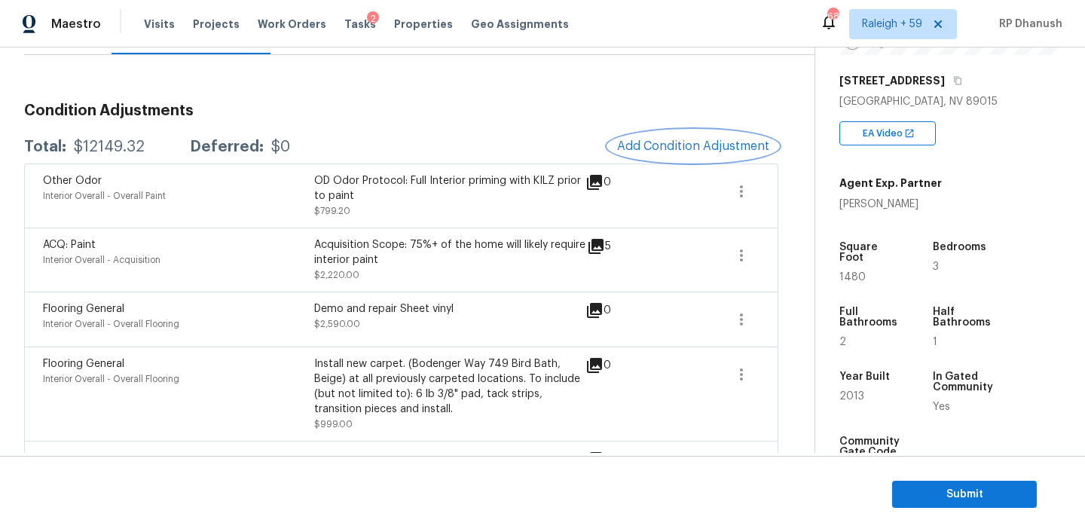
click at [709, 154] on button "Add Condition Adjustment" at bounding box center [693, 146] width 170 height 32
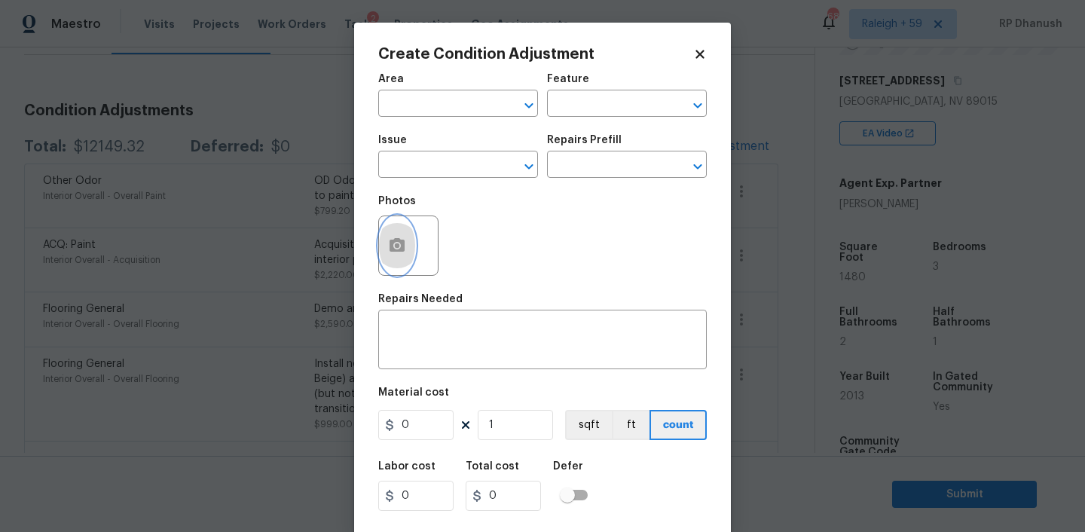
click at [389, 248] on icon "button" at bounding box center [396, 245] width 15 height 14
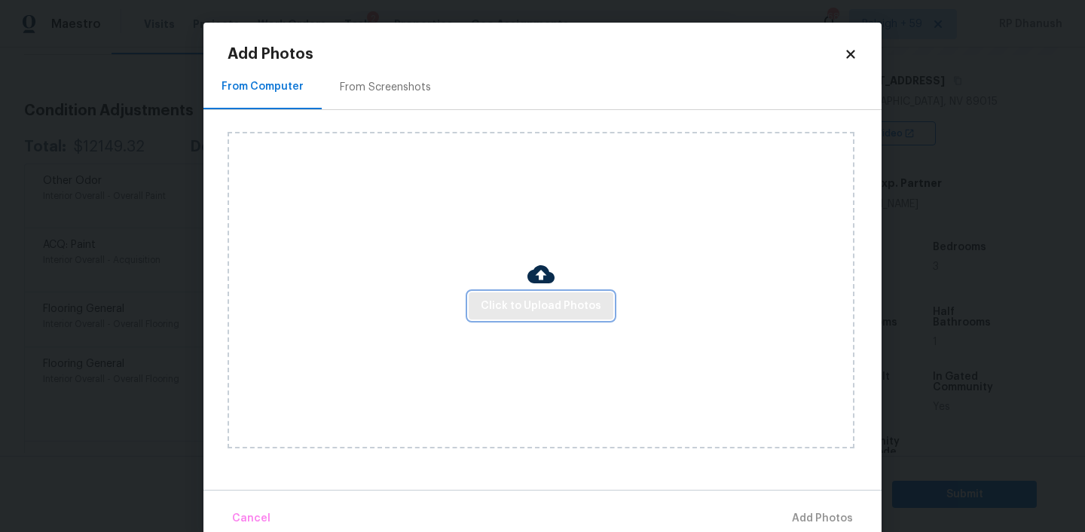
click at [593, 304] on span "Click to Upload Photos" at bounding box center [541, 306] width 121 height 19
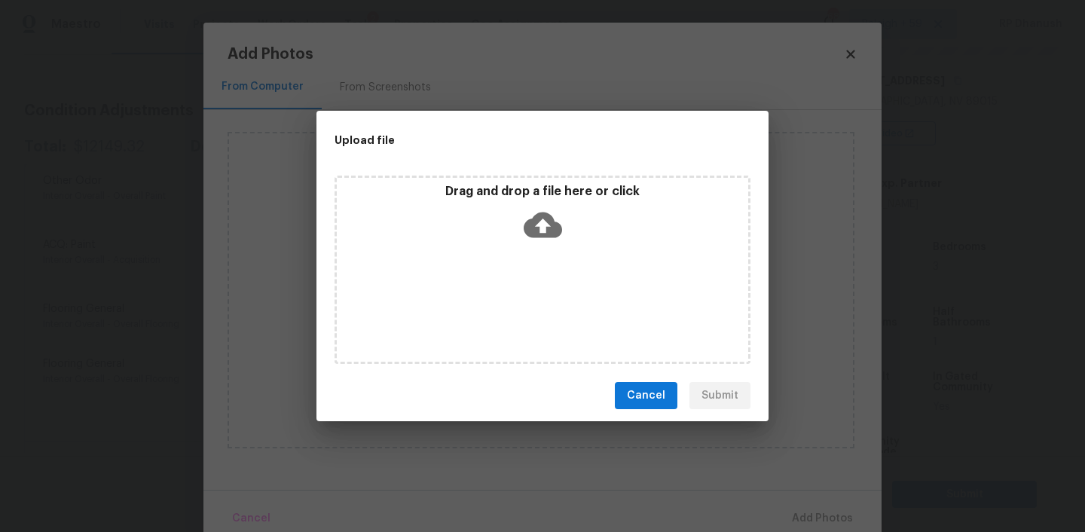
click at [536, 240] on icon at bounding box center [543, 225] width 38 height 38
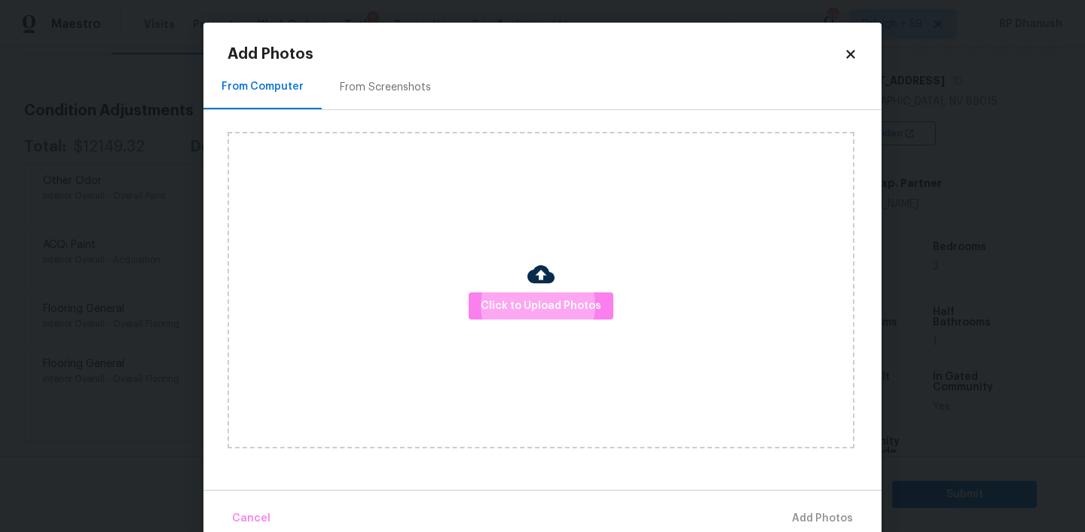
click at [854, 47] on icon at bounding box center [851, 54] width 14 height 14
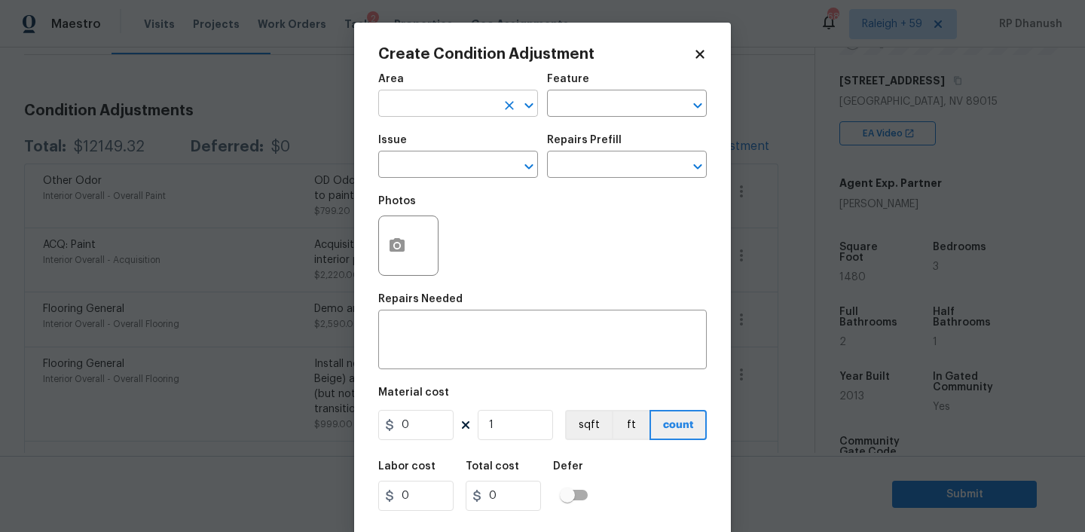
click at [471, 103] on input "text" at bounding box center [437, 104] width 118 height 23
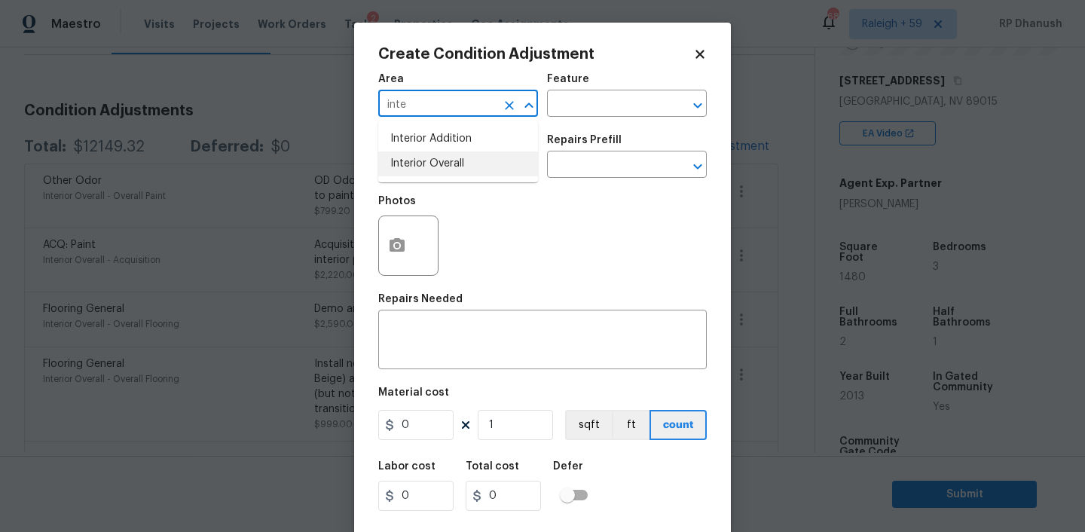
click at [451, 161] on li "Interior Overall" at bounding box center [458, 163] width 160 height 25
type input "Interior Overall"
click at [575, 105] on input "text" at bounding box center [606, 104] width 118 height 23
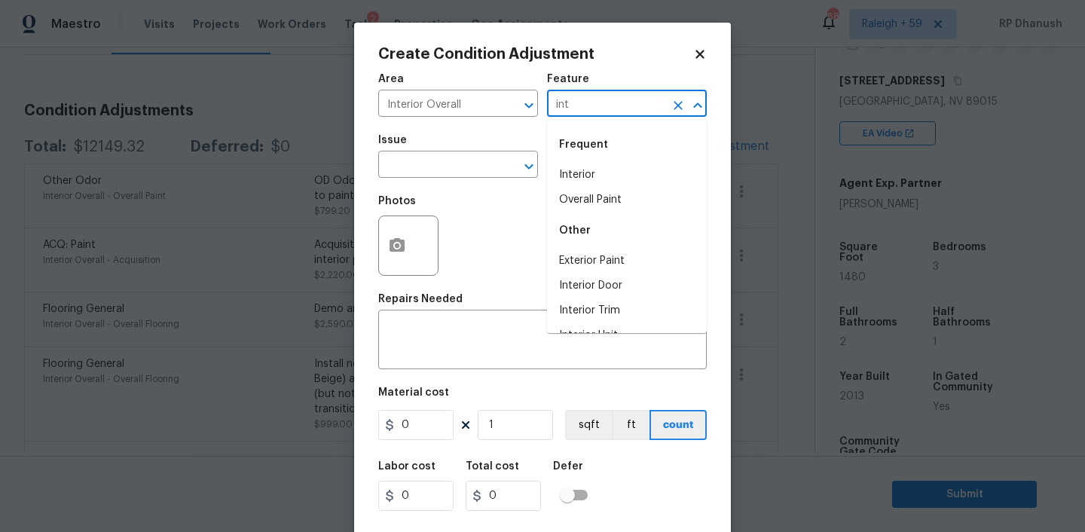
type input "inte"
click at [566, 178] on li "Overall Flooring" at bounding box center [627, 175] width 160 height 25
type input "Overall Flooring"
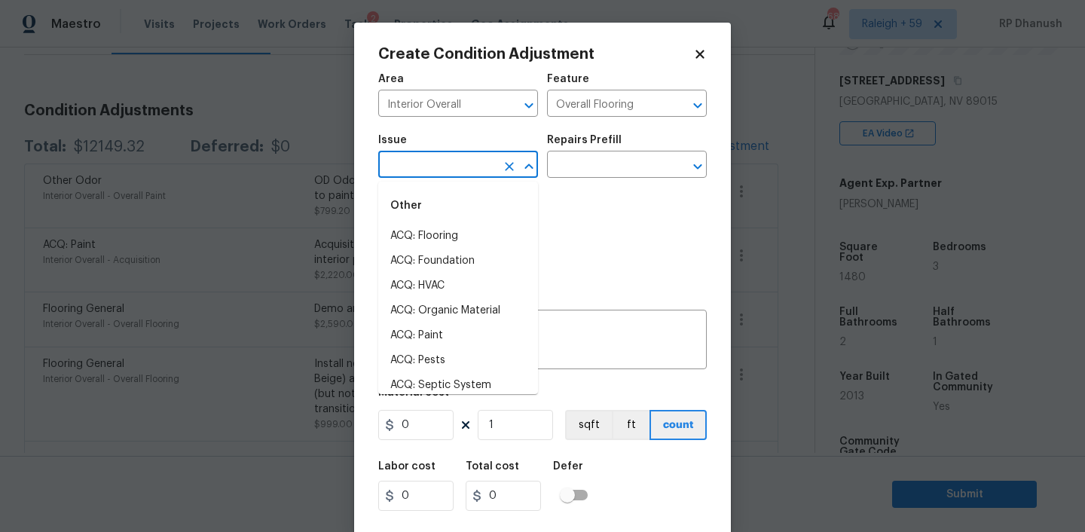
click at [454, 176] on input "text" at bounding box center [437, 165] width 118 height 23
click at [433, 266] on li "Flooring Extras" at bounding box center [458, 261] width 160 height 25
type input "Flooring Extras"
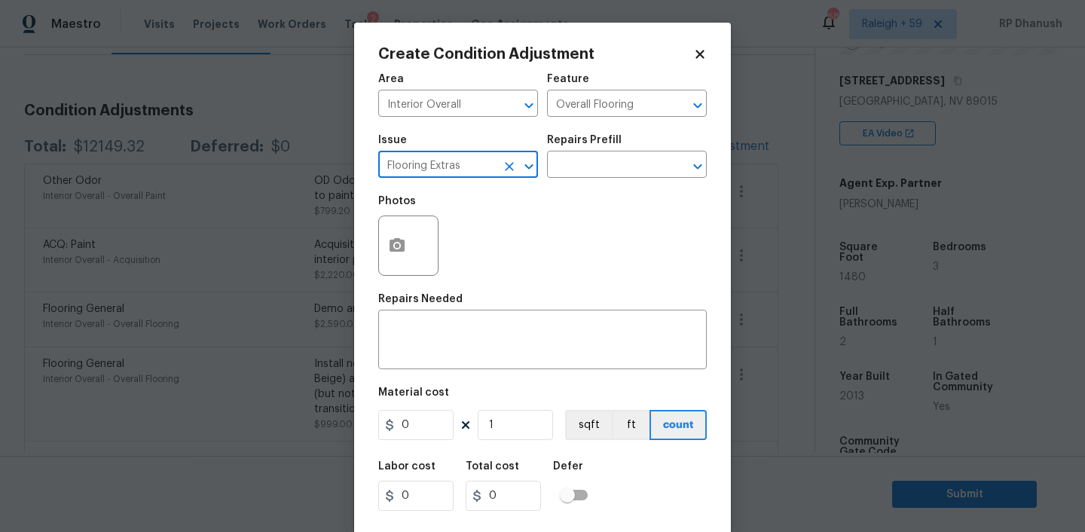
click at [470, 173] on input "Flooring Extras" at bounding box center [437, 165] width 118 height 23
click at [469, 166] on input "Flooring Extras" at bounding box center [437, 165] width 118 height 23
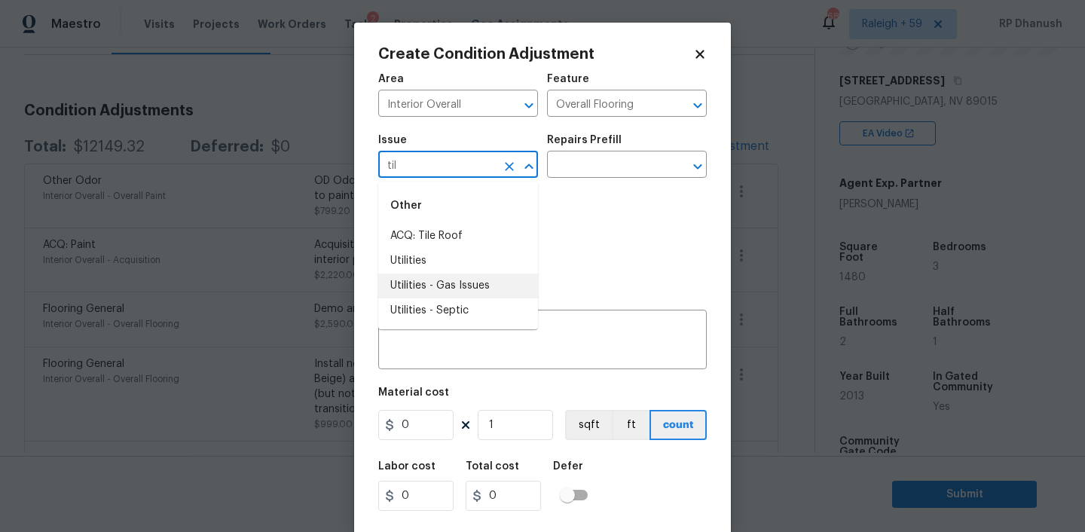
type input "tile"
click at [460, 262] on li "Flooring Extras" at bounding box center [458, 261] width 160 height 25
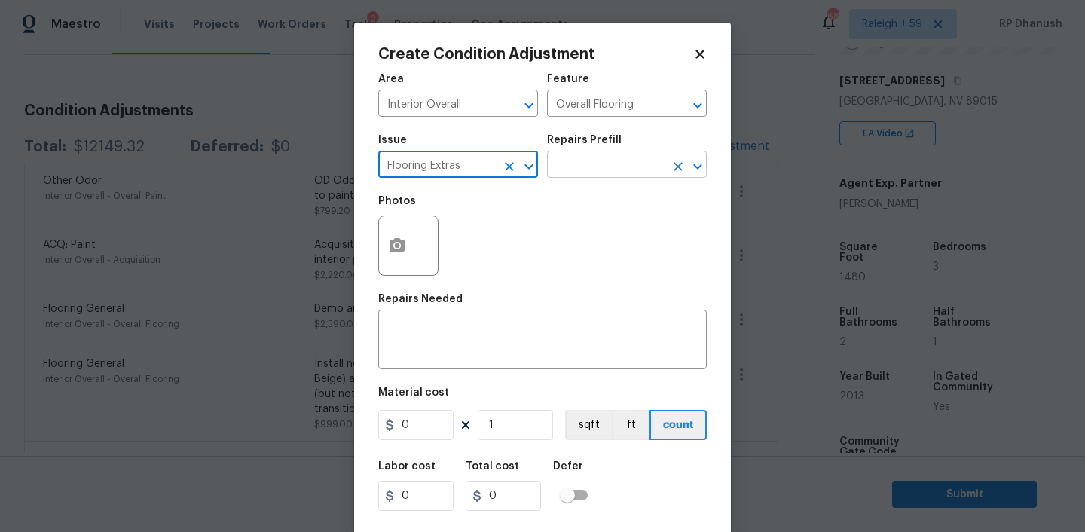
type input "Flooring Extras"
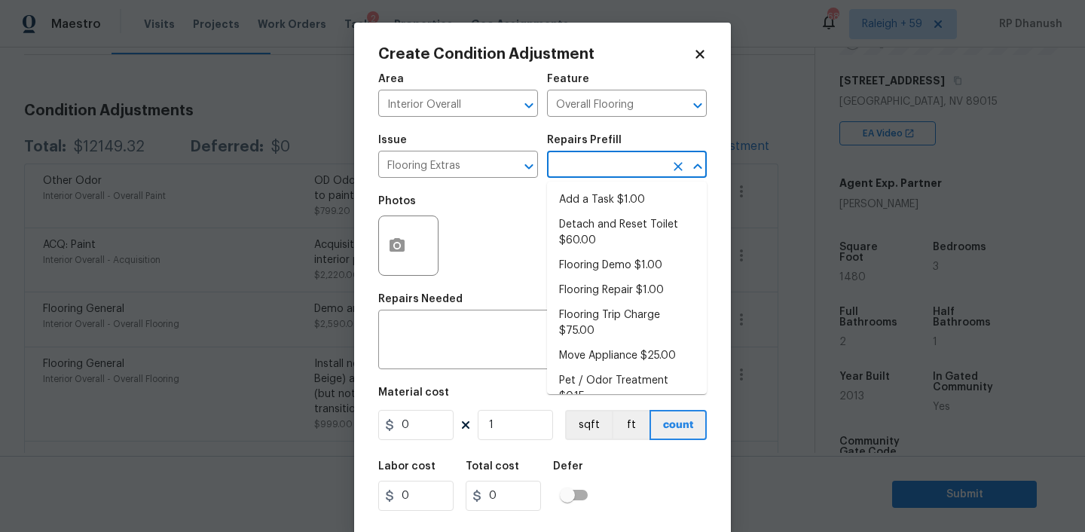
click at [630, 169] on input "text" at bounding box center [606, 165] width 118 height 23
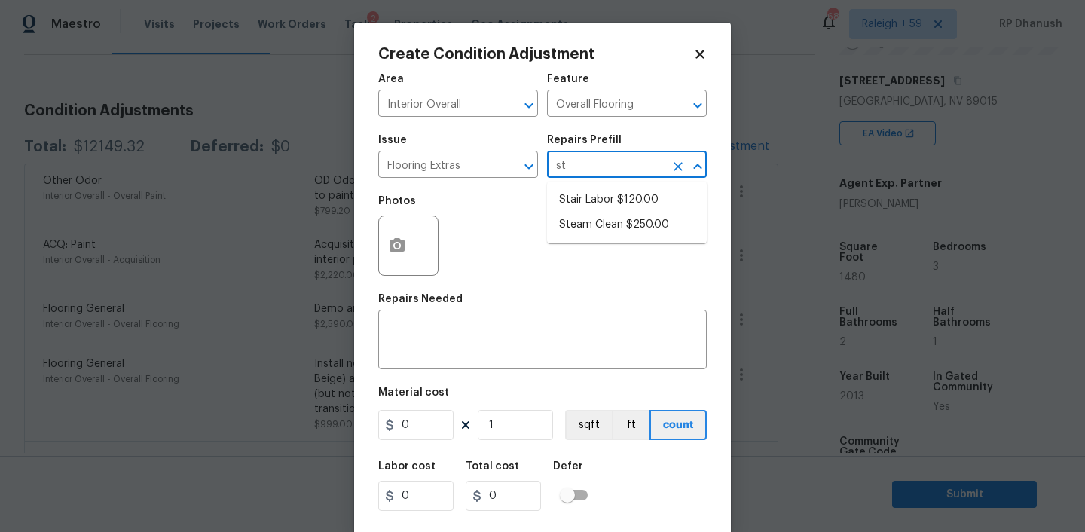
type input "ste"
click at [624, 192] on li "Steam Clean $250.00" at bounding box center [627, 200] width 160 height 25
type textarea "Steam clean floors"
type input "250"
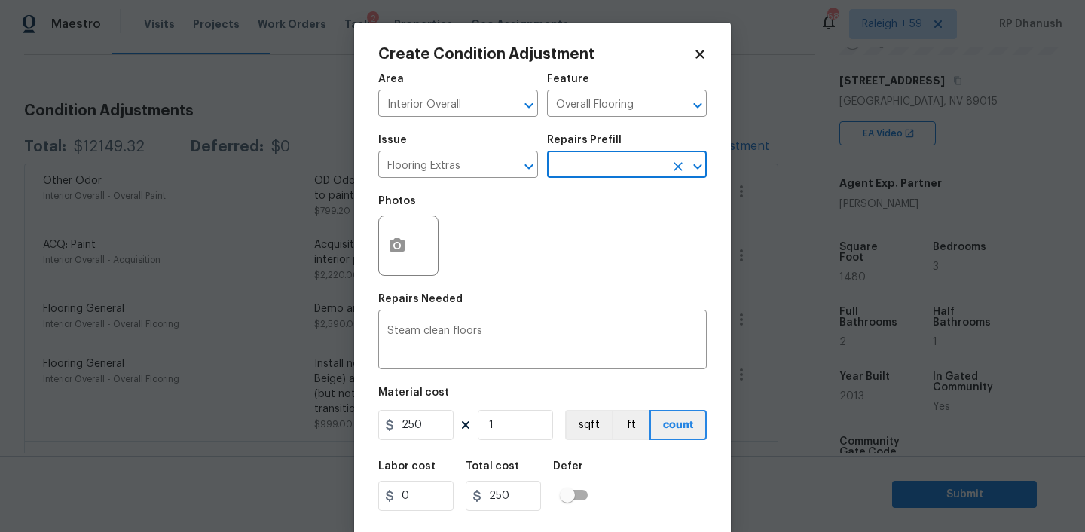
drag, startPoint x: 449, startPoint y: 329, endPoint x: 505, endPoint y: 411, distance: 98.6
click at [449, 330] on textarea "Steam clean floors" at bounding box center [542, 341] width 310 height 32
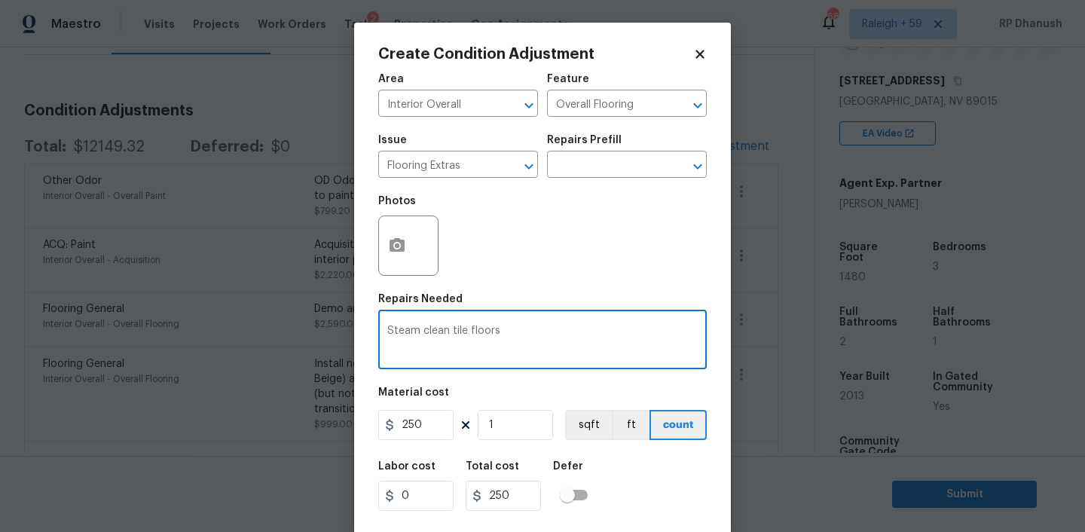
scroll to position [31, 0]
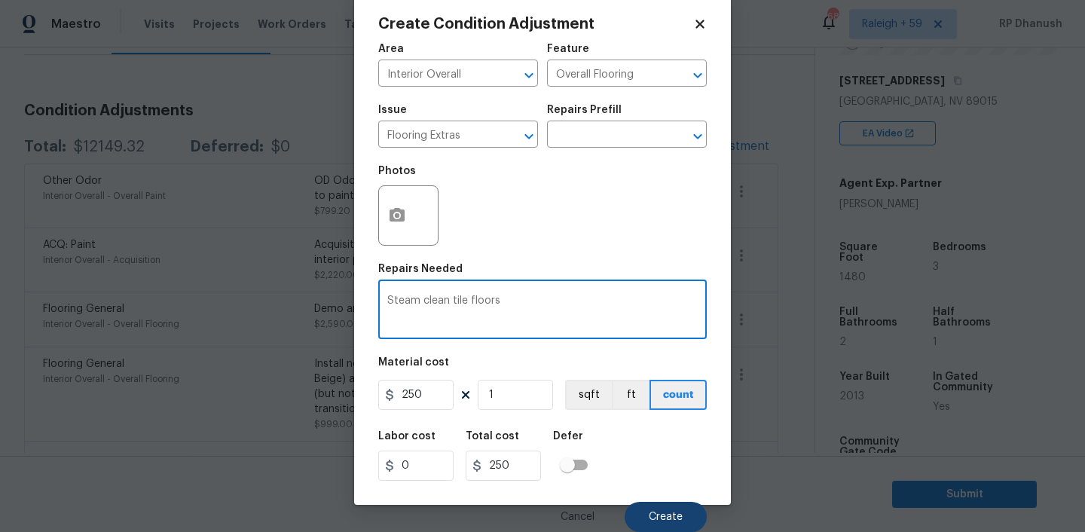
type textarea "Steam clean tile floors"
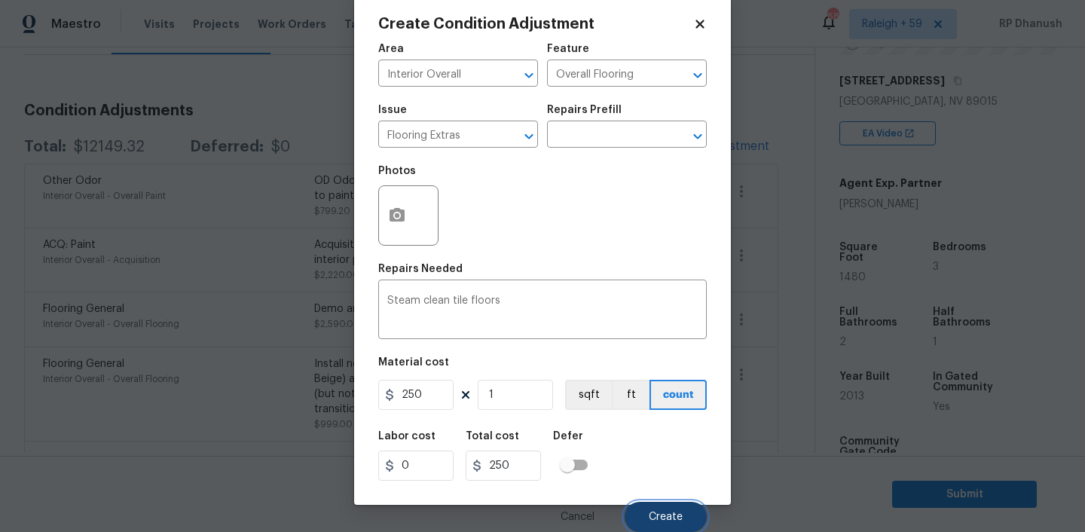
click at [658, 508] on button "Create" at bounding box center [666, 517] width 82 height 30
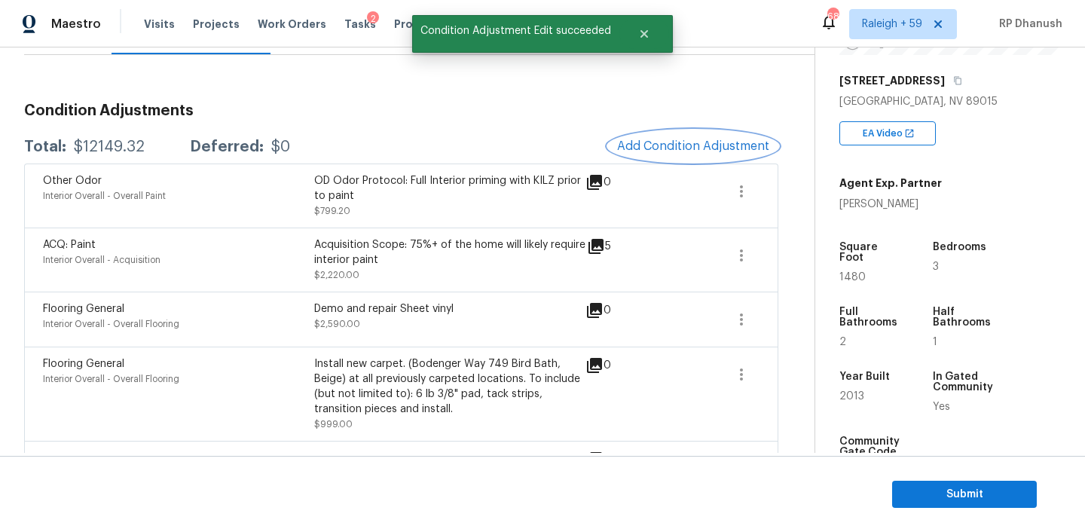
scroll to position [0, 0]
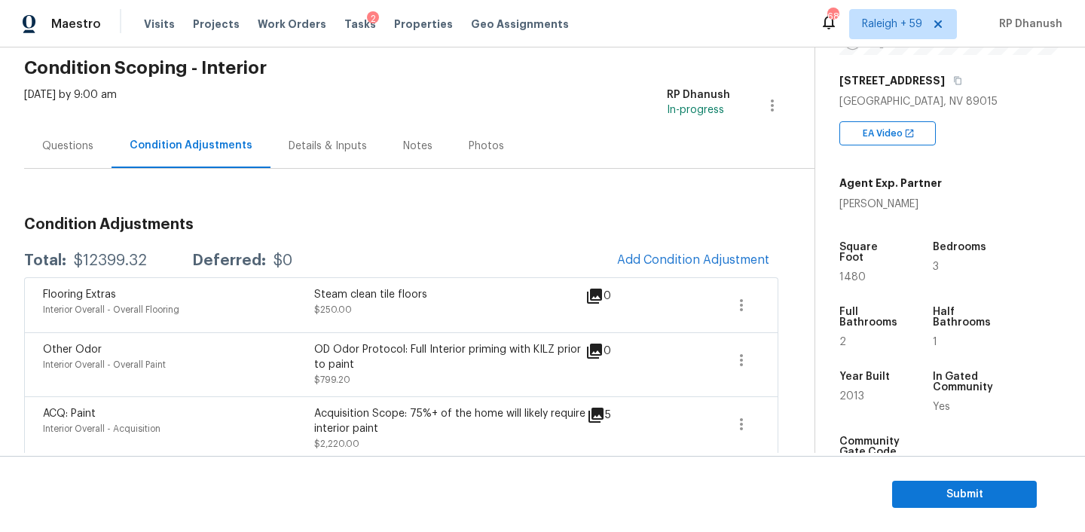
click at [78, 139] on div "Questions" at bounding box center [67, 146] width 51 height 15
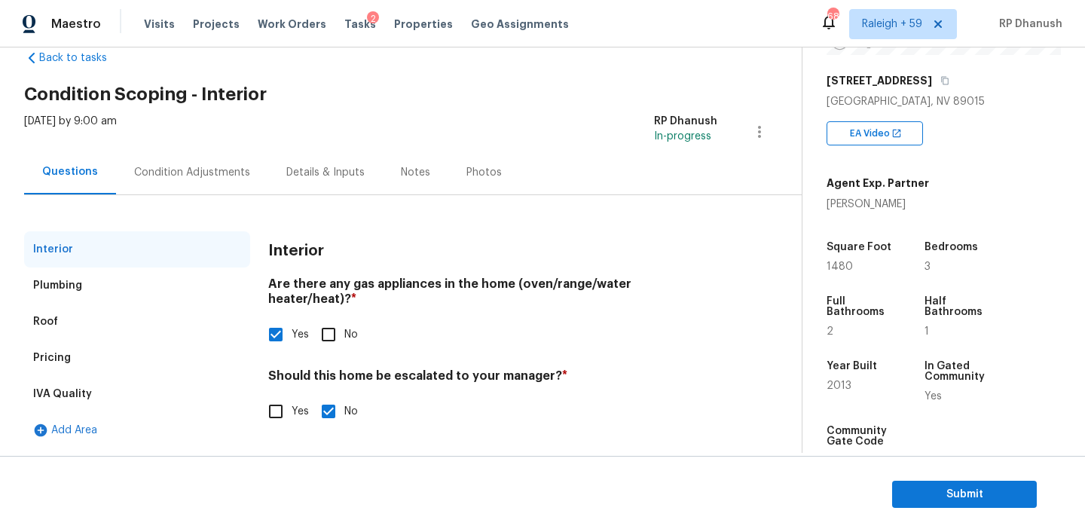
scroll to position [33, 0]
click at [912, 496] on span "Submit" at bounding box center [964, 494] width 121 height 19
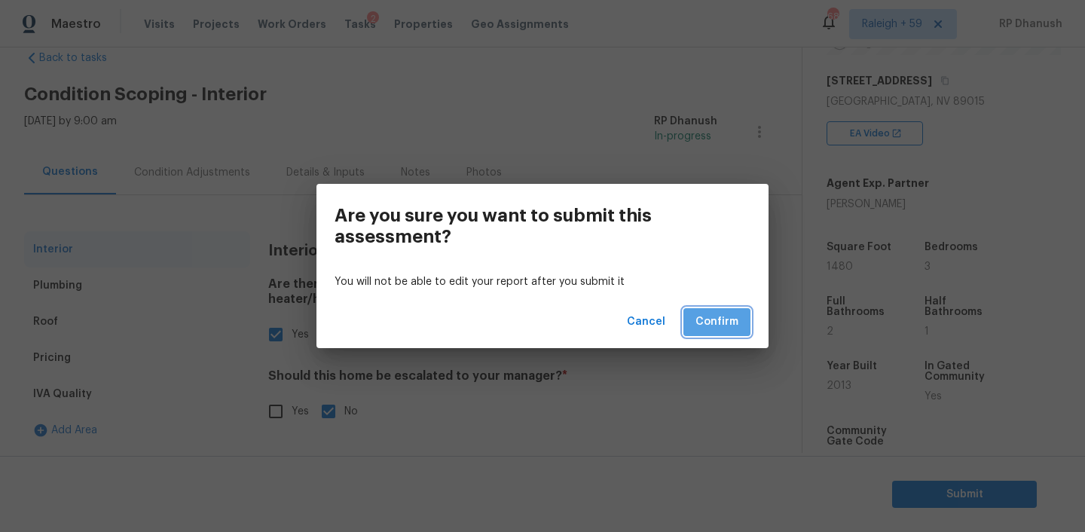
click at [710, 331] on button "Confirm" at bounding box center [716, 322] width 67 height 28
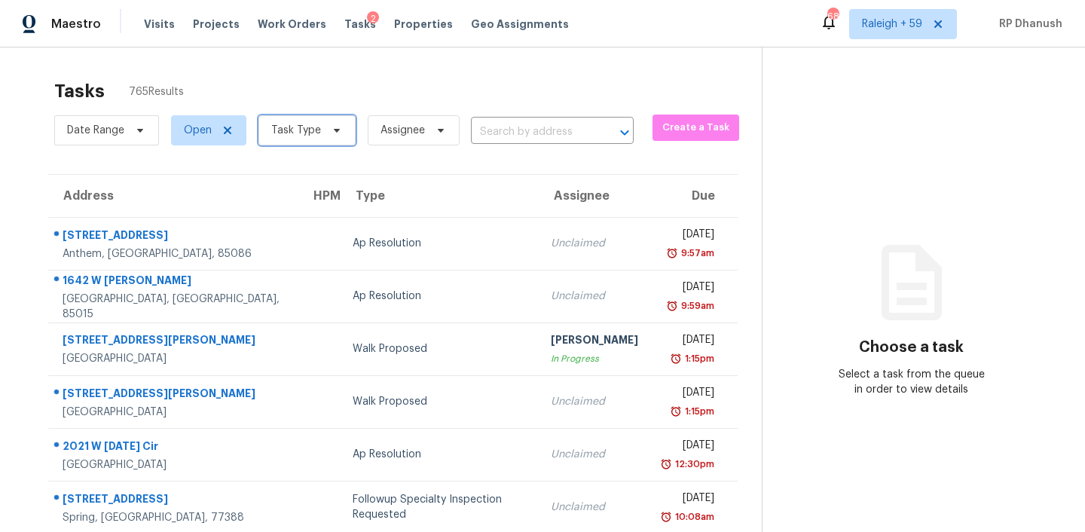
click at [296, 138] on span "Task Type" at bounding box center [306, 130] width 97 height 30
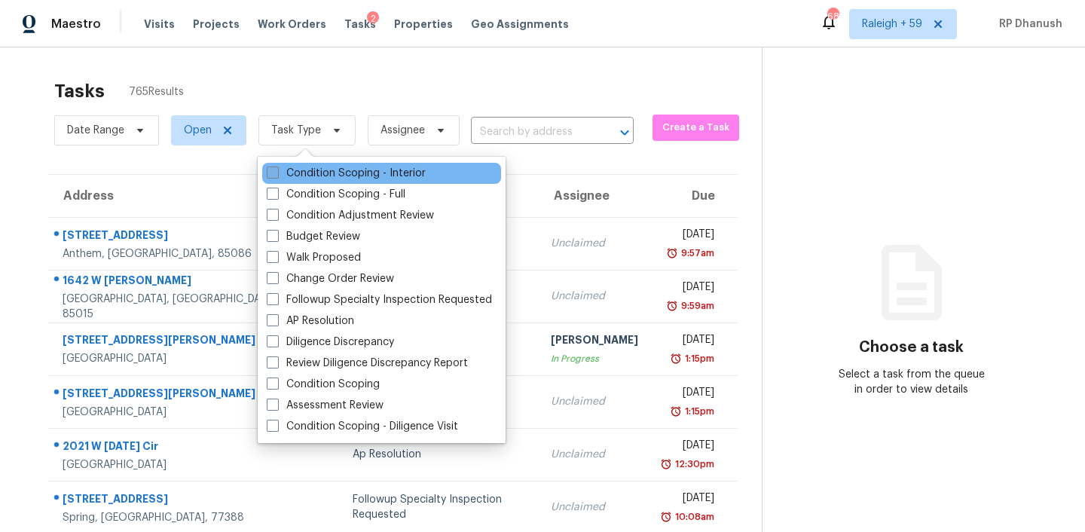
click at [295, 179] on label "Condition Scoping - Interior" at bounding box center [346, 173] width 159 height 15
click at [276, 176] on input "Condition Scoping - Interior" at bounding box center [272, 171] width 10 height 10
checkbox input "true"
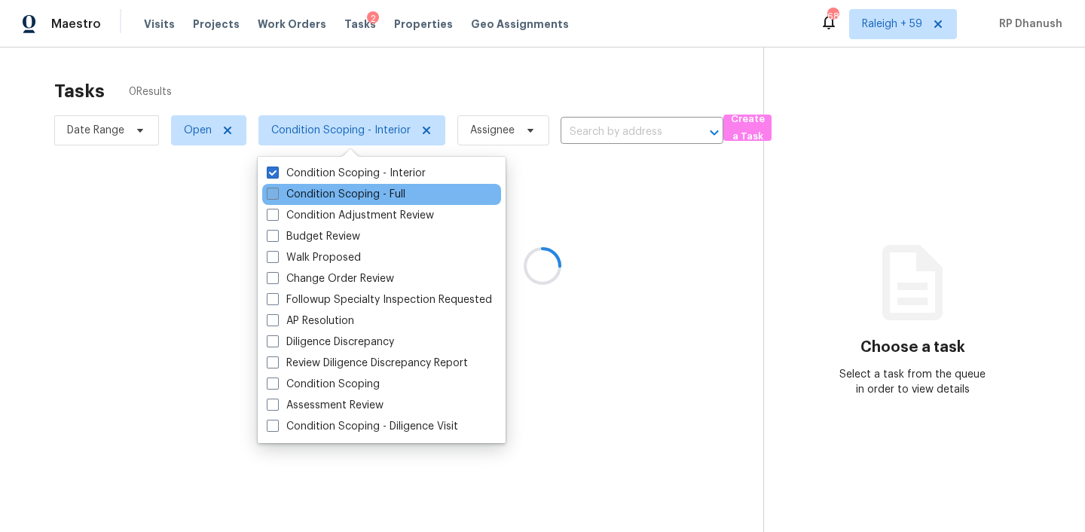
click at [295, 200] on label "Condition Scoping - Full" at bounding box center [336, 194] width 139 height 15
click at [276, 197] on input "Condition Scoping - Full" at bounding box center [272, 192] width 10 height 10
checkbox input "true"
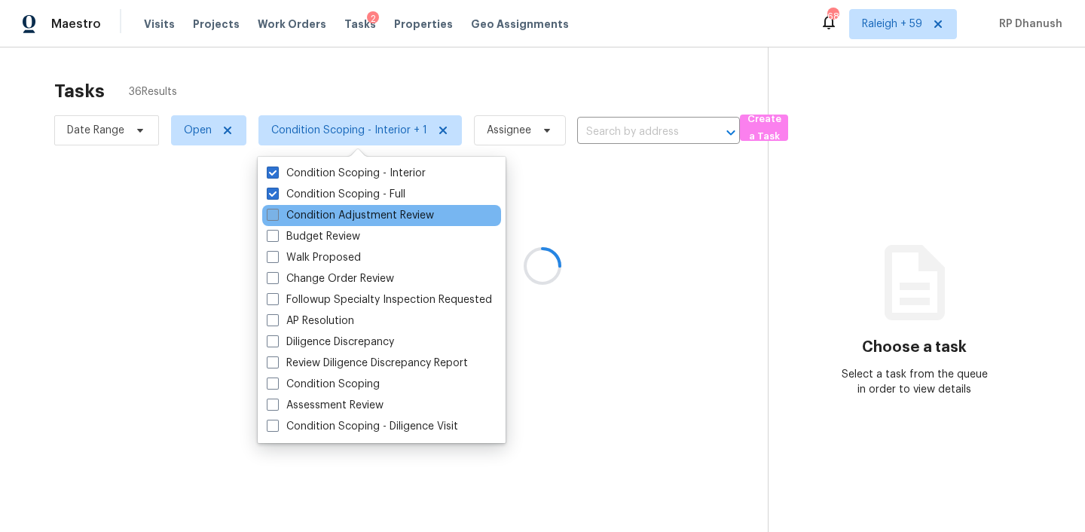
click at [299, 213] on label "Condition Adjustment Review" at bounding box center [350, 215] width 167 height 15
click at [276, 213] on input "Condition Adjustment Review" at bounding box center [272, 213] width 10 height 10
checkbox input "true"
